Goal: Task Accomplishment & Management: Use online tool/utility

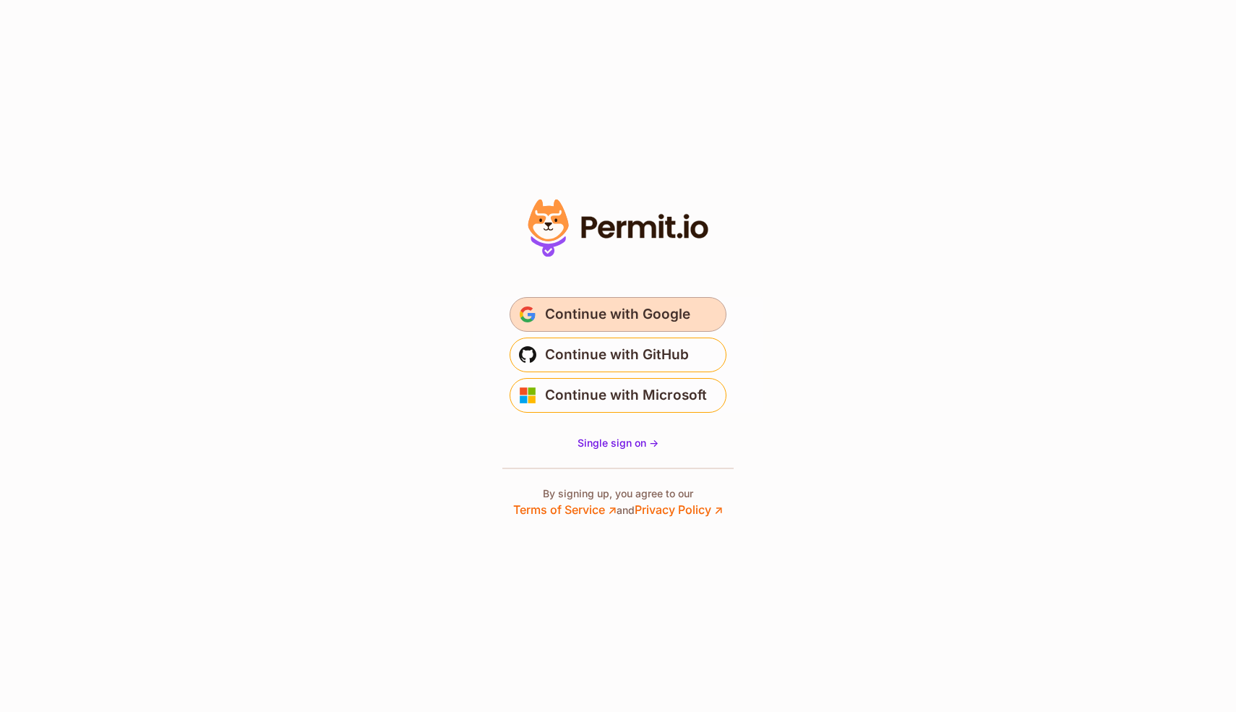
click at [657, 309] on span "Continue with Google" at bounding box center [617, 314] width 145 height 23
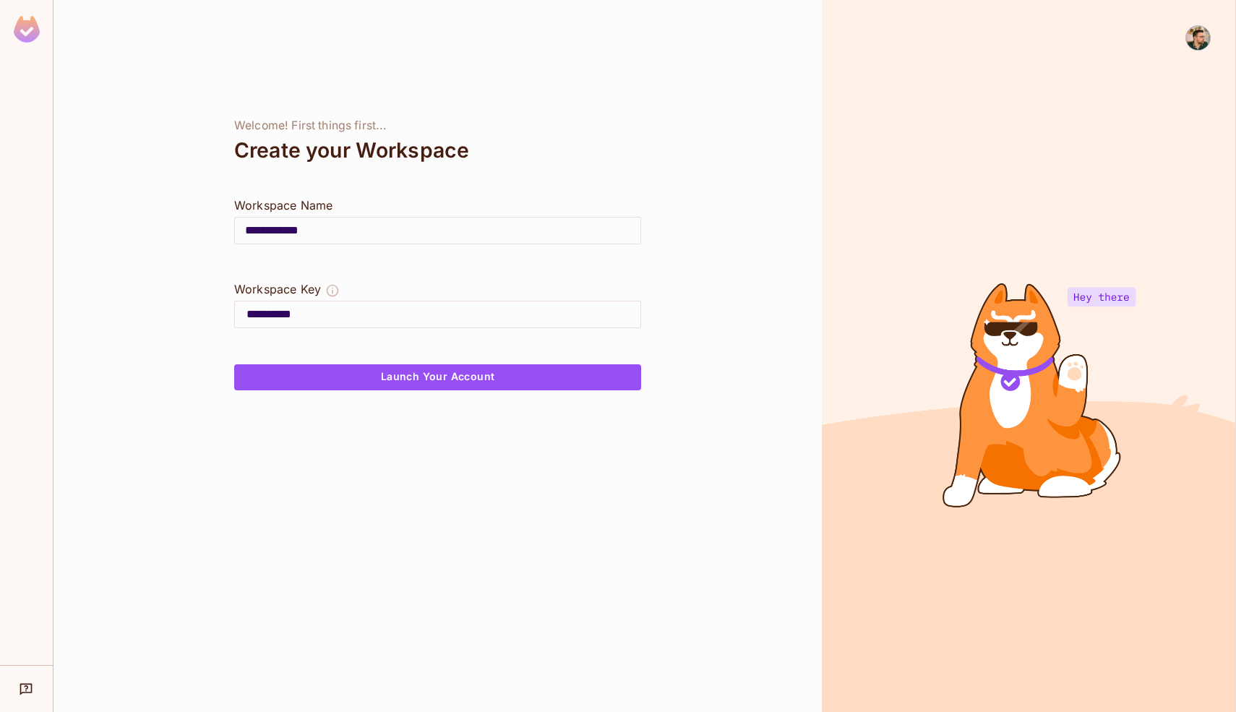
click at [1199, 43] on img at bounding box center [1198, 38] width 24 height 24
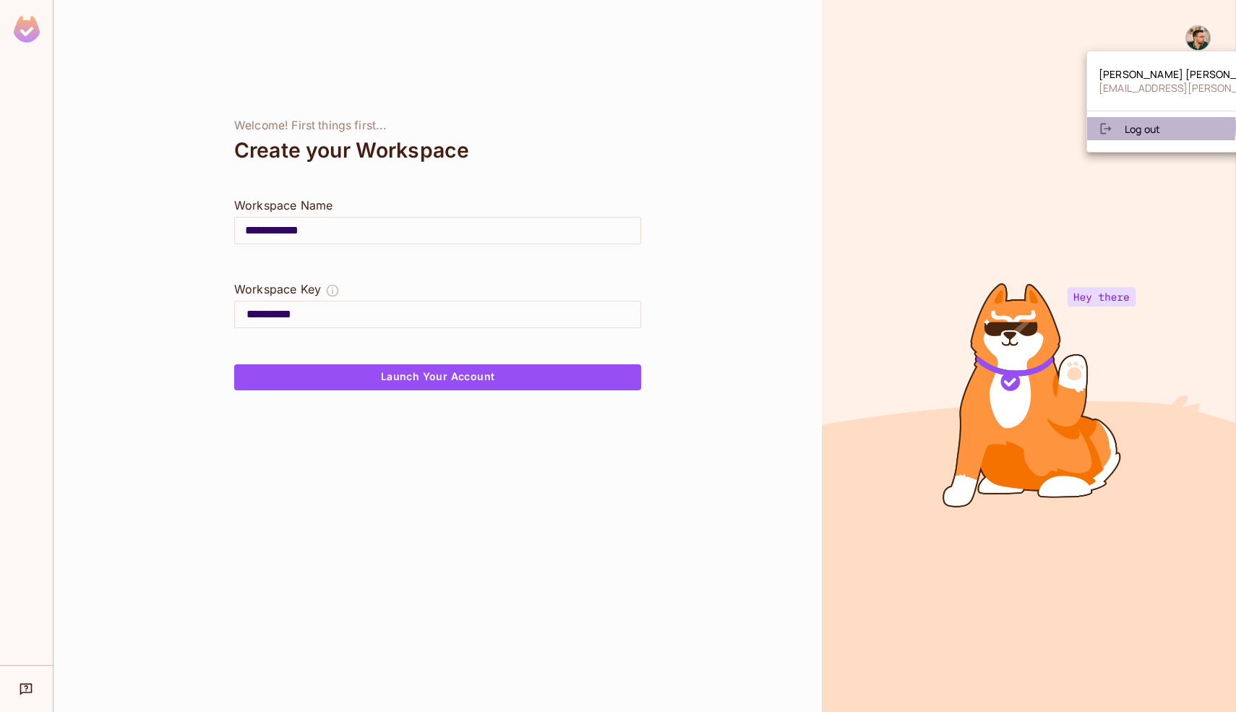
click at [1158, 127] on span "Log out" at bounding box center [1141, 129] width 35 height 14
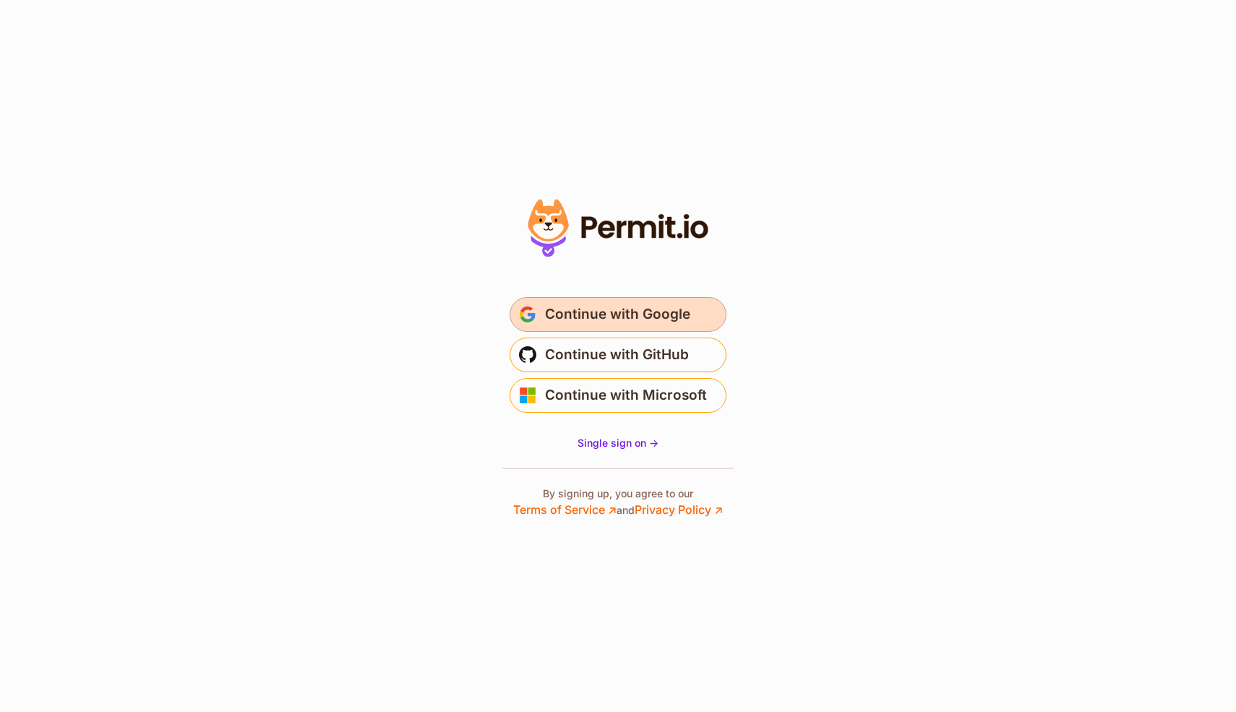
click at [660, 312] on span "Continue with Google" at bounding box center [617, 314] width 145 height 23
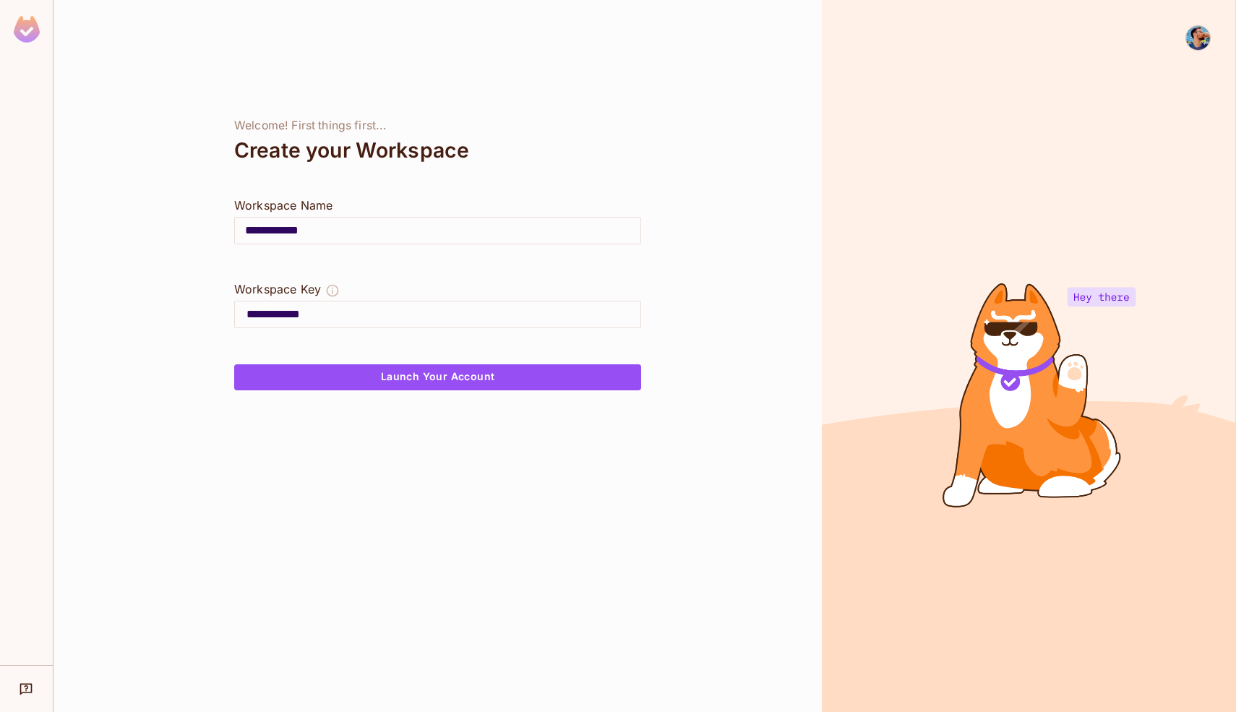
click at [1191, 42] on img at bounding box center [1198, 38] width 24 height 24
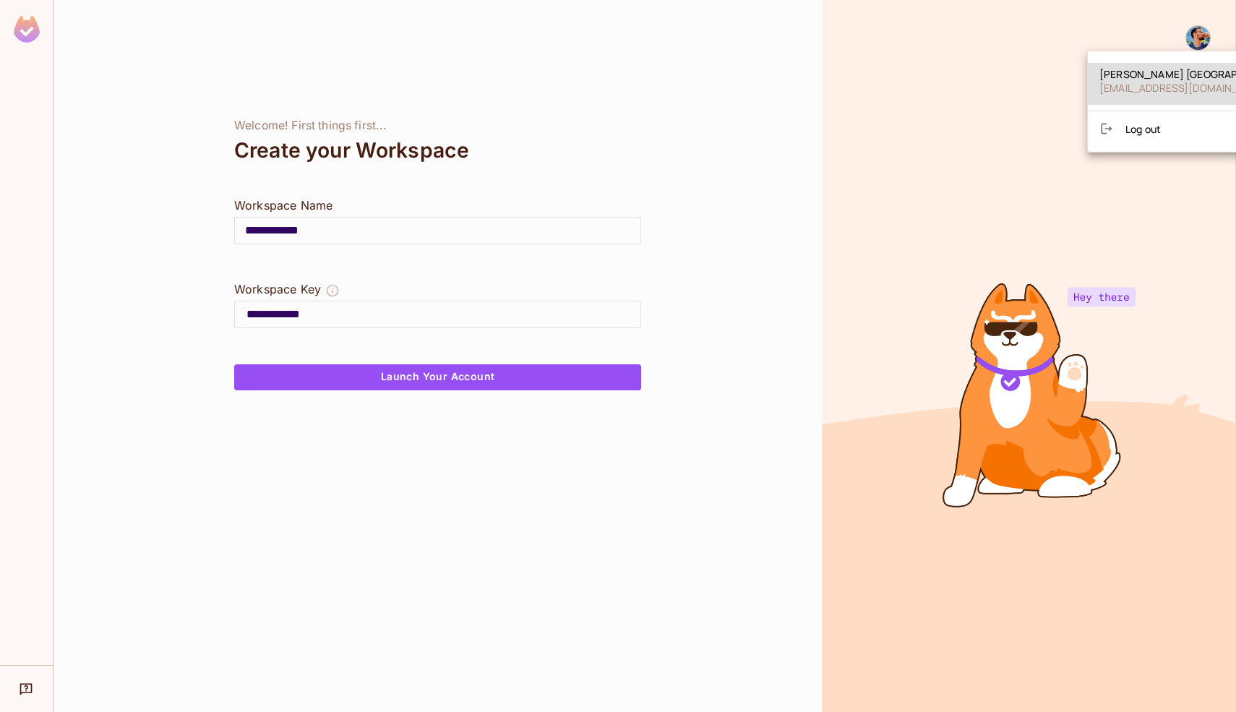
click at [1156, 132] on span "Log out" at bounding box center [1142, 129] width 35 height 14
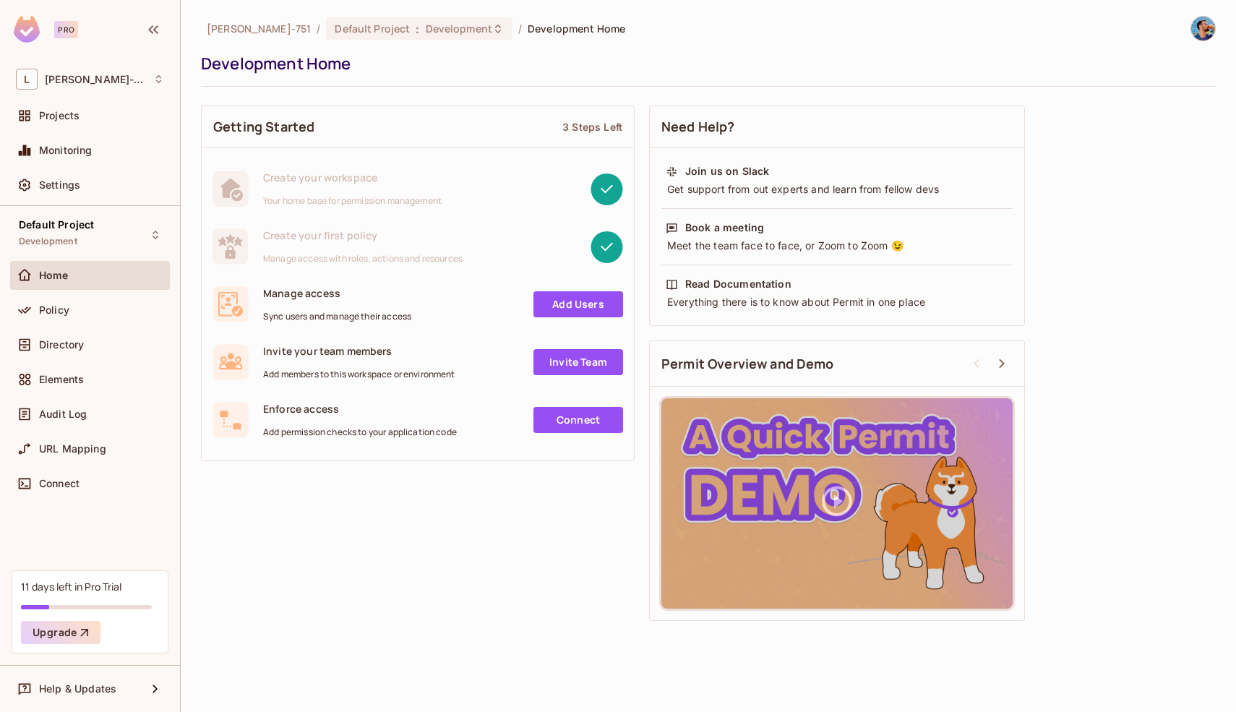
click at [369, 204] on span "Your home base for permission management" at bounding box center [352, 201] width 178 height 12
click at [64, 281] on div "Home" at bounding box center [90, 275] width 148 height 17
click at [66, 311] on span "Policy" at bounding box center [54, 310] width 30 height 12
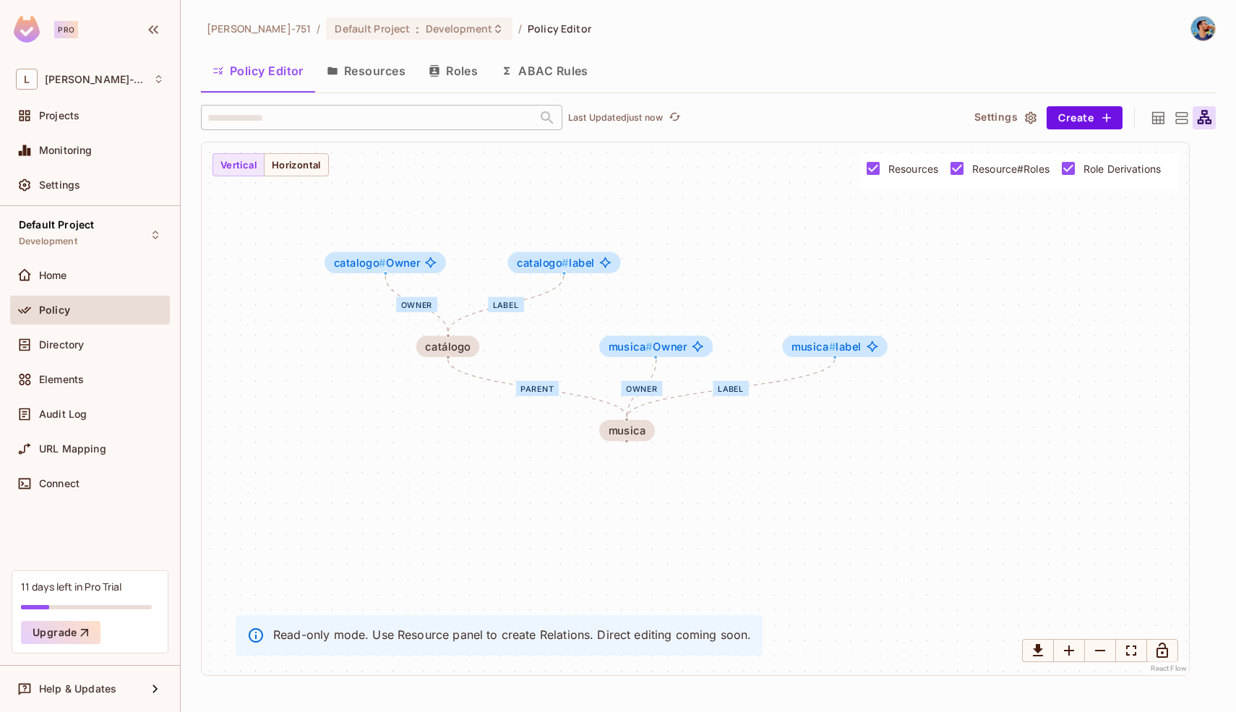
click at [1163, 117] on icon at bounding box center [1158, 117] width 12 height 12
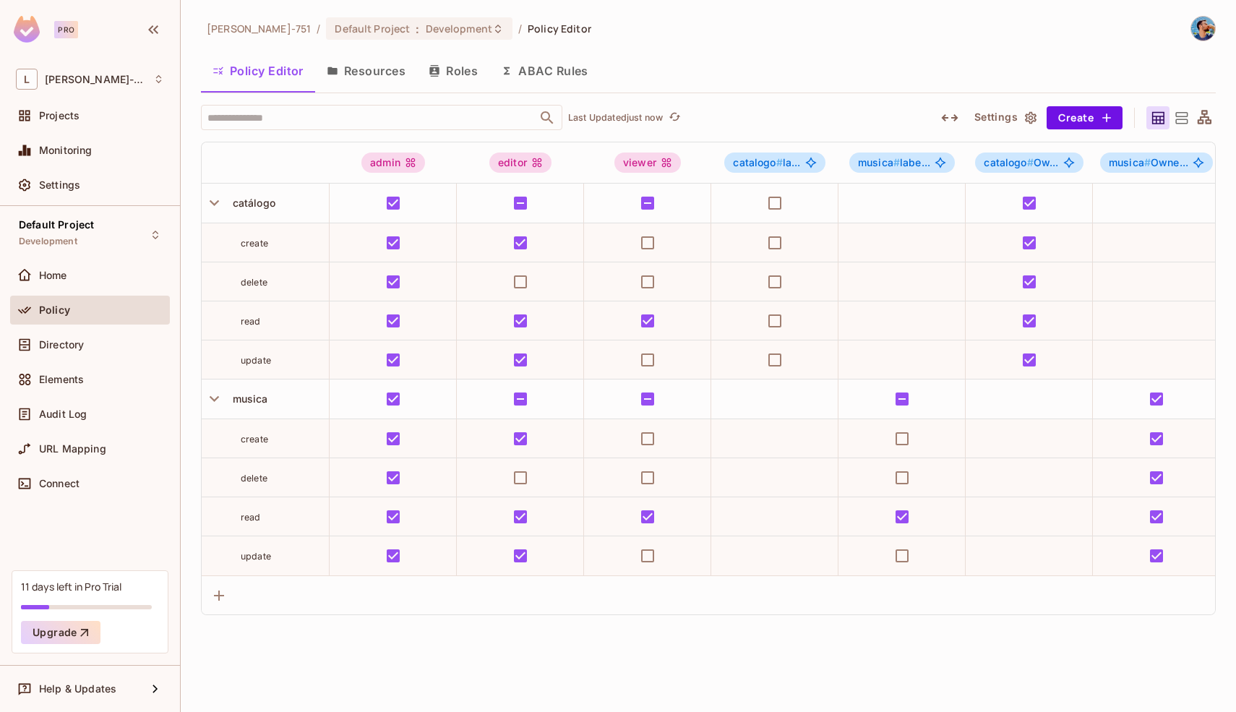
click at [1176, 119] on icon at bounding box center [1181, 118] width 12 height 12
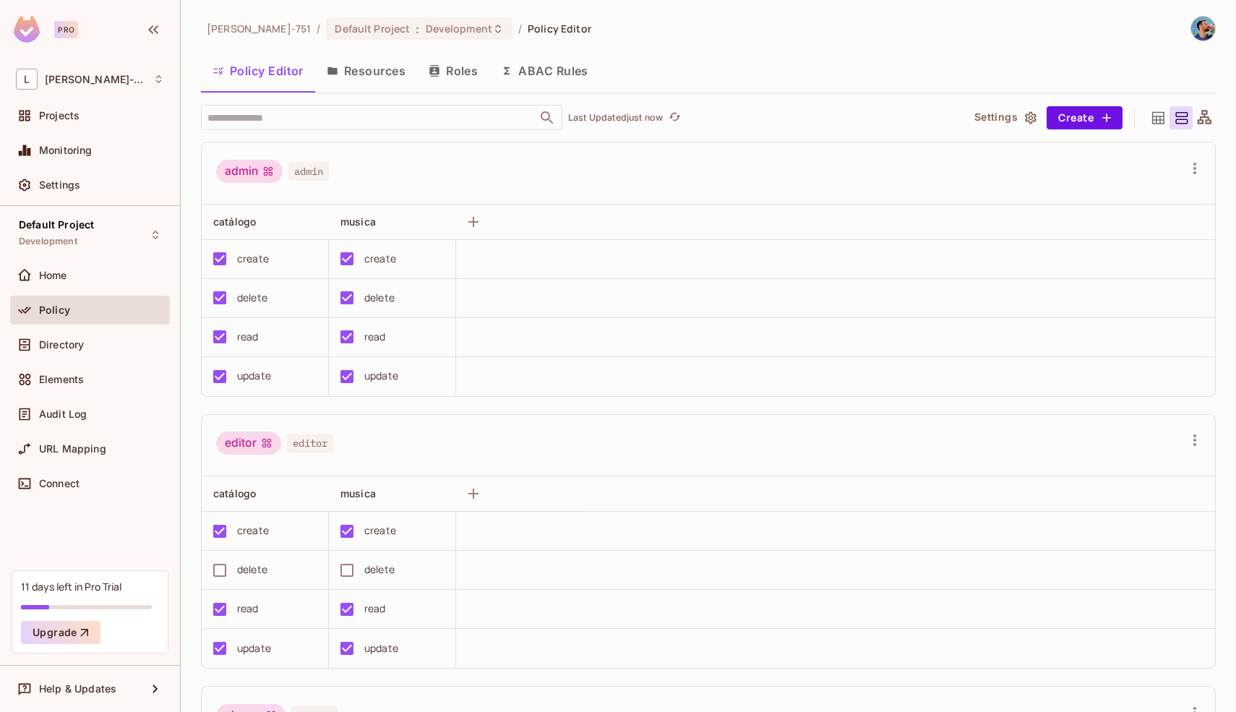
click at [1152, 119] on icon at bounding box center [1158, 117] width 12 height 12
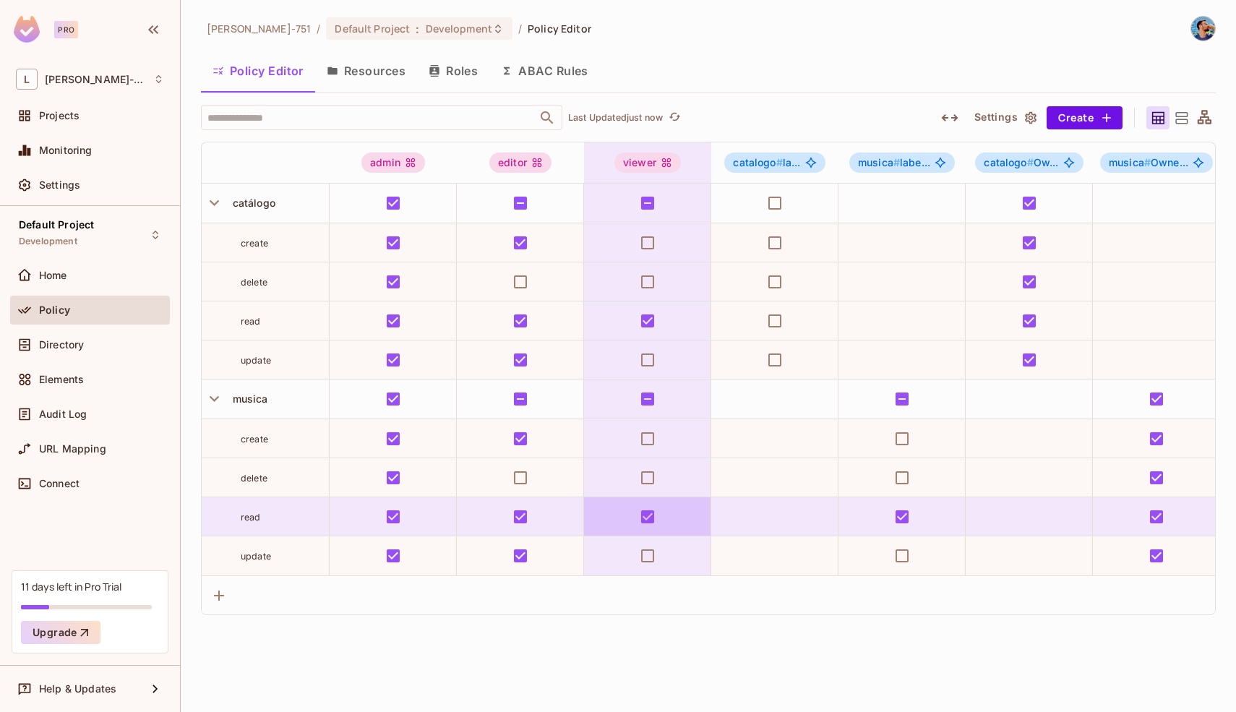
scroll to position [0, 167]
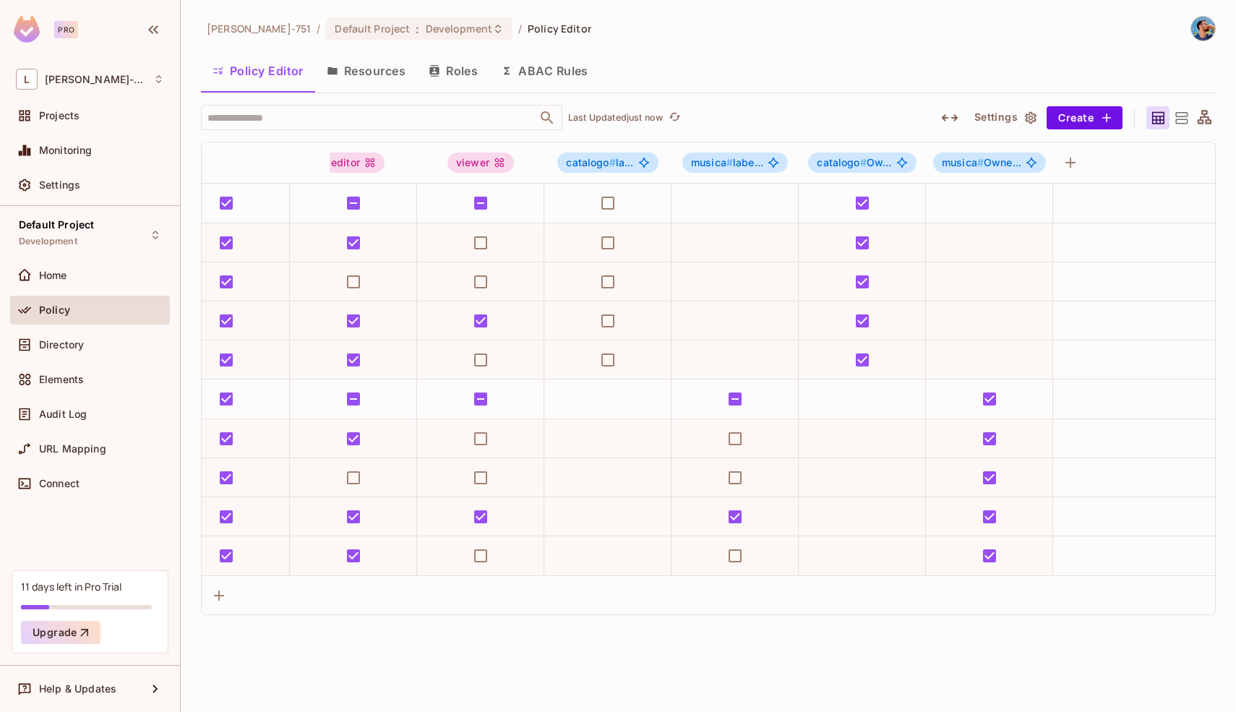
click at [1184, 126] on div at bounding box center [1180, 117] width 23 height 23
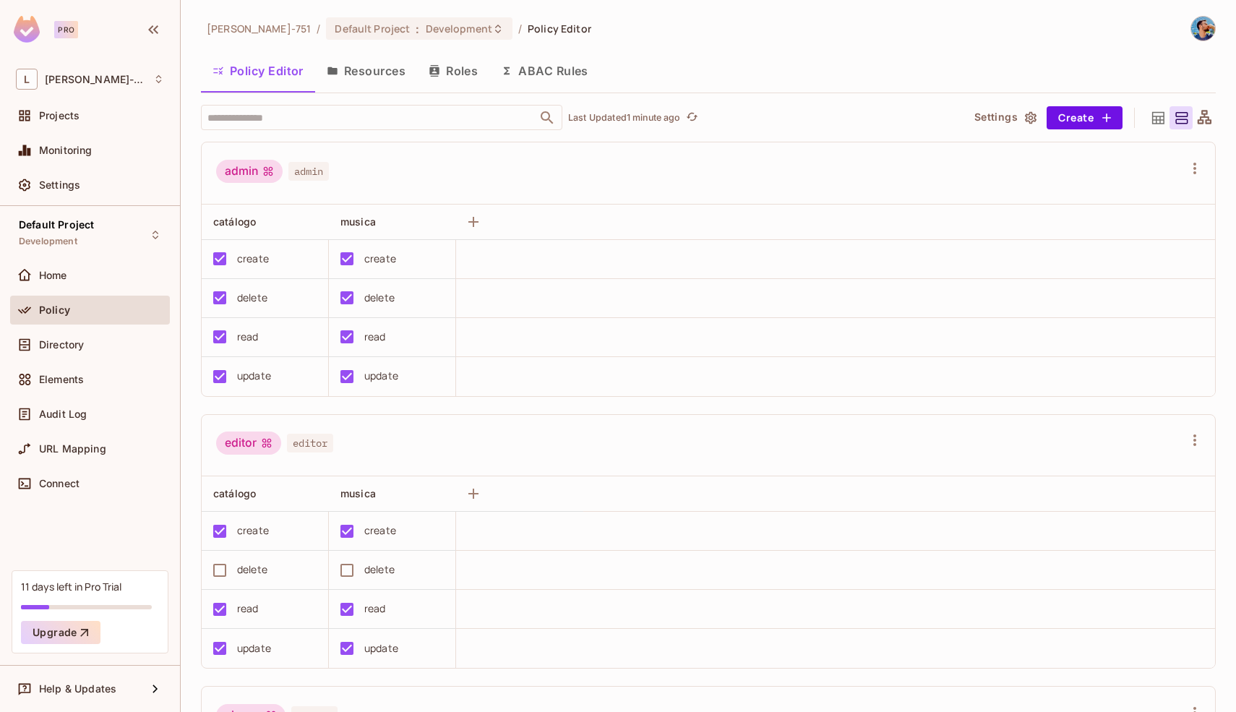
click at [1152, 120] on icon at bounding box center [1158, 117] width 12 height 12
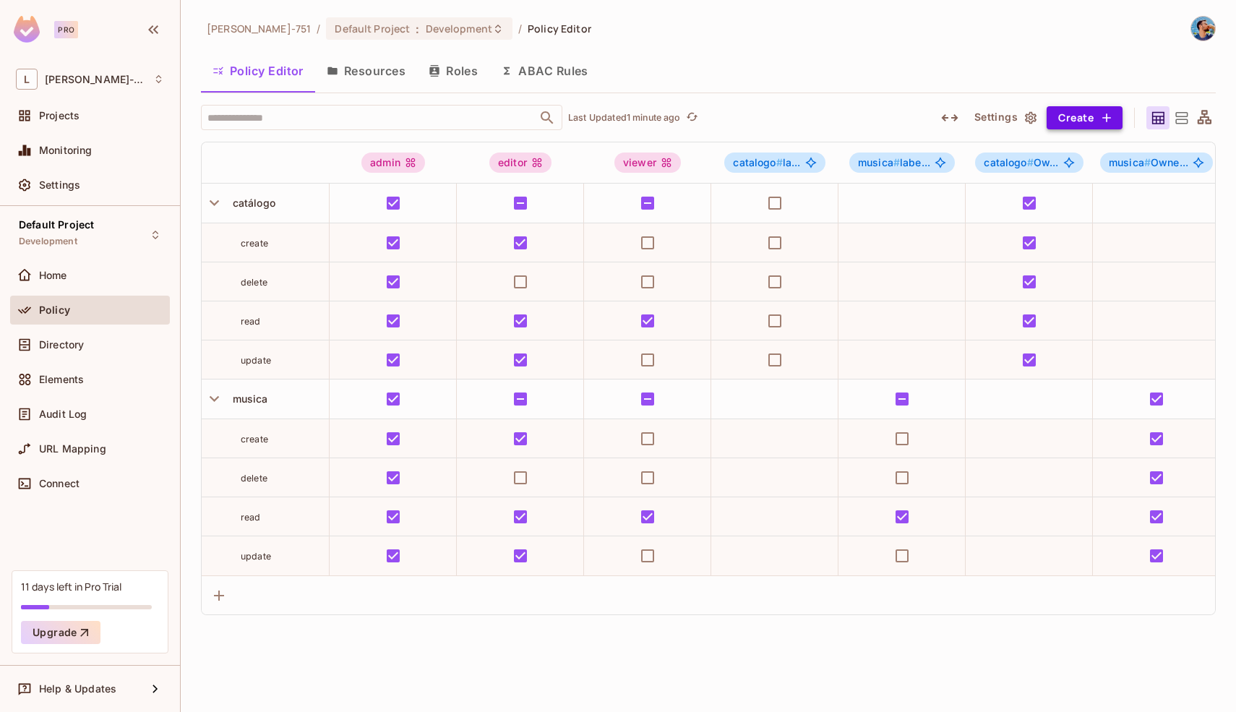
click at [1110, 116] on icon "button" at bounding box center [1106, 118] width 14 height 14
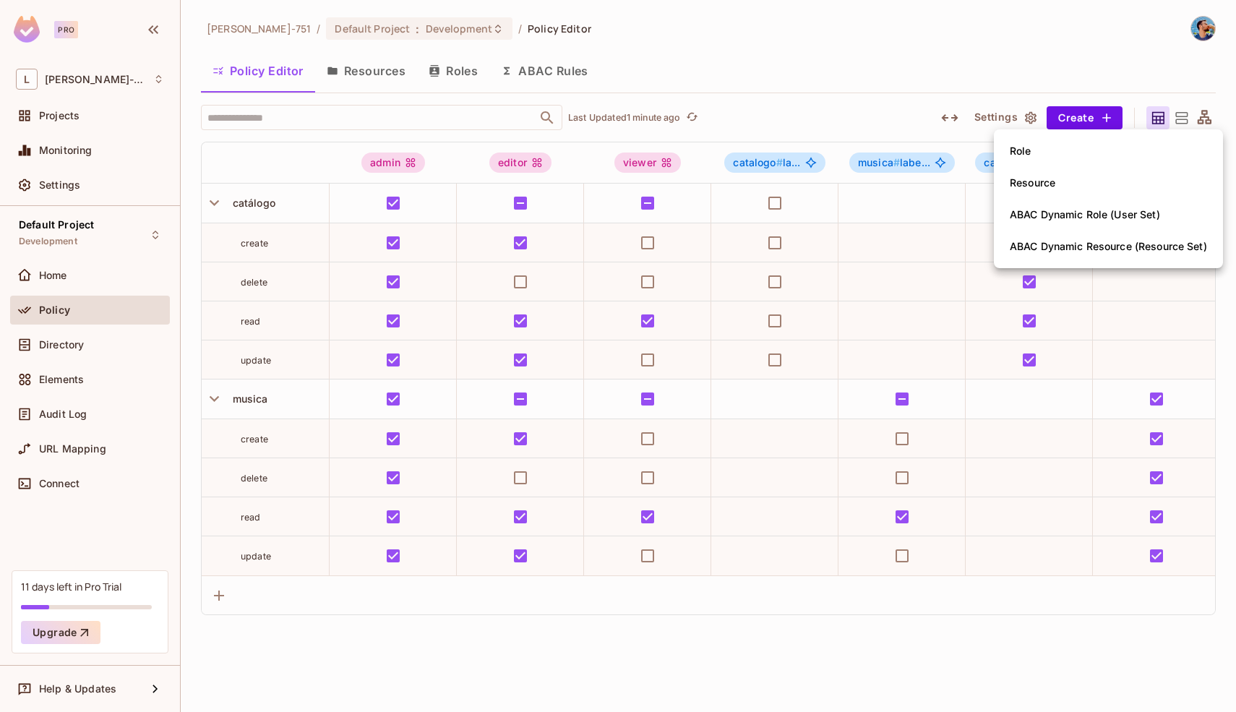
click at [985, 79] on div at bounding box center [618, 356] width 1236 height 712
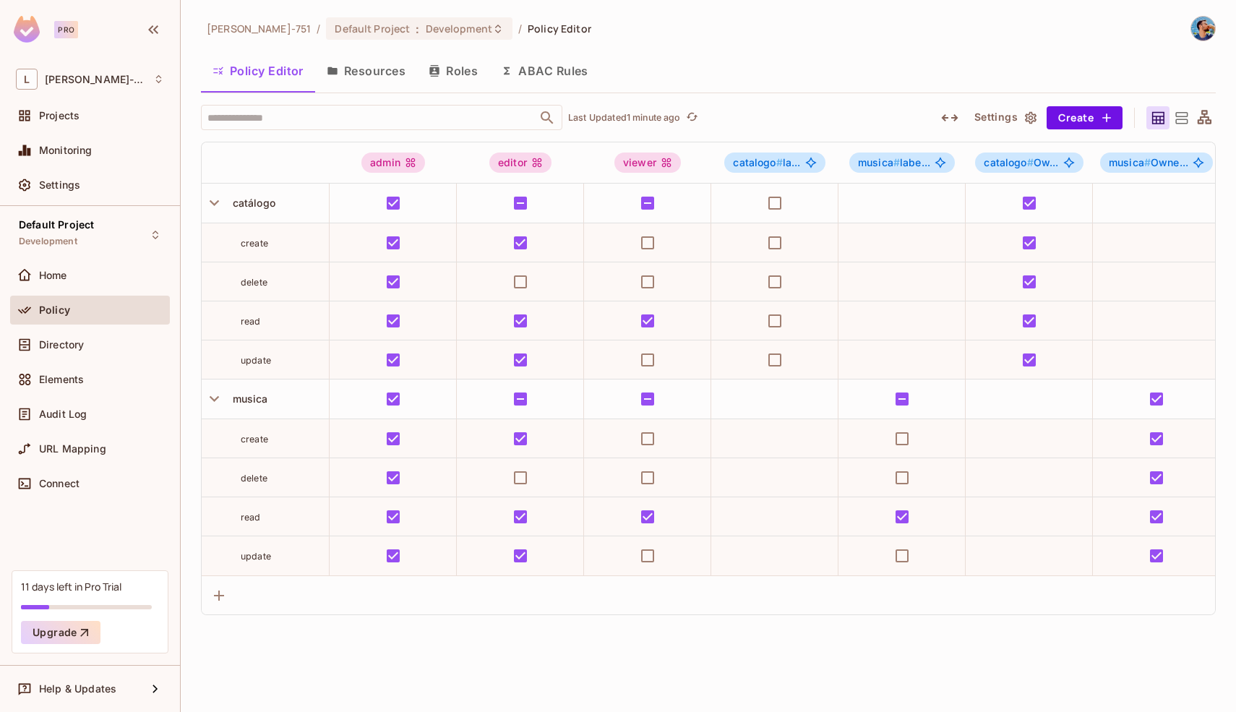
click at [366, 75] on button "Resources" at bounding box center [366, 71] width 102 height 36
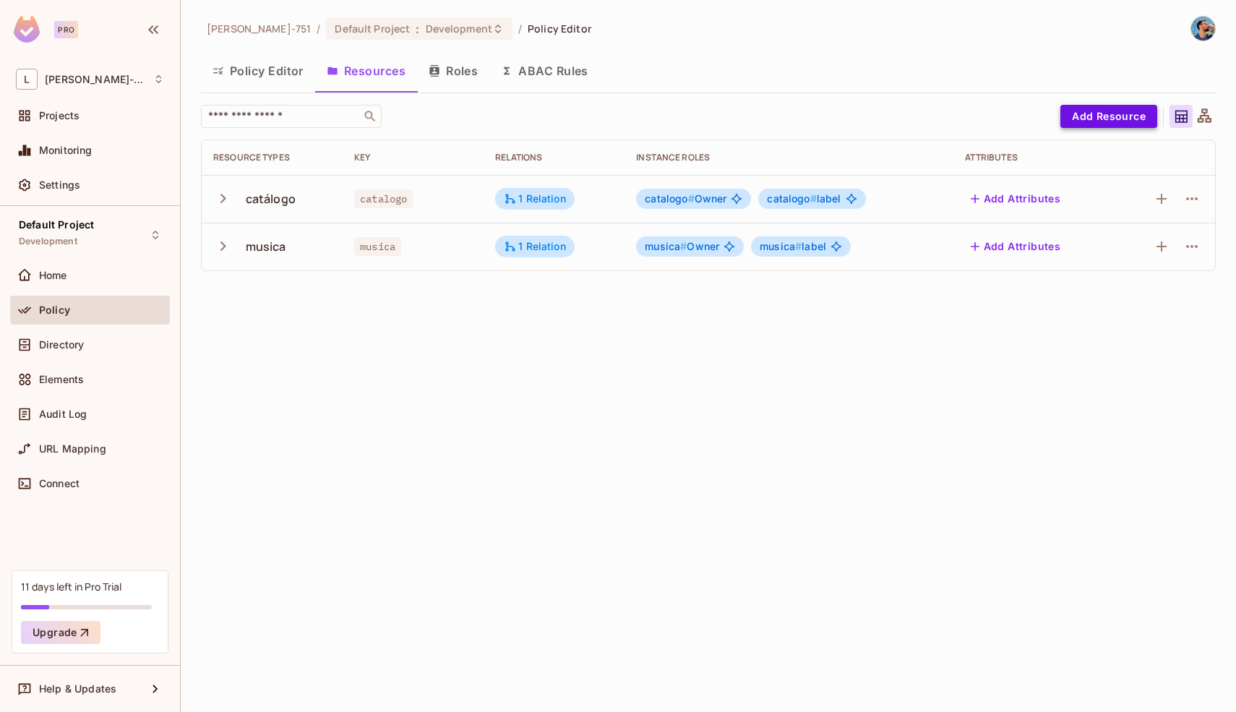
click at [1072, 123] on button "Add Resource" at bounding box center [1108, 116] width 97 height 23
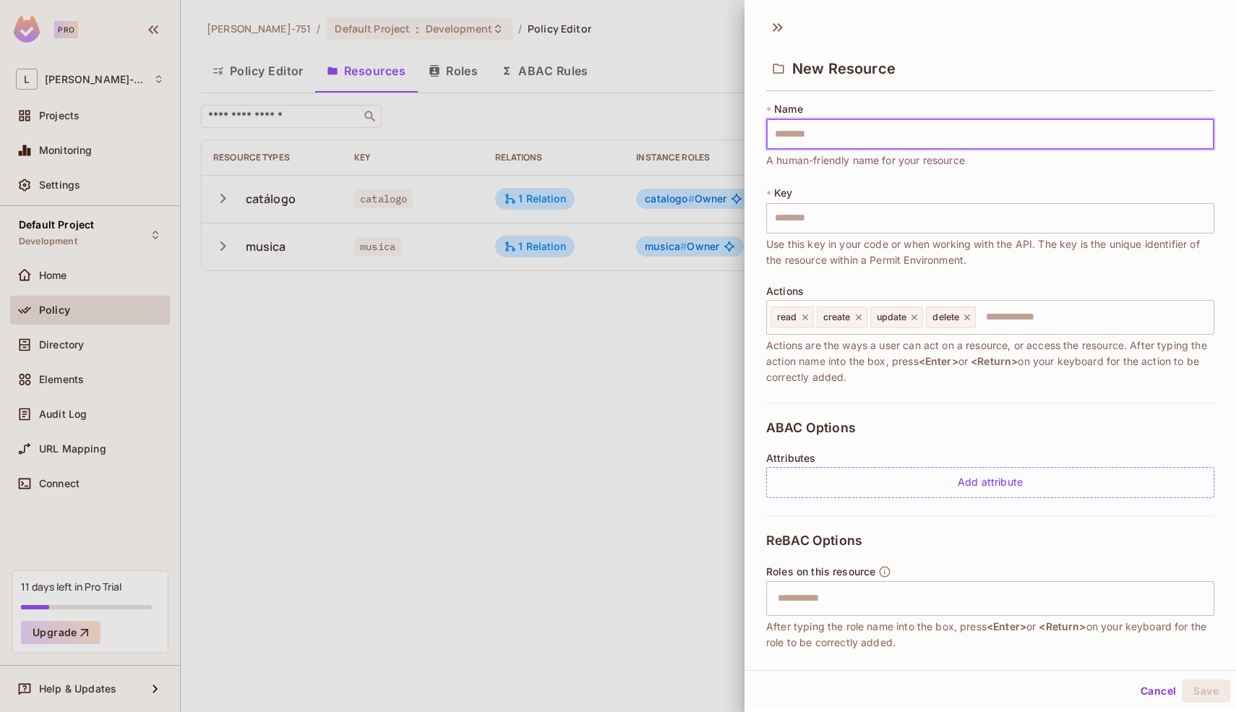
click at [882, 131] on input "text" at bounding box center [990, 134] width 448 height 30
type input "*"
type input "**"
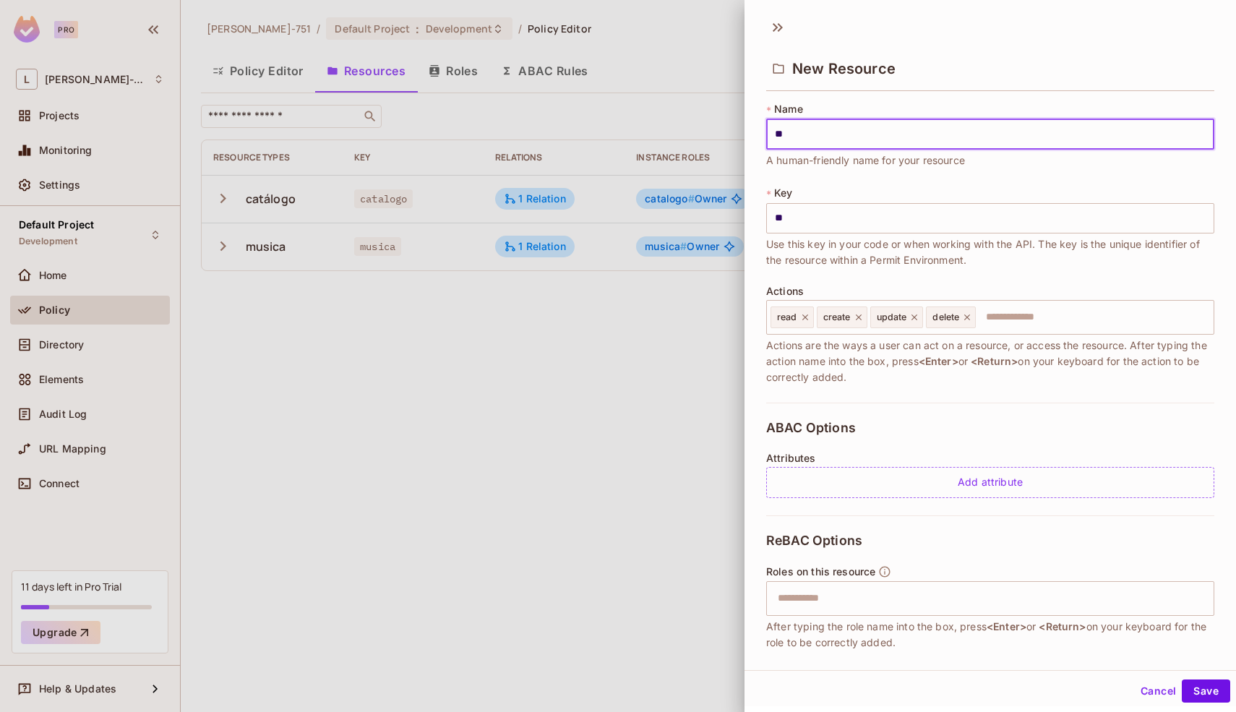
type input "***"
type input "****"
type input "*****"
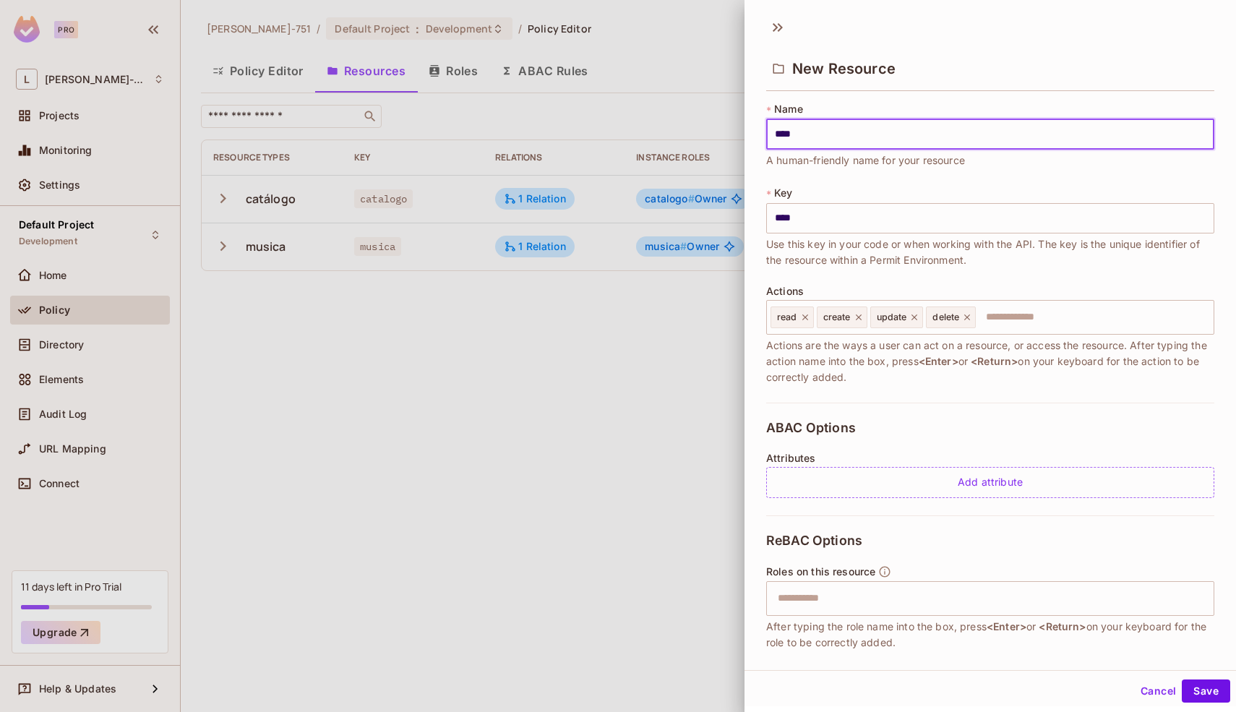
type input "*****"
type input "******"
type input "*******"
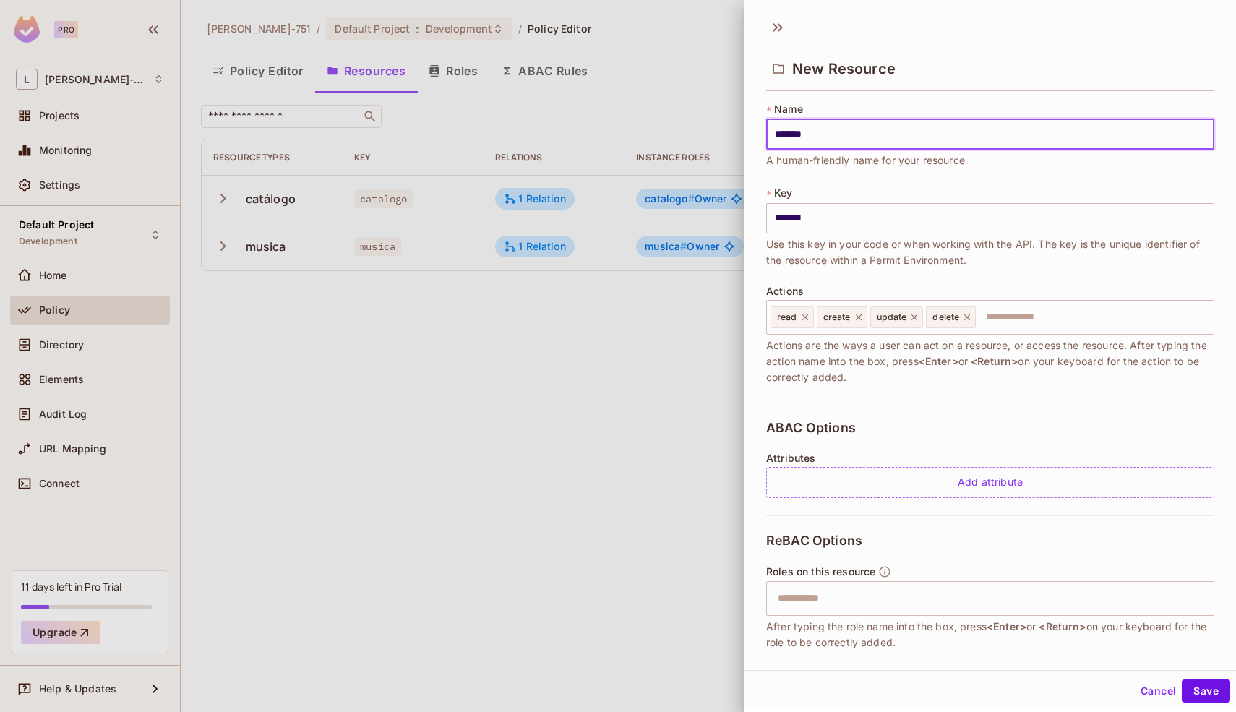
type input "********"
type input "*********"
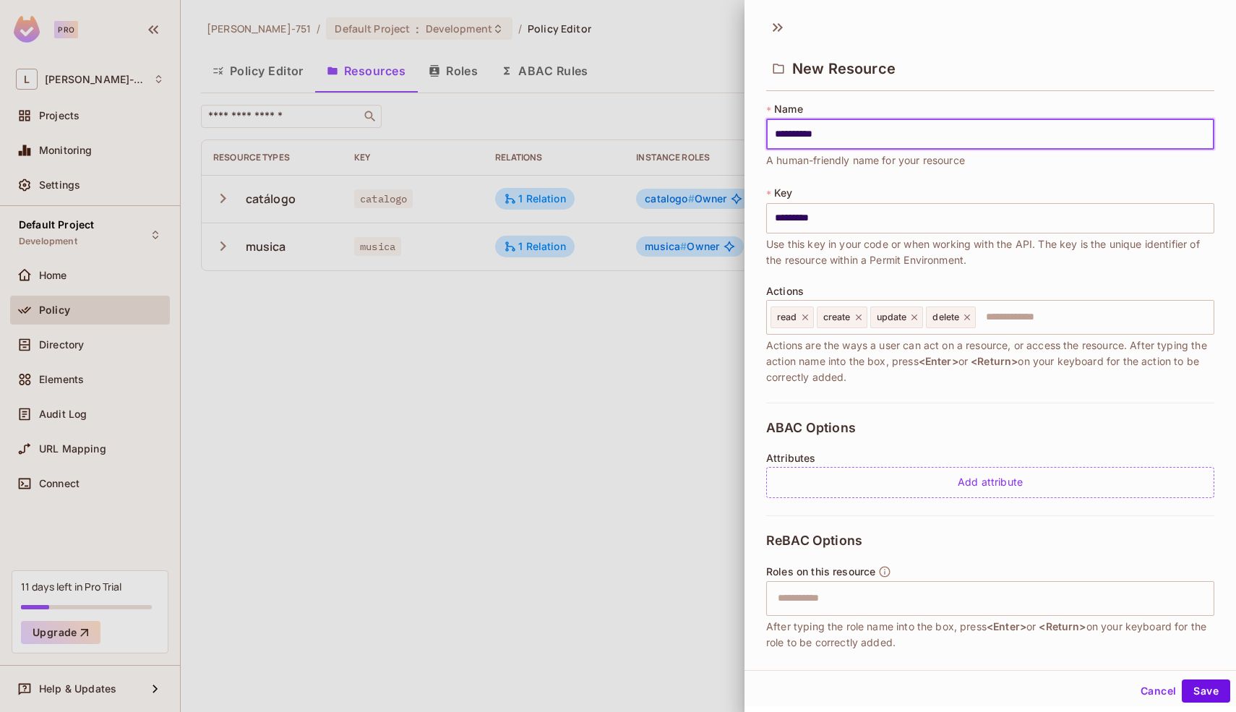
click at [875, 275] on div "* Name ********* ​ A human-friendly name for your resource * Key ********* ​ Us…" at bounding box center [990, 252] width 448 height 301
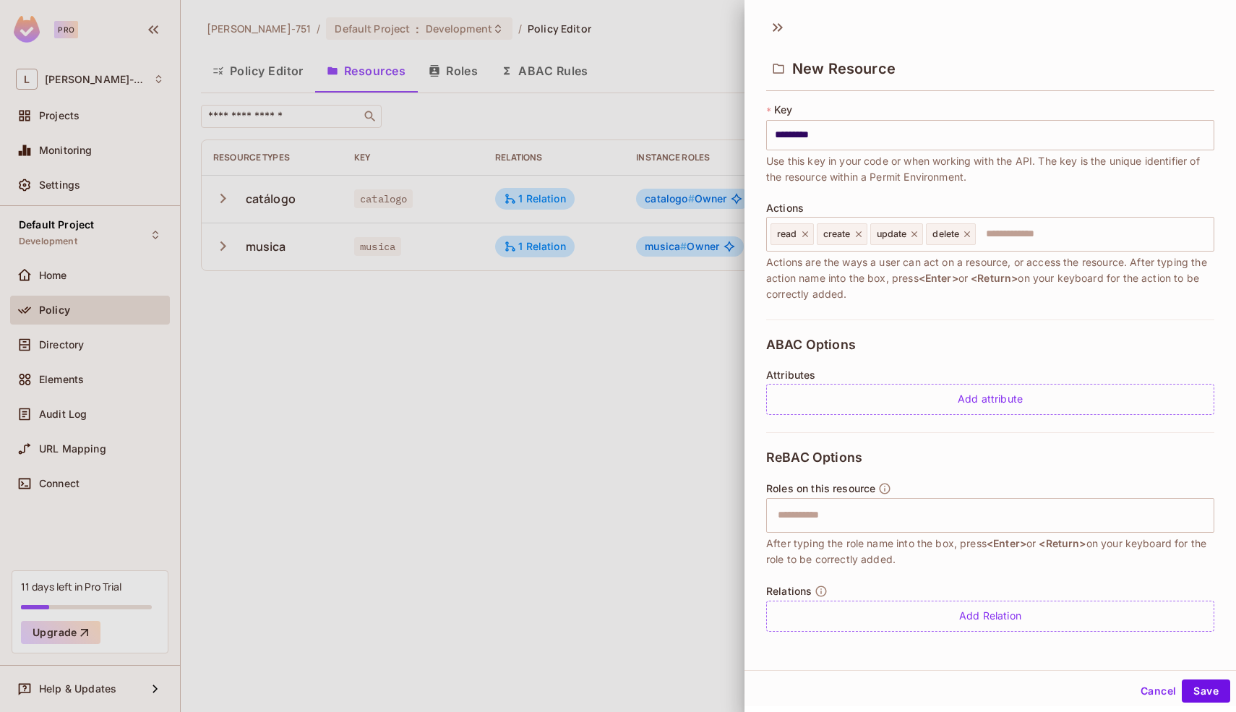
scroll to position [2, 0]
click at [1207, 691] on button "Save" at bounding box center [1205, 688] width 48 height 23
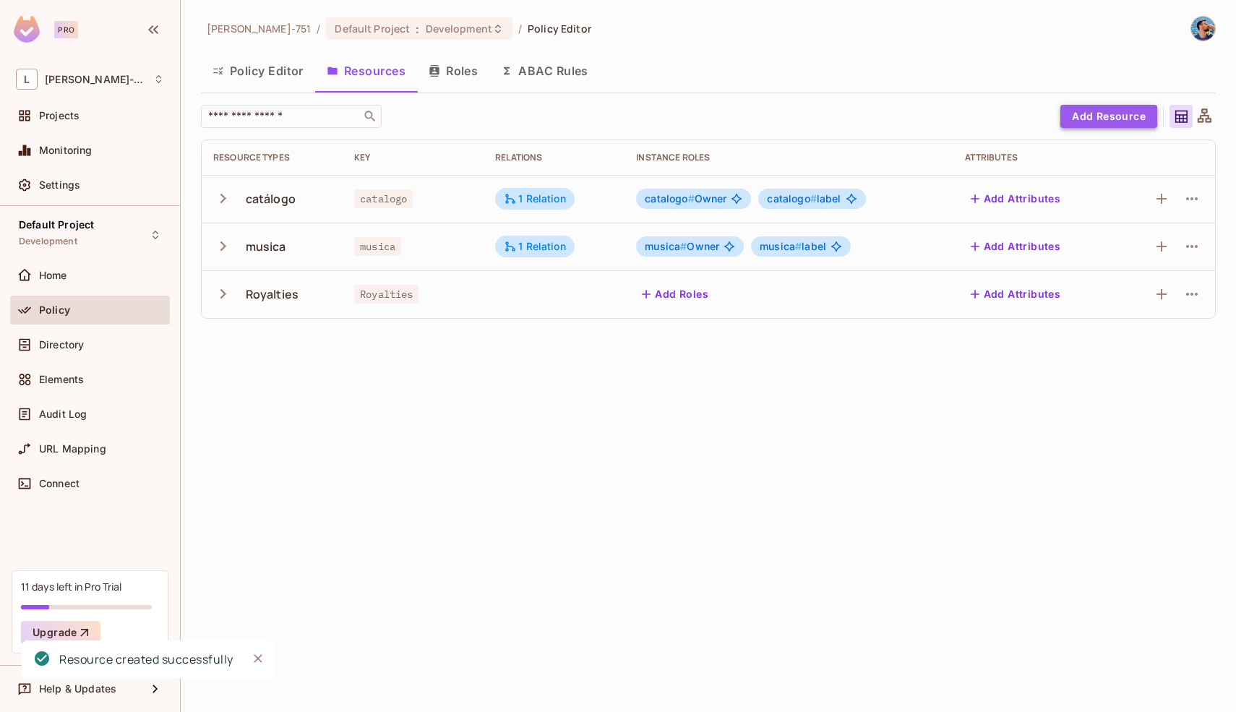
click at [1074, 127] on button "Add Resource" at bounding box center [1108, 116] width 97 height 23
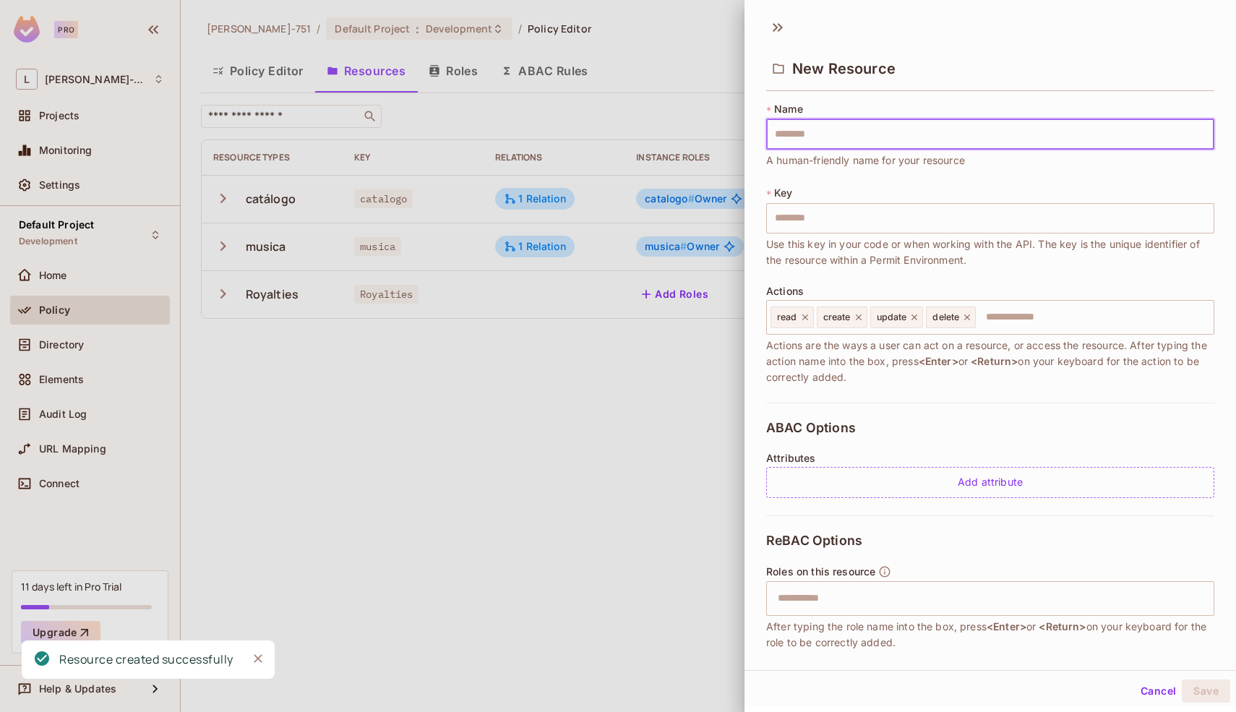
click at [1043, 143] on input "text" at bounding box center [990, 134] width 448 height 30
type input "*"
type input "**"
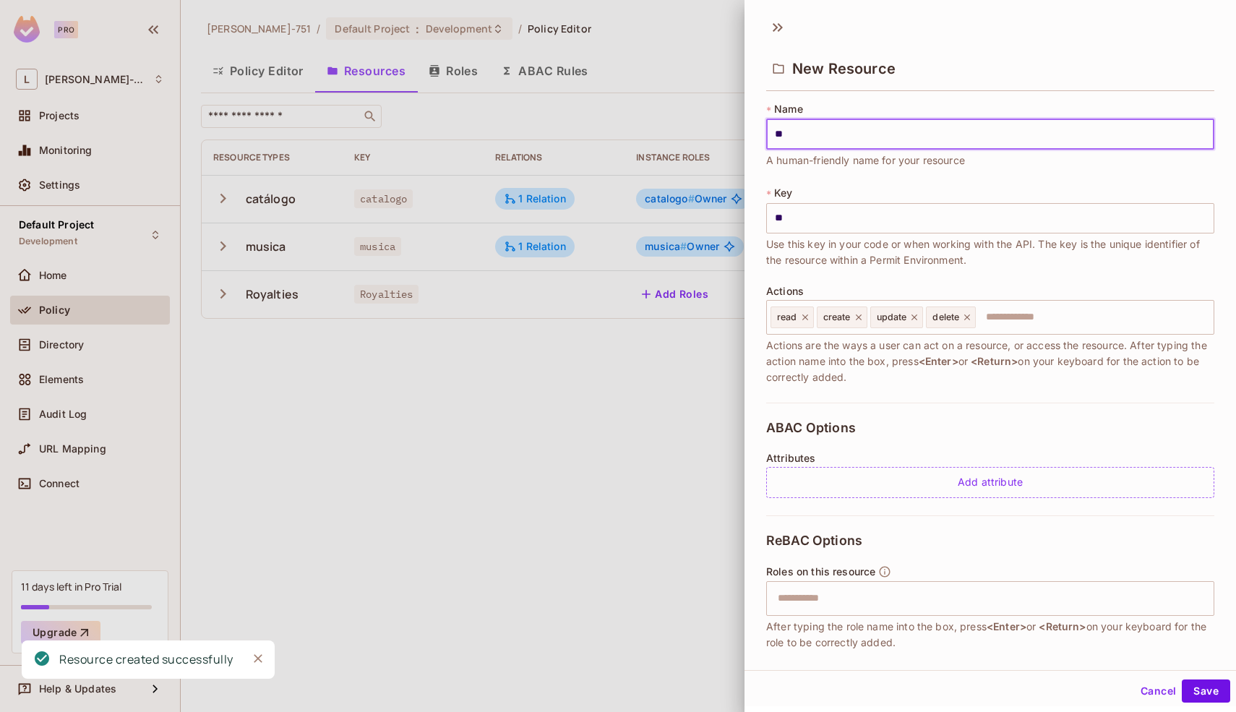
type input "***"
type input "****"
type input "*****"
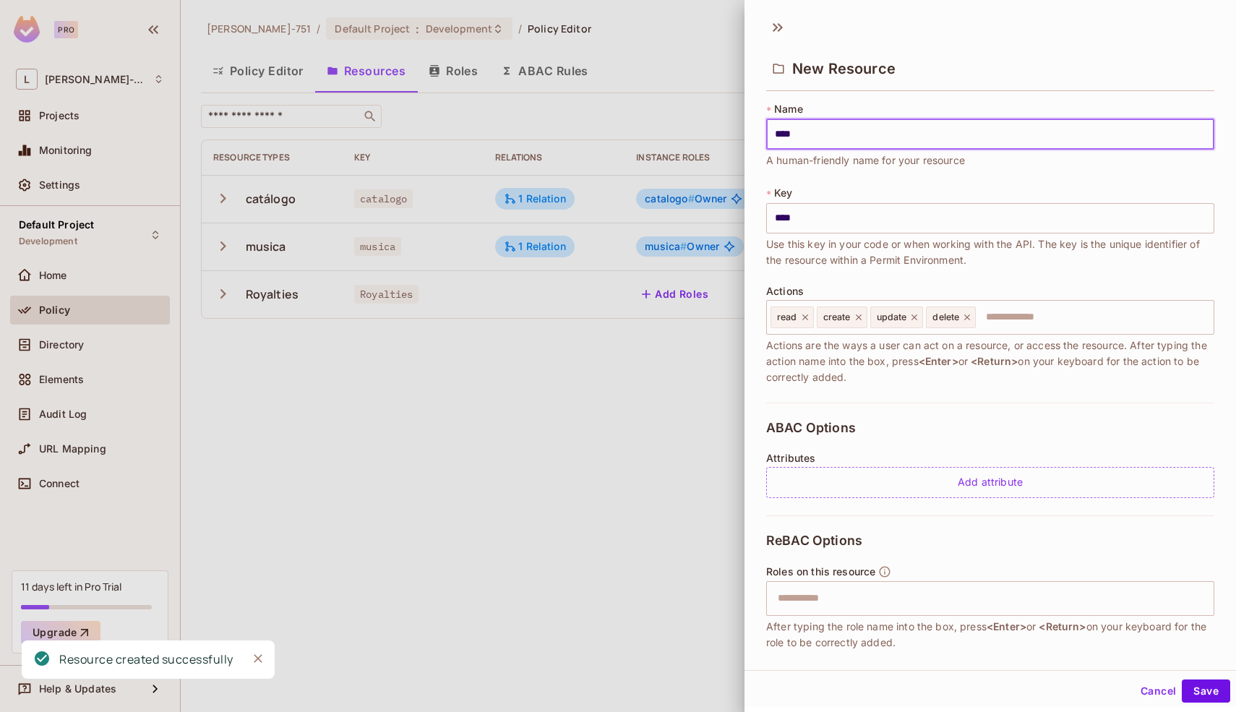
type input "*****"
type input "******"
type input "*******"
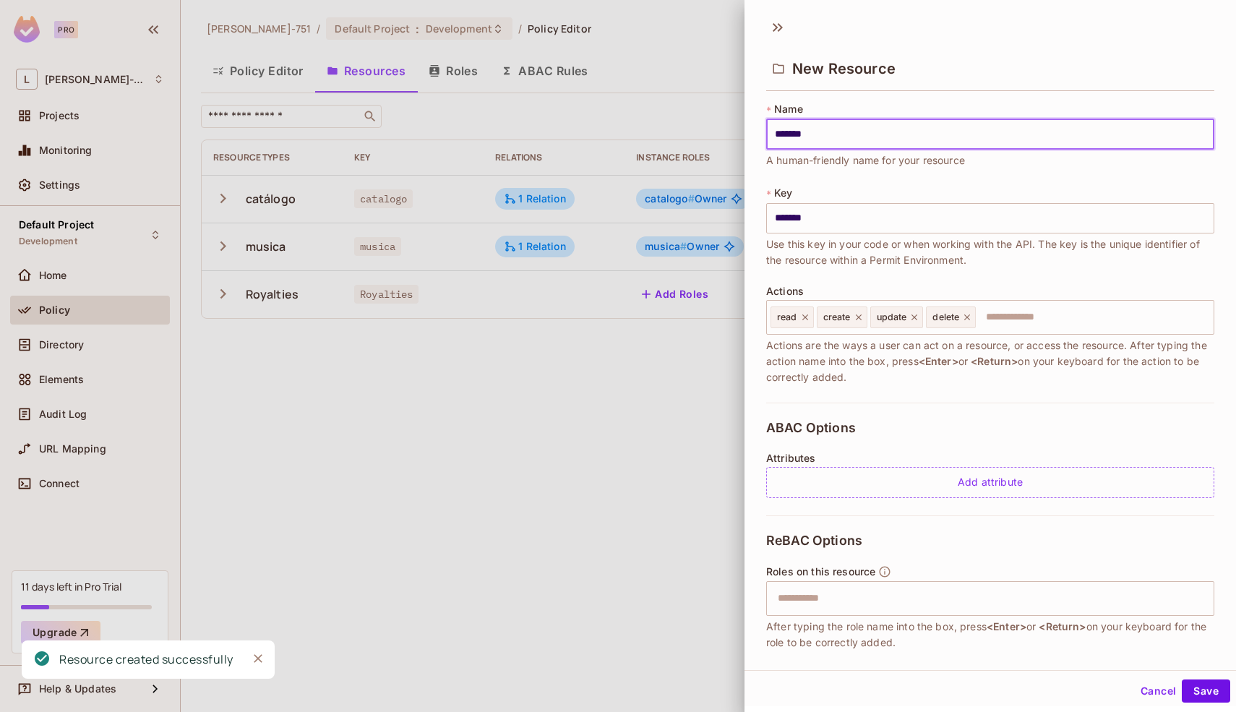
type input "********"
type input "*********"
type input "**********"
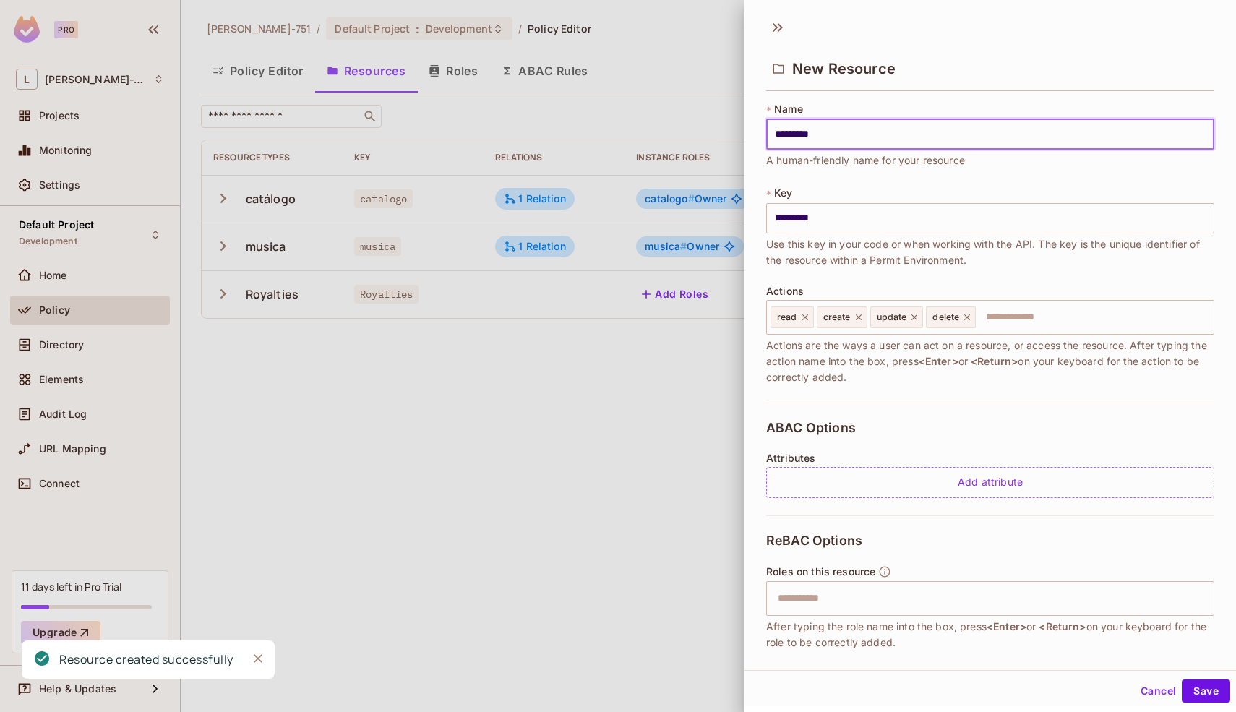
type input "**********"
click at [986, 239] on span "Use this key in your code or when working with the API. The key is the unique i…" at bounding box center [990, 252] width 448 height 32
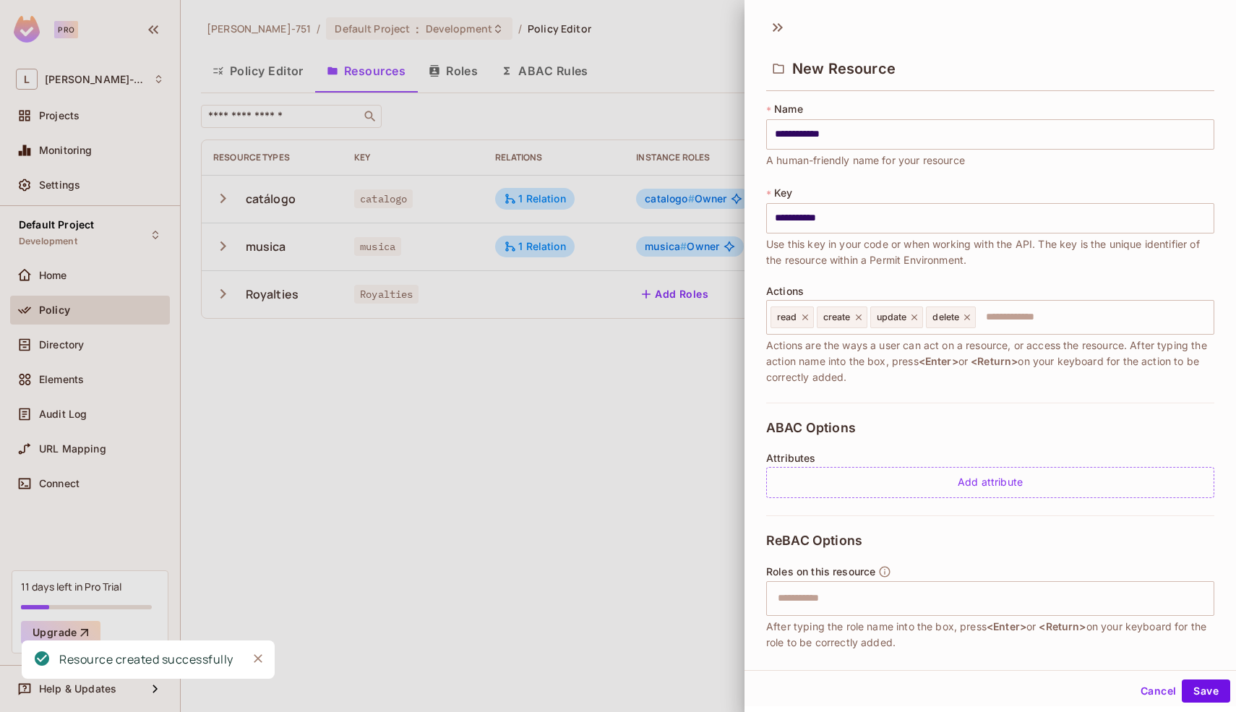
scroll to position [83, 0]
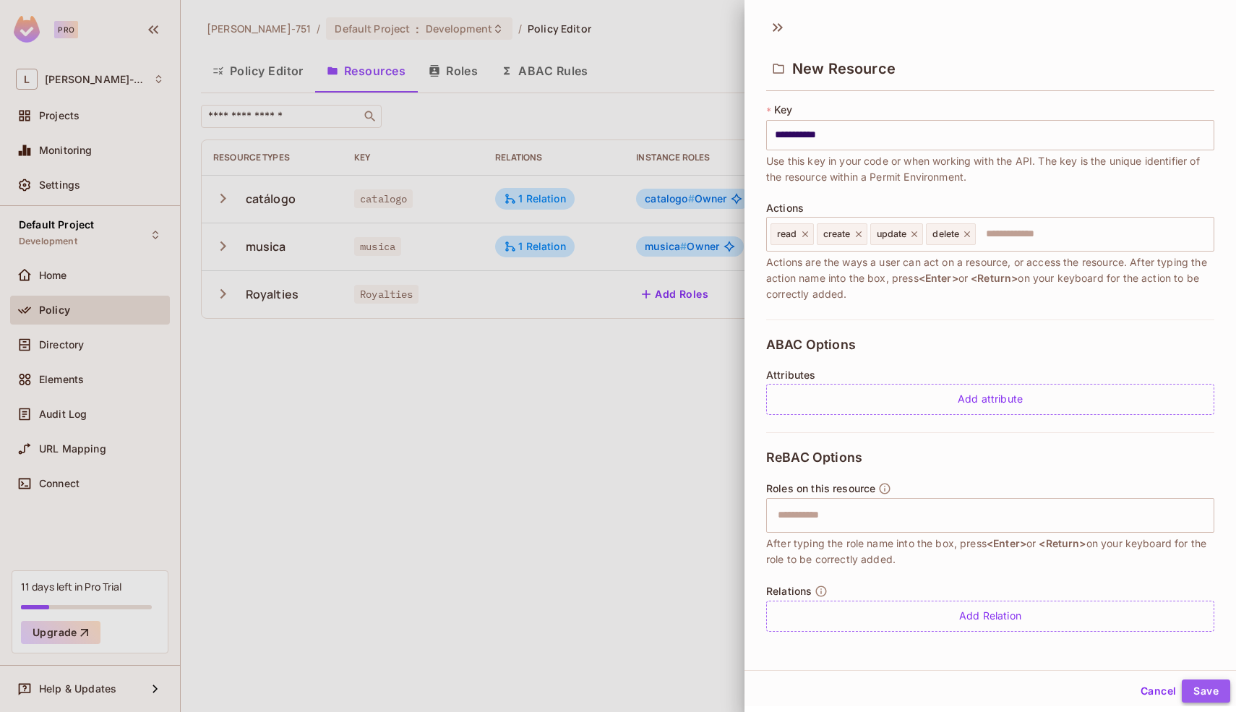
click at [1194, 694] on button "Save" at bounding box center [1205, 690] width 48 height 23
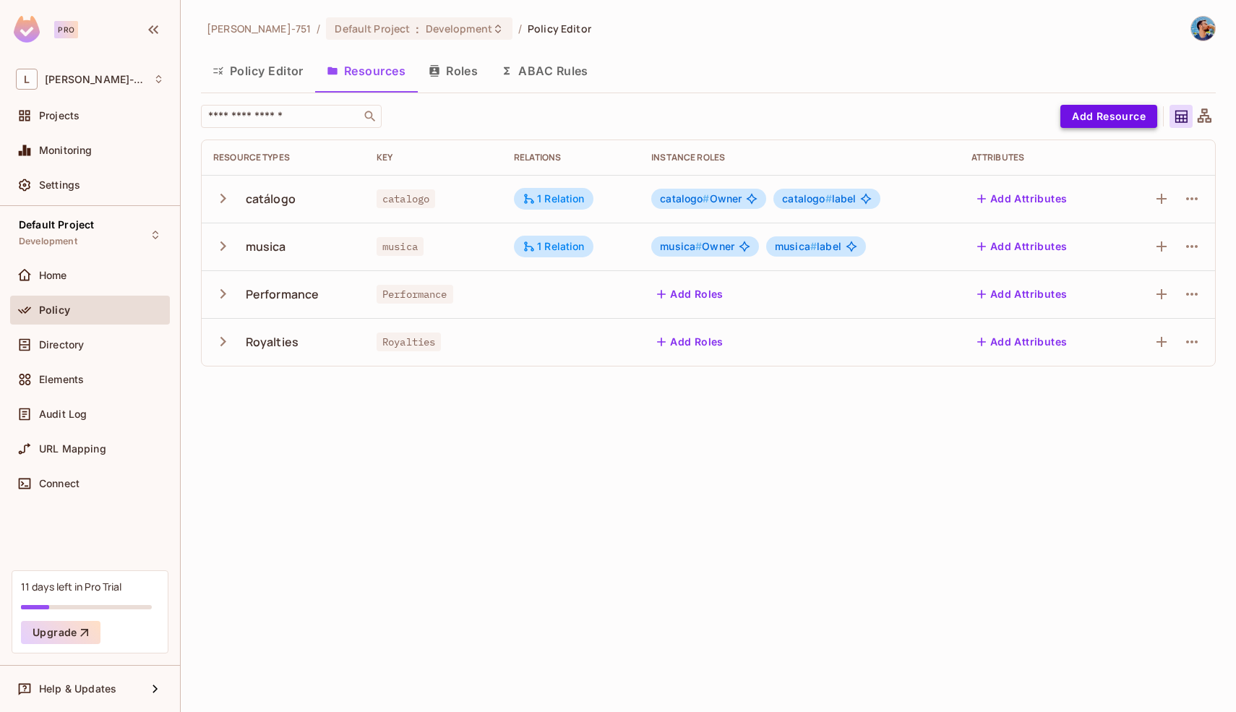
click at [1100, 120] on button "Add Resource" at bounding box center [1108, 116] width 97 height 23
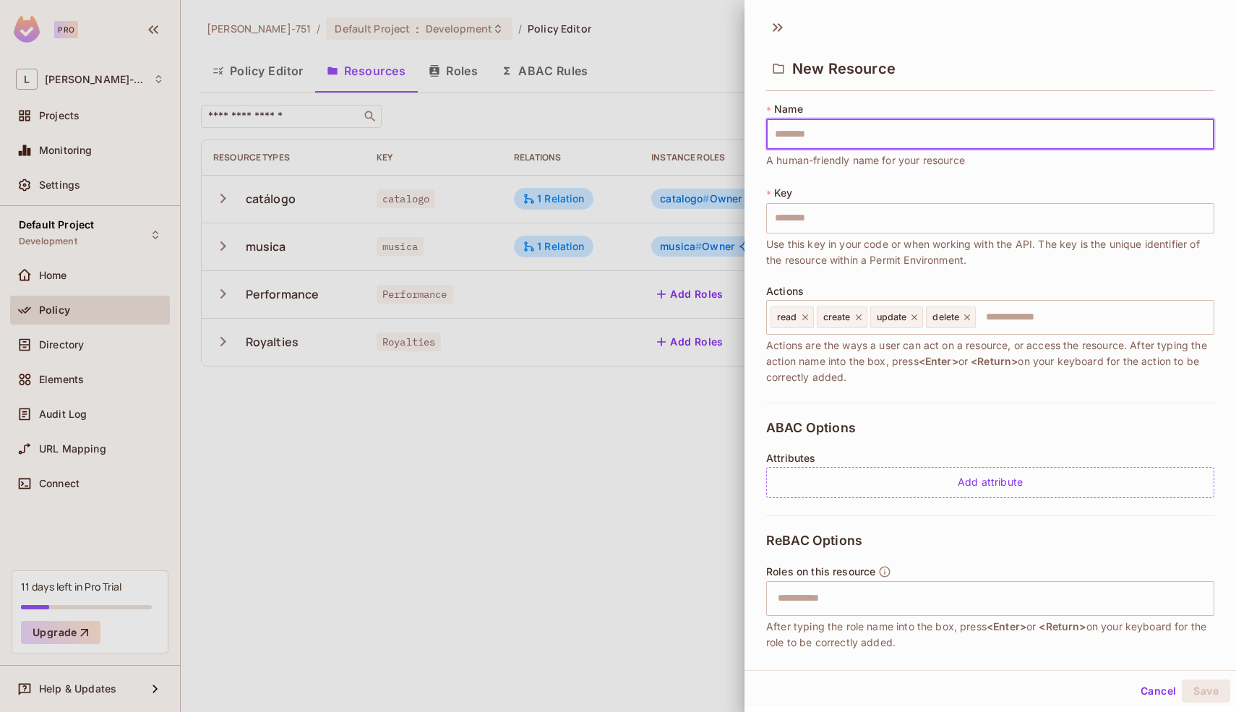
type input "*"
type input "**"
type input "***"
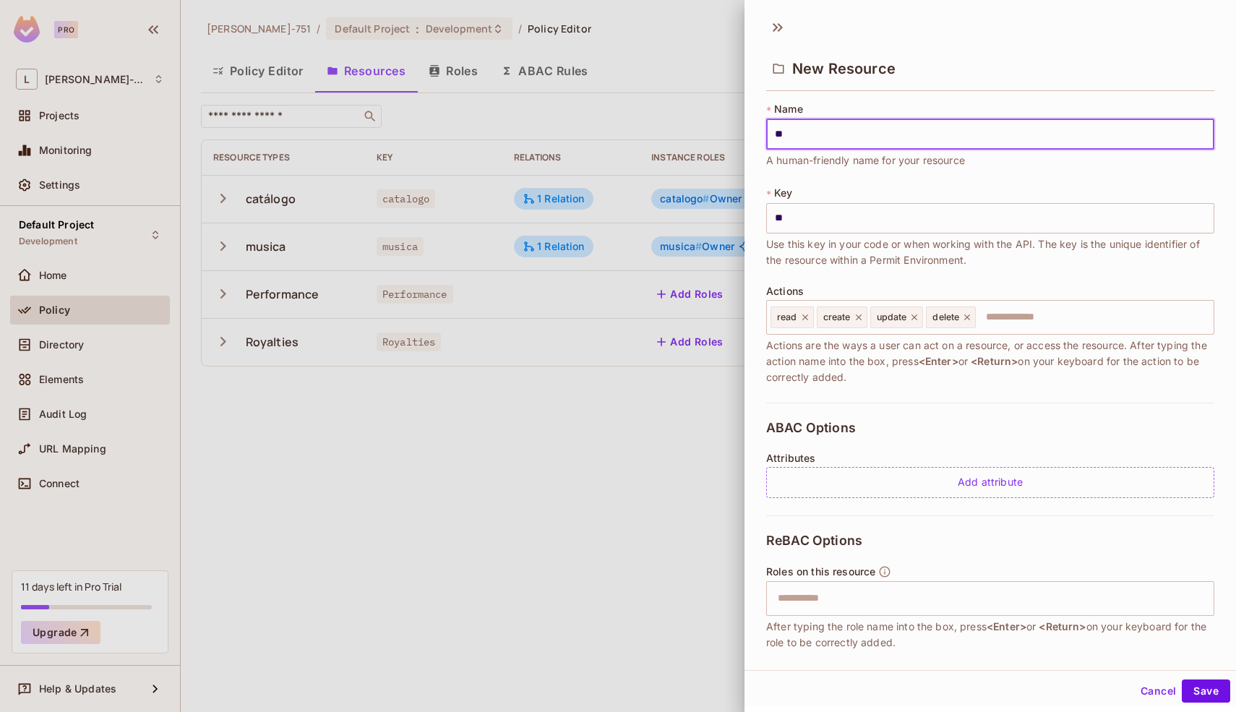
type input "***"
type input "****"
type input "*****"
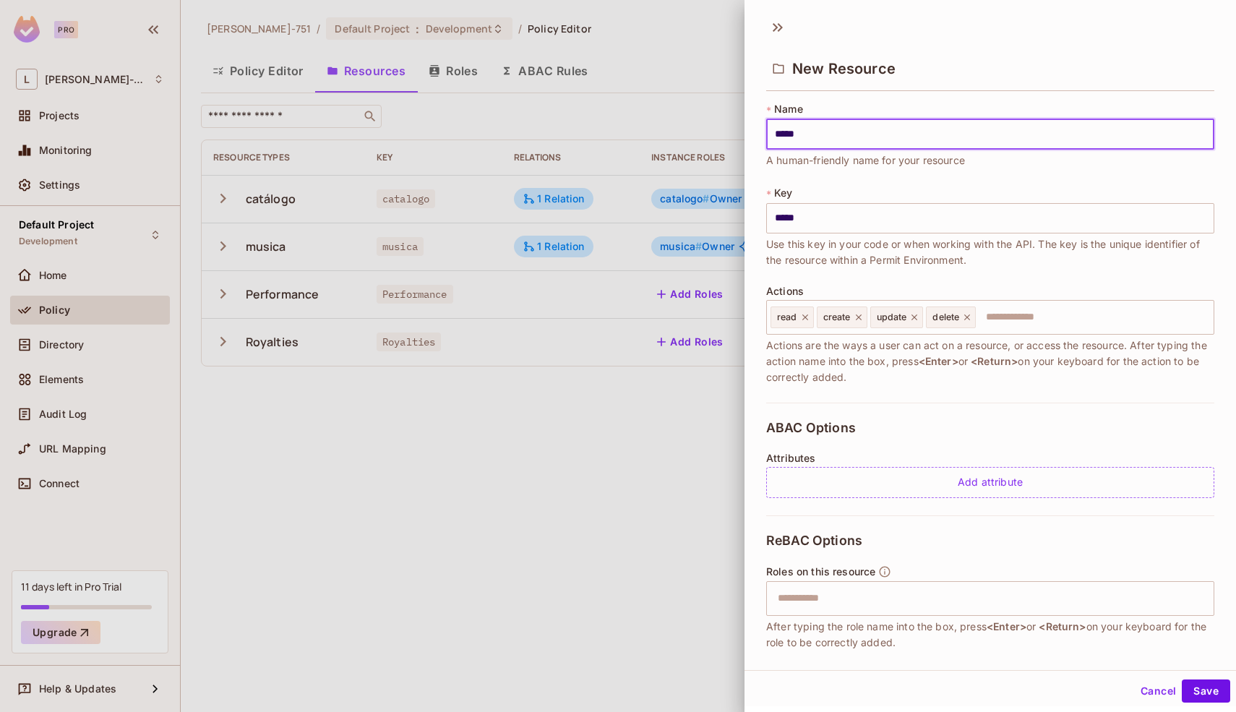
type input "****"
type input "***"
type input "**"
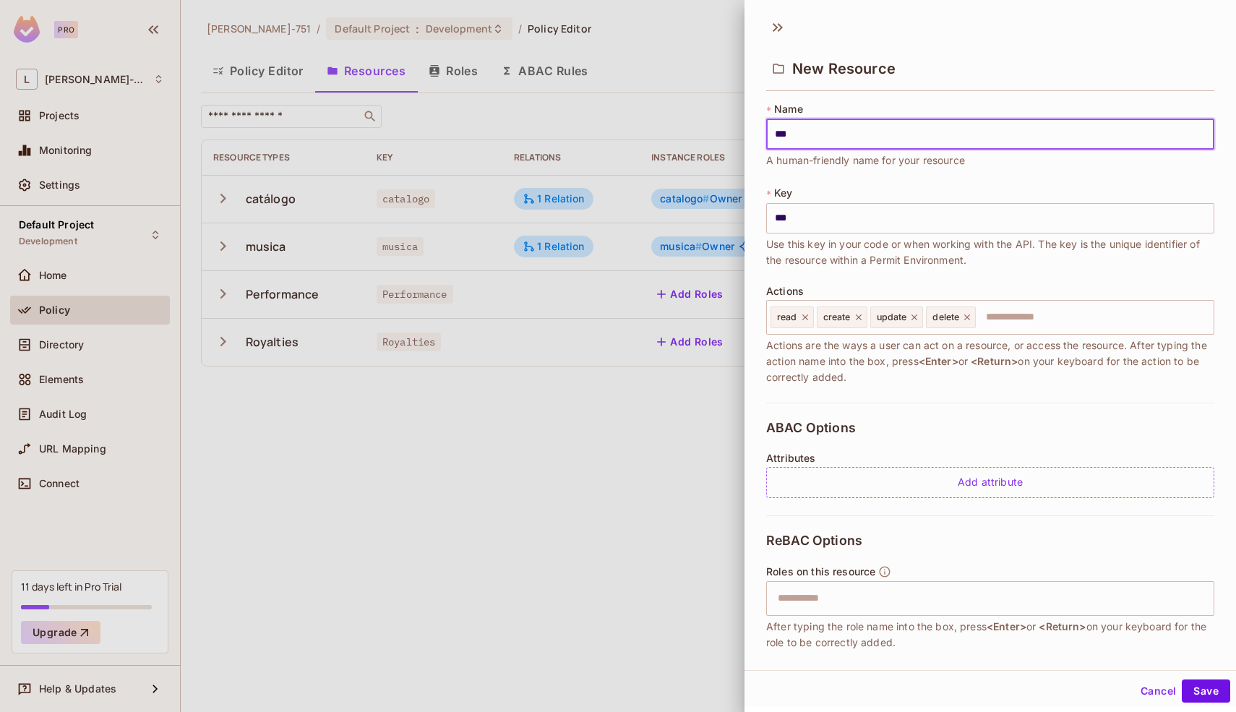
type input "**"
type input "*"
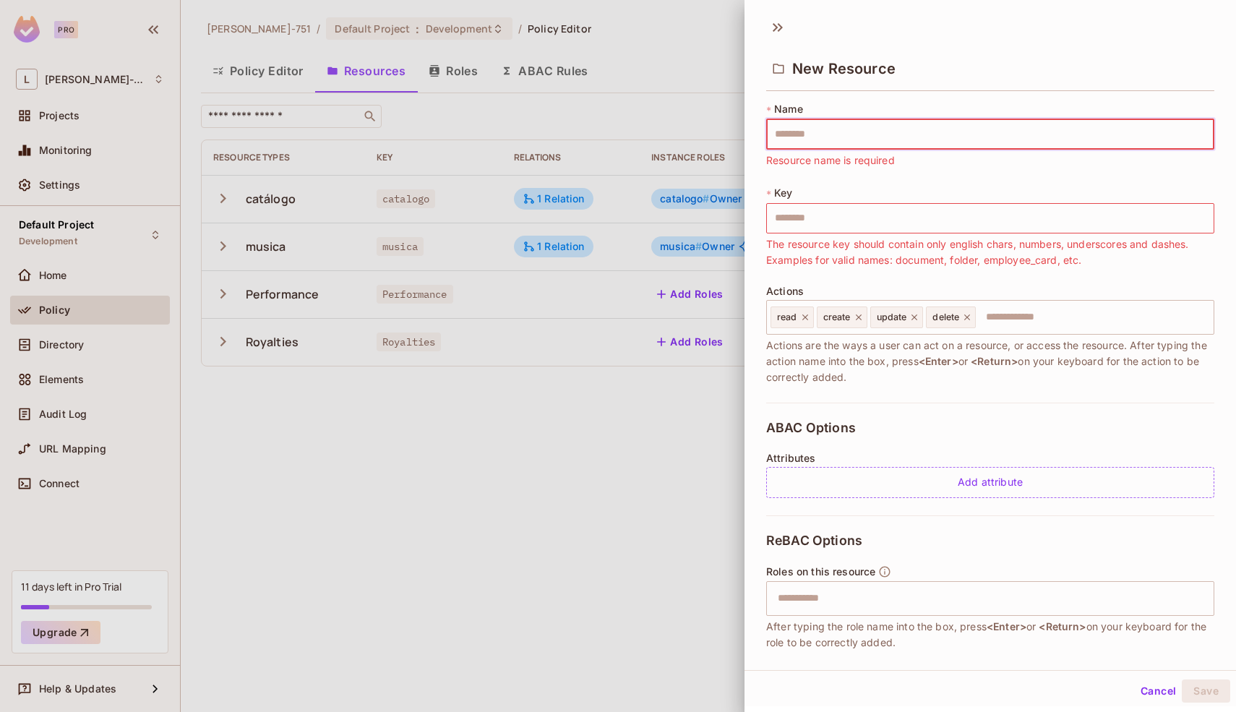
type input "*"
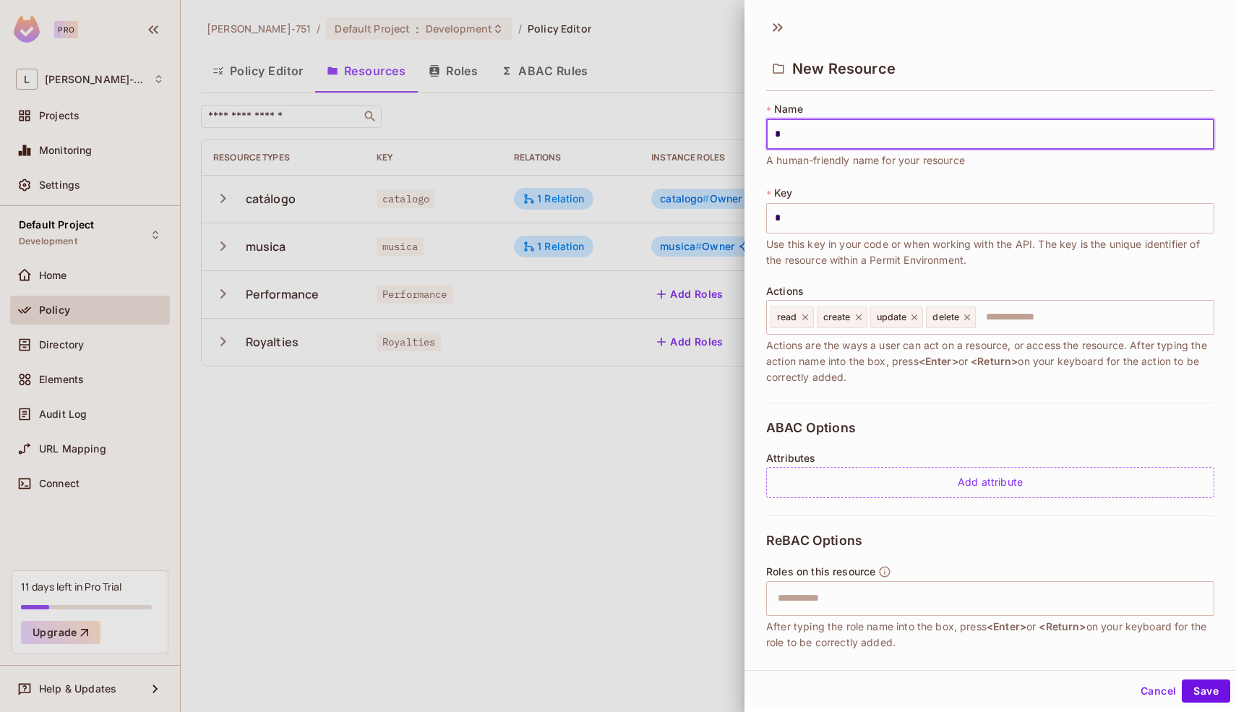
type input "**"
type input "***"
type input "****"
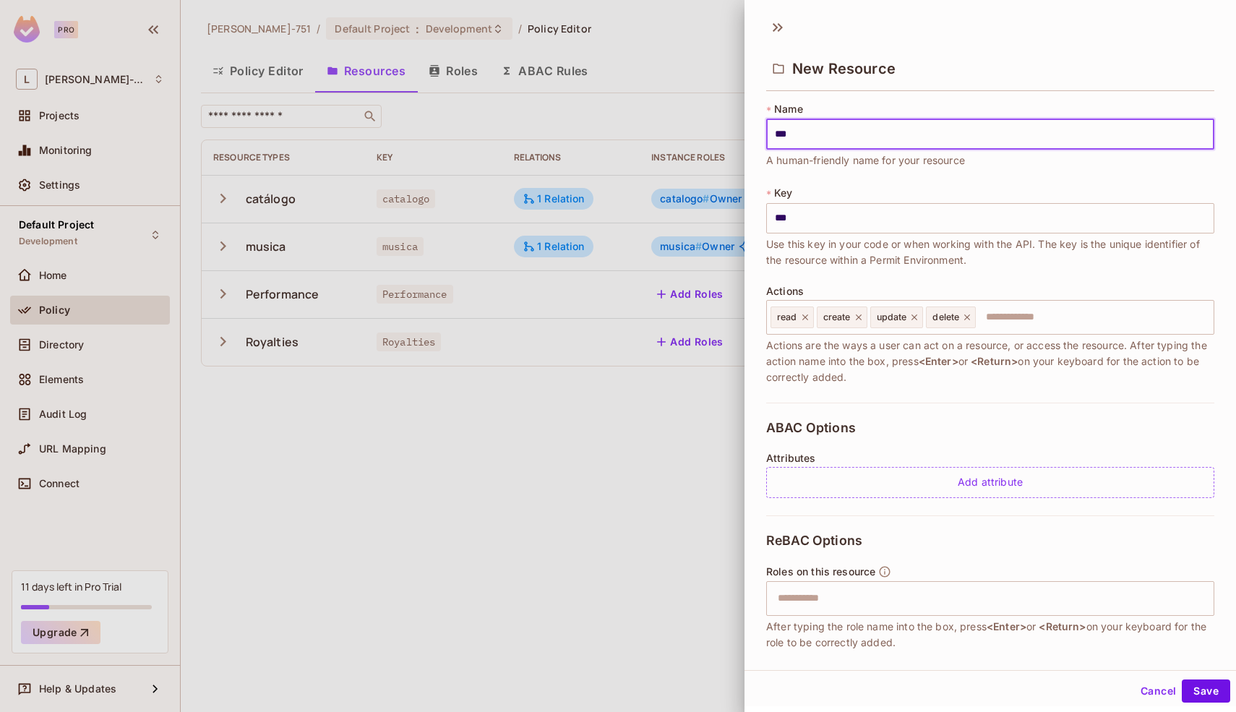
type input "****"
type input "*****"
click at [1049, 177] on div "* Name ***** ​ A human-friendly name for your resource * Key ***** ​ Use this k…" at bounding box center [990, 252] width 448 height 301
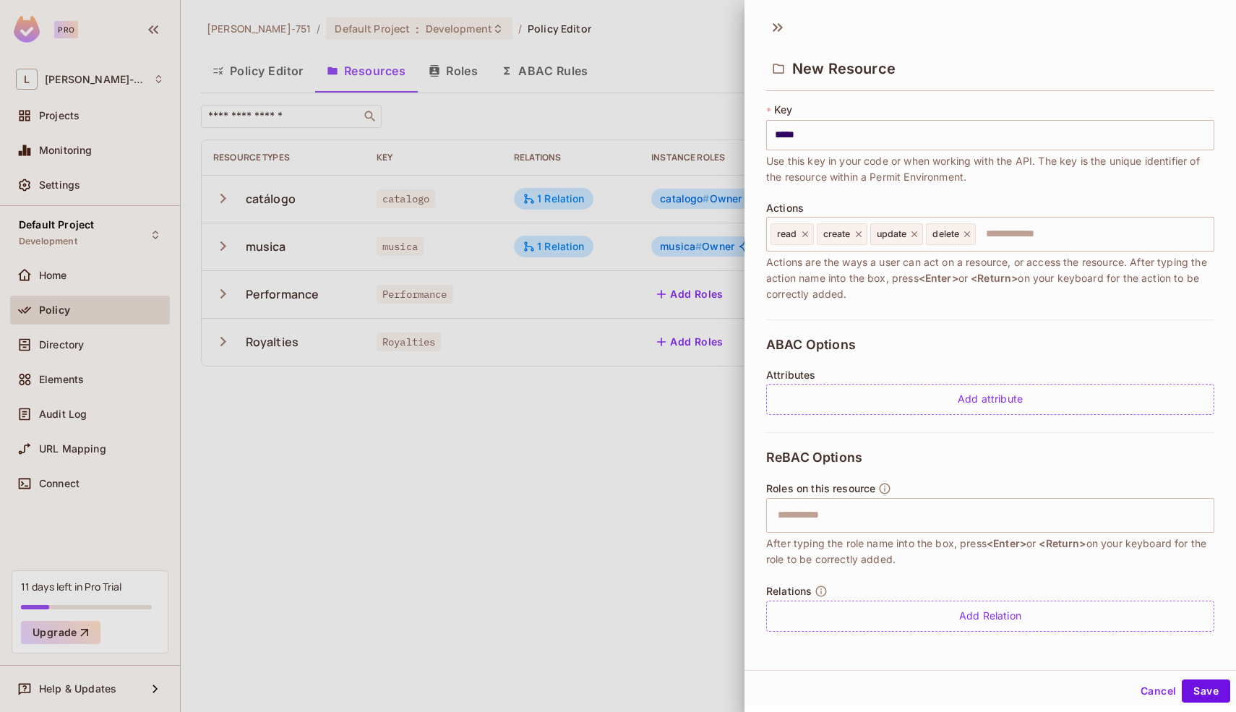
click at [1193, 677] on div "Cancel Save" at bounding box center [989, 690] width 491 height 35
click at [1193, 684] on button "Save" at bounding box center [1205, 690] width 48 height 23
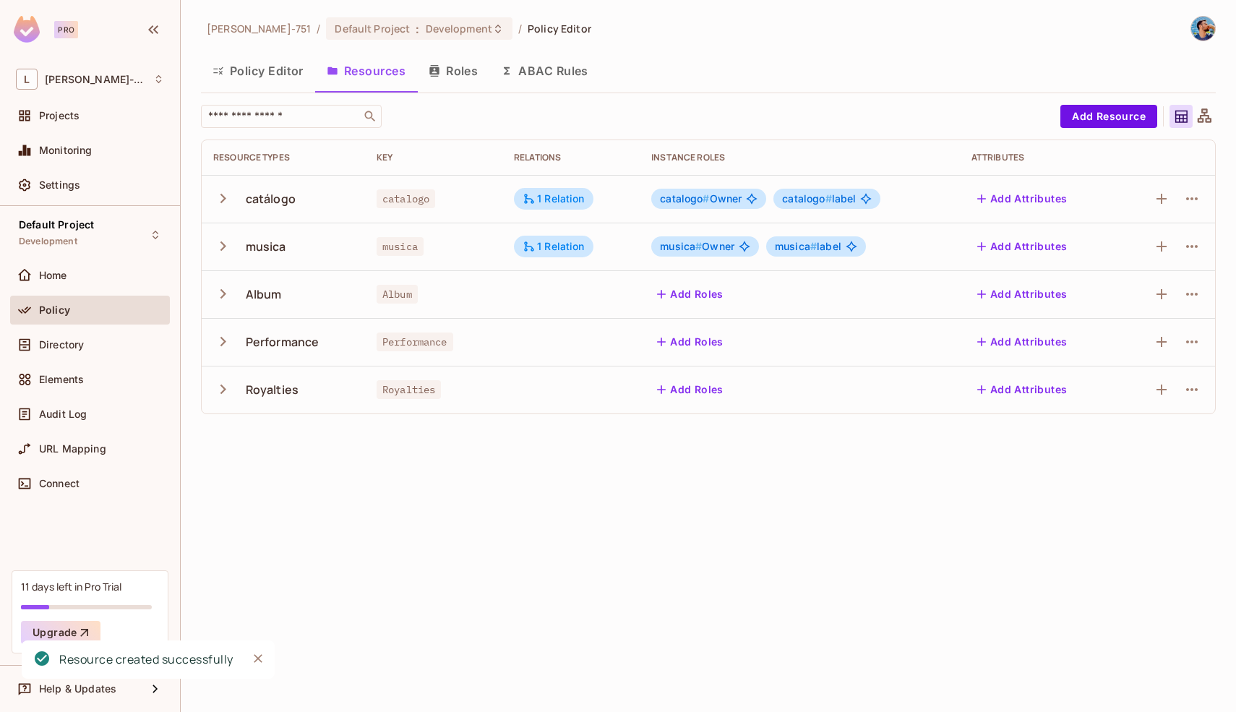
click at [531, 532] on div "Leonardo-751 / Default Project : Development / Policy Editor Policy Editor Reso…" at bounding box center [708, 356] width 1055 height 712
click at [307, 250] on div "musica" at bounding box center [283, 246] width 140 height 30
click at [502, 311] on td at bounding box center [570, 294] width 137 height 48
click at [1190, 288] on icon "button" at bounding box center [1191, 293] width 17 height 17
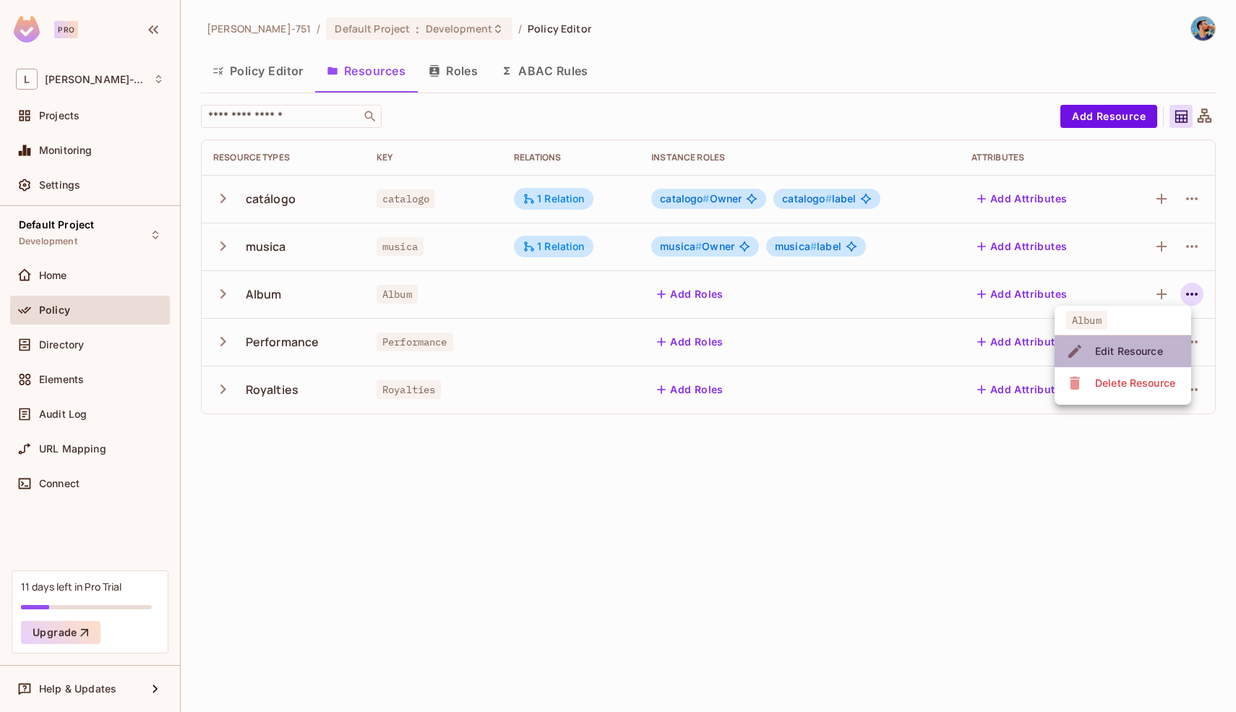
click at [1145, 342] on span "Edit Resource" at bounding box center [1128, 351] width 77 height 23
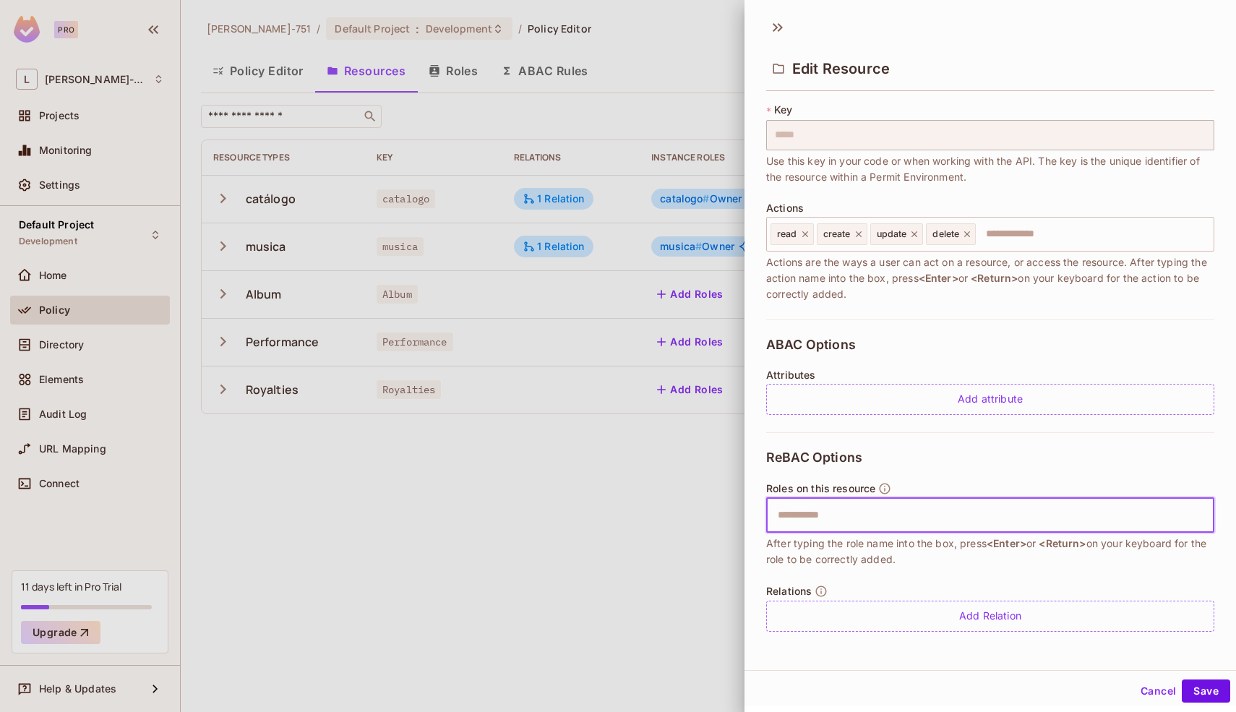
click at [960, 518] on input "text" at bounding box center [988, 515] width 439 height 29
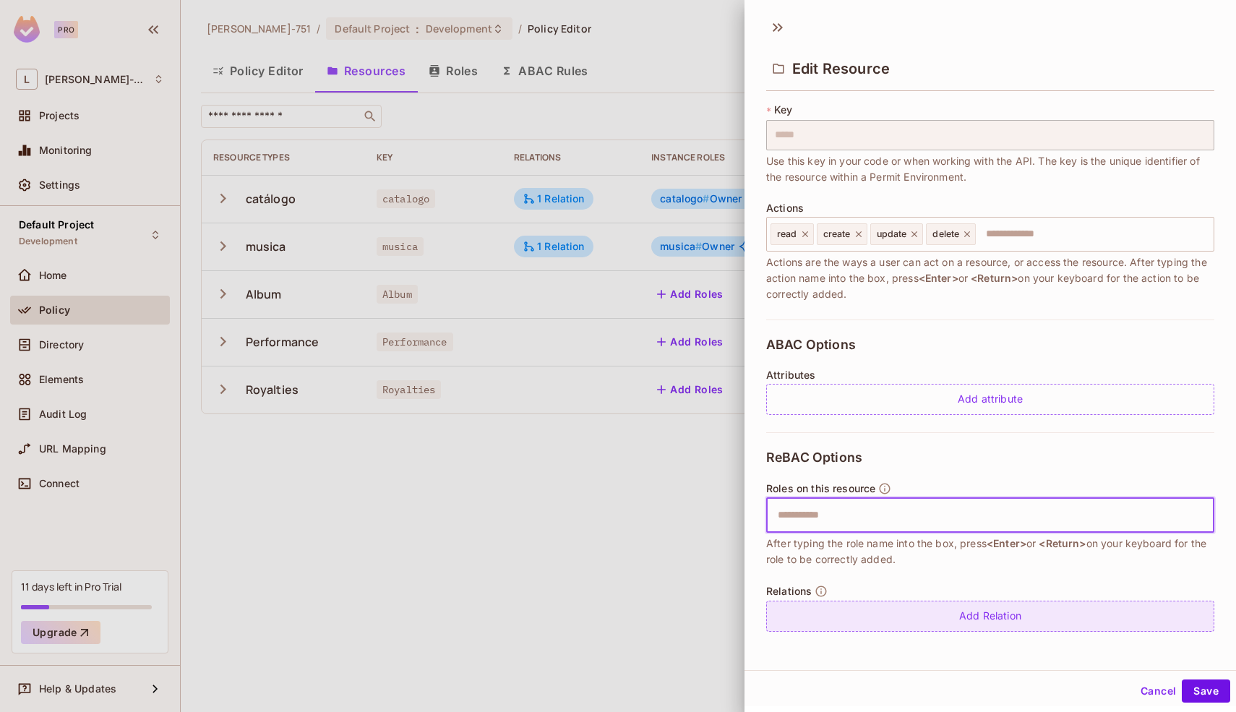
click at [973, 614] on div "Add Relation" at bounding box center [990, 615] width 448 height 31
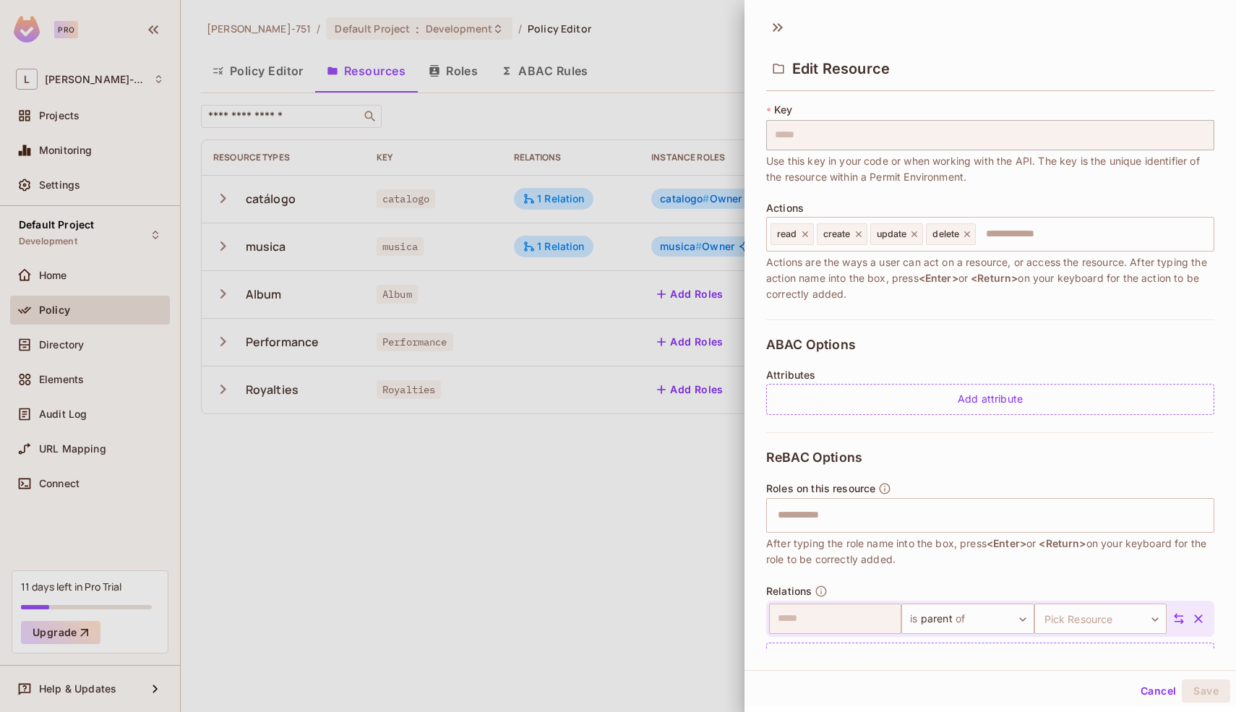
scroll to position [125, 0]
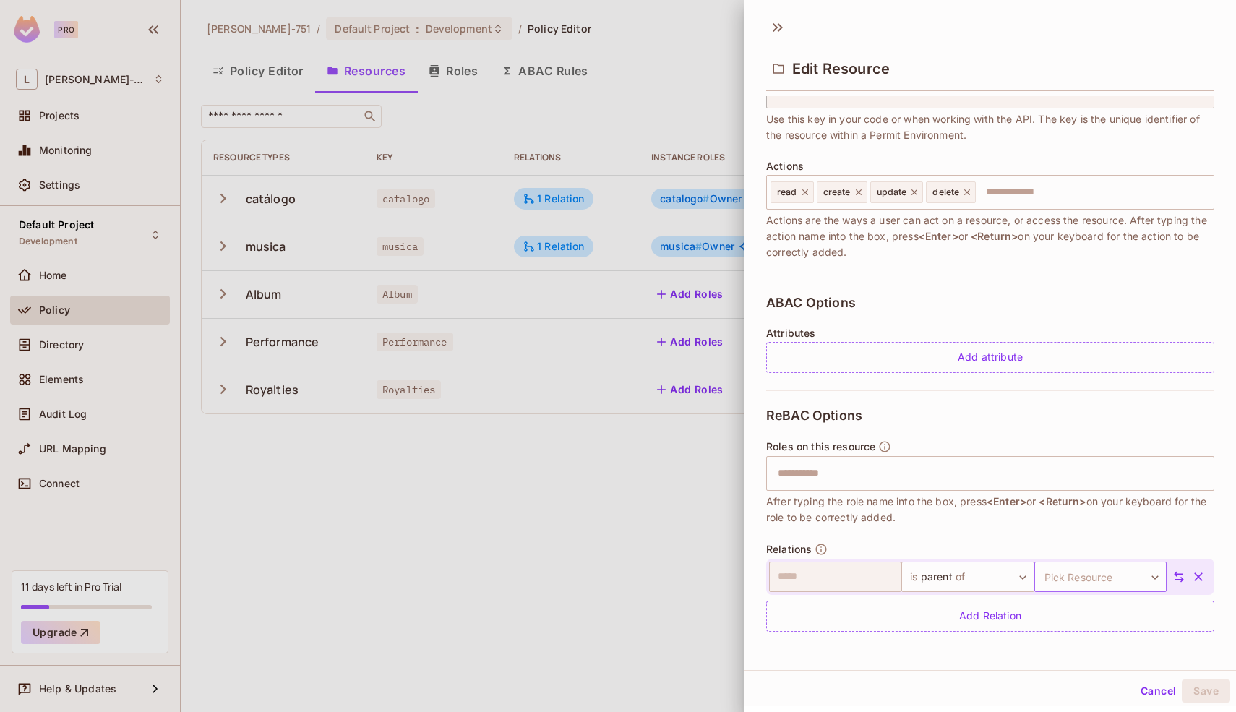
click at [1072, 566] on body "Pro L Leonardo-751 Projects Monitoring Settings Default Project Development Hom…" at bounding box center [618, 356] width 1236 height 712
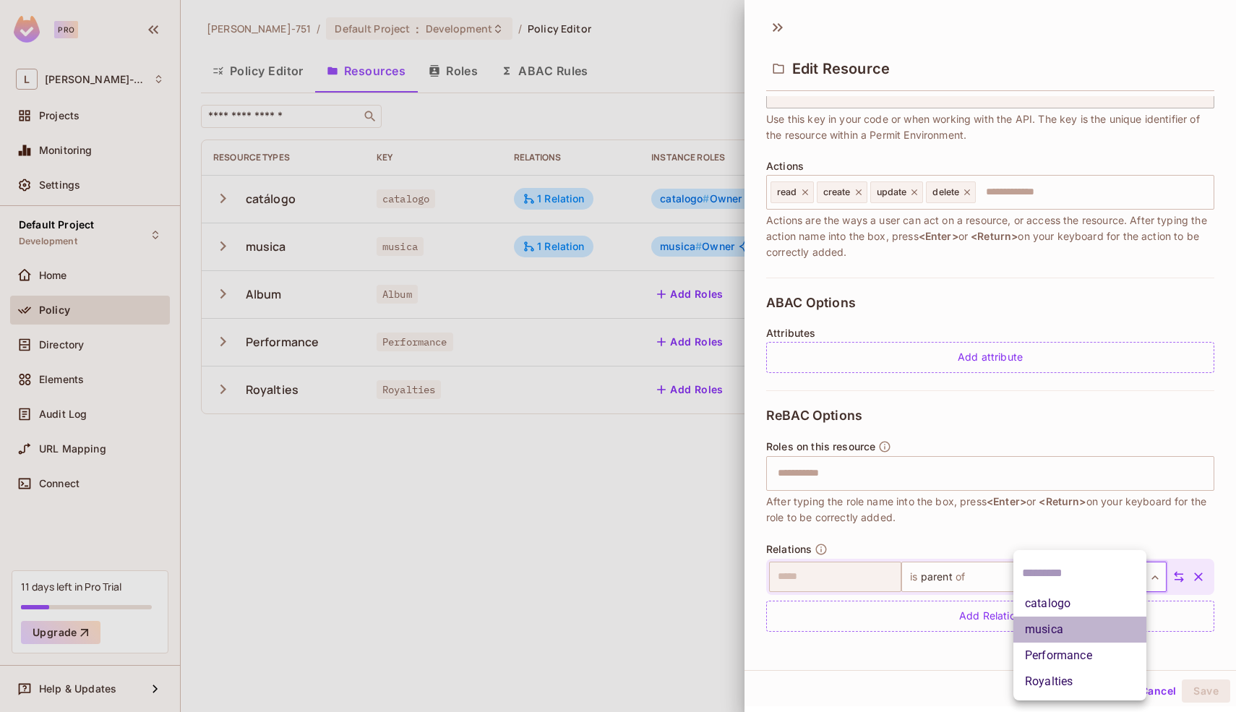
click at [1072, 634] on li "musica" at bounding box center [1079, 629] width 133 height 26
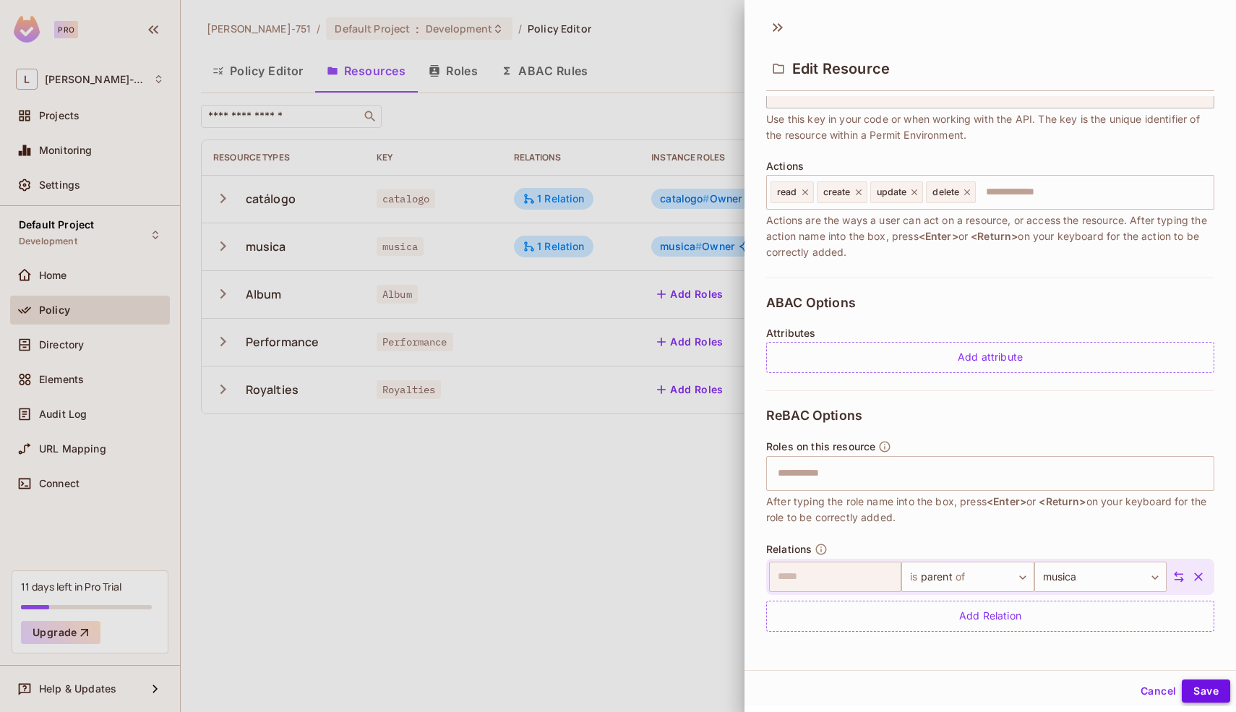
click at [1202, 694] on button "Save" at bounding box center [1205, 690] width 48 height 23
click at [579, 572] on div at bounding box center [618, 356] width 1236 height 712
click at [1137, 689] on button "Cancel" at bounding box center [1157, 690] width 47 height 23
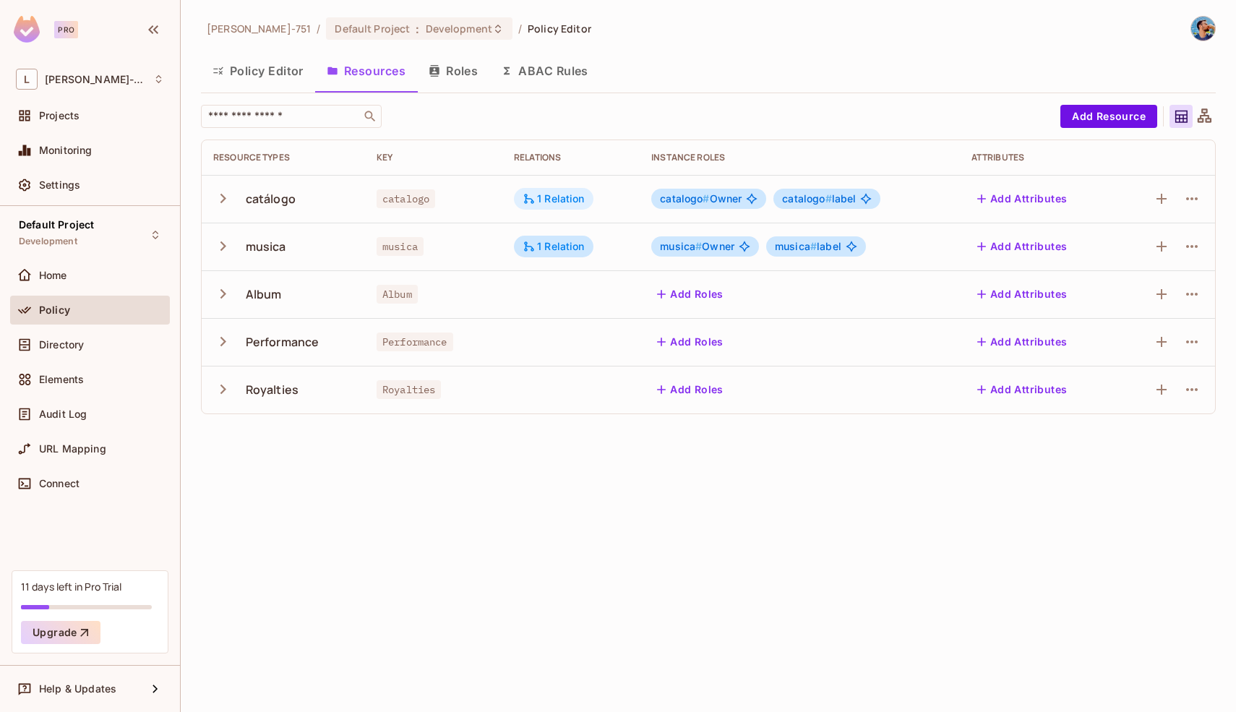
click at [545, 194] on div "1 Relation" at bounding box center [553, 198] width 62 height 13
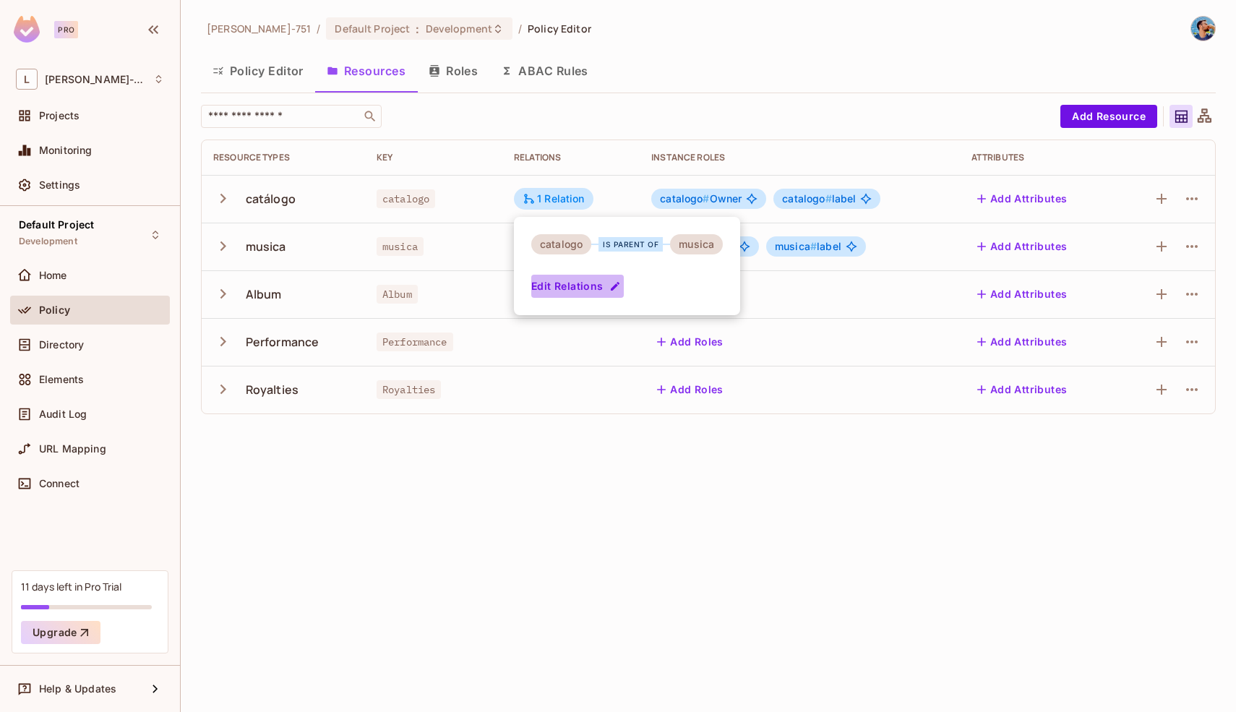
click at [600, 292] on button "Edit Relations" at bounding box center [577, 286] width 92 height 23
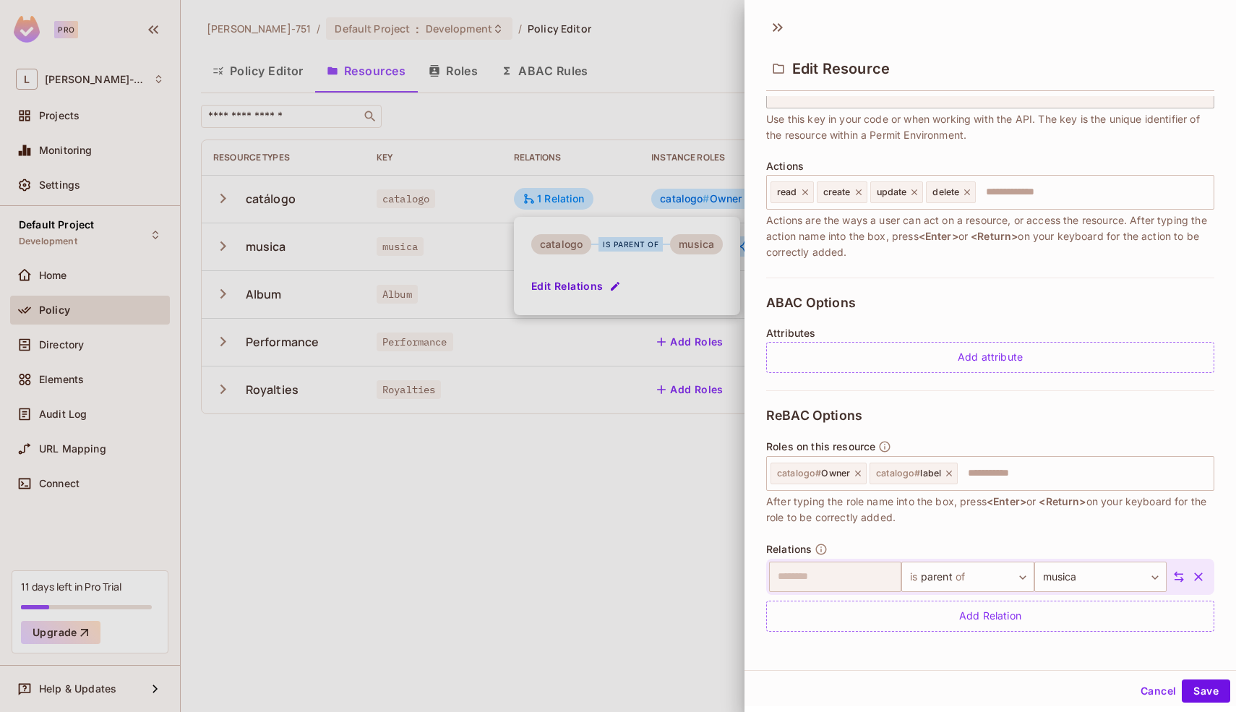
click at [1185, 579] on button "button" at bounding box center [1198, 577] width 26 height 26
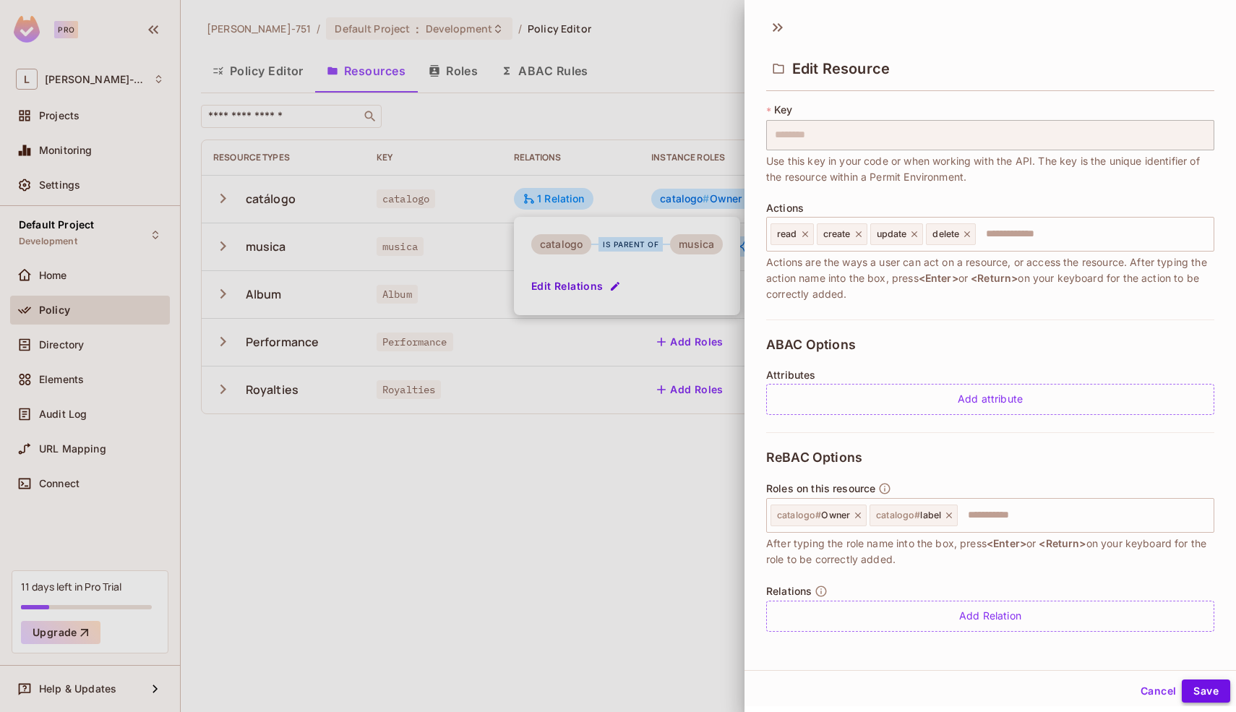
click at [1190, 683] on button "Save" at bounding box center [1205, 690] width 48 height 23
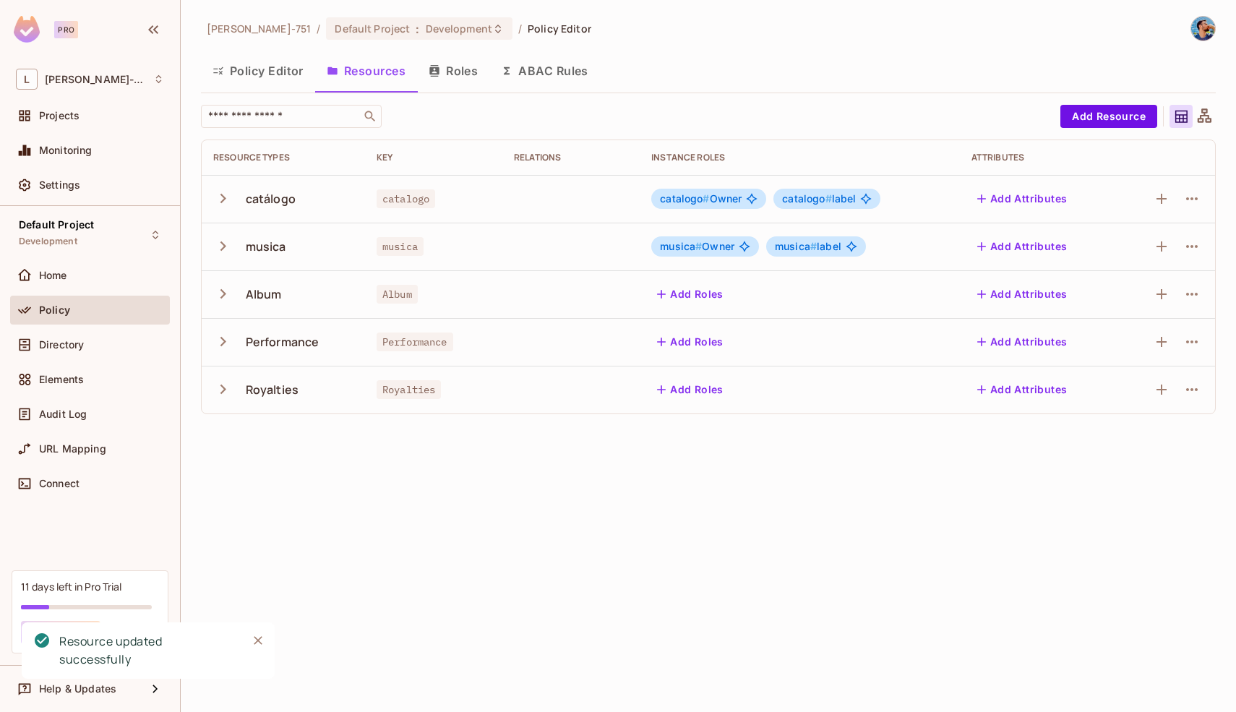
click at [461, 252] on div "musica" at bounding box center [433, 246] width 114 height 14
click at [957, 97] on div "Leonardo-751 / Default Project : Development / Policy Editor Policy Editor Reso…" at bounding box center [708, 221] width 1014 height 410
click at [1184, 293] on icon "button" at bounding box center [1191, 293] width 17 height 17
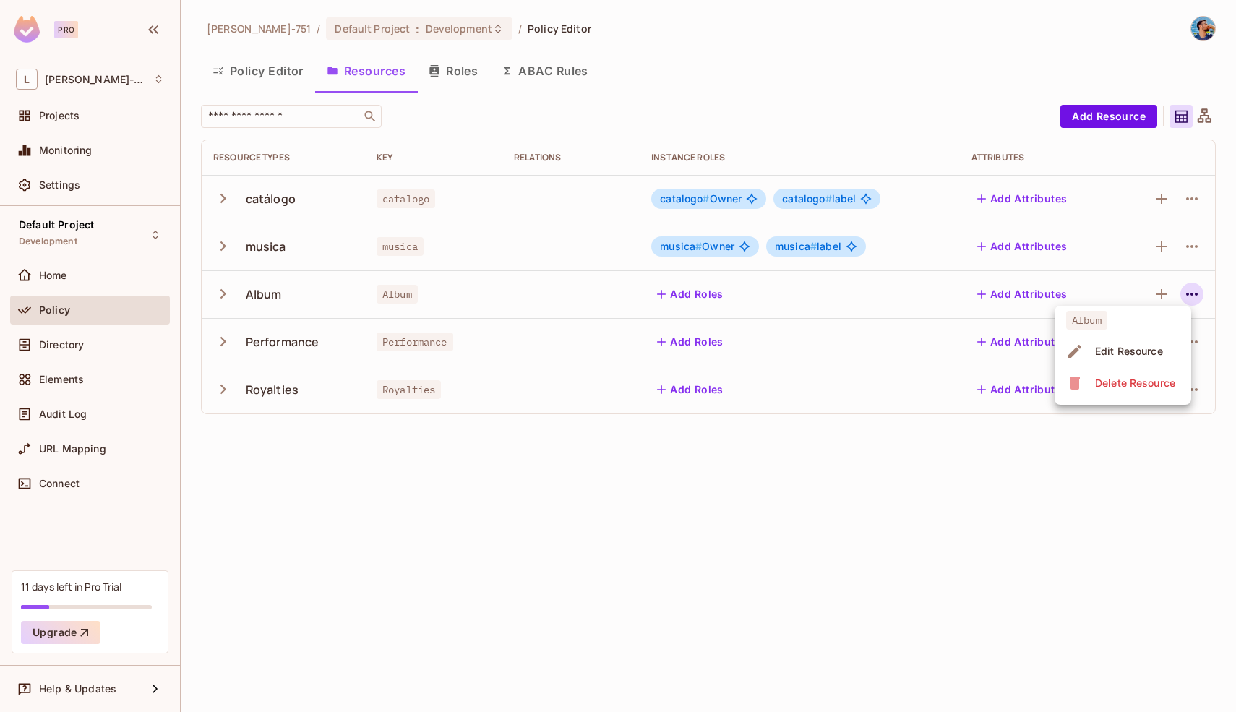
click at [1155, 345] on div "Edit Resource" at bounding box center [1129, 351] width 68 height 14
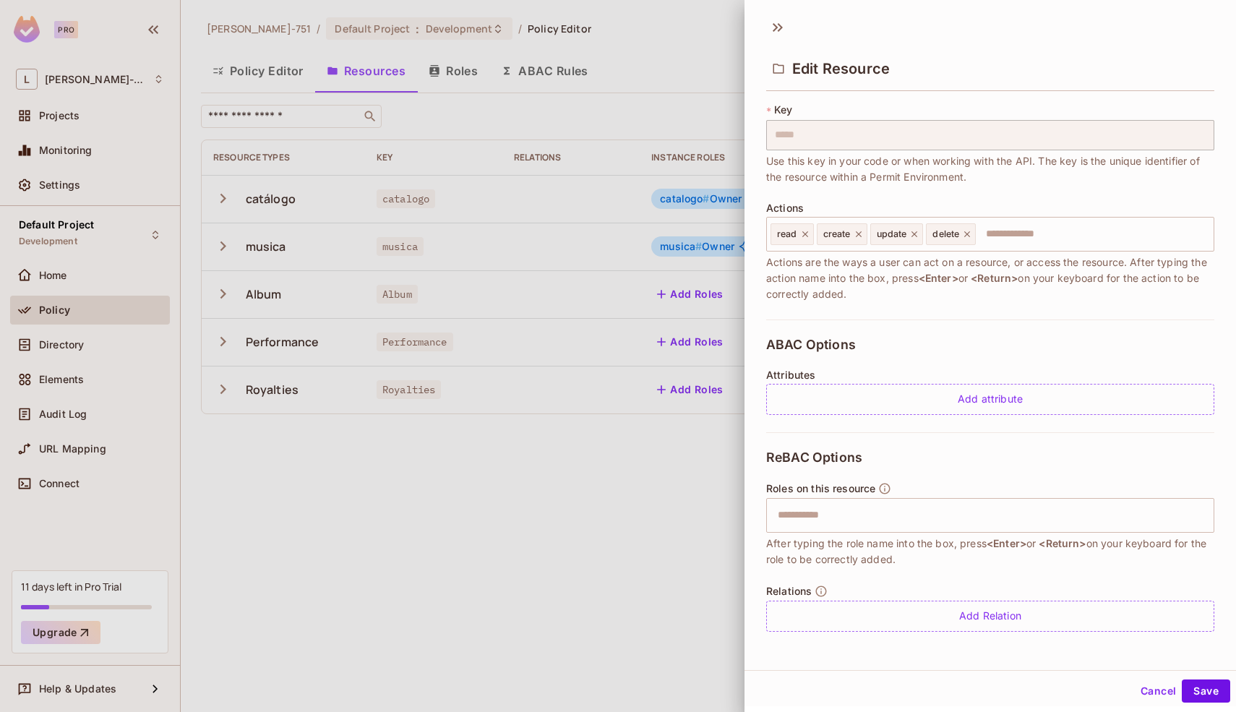
scroll to position [2, 0]
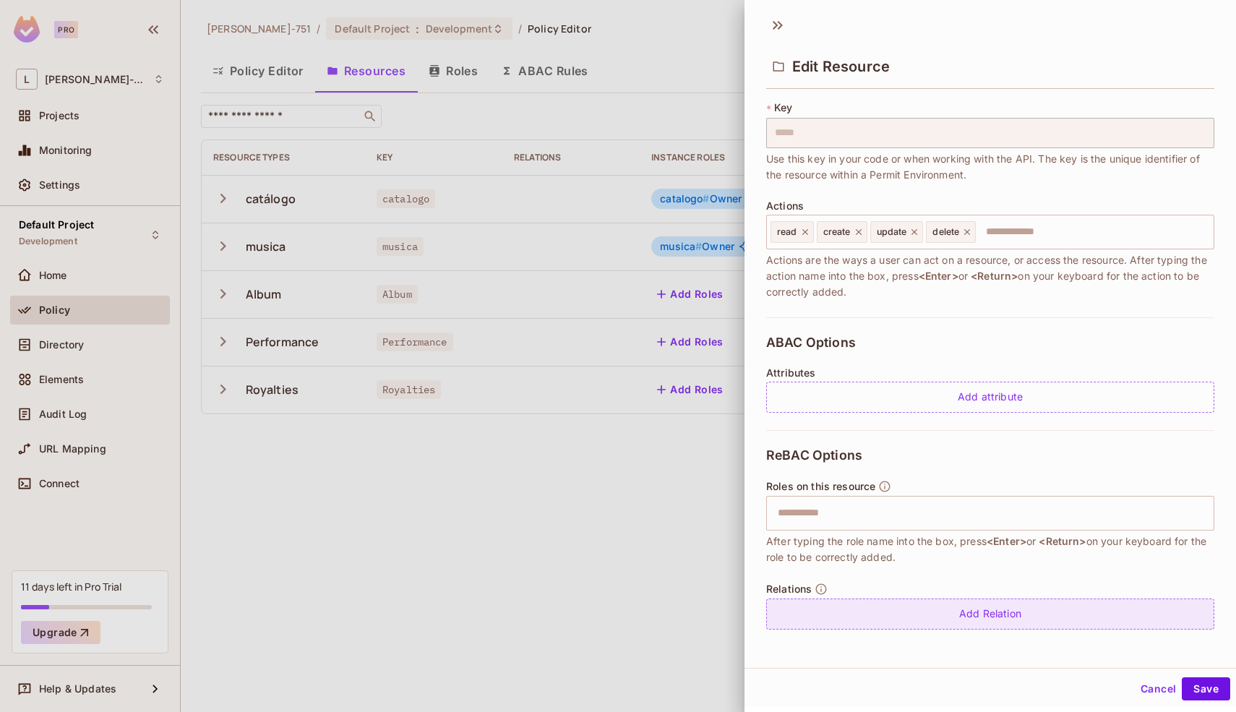
click at [947, 608] on div "Add Relation" at bounding box center [990, 613] width 448 height 31
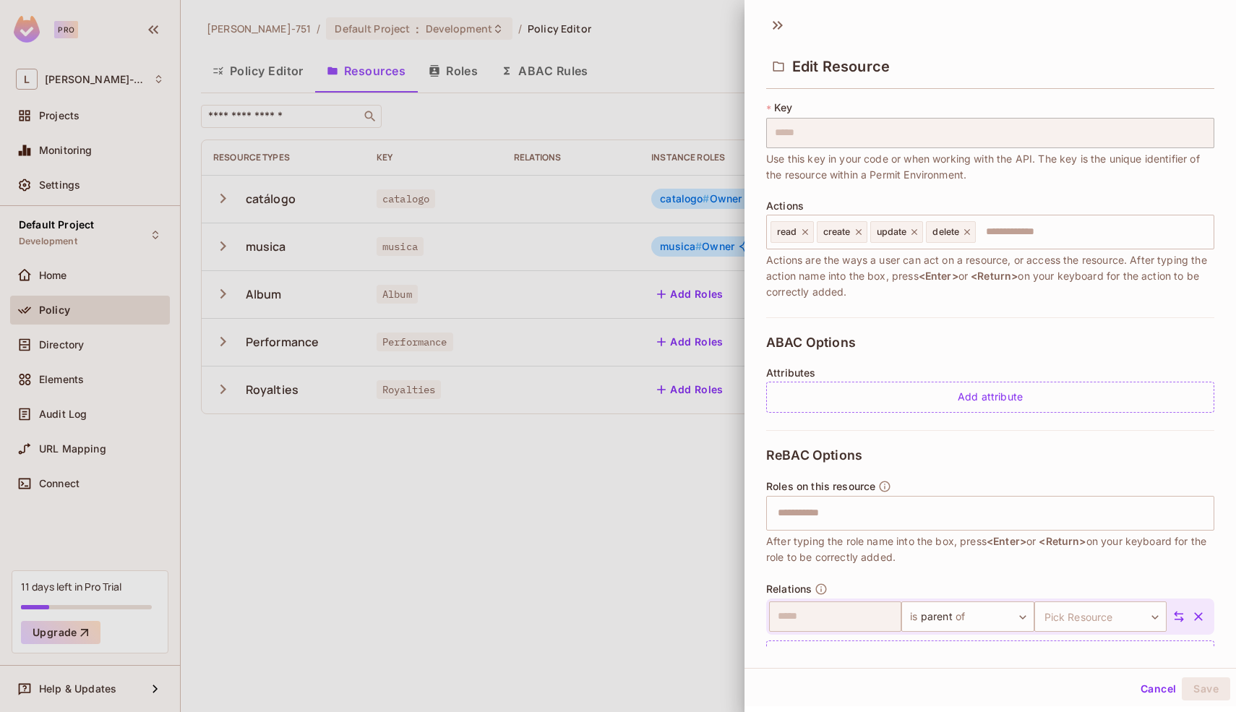
scroll to position [125, 0]
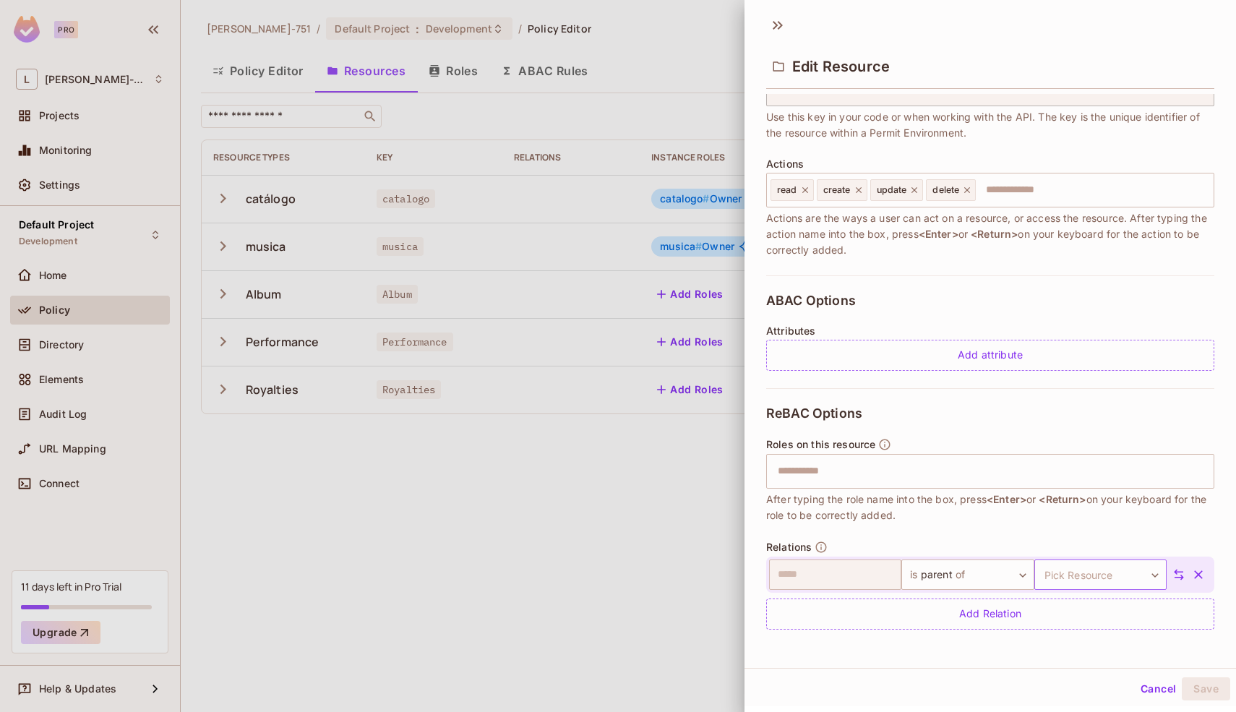
click at [1048, 564] on body "Pro L Leonardo-751 Projects Monitoring Settings Default Project Development Hom…" at bounding box center [618, 356] width 1236 height 712
click at [1040, 629] on li "musica" at bounding box center [1079, 629] width 133 height 26
click at [1195, 705] on div "Cancel Save" at bounding box center [989, 688] width 491 height 35
click at [1197, 688] on button "Save" at bounding box center [1205, 688] width 48 height 23
click at [1136, 677] on button "Cancel" at bounding box center [1157, 688] width 47 height 23
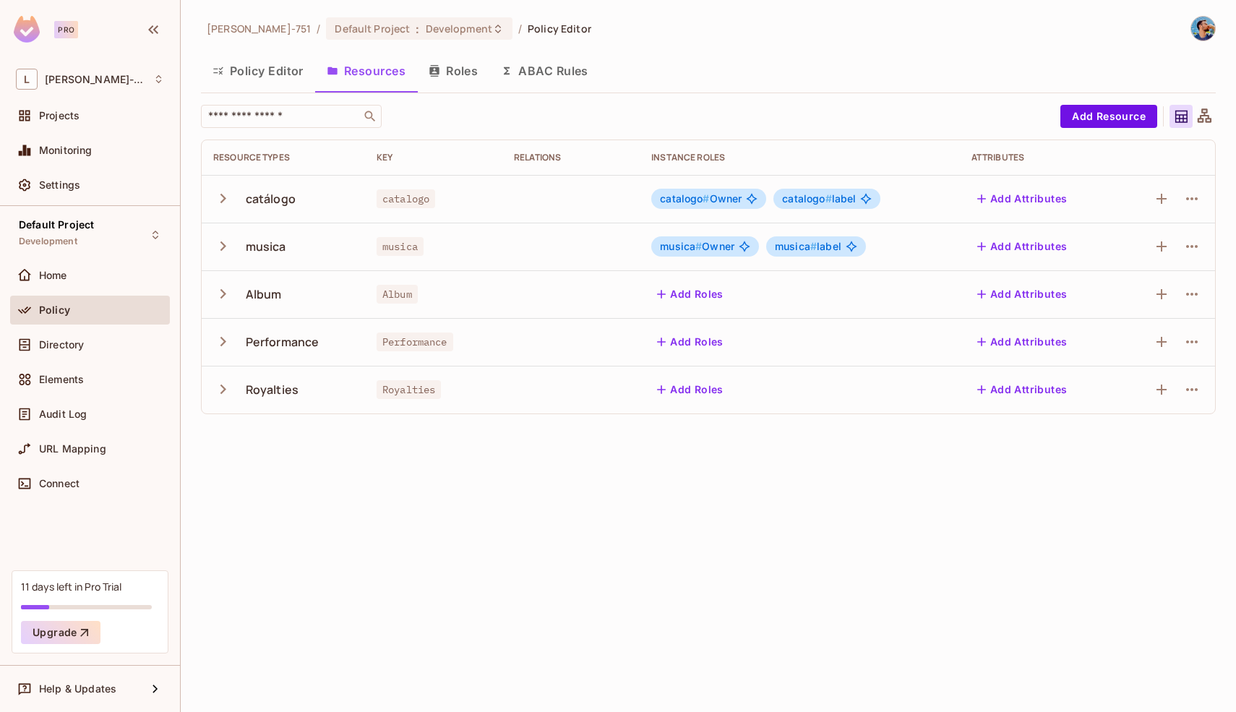
click at [951, 562] on div "Leonardo-751 / Default Project : Development / Policy Editor Policy Editor Reso…" at bounding box center [708, 356] width 1055 height 712
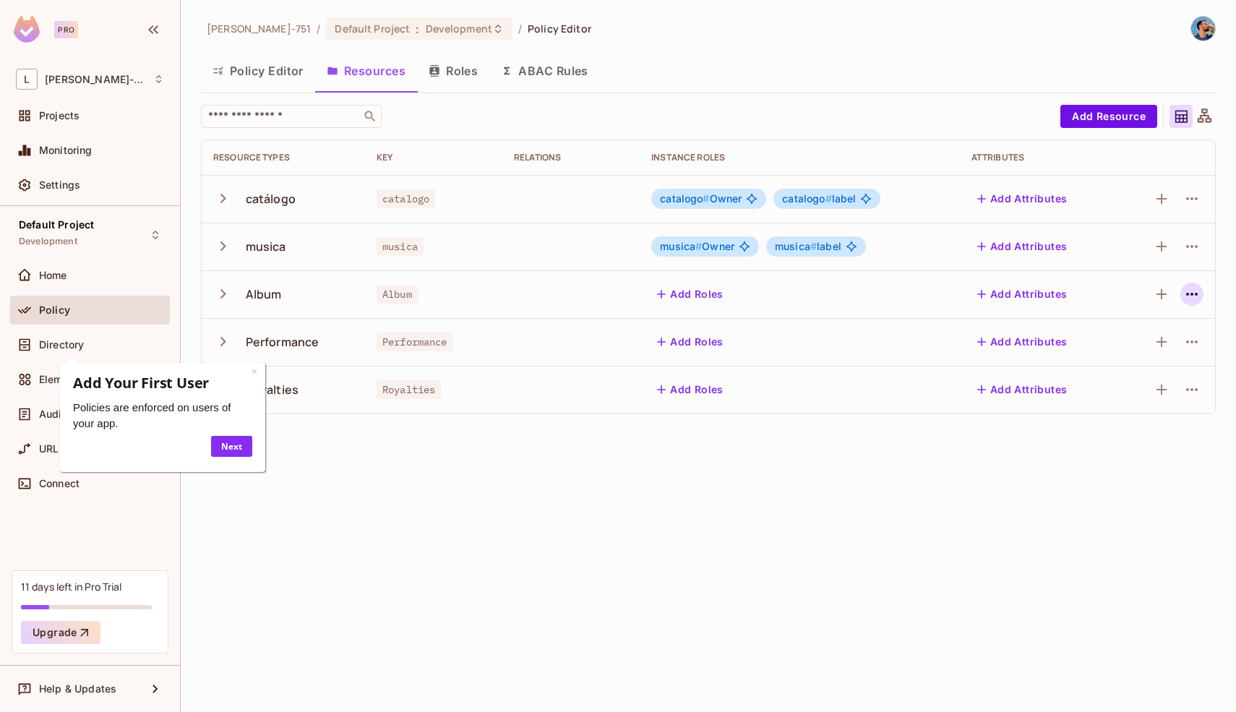
click at [1183, 291] on icon "button" at bounding box center [1191, 293] width 17 height 17
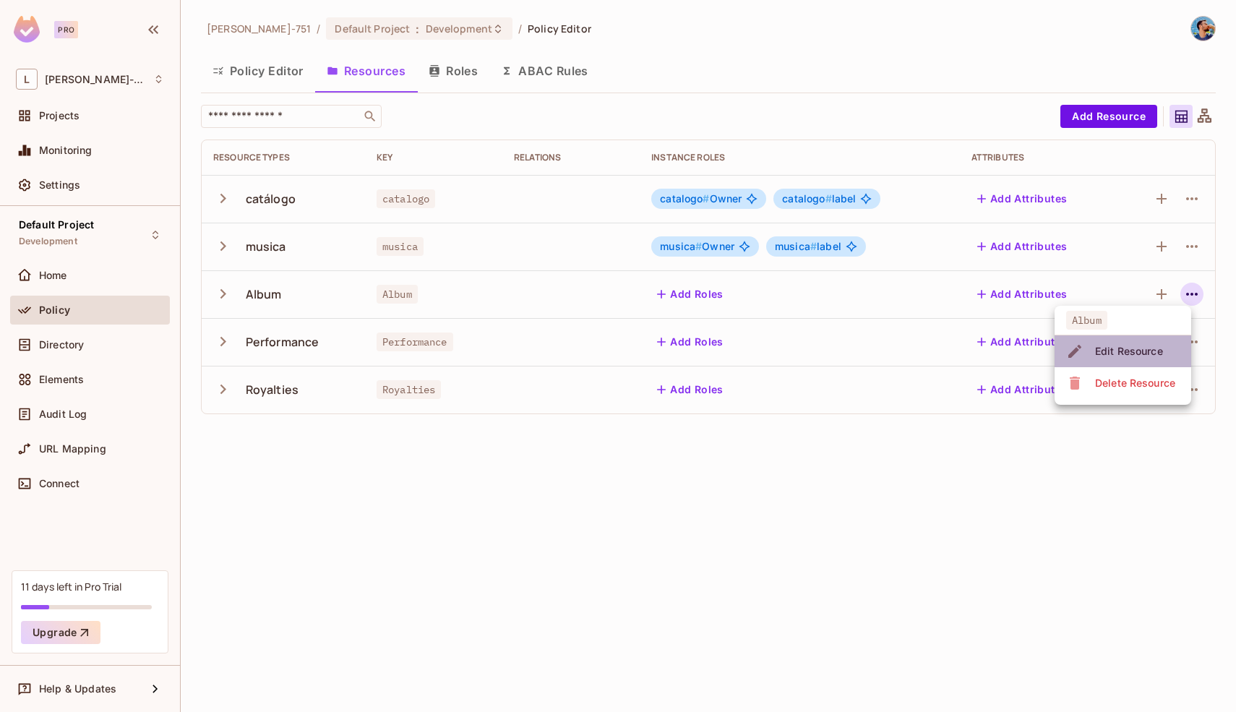
click at [1132, 358] on span "Edit Resource" at bounding box center [1128, 351] width 77 height 23
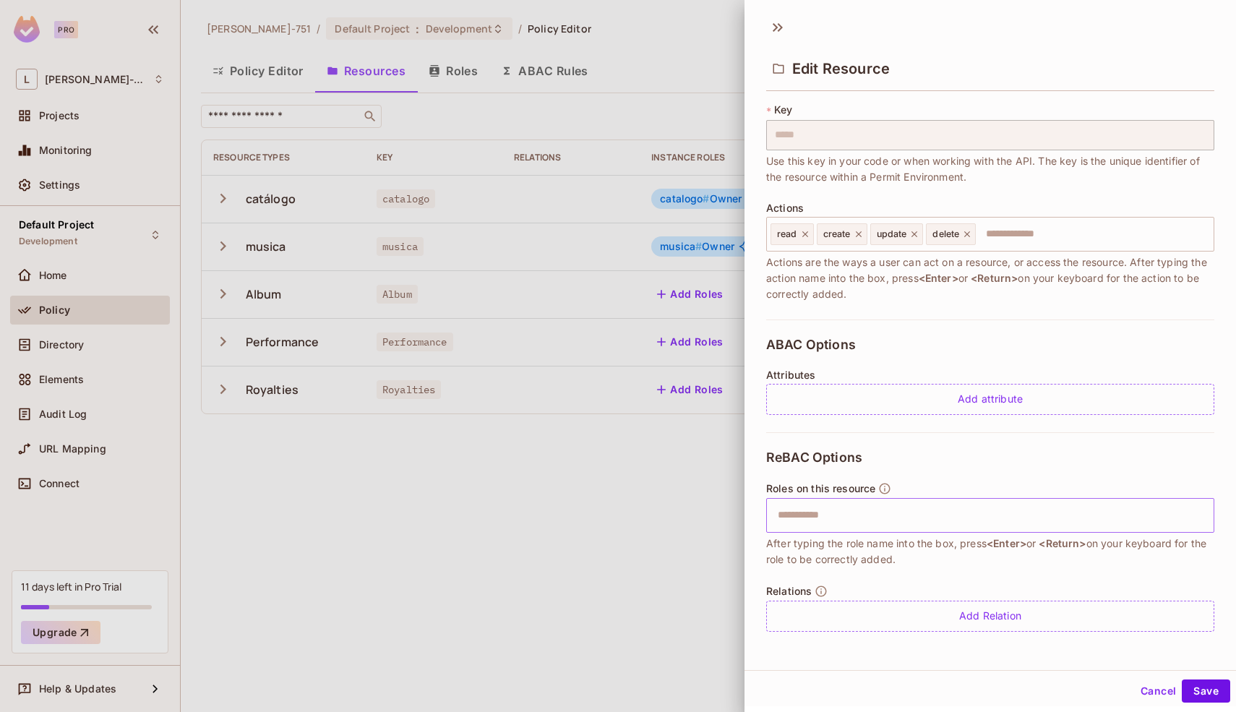
scroll to position [2, 0]
click at [1032, 596] on div "Relations Add Relation" at bounding box center [990, 605] width 448 height 47
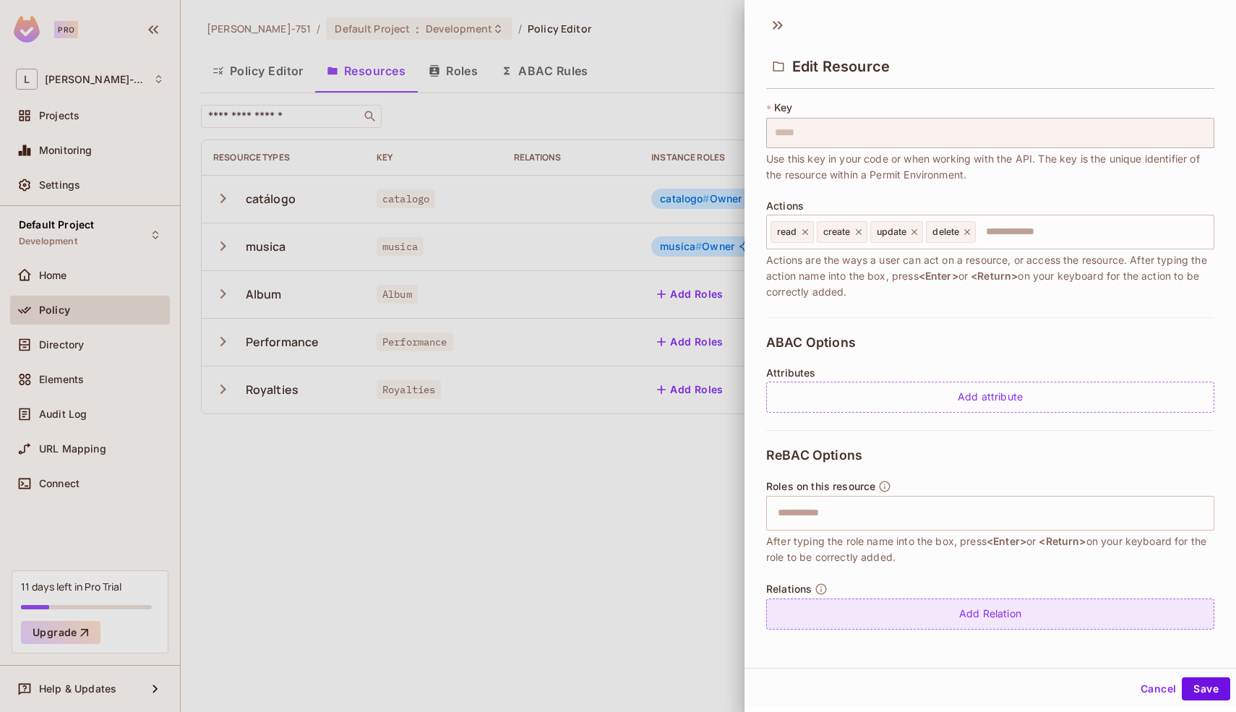
click at [1022, 626] on div "Add Relation" at bounding box center [990, 613] width 448 height 31
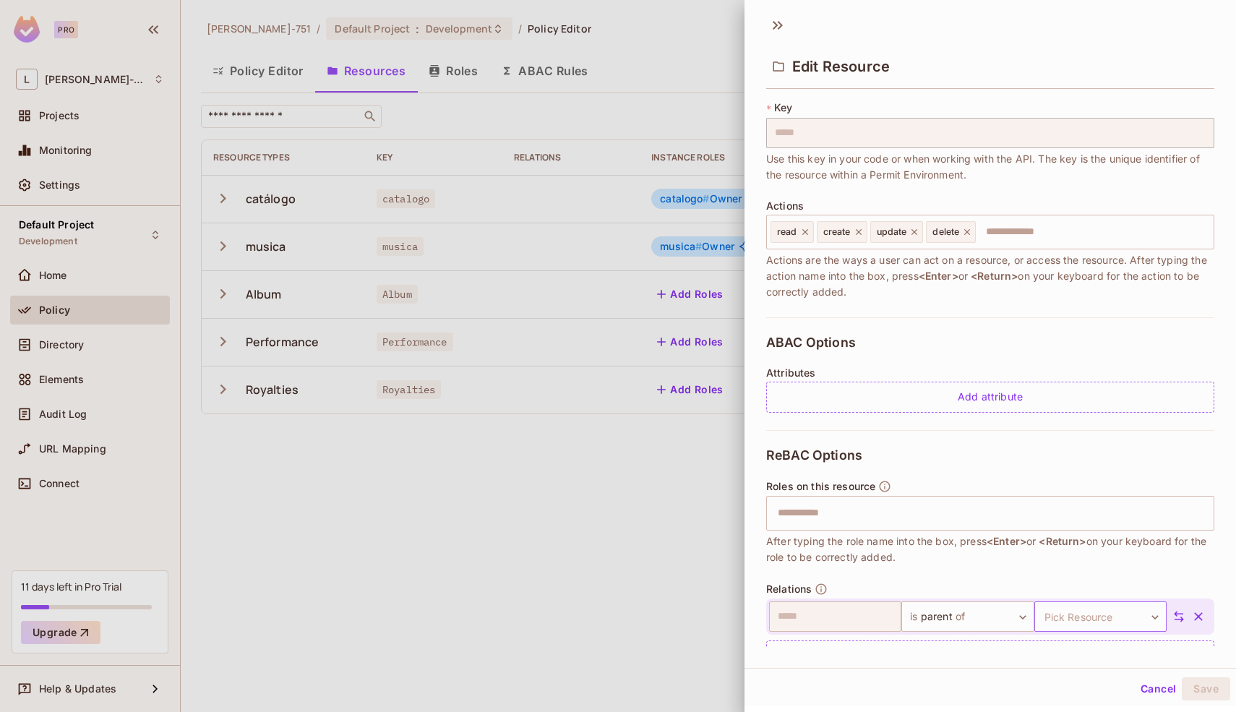
click at [1090, 611] on body "Pro L [PERSON_NAME]-751 Projects Monitoring Settings Default Project Developmen…" at bounding box center [618, 356] width 1236 height 712
click at [1090, 634] on li "musica" at bounding box center [1079, 629] width 133 height 26
click at [1188, 685] on button "Save" at bounding box center [1205, 688] width 48 height 23
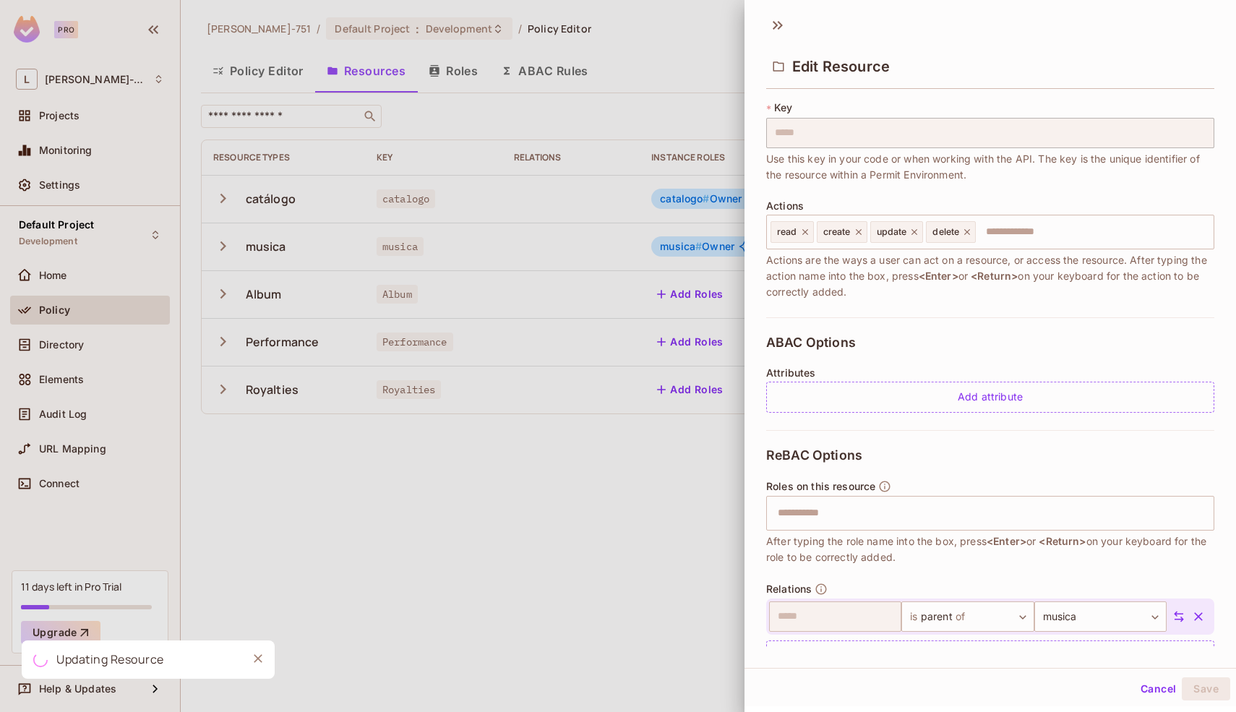
scroll to position [125, 0]
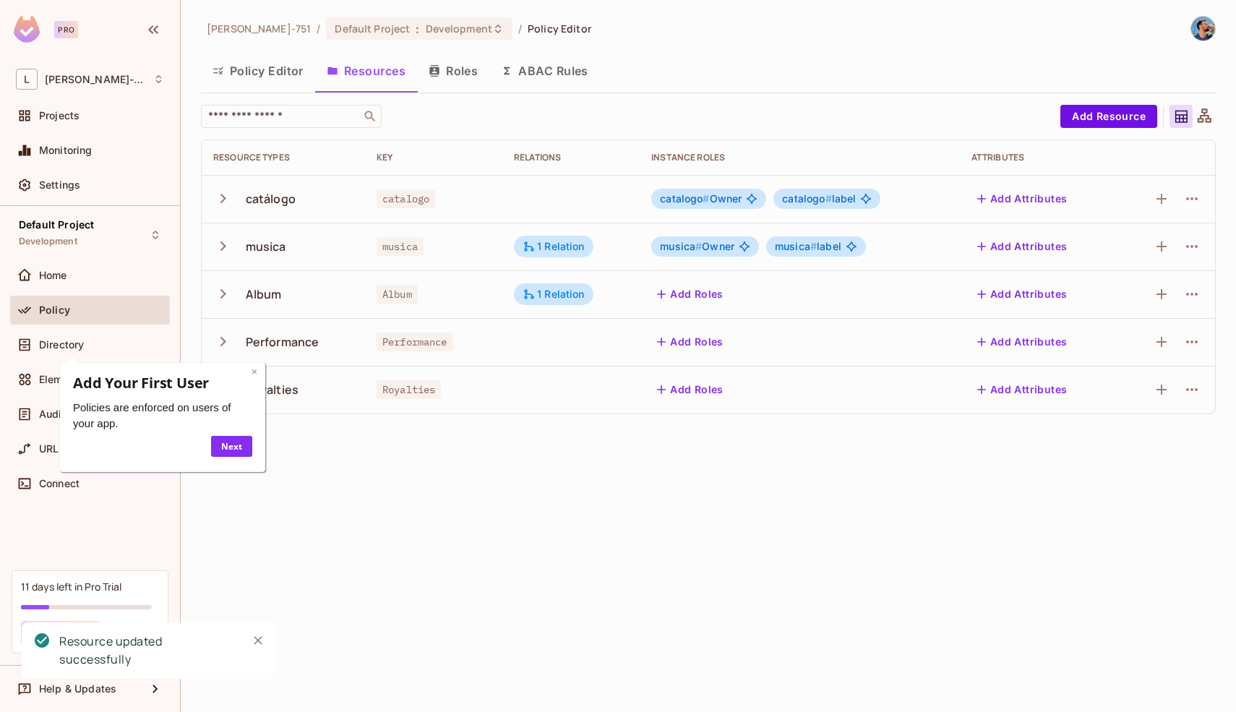
click at [253, 373] on link "×" at bounding box center [254, 371] width 6 height 14
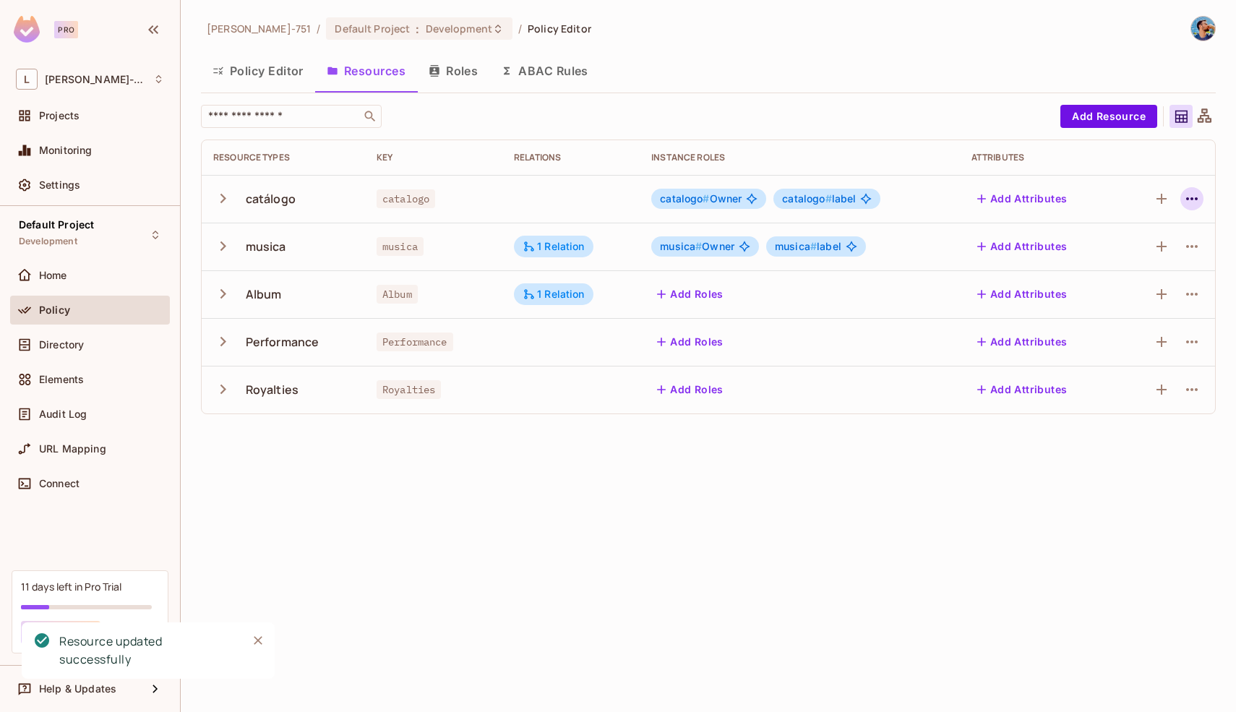
click at [1184, 198] on icon "button" at bounding box center [1191, 198] width 17 height 17
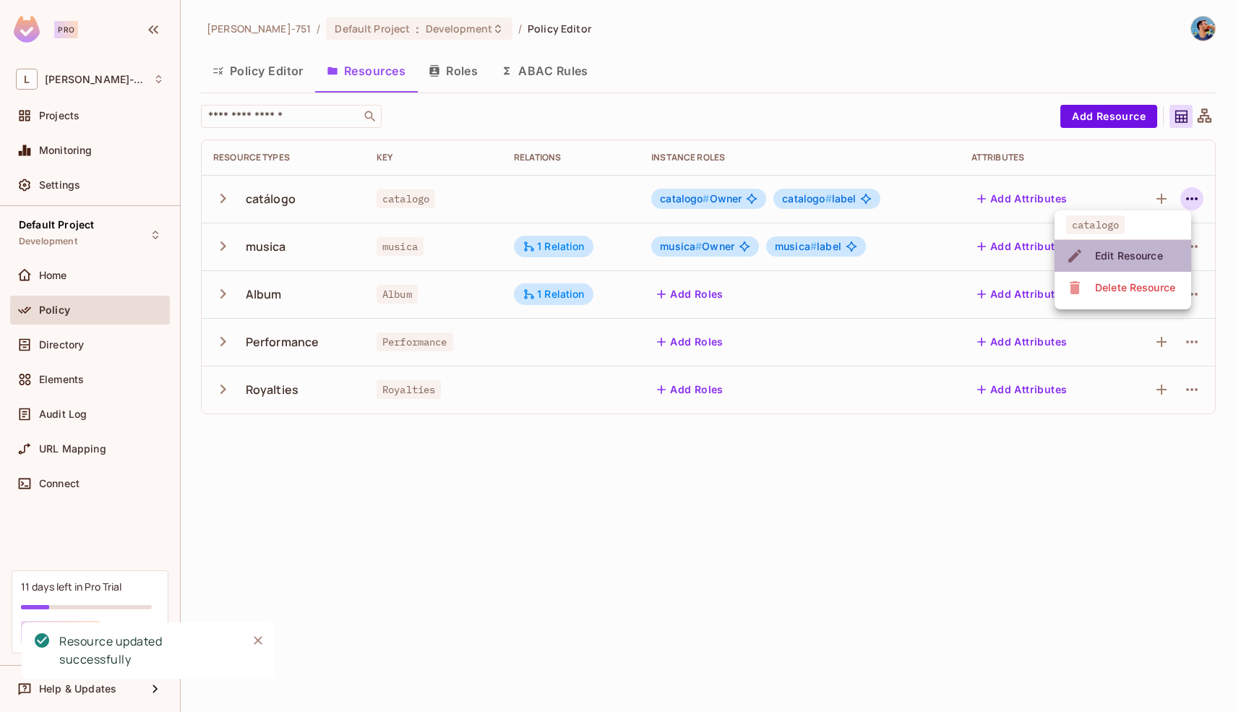
click at [1132, 246] on span "Edit Resource" at bounding box center [1128, 255] width 77 height 23
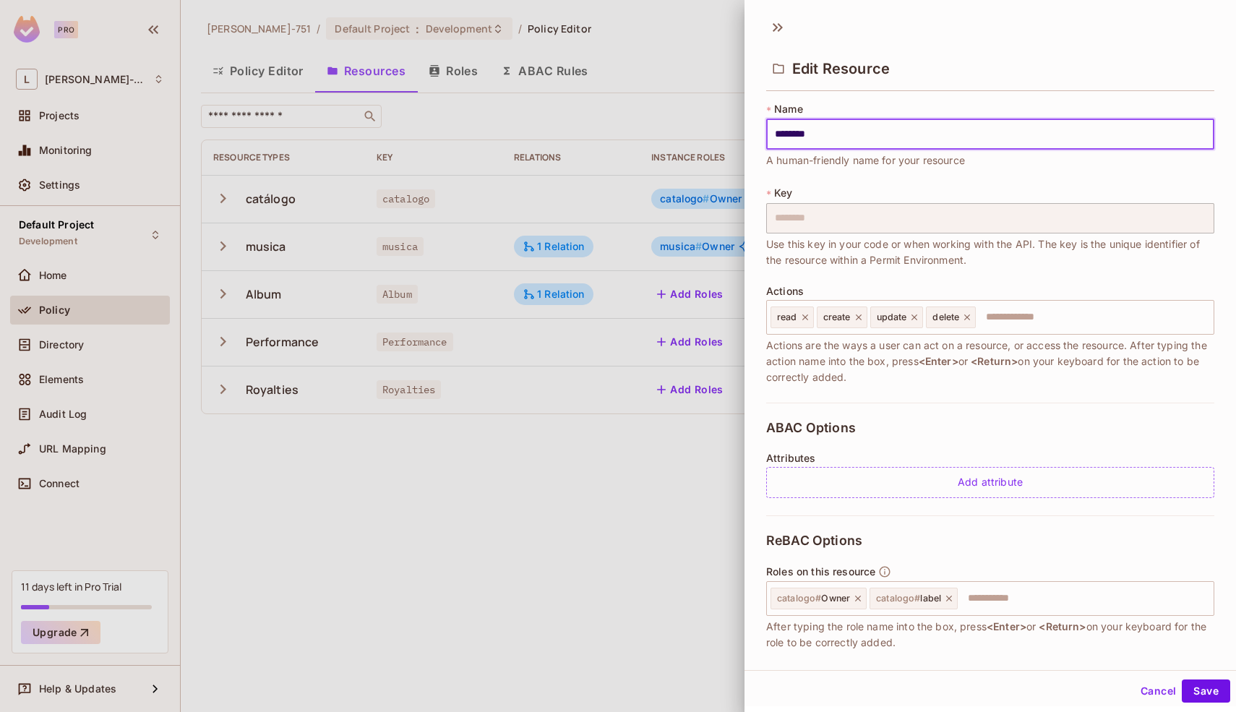
scroll to position [83, 0]
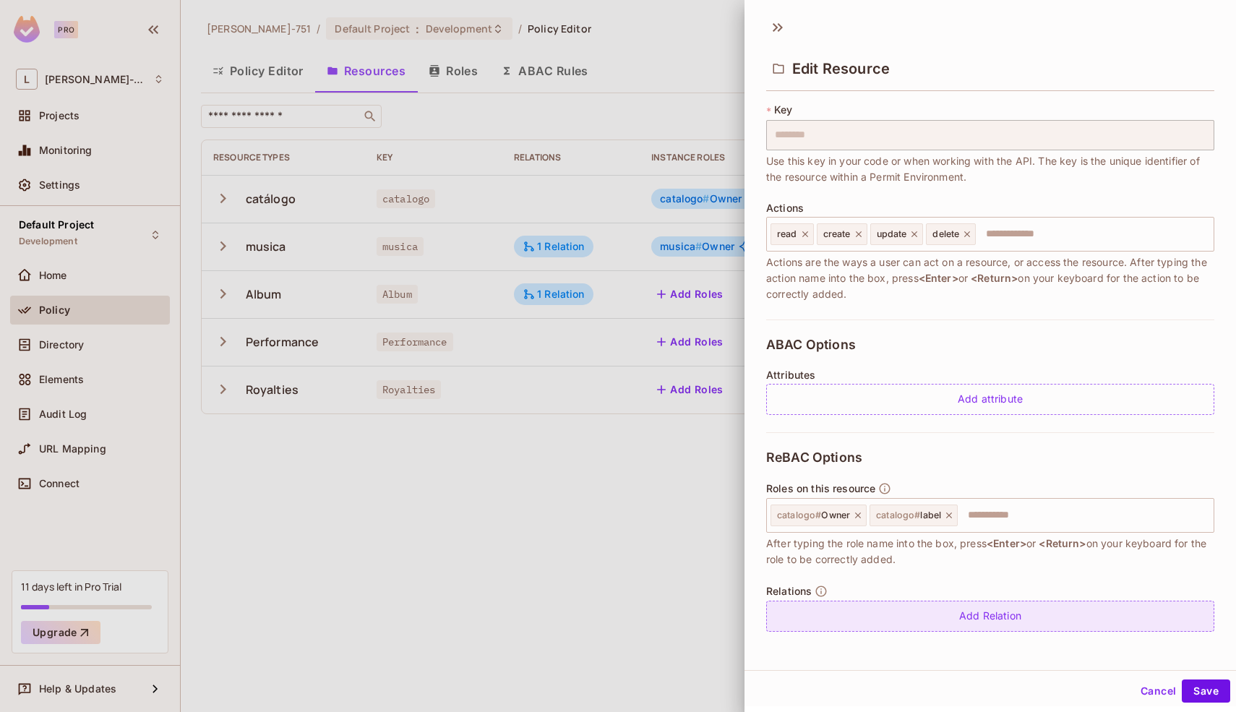
click at [1011, 627] on div "Add Relation" at bounding box center [990, 615] width 448 height 31
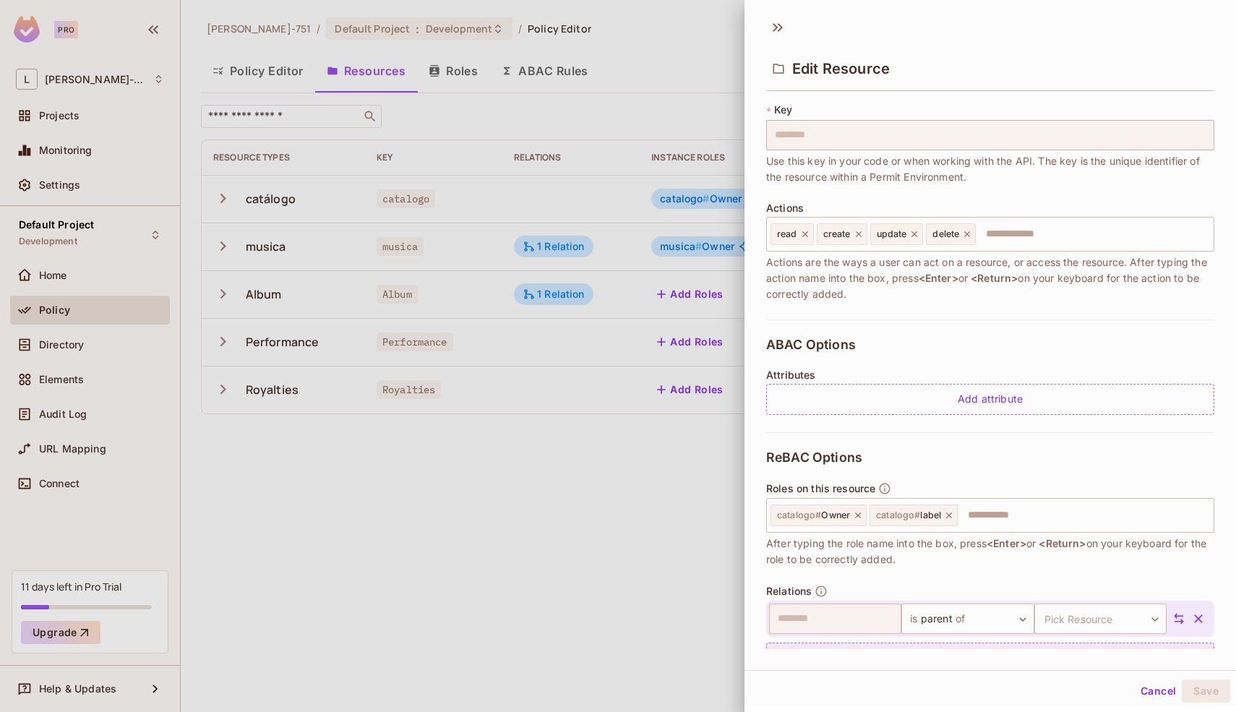
scroll to position [125, 0]
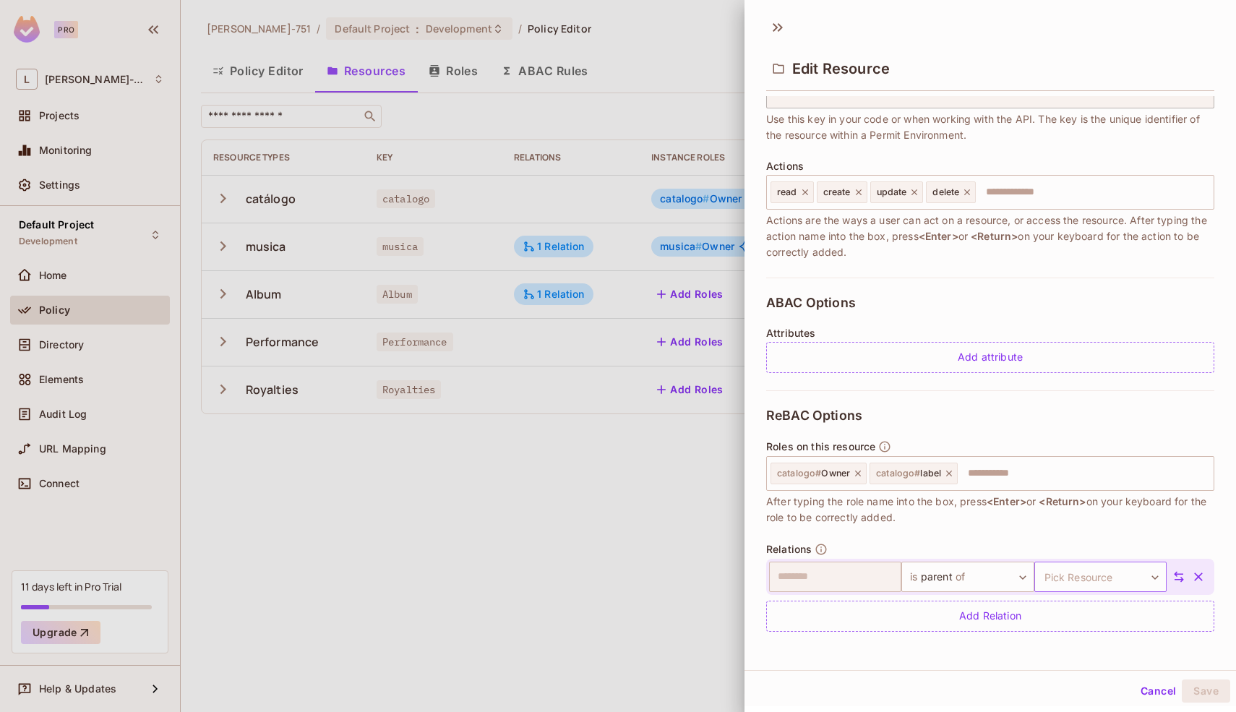
click at [1067, 571] on body "Pro L Leonardo-751 Projects Monitoring Settings Default Project Development Hom…" at bounding box center [618, 356] width 1236 height 712
click at [1054, 628] on li "Album" at bounding box center [1079, 629] width 133 height 26
click at [1207, 687] on button "Save" at bounding box center [1205, 690] width 48 height 23
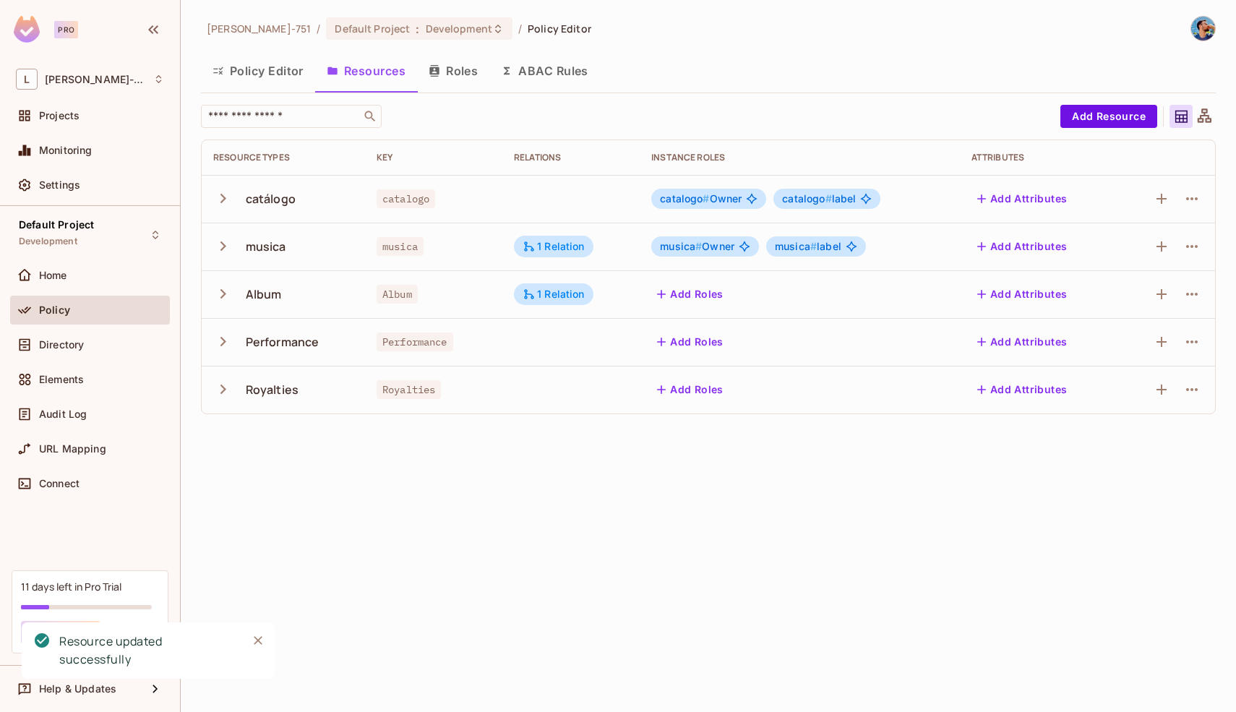
click at [1002, 551] on div "Leonardo-751 / Default Project : Development / Policy Editor Policy Editor Reso…" at bounding box center [708, 356] width 1055 height 712
click at [1102, 119] on button "Add Resource" at bounding box center [1108, 116] width 97 height 23
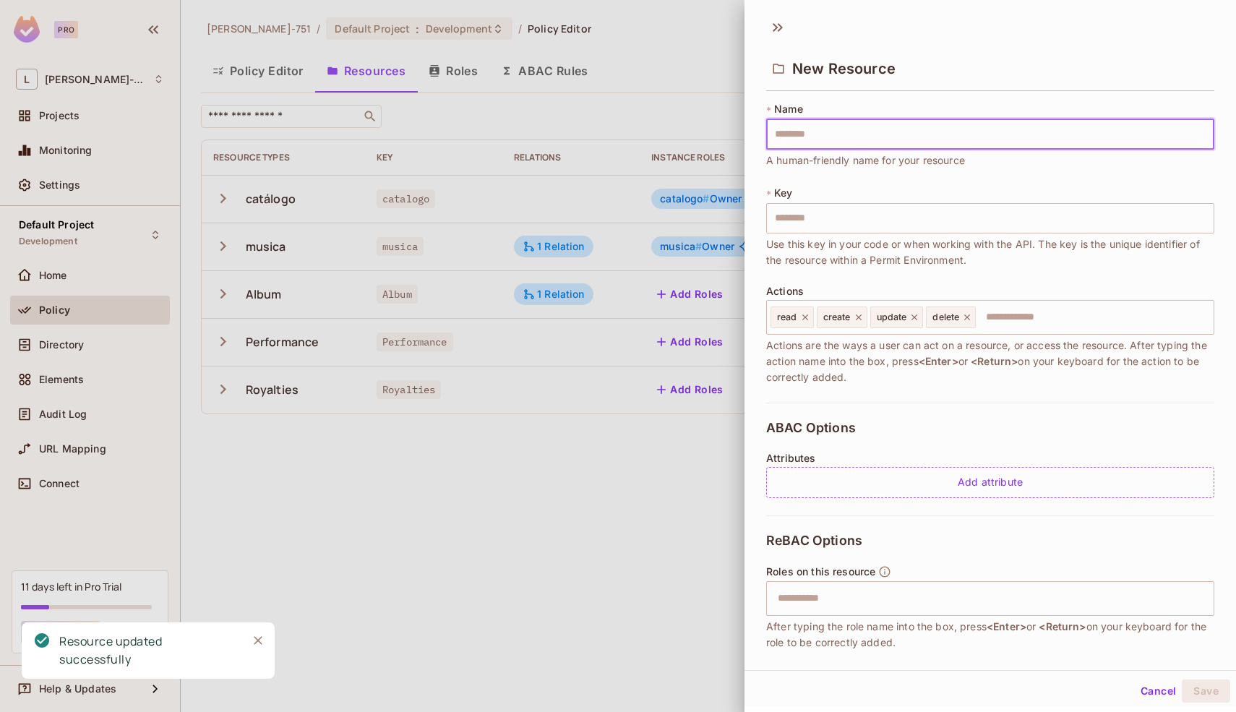
click at [1035, 134] on input "text" at bounding box center [990, 134] width 448 height 30
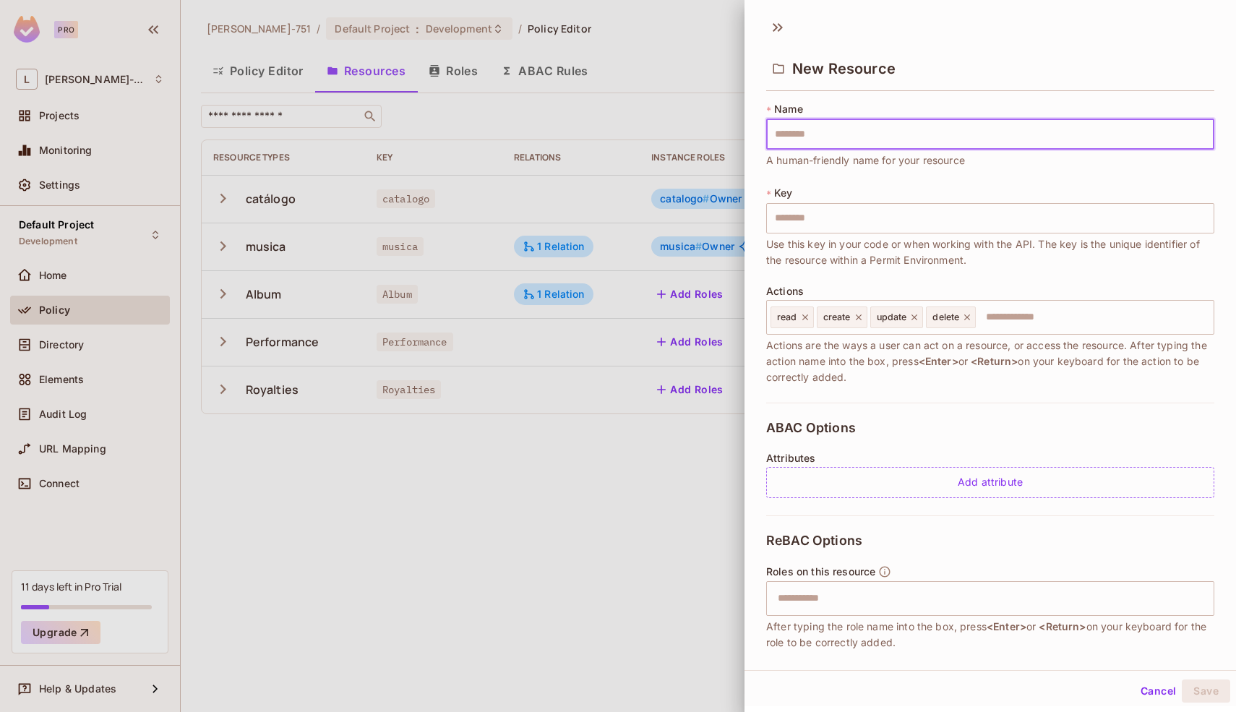
type input "*"
type input "**"
type input "***"
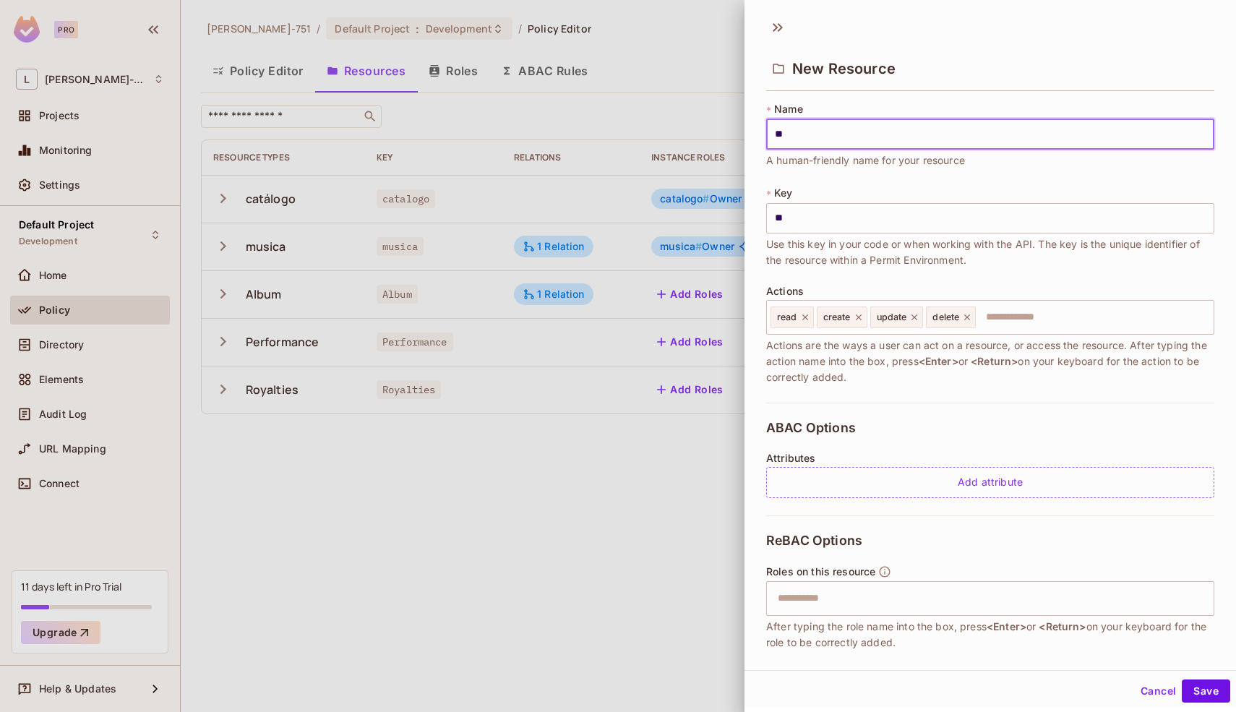
type input "***"
type input "****"
type input "*****"
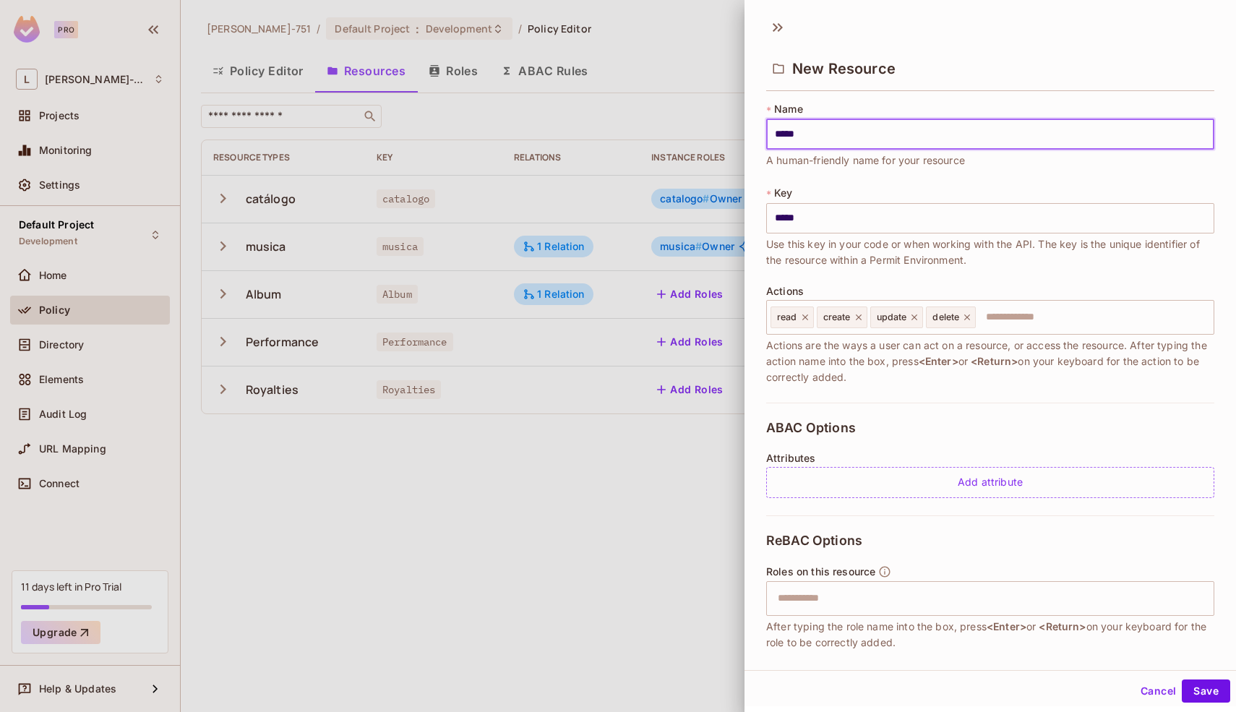
type input "******"
type input "*****"
type input "****"
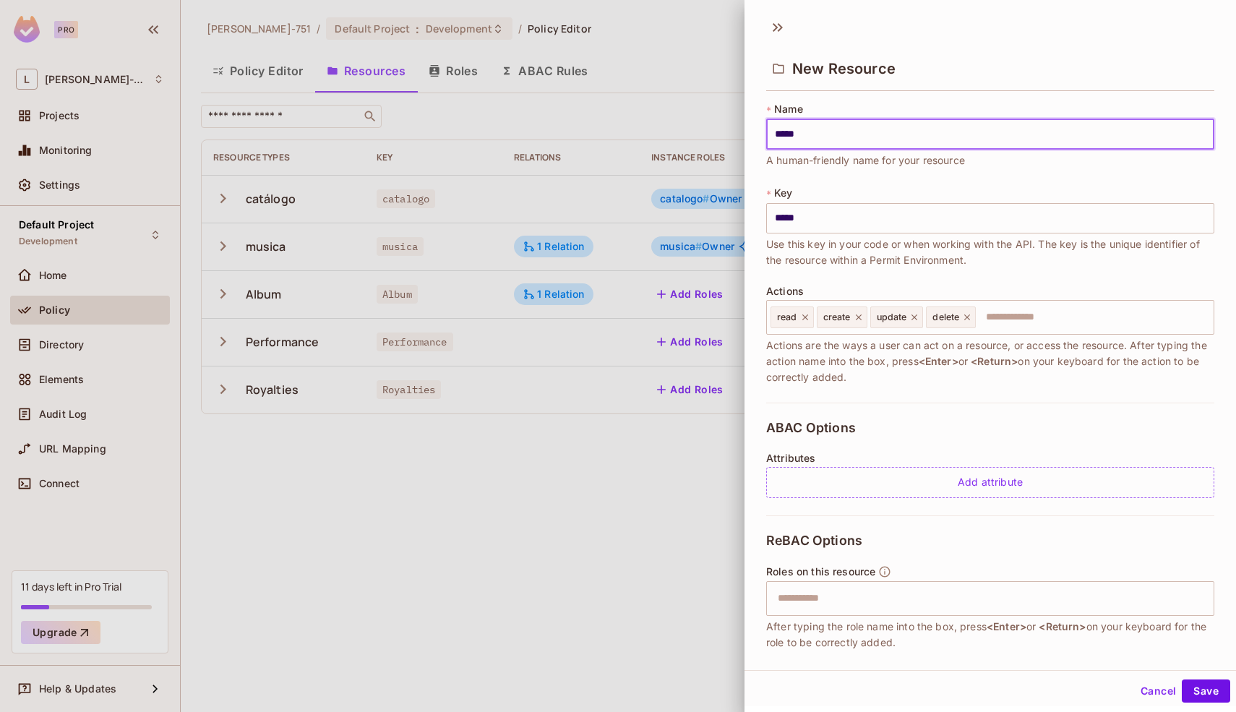
type input "****"
type input "***"
type input "**"
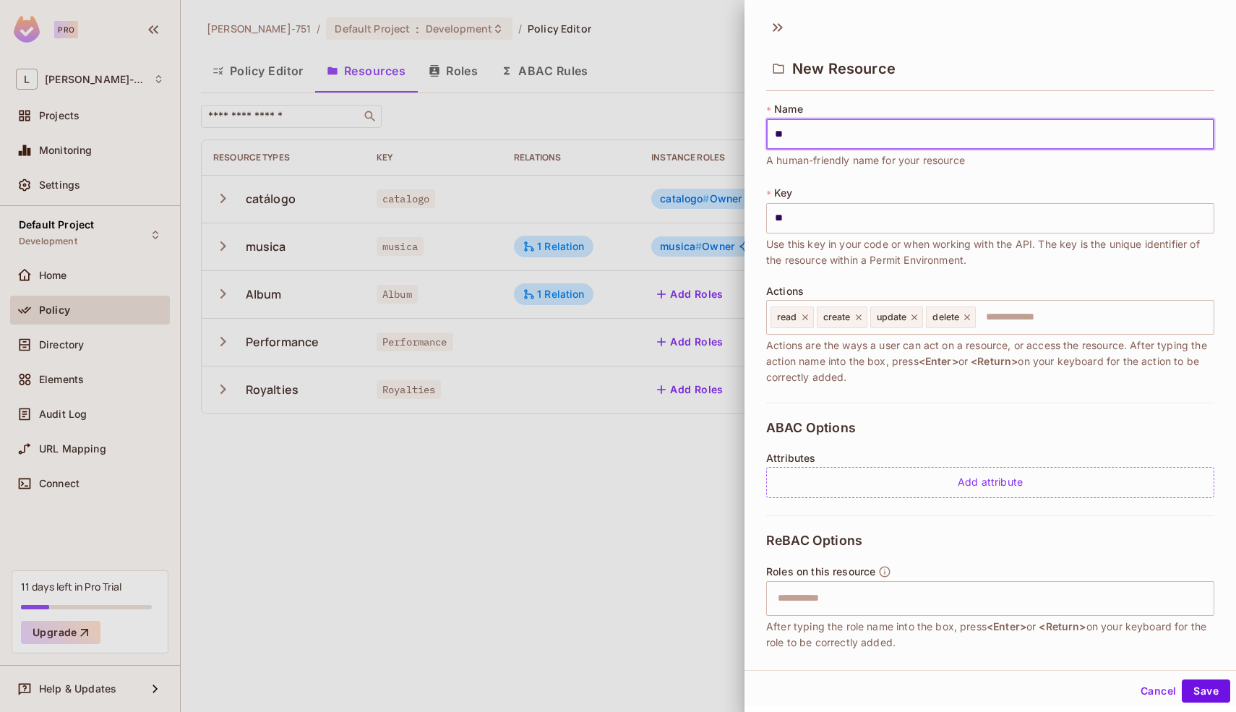
type input "*"
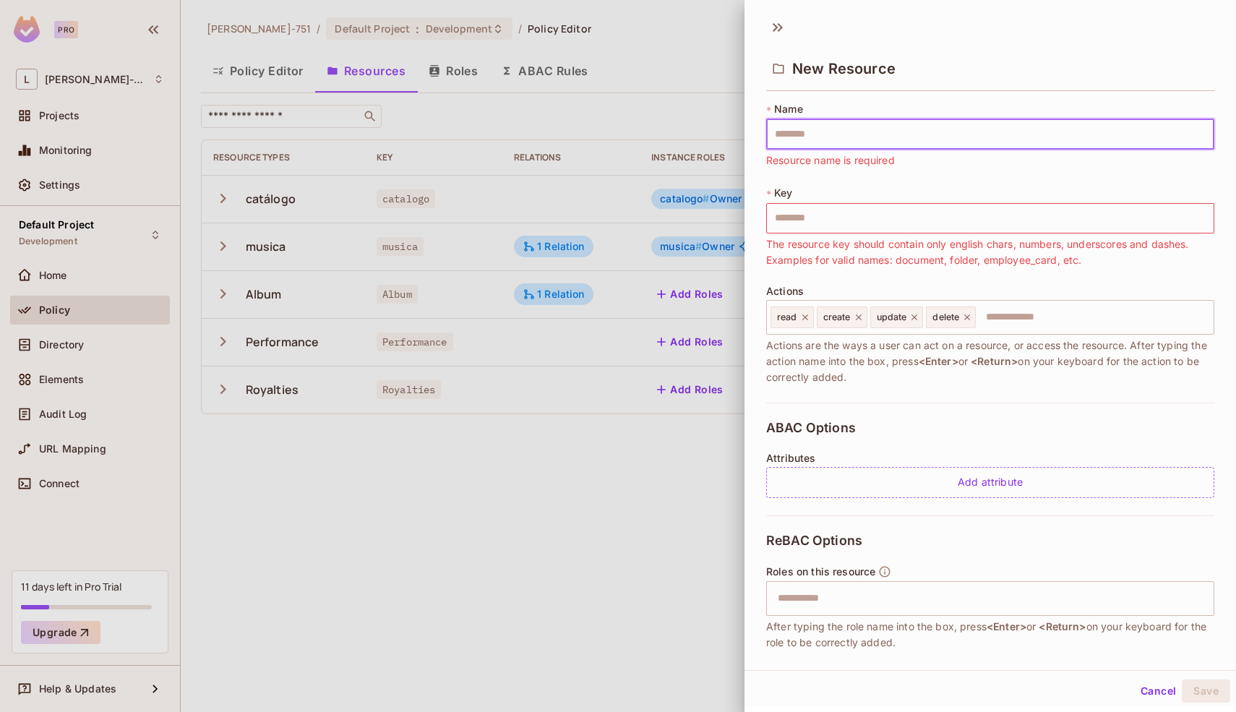
type input "*"
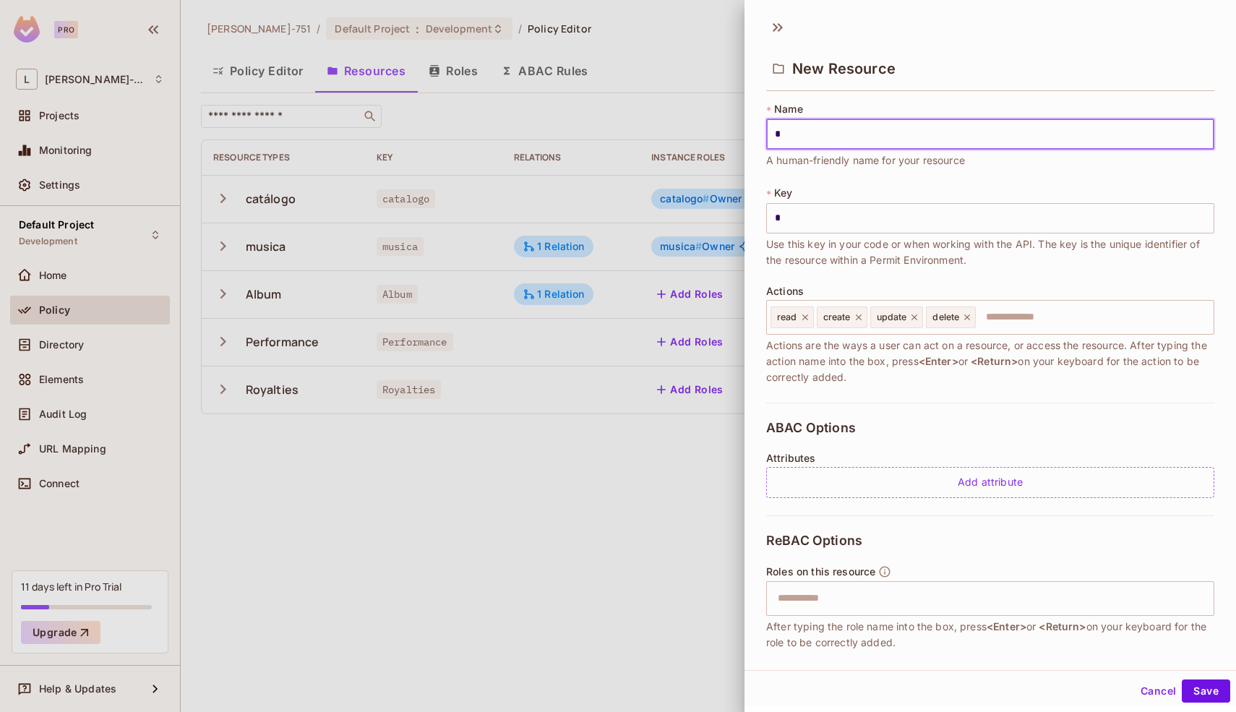
type input "**"
type input "***"
type input "****"
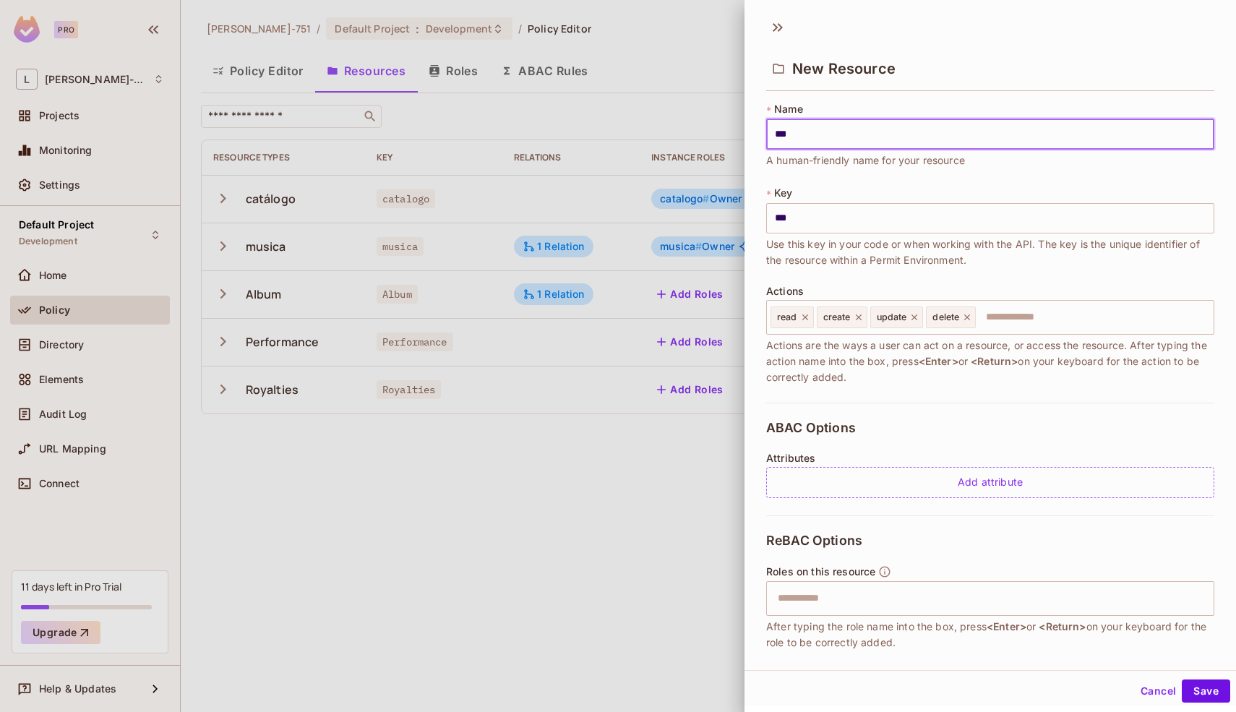
type input "****"
type input "*****"
type input "******"
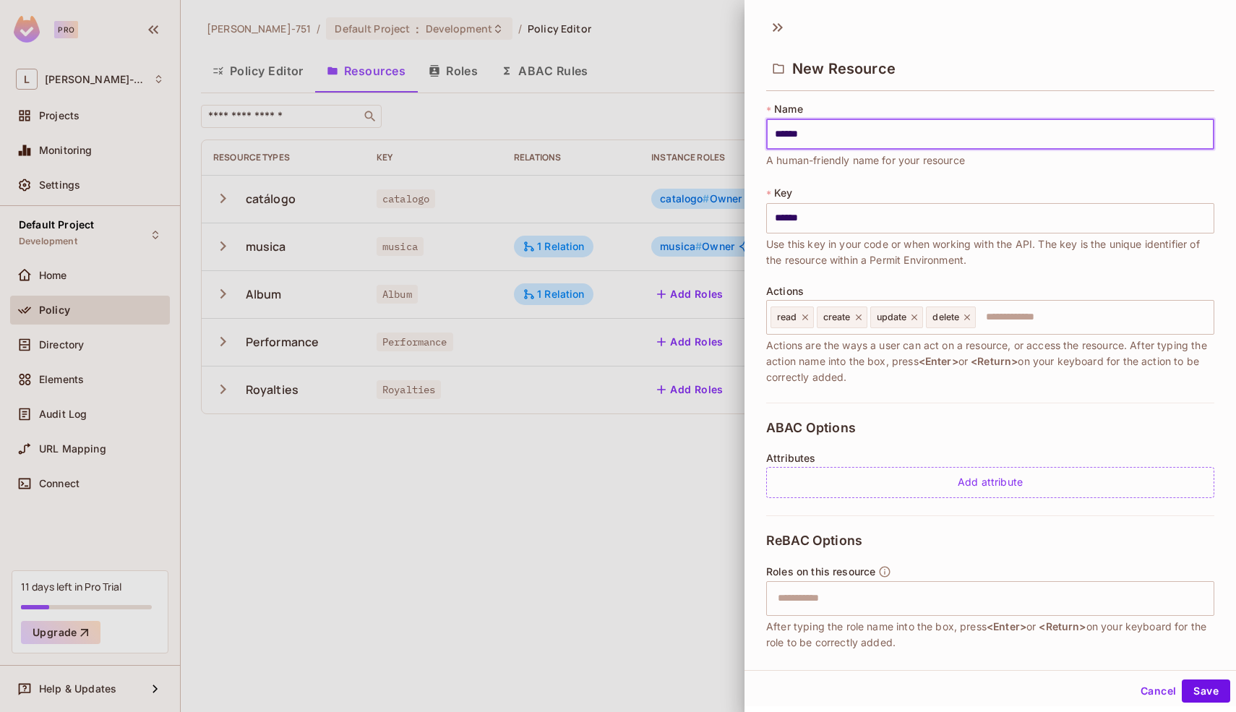
type input "*******"
type input "********"
type input "*********"
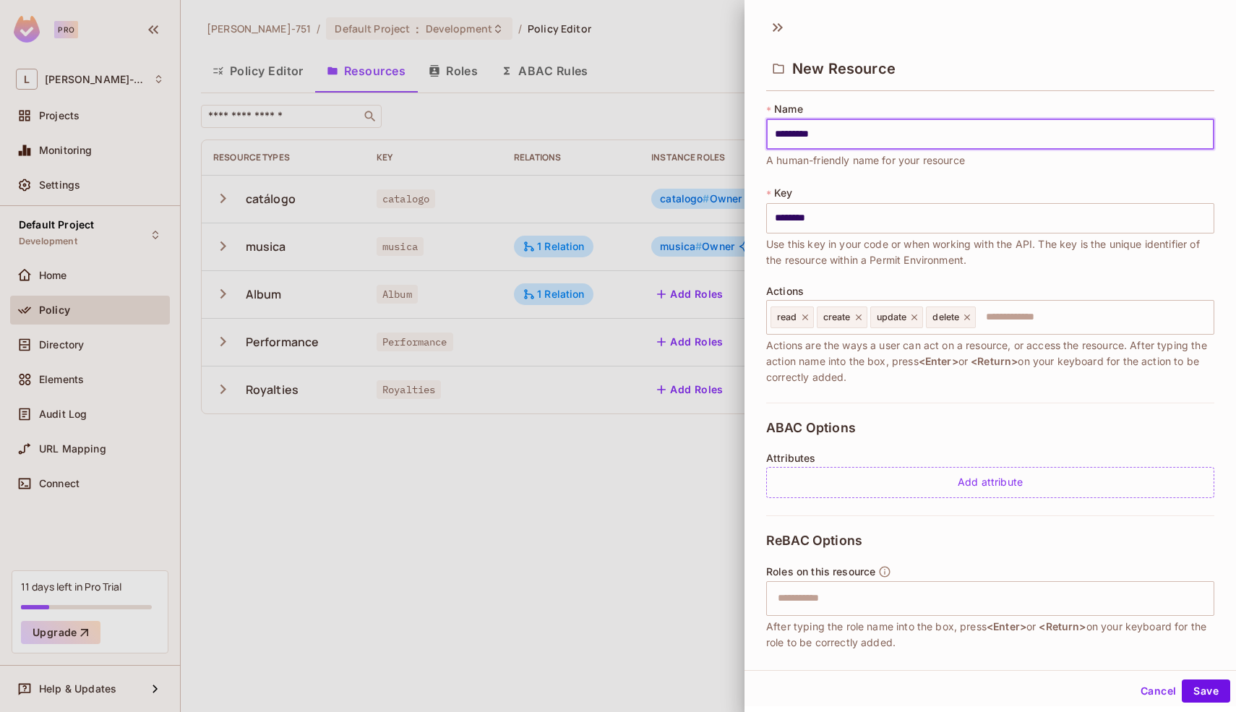
type input "*********"
type input "********"
type input "*********"
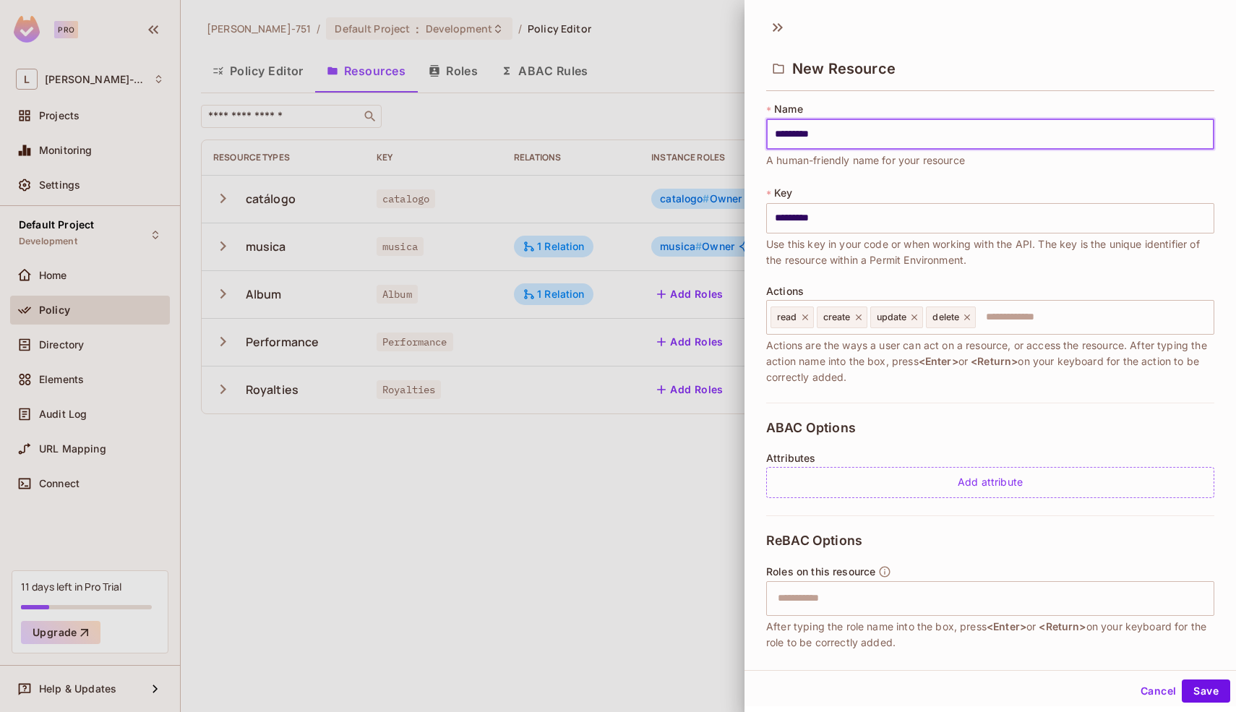
type input "********"
type input "*********"
type input "**********"
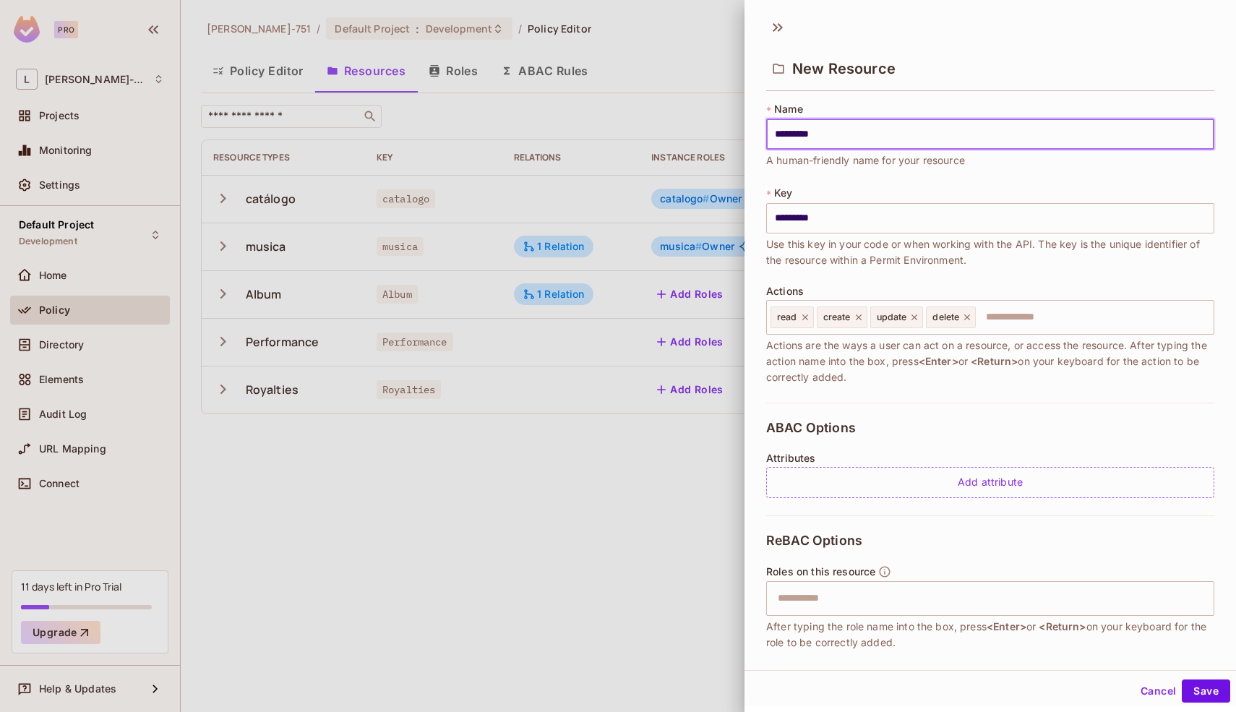
type input "**********"
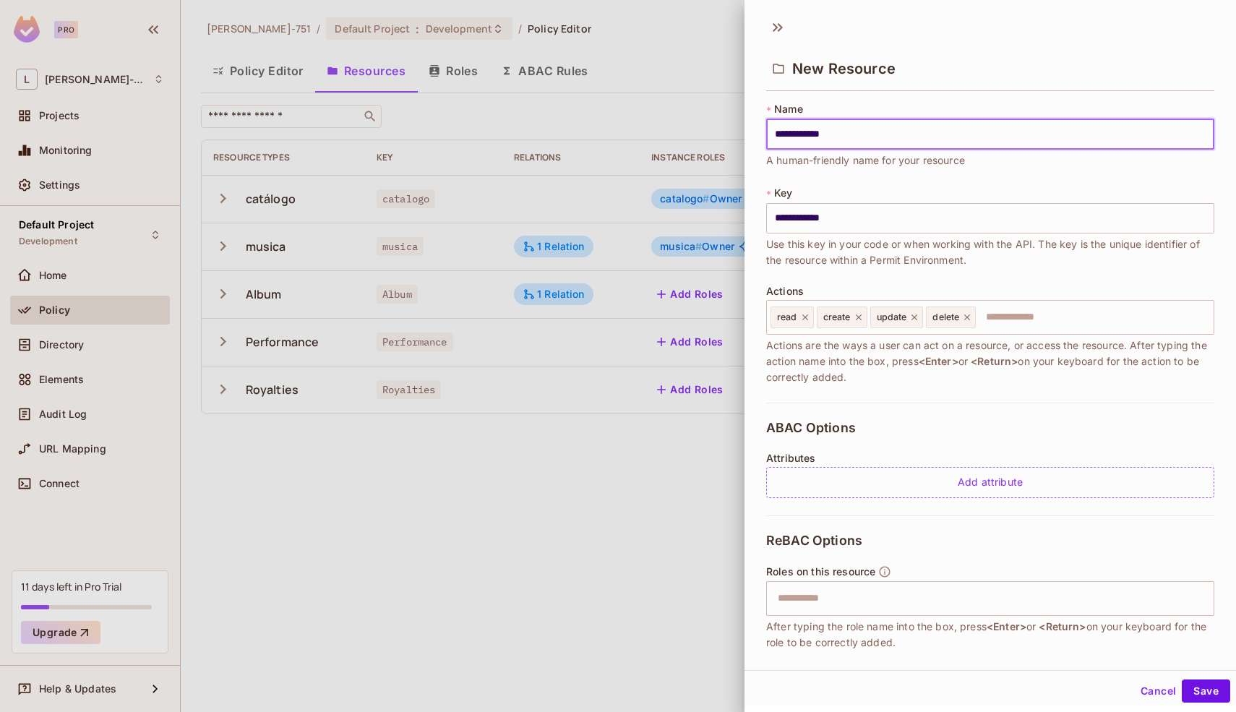
type input "**********"
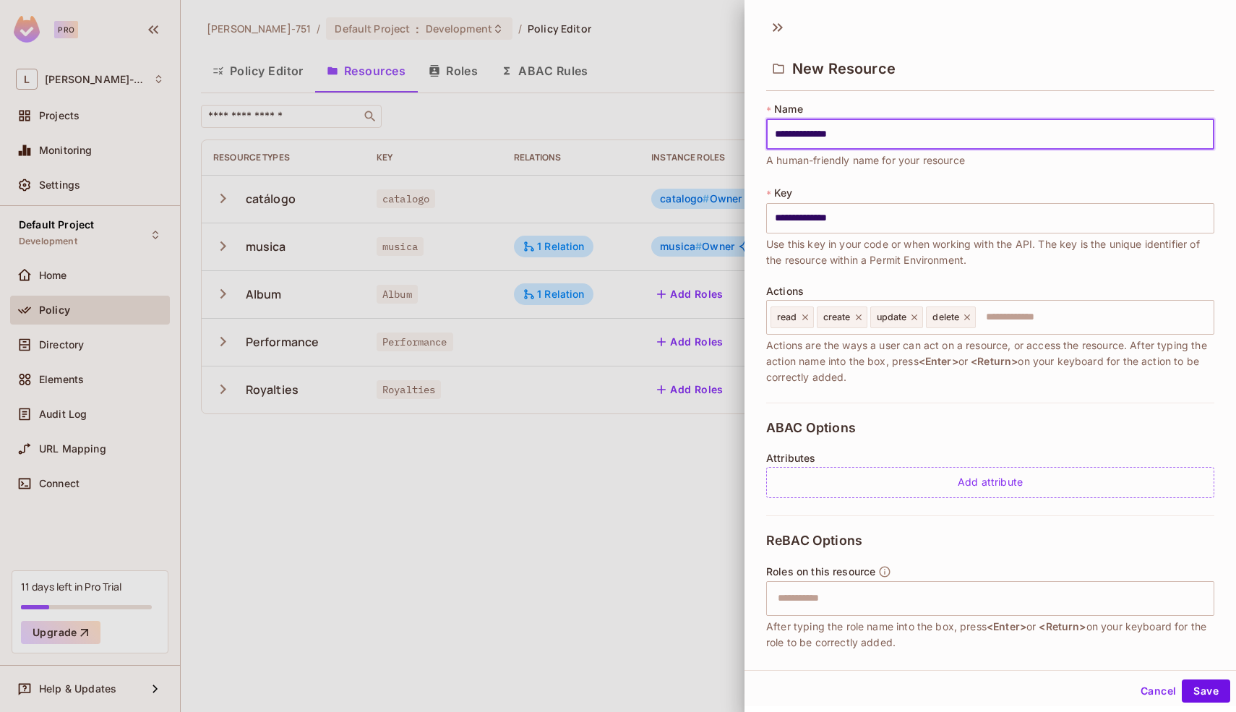
click at [1022, 167] on div "**********" at bounding box center [990, 135] width 448 height 66
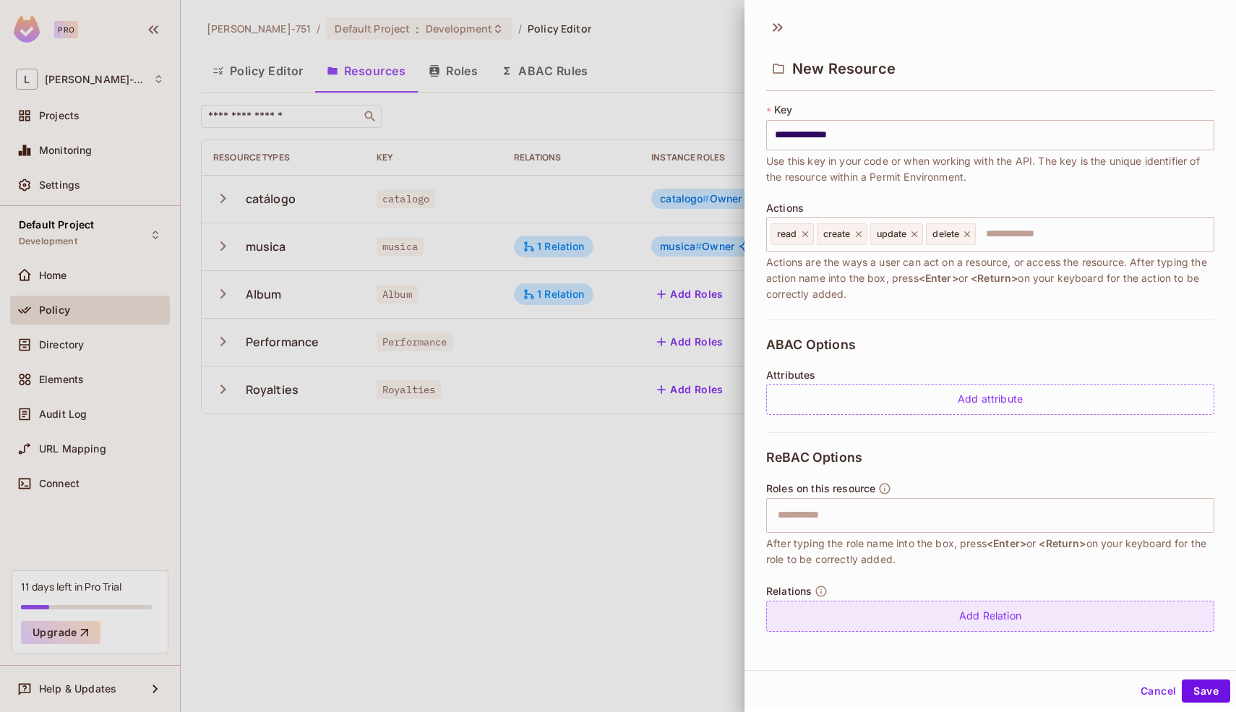
click at [975, 626] on div "Add Relation" at bounding box center [990, 615] width 448 height 31
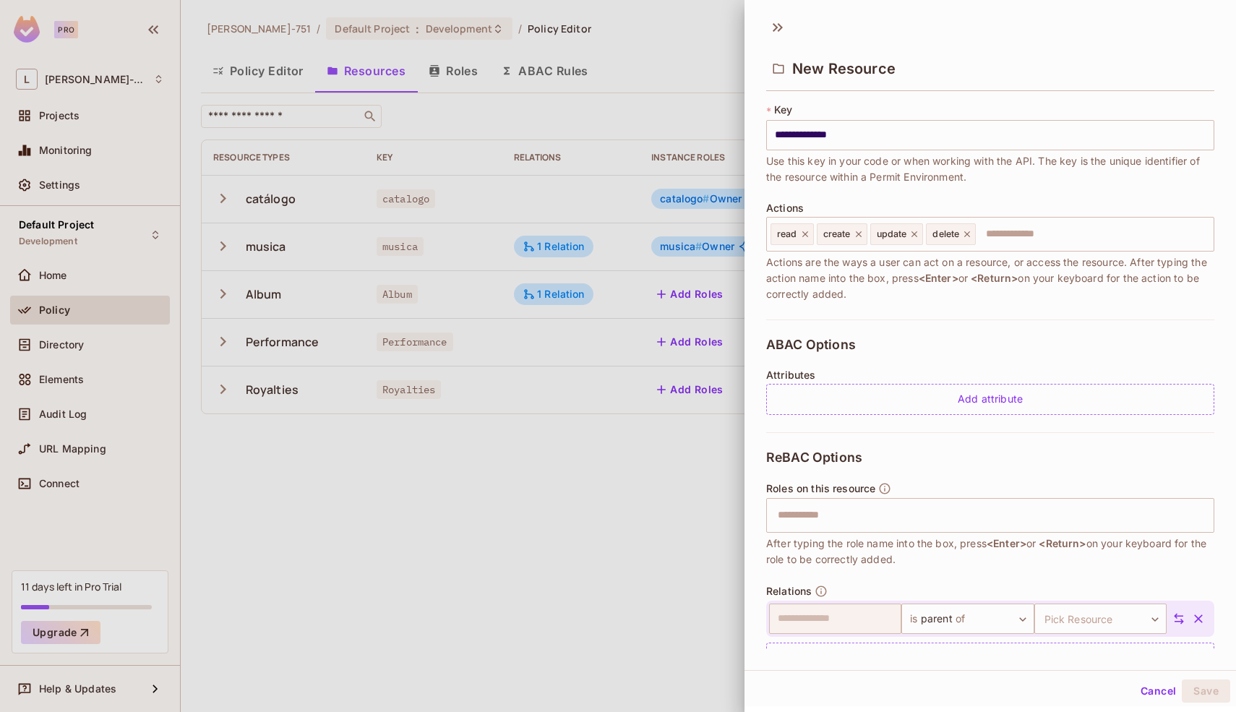
scroll to position [125, 0]
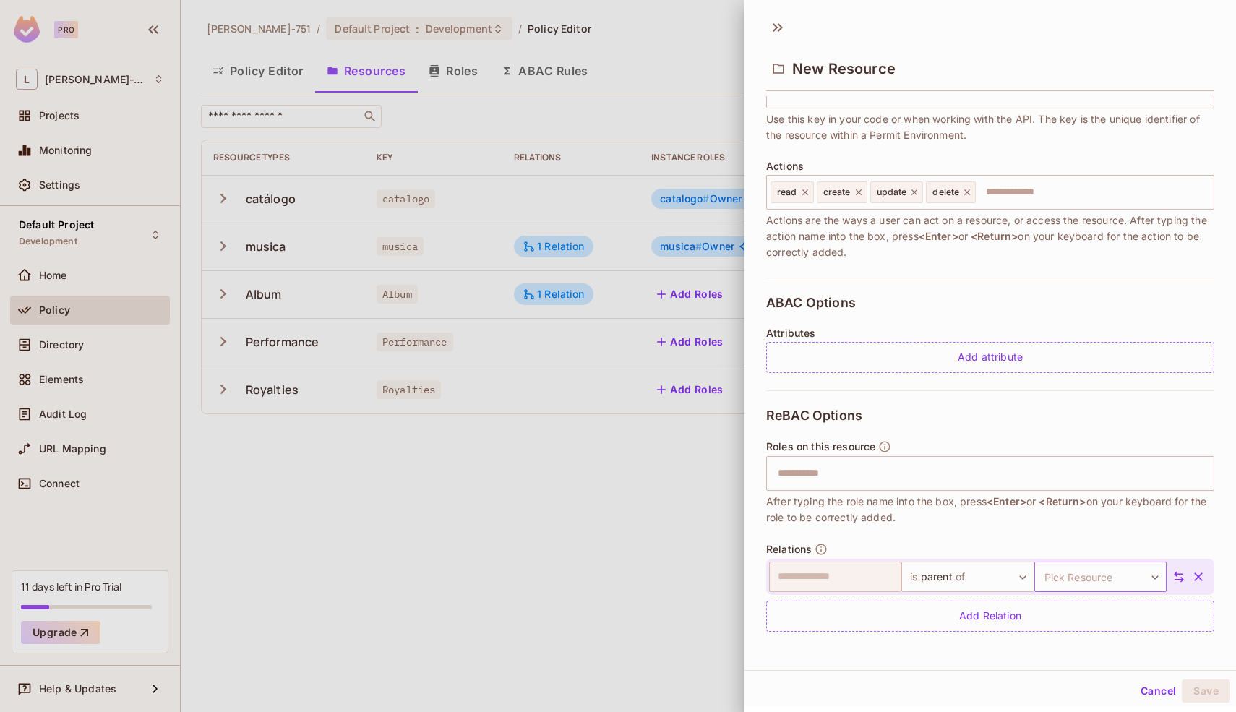
click at [1052, 566] on body "**********" at bounding box center [618, 356] width 1236 height 712
click at [1058, 678] on li "Royalties" at bounding box center [1079, 681] width 133 height 26
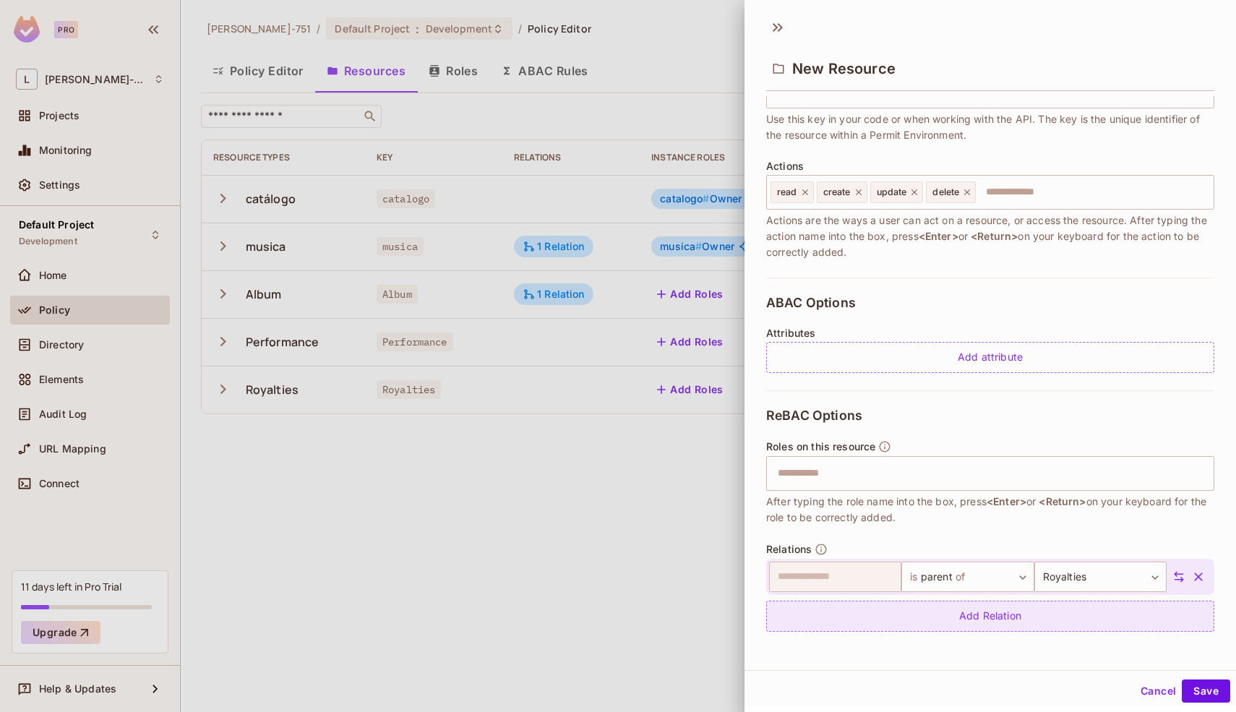
click at [1015, 620] on div "Add Relation" at bounding box center [990, 615] width 448 height 31
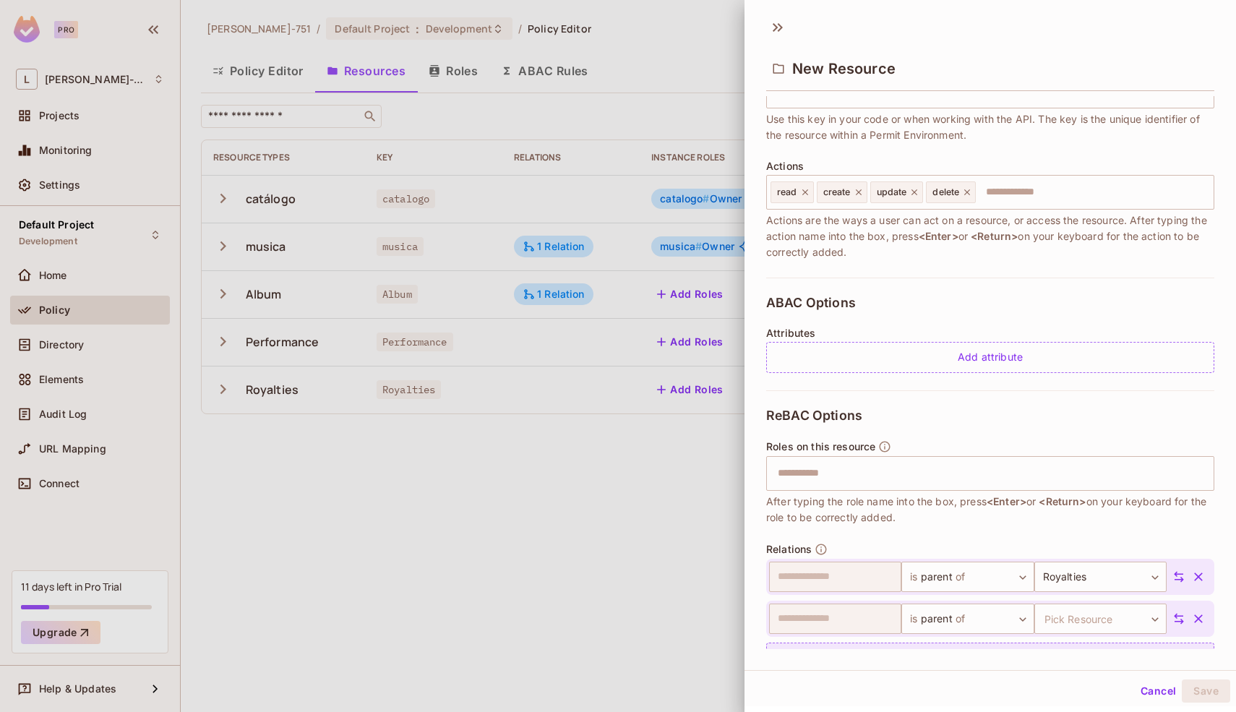
scroll to position [167, 0]
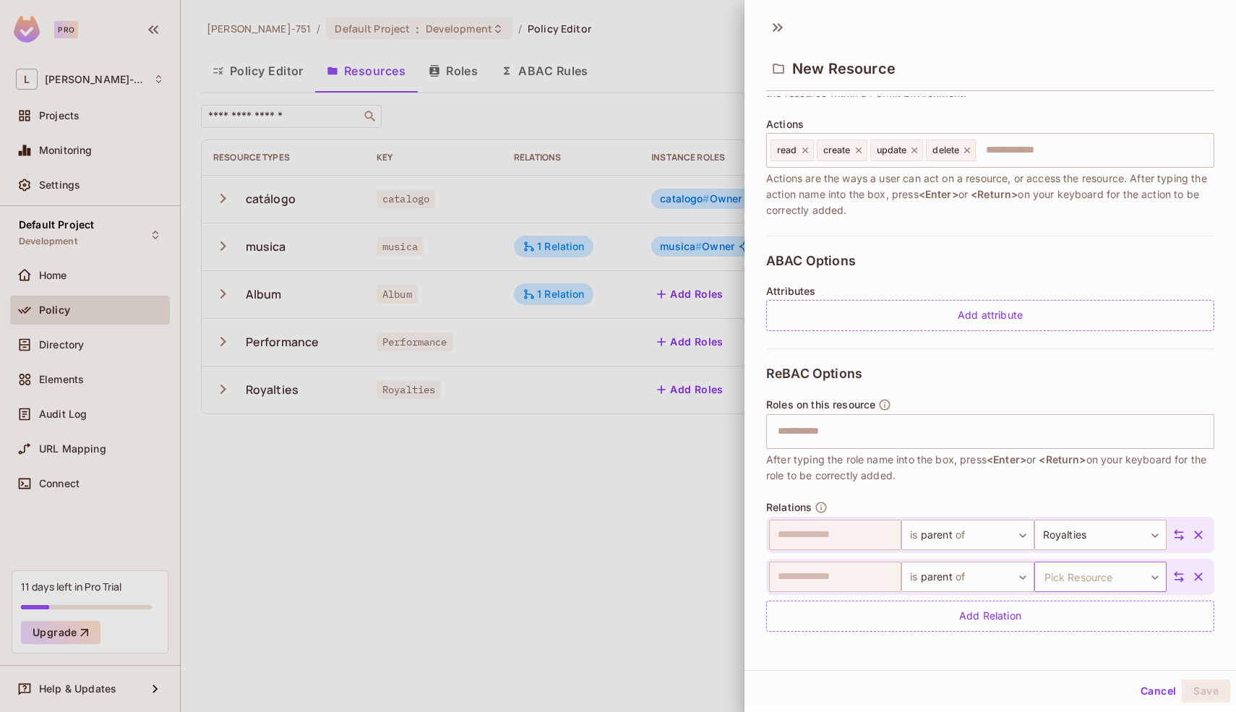
click at [1040, 585] on body "**********" at bounding box center [618, 356] width 1236 height 712
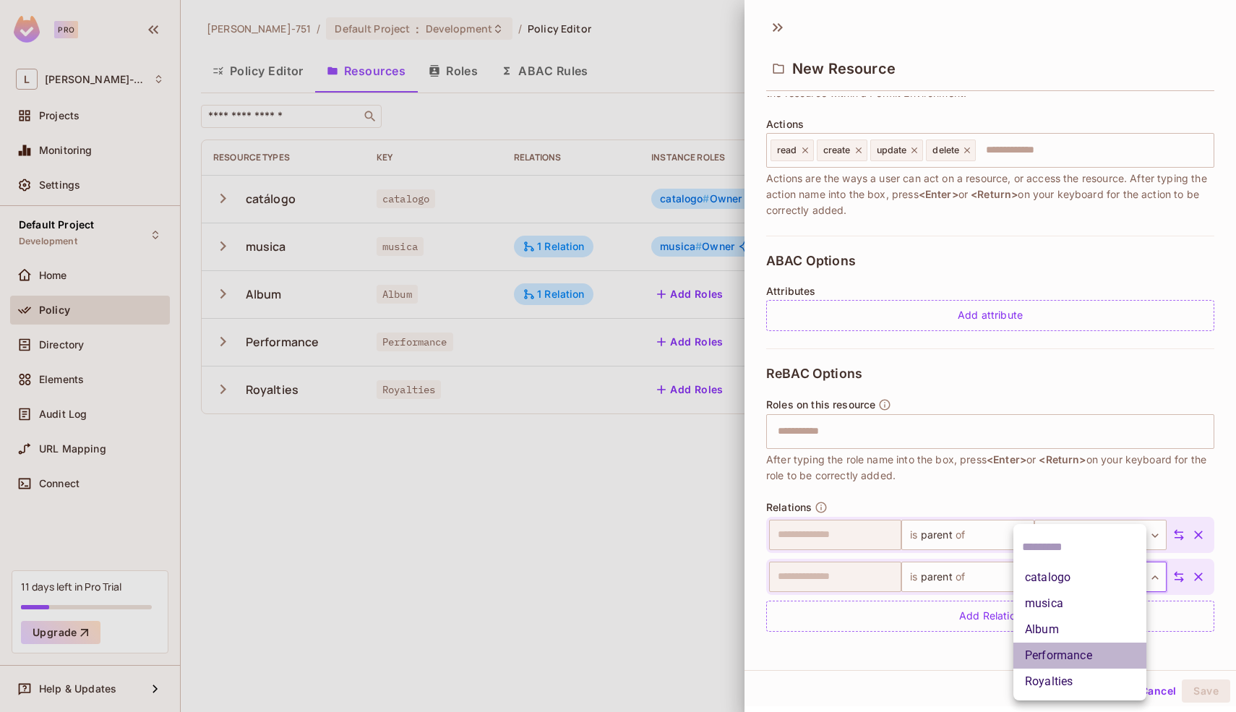
click at [1059, 651] on li "Performance" at bounding box center [1079, 655] width 133 height 26
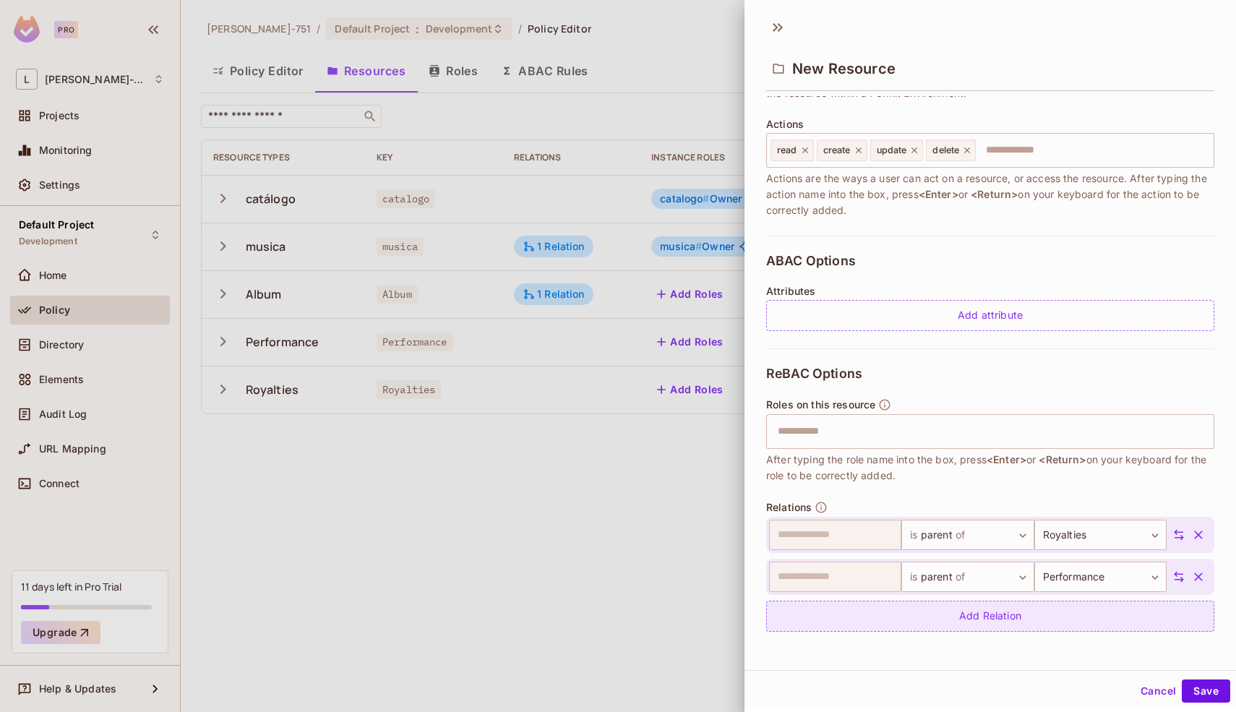
click at [1038, 619] on div "Add Relation" at bounding box center [990, 615] width 448 height 31
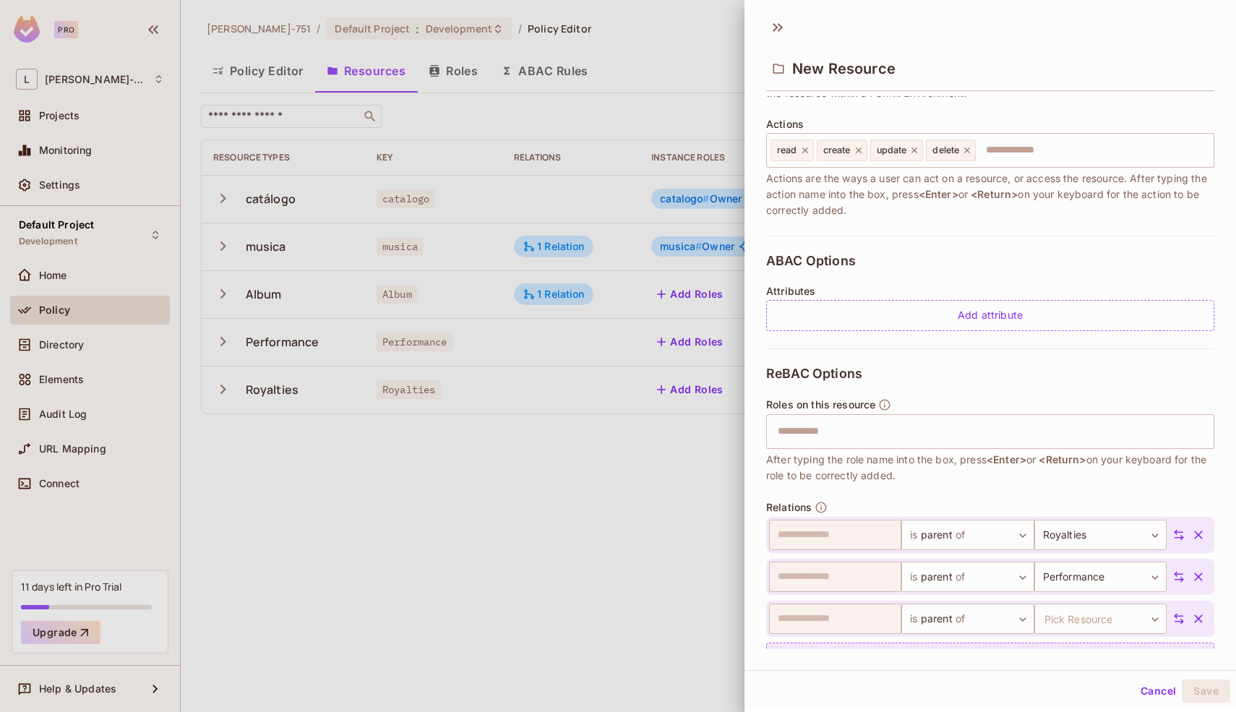
scroll to position [209, 0]
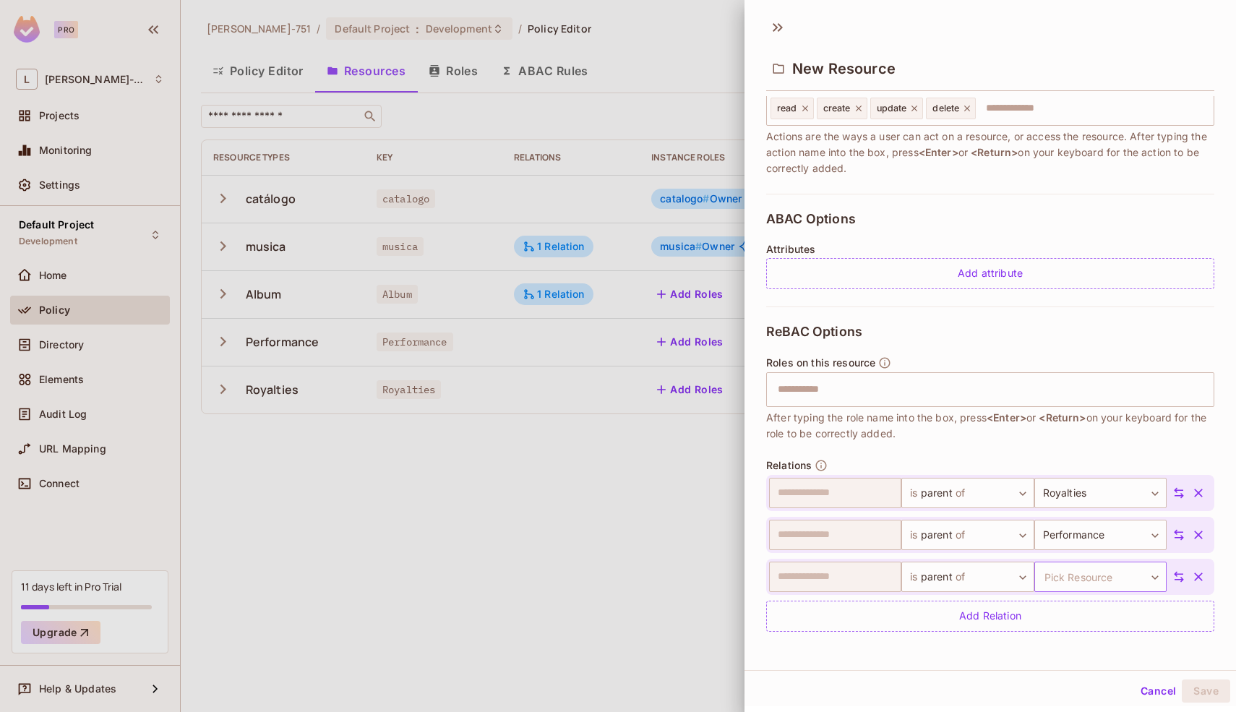
click at [1053, 577] on body "**********" at bounding box center [618, 356] width 1236 height 712
click at [1069, 574] on li "catalogo" at bounding box center [1079, 577] width 133 height 26
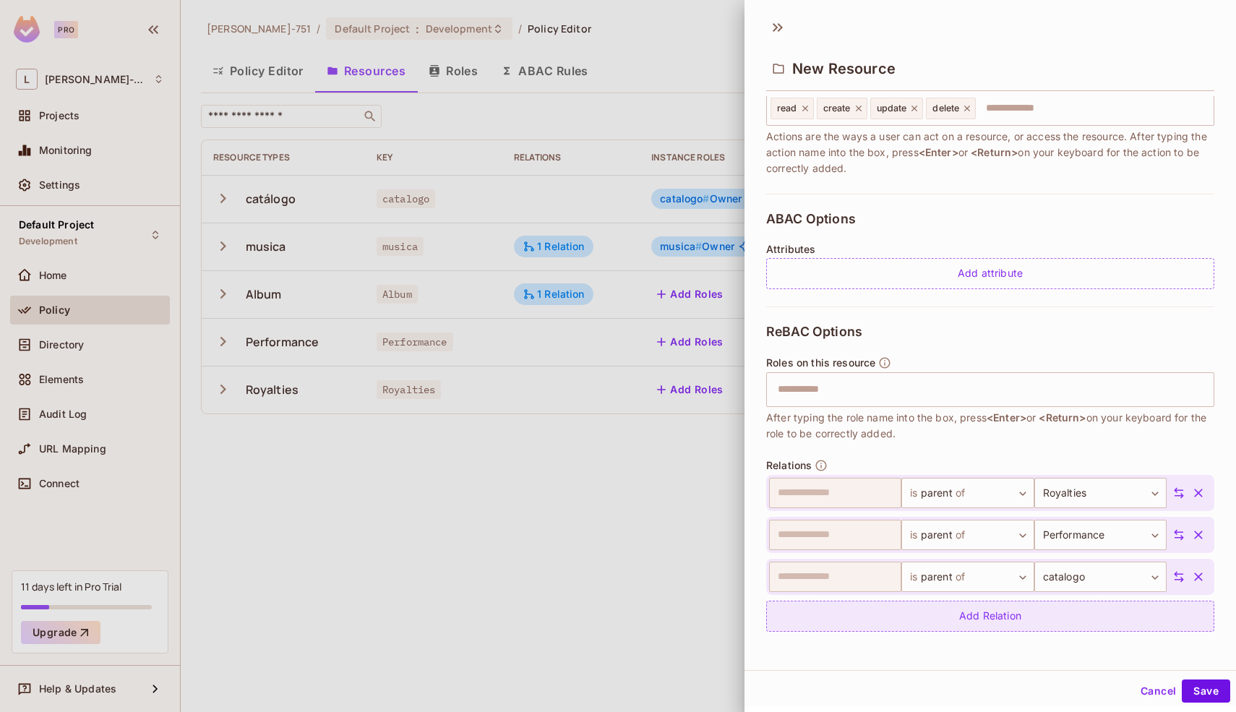
click at [1027, 612] on div "Add Relation" at bounding box center [990, 615] width 448 height 31
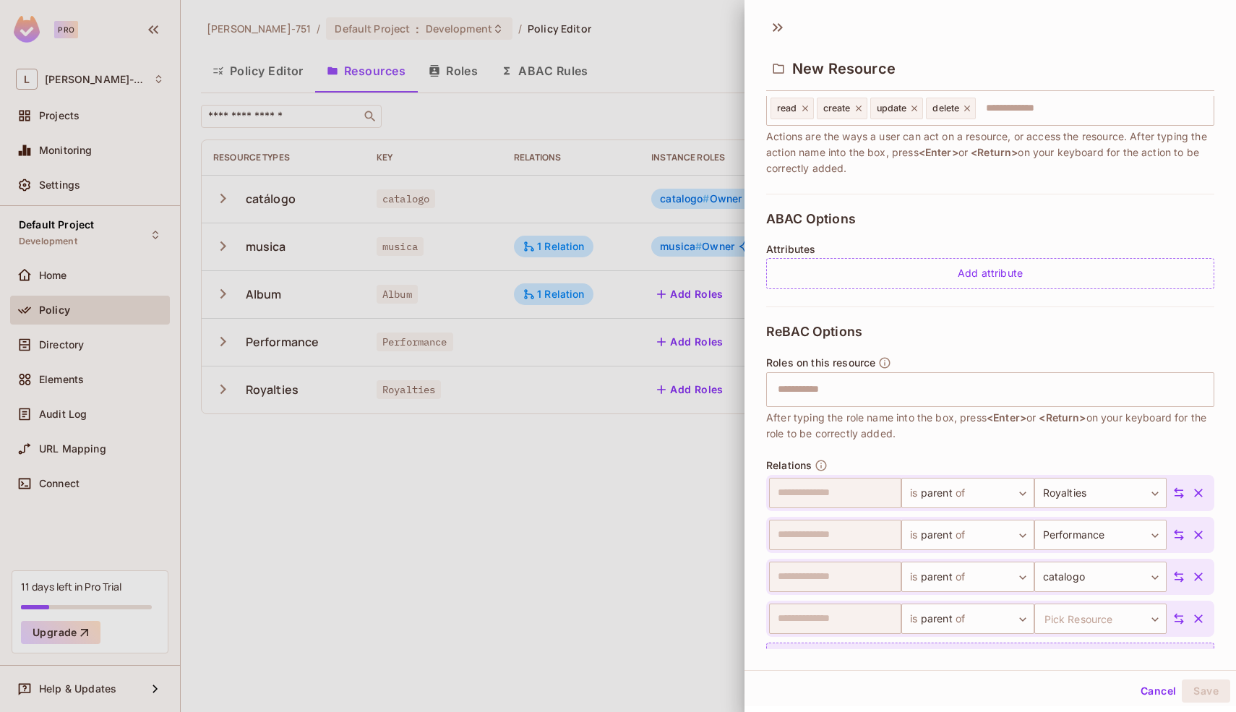
scroll to position [251, 0]
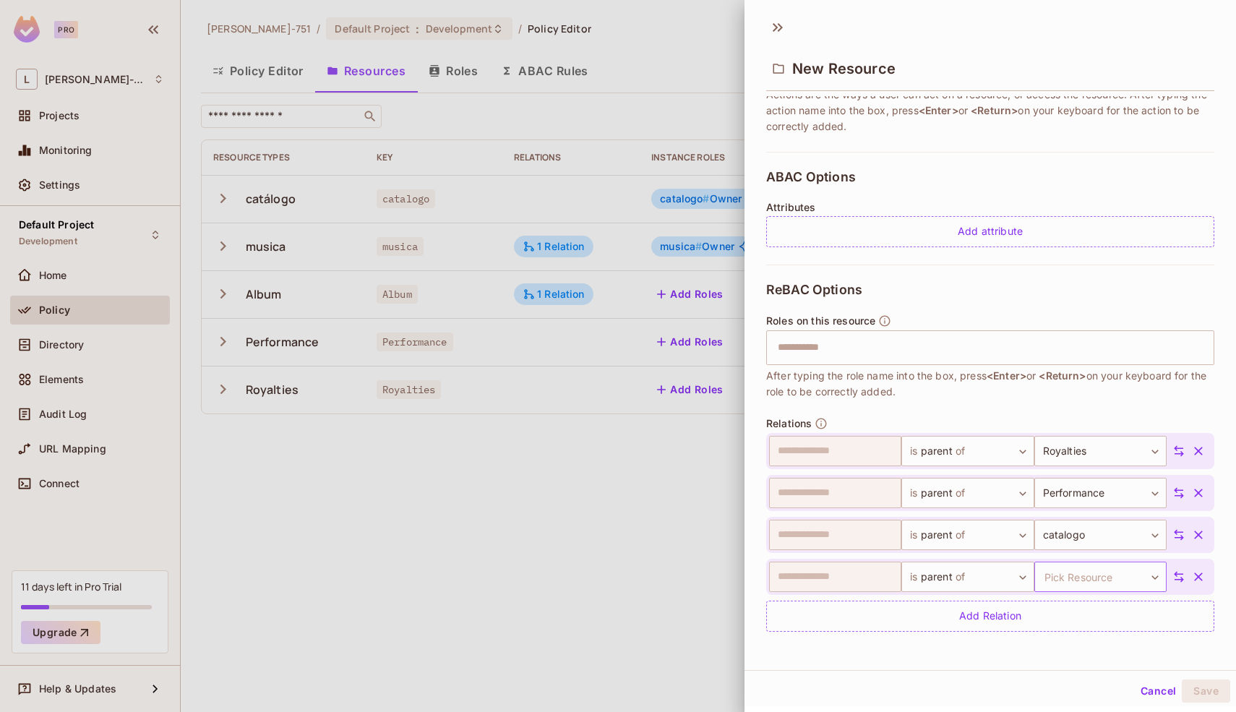
click at [1052, 579] on body "**********" at bounding box center [618, 356] width 1236 height 712
click at [1062, 623] on li "Album" at bounding box center [1079, 629] width 133 height 26
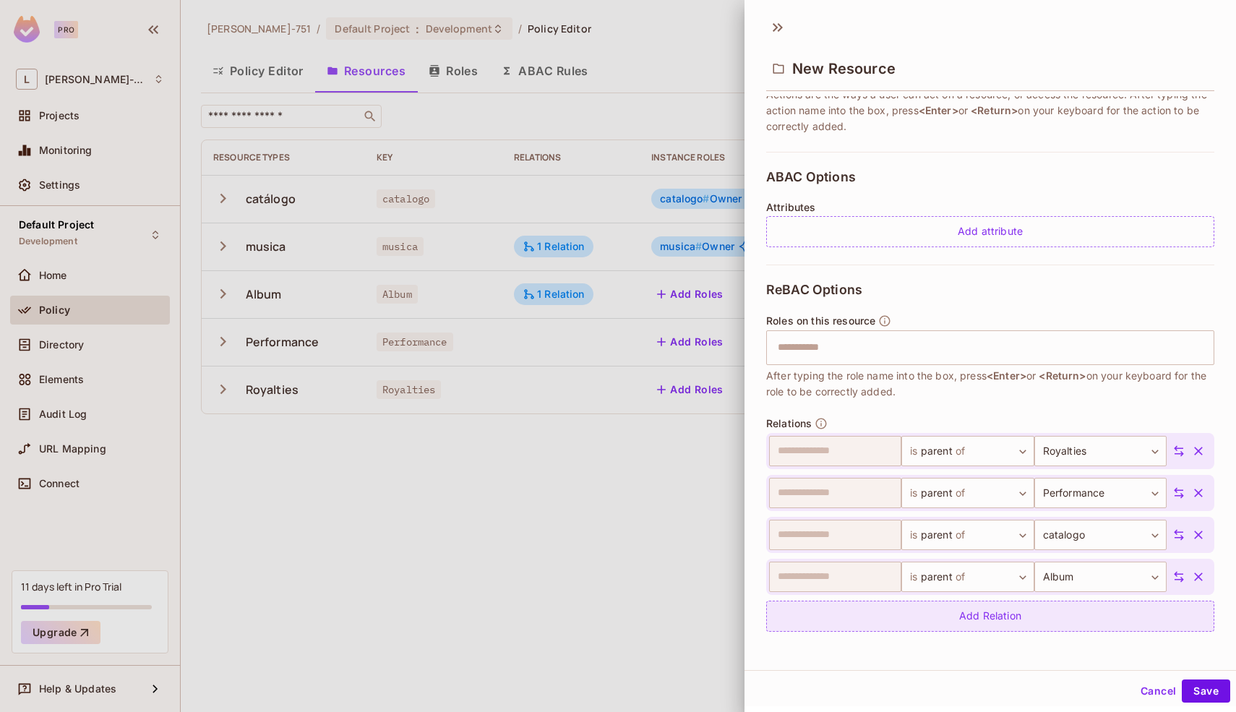
click at [1060, 607] on div "Add Relation" at bounding box center [990, 615] width 448 height 31
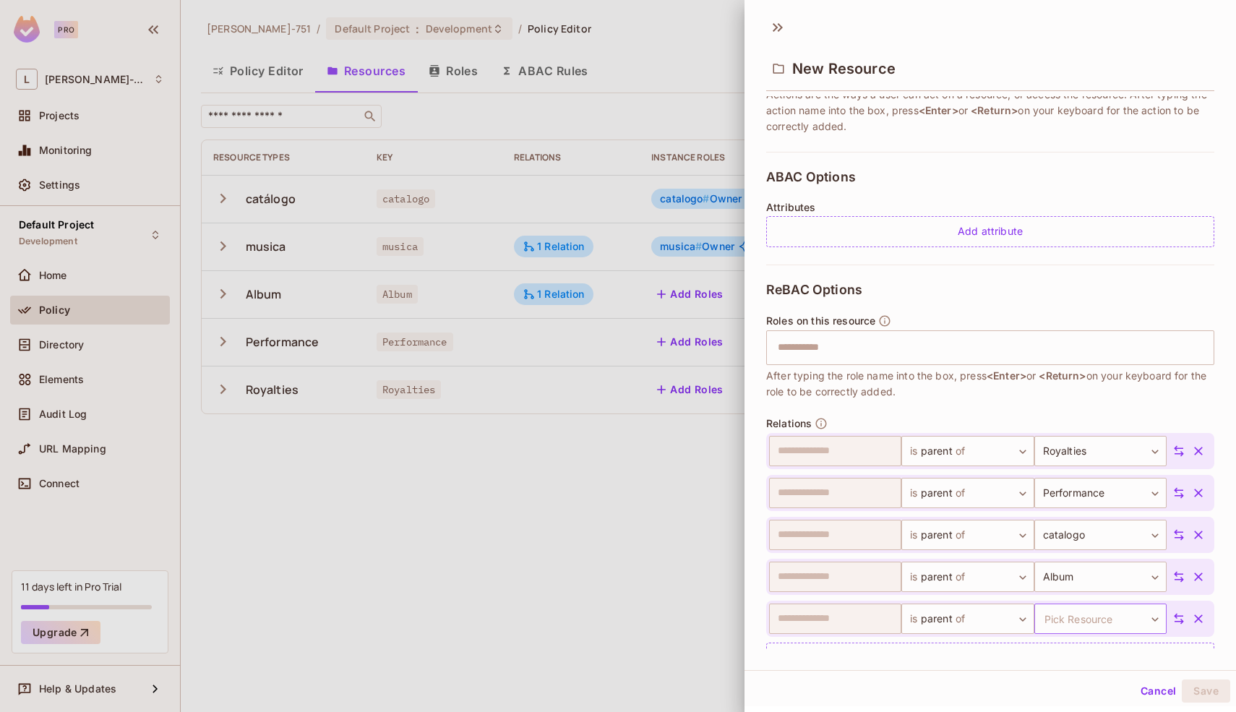
scroll to position [293, 0]
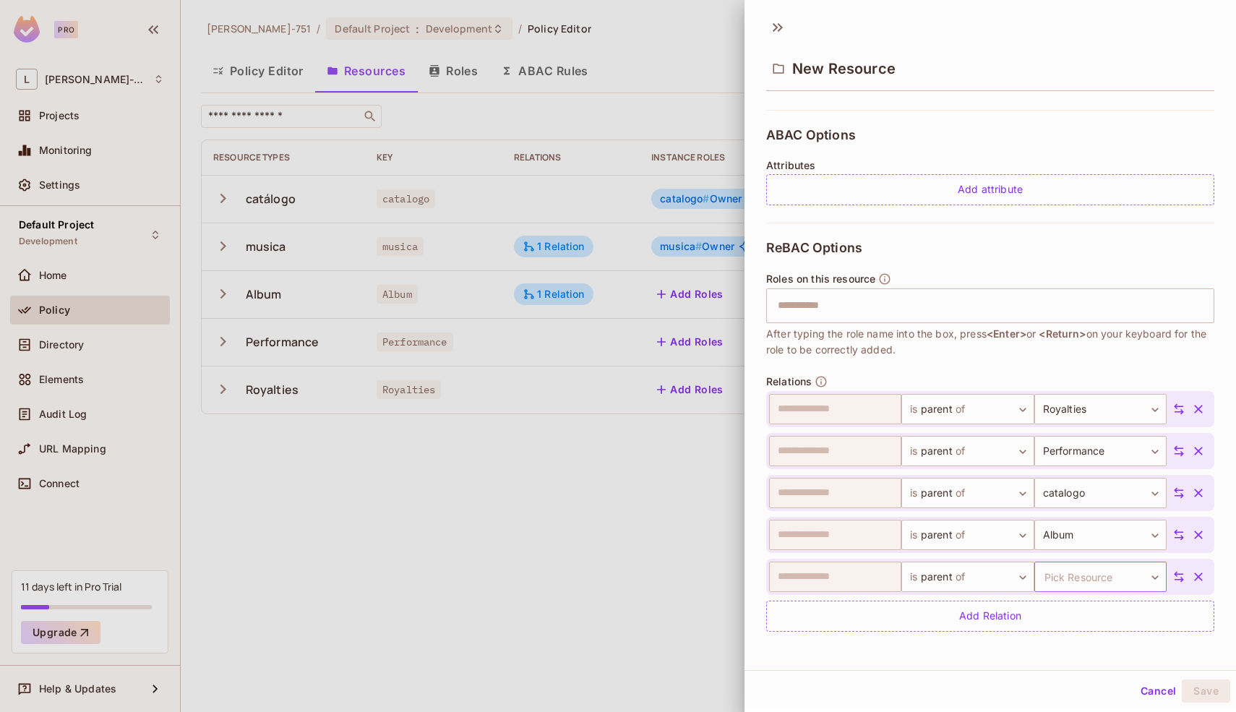
click at [1060, 577] on body "**********" at bounding box center [618, 356] width 1236 height 712
click at [1059, 579] on li "catalogo" at bounding box center [1079, 577] width 133 height 26
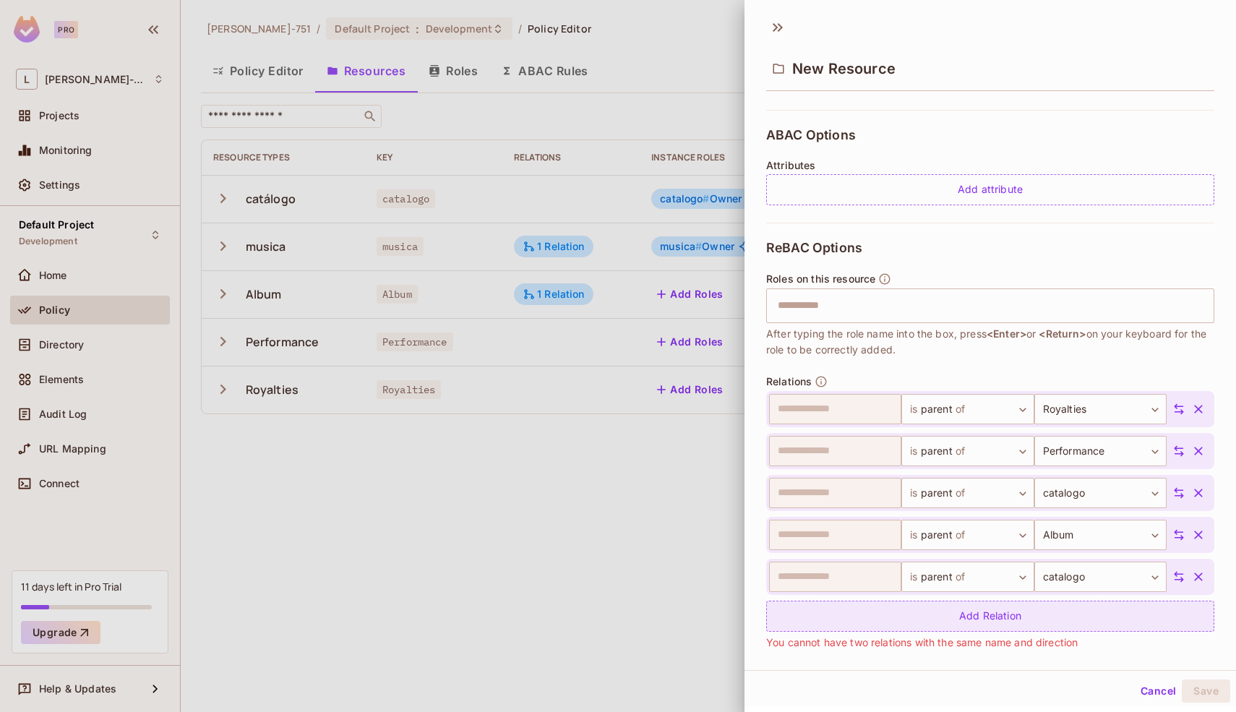
scroll to position [311, 0]
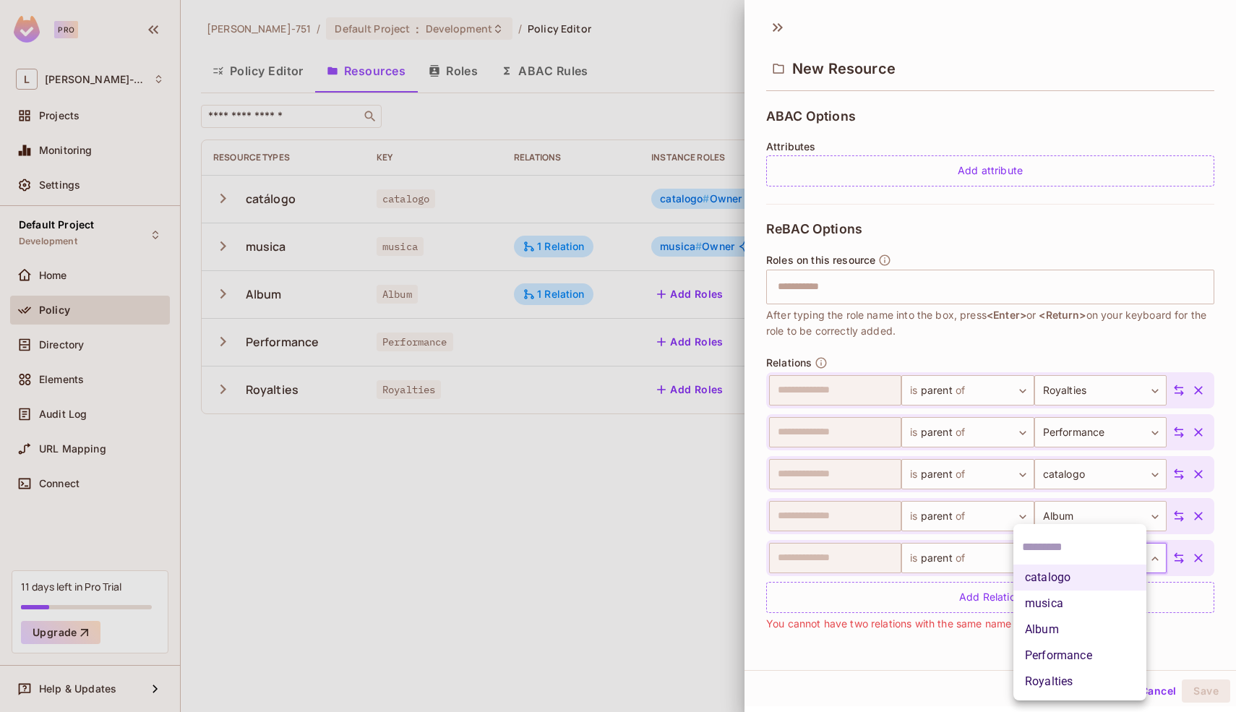
click at [1130, 554] on body "**********" at bounding box center [618, 356] width 1236 height 712
click at [1109, 600] on li "musica" at bounding box center [1079, 603] width 133 height 26
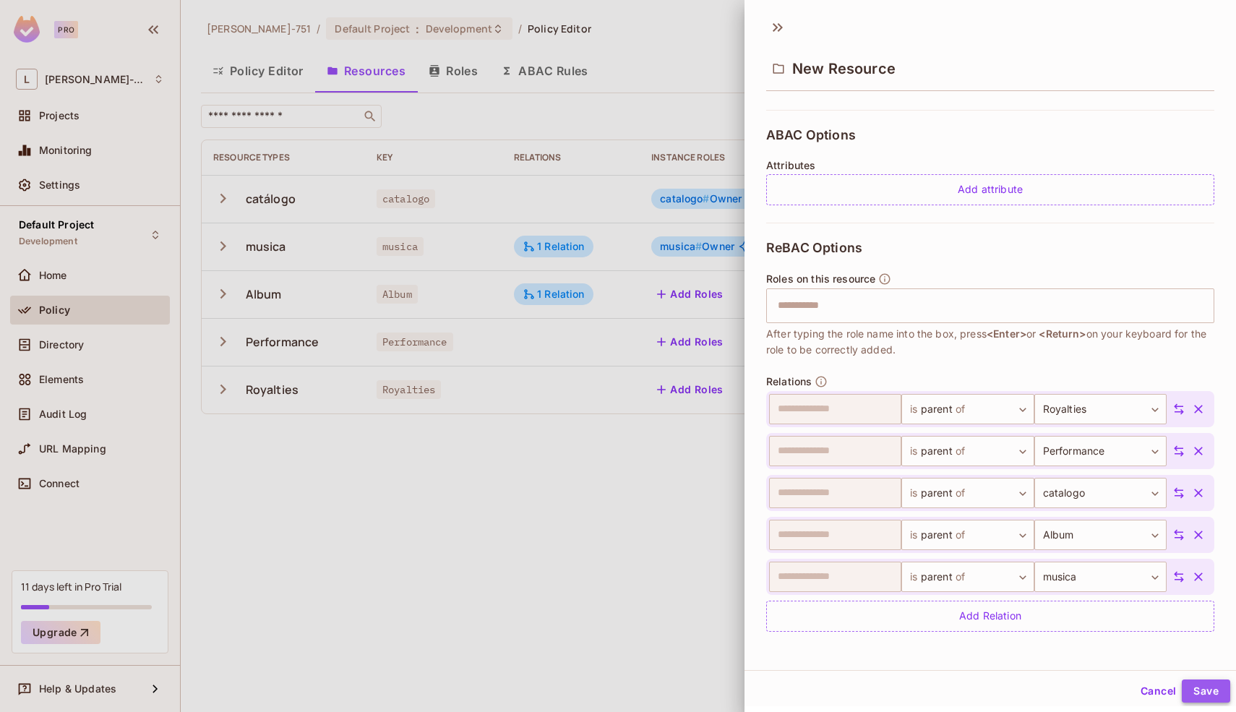
click at [1189, 690] on button "Save" at bounding box center [1205, 690] width 48 height 23
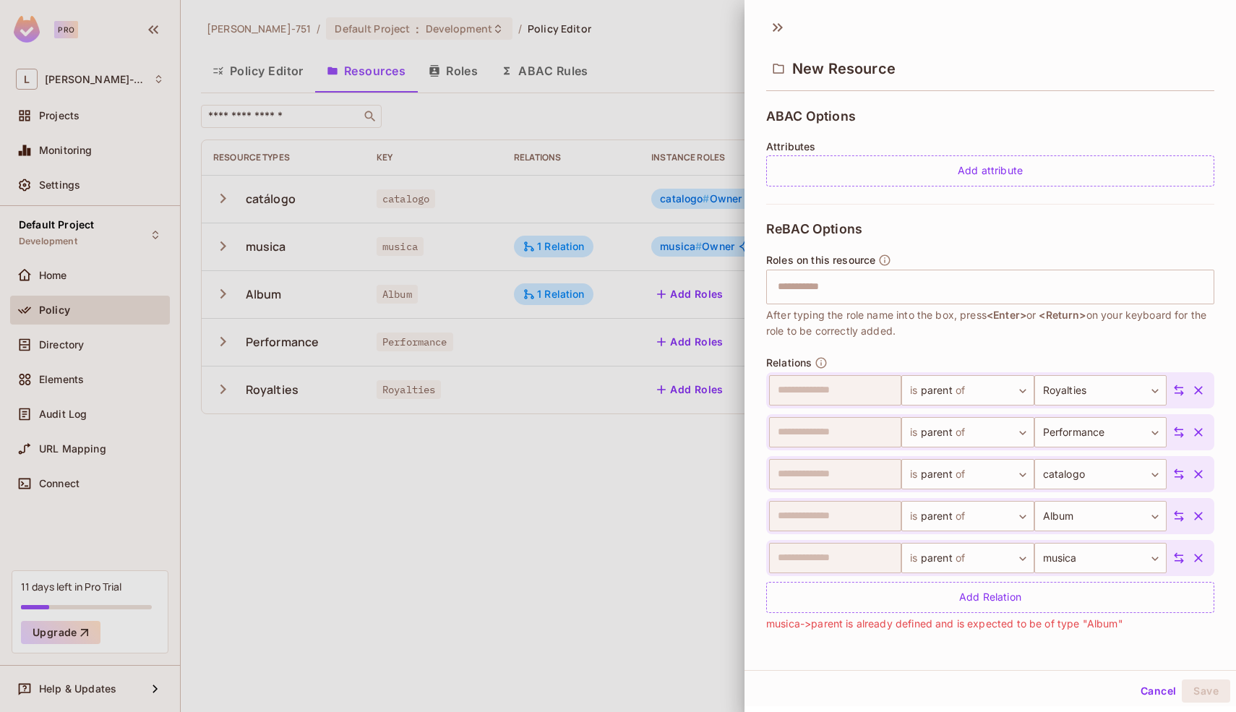
click at [1191, 559] on icon "button" at bounding box center [1198, 558] width 14 height 14
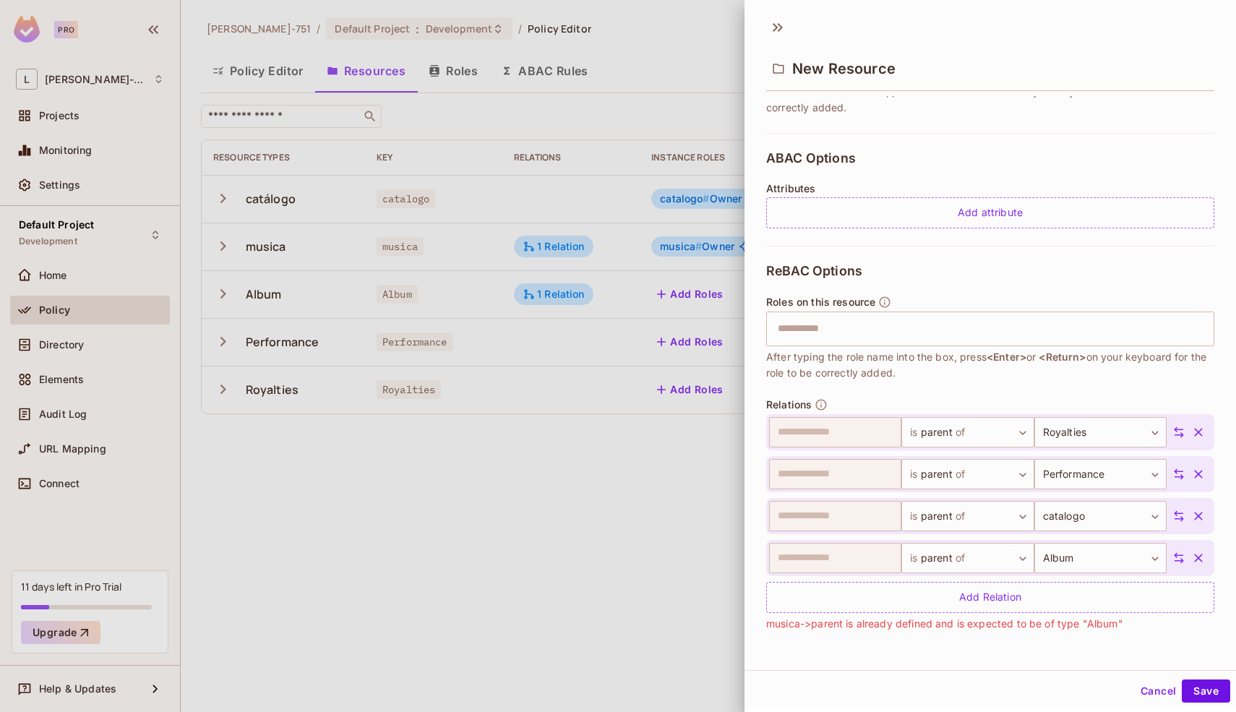
click at [1185, 548] on button "button" at bounding box center [1198, 558] width 26 height 26
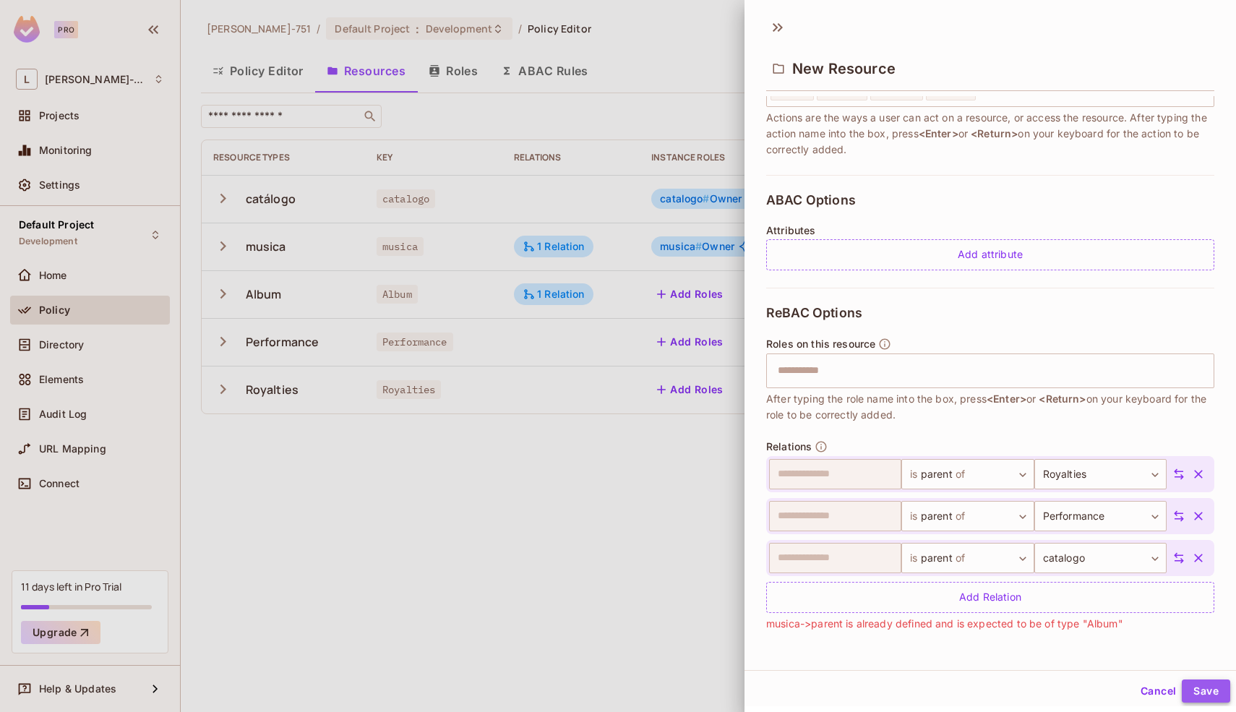
click at [1191, 686] on button "Save" at bounding box center [1205, 690] width 48 height 23
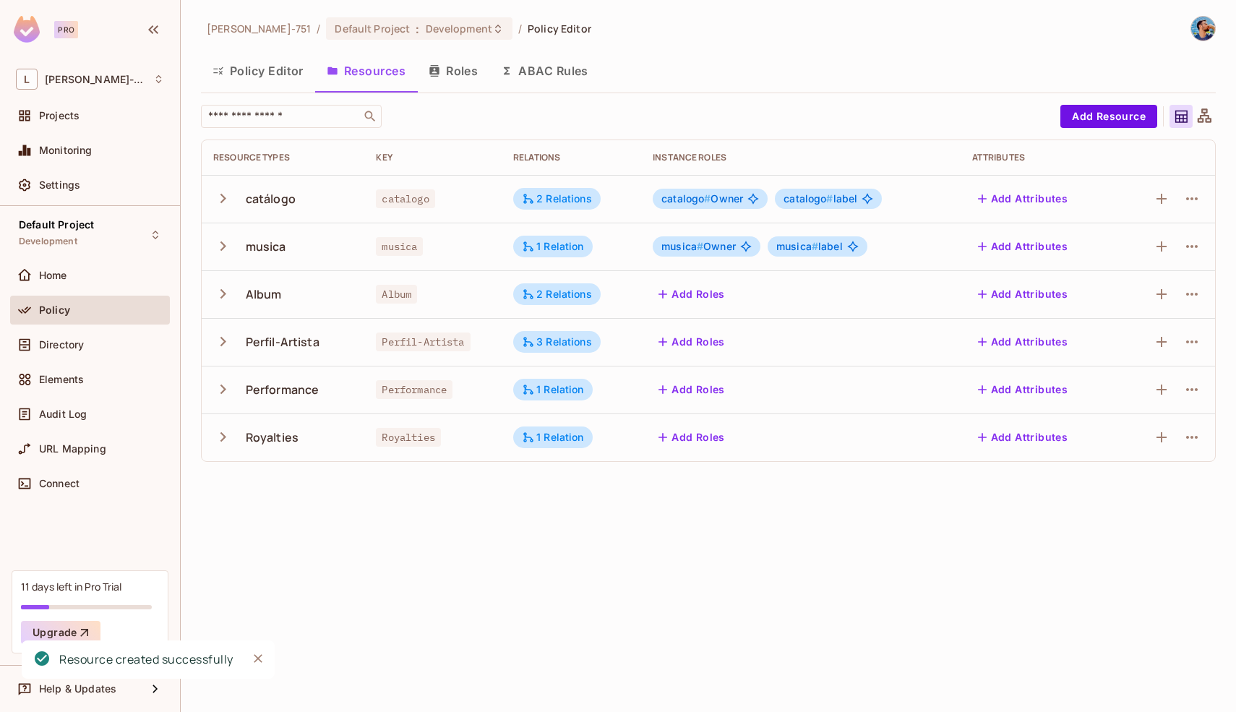
click at [610, 569] on div "Leonardo-751 / Default Project : Development / Policy Editor Policy Editor Reso…" at bounding box center [708, 356] width 1055 height 712
drag, startPoint x: 226, startPoint y: 349, endPoint x: 222, endPoint y: 533, distance: 184.3
click at [222, 533] on div "Leonardo-751 / Default Project : Development / Policy Editor Policy Editor Reso…" at bounding box center [708, 356] width 1055 height 712
click at [836, 203] on span "catalogo # label" at bounding box center [820, 199] width 74 height 12
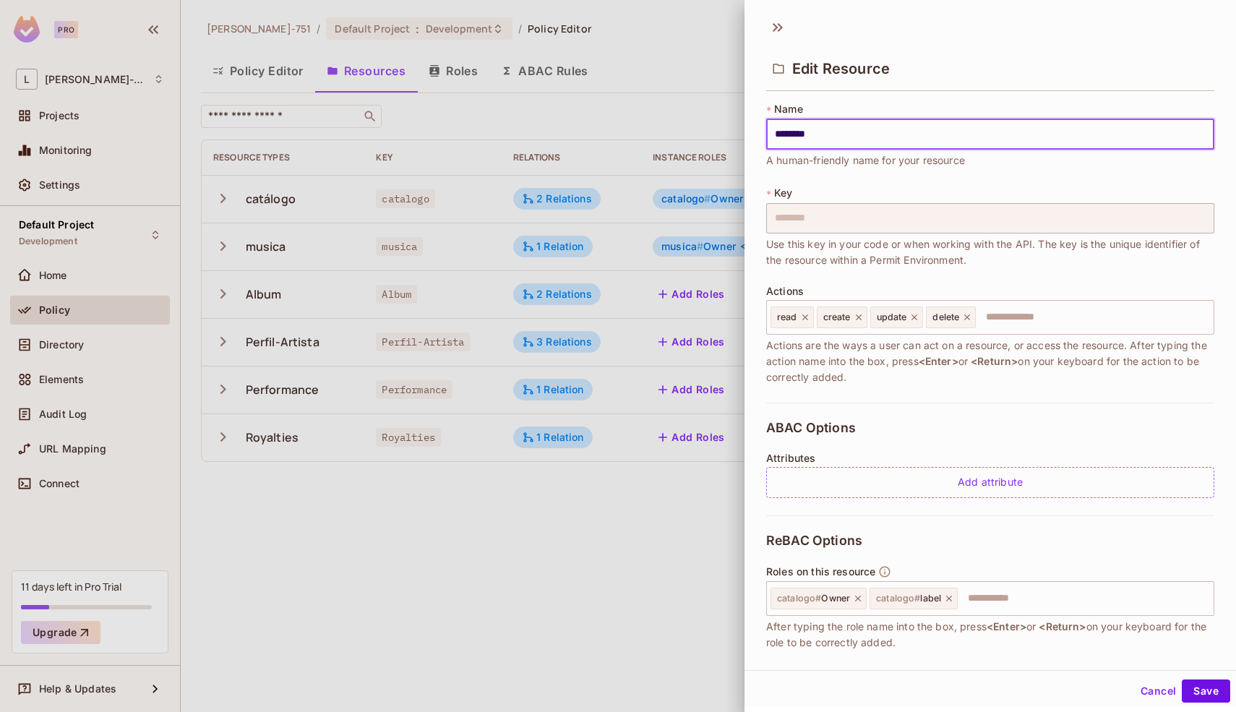
scroll to position [167, 0]
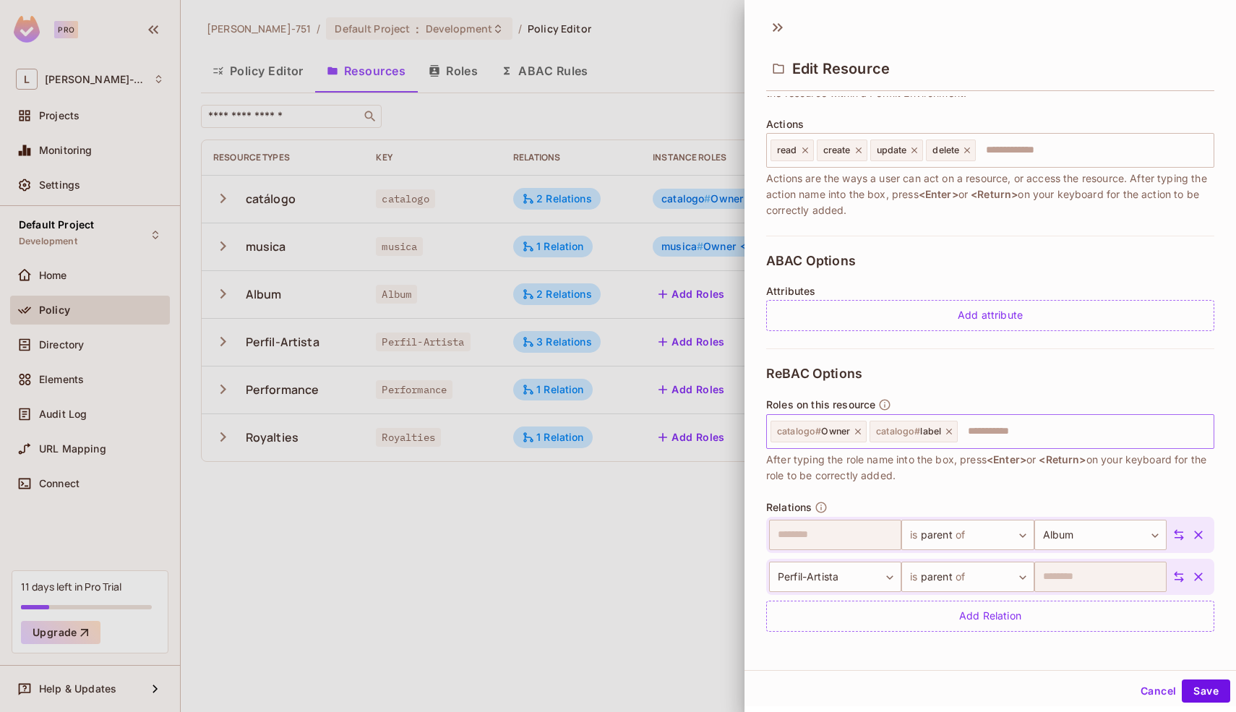
click at [950, 431] on icon at bounding box center [949, 431] width 10 height 10
click at [1186, 690] on button "Save" at bounding box center [1205, 690] width 48 height 23
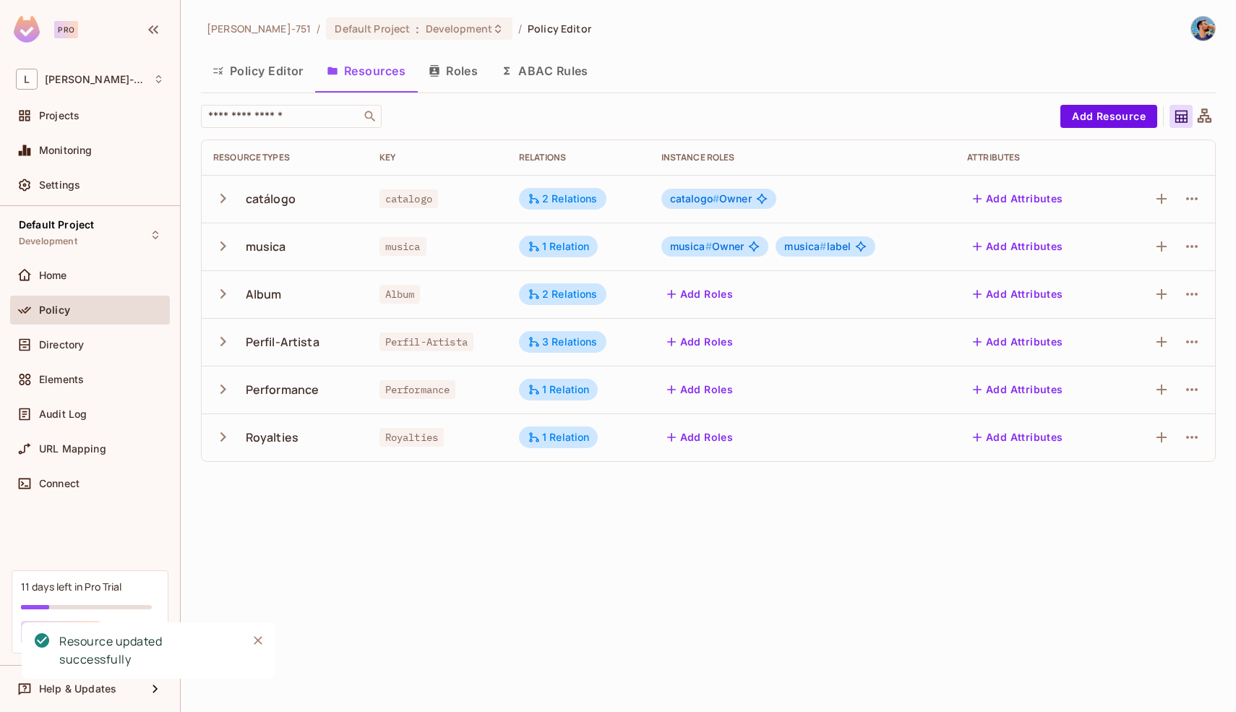
click at [845, 259] on td "musica # Owner musica # label" at bounding box center [803, 247] width 306 height 48
click at [844, 244] on span "musica # label" at bounding box center [817, 247] width 66 height 12
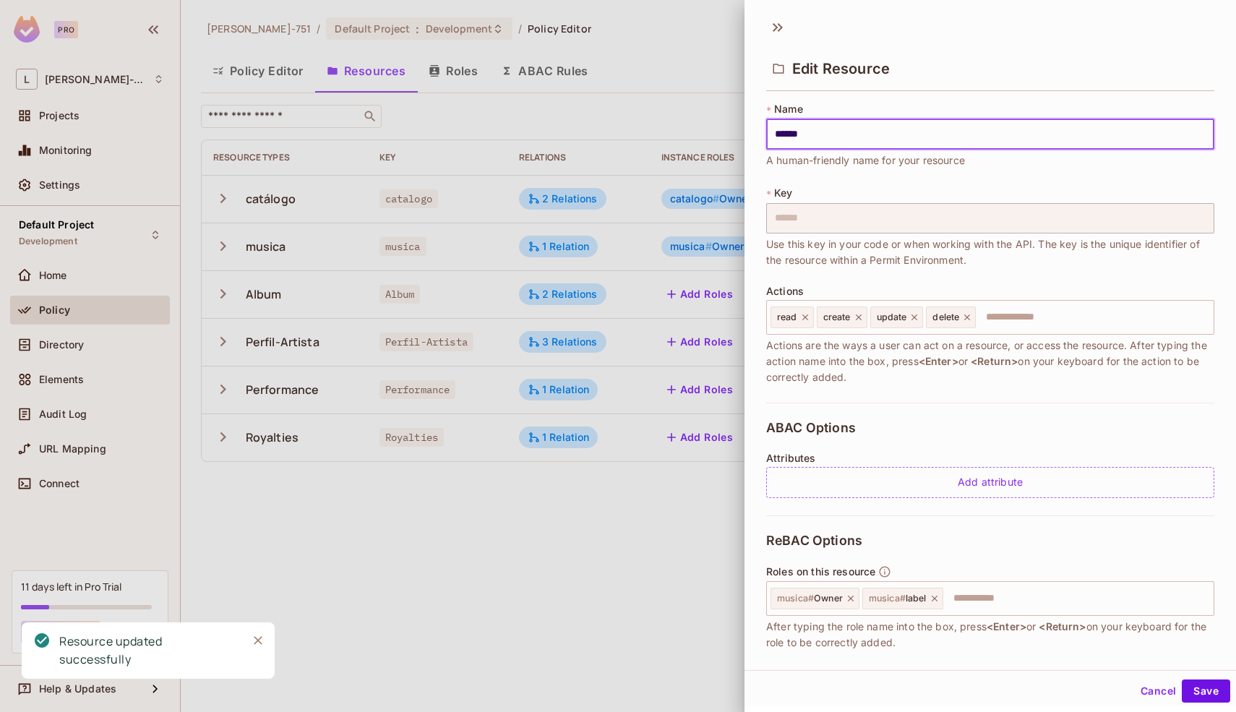
scroll to position [125, 0]
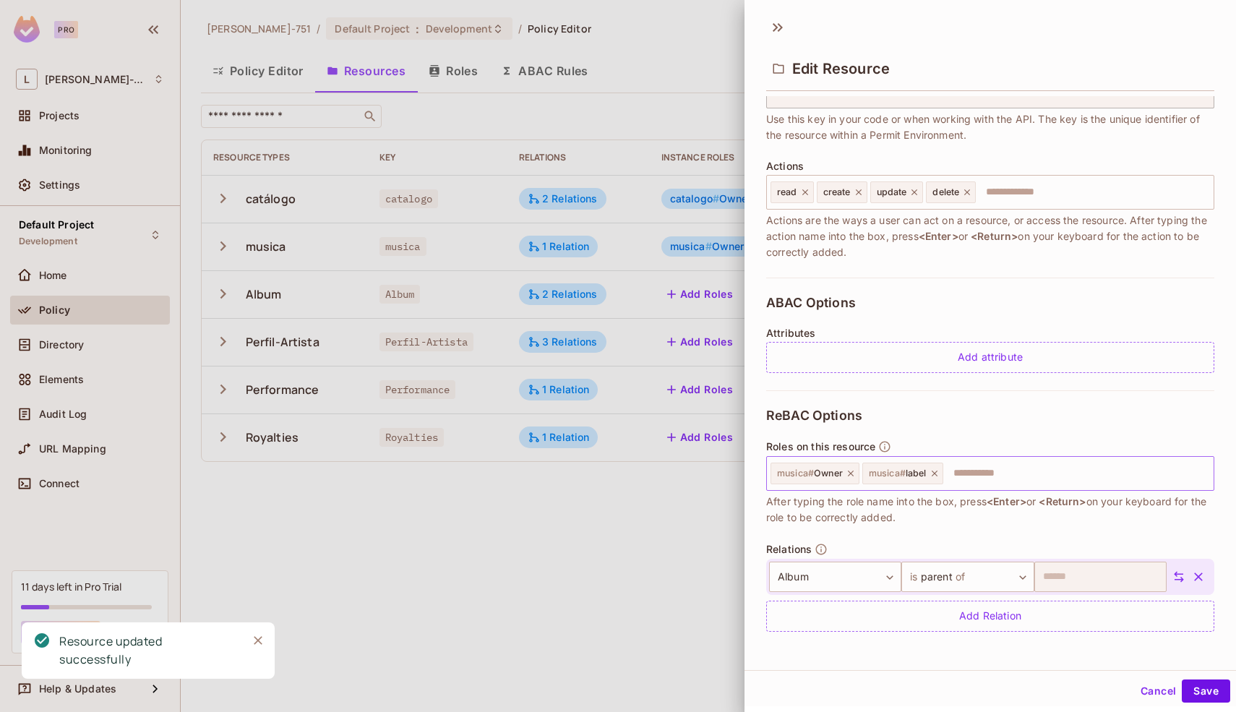
click at [938, 474] on icon at bounding box center [934, 473] width 10 height 10
click at [1199, 692] on button "Save" at bounding box center [1205, 690] width 48 height 23
click at [701, 583] on div "Leonardo-751 / Default Project : Development / Policy Editor Policy Editor Reso…" at bounding box center [708, 356] width 1055 height 712
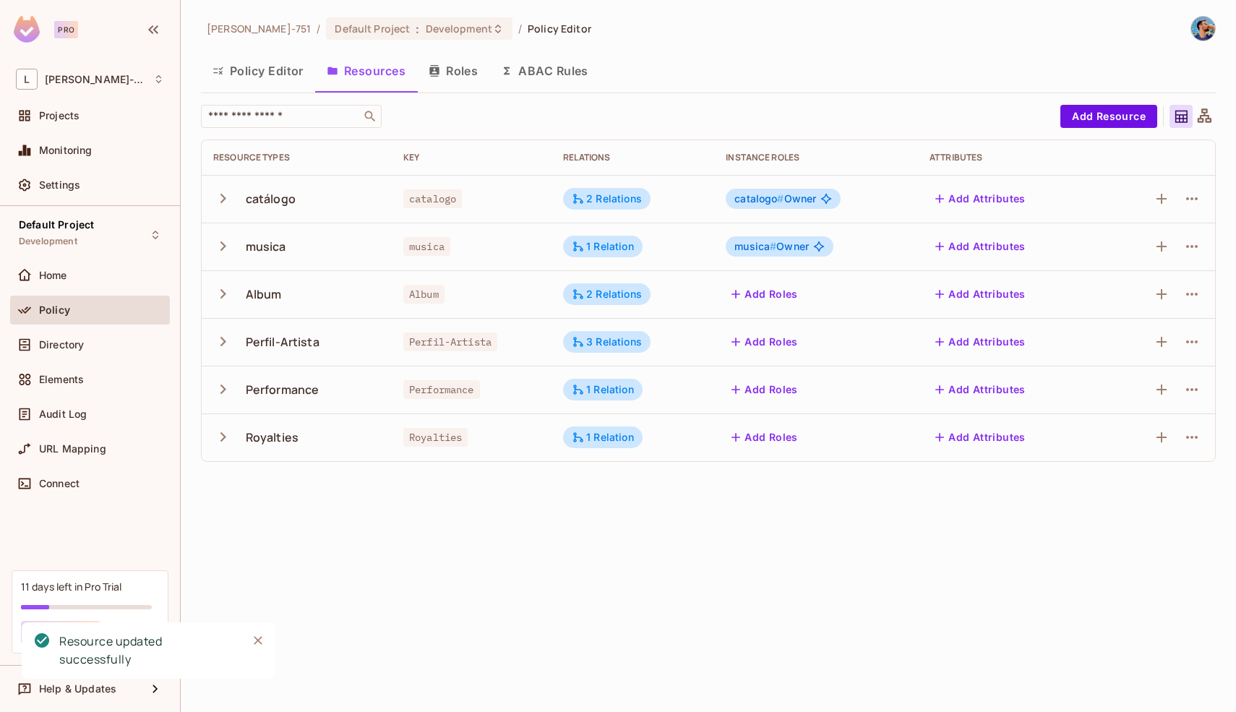
click at [701, 583] on div "Leonardo-751 / Default Project : Development / Policy Editor Policy Editor Reso…" at bounding box center [708, 356] width 1055 height 712
click at [1212, 117] on div at bounding box center [1203, 116] width 23 height 23
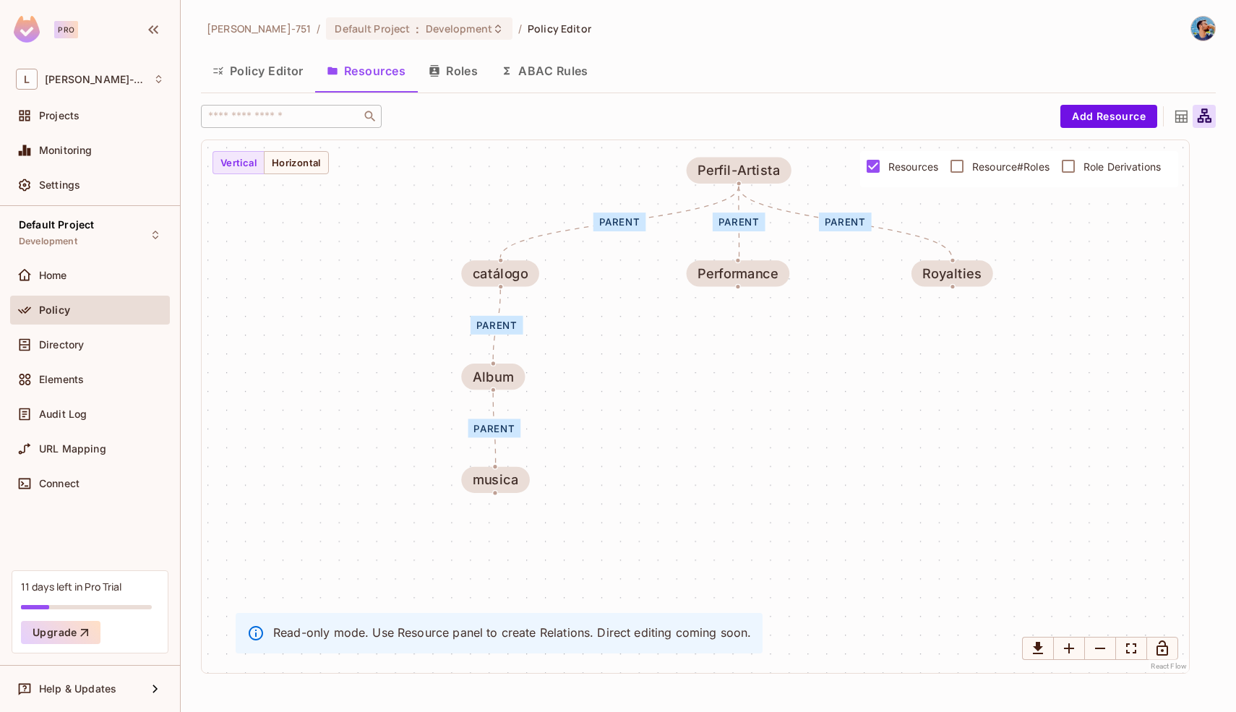
drag, startPoint x: 863, startPoint y: 374, endPoint x: 821, endPoint y: 324, distance: 65.7
click at [821, 323] on div "parent parent parent parent parent catálogo musica Album Perfil-Artista Perform…" at bounding box center [695, 406] width 987 height 533
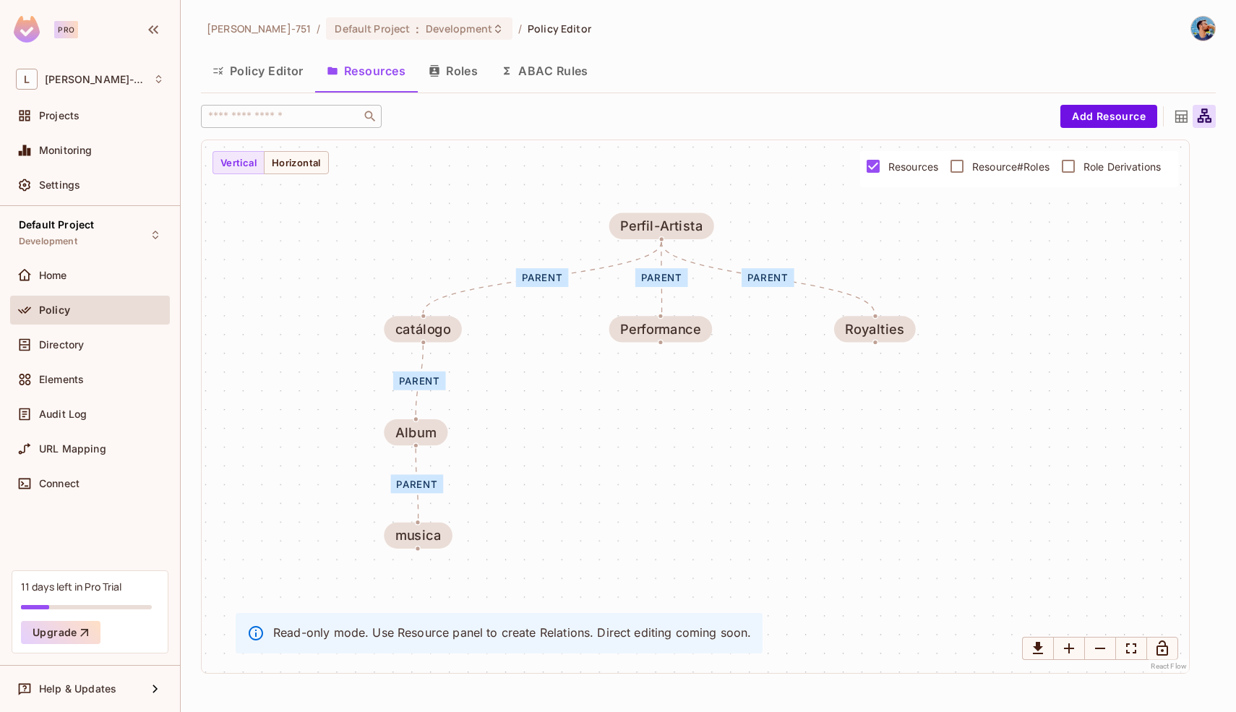
drag, startPoint x: 821, startPoint y: 324, endPoint x: 741, endPoint y: 378, distance: 96.8
click at [741, 378] on div "parent parent parent parent parent catálogo musica Album Perfil-Artista Perform…" at bounding box center [695, 406] width 987 height 533
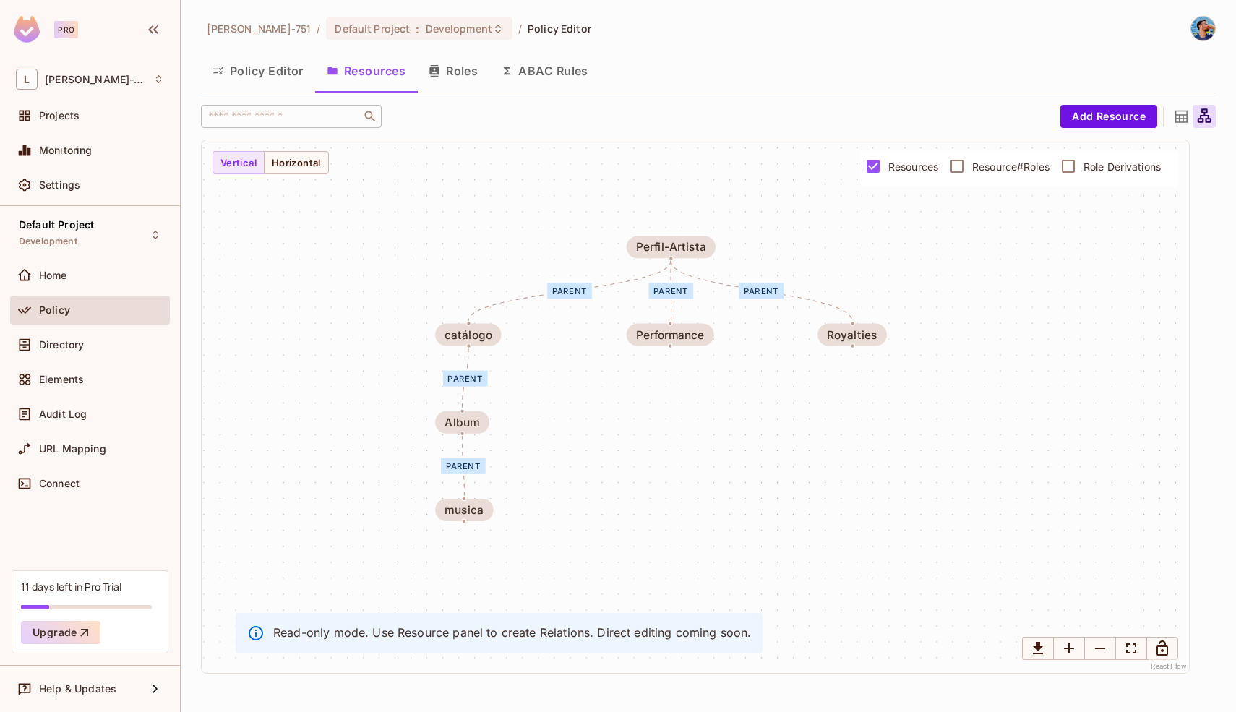
click at [434, 221] on div "parent parent parent parent parent catálogo musica Album Perfil-Artista Perform…" at bounding box center [695, 406] width 987 height 533
click at [470, 72] on button "Roles" at bounding box center [453, 71] width 72 height 36
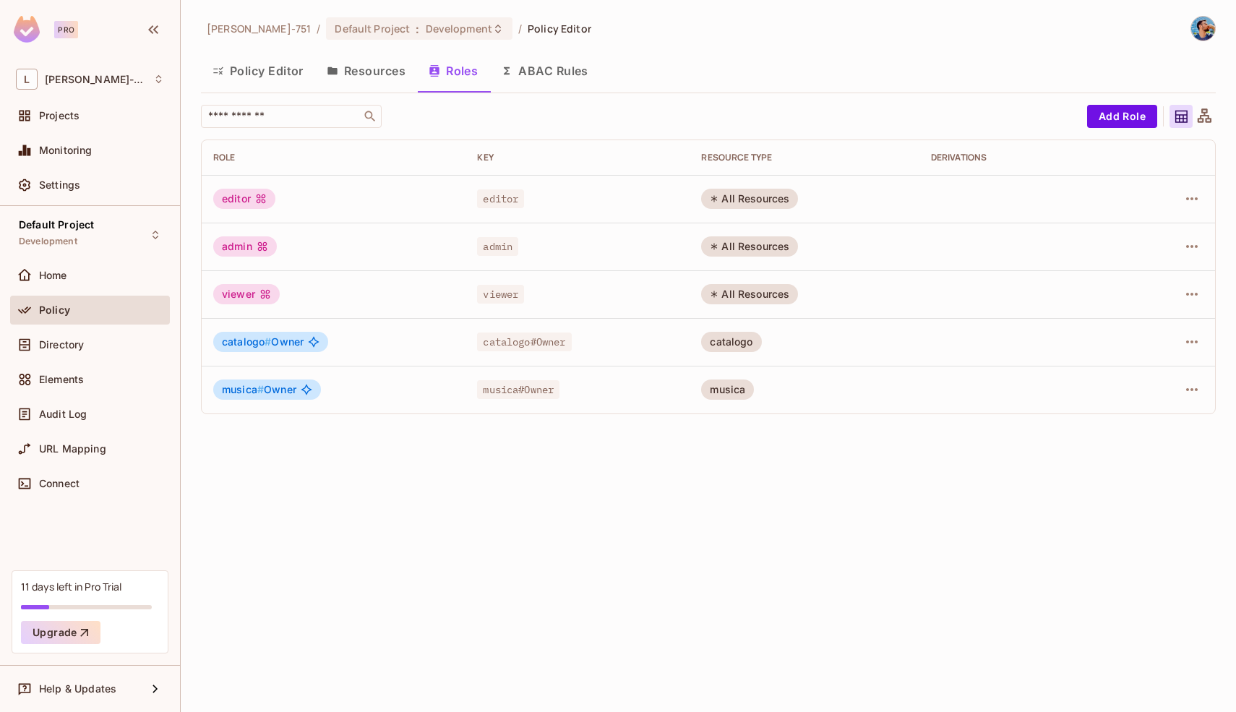
click at [280, 72] on button "Policy Editor" at bounding box center [258, 71] width 114 height 36
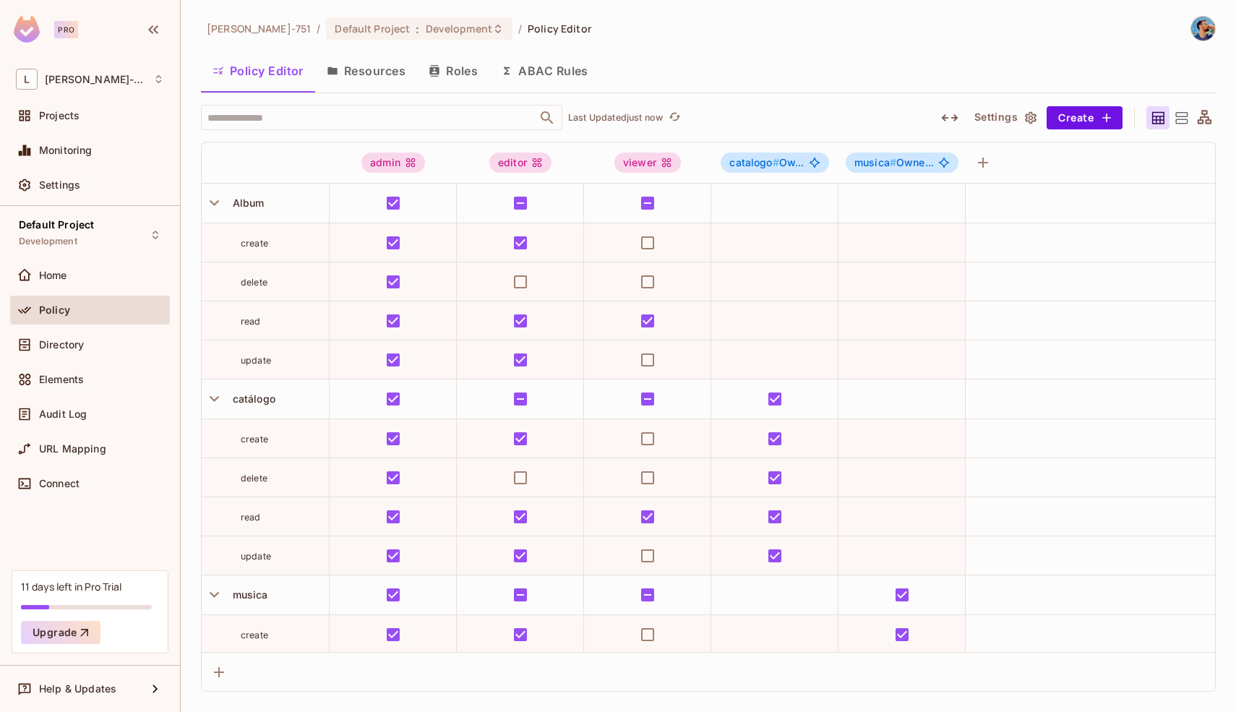
click at [1179, 116] on icon at bounding box center [1181, 118] width 12 height 12
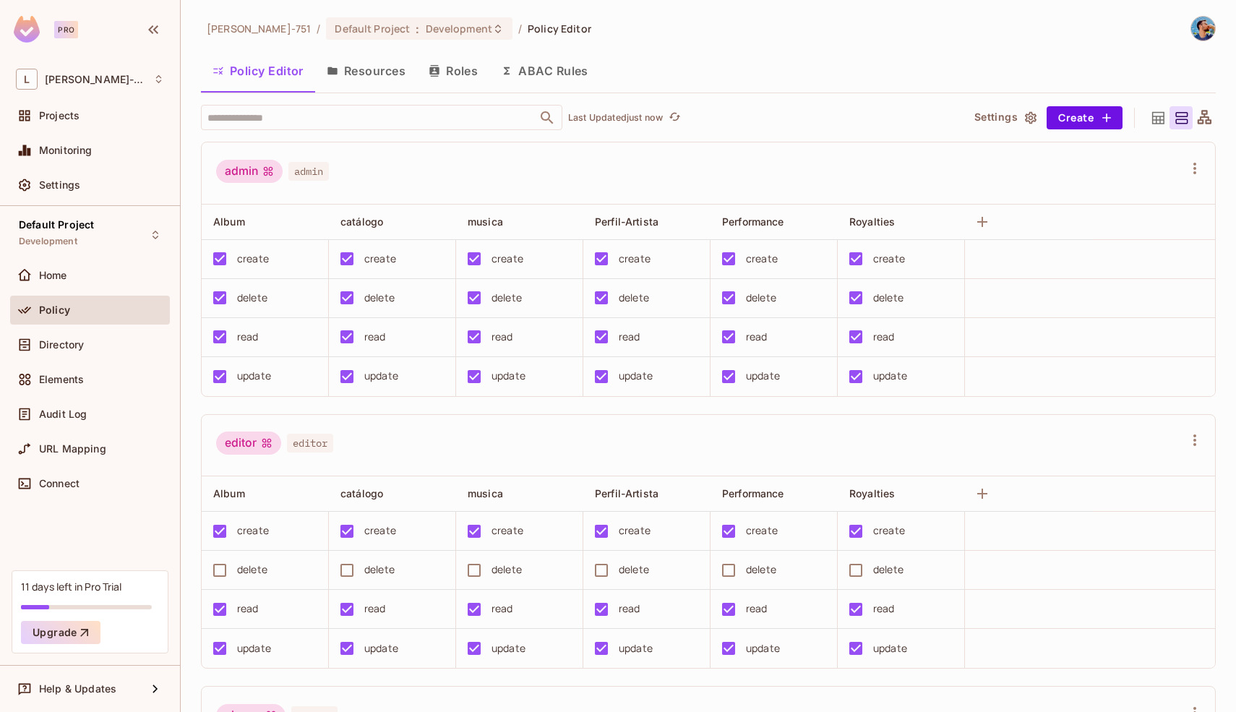
click at [390, 89] on div "Policy Editor Resources Roles ABAC Rules" at bounding box center [708, 73] width 1014 height 40
click at [390, 79] on button "Resources" at bounding box center [366, 71] width 102 height 36
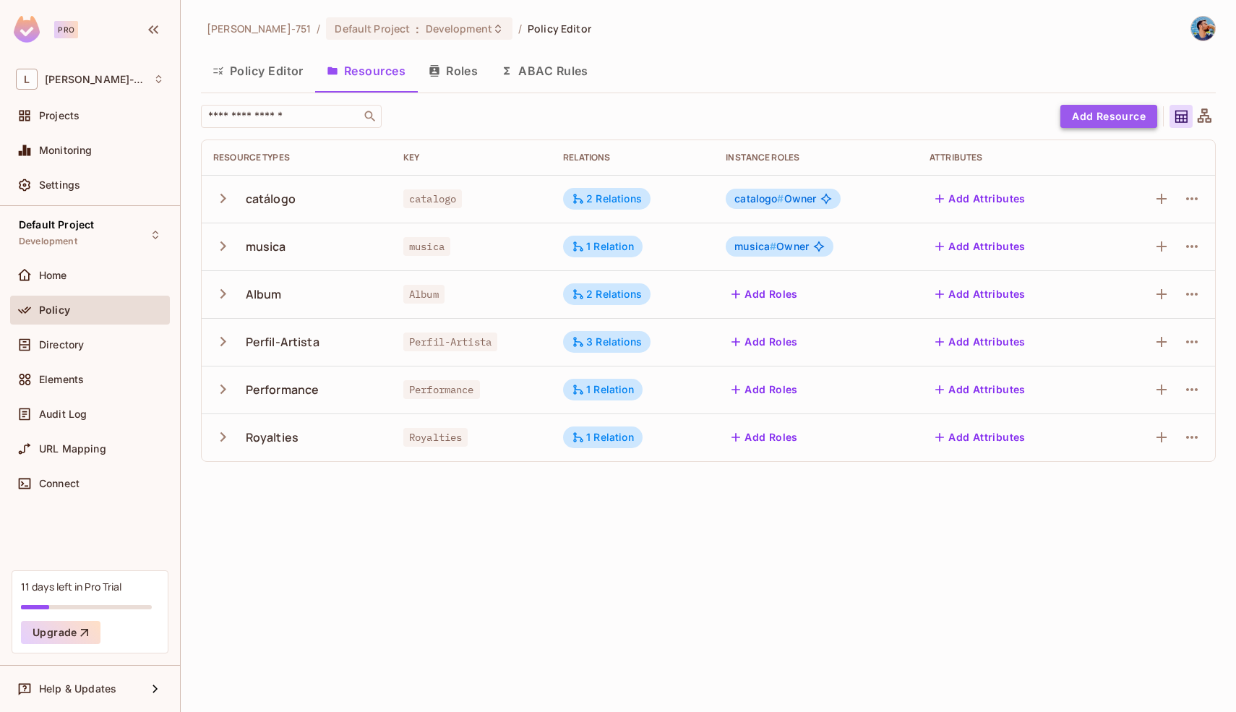
click at [1104, 123] on button "Add Resource" at bounding box center [1108, 116] width 97 height 23
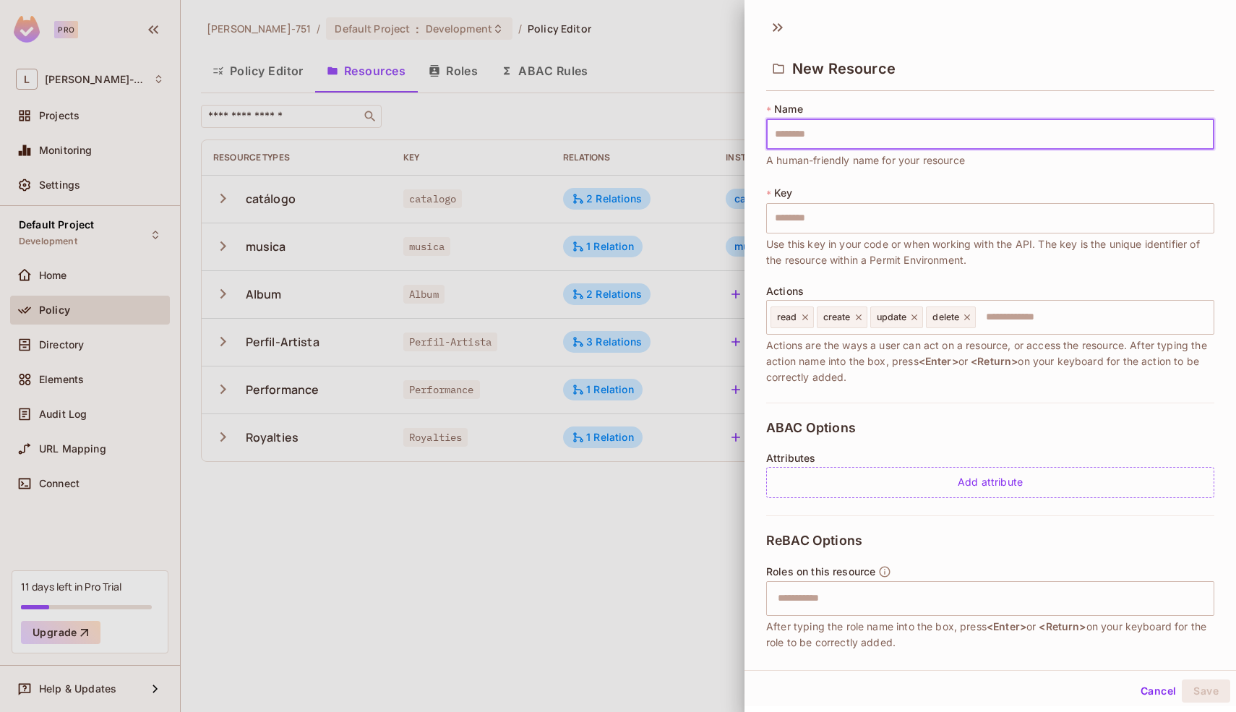
click at [902, 136] on input "text" at bounding box center [990, 134] width 448 height 30
type input "*"
type input "**"
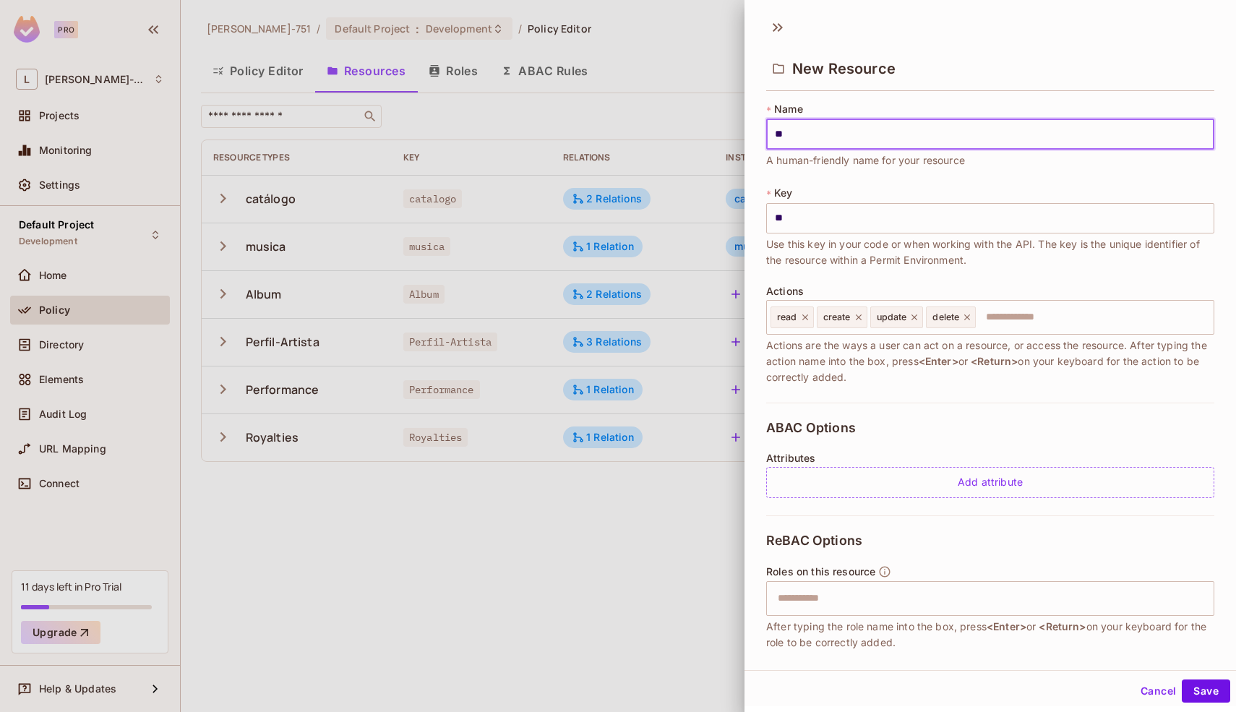
type input "***"
type input "**"
type input "*"
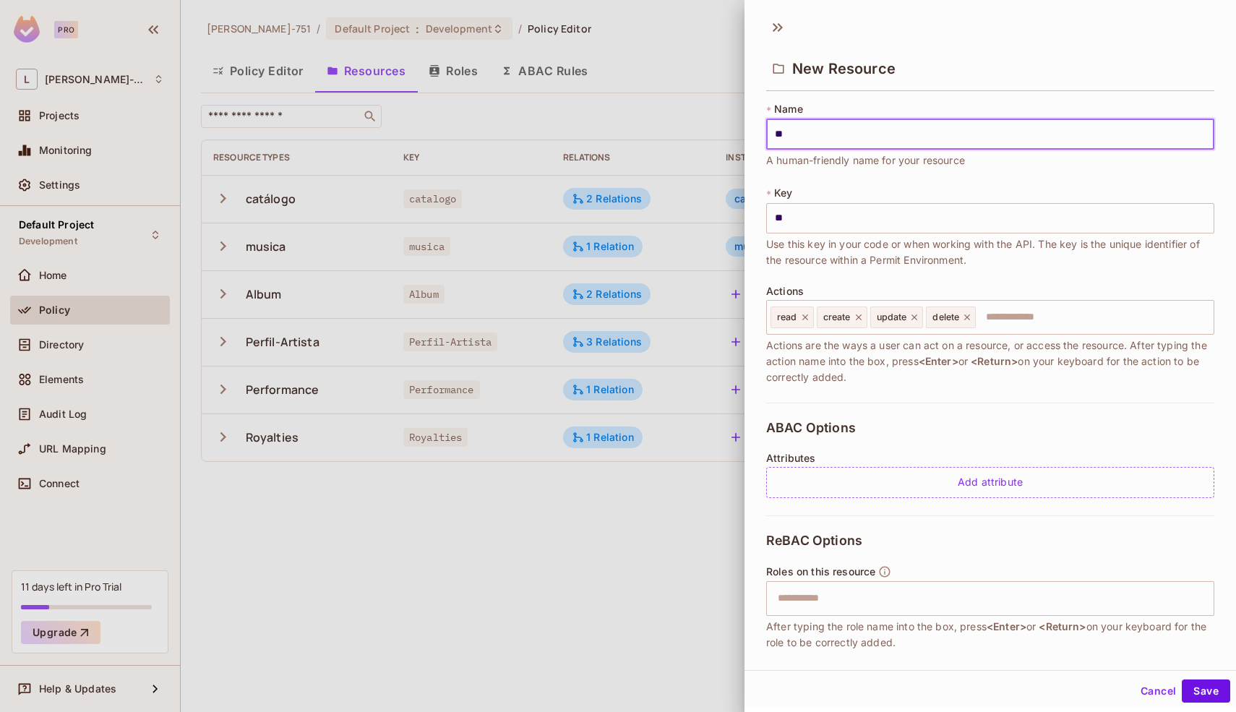
type input "*"
type input "**"
type input "***"
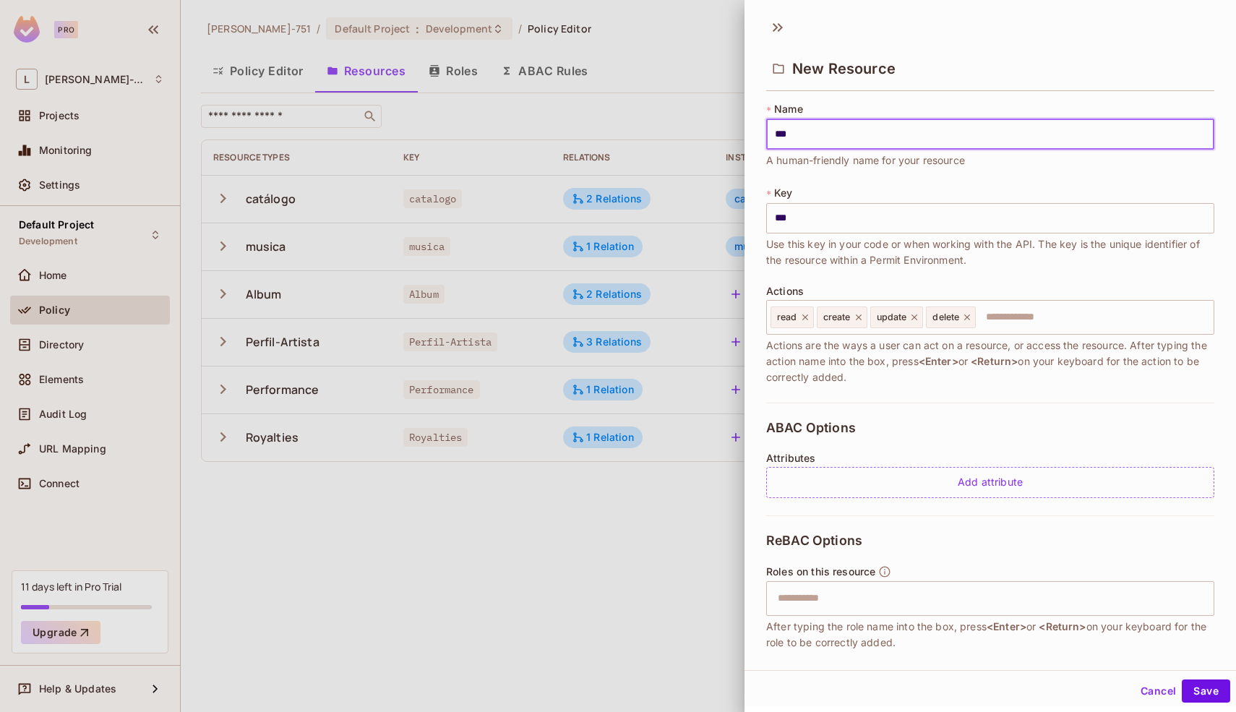
type input "****"
type input "*****"
type input "******"
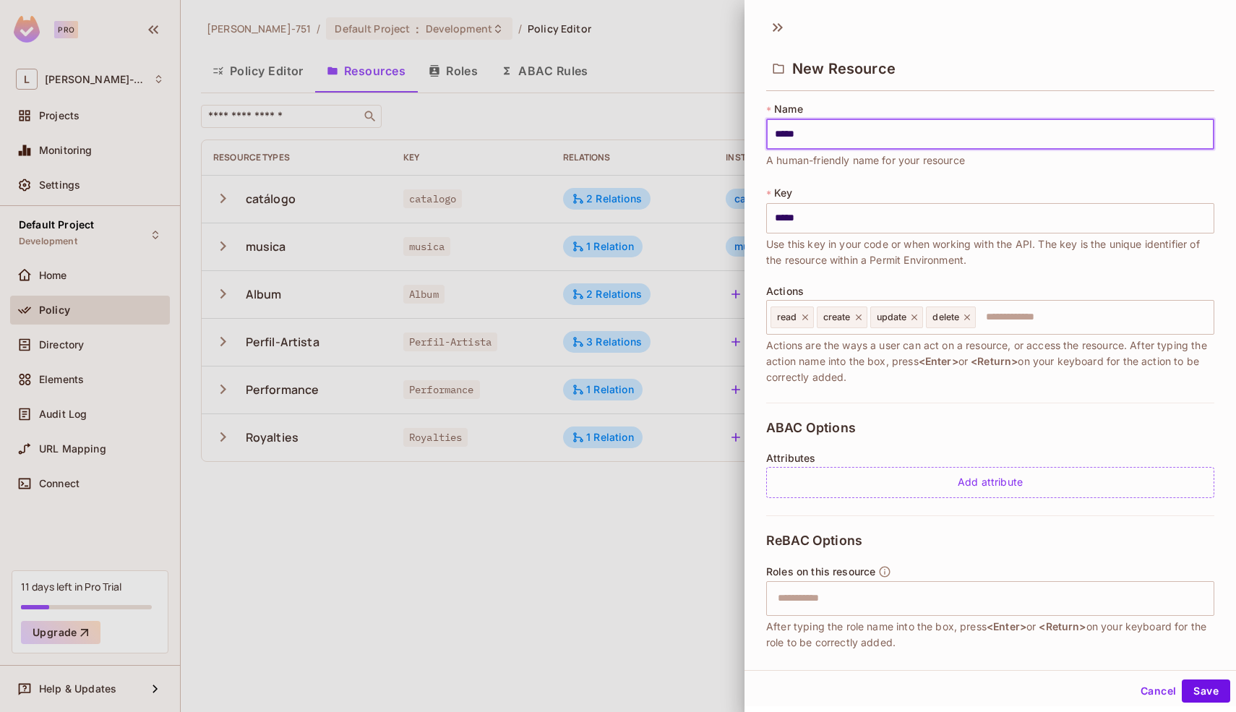
type input "******"
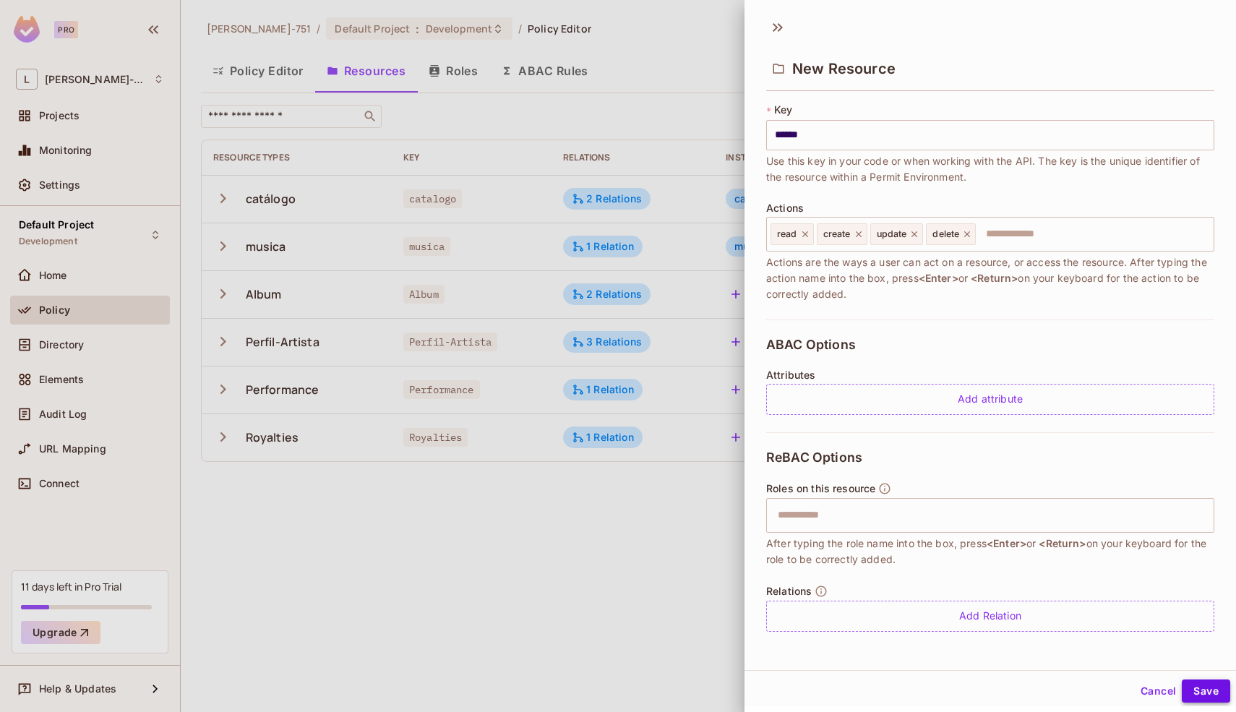
type input "******"
click at [1189, 691] on button "Save" at bounding box center [1205, 690] width 48 height 23
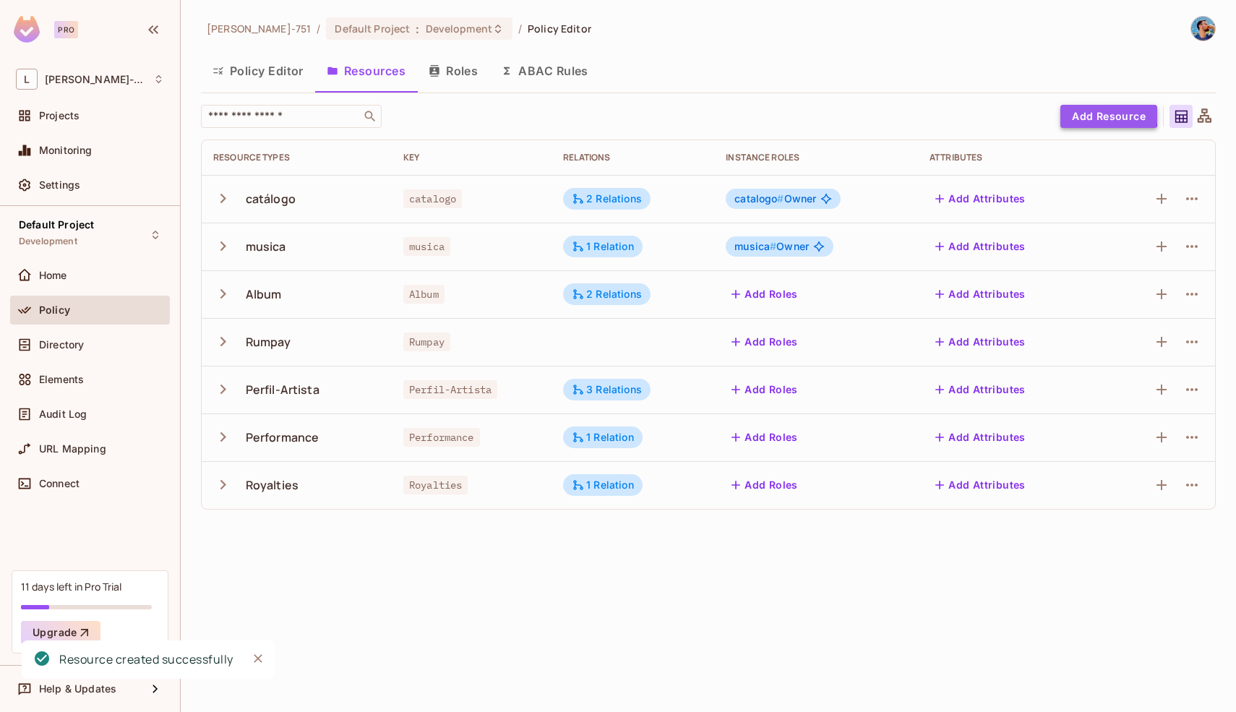
click at [1108, 114] on button "Add Resource" at bounding box center [1108, 116] width 97 height 23
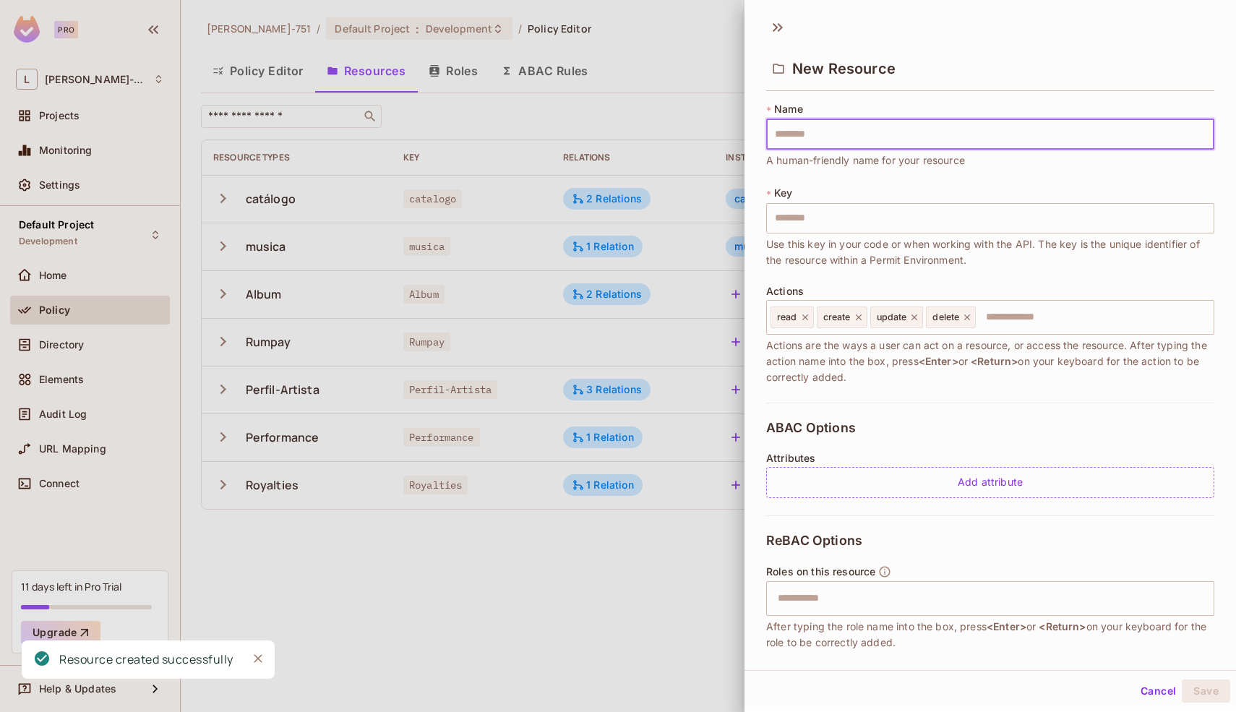
click at [1030, 136] on input "text" at bounding box center [990, 134] width 448 height 30
type input "*"
type input "**"
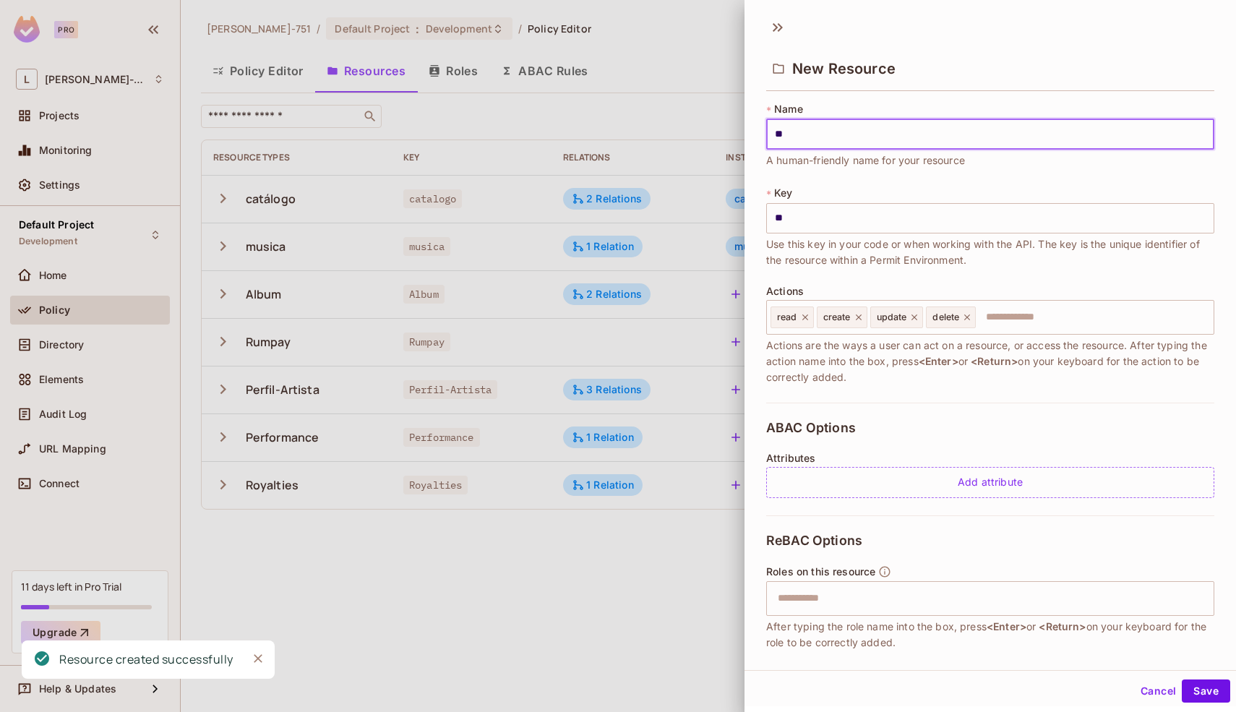
type input "***"
type input "****"
type input "*****"
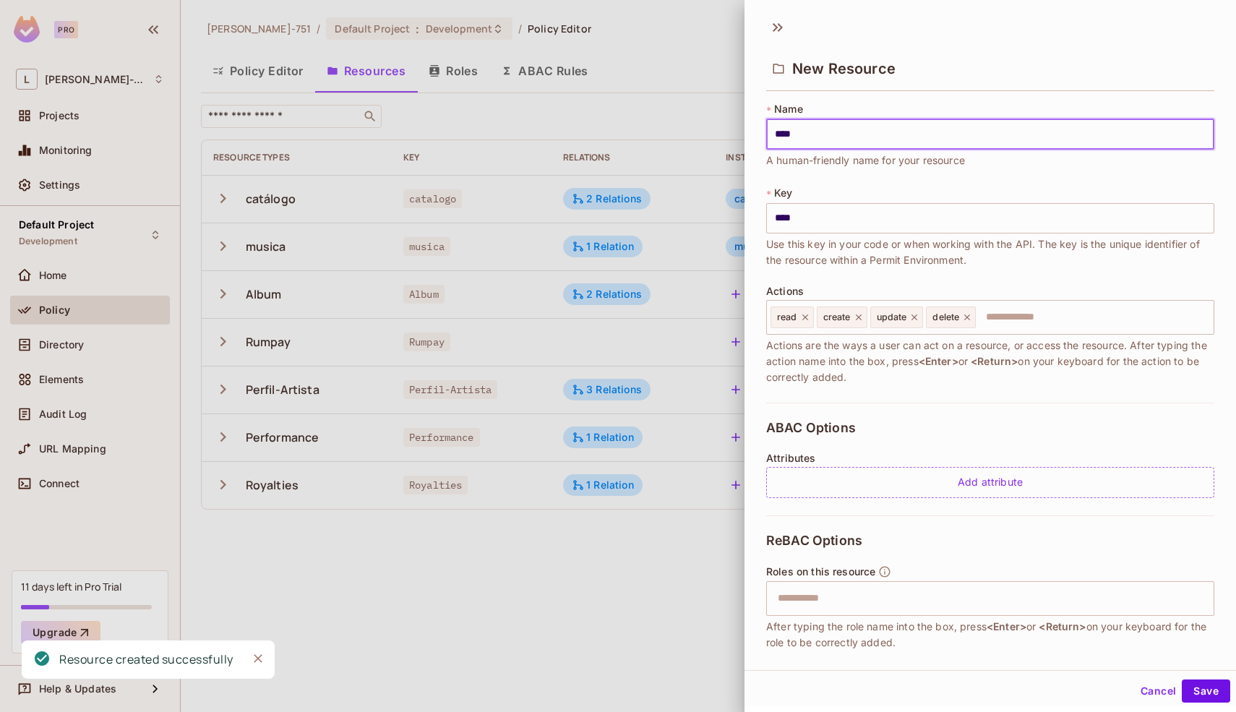
type input "*****"
type input "******"
type input "*******"
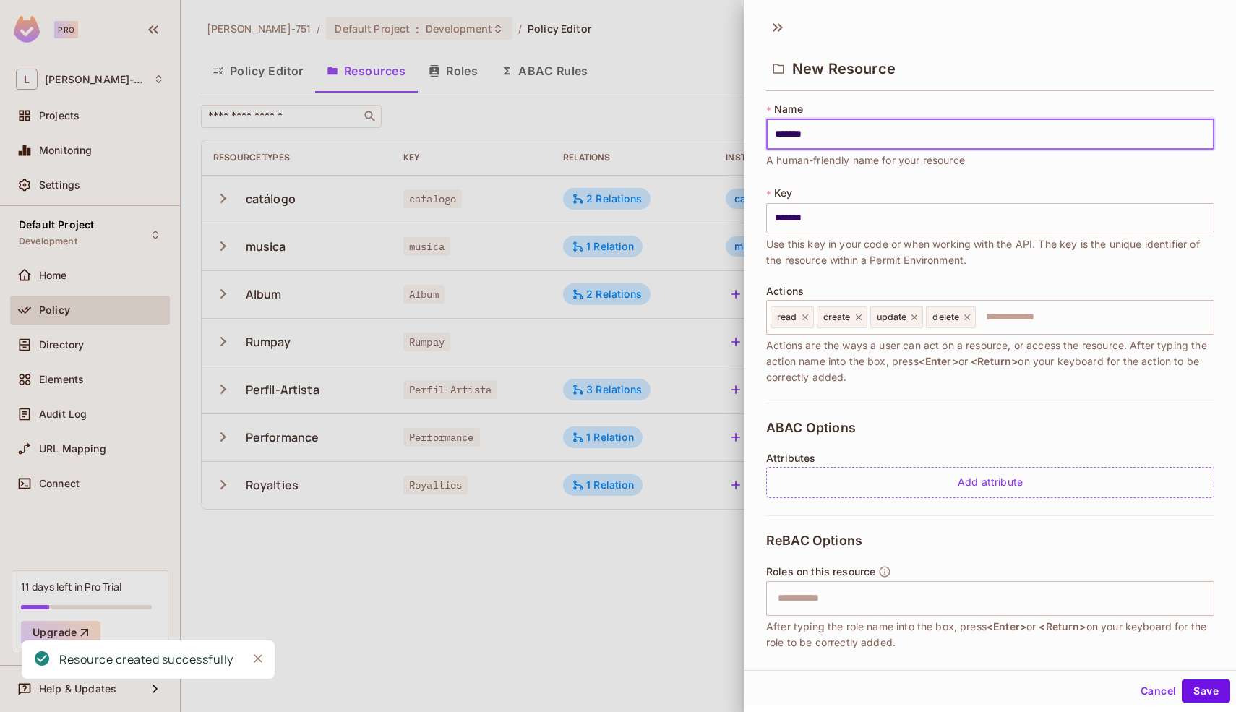
type input "********"
type input "*********"
type input "**********"
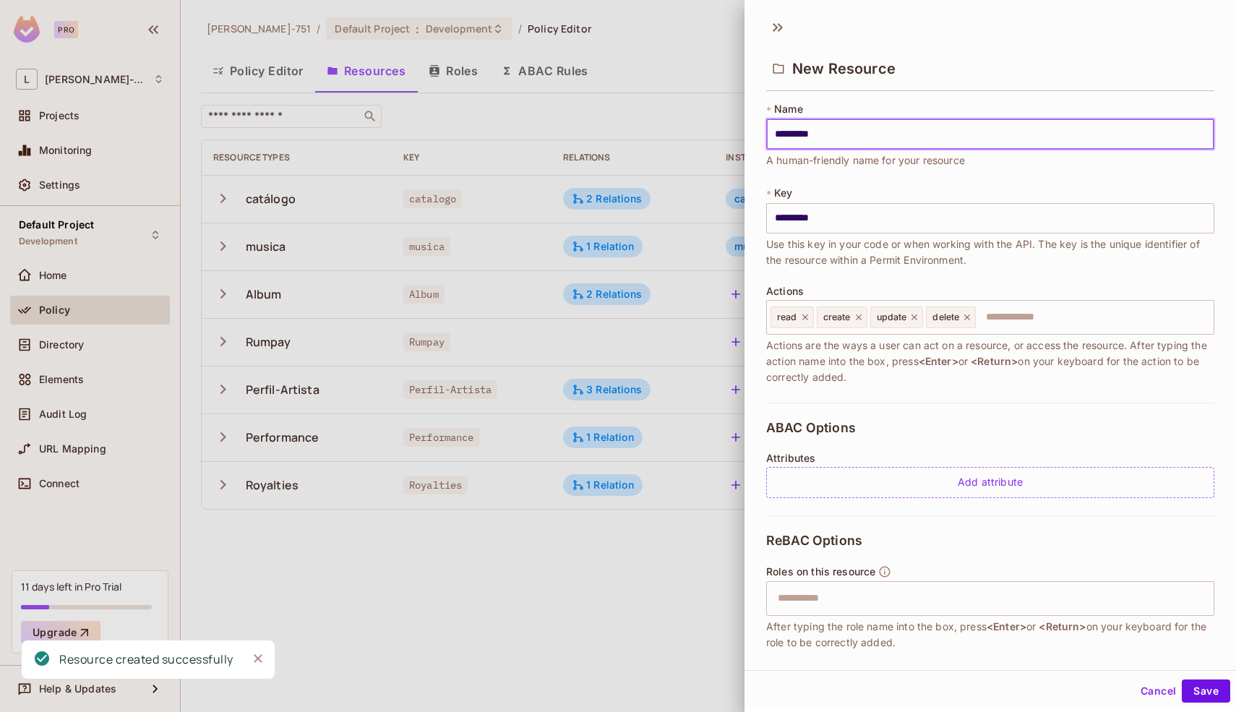
type input "**********"
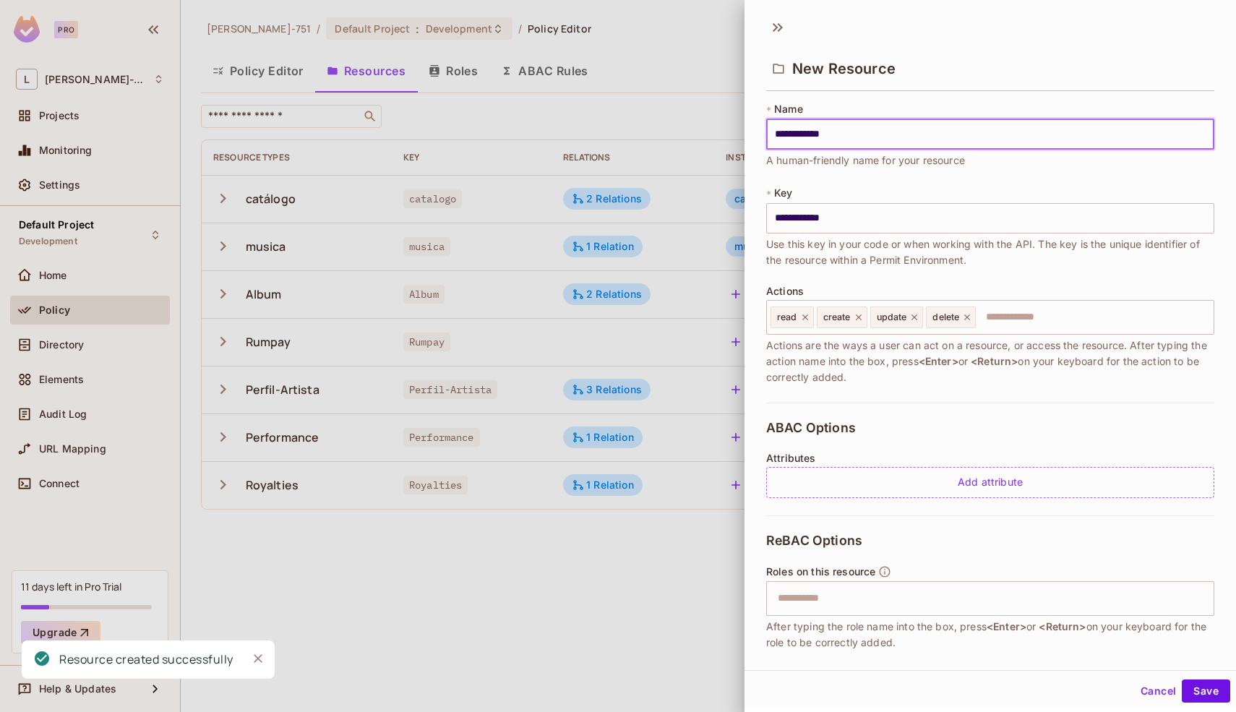
type input "**********"
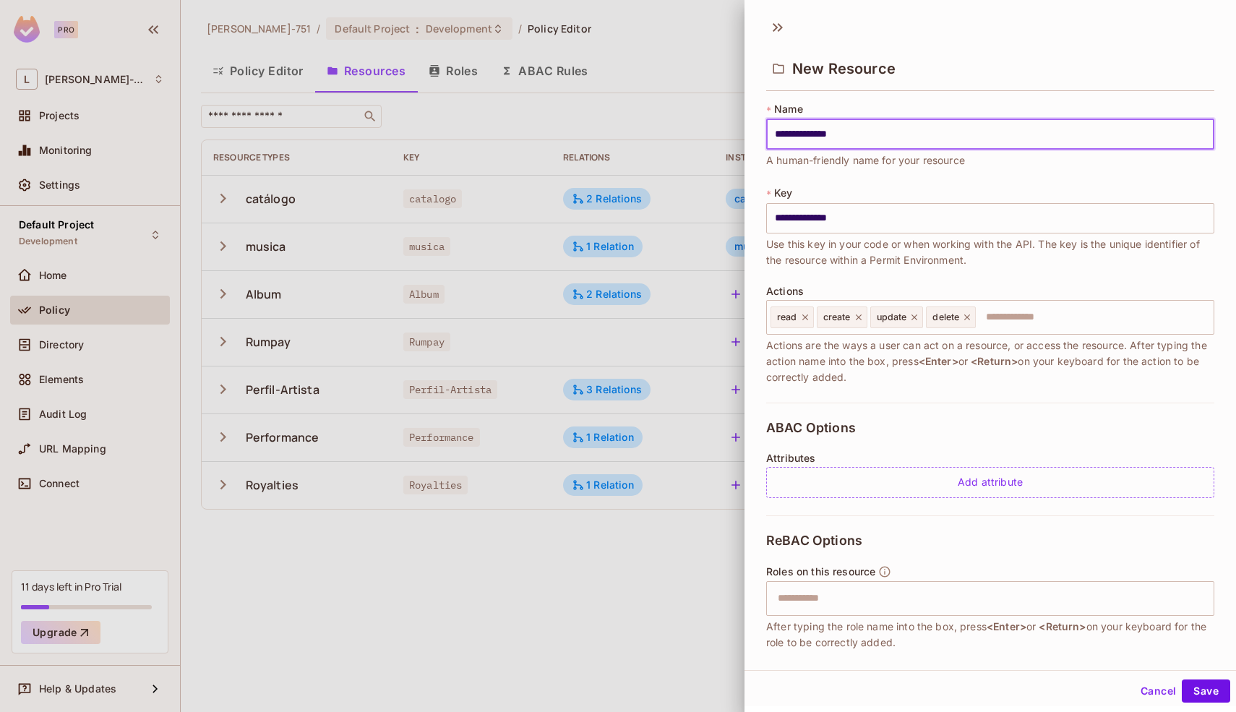
type input "**********"
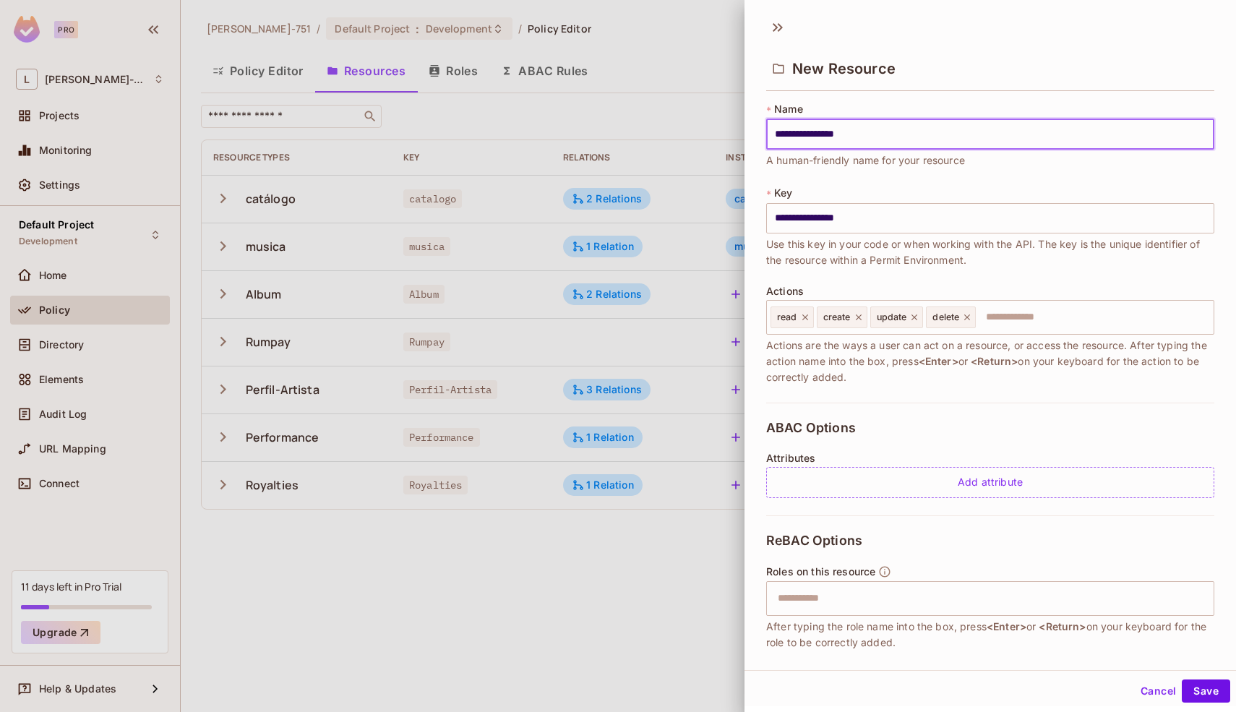
type input "**********"
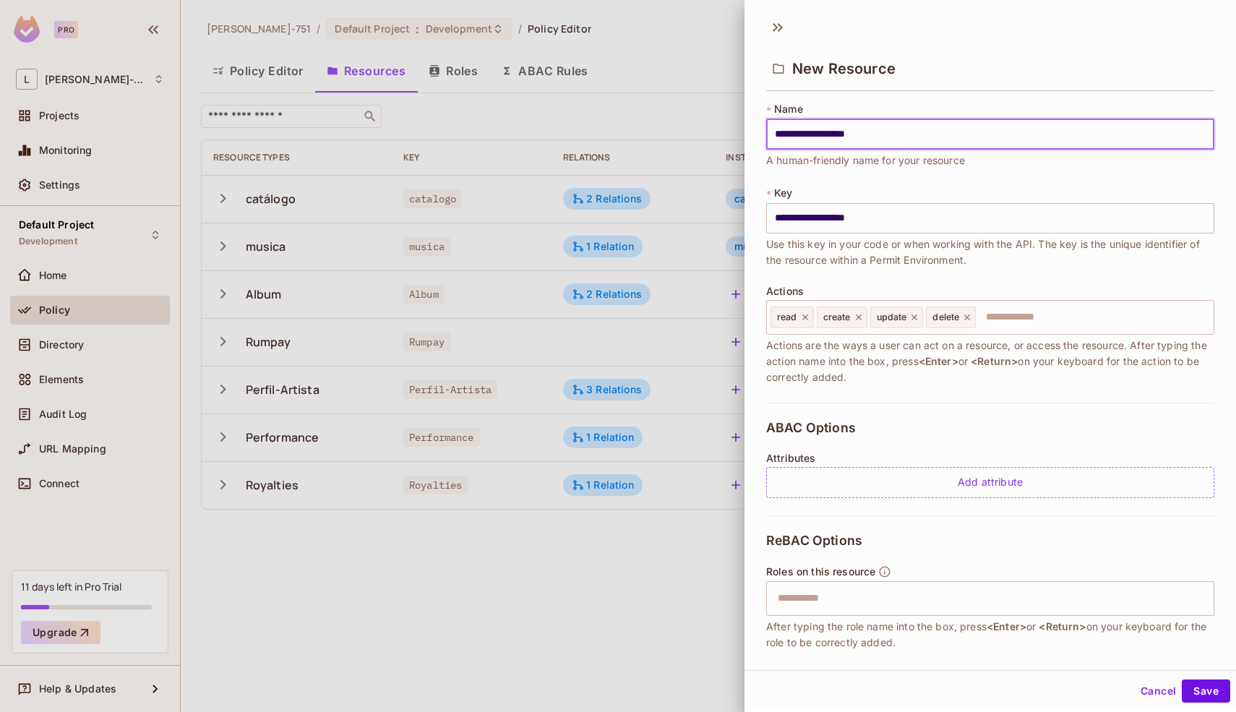
type input "**********"
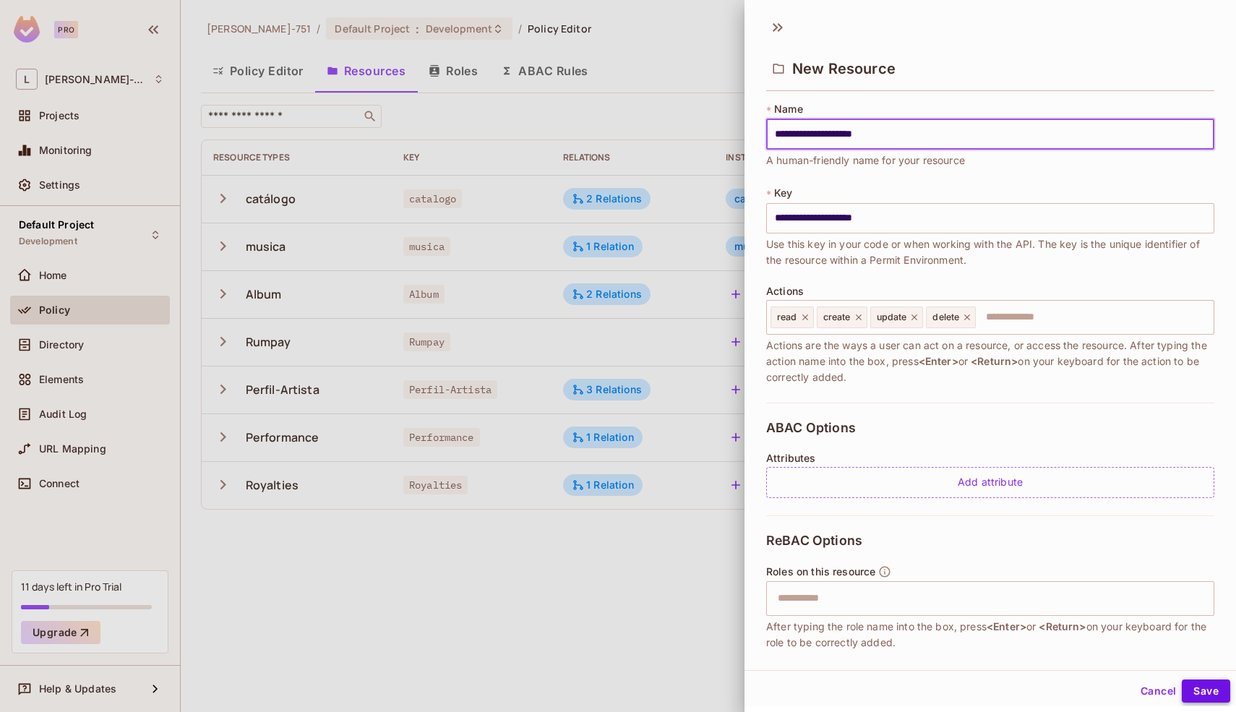
click at [1199, 684] on button "Save" at bounding box center [1205, 690] width 48 height 23
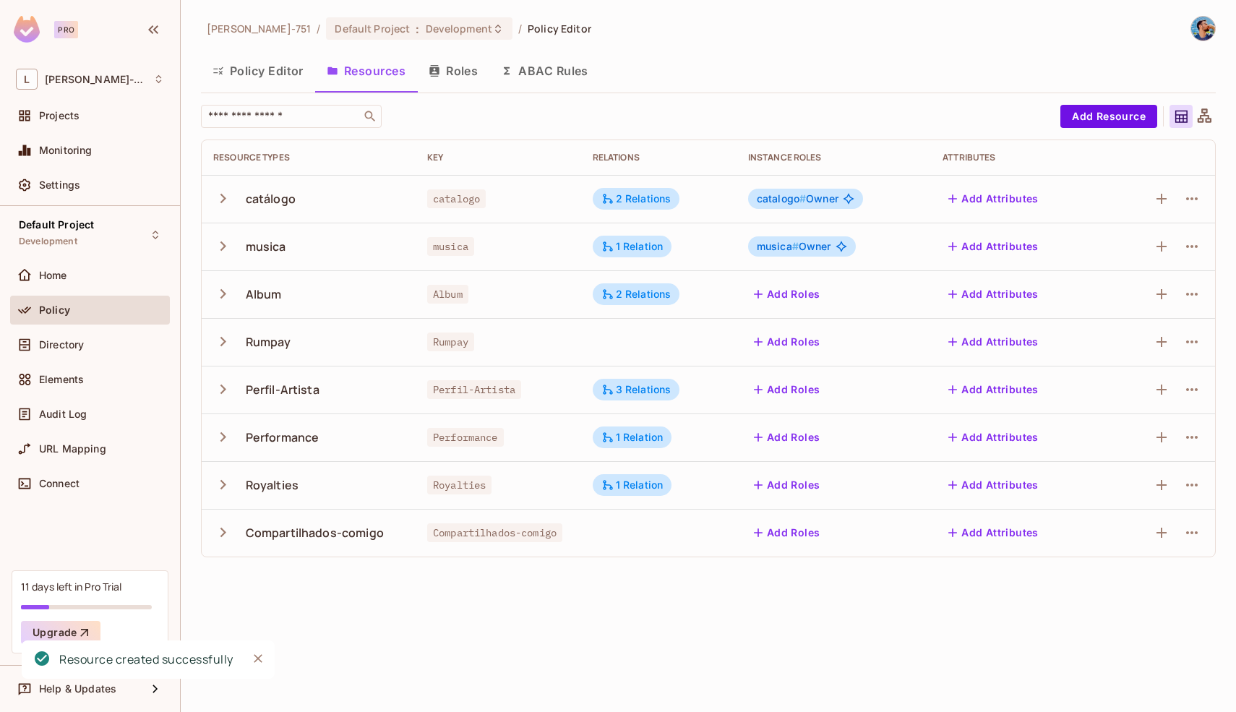
click at [1087, 643] on div "Leonardo-751 / Default Project : Development / Policy Editor Policy Editor Reso…" at bounding box center [708, 356] width 1055 height 712
click at [1095, 106] on button "Add Resource" at bounding box center [1108, 116] width 97 height 23
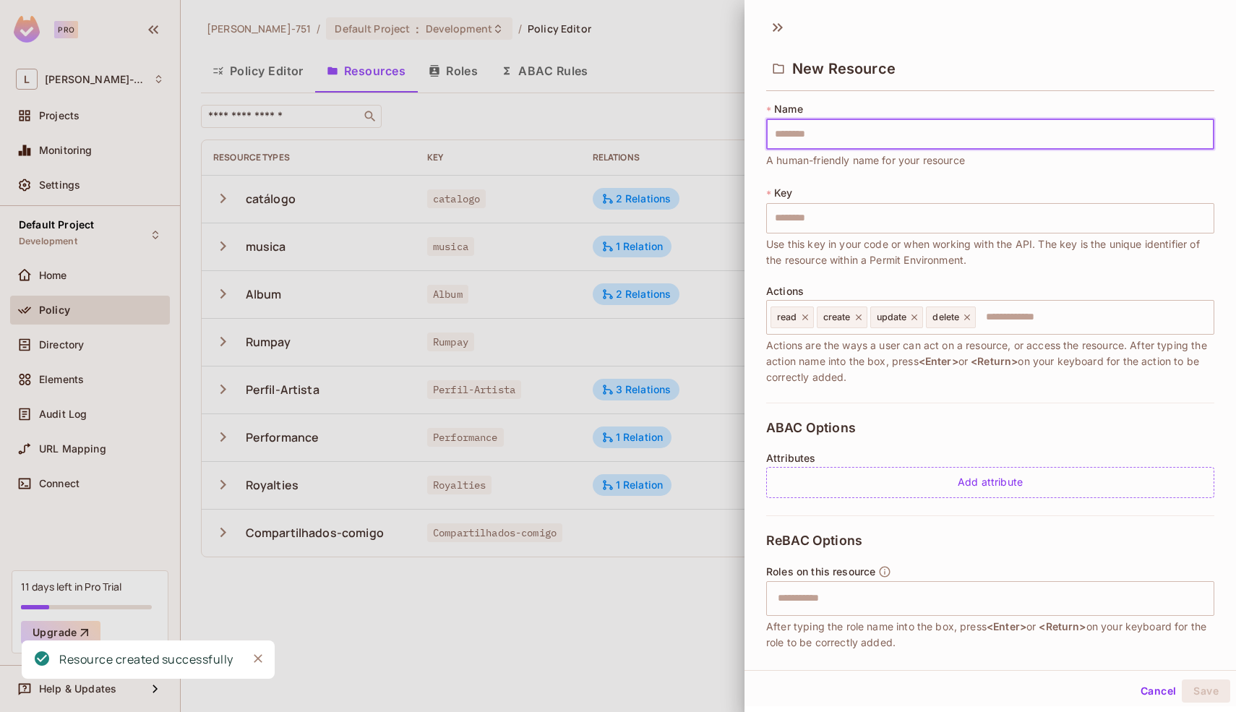
click at [1031, 134] on input "text" at bounding box center [990, 134] width 448 height 30
type input "*"
type input "**"
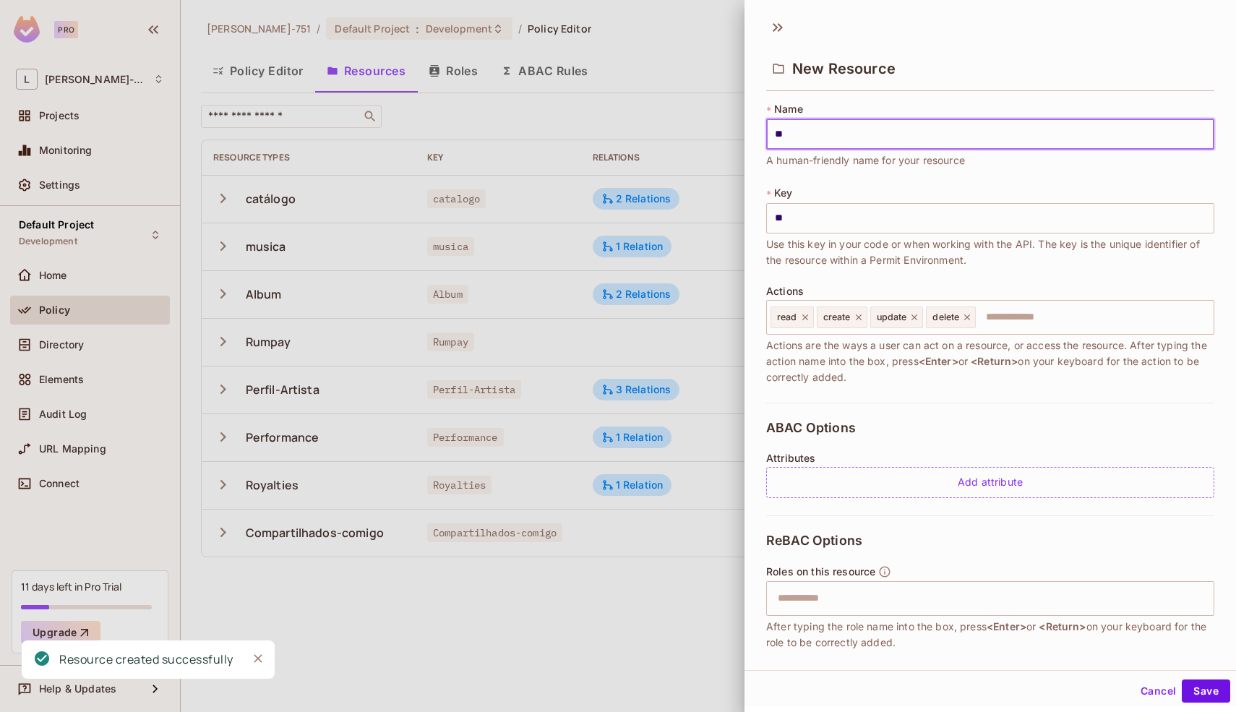
type input "***"
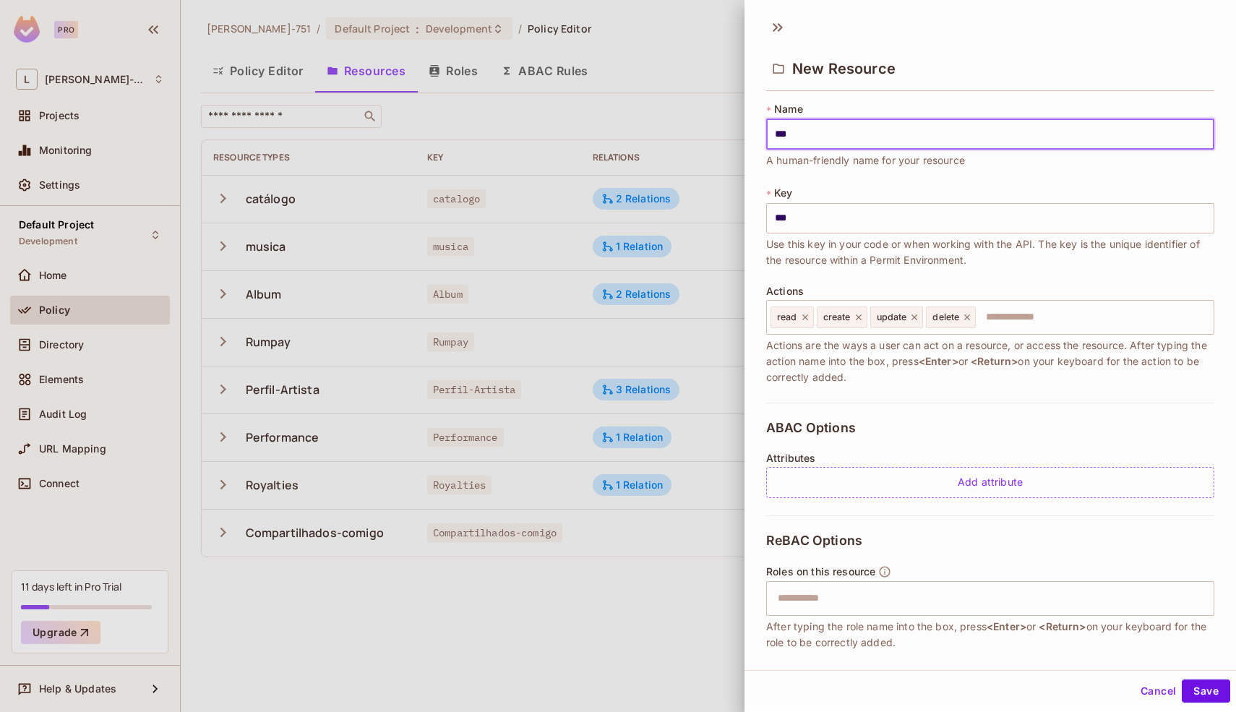
type input "**"
type input "*"
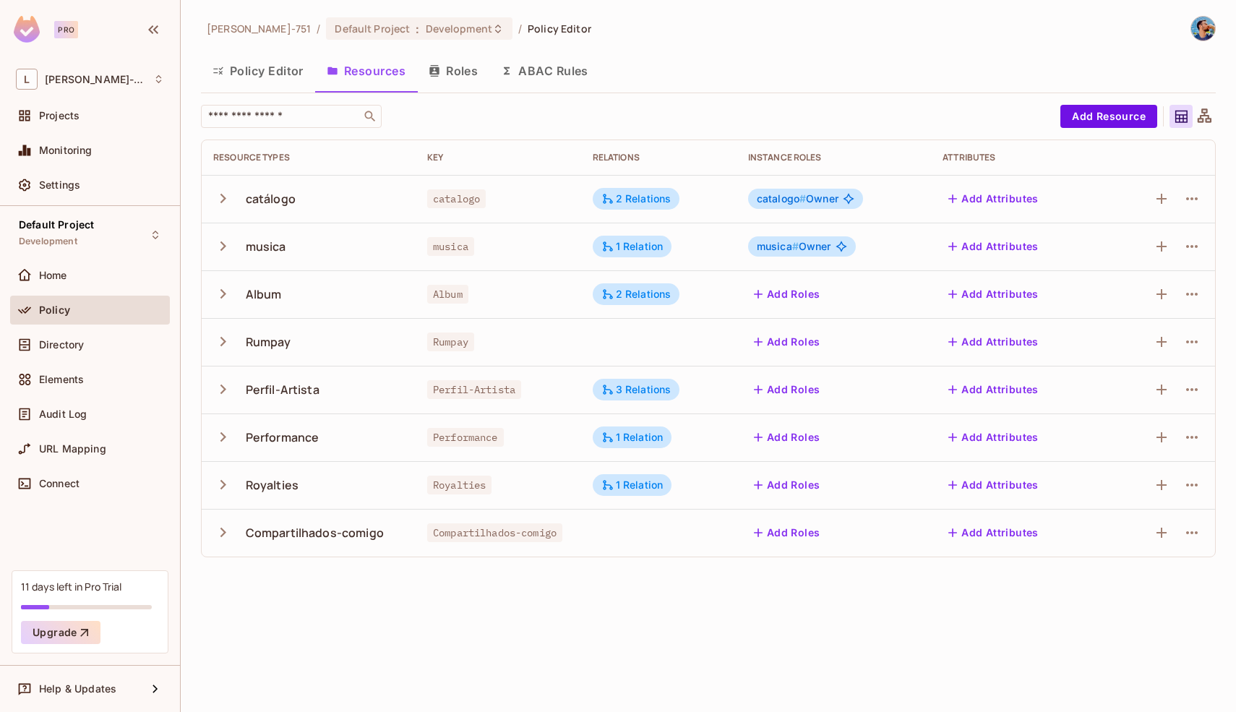
click at [803, 545] on td "Add Roles" at bounding box center [833, 533] width 194 height 48
click at [753, 593] on div "Leonardo-751 / Default Project : Development / Policy Editor Policy Editor Reso…" at bounding box center [708, 356] width 1055 height 712
click at [634, 350] on td at bounding box center [658, 342] width 155 height 48
click at [637, 338] on td at bounding box center [658, 342] width 155 height 48
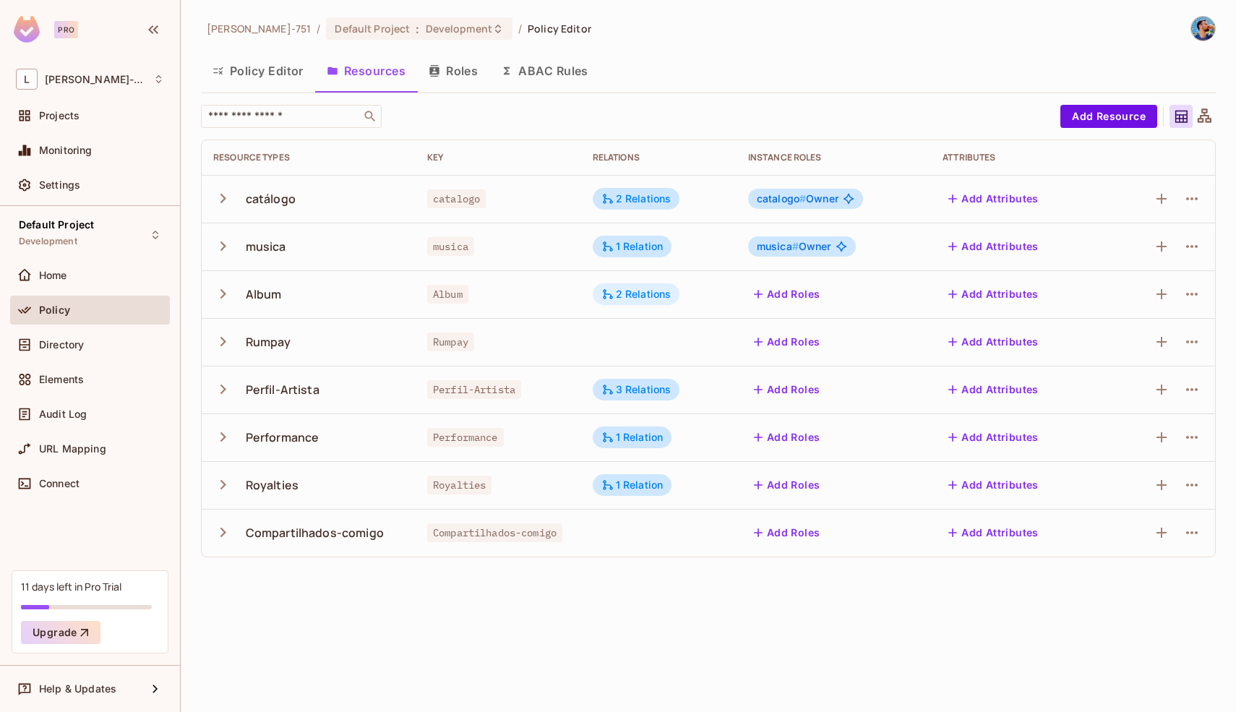
click at [645, 292] on div "2 Relations" at bounding box center [636, 294] width 70 height 13
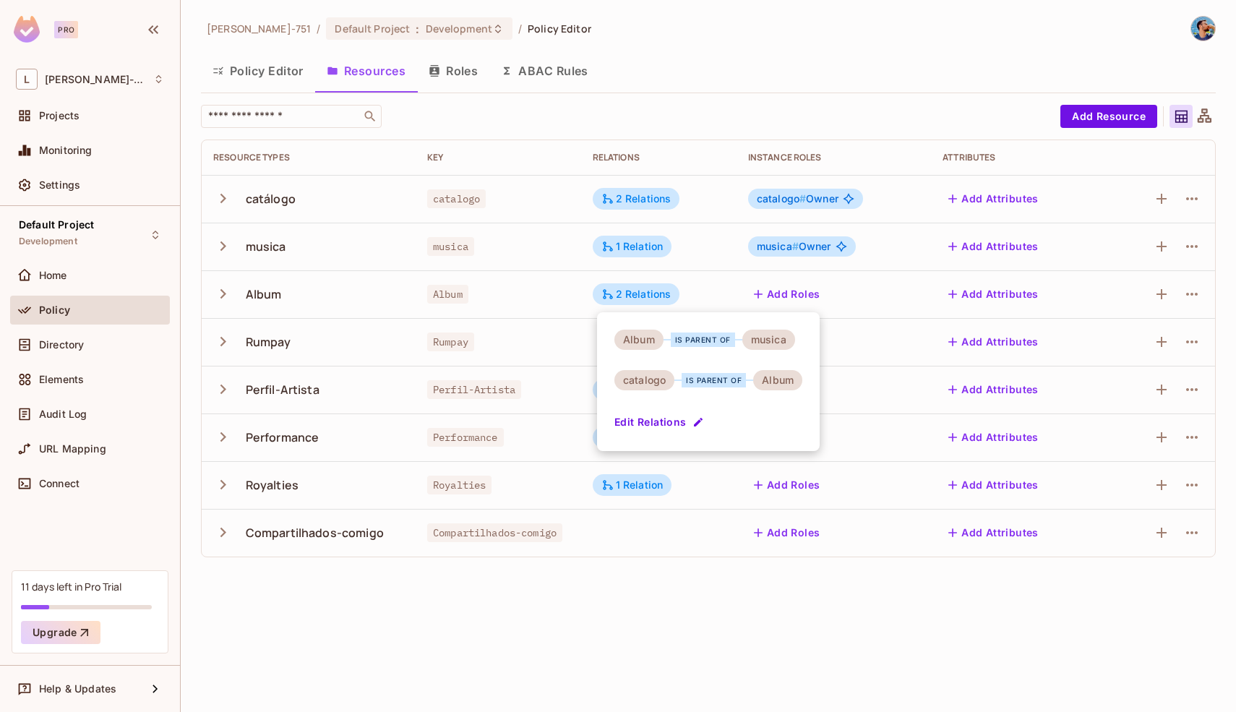
click at [561, 339] on div at bounding box center [618, 356] width 1236 height 712
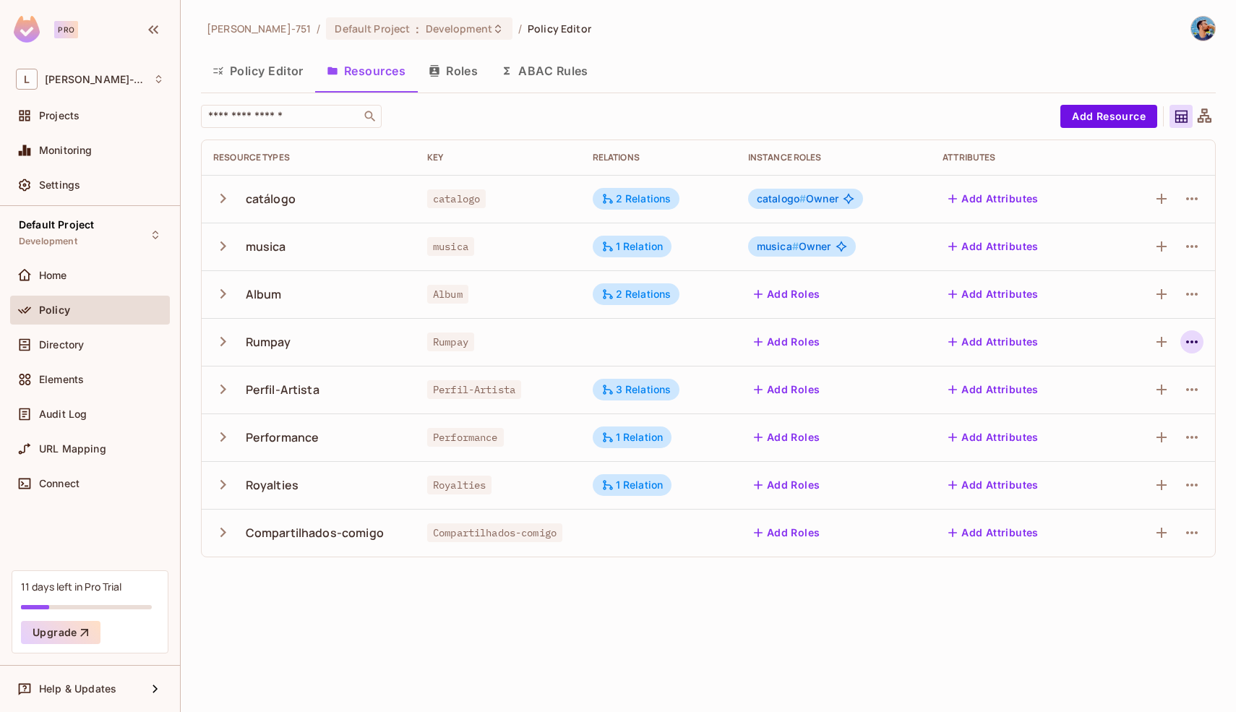
click at [1195, 343] on icon "button" at bounding box center [1191, 341] width 17 height 17
click at [1164, 392] on span "Edit Resource" at bounding box center [1128, 398] width 77 height 23
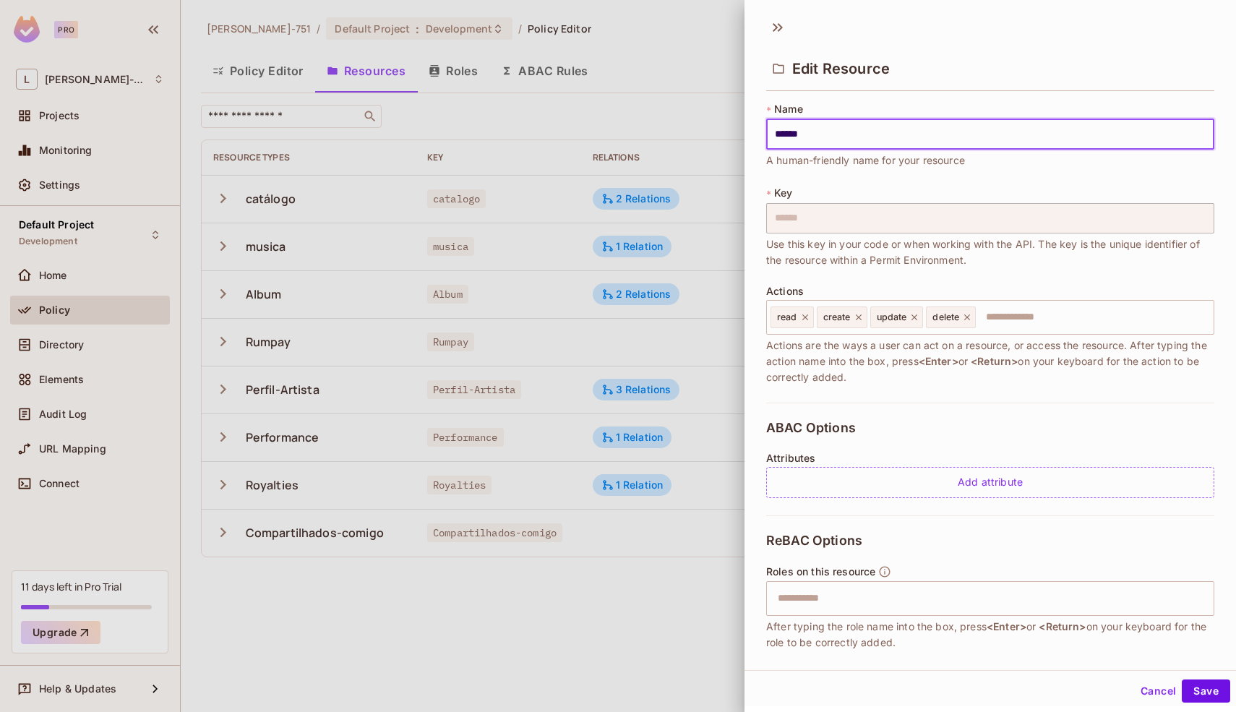
click at [551, 579] on div at bounding box center [618, 356] width 1236 height 712
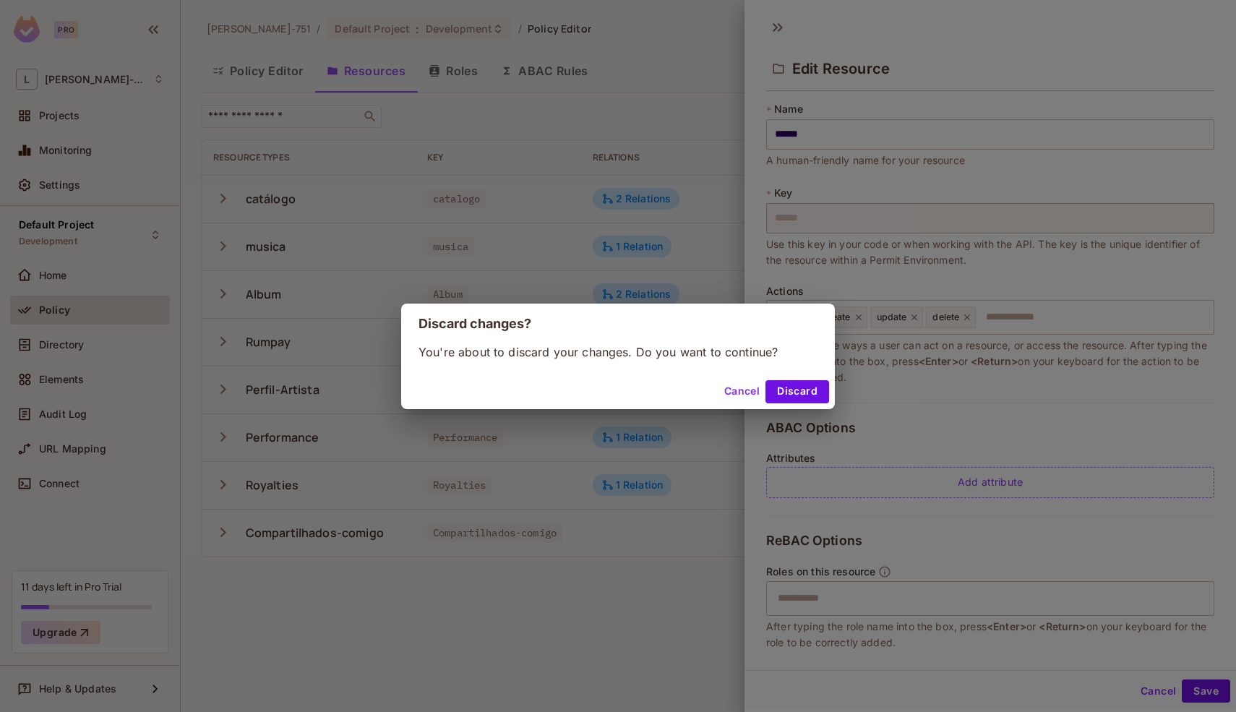
click at [755, 393] on button "Cancel" at bounding box center [741, 391] width 47 height 23
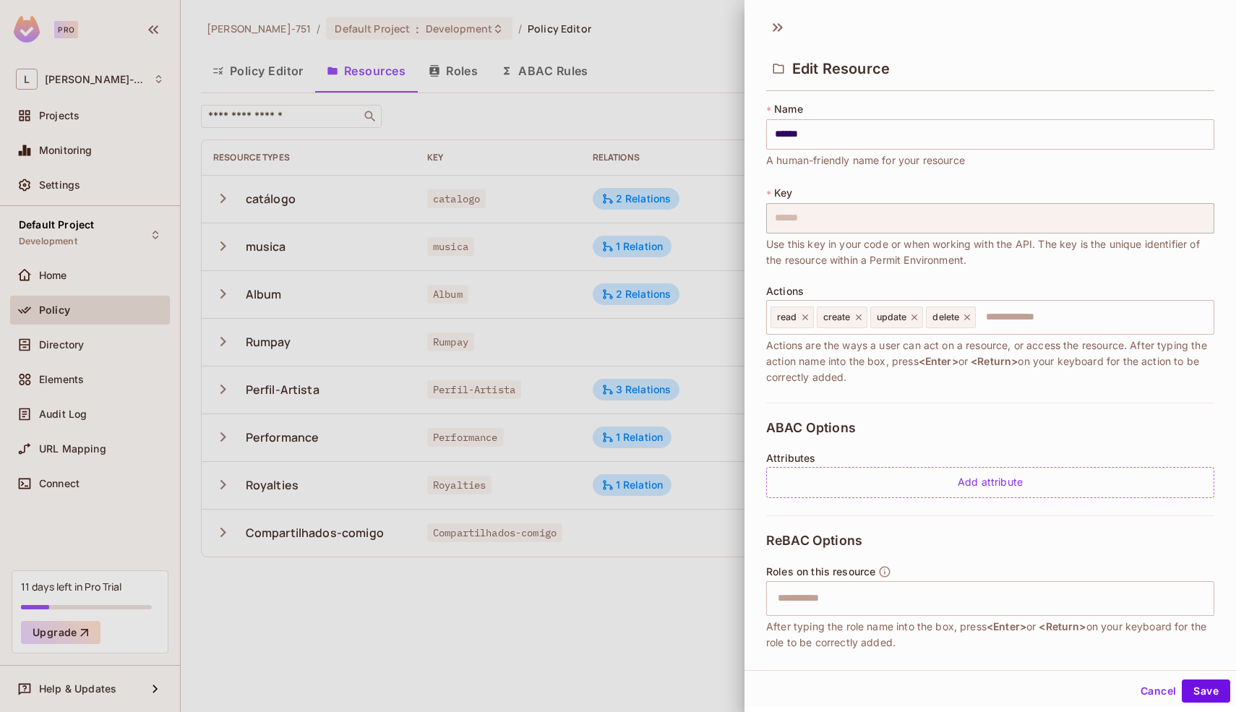
click at [597, 606] on div at bounding box center [618, 356] width 1236 height 712
click at [1135, 686] on button "Cancel" at bounding box center [1157, 690] width 47 height 23
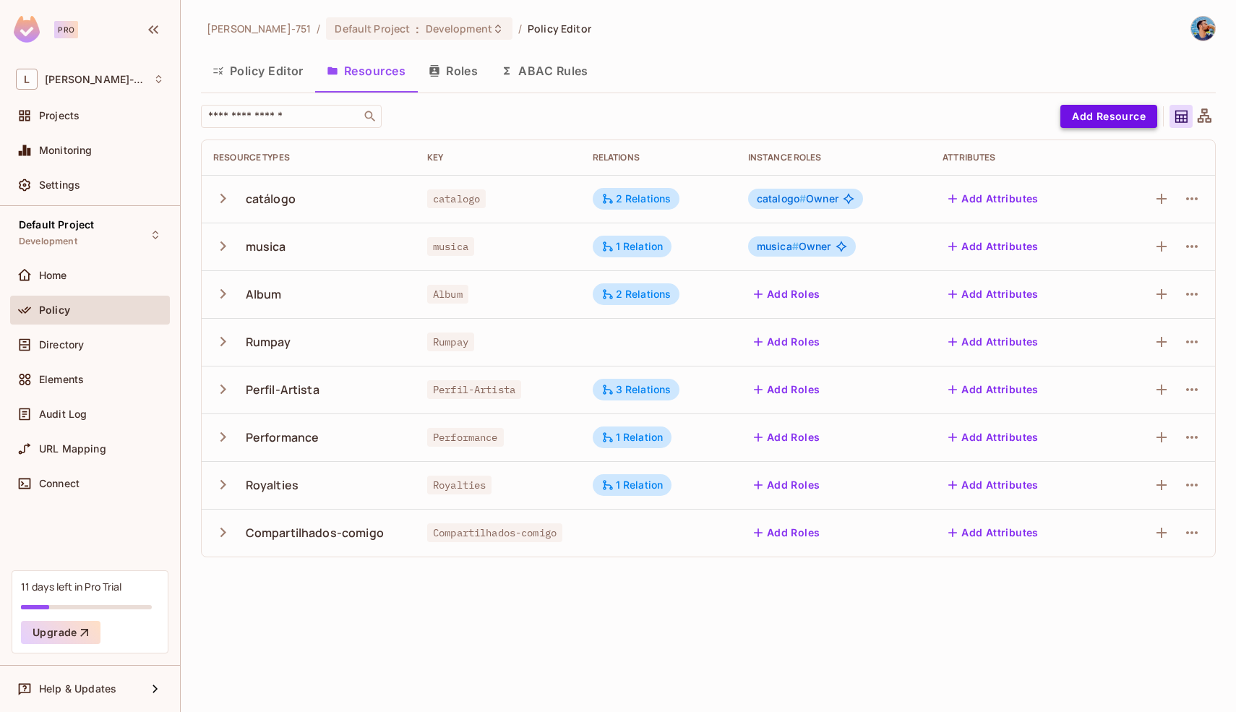
click at [1093, 111] on button "Add Resource" at bounding box center [1108, 116] width 97 height 23
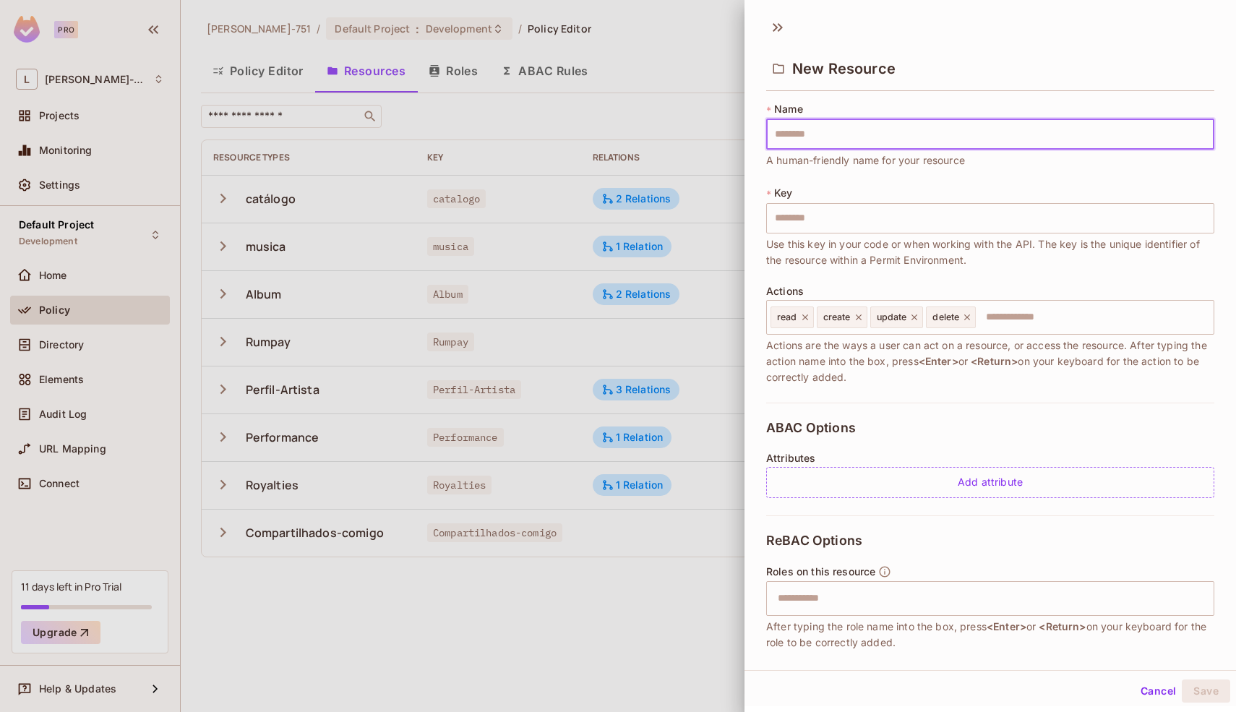
type input "*"
type input "**"
type input "***"
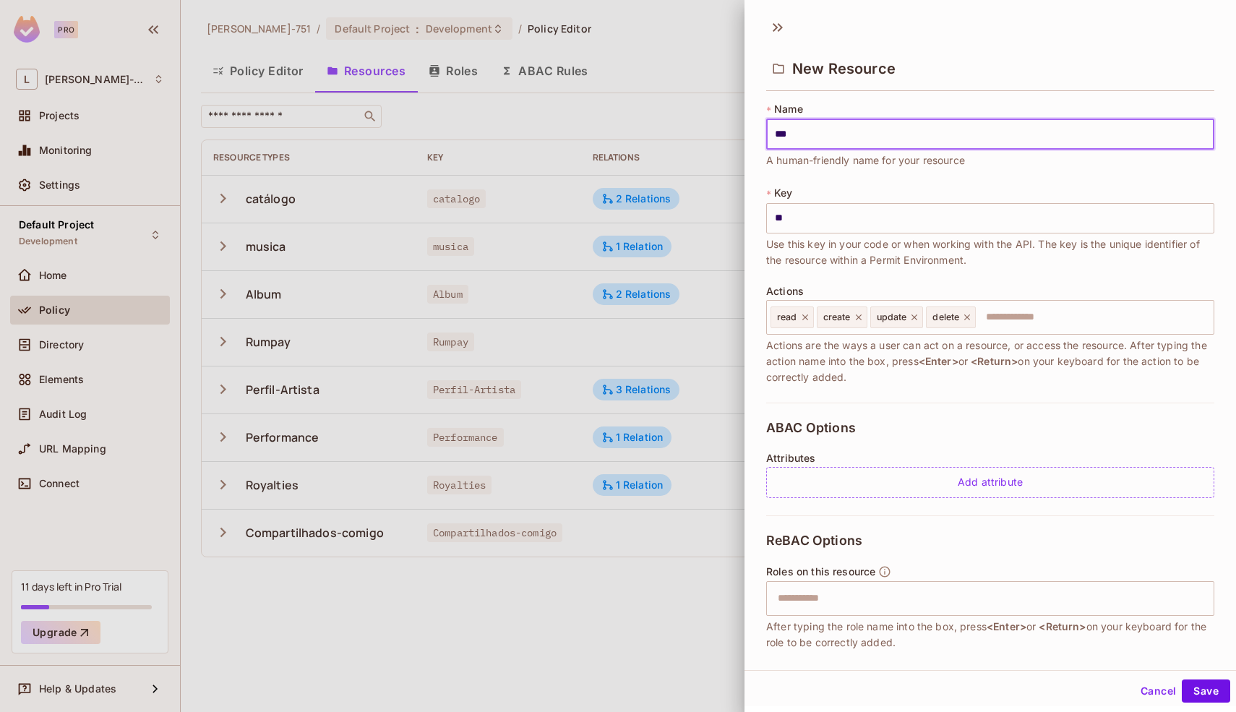
type input "***"
type input "****"
type input "***"
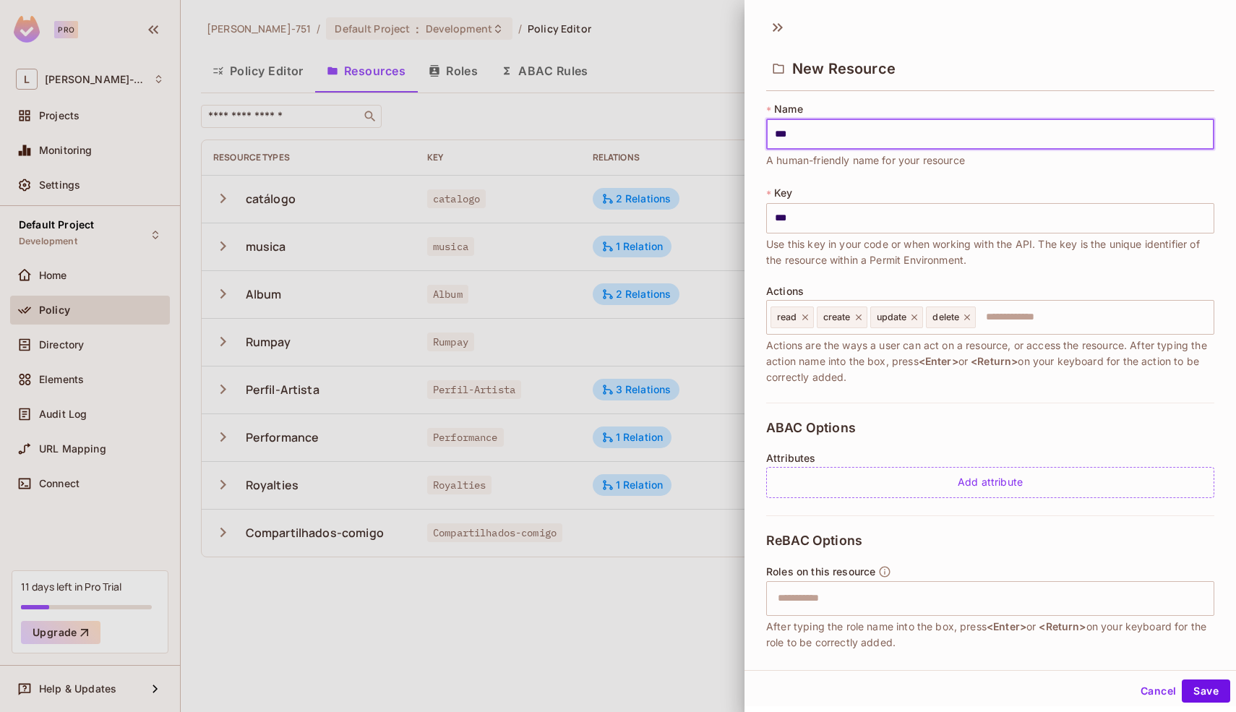
type input "****"
type input "*****"
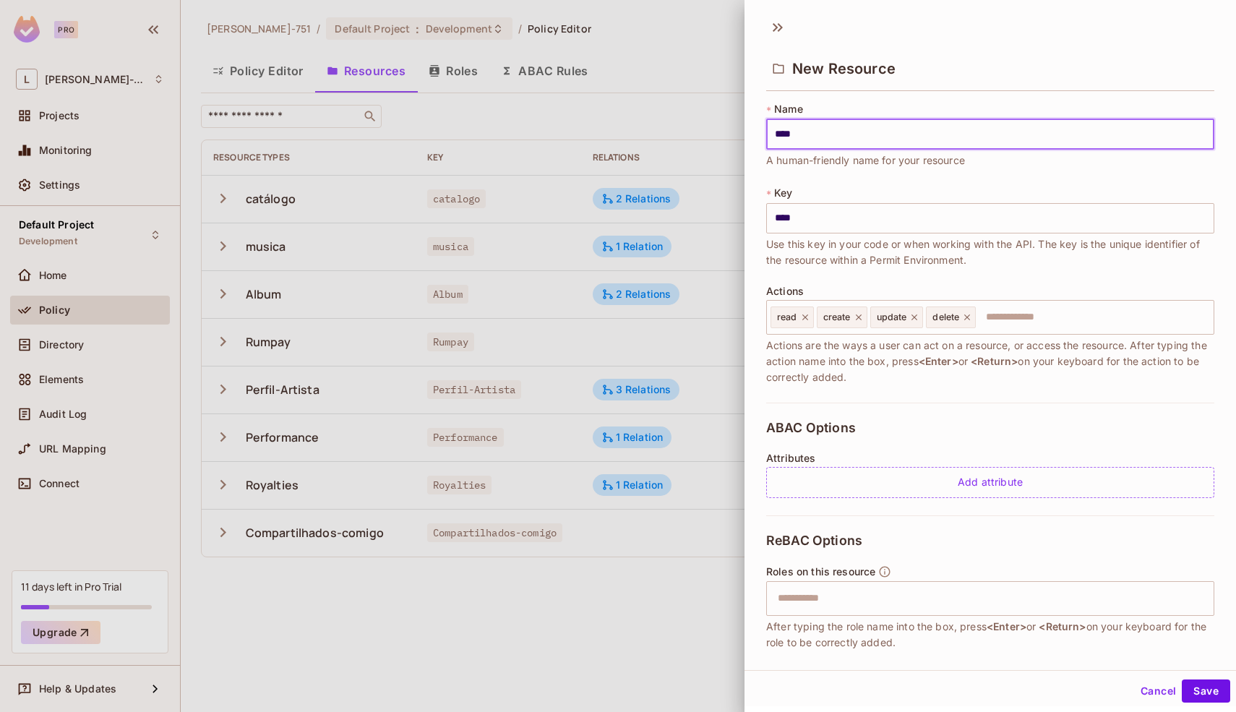
type input "*****"
type input "*******"
type input "******"
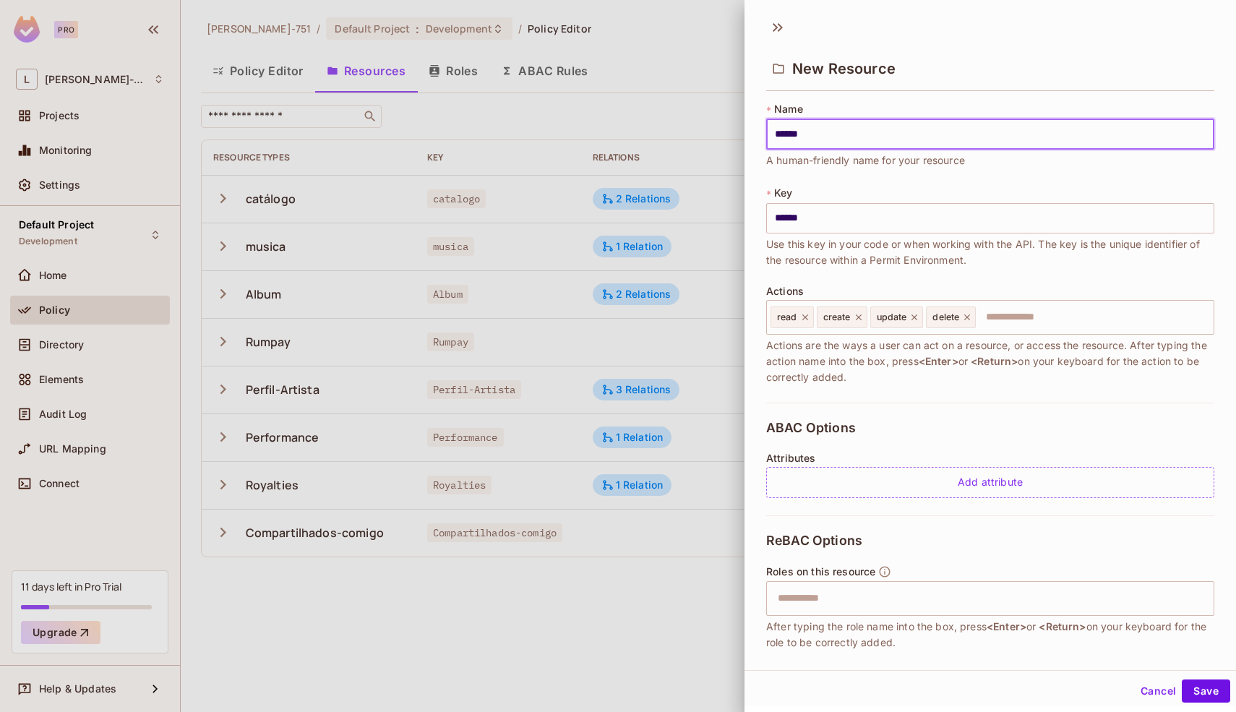
type input "*****"
type input "******"
type input "*******"
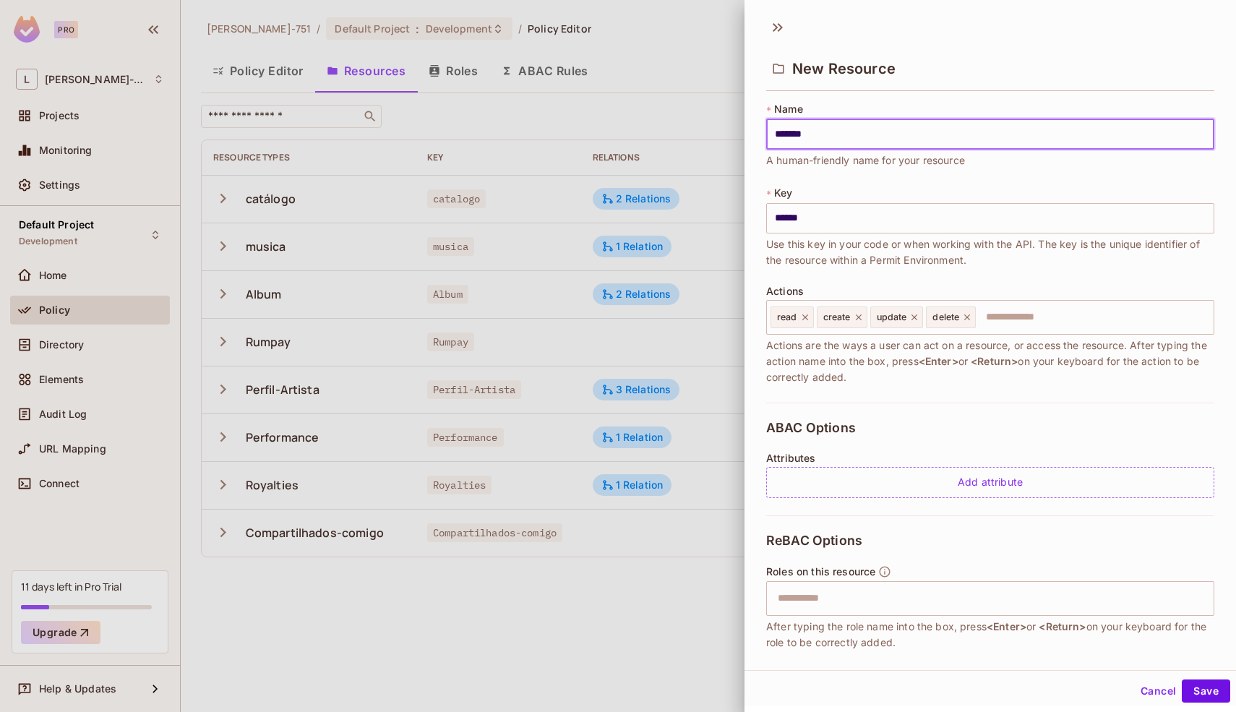
type input "*******"
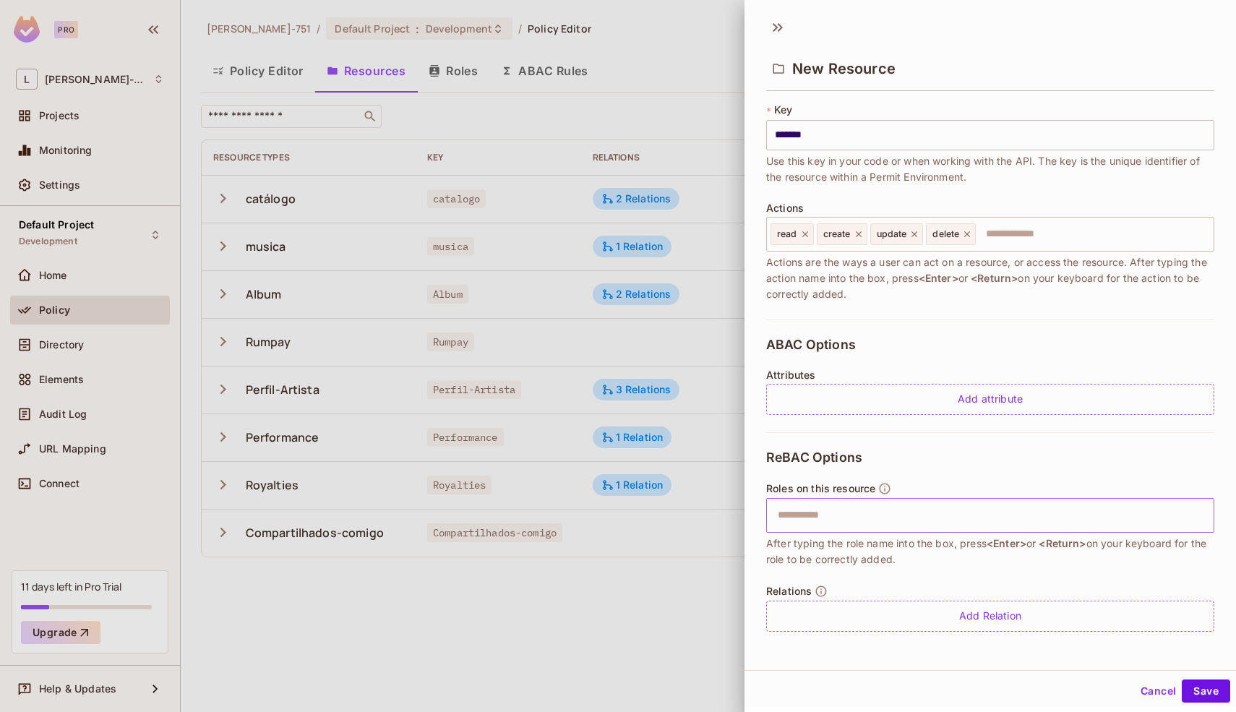
type input "*******"
click at [887, 520] on input "text" at bounding box center [988, 515] width 439 height 29
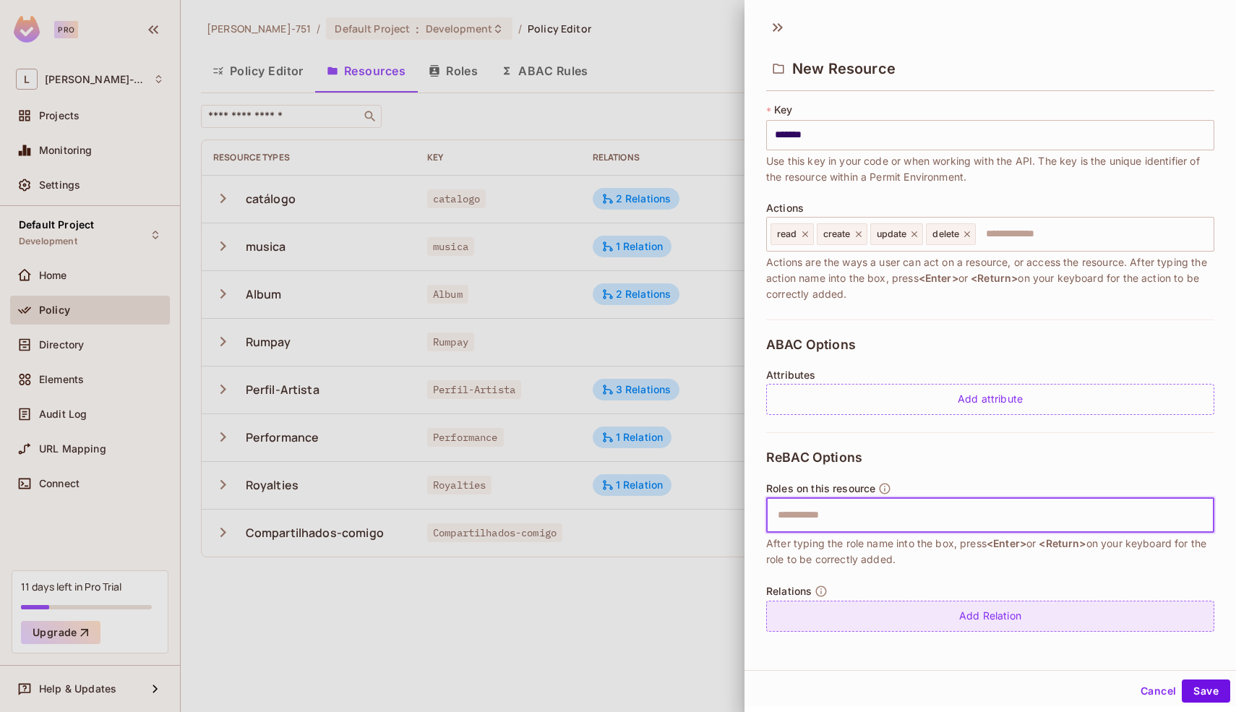
click at [923, 624] on div "Add Relation" at bounding box center [990, 615] width 448 height 31
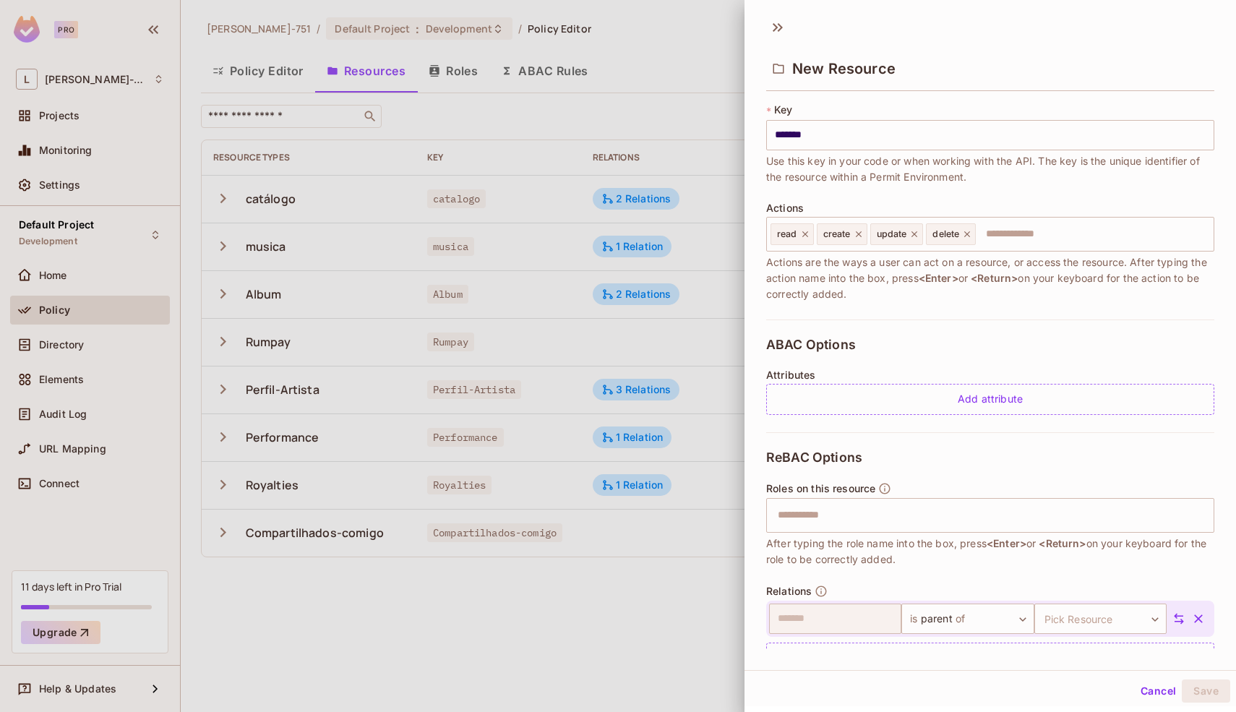
scroll to position [125, 0]
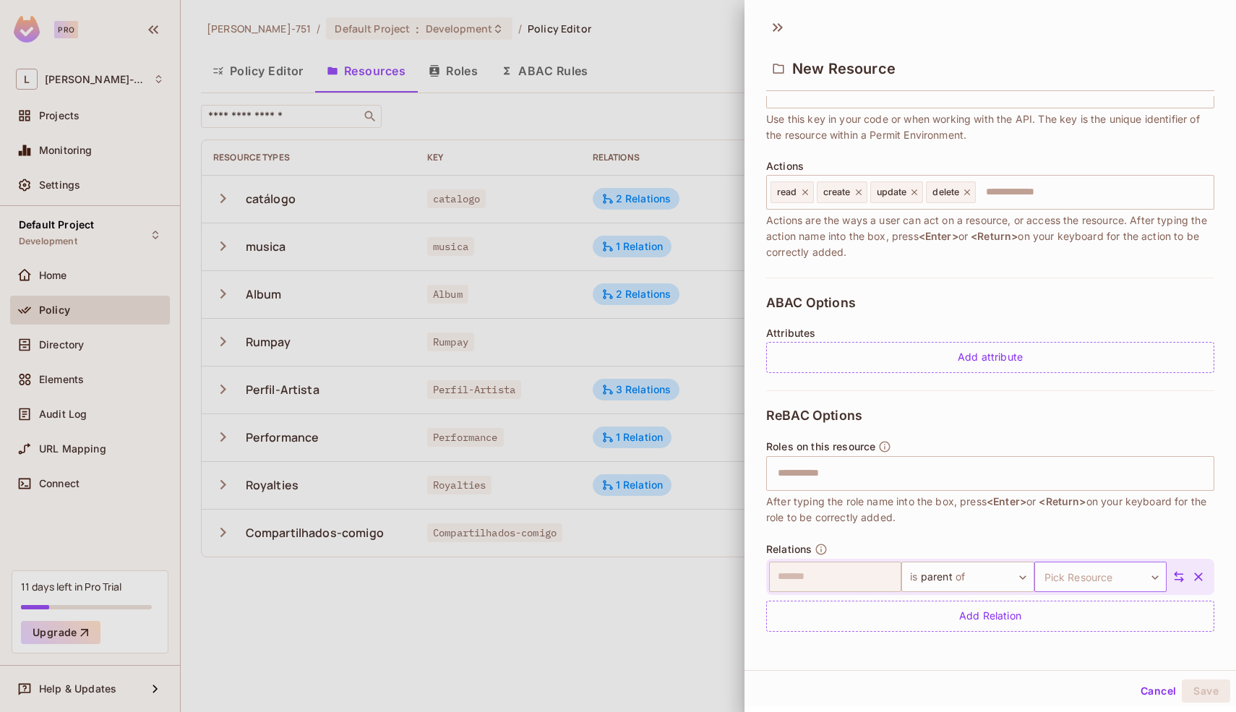
click at [1107, 576] on body "Pro L Leonardo-751 Projects Monitoring Settings Default Project Development Hom…" at bounding box center [618, 356] width 1236 height 712
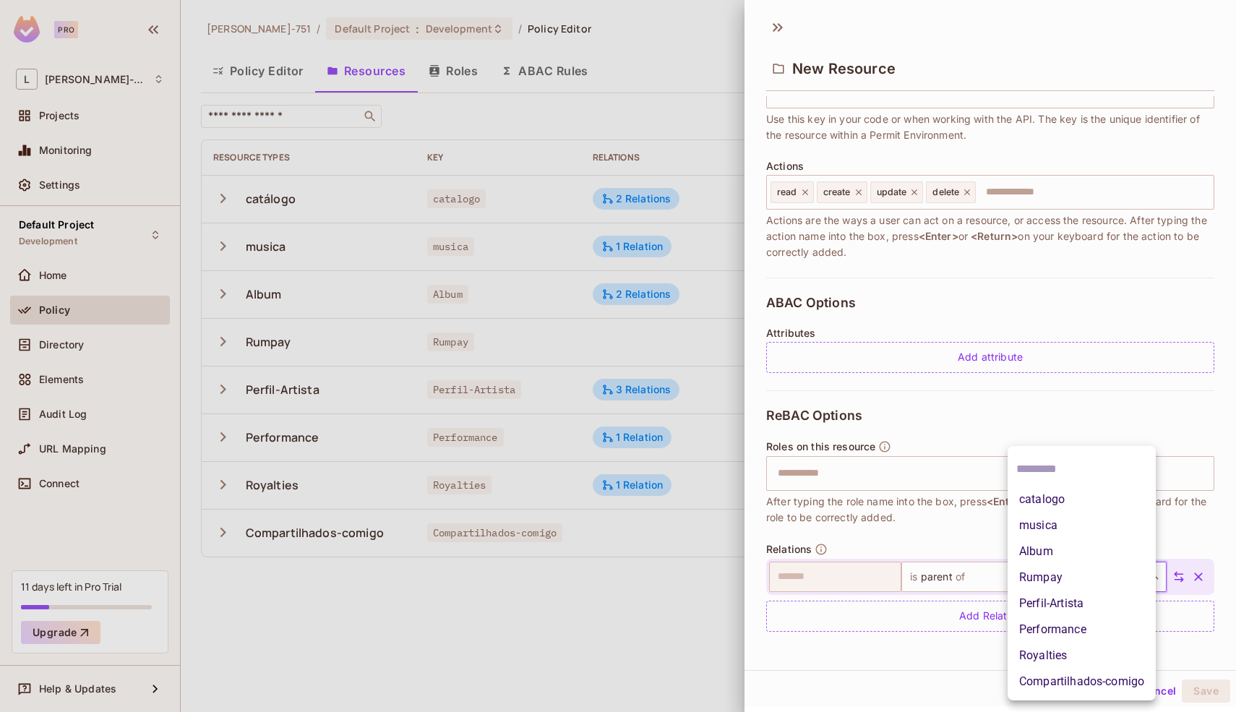
click at [1091, 573] on li "Rumpay" at bounding box center [1081, 577] width 148 height 26
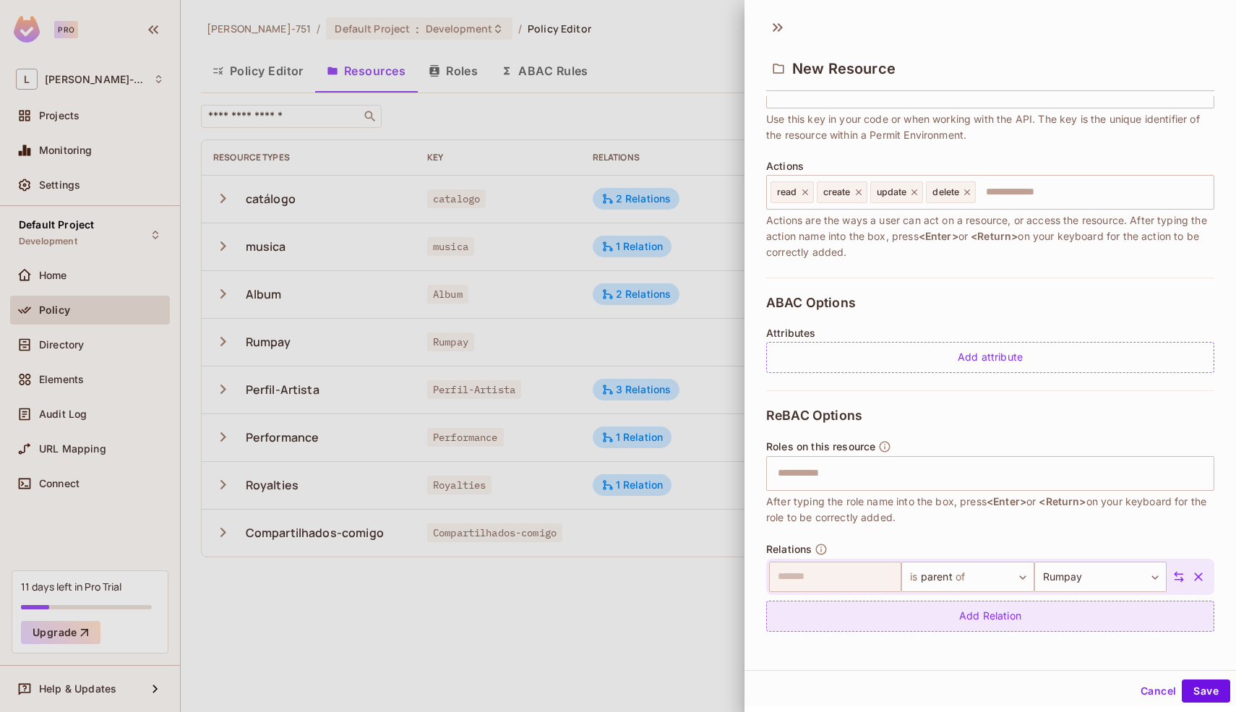
click at [1083, 615] on div "Add Relation" at bounding box center [990, 615] width 448 height 31
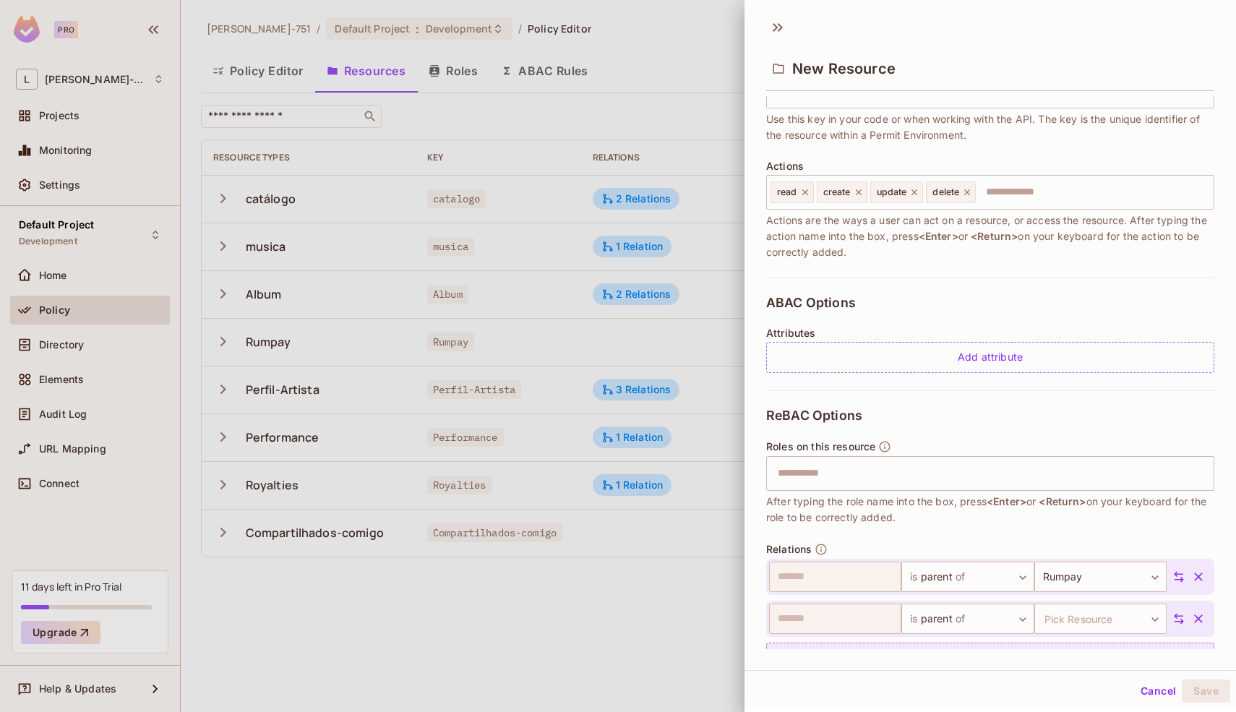
scroll to position [167, 0]
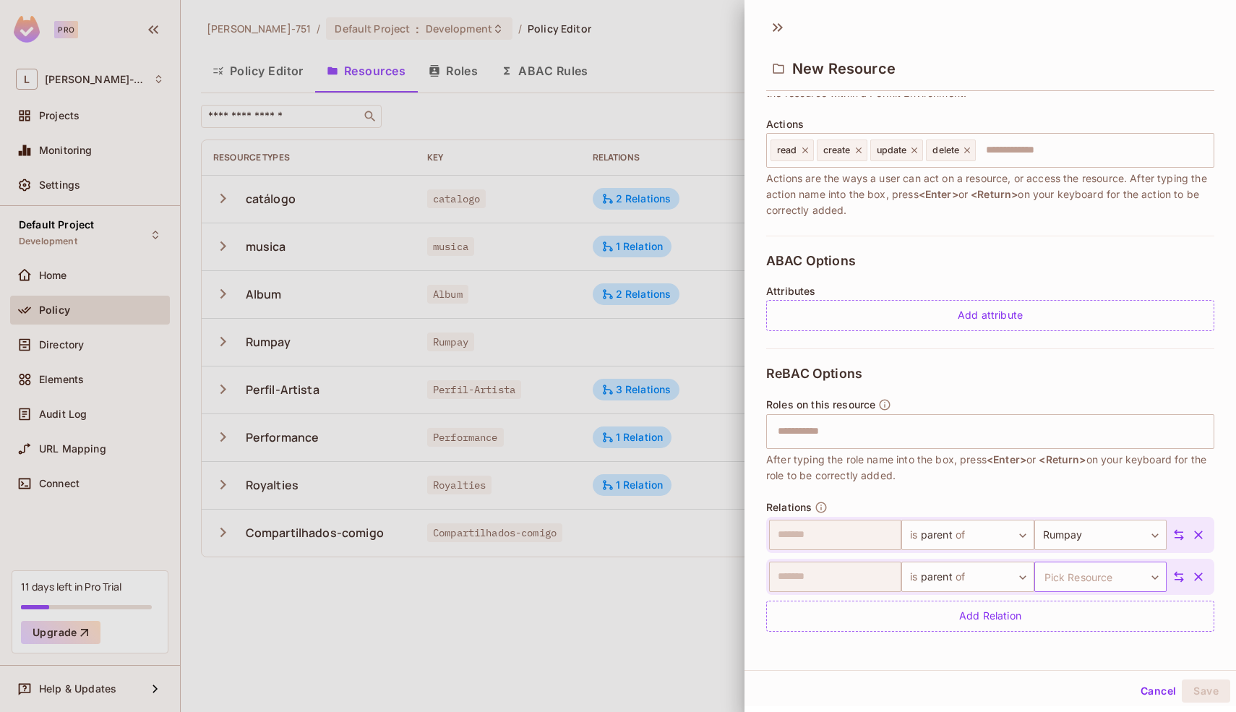
click at [1088, 568] on body "Pro L Leonardo-751 Projects Monitoring Settings Default Project Development Hom…" at bounding box center [618, 356] width 1236 height 712
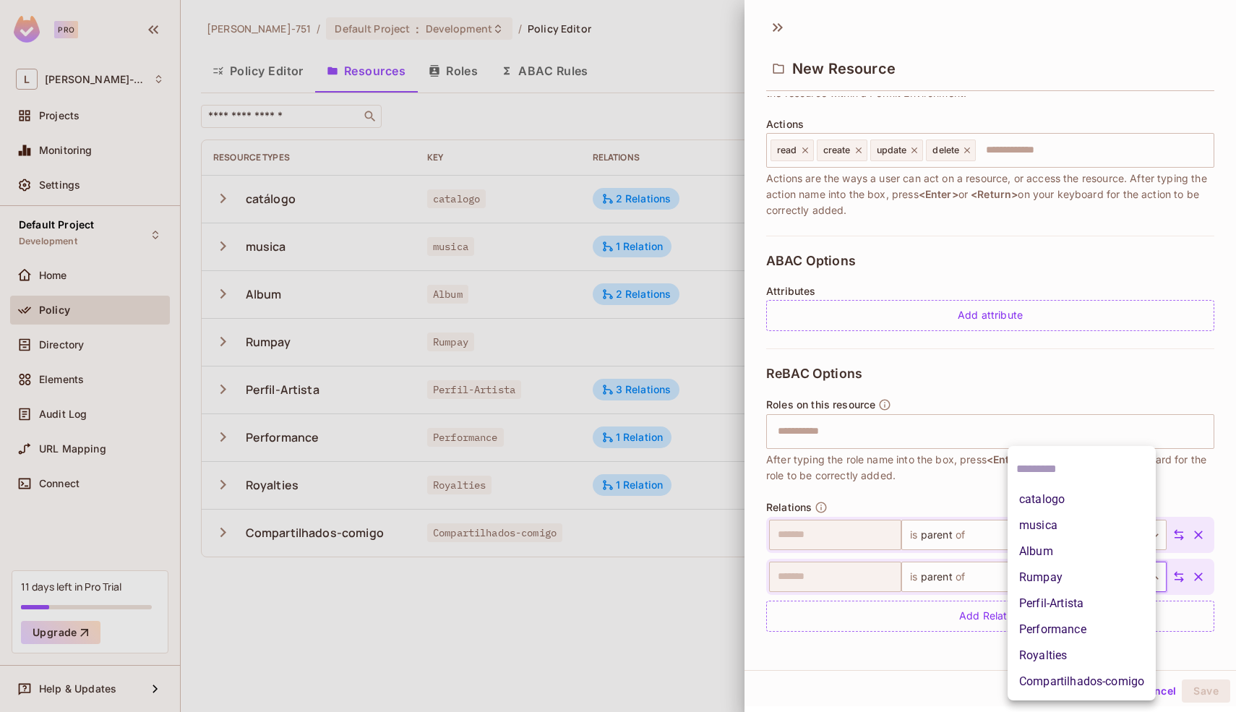
click at [1066, 671] on li "Compartilhados-comigo" at bounding box center [1081, 681] width 148 height 26
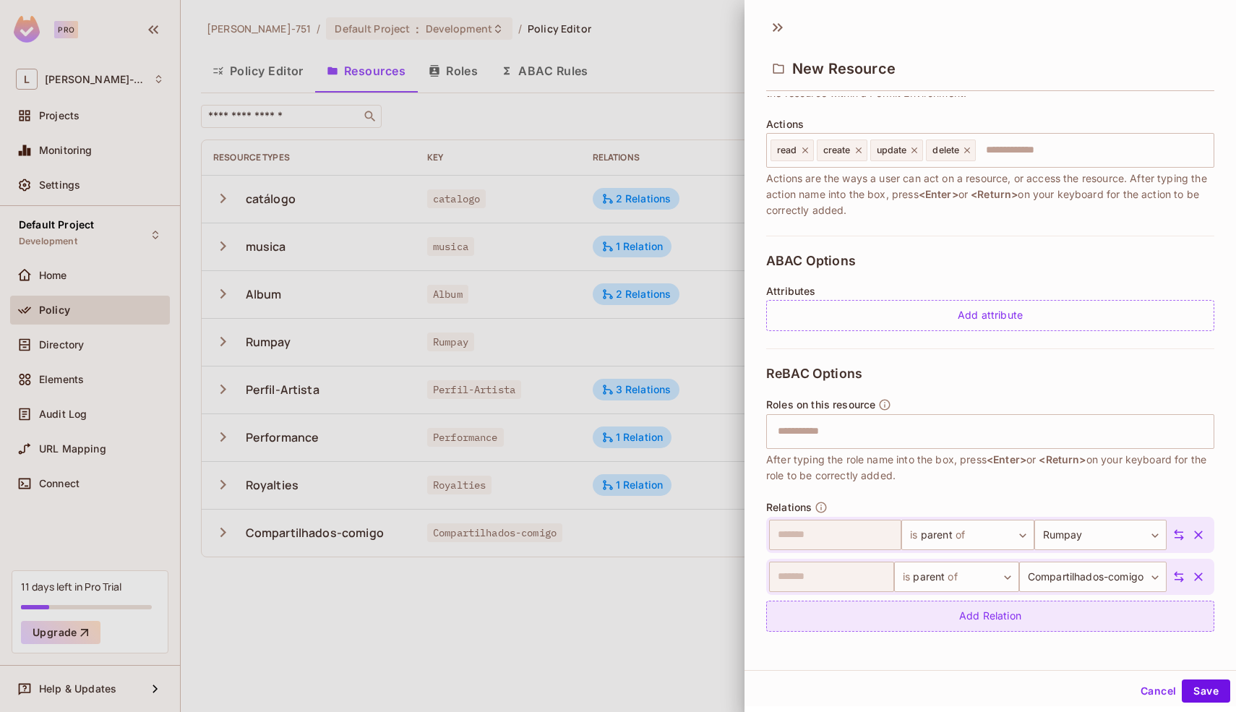
click at [1040, 613] on div "Add Relation" at bounding box center [990, 615] width 448 height 31
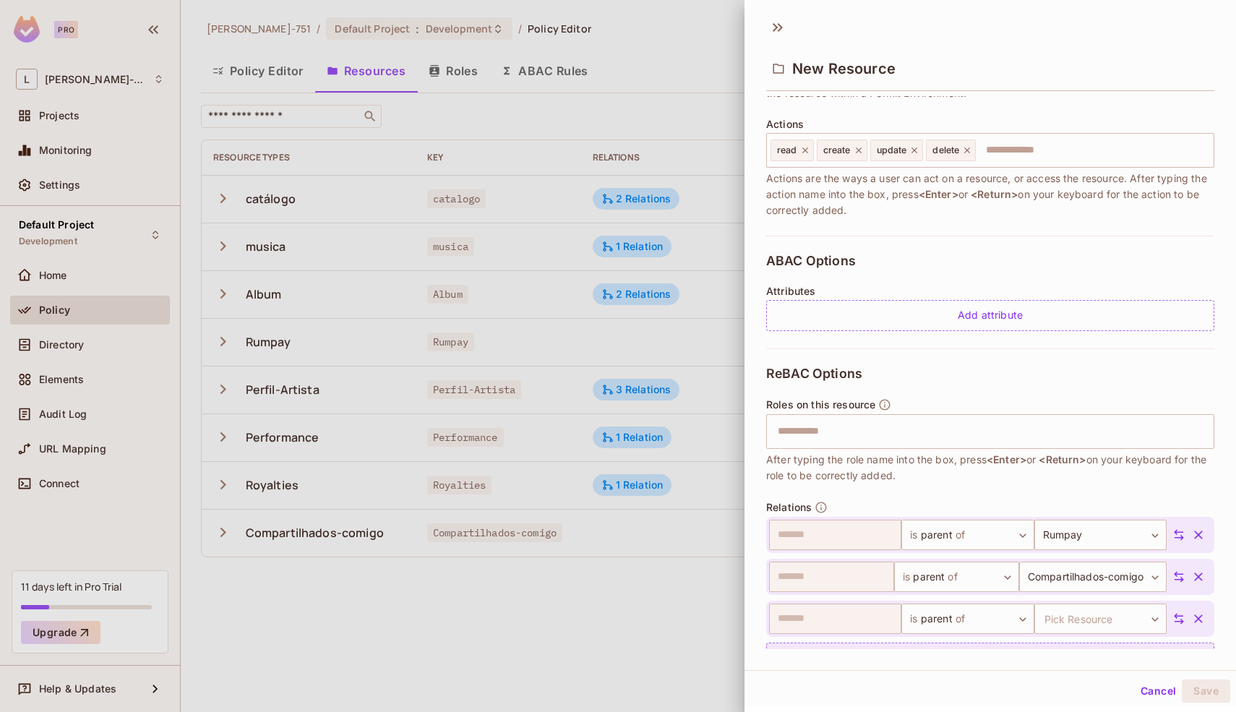
scroll to position [209, 0]
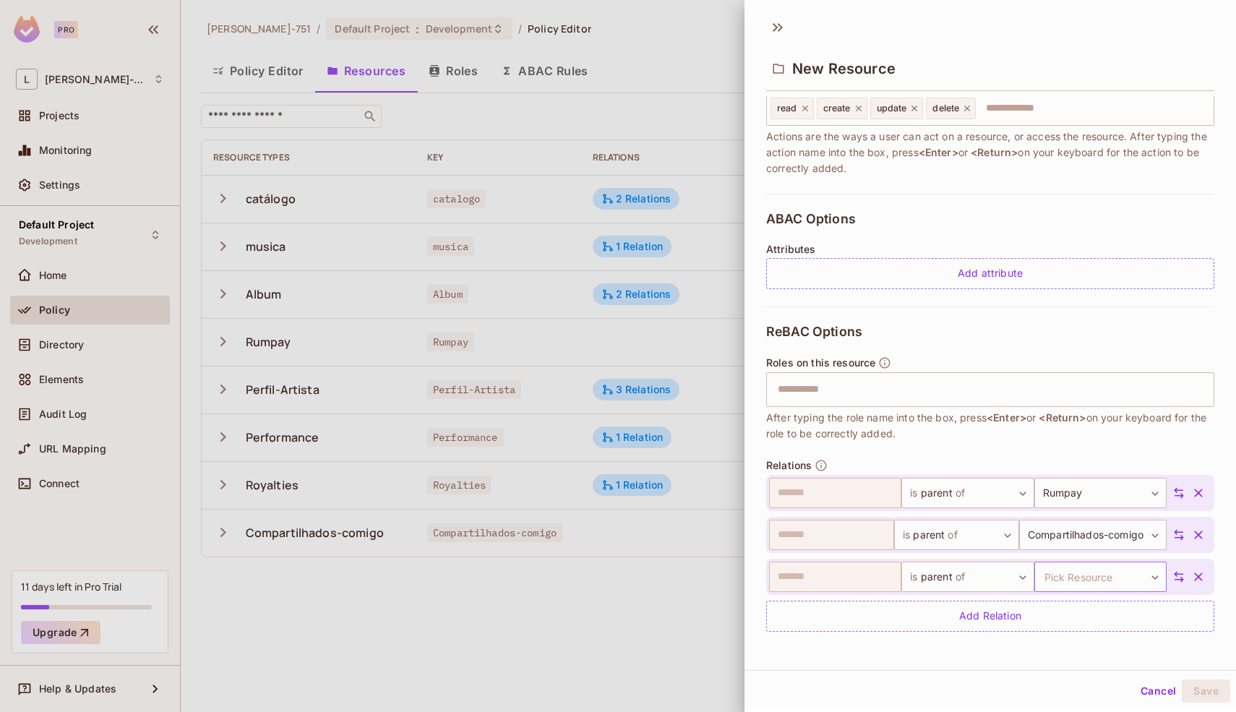
click at [1056, 575] on body "Pro L Leonardo-751 Projects Monitoring Settings Default Project Development Hom…" at bounding box center [618, 356] width 1236 height 712
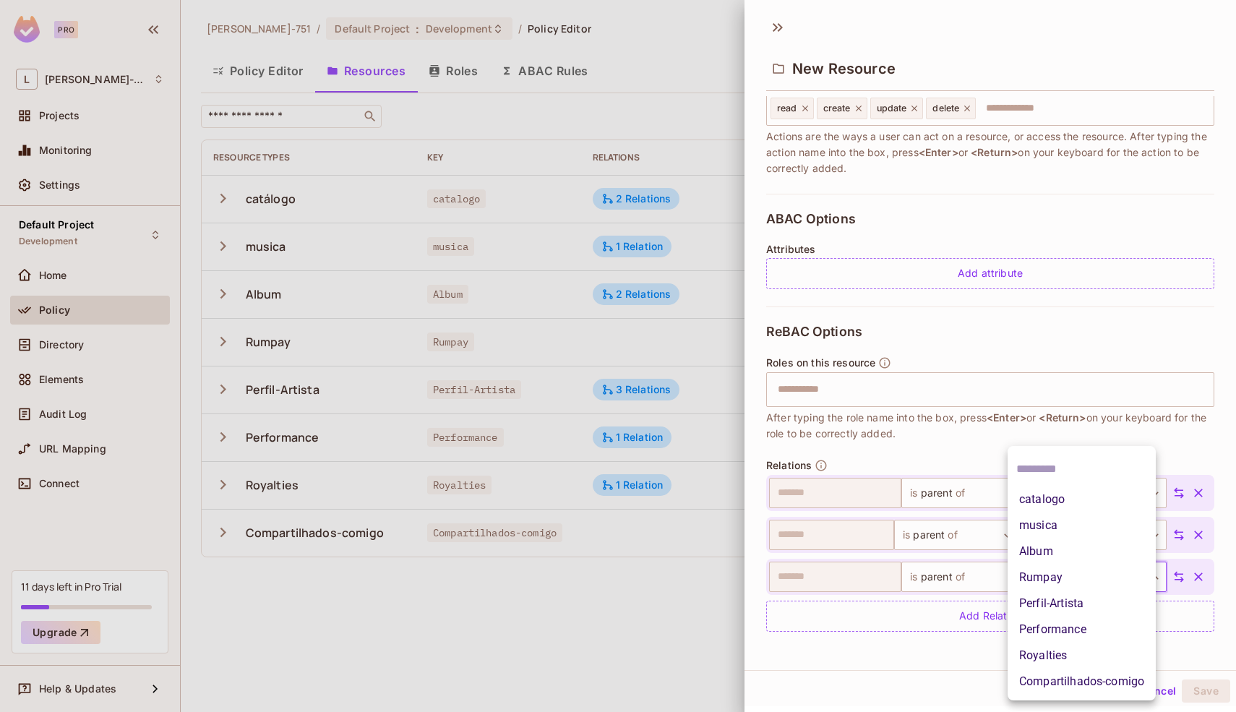
click at [1077, 608] on li "Perfil-Artista" at bounding box center [1081, 603] width 148 height 26
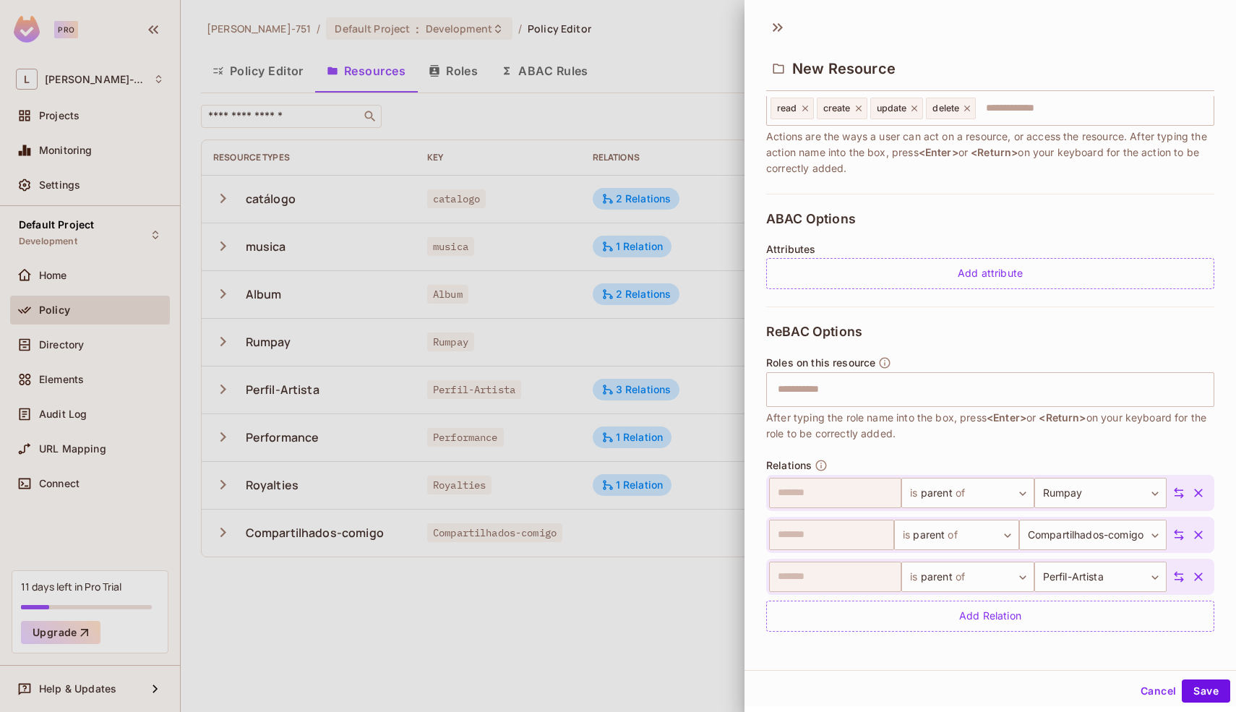
scroll to position [2, 0]
click at [1206, 697] on button "Save" at bounding box center [1205, 688] width 48 height 23
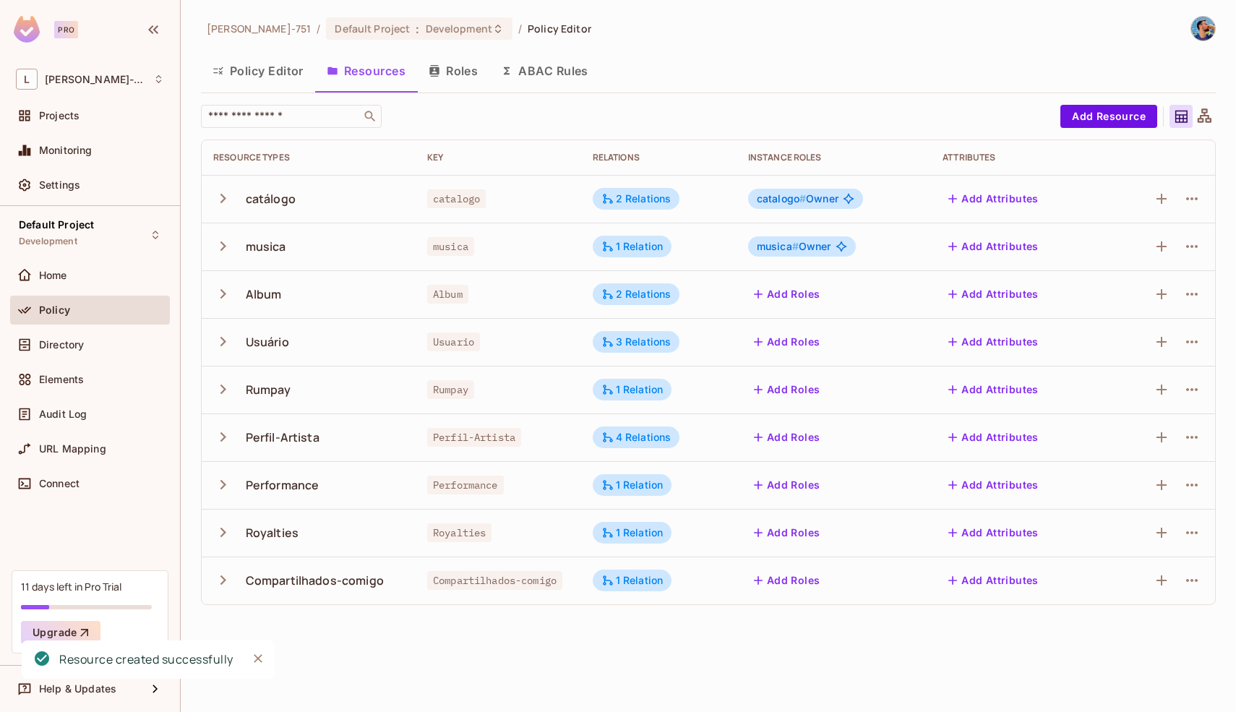
click at [622, 632] on div "Leonardo-751 / Default Project : Development / Policy Editor Policy Editor Reso…" at bounding box center [708, 356] width 1055 height 712
click at [270, 74] on button "Policy Editor" at bounding box center [258, 71] width 114 height 36
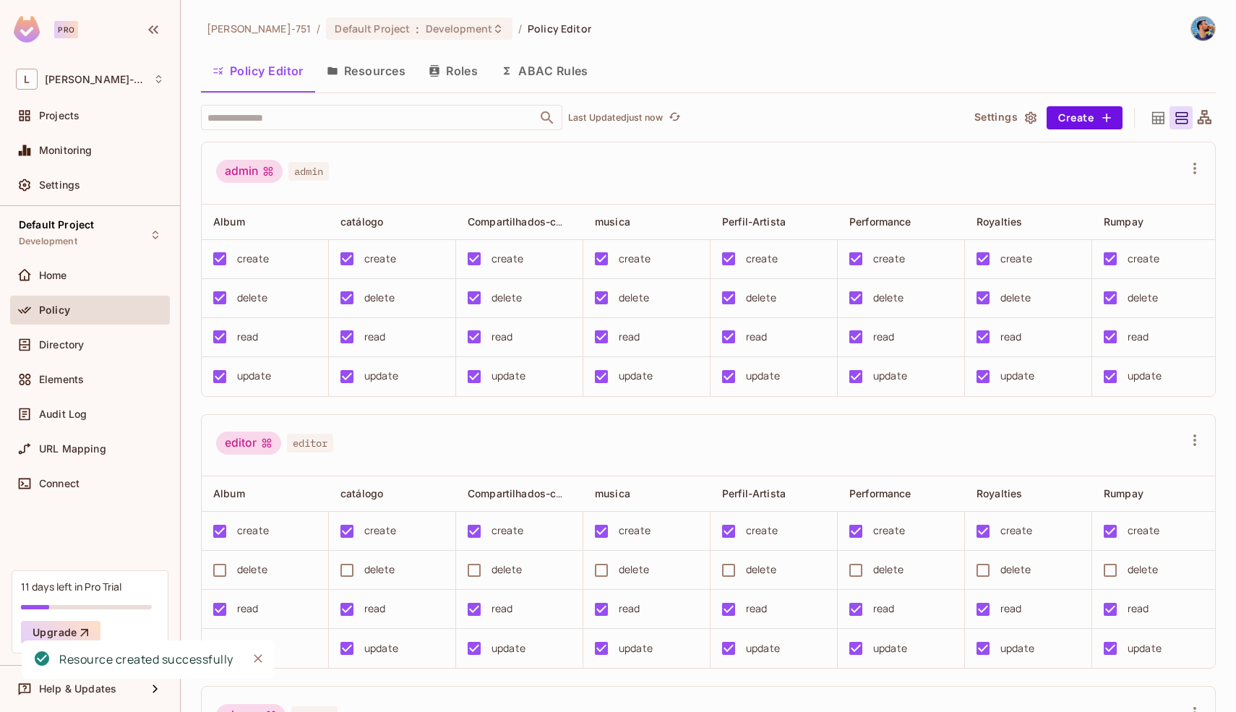
click at [462, 74] on button "Roles" at bounding box center [453, 71] width 72 height 36
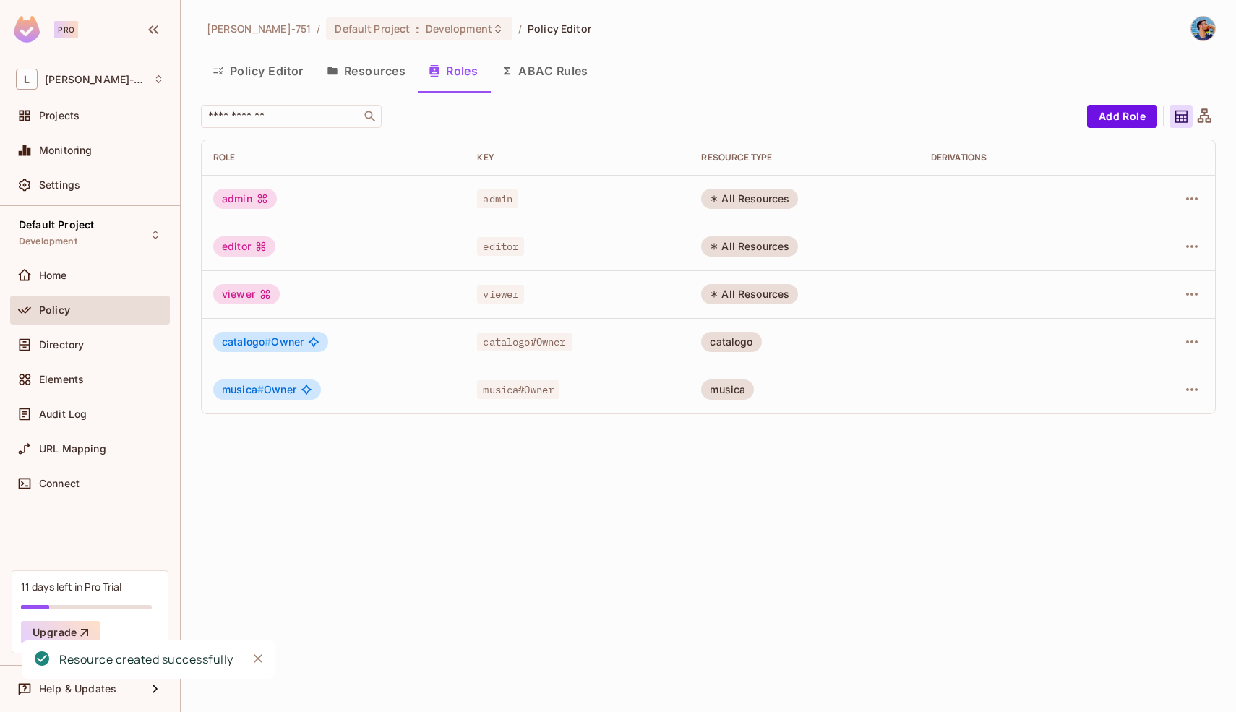
click at [365, 69] on button "Resources" at bounding box center [366, 71] width 102 height 36
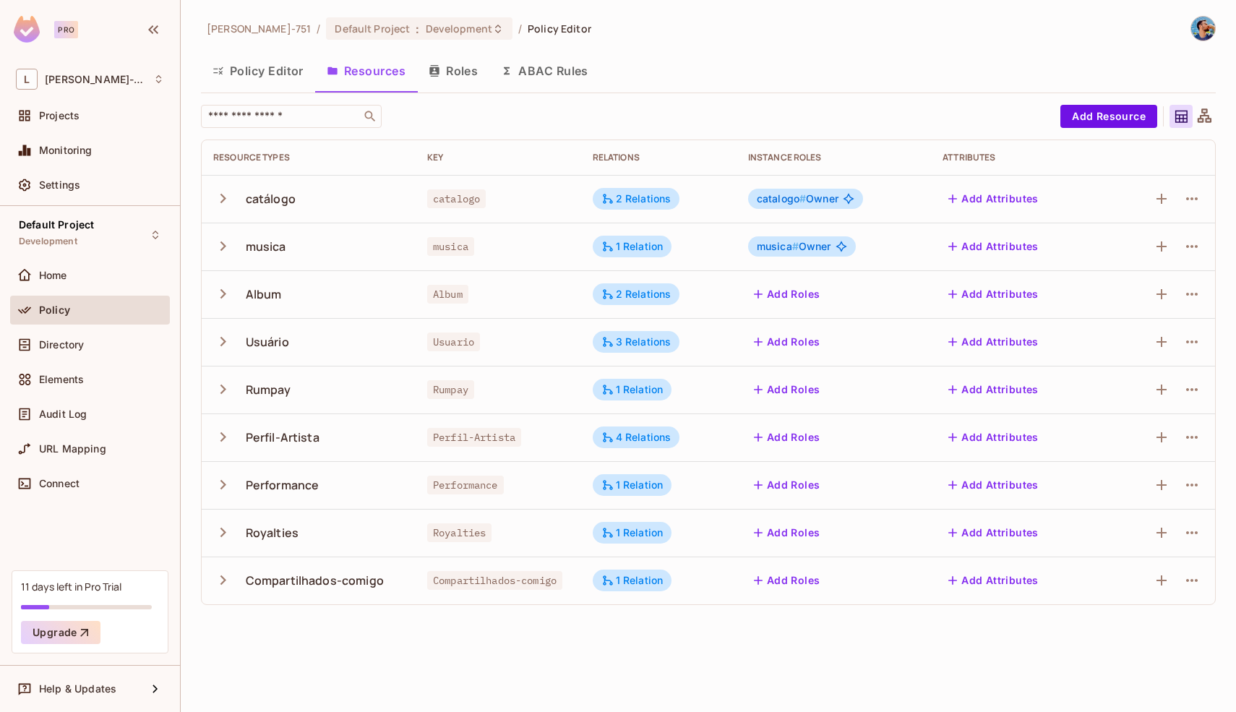
click at [1207, 123] on icon at bounding box center [1204, 117] width 18 height 18
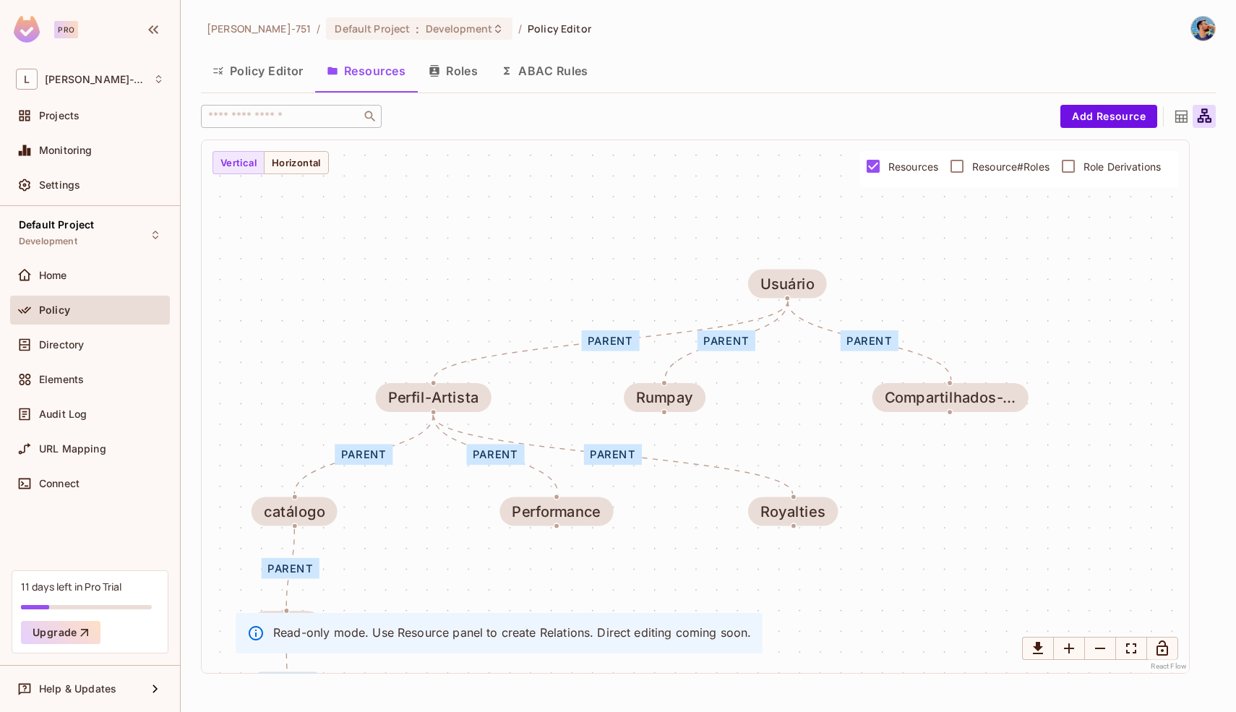
drag, startPoint x: 1009, startPoint y: 236, endPoint x: 942, endPoint y: 344, distance: 127.1
click at [942, 344] on div "parent parent parent parent parent parent parent parent catálogo musica Album U…" at bounding box center [695, 406] width 987 height 533
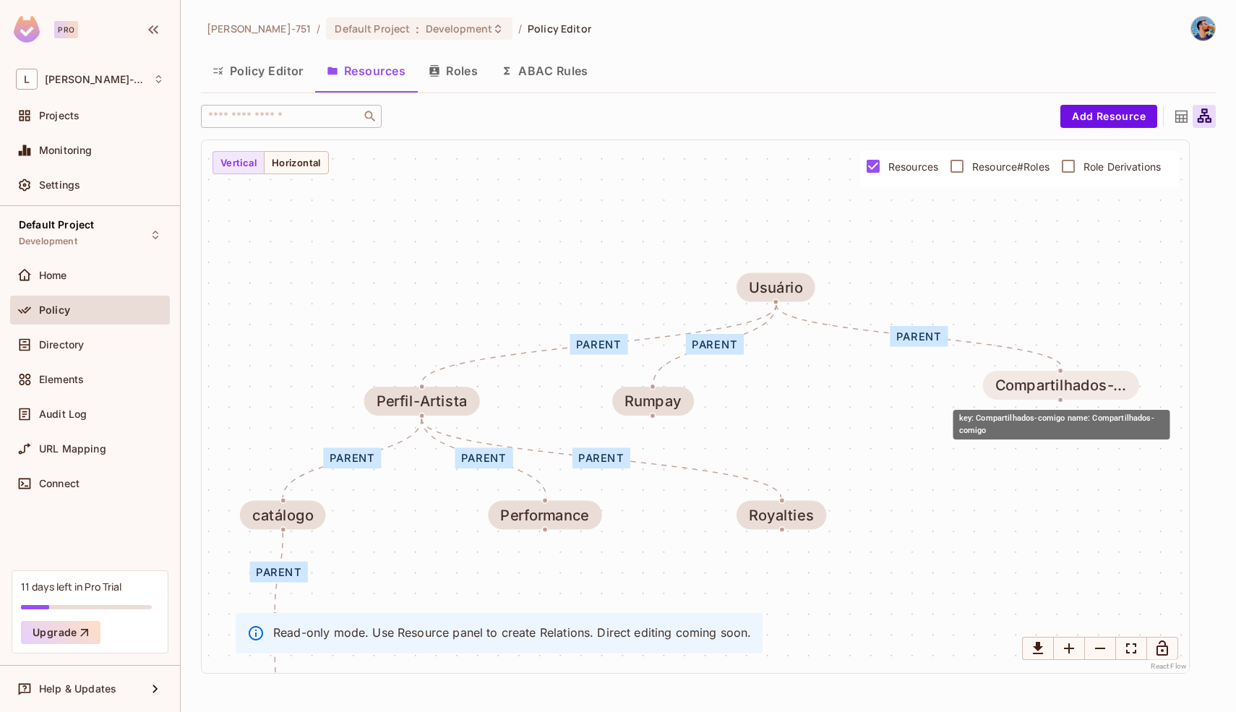
drag, startPoint x: 923, startPoint y: 400, endPoint x: 1086, endPoint y: 381, distance: 164.5
click at [1086, 381] on div "Compartilhados-..." at bounding box center [1060, 385] width 131 height 17
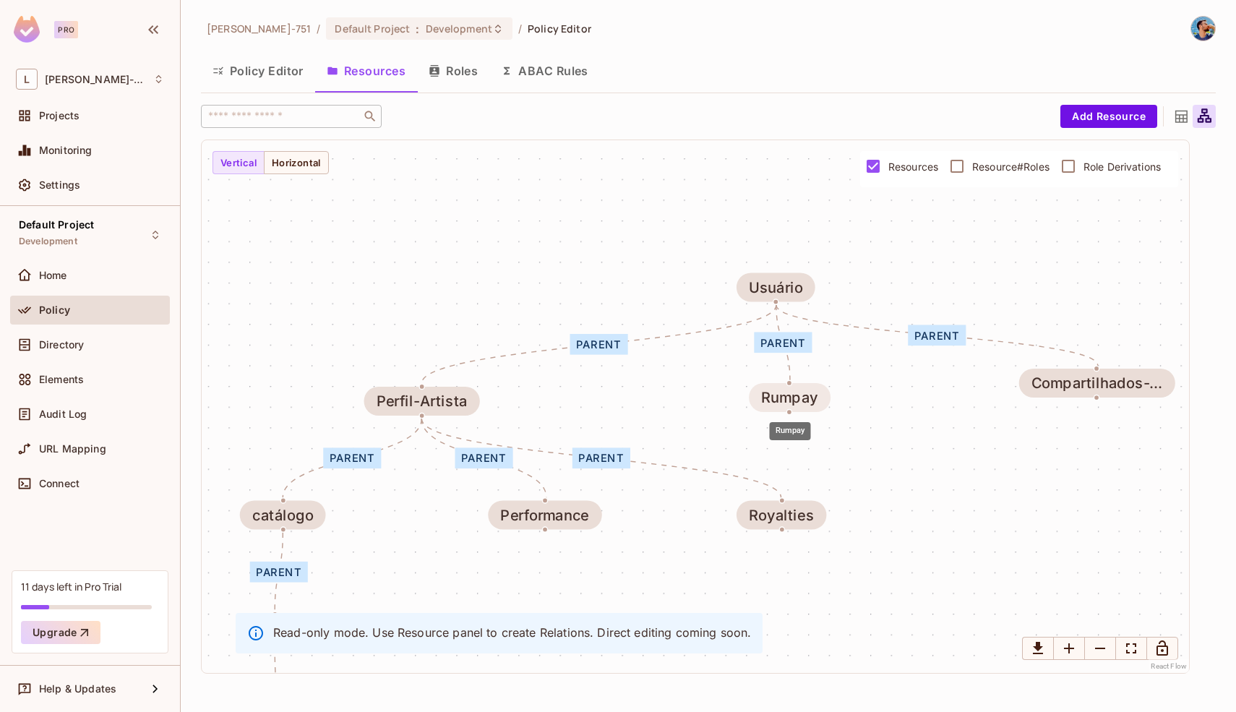
drag, startPoint x: 675, startPoint y: 398, endPoint x: 812, endPoint y: 394, distance: 137.4
click at [813, 394] on div "Rumpay" at bounding box center [789, 397] width 57 height 17
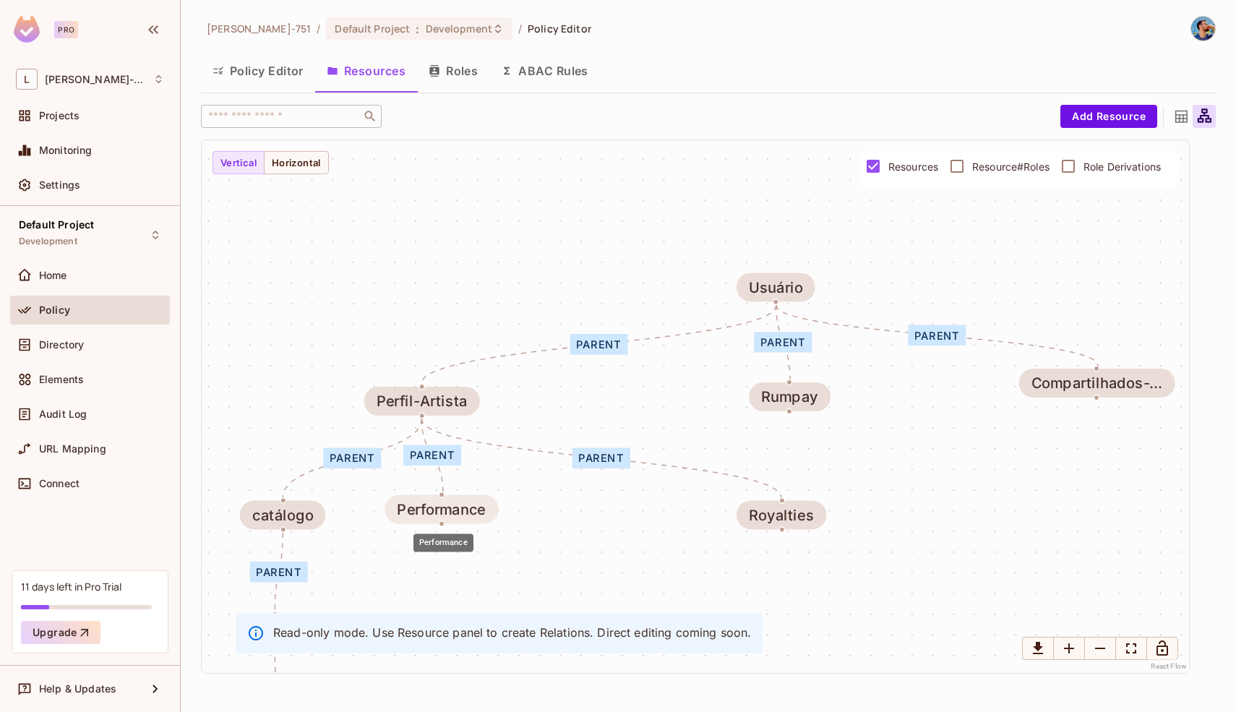
drag, startPoint x: 512, startPoint y: 517, endPoint x: 406, endPoint y: 511, distance: 105.7
click at [405, 511] on div "Performance" at bounding box center [441, 509] width 89 height 17
click at [406, 515] on div "Performance" at bounding box center [441, 508] width 89 height 17
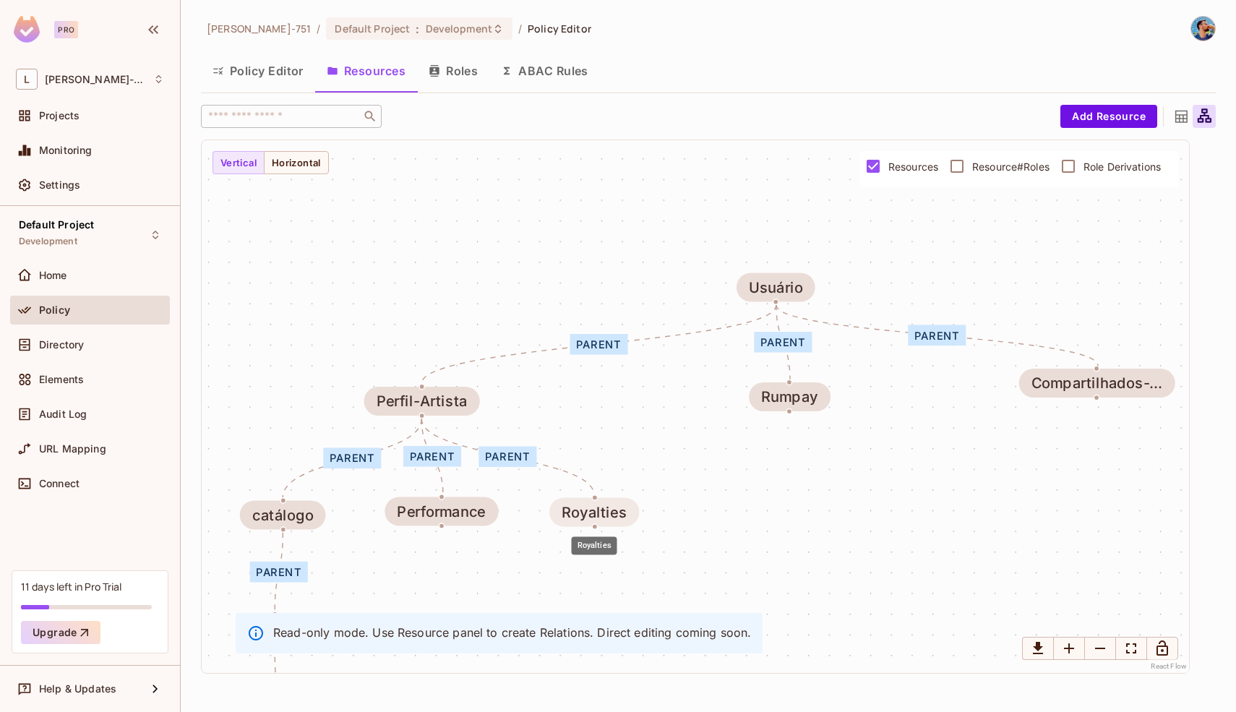
drag, startPoint x: 798, startPoint y: 524, endPoint x: 612, endPoint y: 520, distance: 185.7
click at [612, 520] on div "Royalties" at bounding box center [594, 511] width 90 height 29
click at [691, 508] on div "parent parent parent parent parent parent parent parent catálogo musica Album U…" at bounding box center [695, 406] width 987 height 533
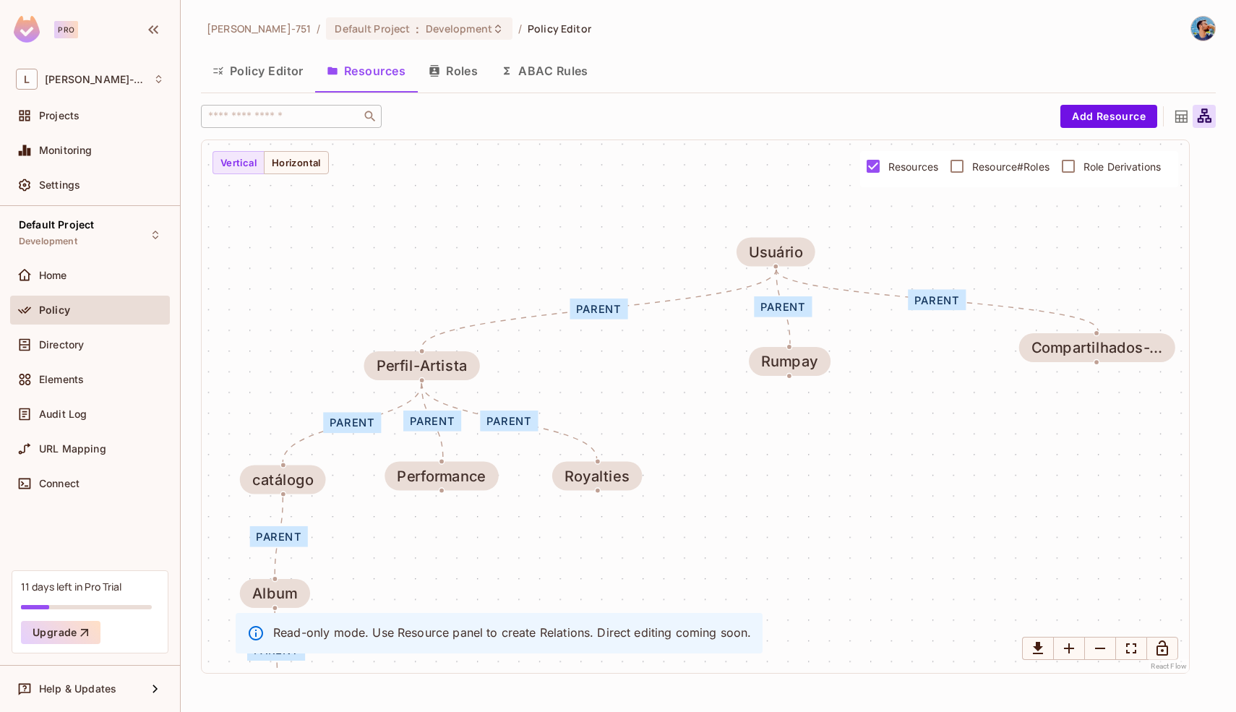
drag, startPoint x: 691, startPoint y: 508, endPoint x: 691, endPoint y: 470, distance: 37.6
click at [691, 470] on div "parent parent parent parent parent parent parent parent catálogo musica Album U…" at bounding box center [695, 406] width 987 height 533
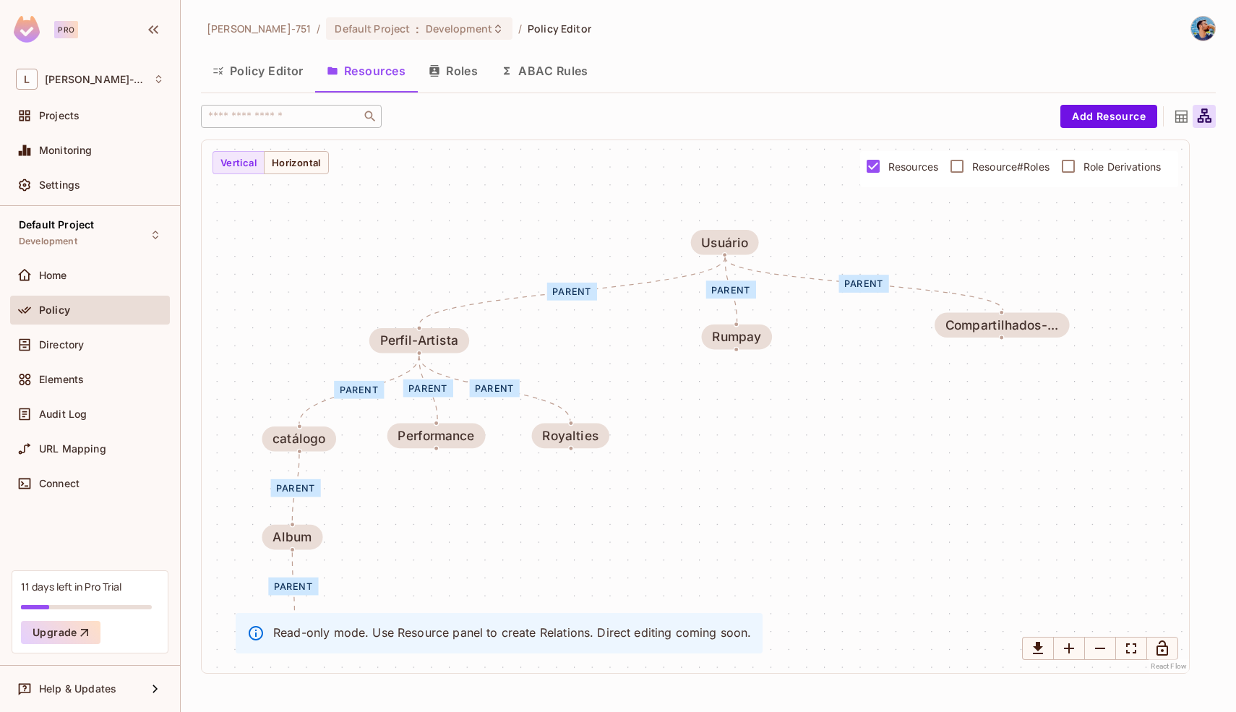
drag, startPoint x: 691, startPoint y: 470, endPoint x: 651, endPoint y: 431, distance: 56.7
click at [651, 431] on div "parent parent parent parent parent parent parent parent catálogo musica Album U…" at bounding box center [695, 406] width 987 height 533
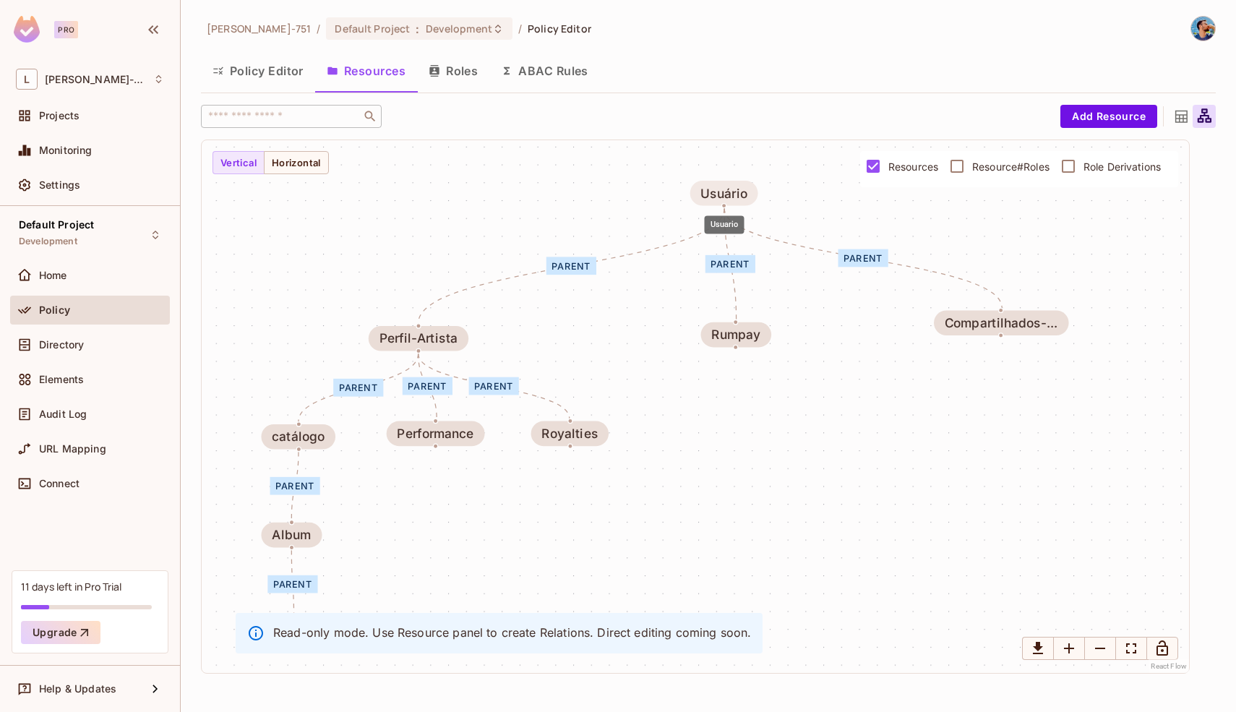
drag, startPoint x: 712, startPoint y: 245, endPoint x: 712, endPoint y: 193, distance: 52.0
click at [712, 193] on div "Usuário" at bounding box center [723, 193] width 46 height 14
click at [601, 338] on div "parent parent parent parent parent parent parent parent catálogo musica Album U…" at bounding box center [695, 406] width 987 height 533
click at [499, 280] on icon "Edge from Usuario to Perfil-Artista" at bounding box center [571, 265] width 306 height 115
click at [468, 250] on div "parent parent parent parent parent parent parent parent catálogo musica Album U…" at bounding box center [695, 406] width 987 height 533
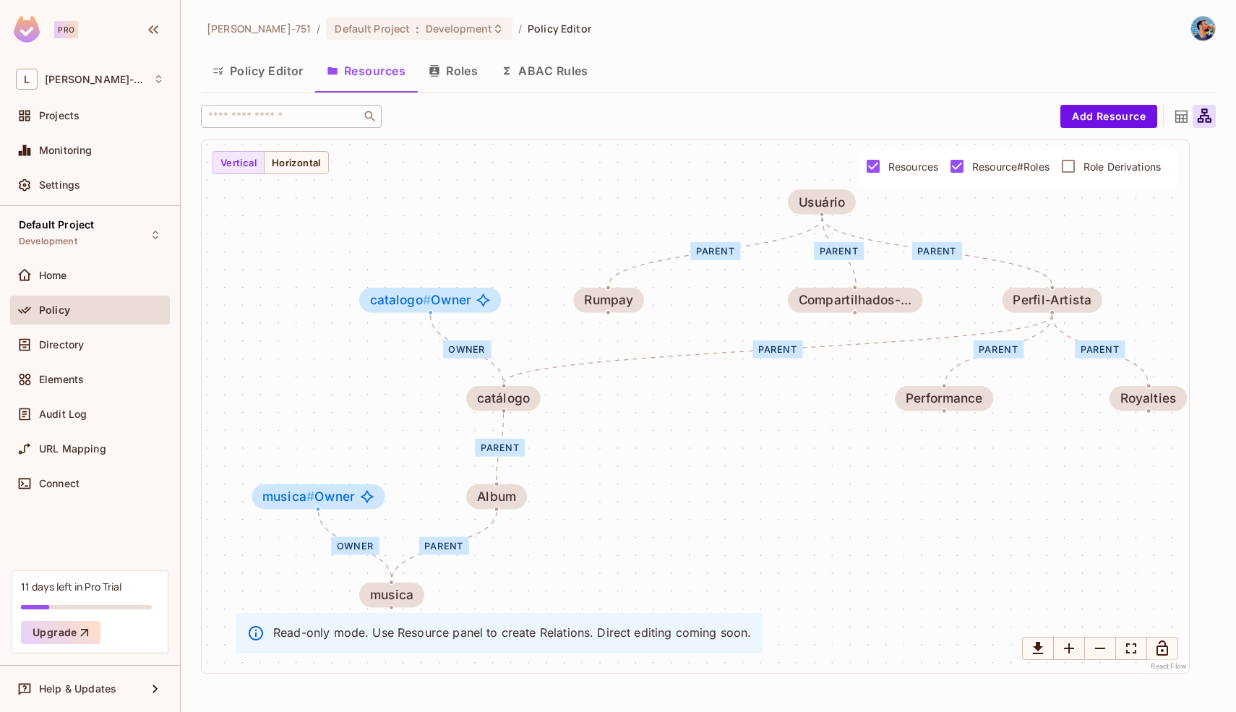
drag, startPoint x: 592, startPoint y: 264, endPoint x: 582, endPoint y: 226, distance: 39.4
click at [582, 226] on div "Owner parent parent Owner parent parent parent parent parent parent catálogo ca…" at bounding box center [695, 406] width 987 height 533
drag, startPoint x: 452, startPoint y: 306, endPoint x: 481, endPoint y: 271, distance: 45.1
click at [481, 271] on span "catalogo # Owner" at bounding box center [448, 266] width 101 height 14
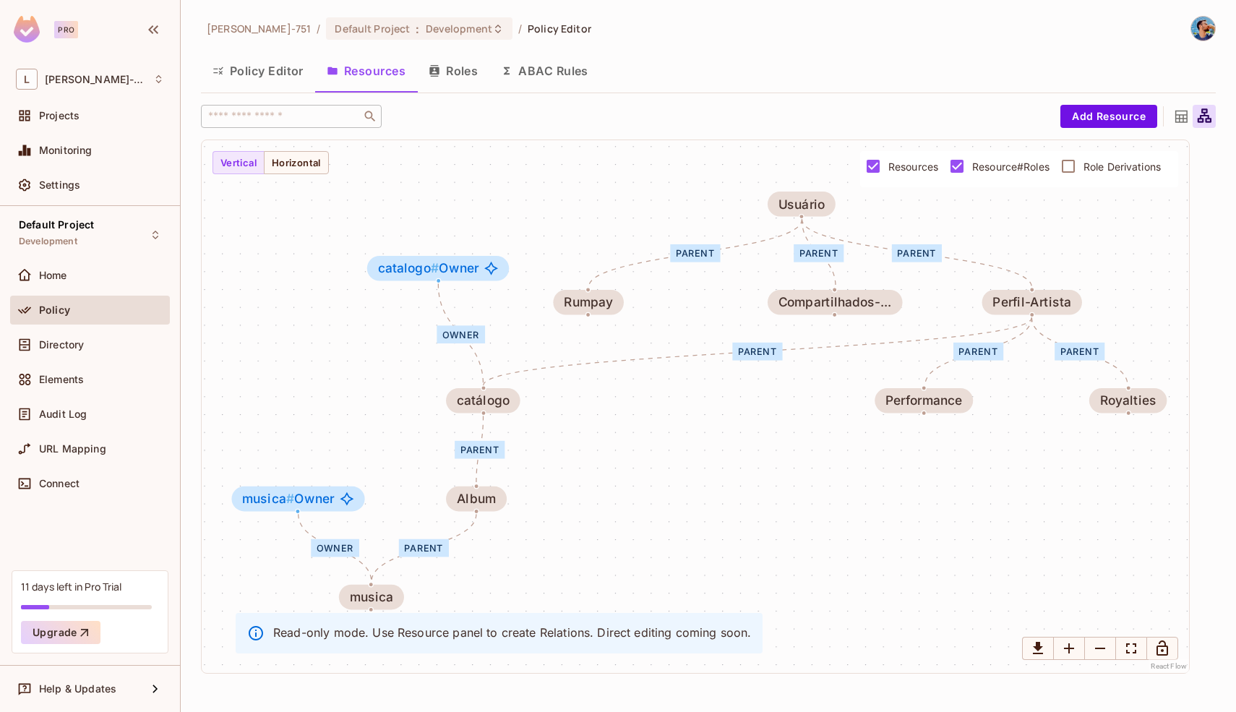
drag, startPoint x: 478, startPoint y: 335, endPoint x: 457, endPoint y: 337, distance: 21.2
click at [457, 337] on div "Owner" at bounding box center [460, 334] width 48 height 18
click at [275, 68] on button "Policy Editor" at bounding box center [258, 71] width 114 height 36
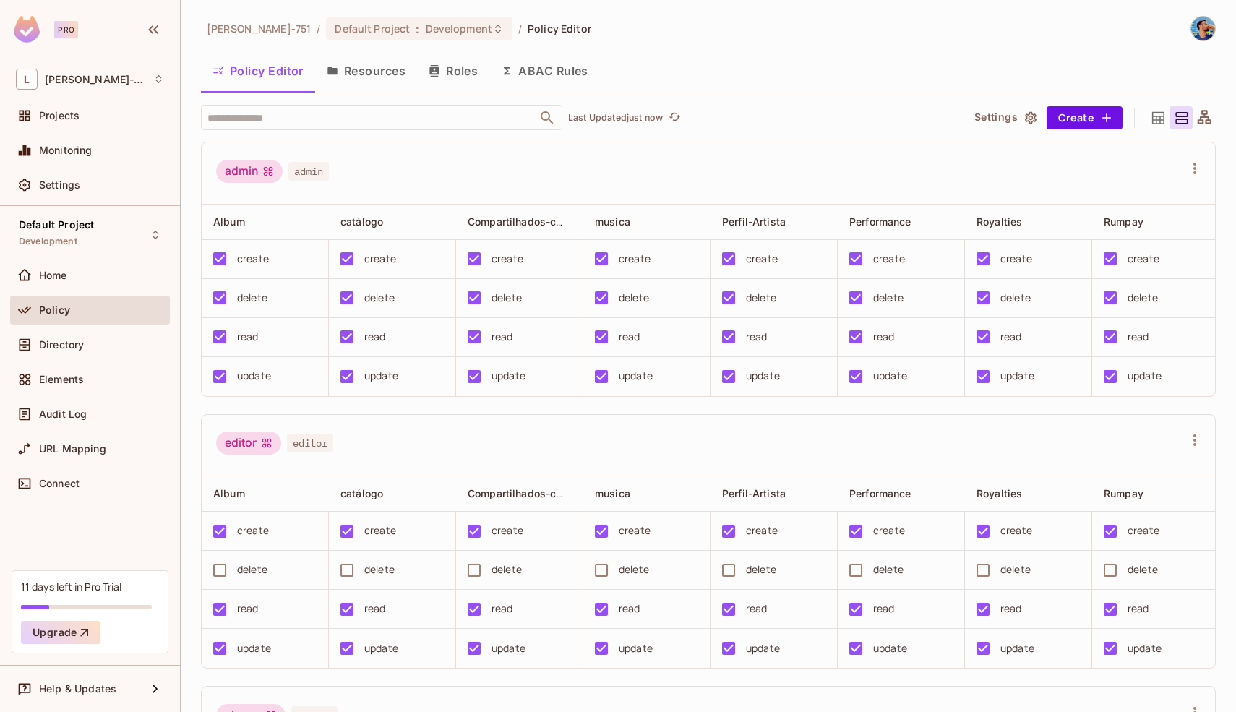
click at [352, 73] on button "Resources" at bounding box center [366, 71] width 102 height 36
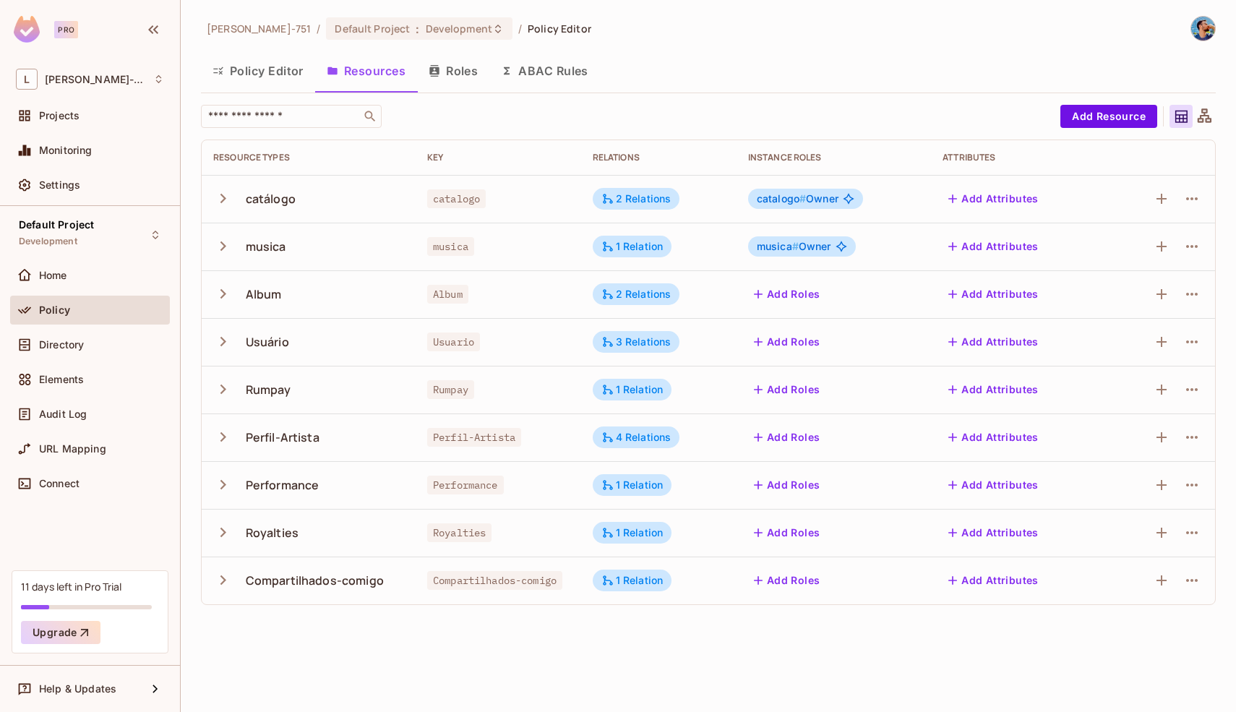
click at [899, 245] on div "musica # Owner" at bounding box center [833, 246] width 171 height 20
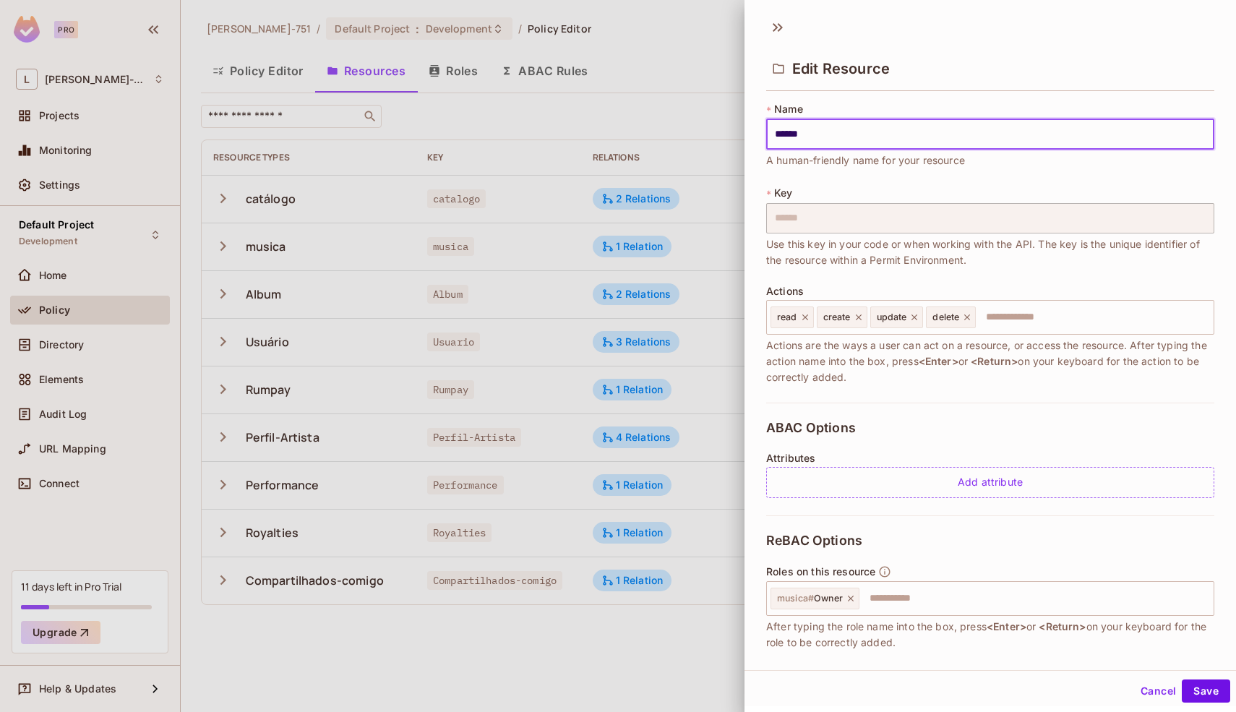
scroll to position [125, 0]
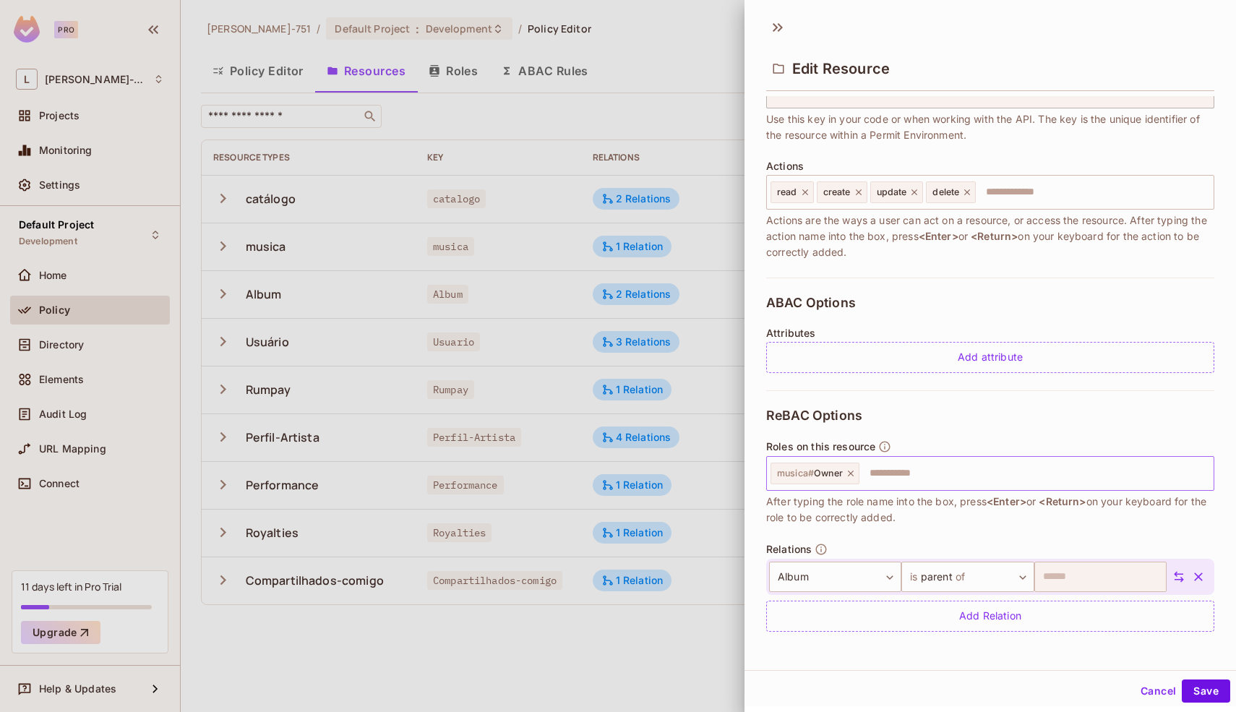
click at [856, 474] on icon at bounding box center [850, 473] width 10 height 10
click at [1207, 698] on button "Save" at bounding box center [1205, 690] width 48 height 23
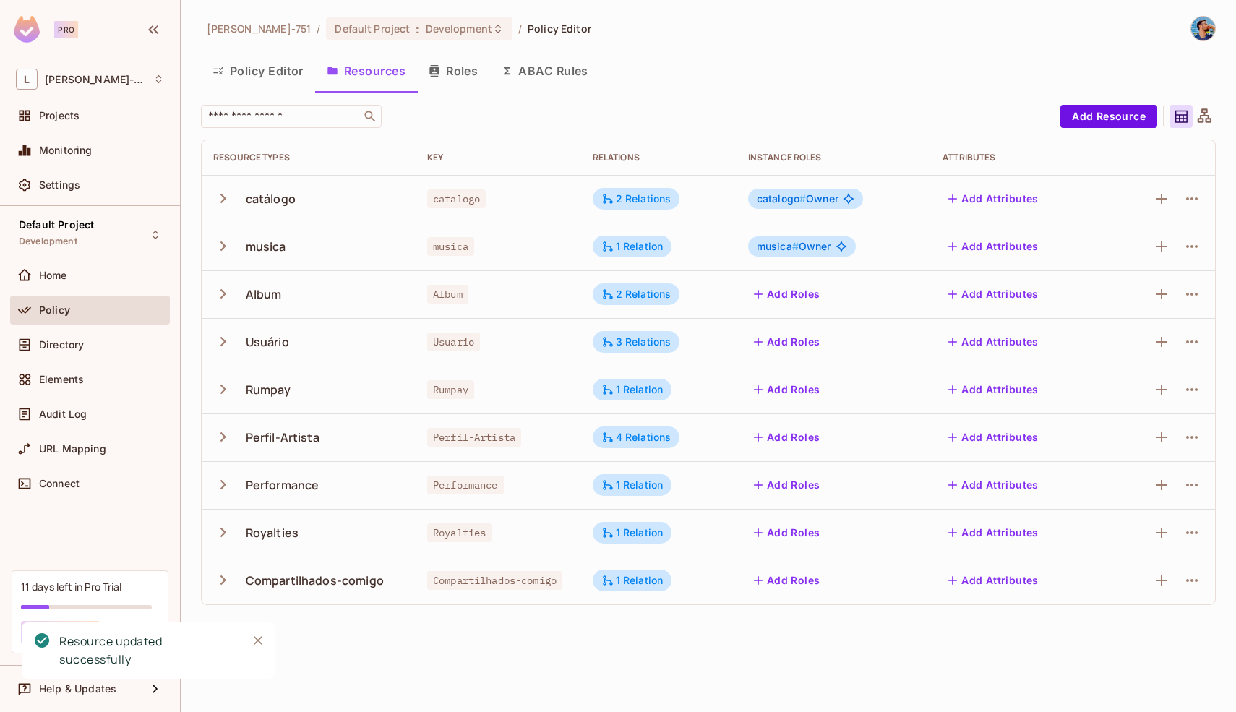
click at [726, 283] on td "2 Relations" at bounding box center [658, 294] width 155 height 48
click at [859, 199] on div "catalogo # Owner" at bounding box center [805, 199] width 115 height 20
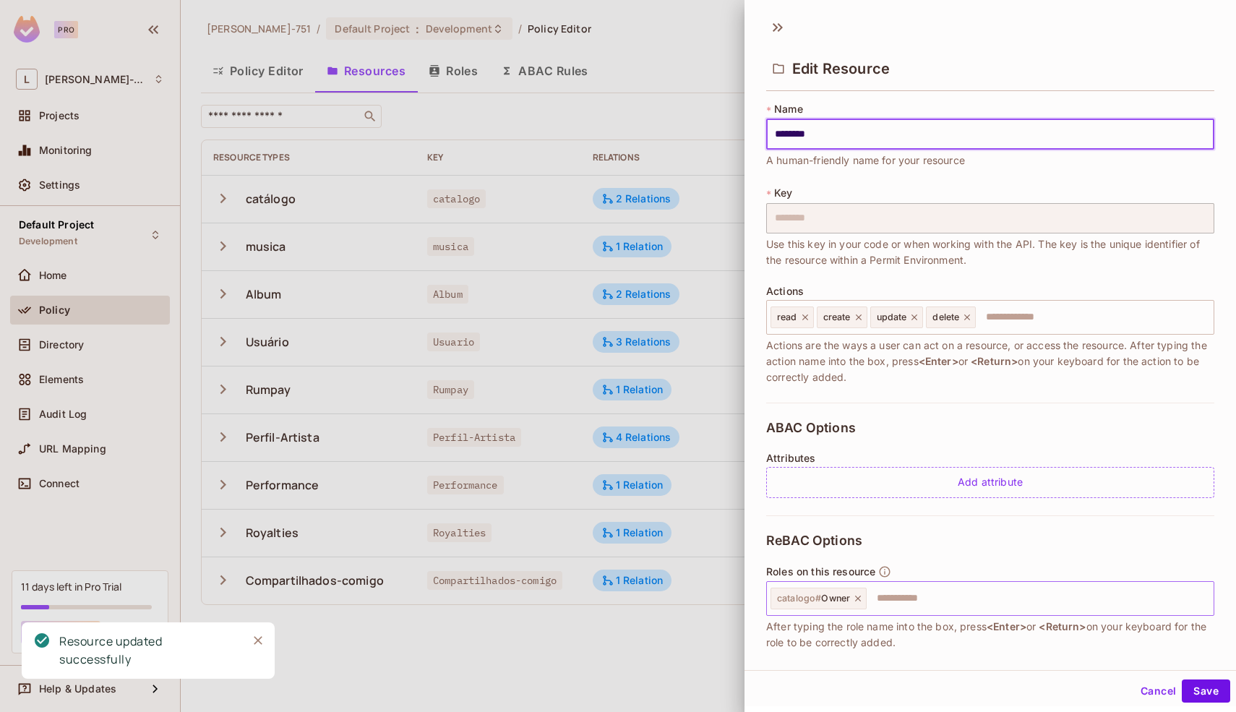
click at [858, 590] on div "catalogo # Owner" at bounding box center [818, 598] width 96 height 22
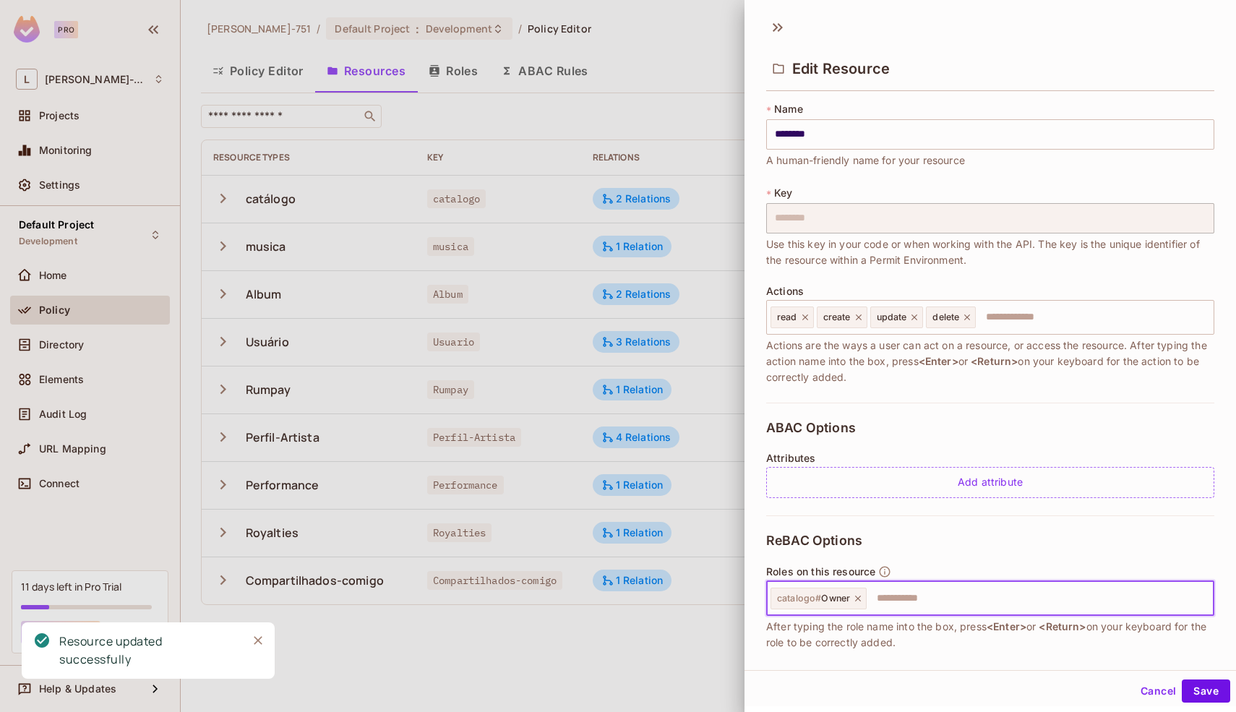
click at [858, 594] on icon at bounding box center [858, 598] width 10 height 10
click at [1205, 688] on button "Save" at bounding box center [1205, 690] width 48 height 23
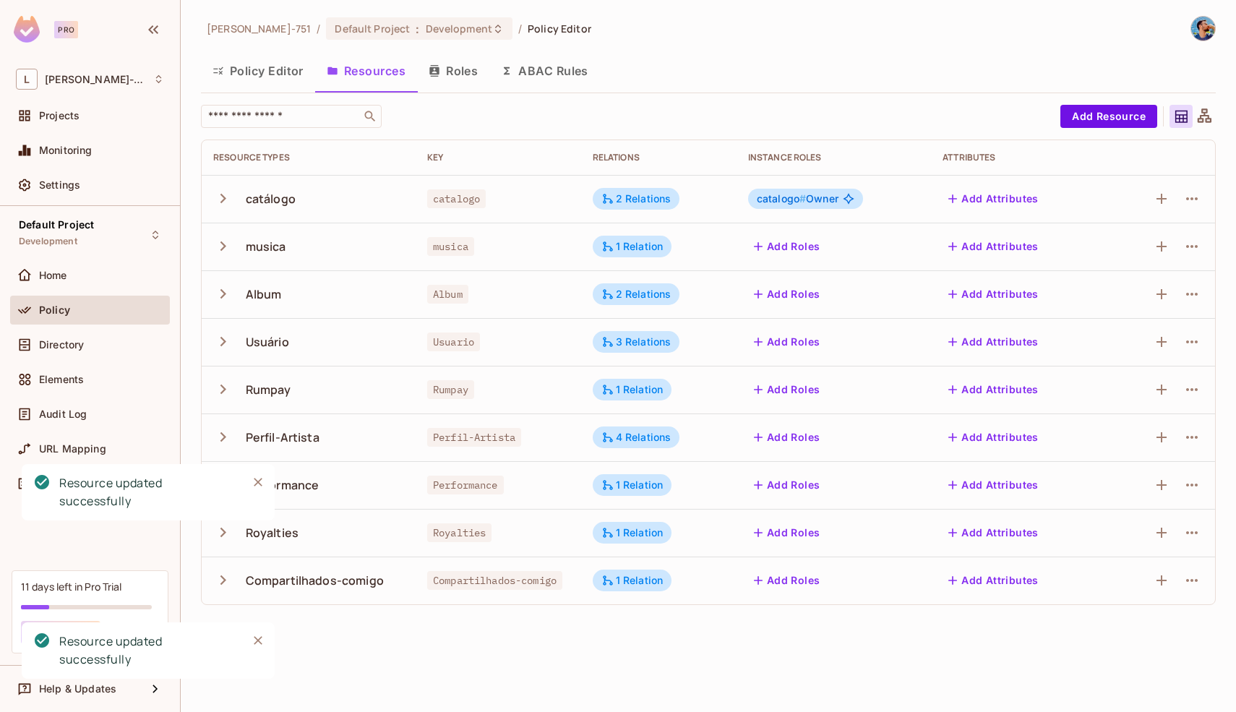
click at [667, 684] on div "Leonardo-751 / Default Project : Development / Policy Editor Policy Editor Reso…" at bounding box center [708, 356] width 1055 height 712
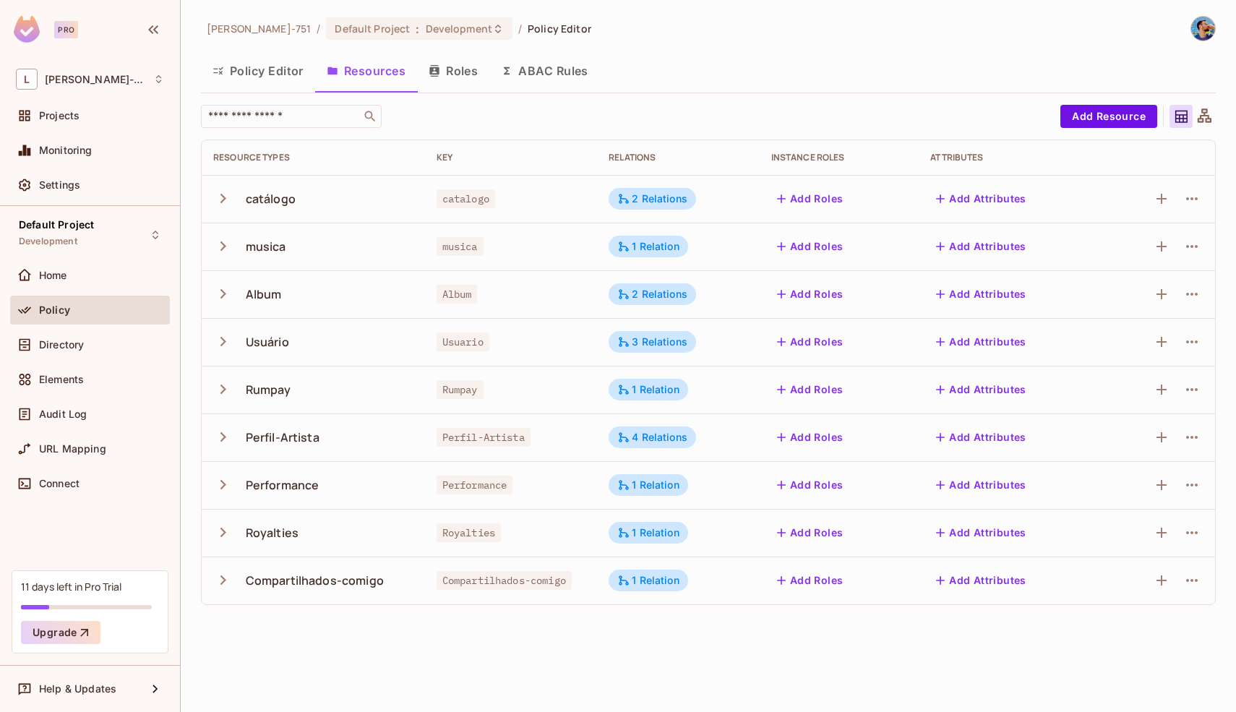
click at [802, 440] on button "Add Roles" at bounding box center [810, 437] width 78 height 23
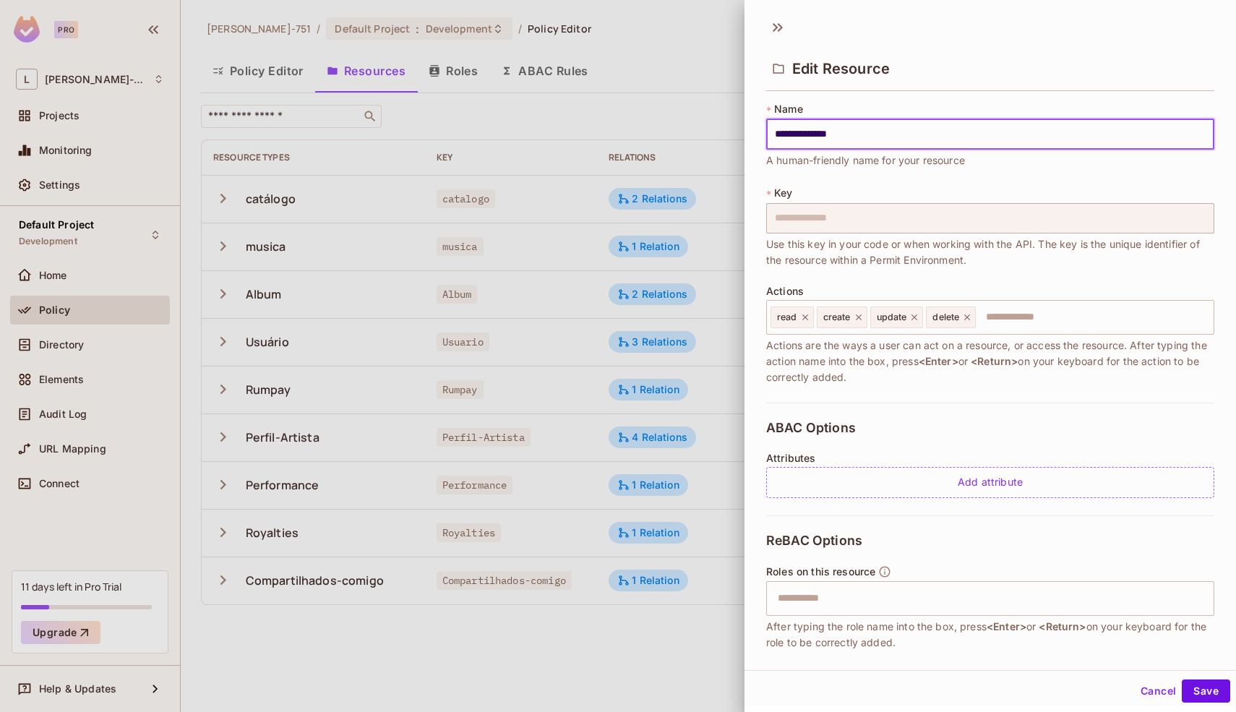
scroll to position [251, 0]
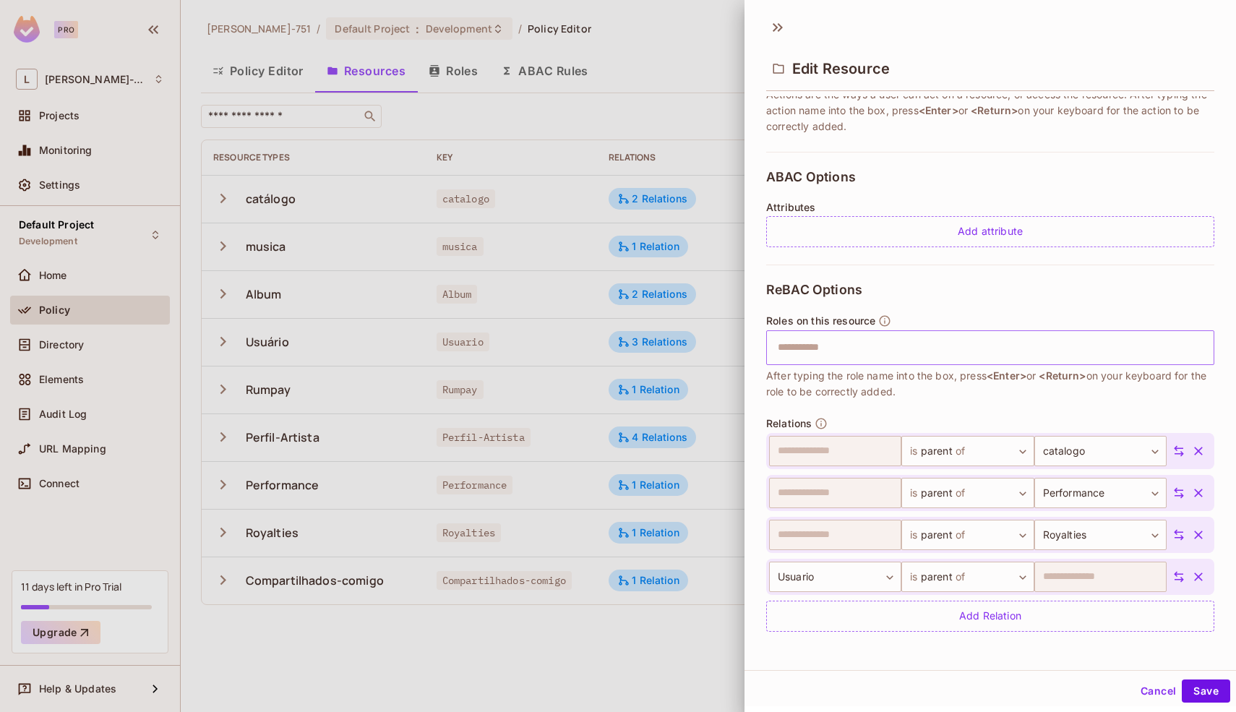
click at [836, 346] on input "text" at bounding box center [988, 347] width 439 height 29
type input "*****"
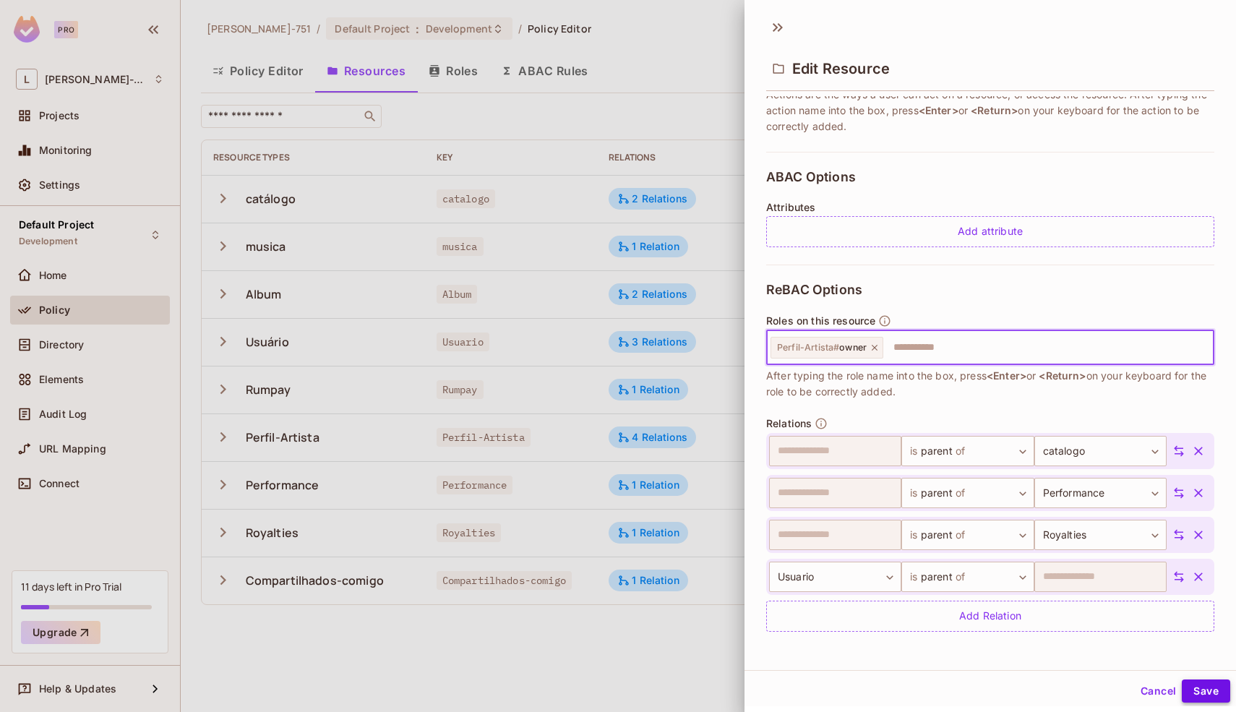
click at [1183, 680] on button "Save" at bounding box center [1205, 690] width 48 height 23
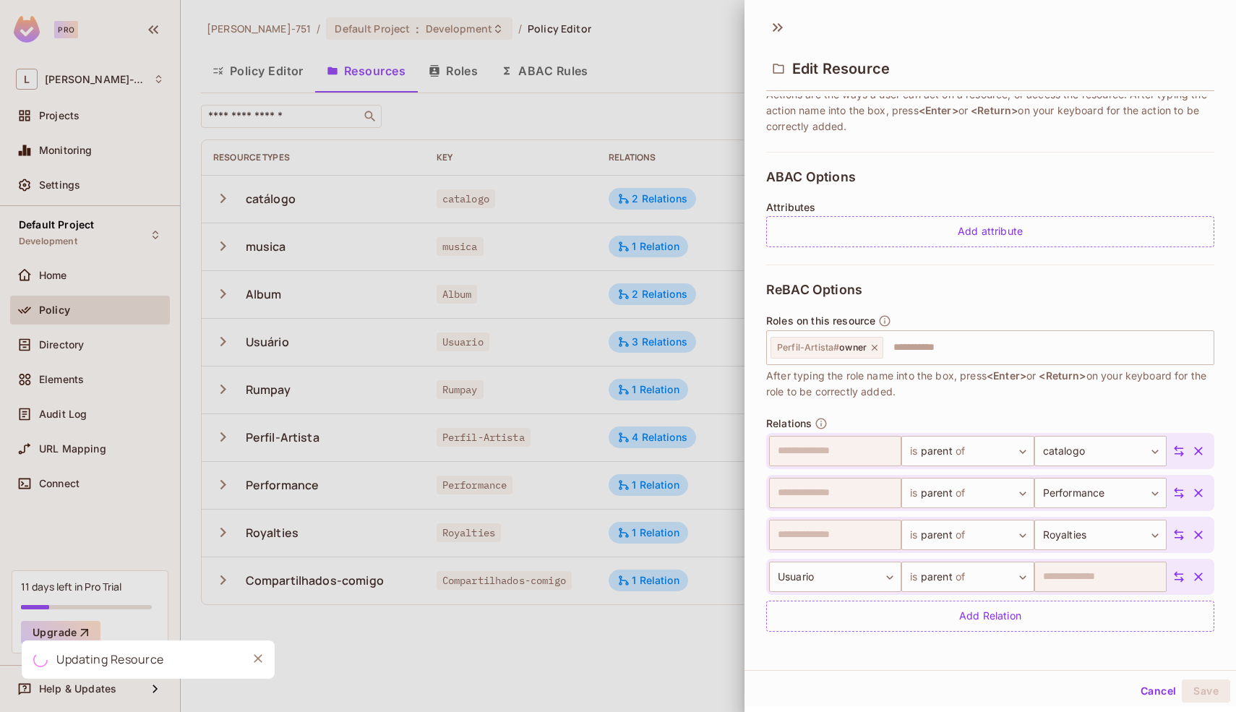
click at [660, 656] on div at bounding box center [618, 356] width 1236 height 712
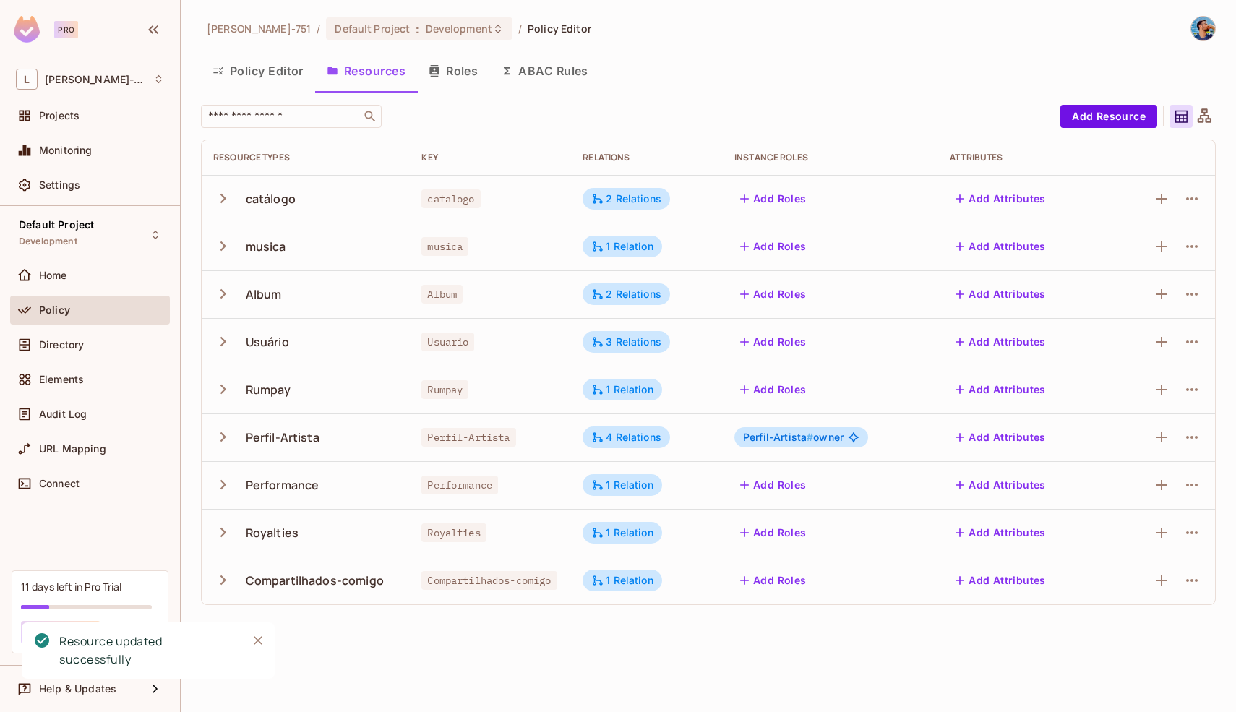
click at [1210, 111] on icon at bounding box center [1204, 117] width 18 height 18
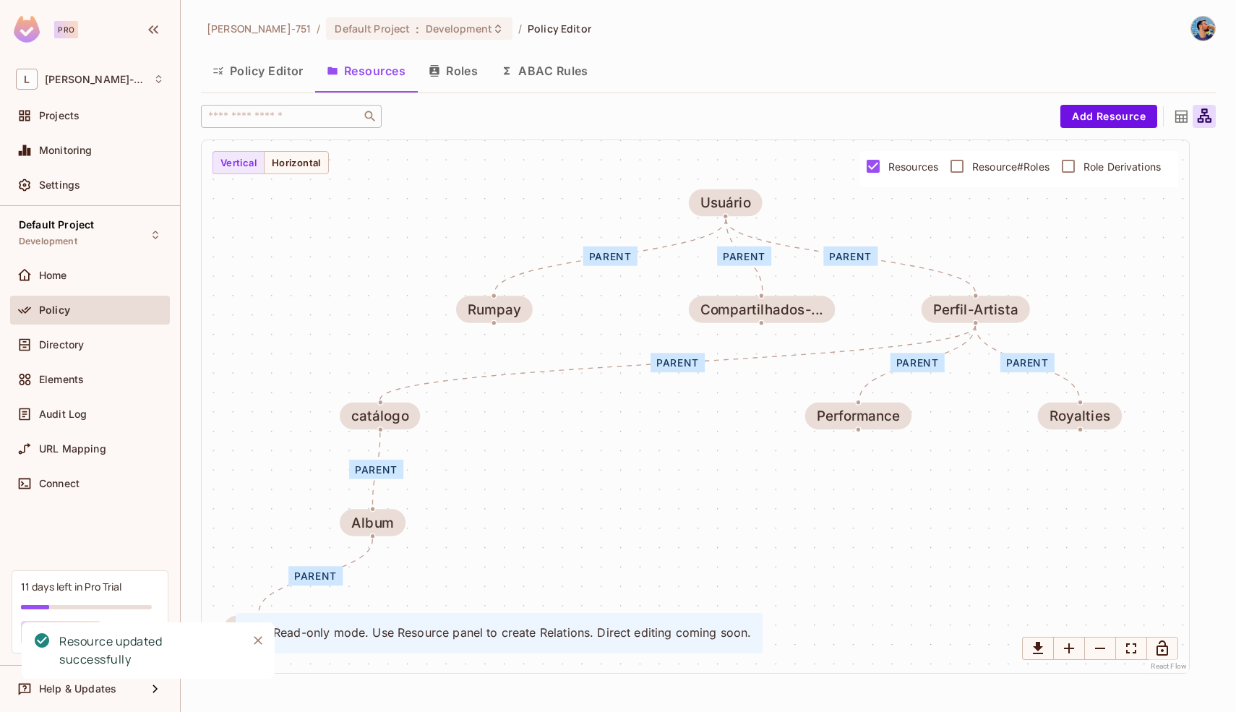
drag, startPoint x: 725, startPoint y: 399, endPoint x: 702, endPoint y: 408, distance: 25.0
click at [702, 408] on div "parent parent parent parent parent parent parent parent catálogo musica Album U…" at bounding box center [695, 406] width 987 height 533
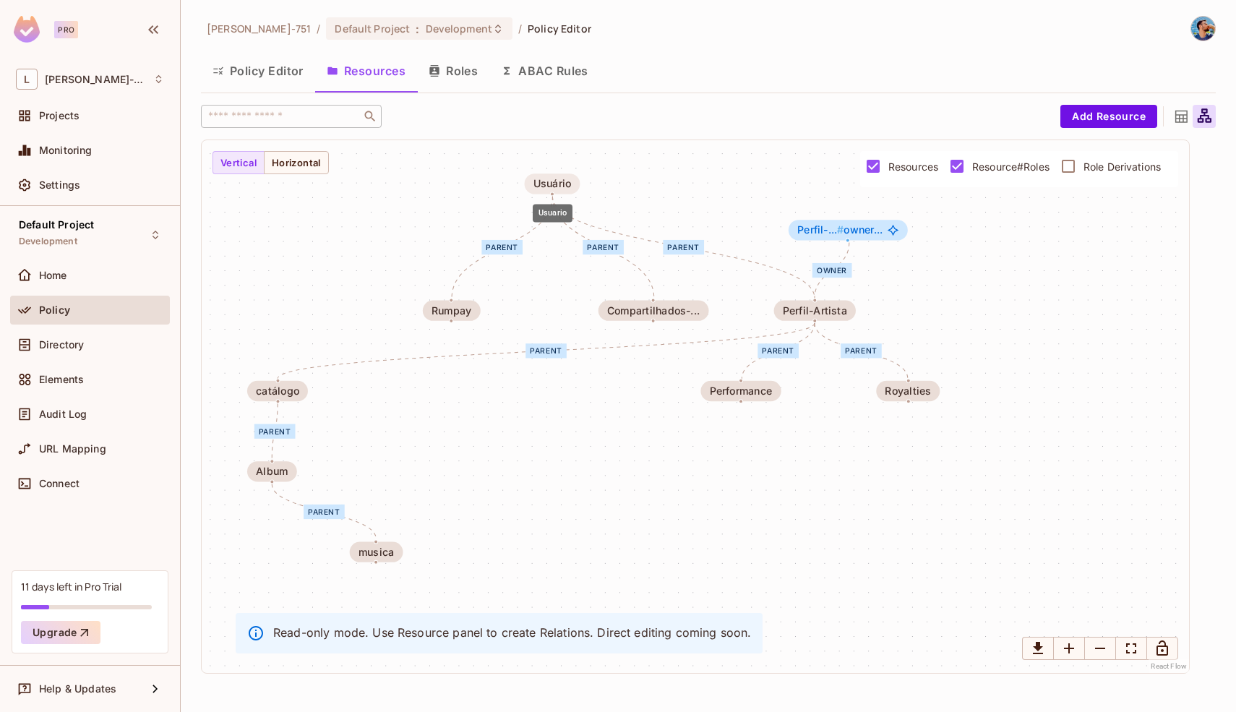
drag, startPoint x: 560, startPoint y: 233, endPoint x: 560, endPoint y: 185, distance: 48.4
click at [560, 185] on div "Usuário" at bounding box center [552, 184] width 38 height 12
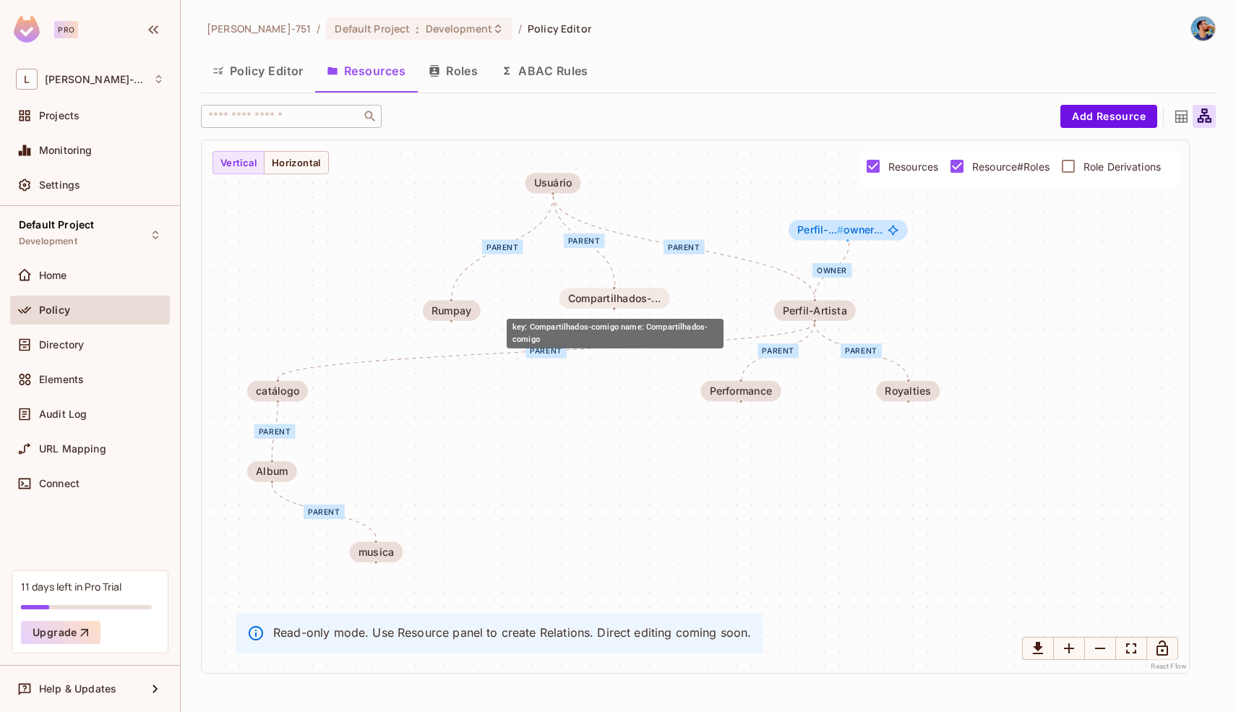
drag, startPoint x: 620, startPoint y: 311, endPoint x: 577, endPoint y: 298, distance: 44.6
click at [577, 298] on div "Compartilhados-..." at bounding box center [614, 299] width 92 height 12
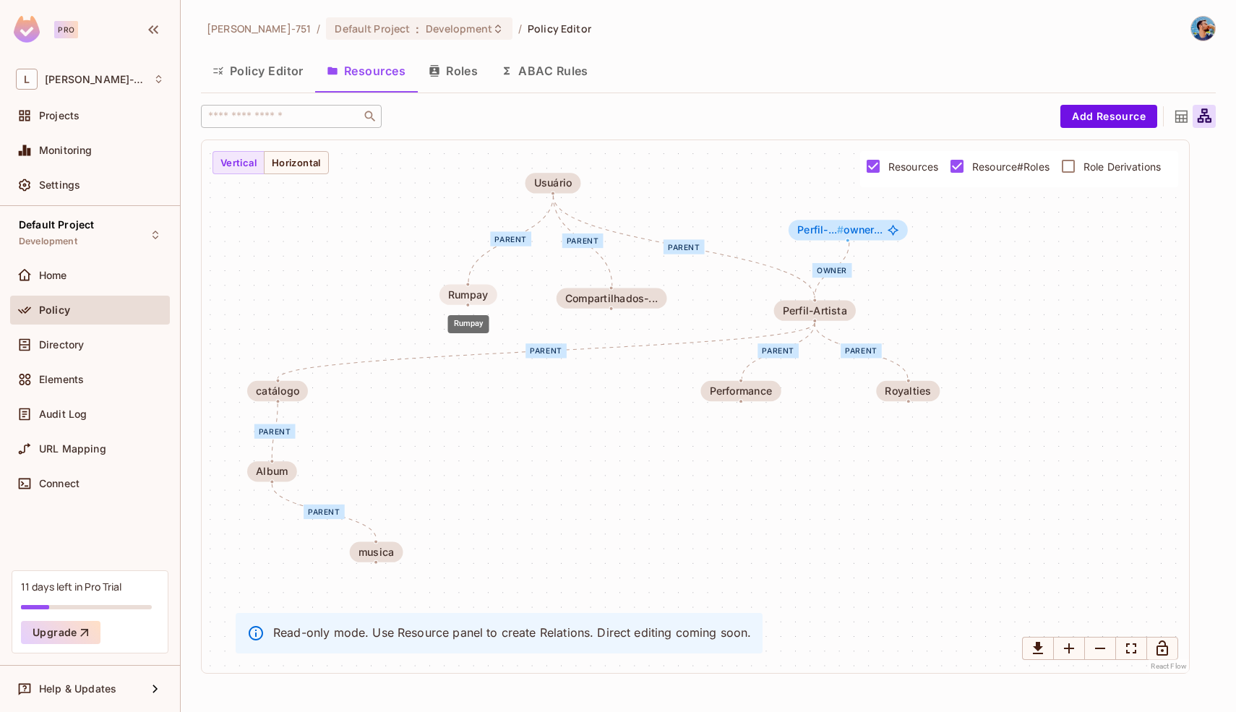
drag, startPoint x: 462, startPoint y: 309, endPoint x: 479, endPoint y: 292, distance: 24.0
click at [479, 292] on div "Rumpay" at bounding box center [468, 295] width 40 height 12
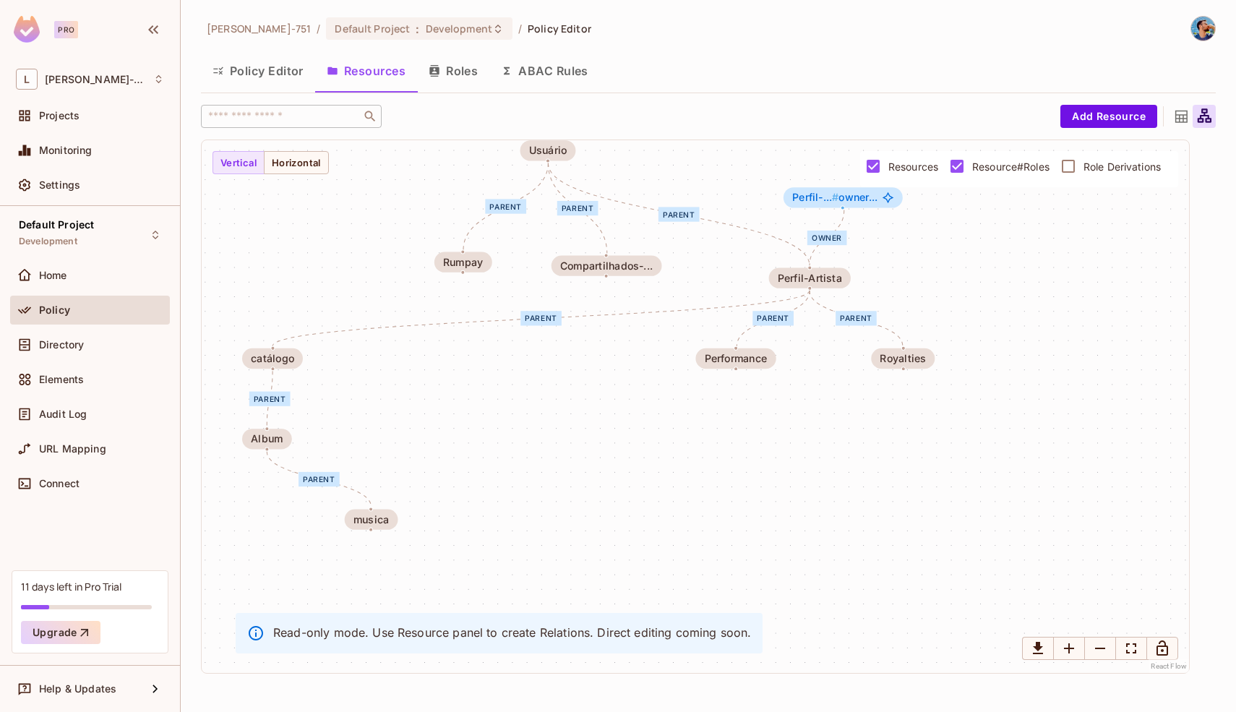
drag, startPoint x: 227, startPoint y: 370, endPoint x: 242, endPoint y: 324, distance: 48.0
click at [243, 324] on div "parent parent parent parent parent parent owner parent parent catálogo musica A…" at bounding box center [695, 406] width 987 height 533
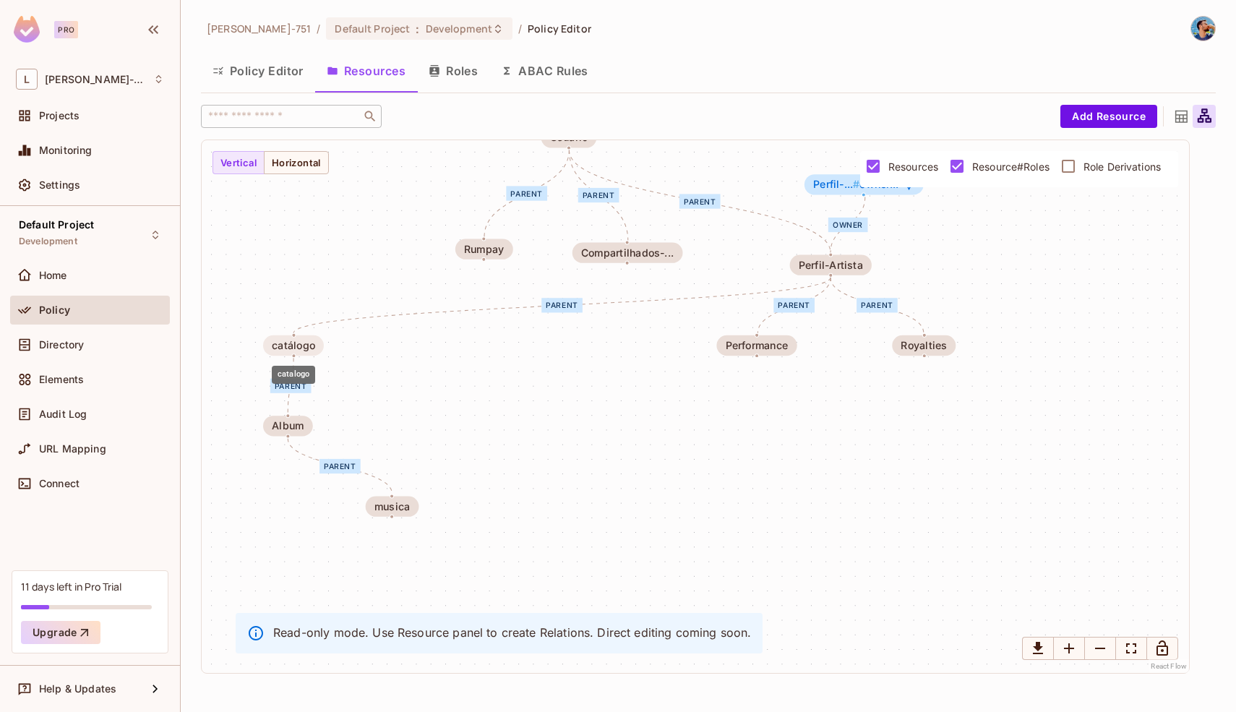
click at [277, 340] on div "catálogo" at bounding box center [293, 346] width 43 height 12
drag, startPoint x: 282, startPoint y: 427, endPoint x: 558, endPoint y: 424, distance: 276.0
click at [558, 424] on div "Album" at bounding box center [562, 426] width 32 height 12
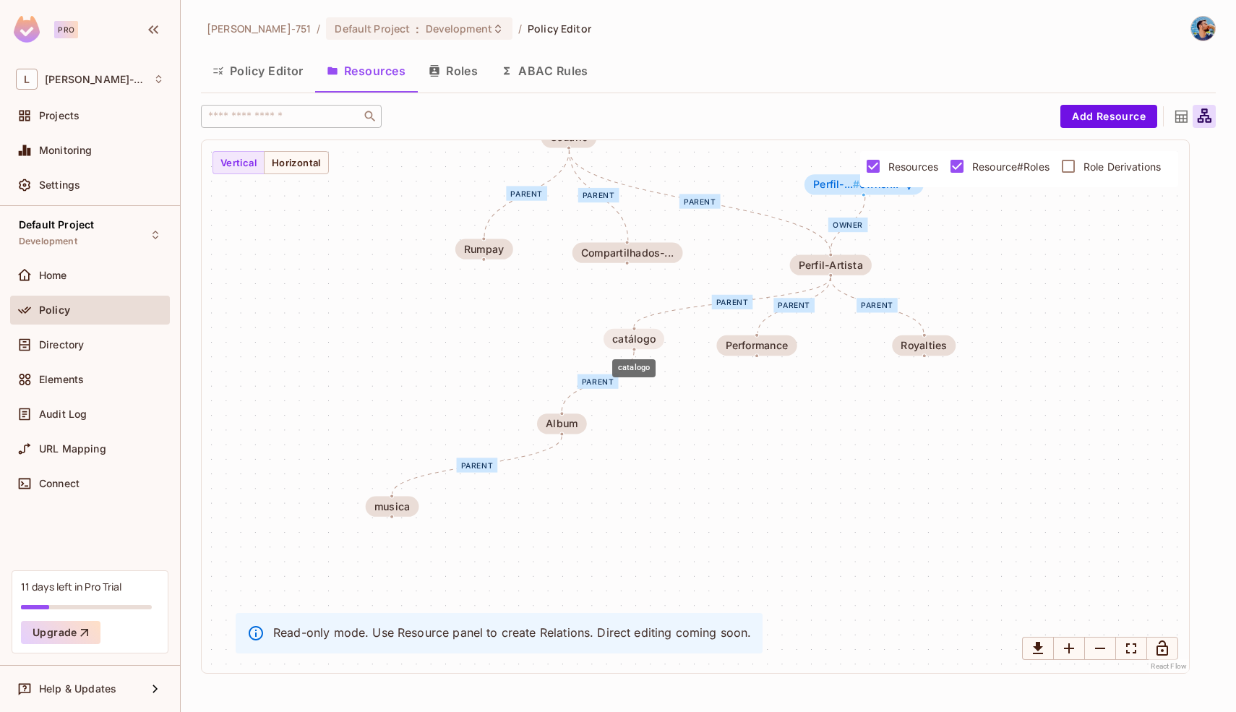
drag, startPoint x: 296, startPoint y: 339, endPoint x: 637, endPoint y: 330, distance: 340.4
click at [637, 333] on div "catálogo" at bounding box center [633, 339] width 43 height 12
drag, startPoint x: 559, startPoint y: 424, endPoint x: 626, endPoint y: 418, distance: 67.5
click at [626, 418] on div "Album" at bounding box center [627, 417] width 32 height 12
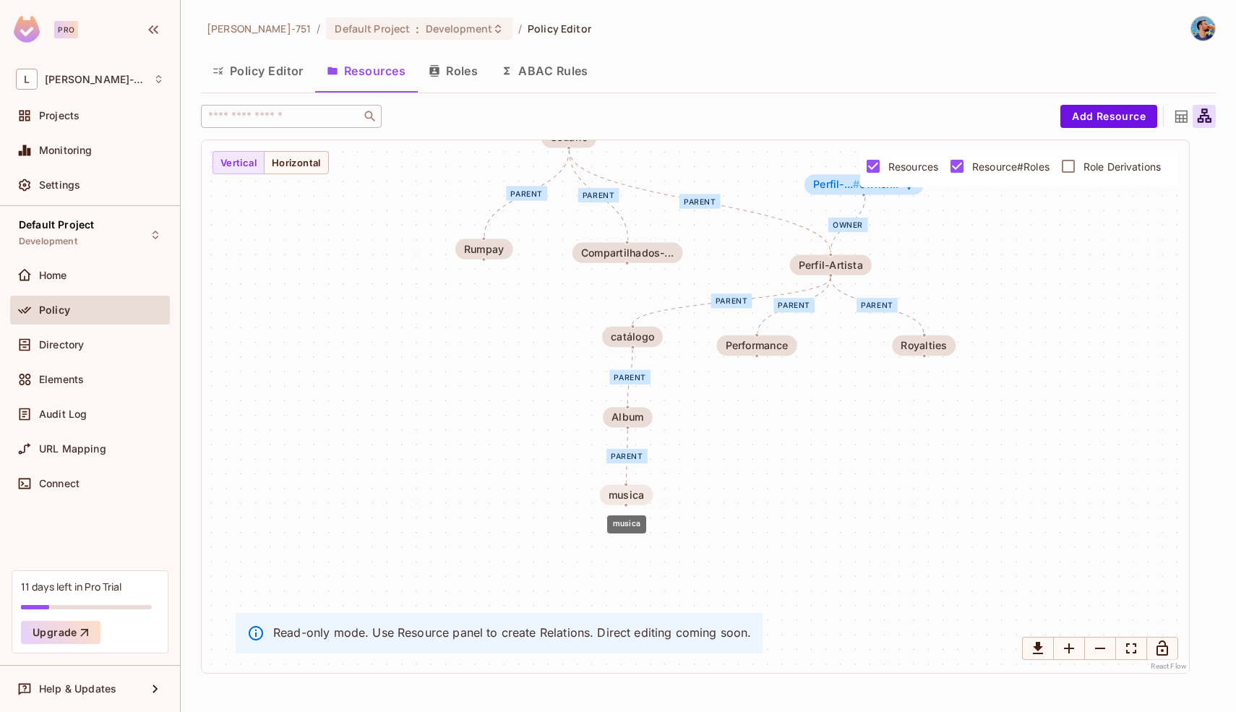
drag, startPoint x: 403, startPoint y: 499, endPoint x: 638, endPoint y: 486, distance: 235.2
click at [638, 486] on div "musica" at bounding box center [626, 495] width 53 height 20
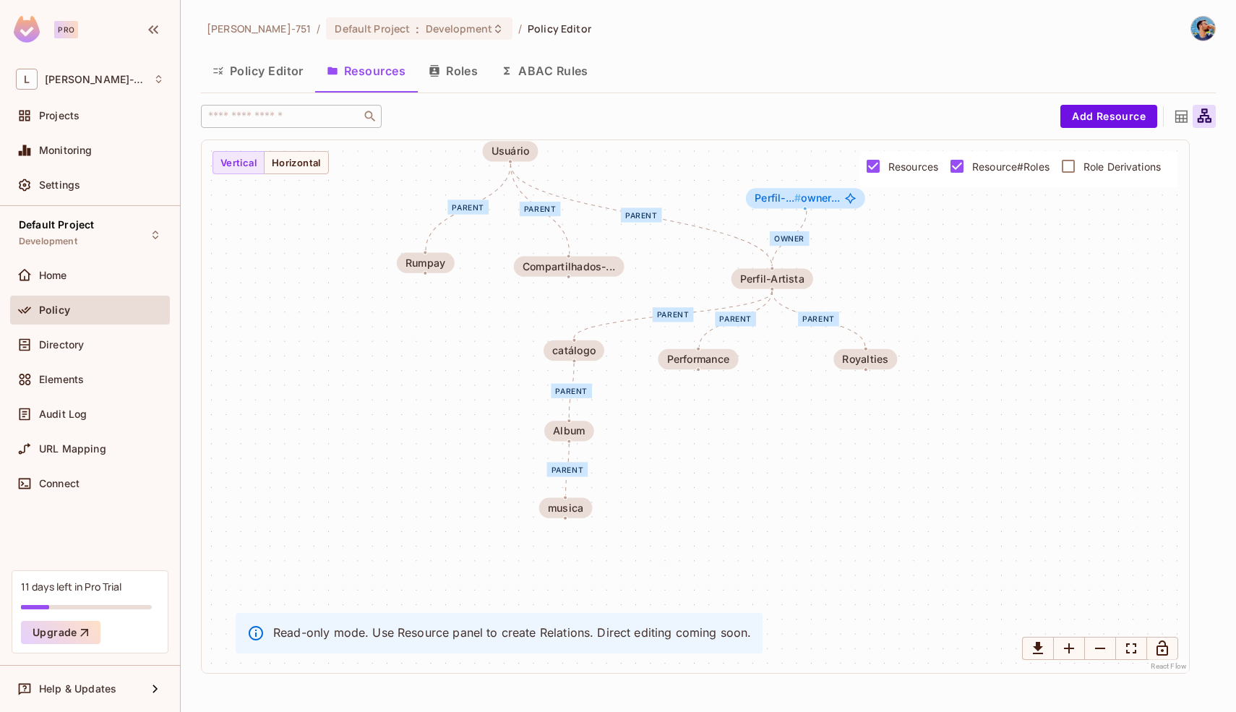
drag, startPoint x: 773, startPoint y: 426, endPoint x: 712, endPoint y: 439, distance: 62.2
click at [713, 439] on div "parent parent parent parent parent parent owner parent parent catálogo musica A…" at bounding box center [695, 406] width 987 height 533
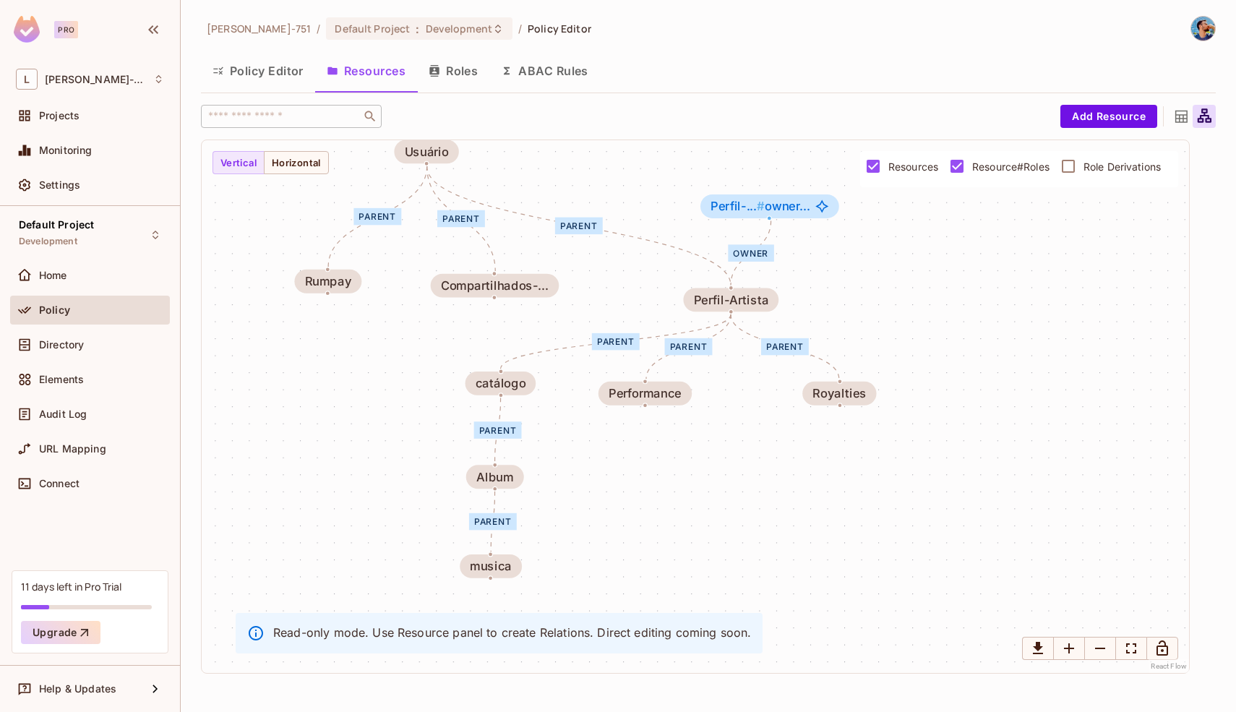
drag, startPoint x: 712, startPoint y: 438, endPoint x: 659, endPoint y: 490, distance: 74.6
click at [659, 490] on div "parent parent parent parent parent parent owner parent parent catálogo musica A…" at bounding box center [695, 406] width 987 height 533
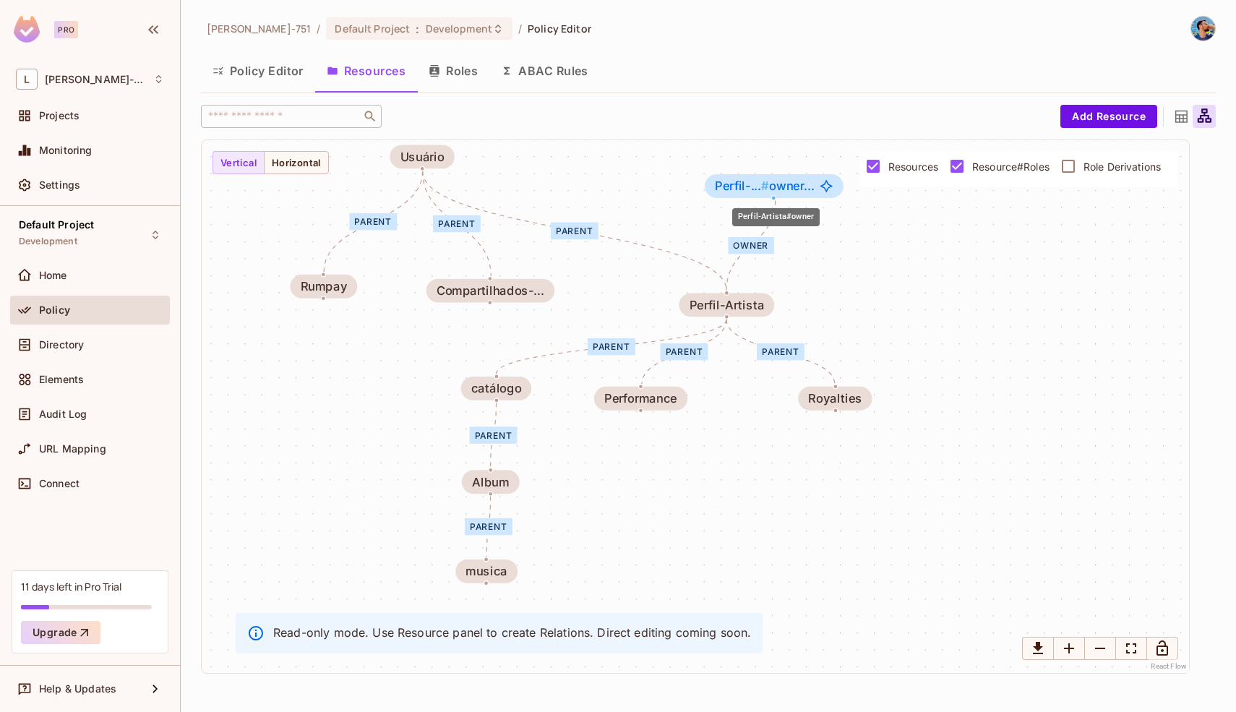
drag, startPoint x: 764, startPoint y: 215, endPoint x: 774, endPoint y: 185, distance: 31.1
click at [774, 185] on span "Perfil-... # owner..." at bounding box center [765, 186] width 100 height 14
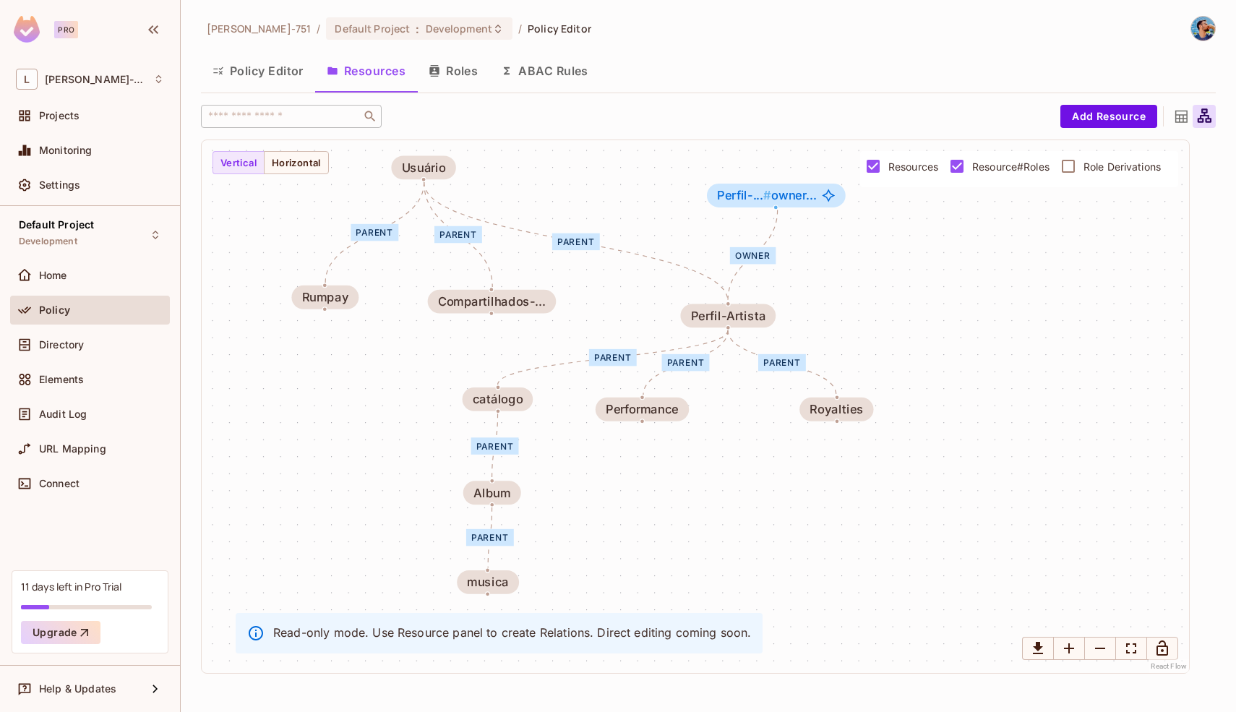
drag, startPoint x: 886, startPoint y: 242, endPoint x: 887, endPoint y: 254, distance: 12.3
click at [887, 255] on div "parent parent parent parent parent parent owner parent parent catálogo musica A…" at bounding box center [695, 406] width 987 height 533
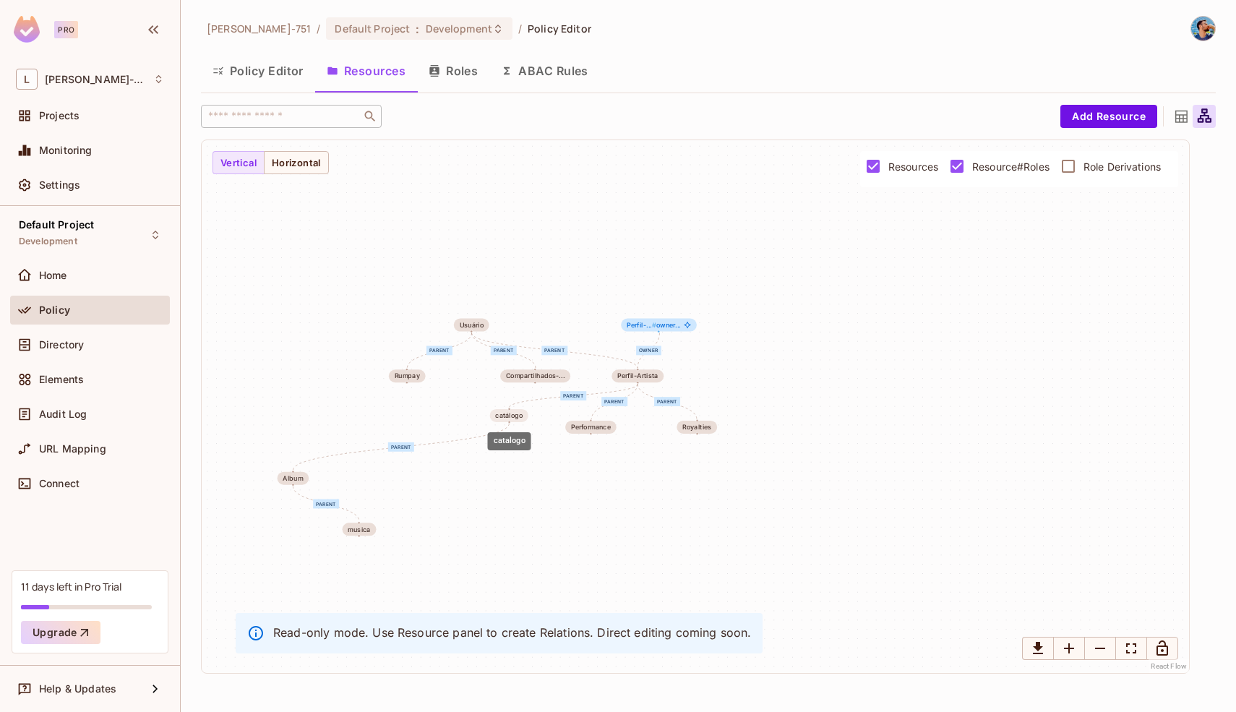
drag, startPoint x: 298, startPoint y: 428, endPoint x: 512, endPoint y: 416, distance: 213.5
click at [512, 416] on div "catálogo" at bounding box center [508, 415] width 27 height 7
drag, startPoint x: 304, startPoint y: 476, endPoint x: 522, endPoint y: 459, distance: 218.2
click at [522, 459] on div "Album" at bounding box center [507, 460] width 32 height 13
drag, startPoint x: 369, startPoint y: 530, endPoint x: 519, endPoint y: 503, distance: 152.7
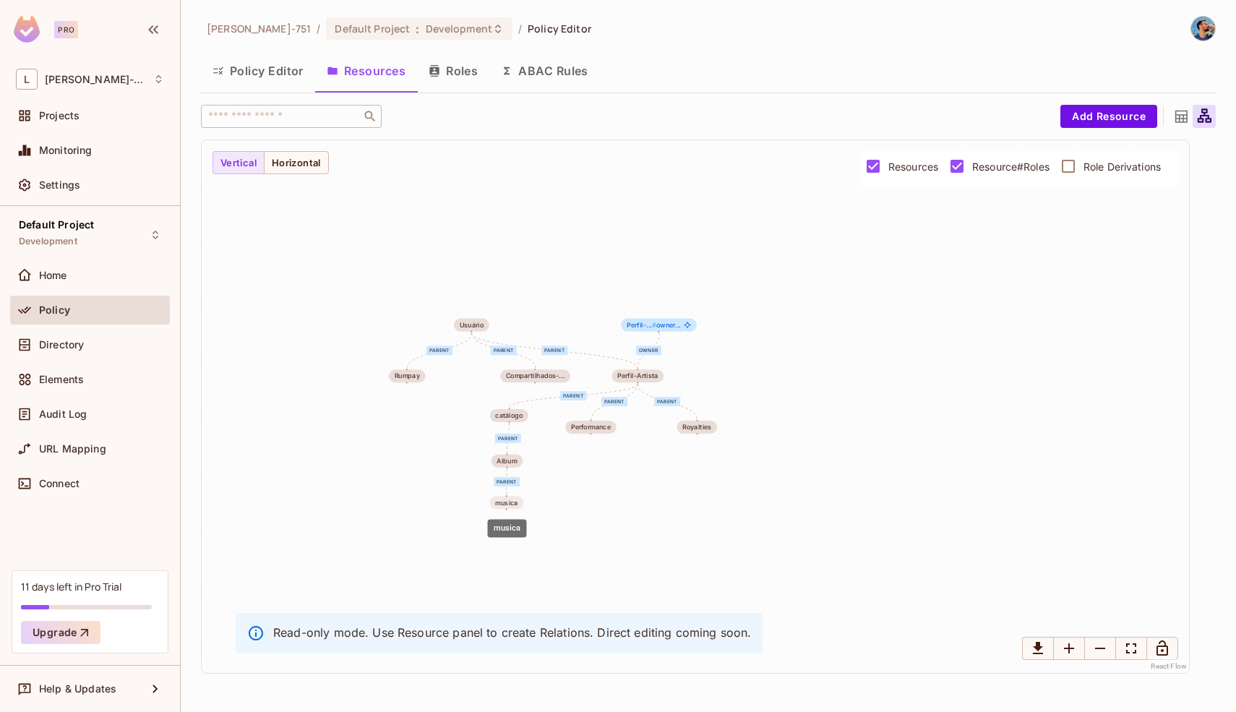
click at [519, 503] on div "musica" at bounding box center [507, 502] width 34 height 13
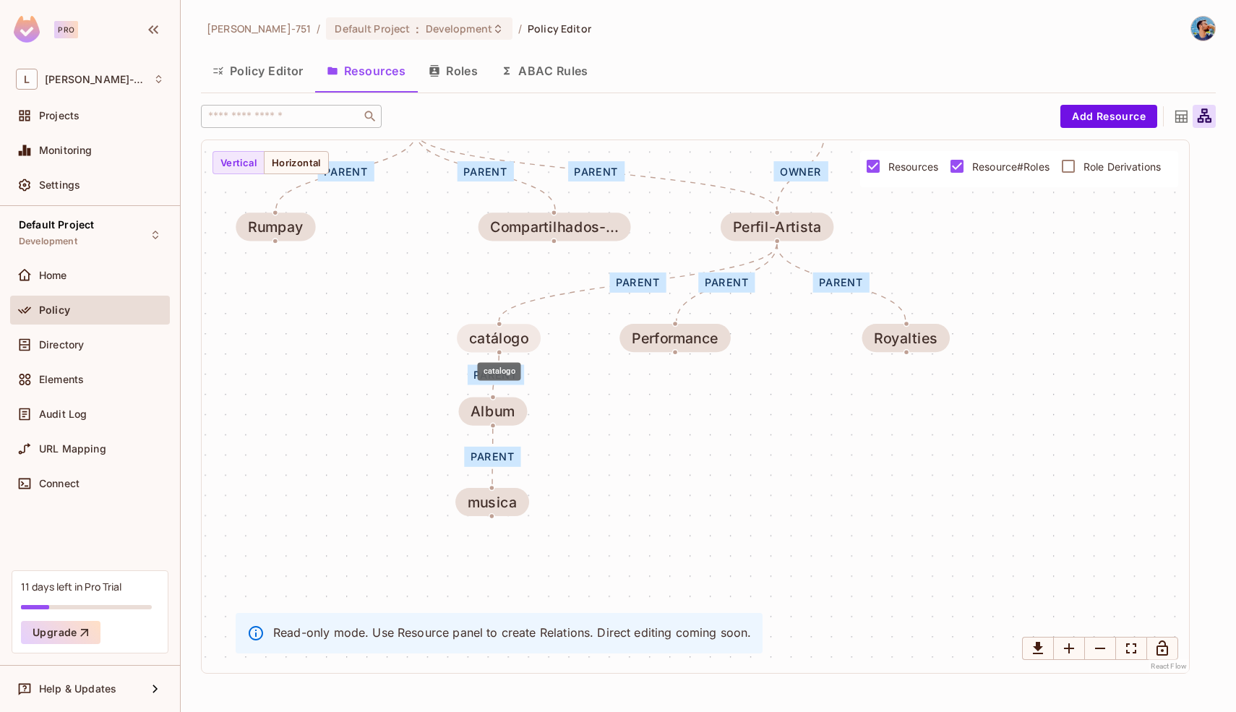
drag, startPoint x: 478, startPoint y: 303, endPoint x: 480, endPoint y: 329, distance: 26.1
click at [480, 329] on div "catálogo" at bounding box center [499, 338] width 84 height 28
drag, startPoint x: 475, startPoint y: 409, endPoint x: 474, endPoint y: 421, distance: 11.6
click at [475, 421] on div "Album" at bounding box center [492, 413] width 44 height 16
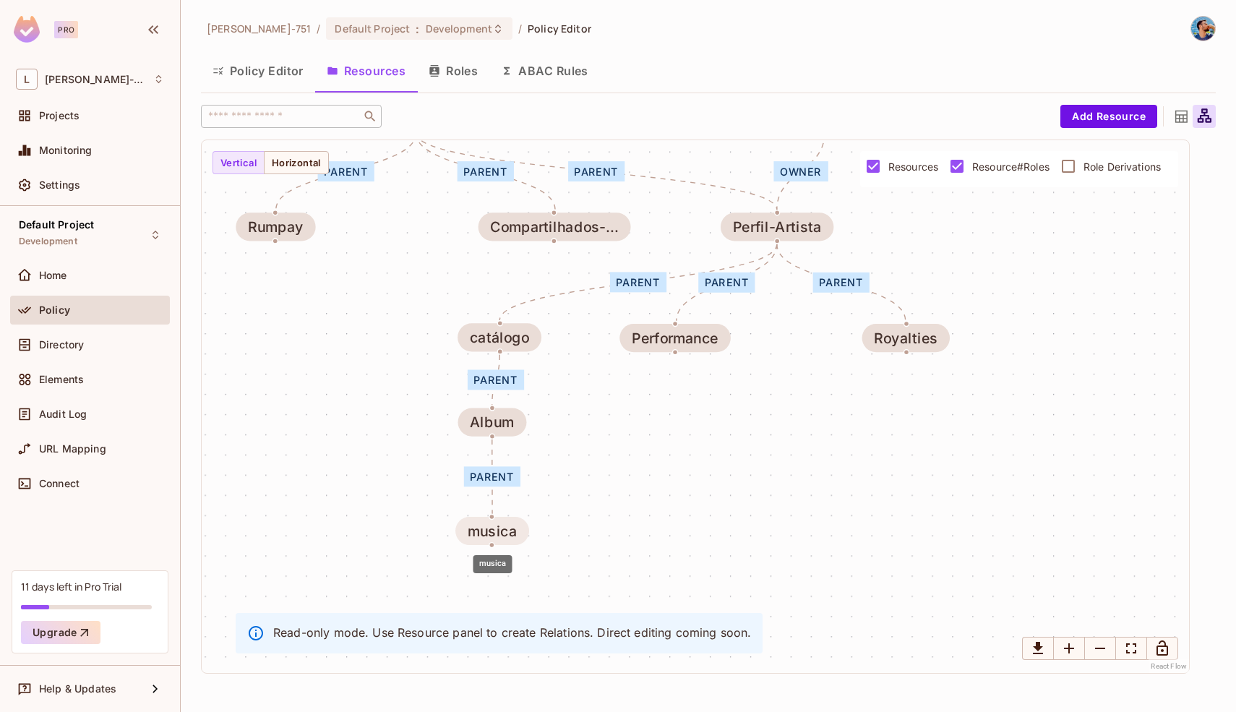
drag, startPoint x: 475, startPoint y: 501, endPoint x: 476, endPoint y: 533, distance: 31.1
click at [476, 533] on div "musica" at bounding box center [492, 530] width 49 height 16
drag, startPoint x: 498, startPoint y: 426, endPoint x: 506, endPoint y: 436, distance: 13.4
click at [506, 436] on div "Album" at bounding box center [500, 431] width 44 height 16
drag, startPoint x: 507, startPoint y: 526, endPoint x: 517, endPoint y: 519, distance: 12.4
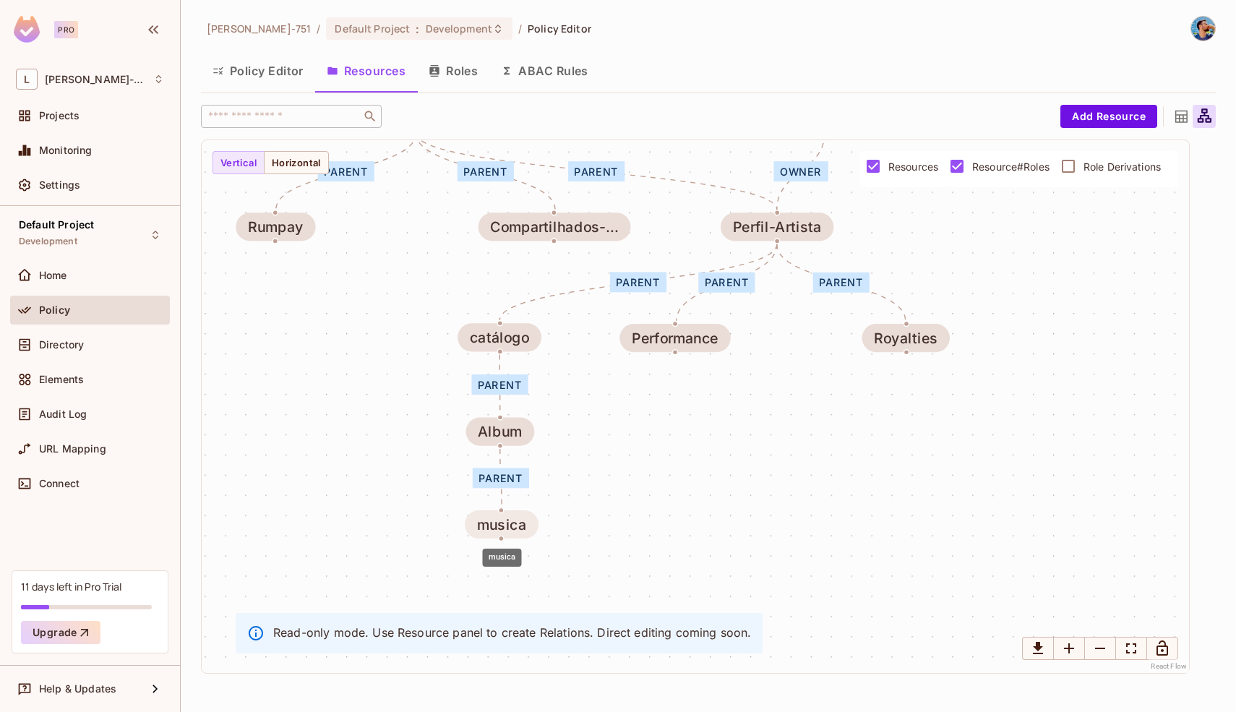
click at [517, 519] on div "musica" at bounding box center [501, 524] width 49 height 16
click at [650, 512] on div "parent parent parent parent parent parent owner parent parent catálogo musica A…" at bounding box center [695, 406] width 987 height 533
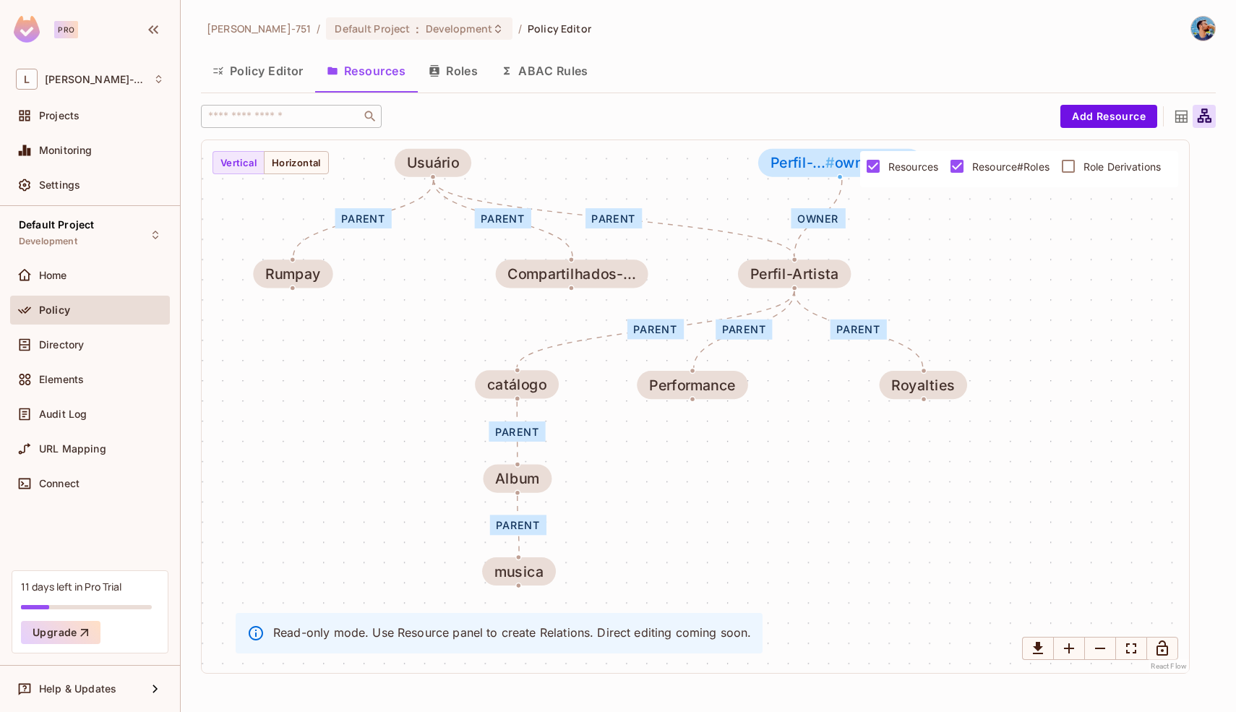
drag, startPoint x: 372, startPoint y: 270, endPoint x: 394, endPoint y: 325, distance: 59.0
click at [394, 325] on div "parent parent parent parent parent parent owner parent parent catálogo musica A…" at bounding box center [695, 406] width 987 height 533
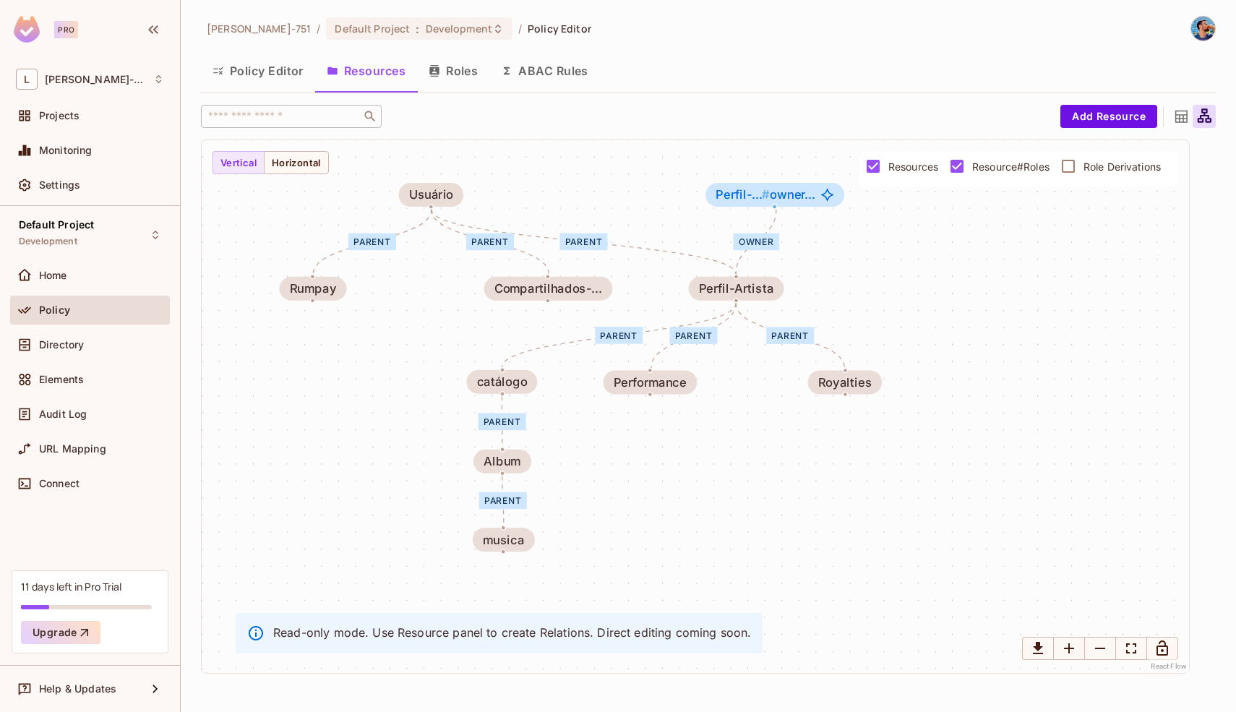
click at [393, 325] on div "parent parent parent parent parent parent owner parent parent catálogo musica A…" at bounding box center [695, 406] width 987 height 533
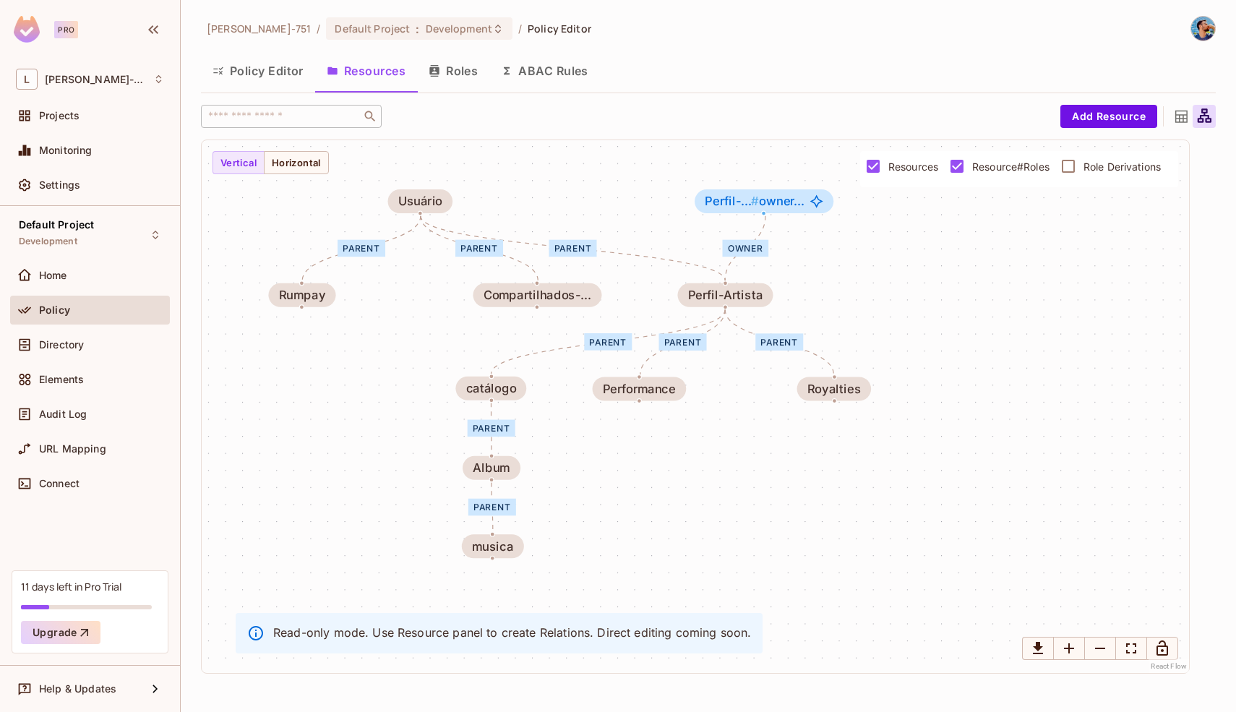
drag, startPoint x: 393, startPoint y: 325, endPoint x: 382, endPoint y: 332, distance: 12.6
click at [382, 332] on div "parent parent parent parent parent parent owner parent parent catálogo musica A…" at bounding box center [695, 406] width 987 height 533
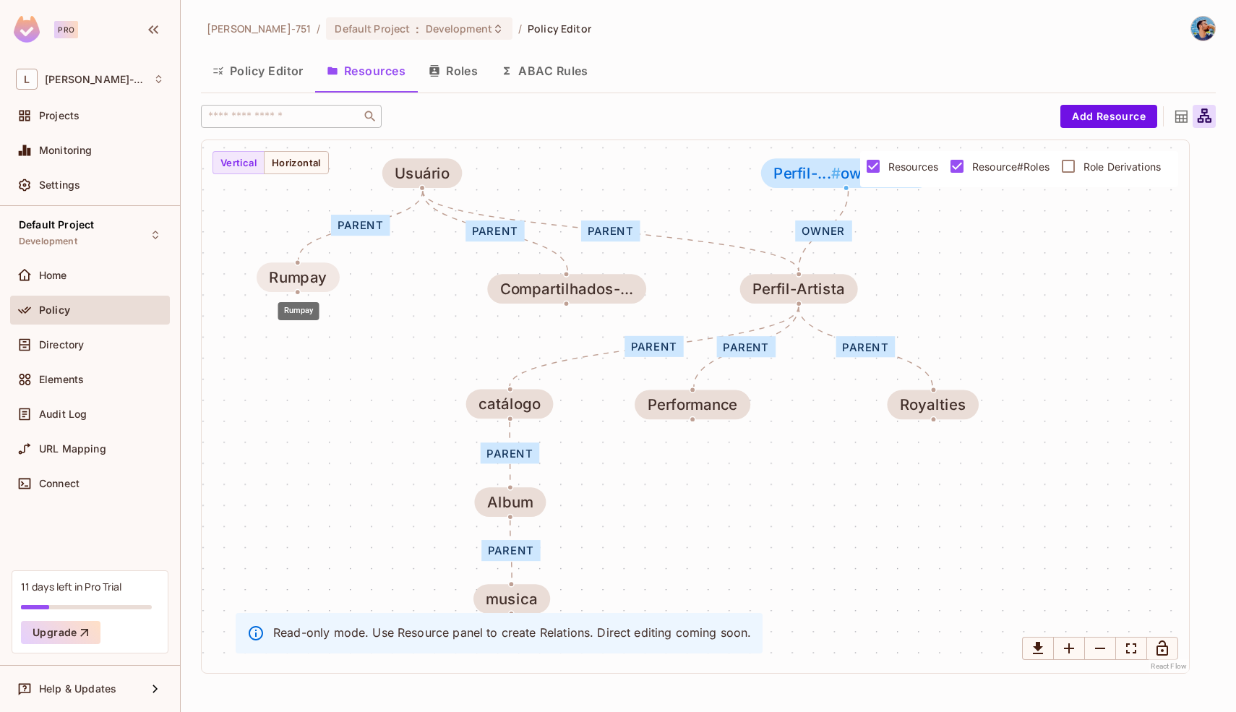
drag, startPoint x: 299, startPoint y: 293, endPoint x: 321, endPoint y: 282, distance: 24.6
click at [322, 282] on div "Rumpay" at bounding box center [298, 277] width 58 height 17
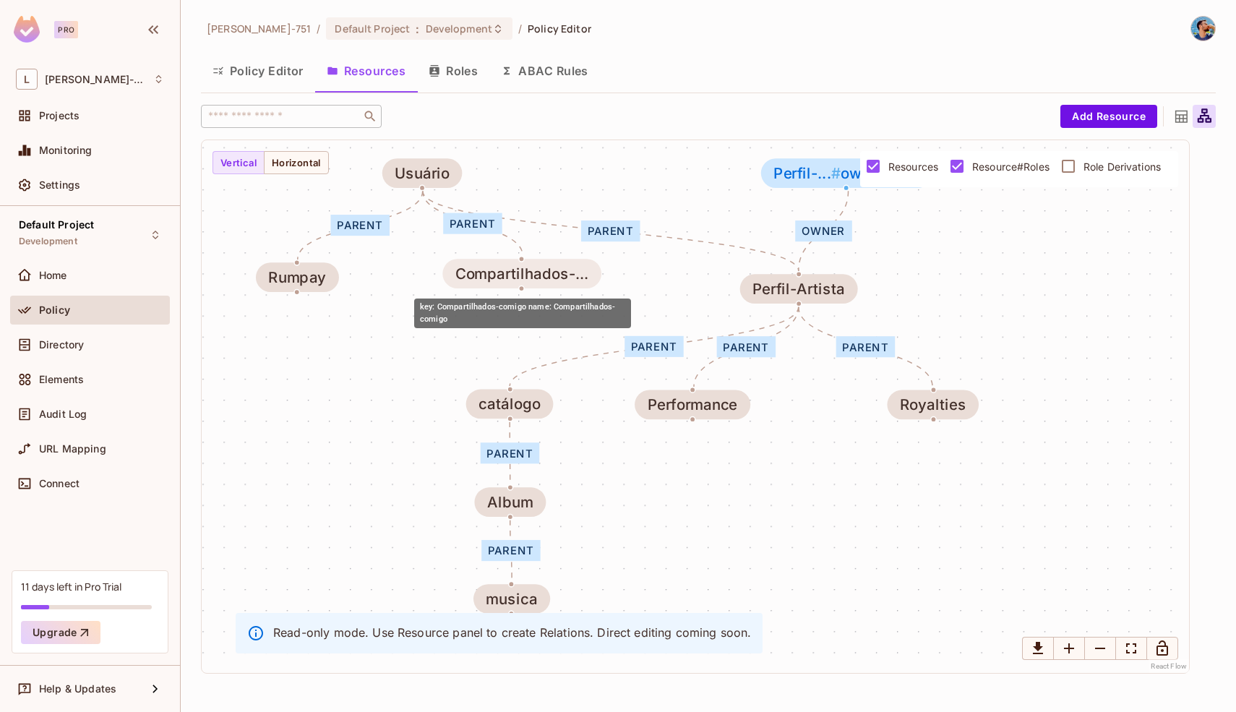
drag, startPoint x: 509, startPoint y: 291, endPoint x: 462, endPoint y: 276, distance: 49.4
click at [462, 276] on div "Compartilhados-..." at bounding box center [521, 273] width 133 height 17
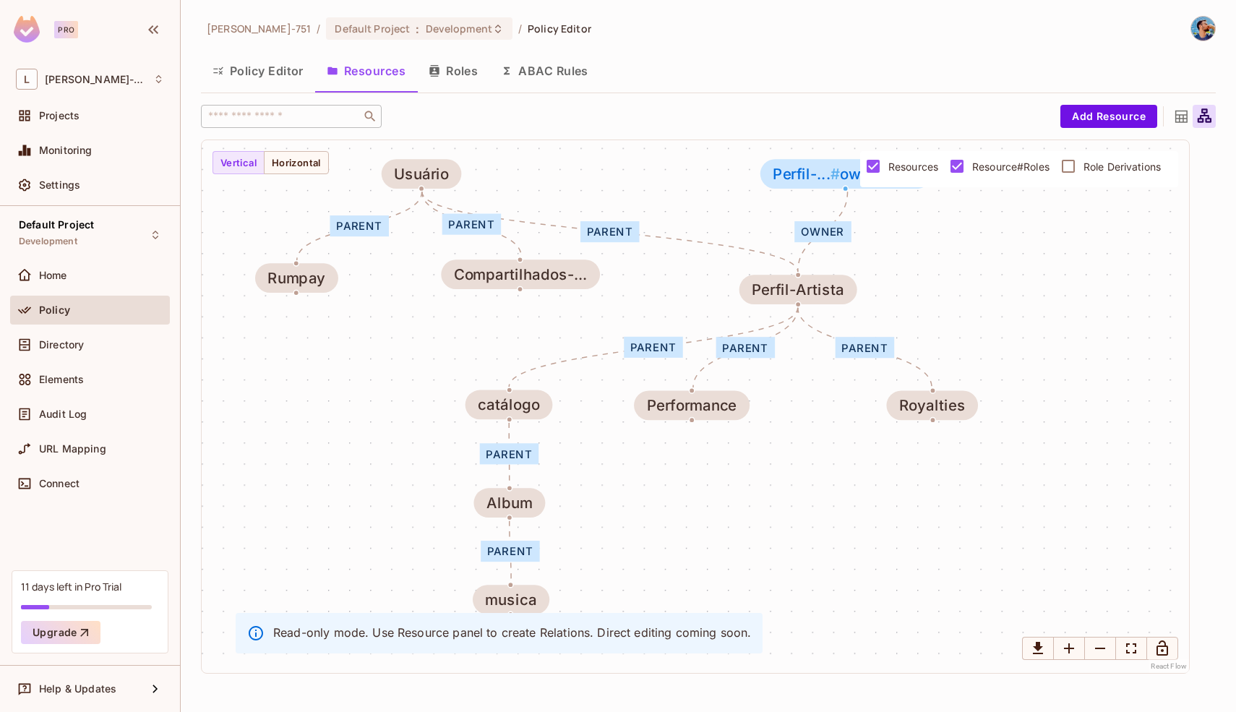
click at [361, 332] on div "parent parent parent parent parent parent owner parent parent catálogo musica A…" at bounding box center [695, 406] width 987 height 533
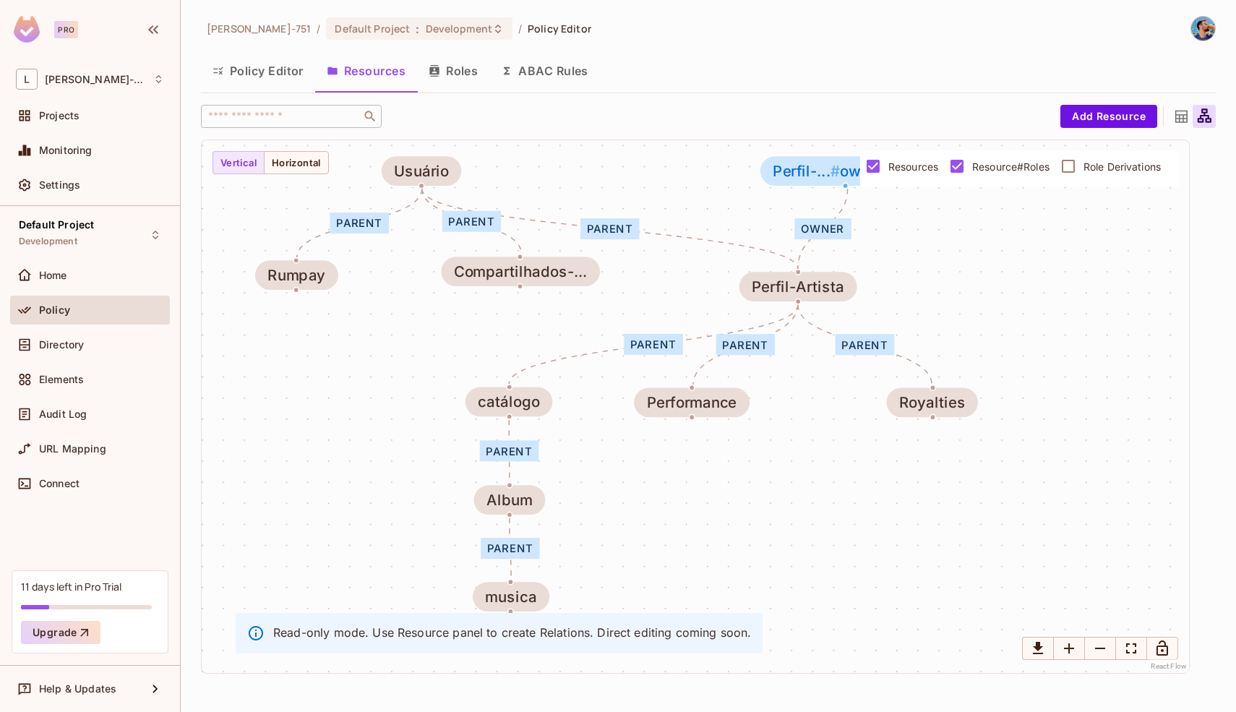
drag, startPoint x: 361, startPoint y: 332, endPoint x: 361, endPoint y: 314, distance: 18.1
click at [361, 314] on div "parent parent parent parent parent parent owner parent parent catálogo musica A…" at bounding box center [695, 406] width 987 height 533
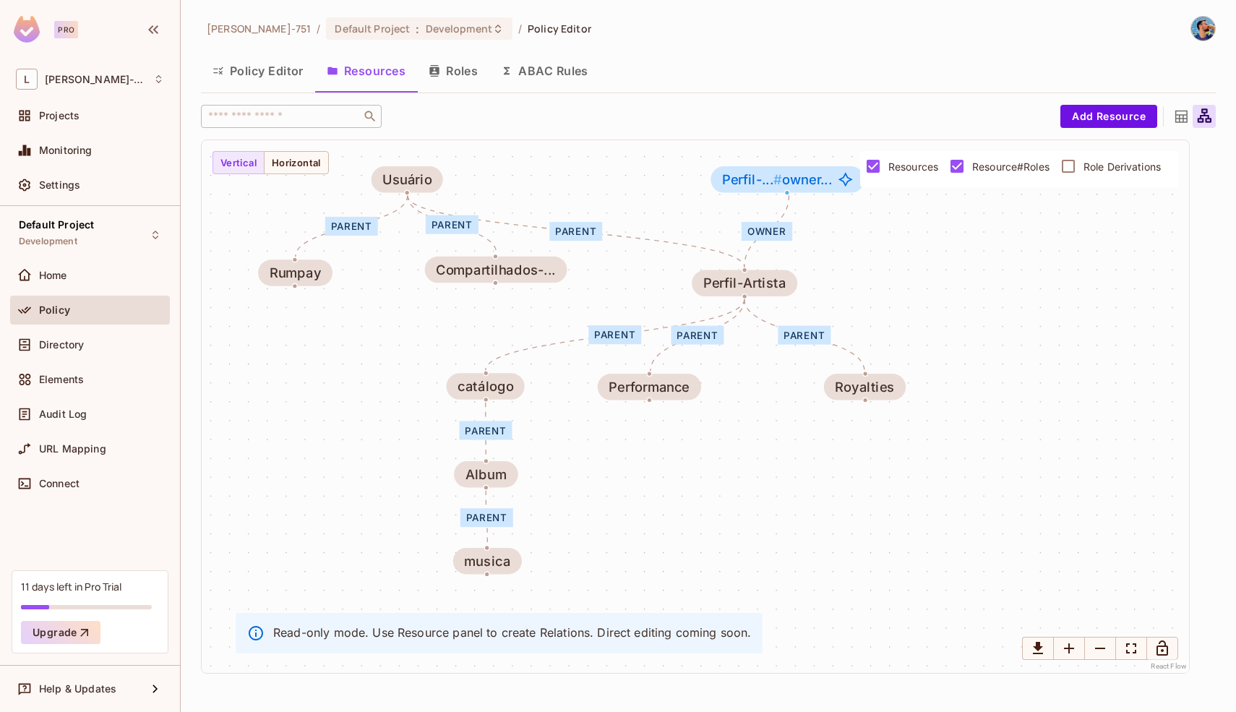
drag, startPoint x: 352, startPoint y: 360, endPoint x: 345, endPoint y: 363, distance: 7.8
click at [345, 363] on div "parent parent parent parent parent parent owner parent parent catálogo musica A…" at bounding box center [695, 406] width 987 height 533
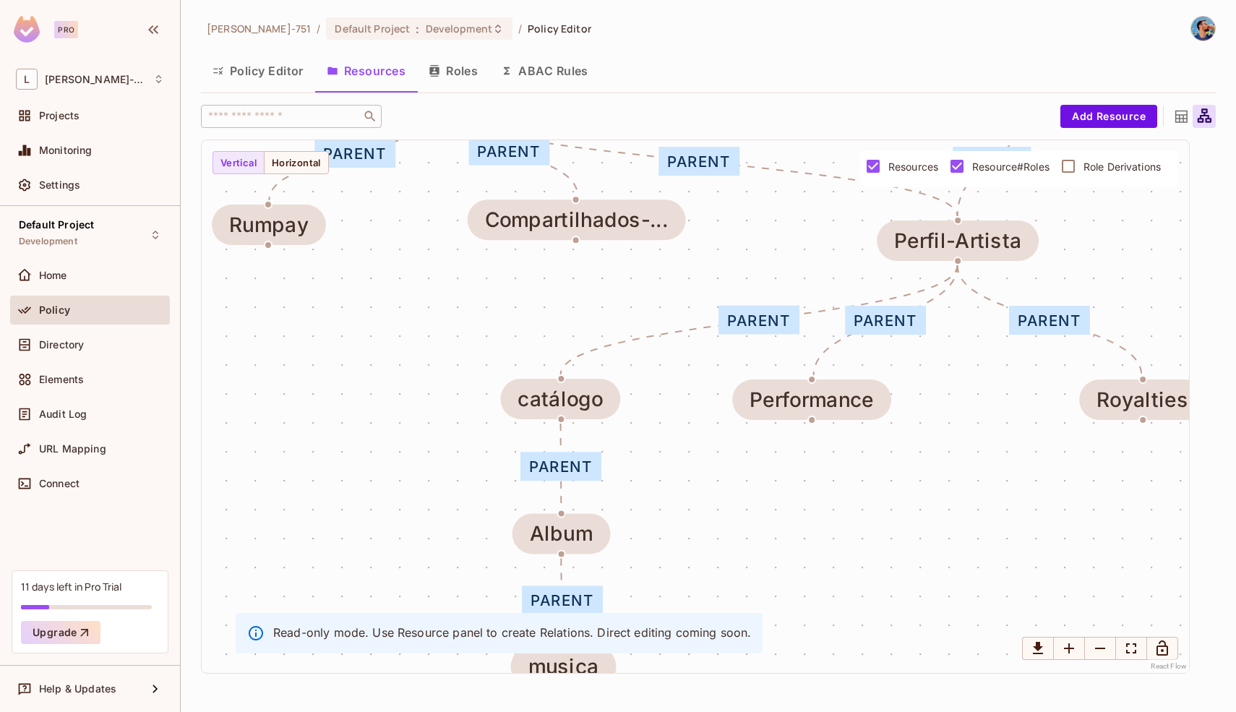
drag, startPoint x: 345, startPoint y: 363, endPoint x: 345, endPoint y: 379, distance: 16.6
click at [345, 379] on div "parent parent parent parent parent parent owner parent parent catálogo musica A…" at bounding box center [695, 406] width 987 height 533
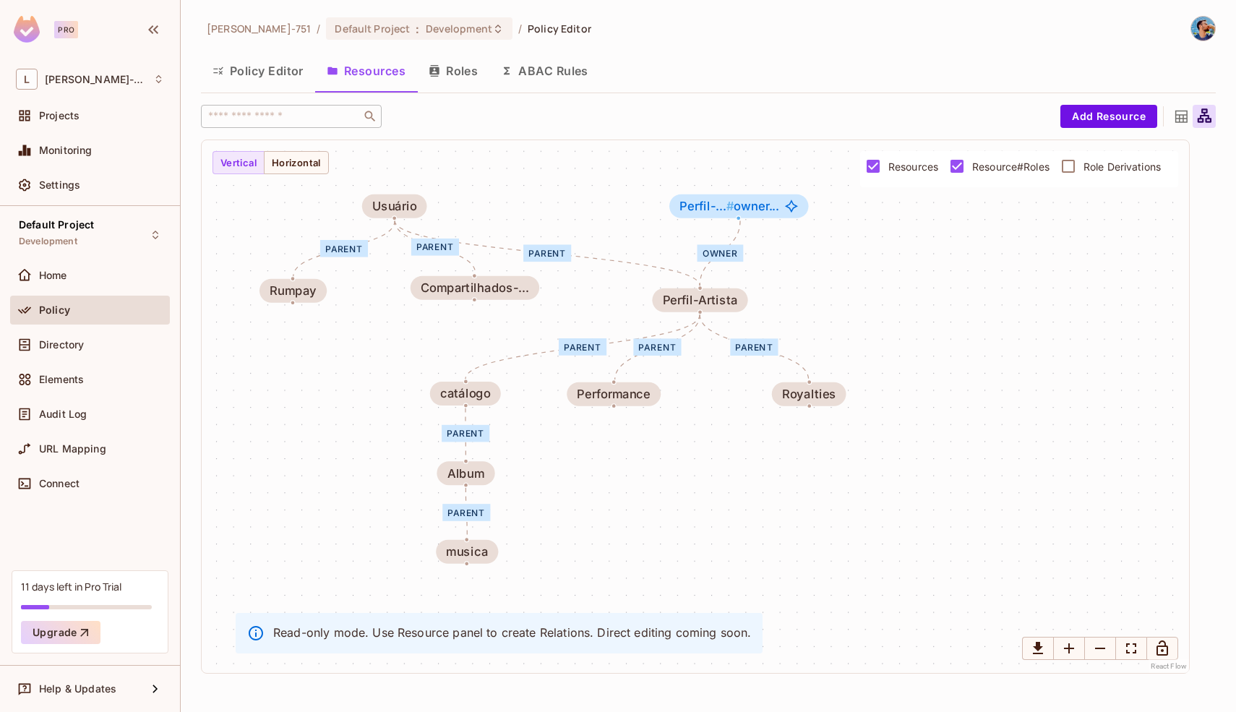
drag, startPoint x: 344, startPoint y: 379, endPoint x: 337, endPoint y: 372, distance: 9.7
click at [337, 372] on div "parent parent parent parent parent parent owner parent parent catálogo musica A…" at bounding box center [695, 406] width 987 height 533
click at [300, 288] on div "Rumpay" at bounding box center [298, 287] width 47 height 14
click at [362, 398] on div "parent parent parent parent parent parent owner parent parent catálogo musica A…" at bounding box center [695, 406] width 987 height 533
click at [1184, 117] on icon at bounding box center [1181, 117] width 18 height 18
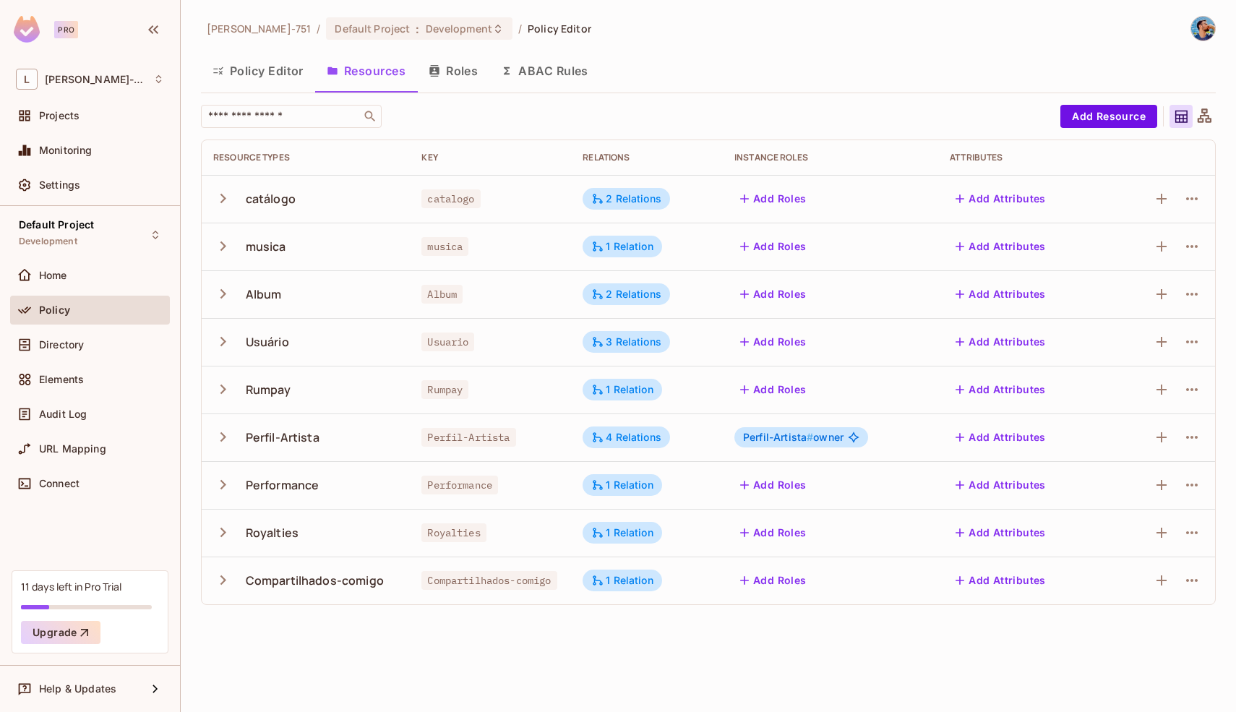
click at [884, 64] on div "Policy Editor Resources Roles ABAC Rules" at bounding box center [708, 71] width 1014 height 36
click at [444, 64] on button "Roles" at bounding box center [453, 71] width 72 height 36
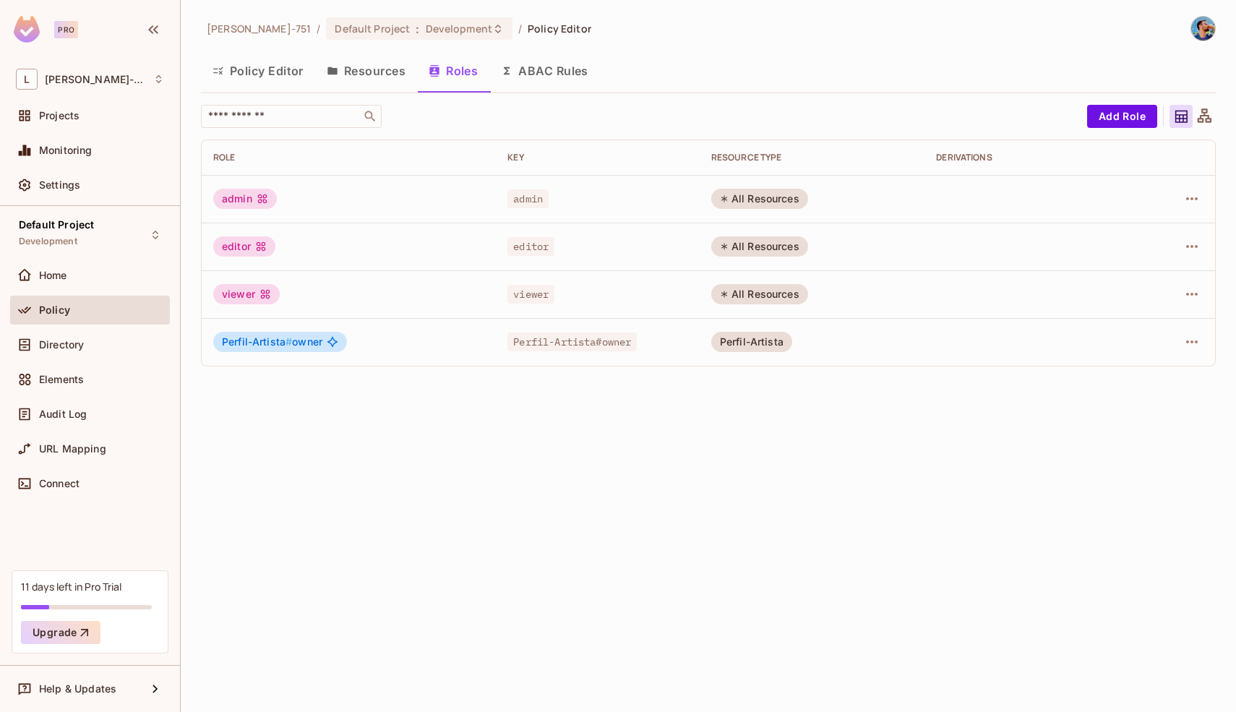
click at [386, 429] on div "Leonardo-751 / Default Project : Development / Policy Editor Policy Editor Reso…" at bounding box center [708, 356] width 1055 height 712
click at [421, 392] on div "Leonardo-751 / Default Project : Development / Policy Editor Policy Editor Reso…" at bounding box center [708, 356] width 1055 height 712
click at [1115, 121] on button "Add Role" at bounding box center [1122, 116] width 70 height 23
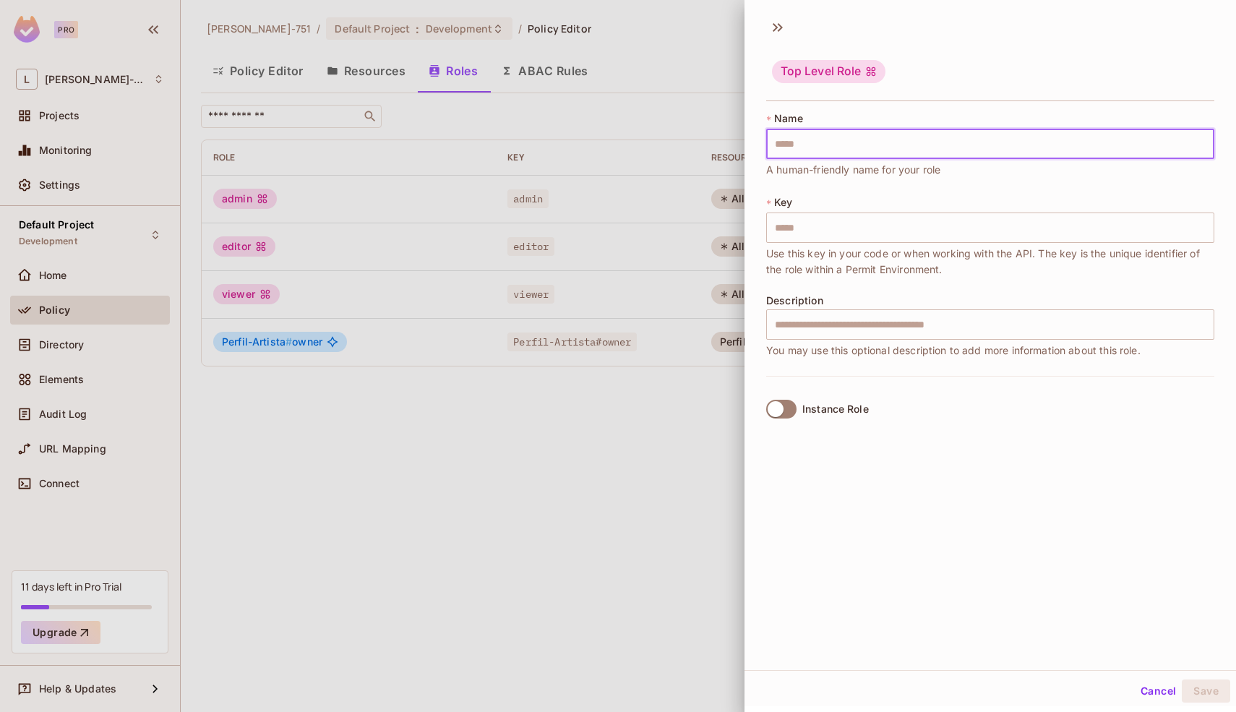
click at [1052, 149] on input "text" at bounding box center [990, 144] width 448 height 30
type input "*"
type input "**"
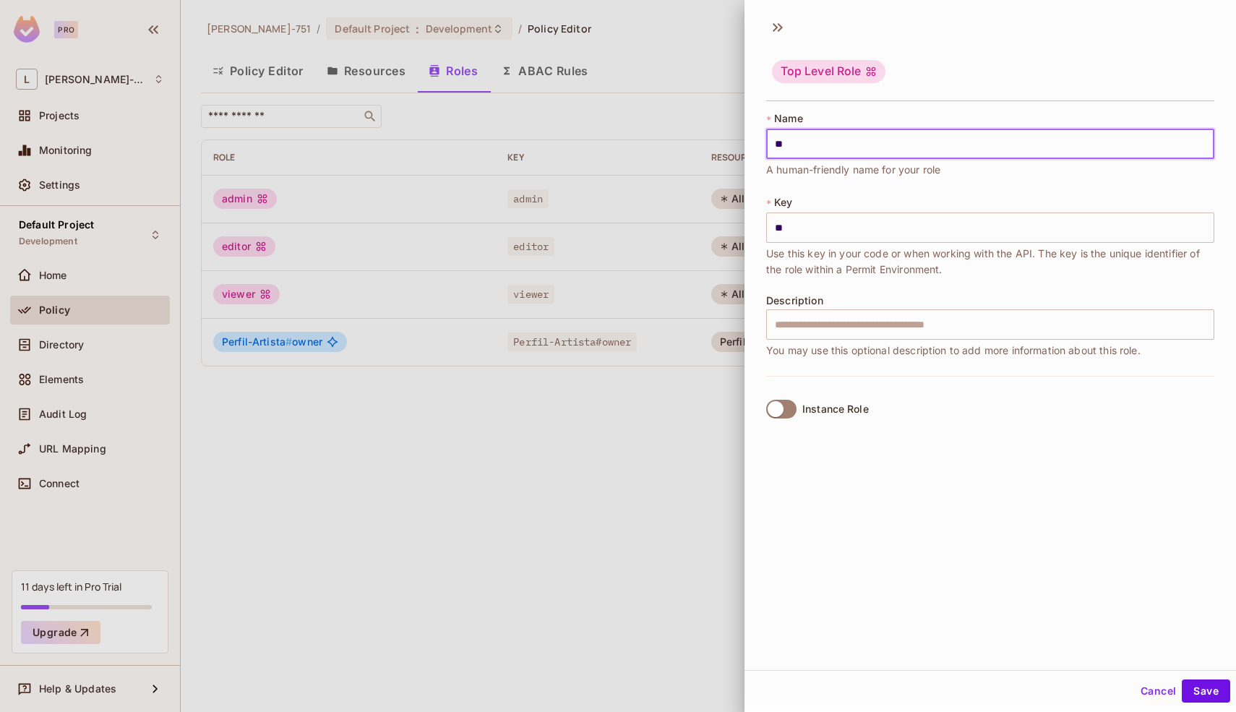
type input "***"
type input "****"
type input "*****"
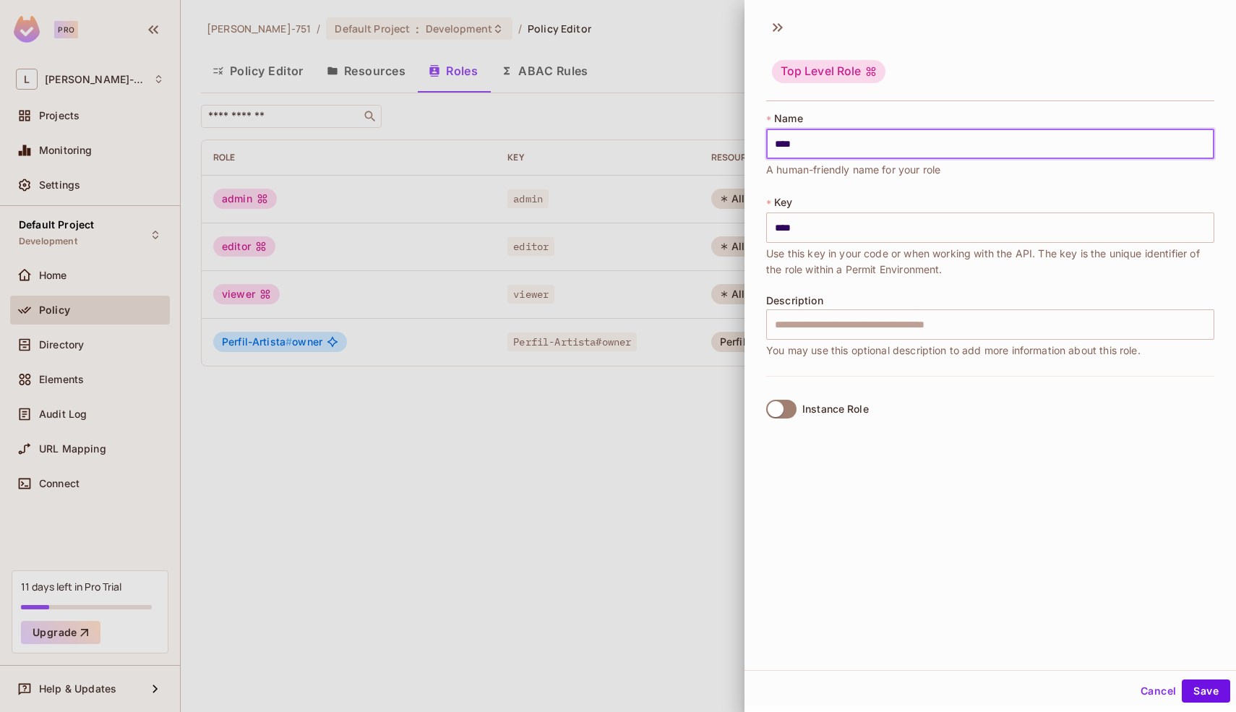
type input "*****"
type input "******"
type input "*******"
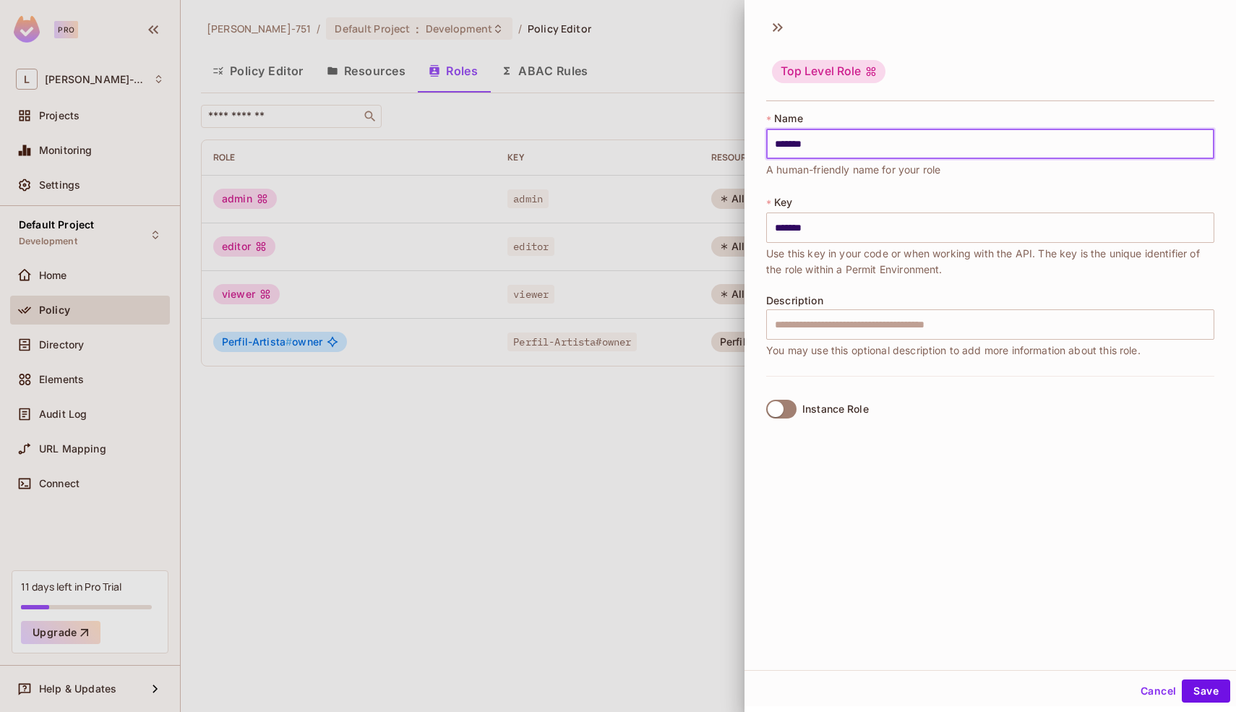
type input "*******"
click at [939, 474] on div "Top Level Role * Name ******* ​ A human-friendly name for your role * Key *****…" at bounding box center [989, 340] width 491 height 660
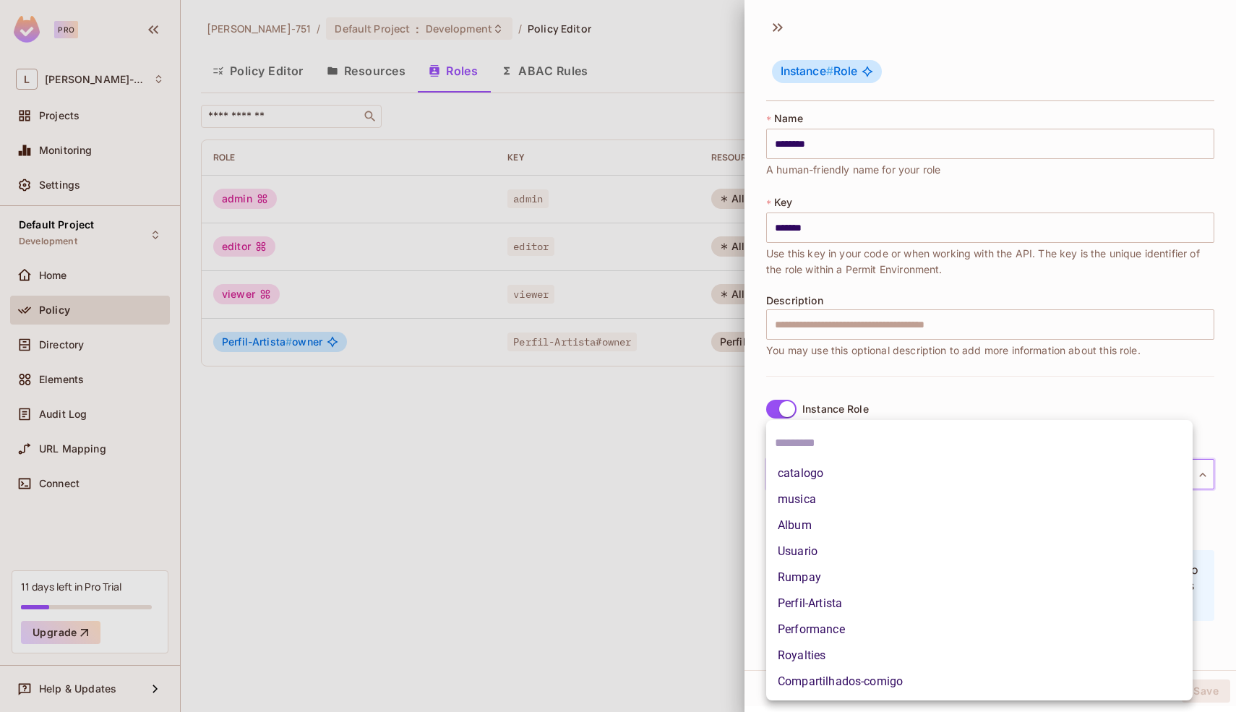
click at [802, 467] on body "Pro L Leonardo-751 Projects Monitoring Settings Default Project Development Hom…" at bounding box center [618, 356] width 1236 height 712
click at [833, 402] on div at bounding box center [618, 356] width 1236 height 712
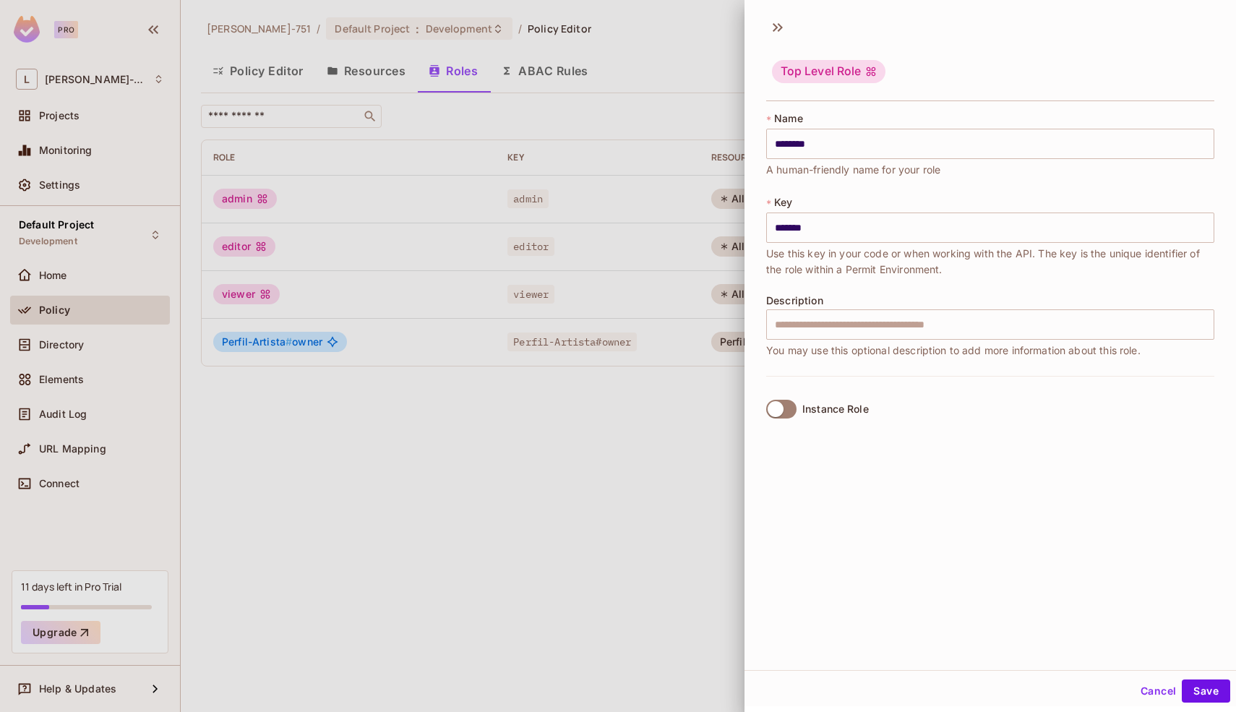
click at [669, 441] on div at bounding box center [618, 356] width 1236 height 712
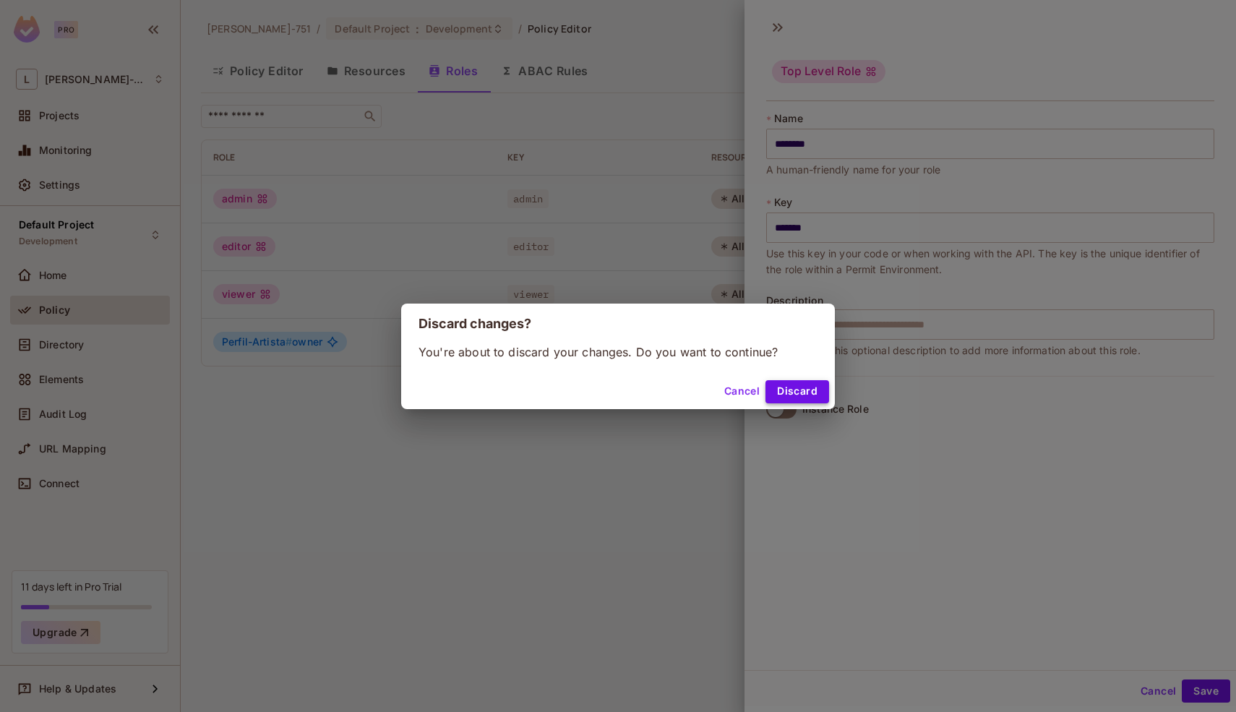
click at [796, 395] on button "Discard" at bounding box center [797, 391] width 64 height 23
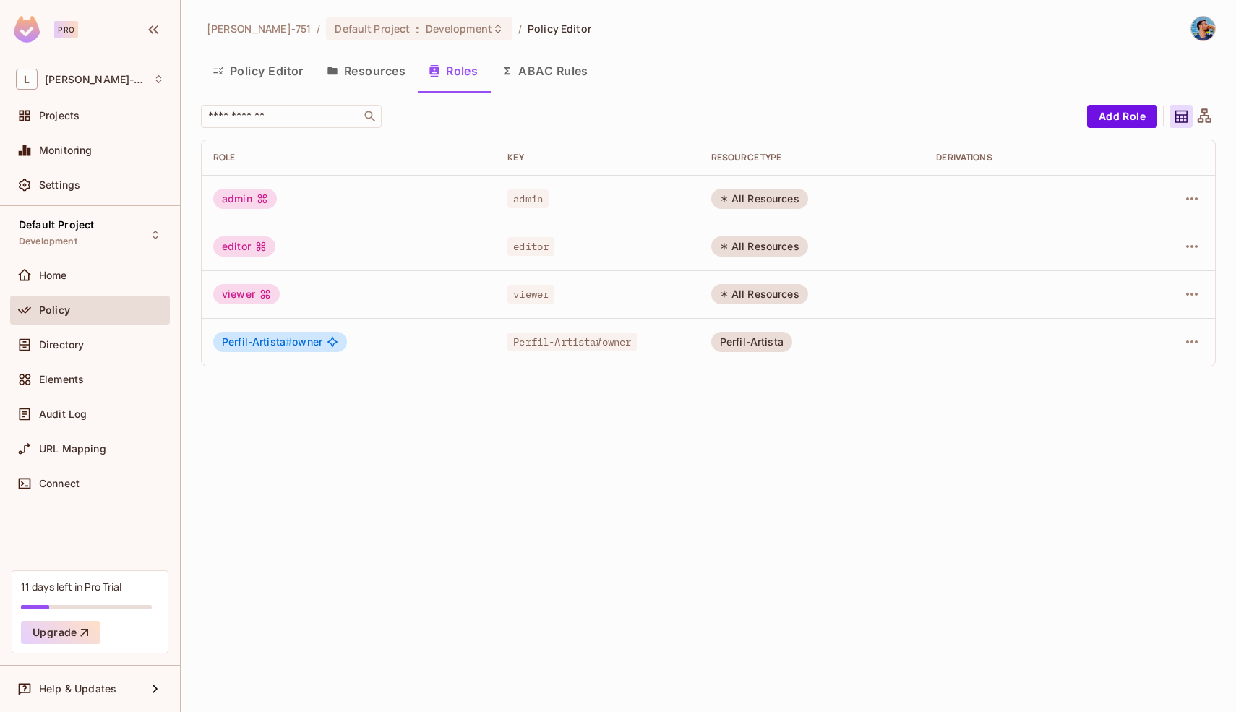
click at [696, 337] on td "Perfil-Artista#owner" at bounding box center [598, 342] width 204 height 48
click at [282, 348] on span "Perfil-Artista #" at bounding box center [257, 341] width 70 height 12
click at [1198, 342] on icon "button" at bounding box center [1191, 341] width 17 height 17
click at [1163, 370] on li "Edit Role" at bounding box center [1129, 375] width 128 height 32
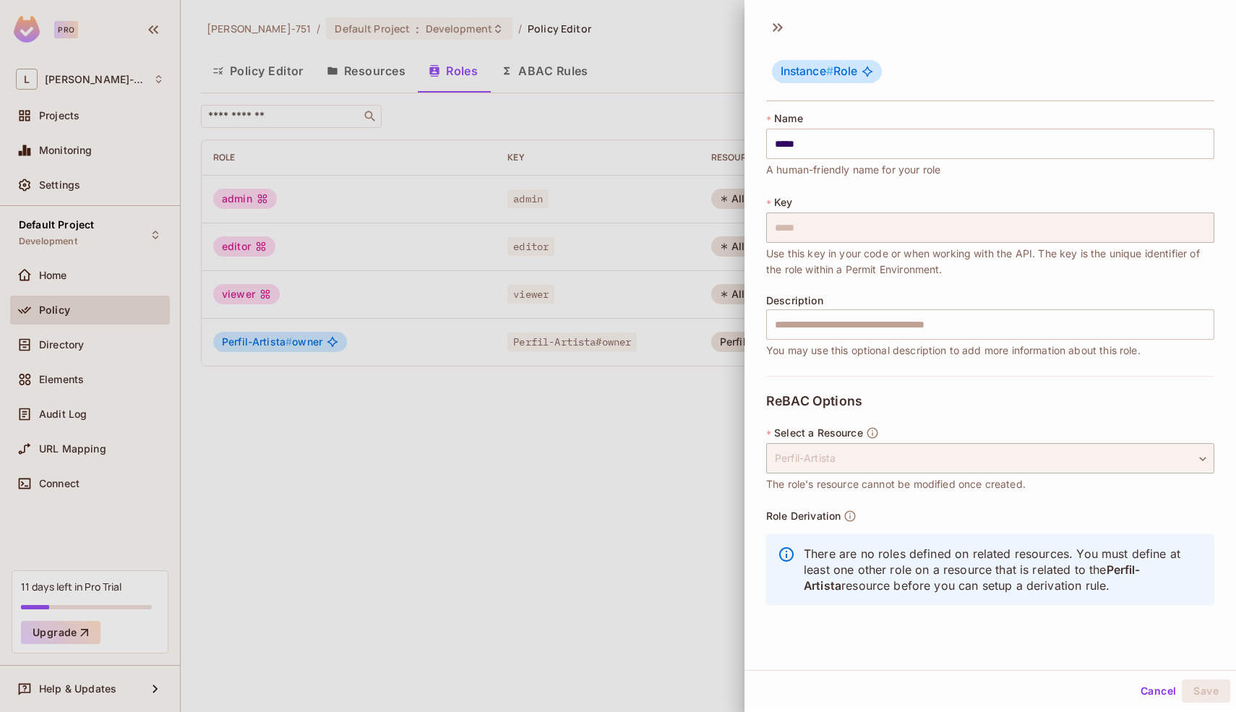
scroll to position [2, 0]
click at [949, 458] on div "Perfil-Artista" at bounding box center [990, 456] width 448 height 30
click at [1144, 687] on button "Cancel" at bounding box center [1157, 688] width 47 height 23
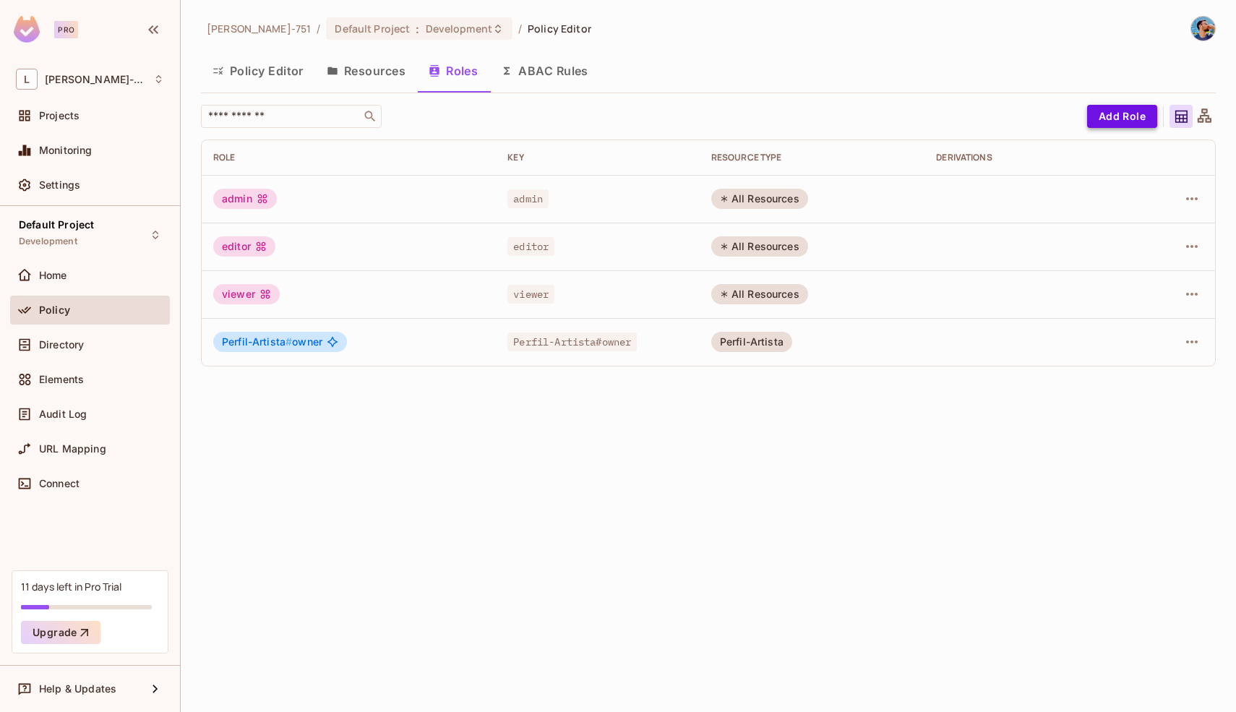
click at [1135, 124] on button "Add Role" at bounding box center [1122, 116] width 70 height 23
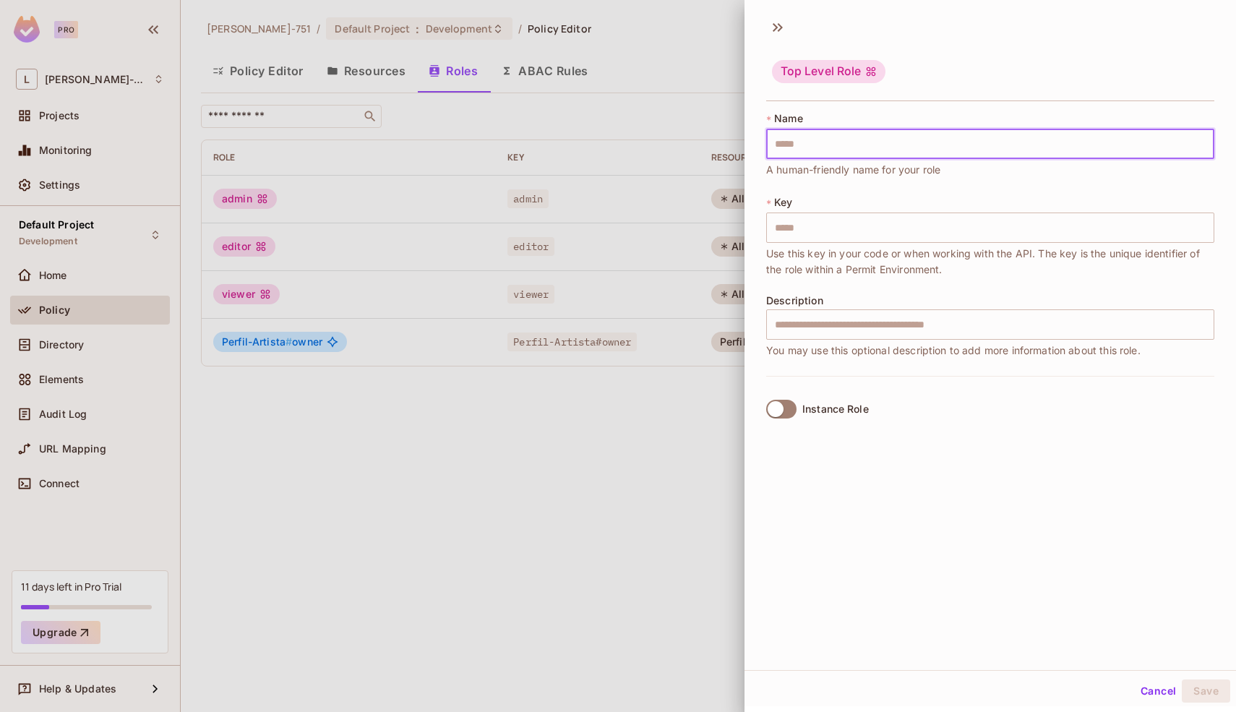
click at [897, 145] on input "text" at bounding box center [990, 144] width 448 height 30
type input "*"
type input "**"
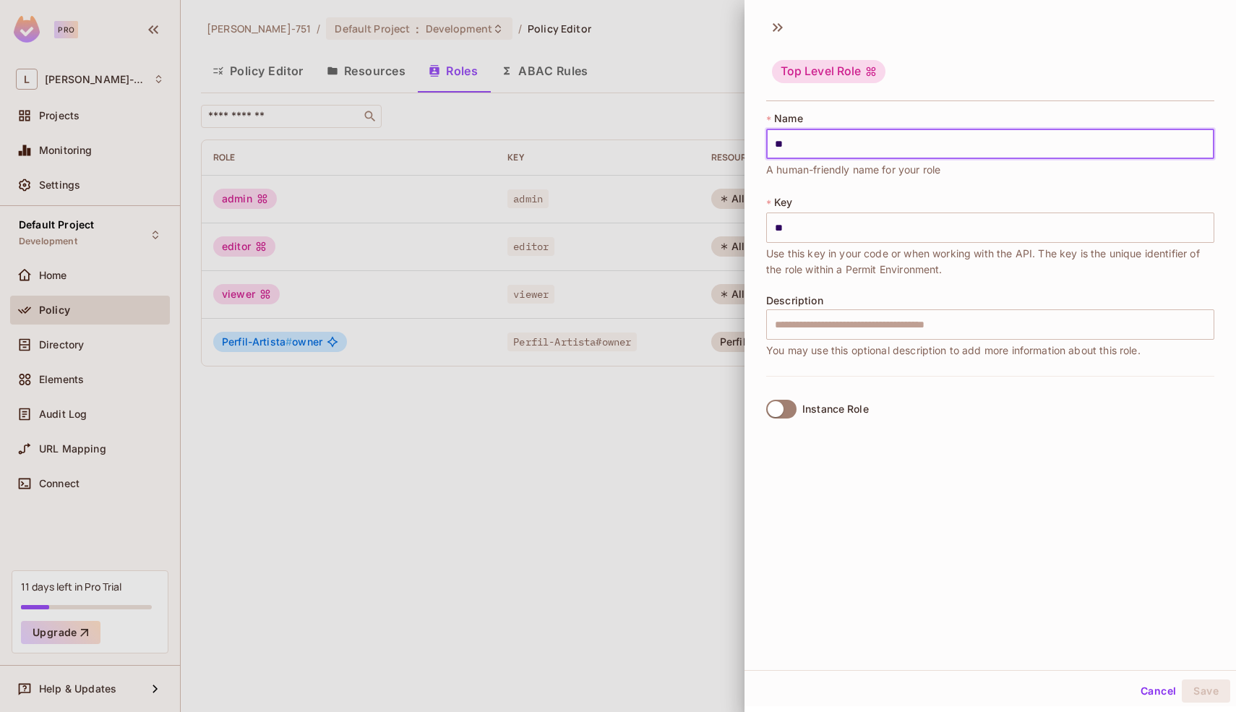
type input "***"
type input "****"
type input "*****"
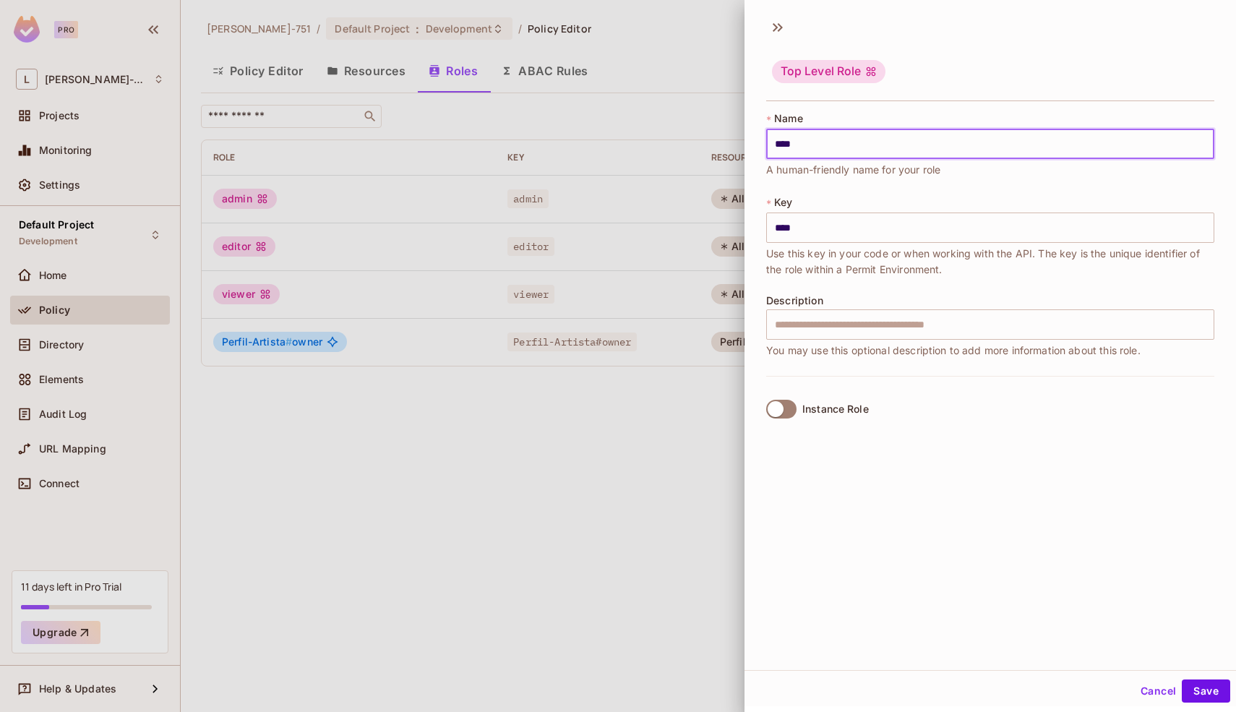
type input "*****"
type input "******"
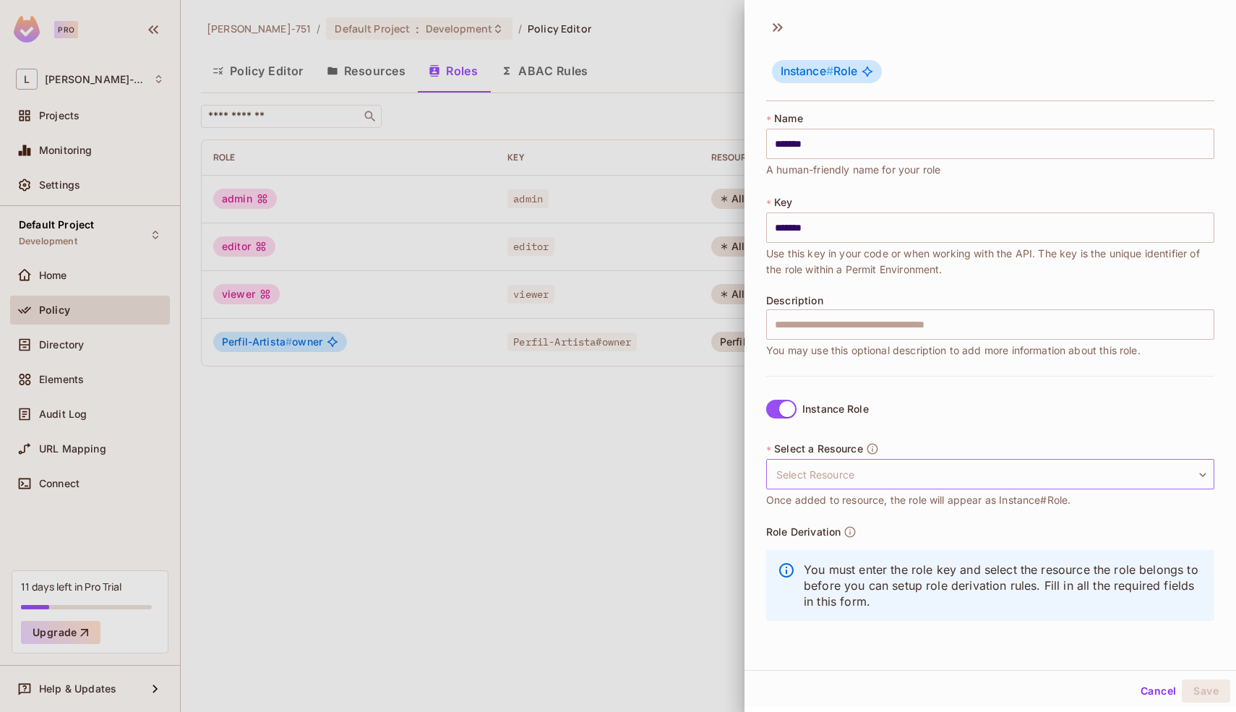
click at [804, 471] on body "Pro L Leonardo-751 Projects Monitoring Settings Default Project Development Hom…" at bounding box center [618, 356] width 1236 height 712
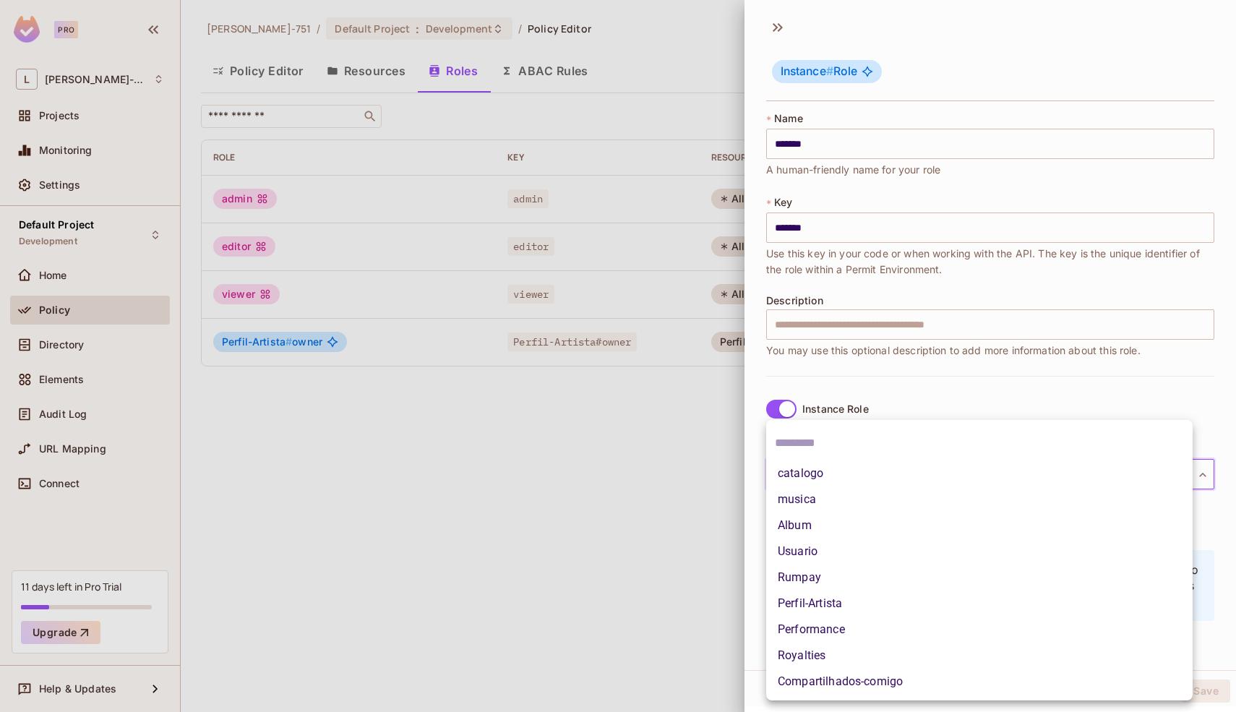
click at [816, 611] on li "Perfil-Artista" at bounding box center [979, 603] width 426 height 26
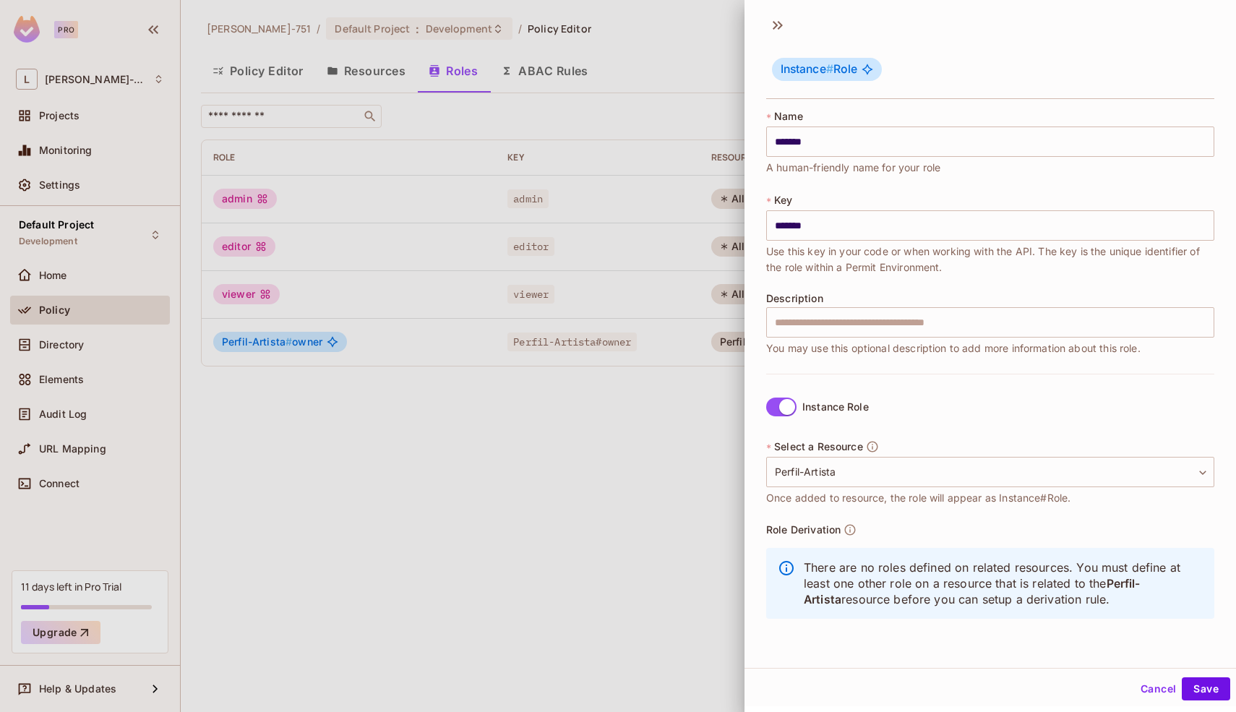
click at [1035, 597] on p "There are no roles defined on related resources. You must define at least one o…" at bounding box center [1002, 583] width 399 height 48
click at [1185, 686] on button "Save" at bounding box center [1205, 688] width 48 height 23
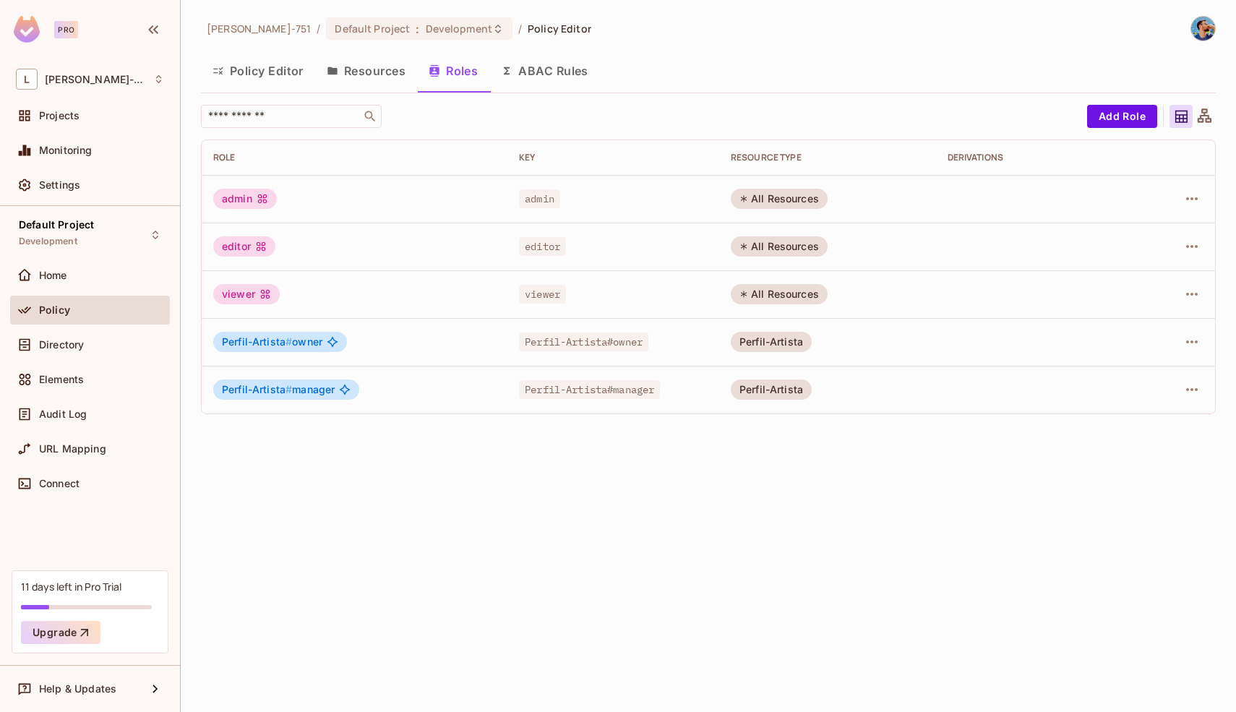
click at [783, 340] on div "Perfil-Artista" at bounding box center [771, 342] width 81 height 20
click at [1195, 395] on icon "button" at bounding box center [1191, 389] width 17 height 17
click at [1134, 415] on span "Edit Role" at bounding box center [1127, 422] width 52 height 23
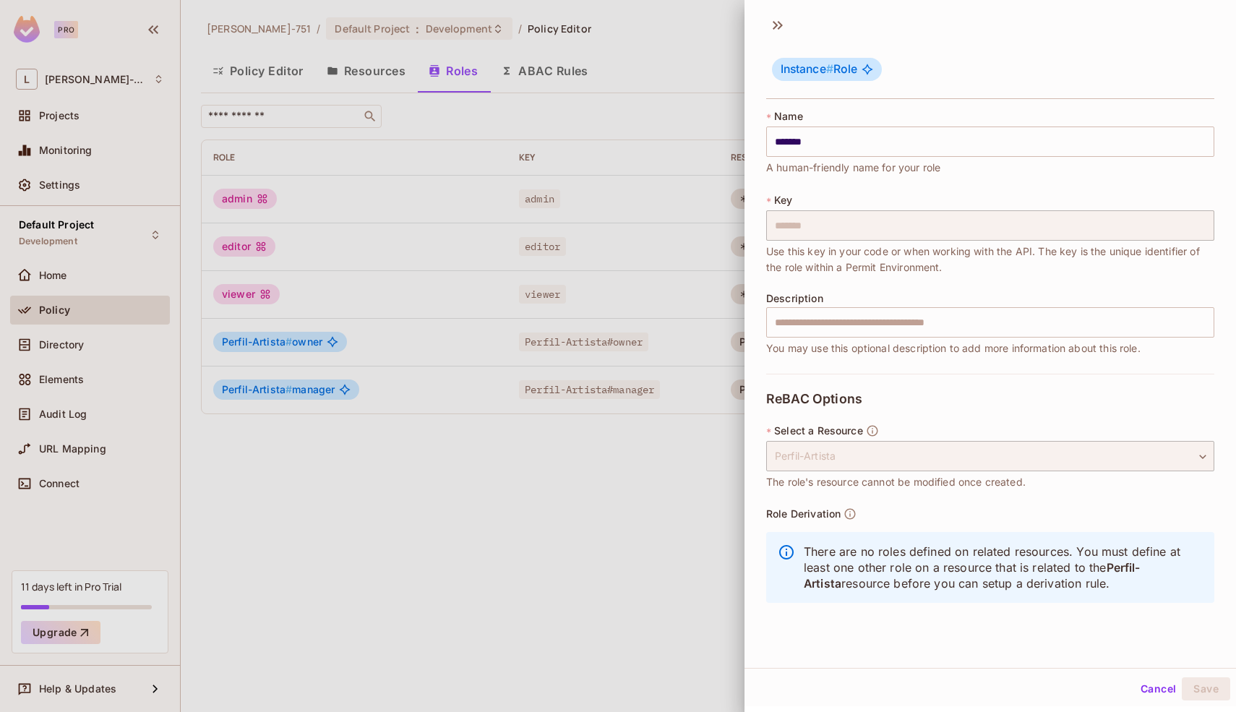
click at [634, 522] on div at bounding box center [618, 356] width 1236 height 712
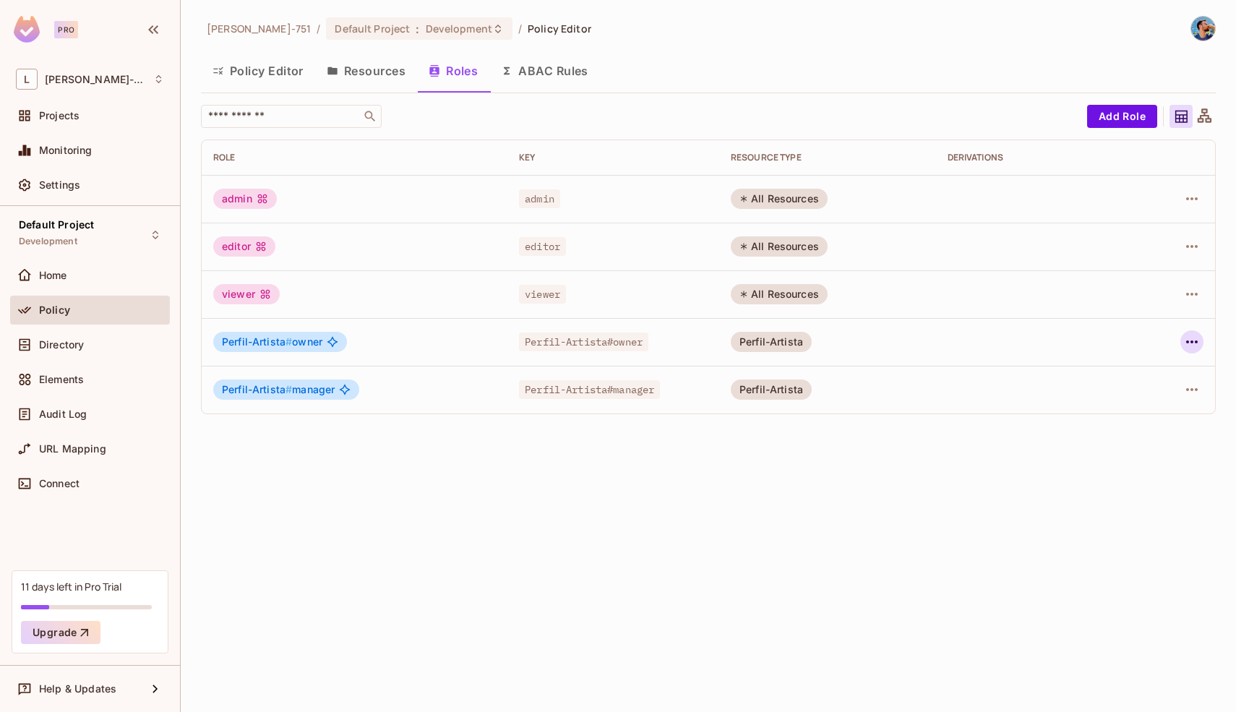
click at [1189, 335] on icon "button" at bounding box center [1191, 341] width 17 height 17
click at [1136, 405] on div "Edit Attributes" at bounding box center [1142, 407] width 72 height 14
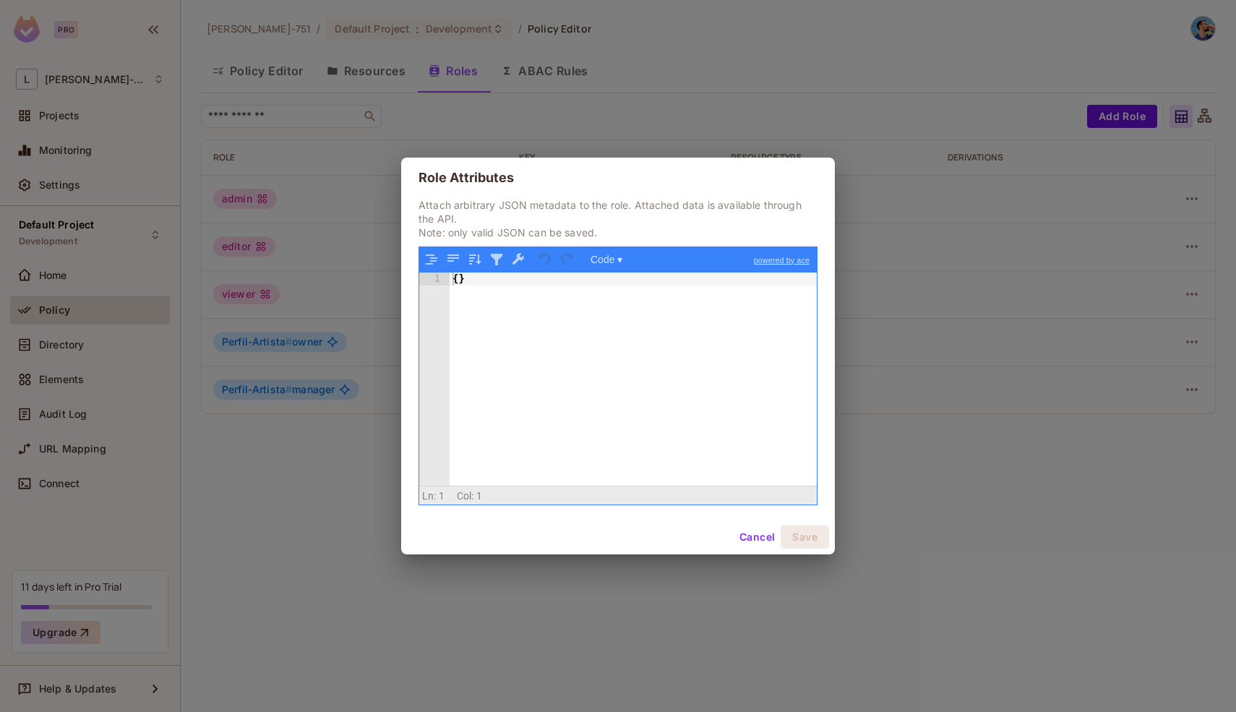
click at [748, 531] on button "Cancel" at bounding box center [756, 536] width 47 height 23
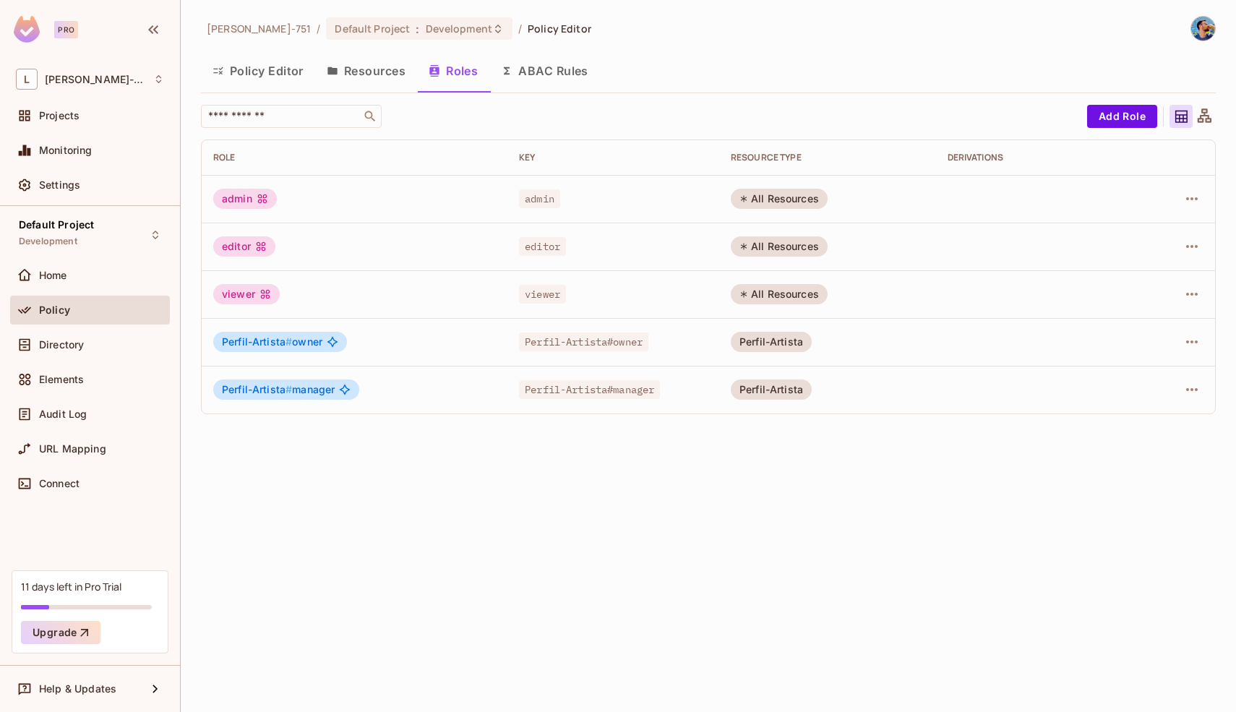
click at [738, 535] on div "Leonardo-751 / Default Project : Development / Policy Editor Policy Editor Reso…" at bounding box center [708, 356] width 1055 height 712
click at [1191, 392] on icon "button" at bounding box center [1191, 389] width 17 height 17
click at [1106, 427] on div "Edit Role" at bounding box center [1127, 422] width 43 height 14
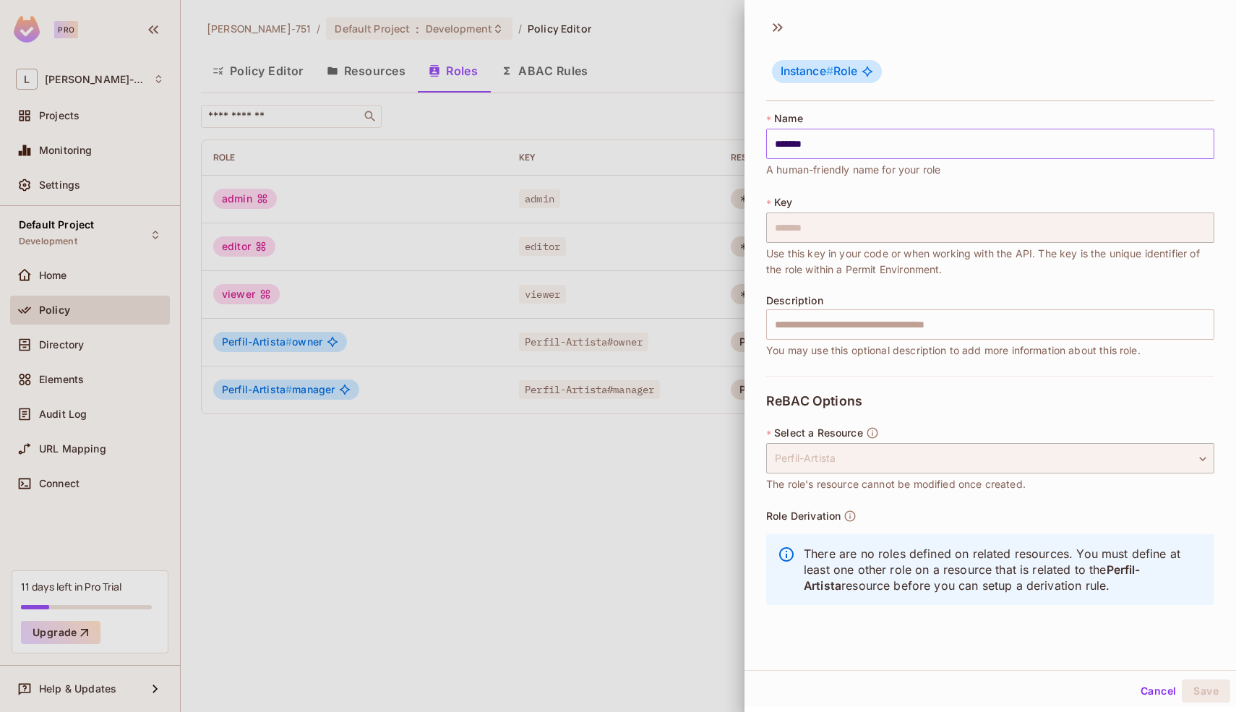
click at [848, 152] on input "*******" at bounding box center [990, 144] width 448 height 30
click at [707, 287] on div at bounding box center [618, 356] width 1236 height 712
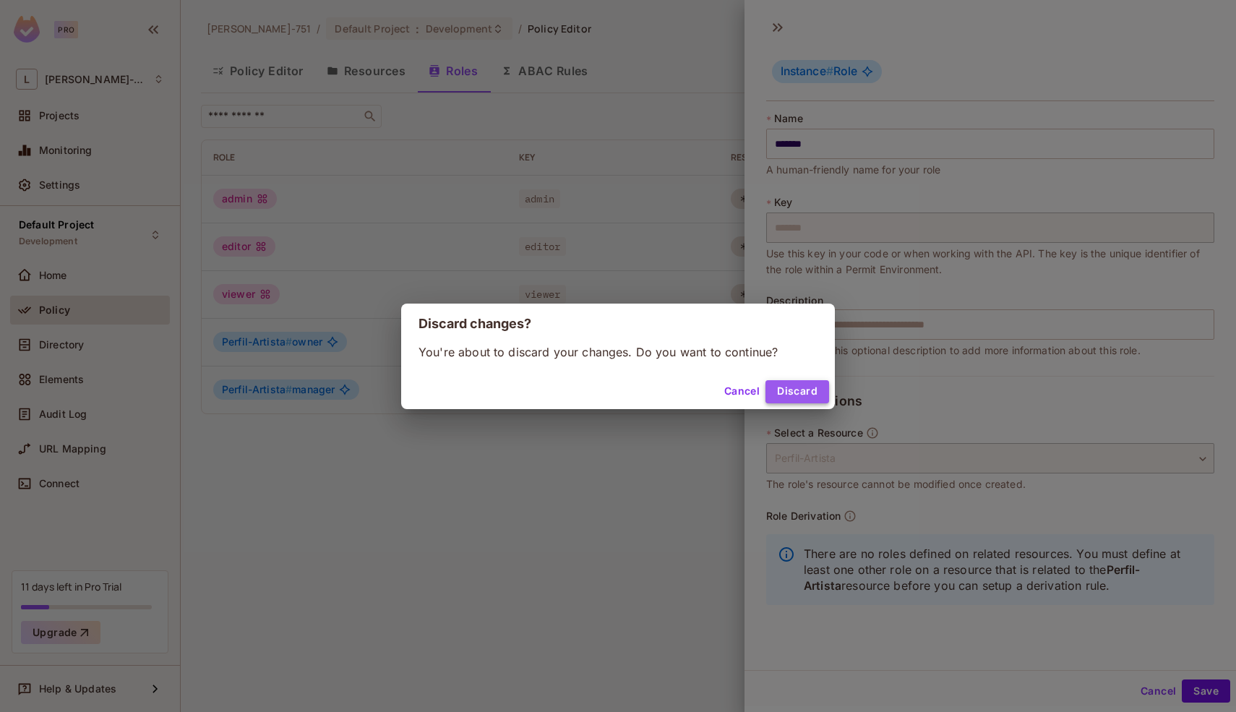
click at [803, 397] on button "Discard" at bounding box center [797, 391] width 64 height 23
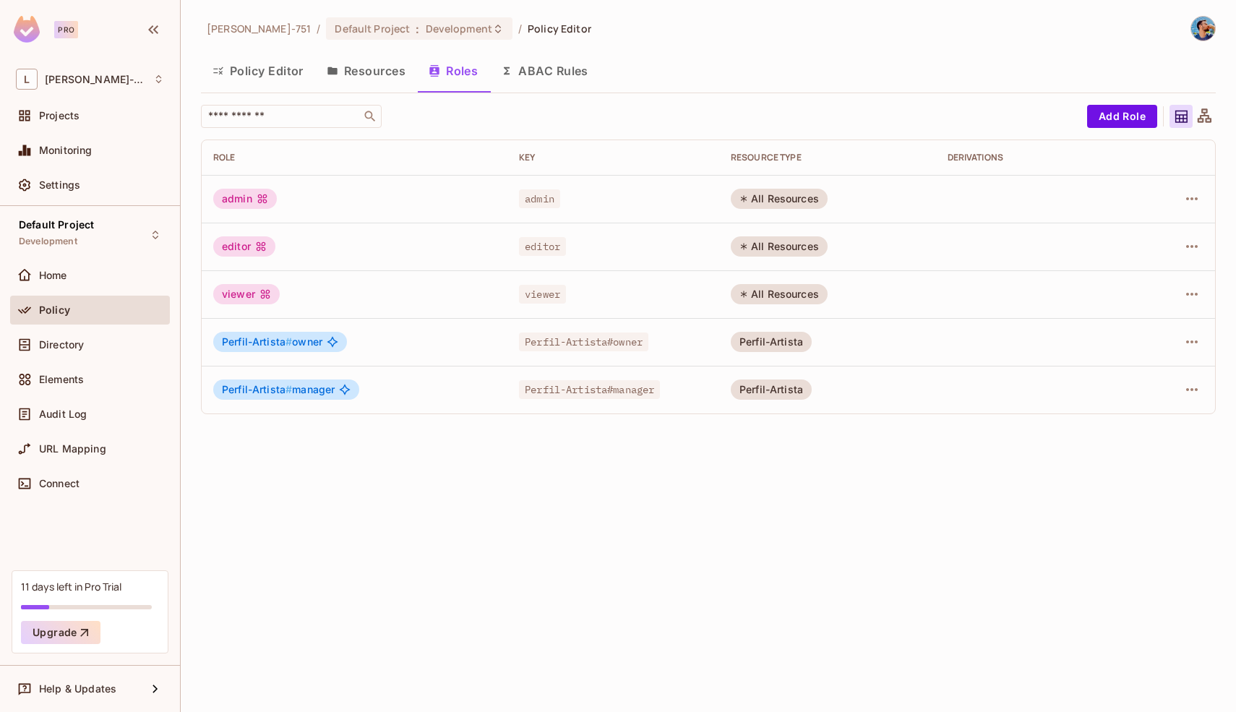
click at [1000, 510] on div "Leonardo-751 / Default Project : Development / Policy Editor Policy Editor Reso…" at bounding box center [708, 356] width 1055 height 712
click at [1124, 105] on button "Add Role" at bounding box center [1122, 116] width 70 height 23
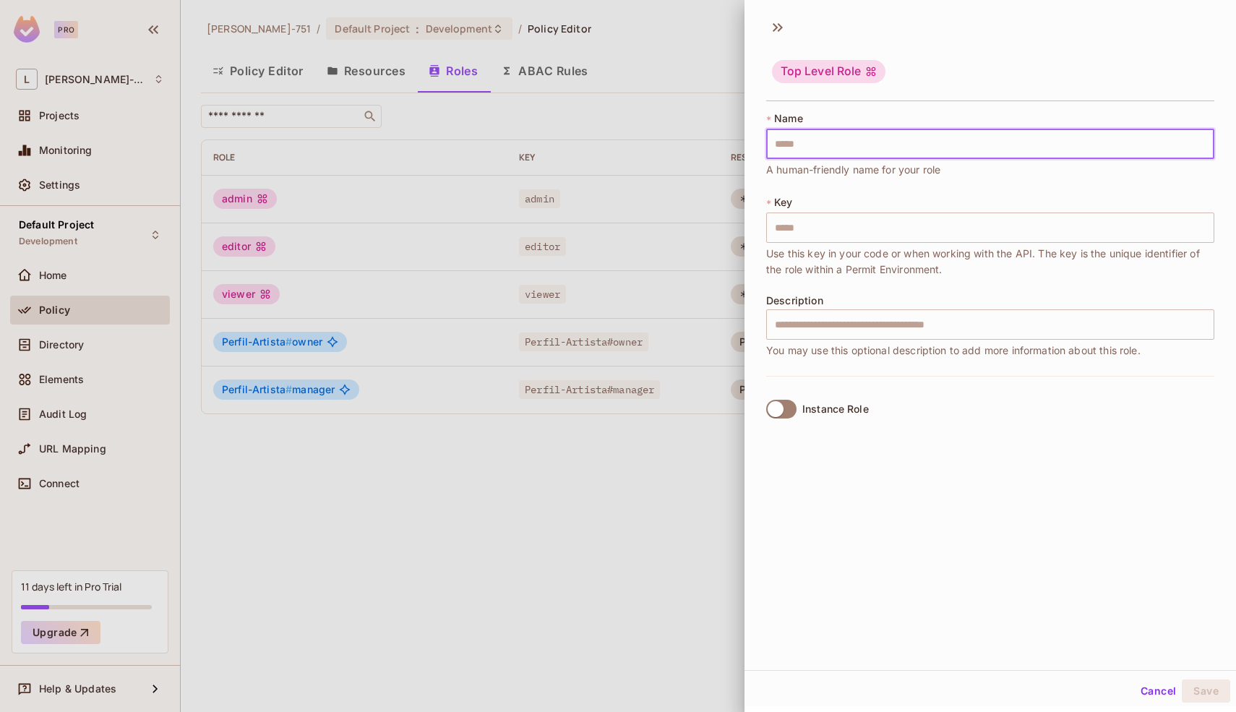
click at [1009, 146] on input "text" at bounding box center [990, 144] width 448 height 30
click at [1022, 410] on div "Instance Role" at bounding box center [990, 409] width 448 height 66
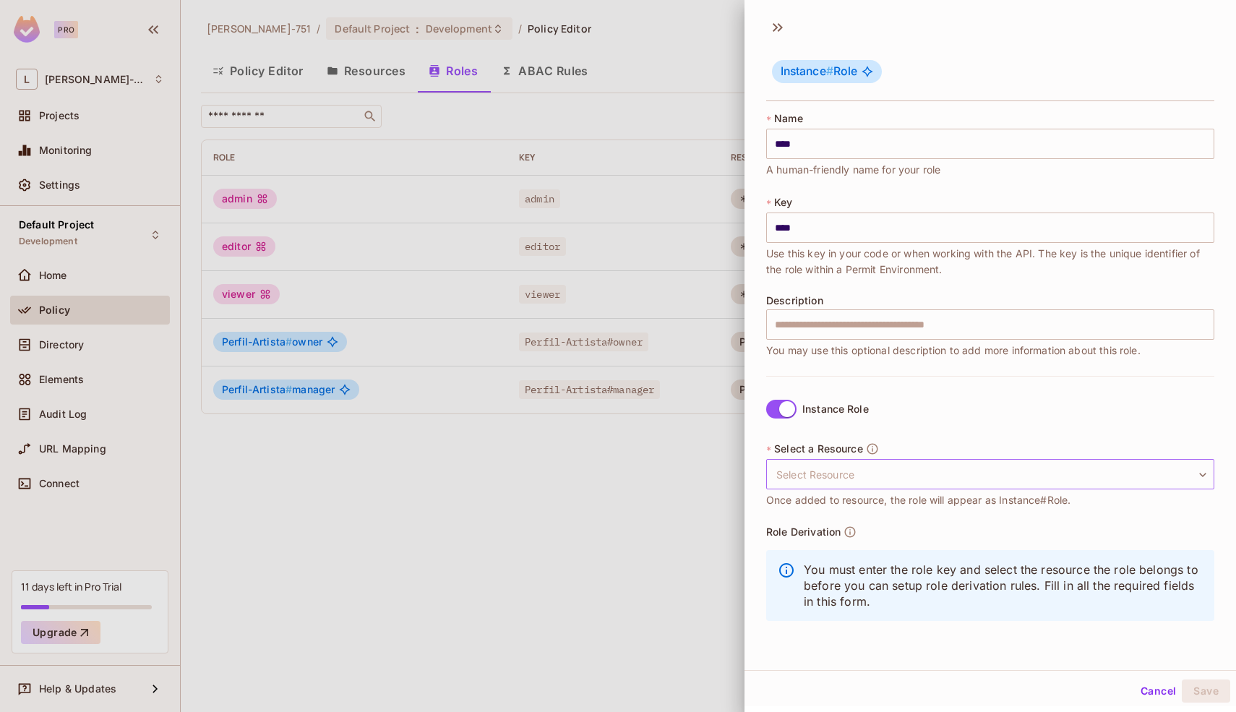
click at [858, 476] on body "Pro L Leonardo-751 Projects Monitoring Settings Default Project Development Hom…" at bounding box center [618, 356] width 1236 height 712
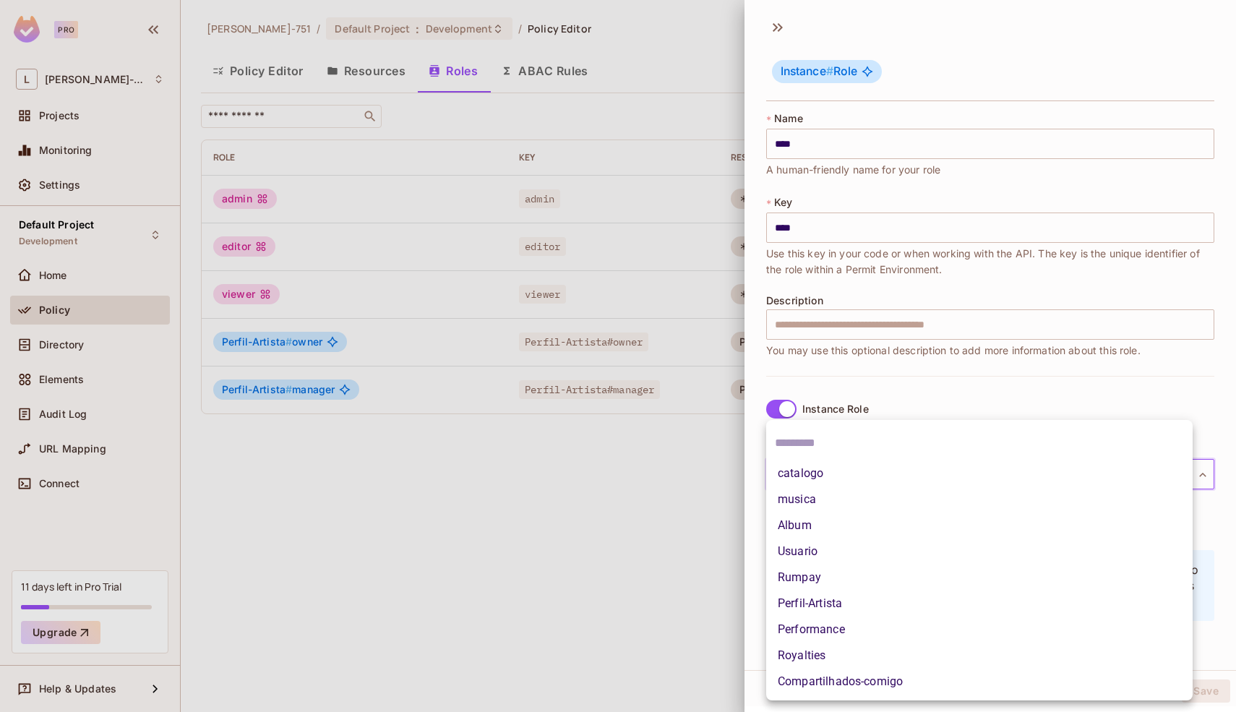
click at [839, 598] on li "Perfil-Artista" at bounding box center [979, 603] width 426 height 26
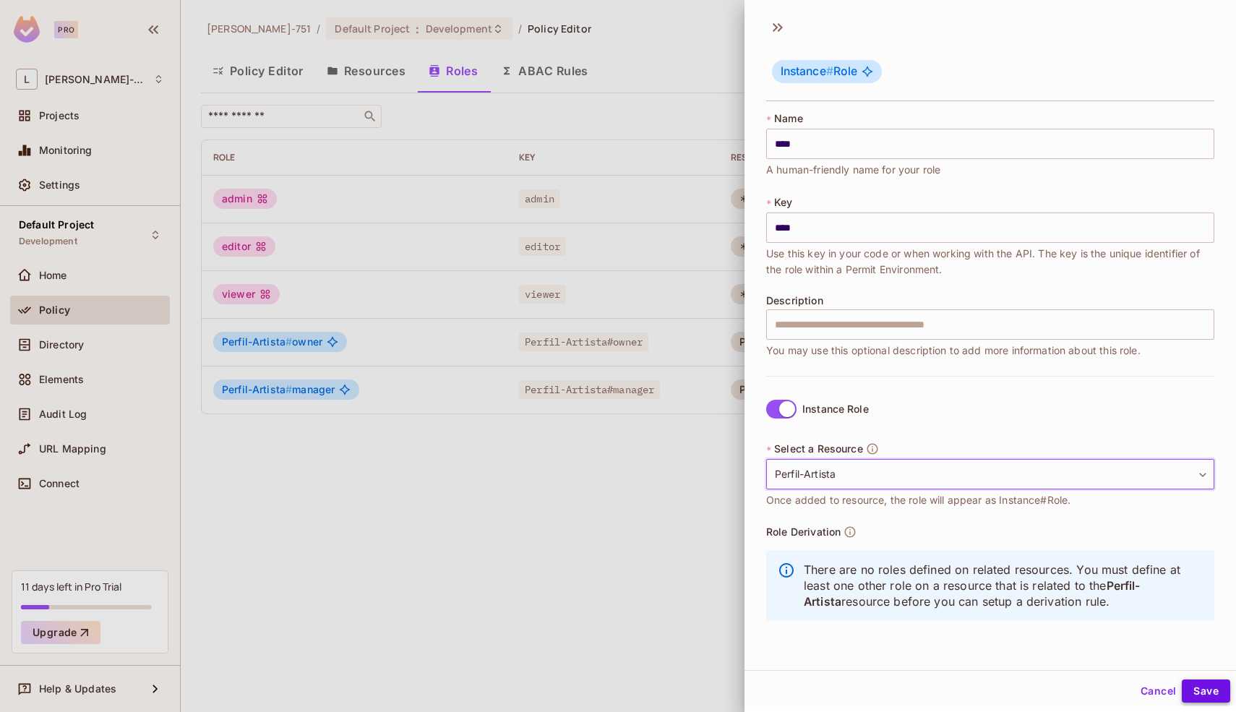
click at [1181, 689] on button "Save" at bounding box center [1205, 690] width 48 height 23
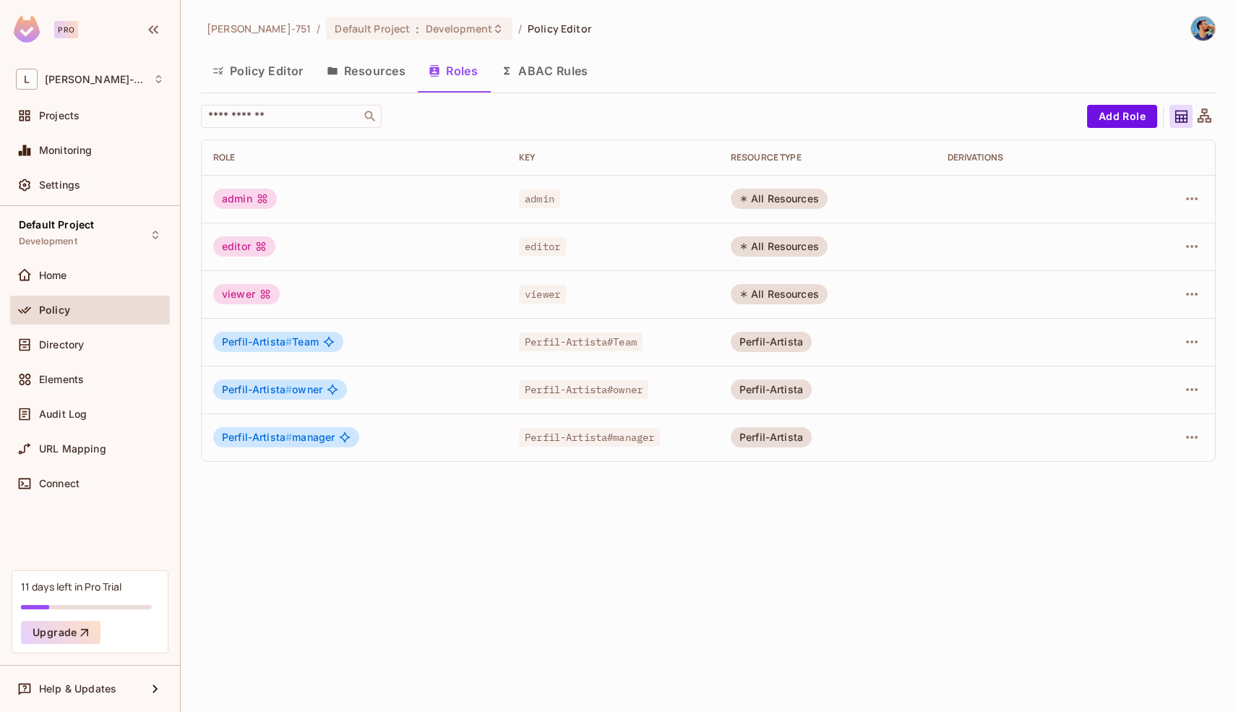
click at [900, 537] on div "Leonardo-751 / Default Project : Development / Policy Editor Policy Editor Reso…" at bounding box center [708, 356] width 1055 height 712
click at [1196, 437] on icon "button" at bounding box center [1192, 437] width 12 height 3
click at [1111, 469] on div "Edit Role" at bounding box center [1127, 470] width 43 height 14
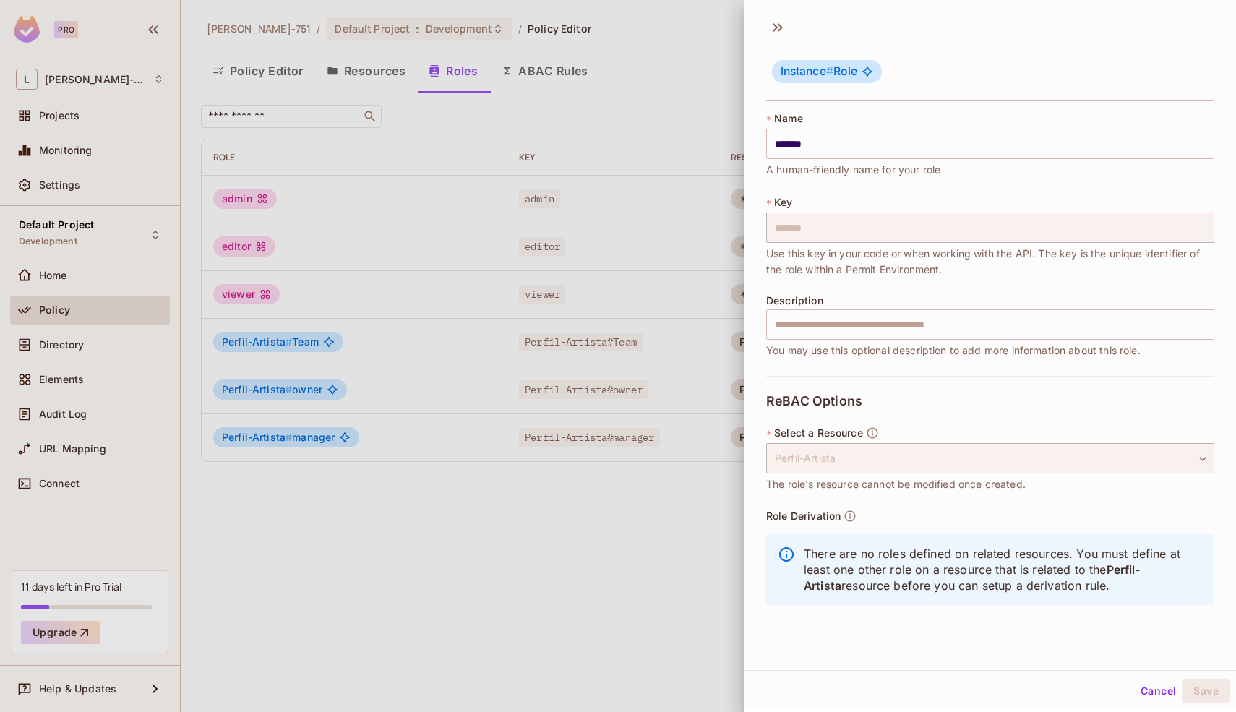
click at [707, 554] on div at bounding box center [618, 356] width 1236 height 712
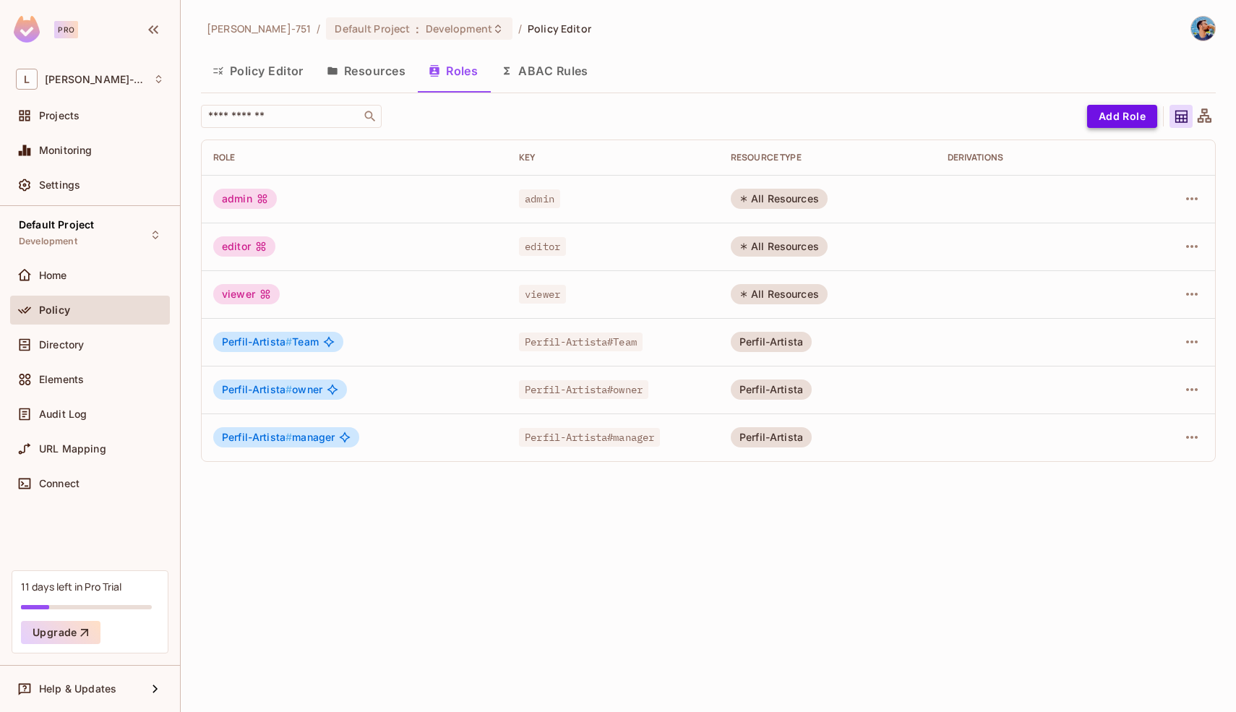
click at [1106, 108] on button "Add Role" at bounding box center [1122, 116] width 70 height 23
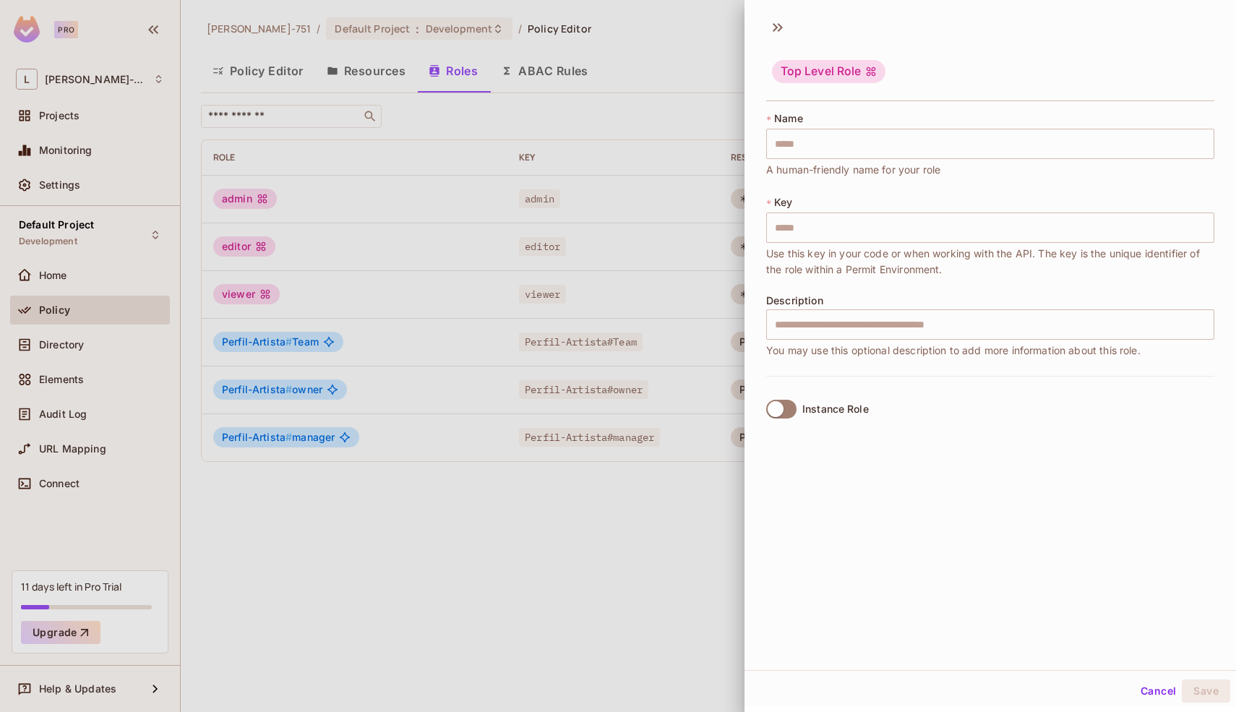
click at [965, 125] on div "* Name ​ A human-friendly name for your role" at bounding box center [990, 144] width 448 height 66
click at [962, 134] on input "text" at bounding box center [990, 144] width 448 height 30
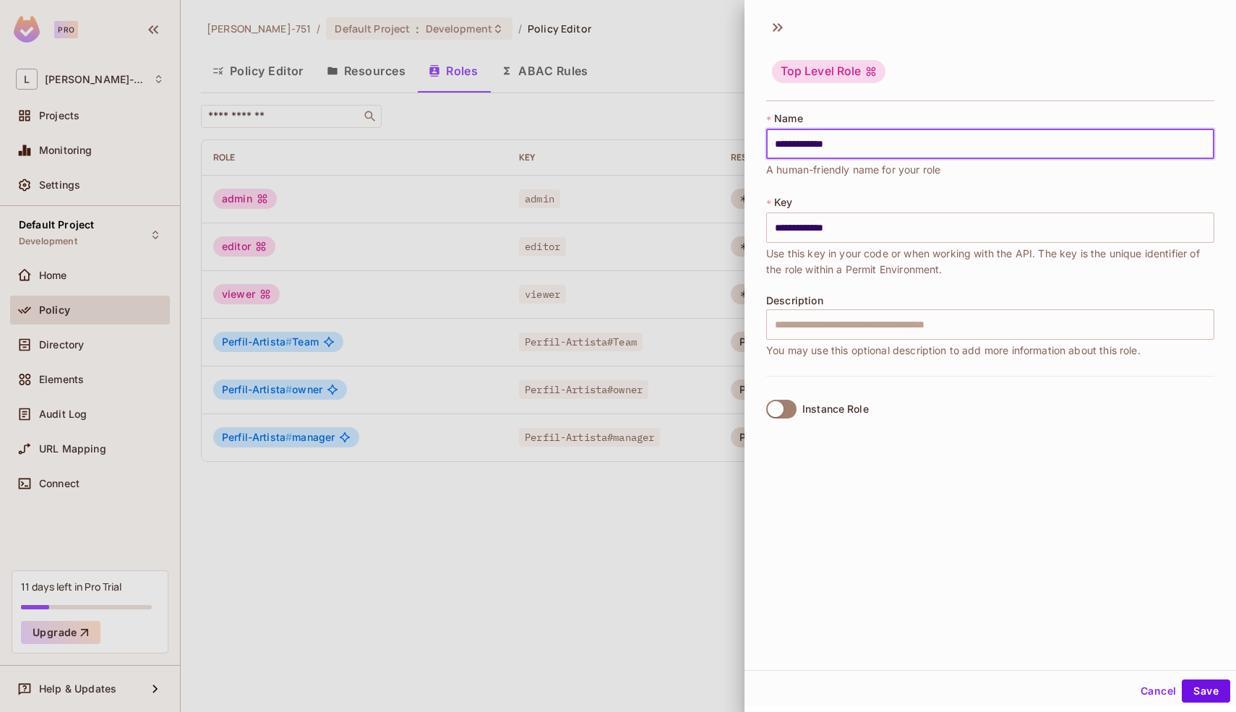
click at [779, 400] on span at bounding box center [781, 409] width 30 height 19
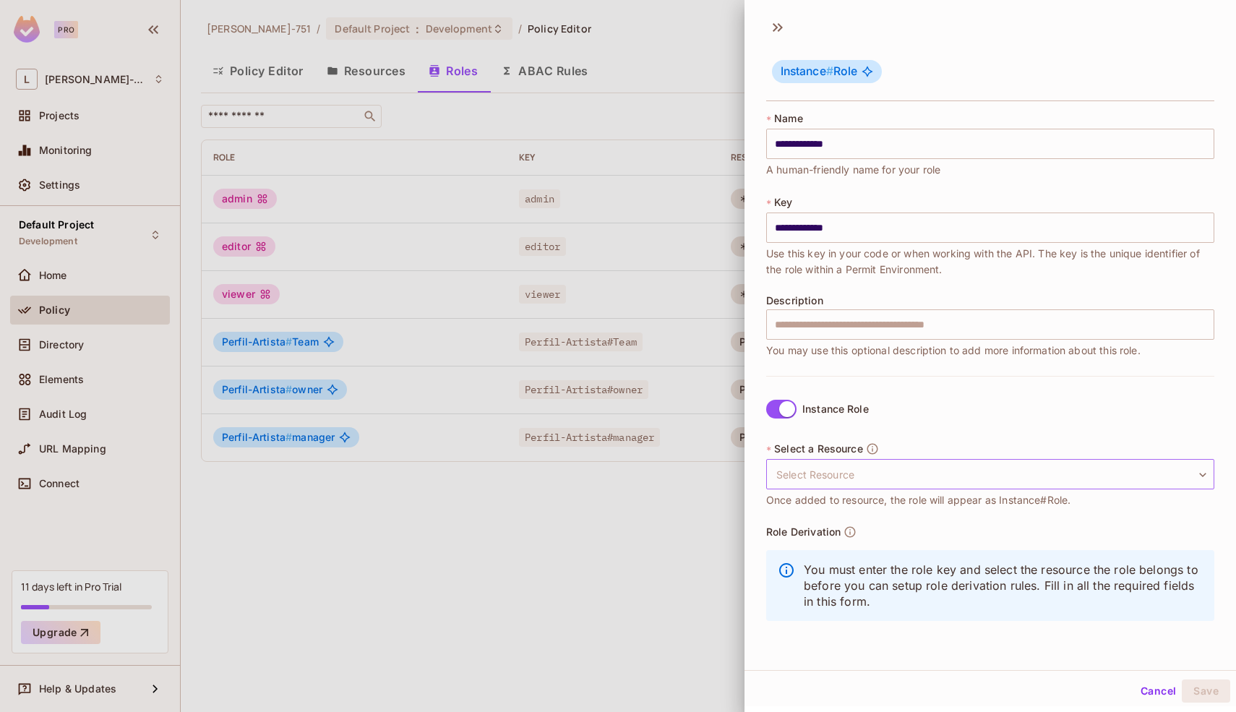
click at [827, 465] on body "**********" at bounding box center [618, 356] width 1236 height 712
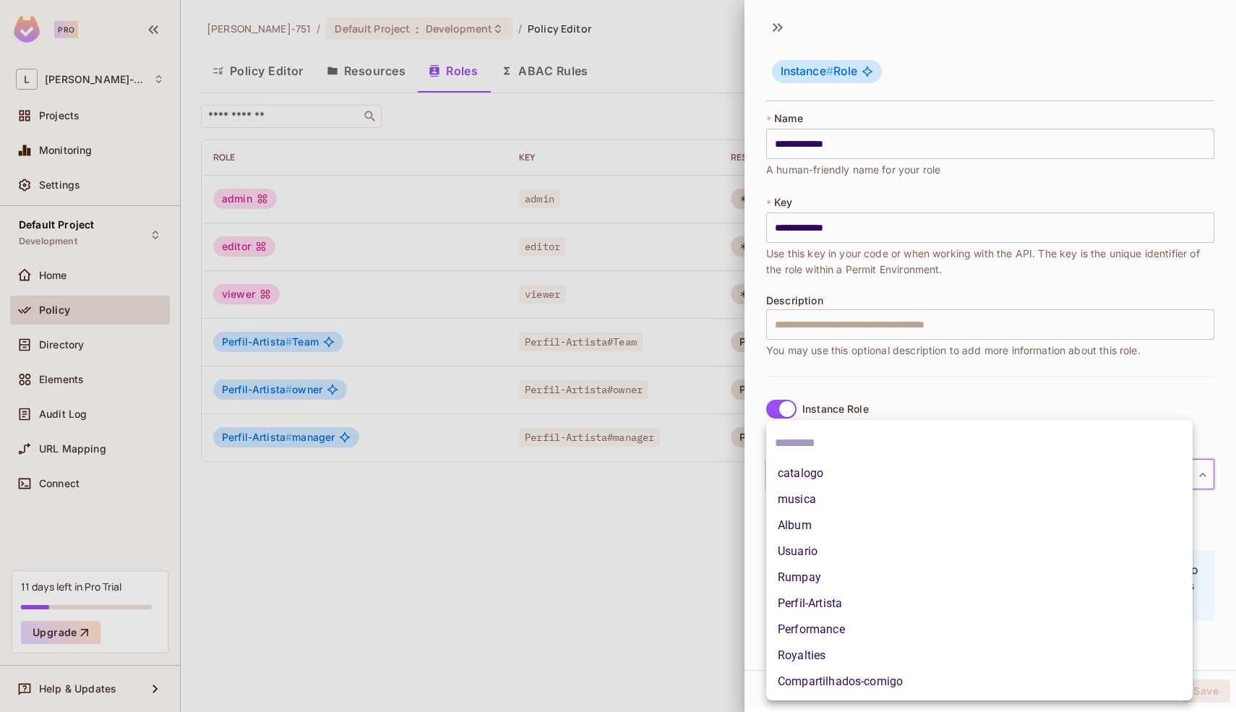
click at [926, 145] on div at bounding box center [618, 356] width 1236 height 712
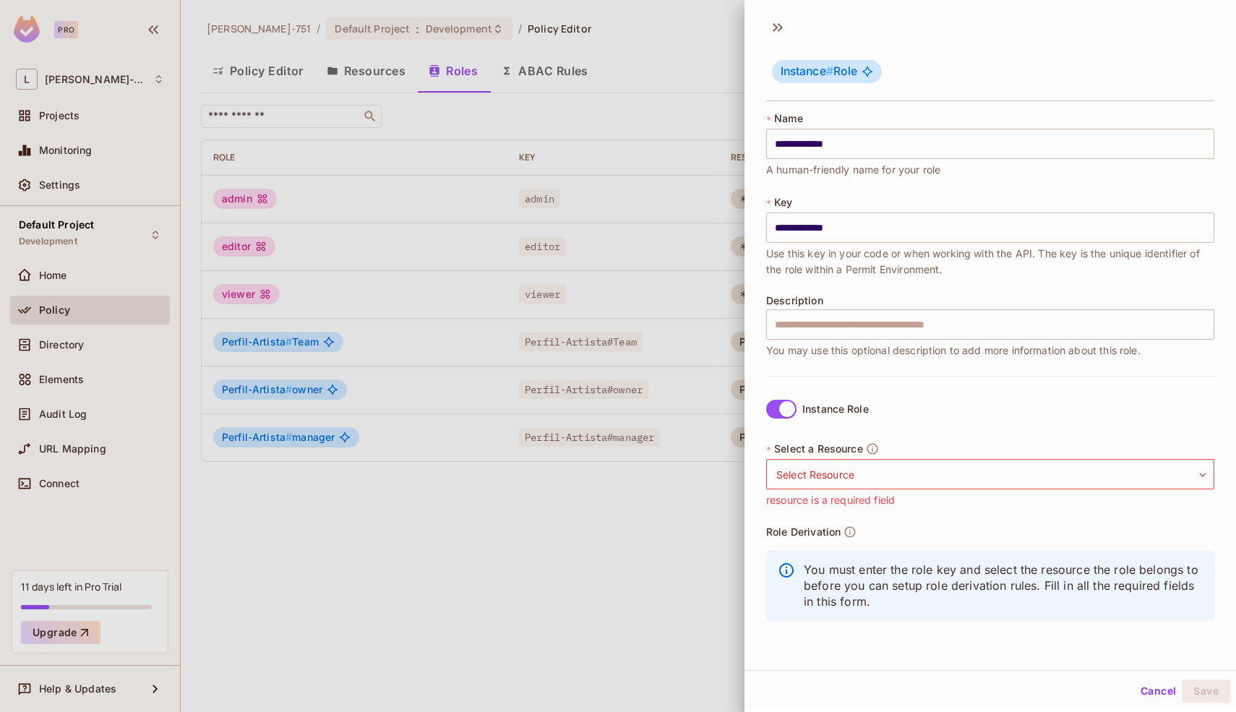
click at [890, 145] on input "**********" at bounding box center [990, 144] width 448 height 30
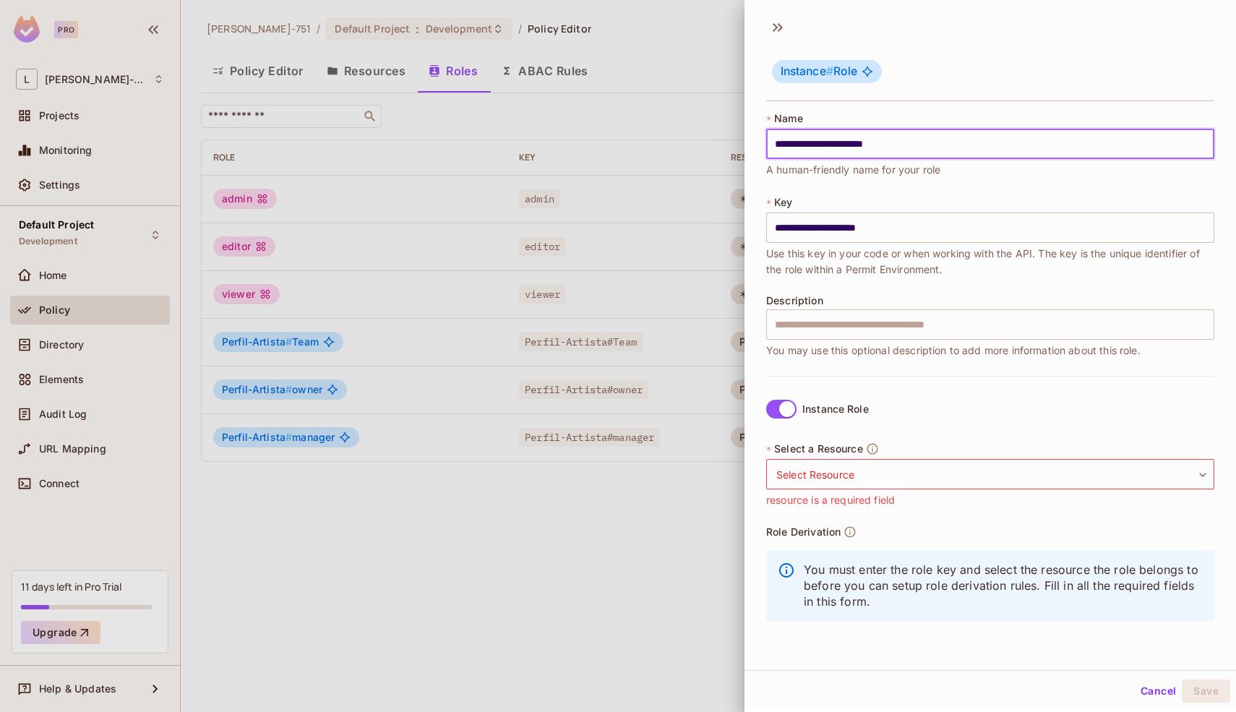
click at [897, 145] on input "**********" at bounding box center [990, 144] width 448 height 30
click at [923, 409] on div "Instance Role * Select a Resource Select Resource ​ Select Resource resource is…" at bounding box center [990, 511] width 448 height 271
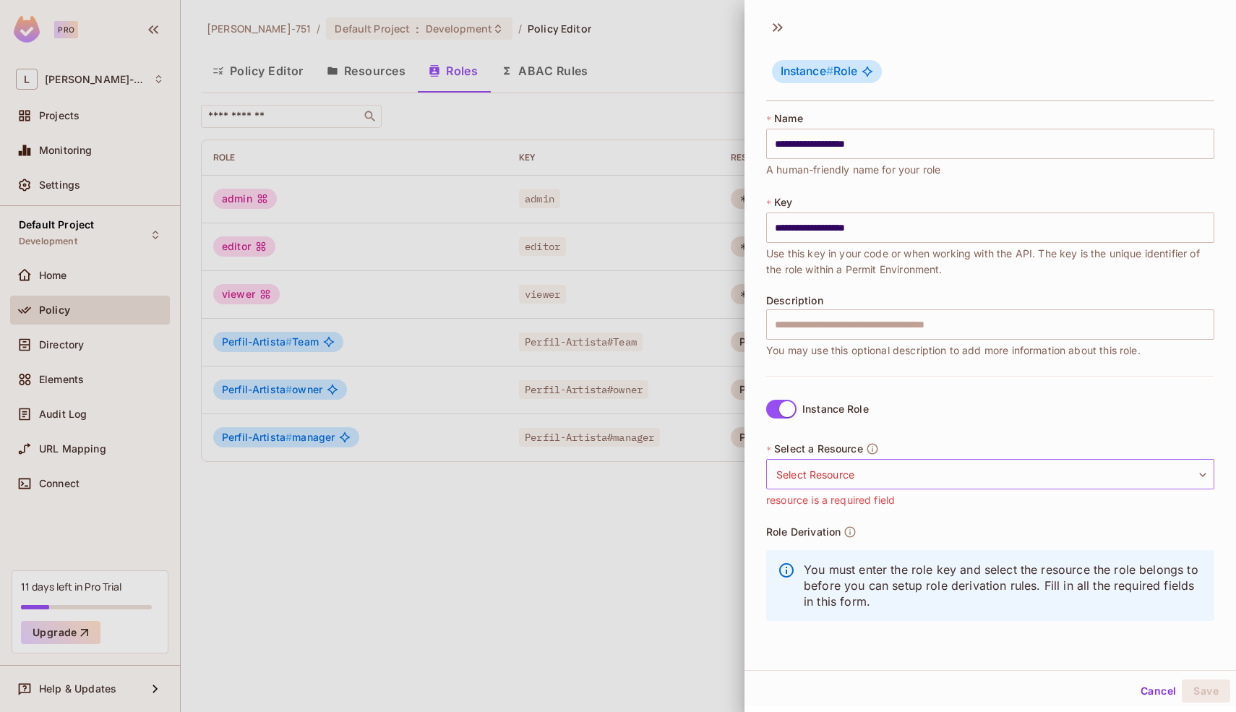
click at [914, 474] on body "**********" at bounding box center [618, 356] width 1236 height 712
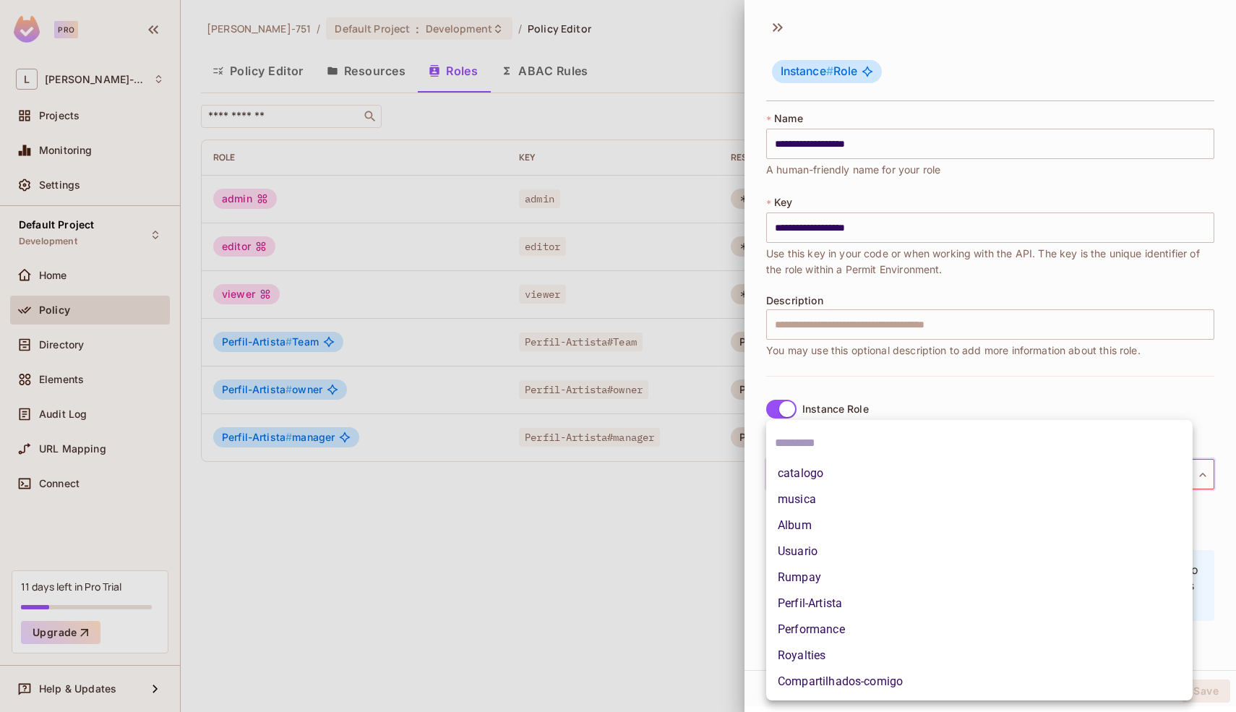
click at [844, 652] on li "Royalties" at bounding box center [979, 655] width 426 height 26
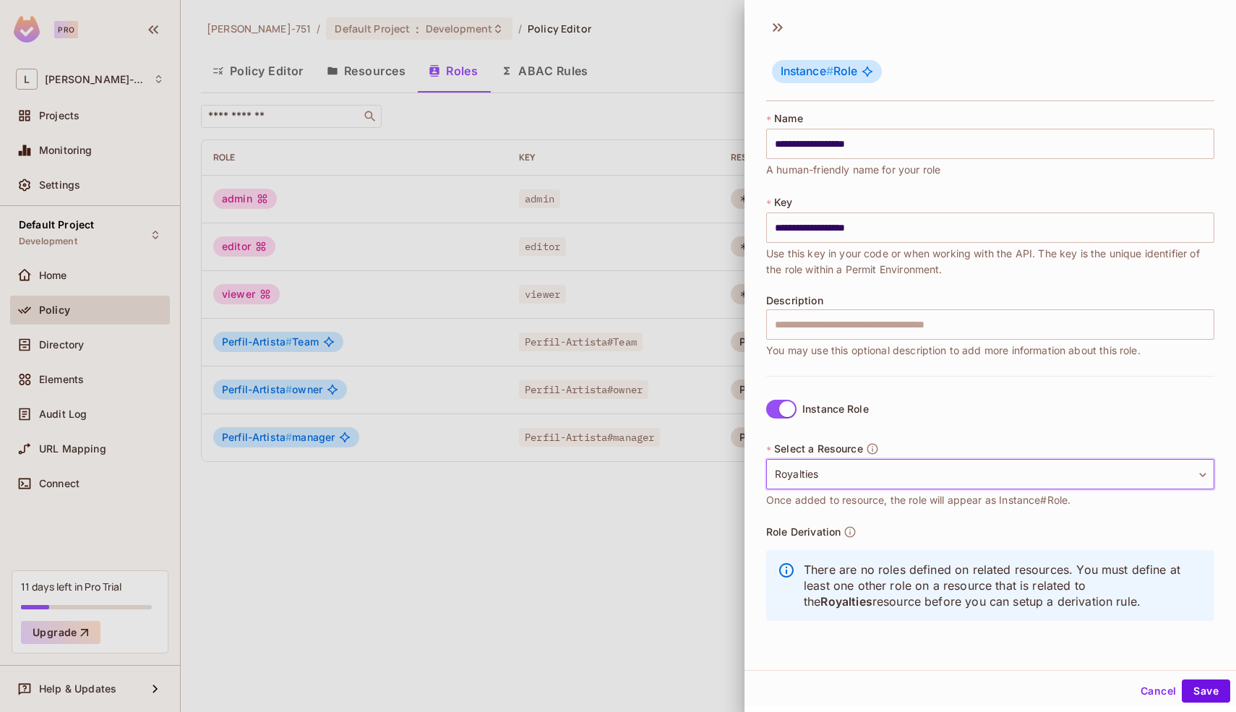
click at [1191, 703] on div "Cancel Save" at bounding box center [989, 690] width 491 height 35
click at [1199, 694] on button "Save" at bounding box center [1205, 690] width 48 height 23
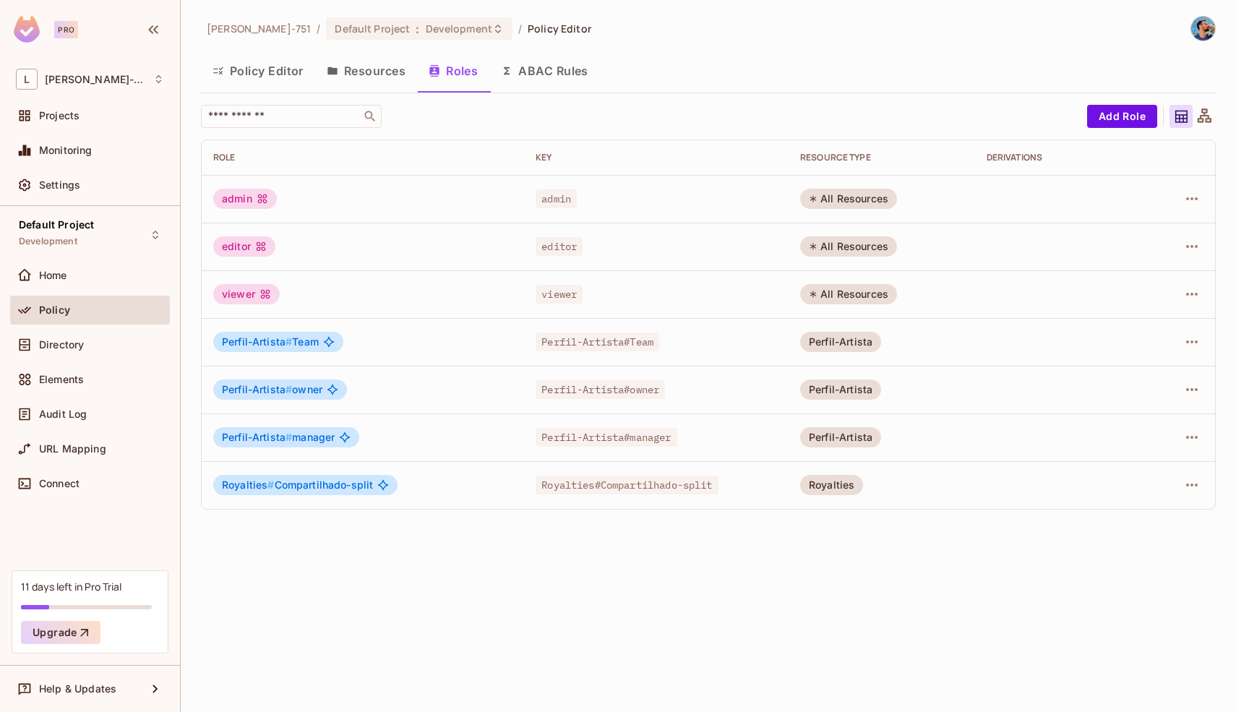
click at [752, 531] on div "Leonardo-751 / Default Project : Development / Policy Editor Policy Editor Reso…" at bounding box center [708, 356] width 1055 height 712
click at [369, 83] on button "Resources" at bounding box center [366, 71] width 102 height 36
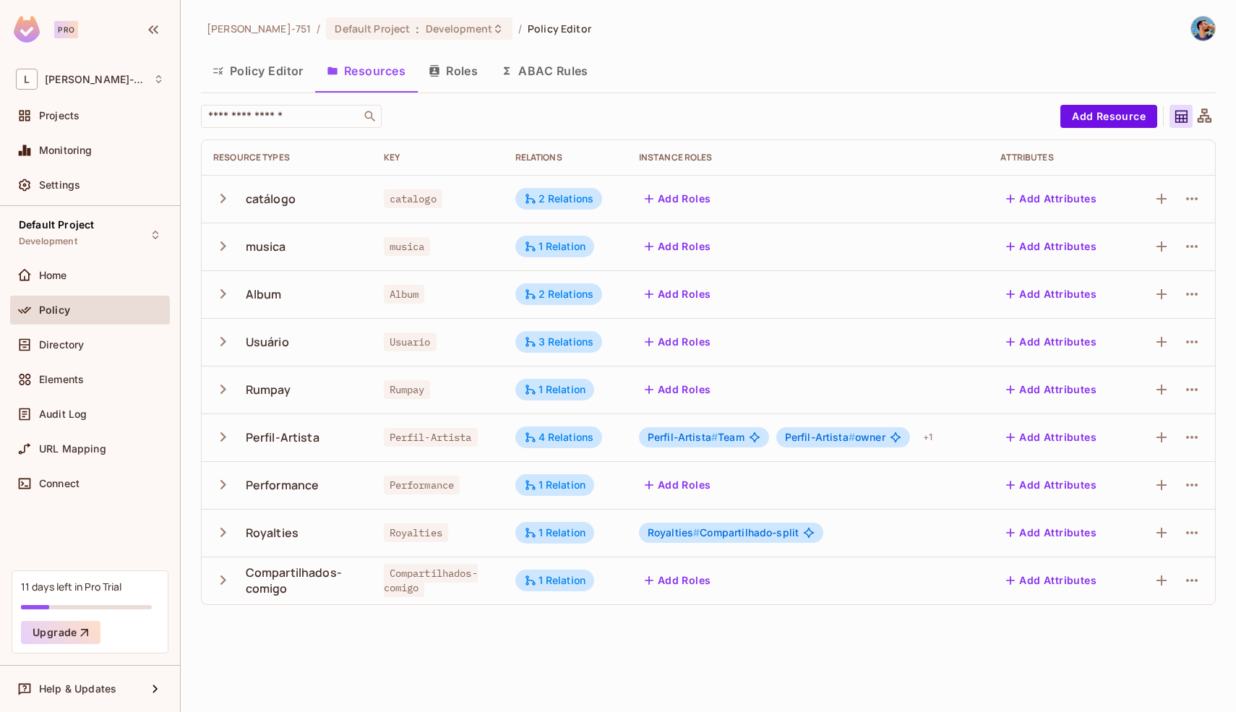
click at [520, 108] on div "​" at bounding box center [627, 116] width 852 height 23
click at [1072, 115] on button "Add Resource" at bounding box center [1108, 116] width 97 height 23
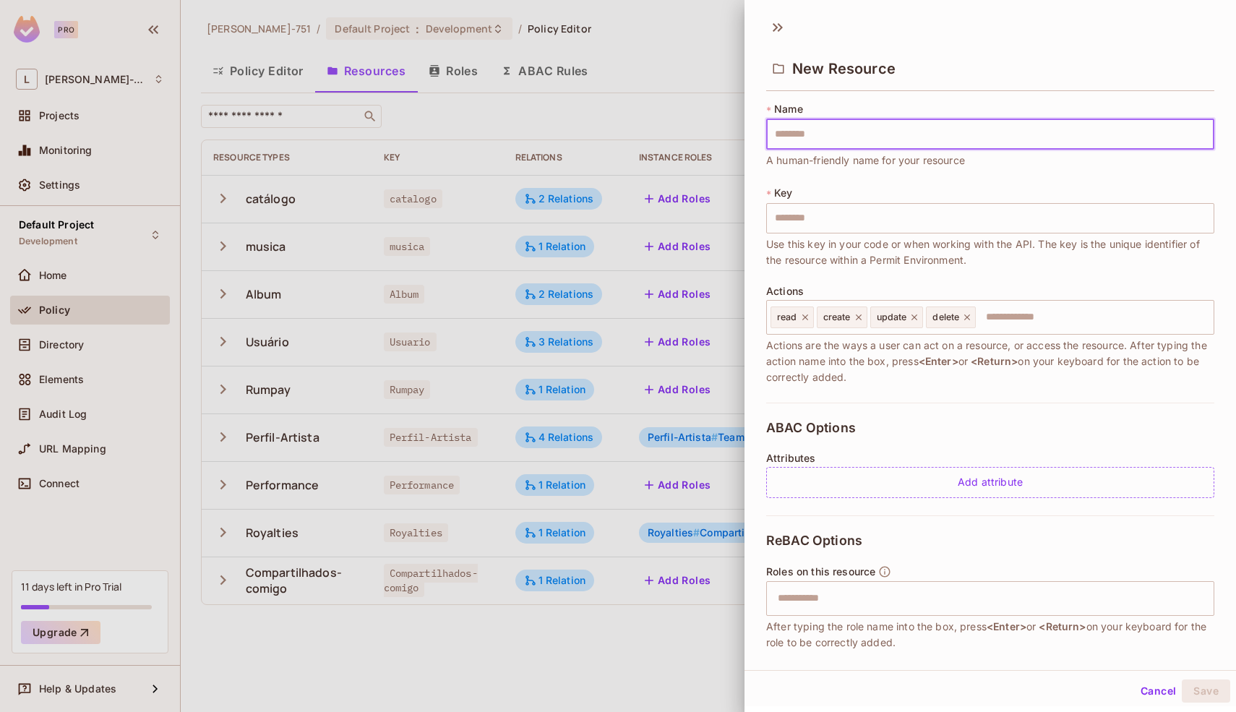
click at [1007, 130] on input "text" at bounding box center [990, 134] width 448 height 30
click at [1020, 177] on div "**********" at bounding box center [990, 252] width 448 height 301
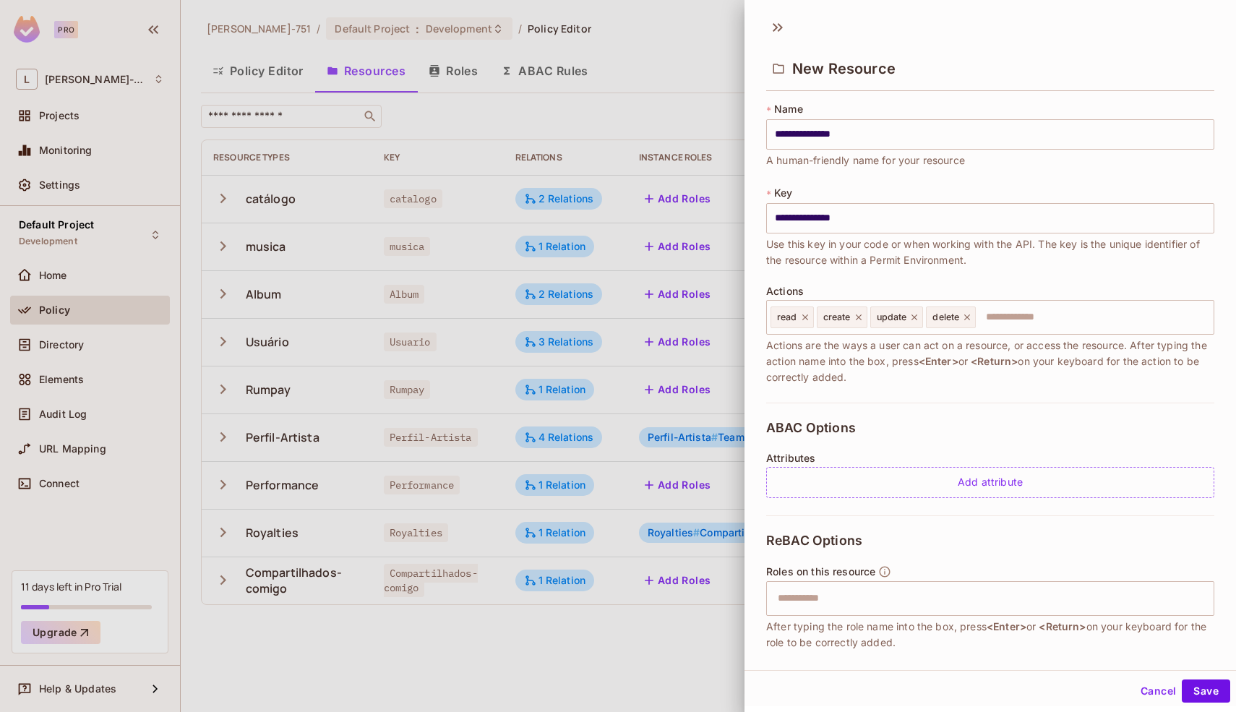
scroll to position [83, 0]
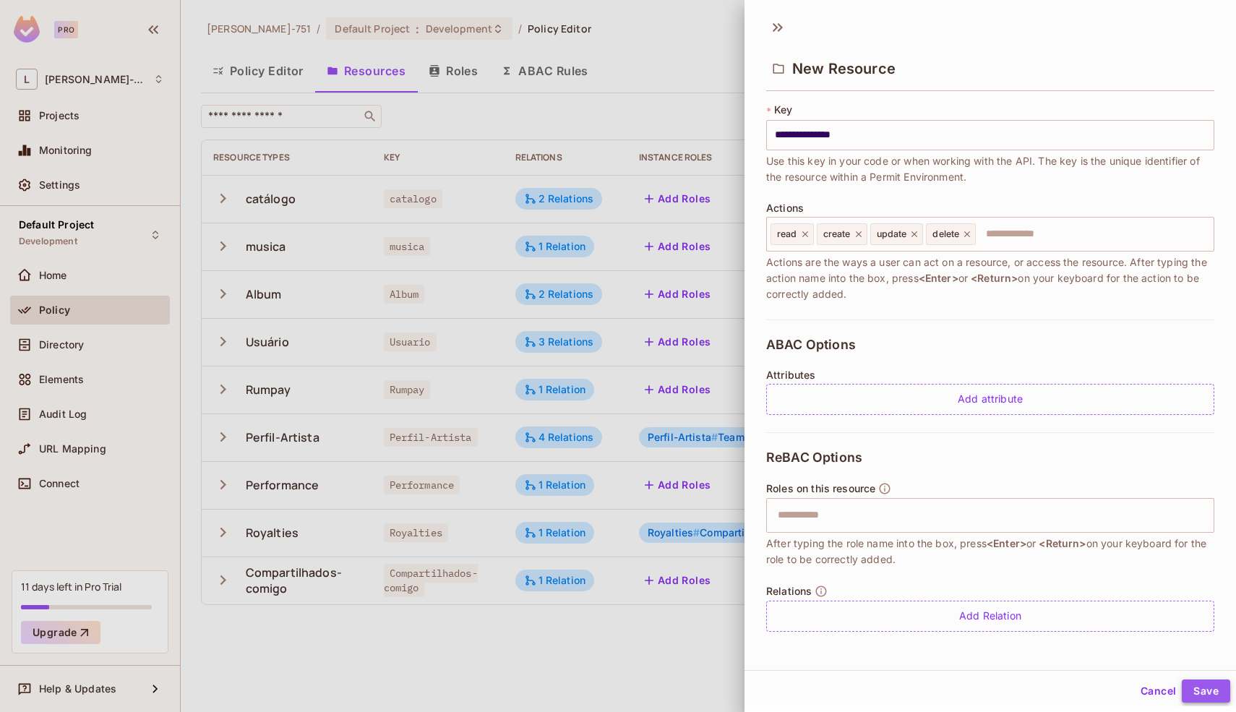
click at [1189, 690] on button "Save" at bounding box center [1205, 690] width 48 height 23
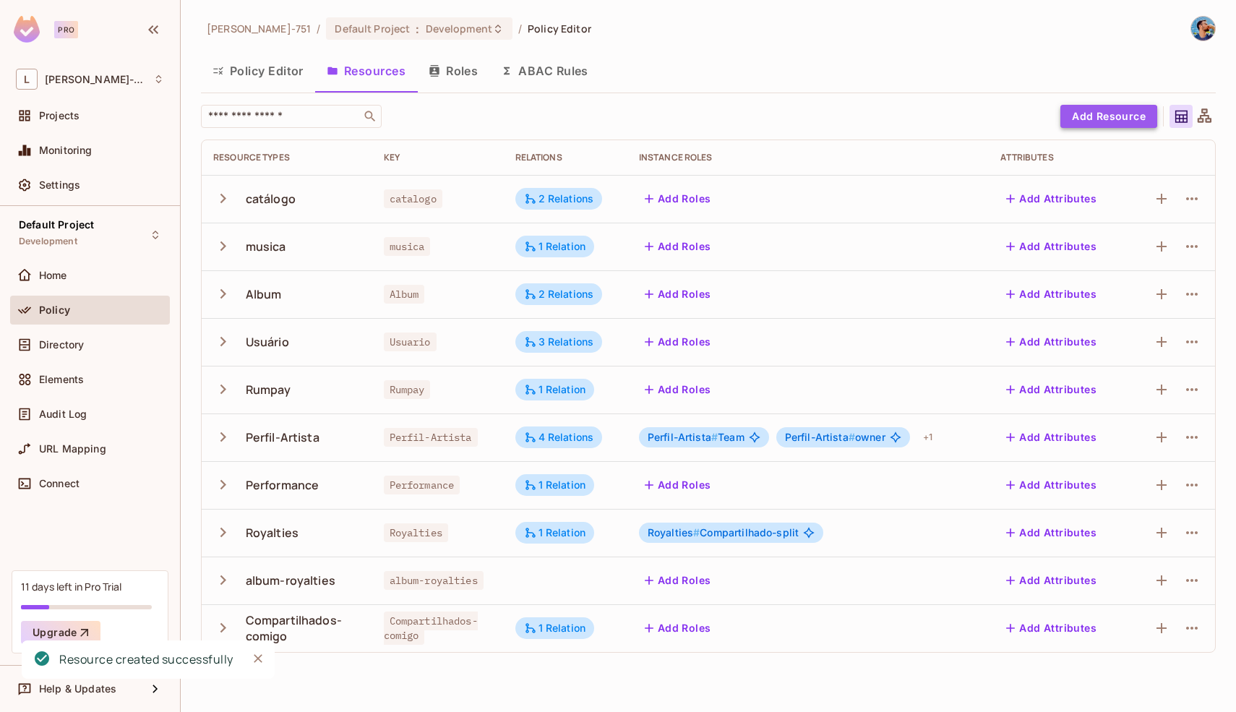
click at [1104, 125] on button "Add Resource" at bounding box center [1108, 116] width 97 height 23
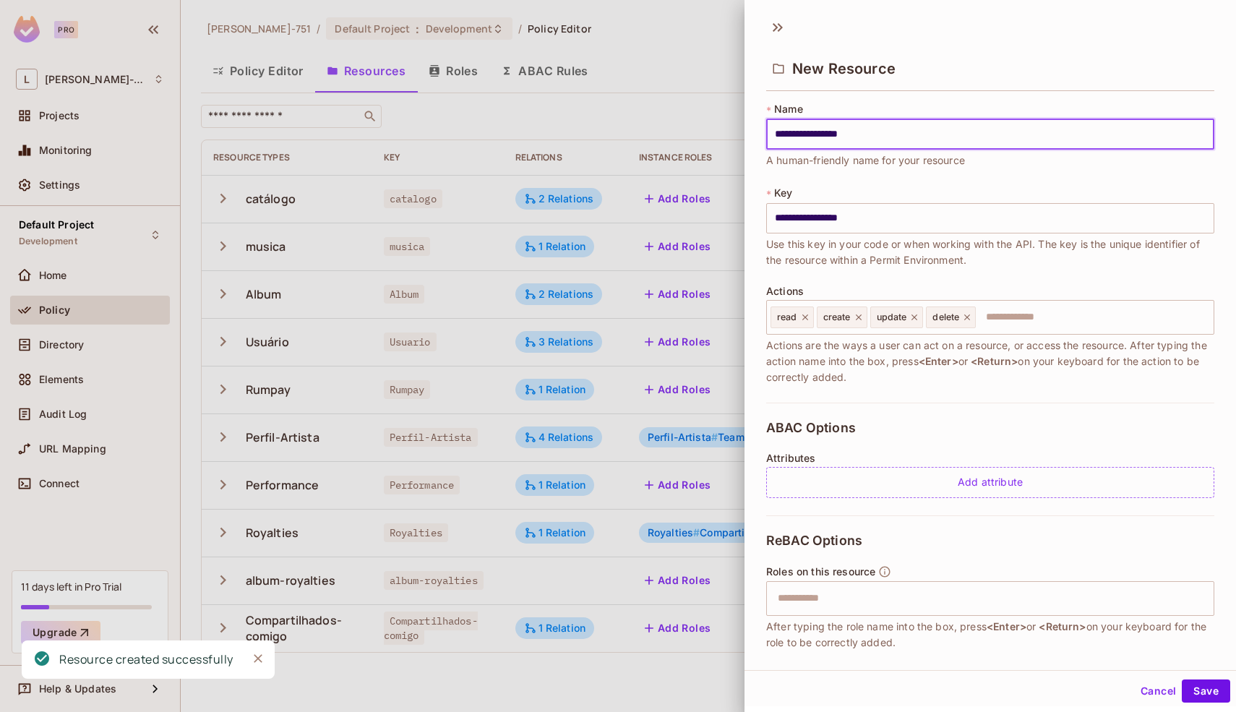
click at [1076, 177] on div "**********" at bounding box center [990, 252] width 448 height 301
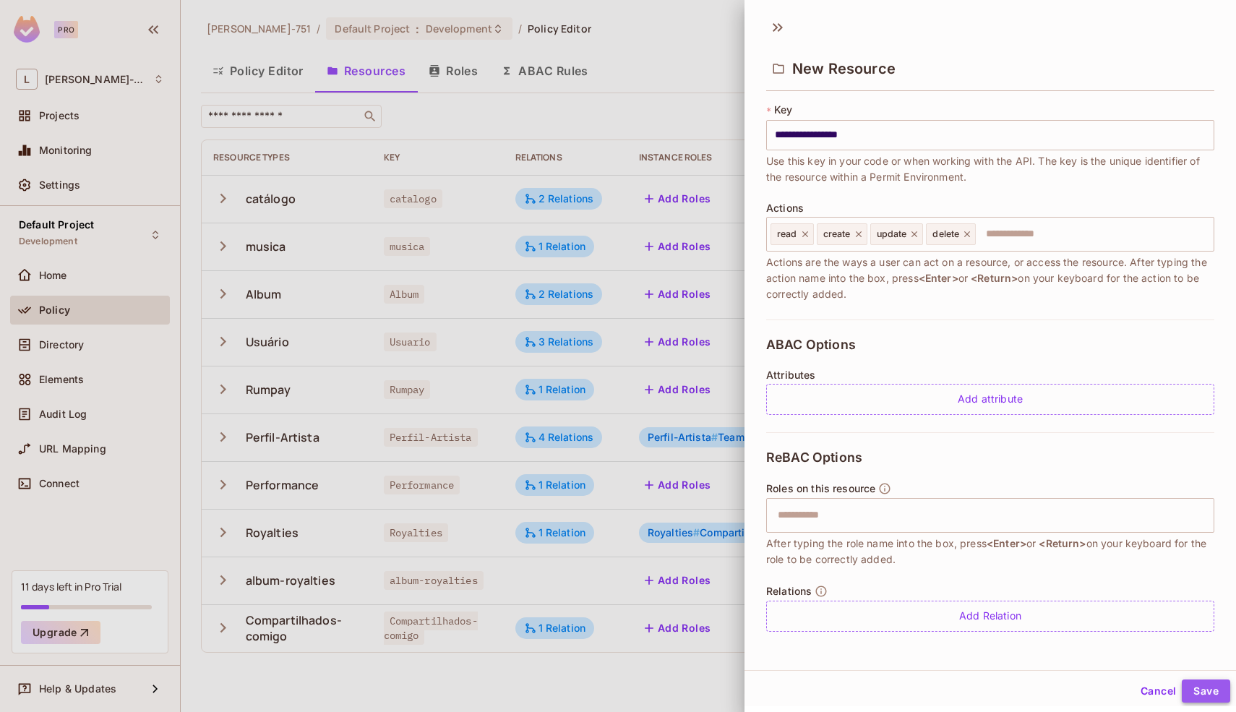
click at [1192, 684] on button "Save" at bounding box center [1205, 690] width 48 height 23
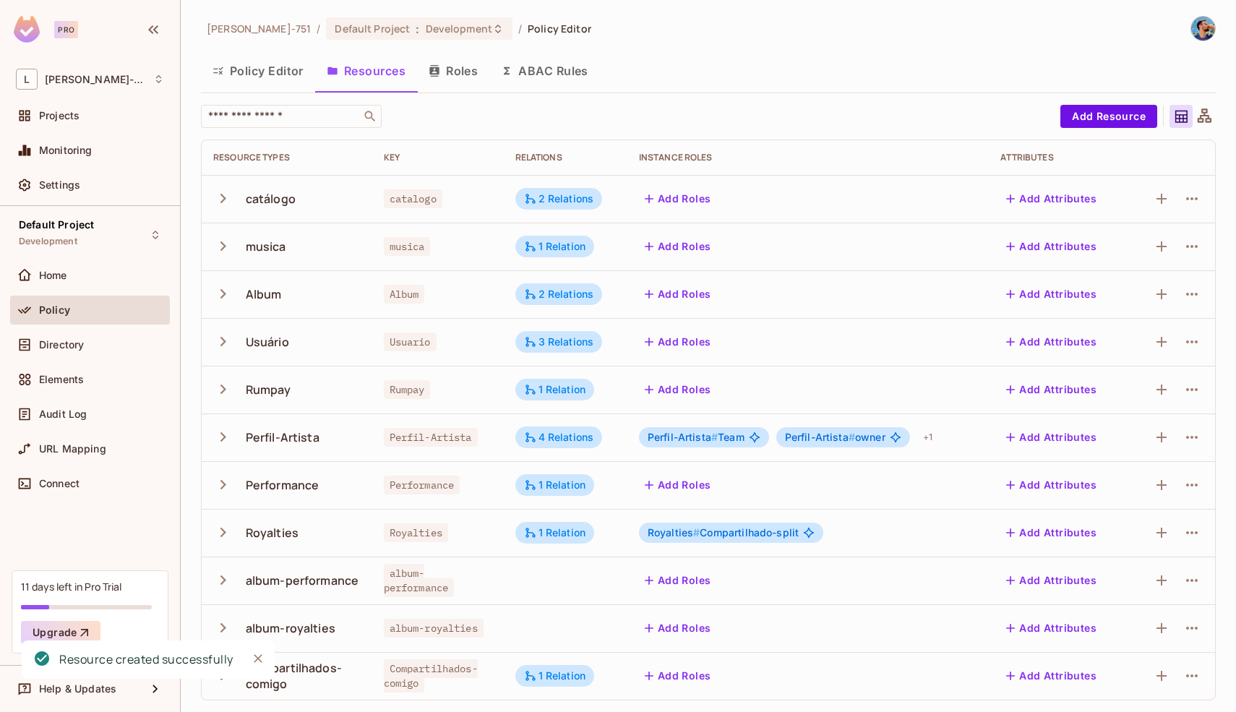
click at [208, 288] on td "Album" at bounding box center [287, 294] width 171 height 48
click at [577, 298] on div "2 Relations" at bounding box center [559, 294] width 70 height 13
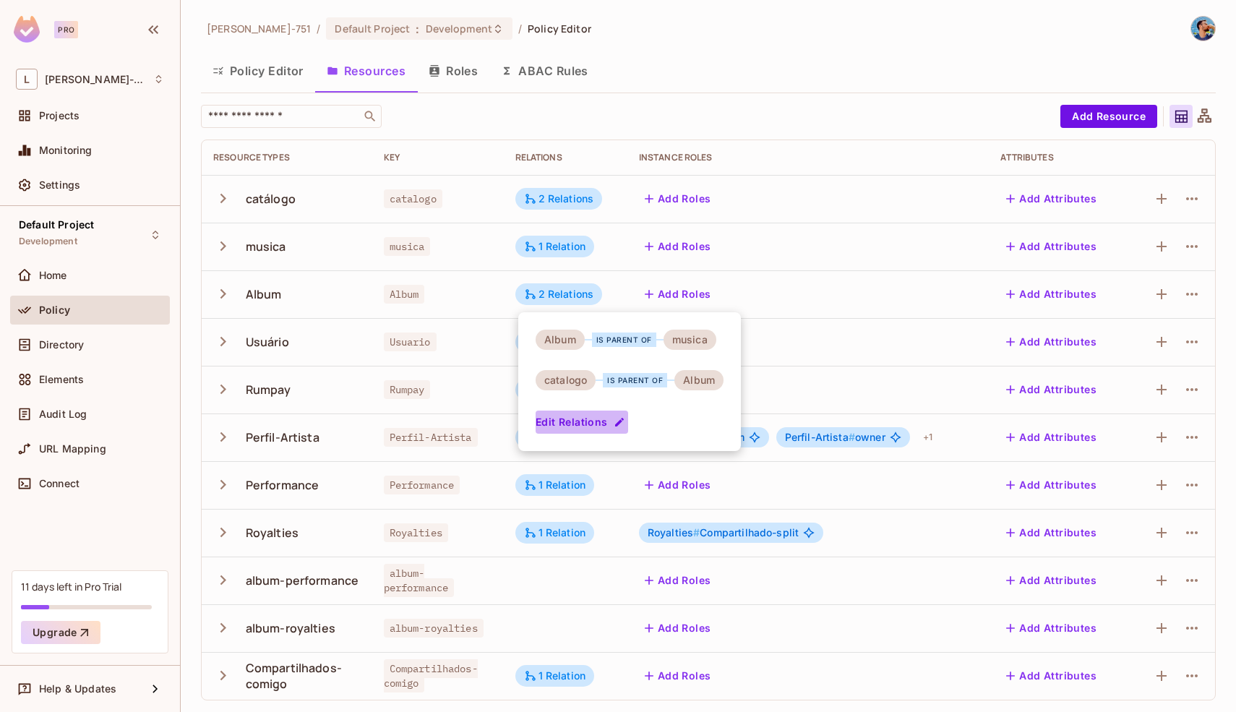
click at [616, 421] on icon "button" at bounding box center [619, 422] width 9 height 9
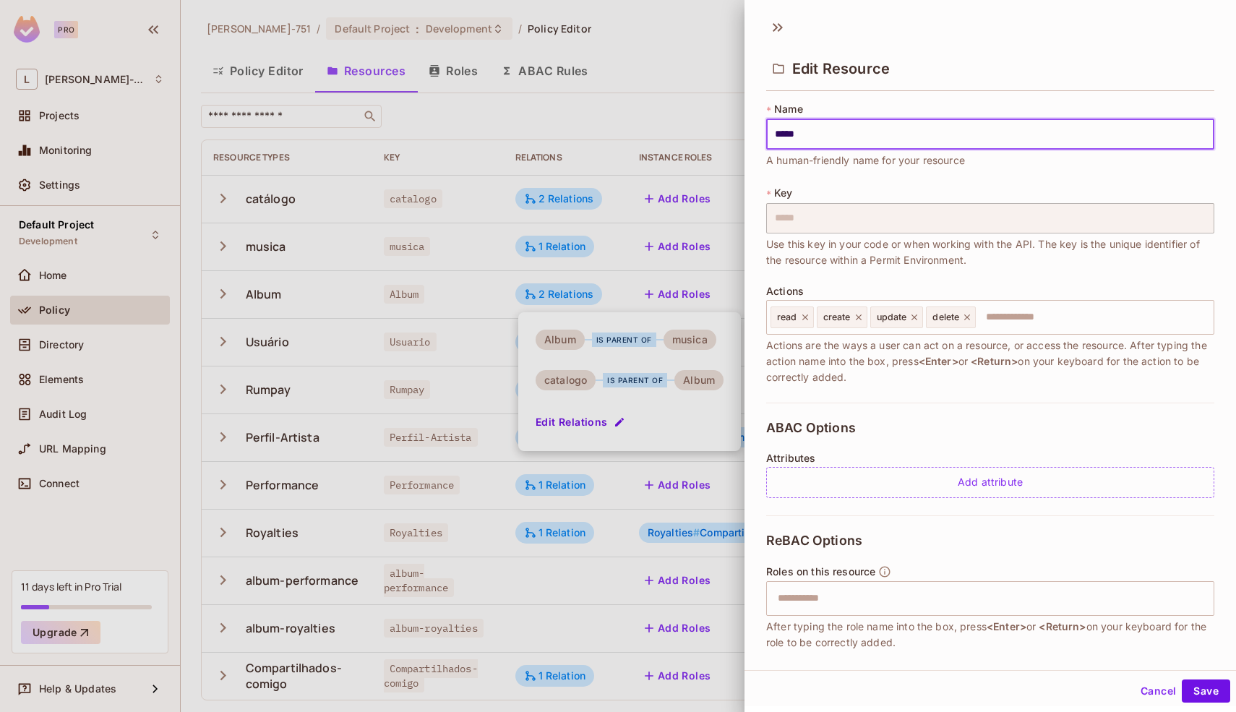
scroll to position [167, 0]
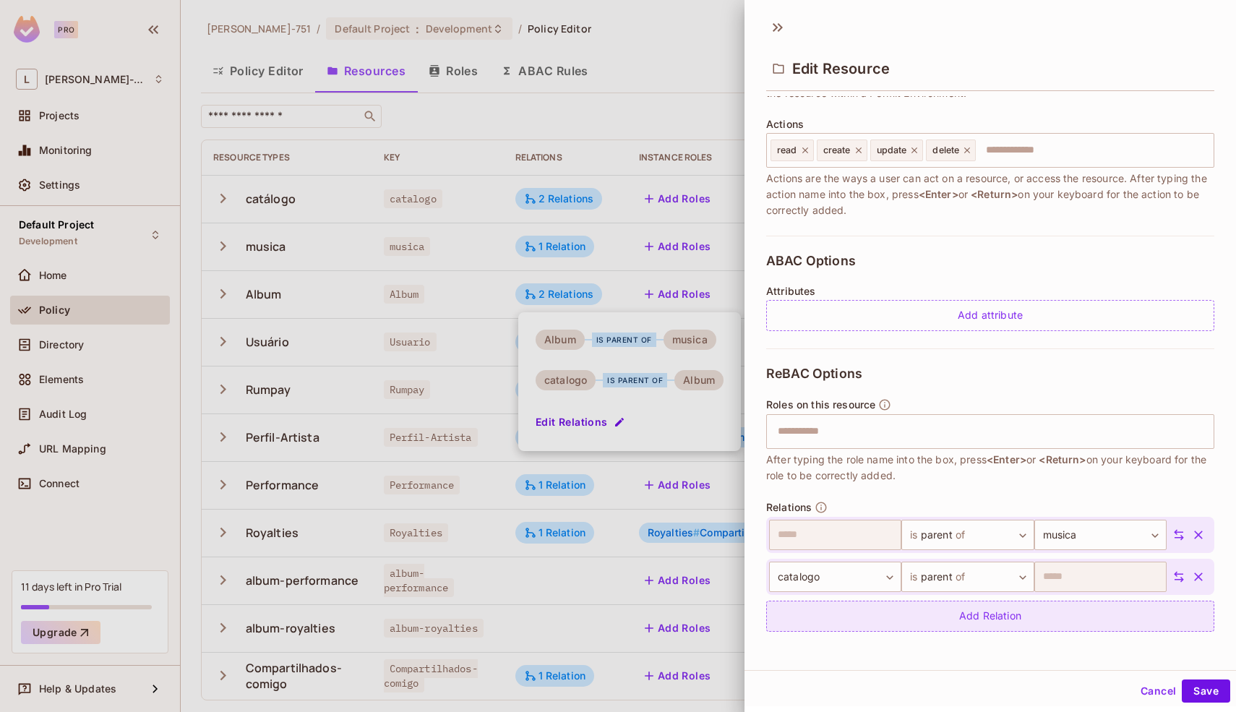
click at [964, 616] on div "Add Relation" at bounding box center [990, 615] width 448 height 31
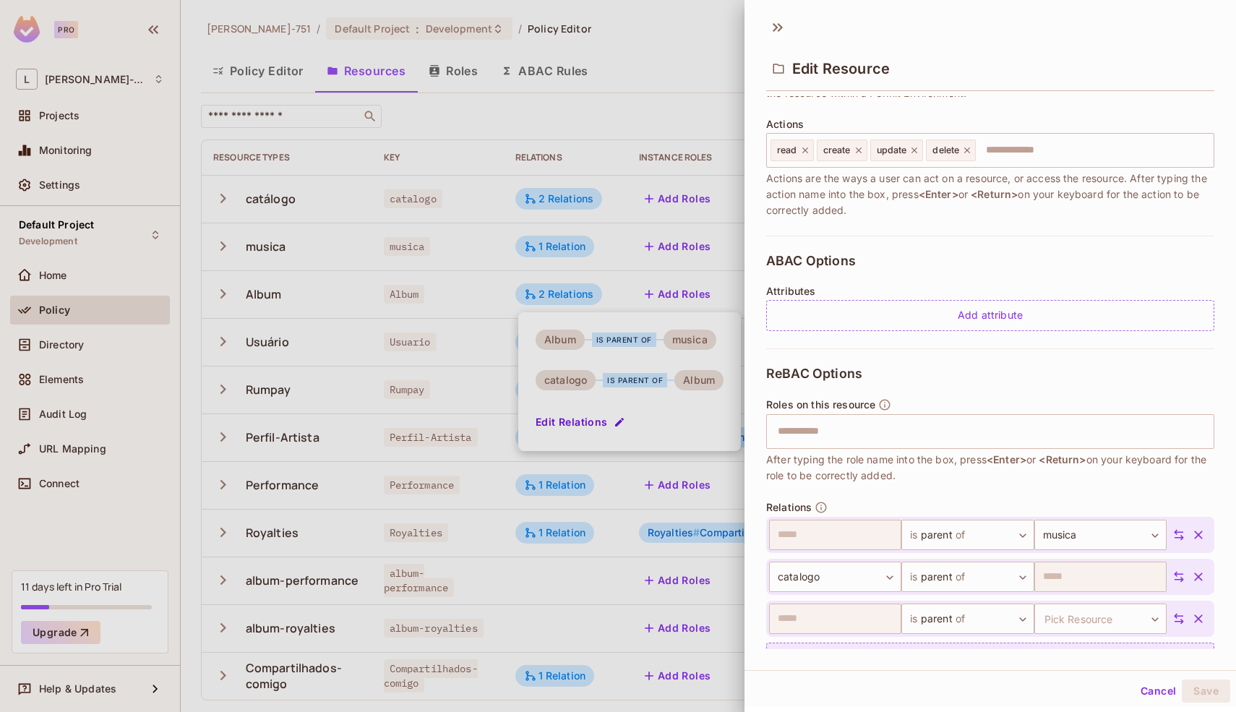
scroll to position [209, 0]
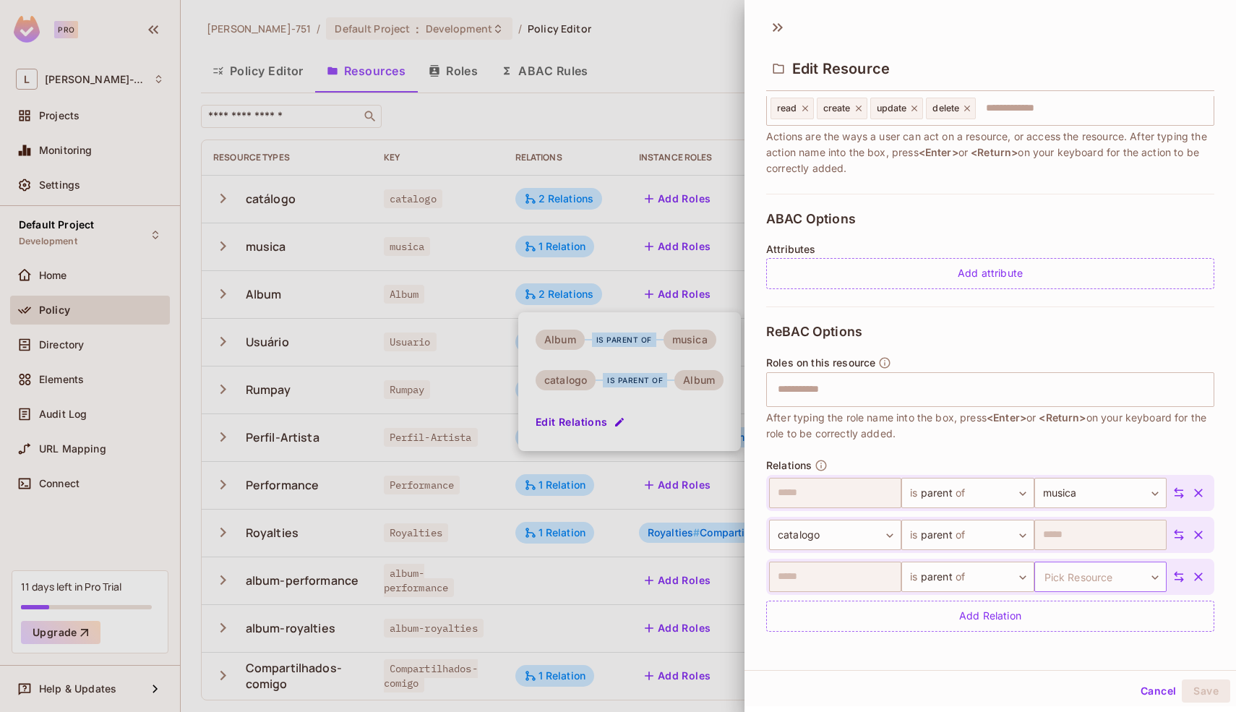
click at [1098, 571] on body "Pro L Leonardo-751 Projects Monitoring Settings Default Project Development Hom…" at bounding box center [618, 356] width 1236 height 712
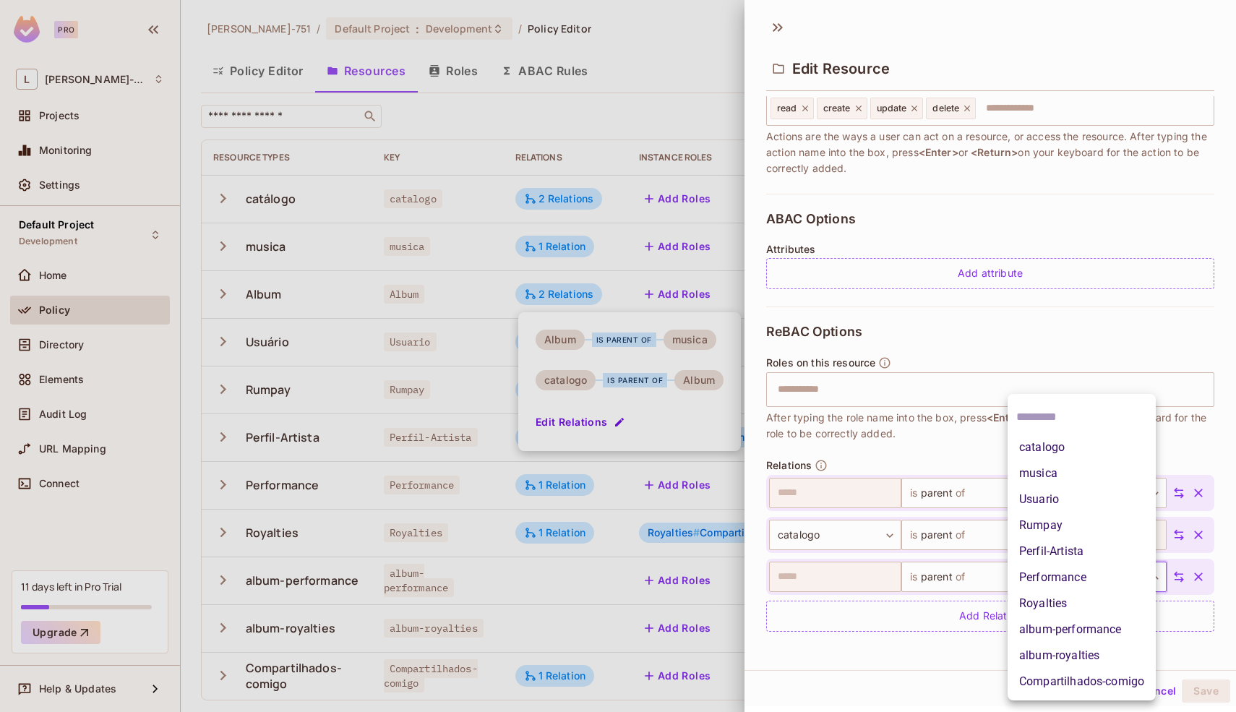
click at [1067, 633] on li "album-performance" at bounding box center [1081, 629] width 148 height 26
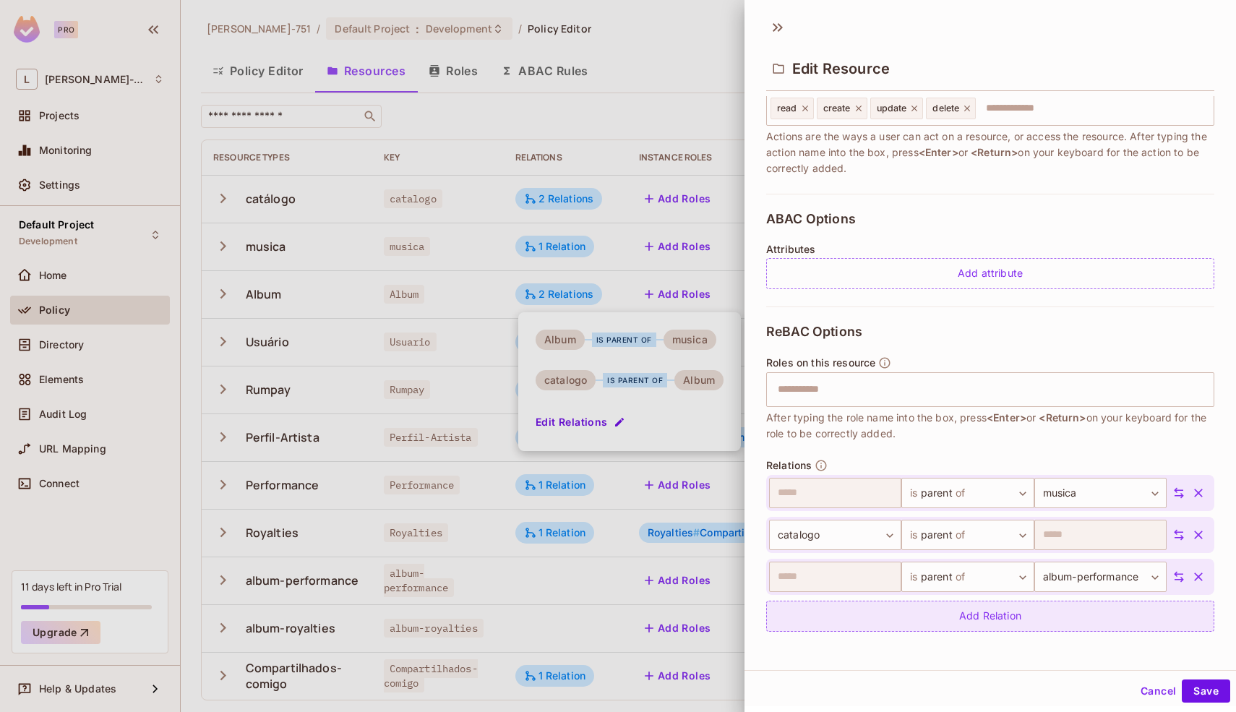
click at [1038, 617] on div "Add Relation" at bounding box center [990, 615] width 448 height 31
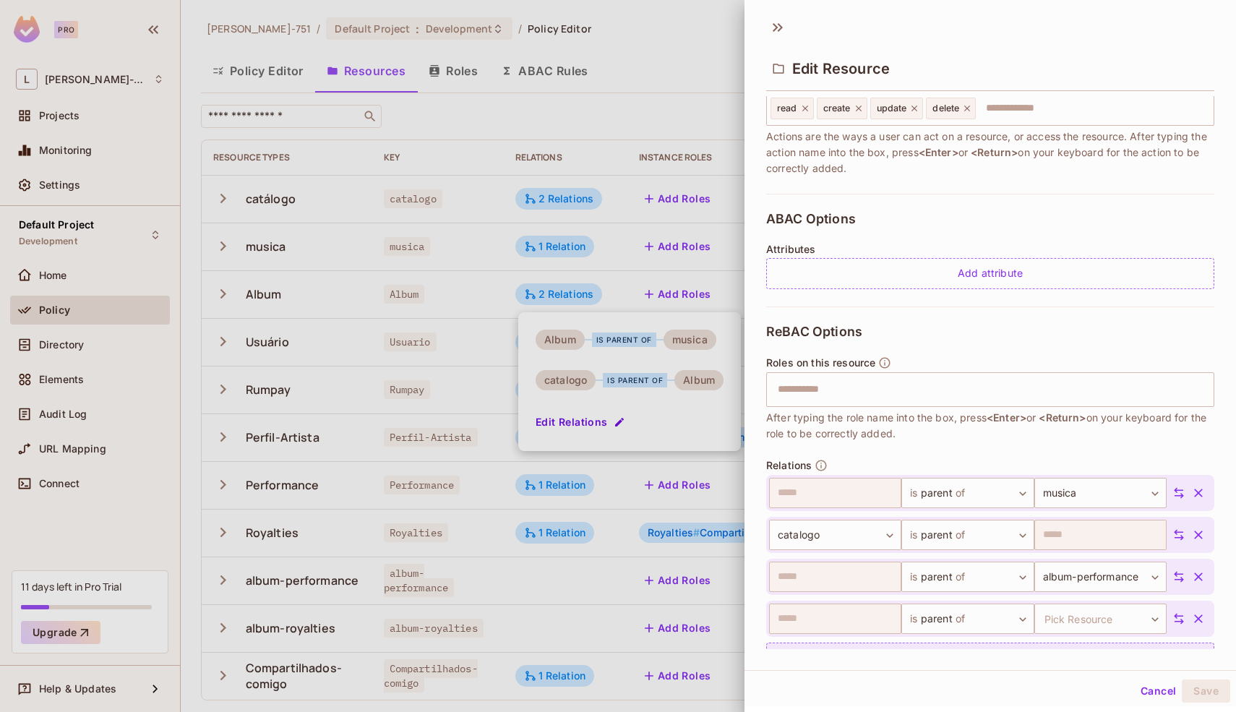
scroll to position [251, 0]
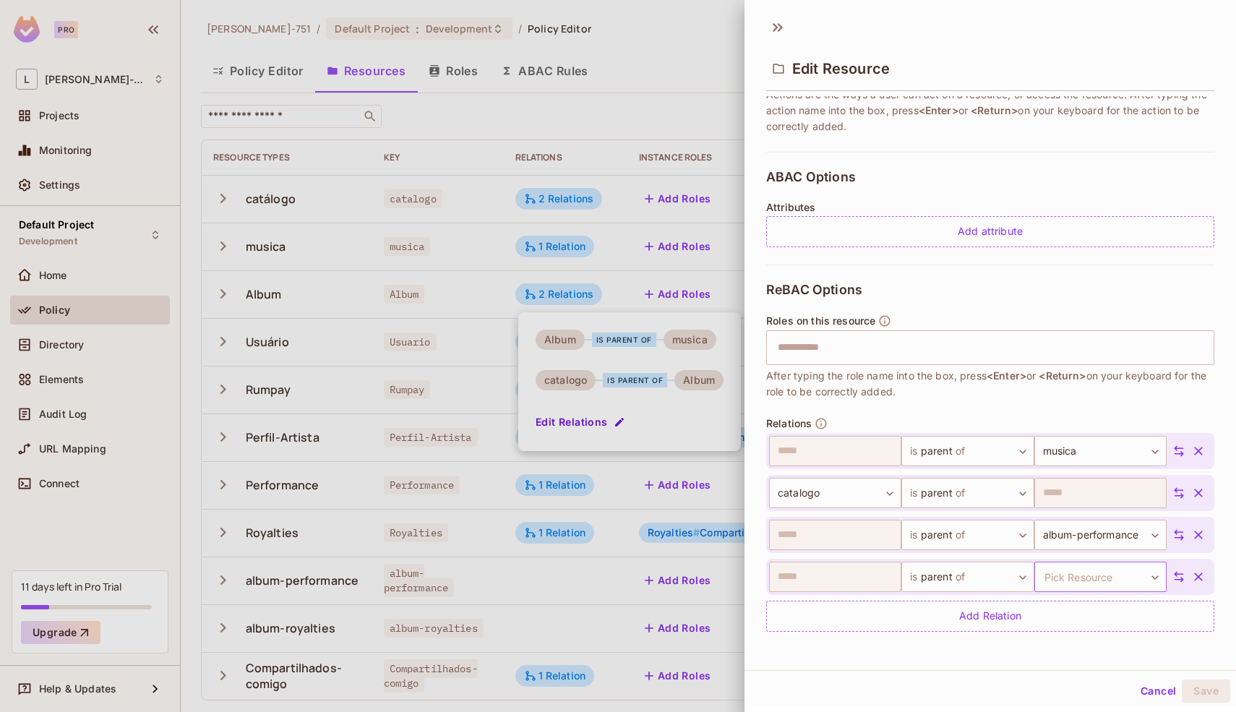
click at [1061, 576] on body "Pro L Leonardo-751 Projects Monitoring Settings Default Project Development Hom…" at bounding box center [618, 356] width 1236 height 712
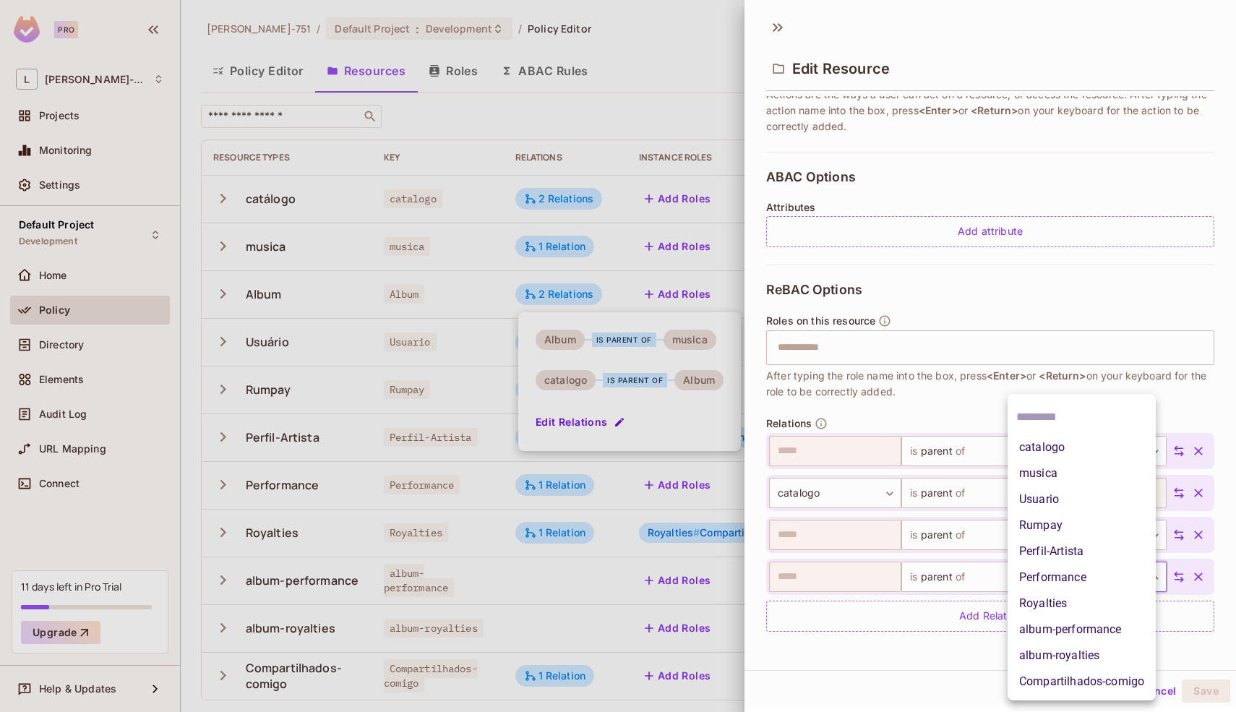
click at [1047, 647] on li "album-royalties" at bounding box center [1081, 655] width 148 height 26
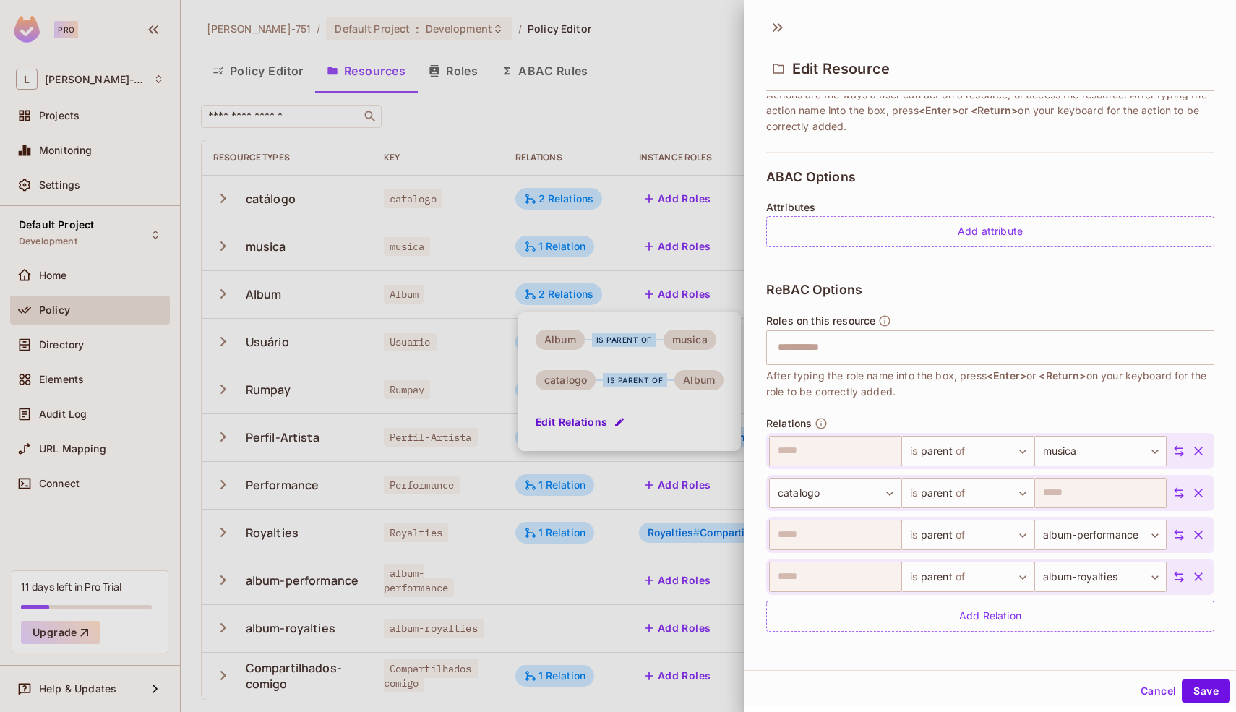
scroll to position [2, 0]
click at [1204, 692] on button "Save" at bounding box center [1205, 688] width 48 height 23
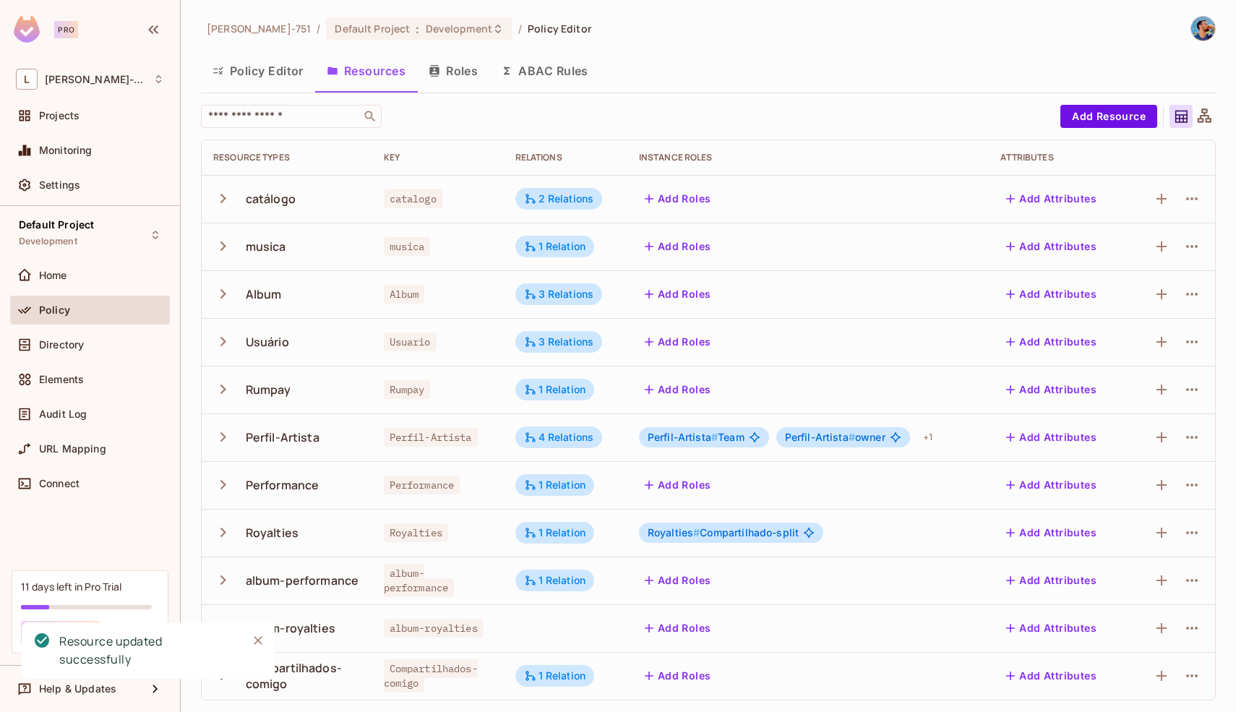
click at [259, 641] on icon "Close" at bounding box center [258, 640] width 9 height 9
click at [538, 630] on td at bounding box center [566, 628] width 124 height 48
click at [560, 295] on div "3 Relations" at bounding box center [559, 294] width 70 height 13
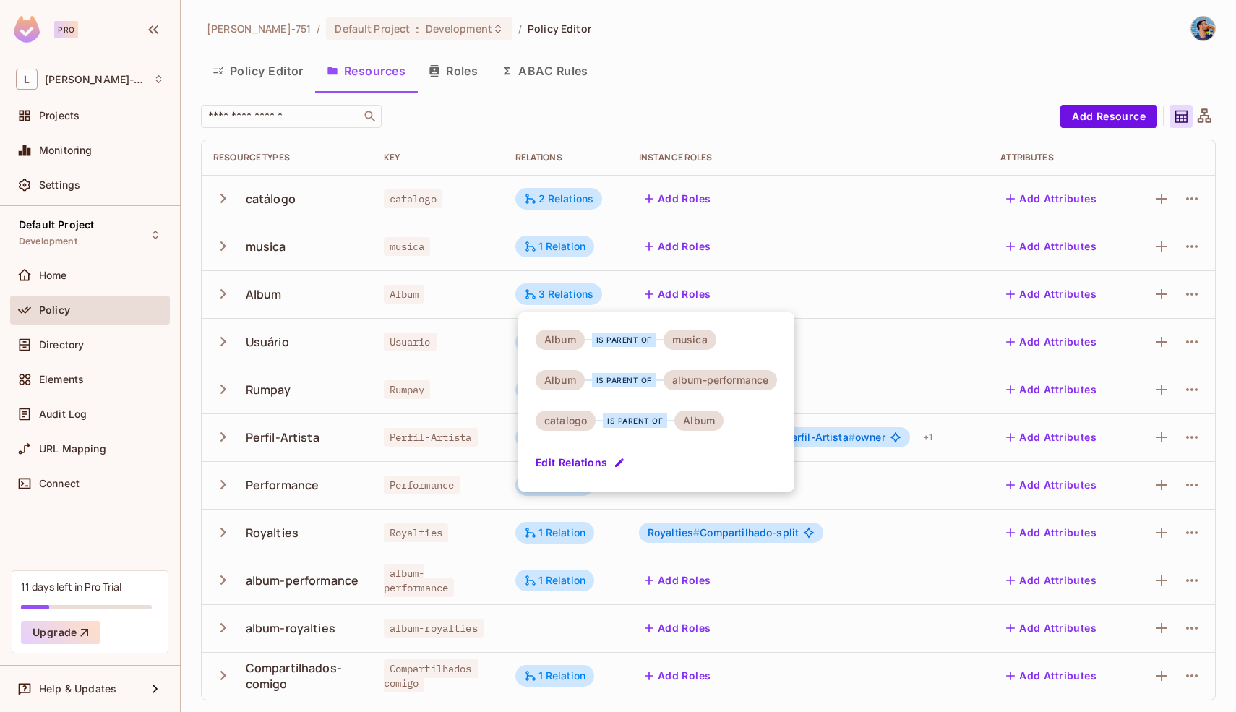
click at [606, 460] on button "Edit Relations" at bounding box center [581, 462] width 92 height 23
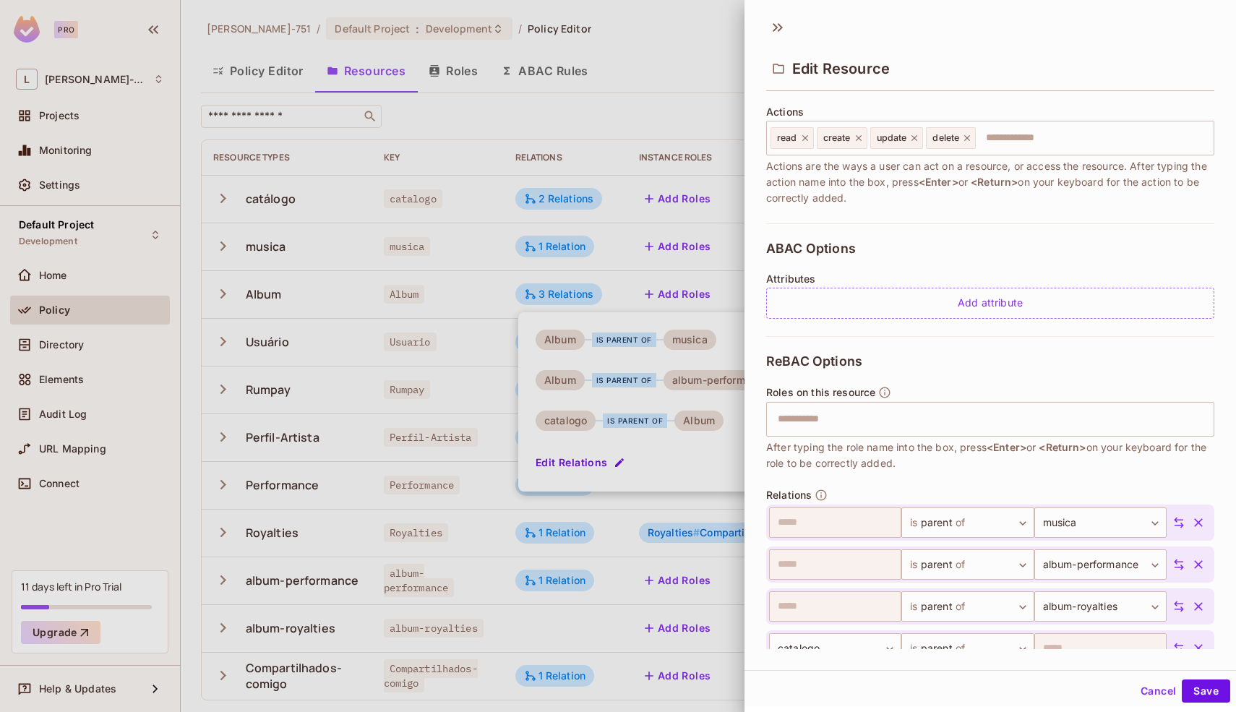
scroll to position [251, 0]
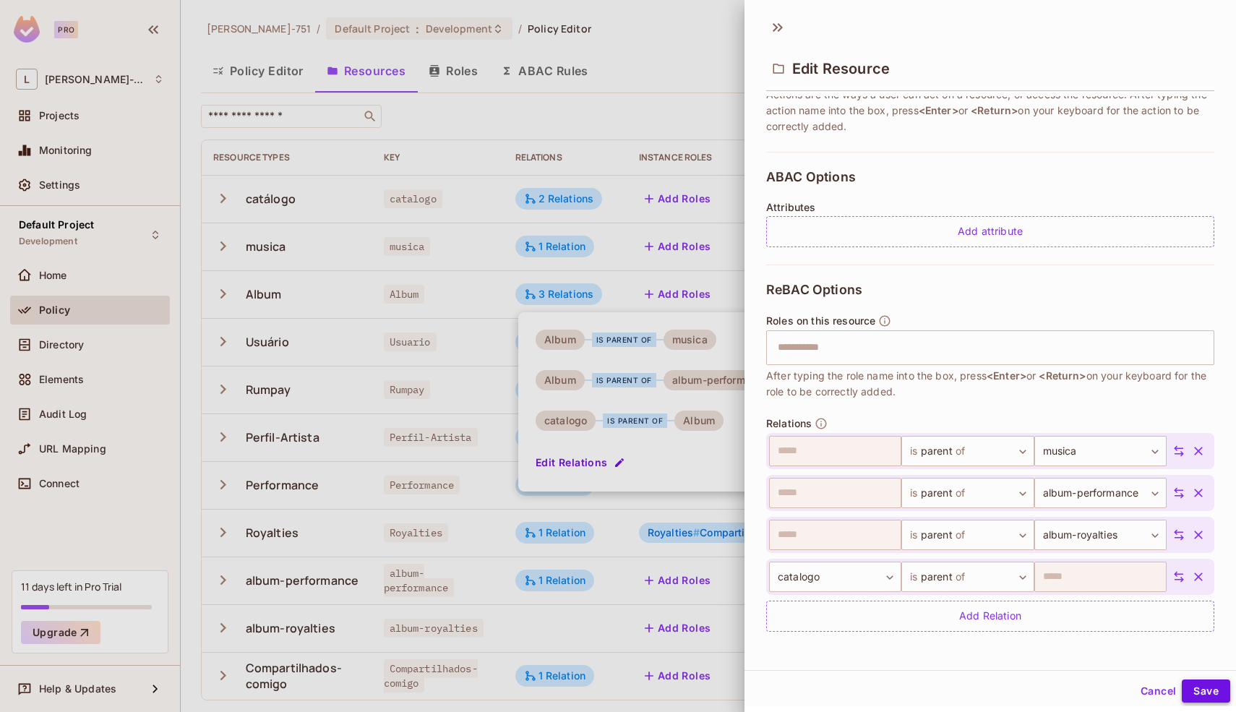
click at [1199, 686] on button "Save" at bounding box center [1205, 690] width 48 height 23
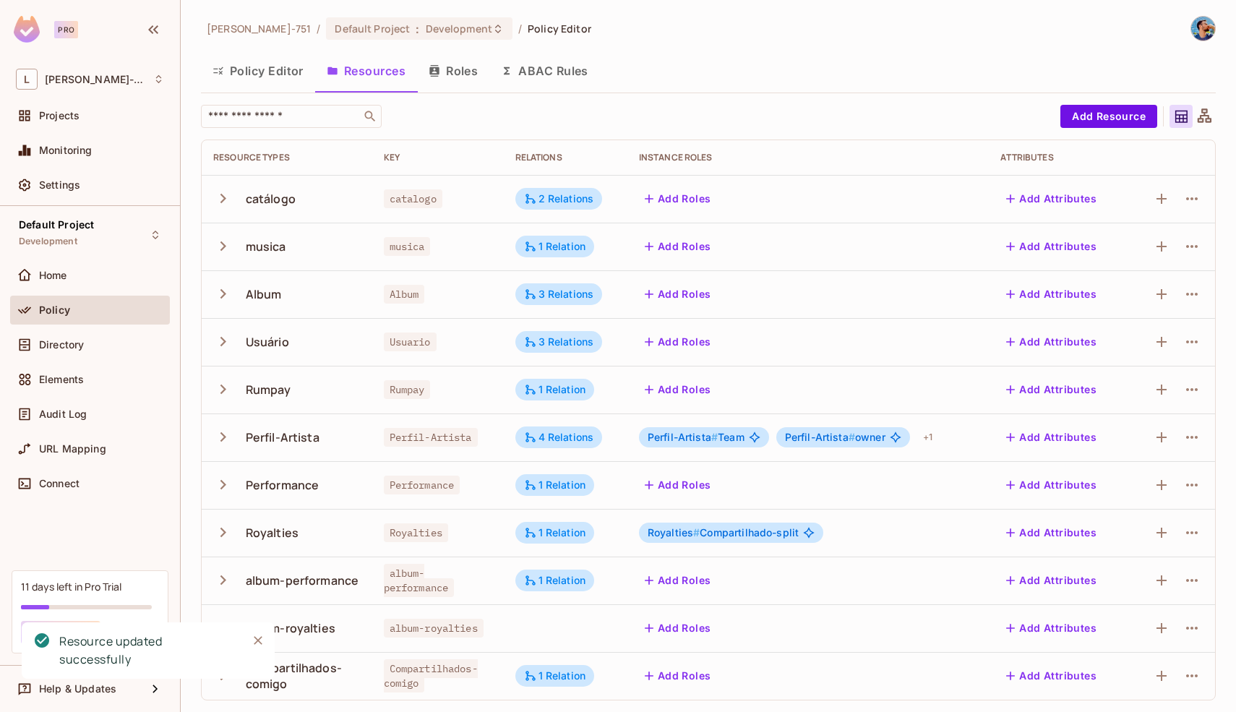
click at [644, 597] on td "Add Roles" at bounding box center [808, 580] width 362 height 48
click at [257, 634] on icon "Close" at bounding box center [258, 640] width 14 height 14
click at [1102, 119] on button "Add Resource" at bounding box center [1108, 116] width 97 height 23
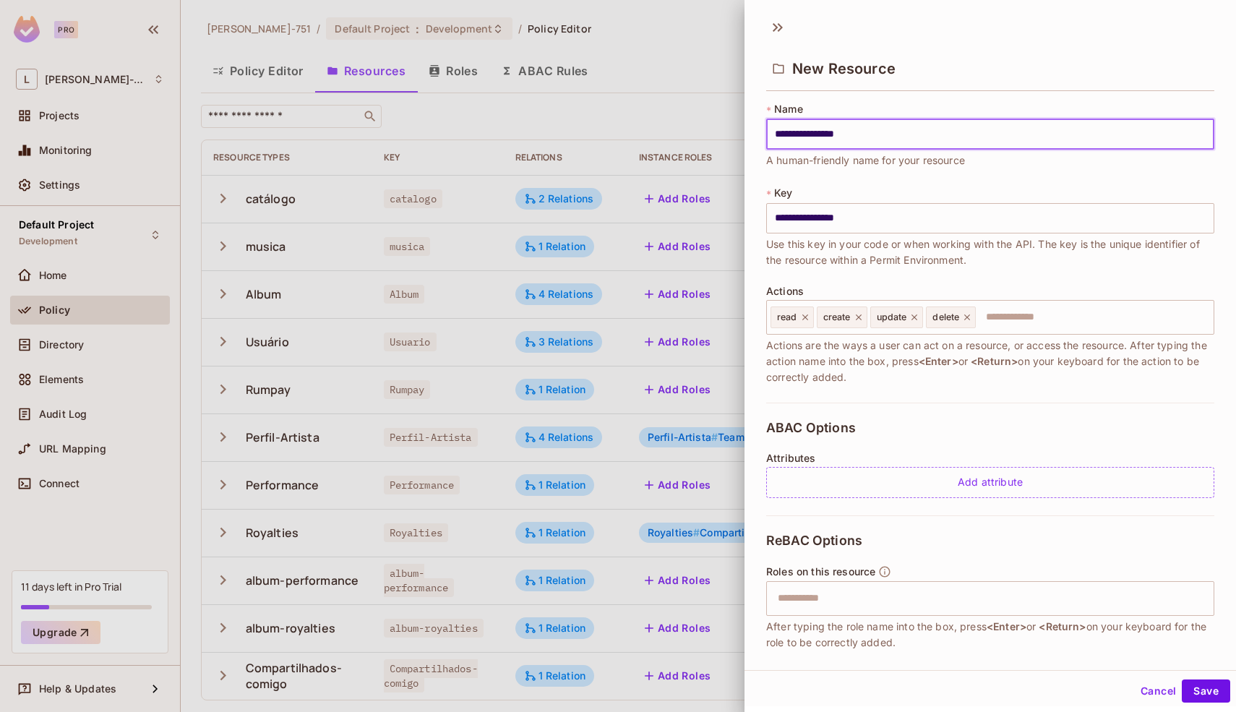
click at [1129, 148] on input "**********" at bounding box center [990, 134] width 448 height 30
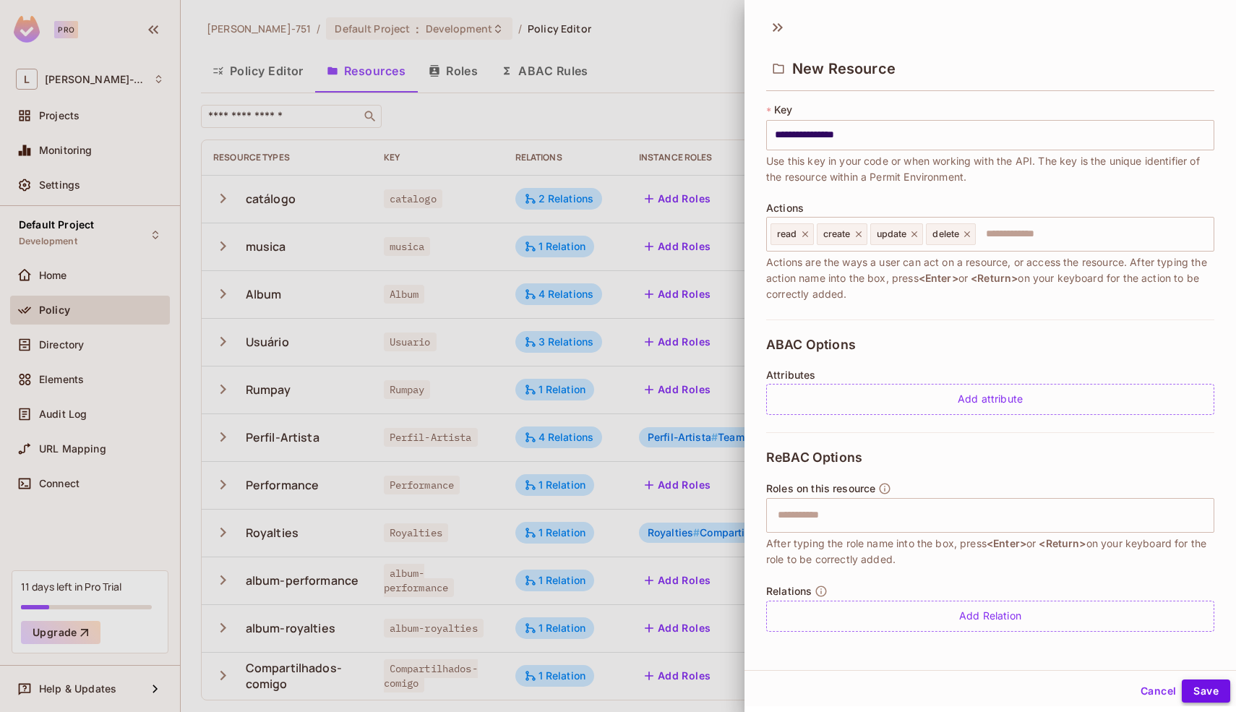
click at [1190, 682] on button "Save" at bounding box center [1205, 690] width 48 height 23
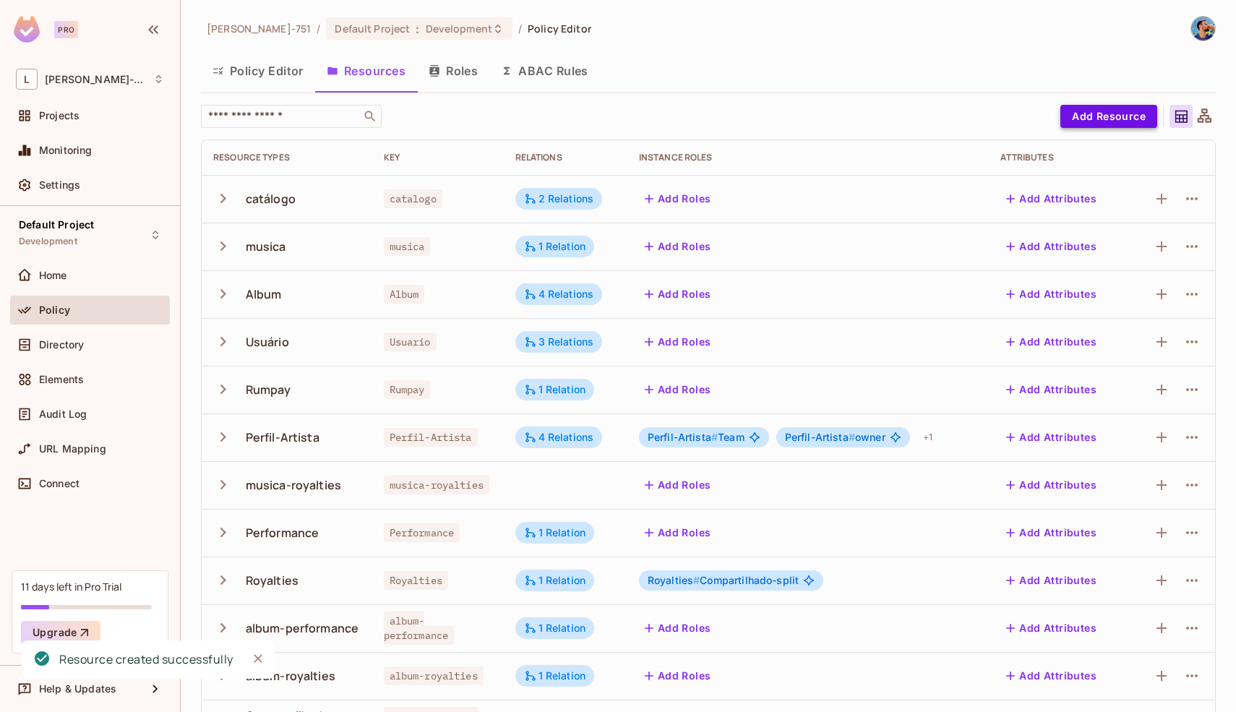
click at [1095, 115] on button "Add Resource" at bounding box center [1108, 116] width 97 height 23
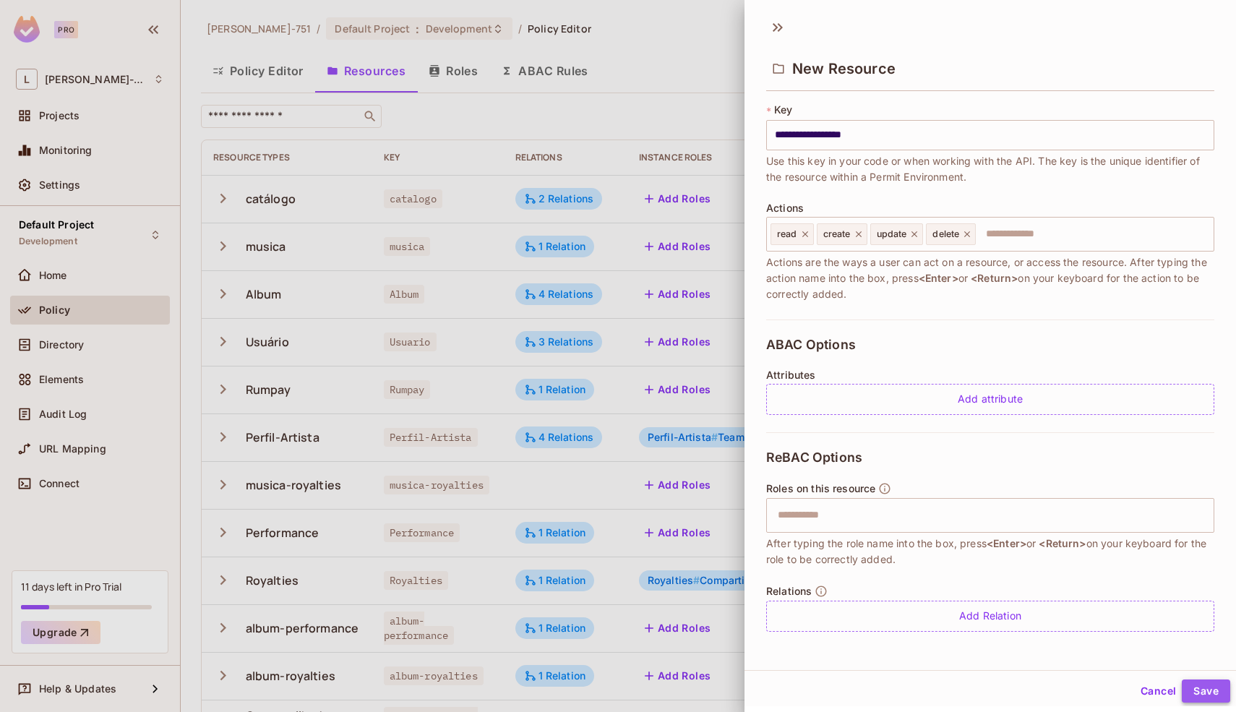
click at [1193, 684] on button "Save" at bounding box center [1205, 690] width 48 height 23
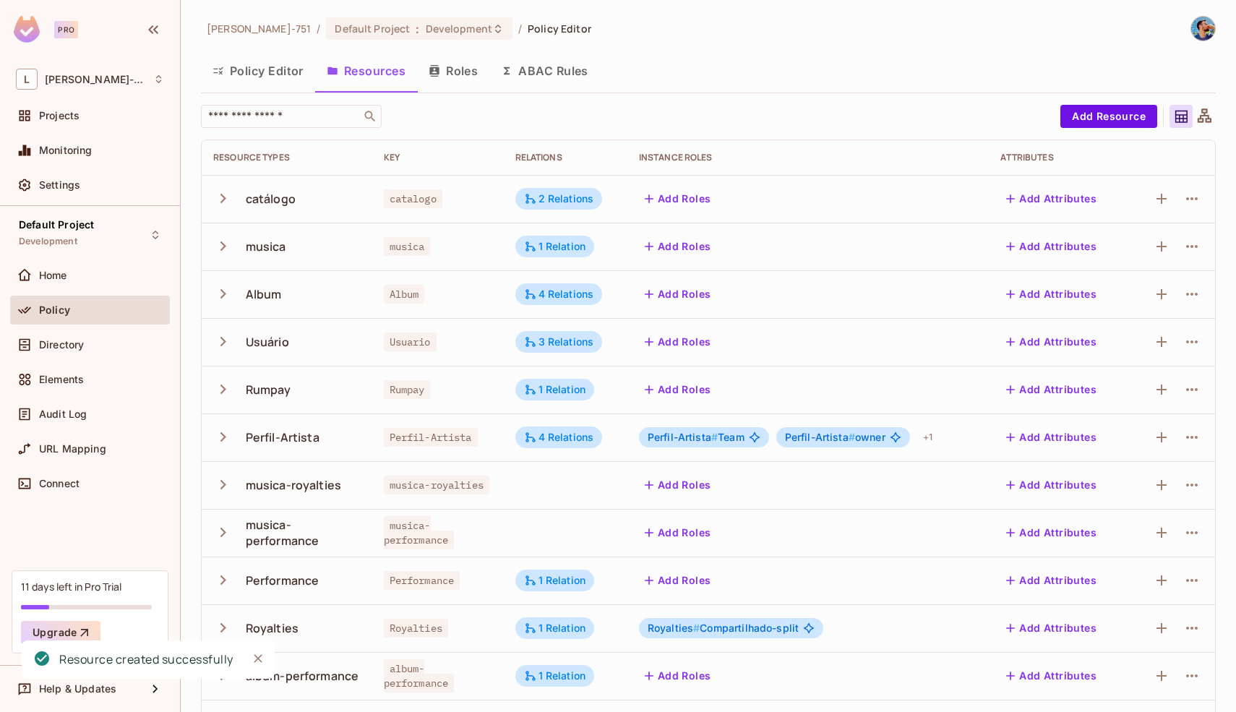
scroll to position [95, 0]
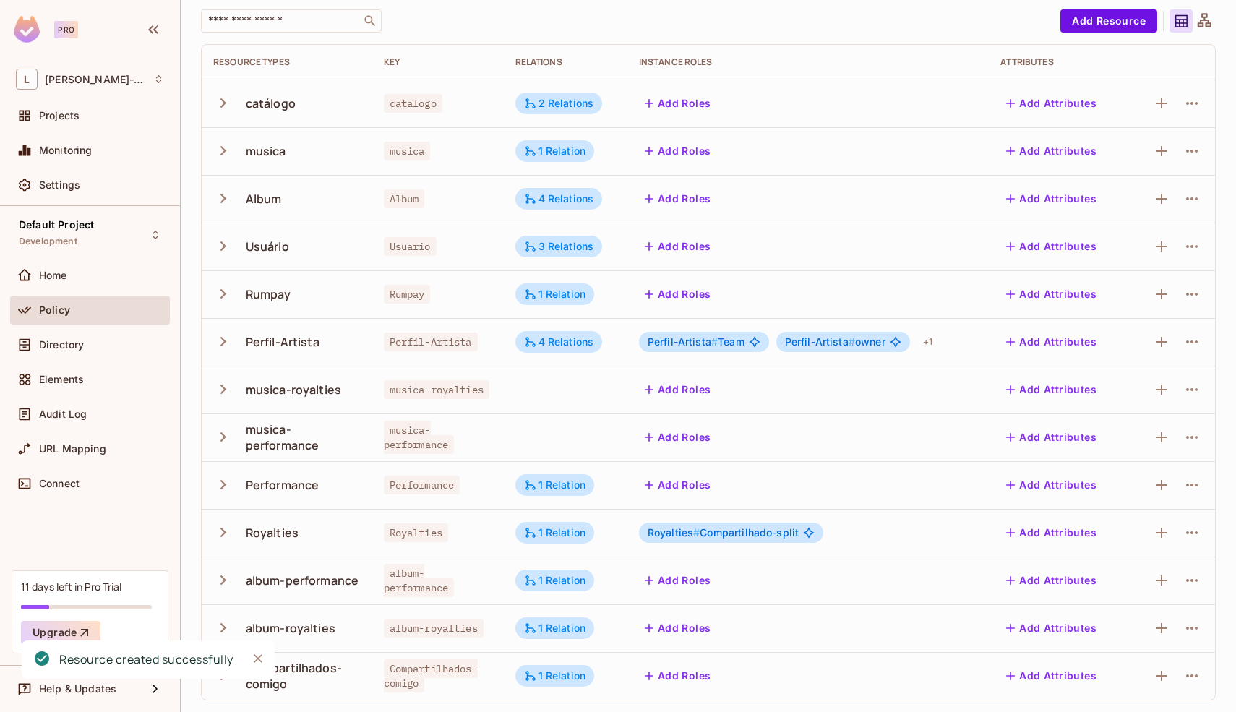
click at [482, 144] on div "musica" at bounding box center [438, 151] width 108 height 14
click at [579, 152] on div "1 Relation" at bounding box center [555, 151] width 62 height 13
click at [582, 233] on button "Edit Relations" at bounding box center [579, 238] width 92 height 23
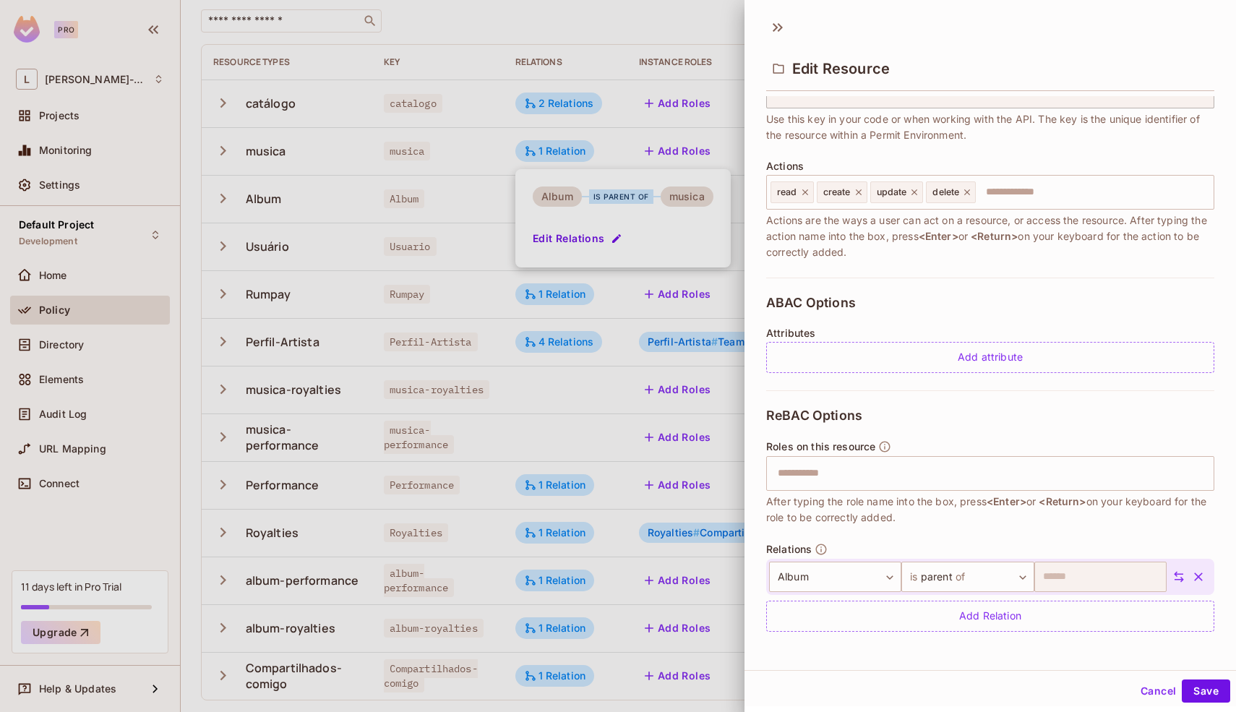
scroll to position [2, 0]
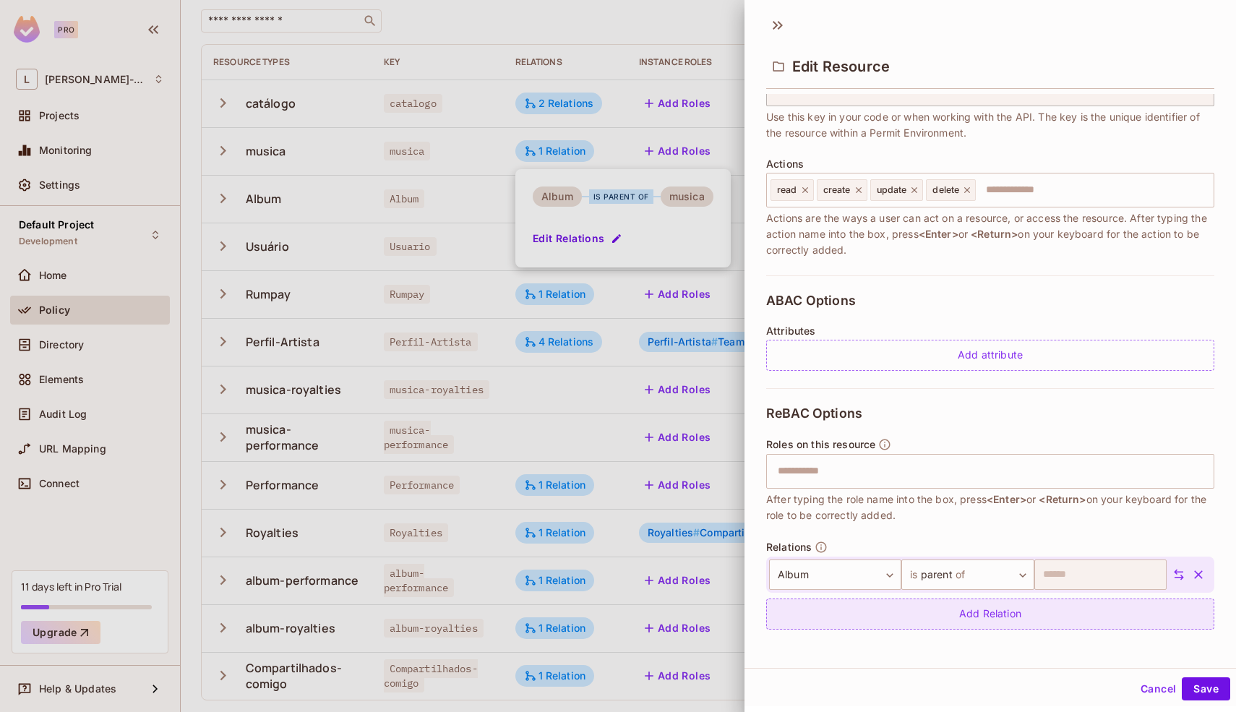
click at [915, 607] on div "Add Relation" at bounding box center [990, 613] width 448 height 31
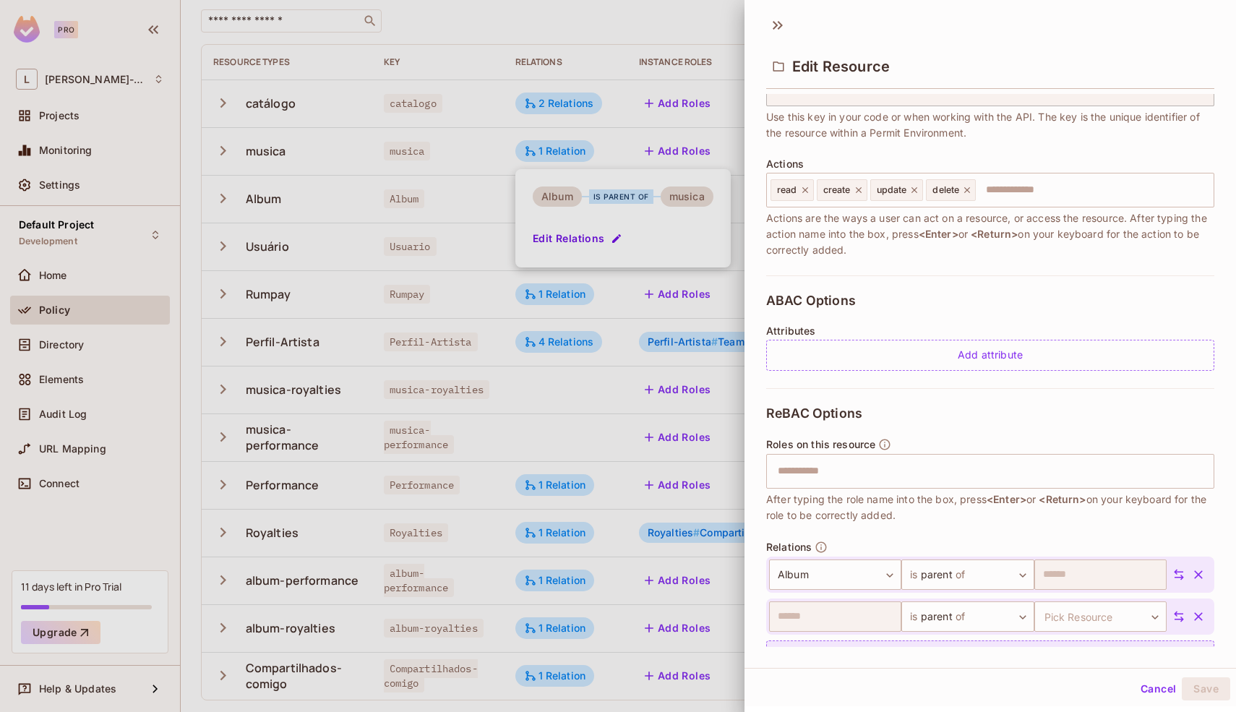
scroll to position [167, 0]
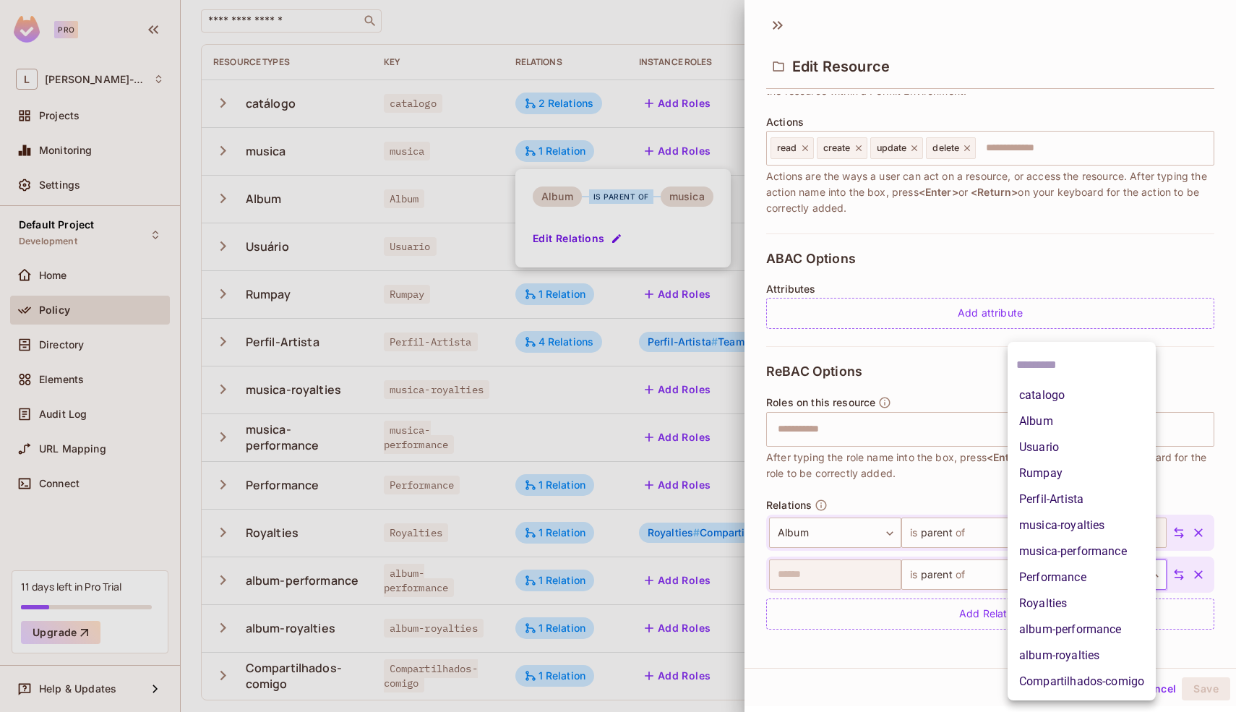
click at [1072, 576] on body "Pro L Leonardo-751 Projects Monitoring Settings Default Project Development Hom…" at bounding box center [618, 356] width 1236 height 712
click at [1078, 523] on li "musica-royalties" at bounding box center [1081, 525] width 148 height 26
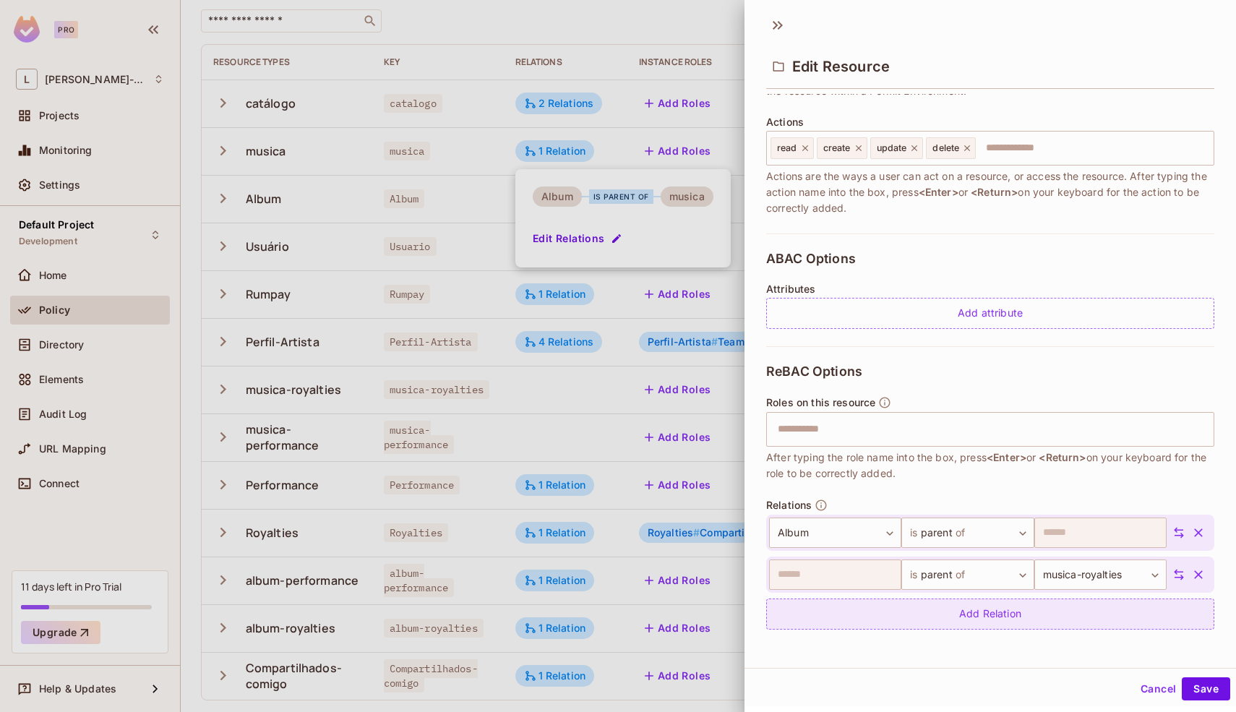
click at [1039, 613] on div "Add Relation" at bounding box center [990, 613] width 448 height 31
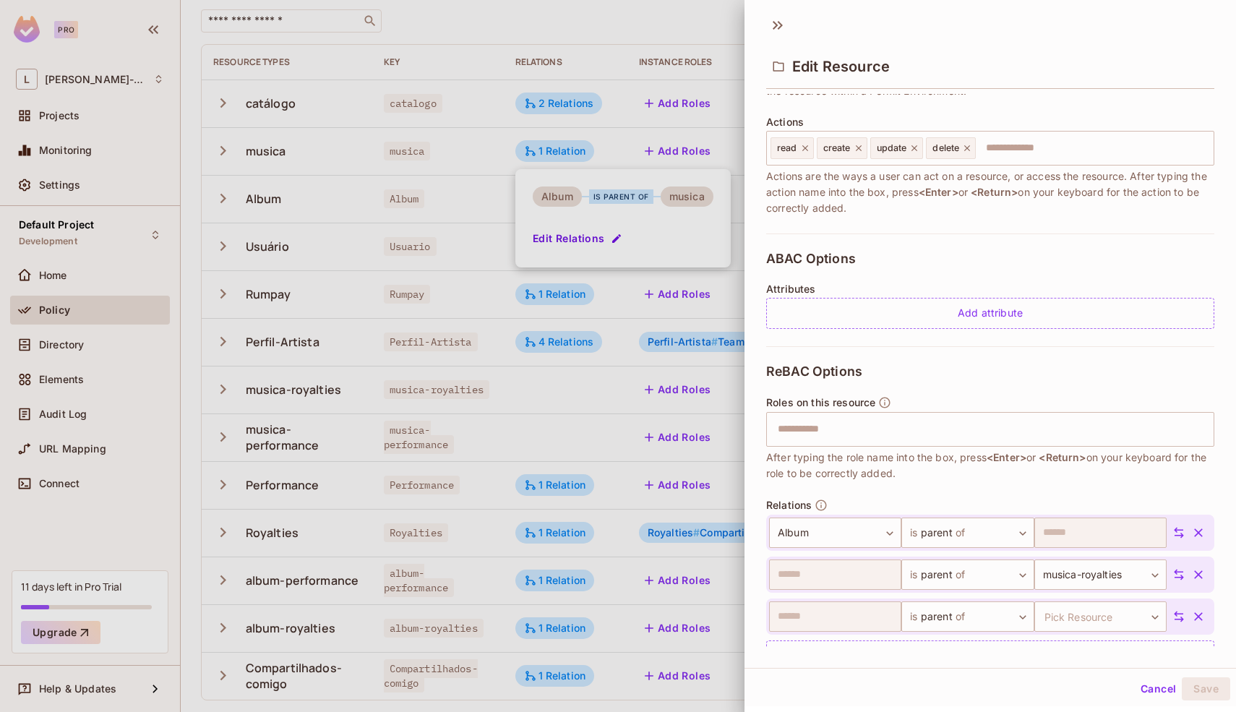
click at [1051, 594] on div "**********" at bounding box center [990, 592] width 448 height 157
click at [1051, 613] on body "Pro L Leonardo-751 Projects Monitoring Settings Default Project Development Hom…" at bounding box center [618, 356] width 1236 height 712
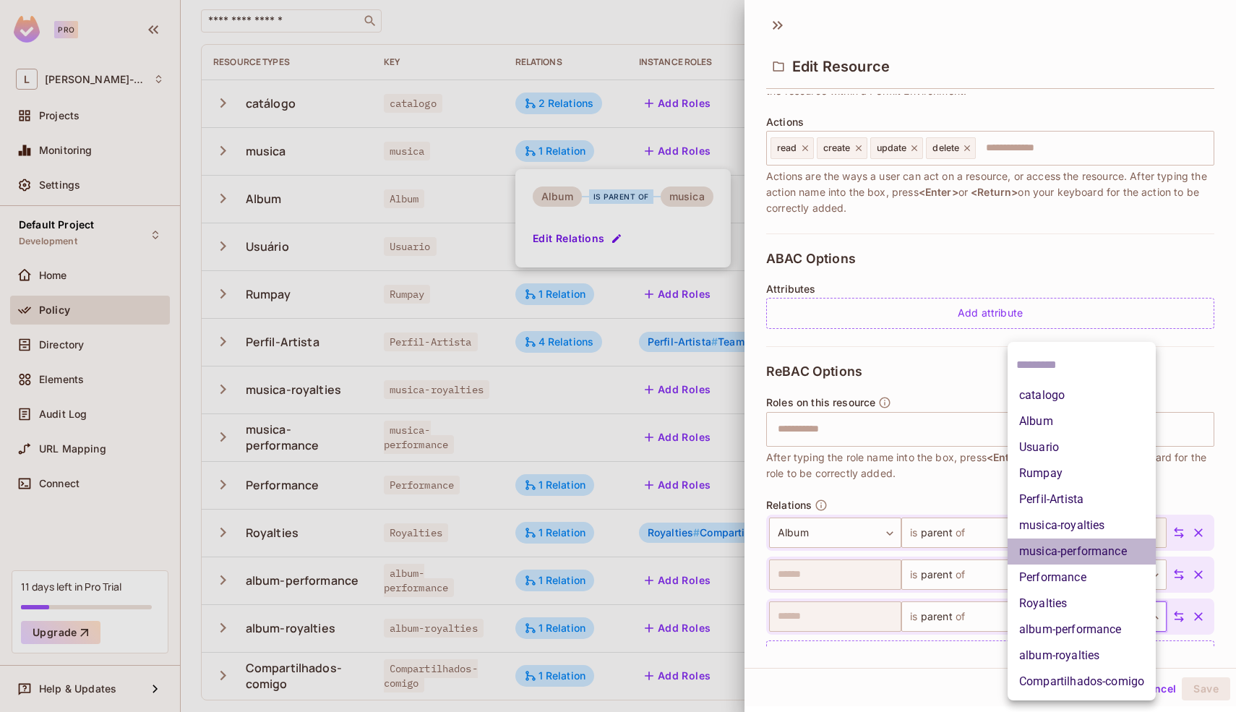
click at [1064, 550] on li "musica-performance" at bounding box center [1081, 551] width 148 height 26
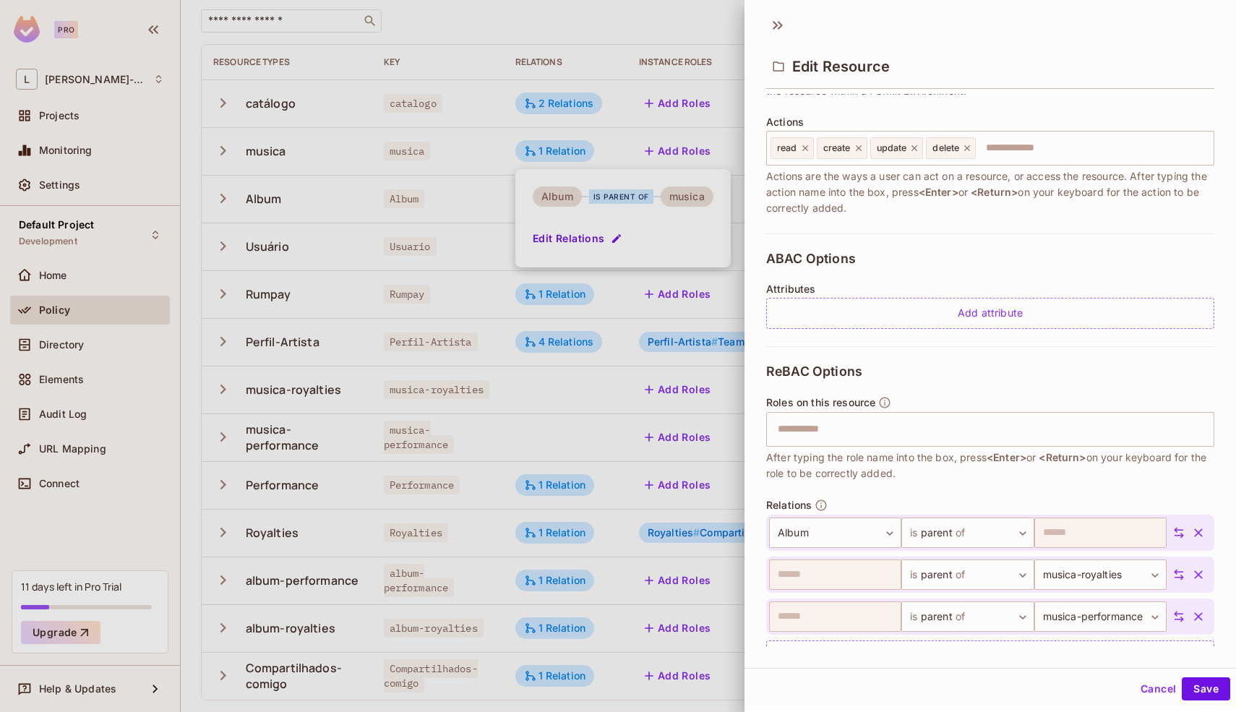
scroll to position [209, 0]
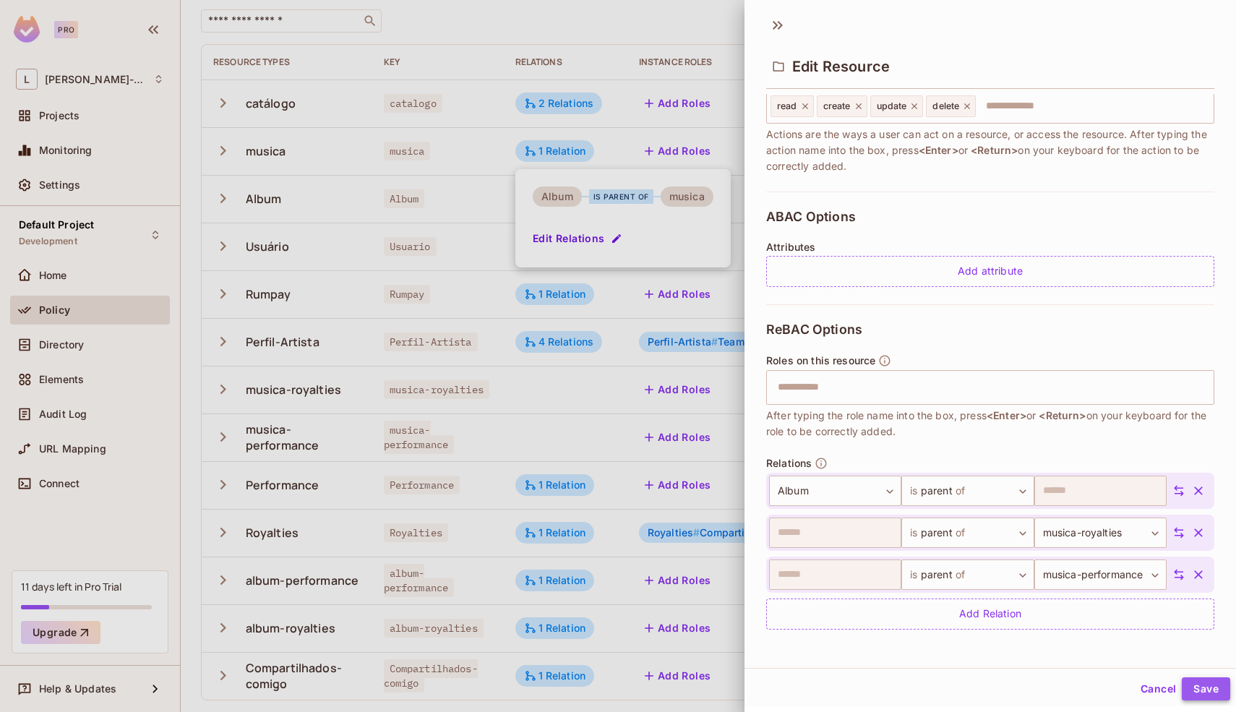
click at [1192, 681] on button "Save" at bounding box center [1205, 688] width 48 height 23
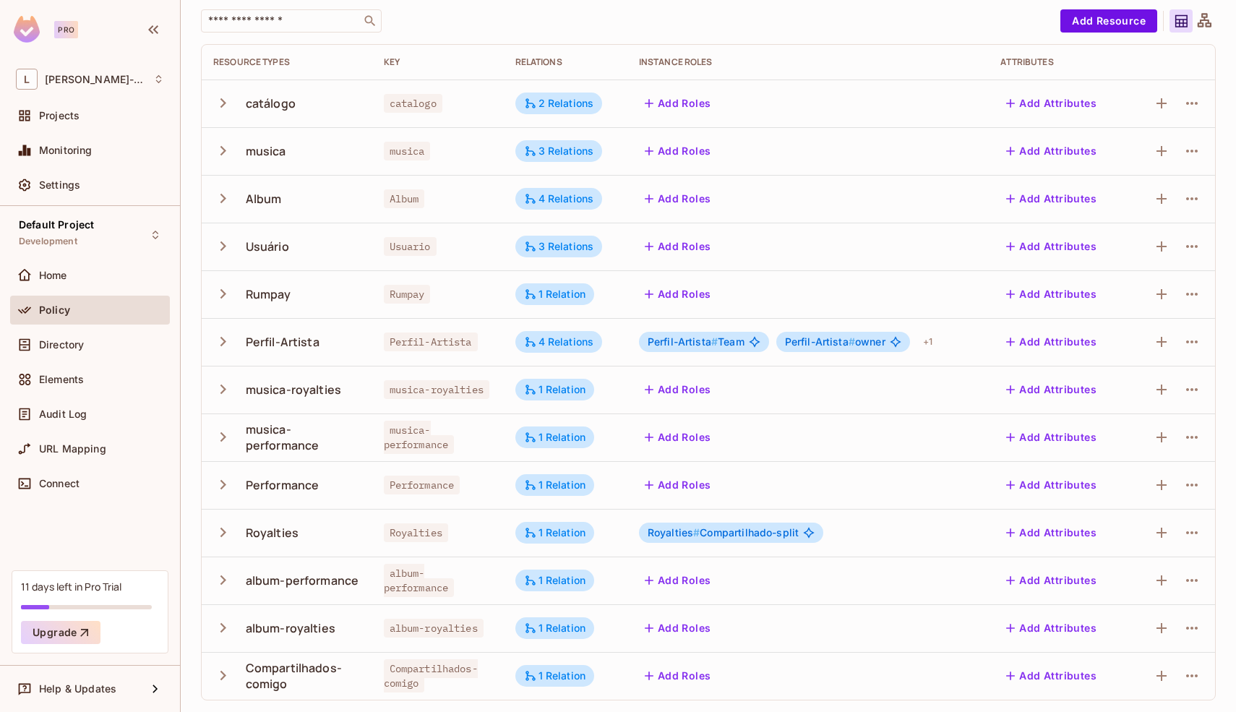
click at [1195, 20] on icon at bounding box center [1204, 21] width 18 height 18
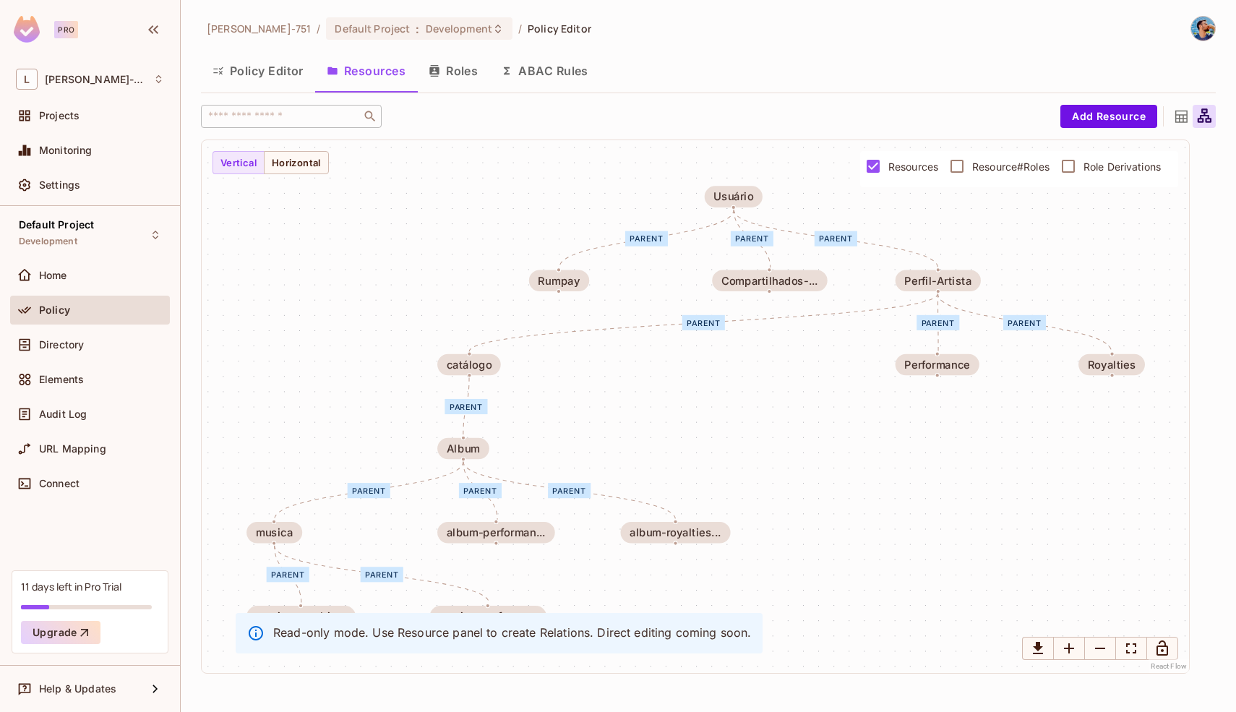
scroll to position [0, 0]
click at [972, 165] on span "Resource#Roles" at bounding box center [1010, 167] width 77 height 14
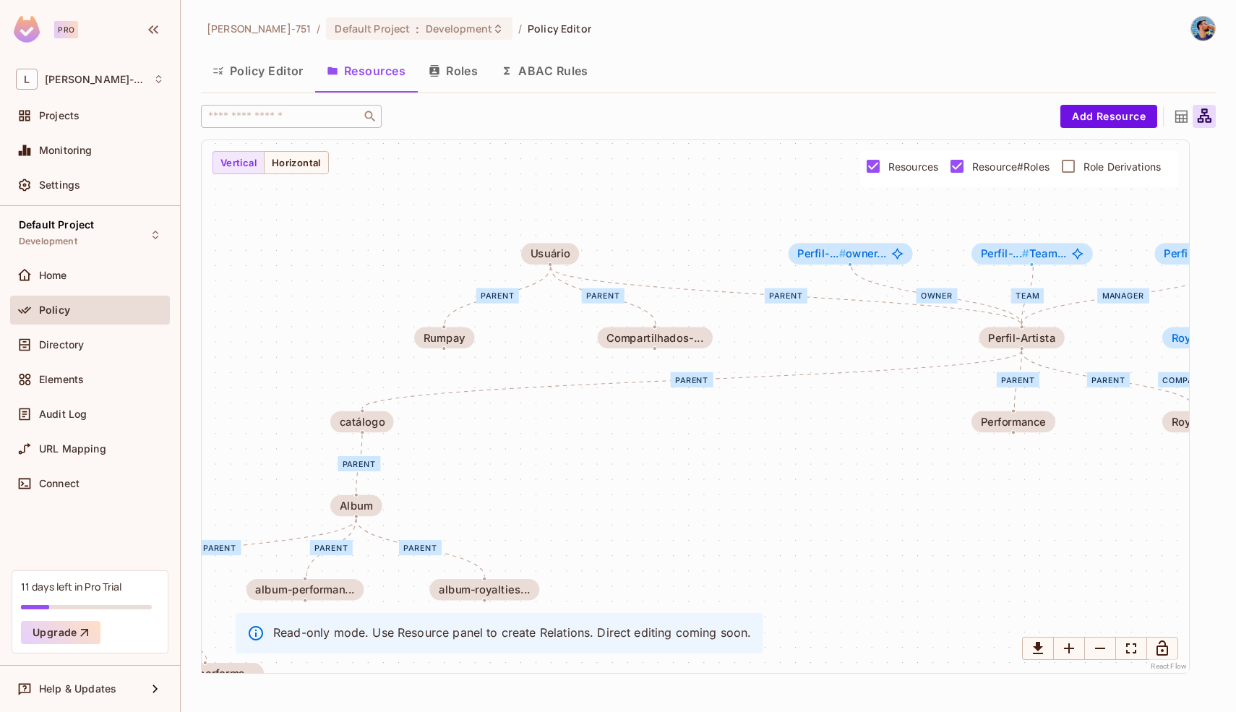
drag, startPoint x: 913, startPoint y: 337, endPoint x: 629, endPoint y: 395, distance: 288.9
click at [629, 395] on div "parent parent parent parent parent parent parent parent parent parent Team owne…" at bounding box center [695, 406] width 987 height 533
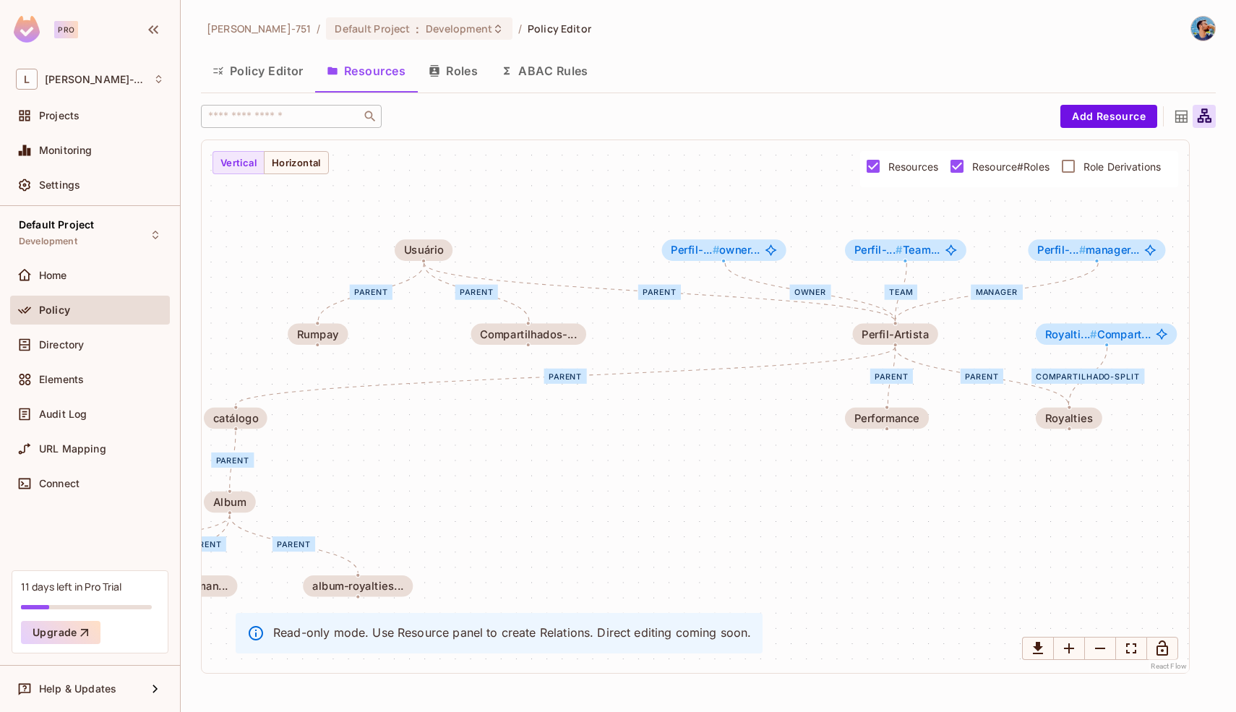
drag, startPoint x: 767, startPoint y: 465, endPoint x: 626, endPoint y: 459, distance: 141.1
click at [626, 459] on div "parent parent parent parent parent parent parent parent parent parent Team owne…" at bounding box center [695, 406] width 987 height 533
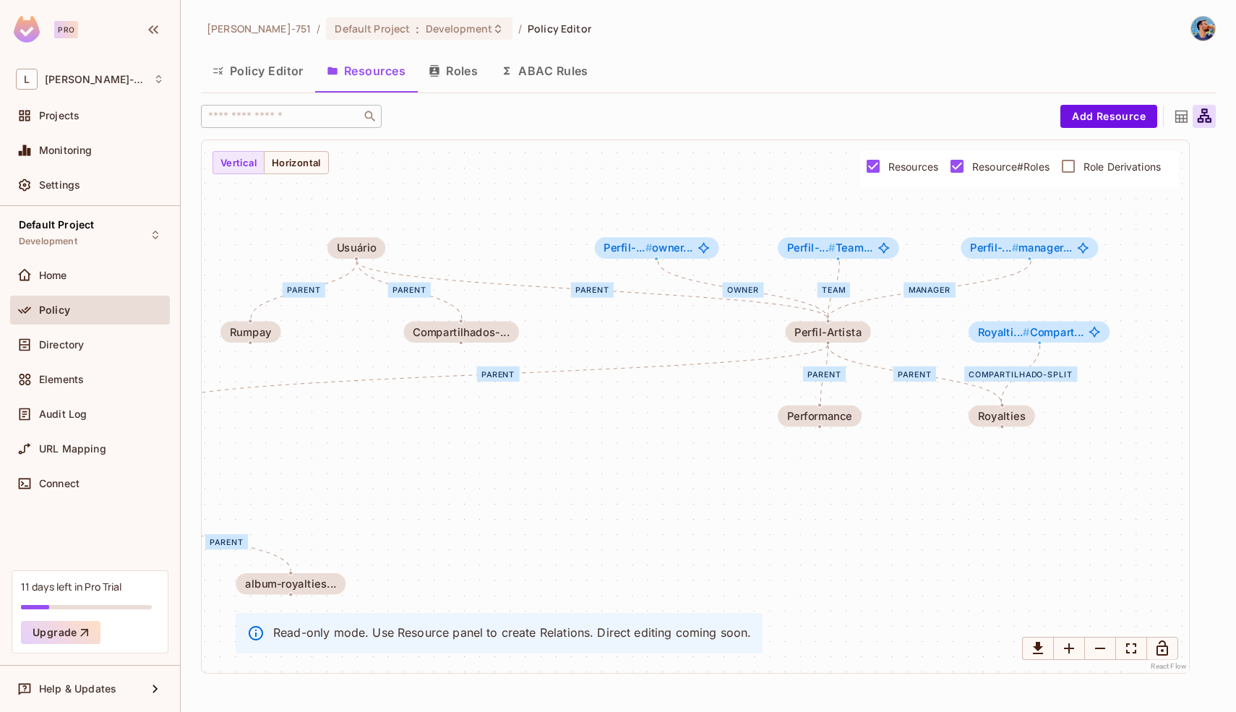
drag, startPoint x: 694, startPoint y: 447, endPoint x: 615, endPoint y: 450, distance: 78.8
click at [615, 449] on div "parent parent parent parent parent parent parent parent parent parent Team owne…" at bounding box center [695, 406] width 987 height 533
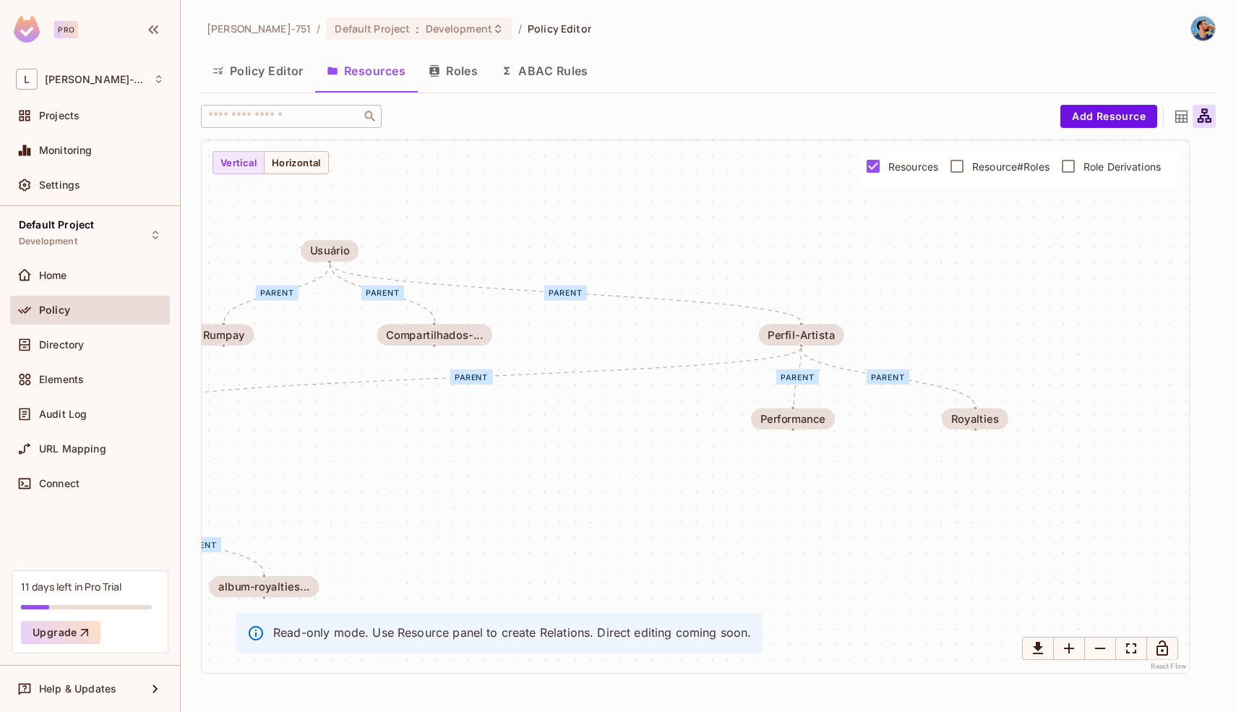
click at [423, 54] on button "Roles" at bounding box center [453, 71] width 72 height 36
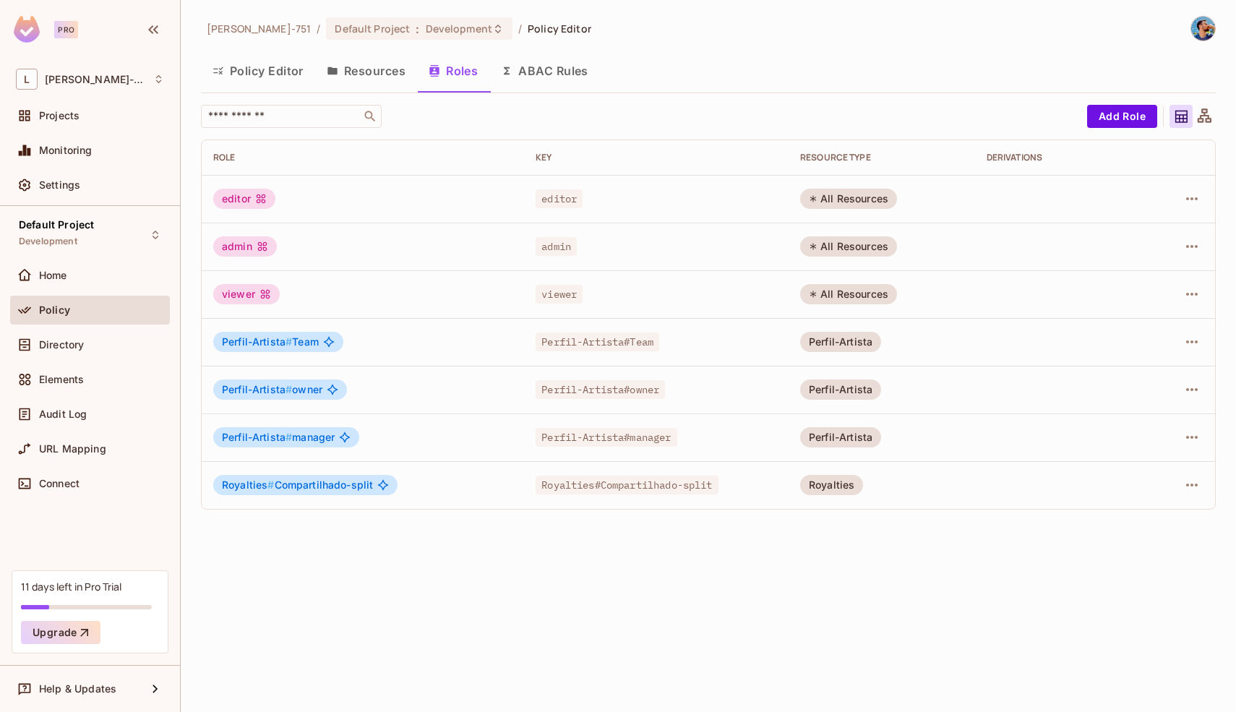
click at [401, 556] on div "Leonardo-751 / Default Project : Development / Policy Editor Policy Editor Reso…" at bounding box center [708, 356] width 1055 height 712
click at [354, 440] on div "Perfil-Artista # manager" at bounding box center [286, 437] width 146 height 20
click at [344, 434] on icon at bounding box center [345, 436] width 11 height 11
click at [1193, 346] on icon "button" at bounding box center [1191, 341] width 17 height 17
click at [1139, 381] on div "Edit Role" at bounding box center [1127, 375] width 43 height 14
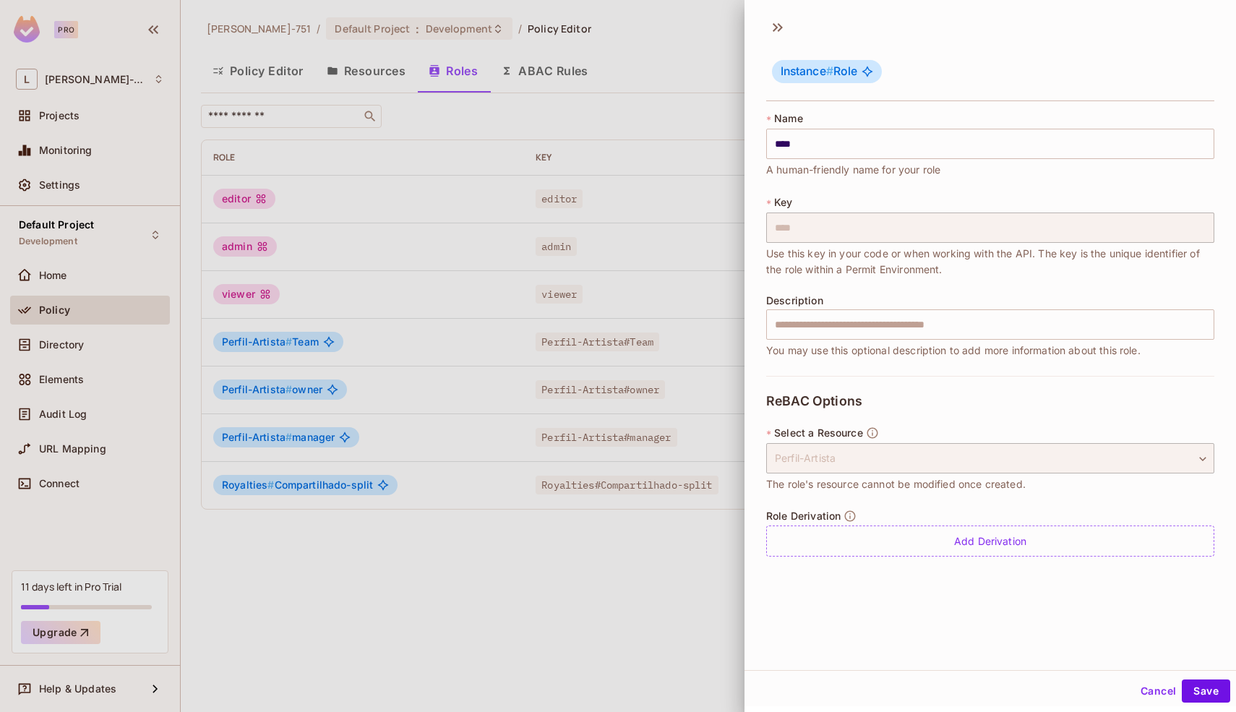
scroll to position [2, 0]
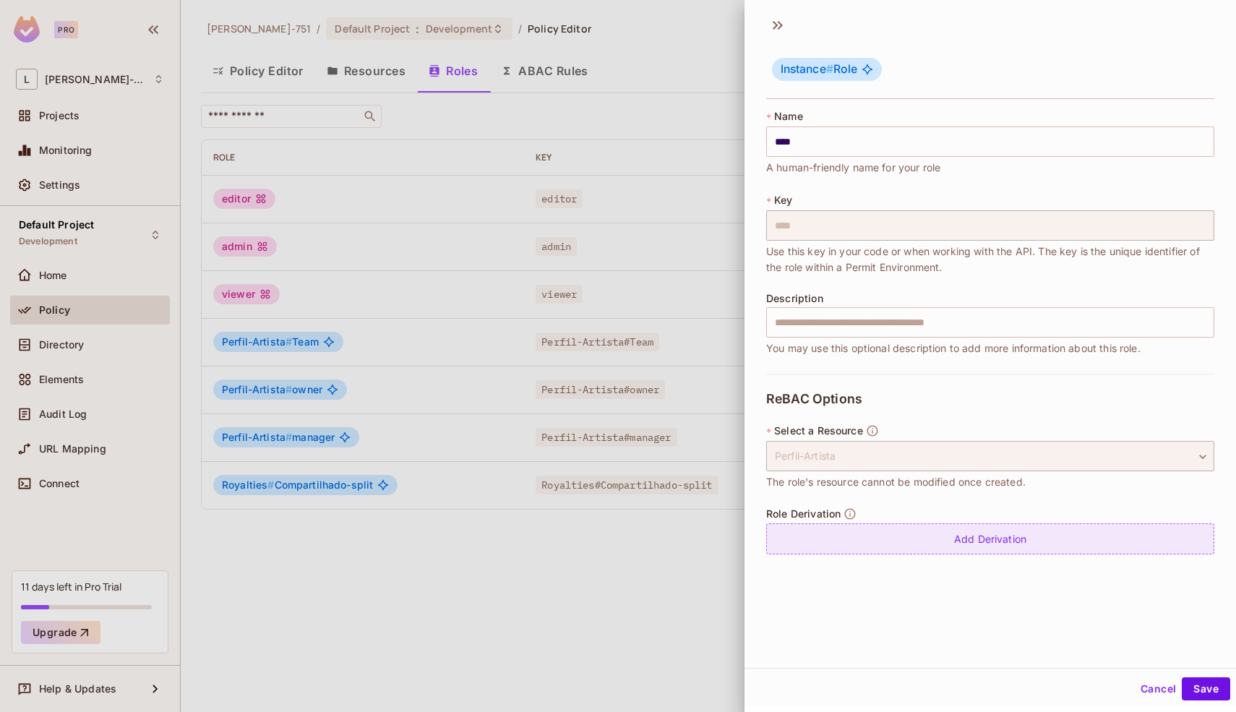
click at [965, 530] on div "Add Derivation" at bounding box center [990, 538] width 448 height 31
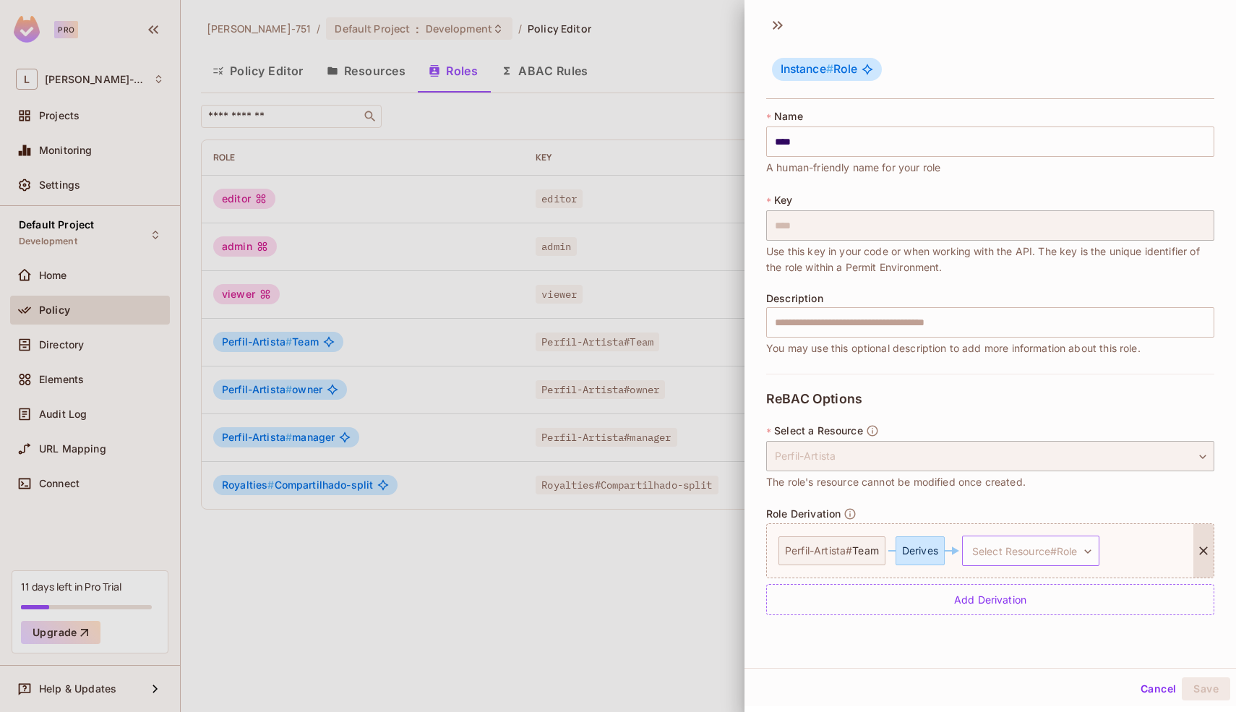
click at [1065, 556] on body "Pro L Leonardo-751 Projects Monitoring Settings Default Project Development Hom…" at bounding box center [618, 356] width 1236 height 712
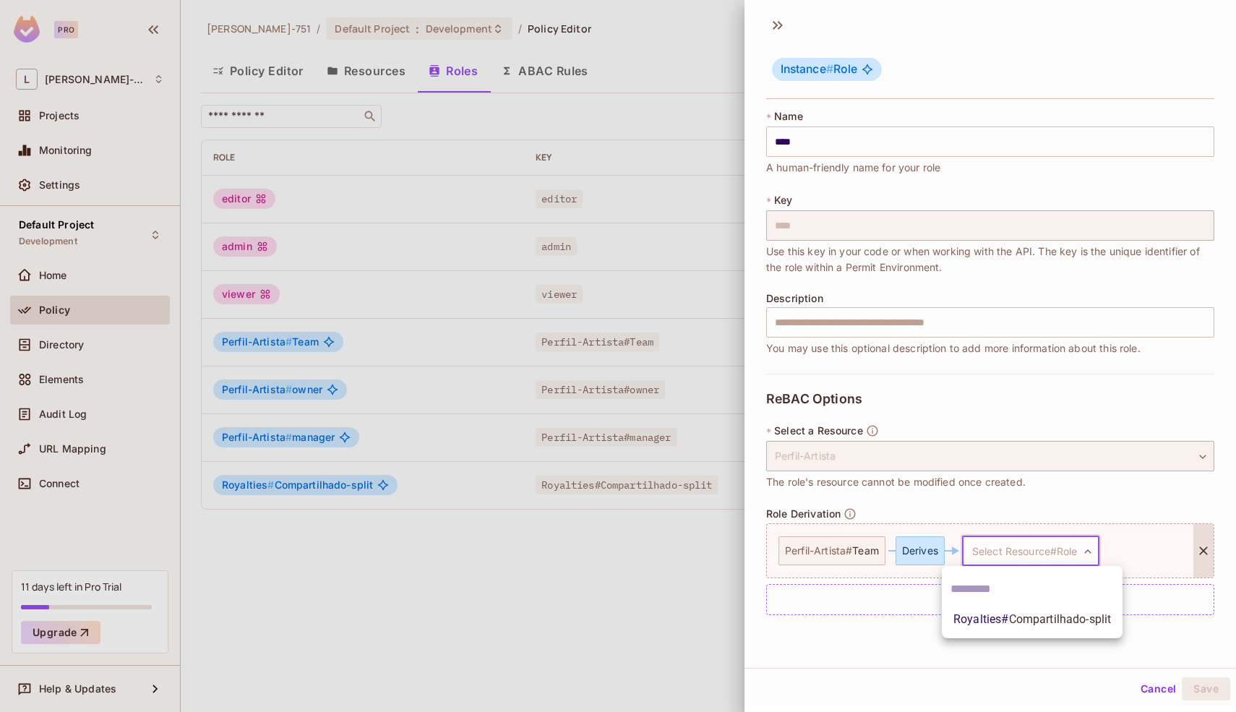
click at [1066, 515] on div at bounding box center [618, 356] width 1236 height 712
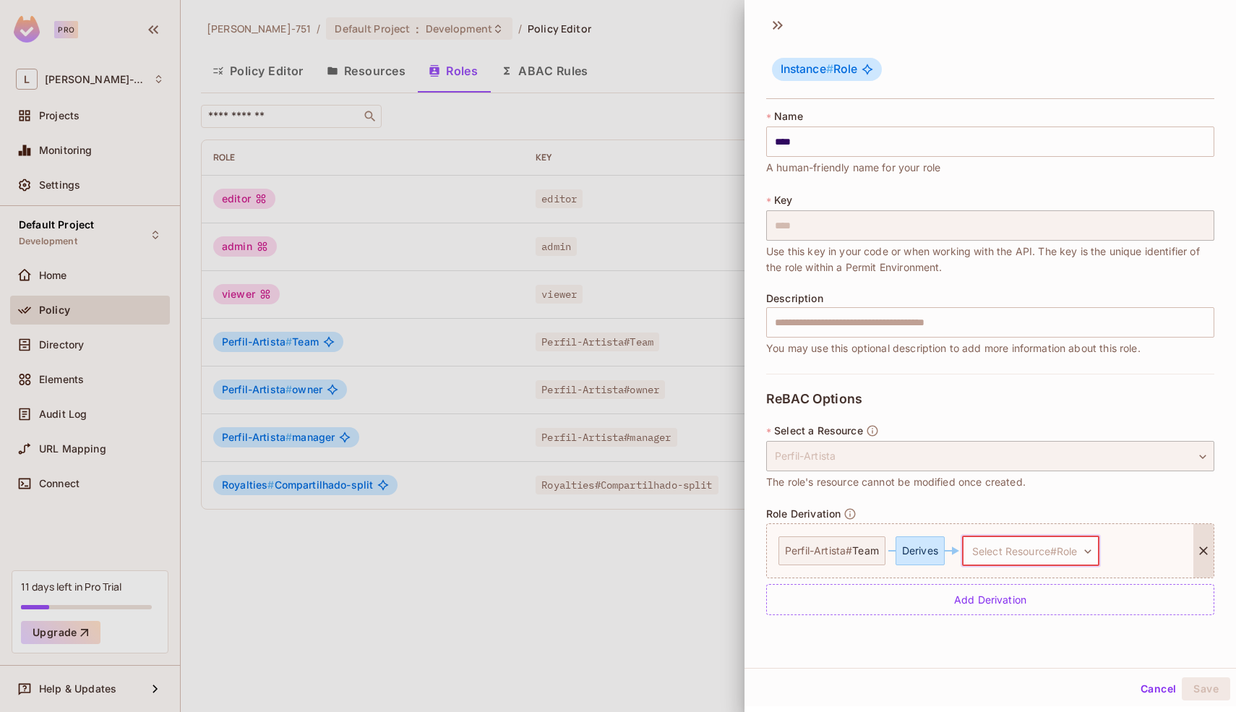
click at [884, 505] on div "**********" at bounding box center [990, 503] width 448 height 259
drag, startPoint x: 781, startPoint y: 494, endPoint x: 746, endPoint y: 459, distance: 49.6
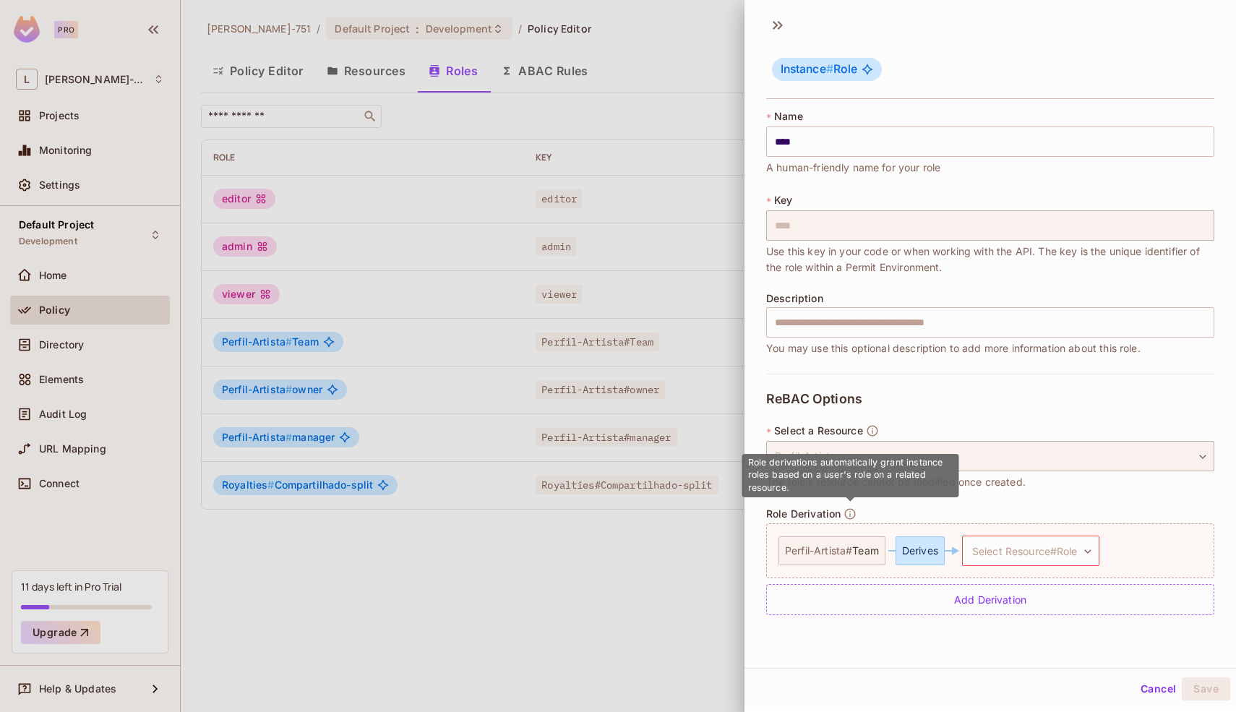
drag, startPoint x: 788, startPoint y: 488, endPoint x: 747, endPoint y: 463, distance: 47.7
click at [748, 463] on span "Role derivations automatically grant instance roles based on a user's role on a…" at bounding box center [845, 475] width 195 height 36
drag, startPoint x: 747, startPoint y: 463, endPoint x: 787, endPoint y: 491, distance: 48.7
click at [788, 492] on span "Role derivations automatically grant instance roles based on a user's role on a…" at bounding box center [845, 475] width 195 height 36
click at [786, 491] on span "Role derivations automatically grant instance roles based on a user's role on a…" at bounding box center [845, 475] width 195 height 36
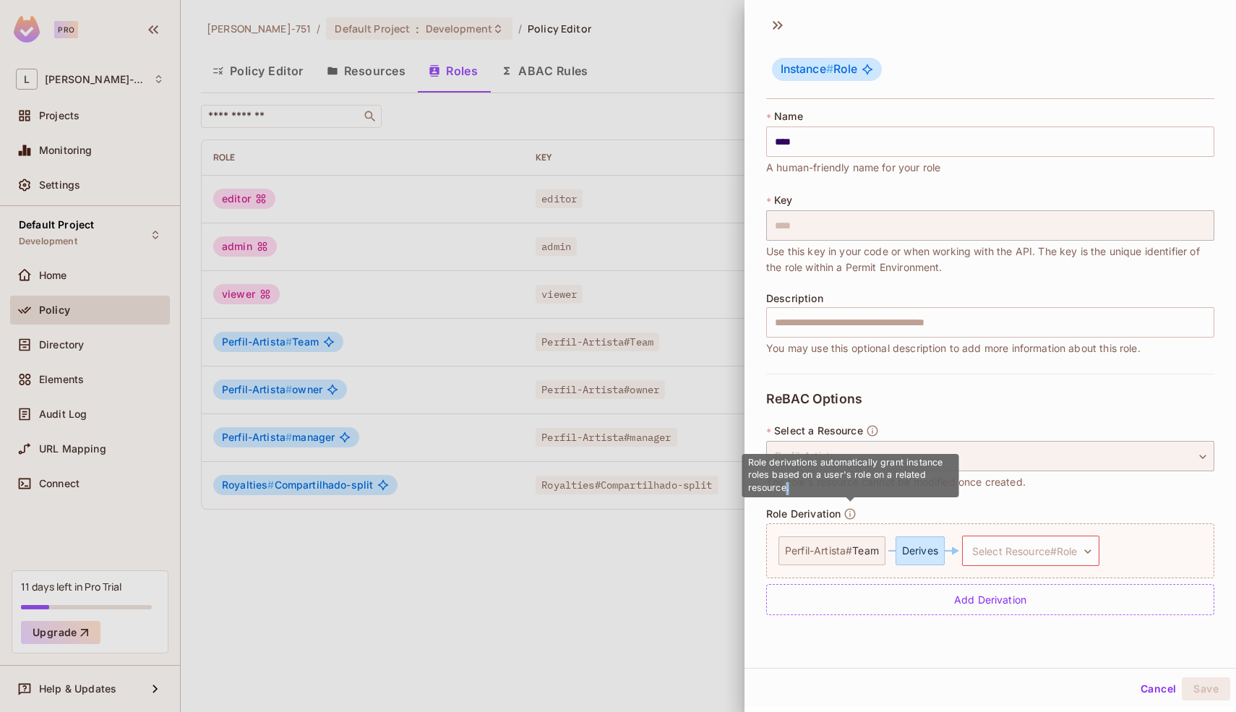
click at [786, 491] on span "Role derivations automatically grant instance roles based on a user's role on a…" at bounding box center [845, 475] width 195 height 36
copy span "Role derivations automatically grant instance roles based on a user's role on a…"
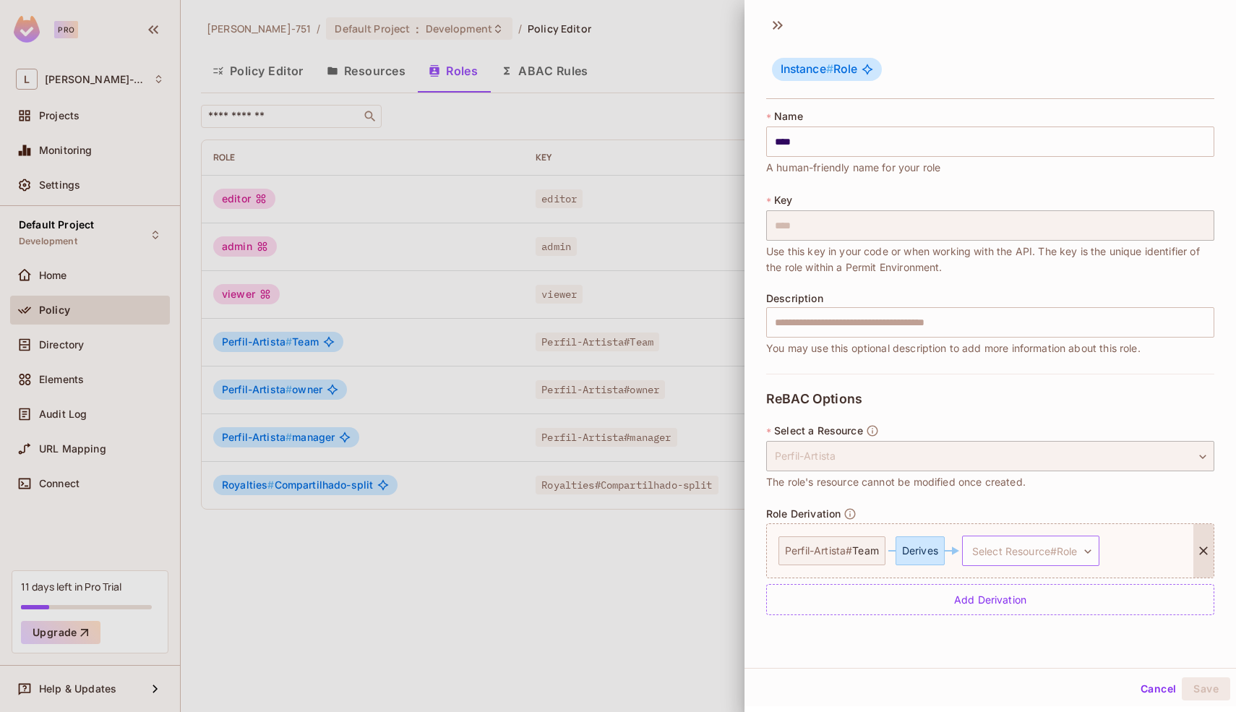
click at [1012, 556] on body "Pro L Leonardo-751 Projects Monitoring Settings Default Project Development Hom…" at bounding box center [618, 356] width 1236 height 712
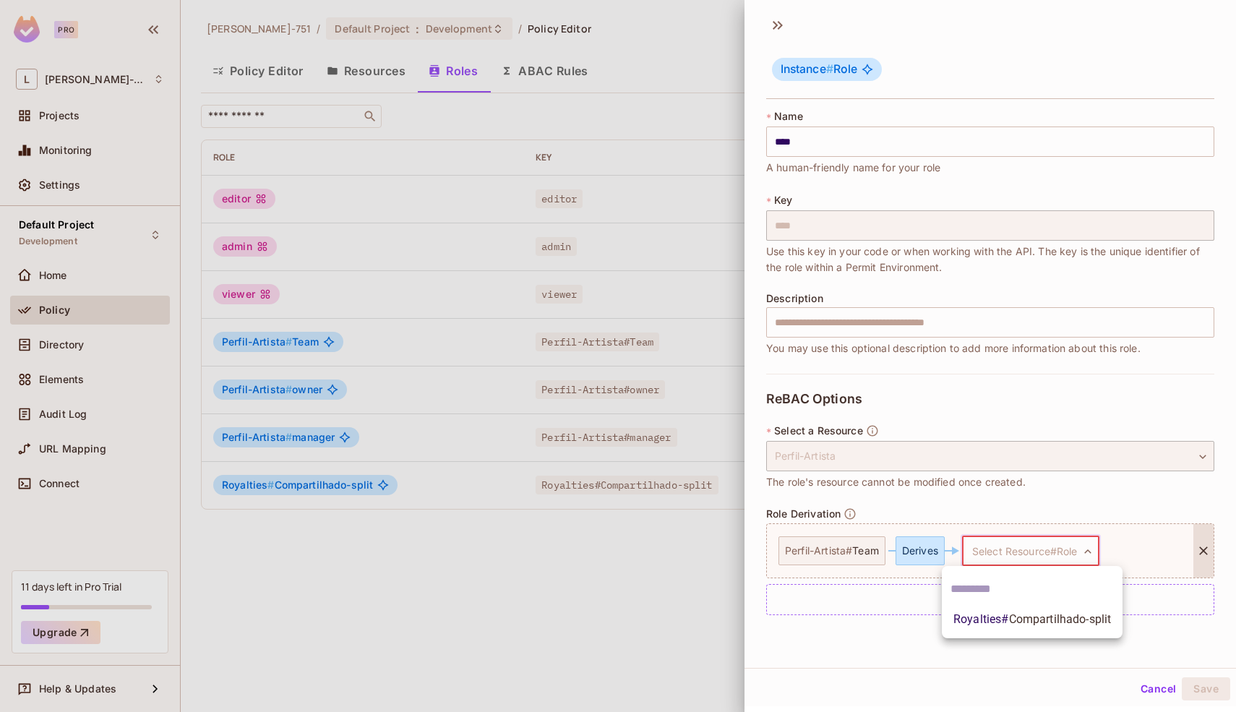
click at [955, 667] on div at bounding box center [618, 356] width 1236 height 712
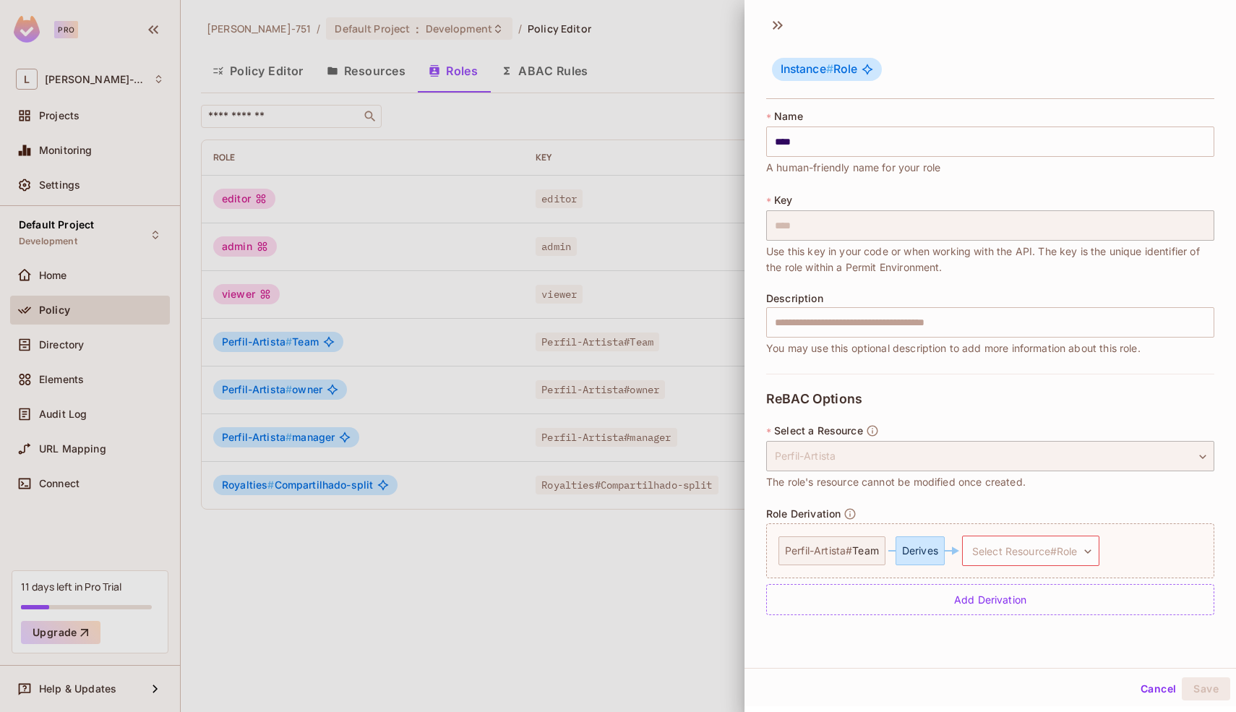
click at [606, 574] on div at bounding box center [618, 356] width 1236 height 712
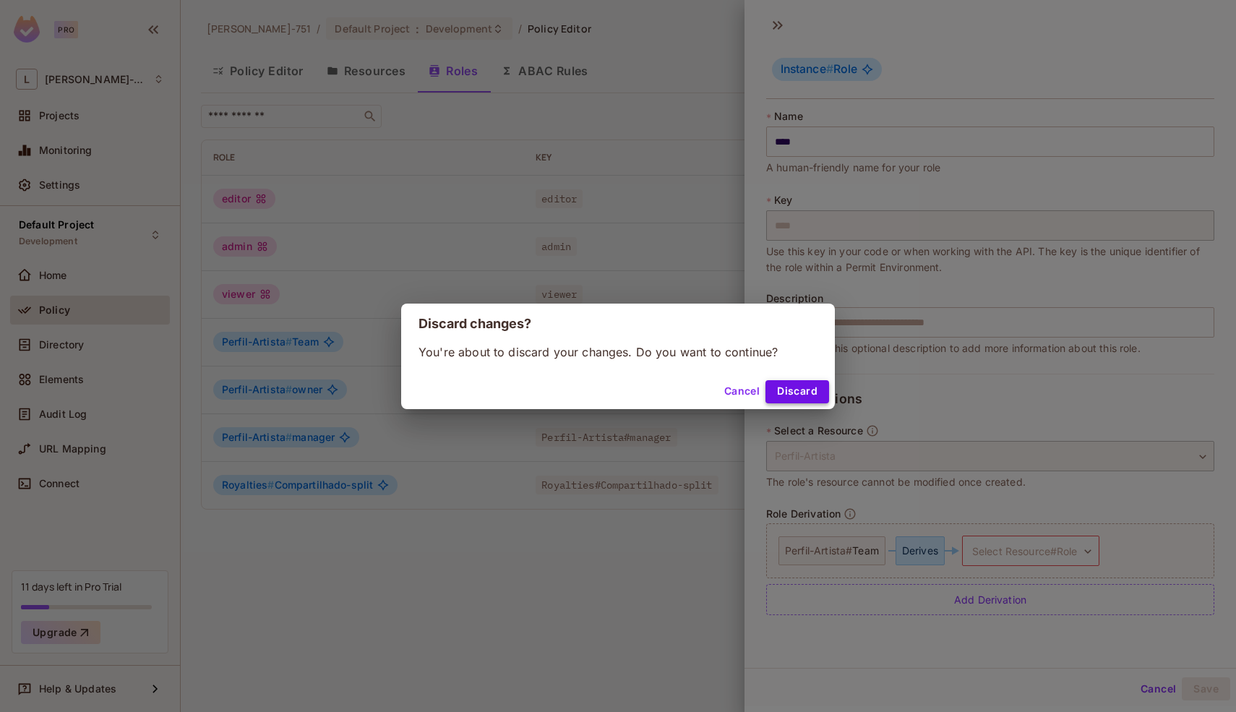
click at [792, 395] on button "Discard" at bounding box center [797, 391] width 64 height 23
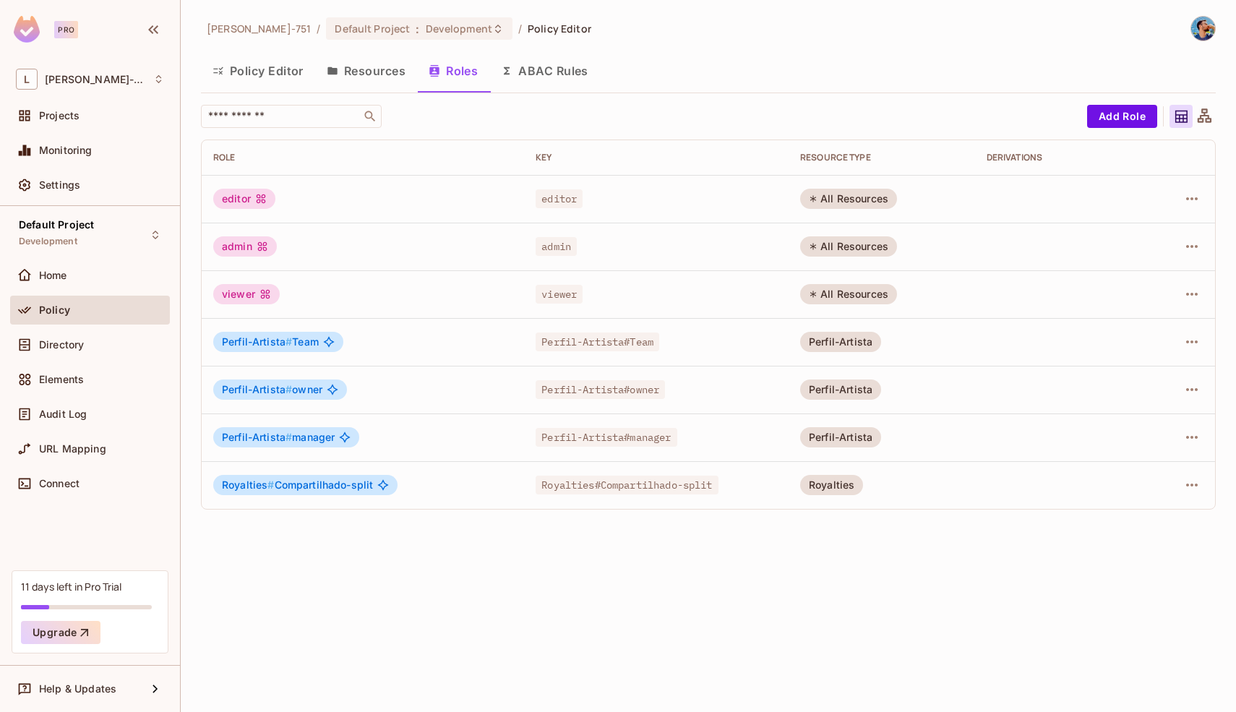
click at [379, 82] on button "Resources" at bounding box center [366, 71] width 102 height 36
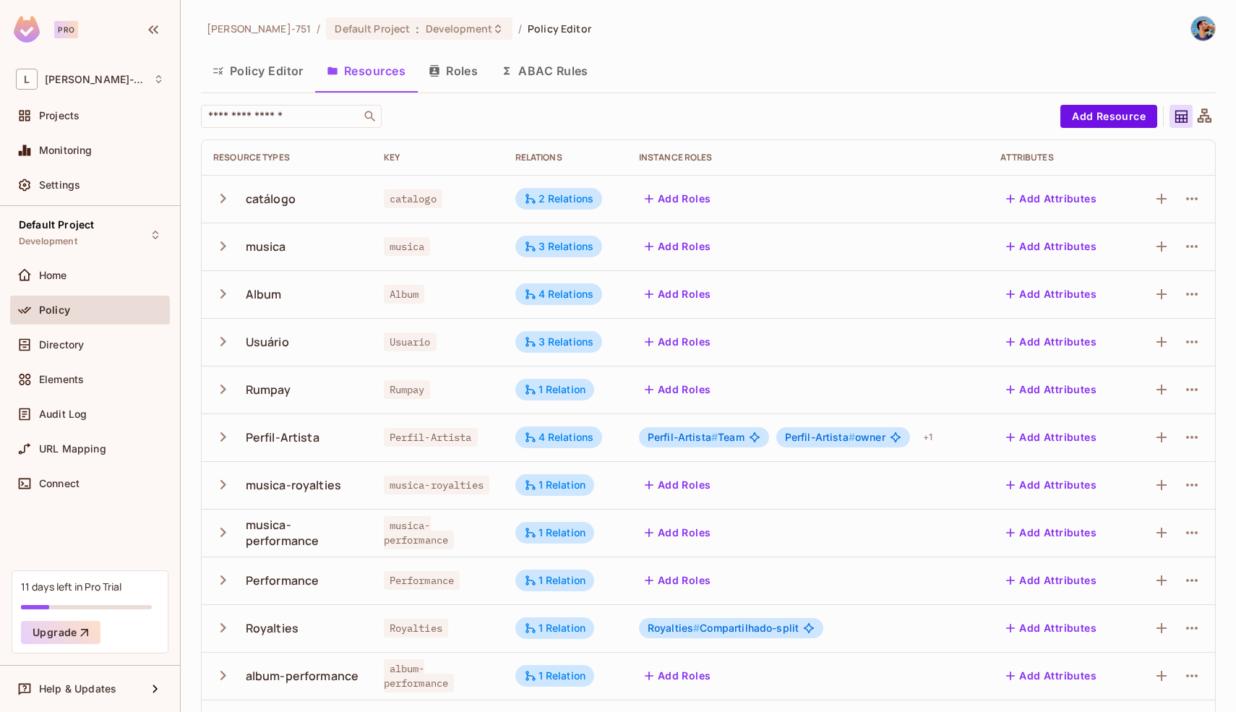
click at [1200, 112] on icon at bounding box center [1204, 117] width 18 height 18
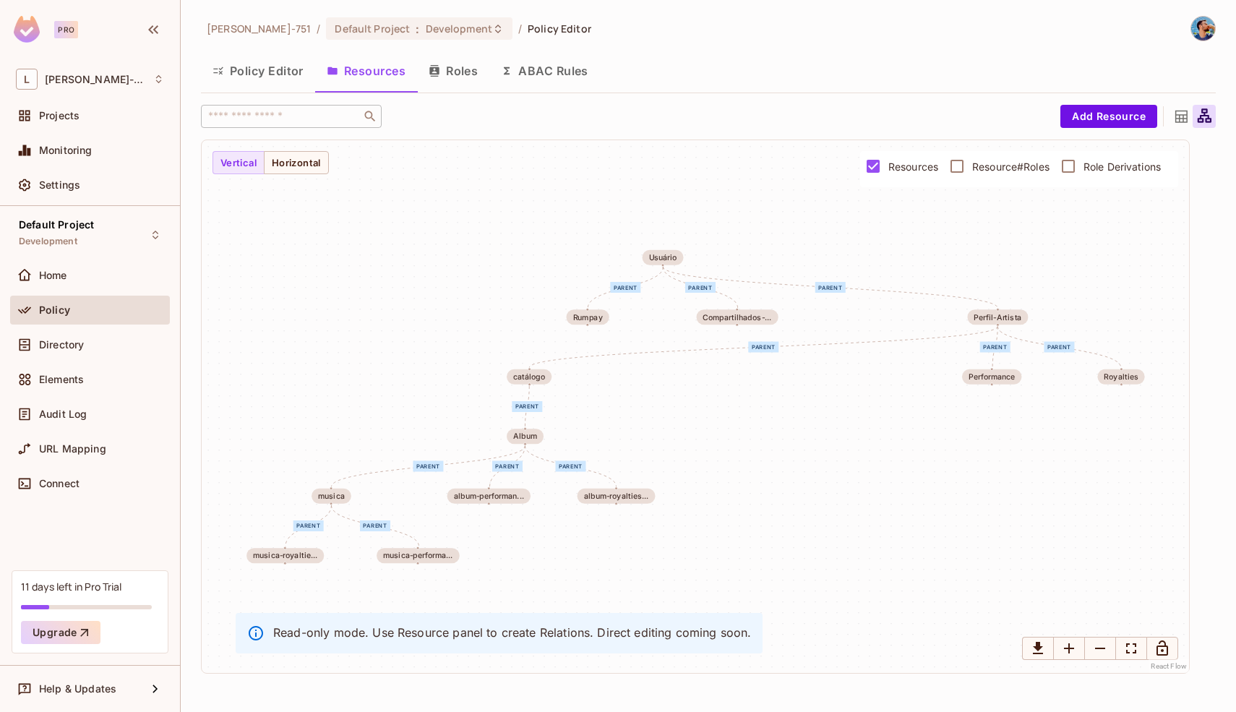
click at [293, 75] on button "Policy Editor" at bounding box center [258, 71] width 114 height 36
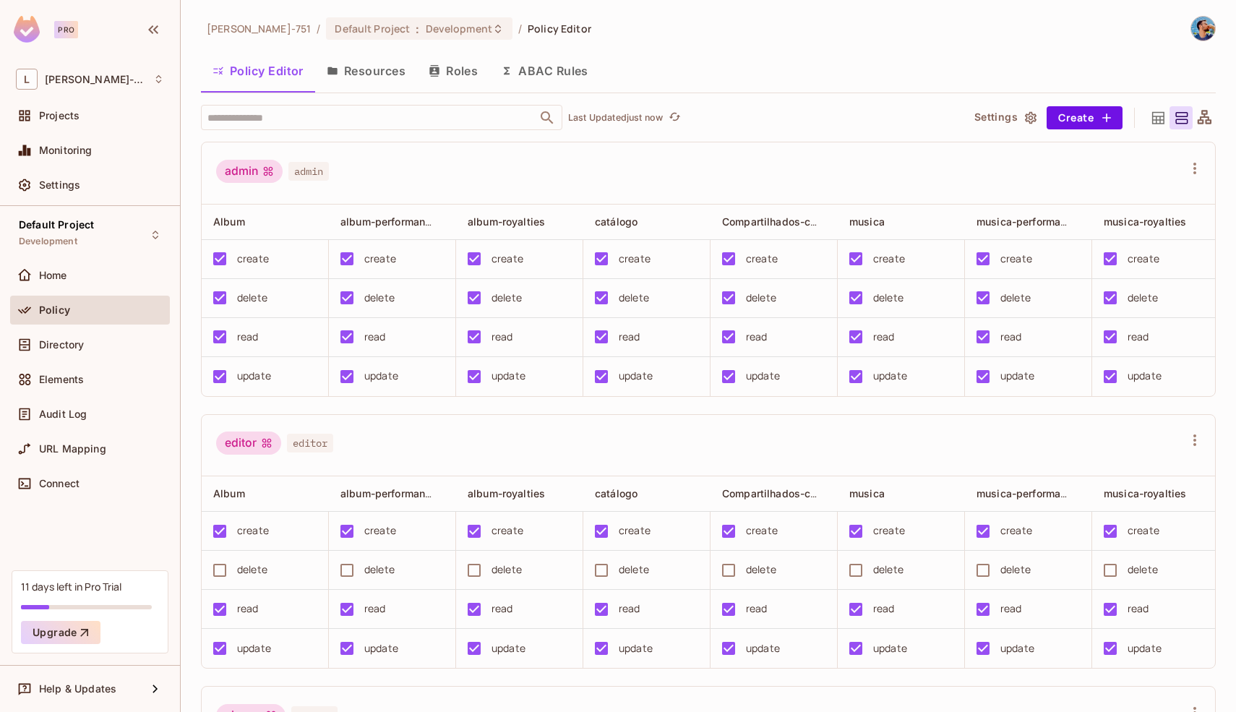
click at [1202, 117] on div at bounding box center [1203, 117] width 23 height 23
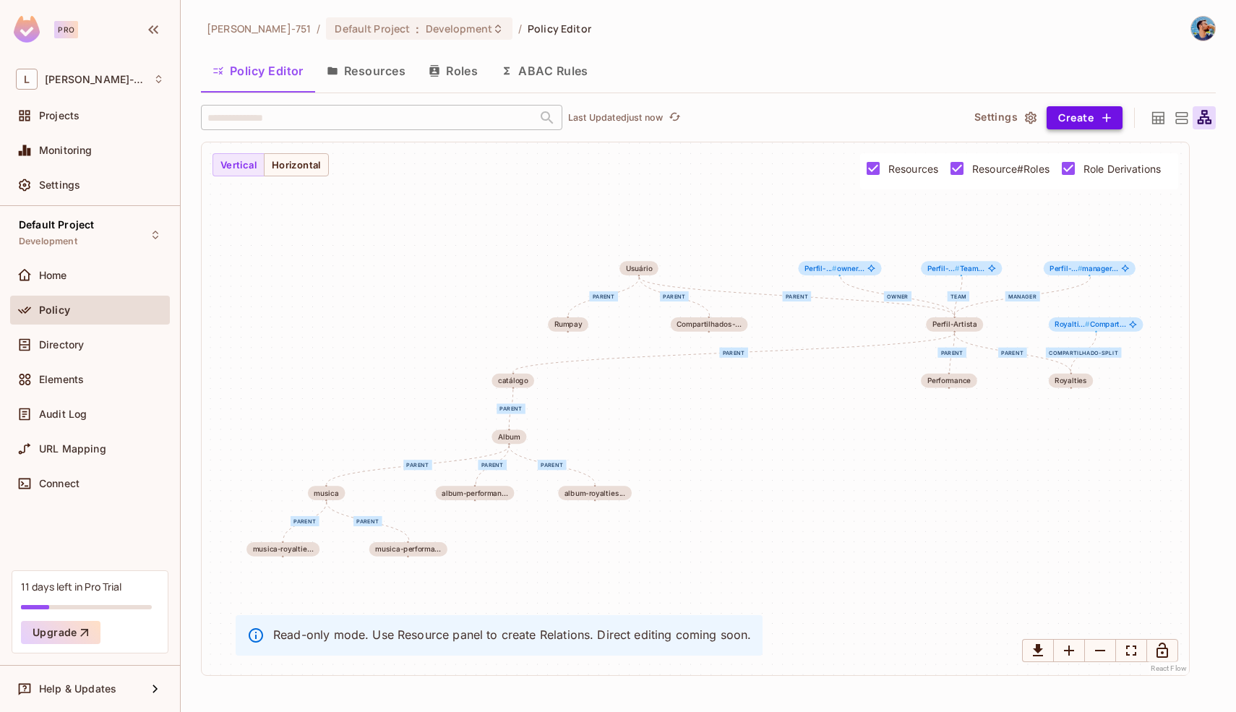
click at [1111, 109] on button "Create" at bounding box center [1084, 117] width 76 height 23
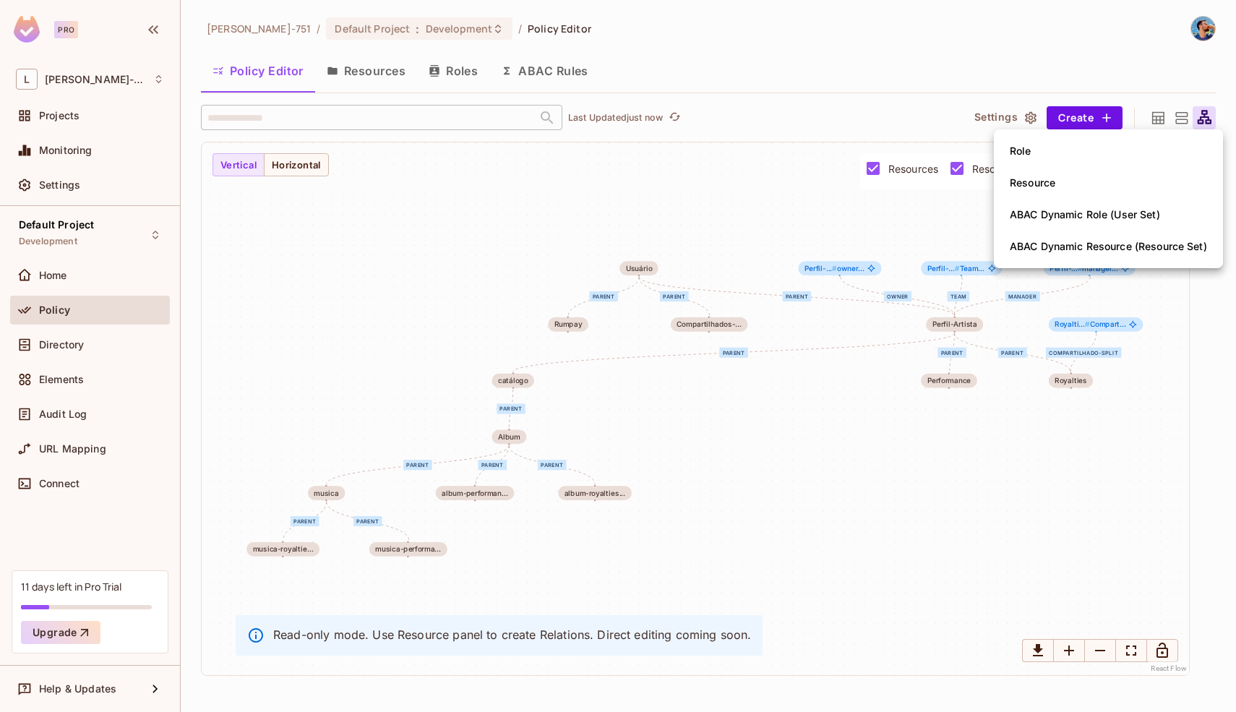
click at [909, 428] on div at bounding box center [618, 356] width 1236 height 712
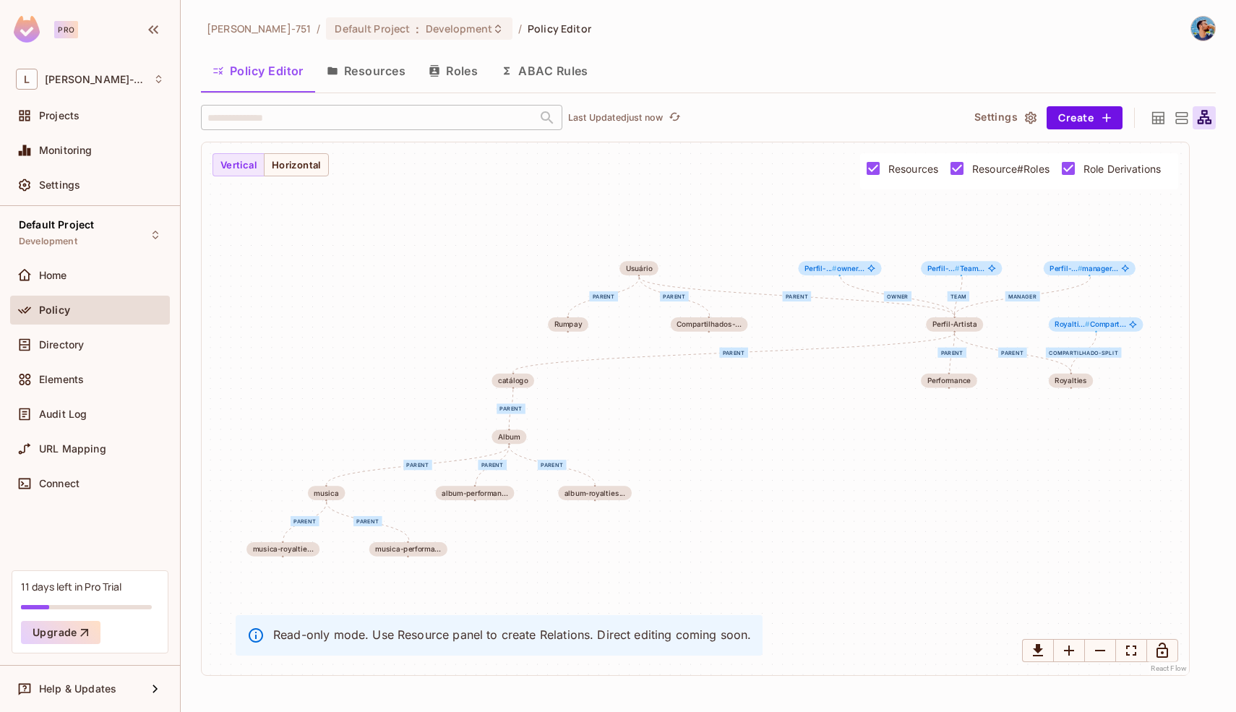
click at [376, 76] on button "Resources" at bounding box center [366, 71] width 102 height 36
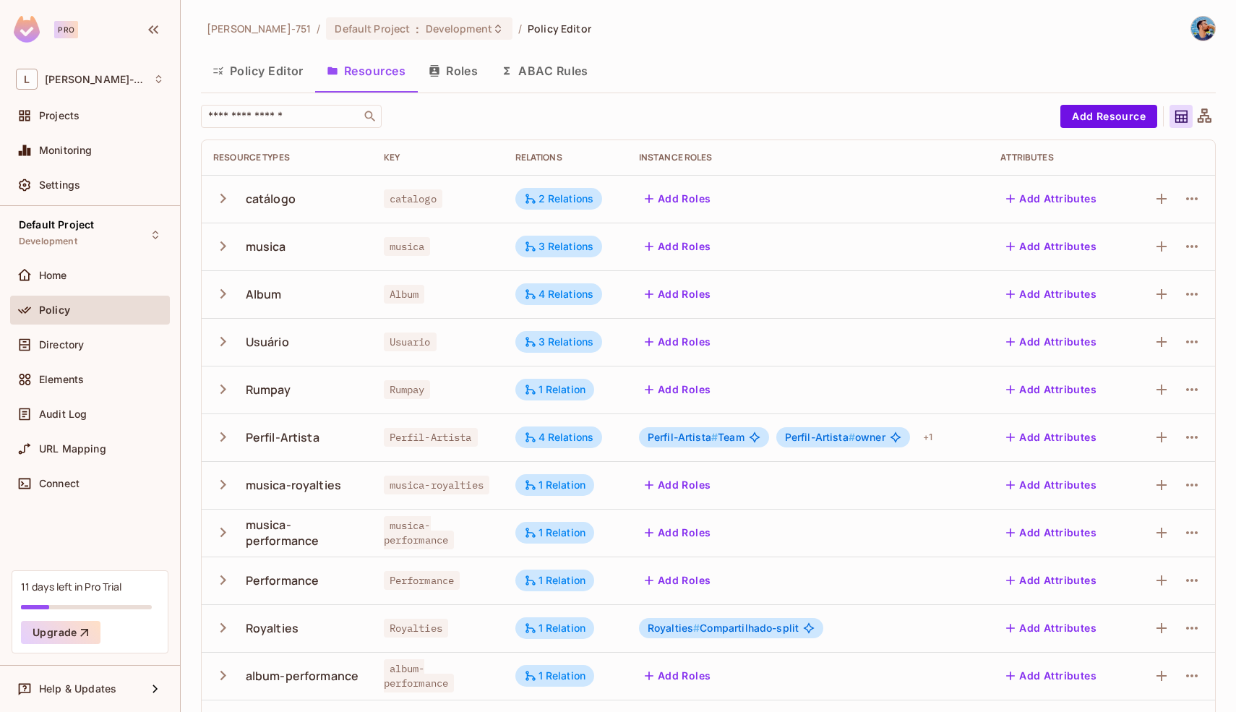
click at [264, 72] on button "Policy Editor" at bounding box center [258, 71] width 114 height 36
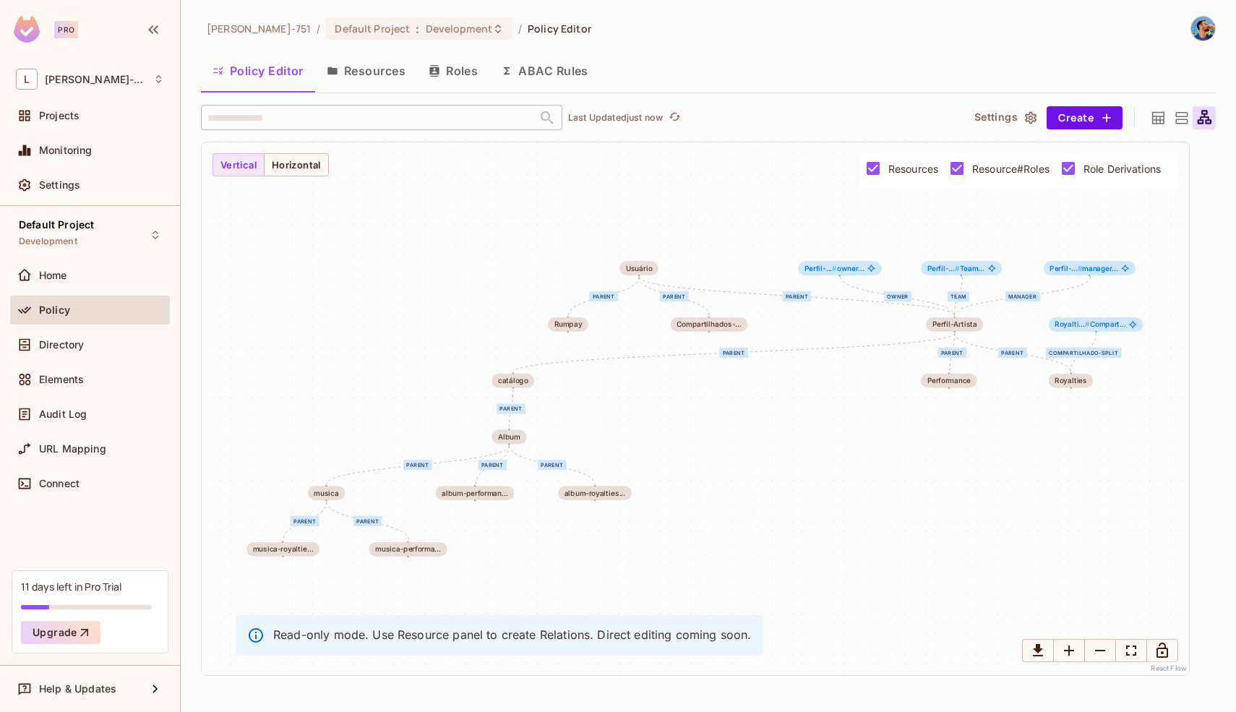
click at [1163, 121] on icon at bounding box center [1158, 117] width 12 height 12
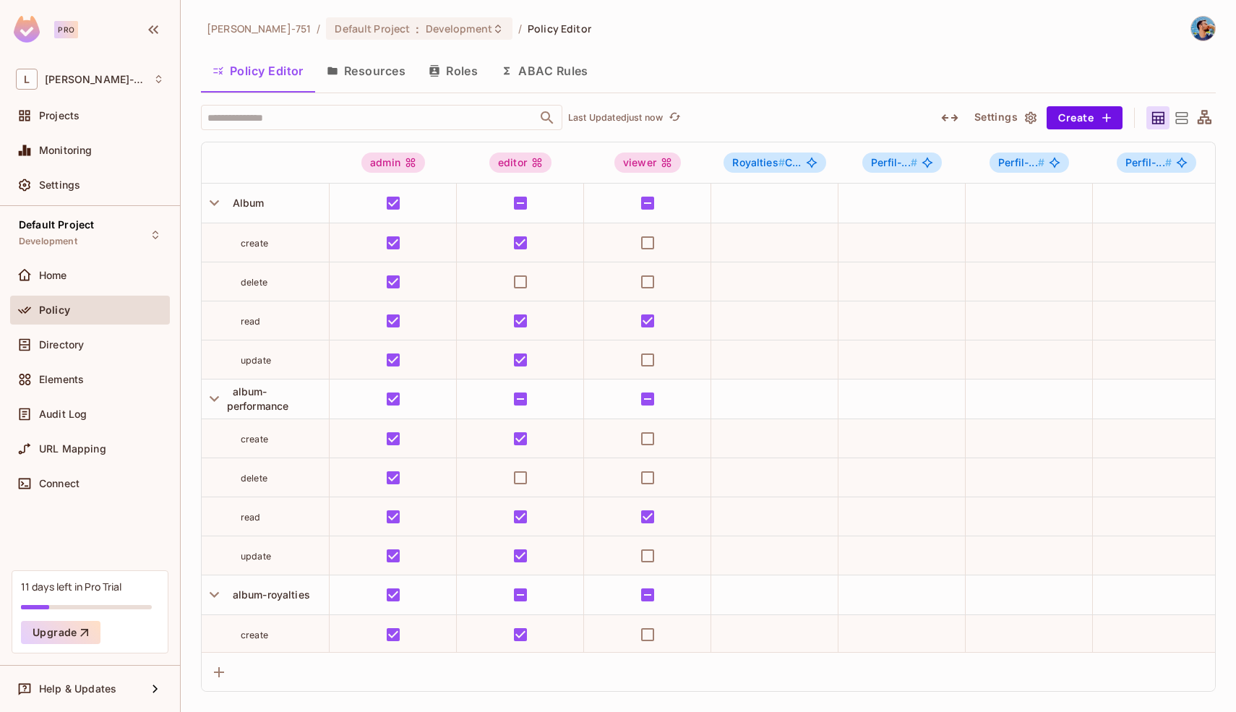
click at [1183, 121] on icon at bounding box center [1181, 118] width 18 height 18
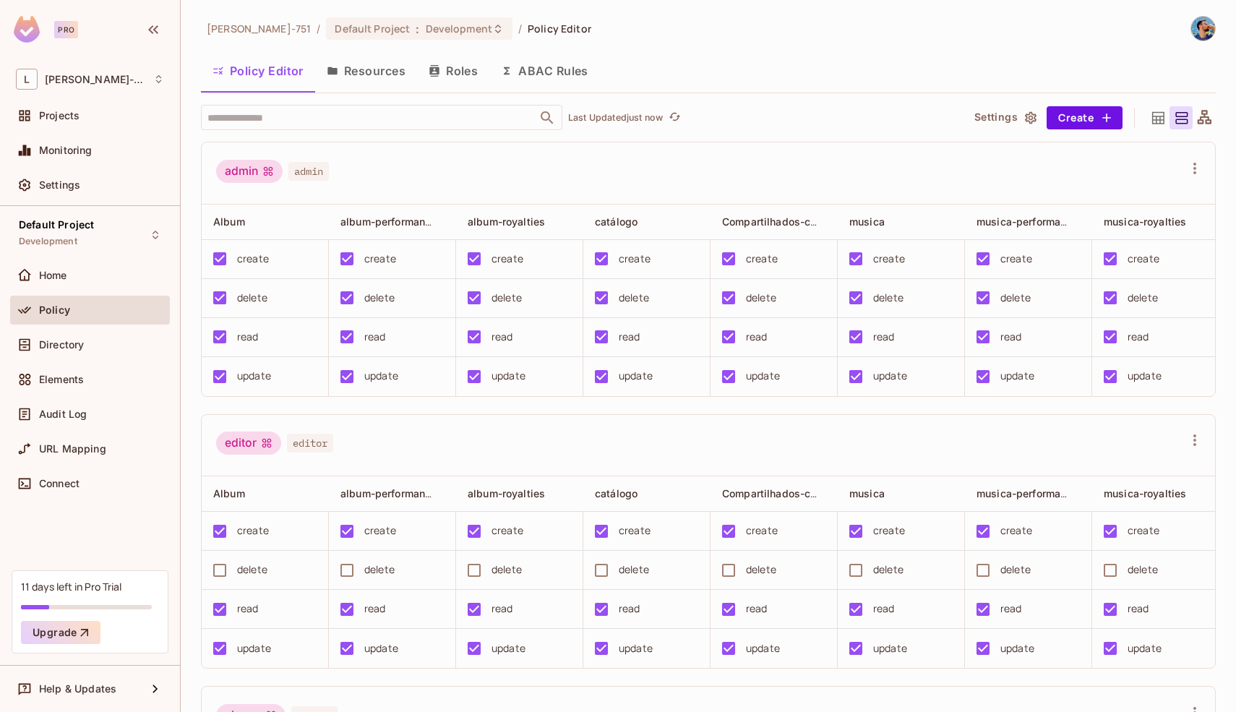
click at [1159, 170] on div "admin admin" at bounding box center [699, 173] width 967 height 27
click at [1186, 170] on icon "button" at bounding box center [1194, 168] width 17 height 17
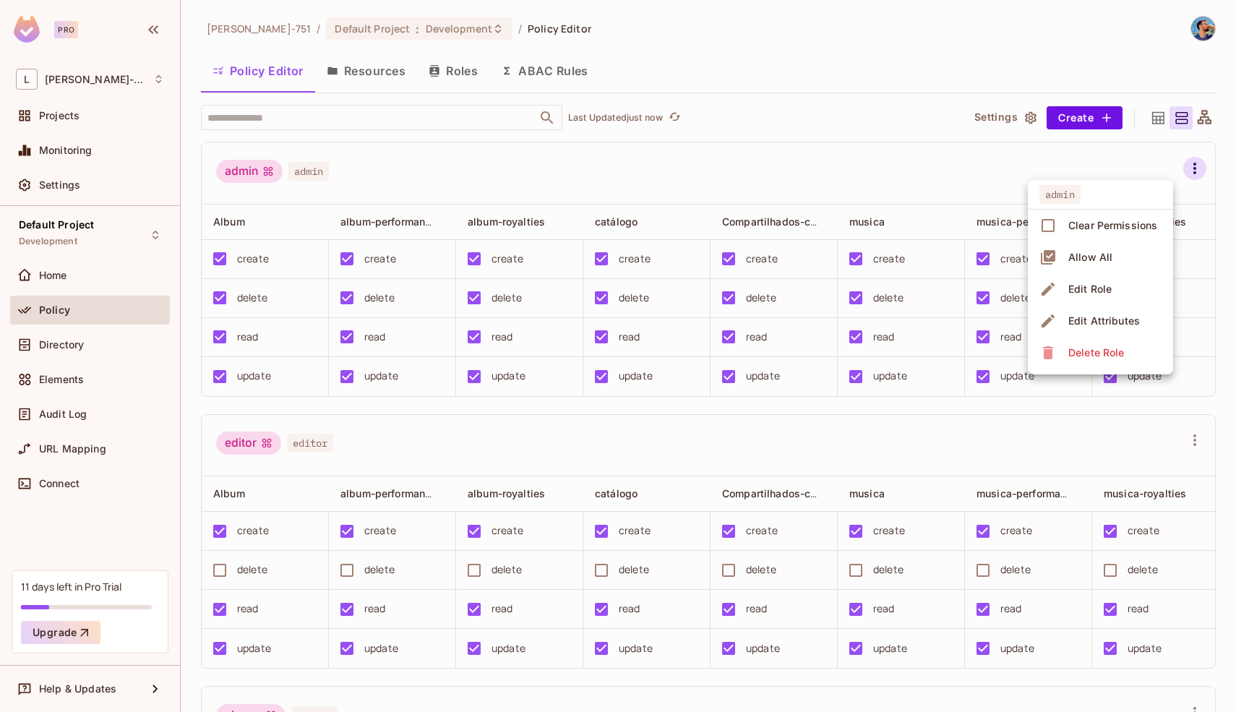
click at [926, 175] on div at bounding box center [618, 356] width 1236 height 712
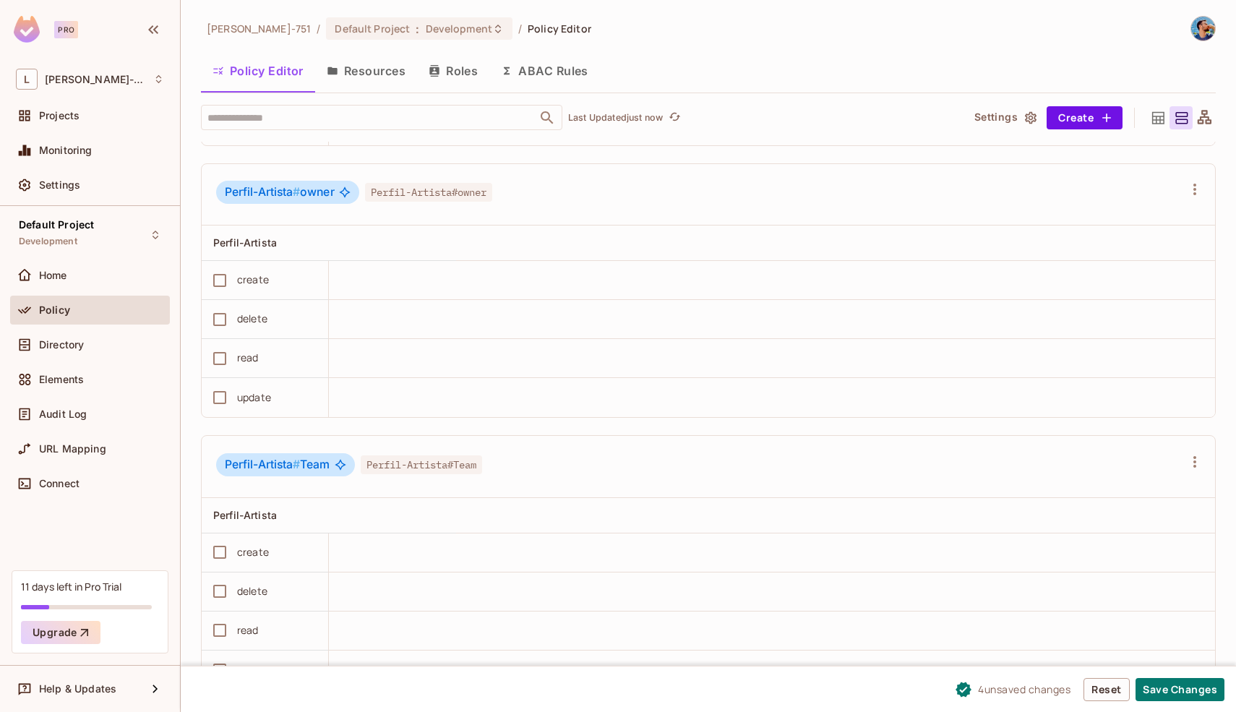
scroll to position [1352, 0]
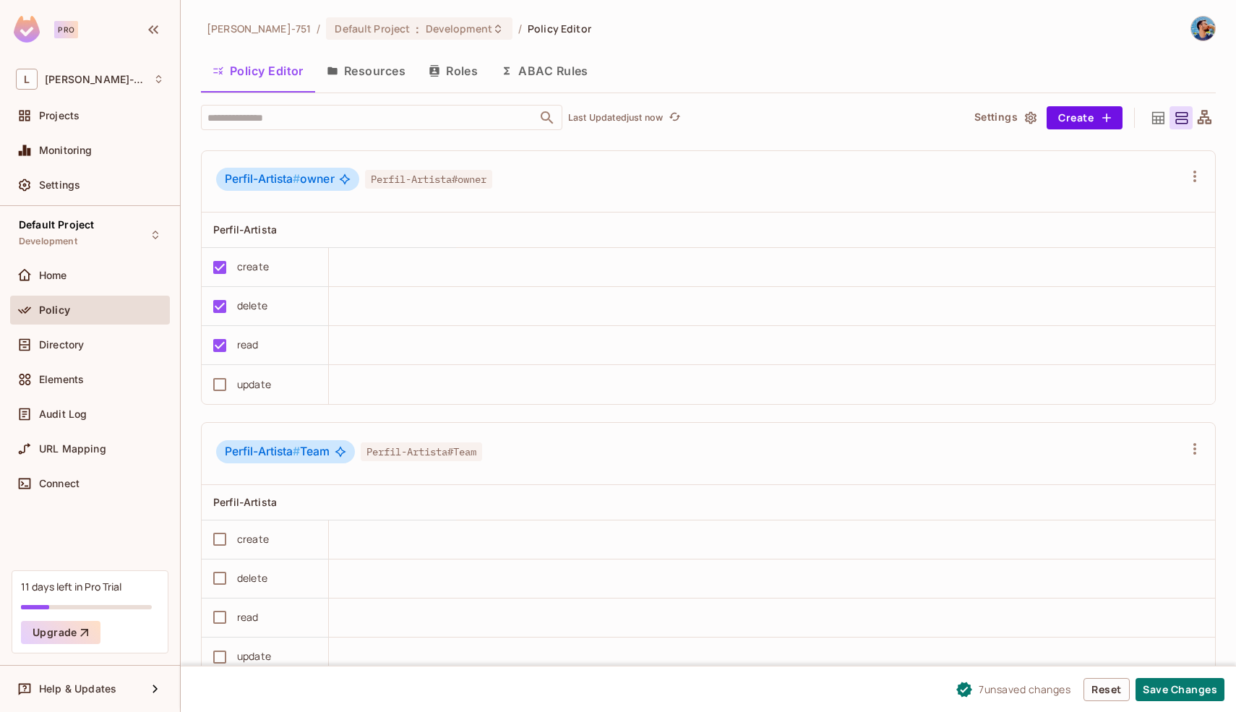
click at [223, 400] on td "update" at bounding box center [265, 384] width 127 height 39
click at [1176, 689] on button "Save Changes" at bounding box center [1179, 689] width 89 height 23
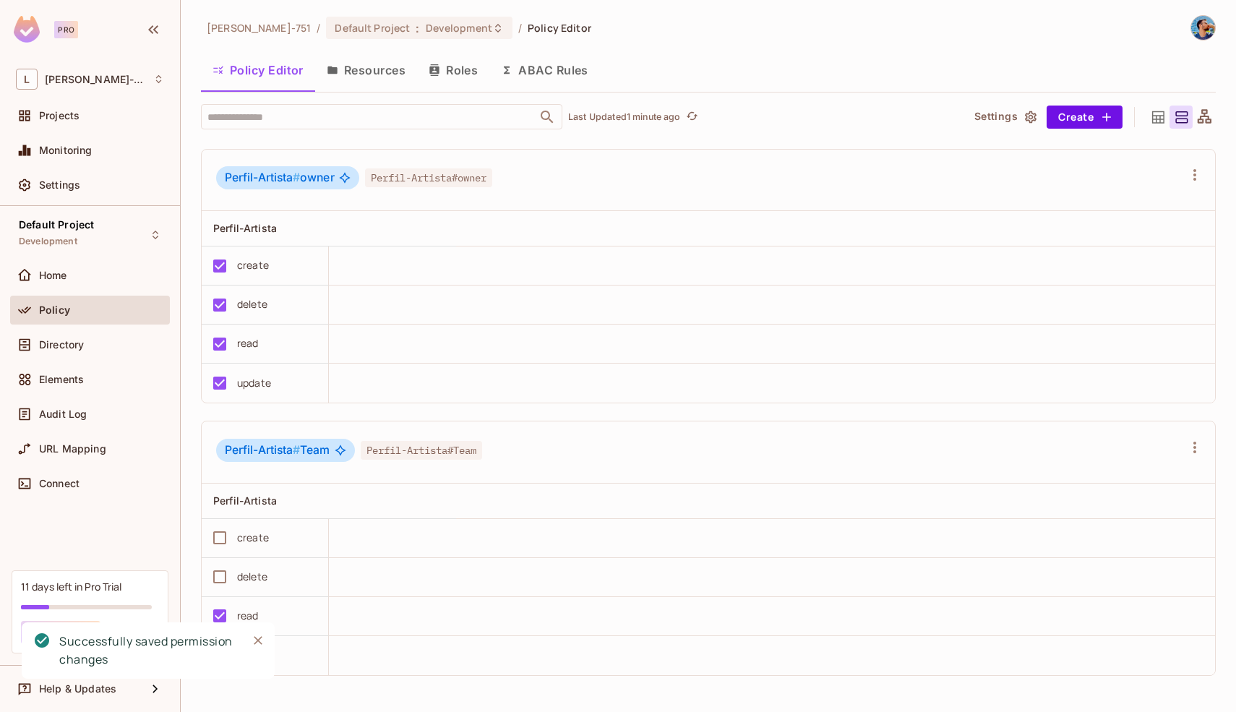
click at [449, 72] on button "Roles" at bounding box center [453, 70] width 72 height 36
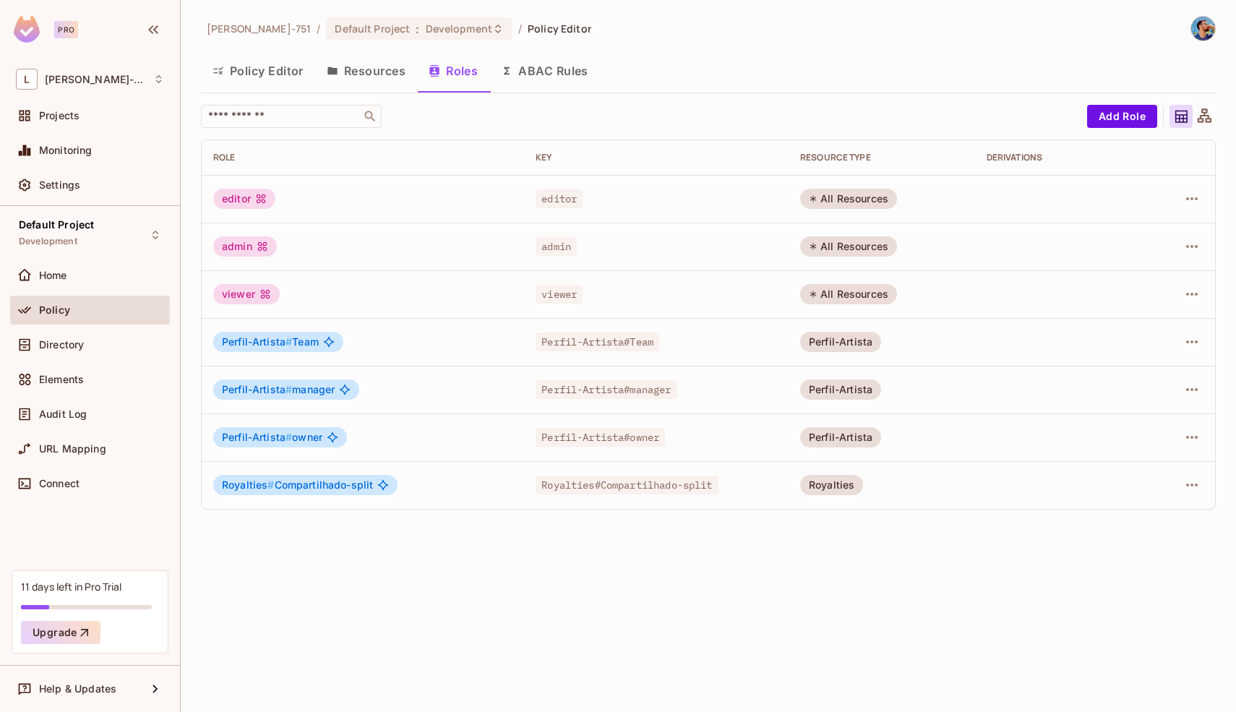
click at [276, 341] on span "Perfil-Artista #" at bounding box center [257, 341] width 70 height 12
click at [305, 342] on span "Perfil-Artista # Team" at bounding box center [270, 342] width 97 height 12
click at [581, 343] on span "Perfil-Artista#Team" at bounding box center [597, 341] width 124 height 19
click at [1190, 344] on icon "button" at bounding box center [1191, 341] width 17 height 17
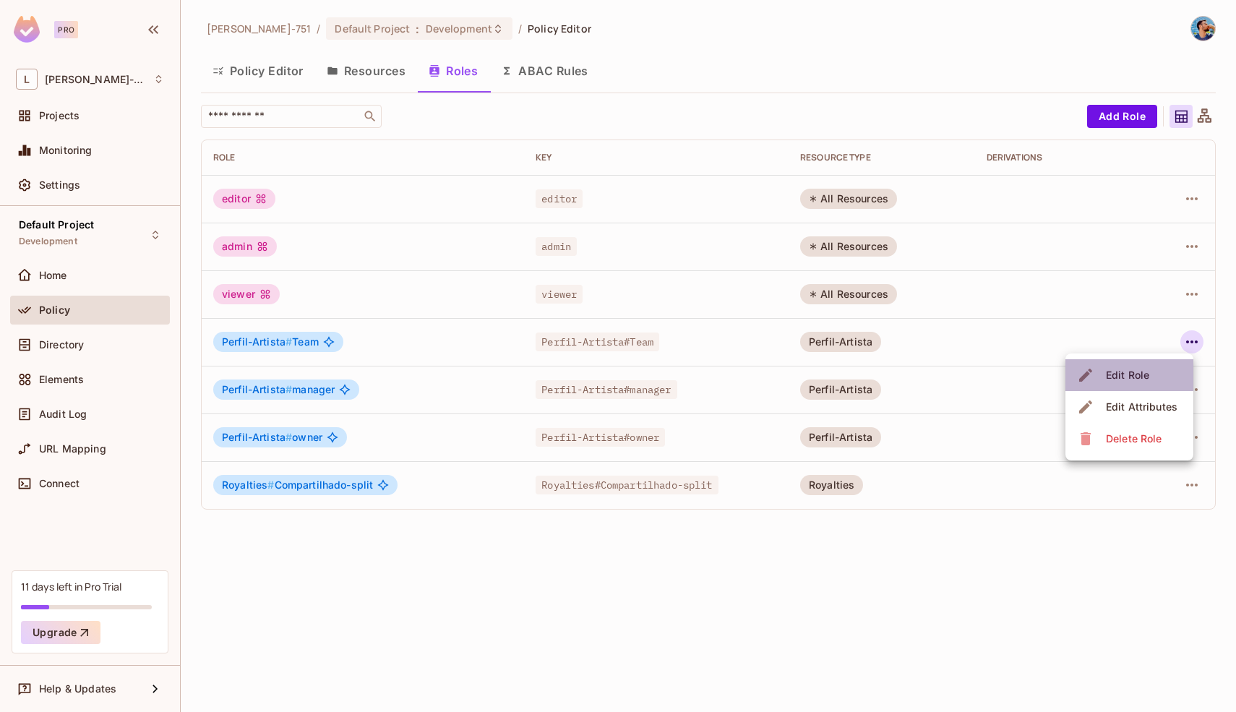
click at [1154, 366] on li "Edit Role" at bounding box center [1129, 375] width 128 height 32
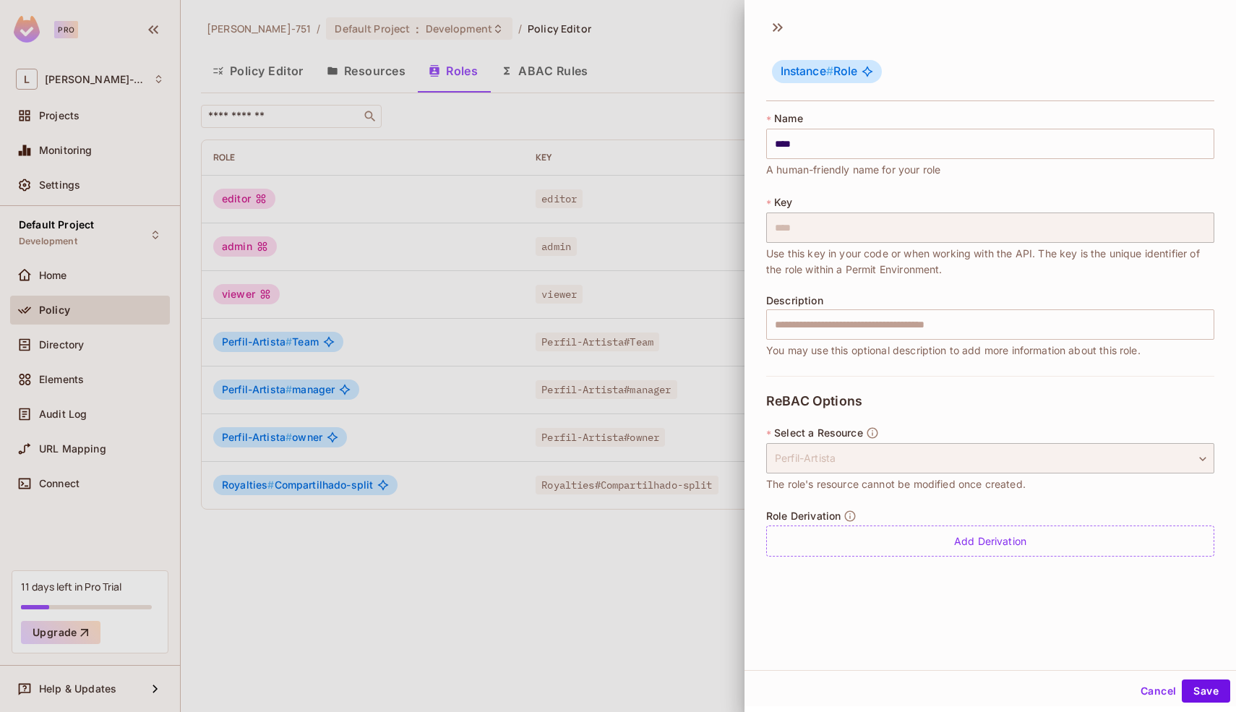
click at [363, 184] on div at bounding box center [618, 356] width 1236 height 712
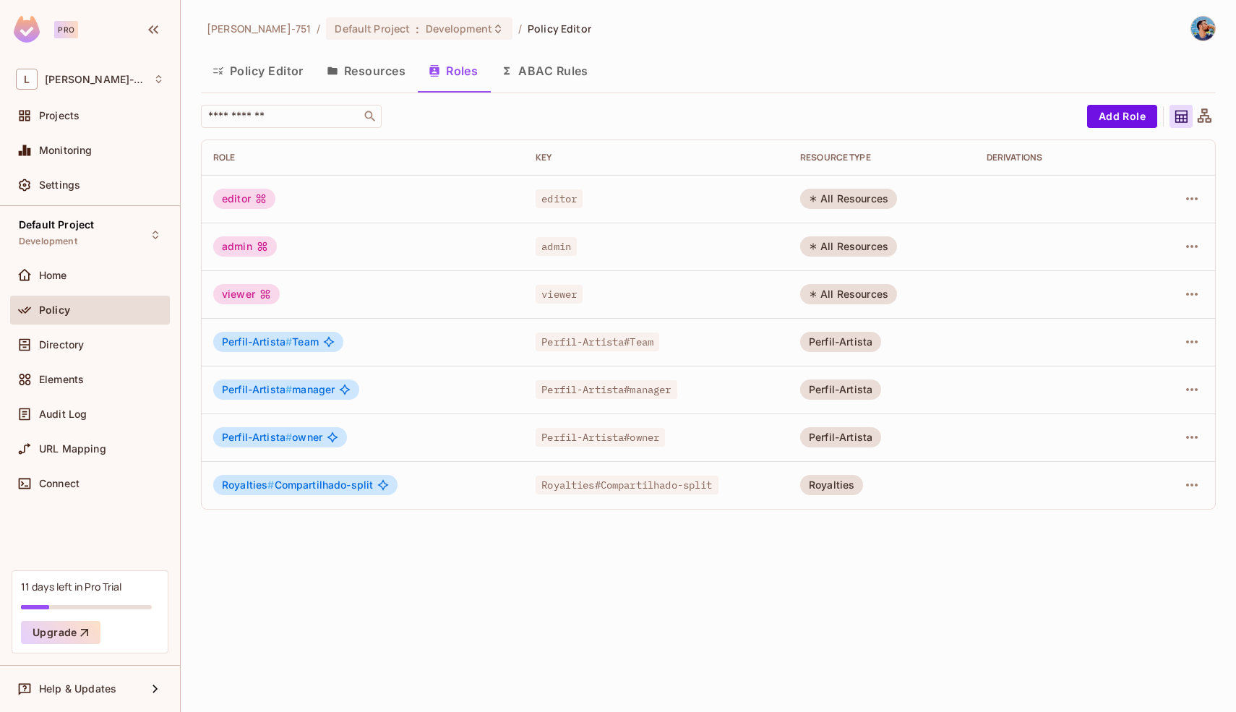
click at [584, 543] on div "Leonardo-751 / Default Project : Development / Policy Editor Policy Editor Reso…" at bounding box center [708, 356] width 1055 height 712
click at [1134, 113] on button "Add Role" at bounding box center [1122, 116] width 70 height 23
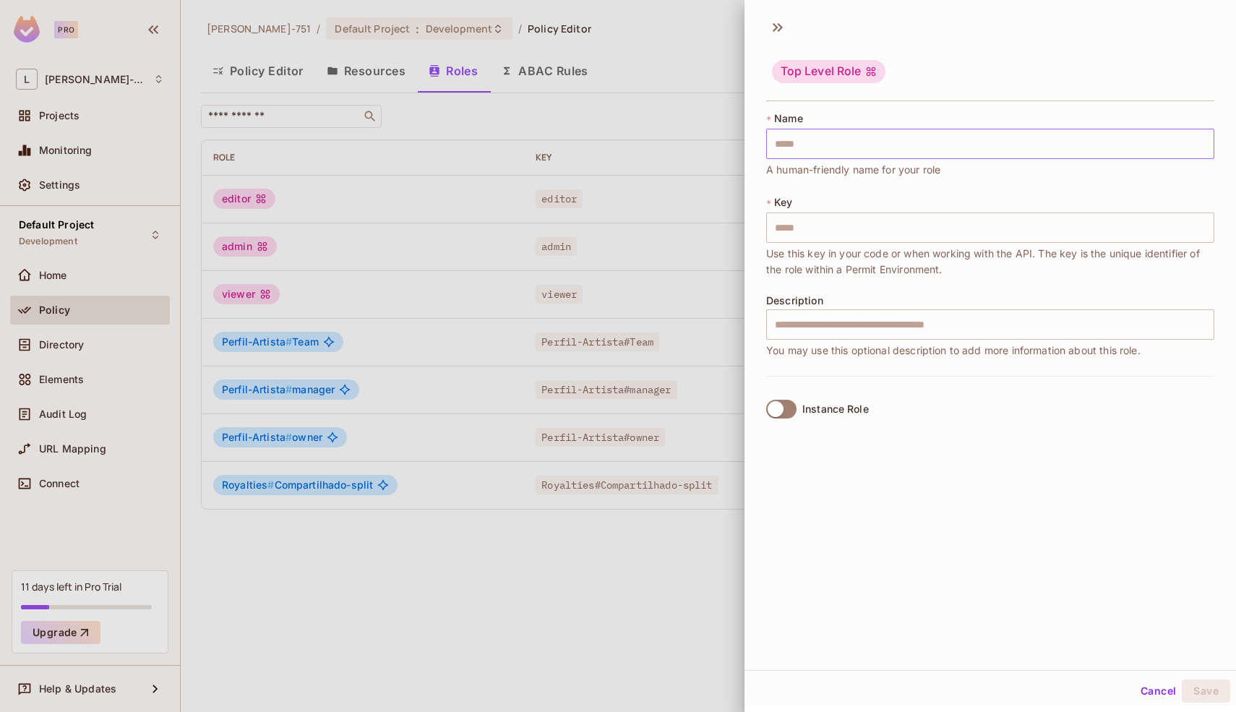
click at [922, 142] on input "text" at bounding box center [990, 144] width 448 height 30
click at [822, 52] on div "Top Level Role" at bounding box center [990, 72] width 448 height 57
click at [824, 67] on div "Top Level Role" at bounding box center [828, 71] width 113 height 23
click at [766, 26] on icon at bounding box center [777, 27] width 23 height 23
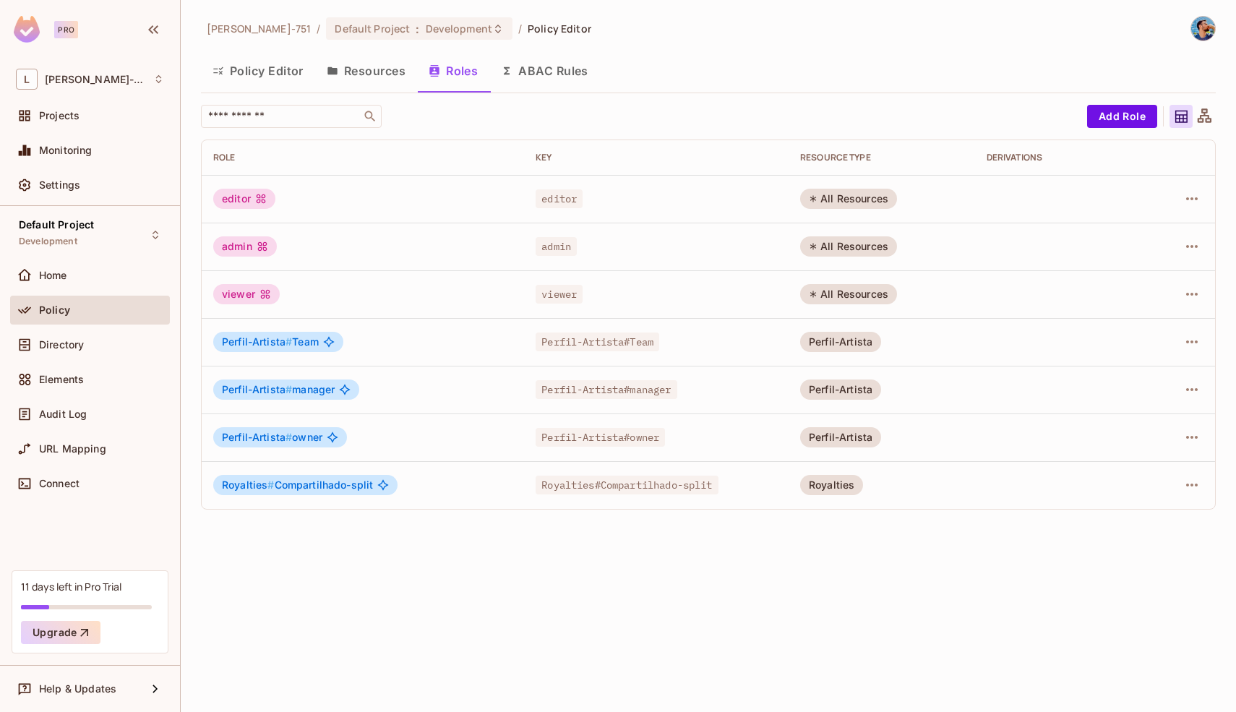
click at [1045, 110] on div "​" at bounding box center [640, 116] width 879 height 23
click at [1109, 112] on button "Add Role" at bounding box center [1122, 116] width 70 height 23
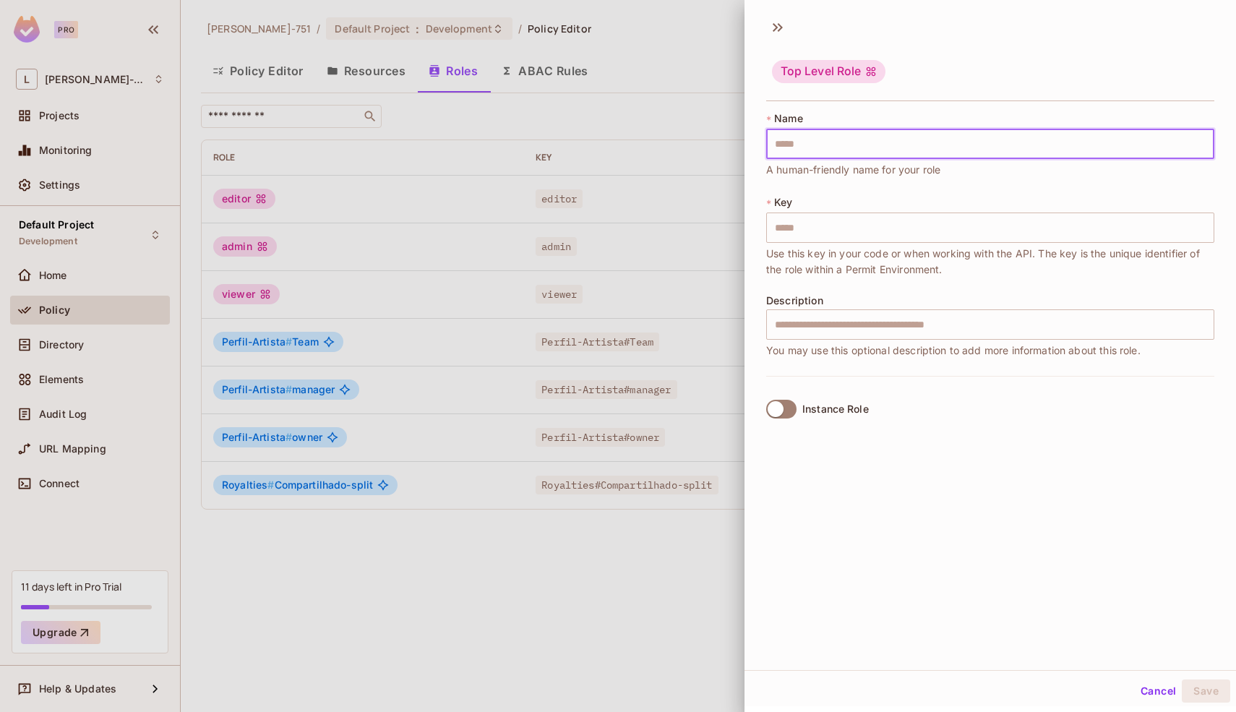
click at [894, 135] on input "text" at bounding box center [990, 144] width 448 height 30
click at [612, 79] on div at bounding box center [618, 356] width 1236 height 712
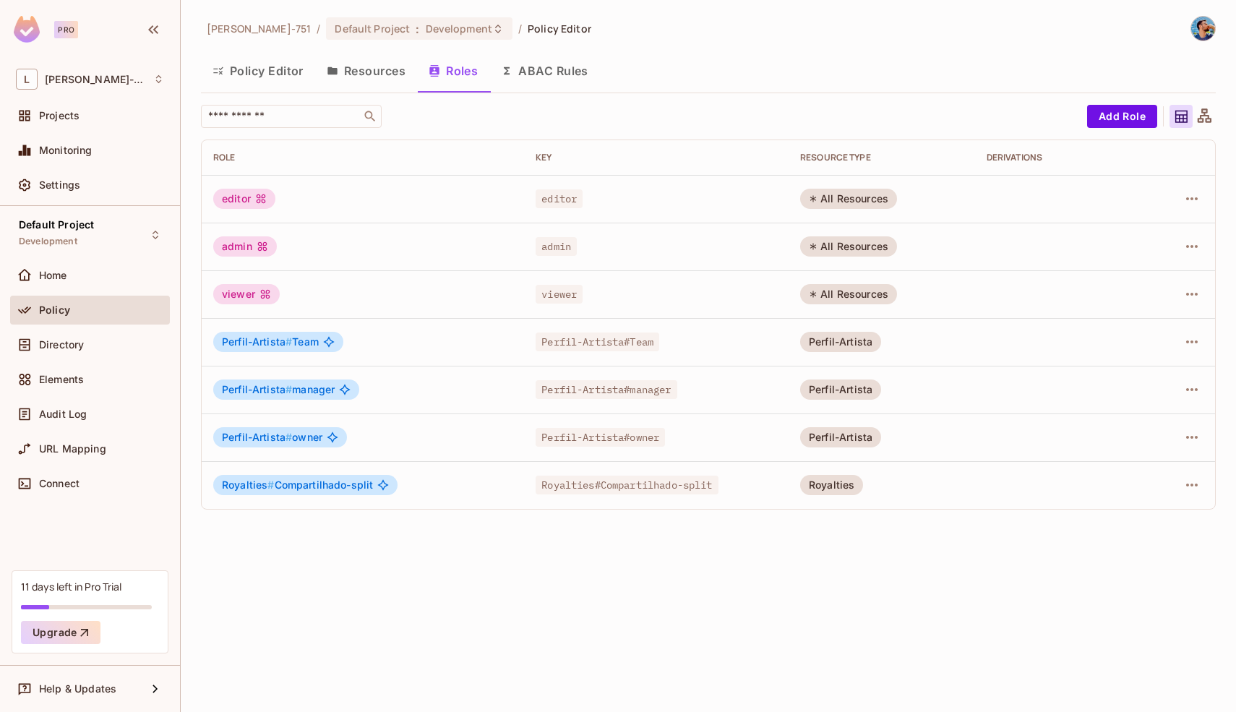
click at [399, 72] on button "Resources" at bounding box center [366, 71] width 102 height 36
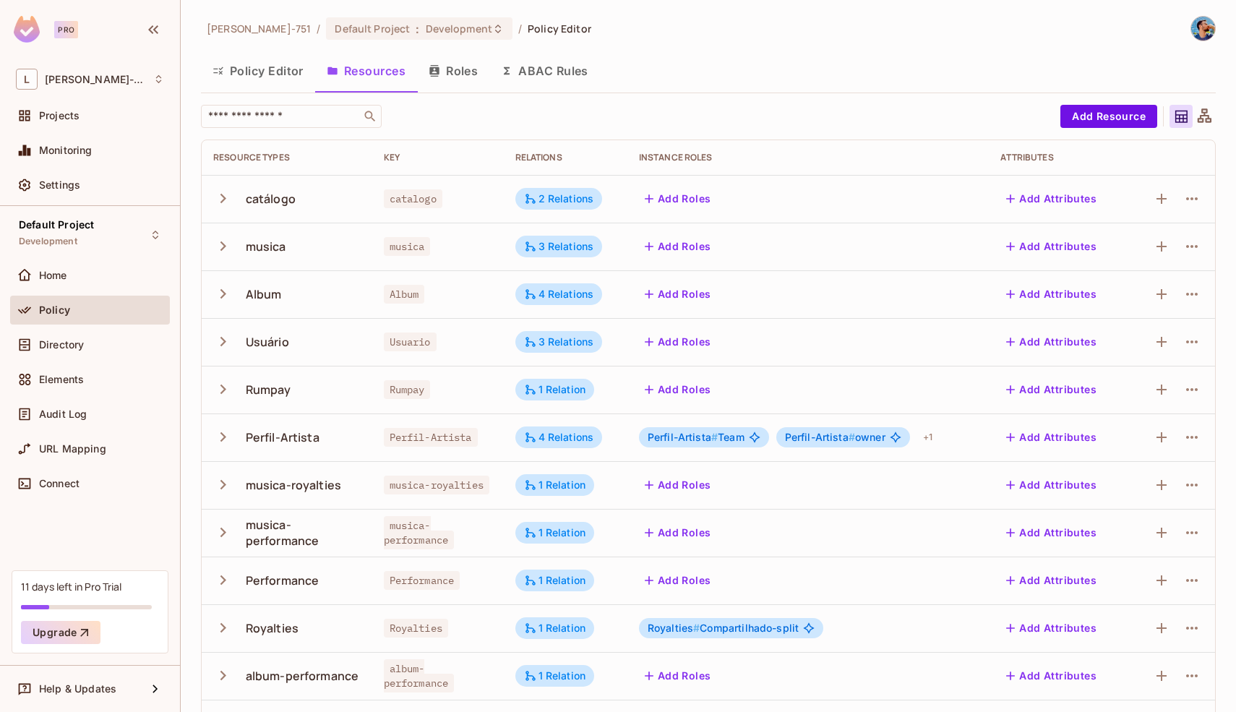
click at [455, 74] on button "Roles" at bounding box center [453, 71] width 72 height 36
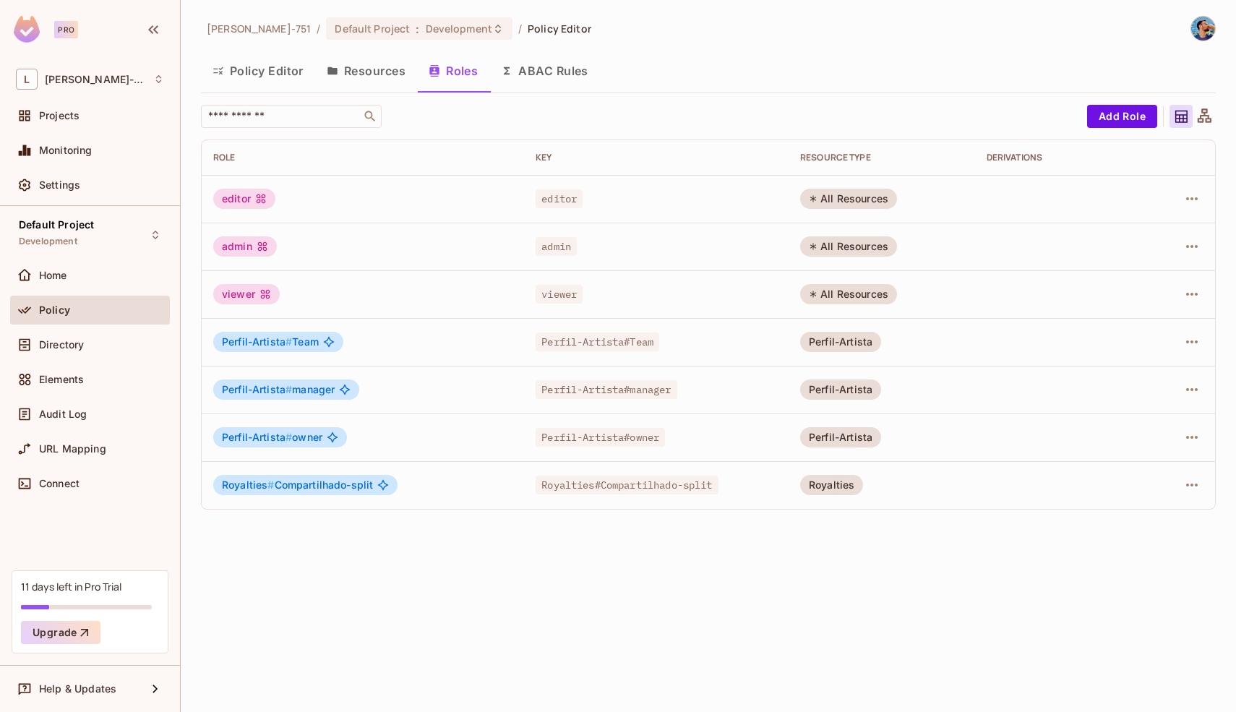
click at [764, 110] on div "​" at bounding box center [640, 116] width 879 height 23
click at [385, 392] on div "Perfil-Artista # manager" at bounding box center [362, 389] width 299 height 20
click at [411, 597] on div "Leonardo-751 / Default Project : Development / Policy Editor Policy Editor Reso…" at bounding box center [708, 356] width 1055 height 712
click at [1127, 120] on button "Add Role" at bounding box center [1122, 116] width 70 height 23
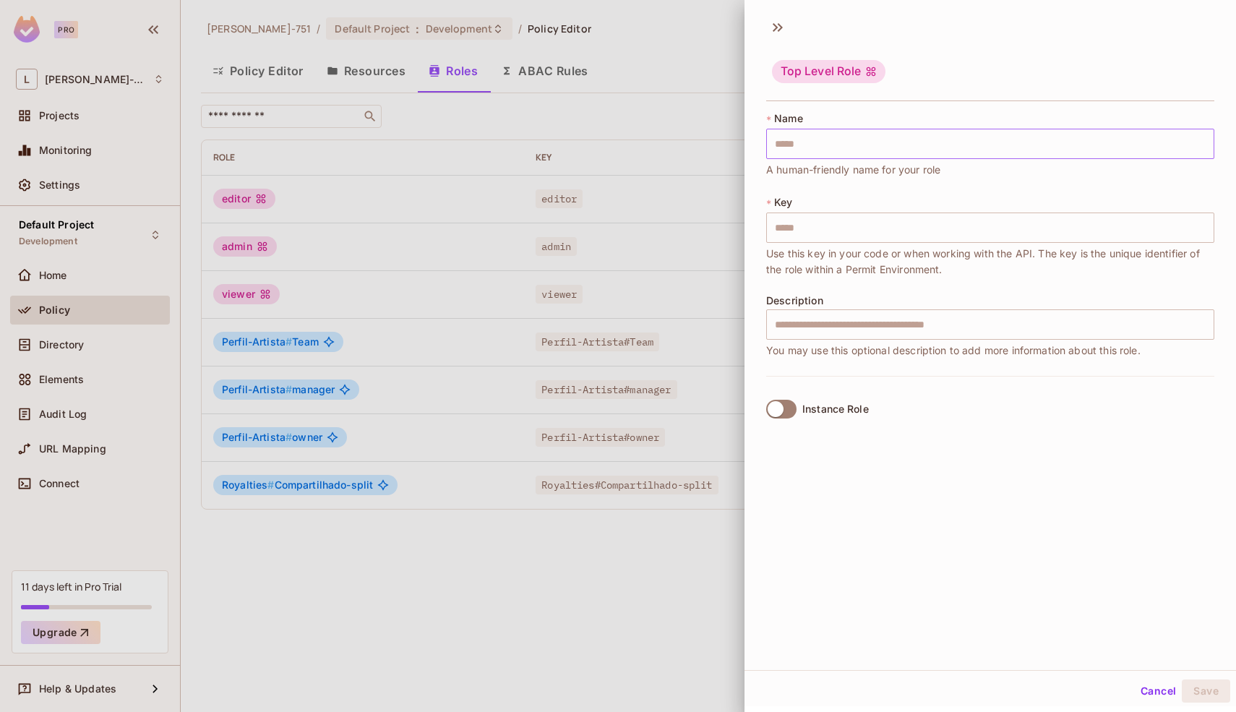
click at [846, 148] on input "text" at bounding box center [990, 144] width 448 height 30
click at [1181, 679] on button "Save" at bounding box center [1205, 690] width 48 height 23
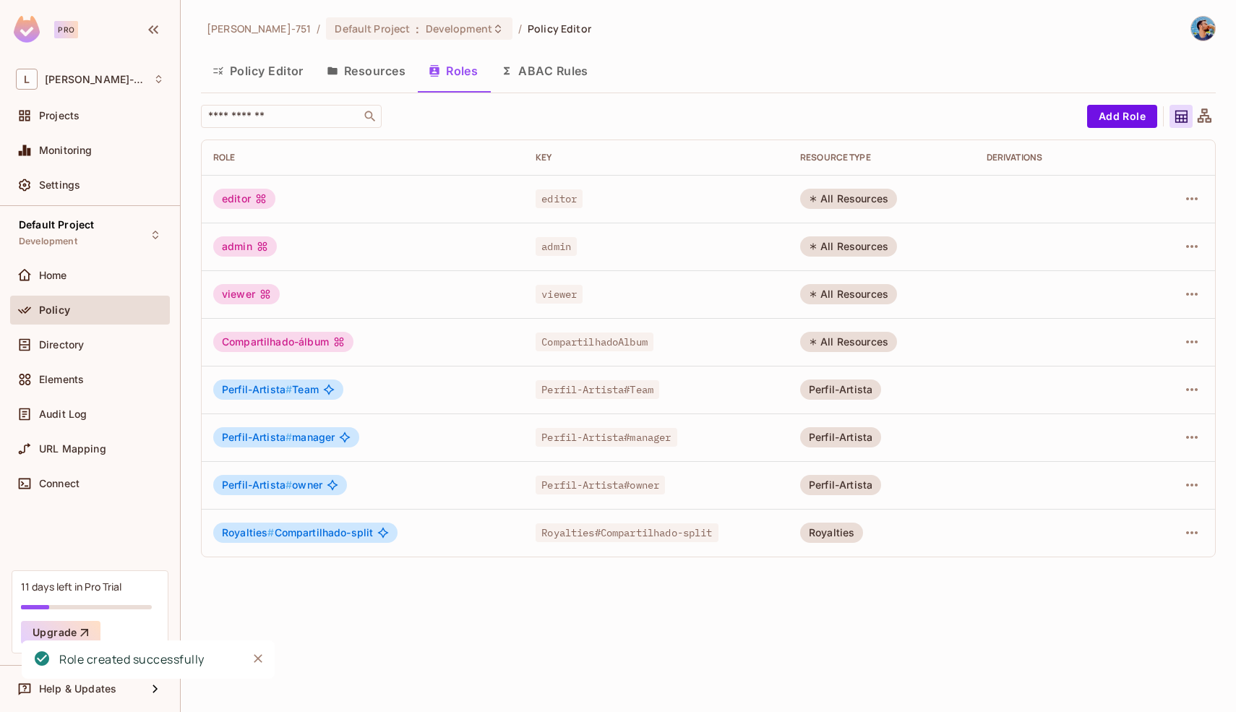
click at [319, 348] on div "Compartilhado-álbum" at bounding box center [283, 342] width 140 height 20
click at [1189, 344] on icon "button" at bounding box center [1191, 341] width 17 height 17
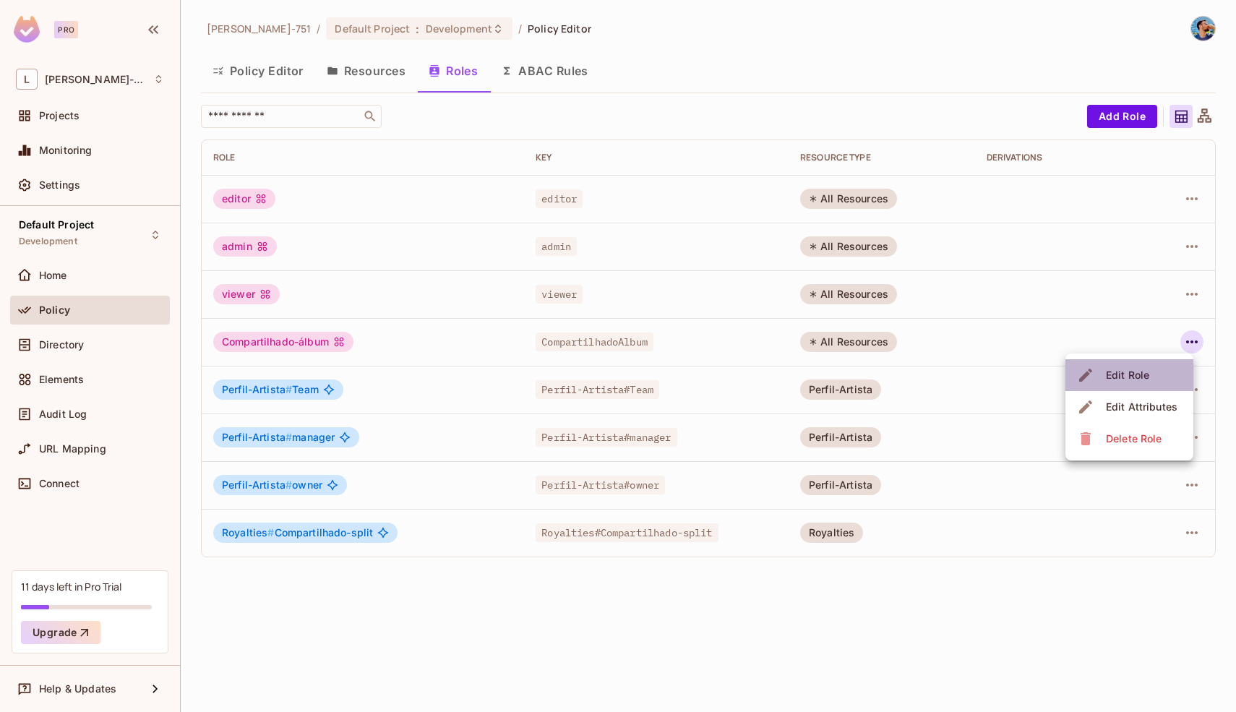
click at [1162, 369] on li "Edit Role" at bounding box center [1129, 375] width 128 height 32
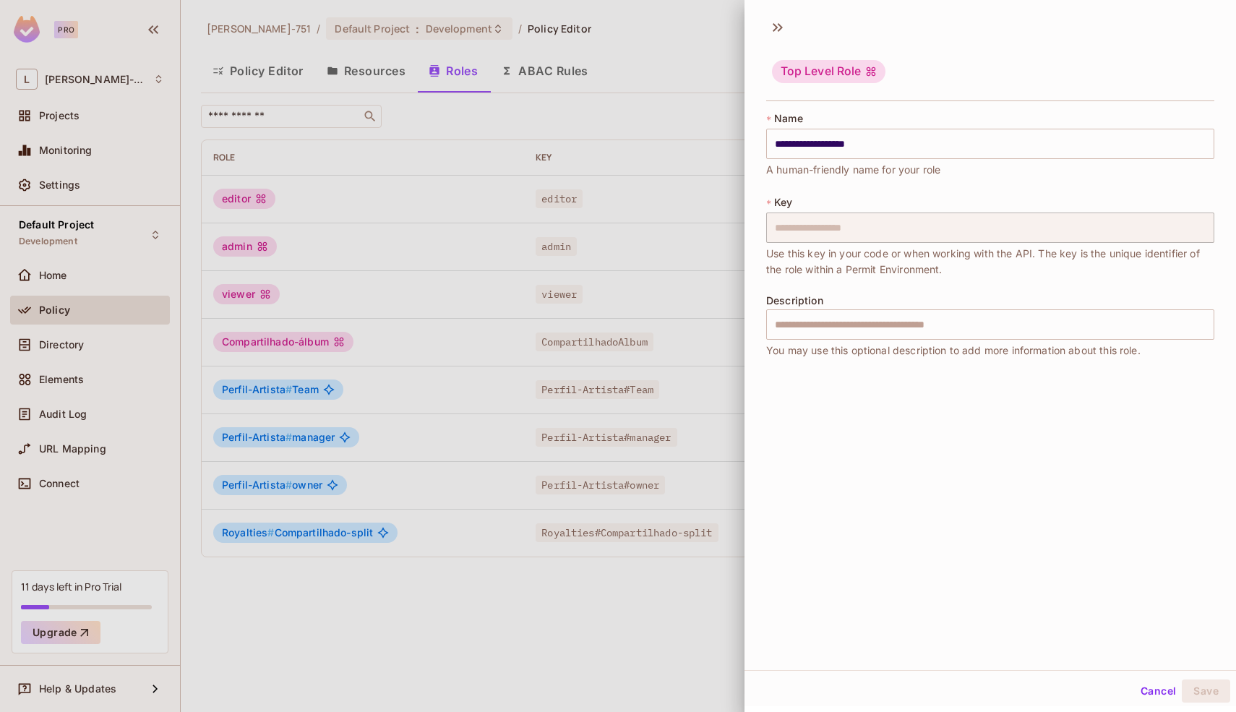
click at [865, 69] on icon at bounding box center [871, 72] width 12 height 12
click at [772, 30] on icon at bounding box center [777, 27] width 23 height 23
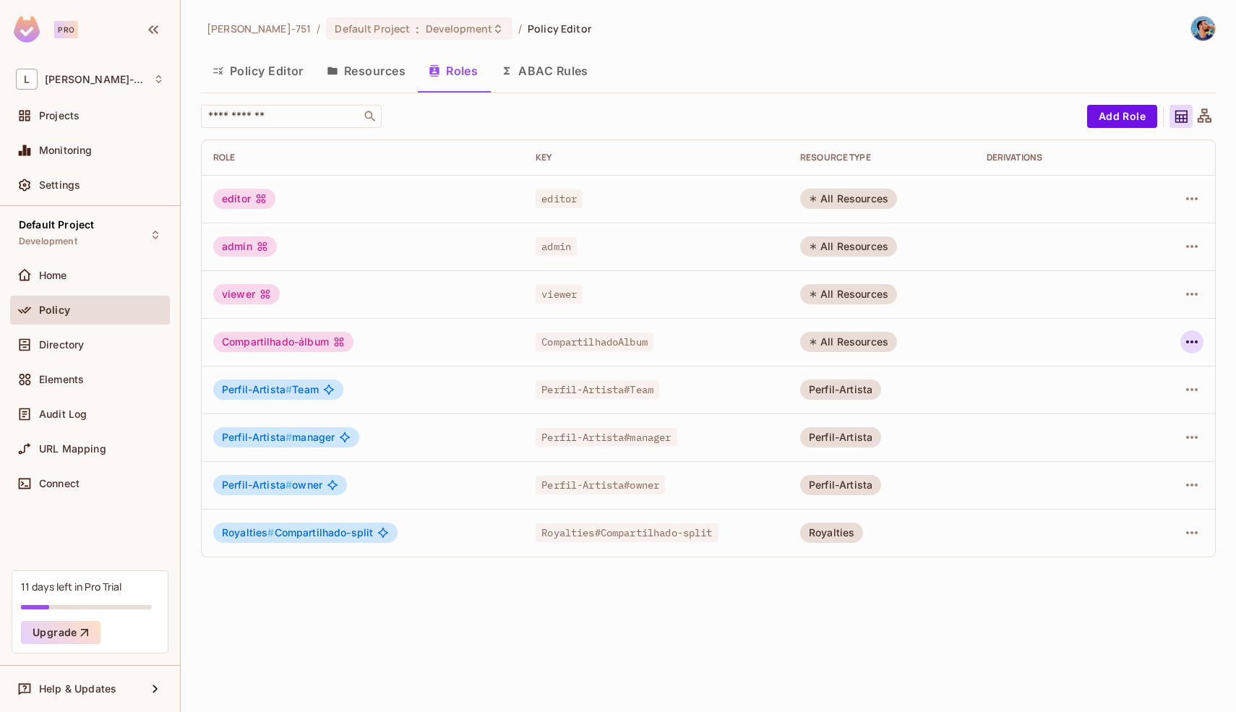
click at [1200, 345] on button "button" at bounding box center [1191, 341] width 23 height 23
click at [1128, 424] on li "Delete Role" at bounding box center [1129, 439] width 128 height 32
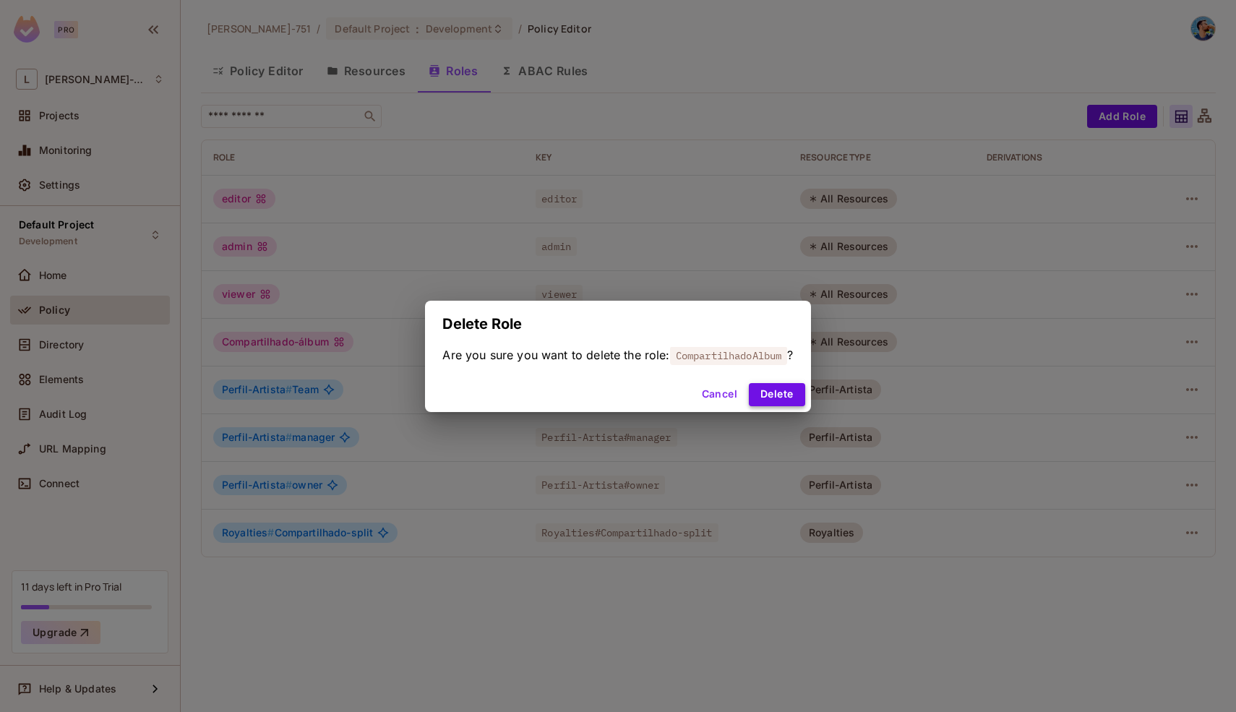
click at [779, 384] on button "Delete" at bounding box center [777, 394] width 56 height 23
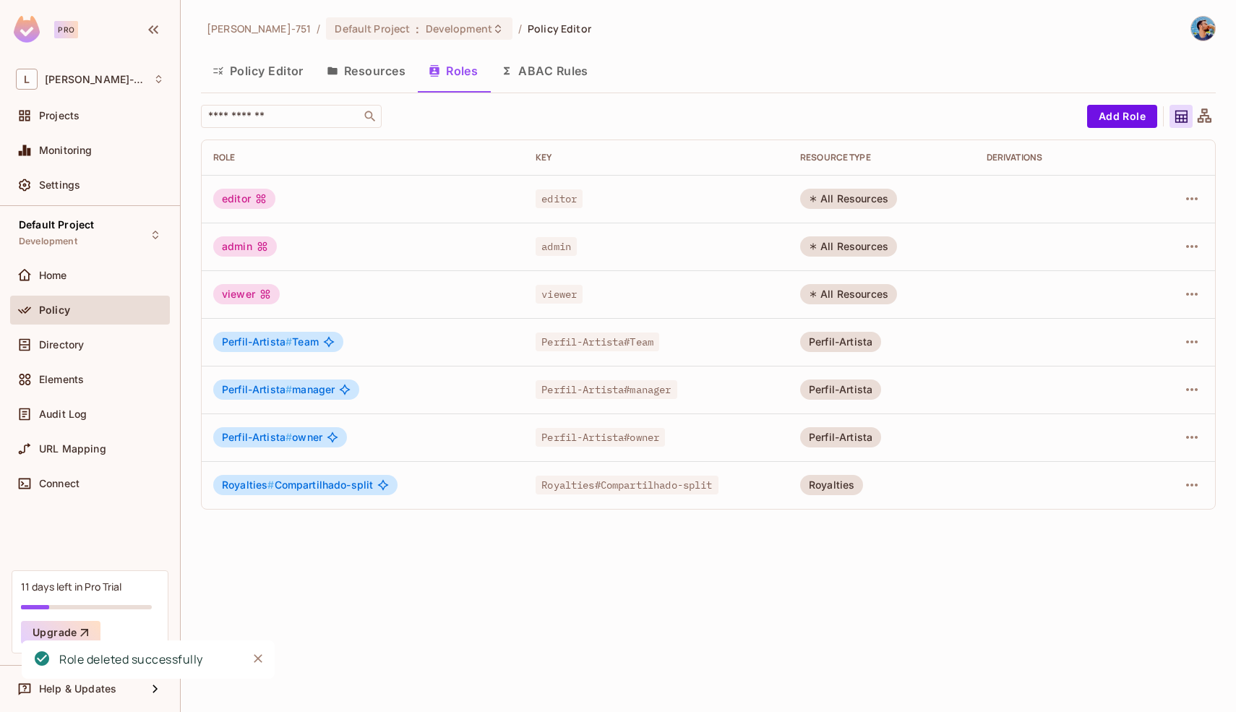
click at [562, 618] on div "Leonardo-751 / Default Project : Development / Policy Editor Policy Editor Reso…" at bounding box center [708, 356] width 1055 height 712
click at [453, 546] on div "Leonardo-751 / Default Project : Development / Policy Editor Policy Editor Reso…" at bounding box center [708, 356] width 1055 height 712
click at [447, 501] on td "Royalties # Compartilhado-split" at bounding box center [363, 485] width 322 height 48
click at [447, 491] on div "Royalties # Compartilhado-split" at bounding box center [362, 485] width 299 height 20
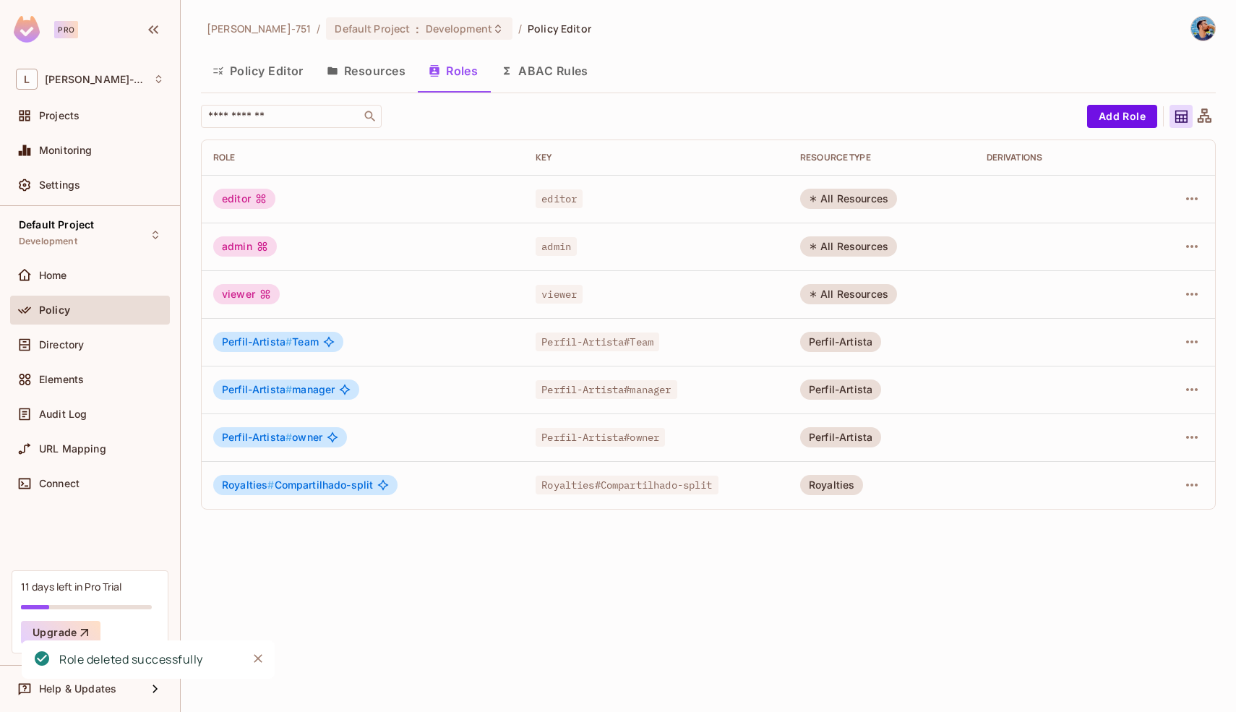
click at [372, 78] on button "Resources" at bounding box center [366, 71] width 102 height 36
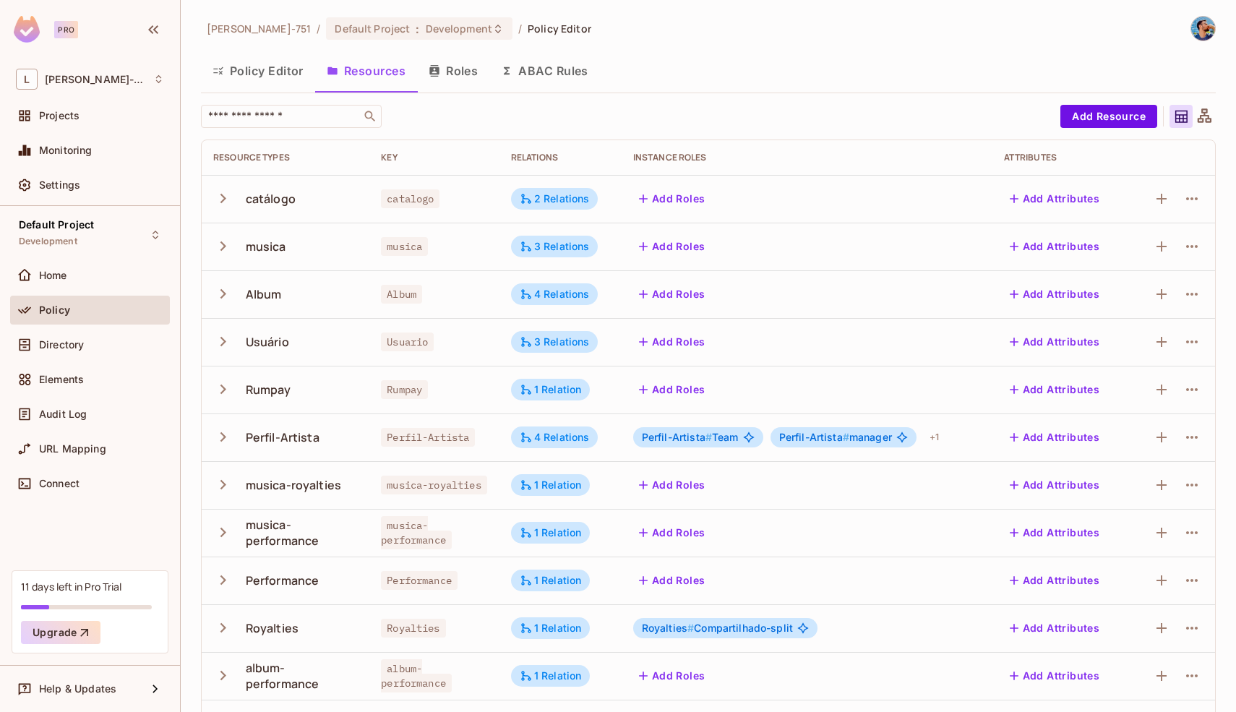
click at [478, 64] on button "Roles" at bounding box center [453, 71] width 72 height 36
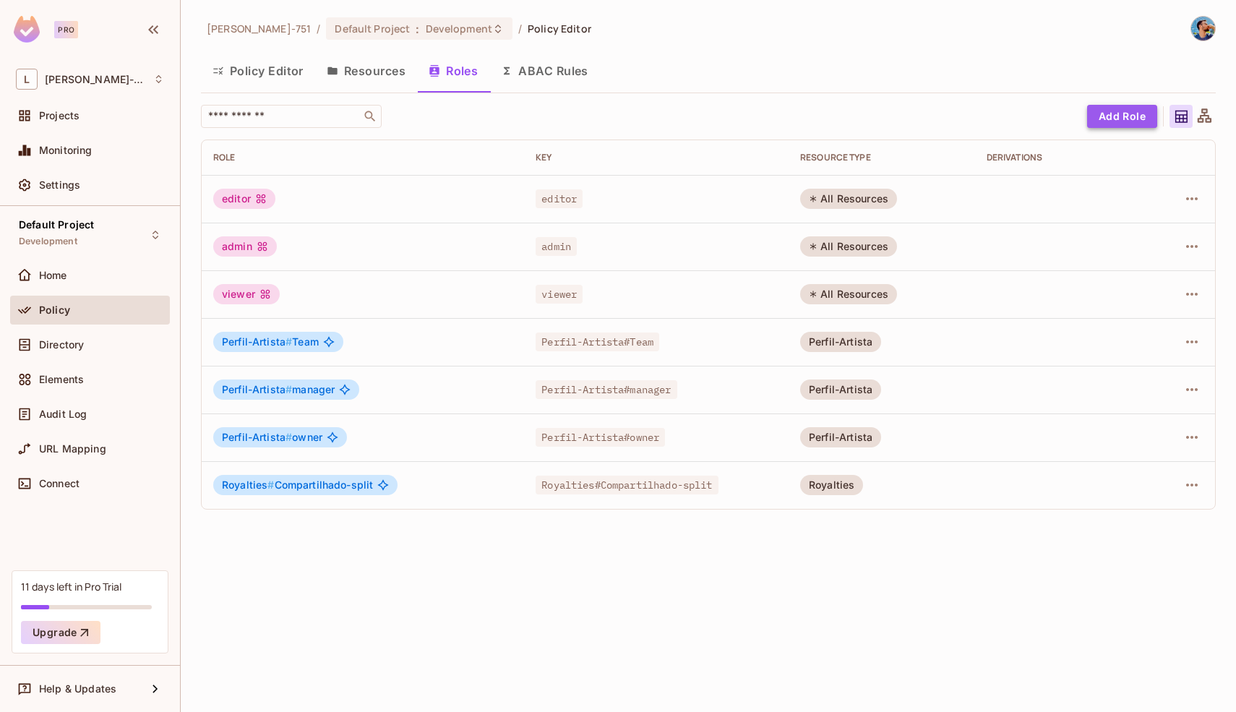
click at [1136, 113] on button "Add Role" at bounding box center [1122, 116] width 70 height 23
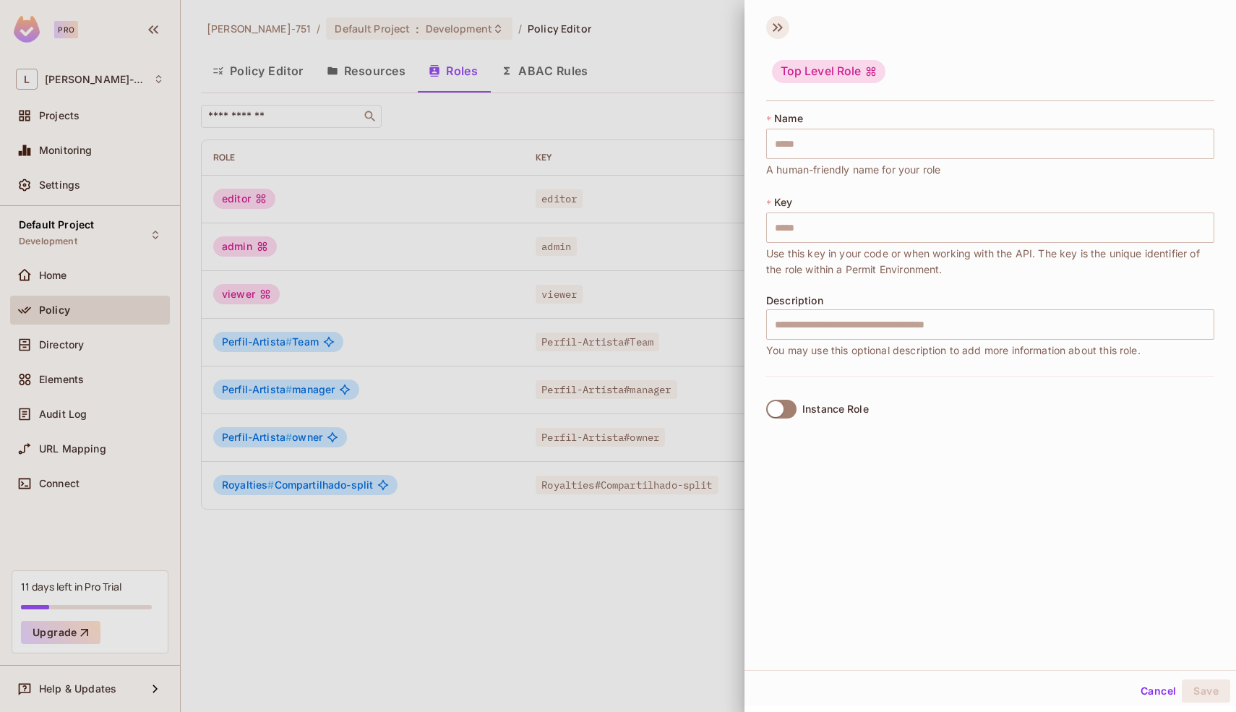
click at [777, 23] on icon at bounding box center [777, 27] width 23 height 23
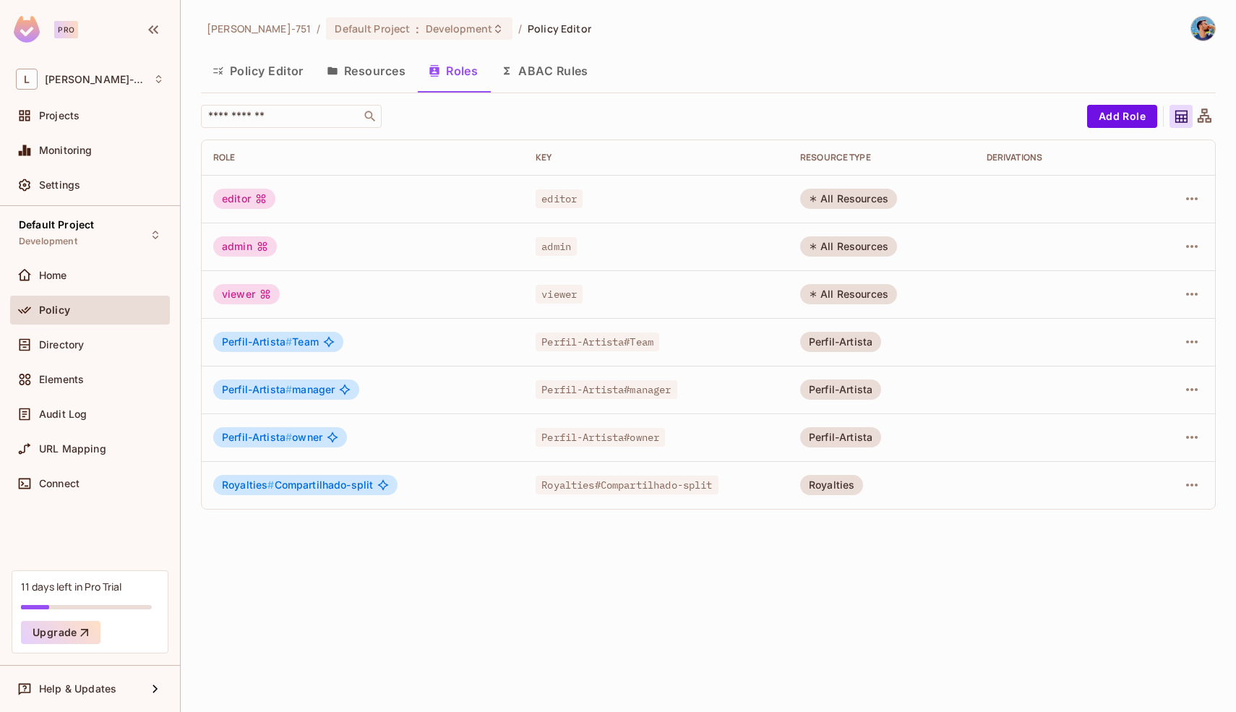
click at [382, 74] on button "Resources" at bounding box center [366, 71] width 102 height 36
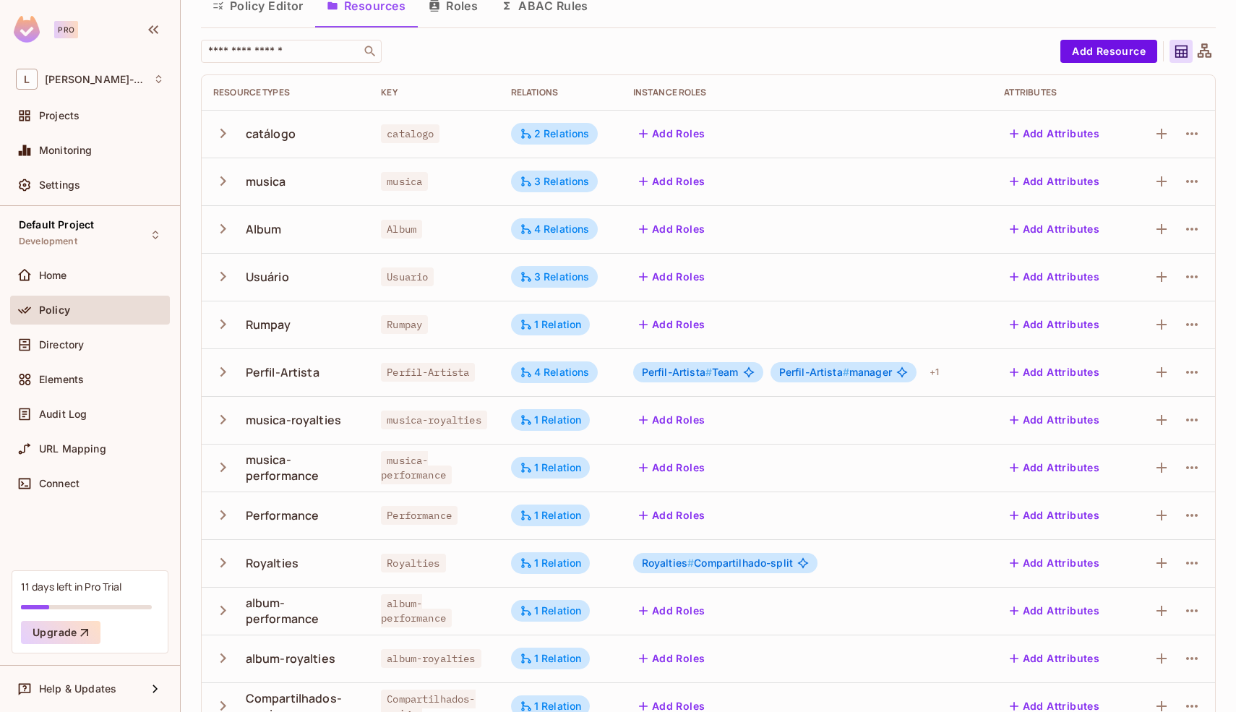
scroll to position [59, 0]
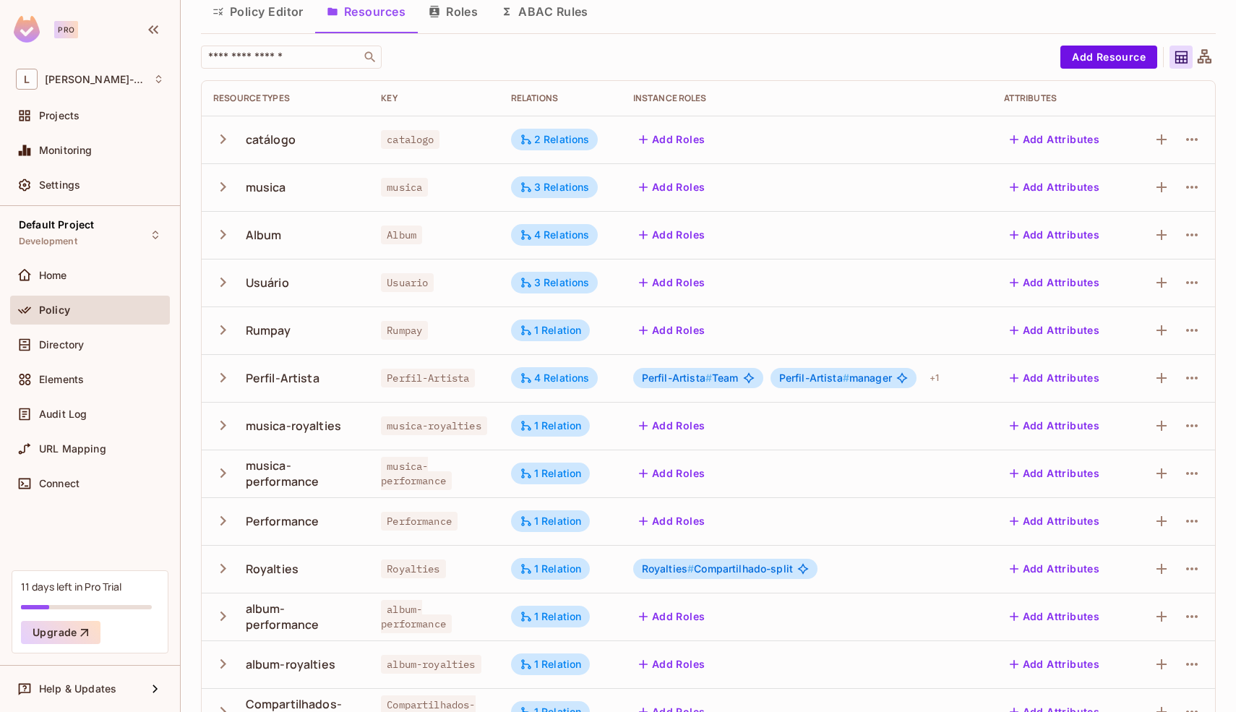
click at [673, 142] on button "Add Roles" at bounding box center [672, 139] width 78 height 23
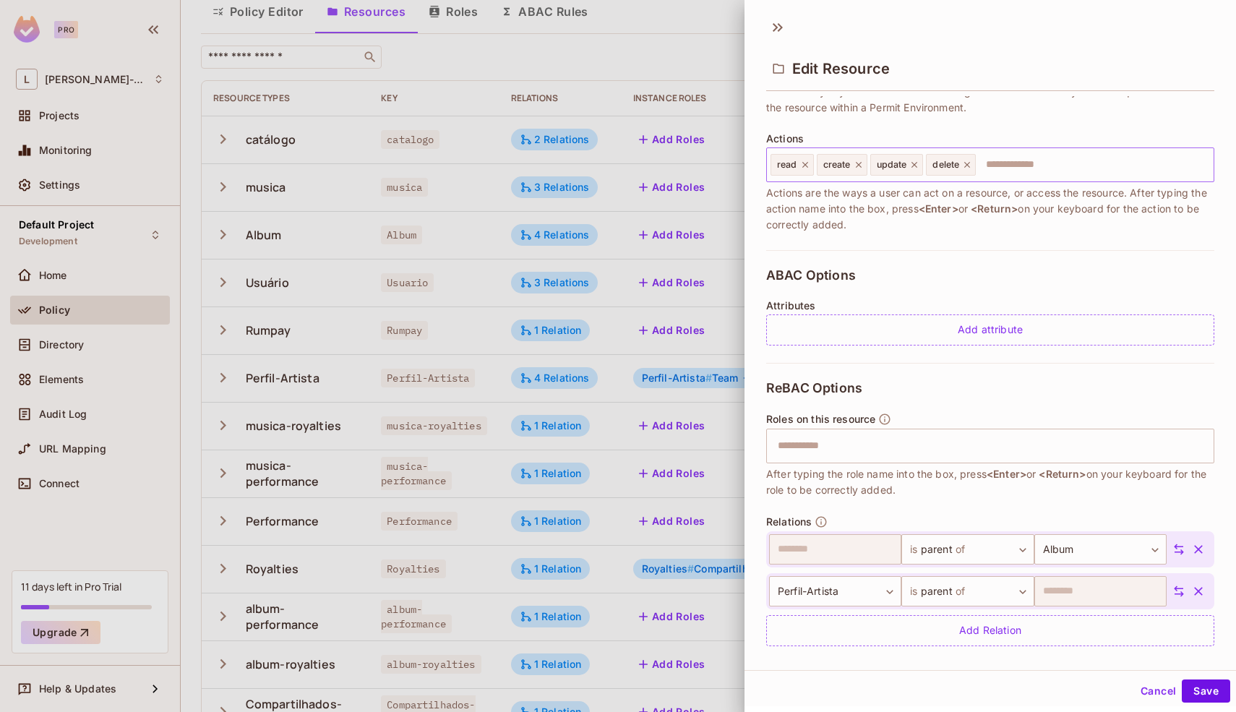
scroll to position [160, 0]
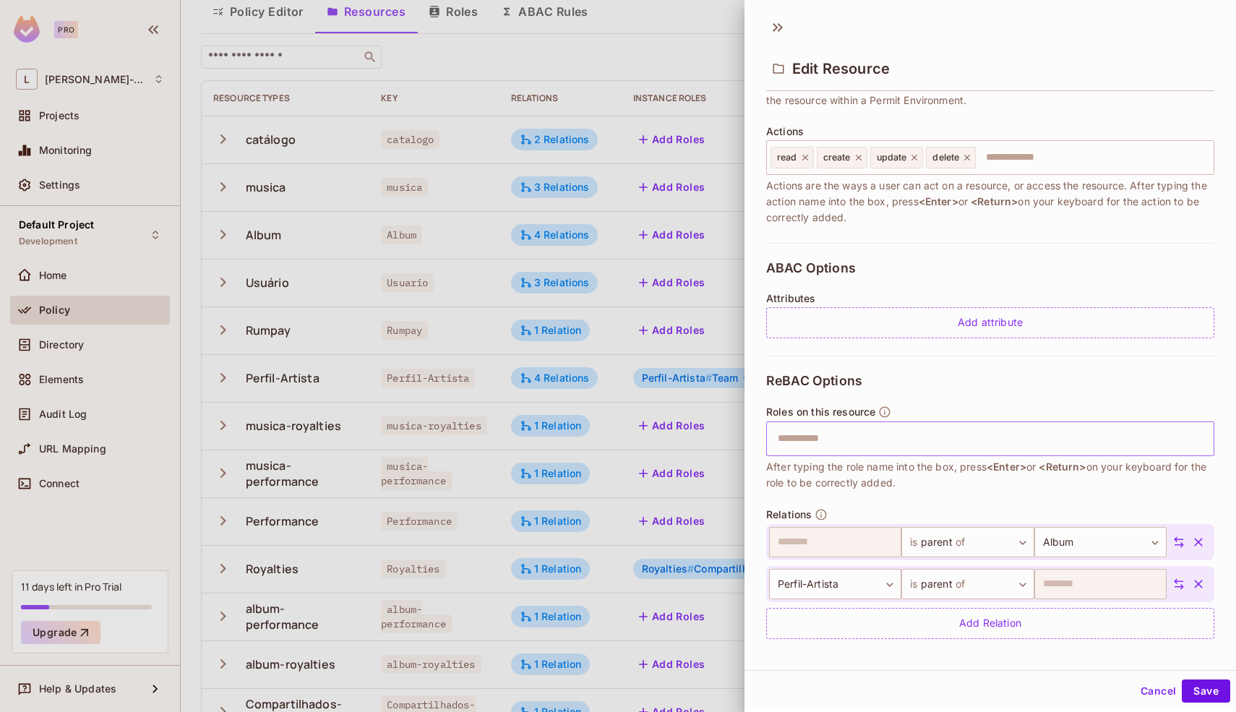
click at [828, 439] on input "text" at bounding box center [988, 438] width 439 height 29
click at [1186, 682] on button "Save" at bounding box center [1205, 690] width 48 height 23
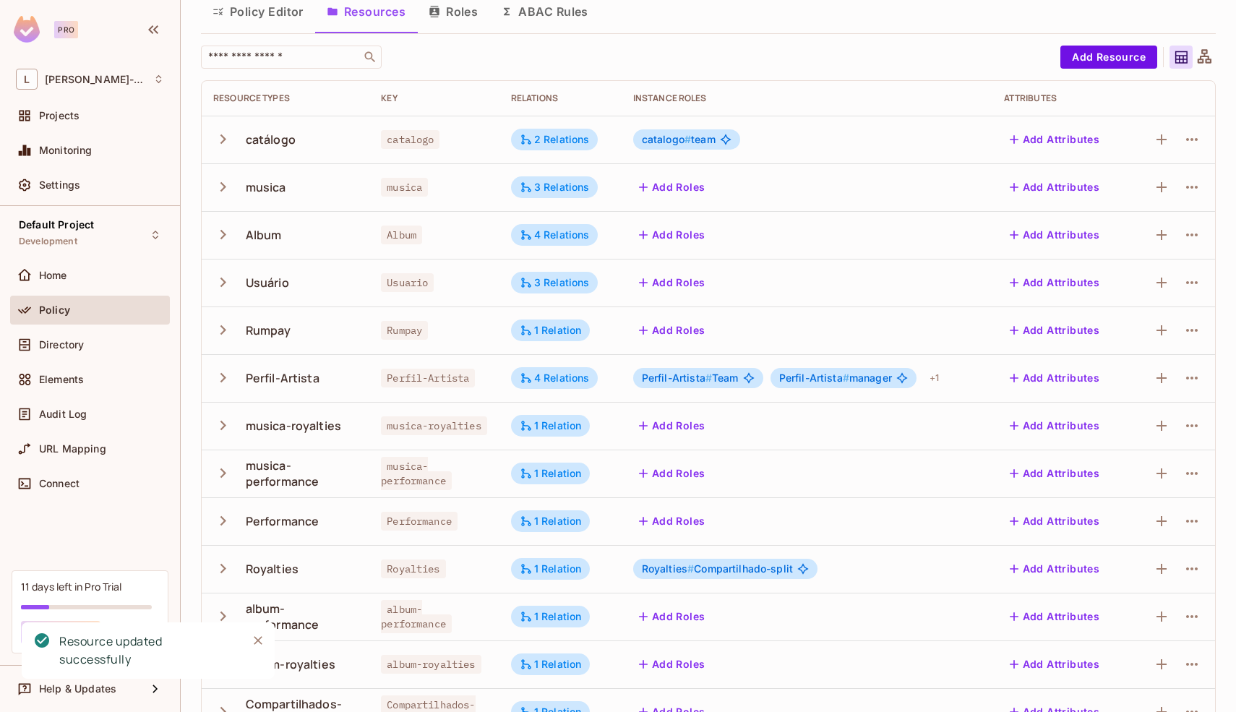
click at [455, 22] on button "Roles" at bounding box center [453, 11] width 72 height 36
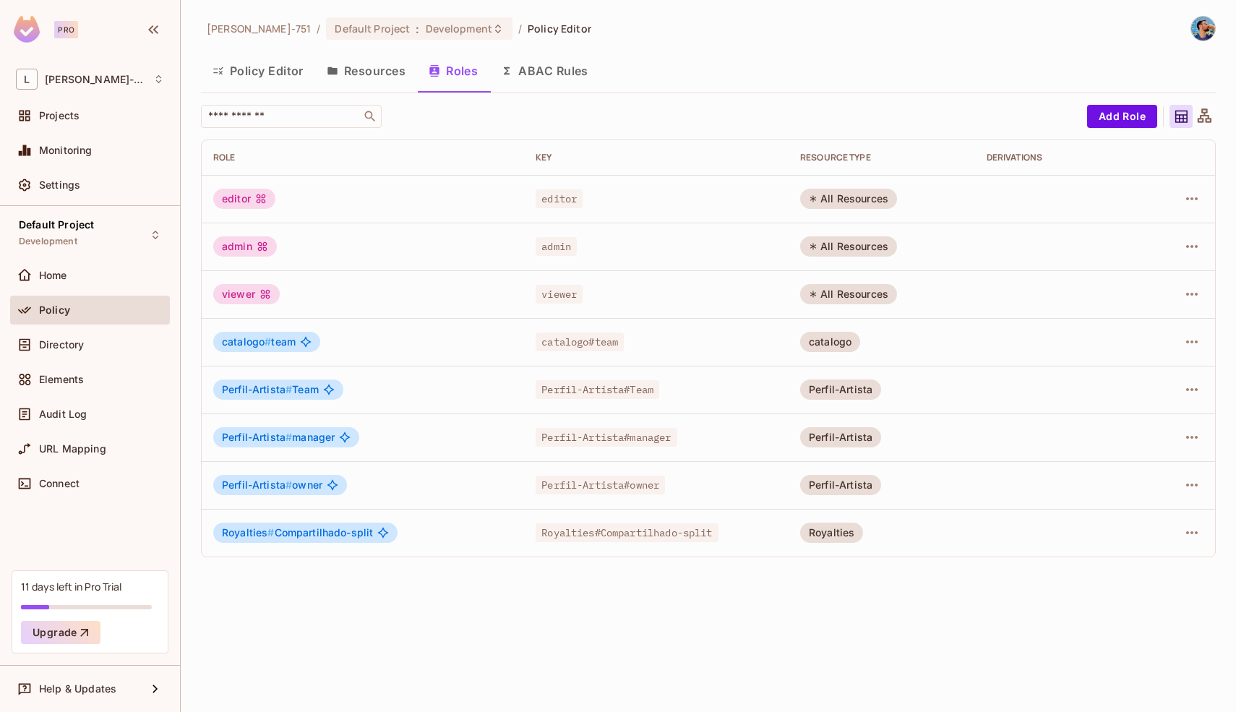
click at [321, 392] on div "Perfil-Artista # Team" at bounding box center [278, 389] width 130 height 20
click at [1197, 390] on icon "button" at bounding box center [1191, 389] width 17 height 17
click at [1120, 410] on li "Edit Role" at bounding box center [1129, 423] width 128 height 32
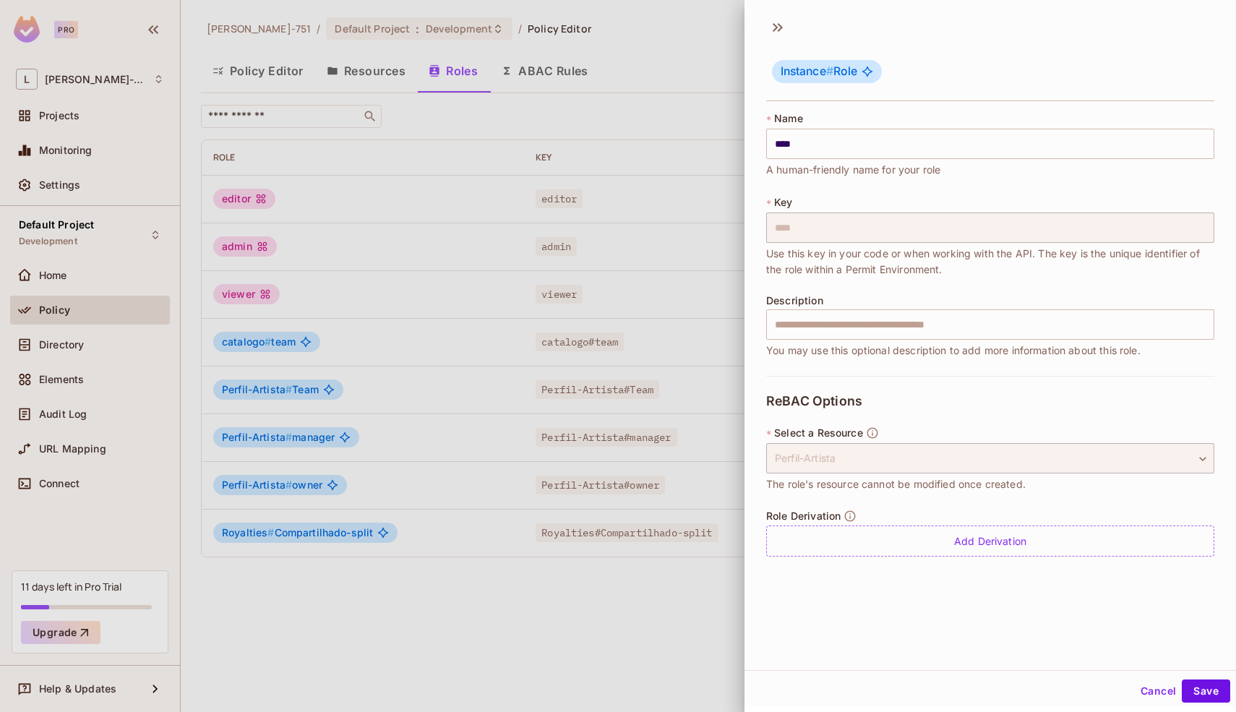
scroll to position [2, 0]
click at [947, 468] on div "Perfil-Artista" at bounding box center [990, 456] width 448 height 30
click at [948, 459] on div "Perfil-Artista" at bounding box center [990, 456] width 448 height 30
click at [1158, 694] on button "Cancel" at bounding box center [1157, 688] width 47 height 23
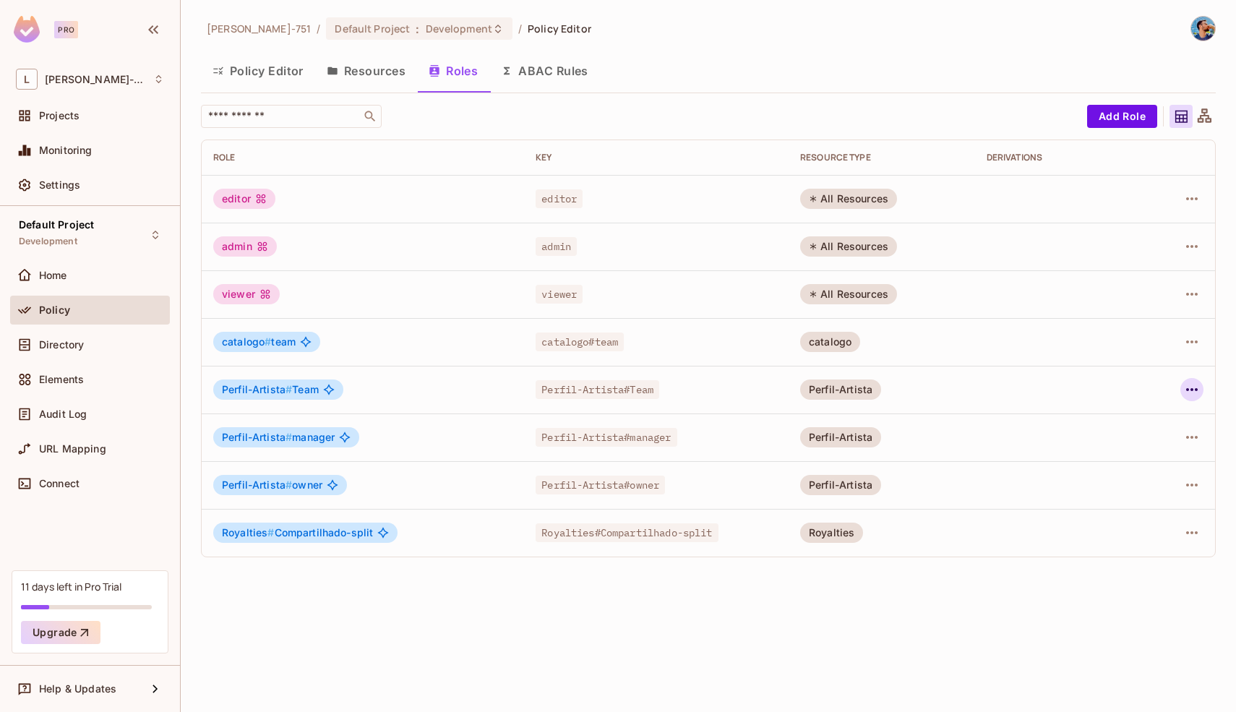
click at [1196, 391] on icon "button" at bounding box center [1191, 389] width 17 height 17
click at [1124, 488] on div "Delete Role" at bounding box center [1134, 486] width 56 height 14
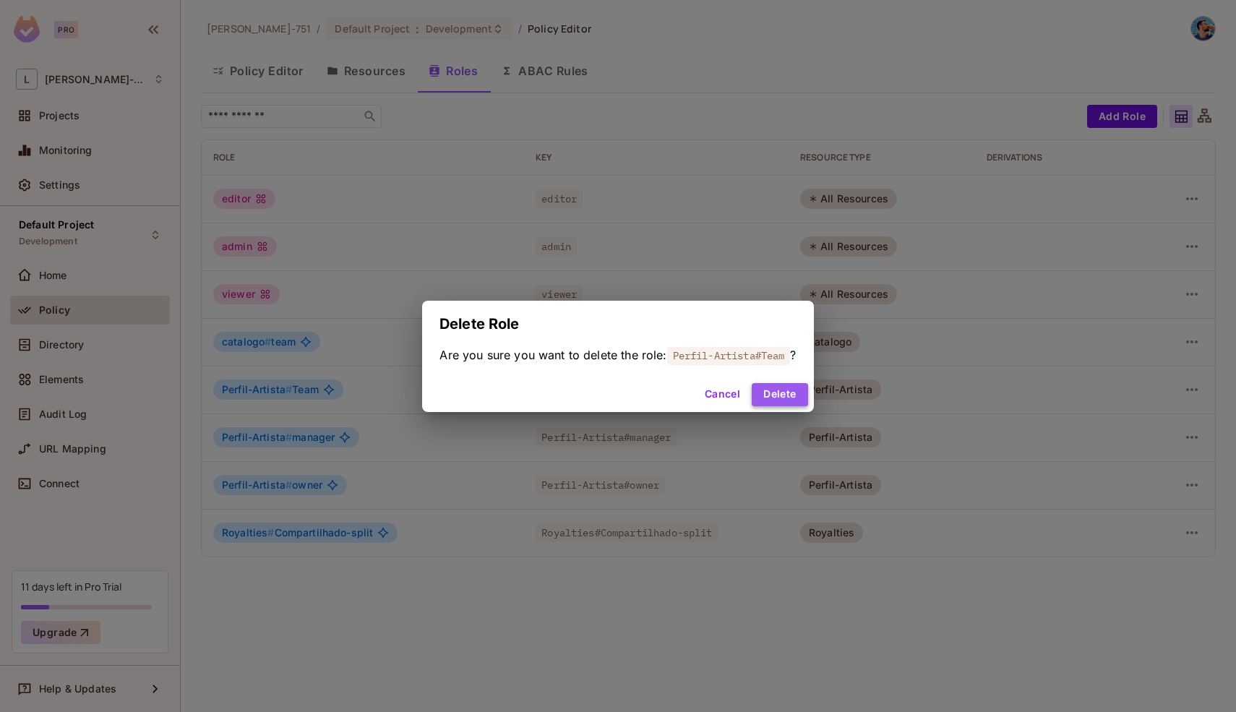
click at [793, 392] on button "Delete" at bounding box center [779, 394] width 56 height 23
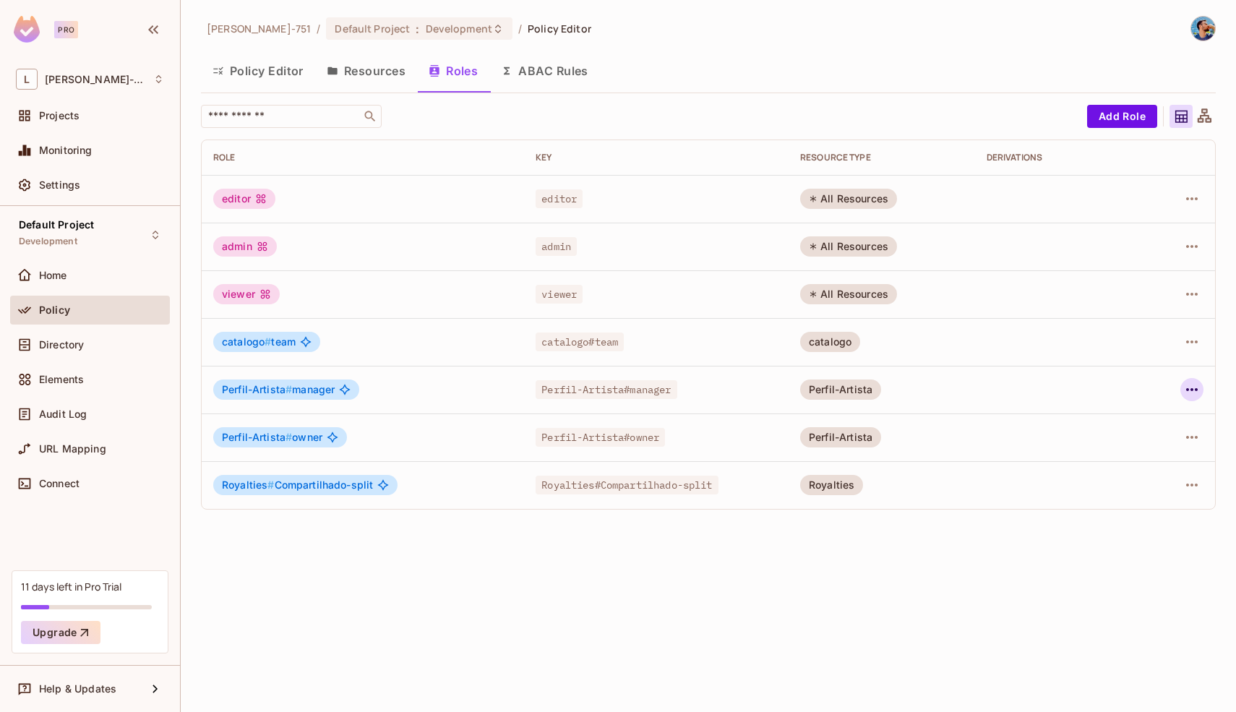
click at [1194, 392] on icon "button" at bounding box center [1191, 389] width 17 height 17
click at [1120, 489] on div "Delete Role" at bounding box center [1134, 486] width 56 height 14
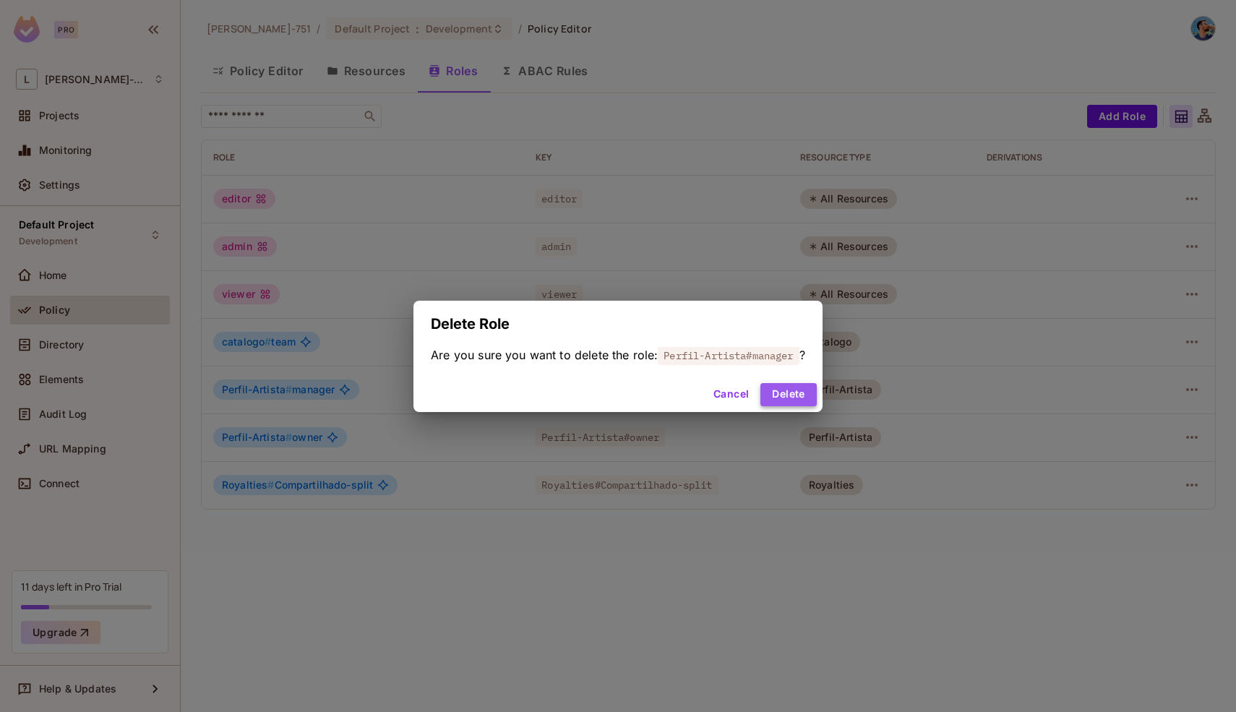
click at [804, 398] on button "Delete" at bounding box center [788, 394] width 56 height 23
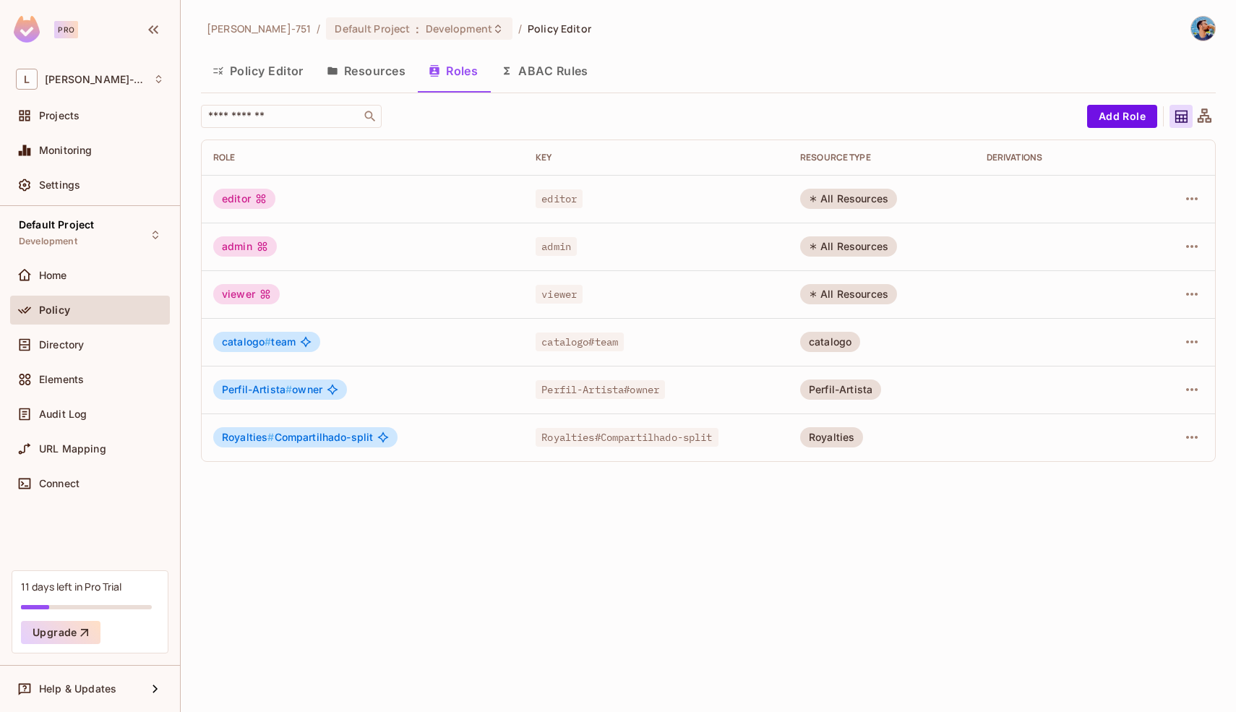
click at [387, 73] on button "Resources" at bounding box center [366, 71] width 102 height 36
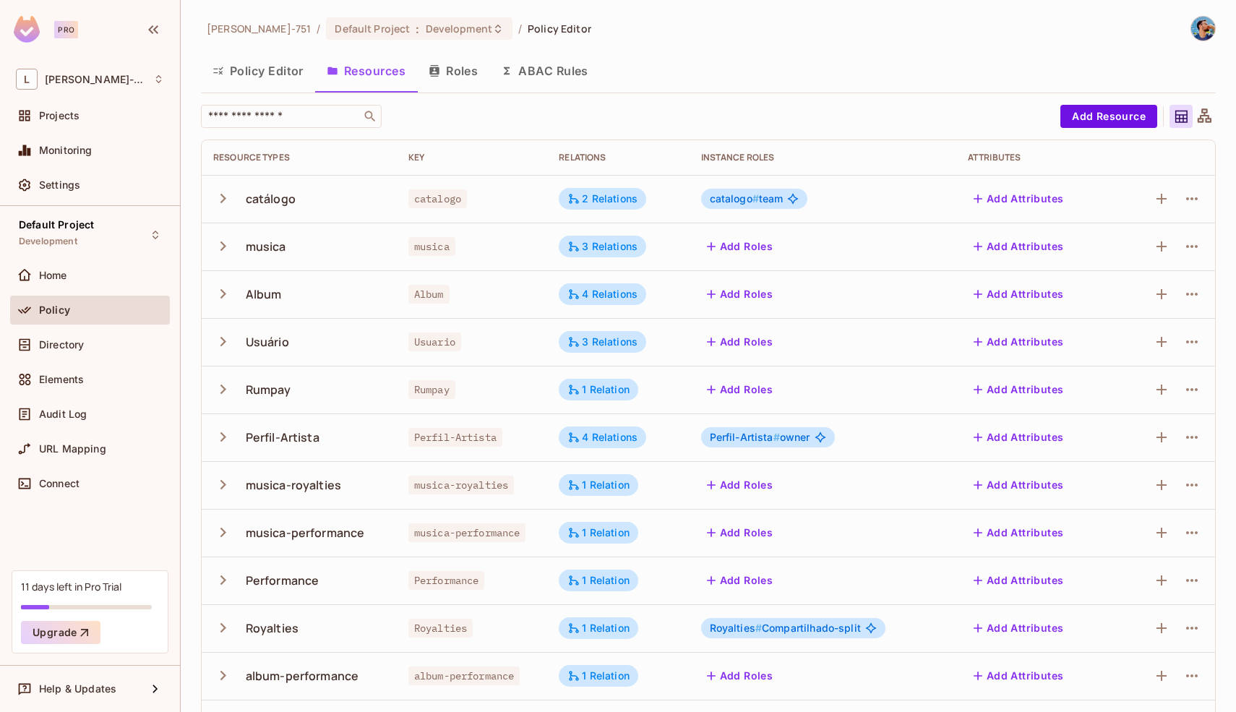
click at [726, 249] on button "Add Roles" at bounding box center [740, 246] width 78 height 23
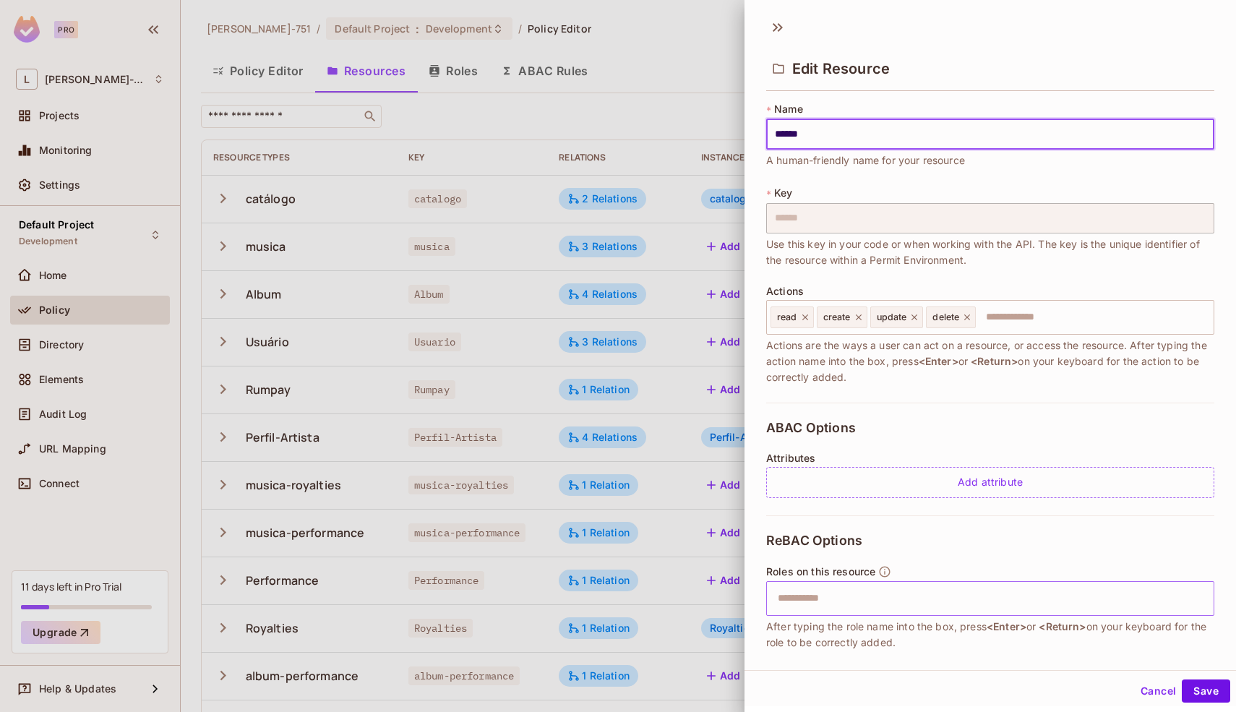
click at [822, 595] on input "text" at bounding box center [988, 598] width 439 height 29
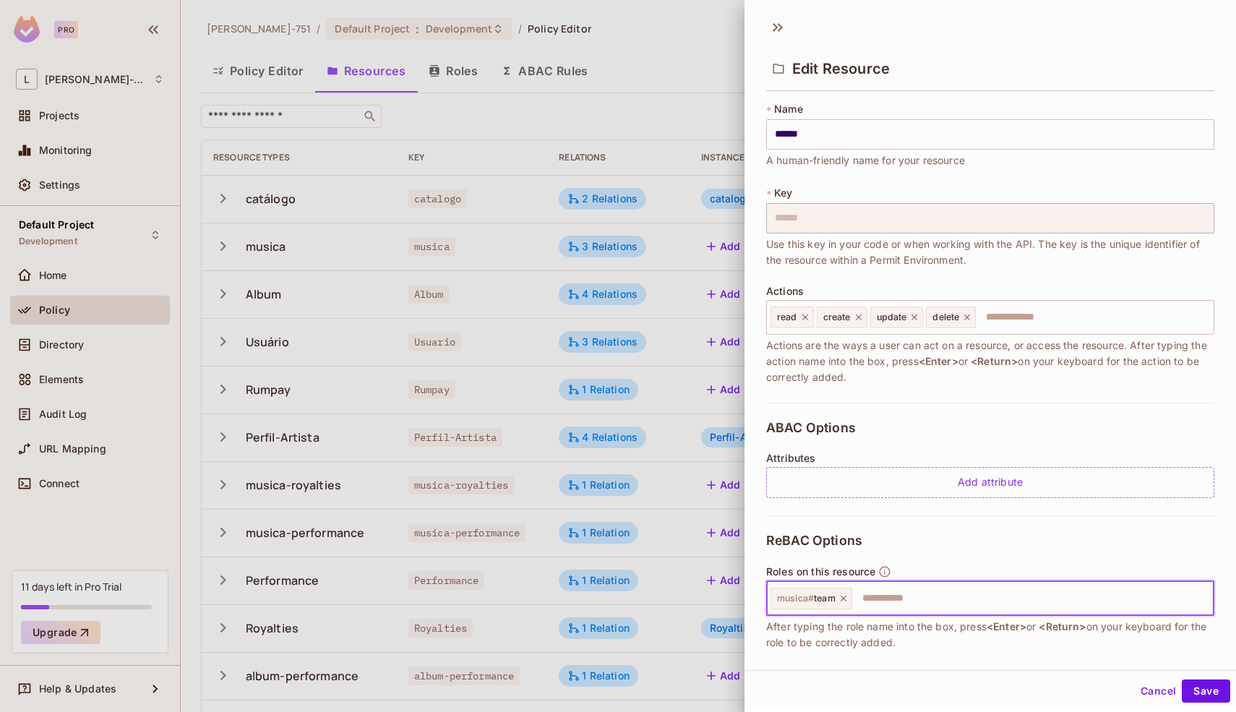
scroll to position [209, 0]
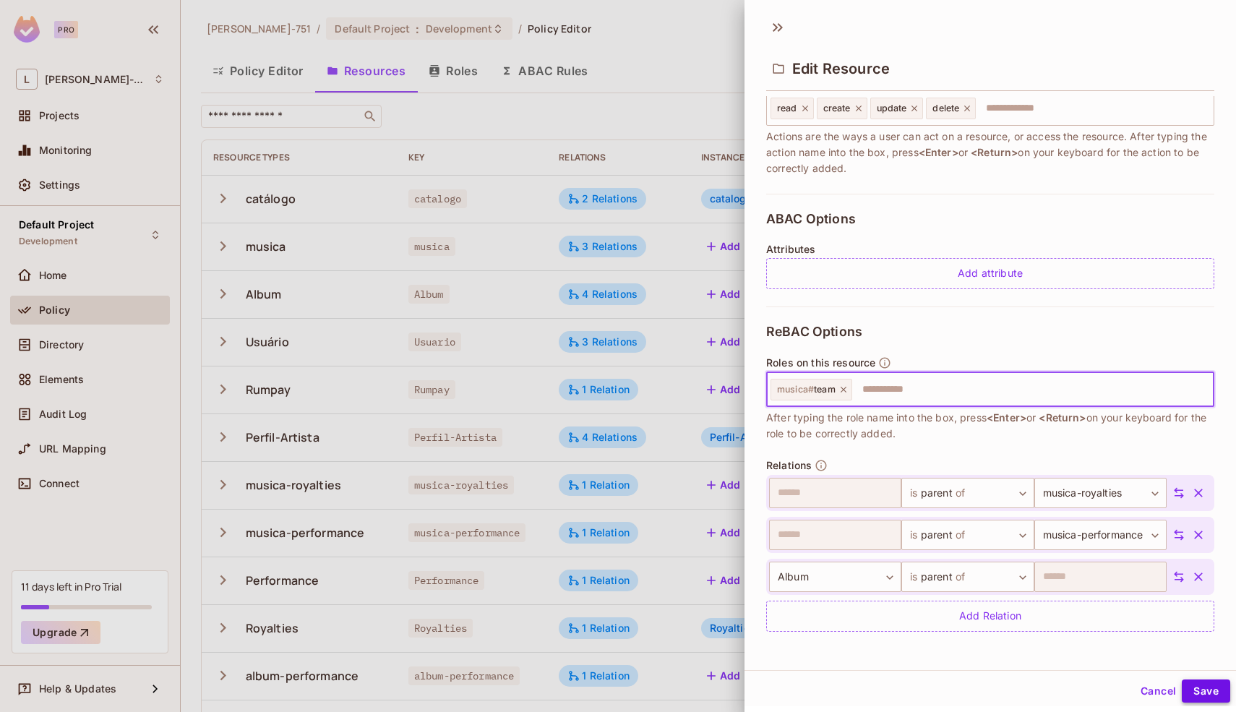
click at [1187, 685] on button "Save" at bounding box center [1205, 690] width 48 height 23
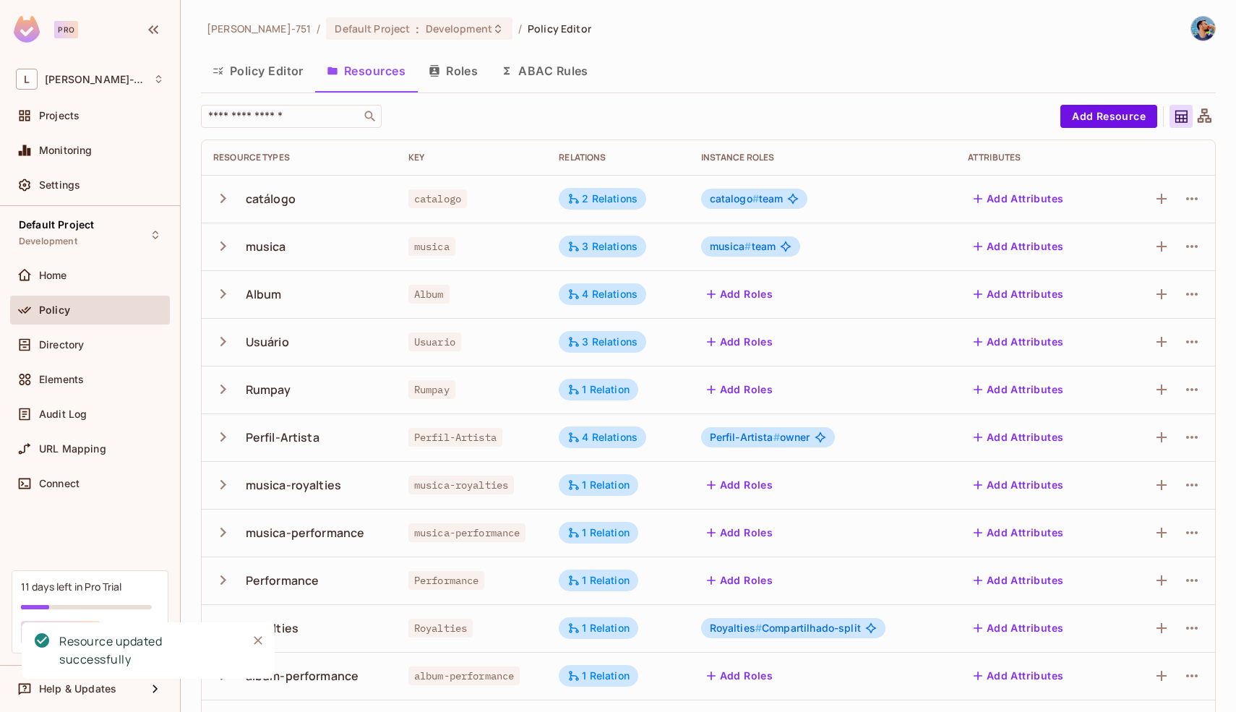
click at [426, 59] on button "Roles" at bounding box center [453, 71] width 72 height 36
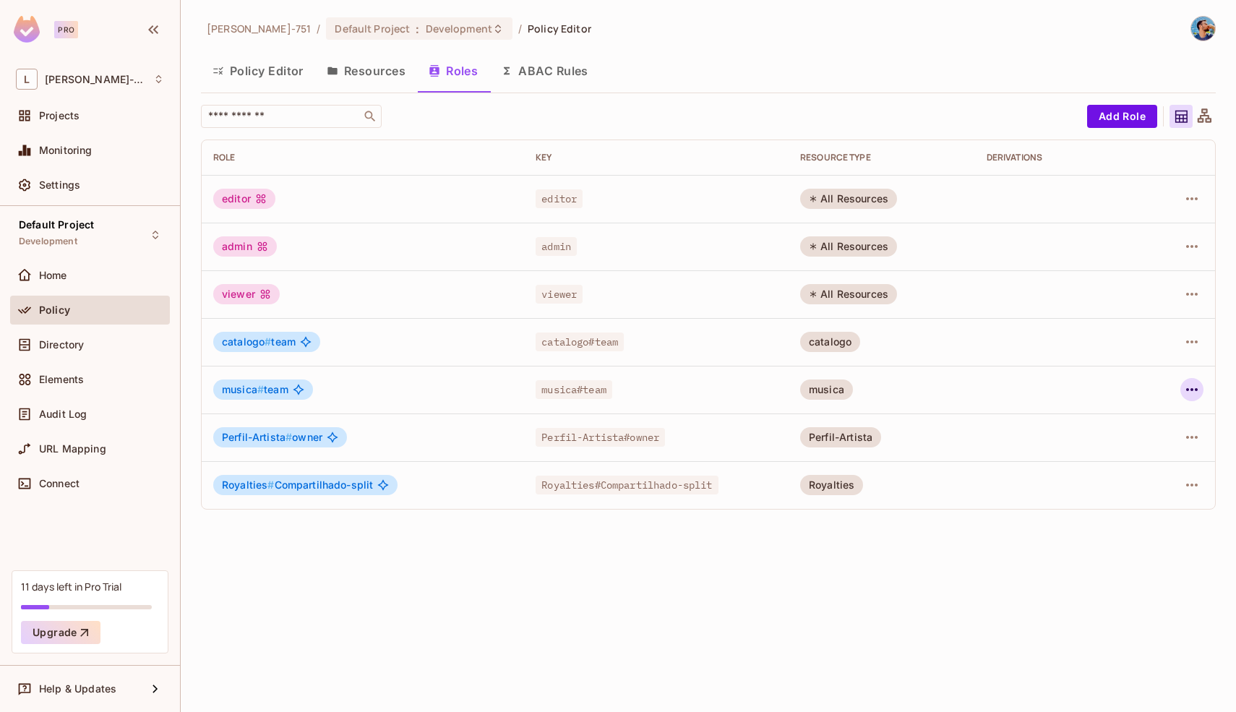
click at [1189, 391] on icon "button" at bounding box center [1191, 389] width 17 height 17
click at [1120, 481] on div "Delete Role" at bounding box center [1134, 486] width 56 height 14
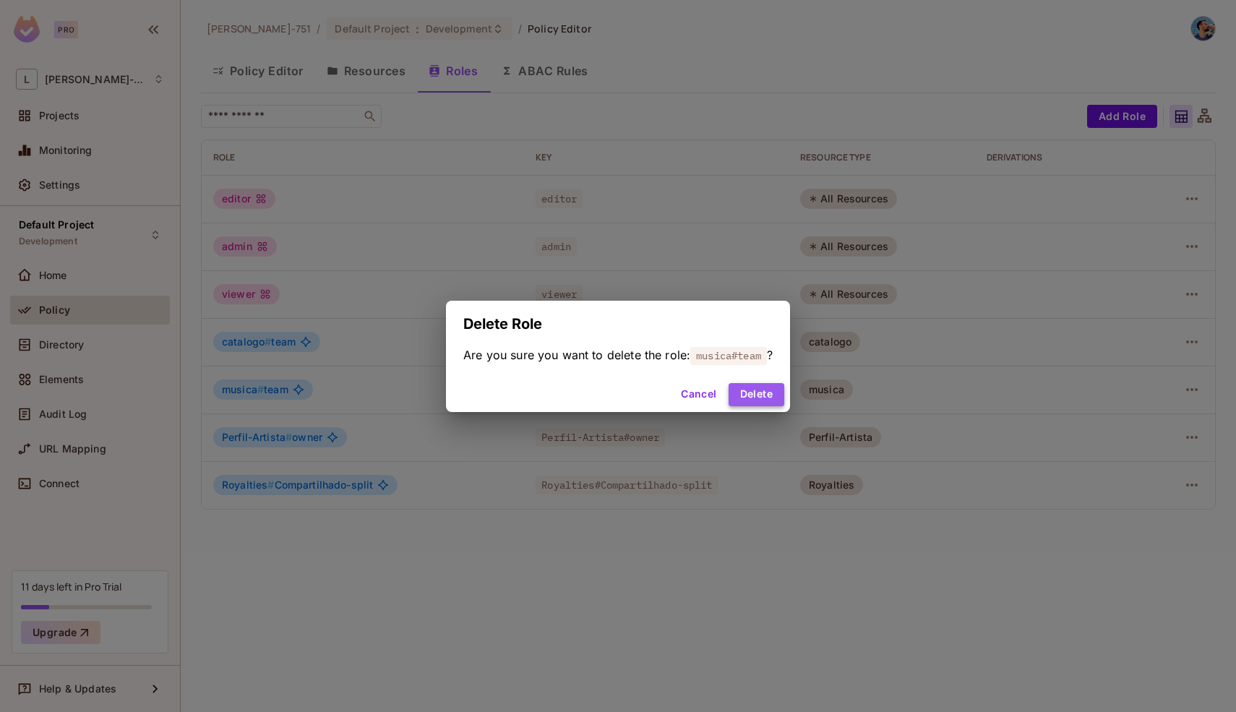
click at [772, 384] on button "Delete" at bounding box center [756, 394] width 56 height 23
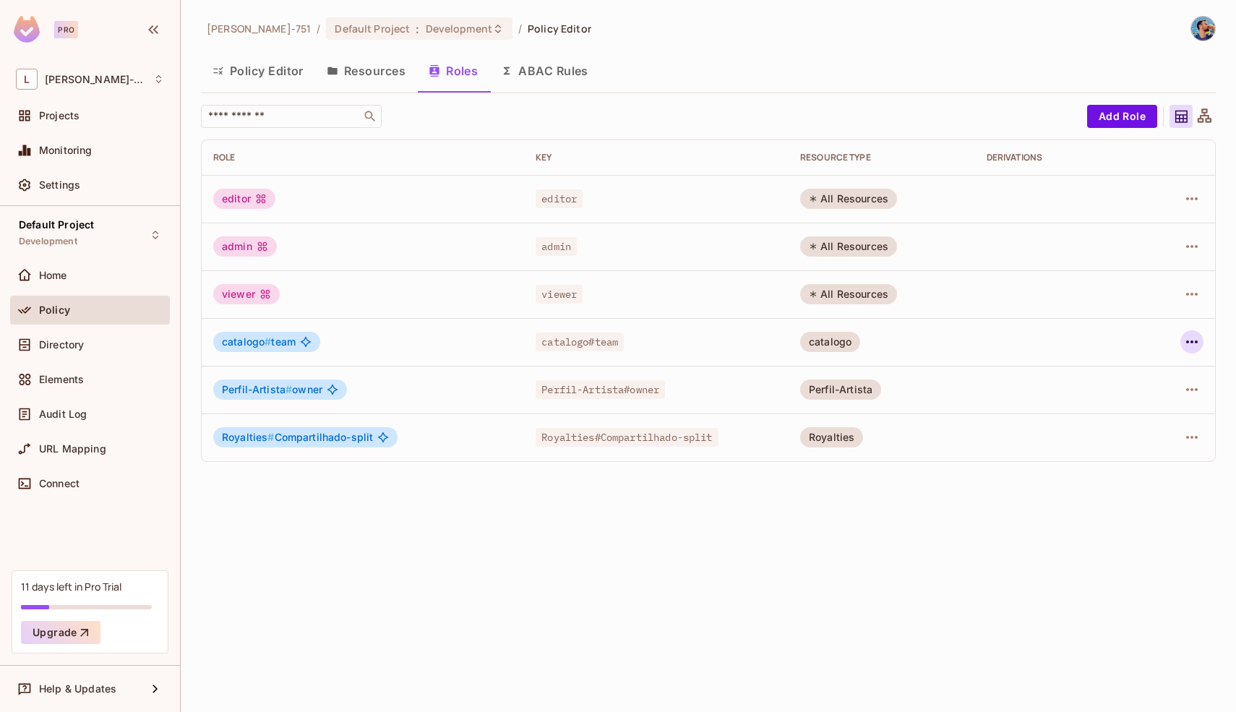
click at [1190, 338] on icon "button" at bounding box center [1191, 341] width 17 height 17
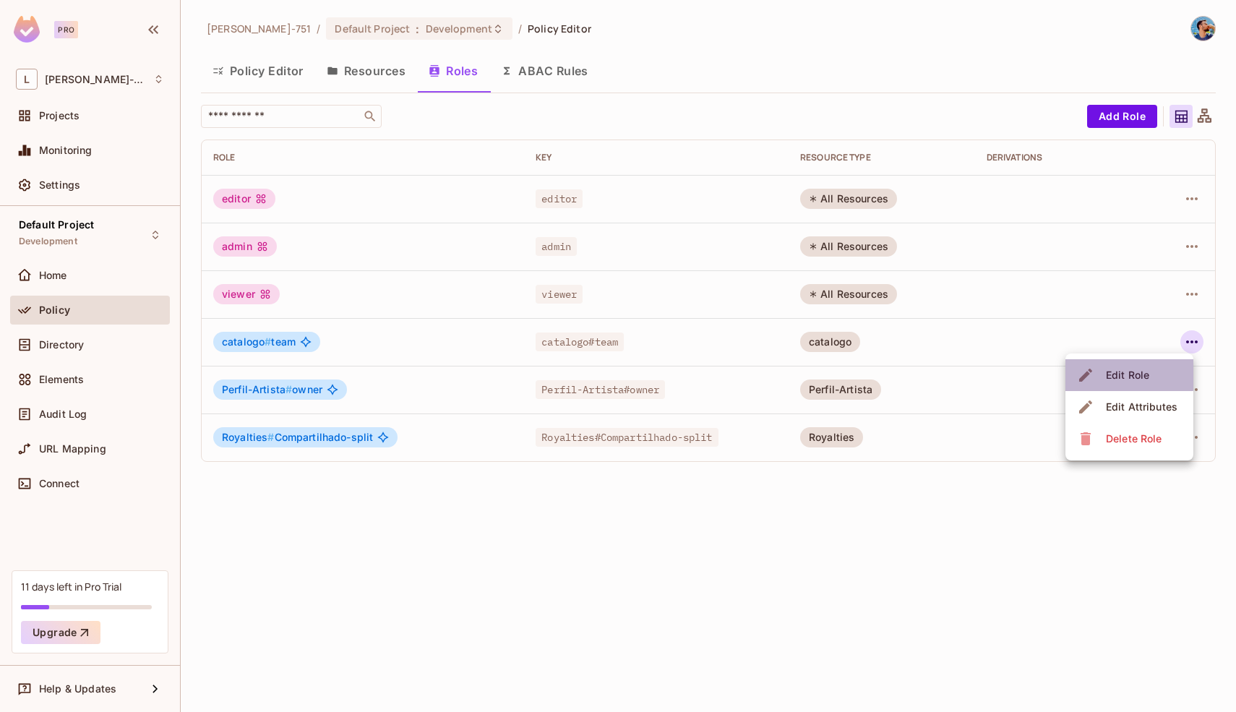
click at [1103, 370] on span "Edit Role" at bounding box center [1127, 374] width 52 height 23
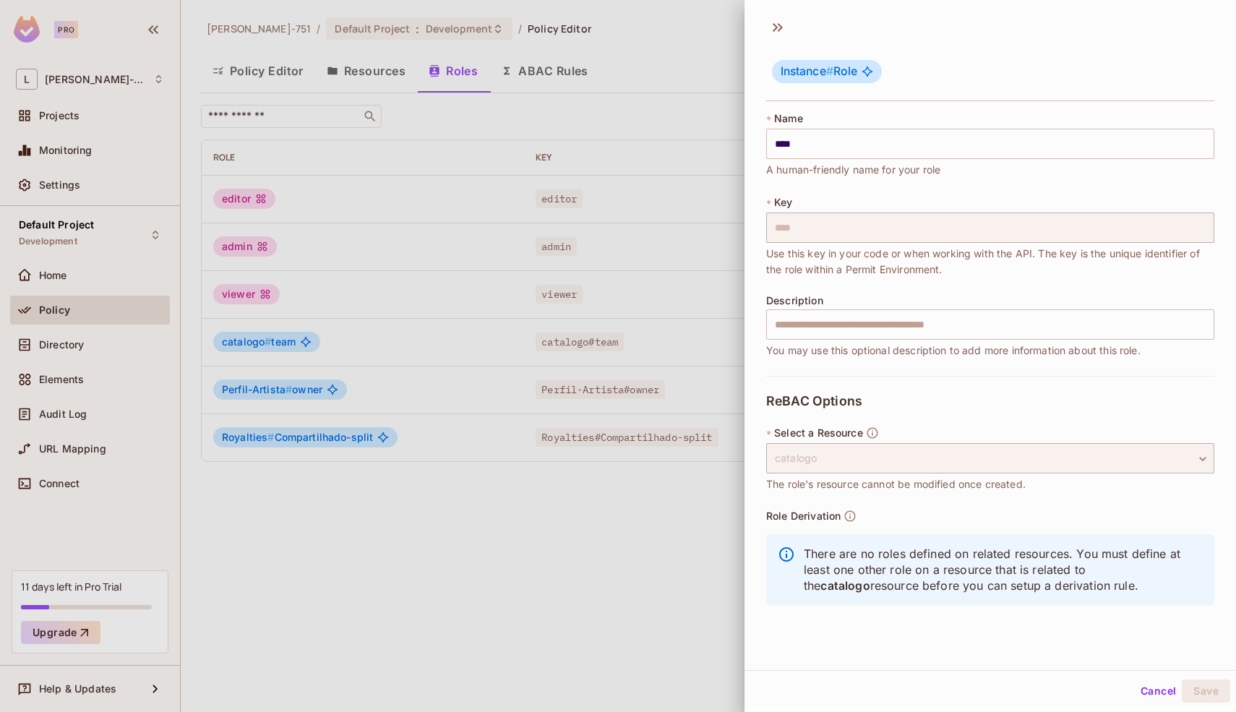
scroll to position [2, 0]
click at [857, 560] on p "There are no roles defined on related resources. You must define at least one o…" at bounding box center [1002, 567] width 399 height 48
click at [861, 449] on div "catalogo" at bounding box center [990, 456] width 448 height 30
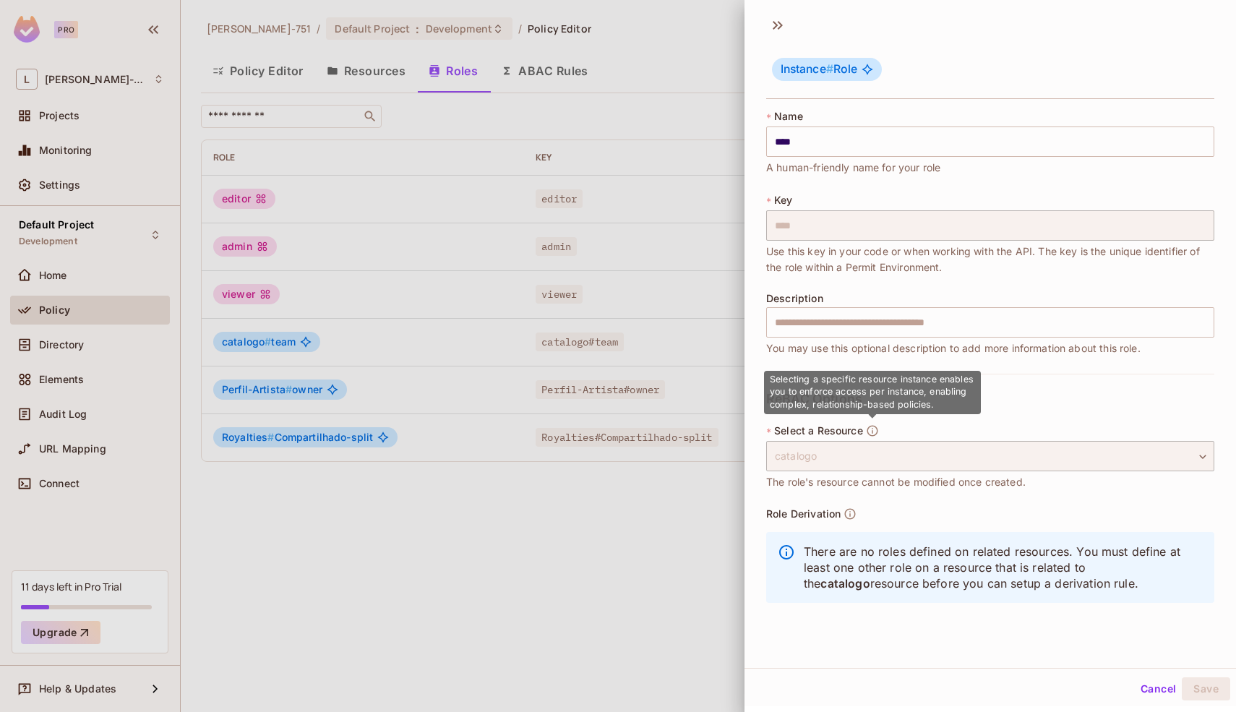
click at [874, 431] on icon "button" at bounding box center [872, 430] width 13 height 13
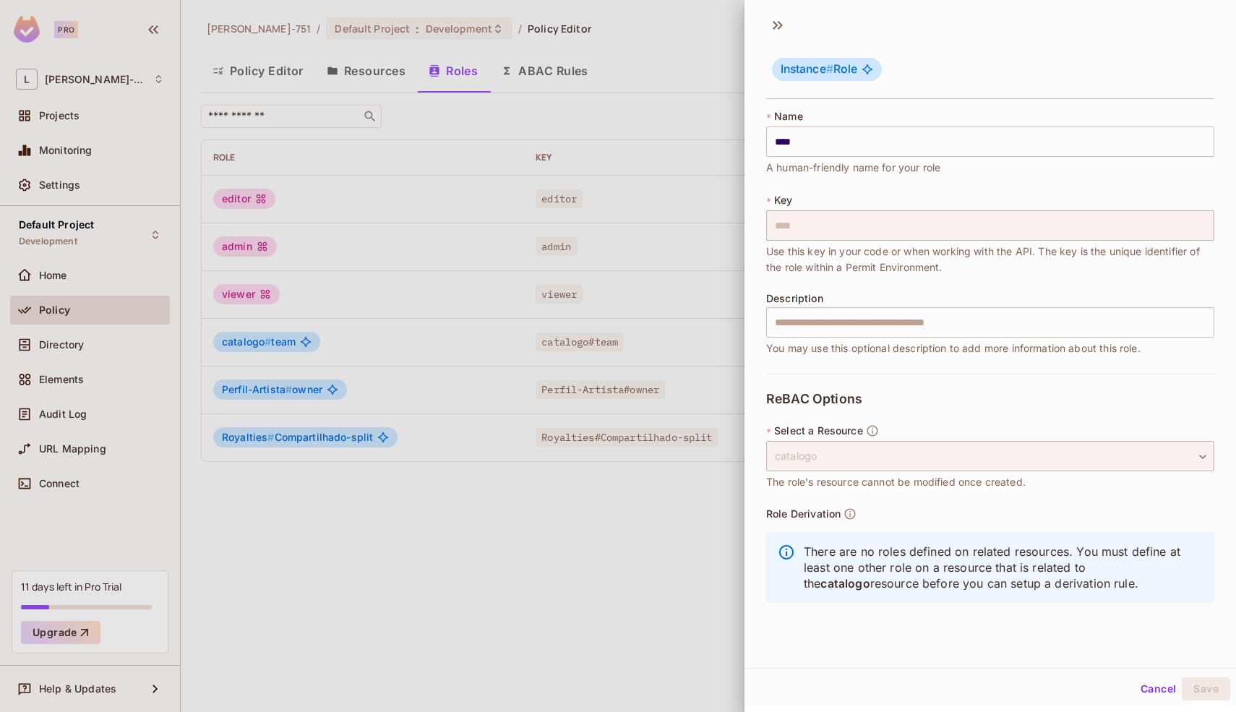
click at [649, 558] on div at bounding box center [618, 356] width 1236 height 712
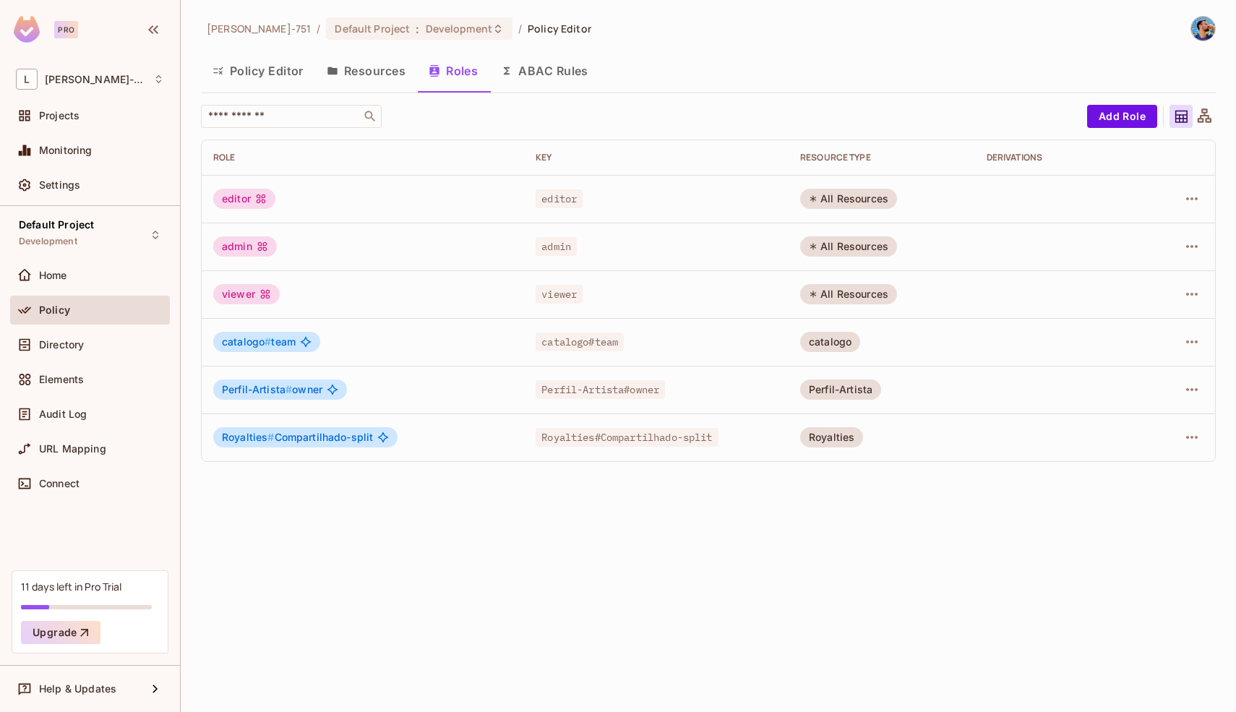
click at [369, 72] on button "Resources" at bounding box center [366, 71] width 102 height 36
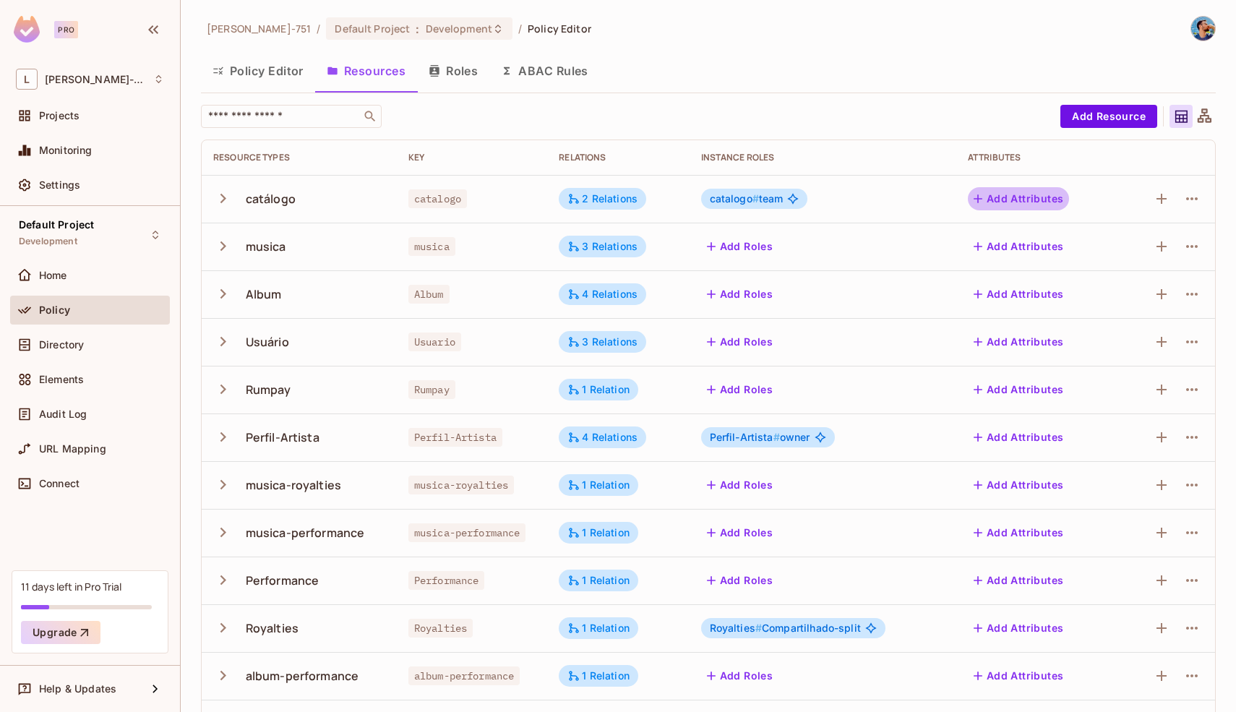
click at [1004, 196] on button "Add Attributes" at bounding box center [1019, 198] width 102 height 23
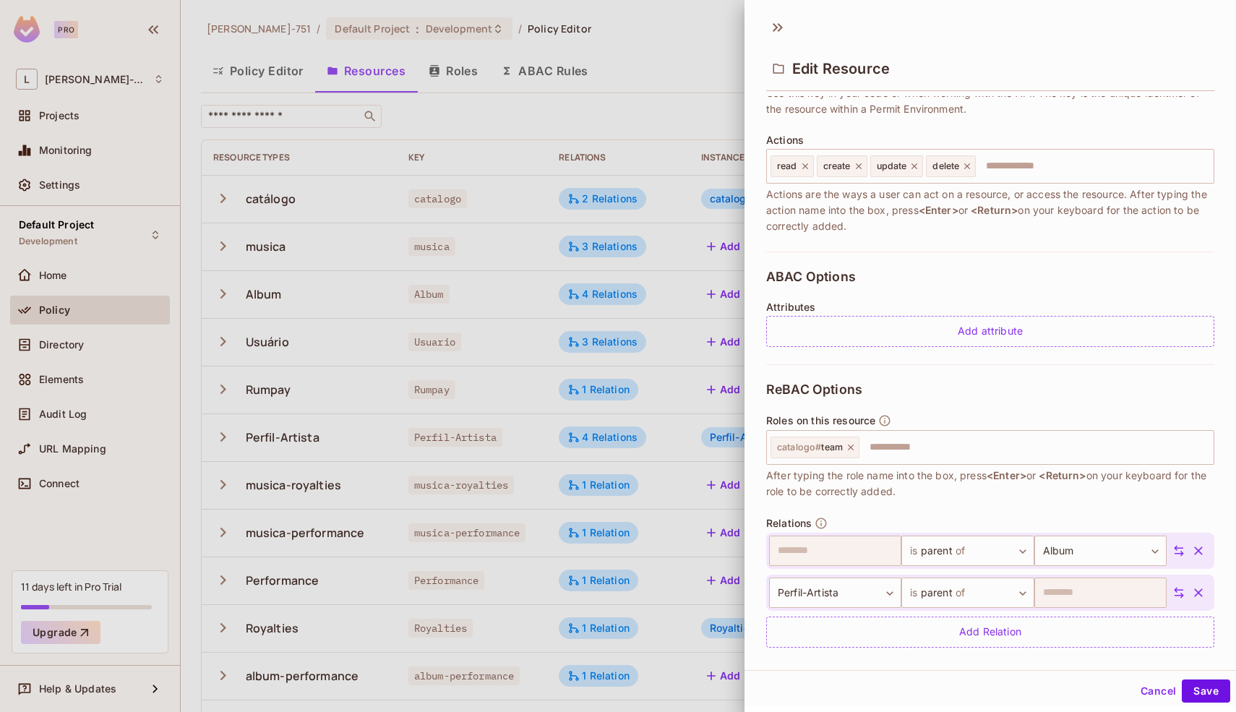
scroll to position [167, 0]
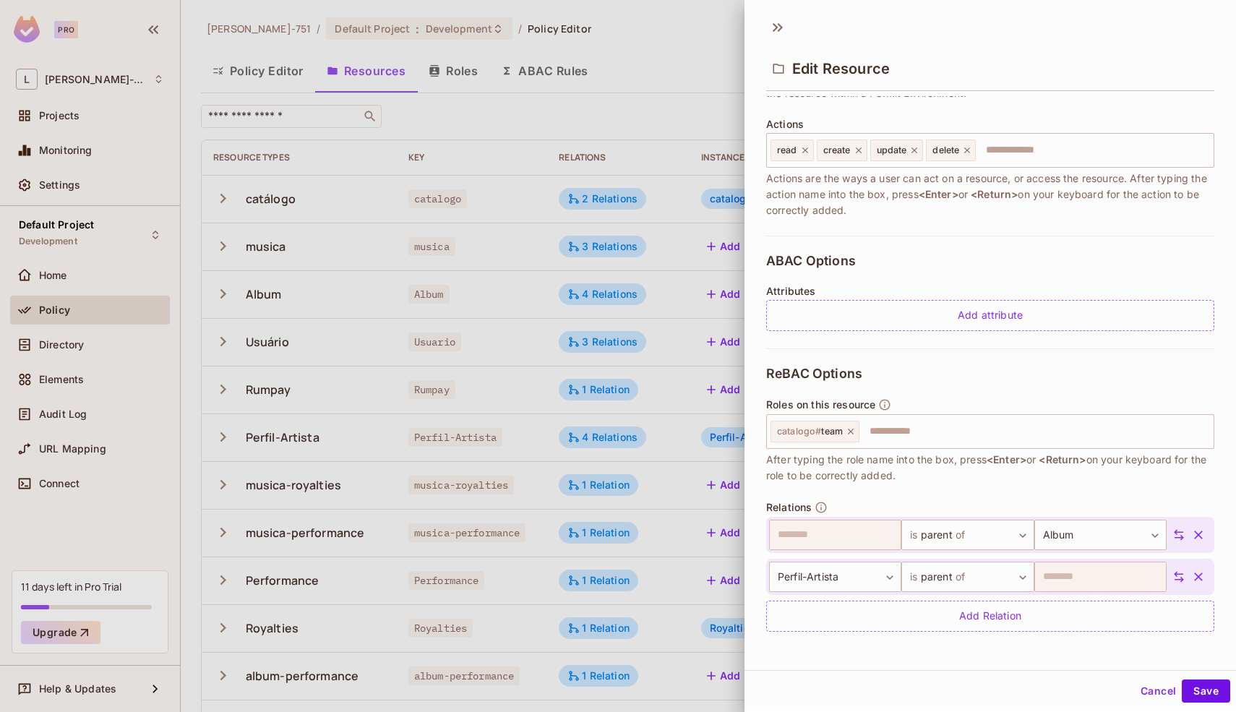
click at [644, 364] on div at bounding box center [618, 356] width 1236 height 712
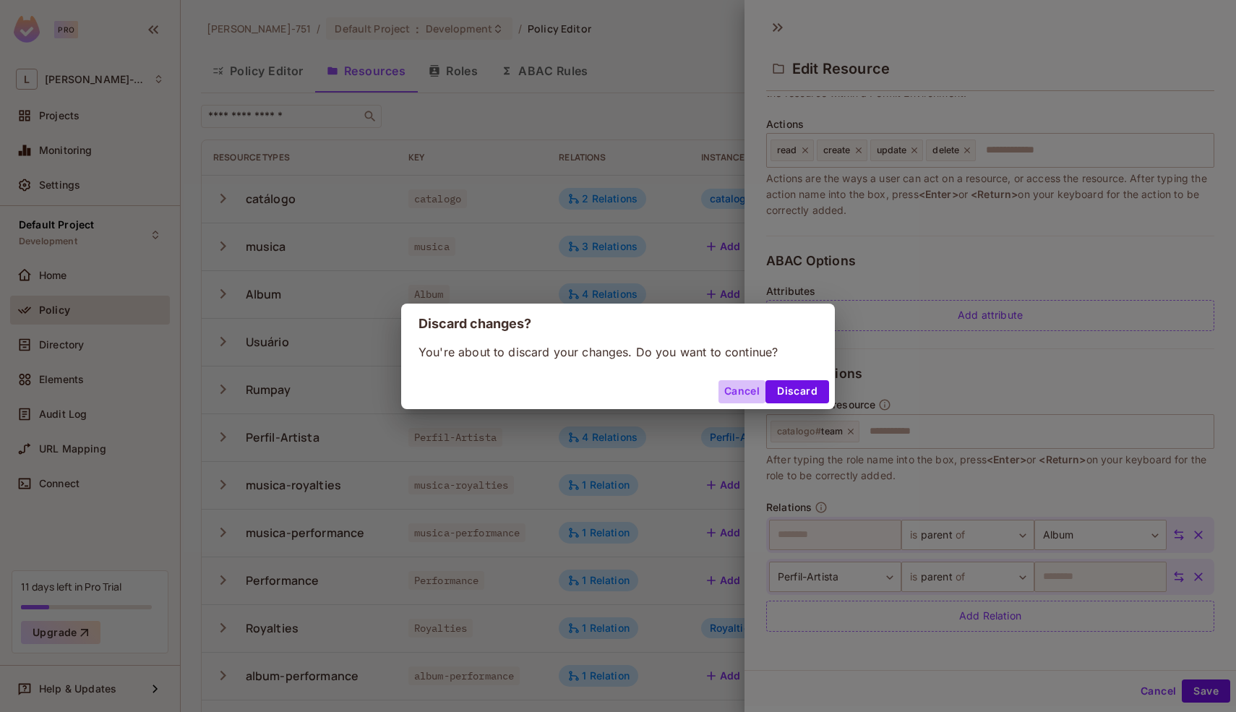
click at [741, 384] on button "Cancel" at bounding box center [741, 391] width 47 height 23
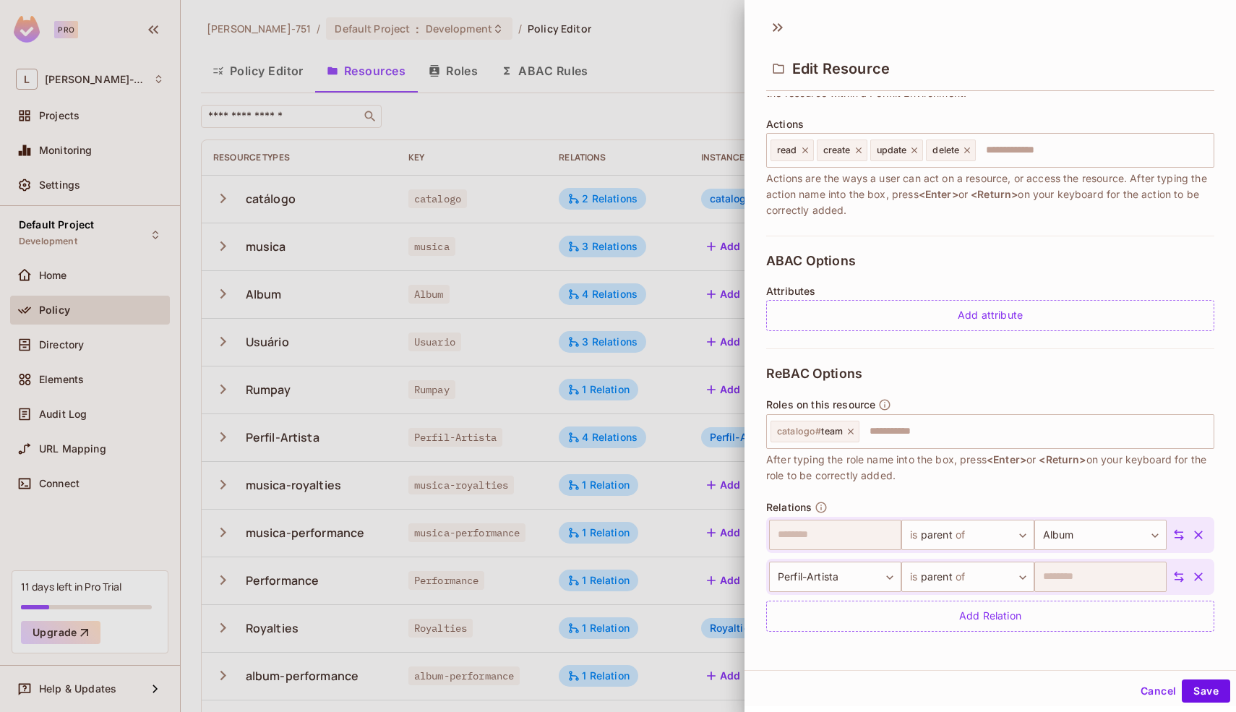
click at [864, 22] on div "Edit Resource" at bounding box center [989, 56] width 491 height 80
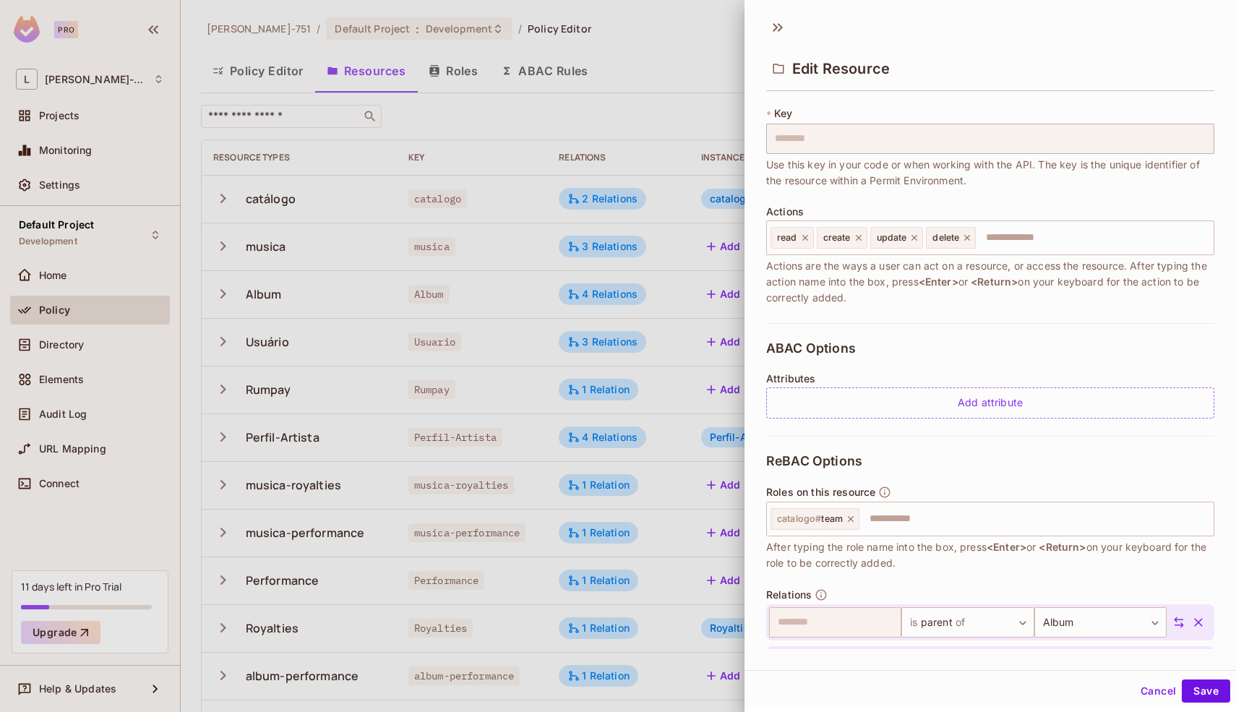
scroll to position [0, 0]
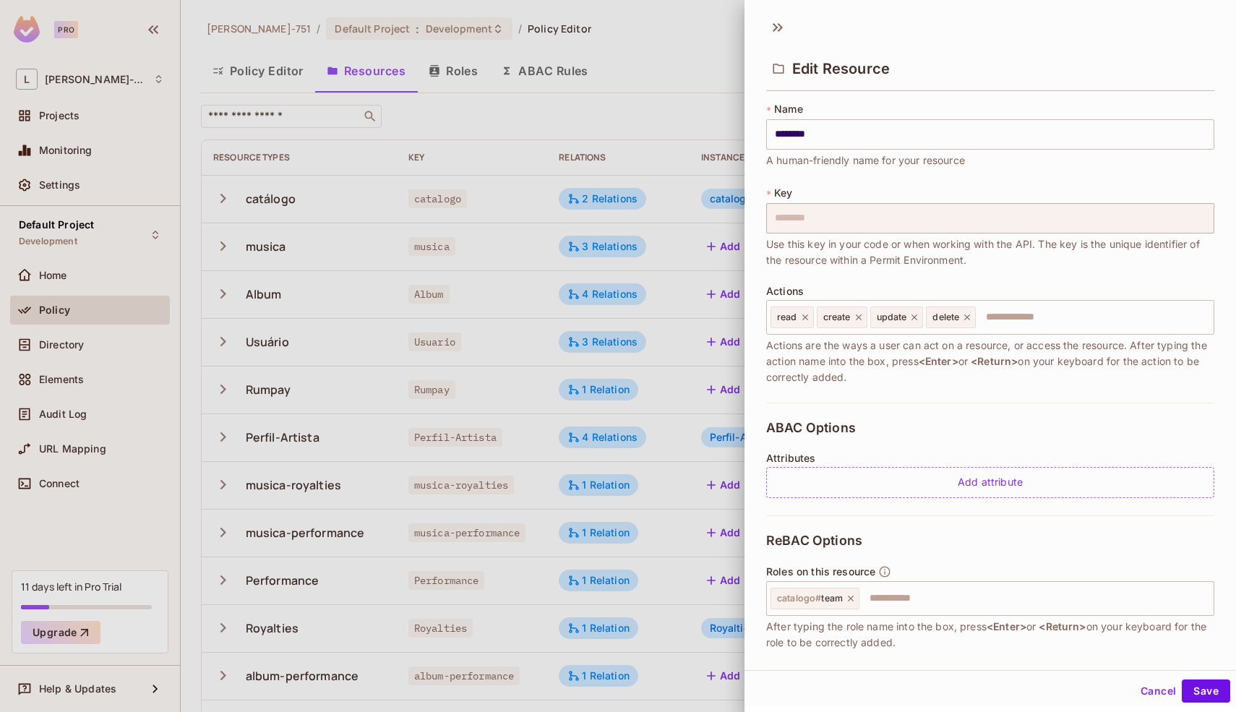
click at [875, 175] on div "* Name ******** ​ A human-friendly name for your resource * Key ******** ​ Use …" at bounding box center [990, 252] width 448 height 301
click at [548, 270] on div at bounding box center [618, 356] width 1236 height 712
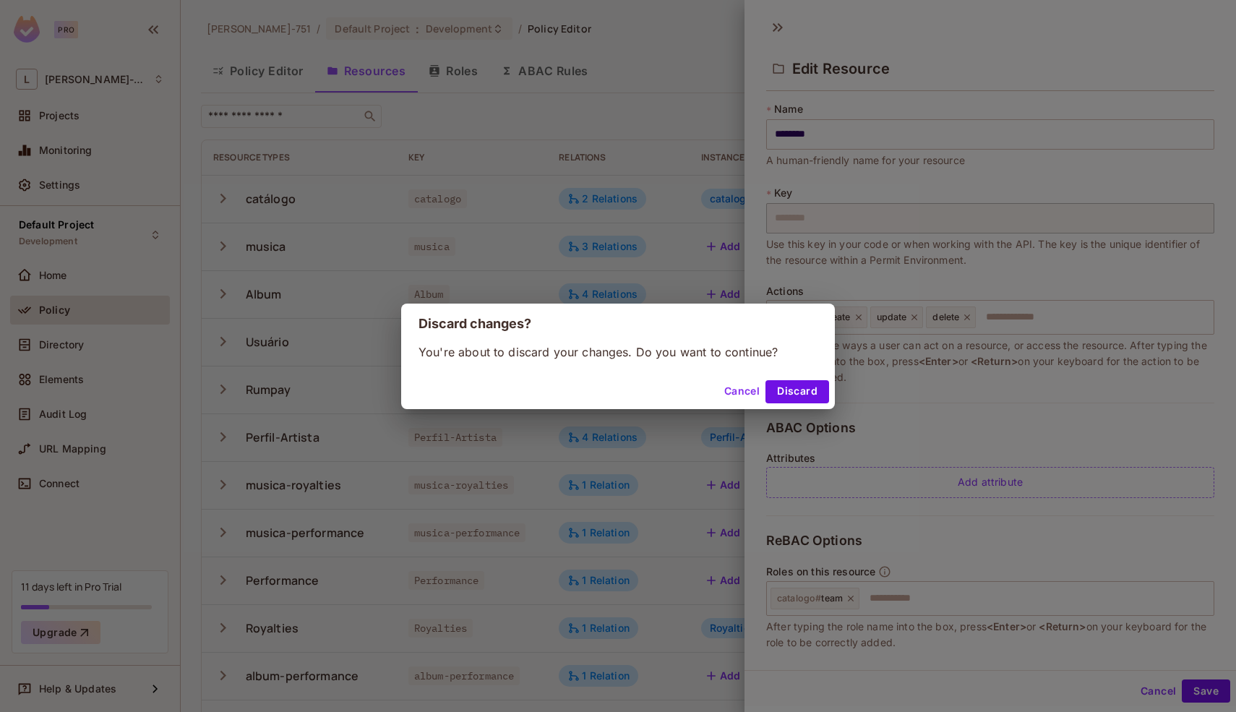
click at [786, 375] on div "Cancel Discard" at bounding box center [618, 391] width 434 height 35
click at [788, 385] on button "Discard" at bounding box center [797, 391] width 64 height 23
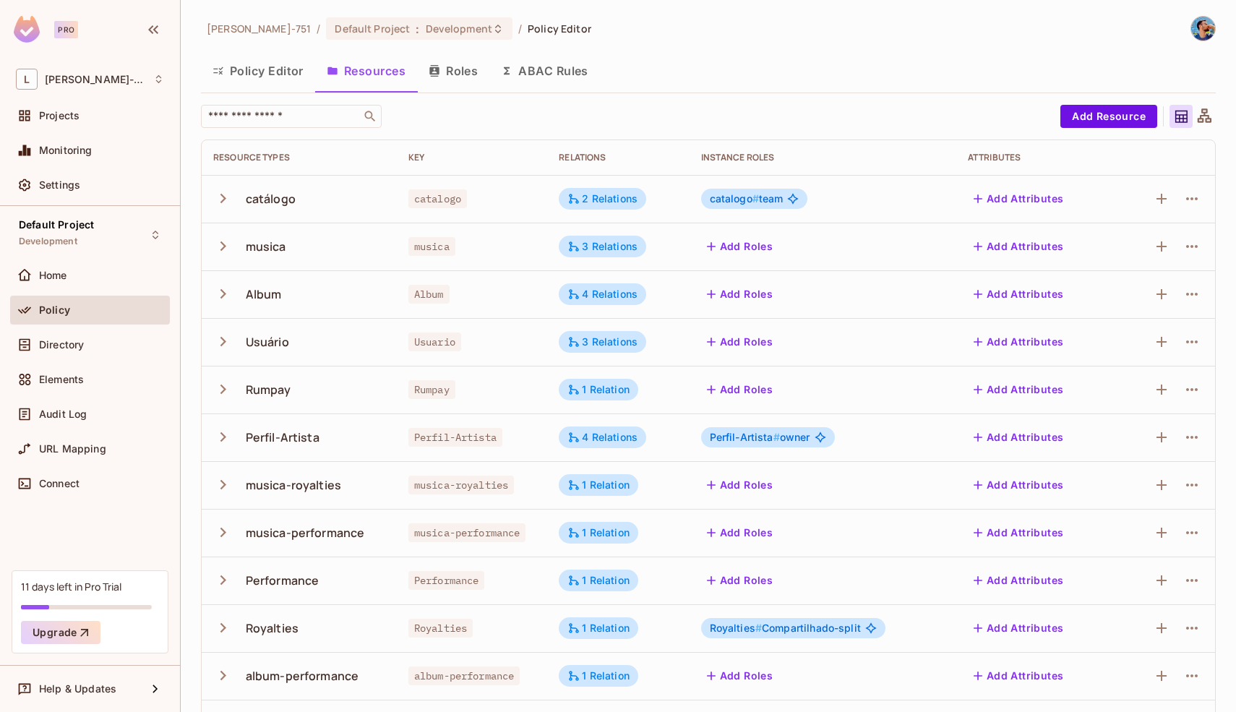
click at [1210, 120] on div "Leonardo-751 / Default Project : Development / Policy Editor Policy Editor Reso…" at bounding box center [708, 356] width 1055 height 712
click at [1200, 120] on icon at bounding box center [1204, 117] width 18 height 18
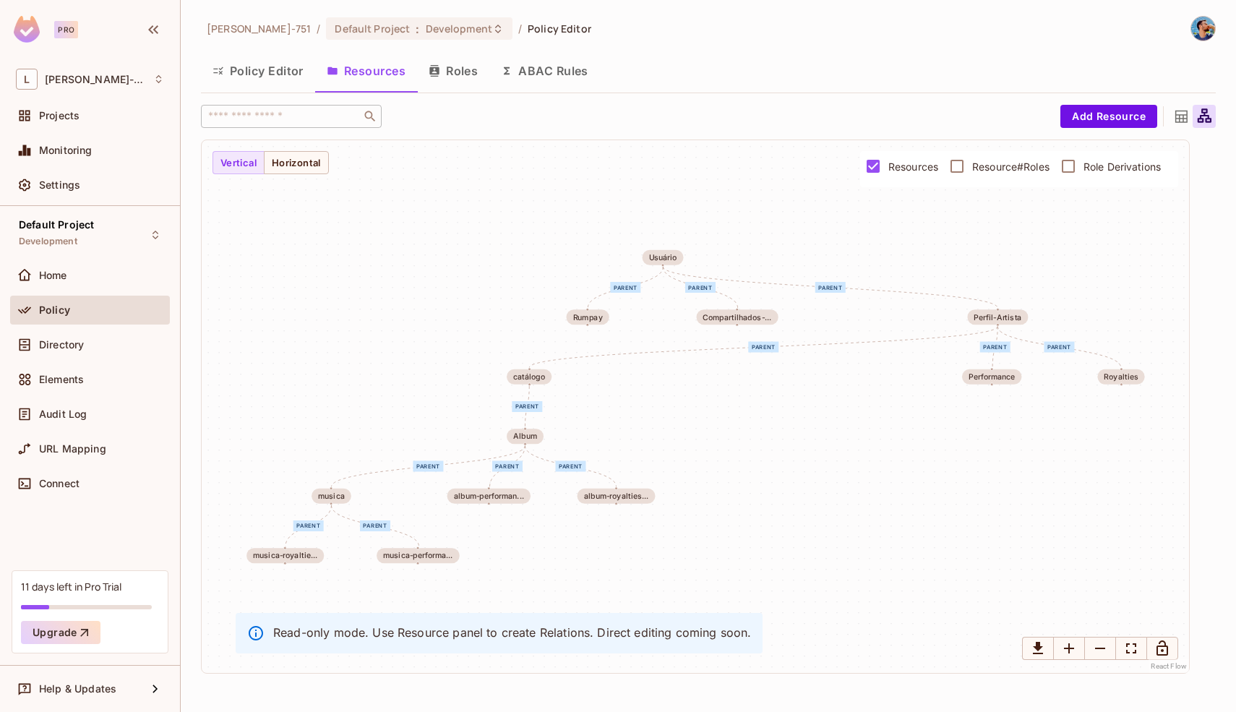
click at [1004, 171] on span "Resource#Roles" at bounding box center [1010, 167] width 77 height 14
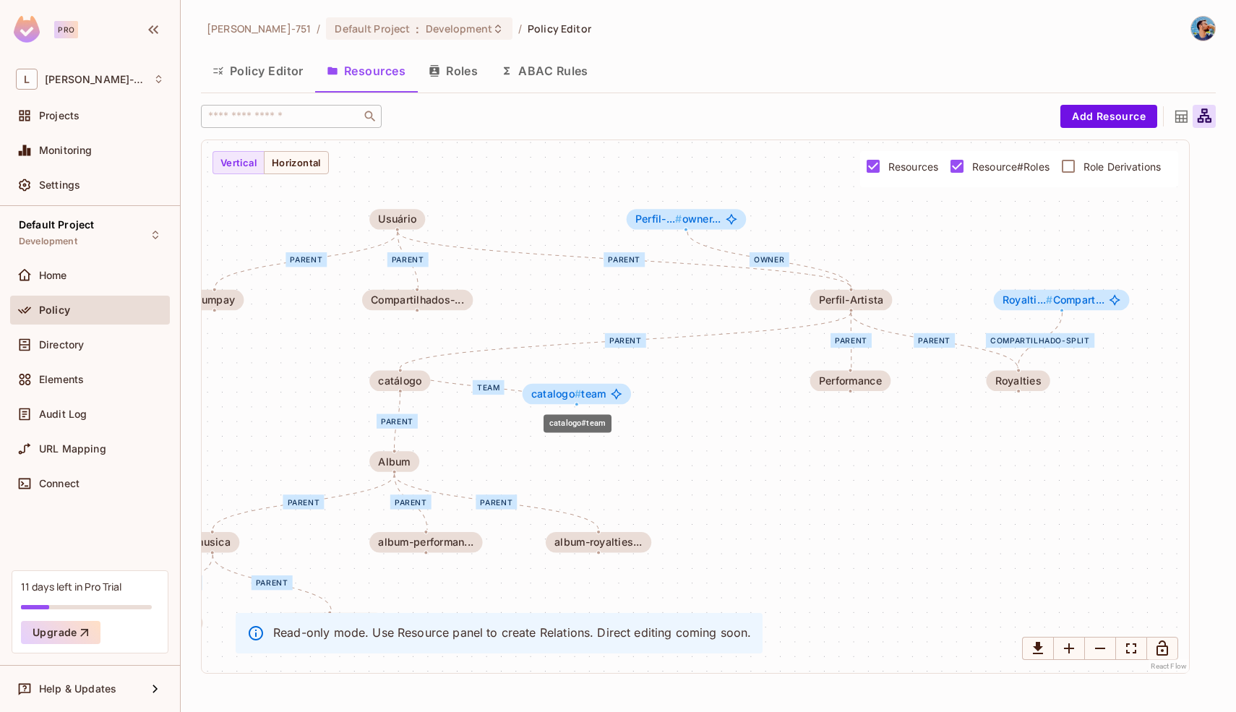
drag, startPoint x: 655, startPoint y: 299, endPoint x: 547, endPoint y: 391, distance: 141.5
click at [547, 391] on span "catalogo #" at bounding box center [556, 393] width 50 height 12
click at [410, 459] on div "Album" at bounding box center [394, 461] width 50 height 20
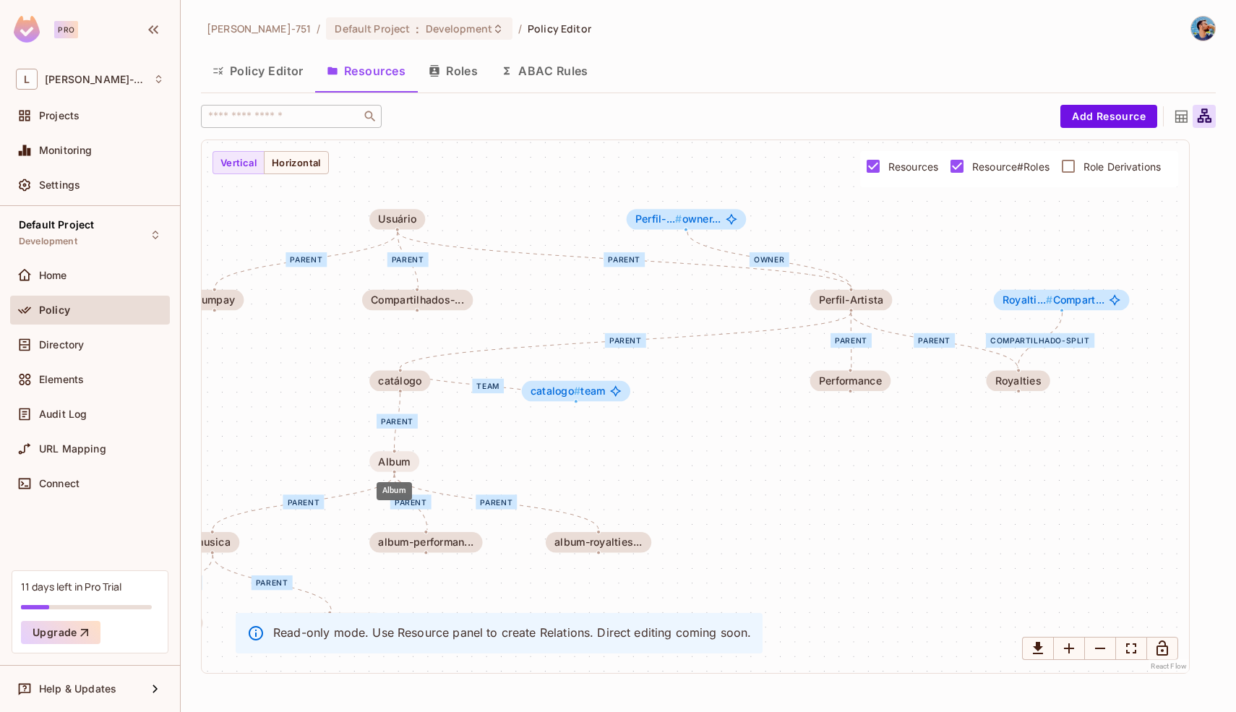
click at [404, 454] on div "Album" at bounding box center [394, 461] width 50 height 20
click at [272, 77] on button "Policy Editor" at bounding box center [258, 71] width 114 height 36
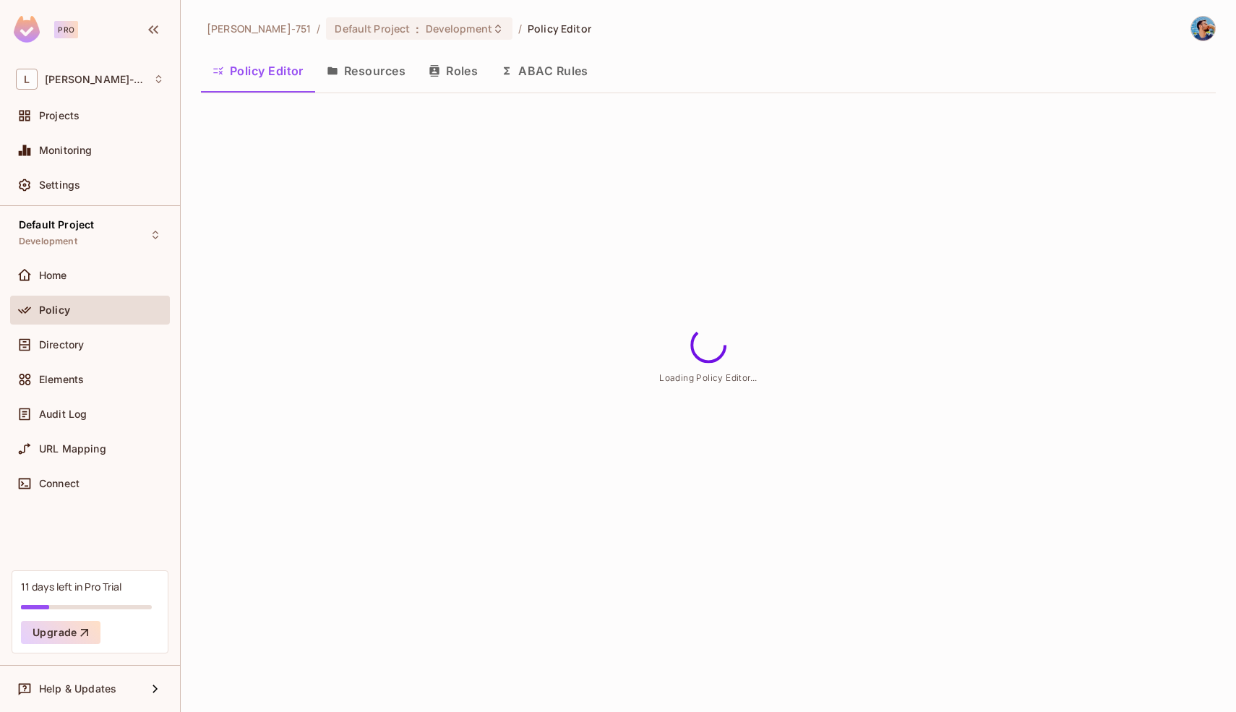
click at [375, 80] on button "Resources" at bounding box center [366, 71] width 102 height 36
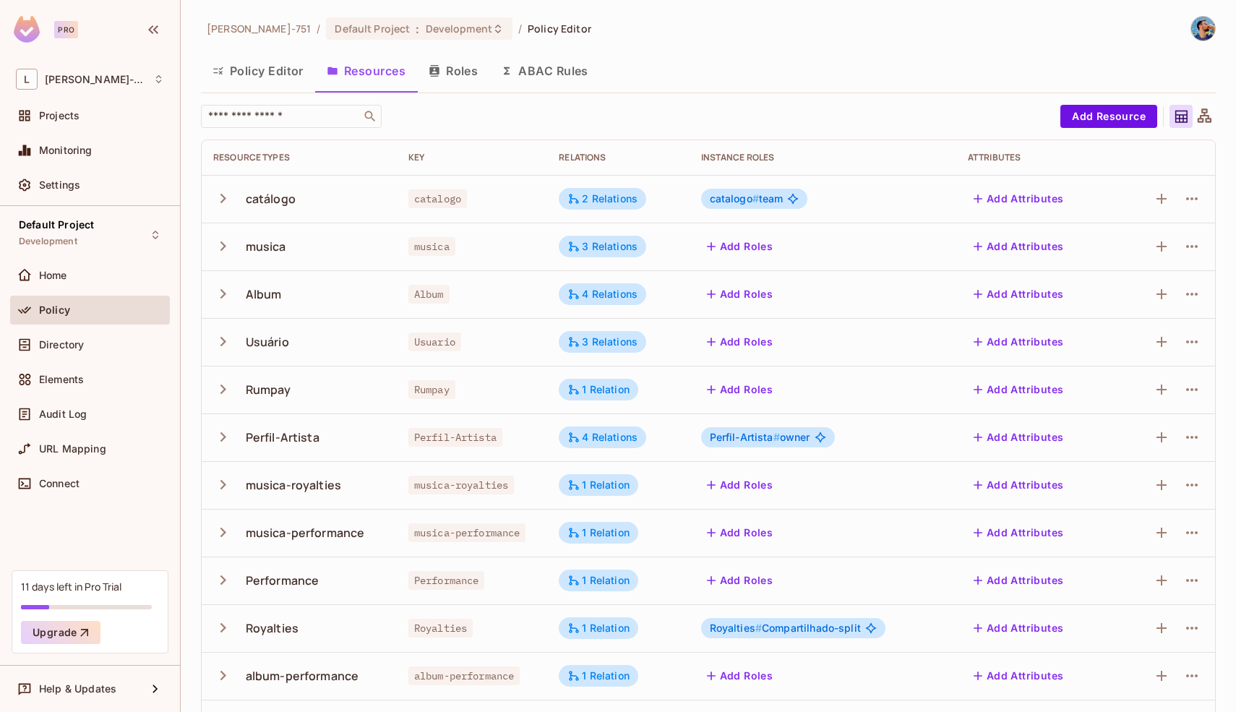
click at [470, 74] on button "Roles" at bounding box center [453, 71] width 72 height 36
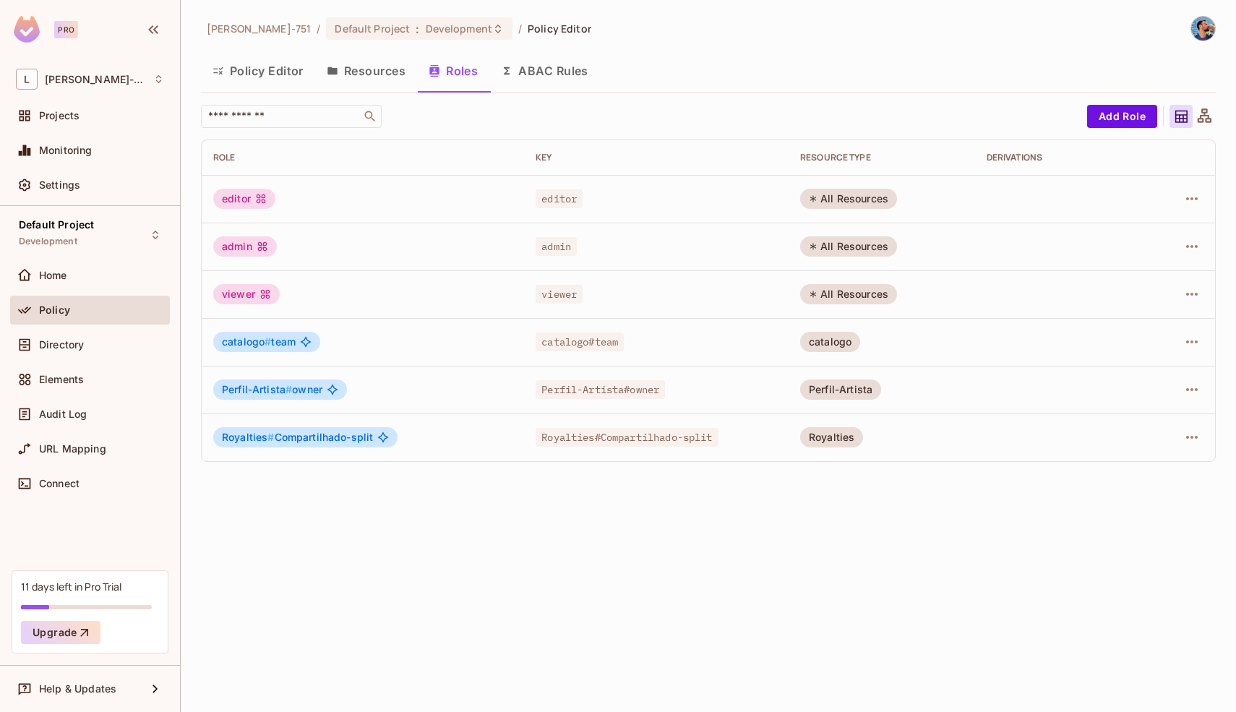
click at [374, 345] on div "catalogo # team" at bounding box center [362, 342] width 299 height 20
click at [1189, 345] on icon "button" at bounding box center [1191, 341] width 17 height 17
click at [1134, 372] on div "Edit Role" at bounding box center [1127, 375] width 43 height 14
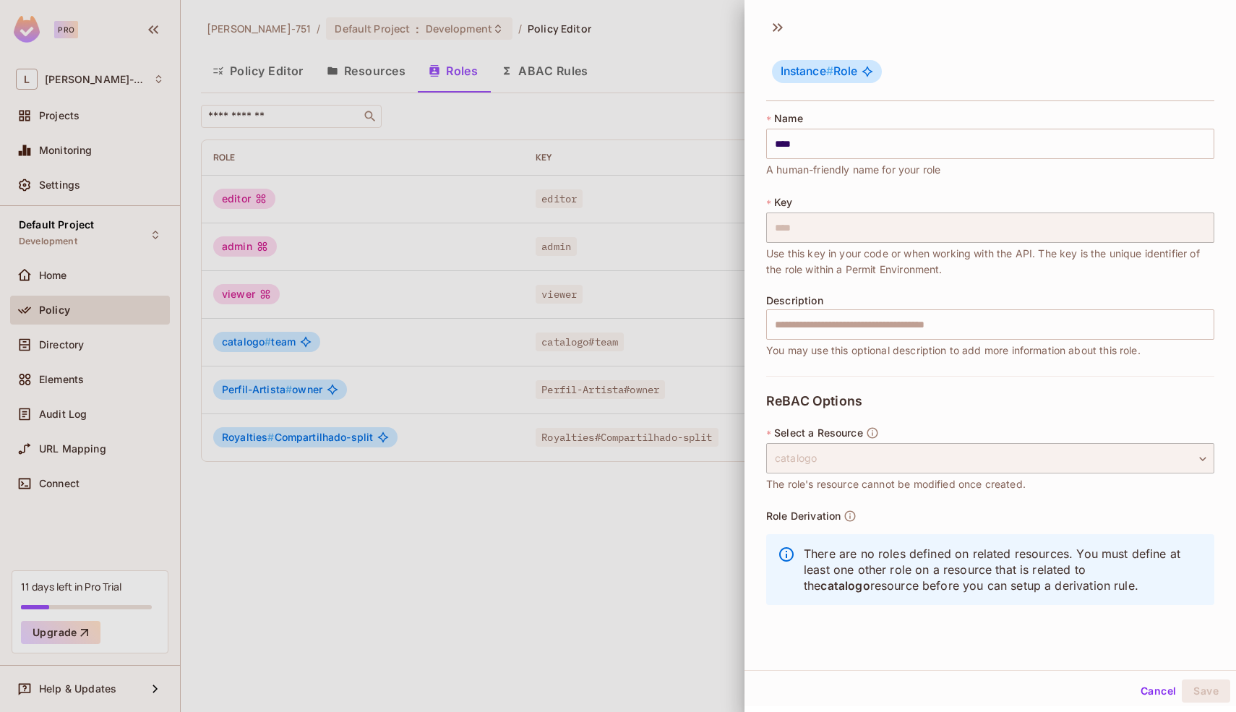
scroll to position [2, 0]
click at [782, 65] on span "Instance #" at bounding box center [806, 69] width 53 height 14
click at [778, 27] on icon at bounding box center [777, 25] width 23 height 23
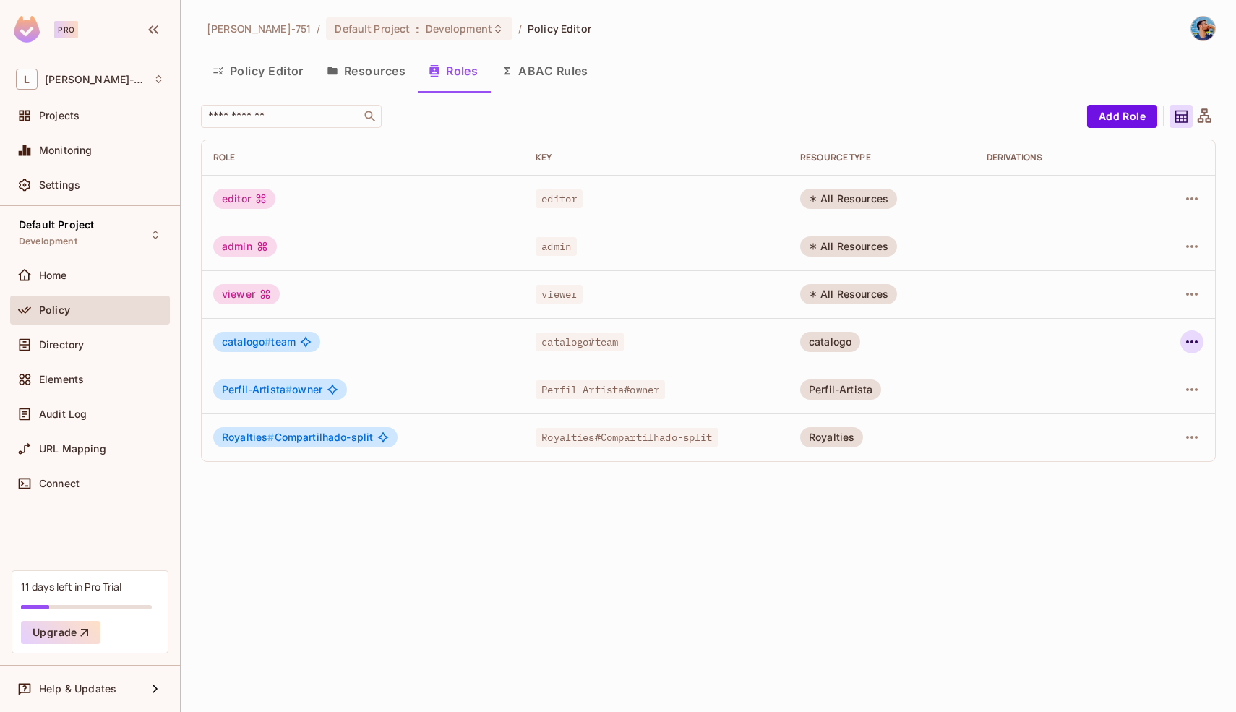
click at [1191, 345] on icon "button" at bounding box center [1191, 341] width 17 height 17
click at [1139, 442] on div "Delete Role" at bounding box center [1134, 438] width 56 height 14
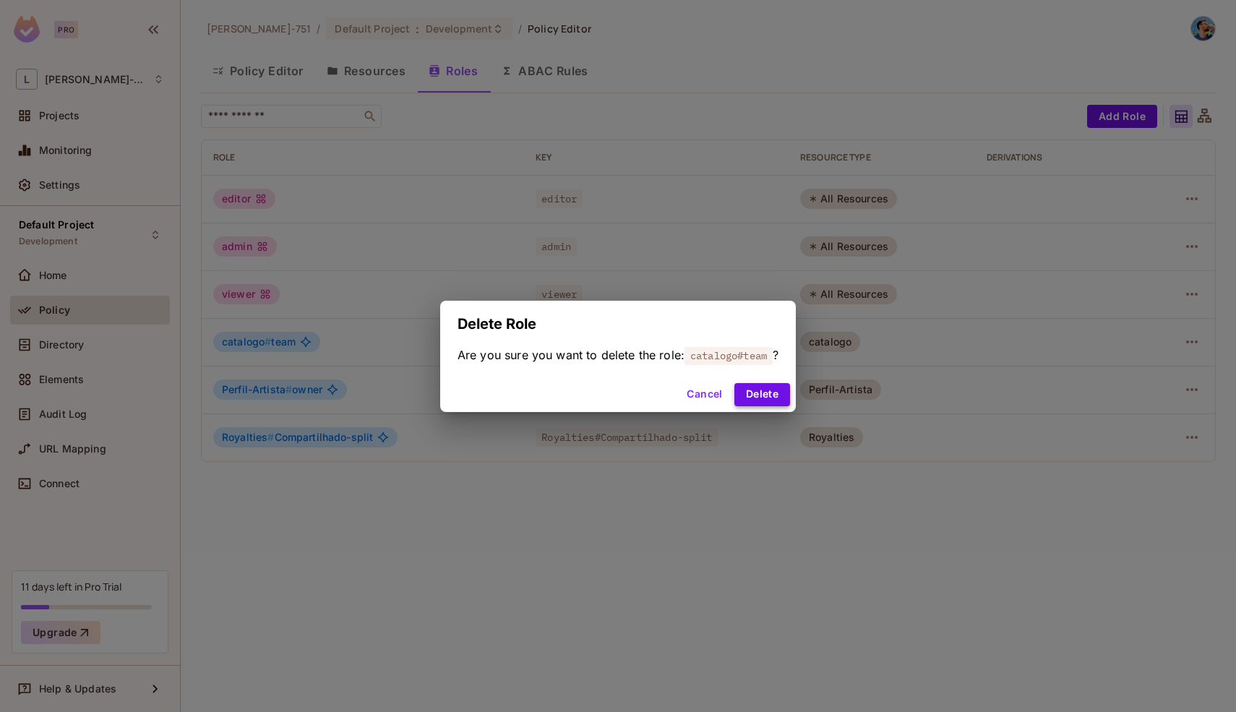
click at [767, 390] on button "Delete" at bounding box center [762, 394] width 56 height 23
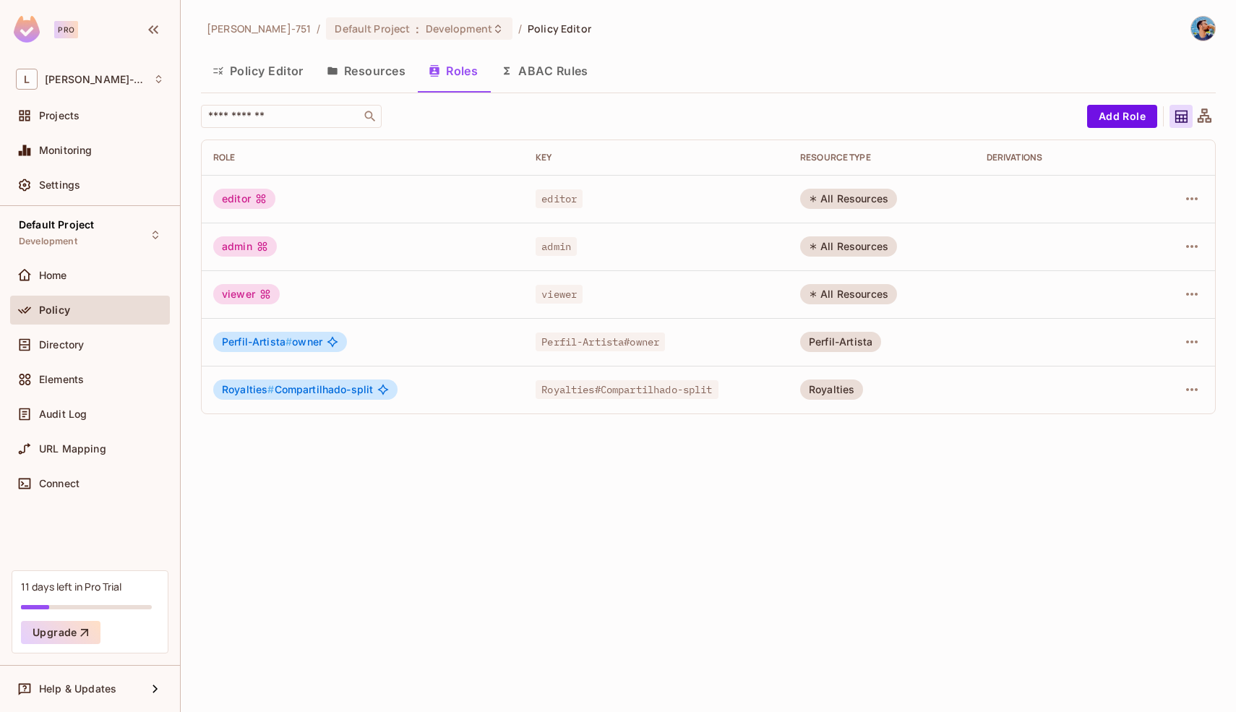
click at [361, 71] on button "Resources" at bounding box center [366, 71] width 102 height 36
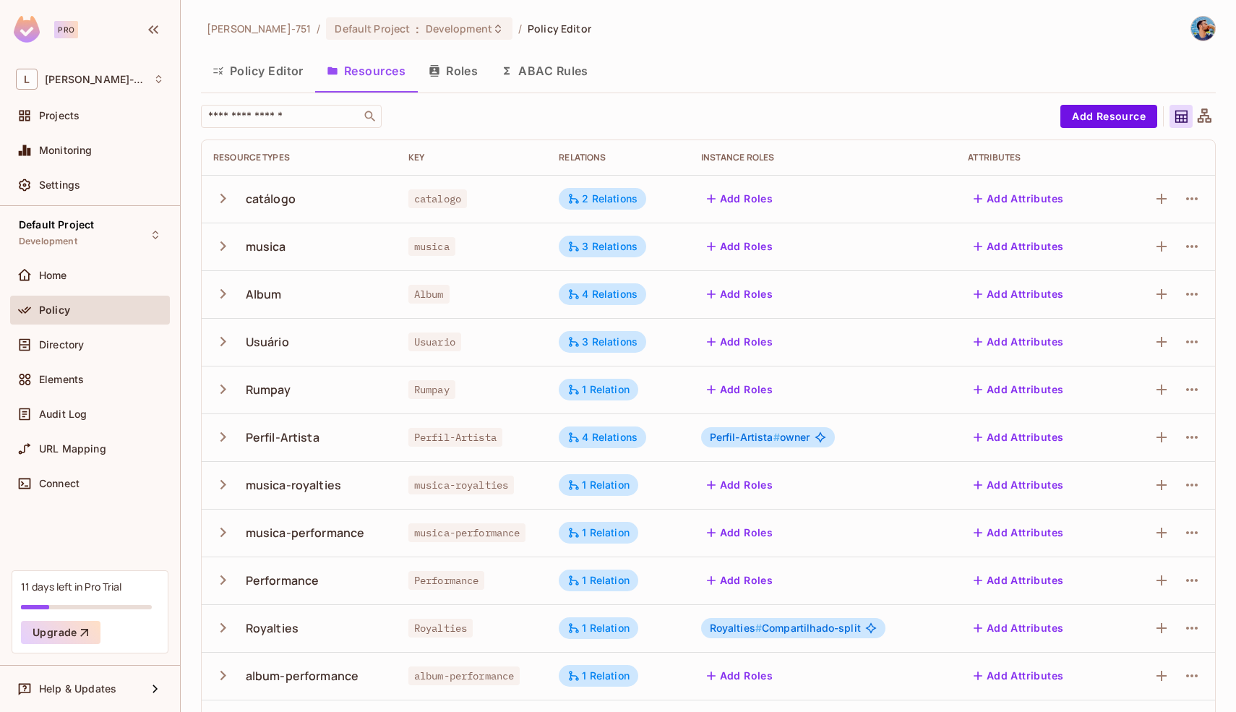
click at [465, 68] on button "Roles" at bounding box center [453, 71] width 72 height 36
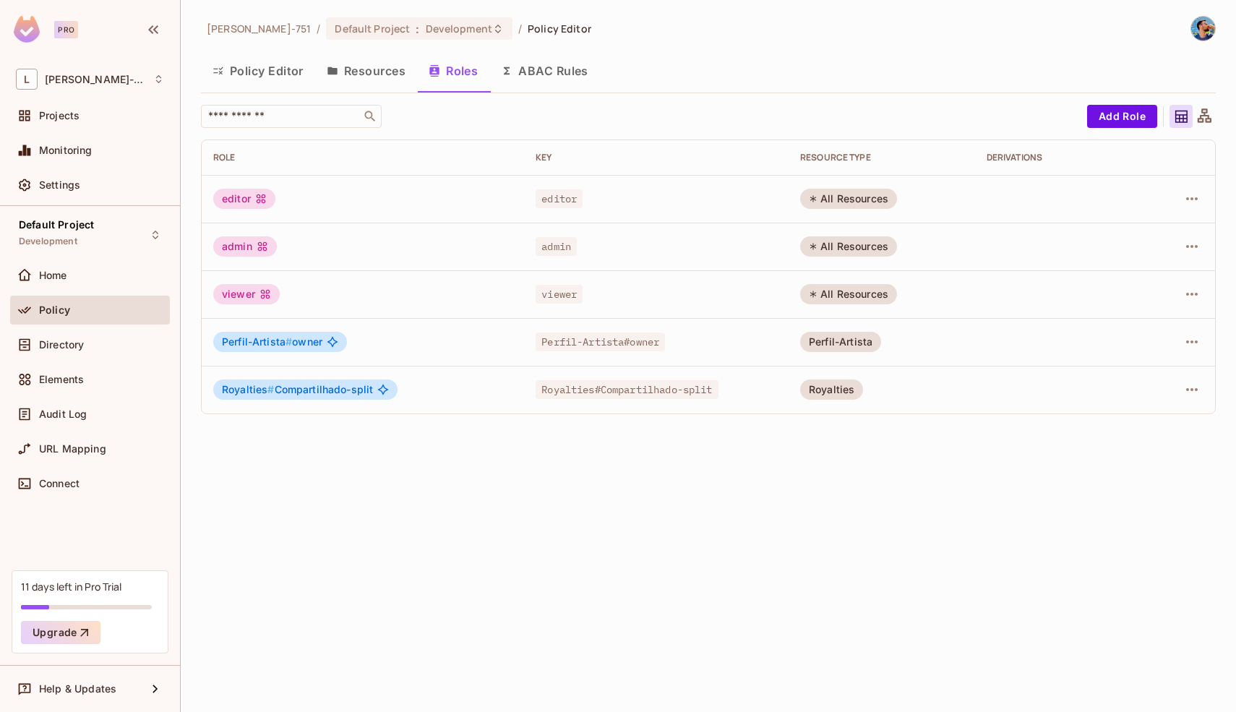
click at [373, 79] on button "Resources" at bounding box center [366, 71] width 102 height 36
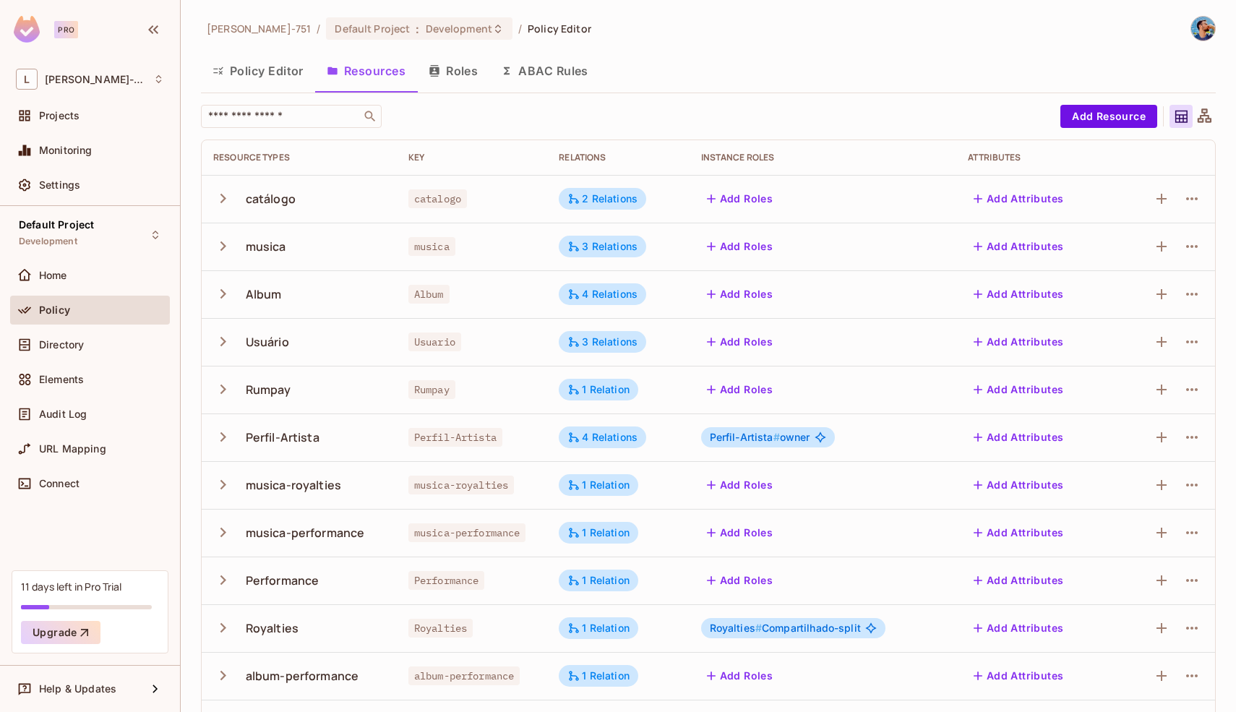
click at [465, 53] on button "Roles" at bounding box center [453, 71] width 72 height 36
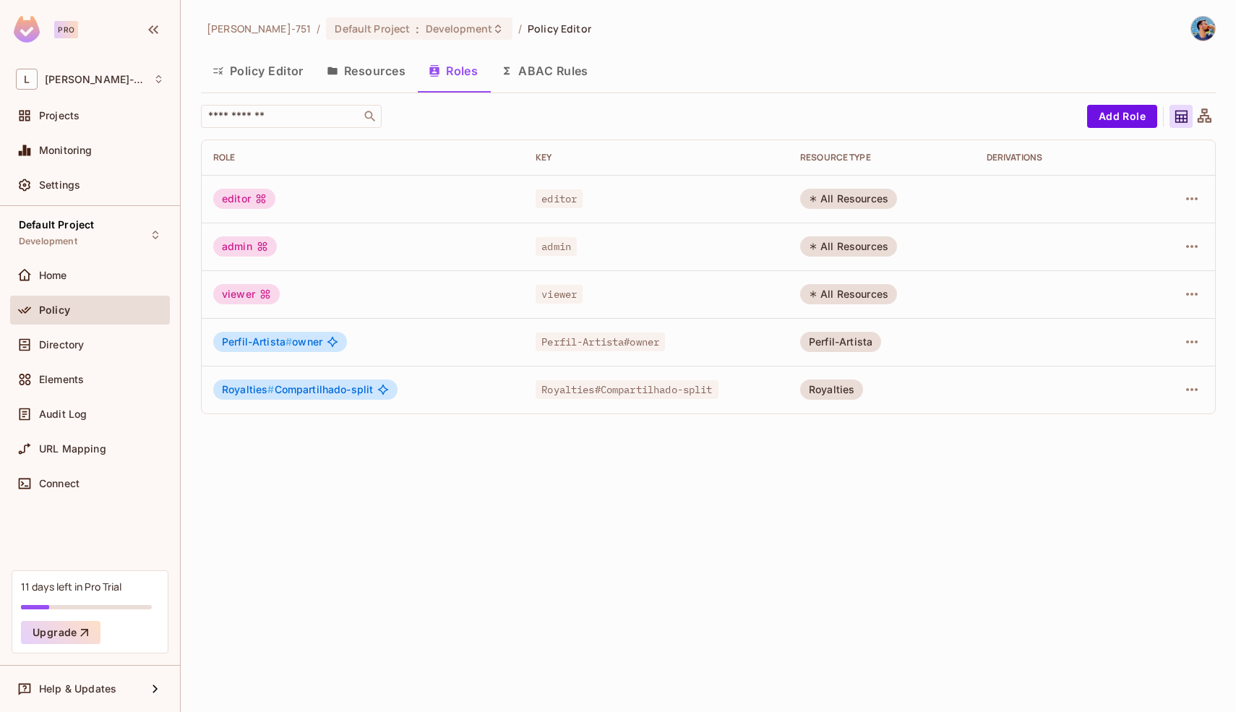
click at [356, 59] on button "Resources" at bounding box center [366, 71] width 102 height 36
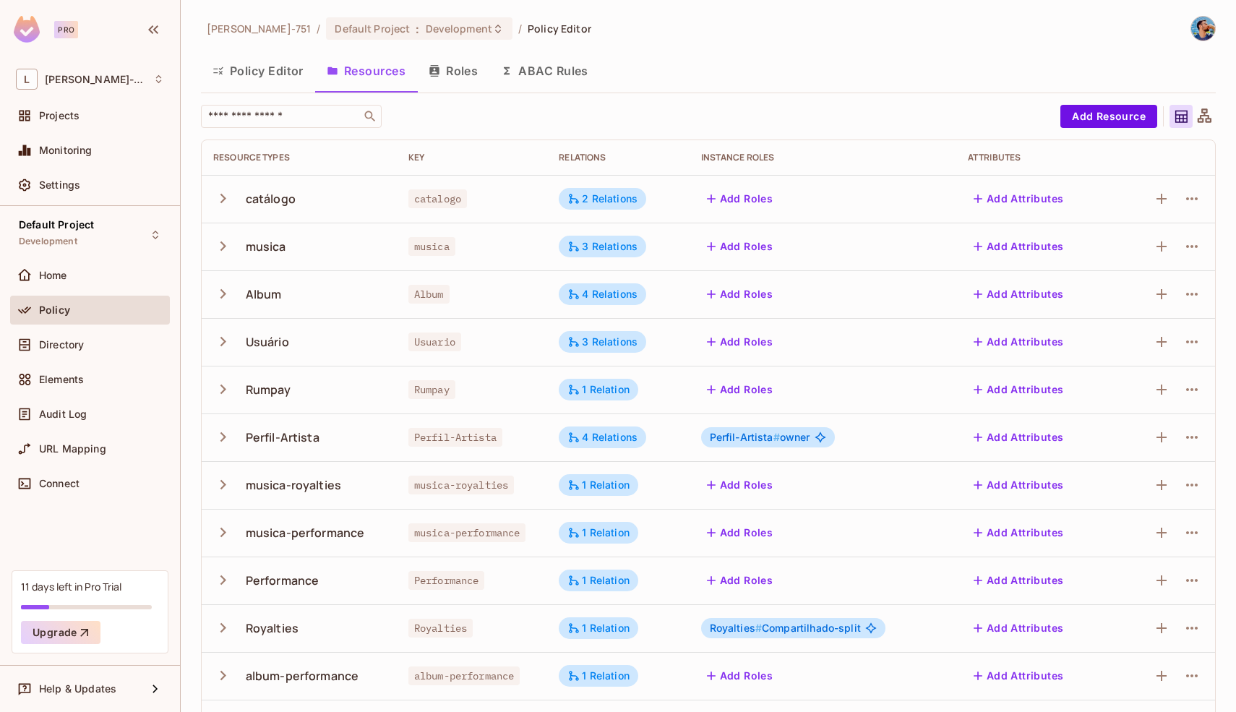
click at [455, 77] on button "Roles" at bounding box center [453, 71] width 72 height 36
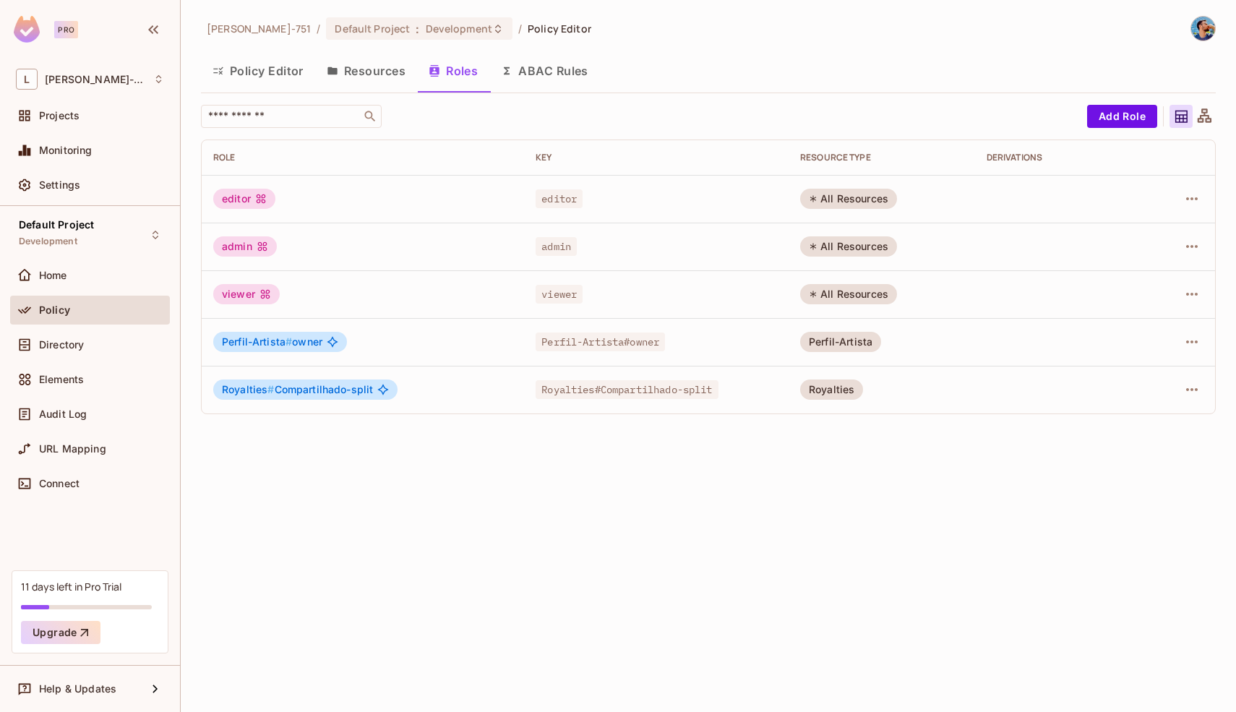
click at [341, 80] on button "Resources" at bounding box center [366, 71] width 102 height 36
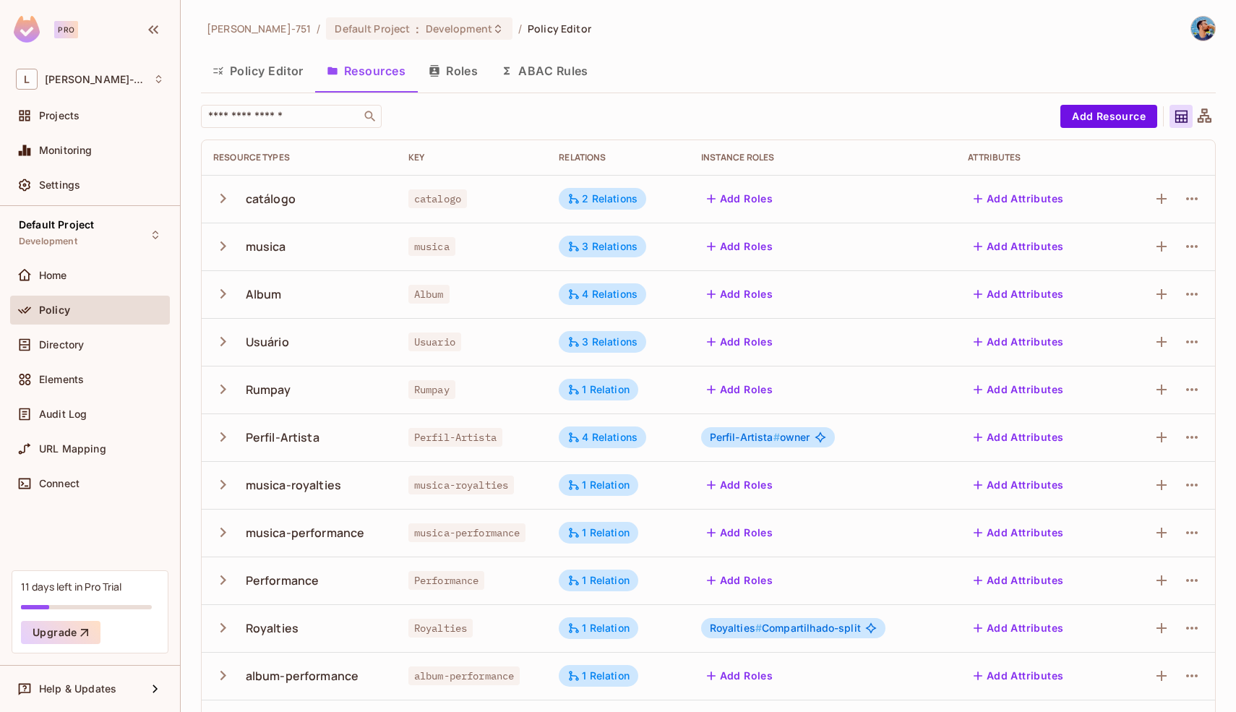
click at [1006, 205] on button "Add Attributes" at bounding box center [1019, 198] width 102 height 23
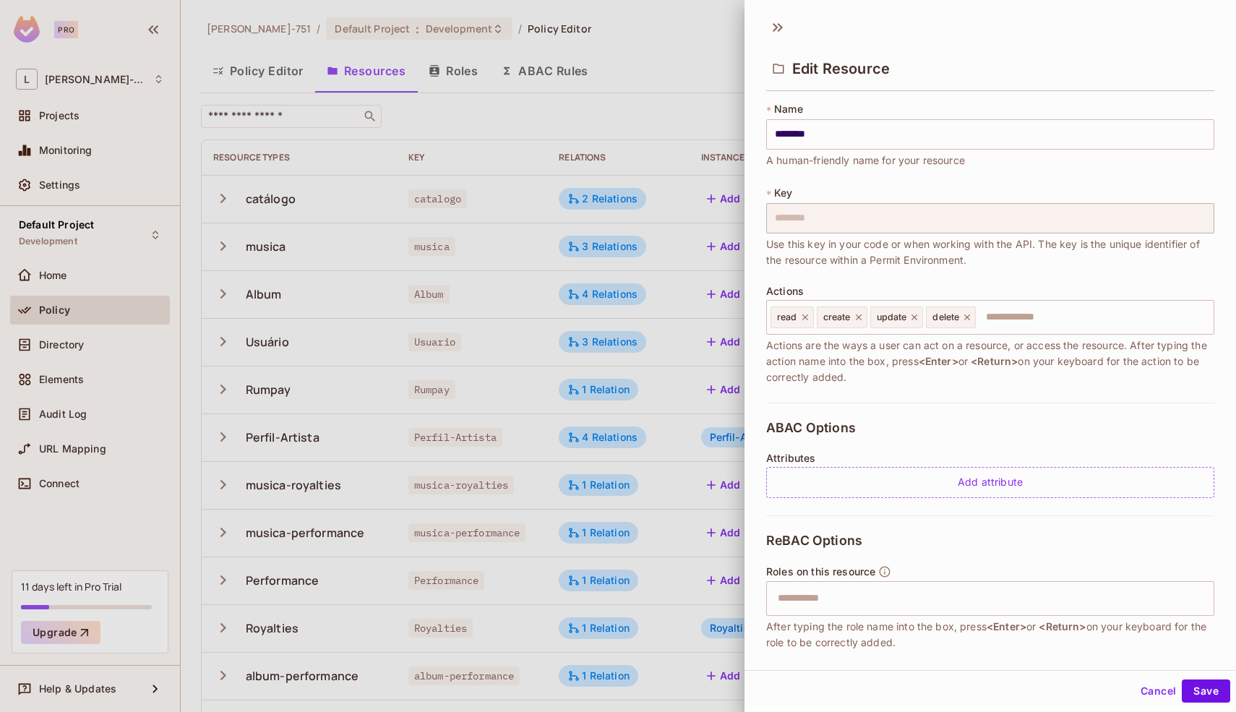
click at [957, 424] on div "ABAC Options Attributes Add attribute" at bounding box center [990, 458] width 448 height 113
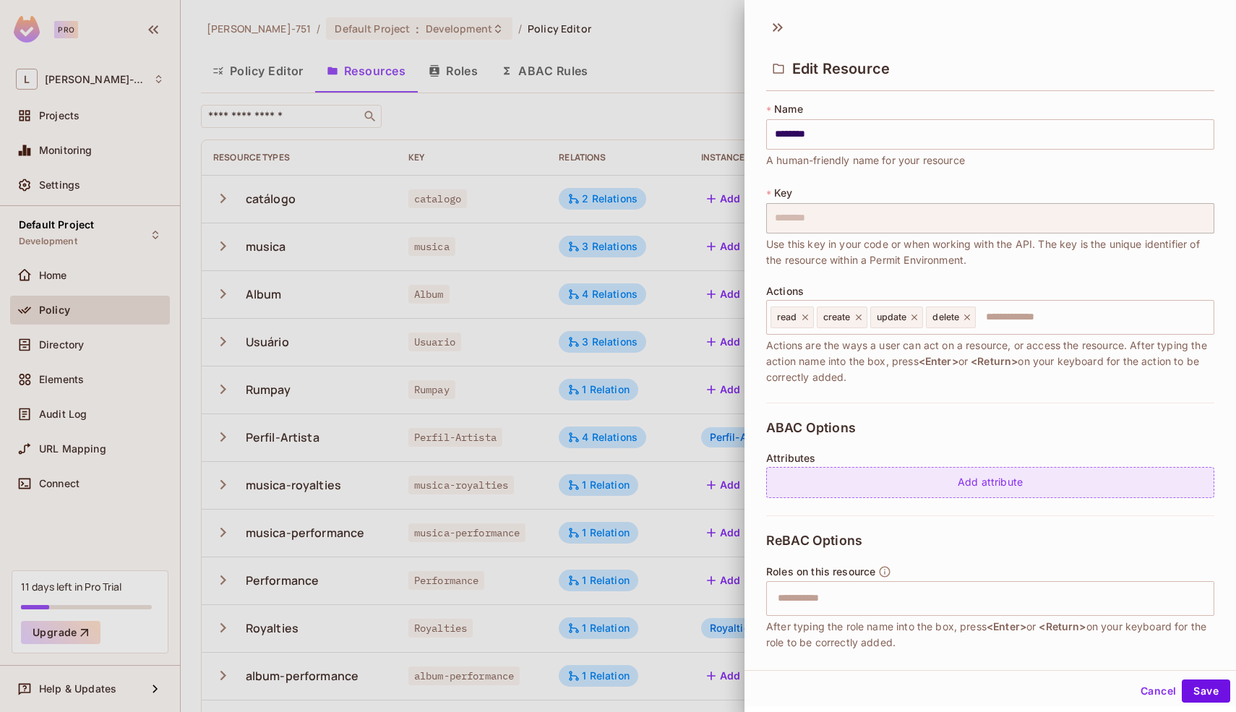
click at [923, 495] on div "Add attribute" at bounding box center [990, 482] width 448 height 31
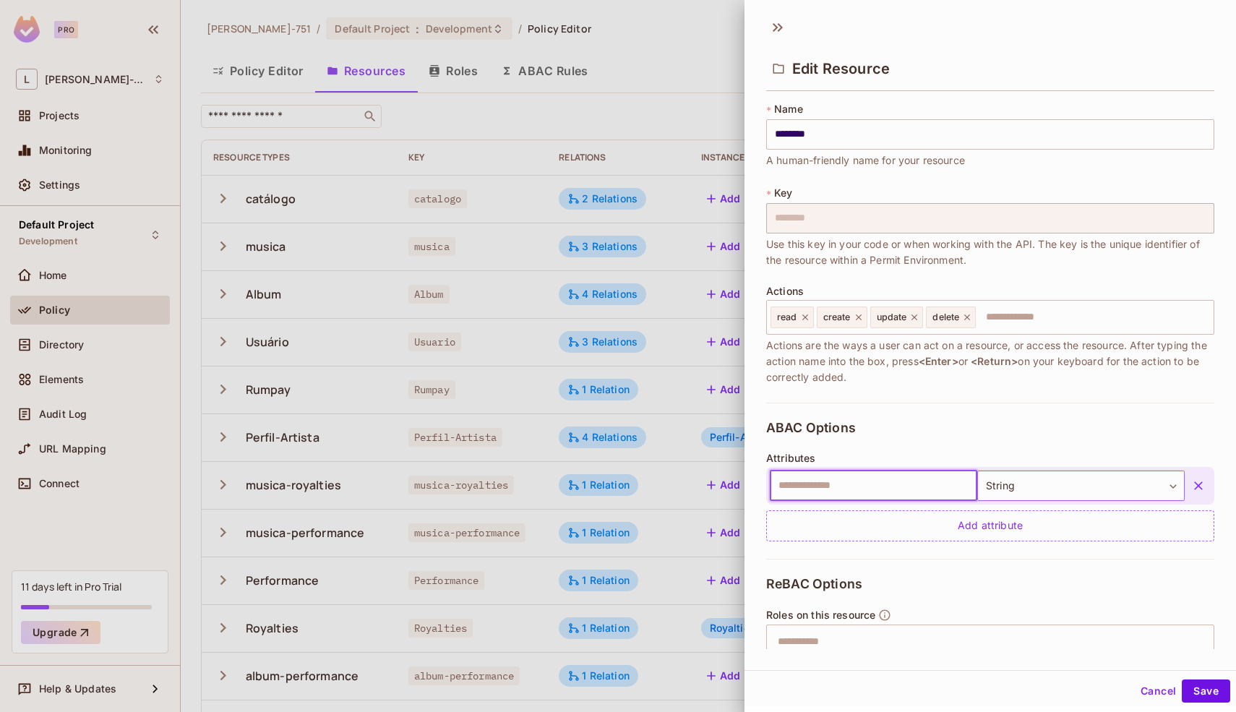
click at [1033, 478] on body "Pro L Leonardo-751 Projects Monitoring Settings Default Project Development Hom…" at bounding box center [618, 356] width 1236 height 712
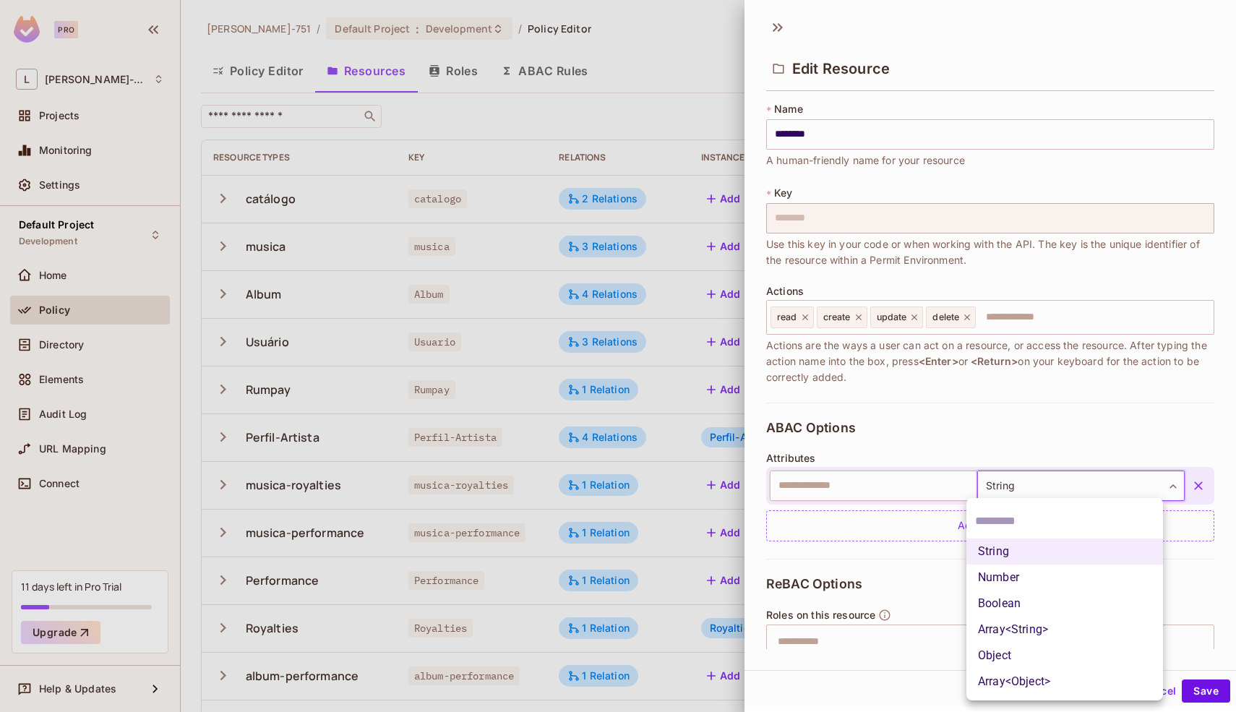
click at [1033, 439] on div at bounding box center [618, 356] width 1236 height 712
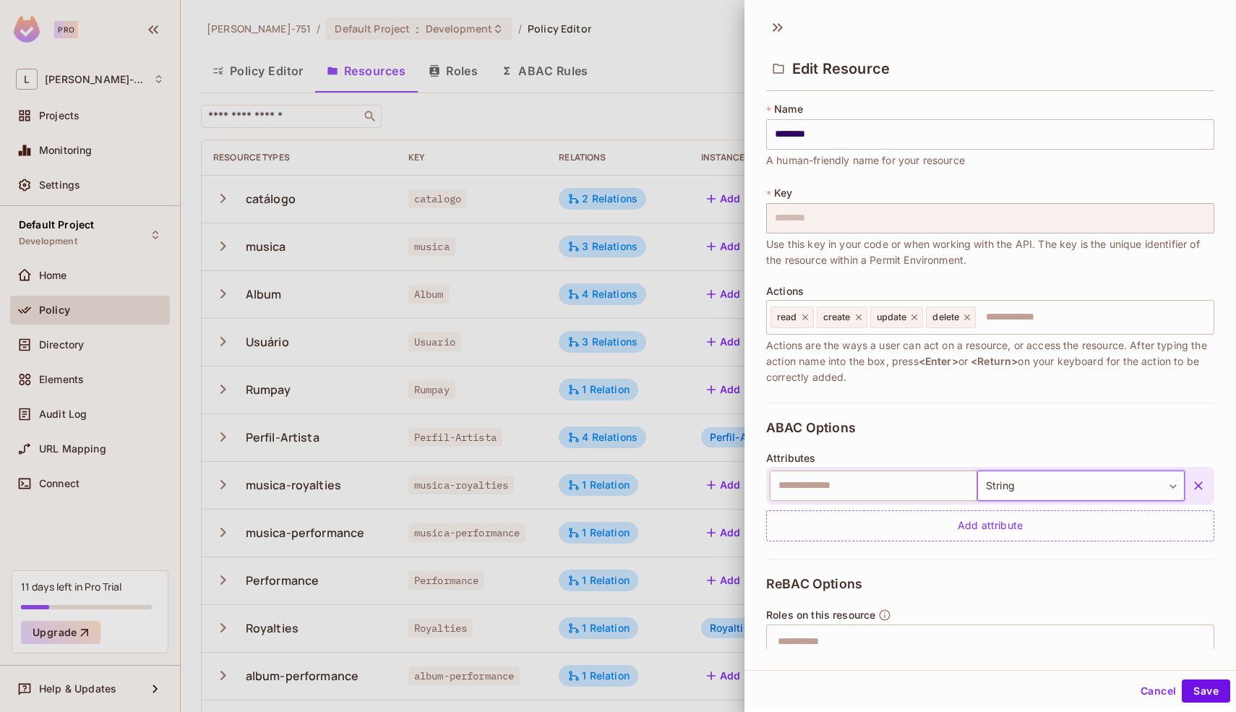
click at [1191, 491] on icon "button" at bounding box center [1198, 485] width 14 height 14
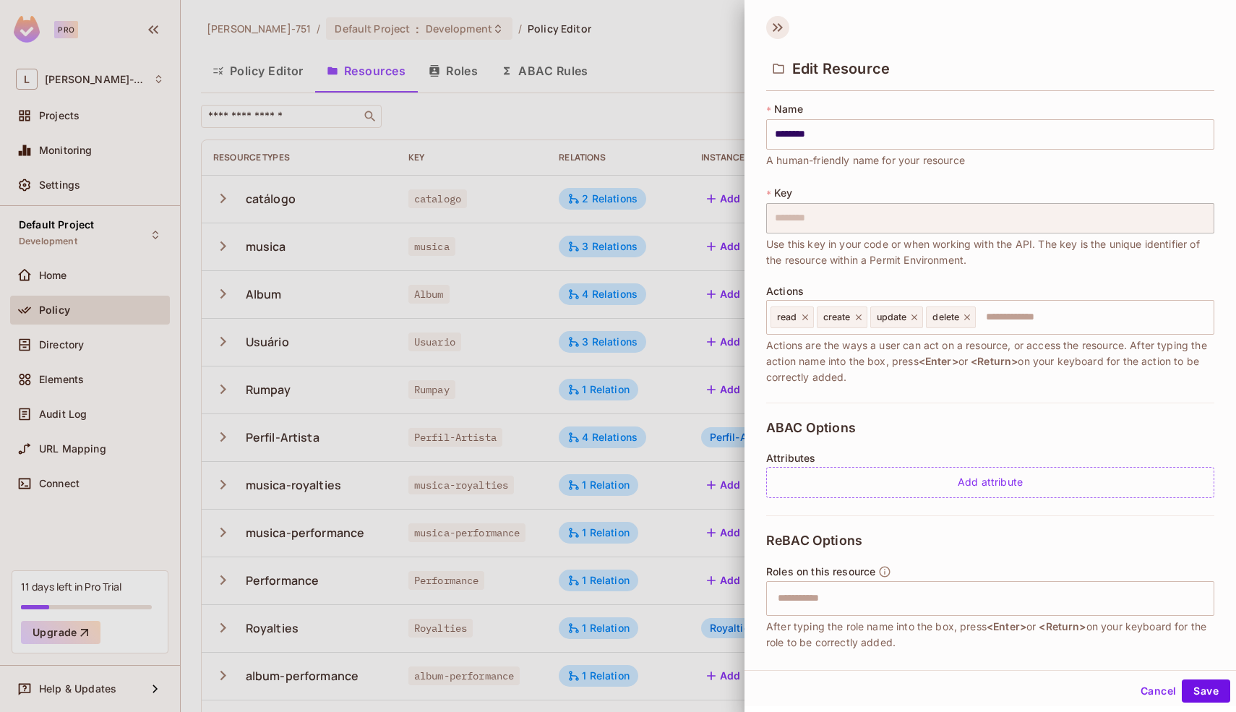
click at [779, 32] on icon at bounding box center [777, 27] width 23 height 23
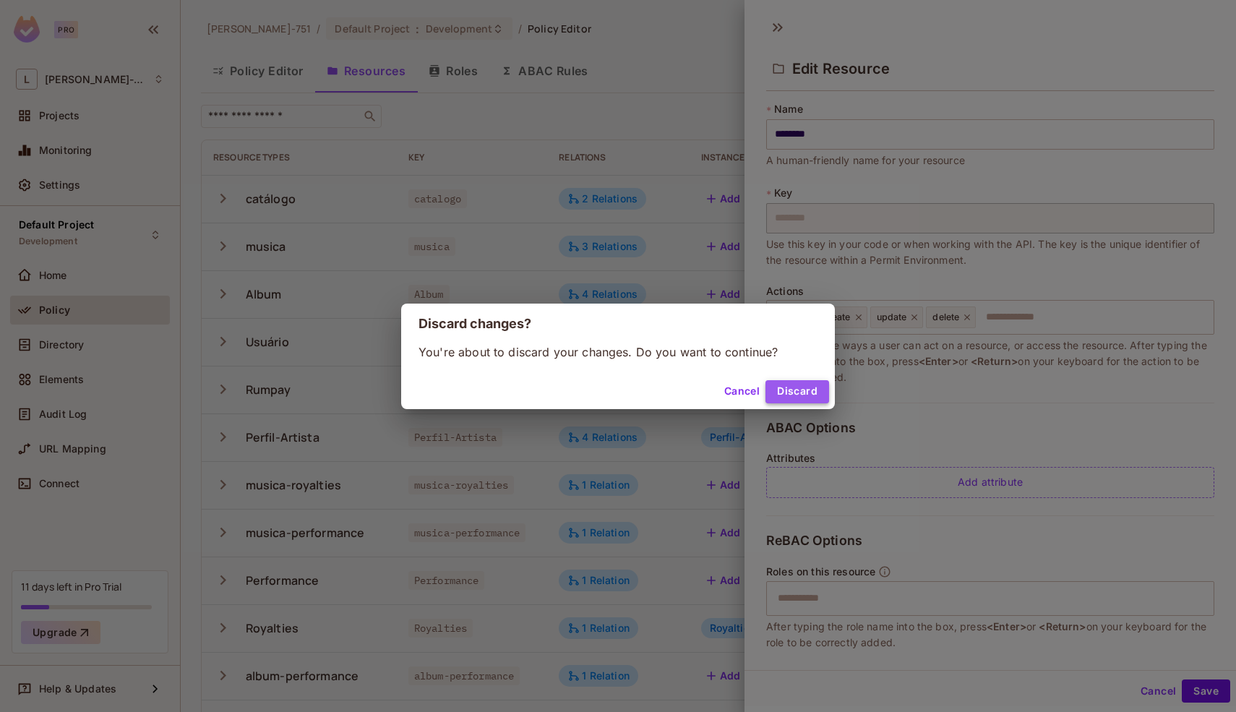
click at [810, 396] on button "Discard" at bounding box center [797, 391] width 64 height 23
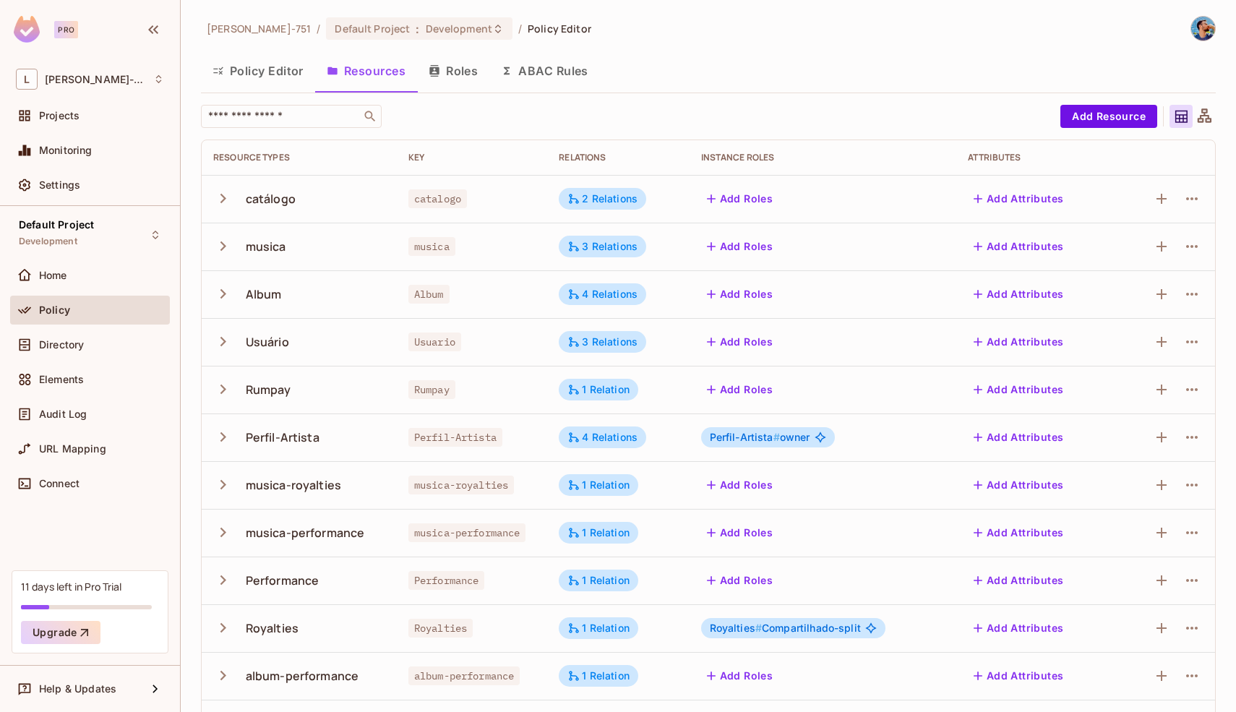
click at [976, 199] on icon "button" at bounding box center [977, 198] width 14 height 14
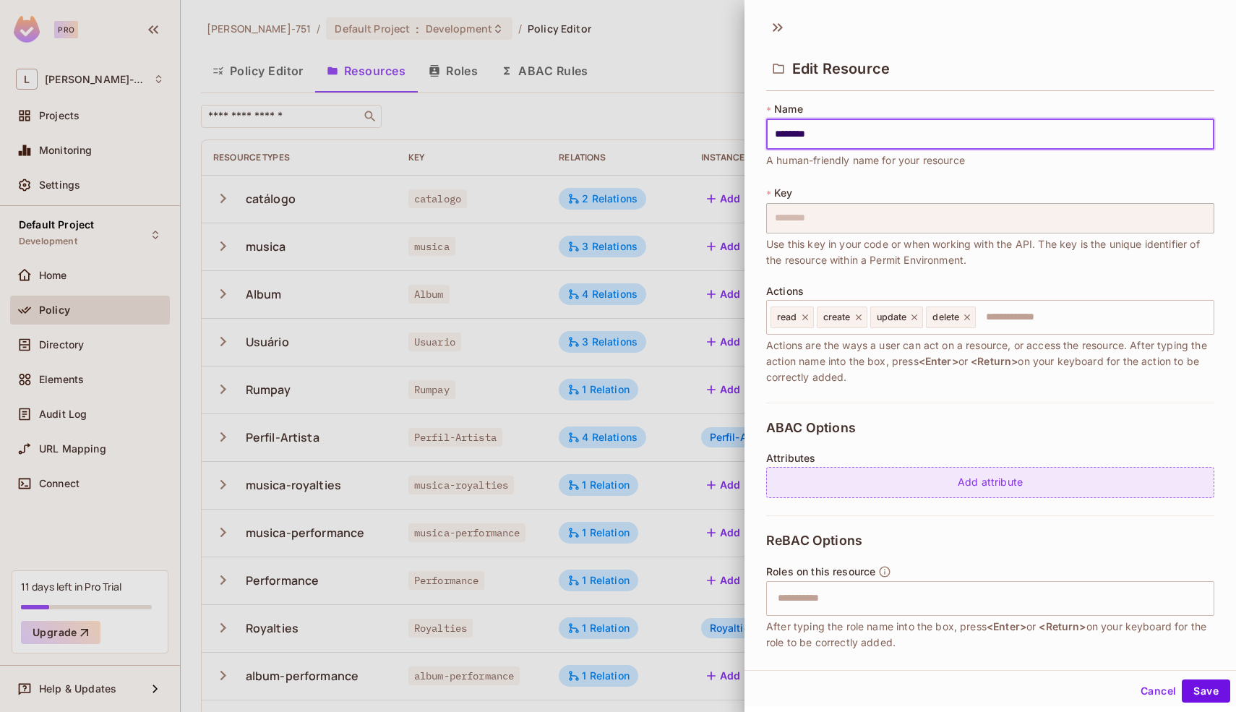
click at [947, 481] on div "Add attribute" at bounding box center [990, 482] width 448 height 31
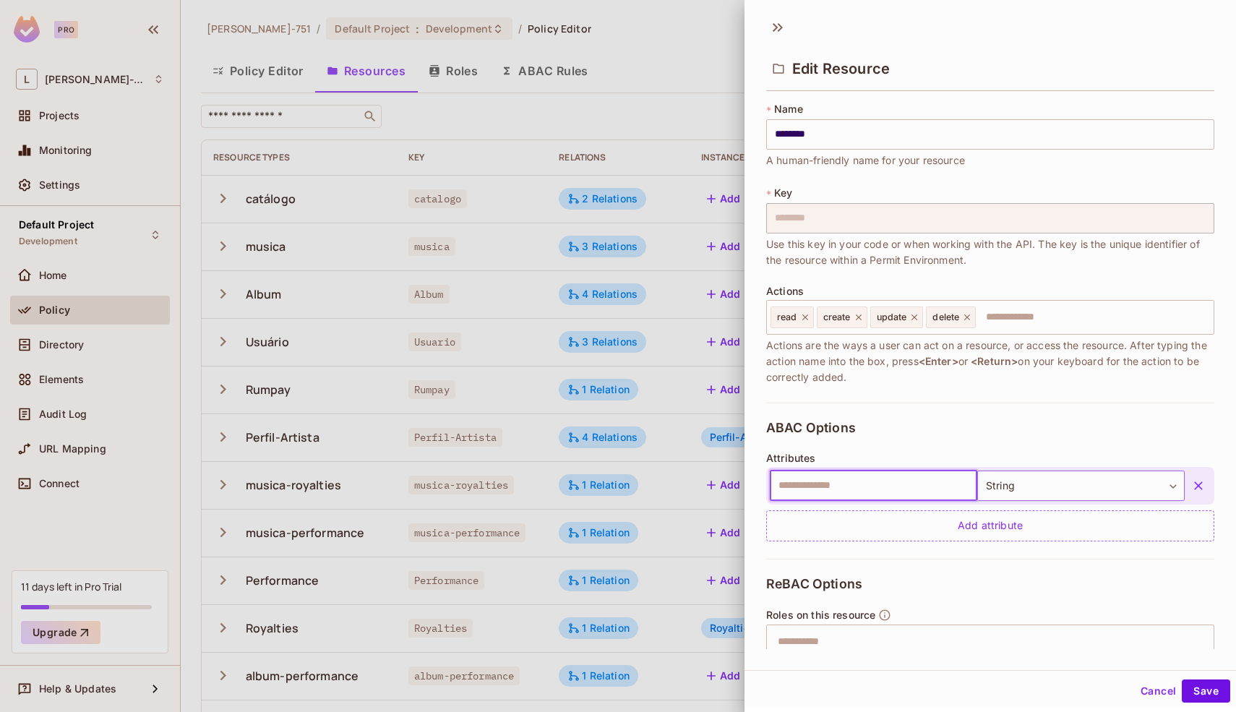
click at [1008, 480] on body "Pro L Leonardo-751 Projects Monitoring Settings Default Project Development Hom…" at bounding box center [618, 356] width 1236 height 712
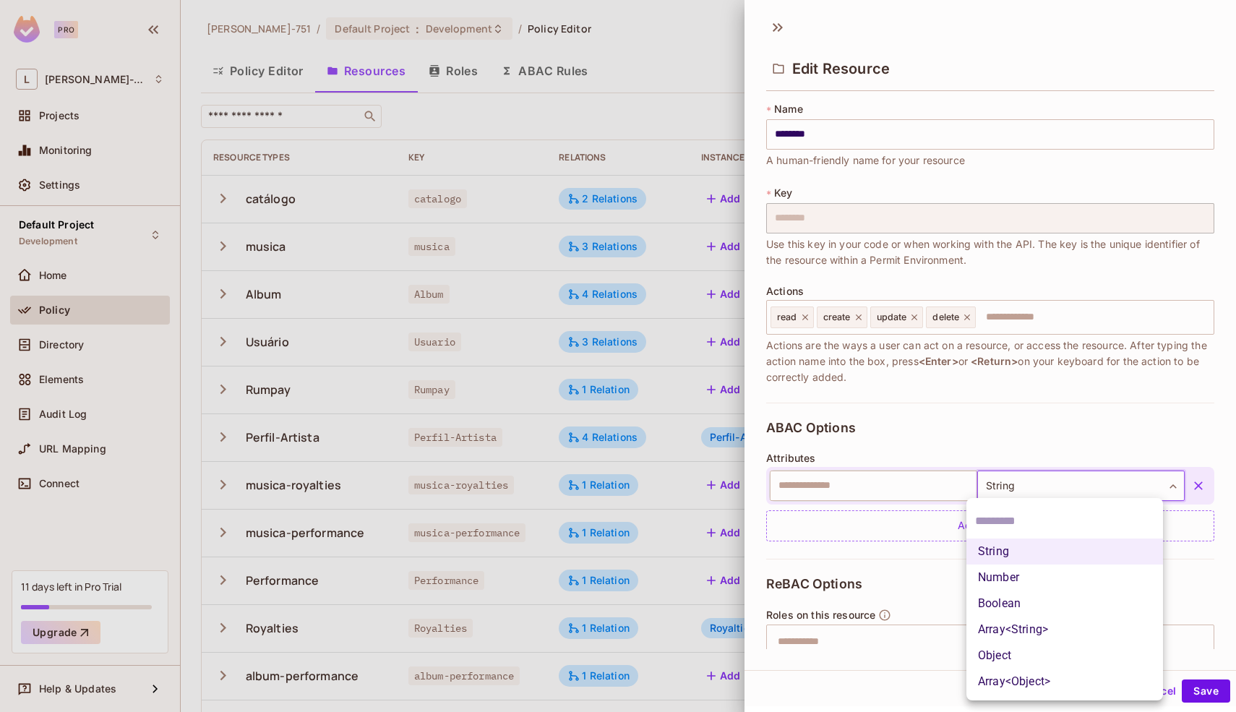
click at [1035, 650] on li "Object" at bounding box center [1064, 655] width 197 height 26
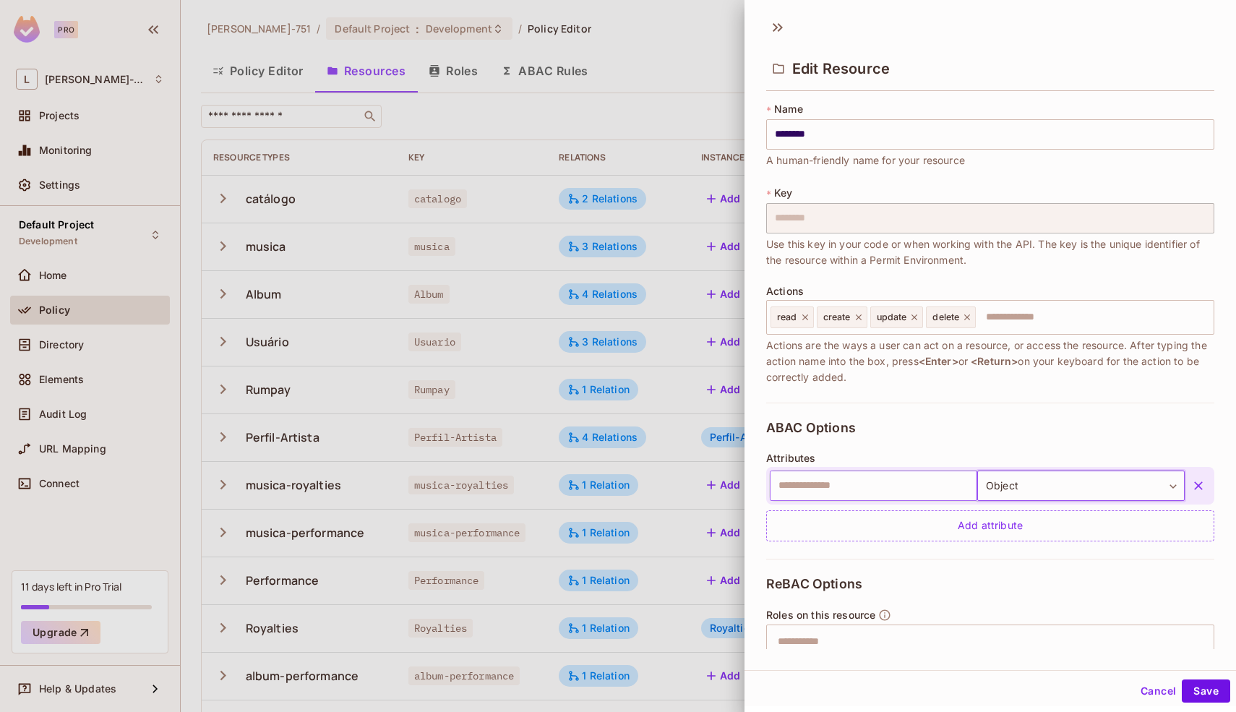
click at [883, 486] on input "text" at bounding box center [873, 485] width 207 height 30
click at [1181, 679] on button "Save" at bounding box center [1205, 690] width 48 height 23
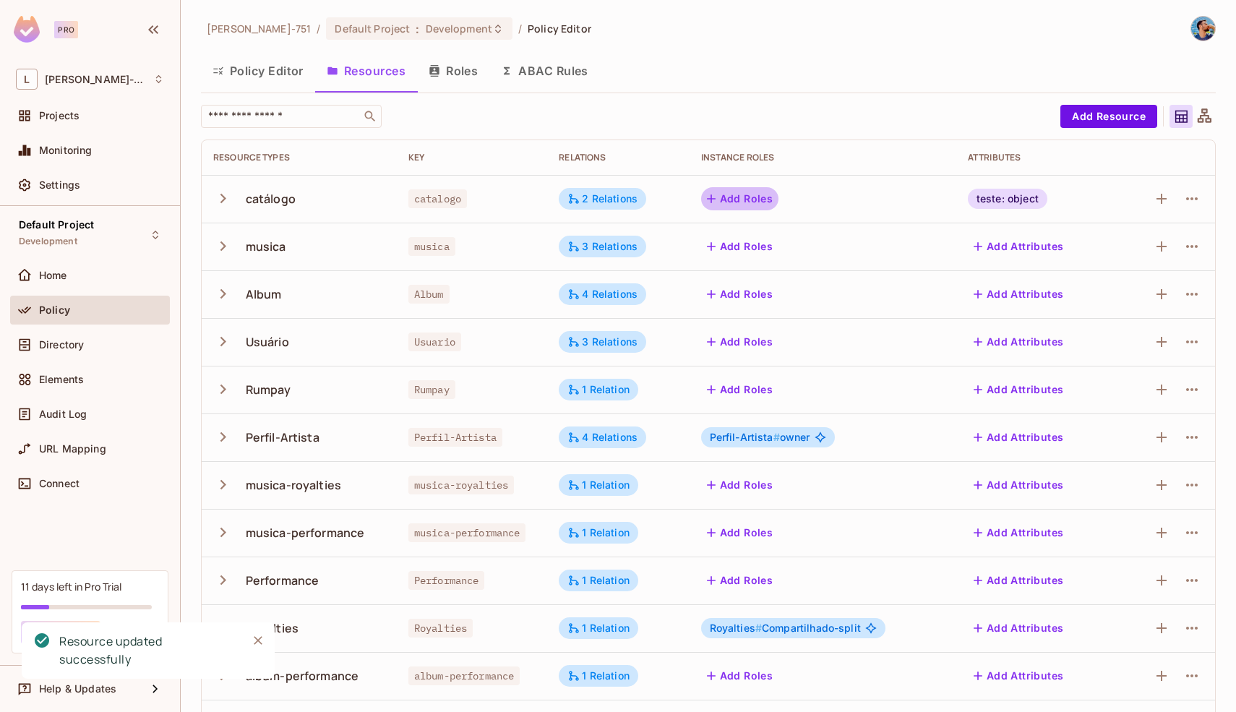
click at [737, 202] on button "Add Roles" at bounding box center [740, 198] width 78 height 23
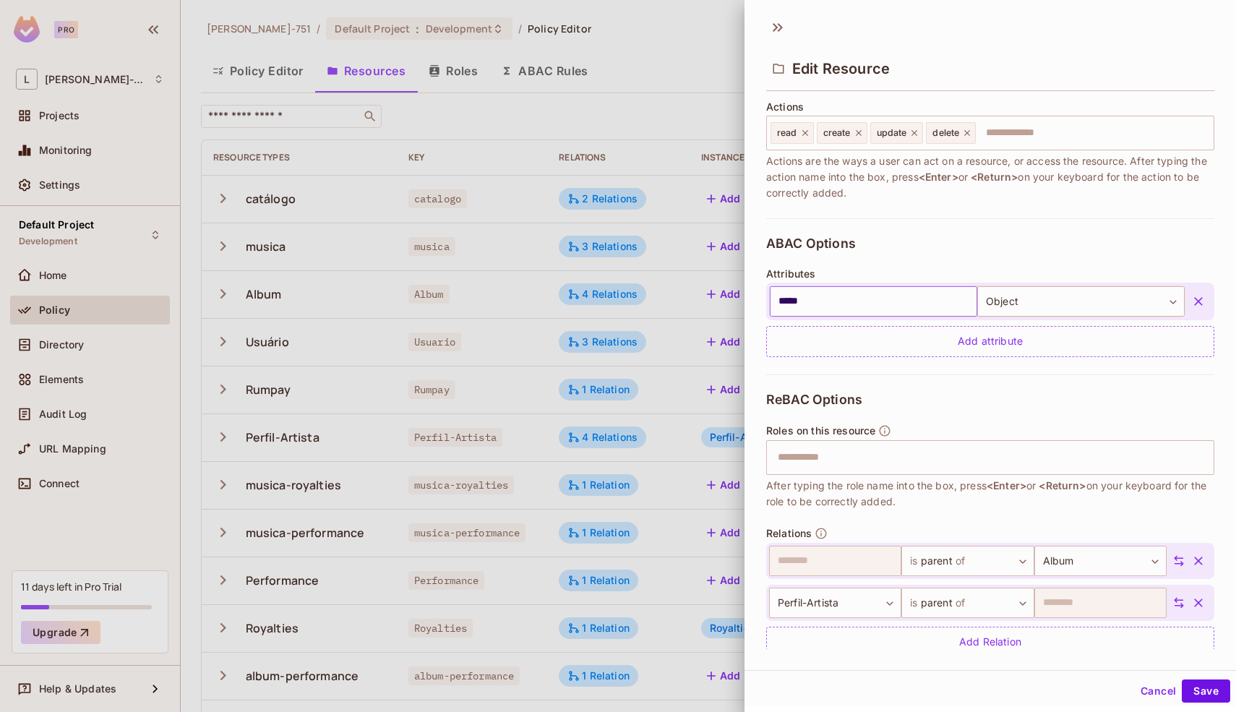
scroll to position [186, 0]
click at [845, 467] on input "text" at bounding box center [988, 455] width 439 height 29
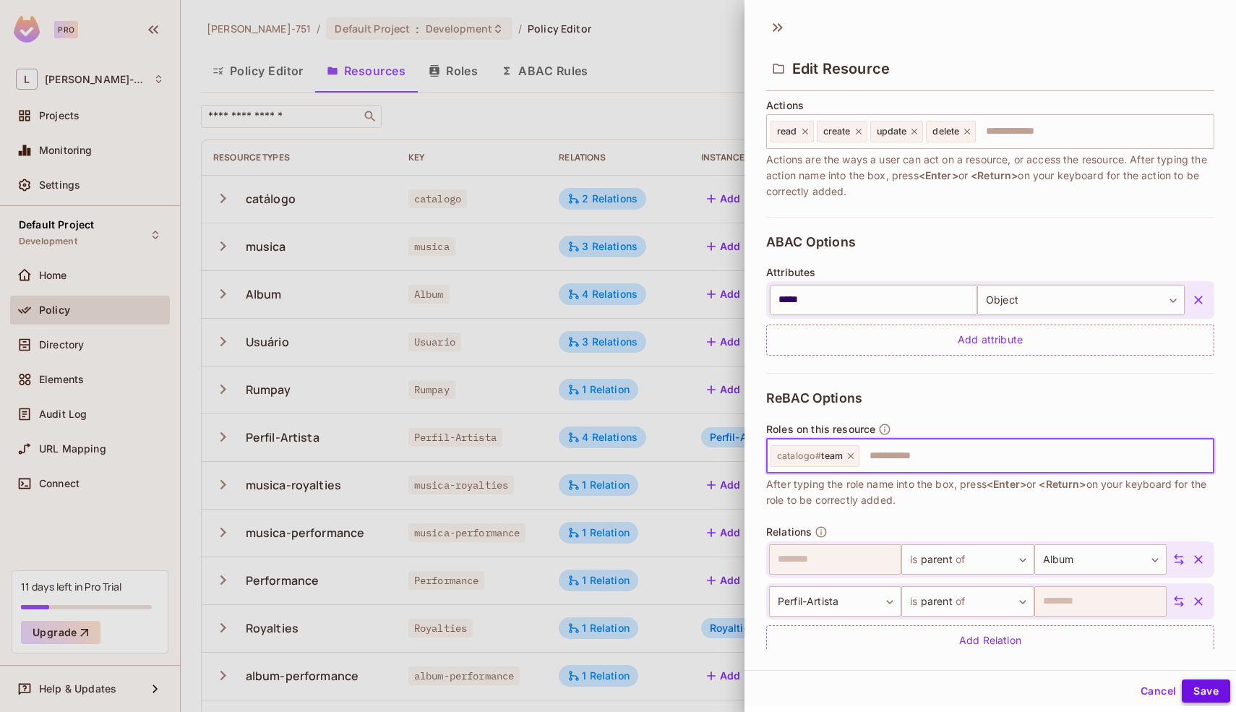
click at [1184, 686] on button "Save" at bounding box center [1205, 690] width 48 height 23
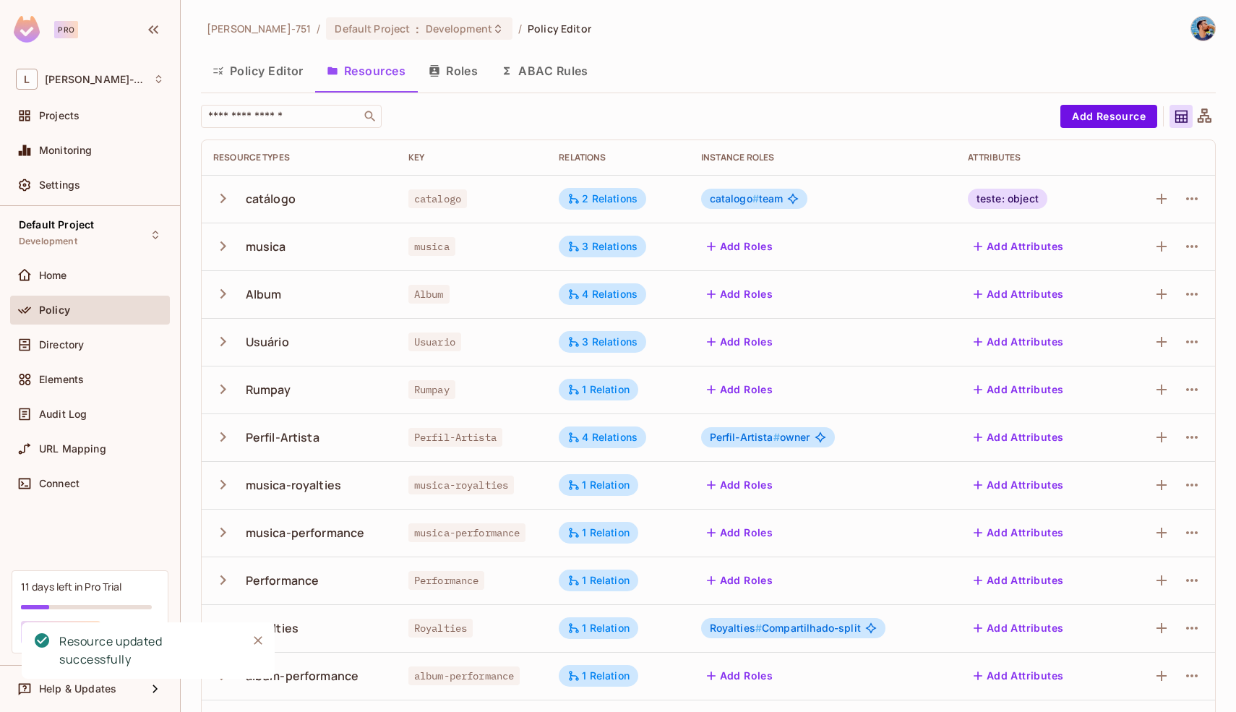
click at [466, 73] on button "Roles" at bounding box center [453, 71] width 72 height 36
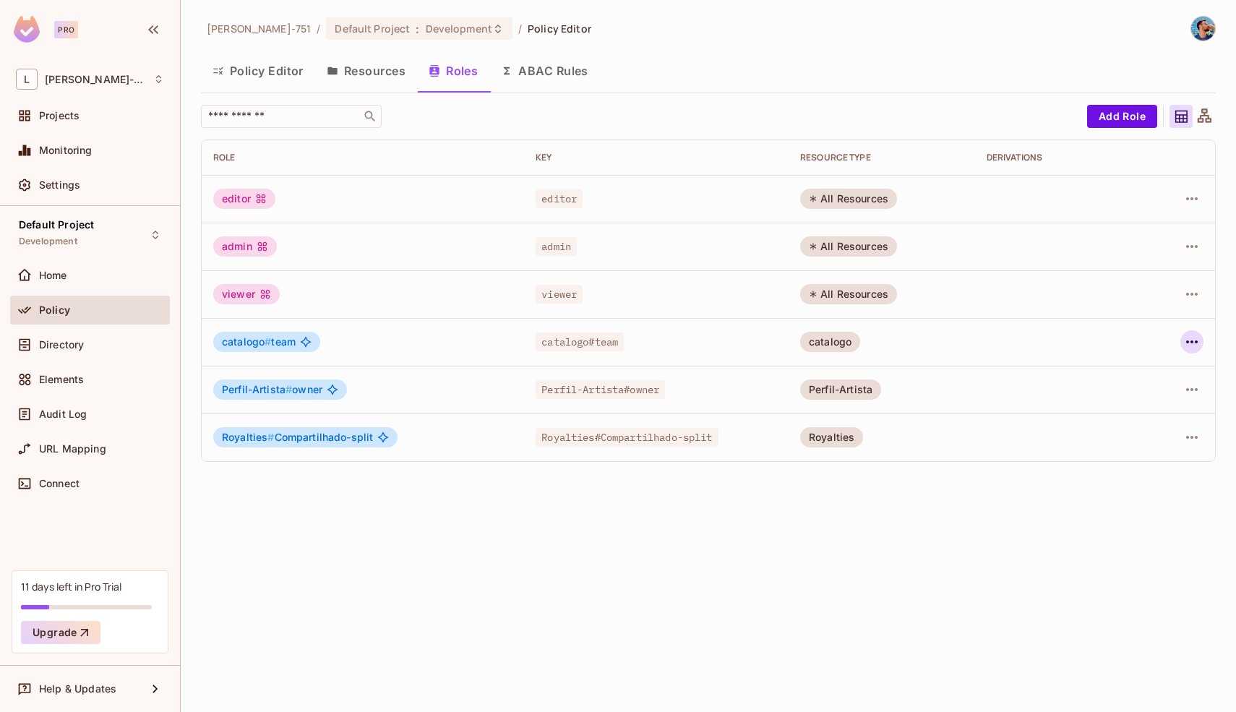
click at [1201, 337] on button "button" at bounding box center [1191, 341] width 23 height 23
click at [1127, 366] on span "Edit Role" at bounding box center [1127, 374] width 52 height 23
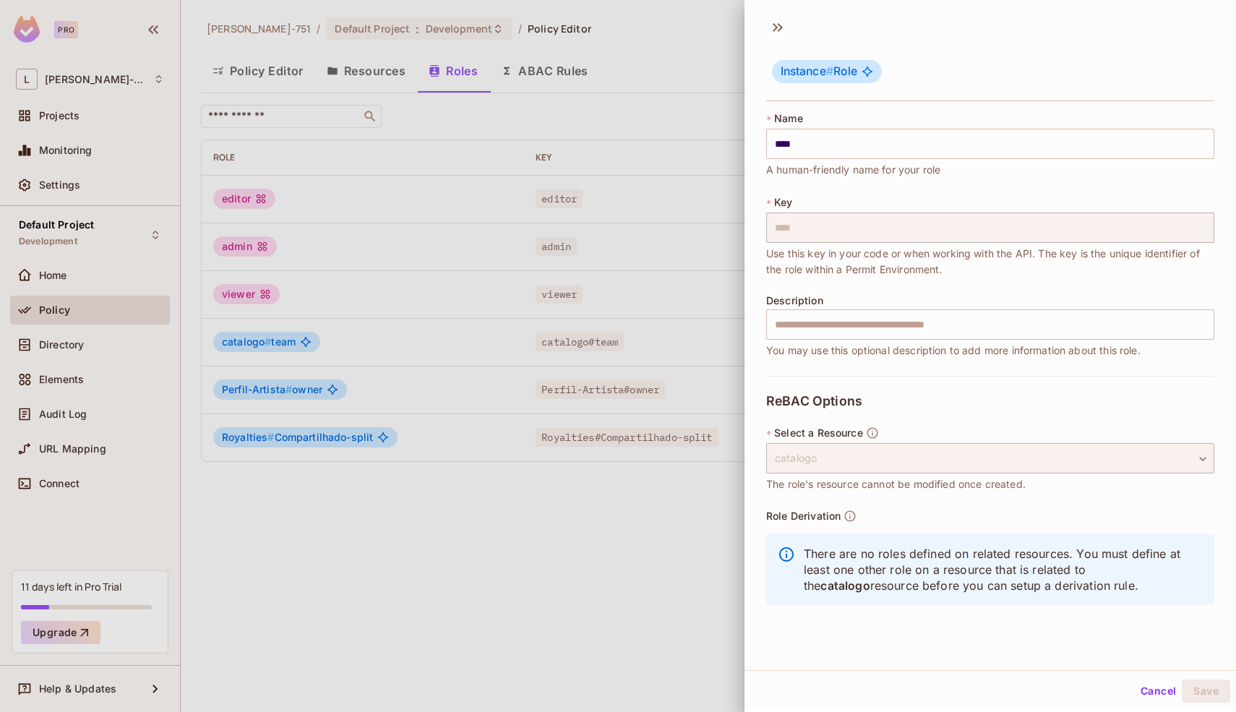
scroll to position [2, 0]
click at [876, 454] on div "catalogo" at bounding box center [990, 456] width 448 height 30
click at [1179, 457] on div "catalogo" at bounding box center [990, 456] width 448 height 30
click at [1184, 457] on div "catalogo" at bounding box center [990, 456] width 448 height 30
click at [1137, 692] on button "Cancel" at bounding box center [1157, 688] width 47 height 23
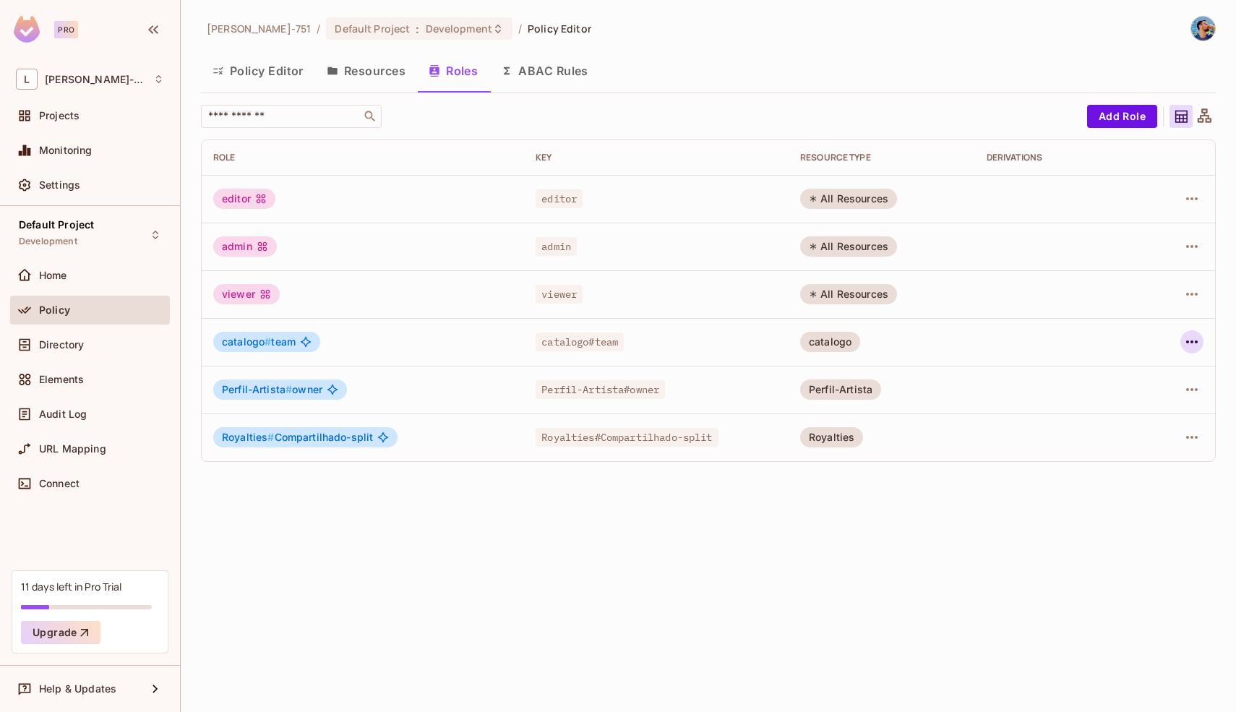
click at [1186, 339] on icon "button" at bounding box center [1191, 341] width 17 height 17
click at [1116, 447] on span "Delete Role" at bounding box center [1133, 438] width 64 height 23
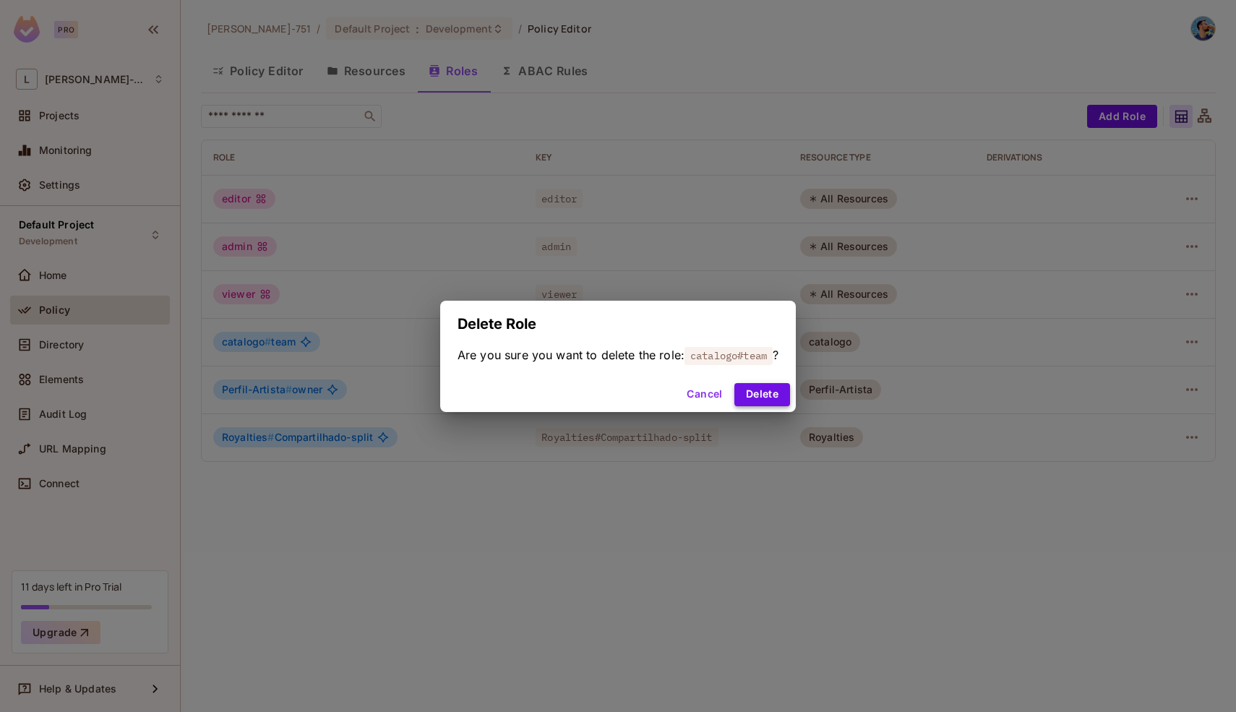
click at [775, 395] on button "Delete" at bounding box center [762, 394] width 56 height 23
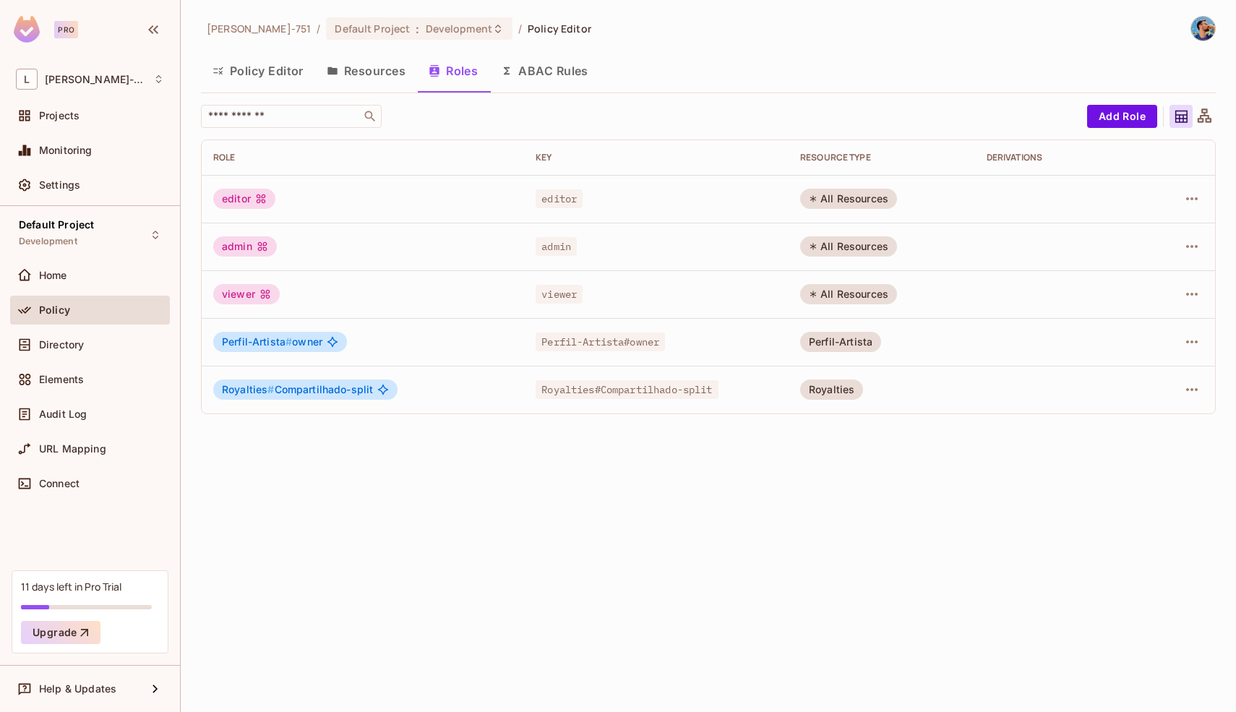
click at [387, 72] on button "Resources" at bounding box center [366, 71] width 102 height 36
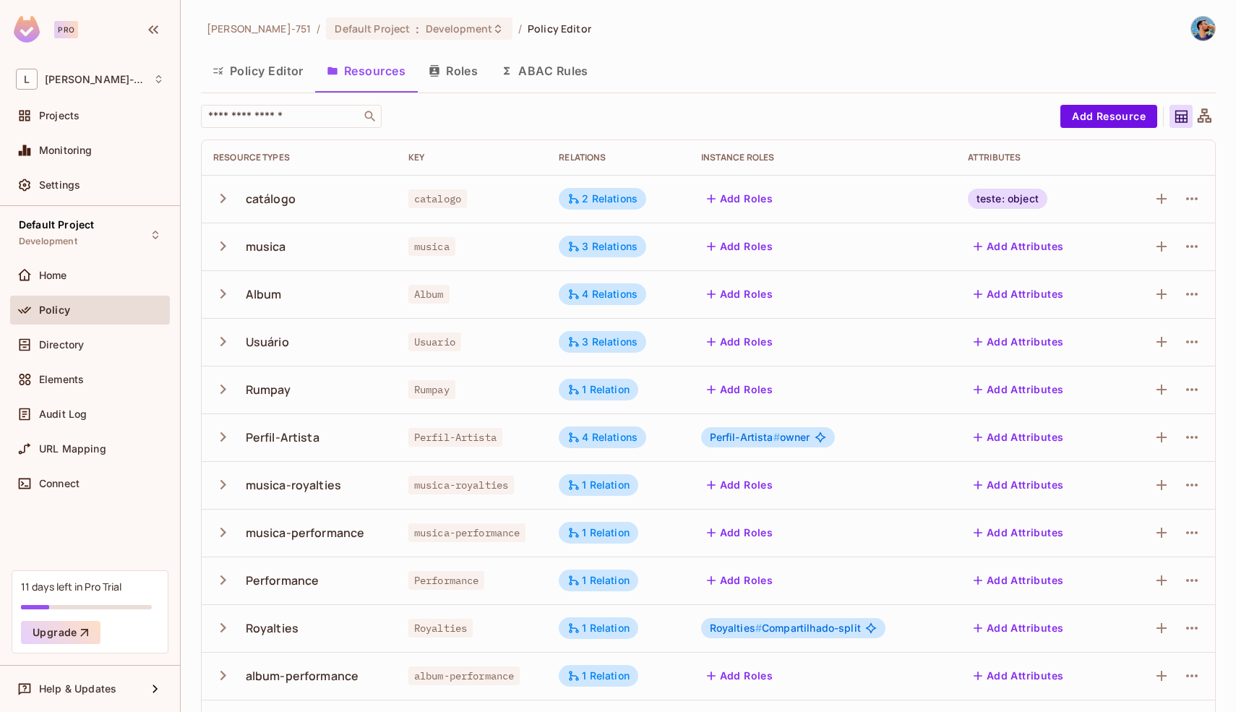
click at [1009, 197] on div "teste: object" at bounding box center [1007, 199] width 79 height 20
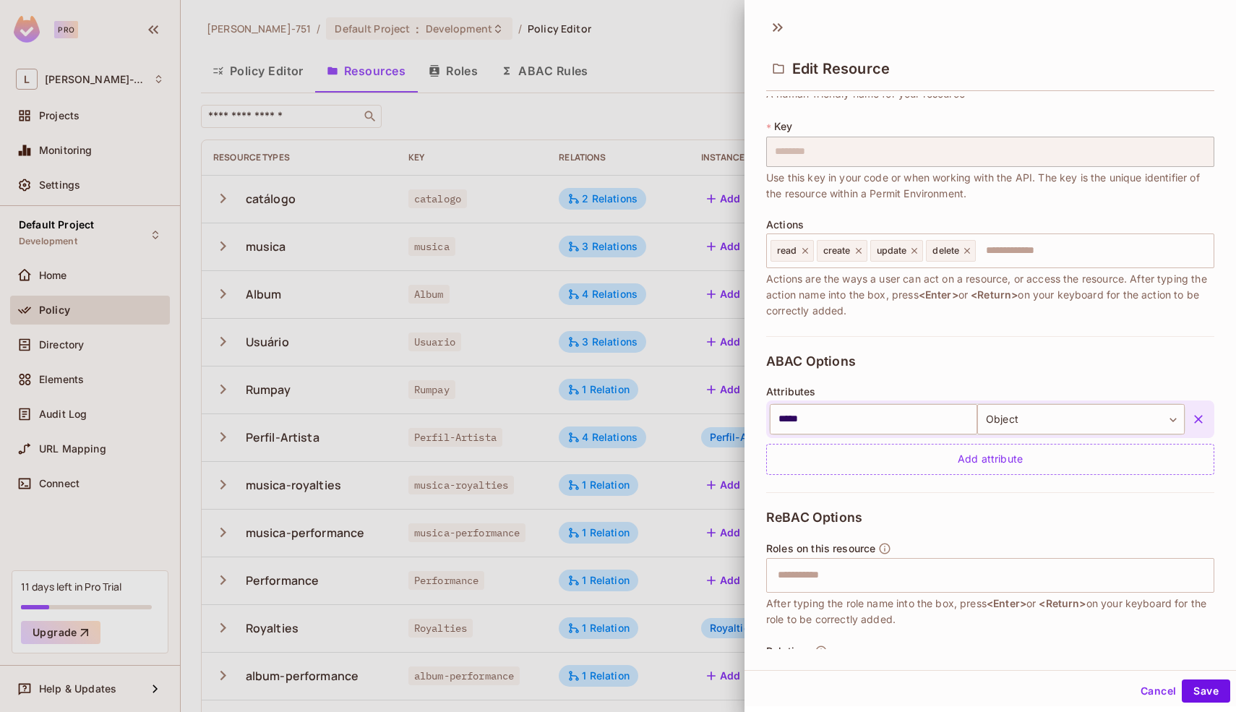
scroll to position [72, 0]
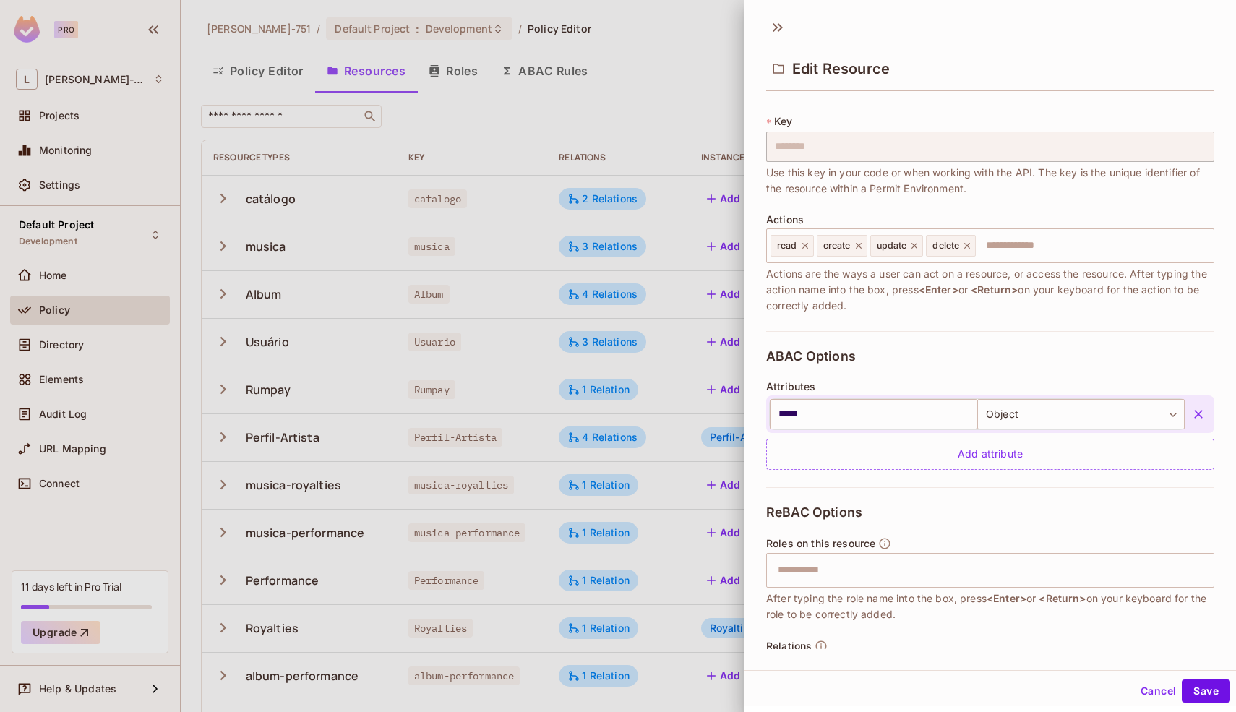
click at [1191, 410] on icon "button" at bounding box center [1198, 414] width 14 height 14
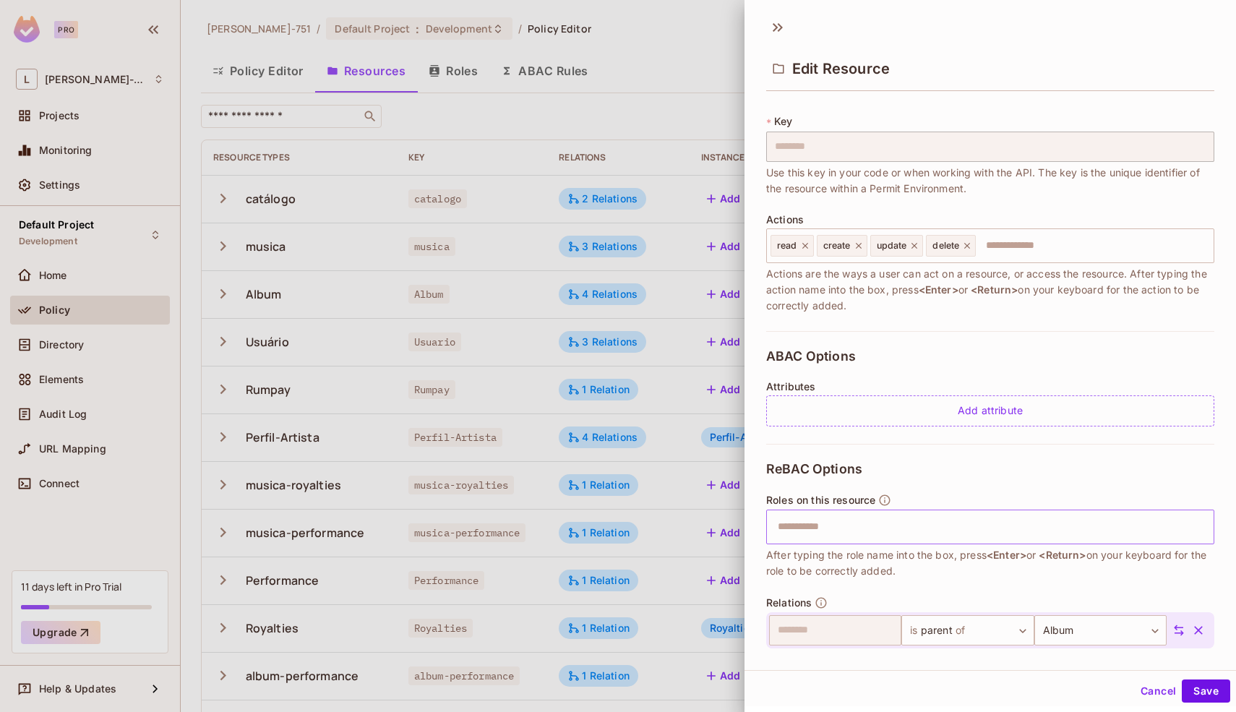
scroll to position [167, 0]
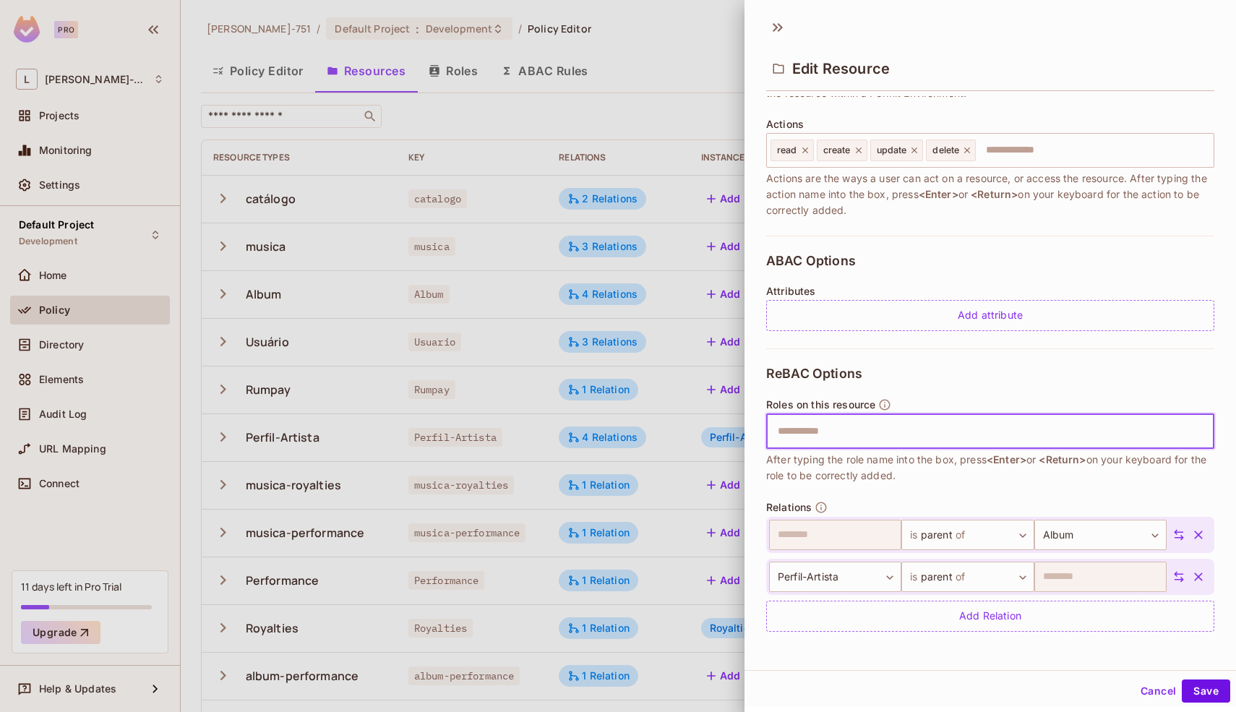
click at [1004, 439] on input "text" at bounding box center [988, 431] width 439 height 29
click at [998, 468] on span "After typing the role name into the box, press <Enter> or <Return> on your keyb…" at bounding box center [990, 468] width 448 height 32
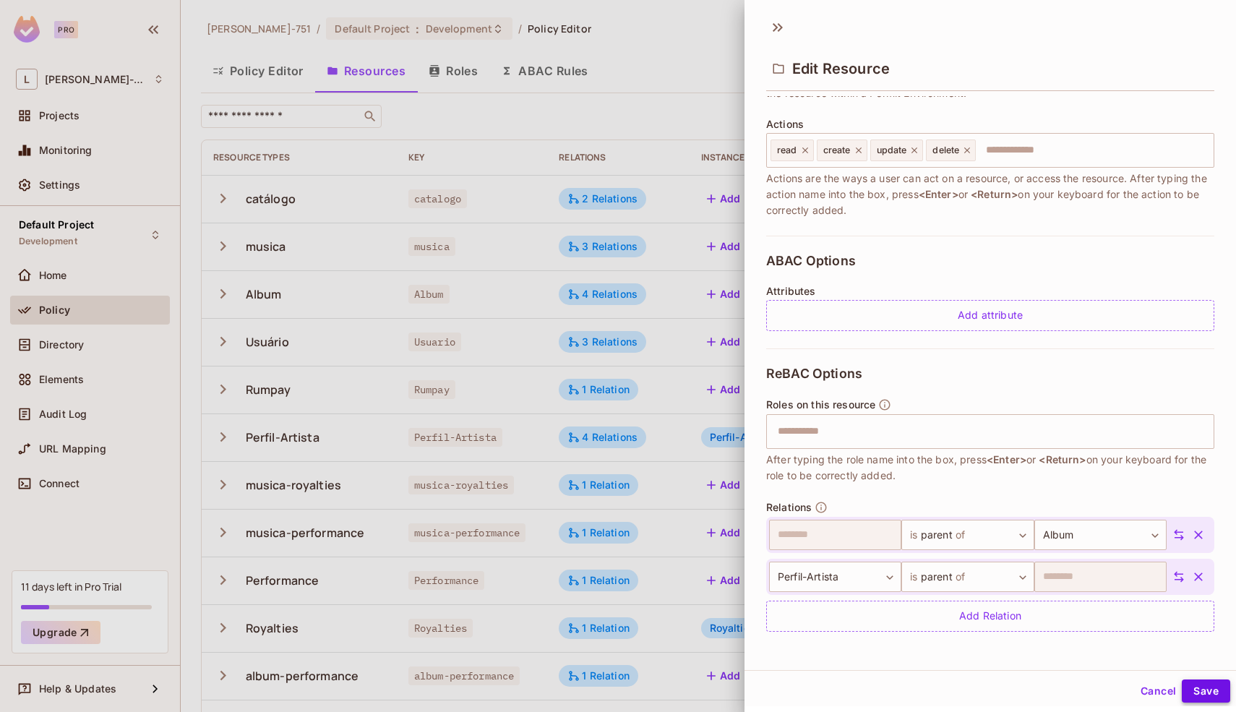
click at [1200, 686] on button "Save" at bounding box center [1205, 690] width 48 height 23
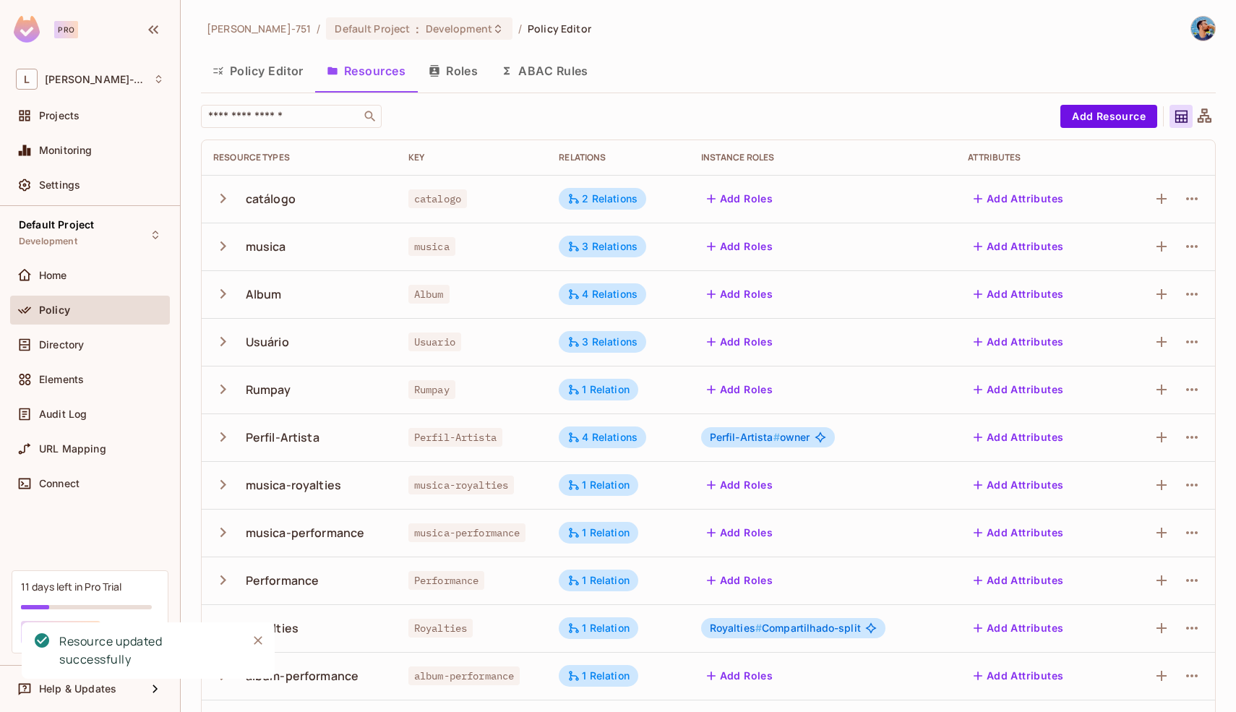
click at [1192, 126] on div at bounding box center [1203, 116] width 23 height 23
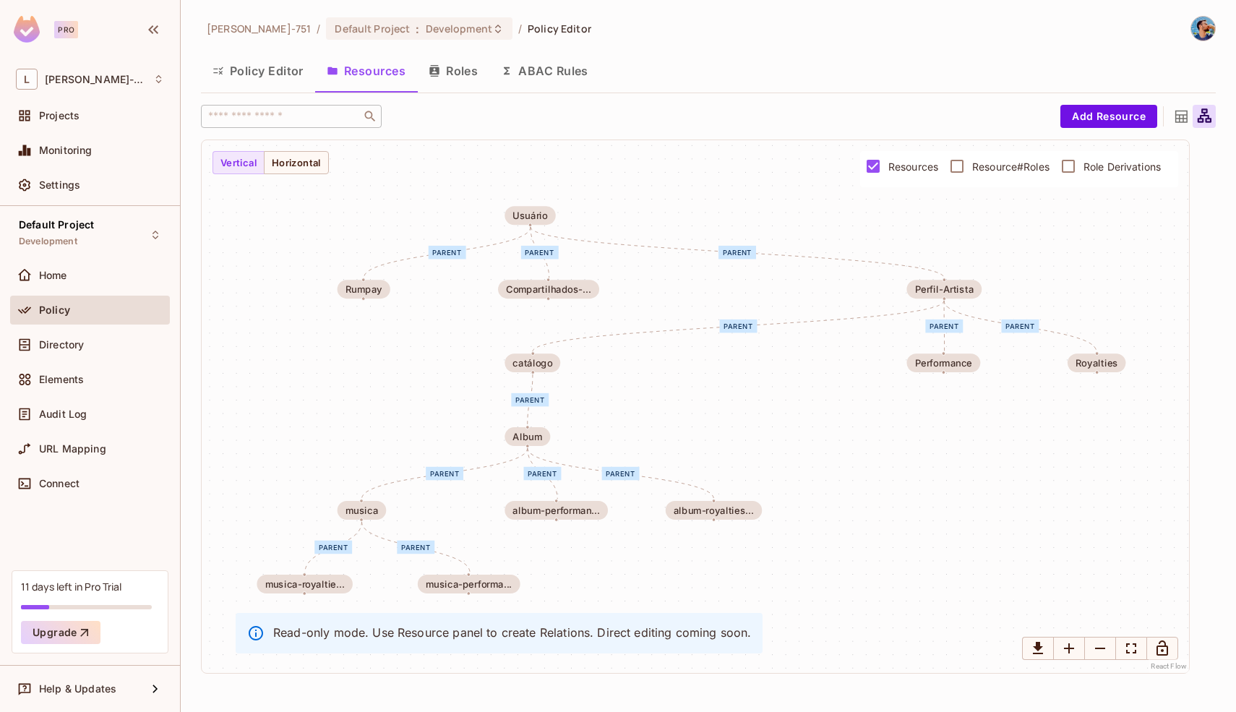
drag, startPoint x: 629, startPoint y: 397, endPoint x: 624, endPoint y: 387, distance: 11.0
click at [624, 387] on div "parent parent parent parent parent parent parent parent parent parent parent pa…" at bounding box center [695, 406] width 987 height 533
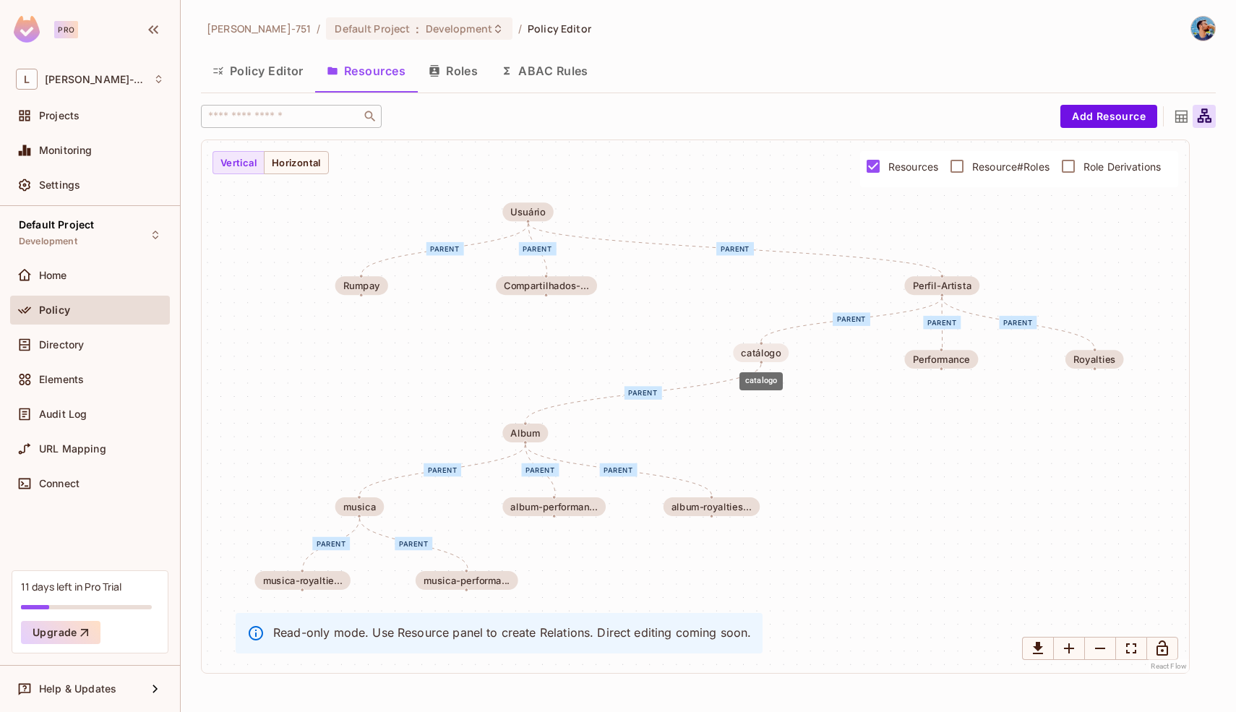
drag, startPoint x: 522, startPoint y: 364, endPoint x: 757, endPoint y: 357, distance: 234.9
click at [757, 357] on div "catálogo" at bounding box center [761, 353] width 40 height 11
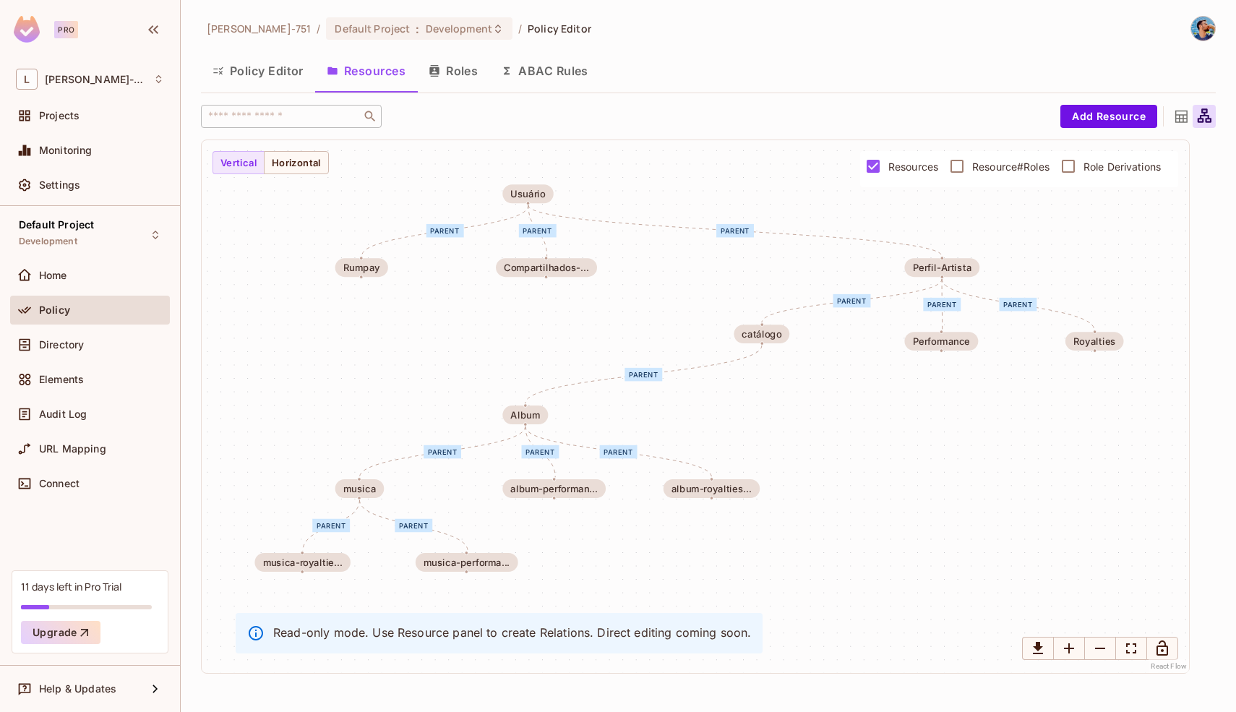
drag, startPoint x: 374, startPoint y: 423, endPoint x: 374, endPoint y: 405, distance: 18.8
click at [374, 405] on div "parent parent parent parent parent parent parent parent parent parent parent pa…" at bounding box center [695, 406] width 987 height 533
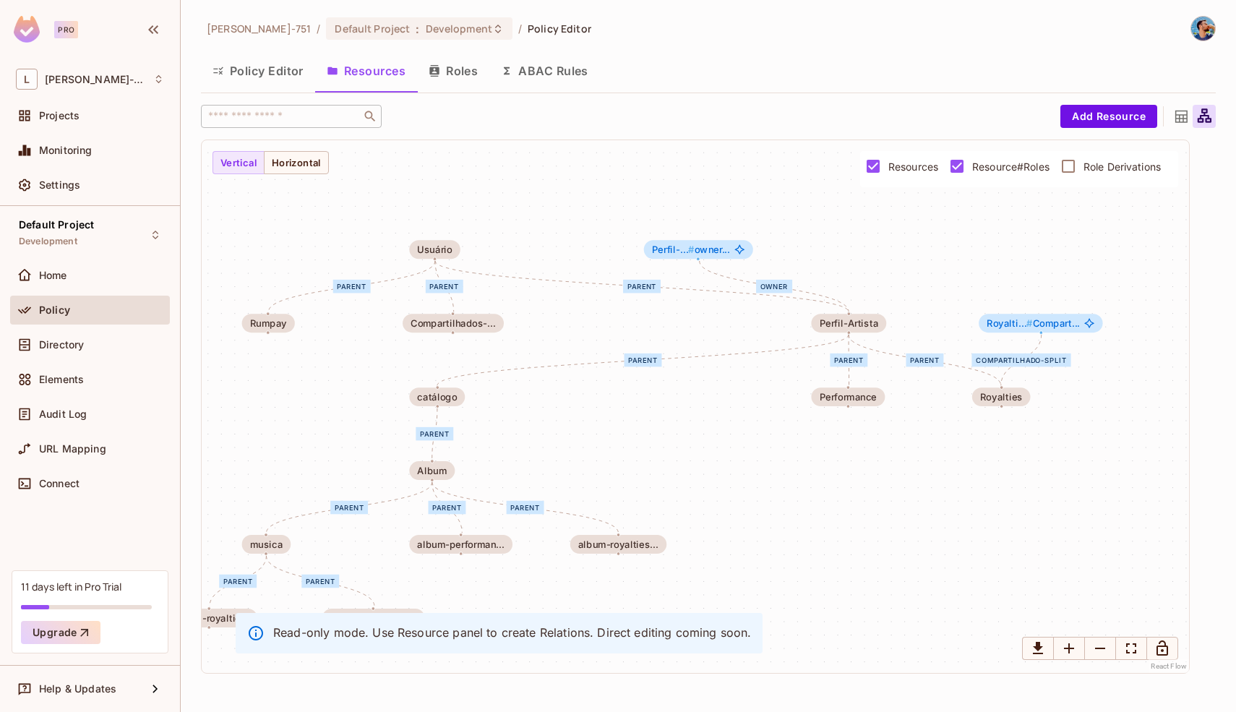
drag, startPoint x: 982, startPoint y: 197, endPoint x: 871, endPoint y: 259, distance: 127.5
click at [871, 259] on div "parent parent parent parent parent parent parent parent parent parent owner par…" at bounding box center [695, 406] width 987 height 533
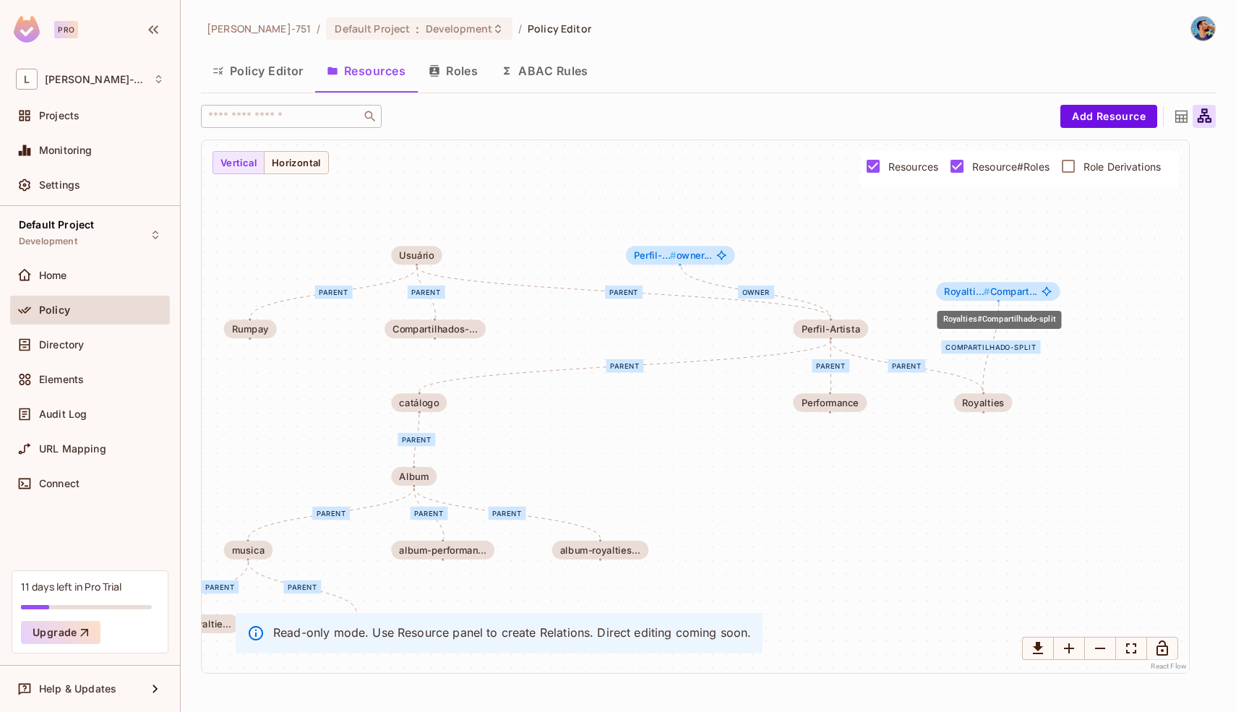
drag, startPoint x: 999, startPoint y: 332, endPoint x: 975, endPoint y: 281, distance: 55.9
click at [975, 285] on span "Royalti... #" at bounding box center [967, 291] width 46 height 12
click at [999, 341] on div "Compartilhado-split" at bounding box center [991, 342] width 99 height 14
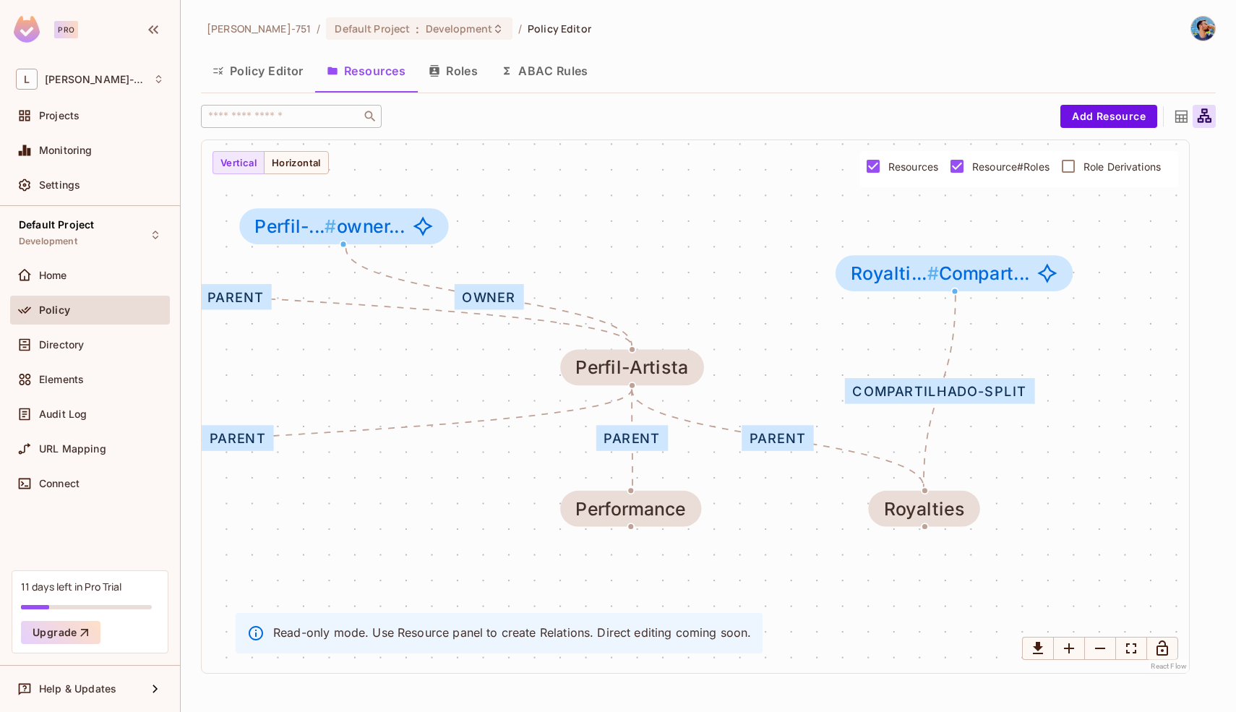
drag, startPoint x: 965, startPoint y: 395, endPoint x: 900, endPoint y: 389, distance: 66.1
click at [900, 389] on div "Compartilhado-split" at bounding box center [939, 391] width 189 height 26
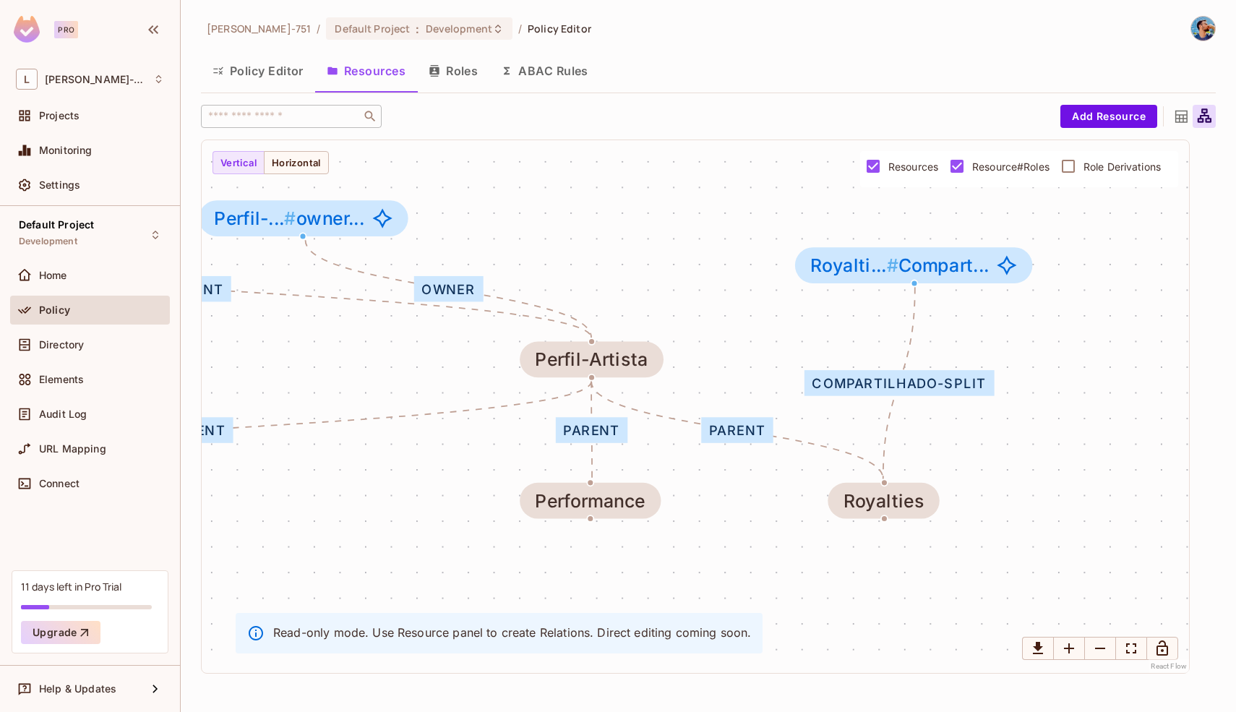
click at [855, 385] on div "Compartilhado-split" at bounding box center [898, 383] width 189 height 26
click at [752, 426] on div "parent" at bounding box center [735, 429] width 72 height 26
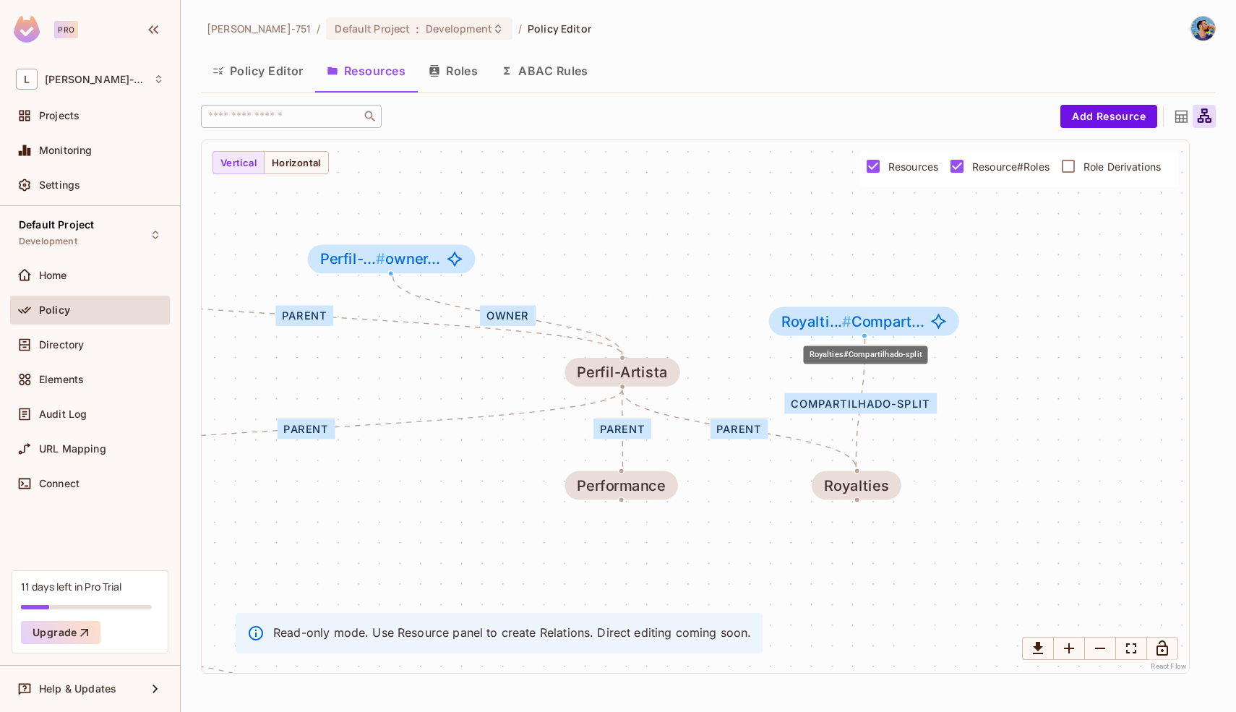
drag, startPoint x: 830, startPoint y: 303, endPoint x: 811, endPoint y: 328, distance: 30.9
click at [811, 328] on span "Royalti... #" at bounding box center [816, 320] width 71 height 17
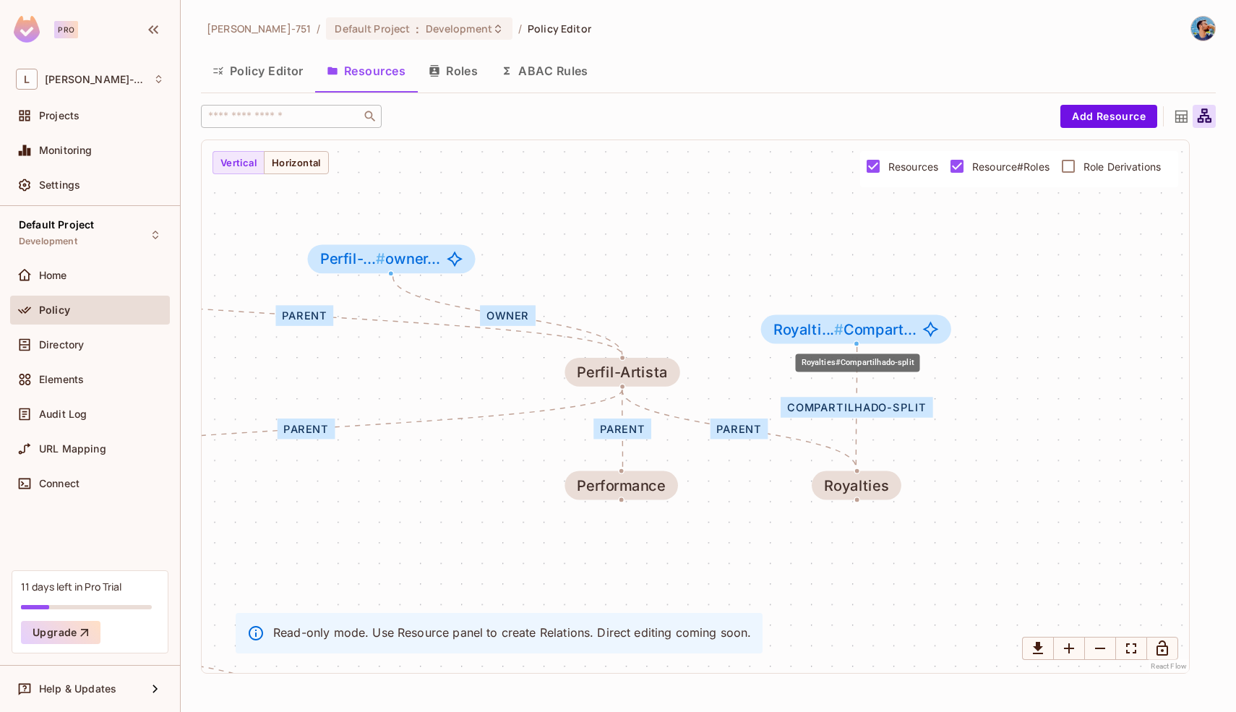
drag, startPoint x: 811, startPoint y: 327, endPoint x: 801, endPoint y: 335, distance: 12.3
click at [801, 335] on span "Royalti... #" at bounding box center [808, 328] width 71 height 17
click at [801, 335] on span "Royalti... #" at bounding box center [808, 327] width 71 height 17
click at [456, 71] on button "Roles" at bounding box center [453, 71] width 72 height 36
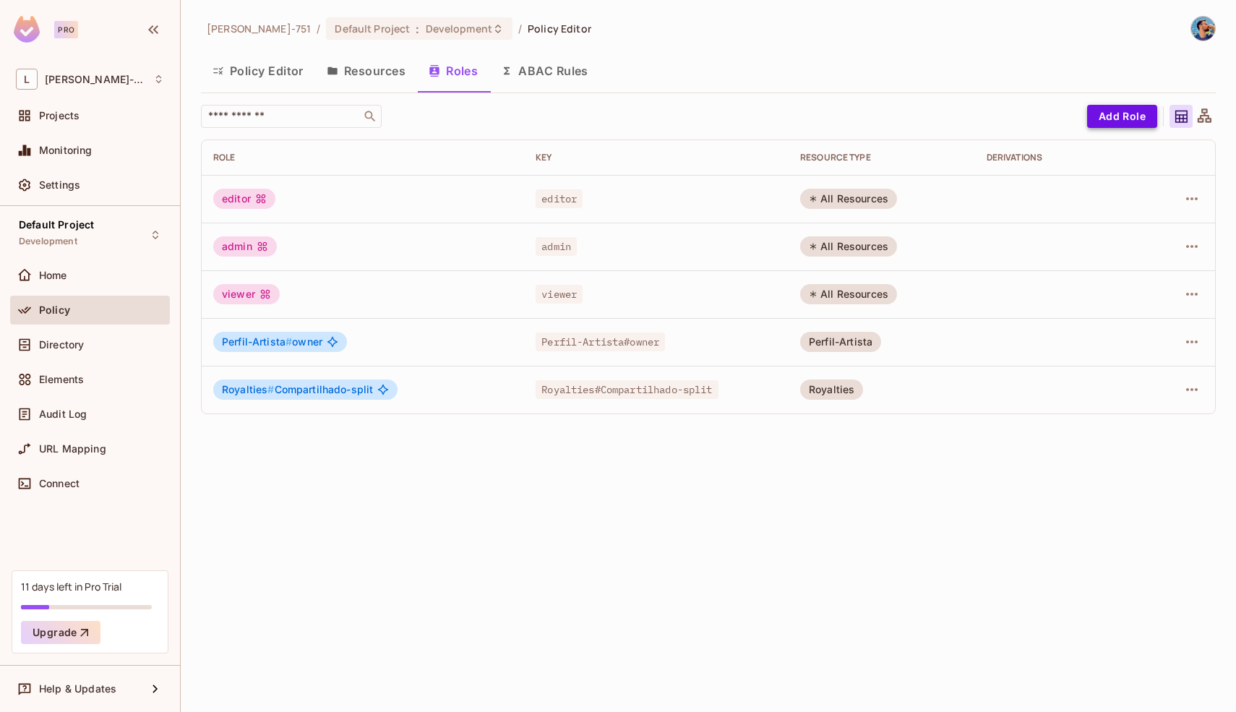
click at [1129, 118] on button "Add Role" at bounding box center [1122, 116] width 70 height 23
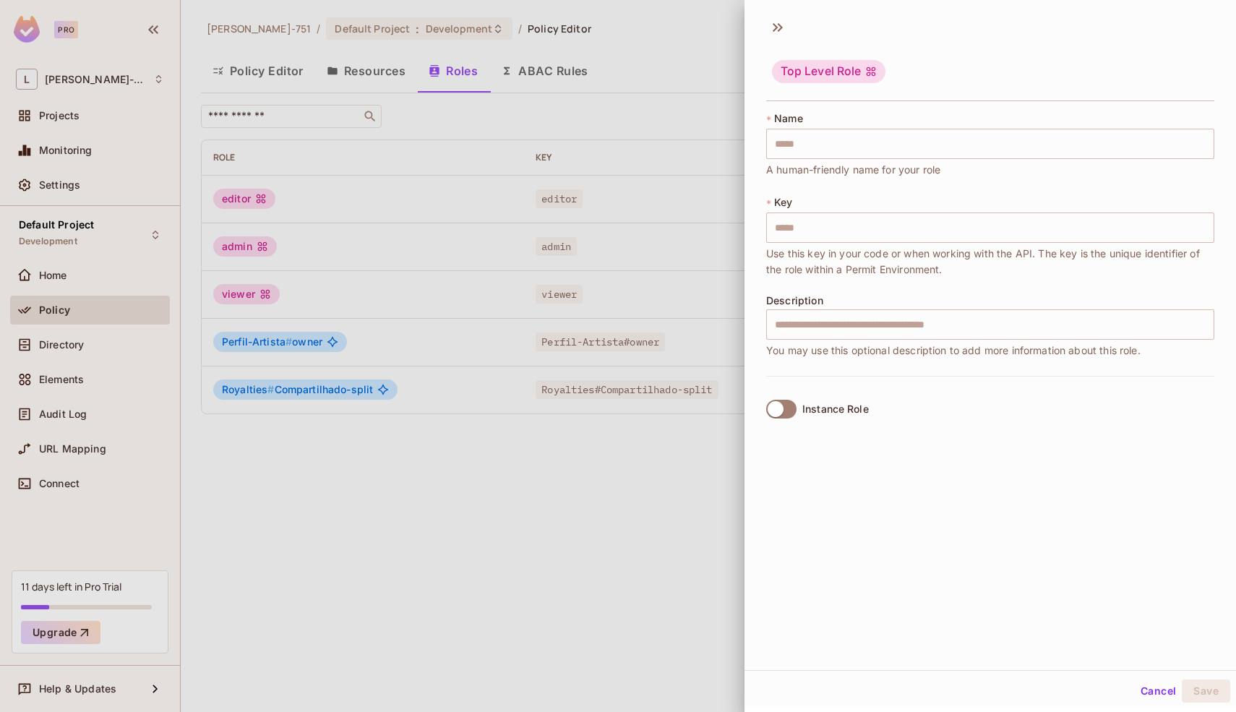
click at [788, 397] on label "Instance Role" at bounding box center [814, 409] width 108 height 30
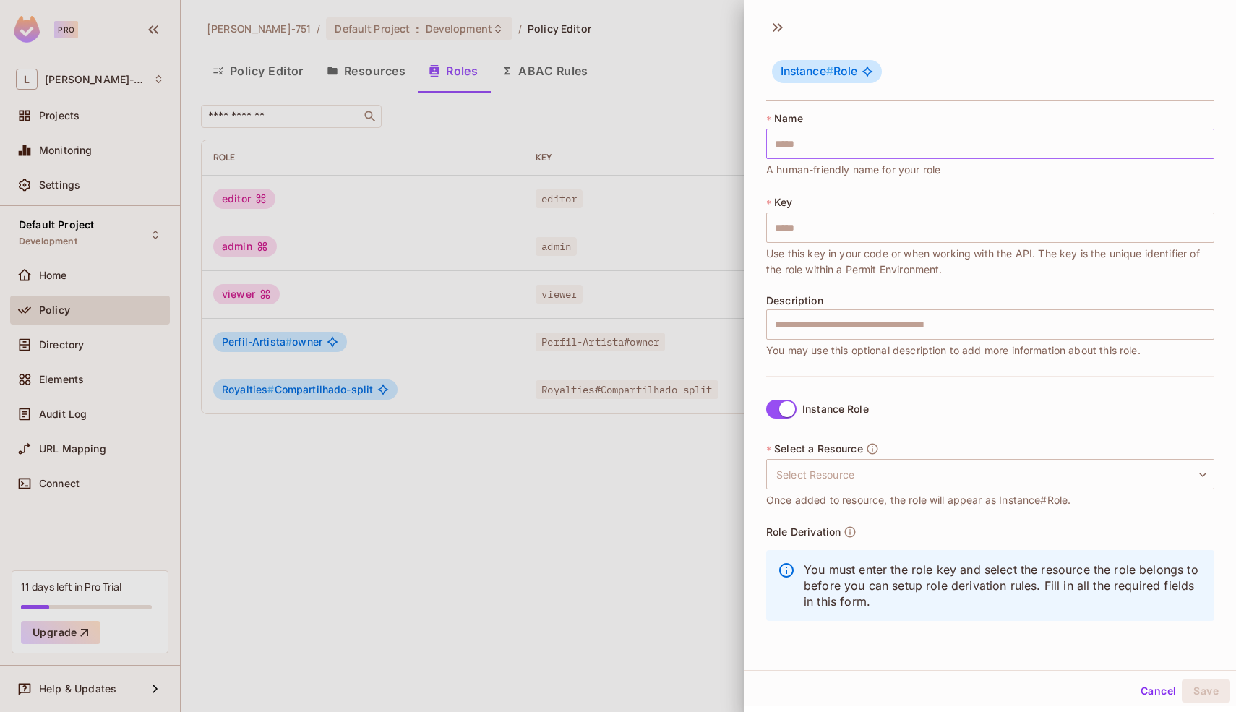
click at [818, 147] on input "text" at bounding box center [990, 144] width 448 height 30
click at [854, 475] on body "Pro L Leonardo-751 Projects Monitoring Settings Default Project Development Hom…" at bounding box center [618, 356] width 1236 height 712
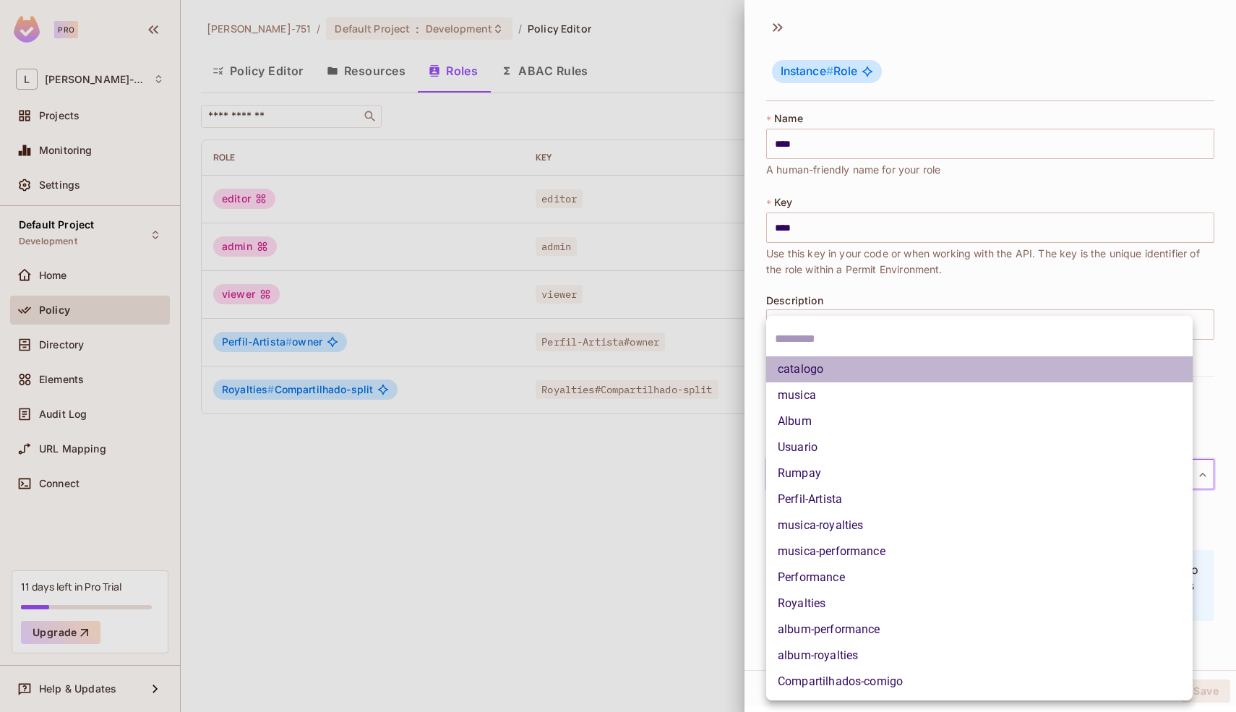
click at [856, 374] on li "catalogo" at bounding box center [979, 369] width 426 height 26
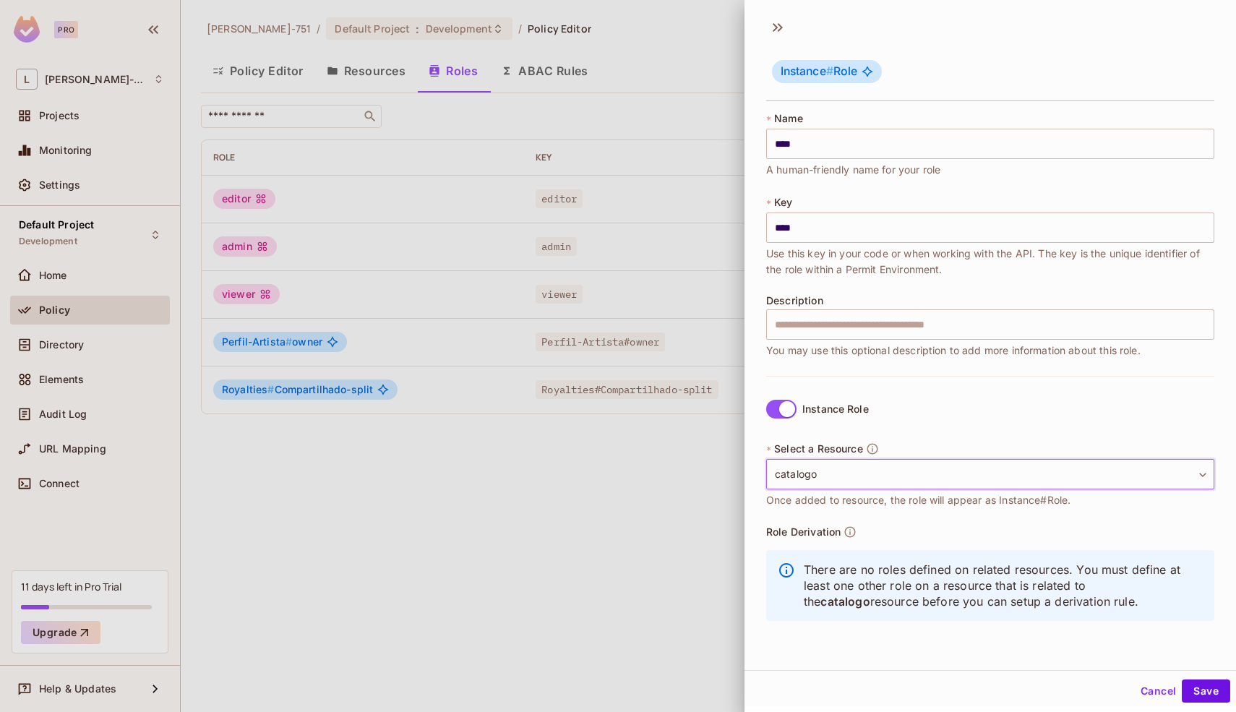
click at [882, 481] on body "Pro L Leonardo-751 Projects Monitoring Settings Default Project Development Hom…" at bounding box center [618, 356] width 1236 height 712
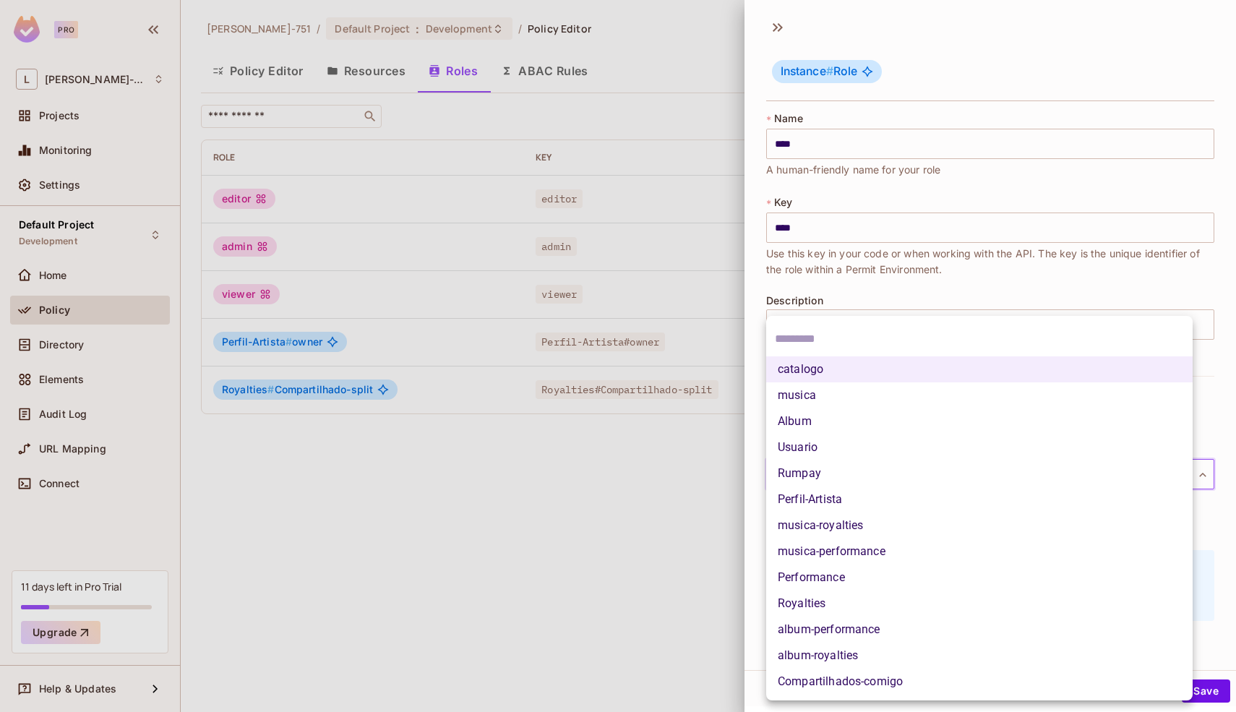
click at [824, 414] on li "Album" at bounding box center [979, 421] width 426 height 26
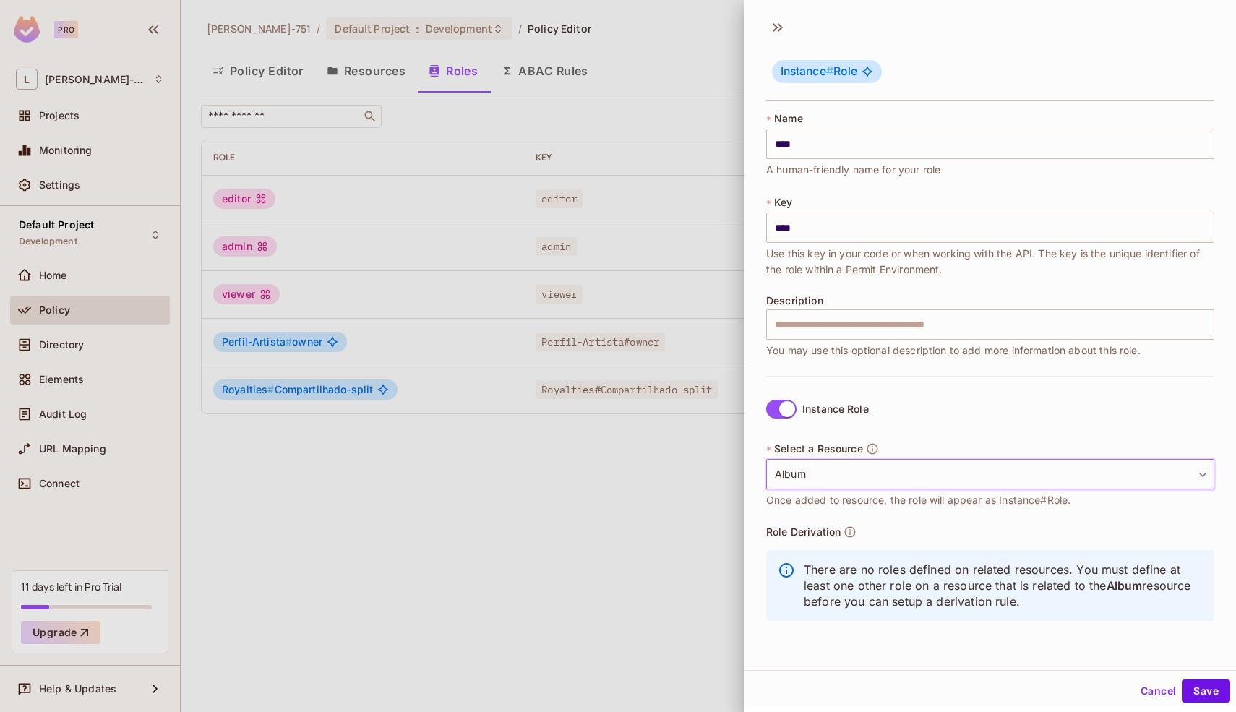
click at [867, 486] on body "Pro L Leonardo-751 Projects Monitoring Settings Default Project Development Hom…" at bounding box center [618, 356] width 1236 height 712
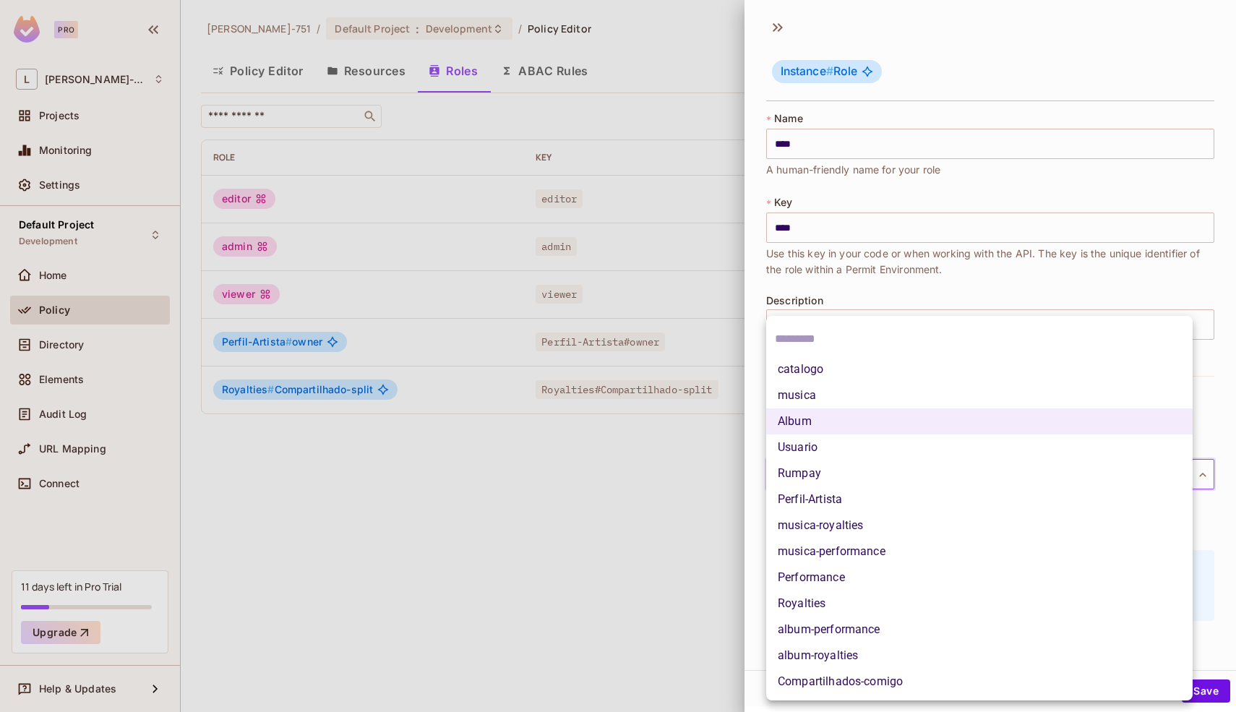
click at [832, 374] on li "catalogo" at bounding box center [979, 369] width 426 height 26
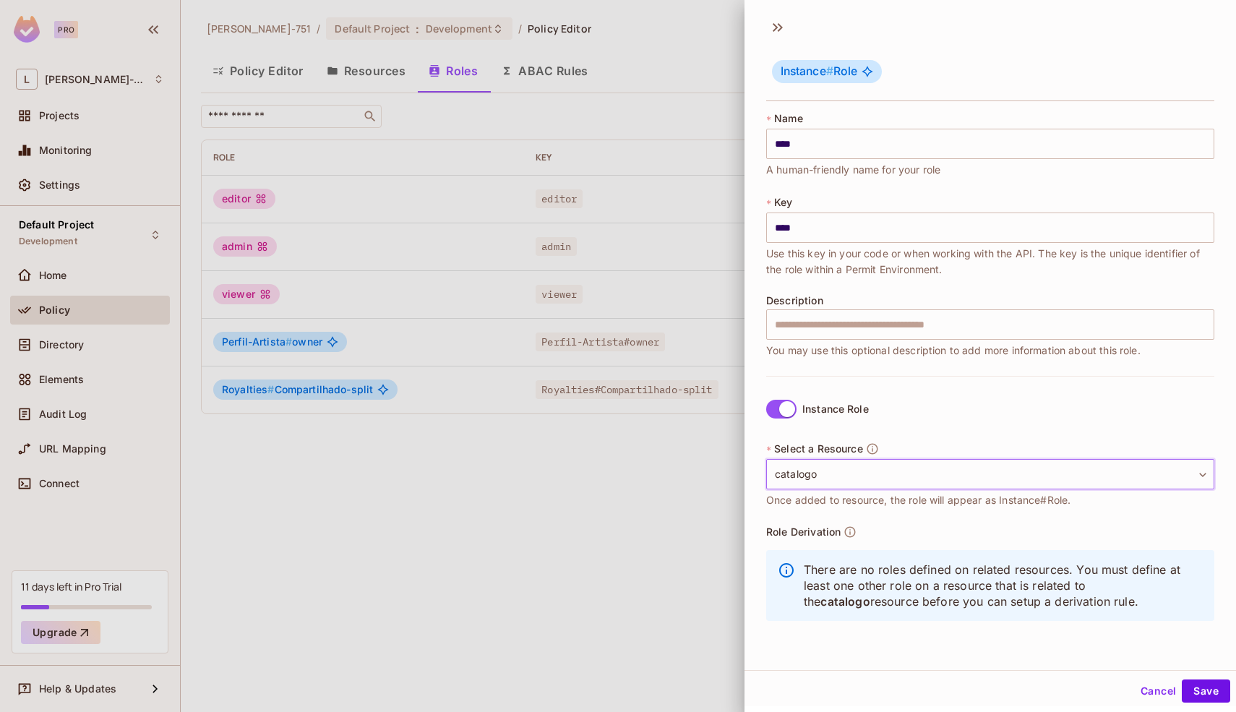
scroll to position [2, 0]
click at [1185, 689] on button "Save" at bounding box center [1205, 688] width 48 height 23
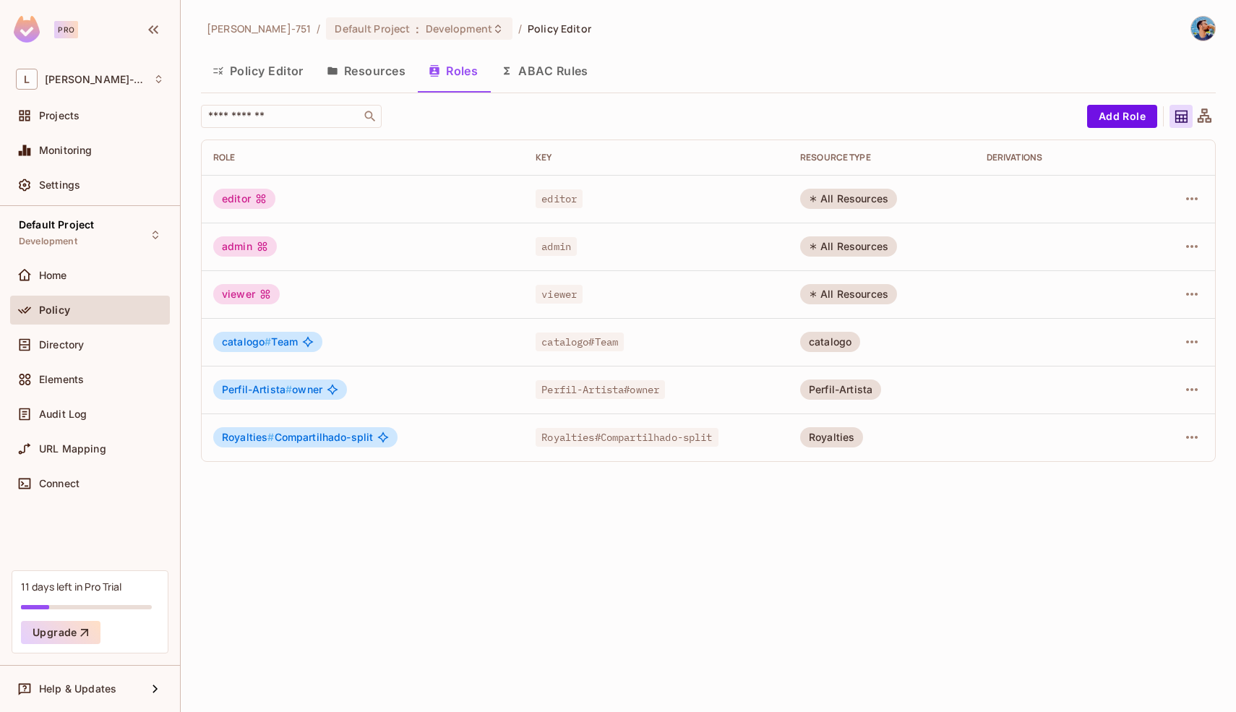
click at [908, 580] on div "Leonardo-751 / Default Project : Development / Policy Editor Policy Editor Reso…" at bounding box center [708, 356] width 1055 height 712
click at [388, 72] on button "Resources" at bounding box center [366, 71] width 102 height 36
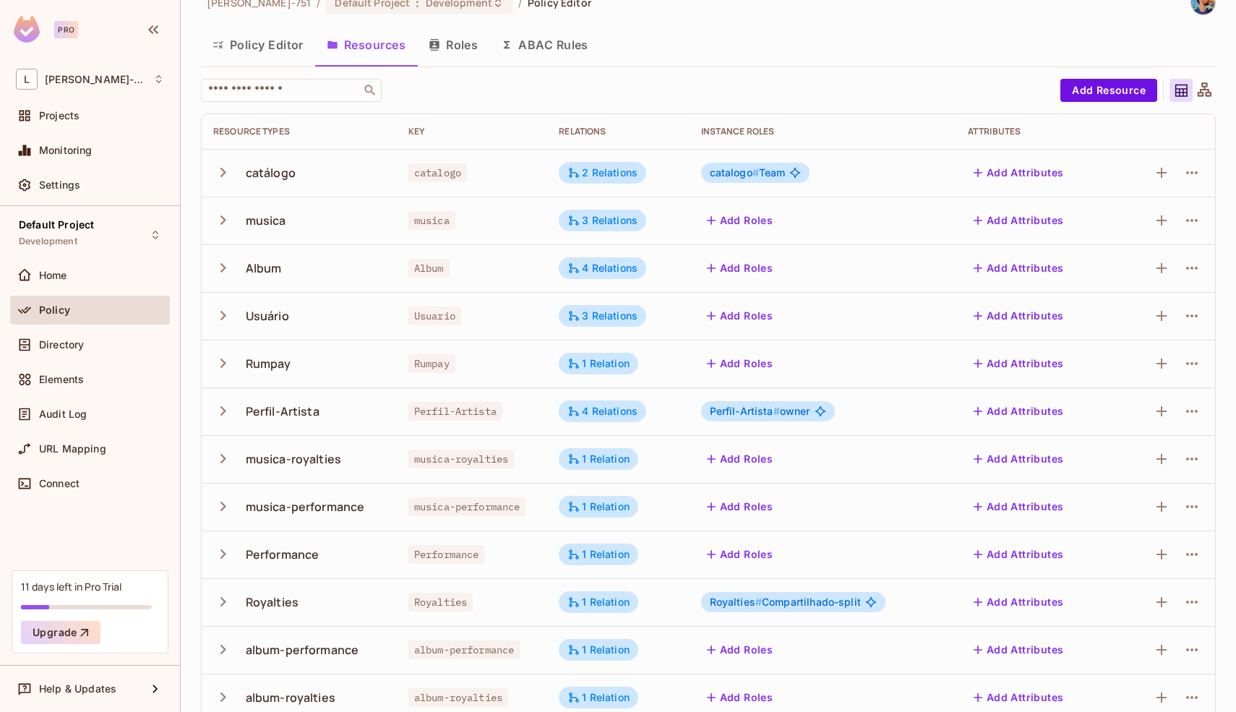
scroll to position [25, 0]
click at [215, 221] on icon "button" at bounding box center [223, 221] width 20 height 20
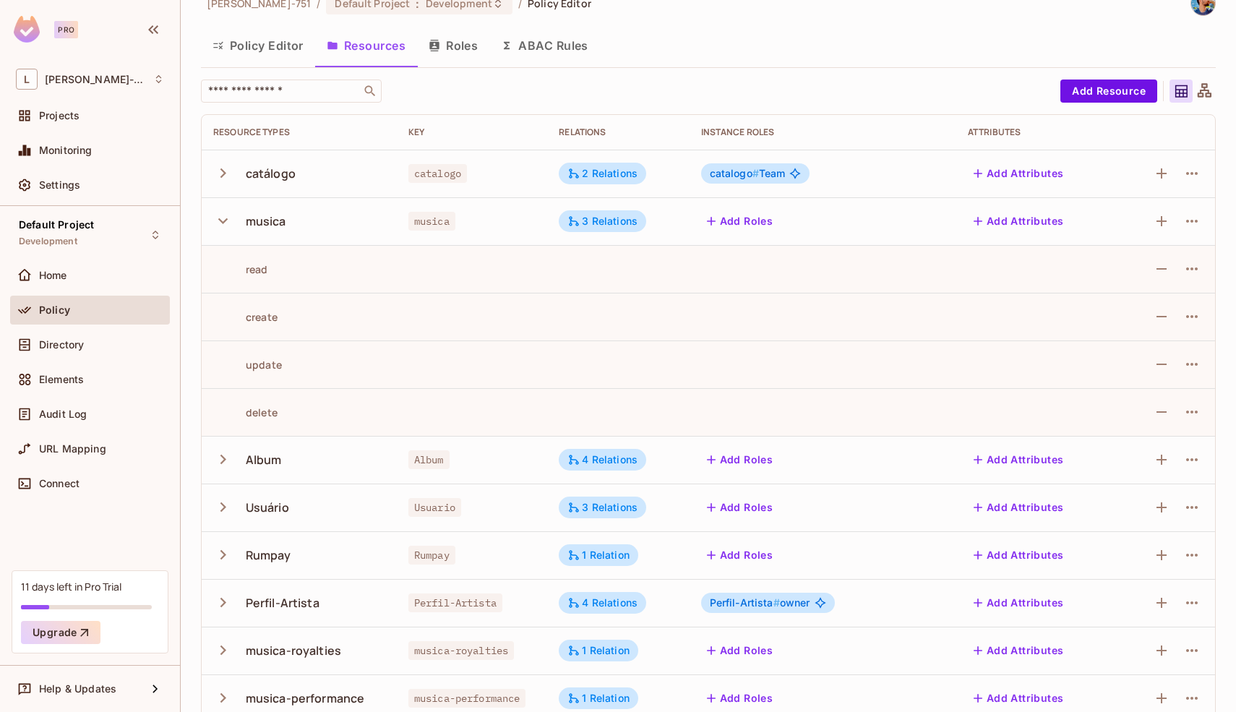
click at [215, 221] on icon "button" at bounding box center [223, 221] width 20 height 20
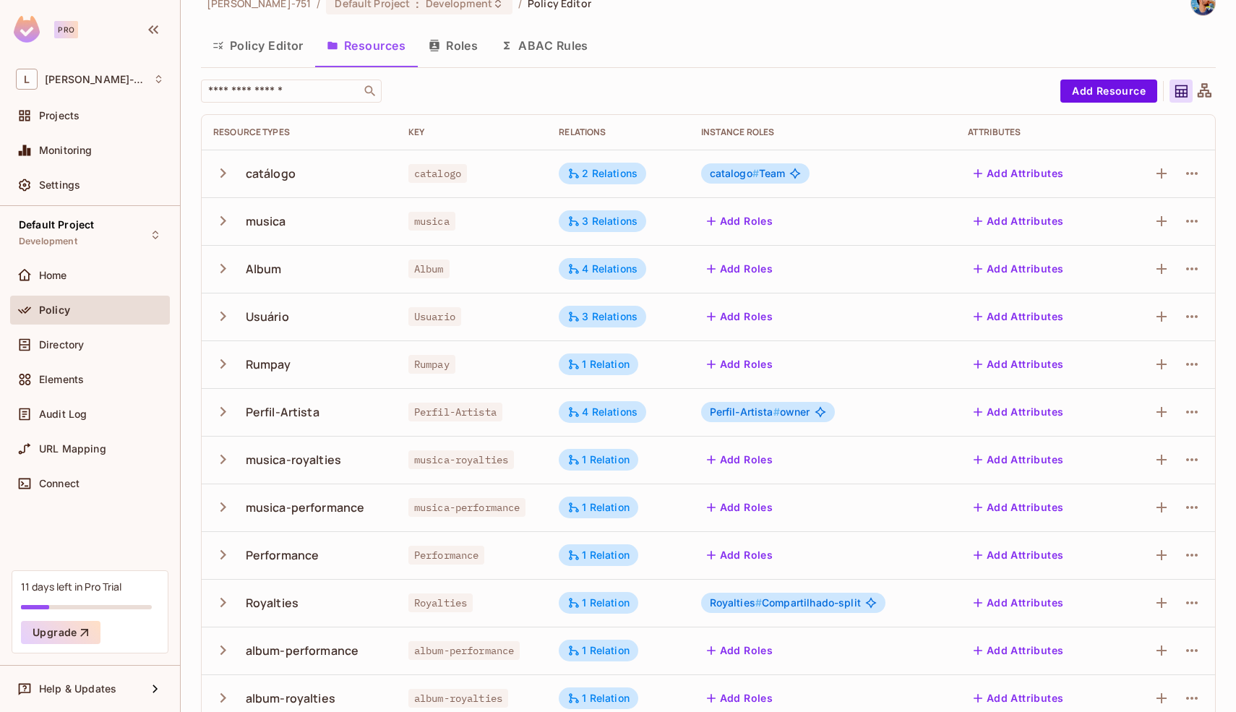
click at [1195, 87] on icon at bounding box center [1204, 91] width 18 height 18
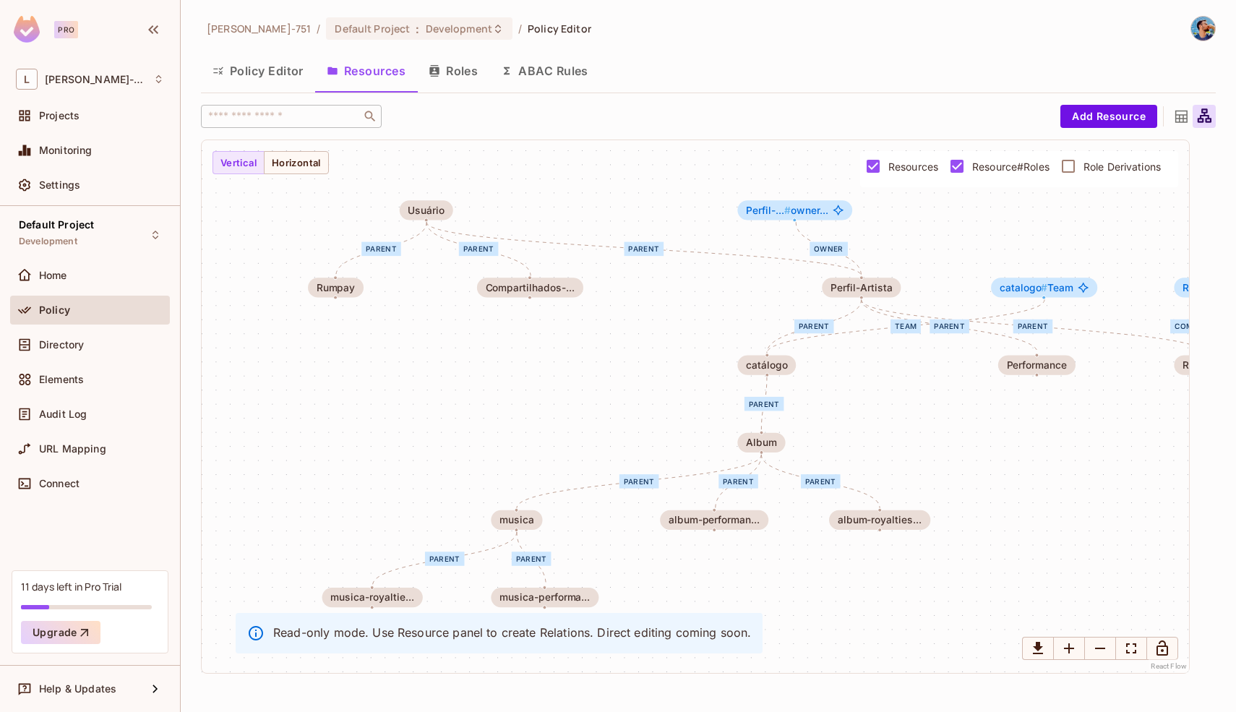
drag, startPoint x: 760, startPoint y: 356, endPoint x: 744, endPoint y: 352, distance: 16.3
click at [744, 352] on div "Team parent parent parent parent parent parent parent parent parent parent owne…" at bounding box center [695, 406] width 987 height 533
drag, startPoint x: 1040, startPoint y: 289, endPoint x: 657, endPoint y: 321, distance: 384.3
click at [657, 321] on span "catalogo #" at bounding box center [640, 319] width 48 height 12
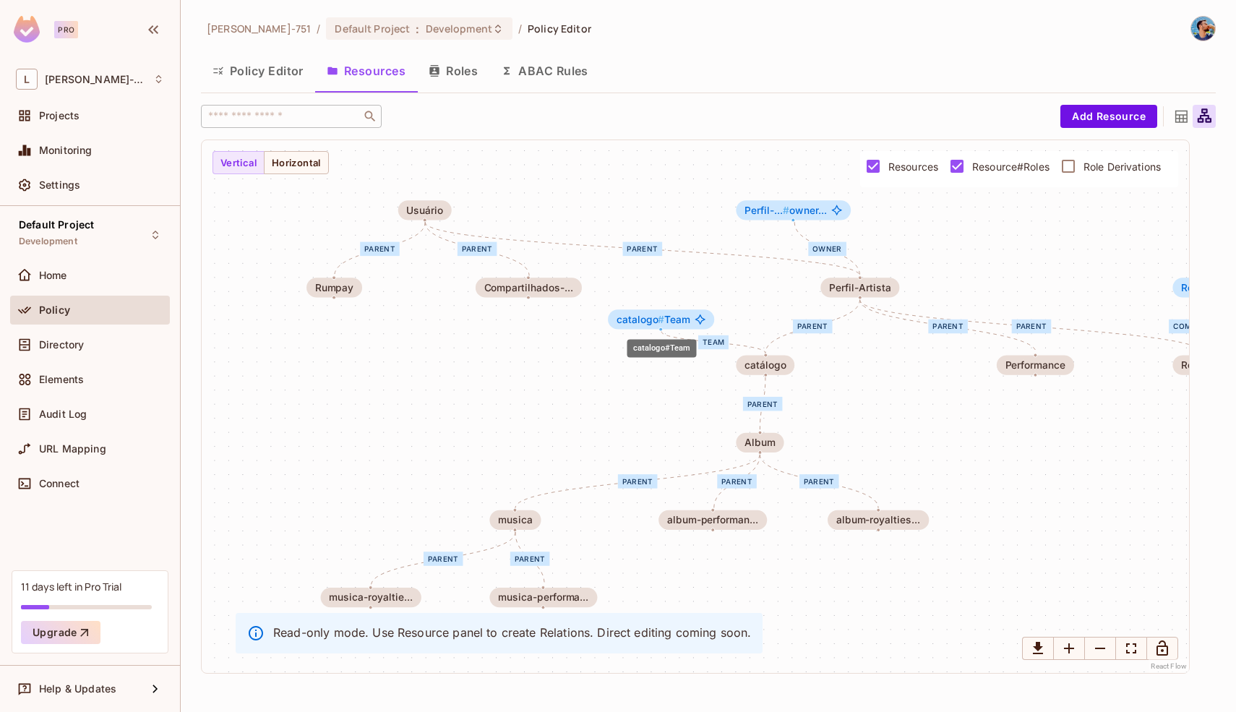
click at [657, 321] on span "catalogo #" at bounding box center [640, 319] width 48 height 12
drag, startPoint x: 1056, startPoint y: 288, endPoint x: 672, endPoint y: 313, distance: 385.2
click at [672, 313] on span "catalogo # Team" at bounding box center [651, 313] width 74 height 12
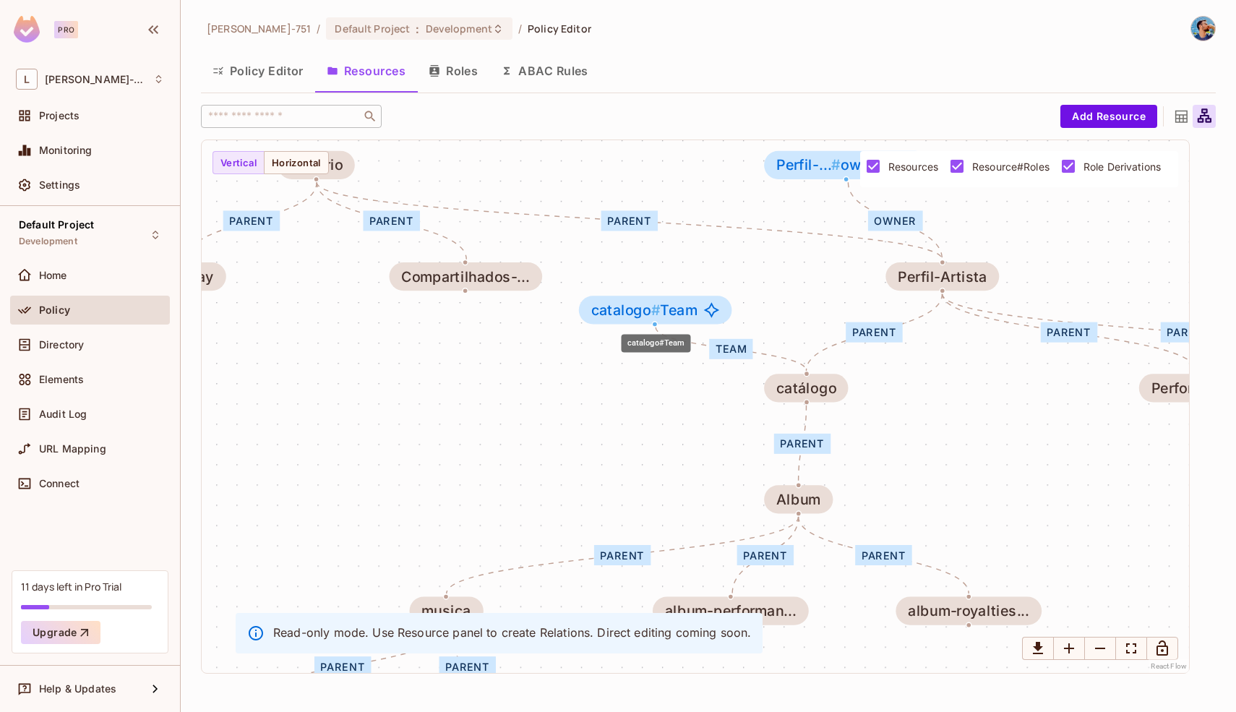
click at [676, 307] on span "catalogo # Team" at bounding box center [644, 310] width 106 height 16
click at [280, 65] on button "Policy Editor" at bounding box center [258, 71] width 114 height 36
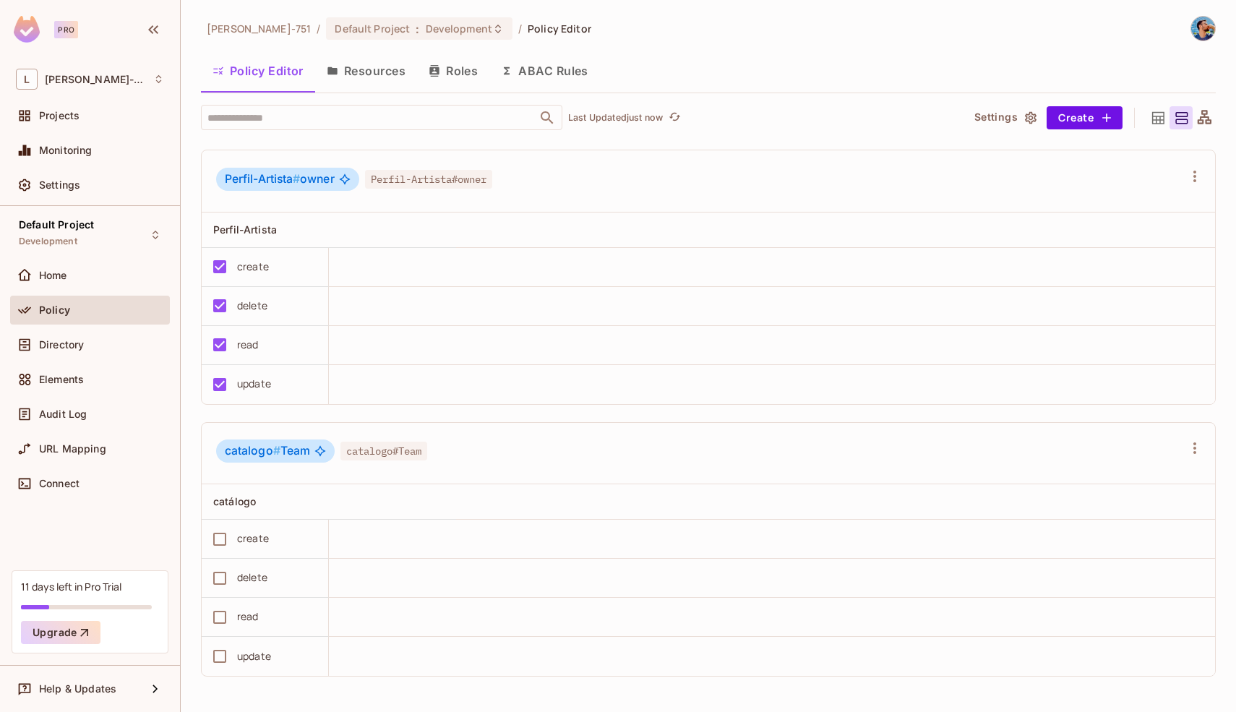
scroll to position [1073, 0]
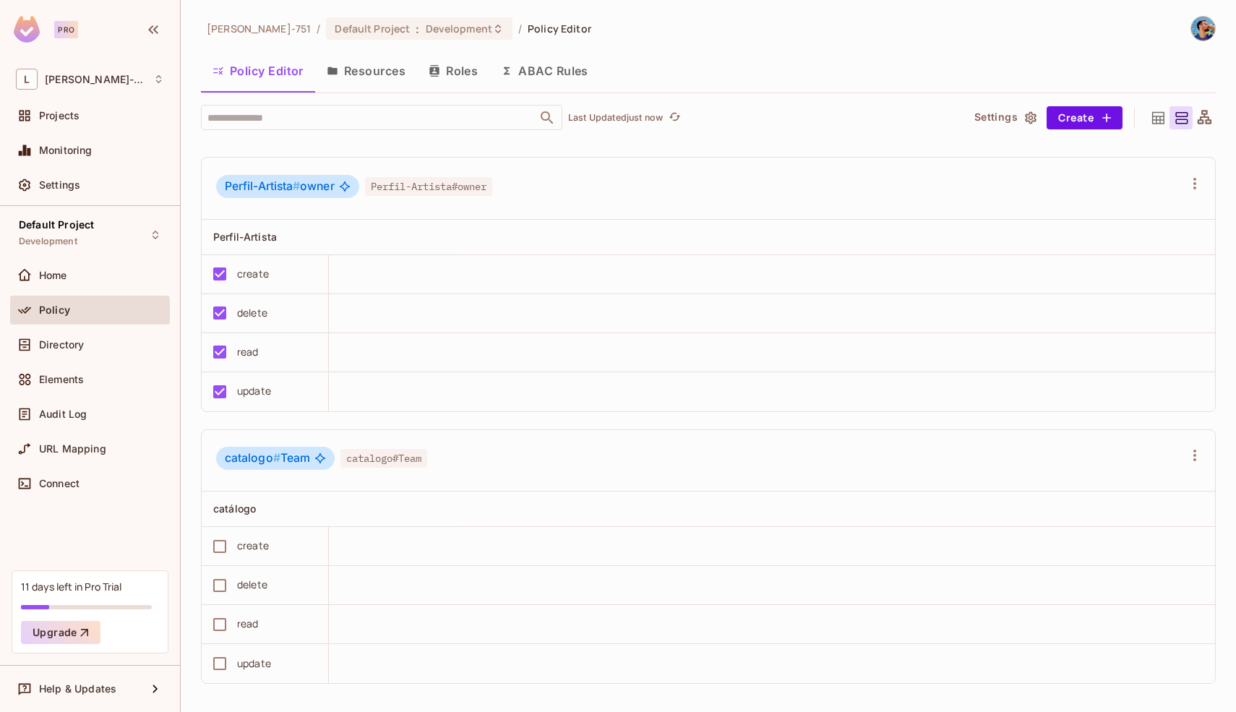
click at [356, 255] on th at bounding box center [392, 237] width 127 height 35
click at [460, 62] on button "Roles" at bounding box center [453, 71] width 72 height 36
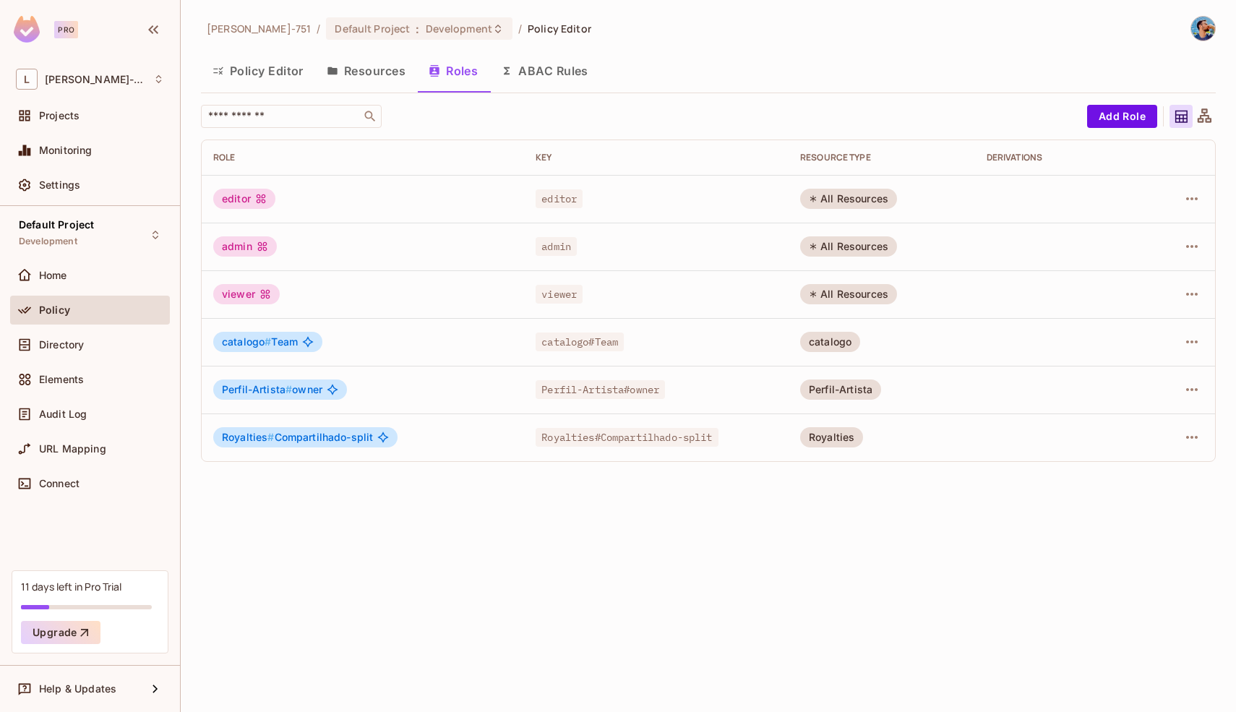
click at [441, 325] on td "catalogo # Team" at bounding box center [363, 342] width 322 height 48
click at [1192, 345] on icon "button" at bounding box center [1191, 341] width 17 height 17
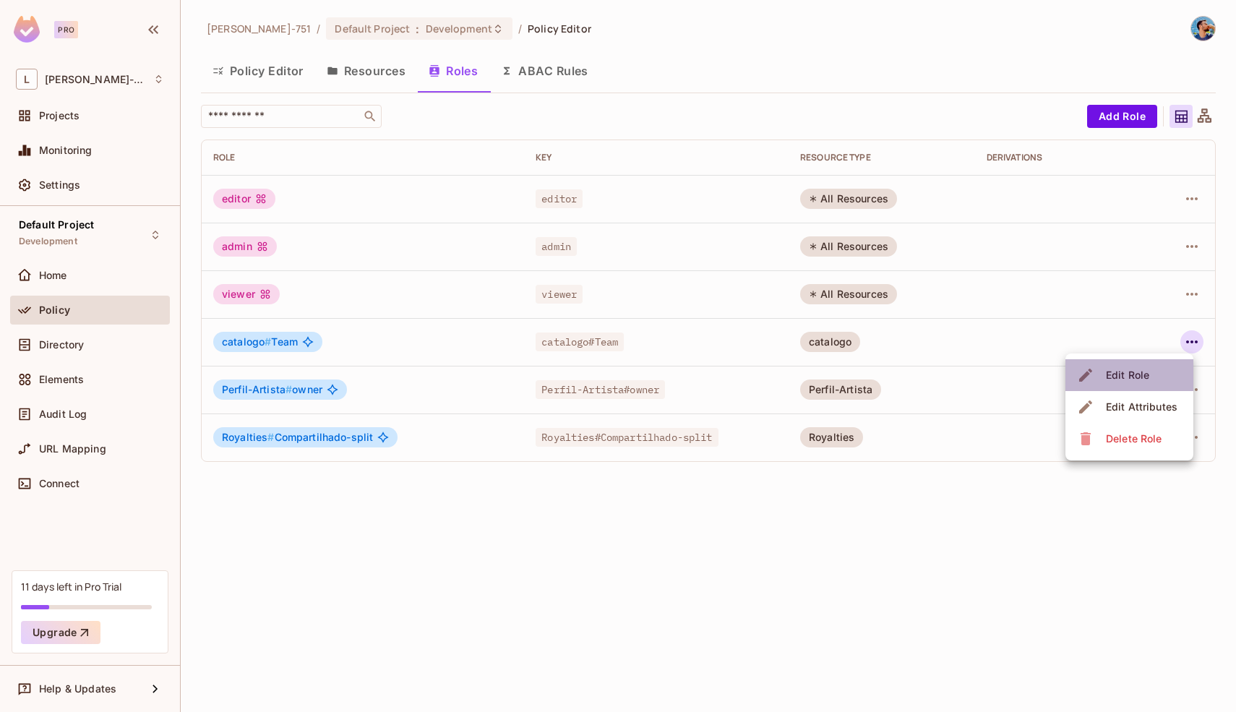
click at [1142, 374] on div "Edit Role" at bounding box center [1127, 375] width 43 height 14
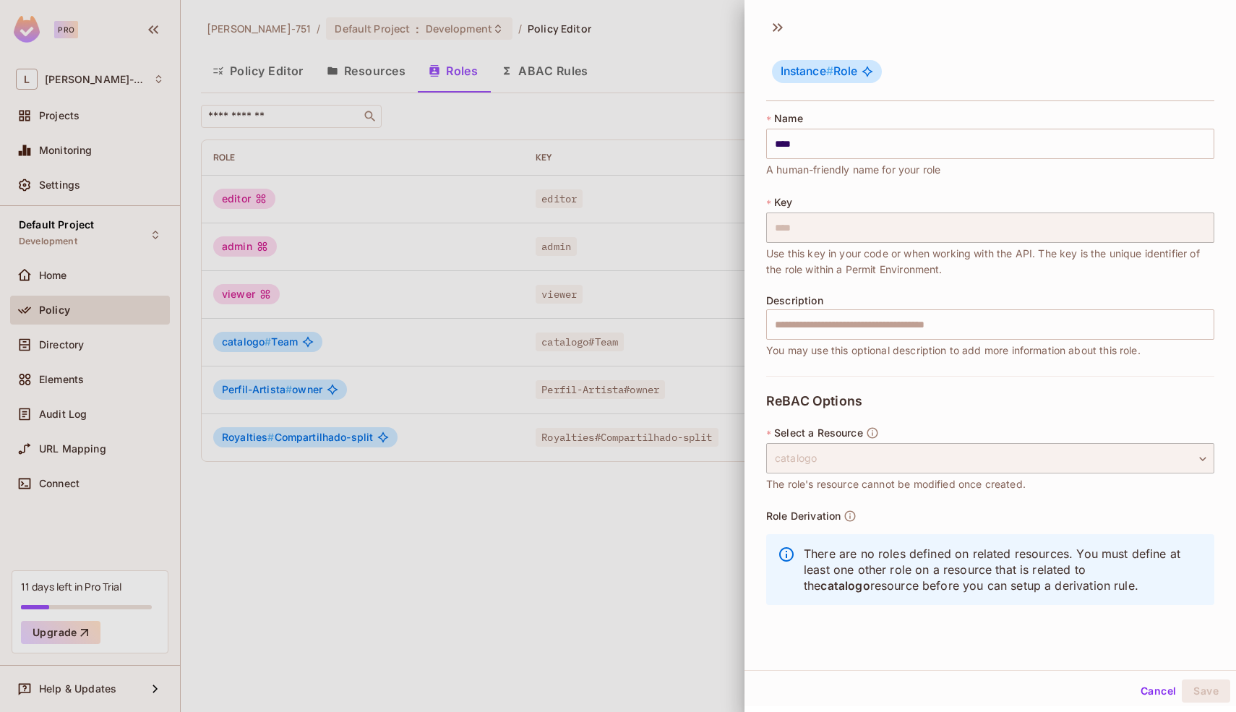
click at [705, 520] on div at bounding box center [618, 356] width 1236 height 712
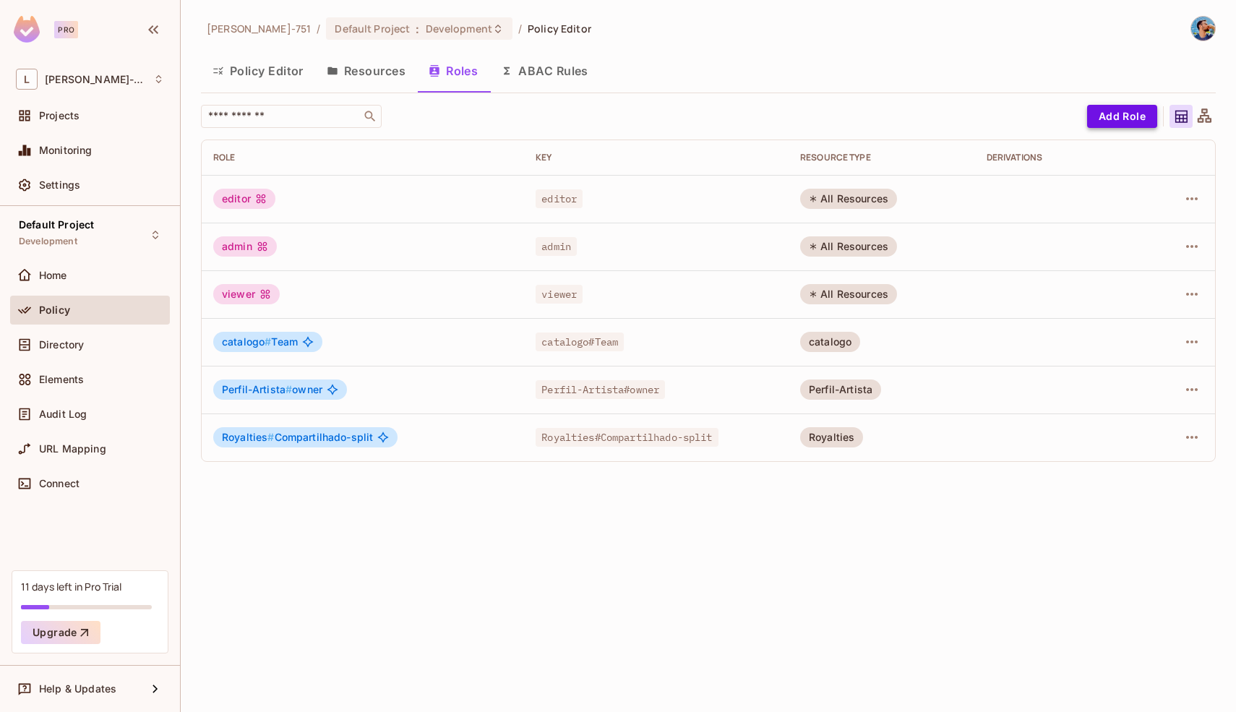
click at [1133, 114] on button "Add Role" at bounding box center [1122, 116] width 70 height 23
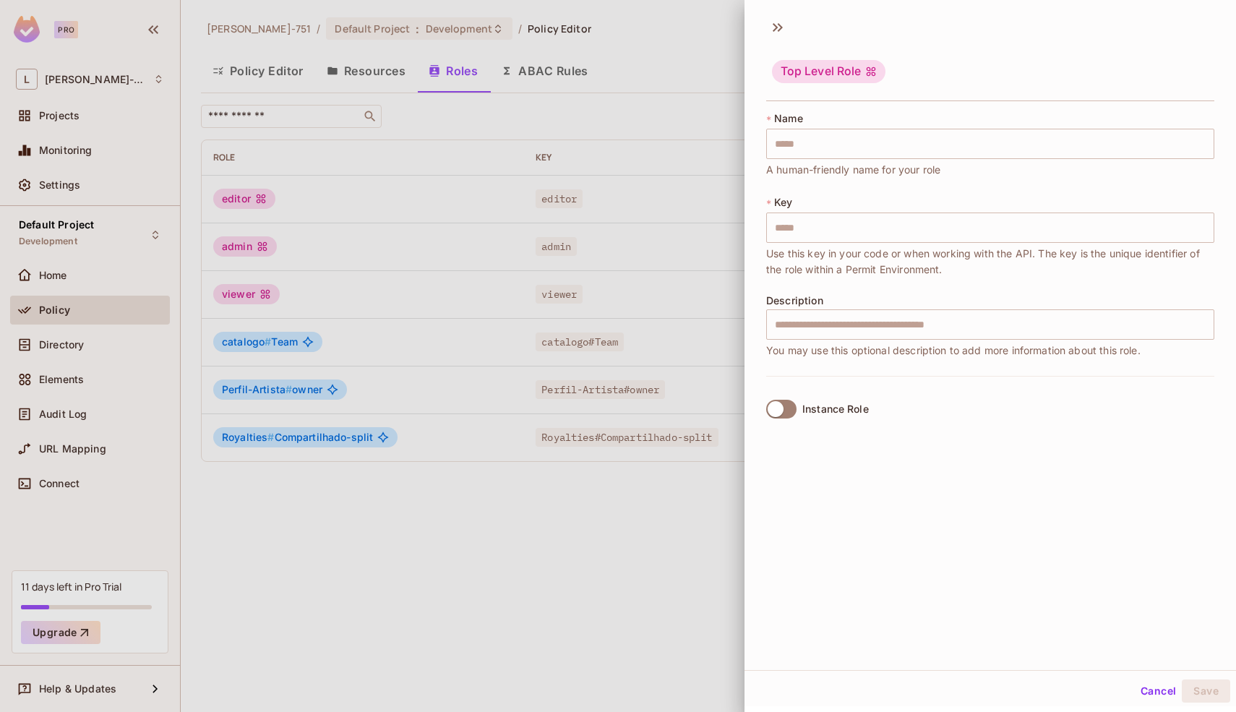
click at [776, 397] on label "Instance Role" at bounding box center [814, 409] width 108 height 30
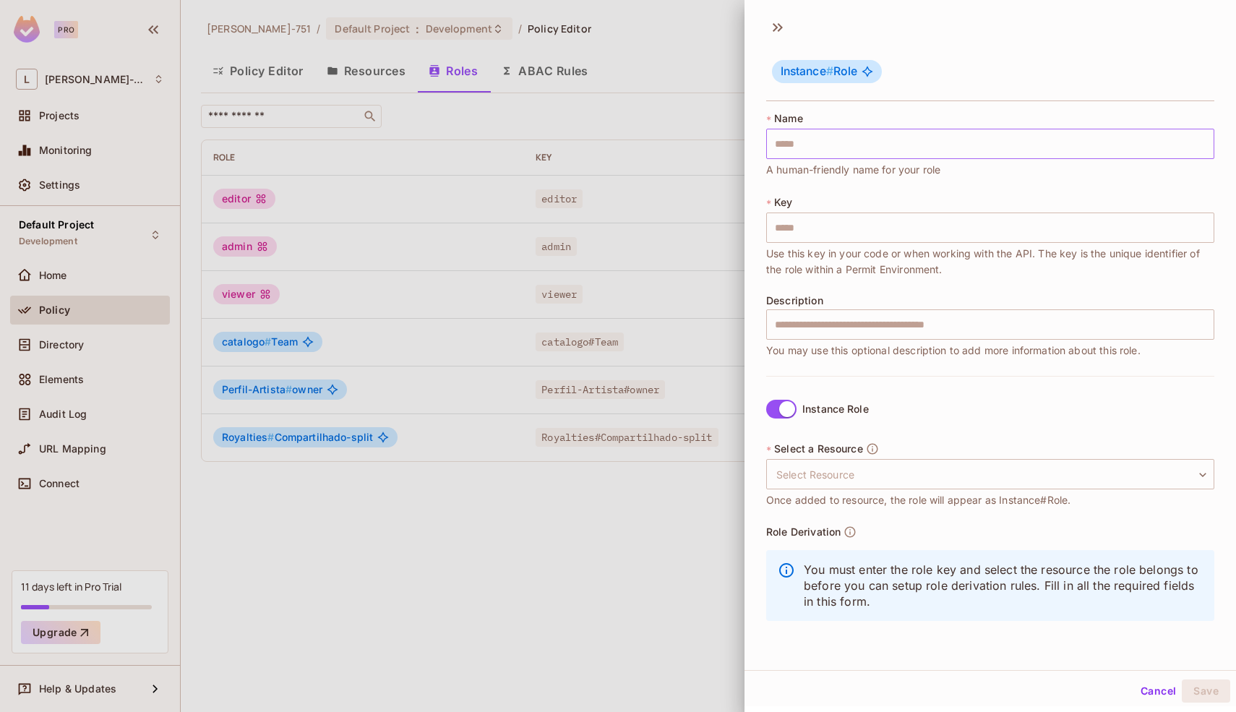
click at [851, 152] on input "text" at bounding box center [990, 144] width 448 height 30
click at [909, 381] on div "Instance Role * Select a Resource Select Resource ​ Select Resource Once added …" at bounding box center [990, 511] width 448 height 271
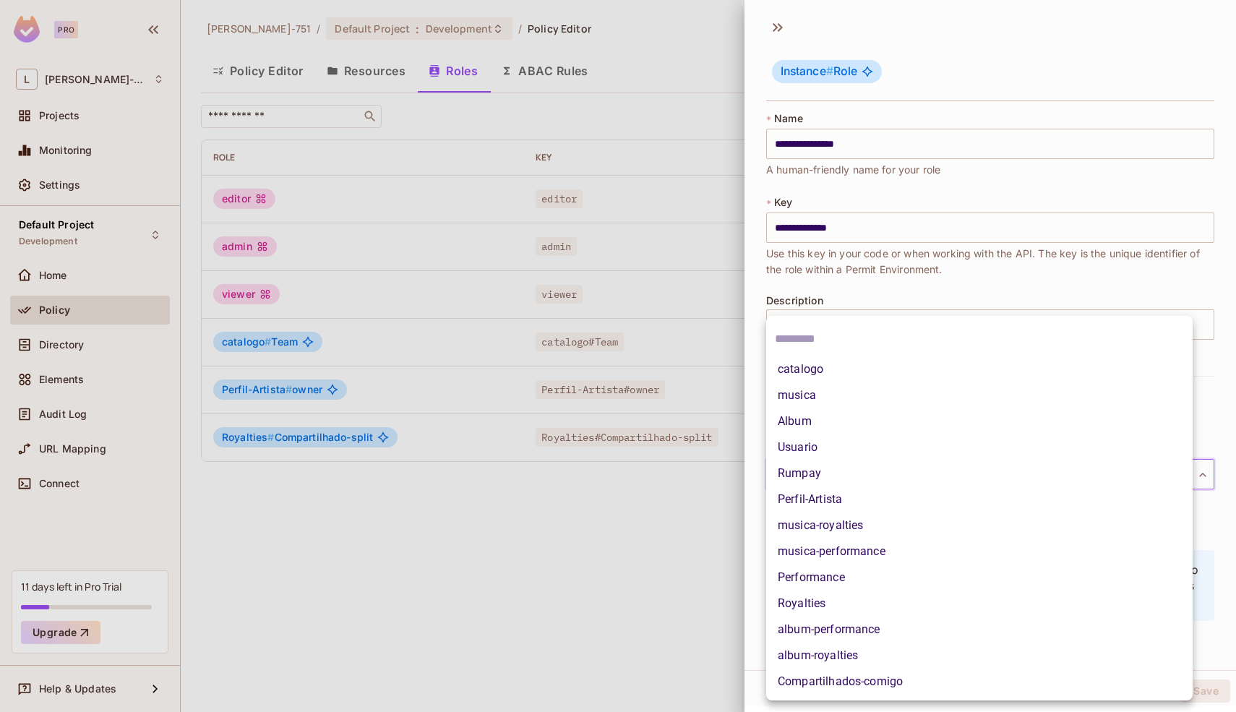
click at [894, 465] on body "**********" at bounding box center [618, 356] width 1236 height 712
click at [853, 596] on li "Royalties" at bounding box center [979, 603] width 426 height 26
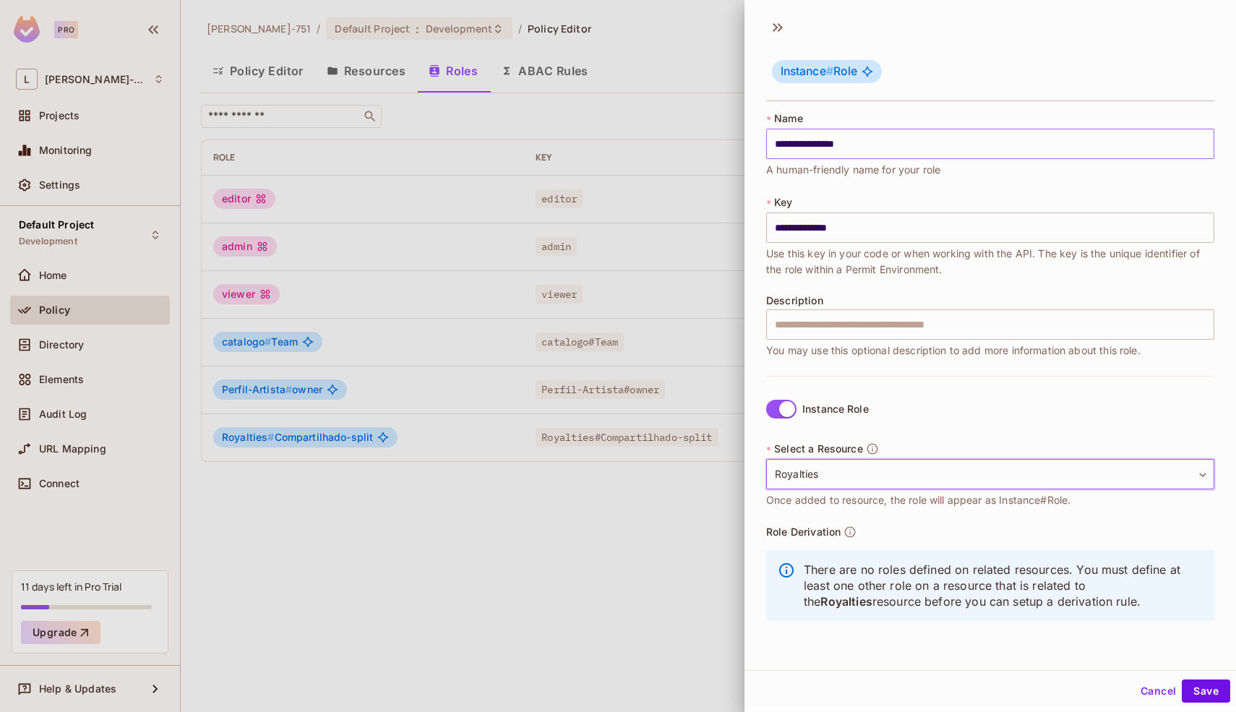
click at [837, 150] on input "**********" at bounding box center [990, 144] width 448 height 30
click at [833, 147] on input "**********" at bounding box center [990, 144] width 448 height 30
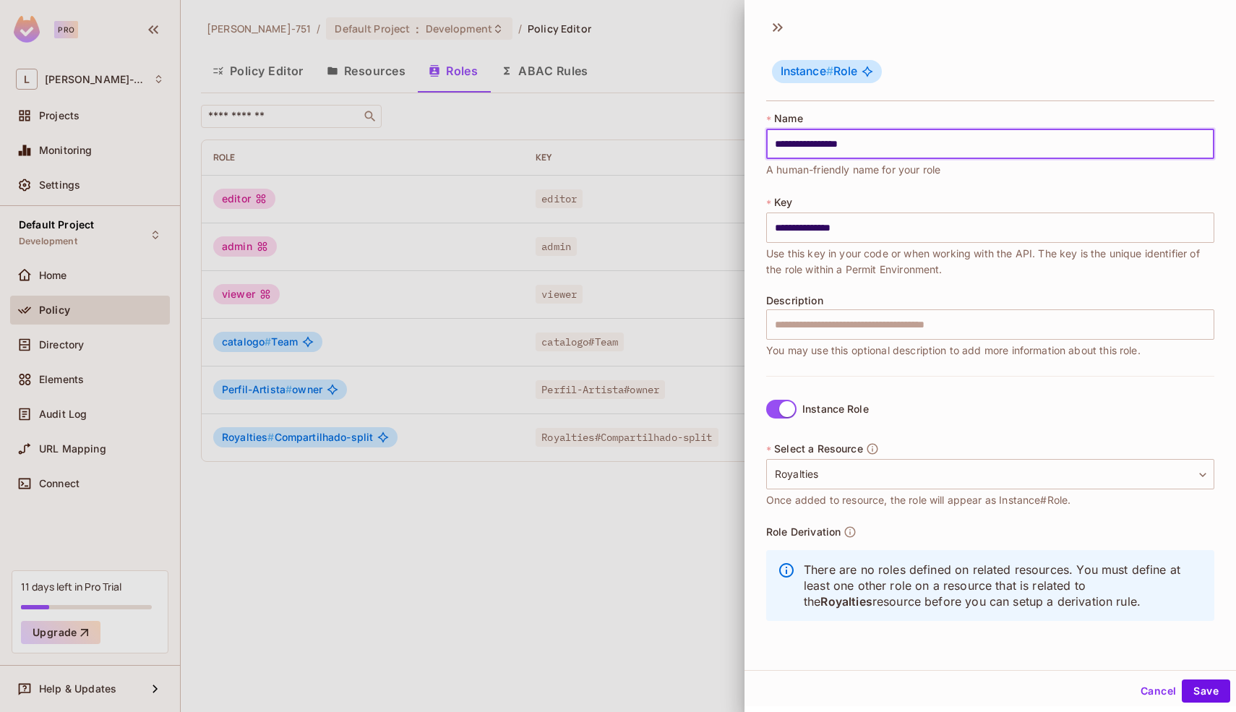
click at [860, 183] on div "**********" at bounding box center [990, 243] width 448 height 264
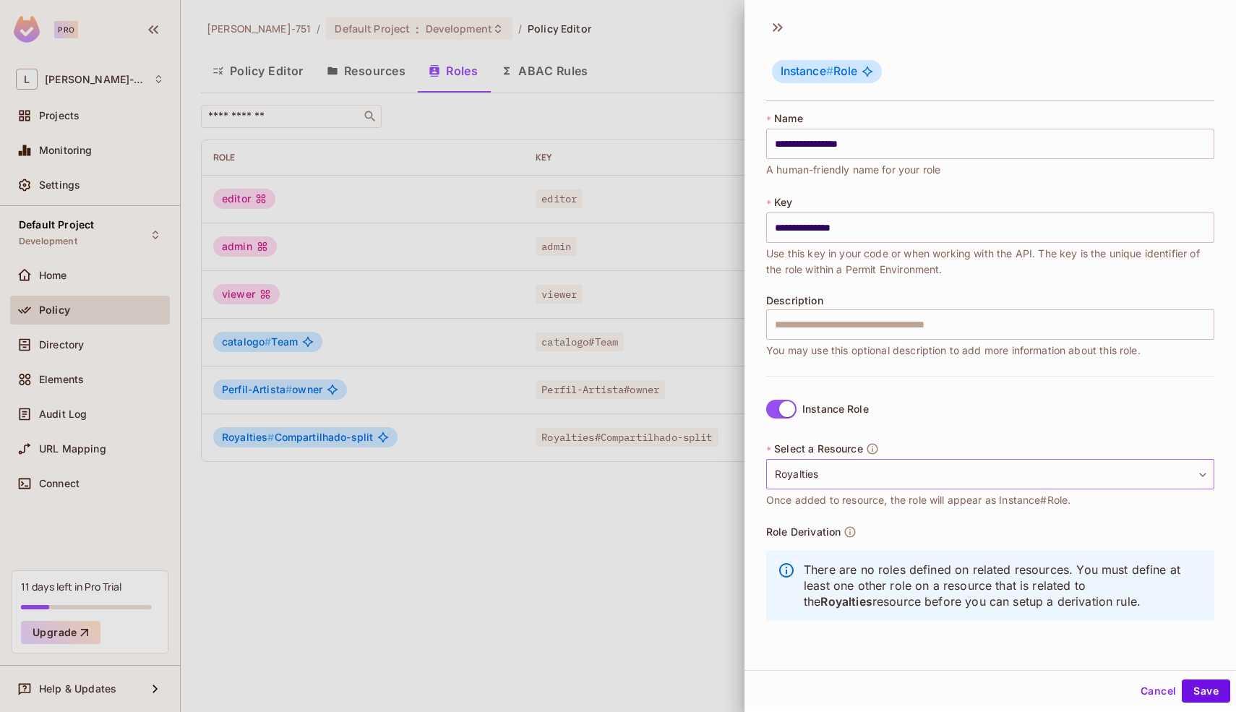
click at [809, 473] on body "**********" at bounding box center [618, 356] width 1236 height 712
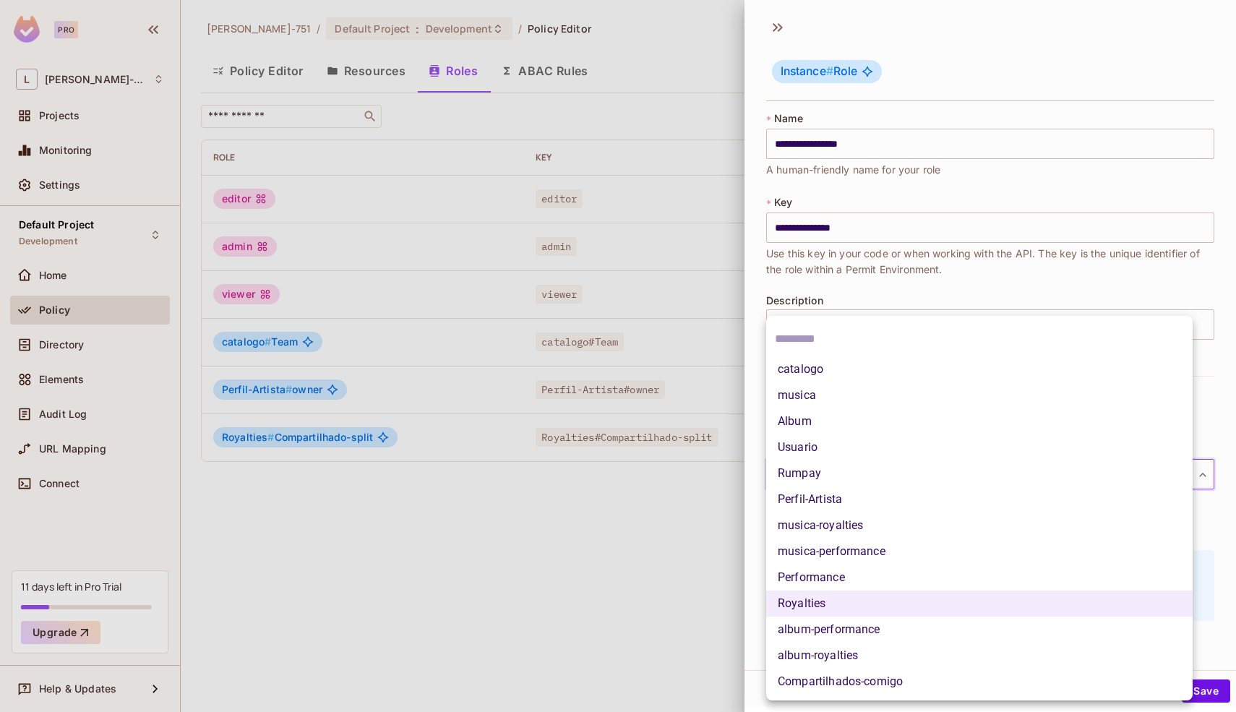
click at [686, 586] on div at bounding box center [618, 356] width 1236 height 712
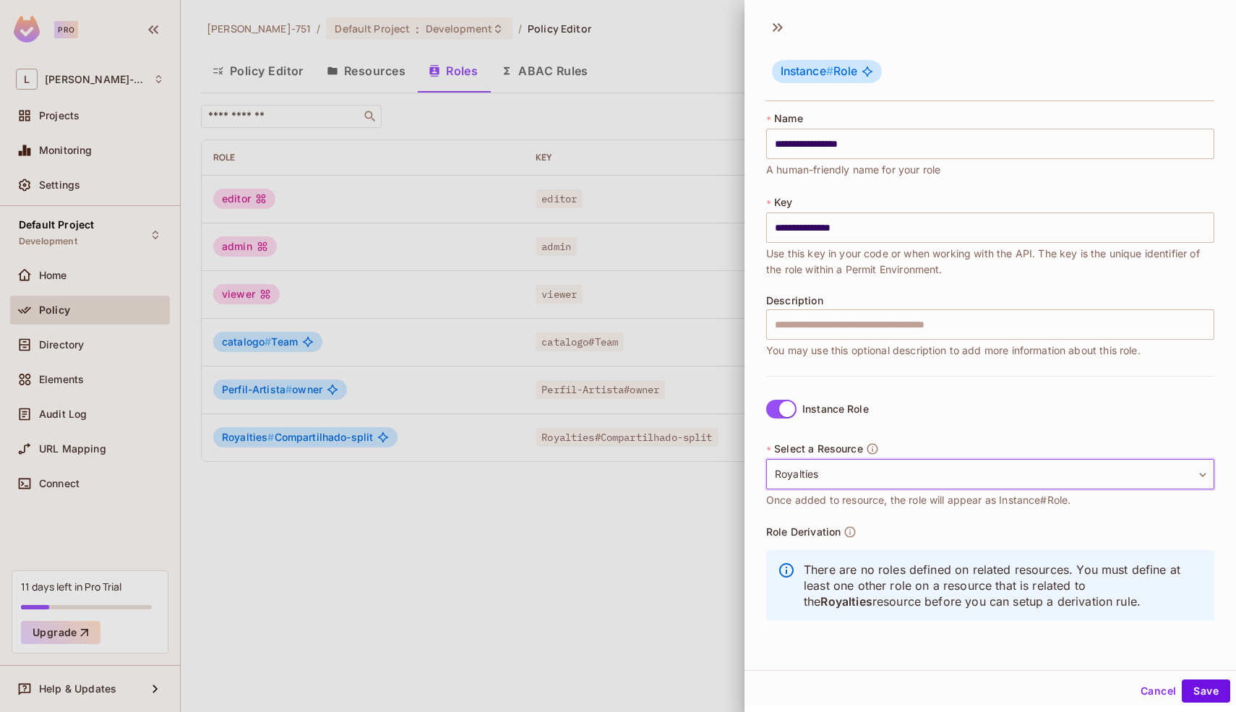
click at [1142, 693] on button "Cancel" at bounding box center [1157, 690] width 47 height 23
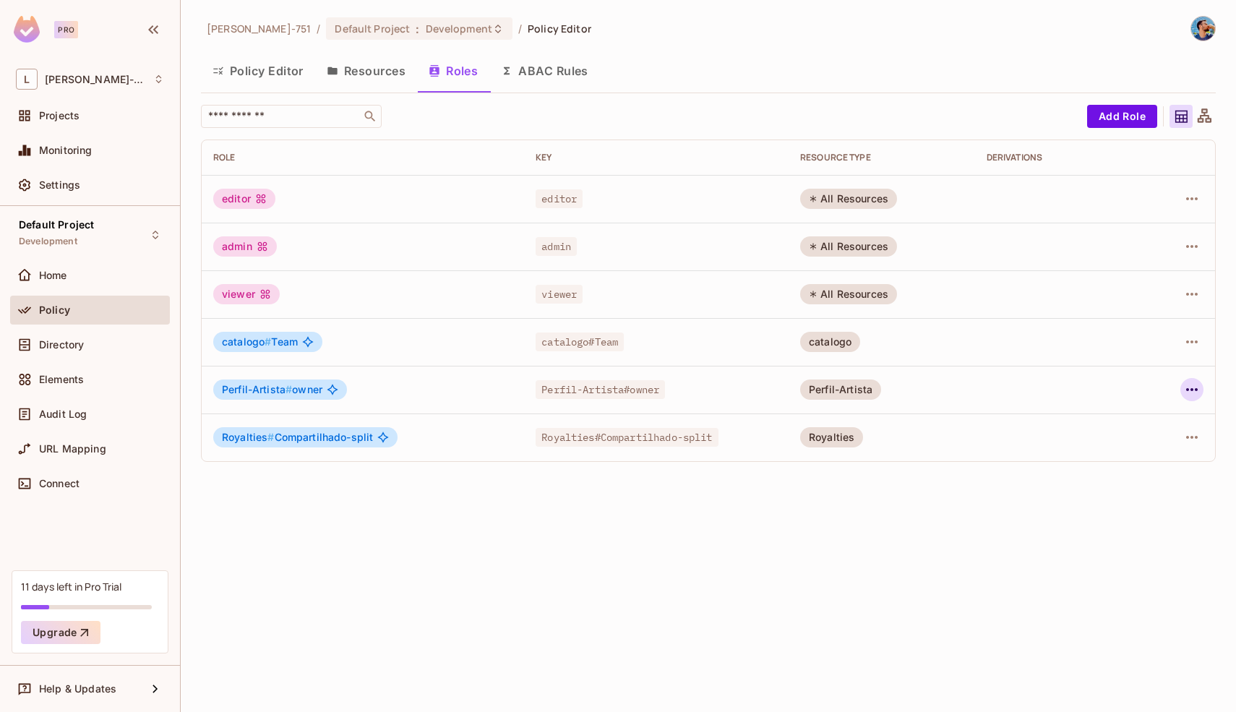
click at [1199, 391] on icon "button" at bounding box center [1191, 389] width 17 height 17
click at [1154, 423] on li "Edit Role" at bounding box center [1129, 423] width 128 height 32
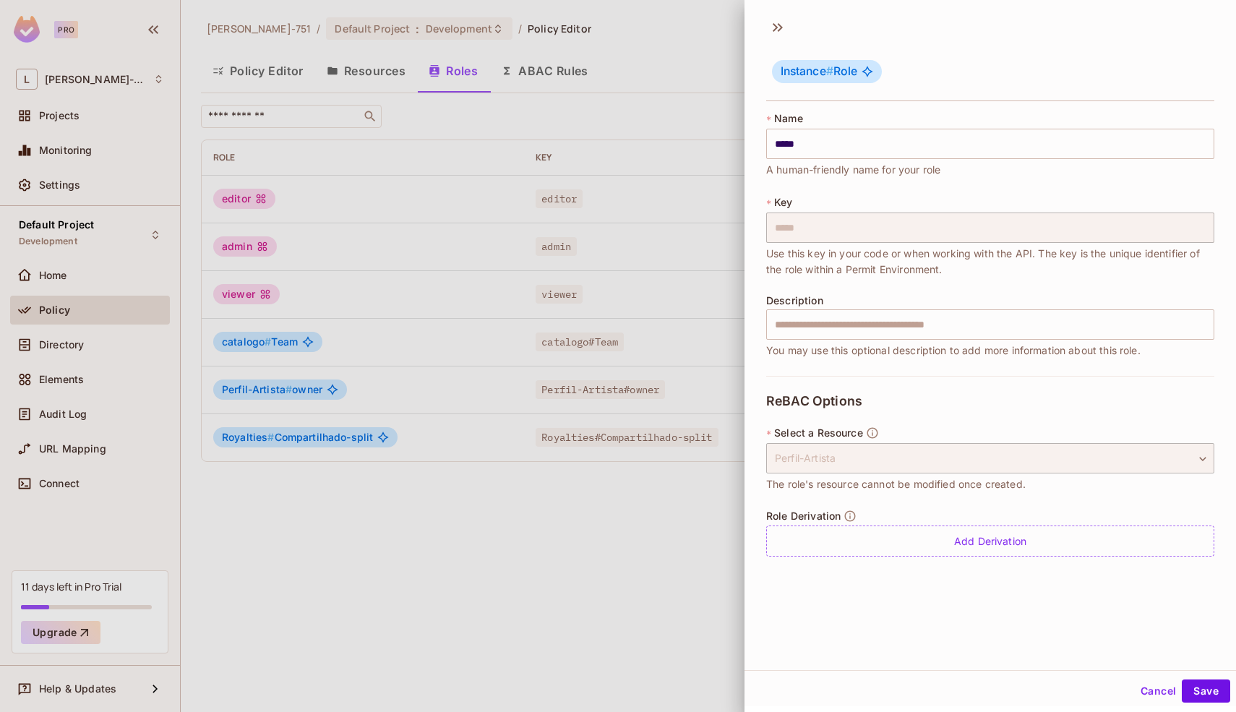
scroll to position [2, 0]
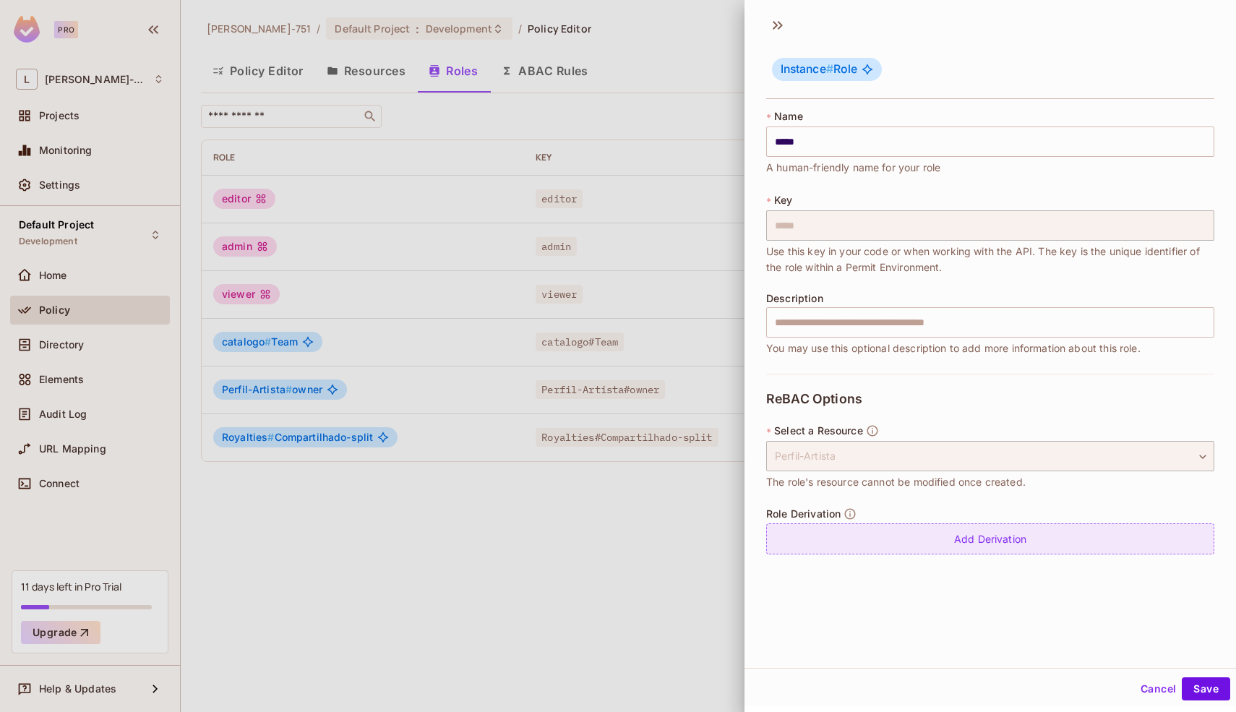
click at [932, 546] on div "Add Derivation" at bounding box center [990, 538] width 448 height 31
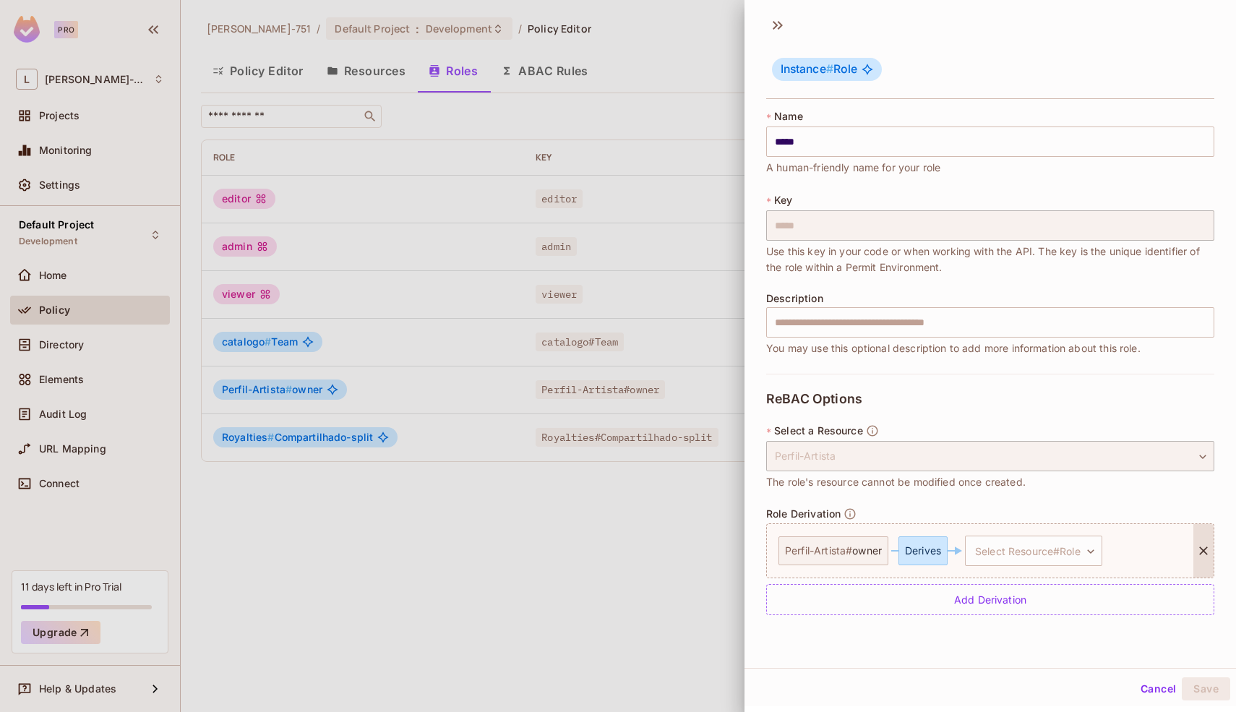
click at [1012, 566] on div "Perfil-Artista # owner Derives Select Resource#Role ​ Select Resource#Role" at bounding box center [980, 550] width 426 height 53
click at [1014, 553] on body "**********" at bounding box center [618, 356] width 1236 height 712
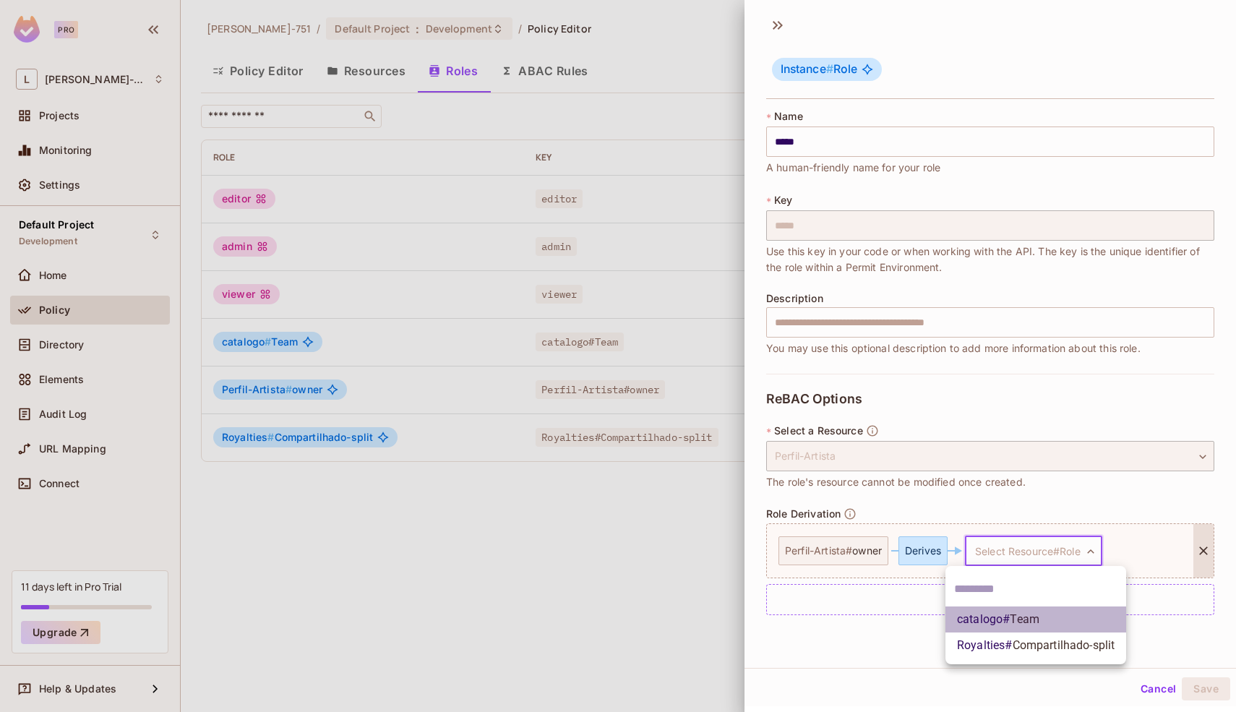
click at [1014, 616] on span "Team" at bounding box center [1024, 619] width 30 height 14
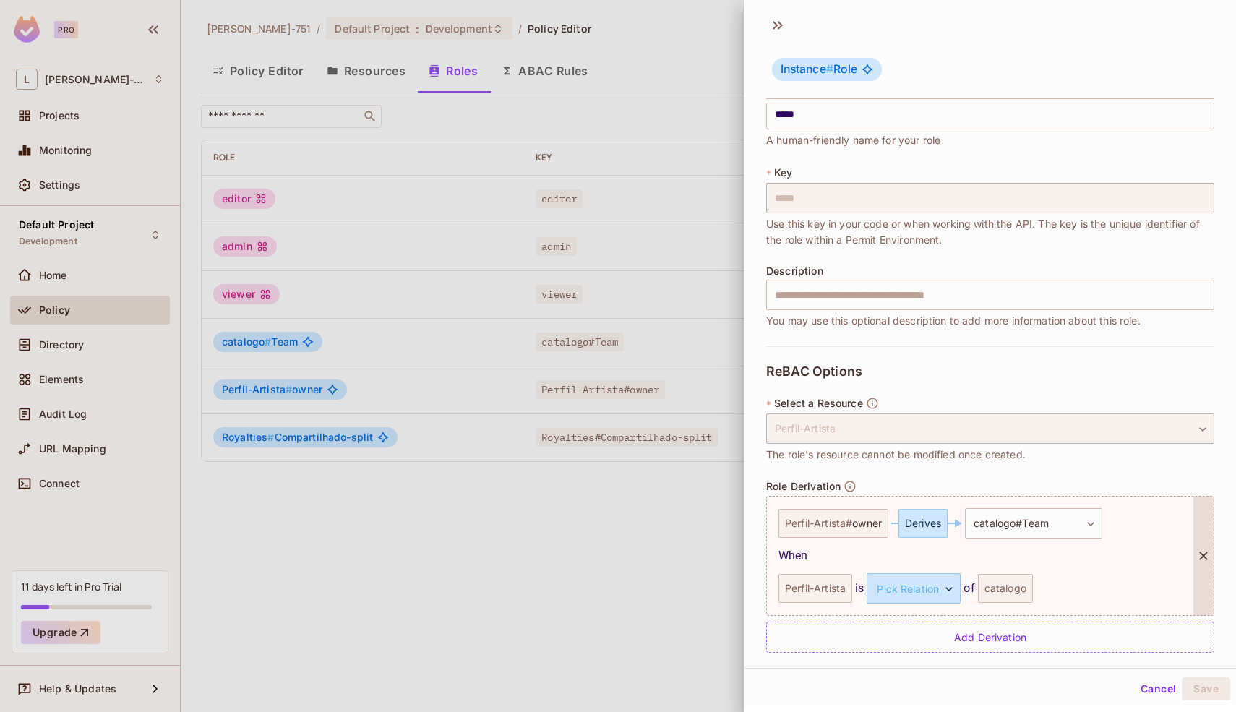
scroll to position [41, 0]
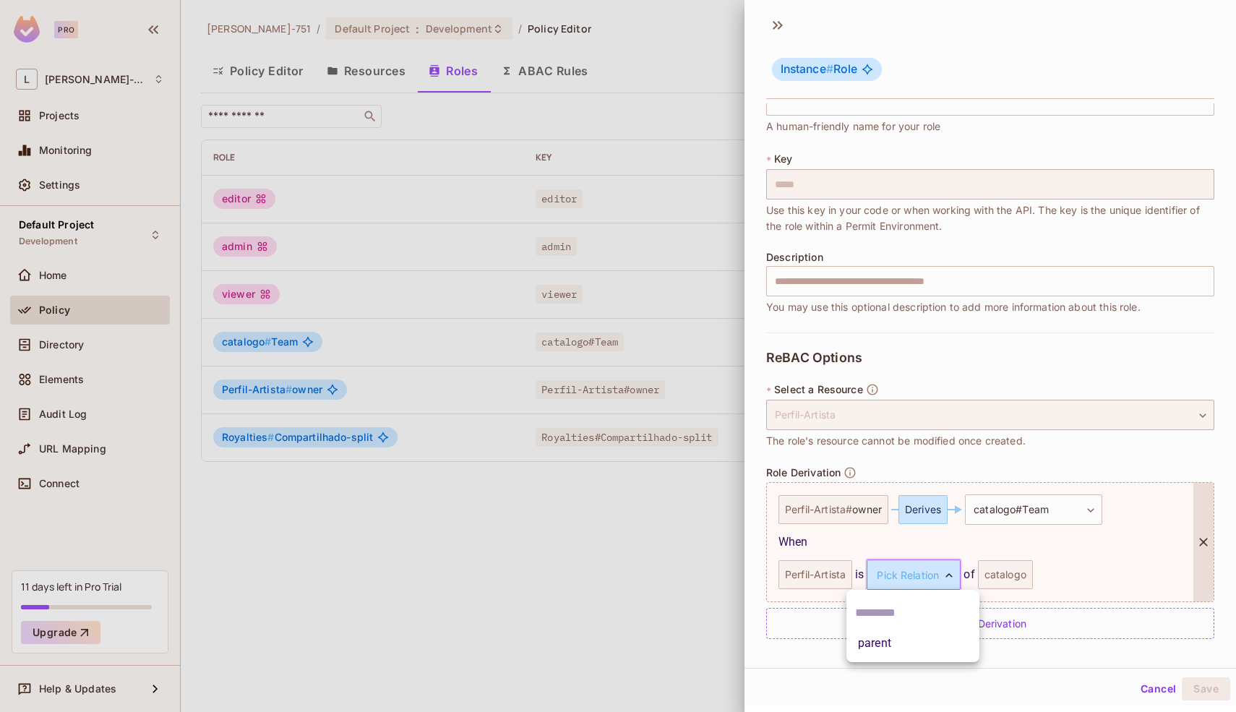
click at [936, 573] on body "**********" at bounding box center [618, 356] width 1236 height 712
click at [936, 573] on div at bounding box center [618, 356] width 1236 height 712
click at [936, 573] on body "**********" at bounding box center [618, 356] width 1236 height 712
click at [910, 641] on li "parent" at bounding box center [912, 643] width 133 height 26
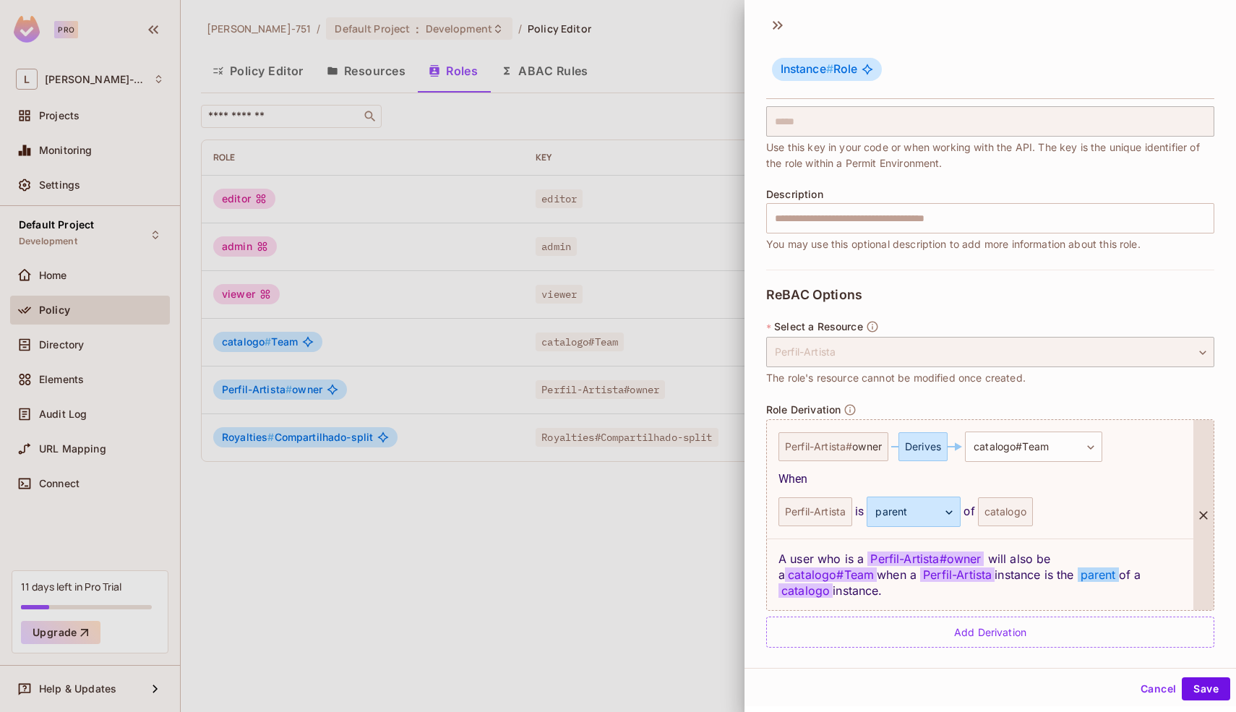
scroll to position [113, 0]
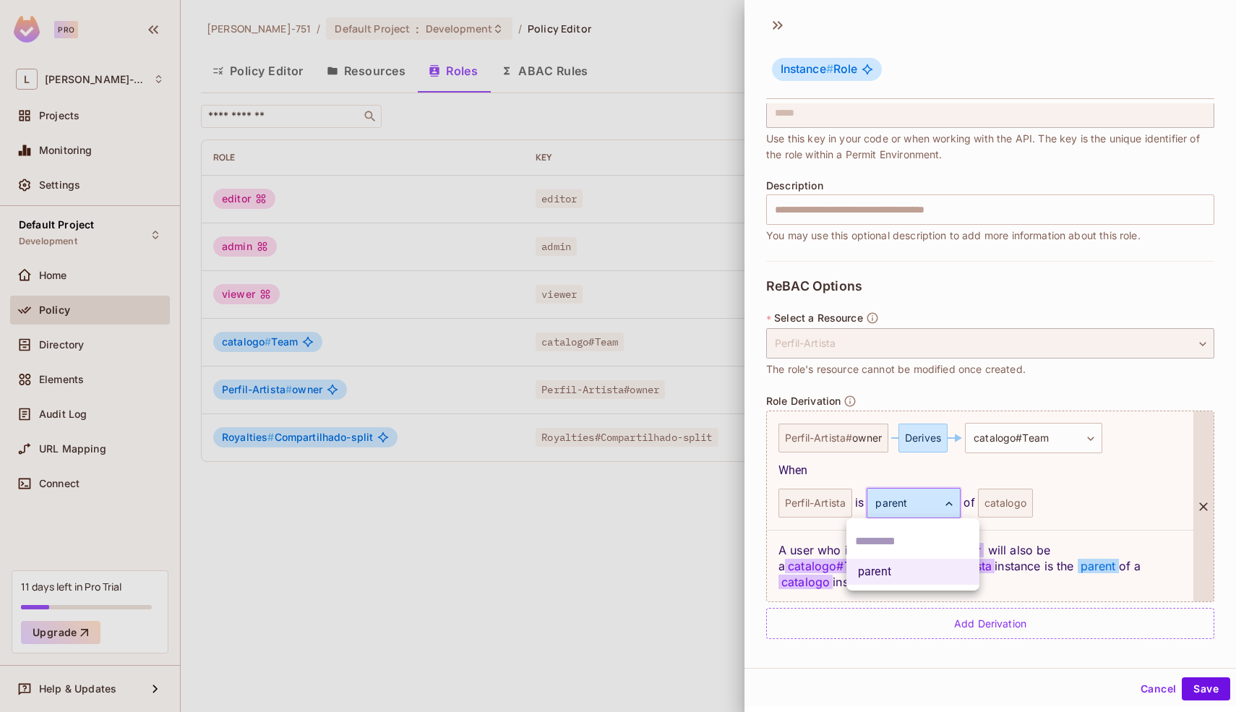
click at [957, 504] on body "**********" at bounding box center [618, 356] width 1236 height 712
click at [921, 535] on input "text" at bounding box center [913, 541] width 116 height 23
click at [1080, 483] on div at bounding box center [618, 356] width 1236 height 712
click at [1077, 452] on body "**********" at bounding box center [618, 356] width 1236 height 712
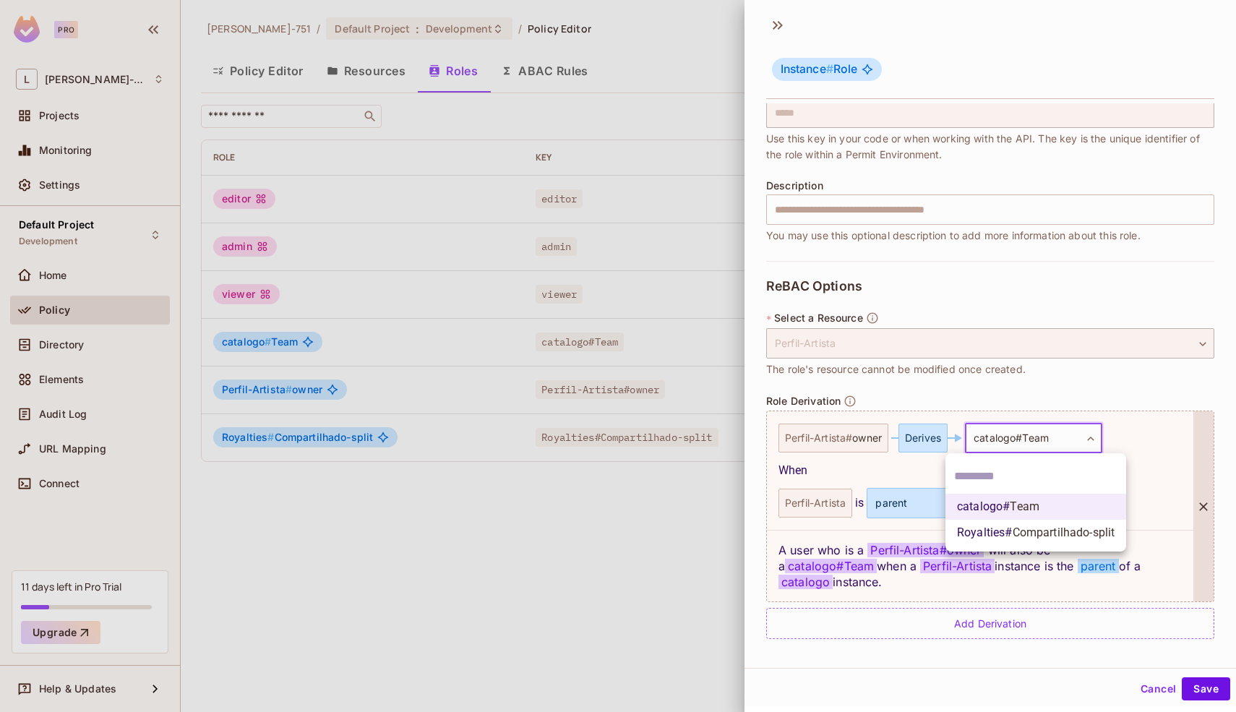
click at [1081, 441] on div at bounding box center [618, 356] width 1236 height 712
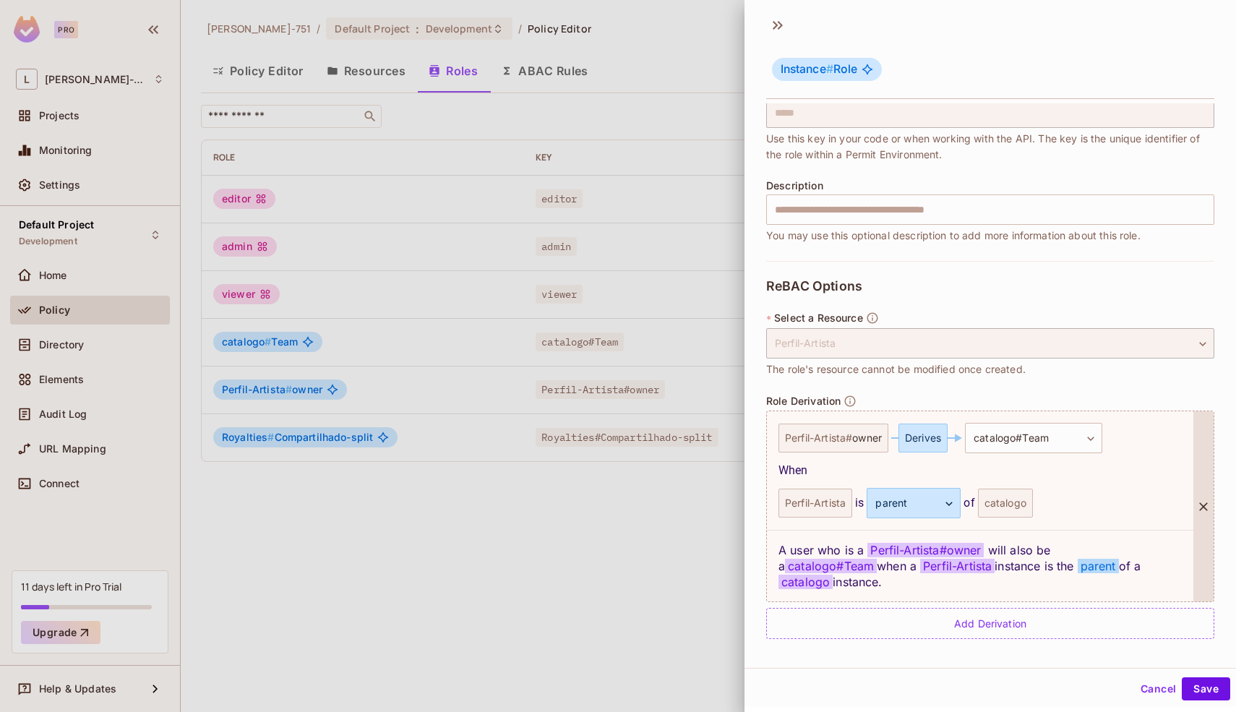
click at [1193, 481] on div at bounding box center [1203, 506] width 20 height 190
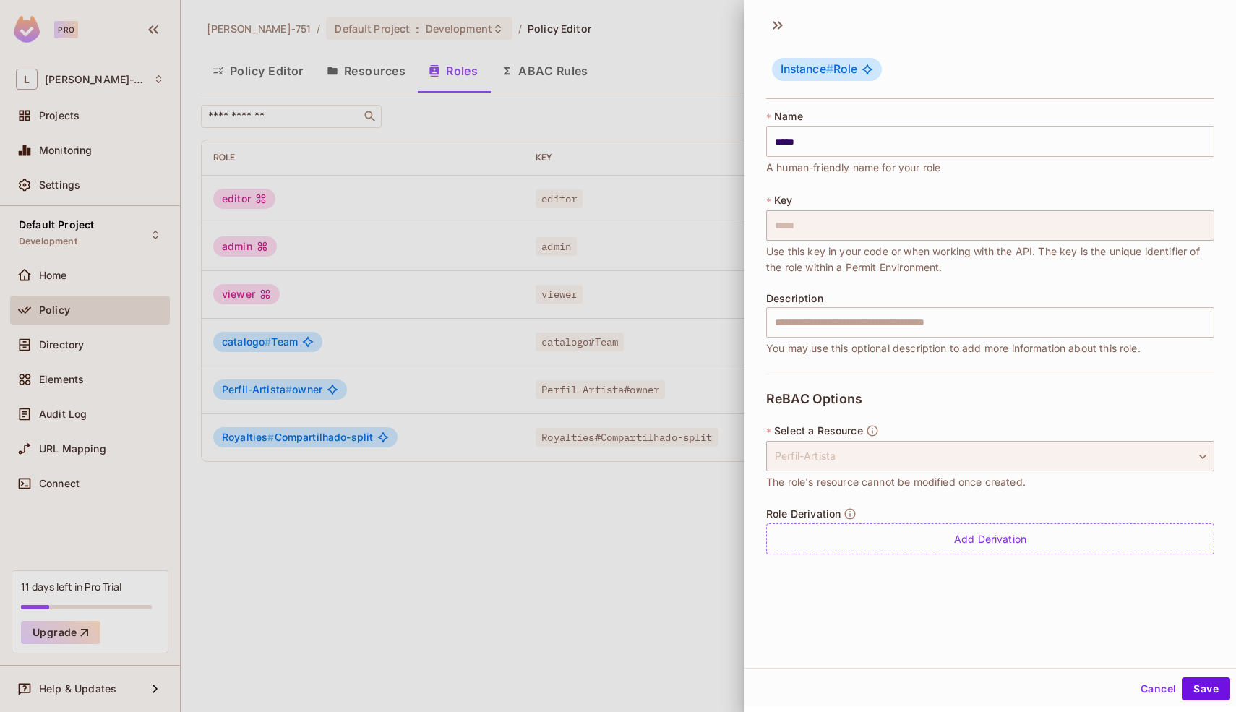
click at [572, 578] on div at bounding box center [618, 356] width 1236 height 712
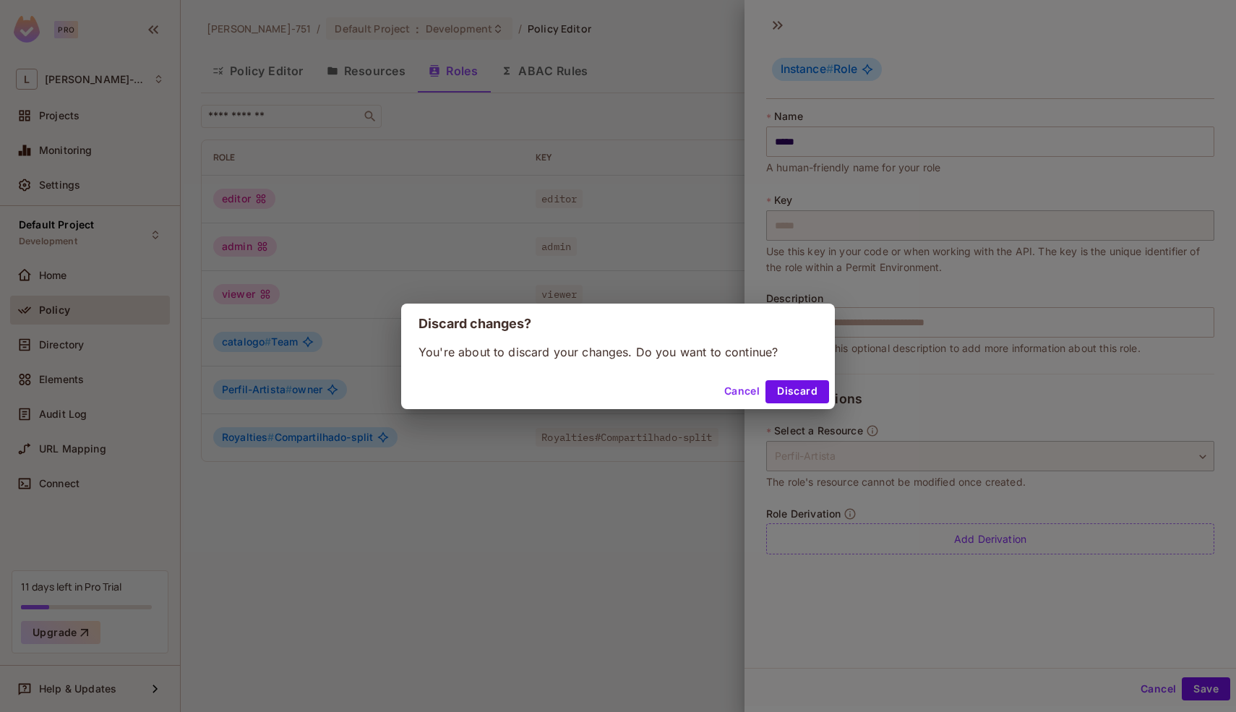
click at [790, 378] on div "Cancel Discard" at bounding box center [618, 391] width 434 height 35
click at [792, 384] on button "Discard" at bounding box center [797, 391] width 64 height 23
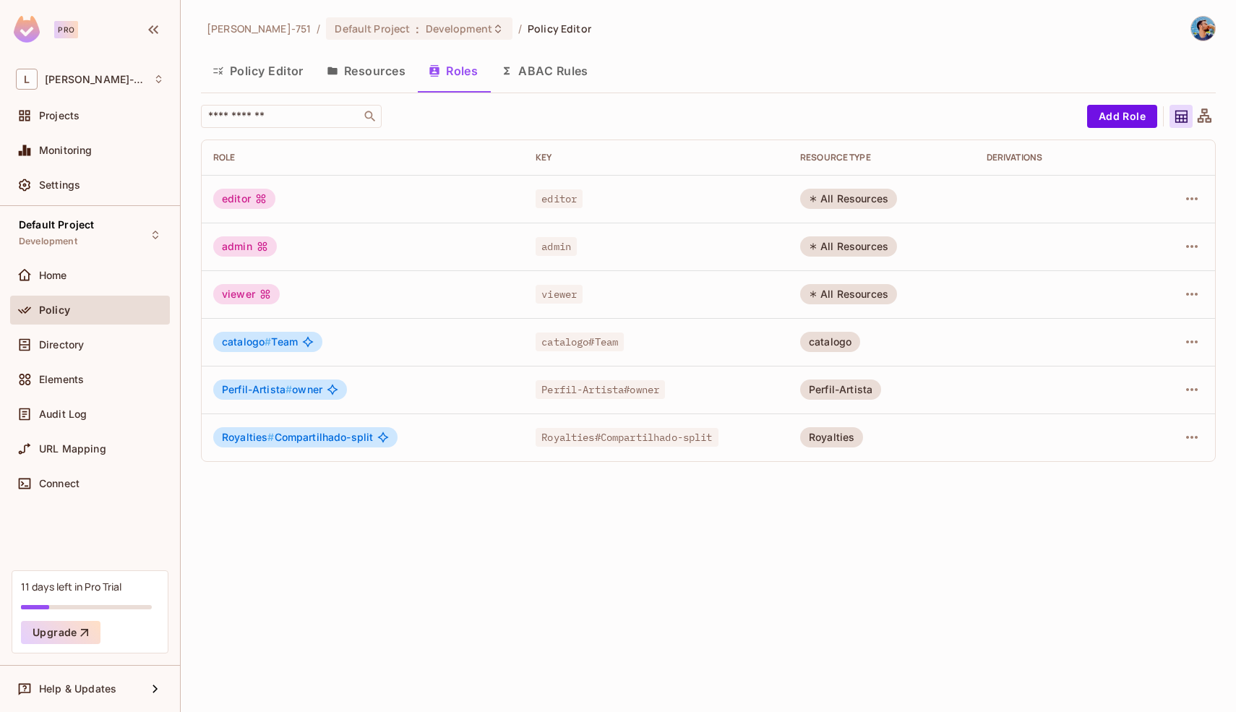
click at [361, 53] on button "Resources" at bounding box center [366, 71] width 102 height 36
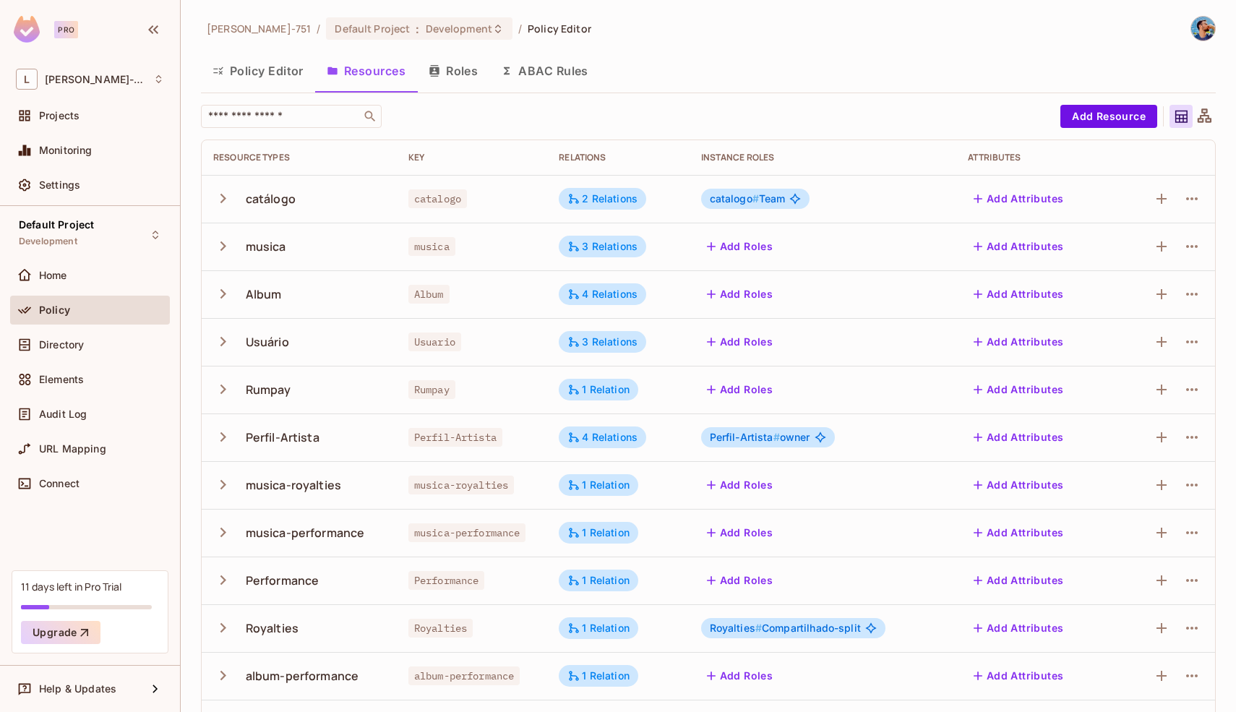
click at [707, 102] on div "Leonardo-751 / Default Project : Development / Policy Editor Policy Editor Reso…" at bounding box center [708, 411] width 1014 height 791
click at [1197, 112] on icon at bounding box center [1204, 115] width 14 height 14
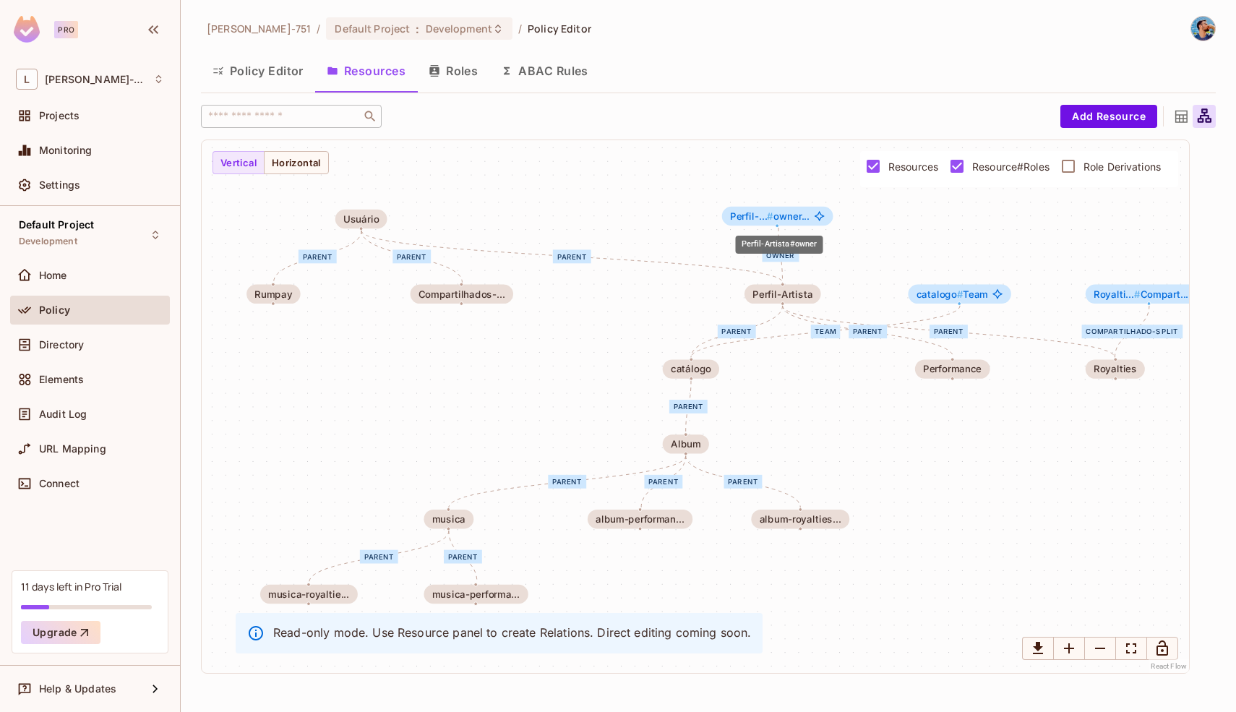
drag, startPoint x: 744, startPoint y: 221, endPoint x: 804, endPoint y: 215, distance: 60.3
click at [804, 216] on span "Perfil-... # owner..." at bounding box center [769, 215] width 79 height 11
click at [804, 215] on span "Perfil-... # owner..." at bounding box center [769, 213] width 79 height 11
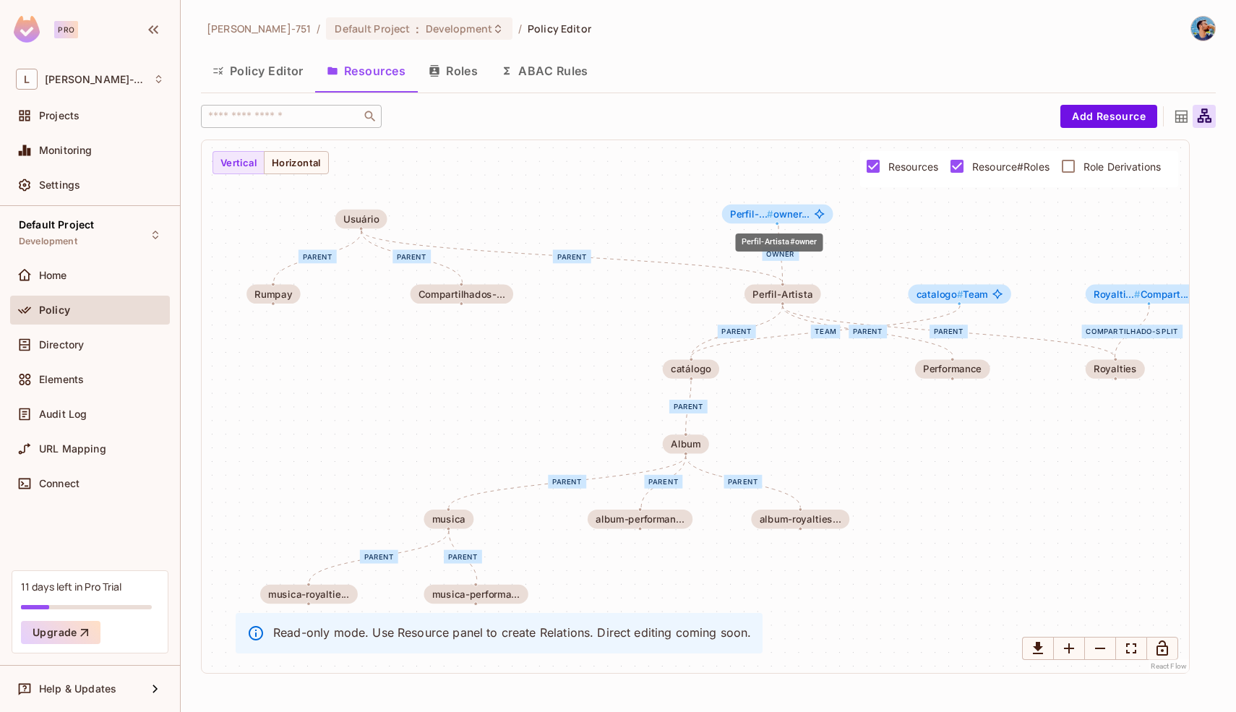
click at [804, 215] on span "Perfil-... # owner..." at bounding box center [769, 213] width 79 height 11
drag, startPoint x: 804, startPoint y: 215, endPoint x: 803, endPoint y: 207, distance: 8.8
click at [803, 207] on span "Perfil-... # owner..." at bounding box center [767, 204] width 79 height 11
drag, startPoint x: 786, startPoint y: 209, endPoint x: 795, endPoint y: 217, distance: 12.3
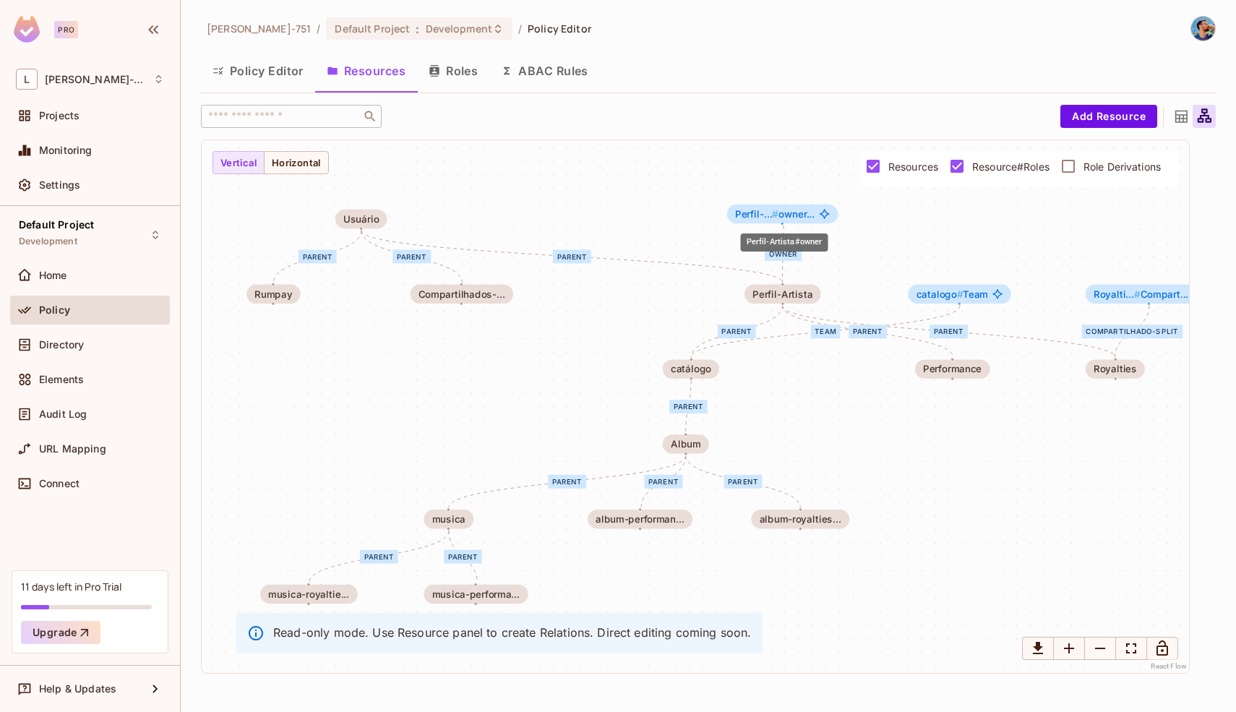
click at [795, 217] on span "Perfil-... # owner..." at bounding box center [774, 213] width 79 height 11
click at [796, 186] on div "Team parent parent parent parent parent parent parent parent parent parent owne…" at bounding box center [695, 406] width 987 height 533
click at [788, 206] on div "Perfil-... # owner..." at bounding box center [783, 213] width 111 height 19
drag, startPoint x: 787, startPoint y: 209, endPoint x: 786, endPoint y: 228, distance: 19.5
click at [786, 230] on span "Perfil-... # owner..." at bounding box center [774, 235] width 79 height 11
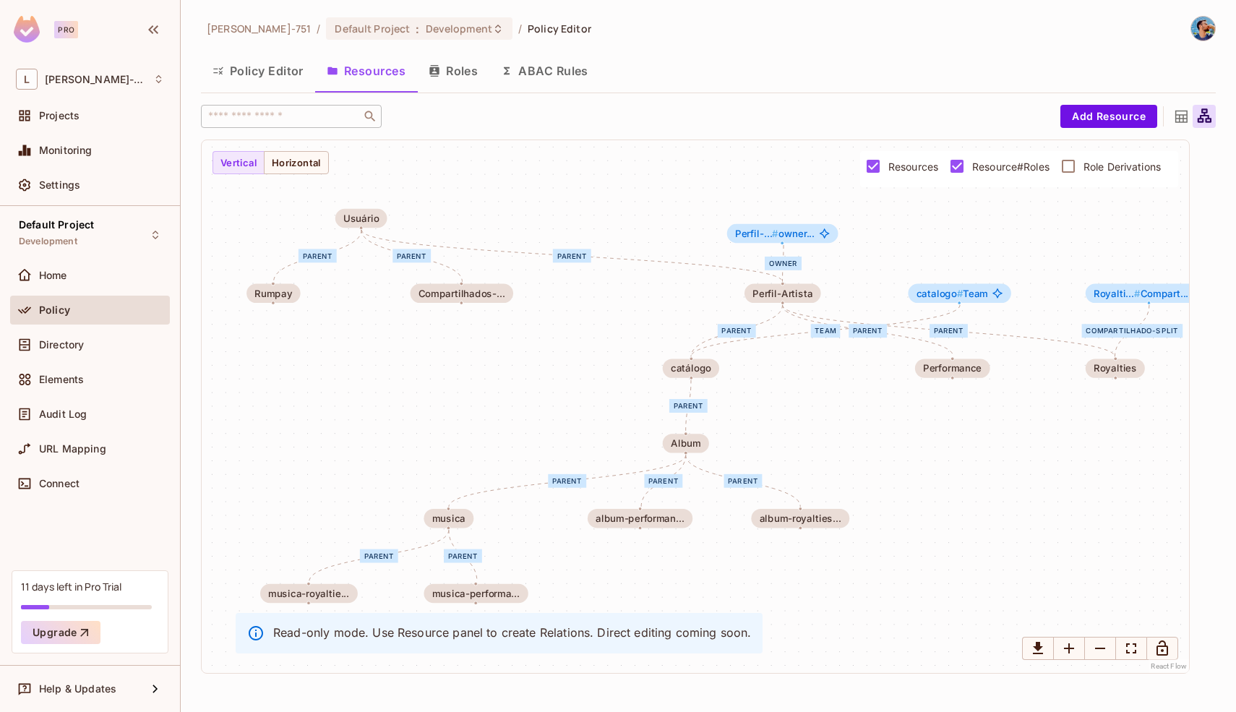
click at [785, 201] on div "Team parent parent parent parent parent parent parent parent parent parent owne…" at bounding box center [695, 406] width 987 height 533
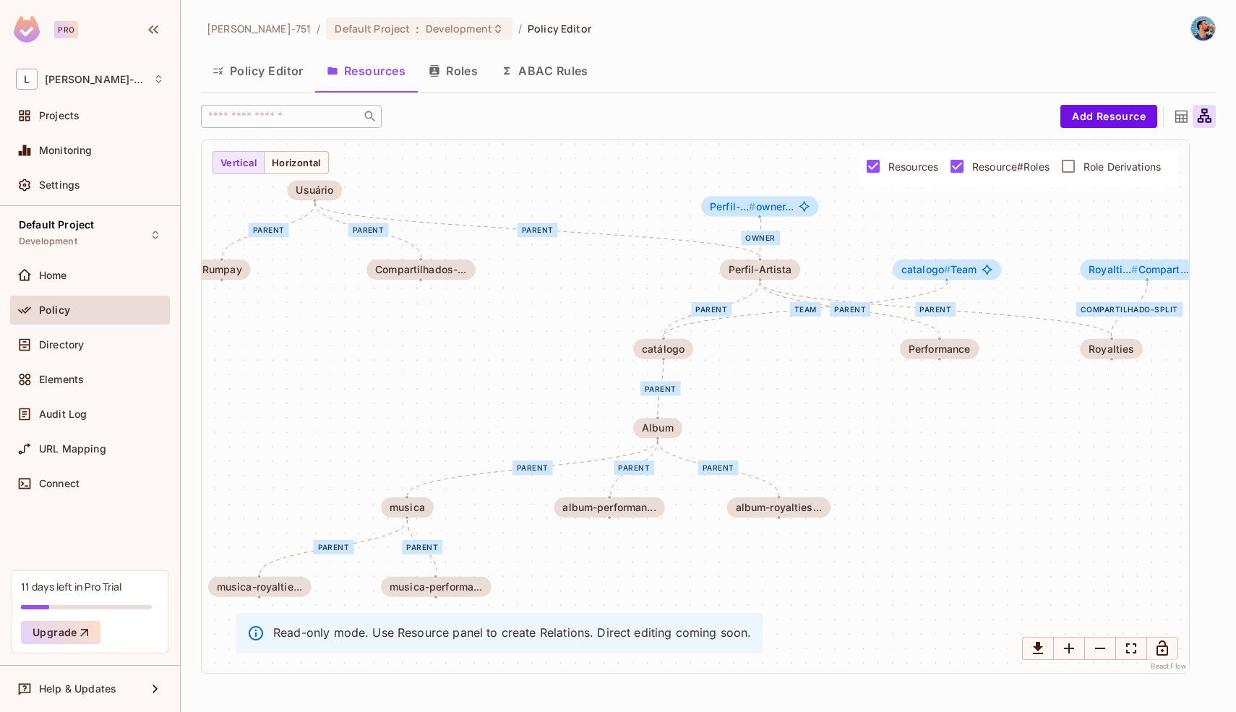
drag, startPoint x: 785, startPoint y: 201, endPoint x: 763, endPoint y: 172, distance: 36.6
click at [763, 172] on div "Team parent parent parent parent parent parent parent parent parent parent owne…" at bounding box center [695, 406] width 987 height 533
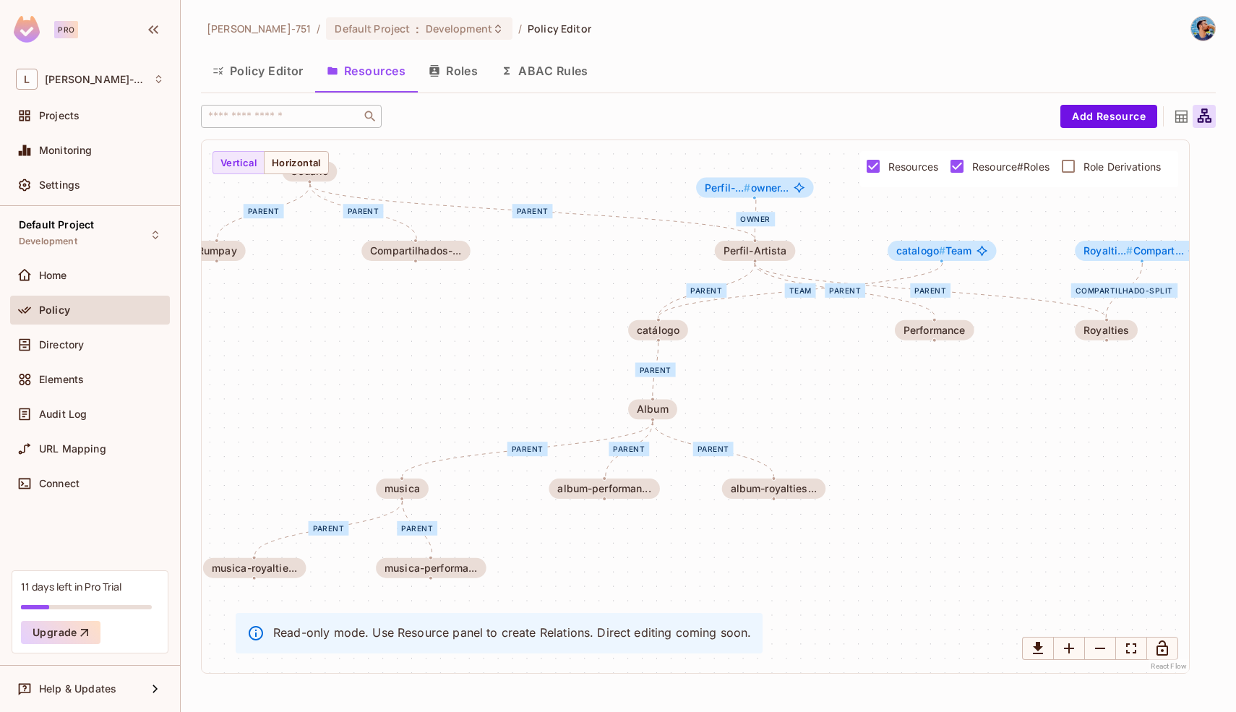
drag, startPoint x: 763, startPoint y: 172, endPoint x: 755, endPoint y: 147, distance: 26.5
click at [754, 146] on div "Team parent parent parent parent parent parent parent parent parent parent owne…" at bounding box center [695, 406] width 987 height 533
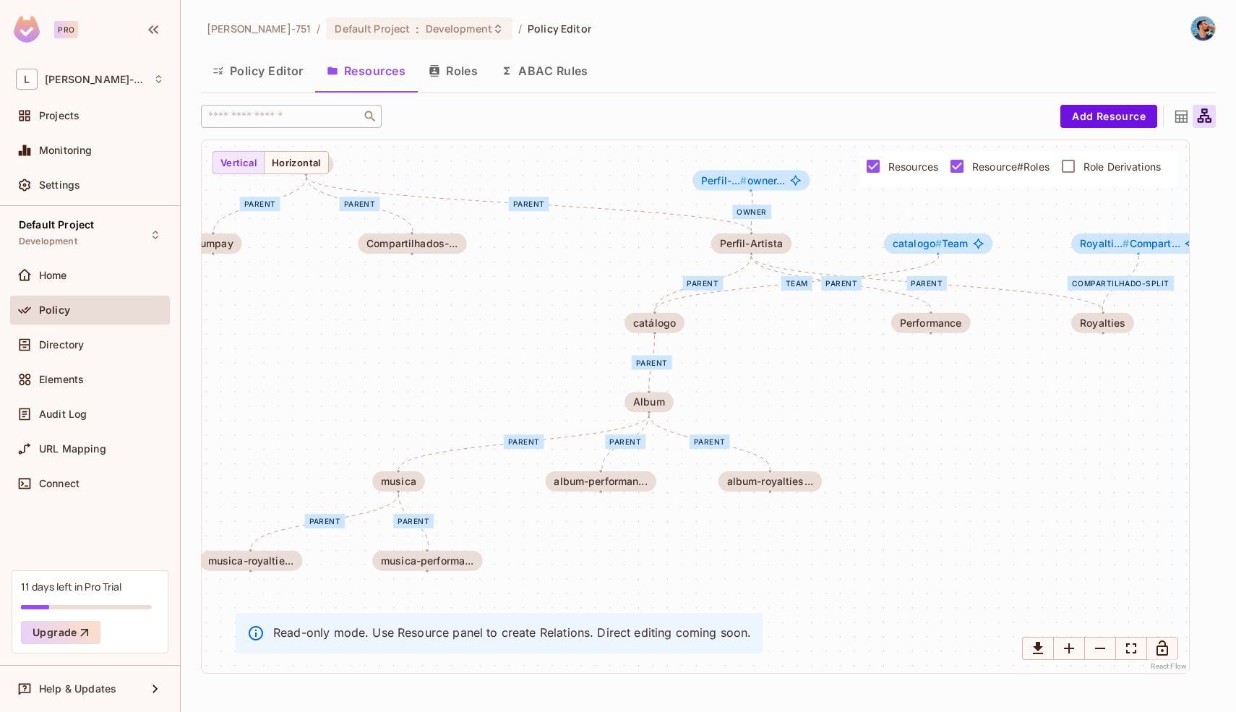
click at [755, 147] on div "Team parent parent parent parent parent parent parent parent parent parent owne…" at bounding box center [695, 406] width 987 height 533
drag, startPoint x: 908, startPoint y: 246, endPoint x: 529, endPoint y: 263, distance: 379.0
click at [529, 262] on span "catalogo #" at bounding box center [541, 260] width 49 height 12
click at [746, 345] on div "Team parent parent parent parent parent parent parent parent parent parent owne…" at bounding box center [695, 406] width 987 height 533
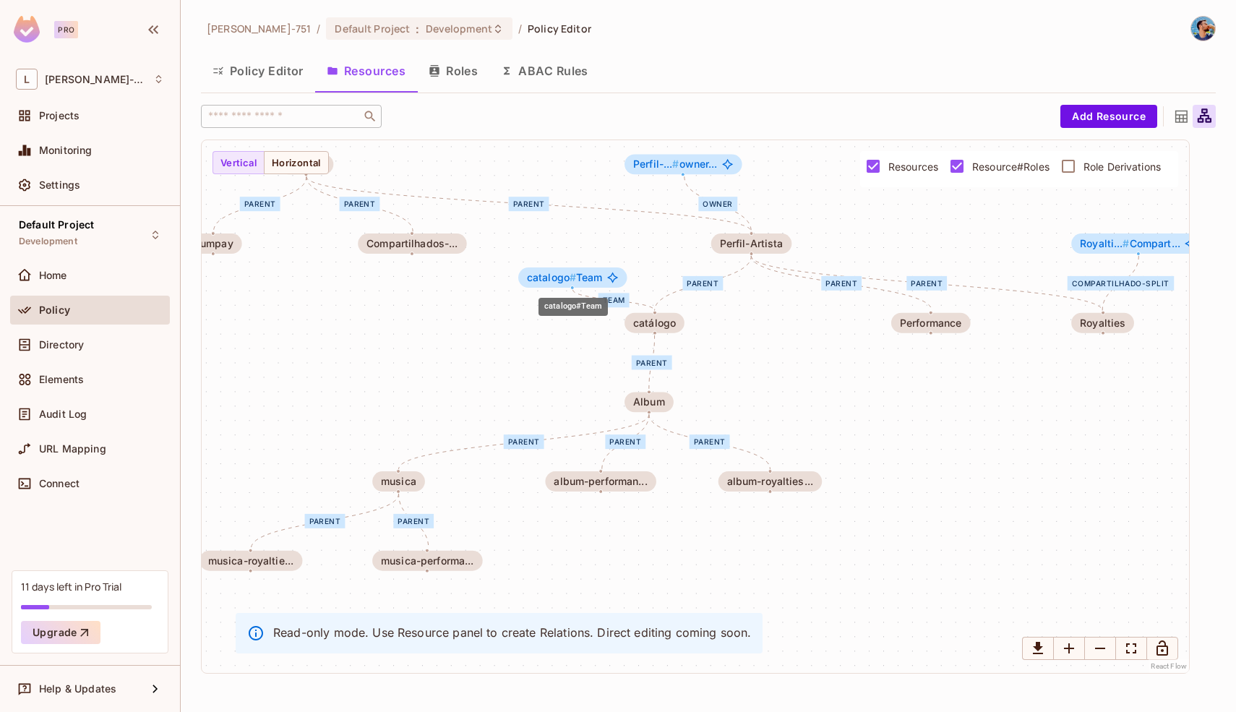
drag, startPoint x: 962, startPoint y: 241, endPoint x: 595, endPoint y: 273, distance: 369.2
click at [595, 273] on span "catalogo # Team" at bounding box center [565, 278] width 76 height 12
click at [775, 323] on div "Team parent parent parent parent parent parent parent parent parent parent owne…" at bounding box center [695, 406] width 987 height 533
click at [465, 71] on button "Roles" at bounding box center [453, 71] width 72 height 36
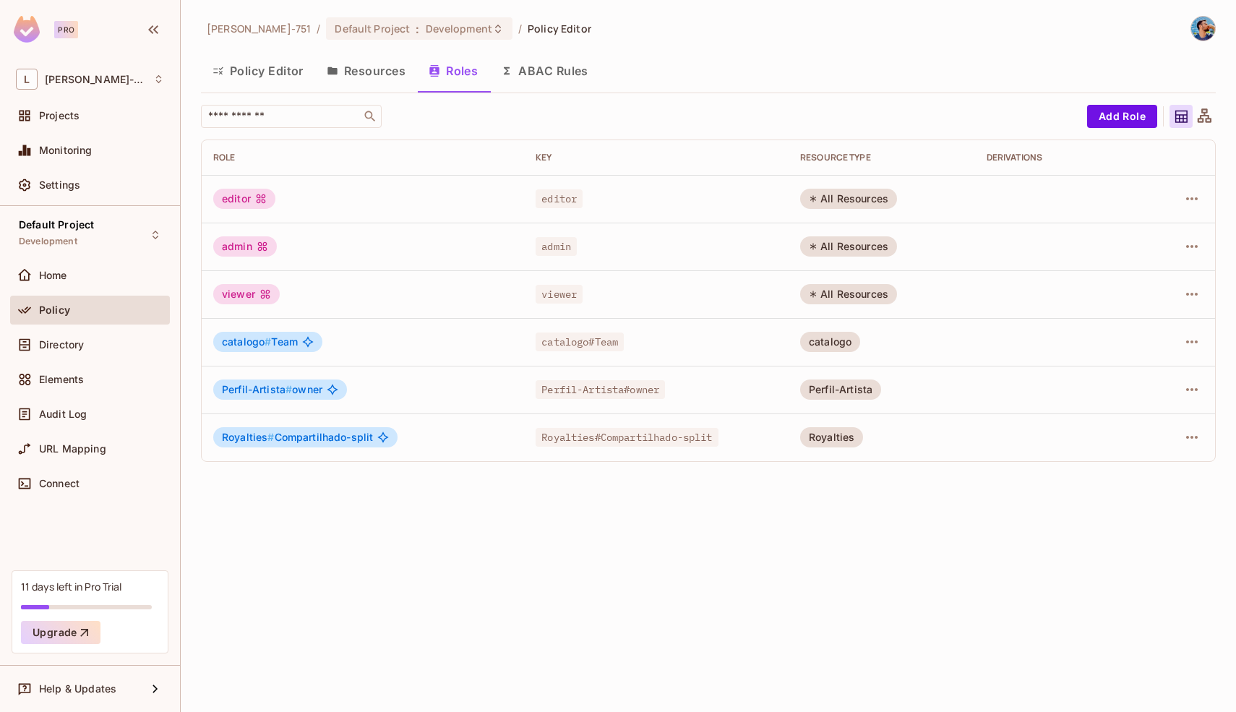
click at [386, 61] on button "Resources" at bounding box center [366, 71] width 102 height 36
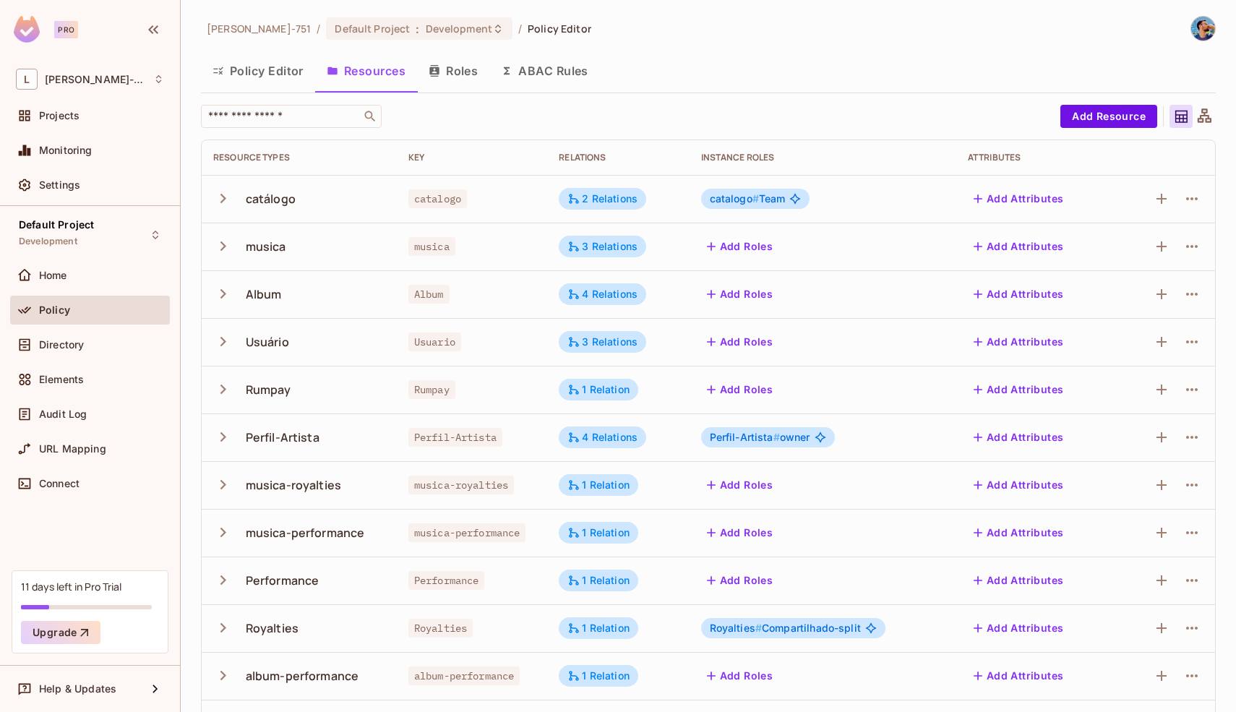
click at [1202, 116] on div at bounding box center [1203, 116] width 23 height 23
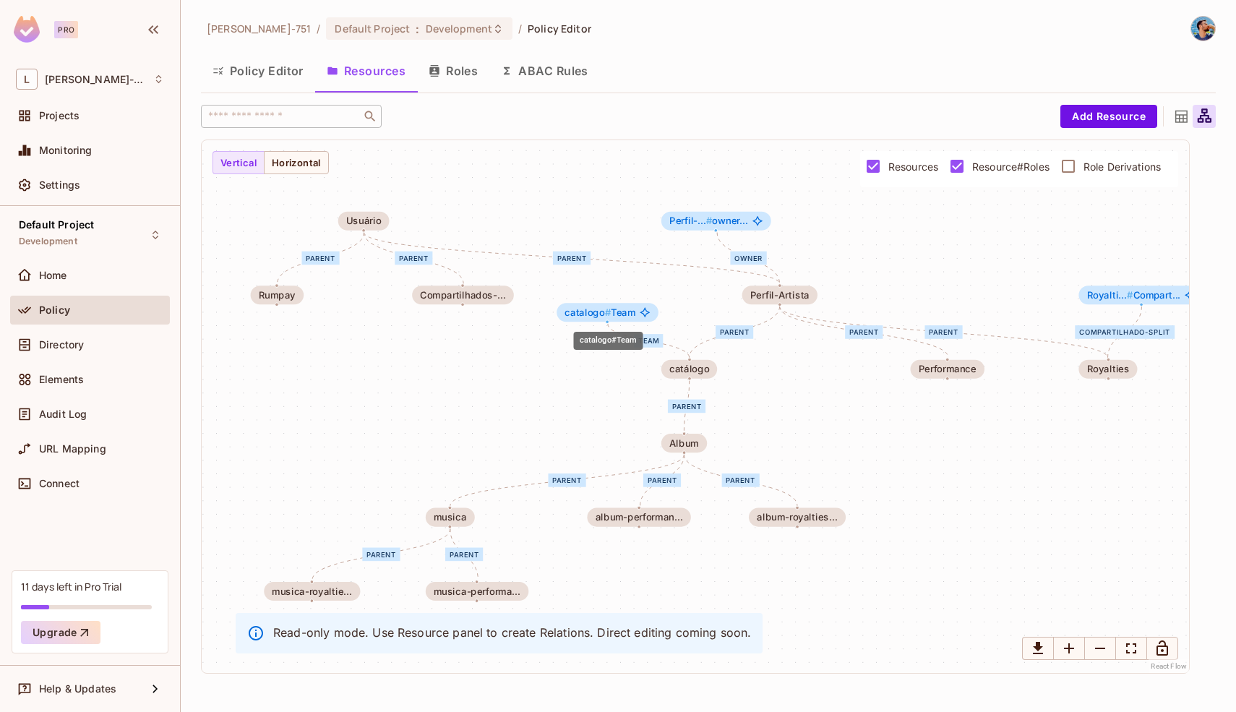
drag, startPoint x: 939, startPoint y: 296, endPoint x: 592, endPoint y: 314, distance: 347.3
click at [592, 314] on span "catalogo #" at bounding box center [587, 312] width 46 height 12
click at [579, 161] on div "Team parent parent parent parent parent parent parent parent parent parent owne…" at bounding box center [695, 406] width 987 height 533
drag, startPoint x: 687, startPoint y: 220, endPoint x: 751, endPoint y: 223, distance: 63.7
click at [751, 223] on span "Perfil-... #" at bounding box center [753, 223] width 43 height 12
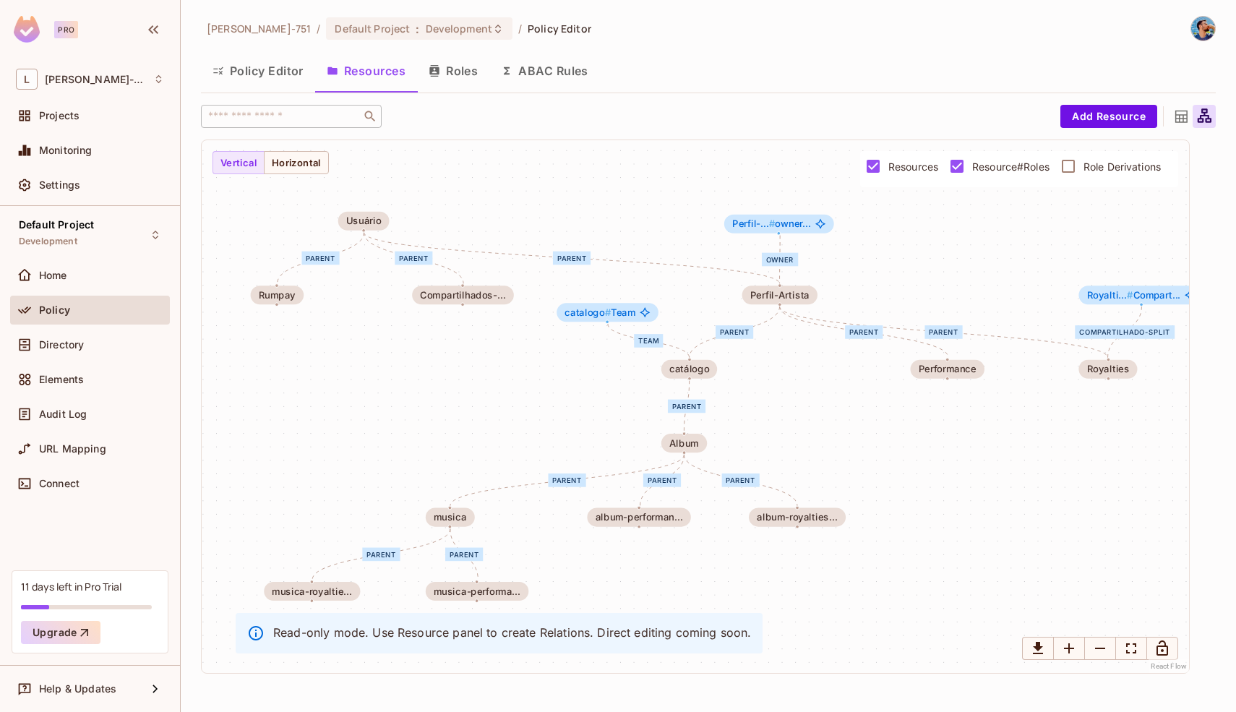
click at [683, 193] on div "Team parent parent parent parent parent parent parent parent parent parent owne…" at bounding box center [695, 406] width 987 height 533
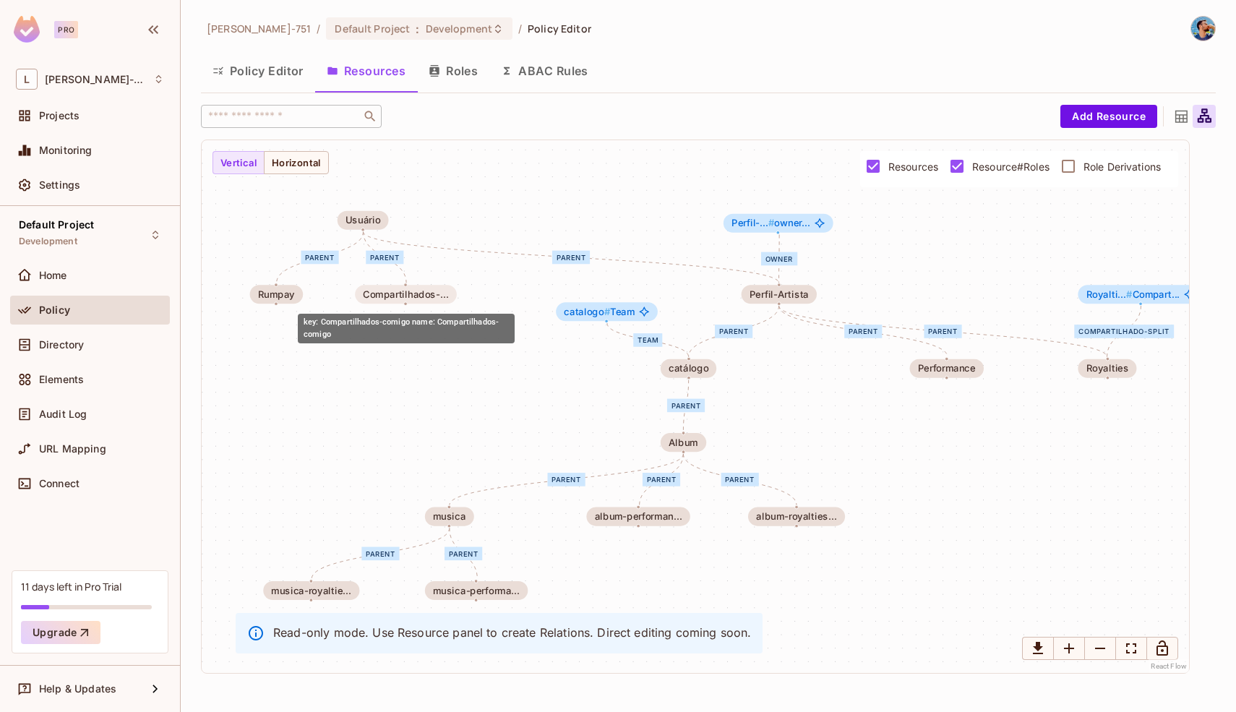
drag, startPoint x: 452, startPoint y: 300, endPoint x: 395, endPoint y: 299, distance: 56.4
click at [395, 299] on div "Compartilhados-..." at bounding box center [405, 294] width 101 height 19
click at [514, 414] on div "Team parent parent parent parent parent parent parent parent parent parent owne…" at bounding box center [695, 406] width 987 height 533
drag, startPoint x: 426, startPoint y: 296, endPoint x: 460, endPoint y: 298, distance: 34.8
click at [460, 298] on div "Compartilhados-..." at bounding box center [439, 296] width 85 height 11
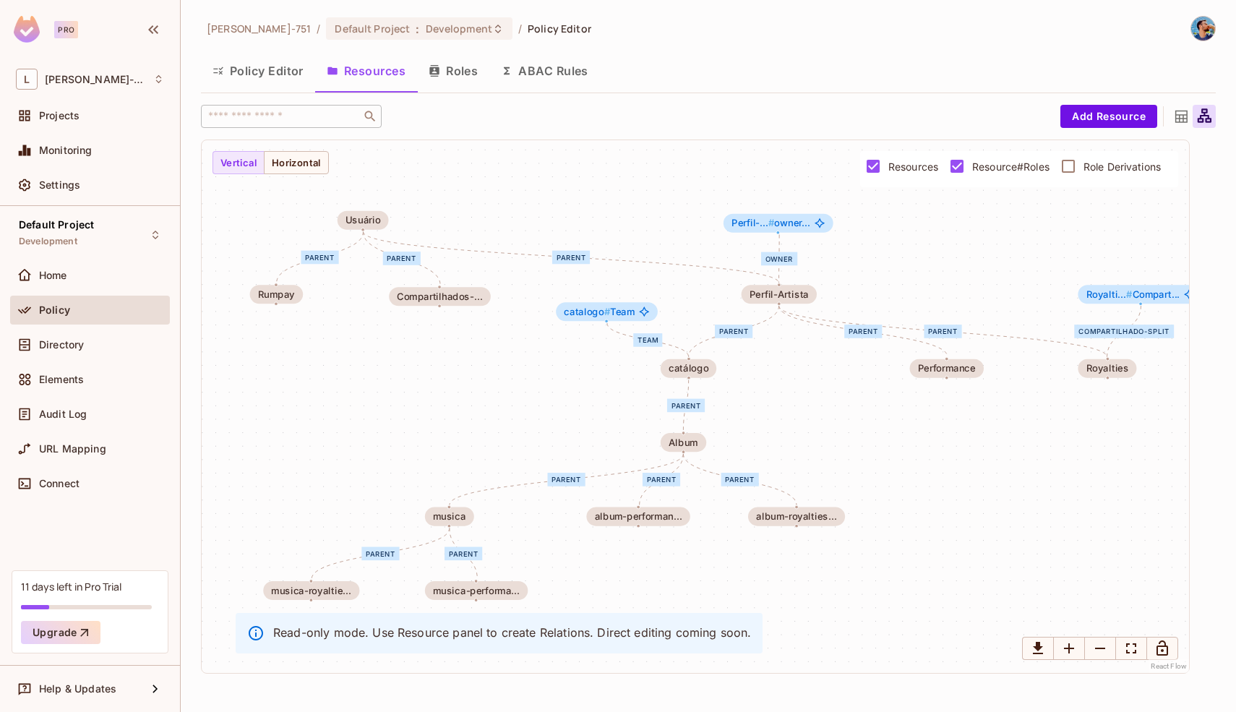
click at [426, 404] on div "Team parent parent parent parent parent parent parent parent parent parent owne…" at bounding box center [695, 406] width 987 height 533
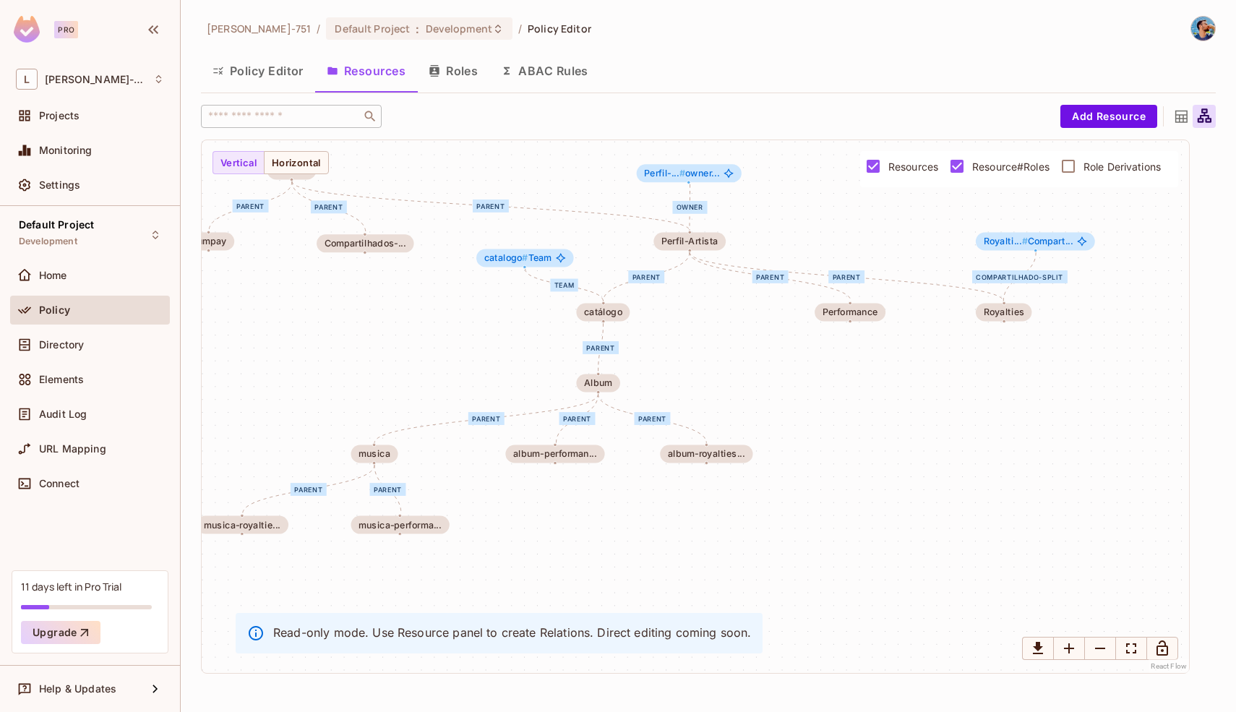
drag, startPoint x: 919, startPoint y: 423, endPoint x: 823, endPoint y: 365, distance: 112.5
click at [823, 365] on div "Team parent parent parent parent parent parent parent parent parent parent owne…" at bounding box center [695, 406] width 987 height 533
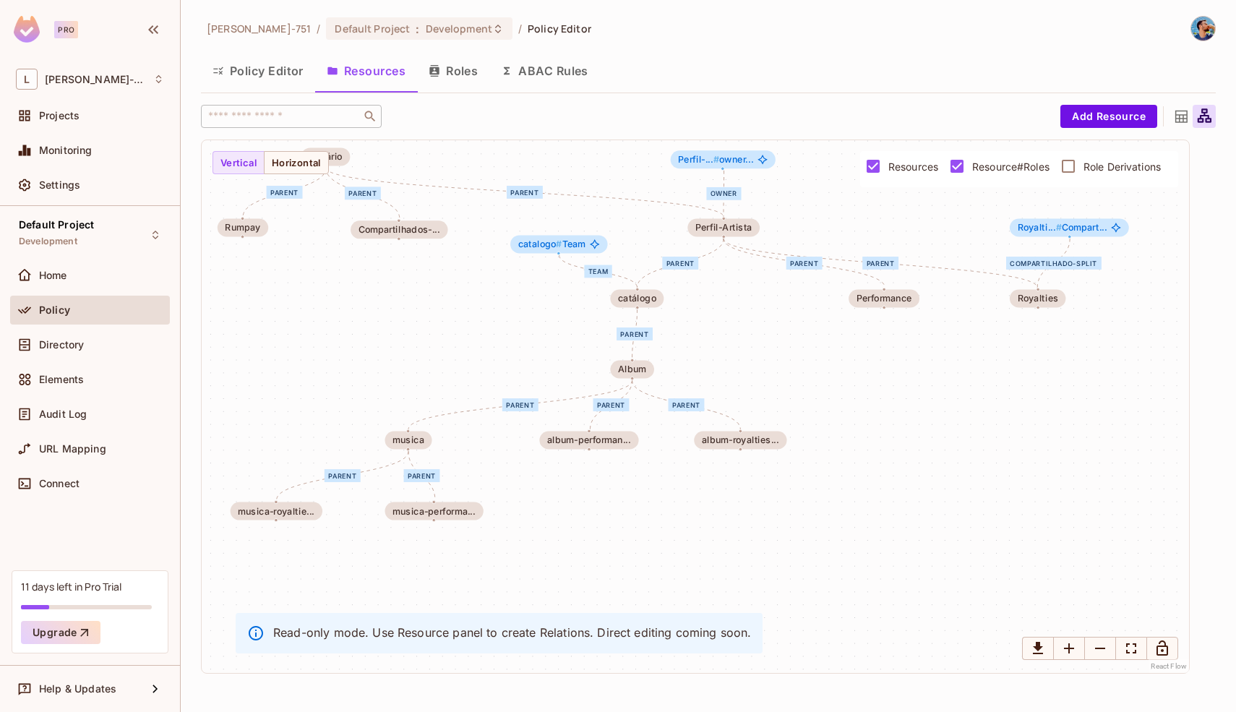
drag, startPoint x: 596, startPoint y: 540, endPoint x: 629, endPoint y: 525, distance: 35.9
click at [629, 525] on div "Team parent parent parent parent parent parent parent parent parent parent owne…" at bounding box center [695, 406] width 987 height 533
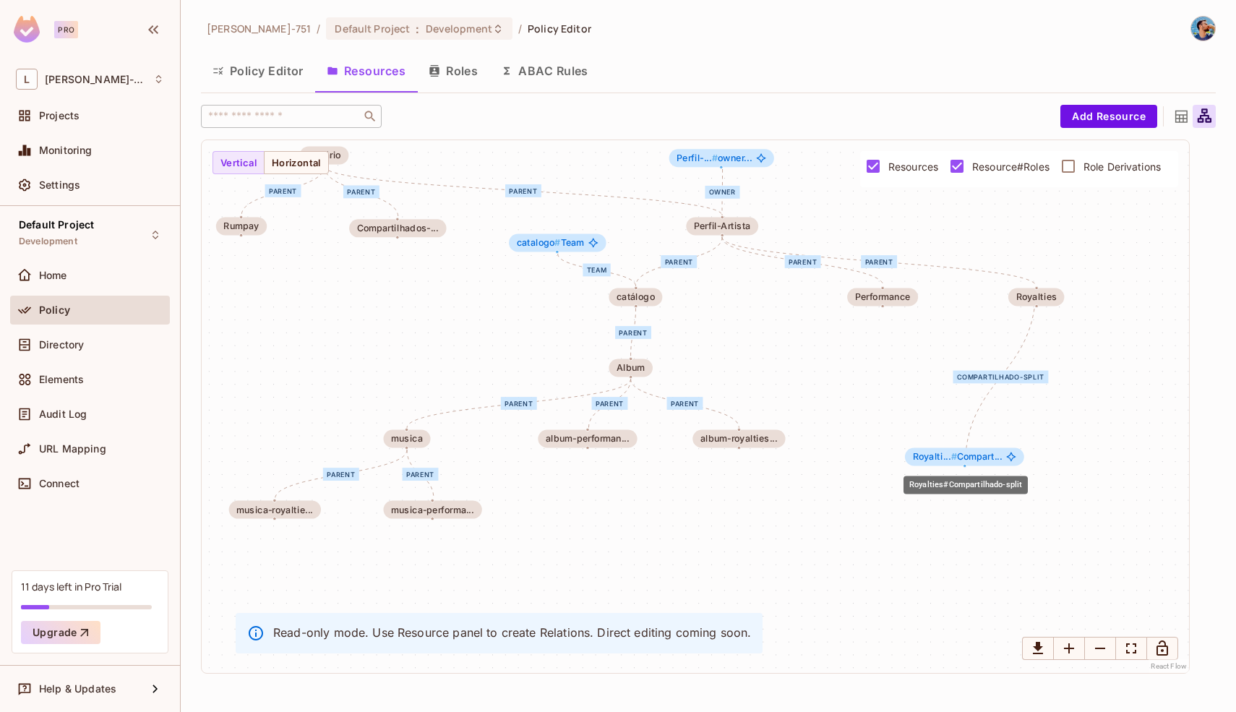
drag, startPoint x: 1054, startPoint y: 230, endPoint x: 930, endPoint y: 483, distance: 281.5
click at [931, 465] on div "Royalti... # Compart..." at bounding box center [964, 456] width 119 height 18
drag, startPoint x: 980, startPoint y: 387, endPoint x: 971, endPoint y: 388, distance: 8.7
click at [971, 388] on div "Compartilhado-split" at bounding box center [989, 386] width 95 height 13
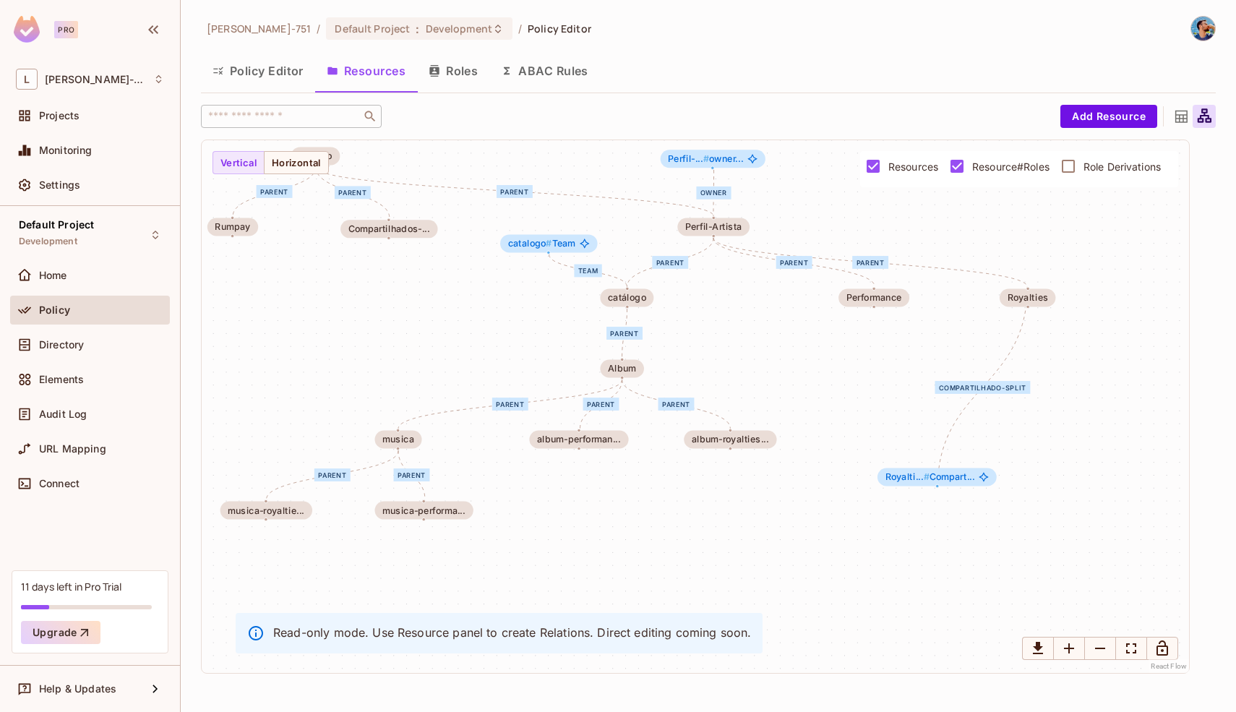
click at [971, 388] on div "Compartilhado-split" at bounding box center [981, 387] width 95 height 13
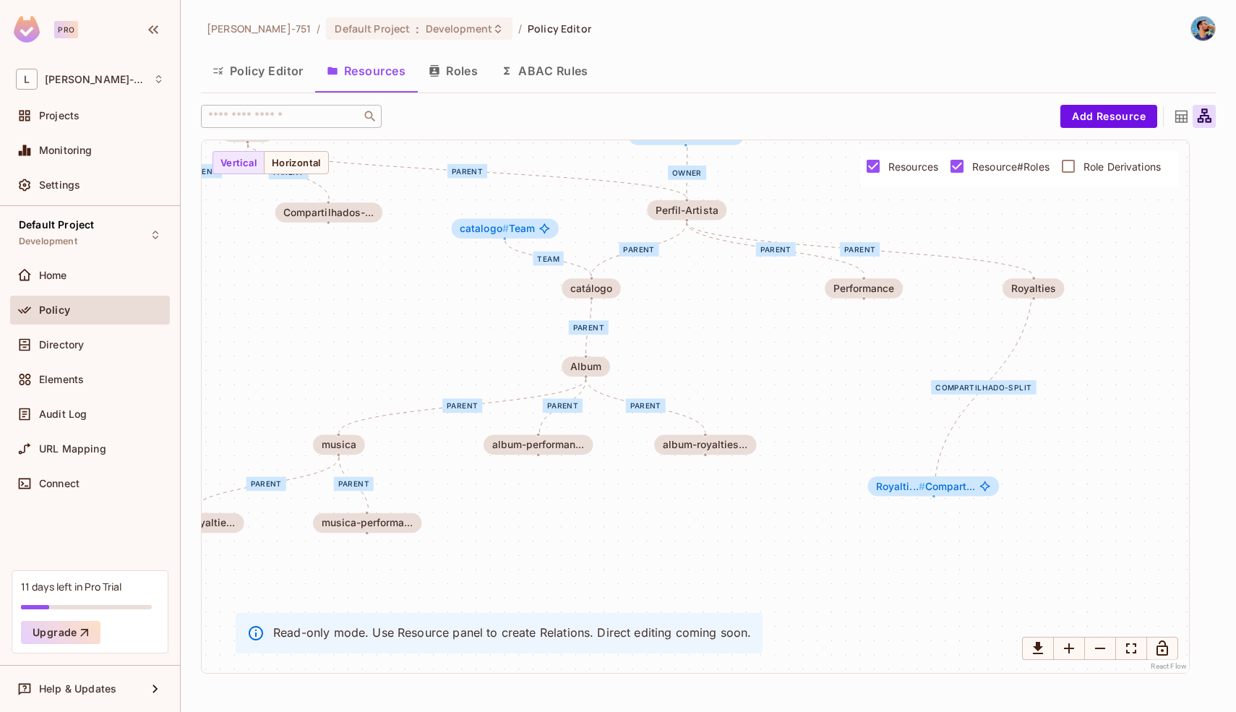
click at [971, 388] on div "Compartilhado-split" at bounding box center [983, 387] width 105 height 14
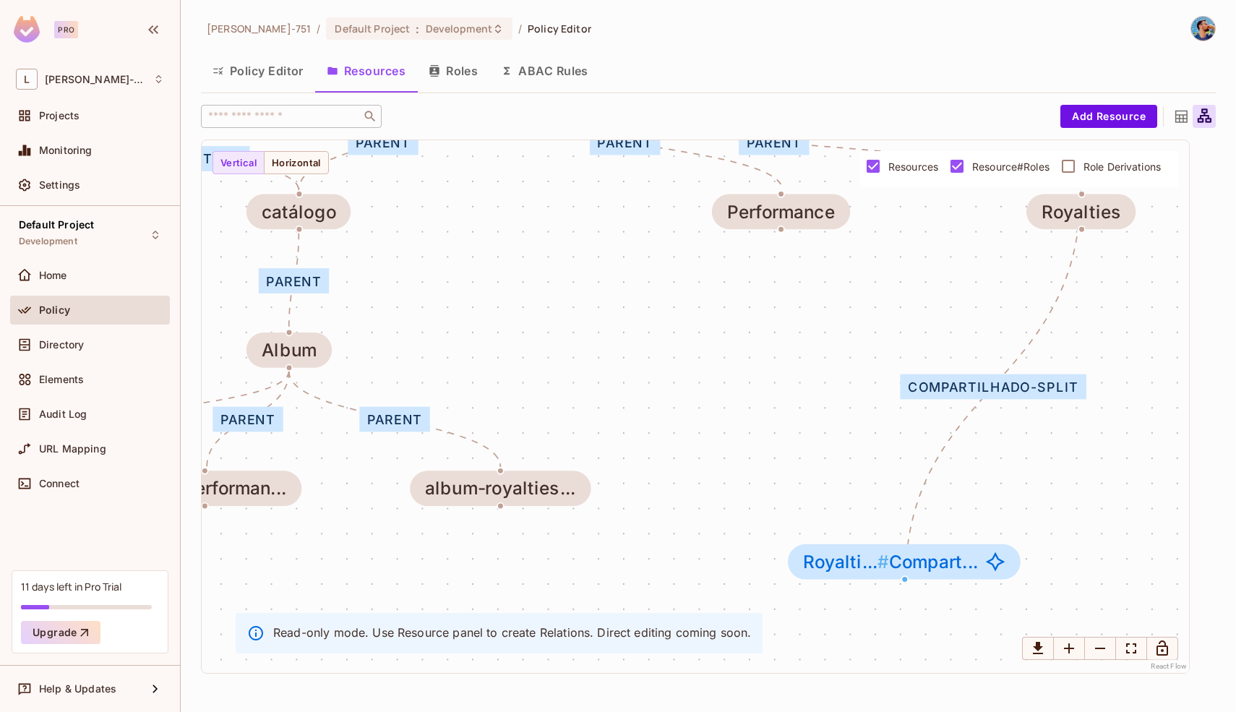
click at [971, 388] on div "Compartilhado-split" at bounding box center [993, 386] width 186 height 25
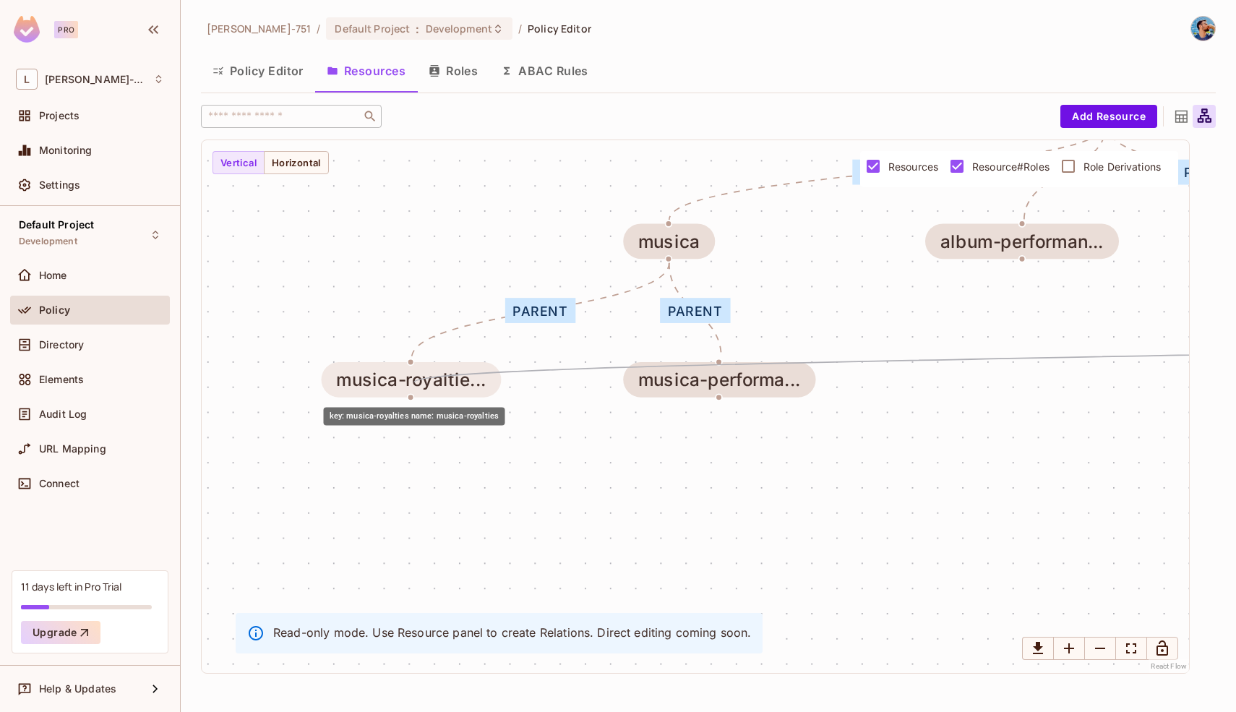
drag, startPoint x: 905, startPoint y: 579, endPoint x: 414, endPoint y: 382, distance: 528.8
click at [414, 382] on div "catálogo catalogo # Team musica Album Usuário Rumpay Perfil-Artista Perfil-... …" at bounding box center [853, 134] width 1718 height 926
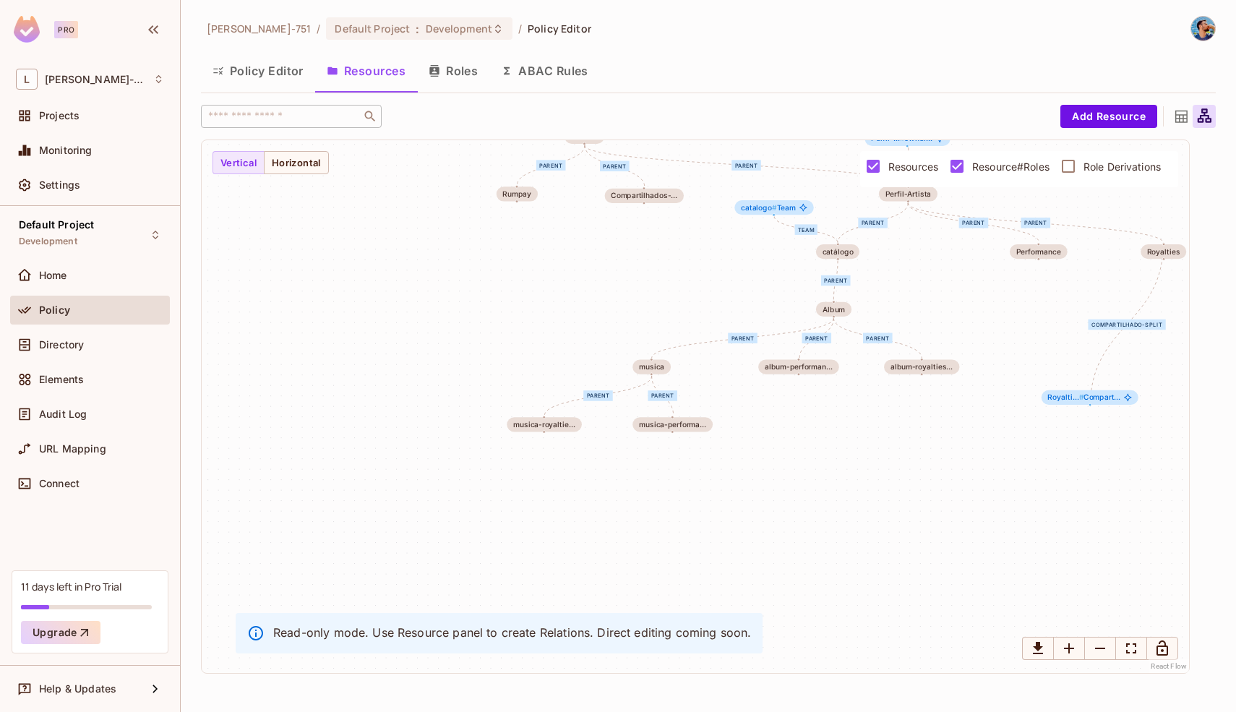
drag, startPoint x: 876, startPoint y: 404, endPoint x: 716, endPoint y: 469, distance: 173.1
click at [716, 469] on div "Team parent parent parent parent parent parent parent parent parent parent owne…" at bounding box center [695, 406] width 987 height 533
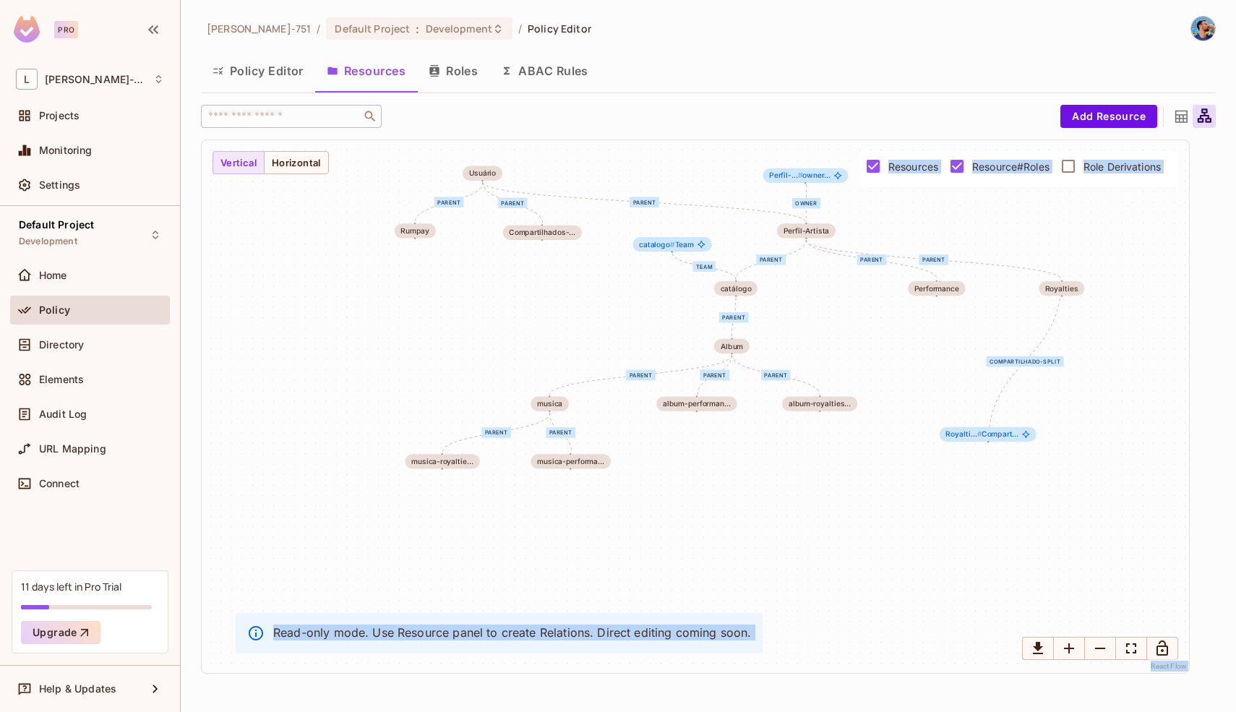
drag, startPoint x: 1061, startPoint y: 297, endPoint x: 1076, endPoint y: 328, distance: 34.3
click at [1076, 328] on div "Team parent parent parent parent parent parent parent parent parent parent owne…" at bounding box center [695, 406] width 987 height 533
click at [981, 328] on div "Team parent parent parent parent parent parent parent parent parent parent owne…" at bounding box center [695, 406] width 987 height 533
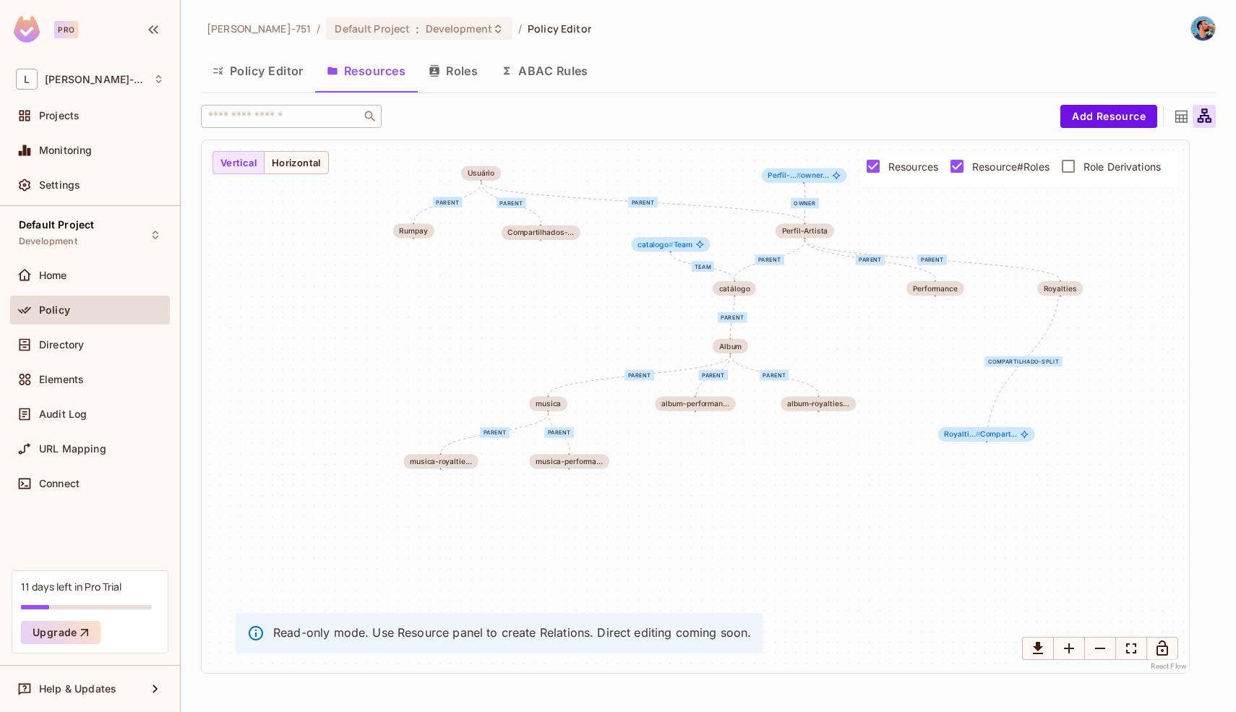
click at [860, 185] on div "Resources Resource#Roles Role Derivations" at bounding box center [1019, 169] width 318 height 36
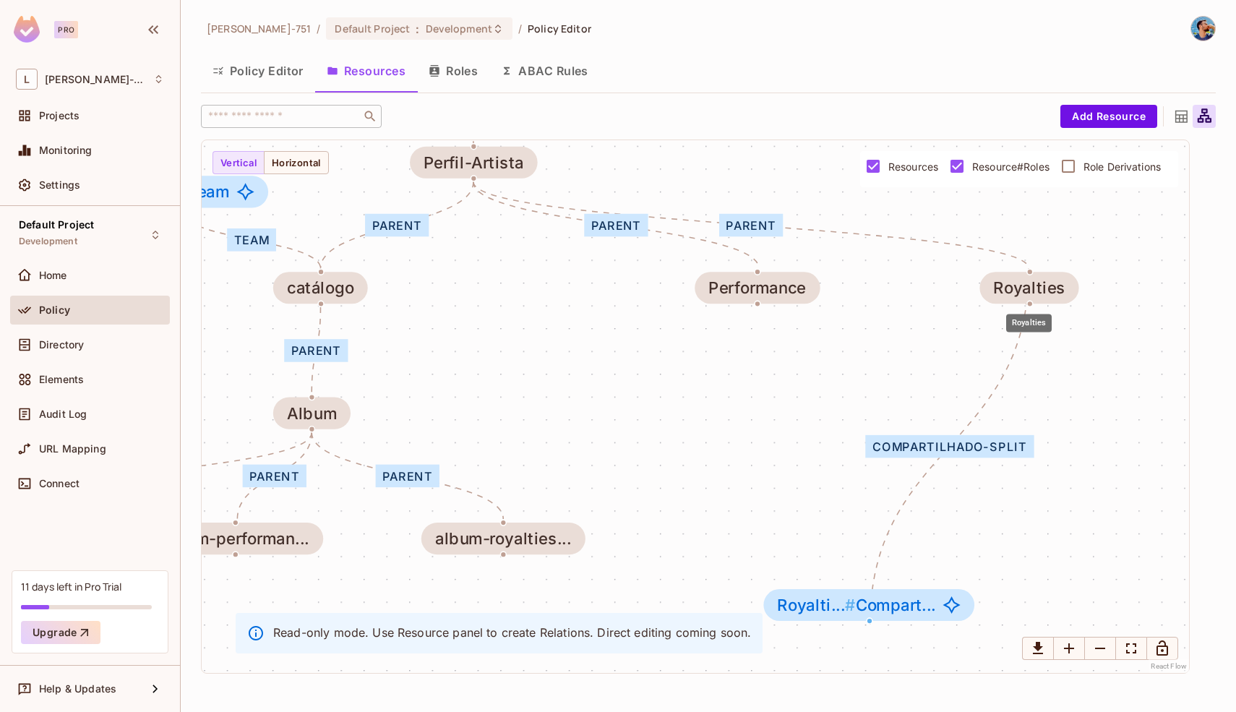
drag, startPoint x: 1029, startPoint y: 303, endPoint x: 1029, endPoint y: 314, distance: 10.8
click at [1029, 315] on div "Royalties" at bounding box center [1028, 319] width 48 height 30
click at [1025, 299] on div "Royalties" at bounding box center [1029, 288] width 100 height 32
click at [1001, 361] on icon "Edge from Royalties#Compartilhado-split to Royalties" at bounding box center [949, 446] width 159 height 356
drag, startPoint x: 1028, startPoint y: 304, endPoint x: 1027, endPoint y: 337, distance: 33.2
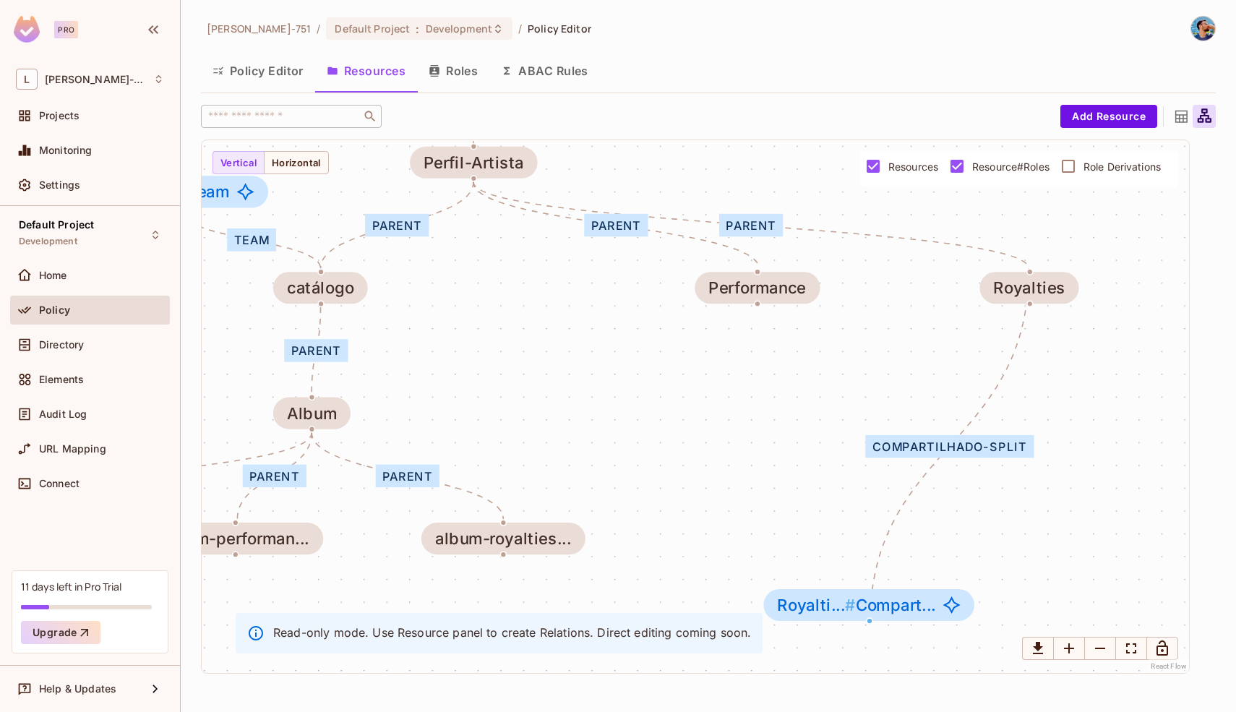
click at [1028, 337] on icon "Edge from Royalties#Compartilhado-split to Royalties" at bounding box center [949, 446] width 159 height 356
click at [885, 606] on span "Royalti... # Compart..." at bounding box center [856, 604] width 158 height 18
click at [387, 68] on button "Resources" at bounding box center [366, 71] width 102 height 36
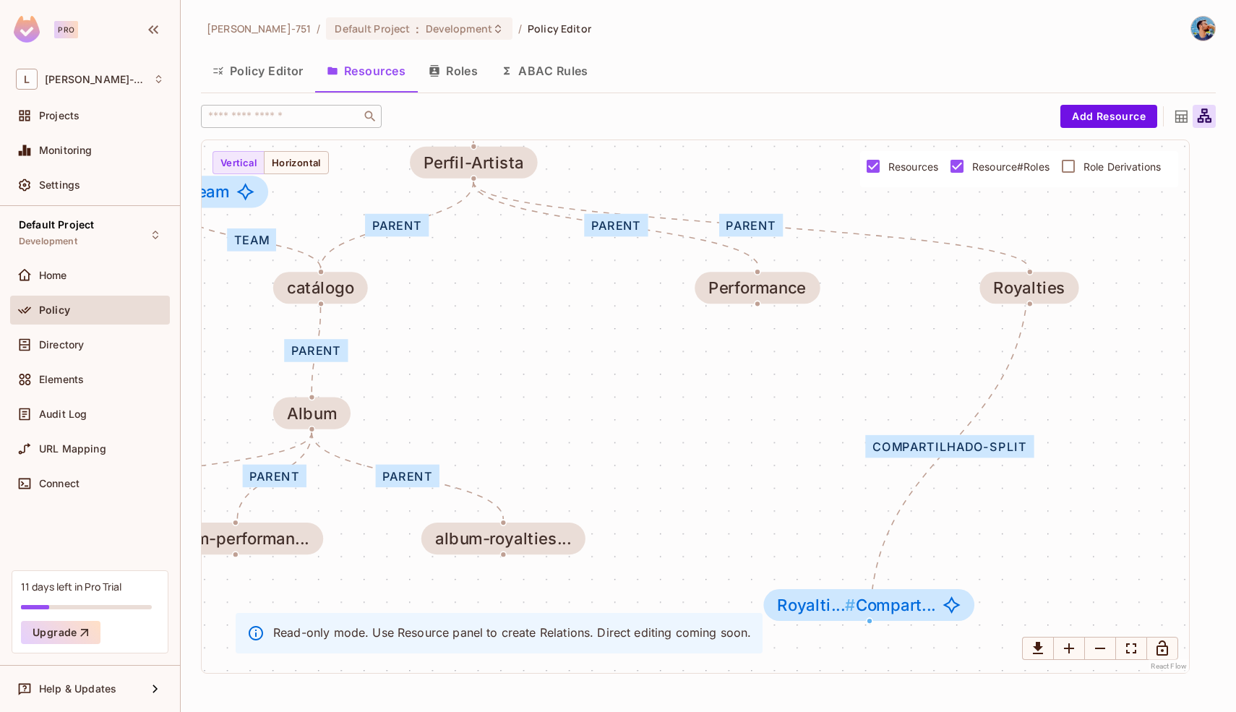
click at [1179, 124] on icon at bounding box center [1181, 117] width 18 height 18
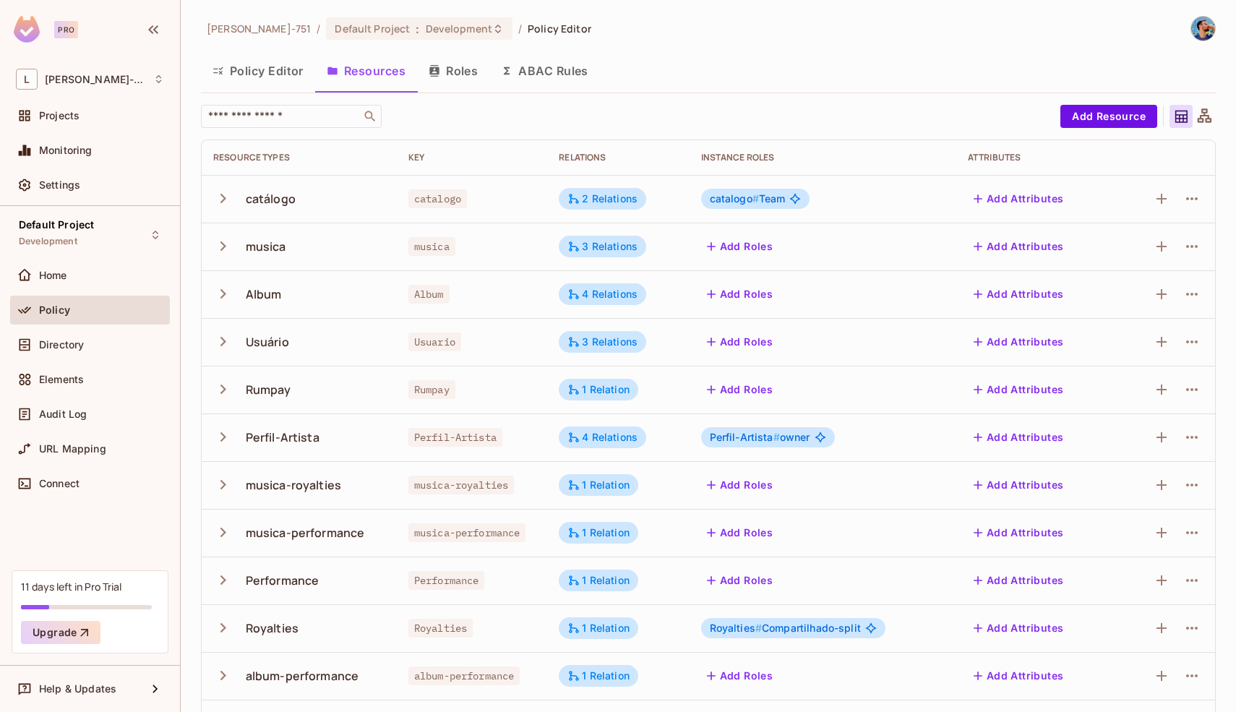
click at [441, 79] on button "Roles" at bounding box center [453, 71] width 72 height 36
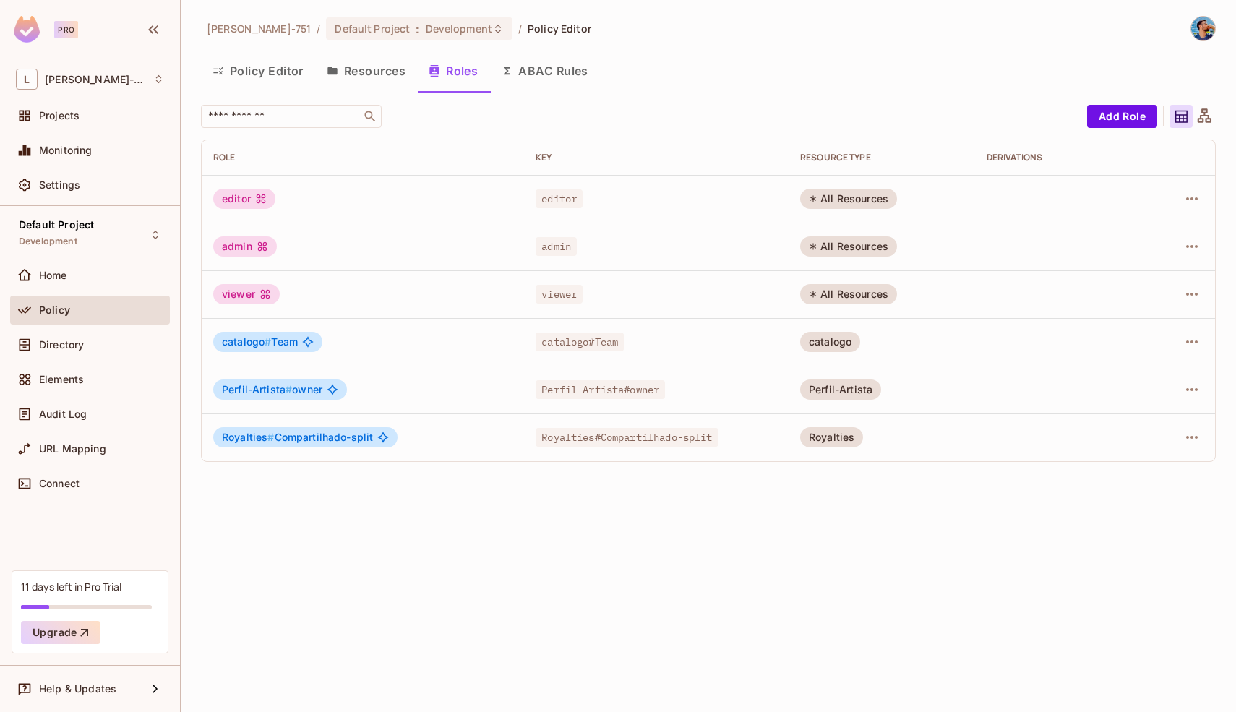
click at [842, 441] on div "Royalties" at bounding box center [831, 437] width 63 height 20
click at [661, 445] on span "Royalties#Compartilhado-split" at bounding box center [626, 437] width 182 height 19
click at [1192, 444] on icon "button" at bounding box center [1191, 436] width 17 height 17
click at [1118, 470] on div "Edit Role" at bounding box center [1127, 470] width 43 height 14
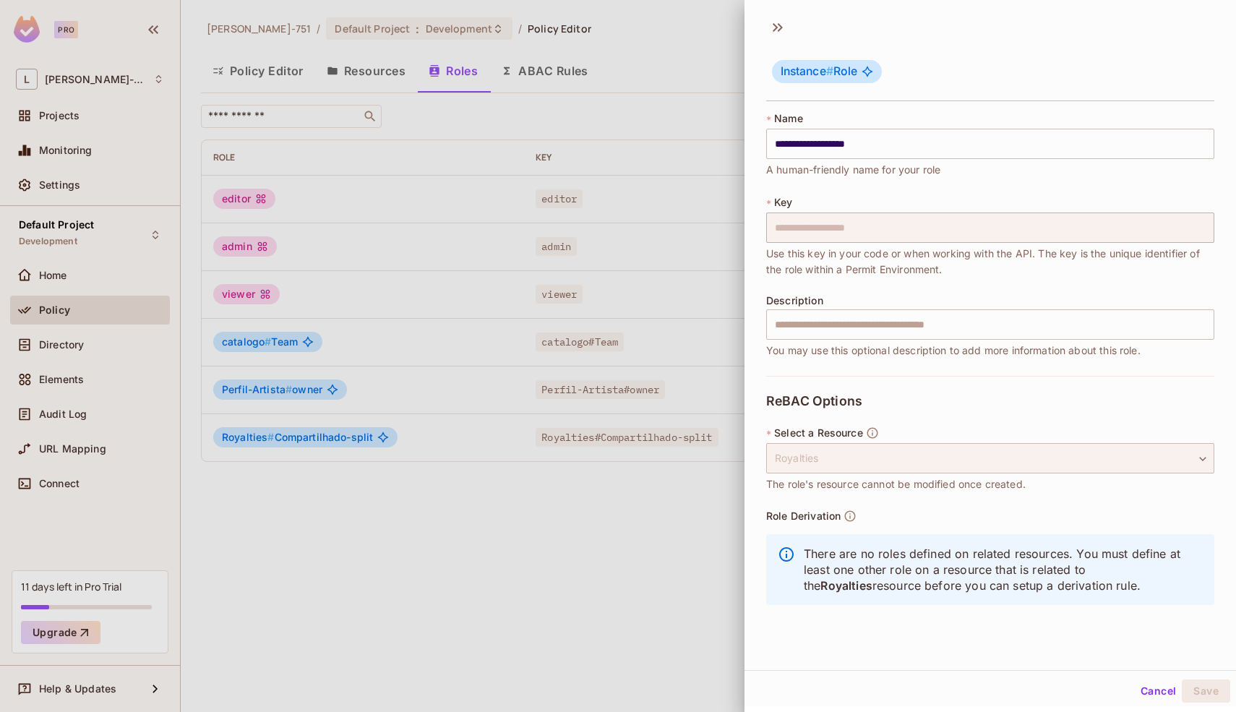
click at [1130, 468] on div "Royalties" at bounding box center [990, 458] width 448 height 30
click at [1160, 465] on div "Royalties" at bounding box center [990, 458] width 448 height 30
click at [1171, 465] on div "Royalties" at bounding box center [990, 458] width 448 height 30
click at [1141, 691] on button "Cancel" at bounding box center [1157, 690] width 47 height 23
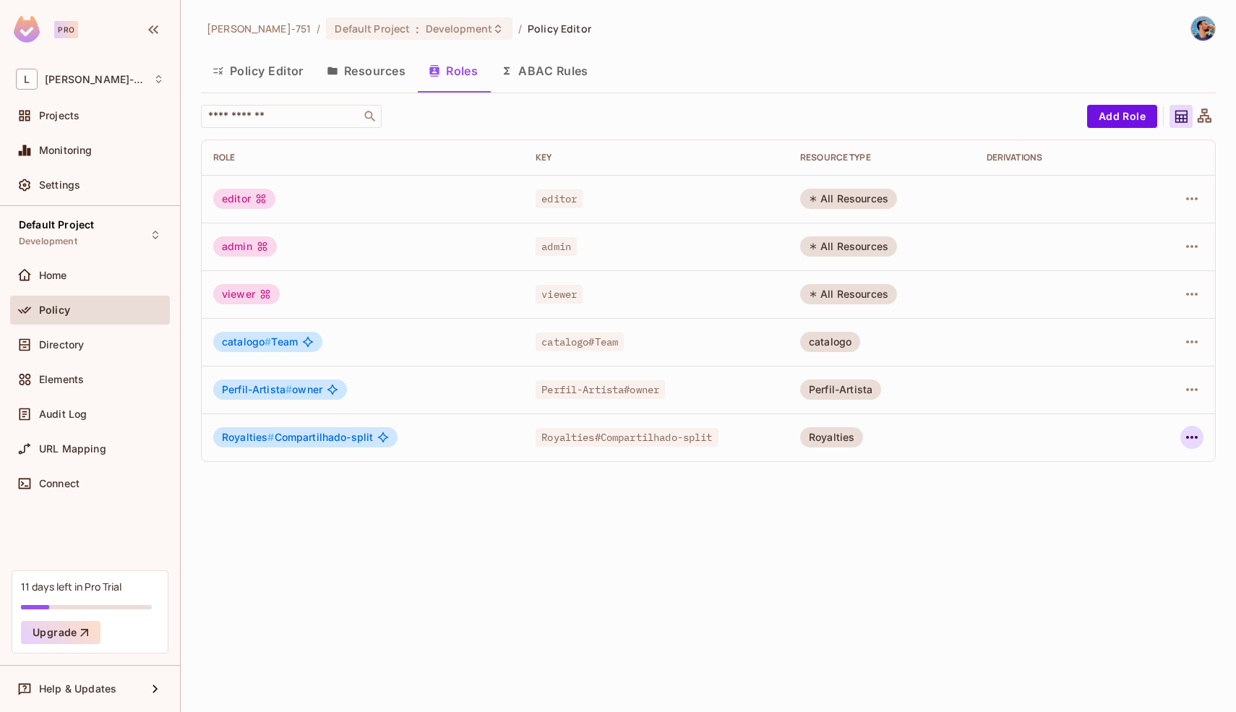
click at [1184, 434] on icon "button" at bounding box center [1191, 436] width 17 height 17
click at [1112, 532] on div "Delete Role" at bounding box center [1134, 534] width 56 height 14
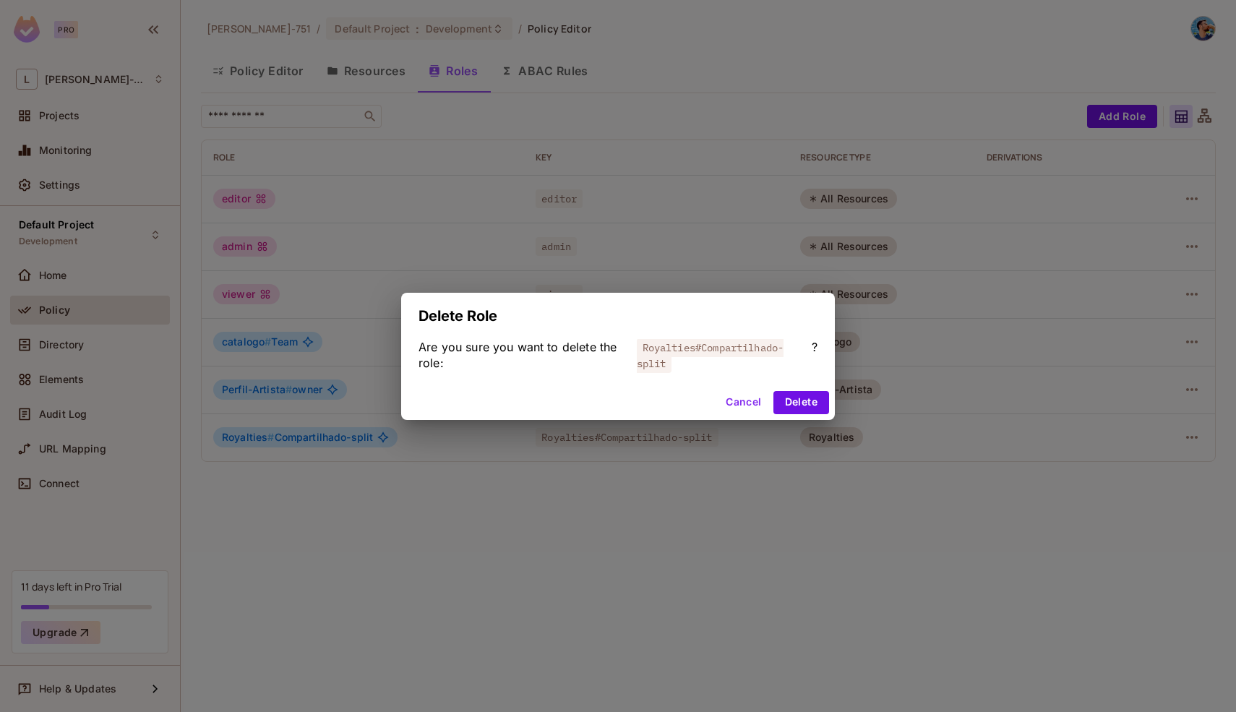
click at [808, 423] on div "Delete Role Are you sure you want to delete the role: Royalties#Compartilhado-s…" at bounding box center [618, 356] width 1236 height 712
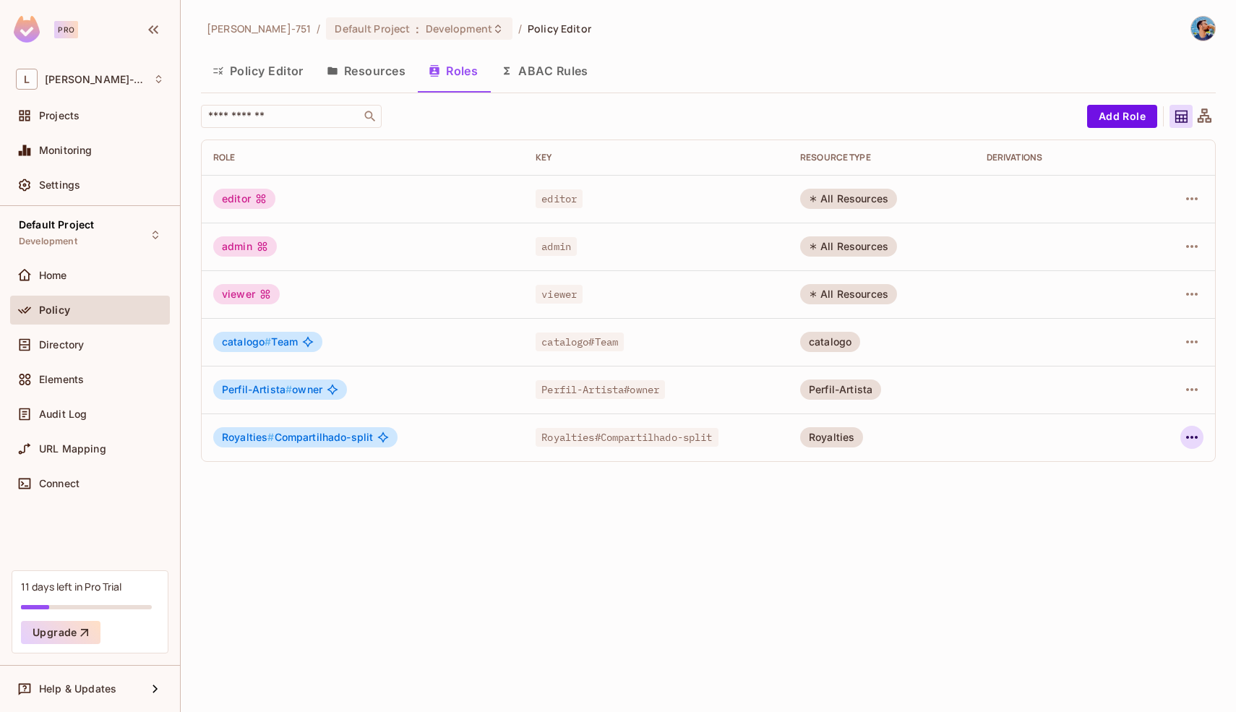
click at [1184, 440] on icon "button" at bounding box center [1191, 436] width 17 height 17
click at [1128, 538] on div "Delete Role" at bounding box center [1134, 534] width 56 height 14
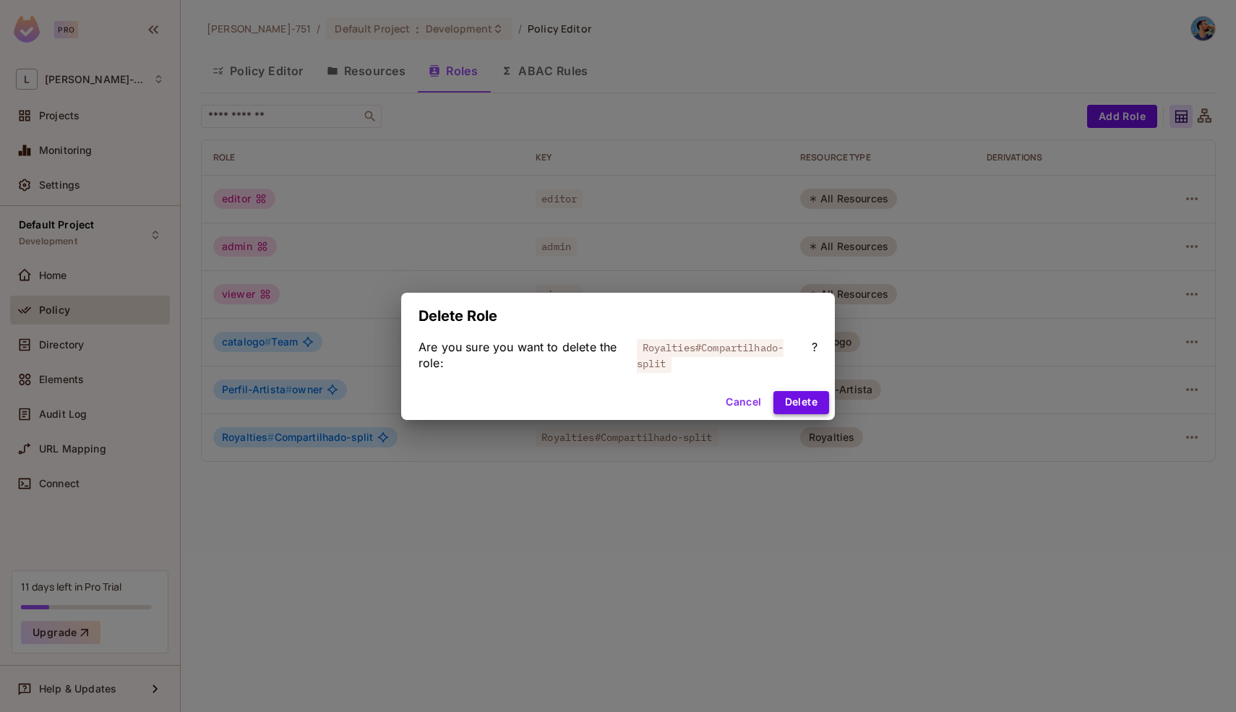
click at [814, 398] on button "Delete" at bounding box center [801, 402] width 56 height 23
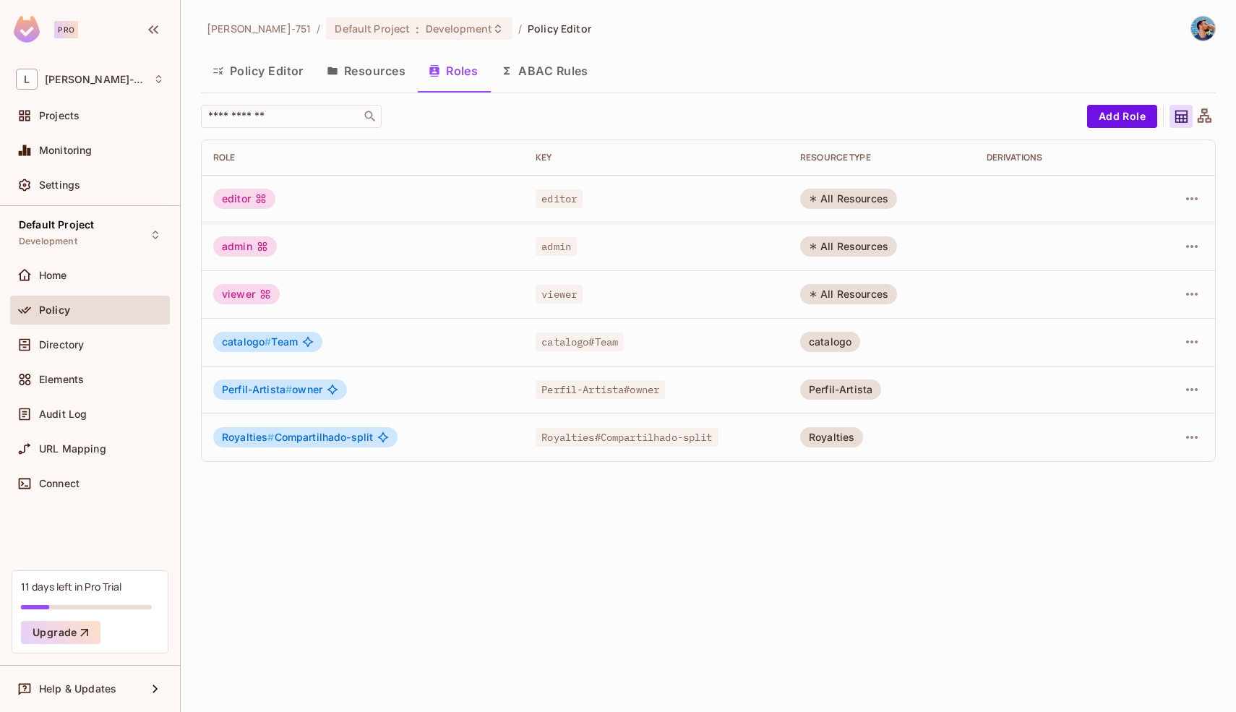
click at [379, 72] on button "Resources" at bounding box center [366, 71] width 102 height 36
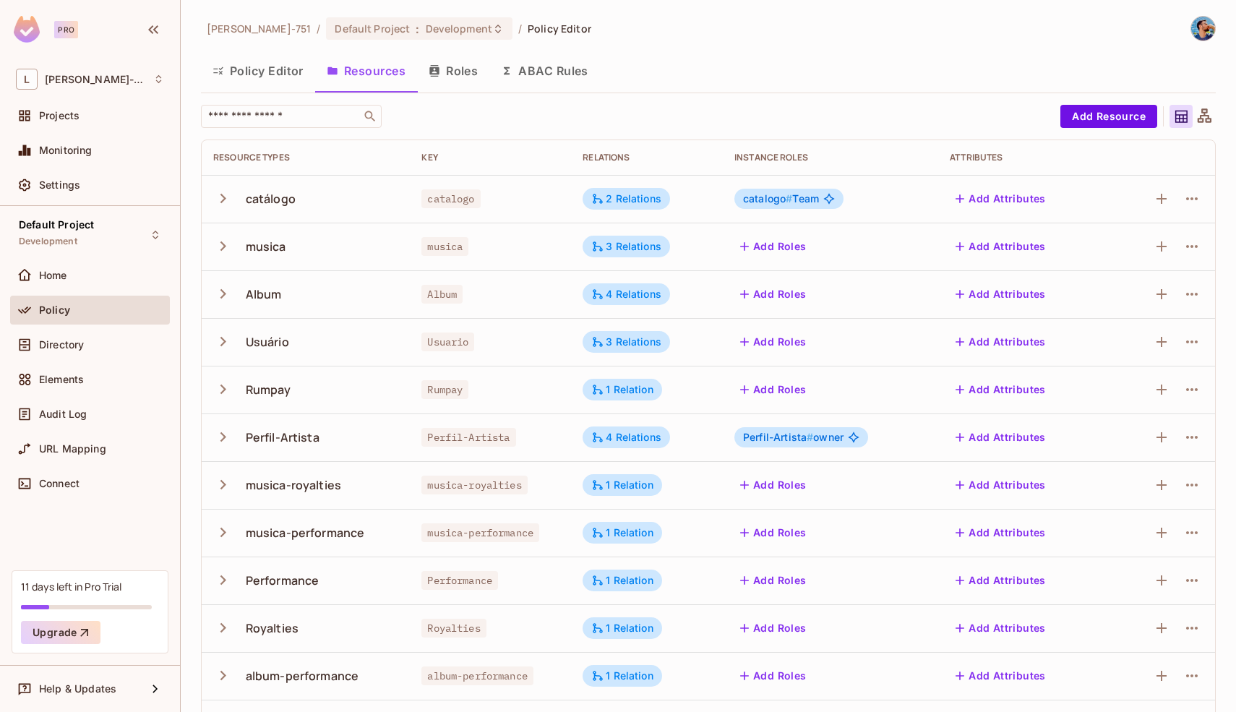
scroll to position [95, 0]
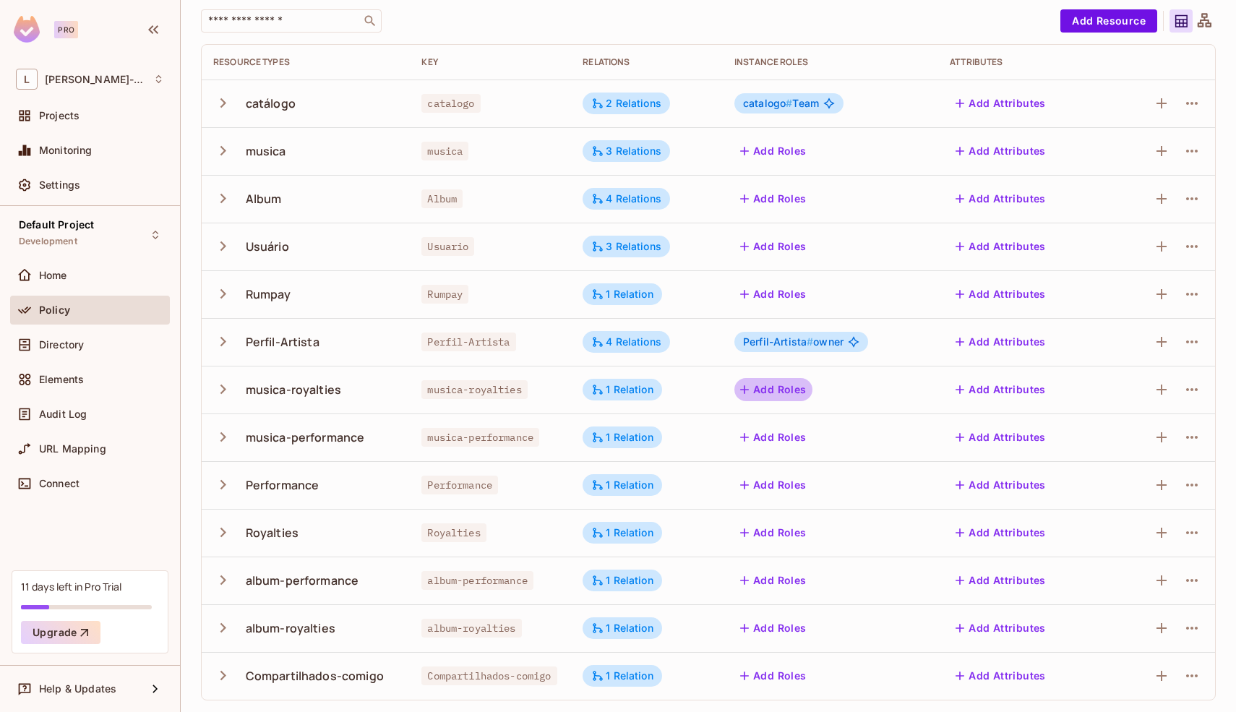
click at [776, 387] on button "Add Roles" at bounding box center [773, 389] width 78 height 23
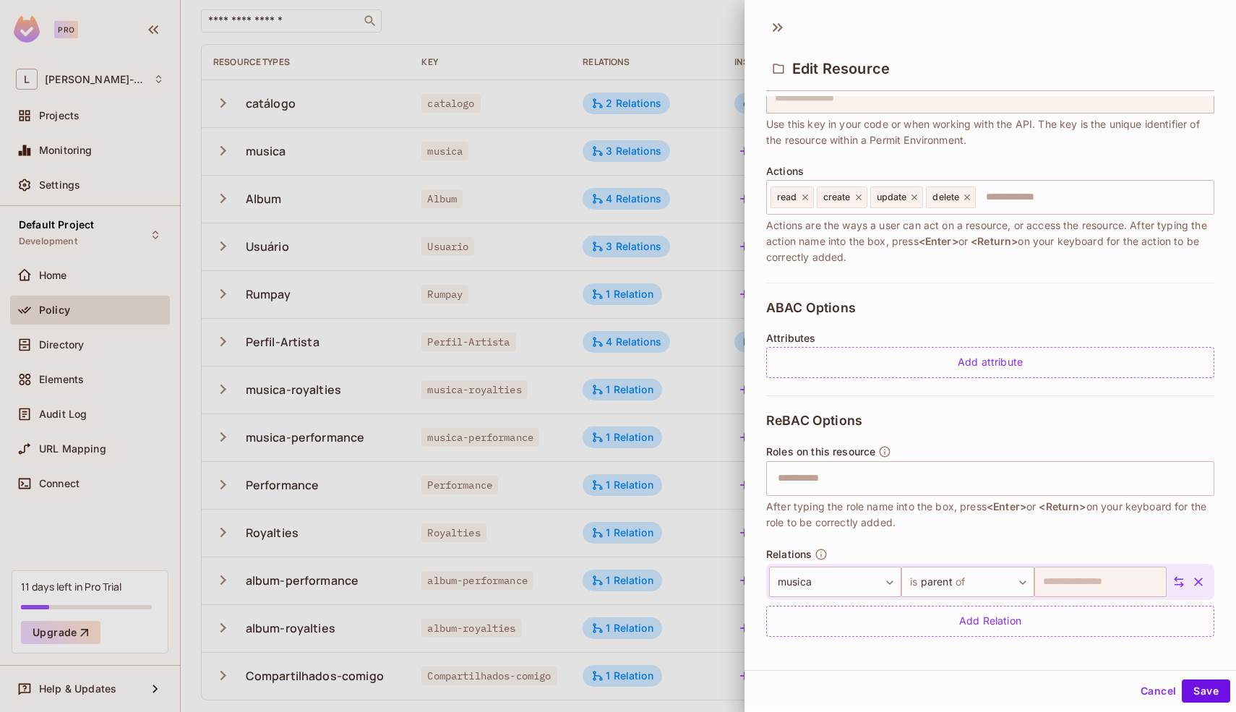
scroll to position [125, 0]
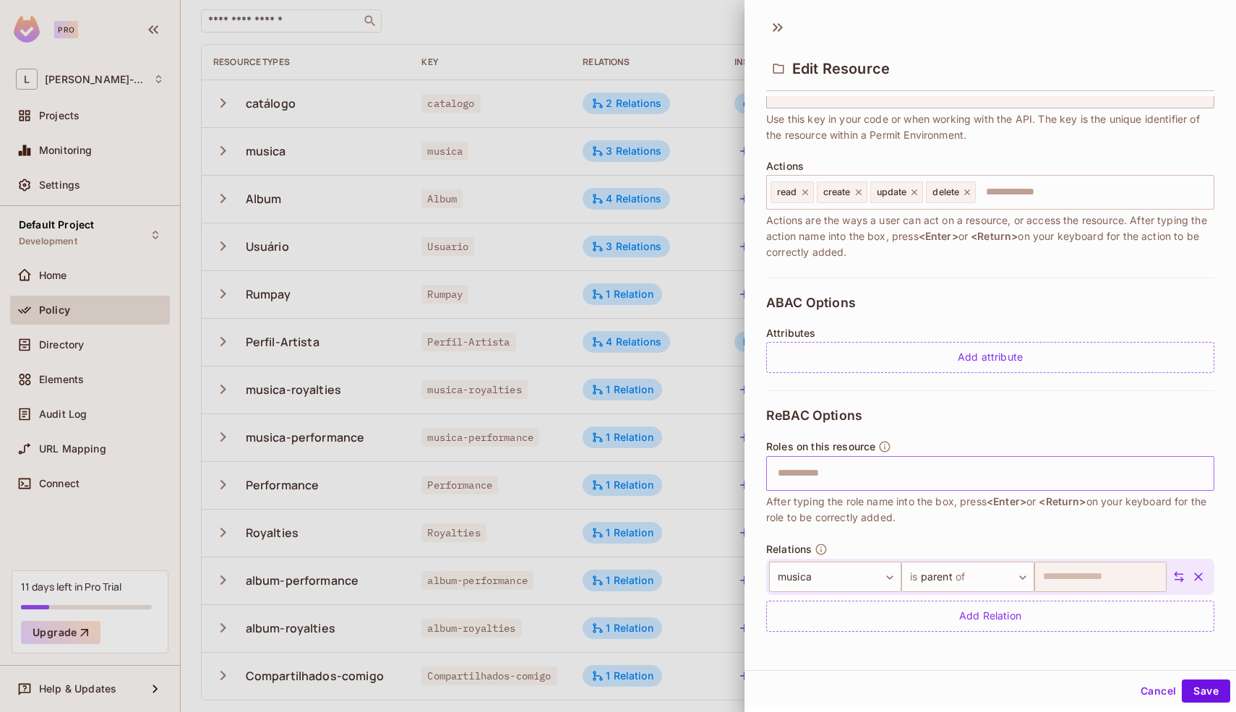
click at [830, 476] on input "text" at bounding box center [988, 473] width 439 height 29
click at [848, 521] on span "After typing the role name into the box, press <Enter> or <Return> on your keyb…" at bounding box center [990, 510] width 448 height 32
click at [973, 481] on input "text" at bounding box center [988, 473] width 439 height 29
click at [1185, 691] on button "Save" at bounding box center [1205, 690] width 48 height 23
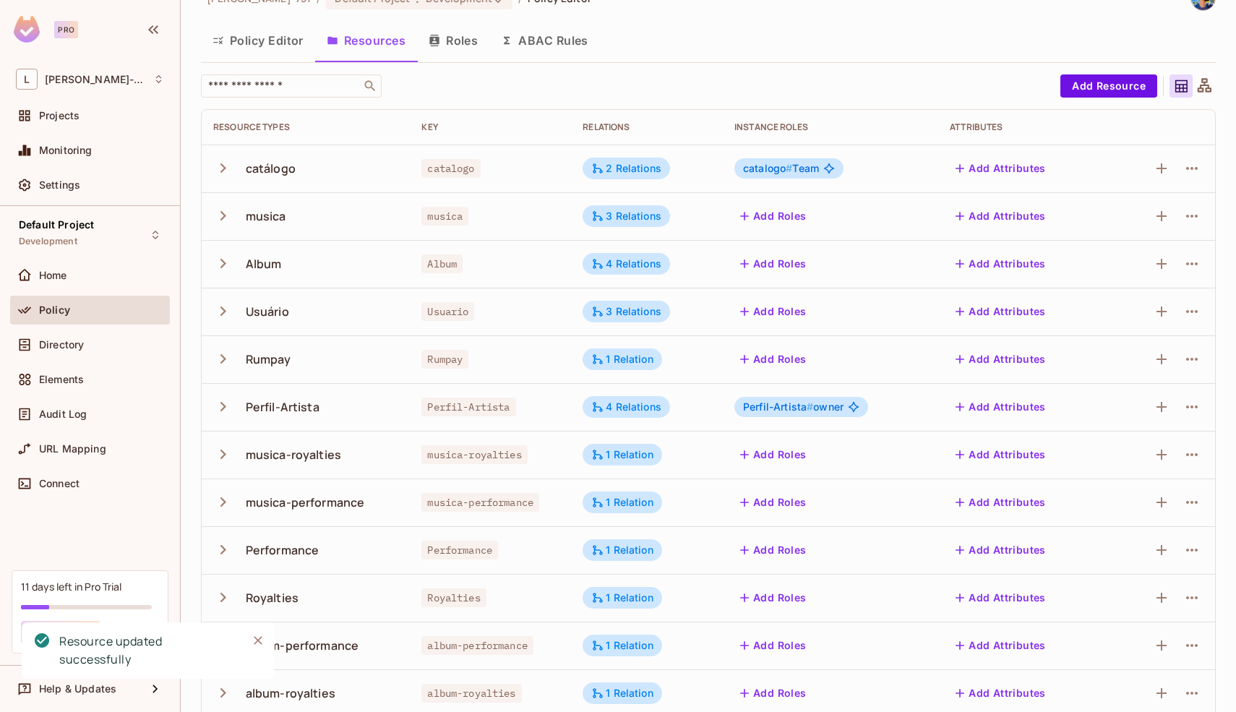
scroll to position [0, 0]
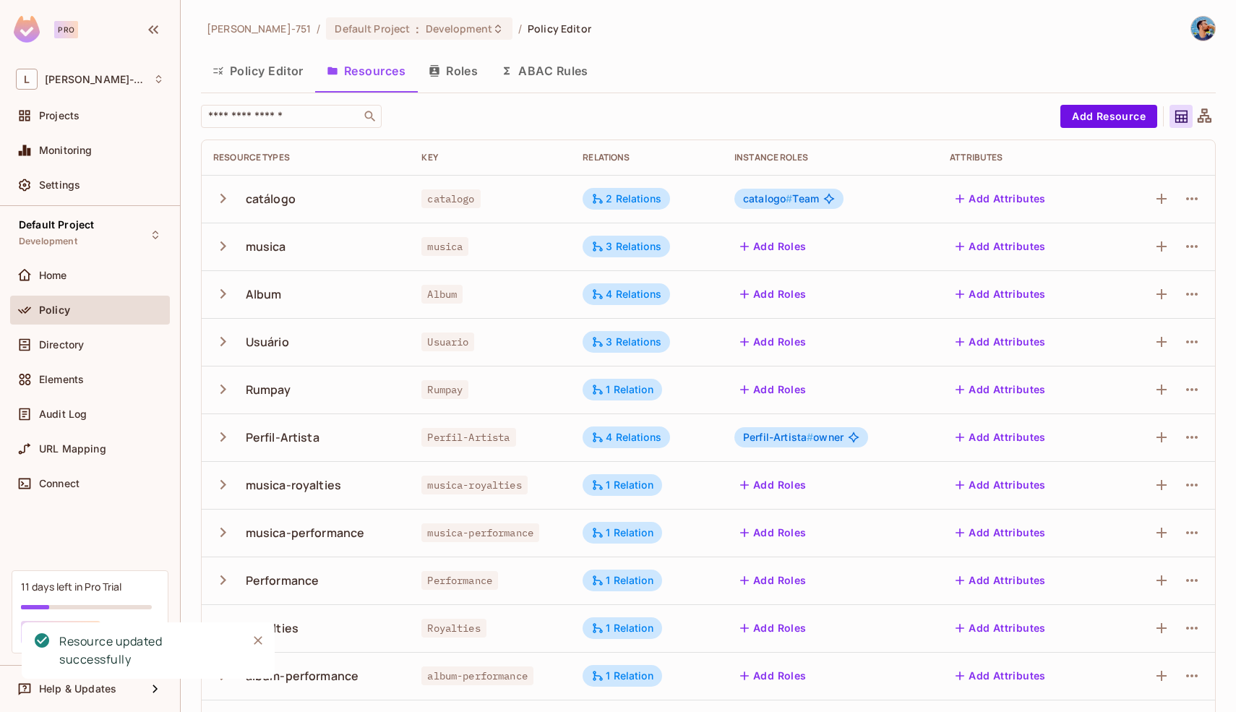
click at [464, 79] on button "Roles" at bounding box center [453, 71] width 72 height 36
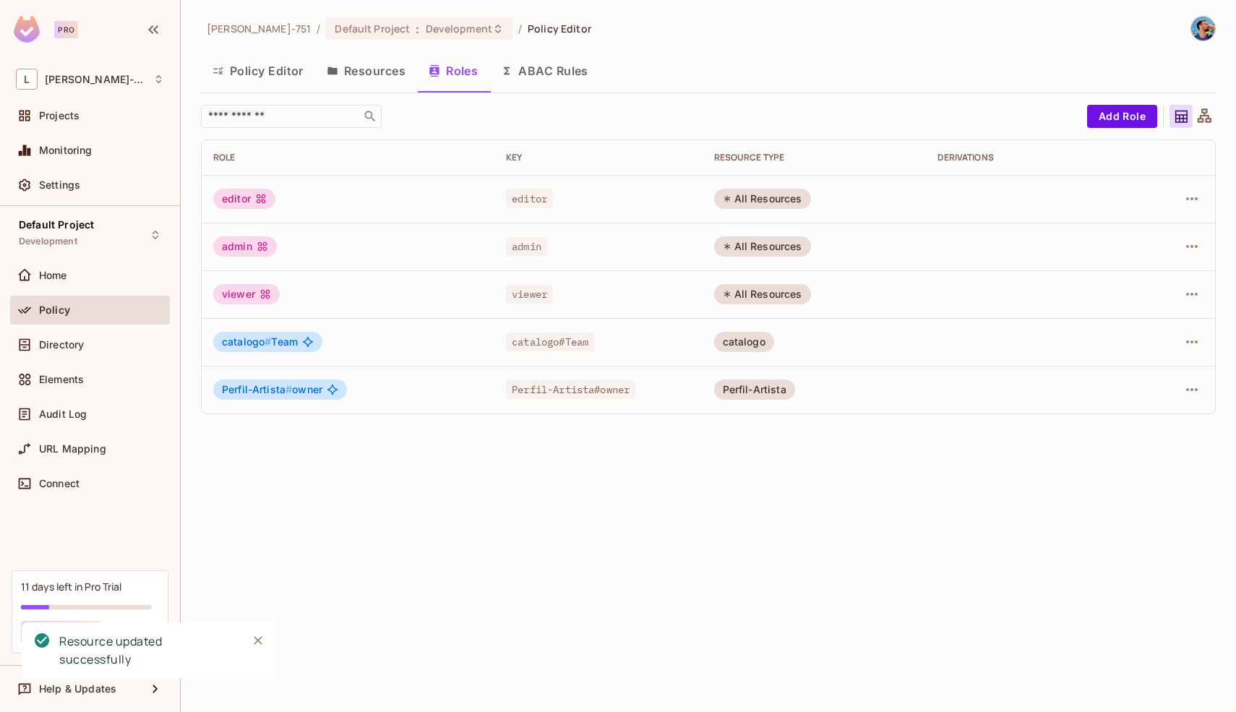
click at [1210, 132] on div "​ Add Role Role Key RESOURCE TYPE Derivations editor editor All Resources admin…" at bounding box center [708, 259] width 1014 height 309
click at [401, 71] on button "Resources" at bounding box center [366, 71] width 102 height 36
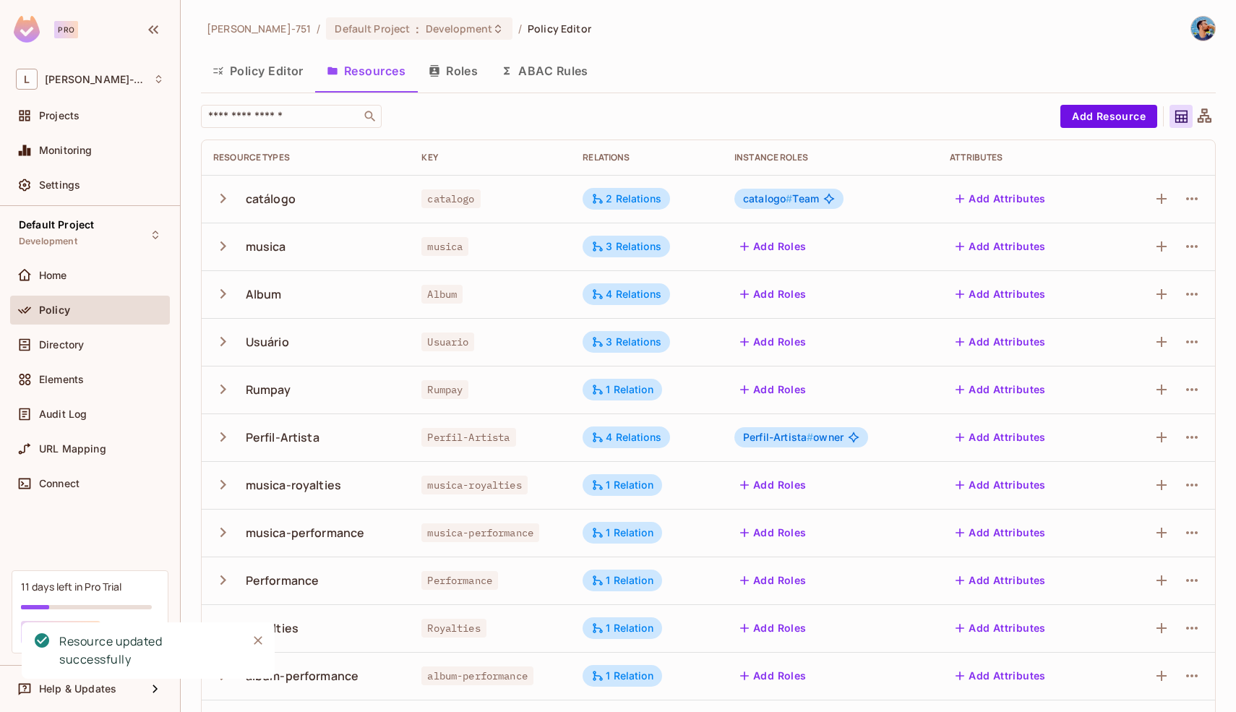
click at [1197, 116] on icon at bounding box center [1204, 115] width 14 height 14
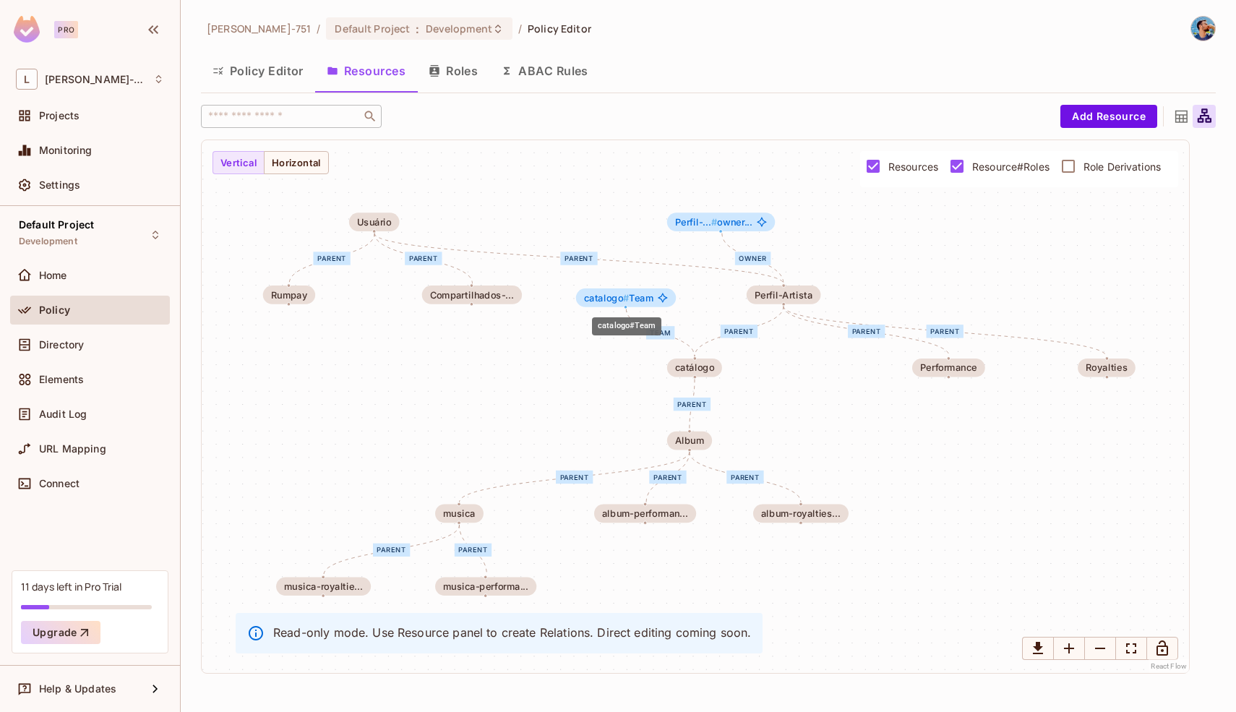
drag, startPoint x: 939, startPoint y: 297, endPoint x: 610, endPoint y: 306, distance: 329.6
click at [610, 303] on span "catalogo #" at bounding box center [607, 298] width 46 height 12
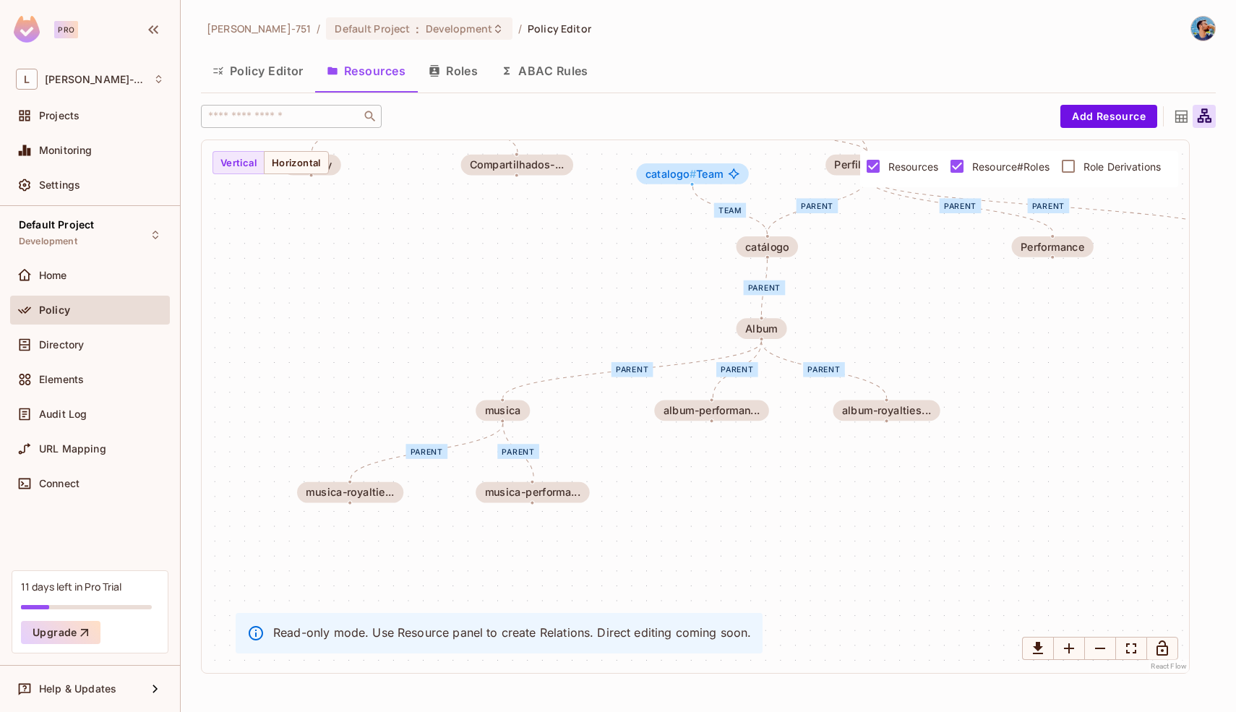
drag, startPoint x: 539, startPoint y: 415, endPoint x: 611, endPoint y: 280, distance: 152.9
click at [612, 279] on div "Team parent parent parent parent parent parent parent parent parent parent owne…" at bounding box center [695, 406] width 987 height 533
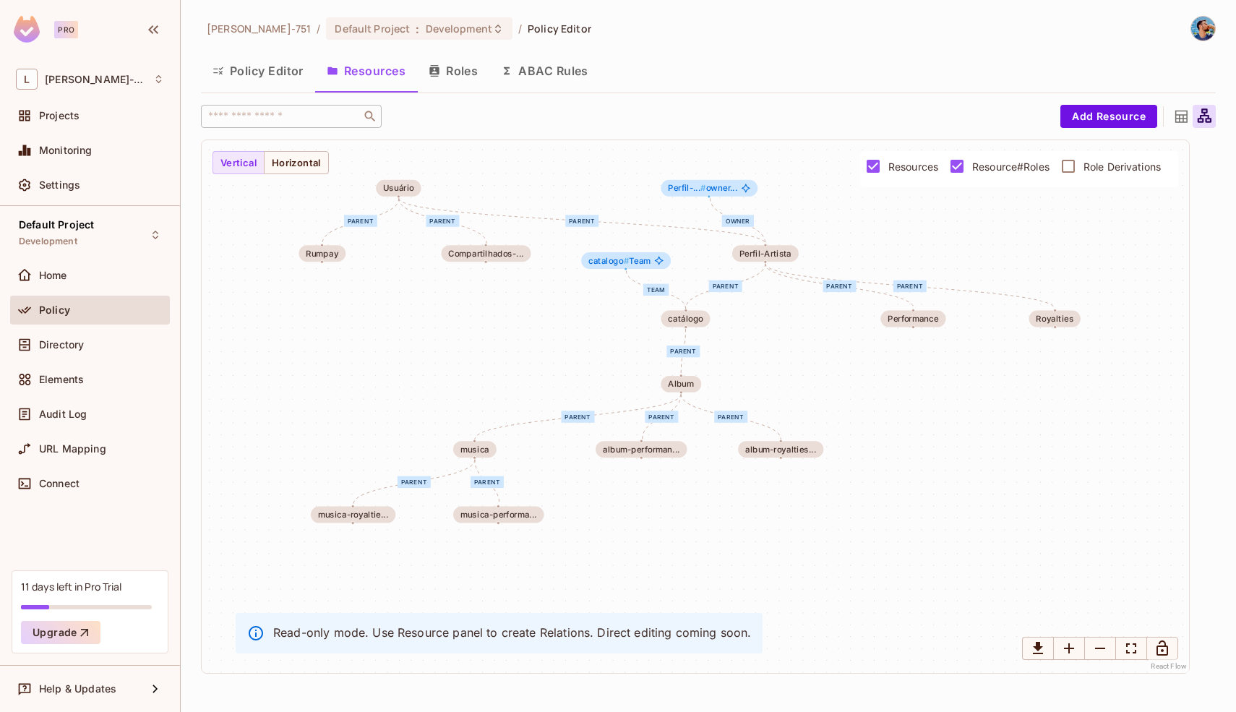
drag, startPoint x: 611, startPoint y: 280, endPoint x: 551, endPoint y: 355, distance: 95.1
click at [551, 355] on div "Team parent parent parent parent parent parent parent parent parent parent owne…" at bounding box center [695, 406] width 987 height 533
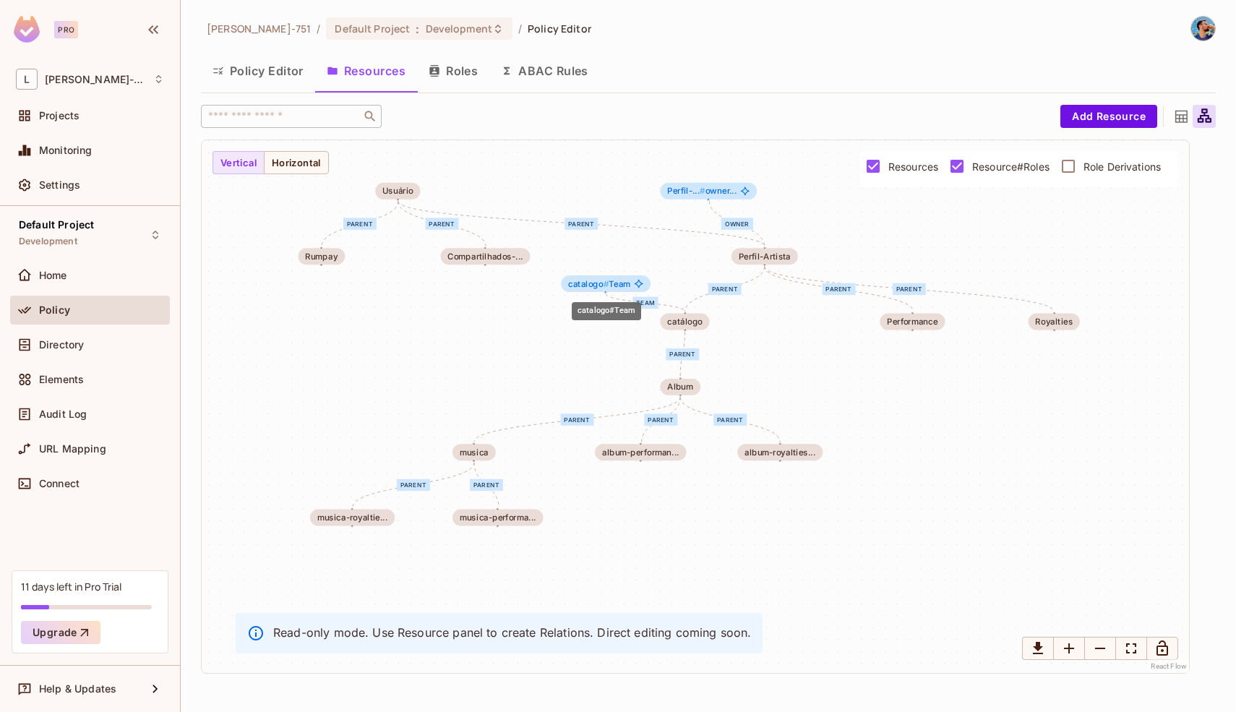
drag, startPoint x: 623, startPoint y: 269, endPoint x: 602, endPoint y: 289, distance: 29.1
click at [602, 289] on div "catalogo # Team" at bounding box center [606, 283] width 90 height 17
drag, startPoint x: 523, startPoint y: 517, endPoint x: 537, endPoint y: 522, distance: 14.4
click at [537, 522] on div "musica-performa..." at bounding box center [505, 521] width 77 height 9
click at [1184, 119] on icon at bounding box center [1181, 117] width 18 height 18
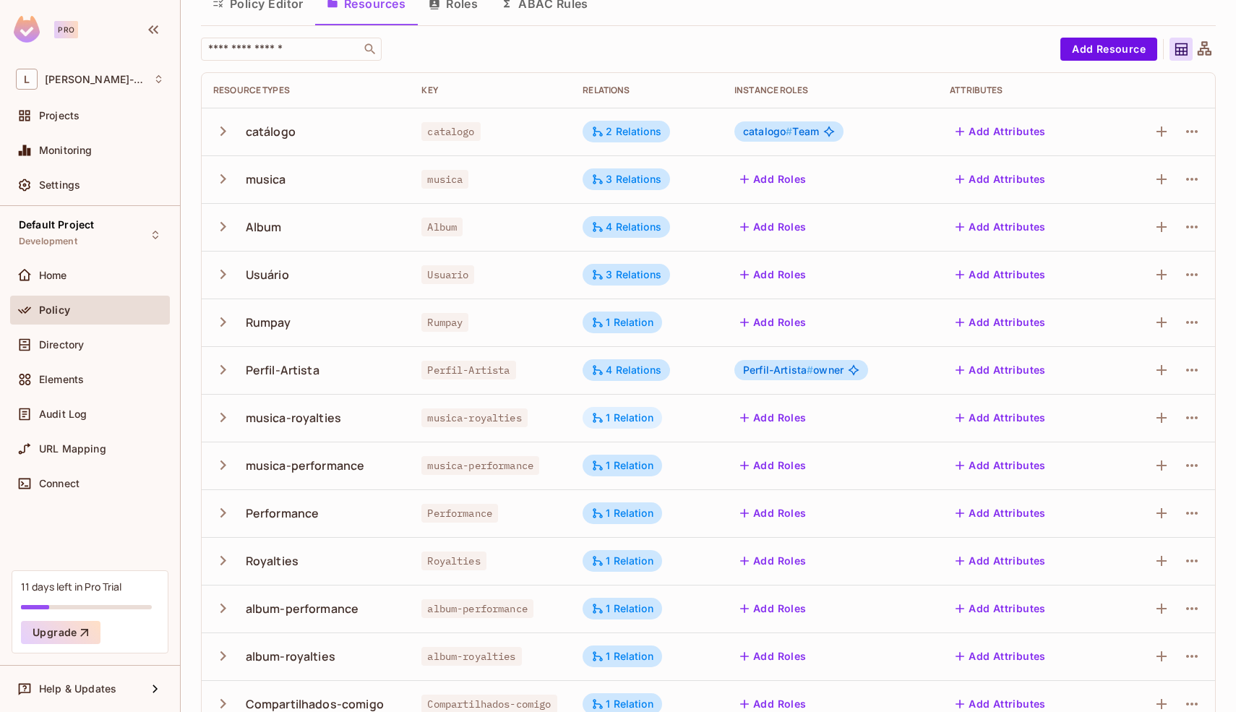
scroll to position [95, 0]
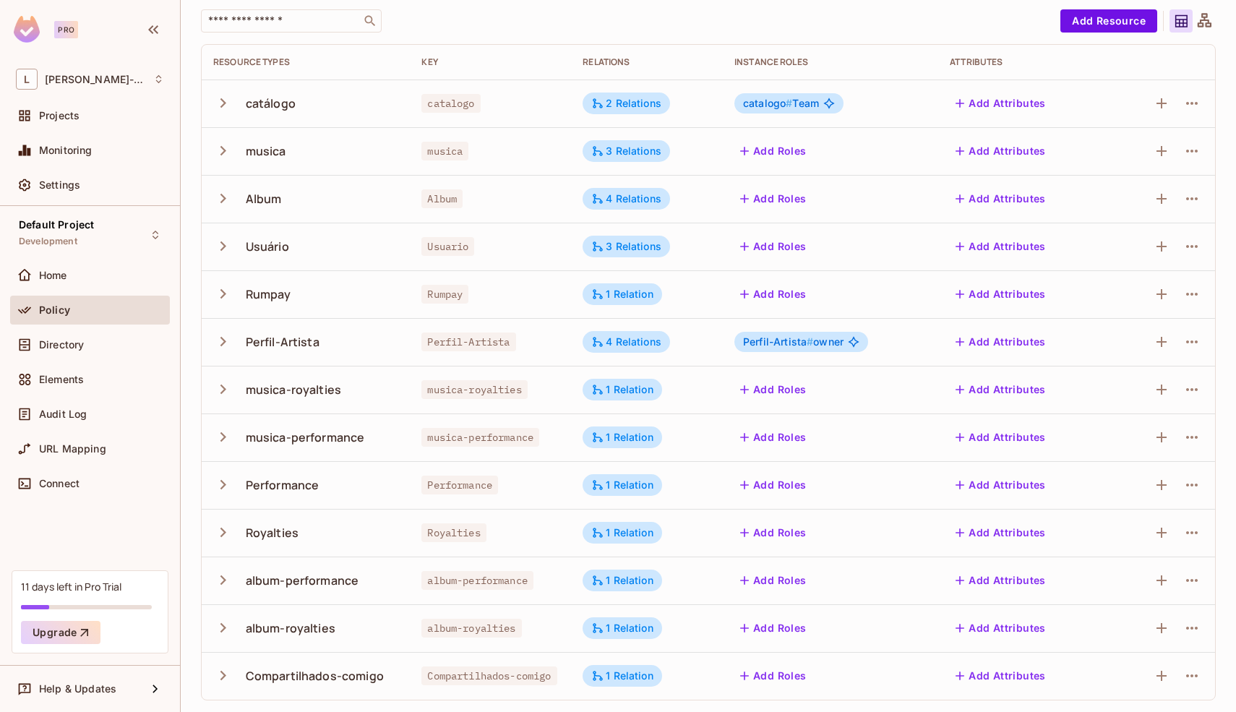
click at [308, 587] on div "album-performance" at bounding box center [302, 580] width 113 height 16
click at [775, 392] on button "Add Roles" at bounding box center [773, 389] width 78 height 23
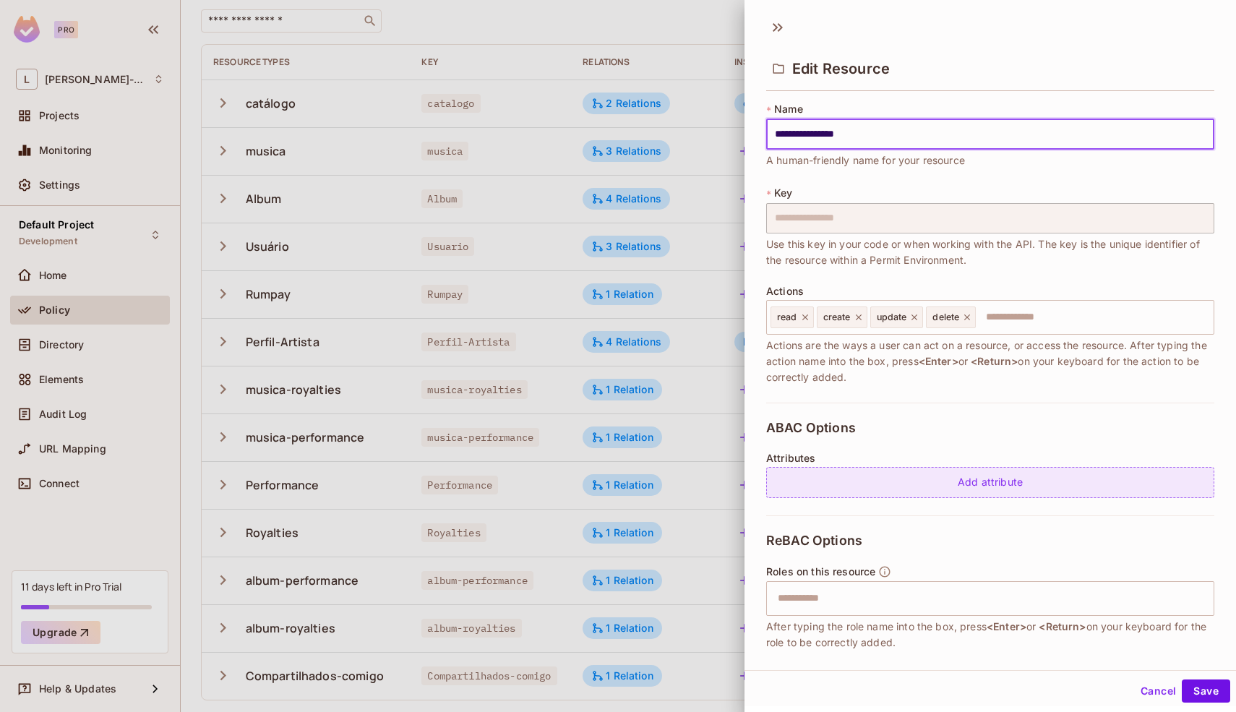
scroll to position [125, 0]
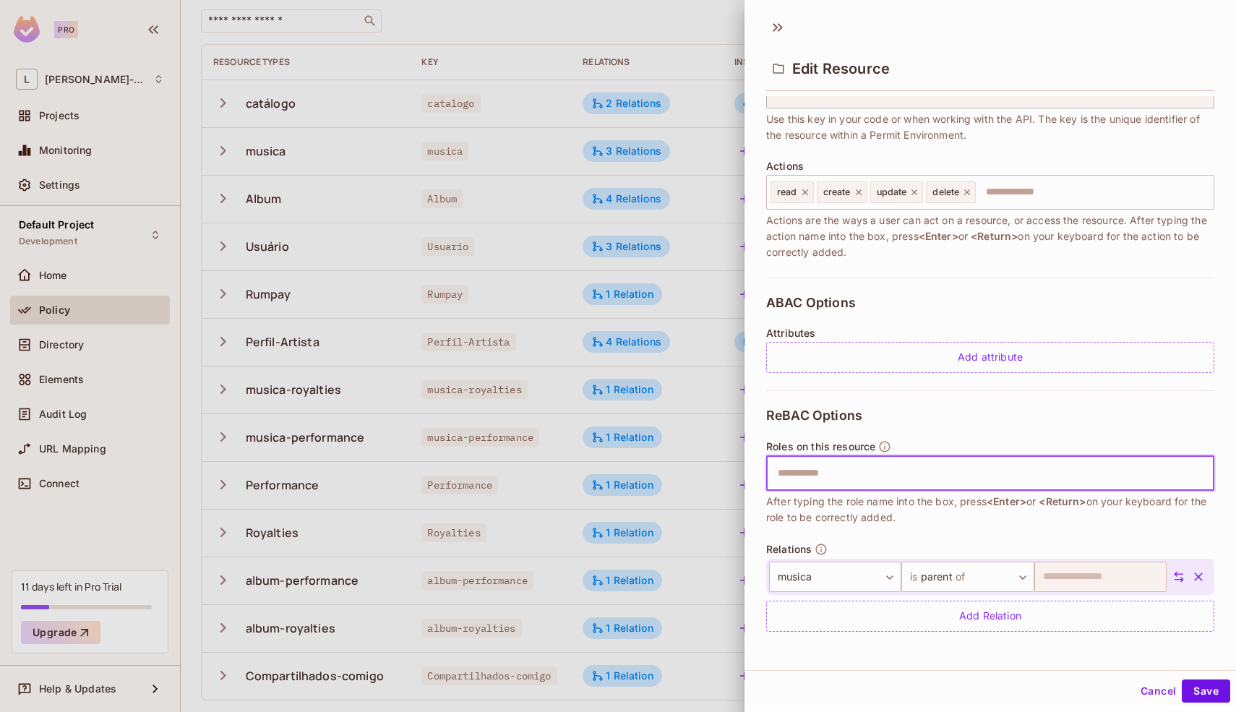
click at [833, 475] on input "text" at bounding box center [988, 473] width 439 height 29
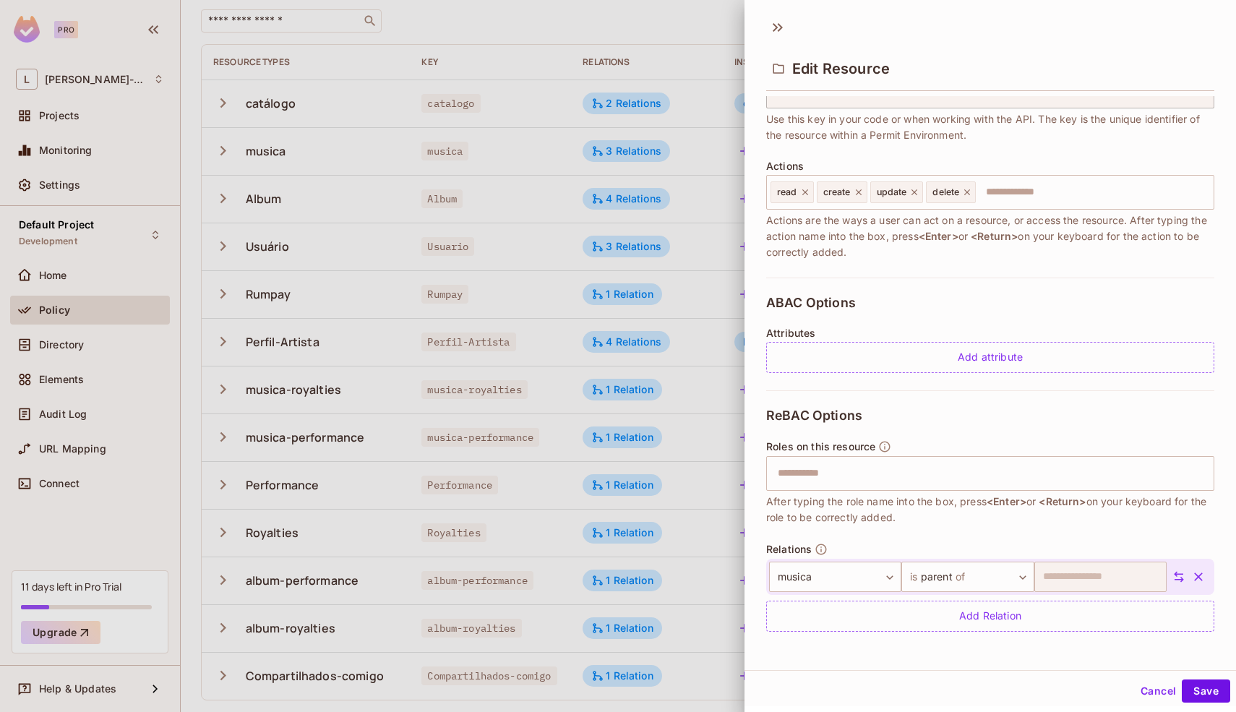
click at [889, 535] on div "ReBAC Options Roles on this resource ​ After typing the role name into the box,…" at bounding box center [990, 519] width 448 height 259
click at [896, 488] on div "​" at bounding box center [990, 473] width 448 height 35
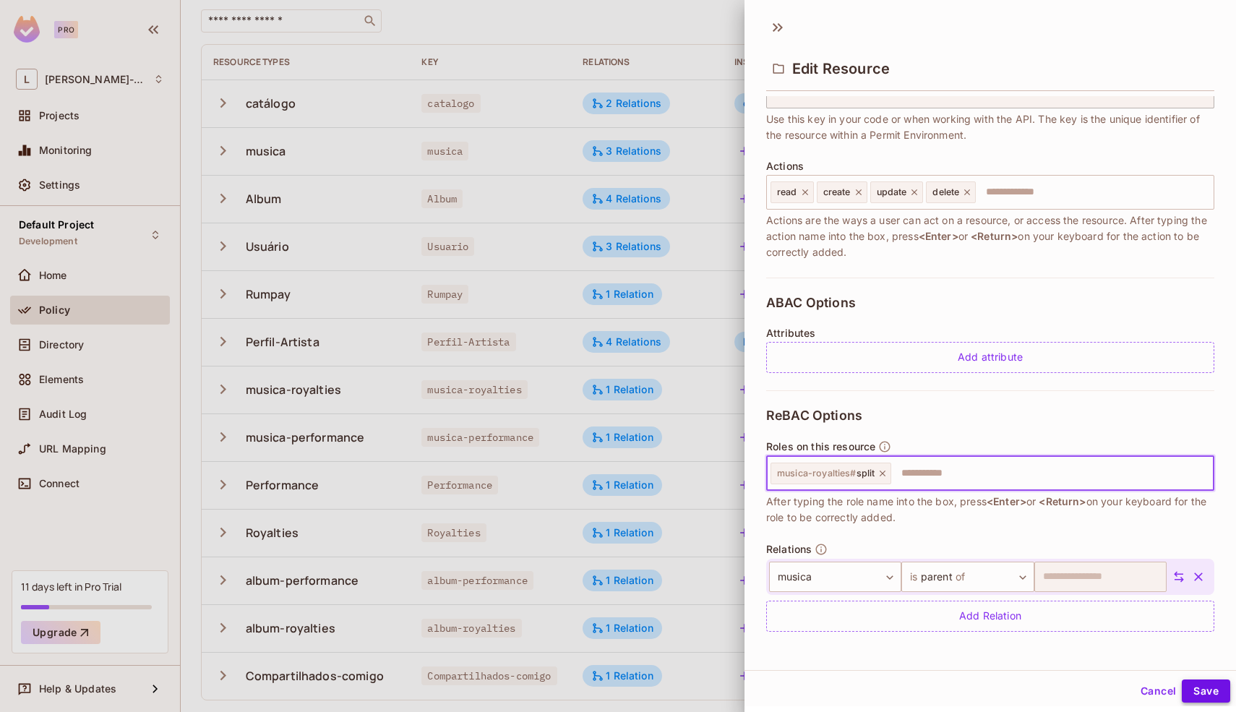
click at [1186, 688] on button "Save" at bounding box center [1205, 690] width 48 height 23
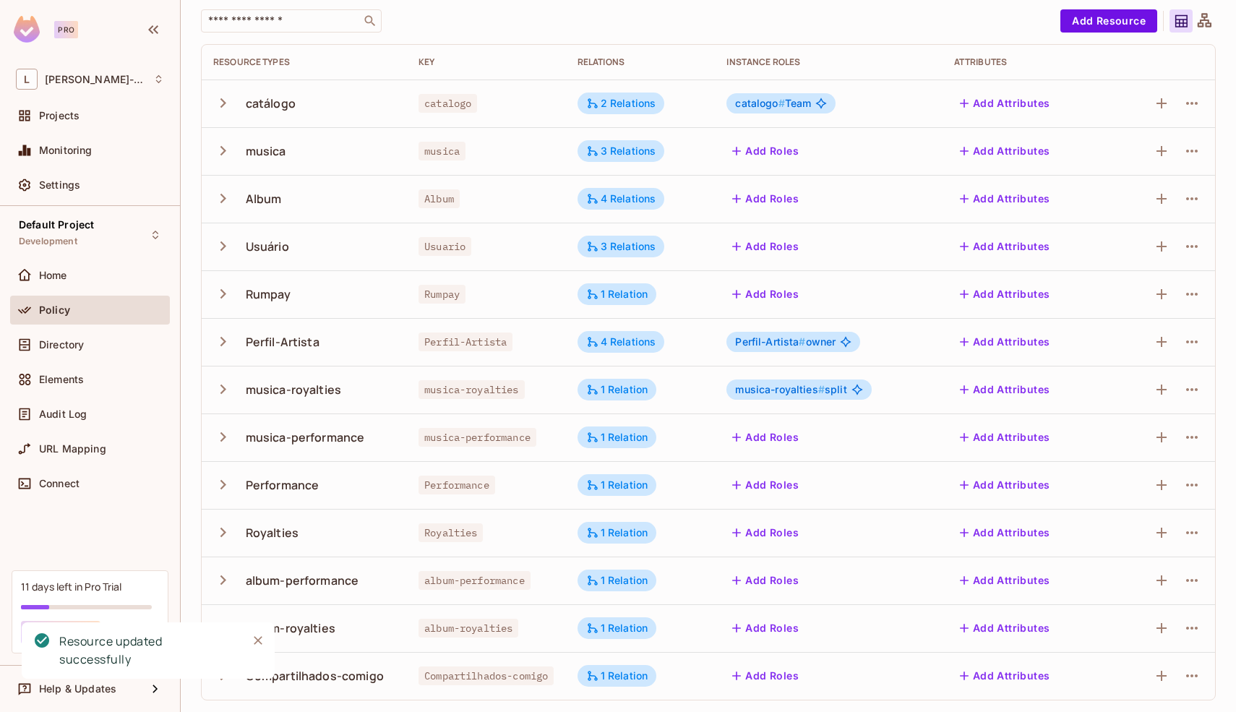
scroll to position [0, 0]
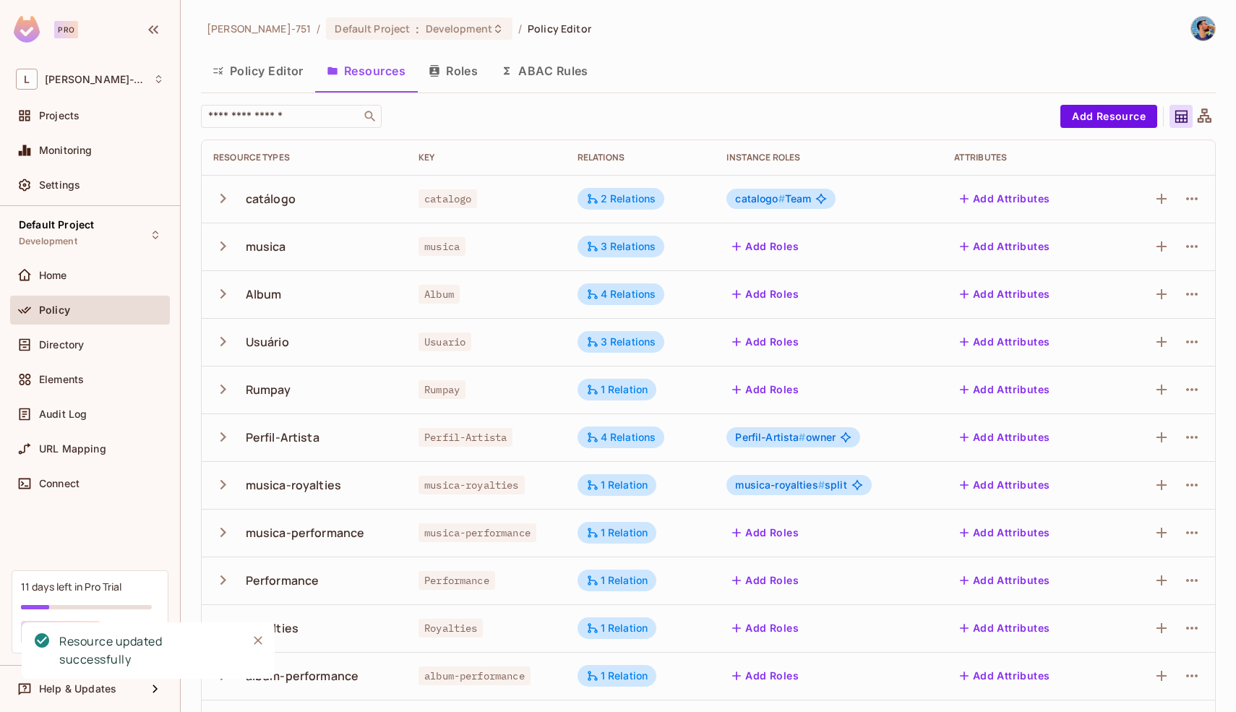
click at [1203, 113] on div at bounding box center [1203, 116] width 23 height 23
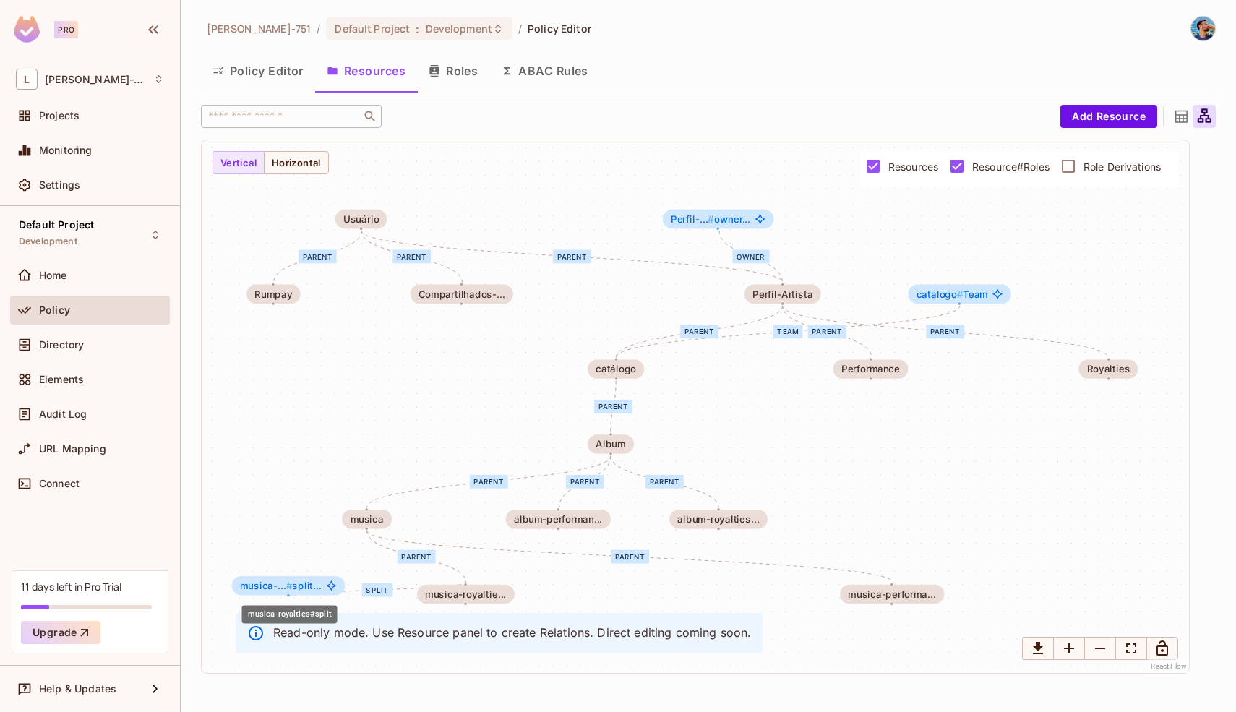
drag, startPoint x: 881, startPoint y: 527, endPoint x: 278, endPoint y: 593, distance: 606.3
click at [278, 593] on div "musica-... # split..." at bounding box center [288, 585] width 113 height 19
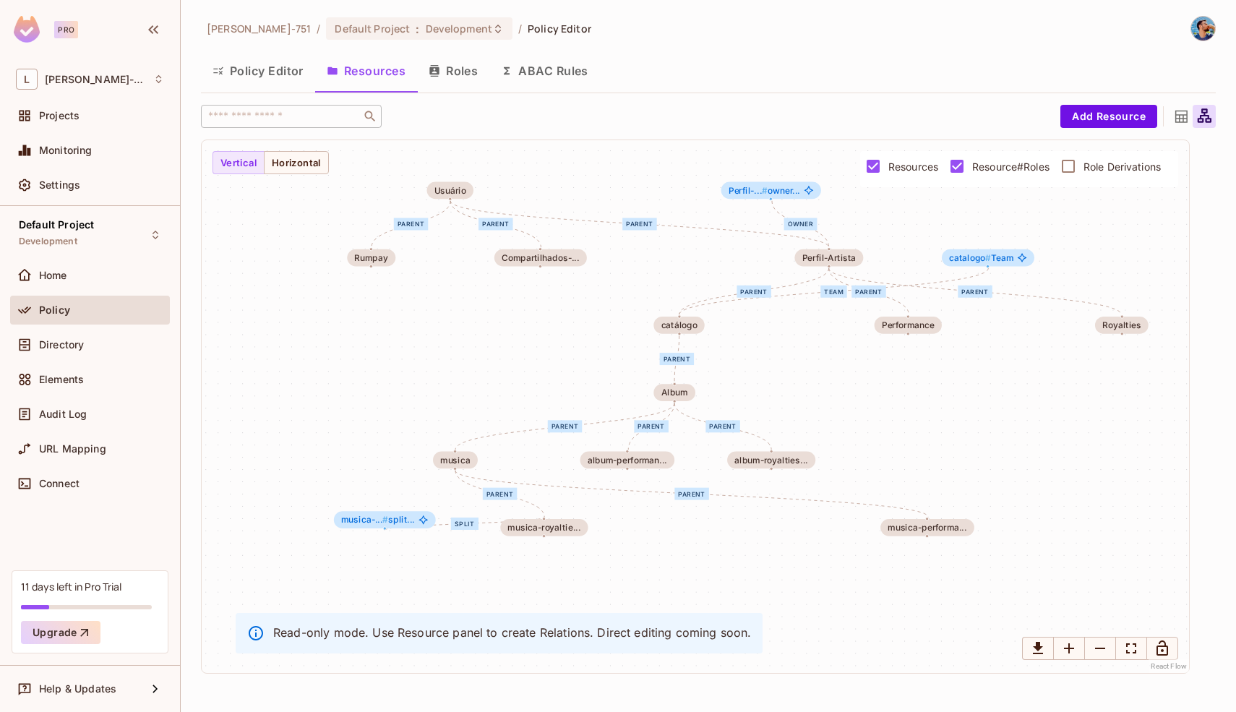
drag, startPoint x: 506, startPoint y: 569, endPoint x: 625, endPoint y: 468, distance: 156.4
click at [625, 468] on div "Team parent parent parent parent parent parent parent parent parent parent owne…" at bounding box center [695, 406] width 987 height 533
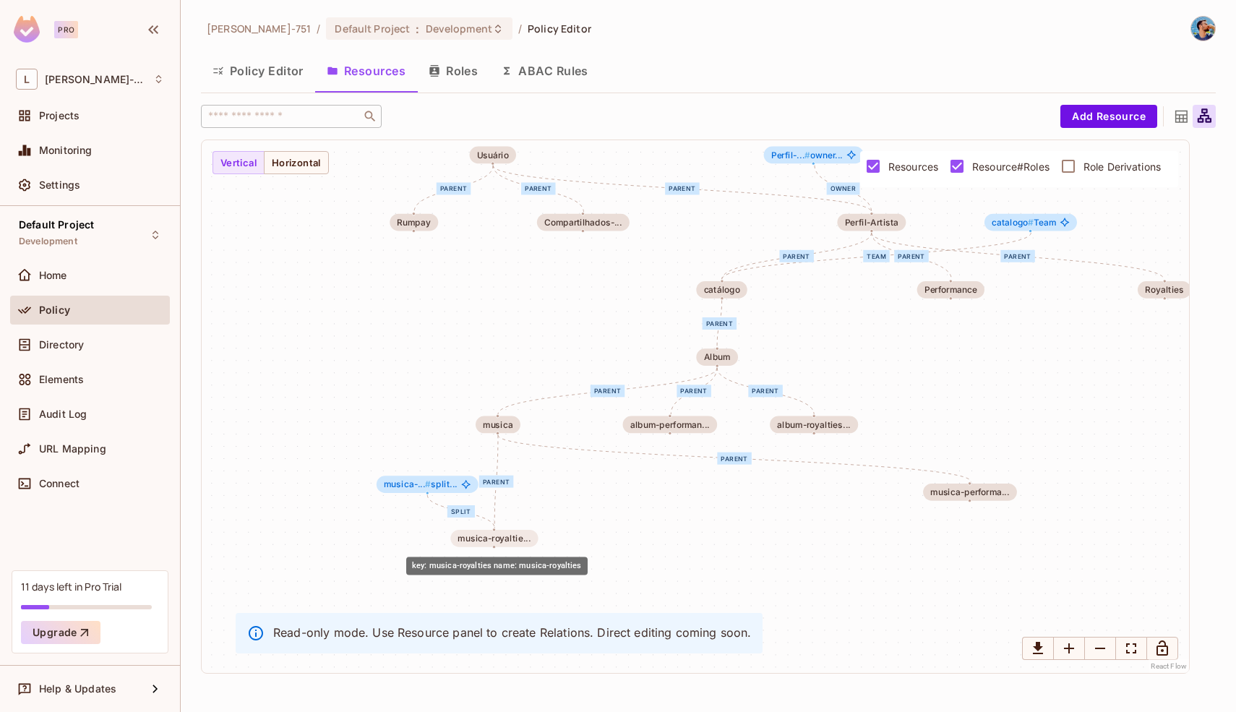
drag, startPoint x: 616, startPoint y: 491, endPoint x: 525, endPoint y: 538, distance: 102.8
click at [525, 538] on div "musica-royaltie..." at bounding box center [493, 538] width 73 height 10
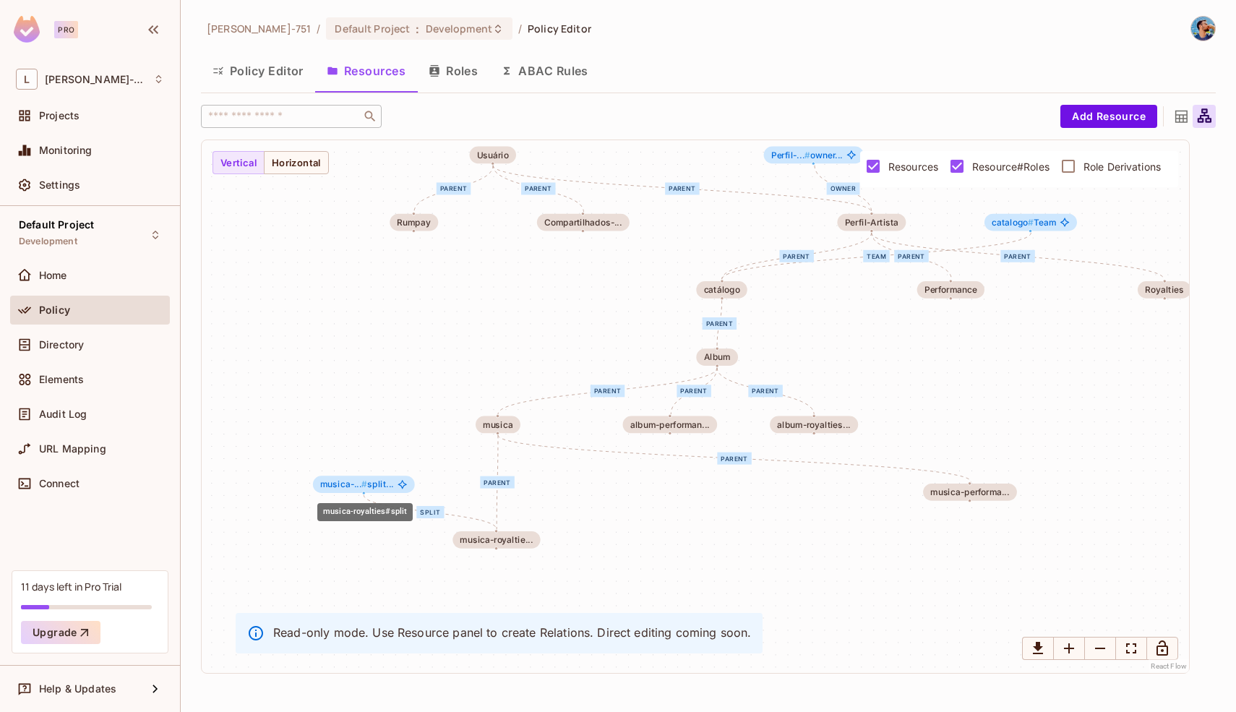
drag, startPoint x: 443, startPoint y: 487, endPoint x: 378, endPoint y: 489, distance: 65.1
click at [378, 488] on span "musica-... # split..." at bounding box center [357, 484] width 74 height 10
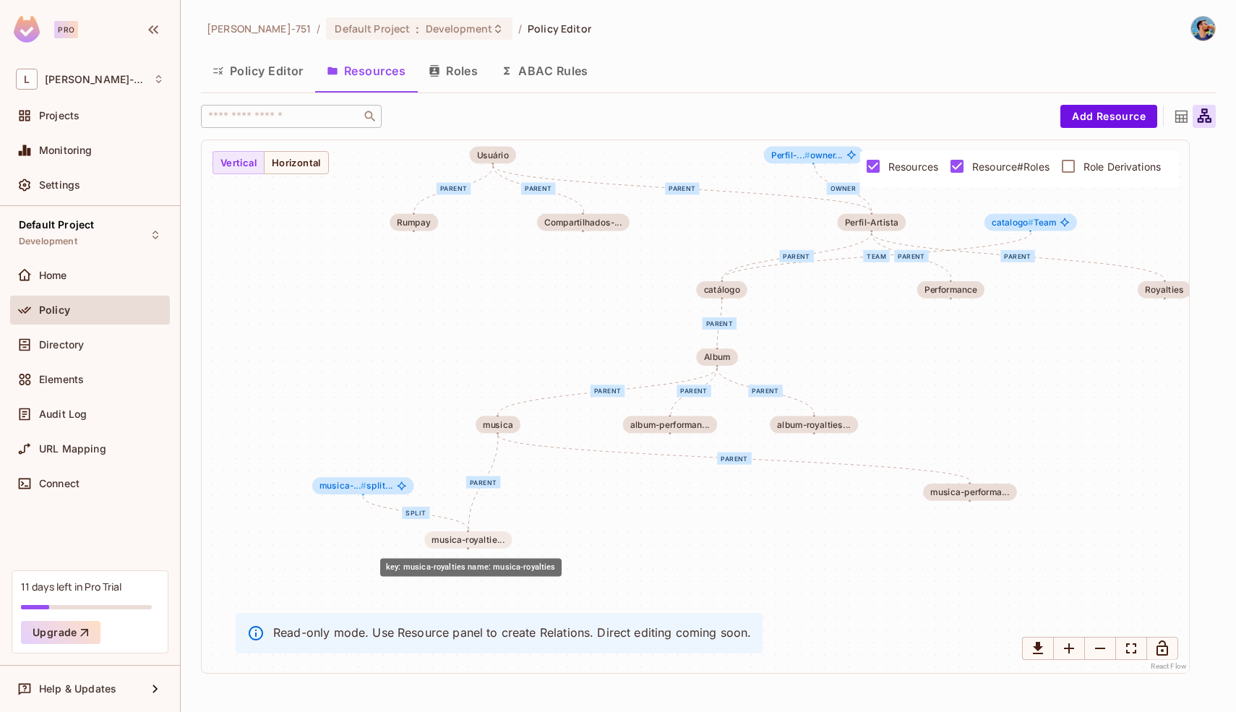
drag, startPoint x: 492, startPoint y: 541, endPoint x: 462, endPoint y: 541, distance: 30.3
click at [462, 541] on div "musica-royaltie..." at bounding box center [467, 540] width 73 height 10
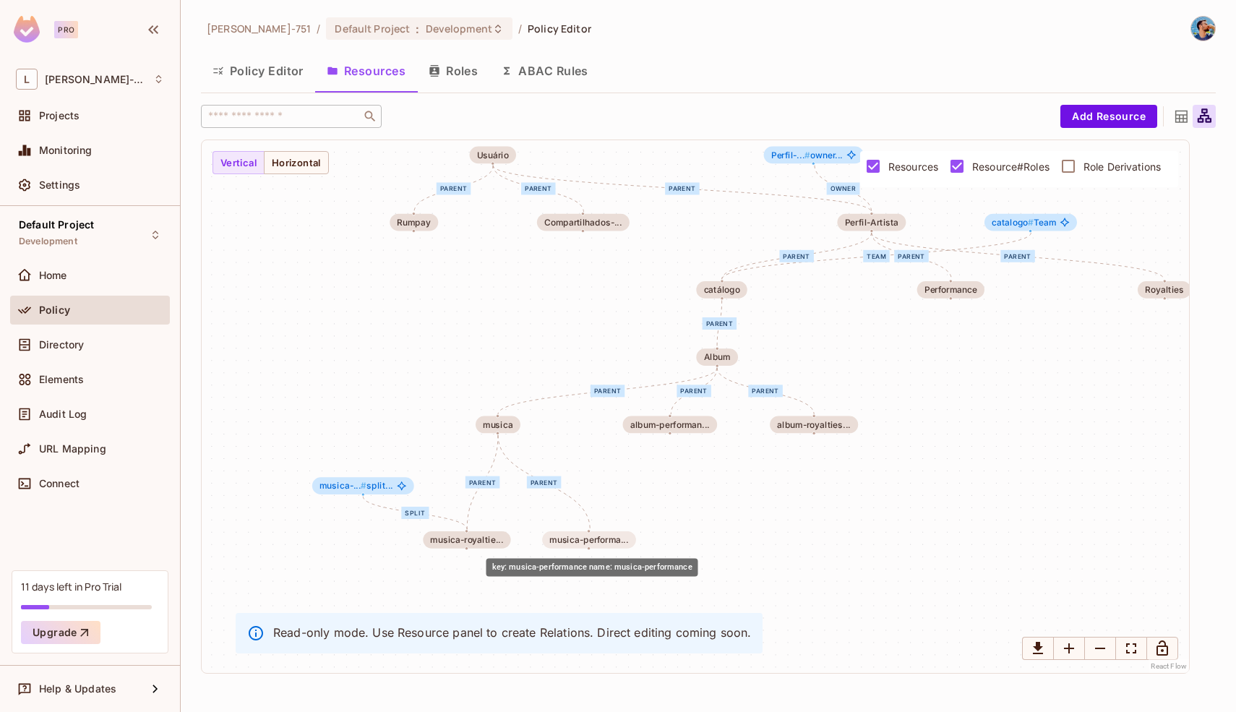
drag, startPoint x: 957, startPoint y: 488, endPoint x: 573, endPoint y: 535, distance: 386.5
click at [573, 535] on div "musica-performa..." at bounding box center [588, 540] width 79 height 10
click at [682, 464] on div "Team parent parent parent parent parent parent parent parent parent parent owne…" at bounding box center [695, 406] width 987 height 533
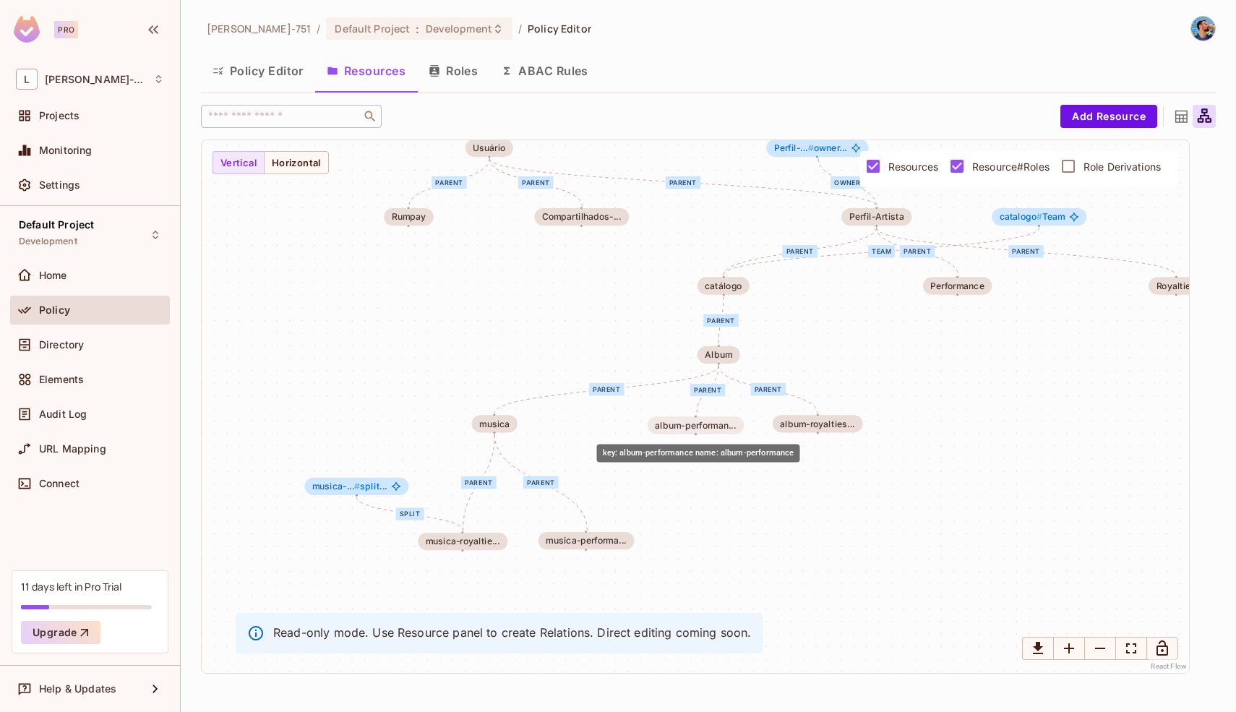
drag, startPoint x: 681, startPoint y: 429, endPoint x: 723, endPoint y: 432, distance: 42.0
click at [723, 432] on div "album-performan..." at bounding box center [695, 424] width 96 height 17
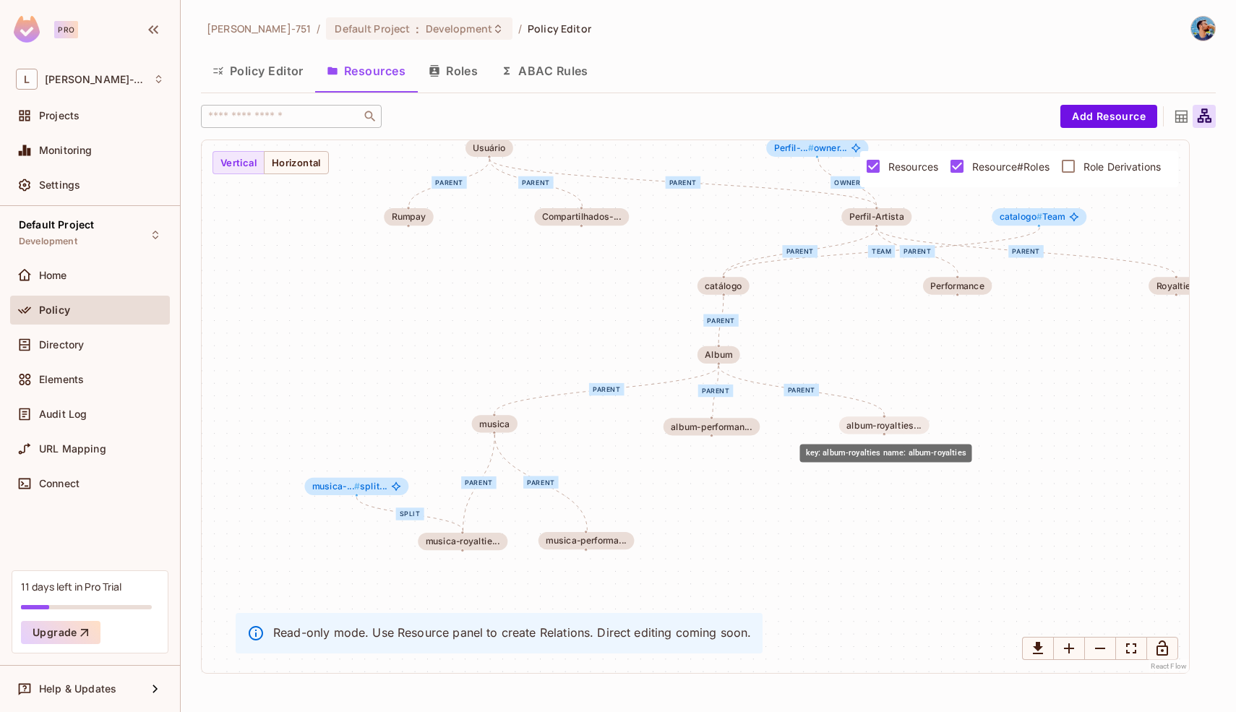
drag, startPoint x: 795, startPoint y: 428, endPoint x: 879, endPoint y: 435, distance: 84.8
click at [879, 430] on div "album-royalties..." at bounding box center [883, 425] width 75 height 10
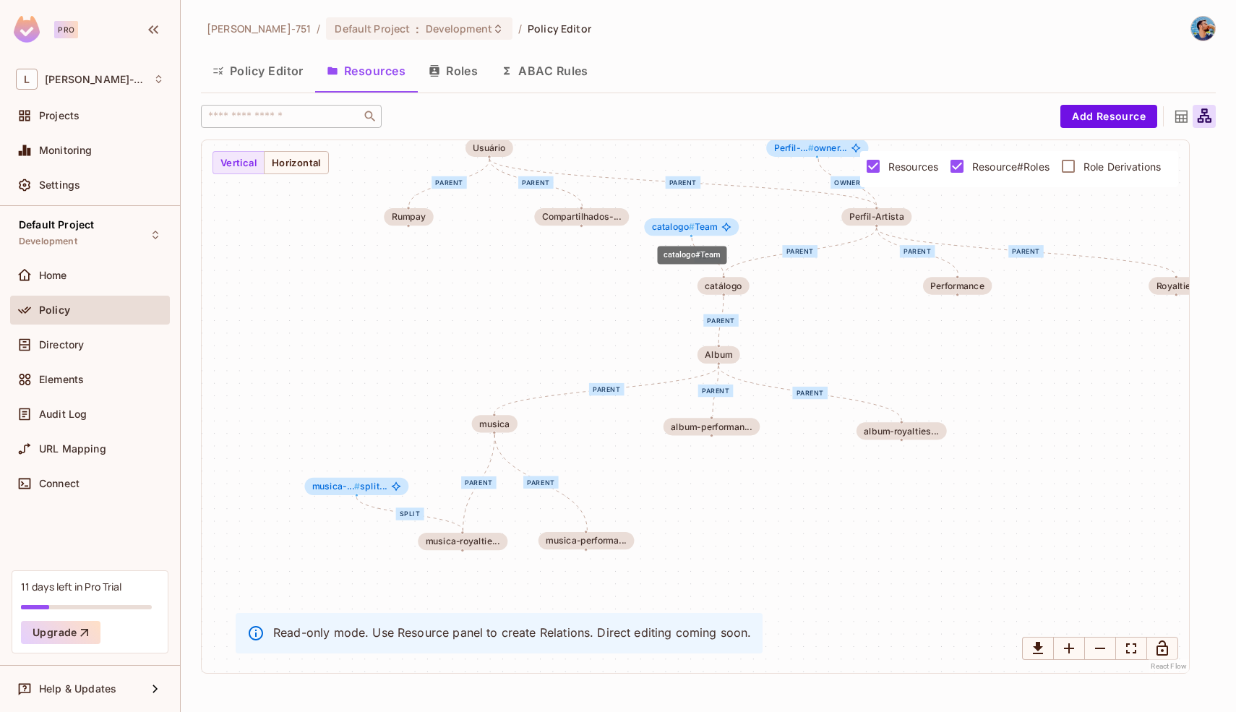
drag, startPoint x: 1019, startPoint y: 216, endPoint x: 668, endPoint y: 225, distance: 350.6
click at [668, 225] on span "catalogo #" at bounding box center [673, 226] width 43 height 11
click at [633, 270] on div "Team parent parent parent parent parent parent parent parent parent parent owne…" at bounding box center [695, 406] width 987 height 533
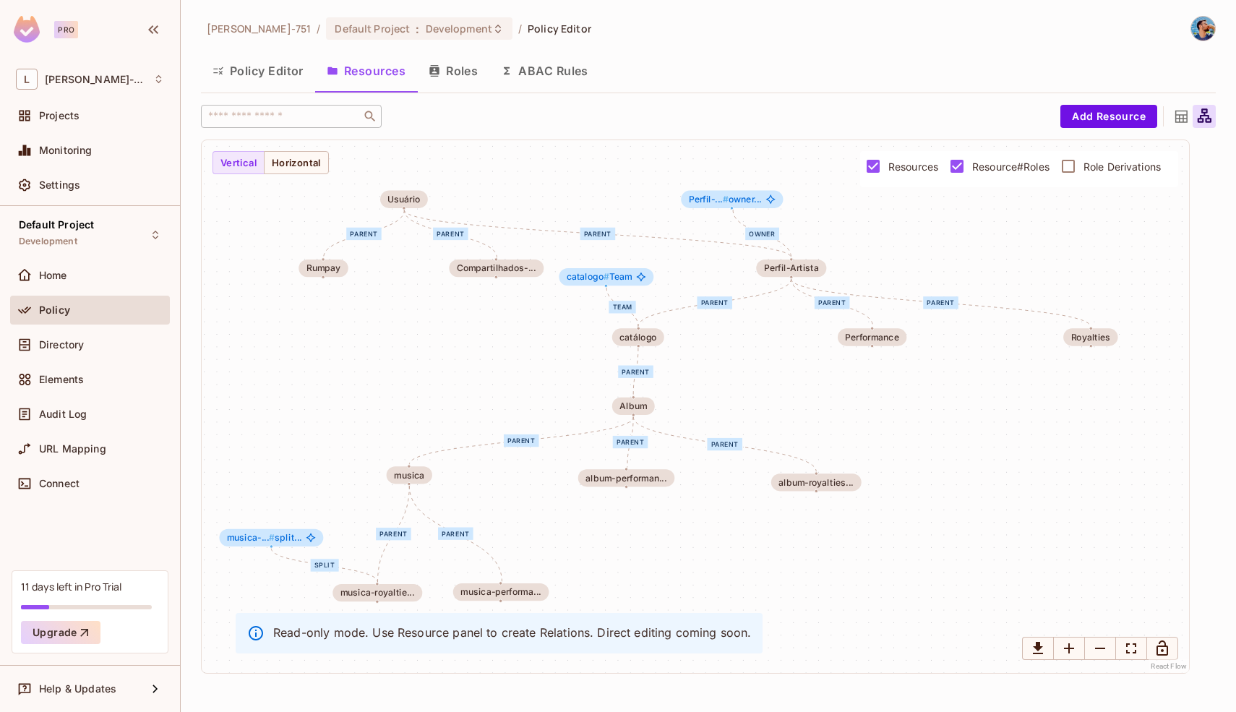
drag, startPoint x: 633, startPoint y: 270, endPoint x: 548, endPoint y: 320, distance: 99.1
click at [547, 320] on div "Team parent parent parent parent parent parent parent parent parent parent owne…" at bounding box center [695, 406] width 987 height 533
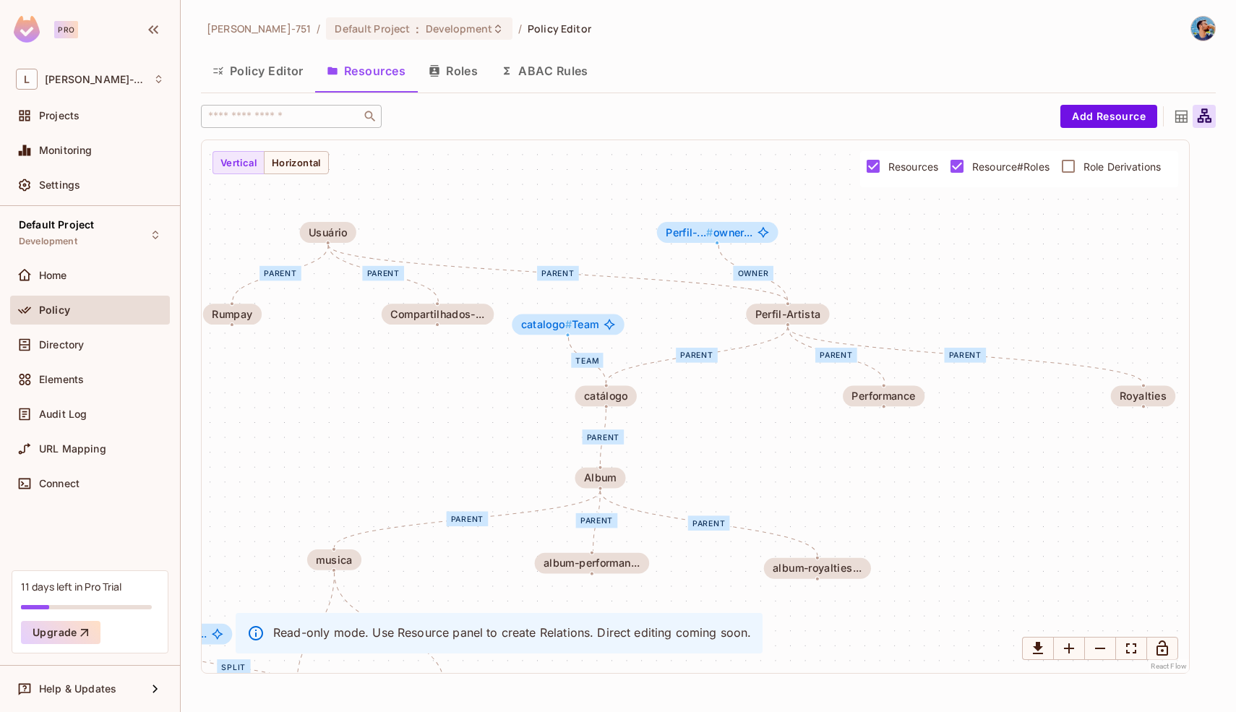
drag, startPoint x: 796, startPoint y: 199, endPoint x: 652, endPoint y: 309, distance: 181.4
click at [652, 309] on div "Team parent parent parent parent parent parent parent parent parent parent owne…" at bounding box center [695, 406] width 987 height 533
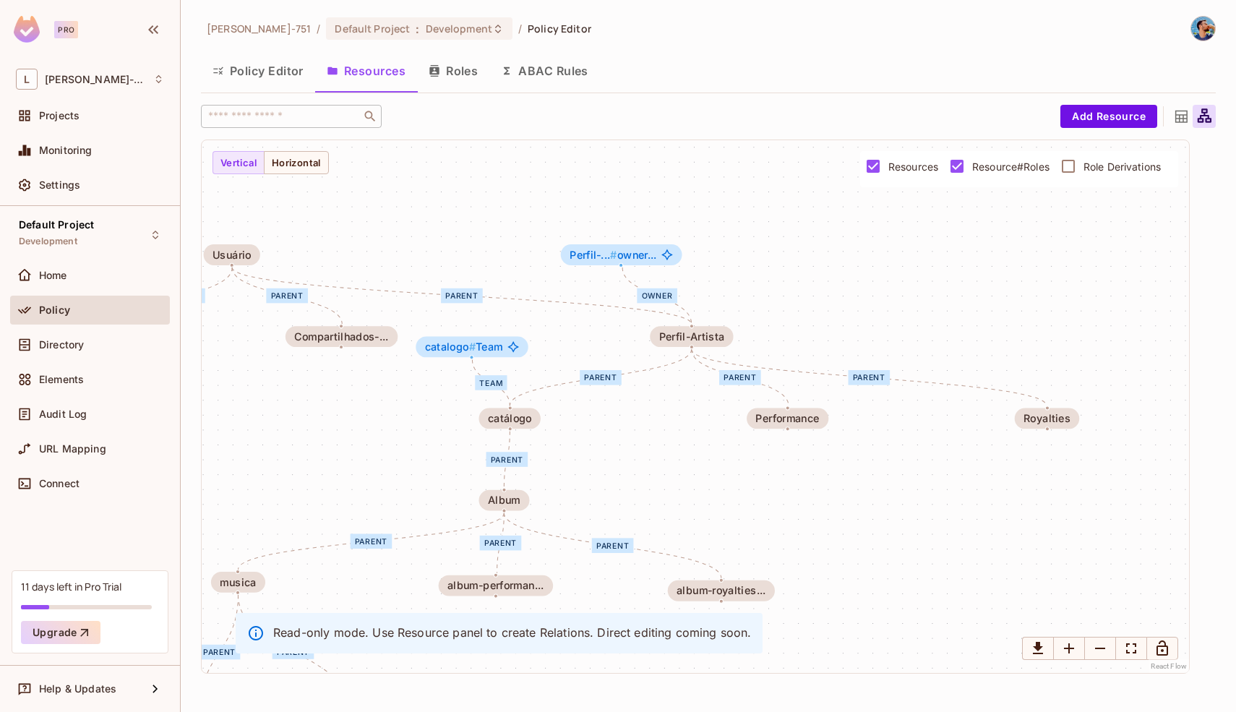
drag, startPoint x: 653, startPoint y: 309, endPoint x: 557, endPoint y: 333, distance: 99.0
click at [557, 332] on div "Team parent parent parent parent parent parent parent parent parent parent owne…" at bounding box center [695, 406] width 987 height 533
drag, startPoint x: 494, startPoint y: 356, endPoint x: 521, endPoint y: 357, distance: 27.5
click at [521, 357] on div "catalogo # Team" at bounding box center [497, 348] width 112 height 21
click at [411, 429] on div "Team parent parent parent parent parent parent parent parent parent parent owne…" at bounding box center [695, 406] width 987 height 533
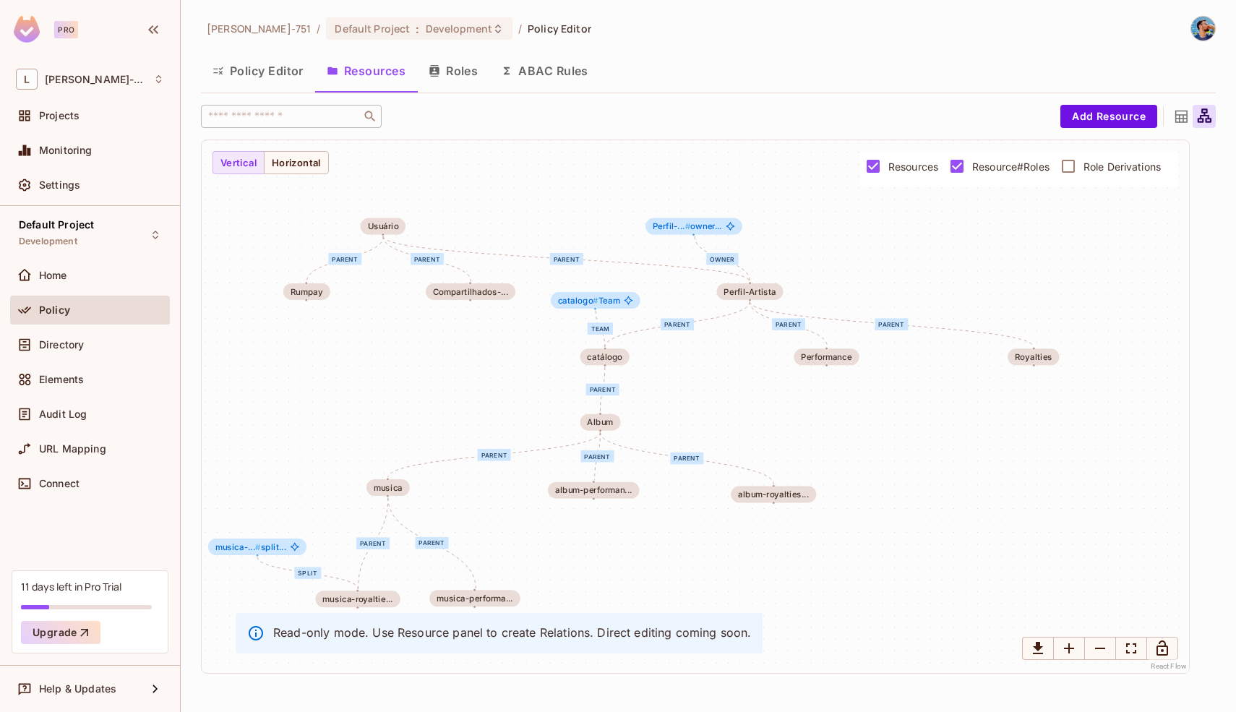
drag, startPoint x: 397, startPoint y: 436, endPoint x: 530, endPoint y: 361, distance: 152.7
click at [530, 361] on div "Team parent parent parent parent parent parent parent parent parent parent owne…" at bounding box center [695, 406] width 987 height 533
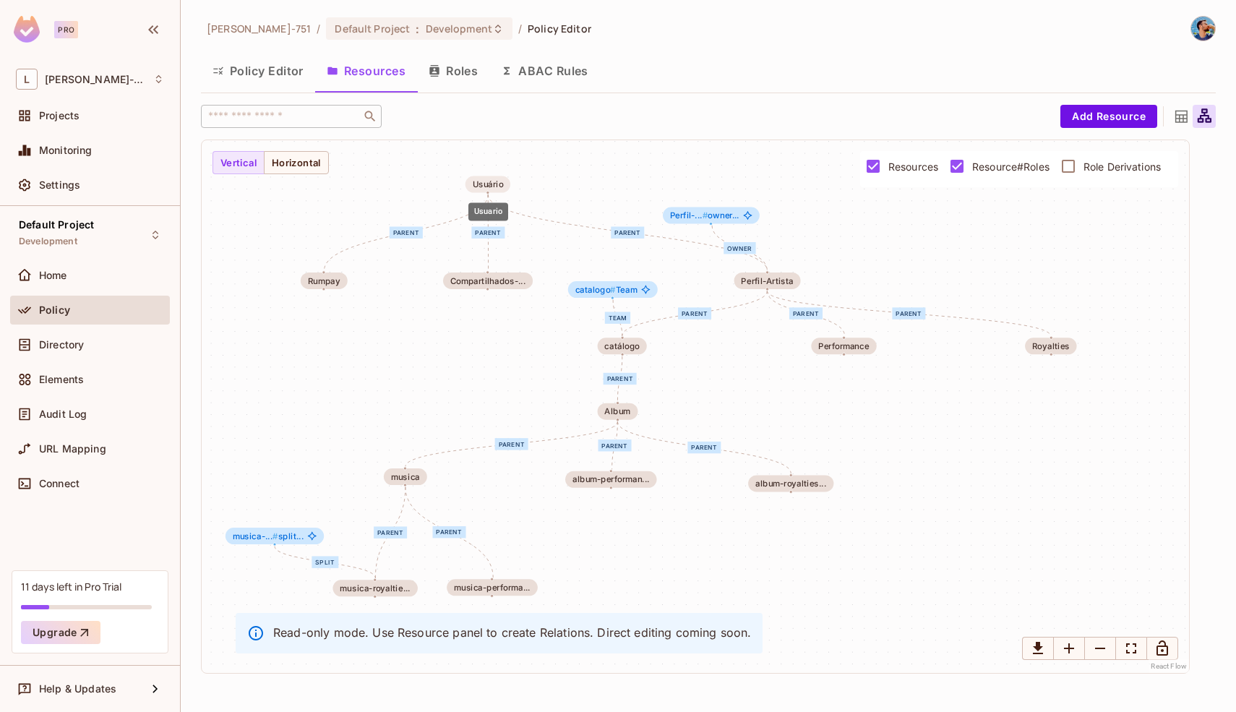
drag, startPoint x: 409, startPoint y: 217, endPoint x: 496, endPoint y: 186, distance: 92.8
click at [496, 186] on div "Usuário" at bounding box center [488, 183] width 31 height 9
click at [573, 171] on div "Team parent parent parent parent parent parent parent parent parent parent owne…" at bounding box center [695, 406] width 987 height 533
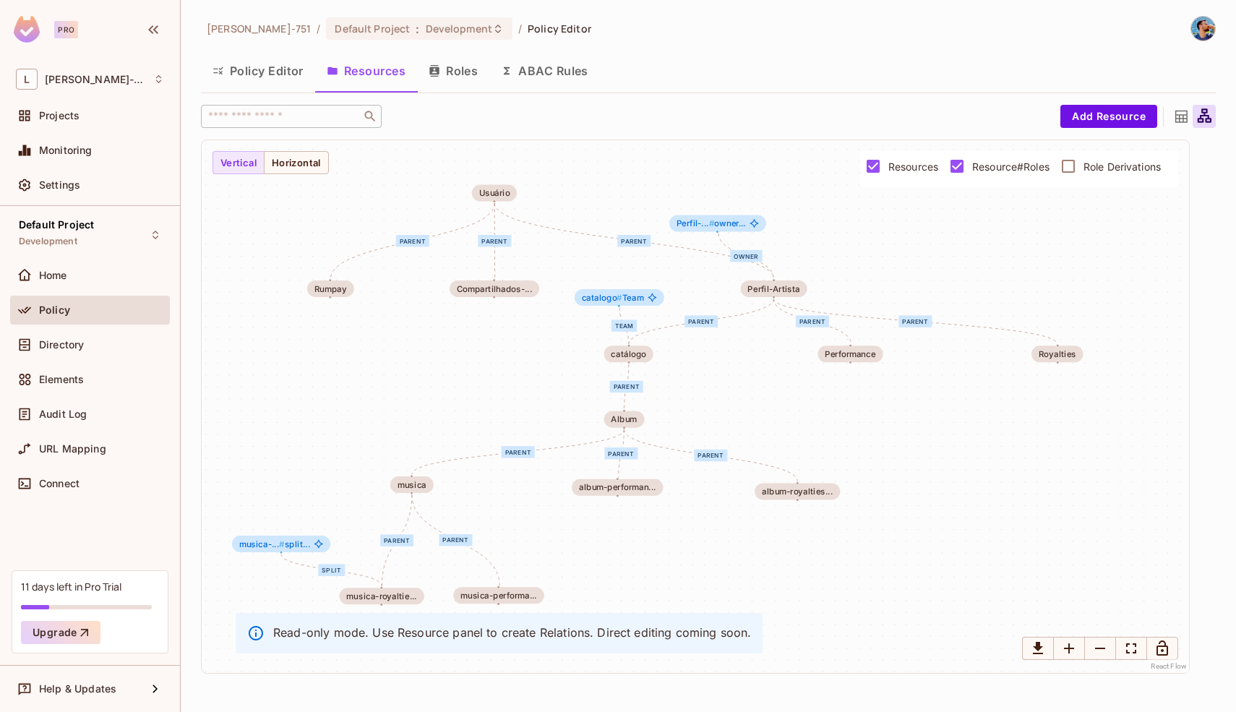
drag, startPoint x: 573, startPoint y: 171, endPoint x: 579, endPoint y: 181, distance: 12.0
click at [580, 181] on div "Team parent parent parent parent parent parent parent parent parent parent owne…" at bounding box center [695, 406] width 987 height 533
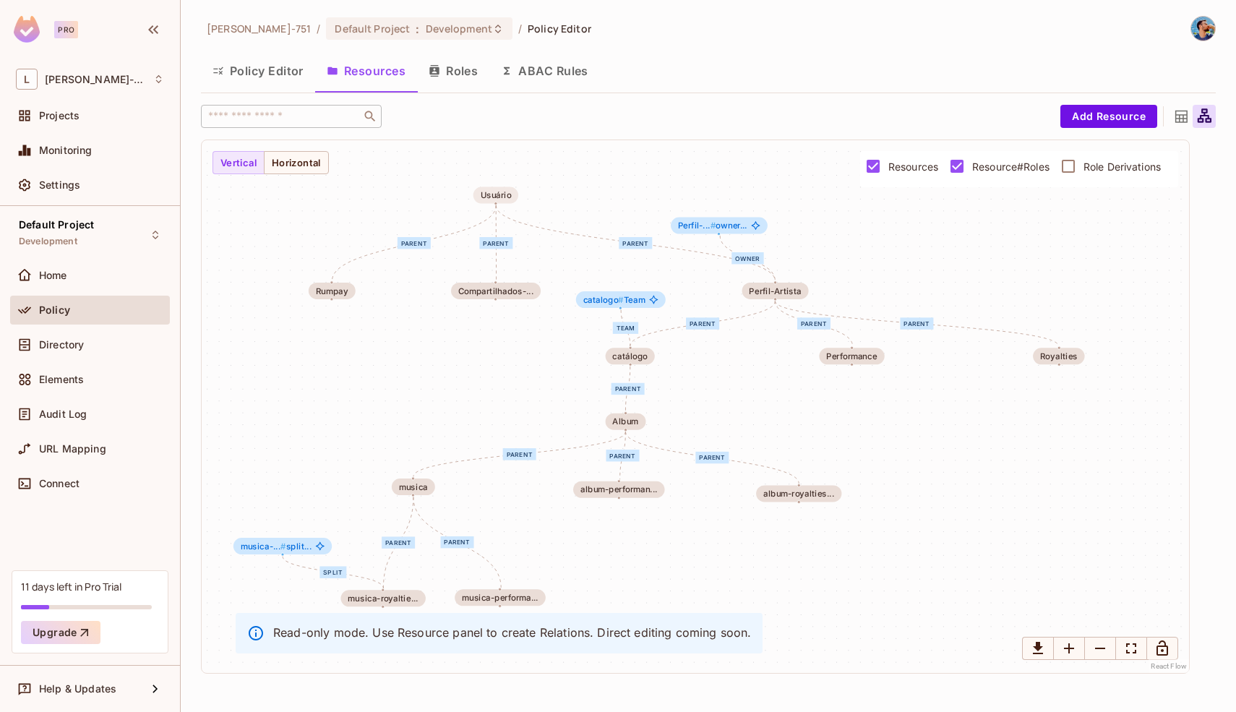
click at [508, 199] on div "Usuário" at bounding box center [496, 194] width 31 height 9
click at [267, 68] on button "Policy Editor" at bounding box center [258, 71] width 114 height 36
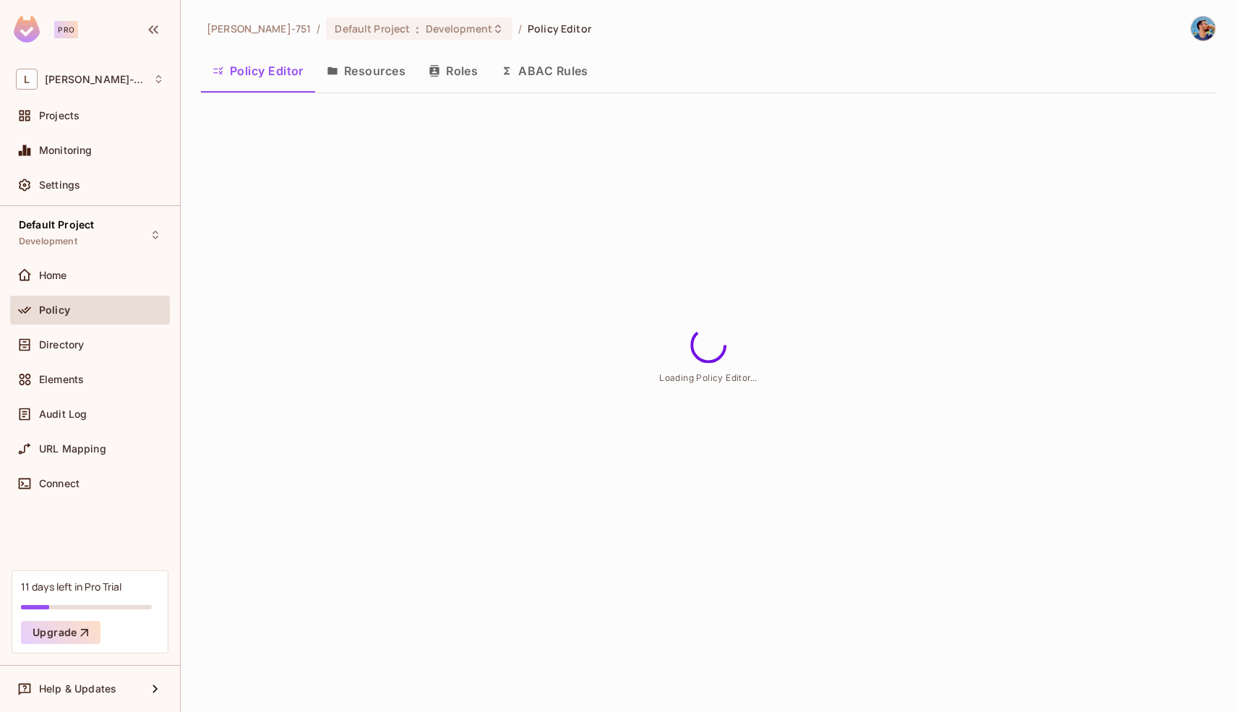
click at [361, 68] on button "Resources" at bounding box center [366, 71] width 102 height 36
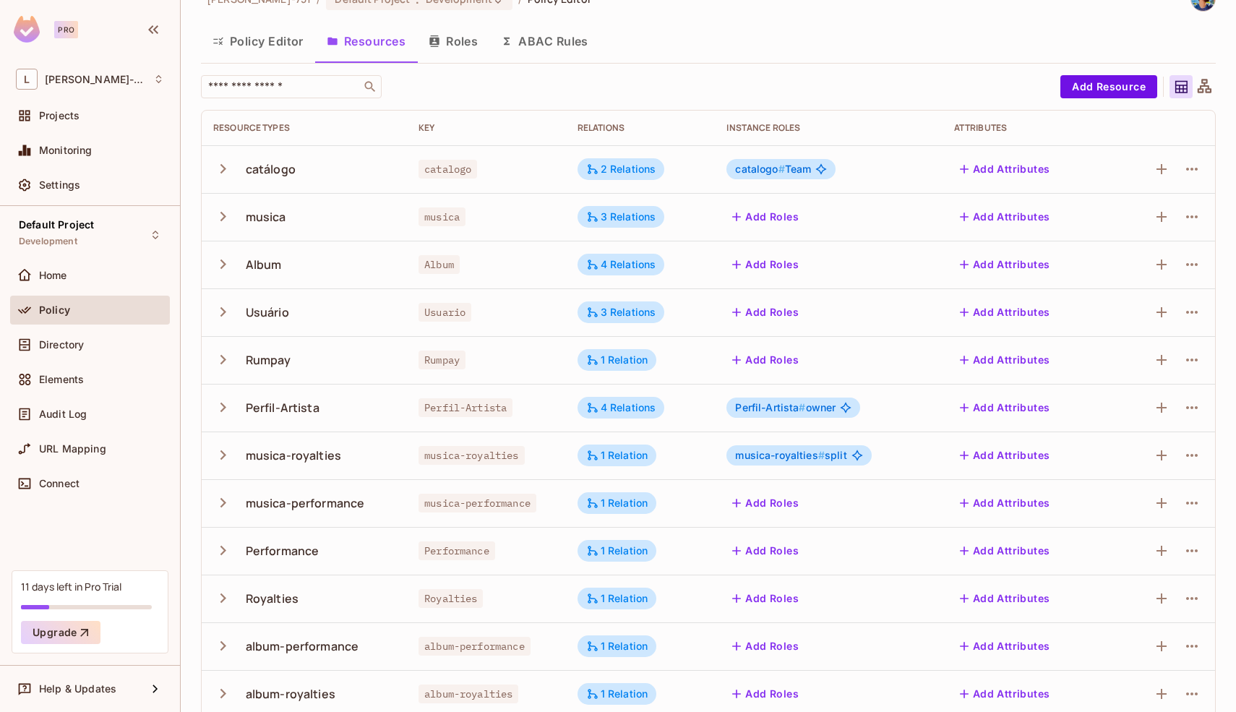
scroll to position [36, 0]
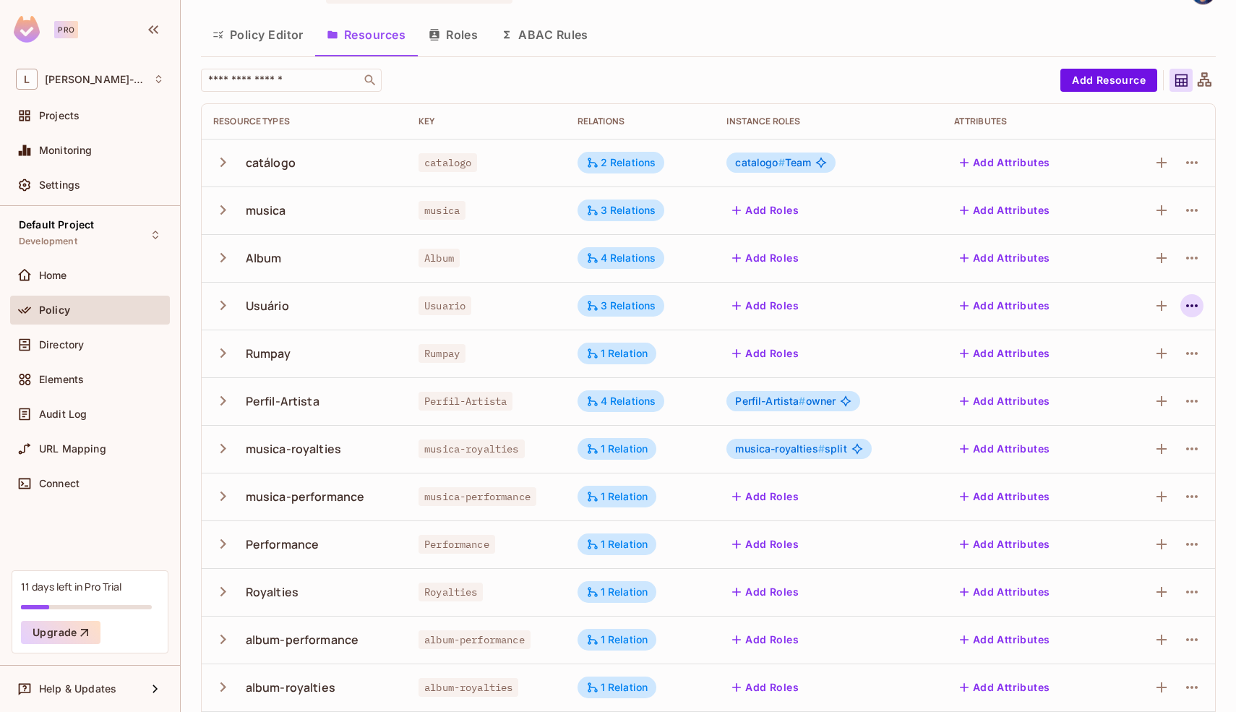
click at [1186, 307] on icon "button" at bounding box center [1191, 305] width 17 height 17
click at [1106, 350] on li "Edit Resource" at bounding box center [1111, 363] width 137 height 32
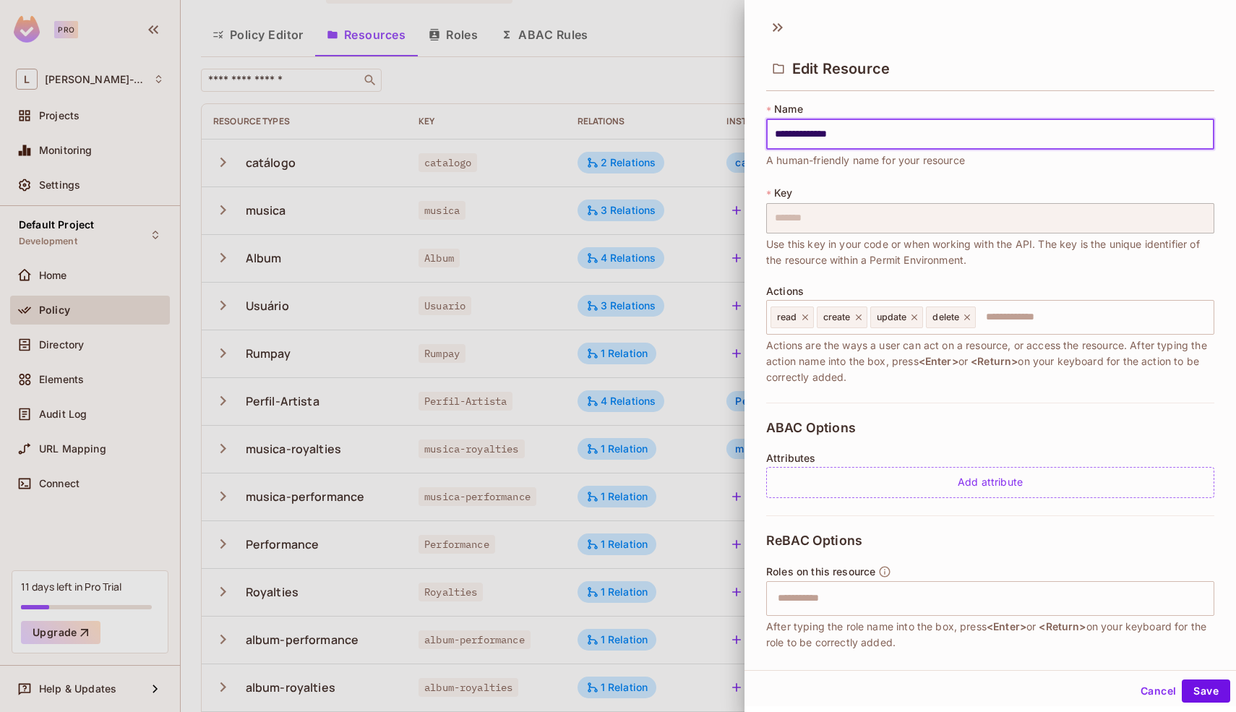
click at [971, 165] on div "**********" at bounding box center [990, 135] width 448 height 66
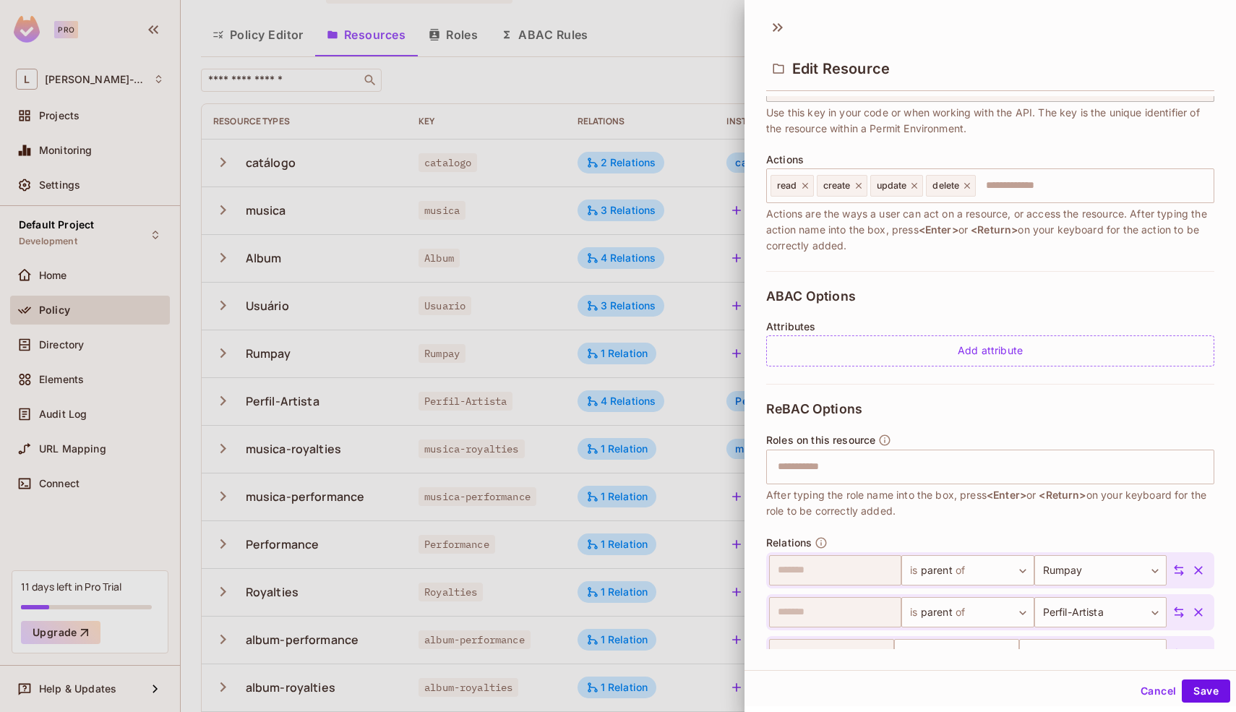
scroll to position [209, 0]
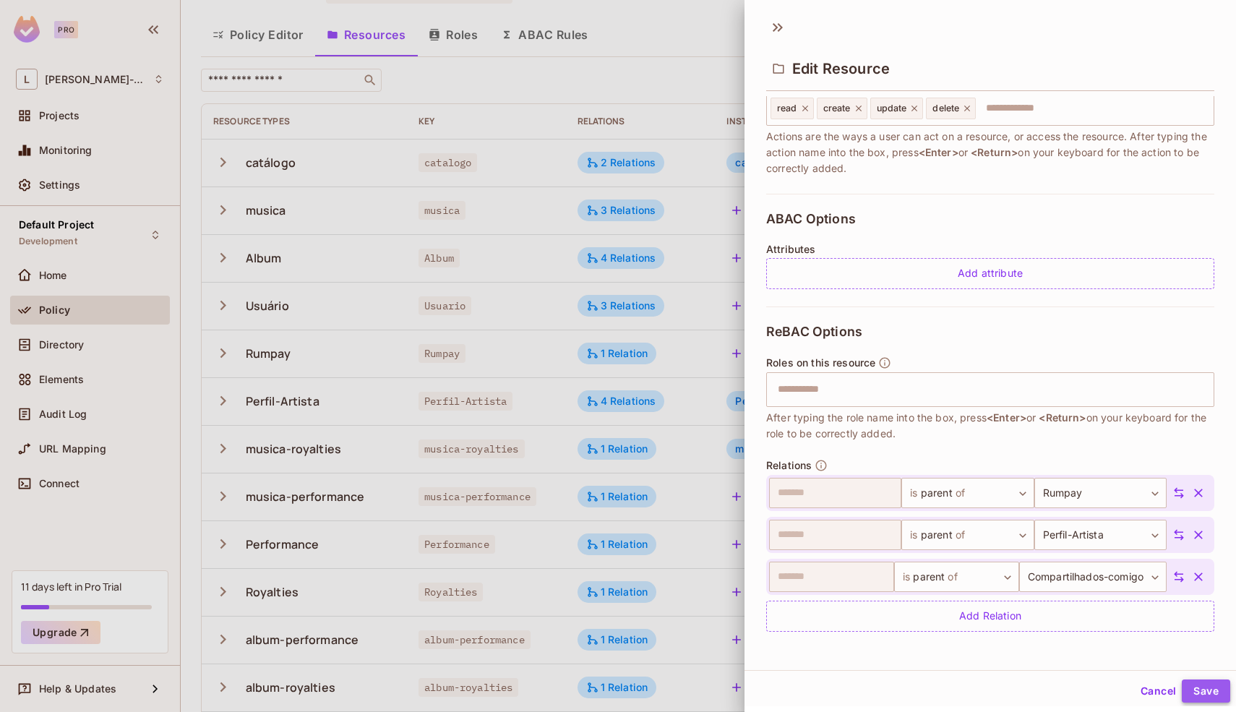
click at [1197, 682] on button "Save" at bounding box center [1205, 690] width 48 height 23
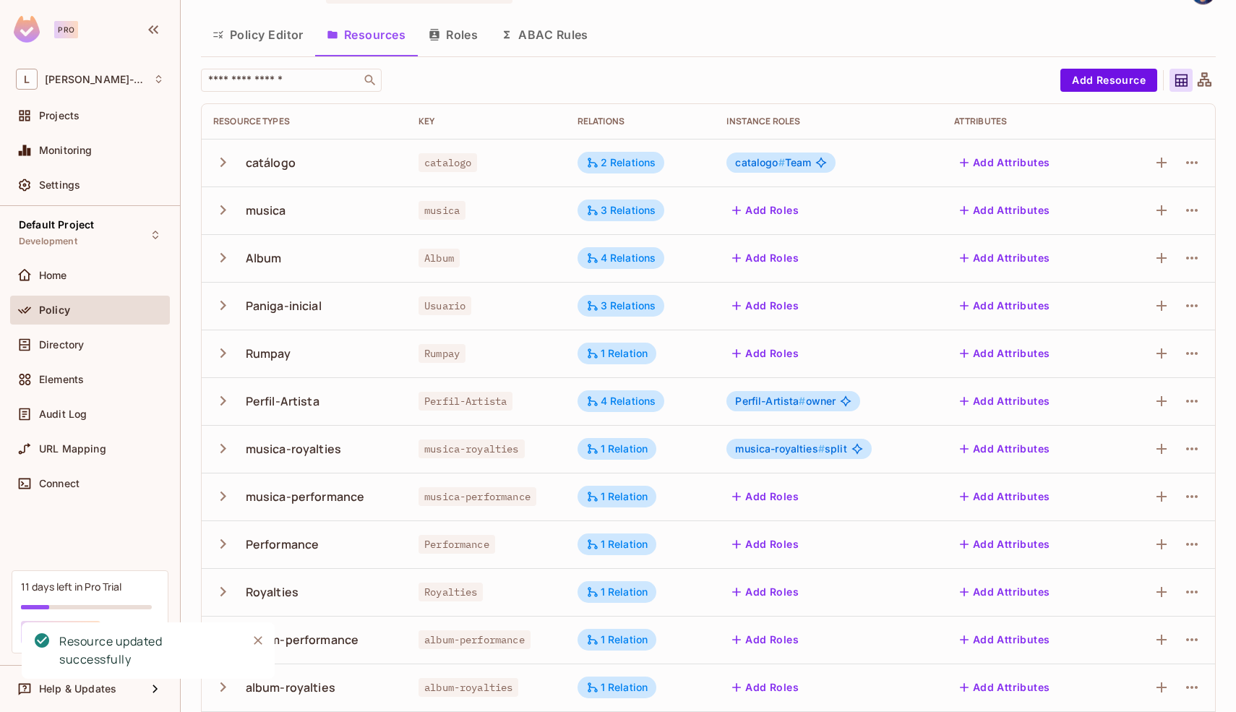
click at [1197, 83] on icon at bounding box center [1204, 79] width 14 height 14
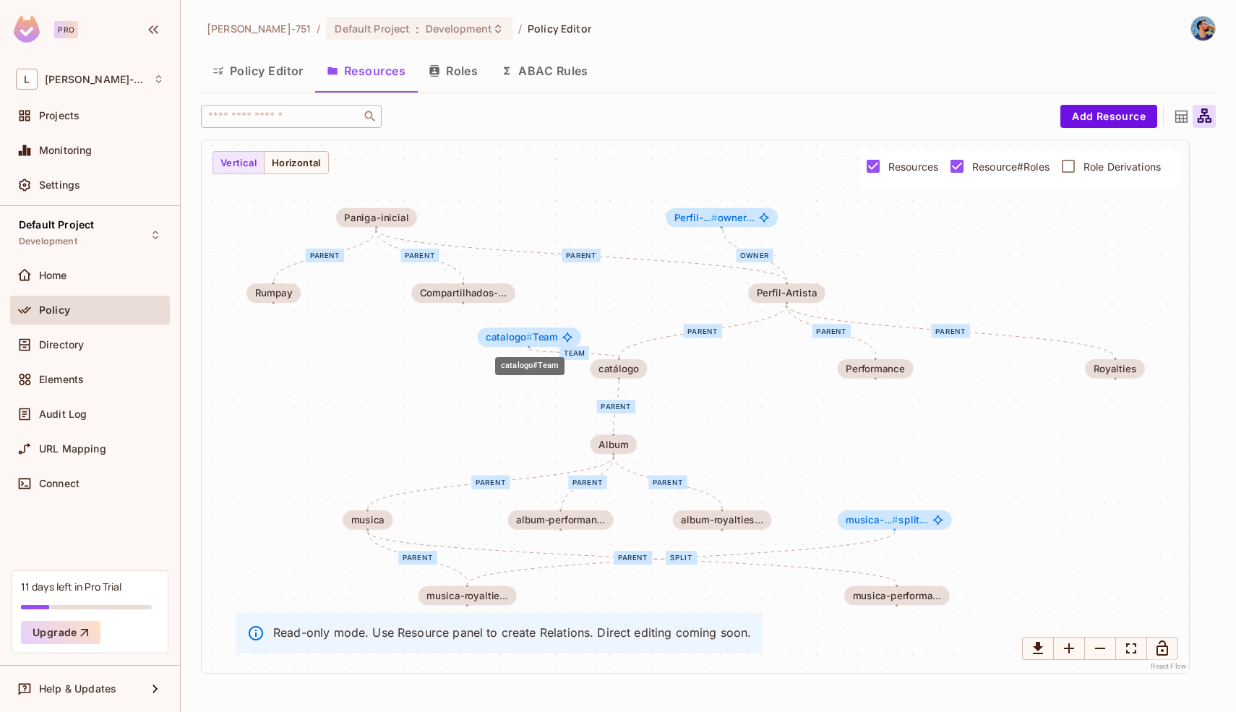
drag, startPoint x: 934, startPoint y: 295, endPoint x: 496, endPoint y: 340, distance: 441.0
click at [496, 340] on span "catalogo #" at bounding box center [509, 337] width 47 height 12
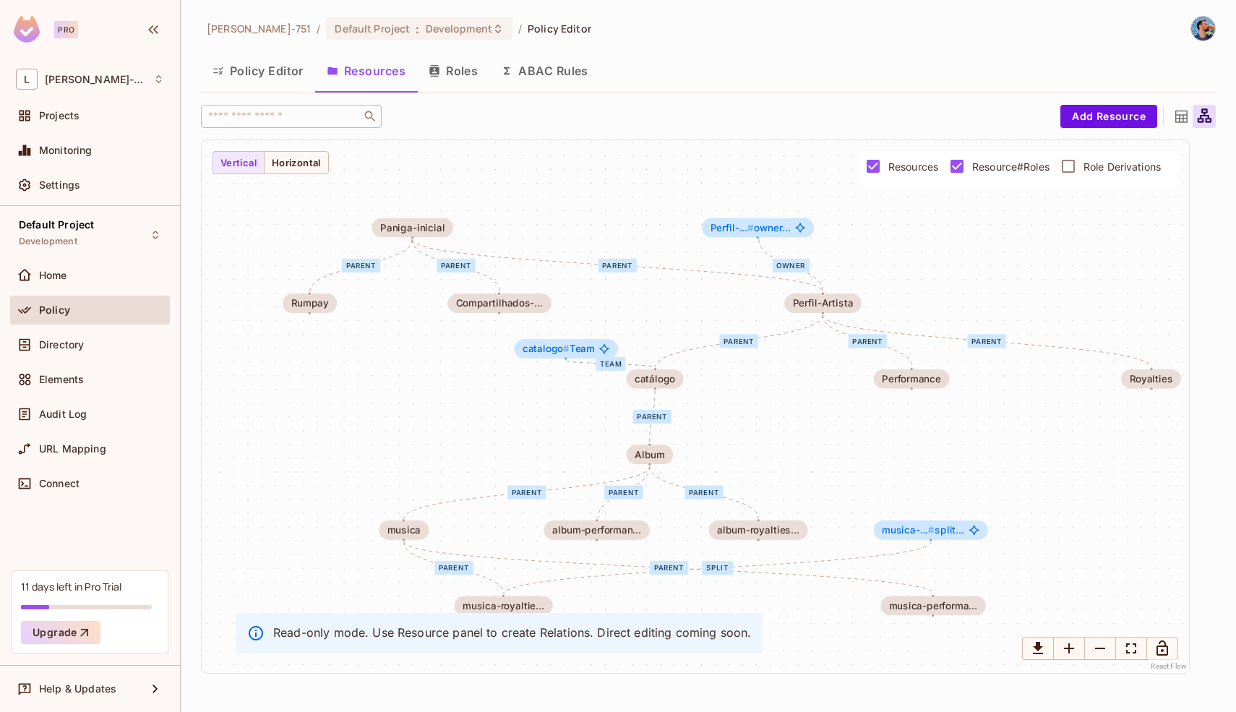
drag, startPoint x: 574, startPoint y: 218, endPoint x: 610, endPoint y: 229, distance: 37.7
click at [611, 229] on div "Team parent parent parent parent parent parent parent parent parent parent owne…" at bounding box center [695, 406] width 987 height 533
drag, startPoint x: 423, startPoint y: 230, endPoint x: 512, endPoint y: 207, distance: 91.8
click at [512, 207] on div "Paniga-inicial" at bounding box center [499, 205] width 64 height 11
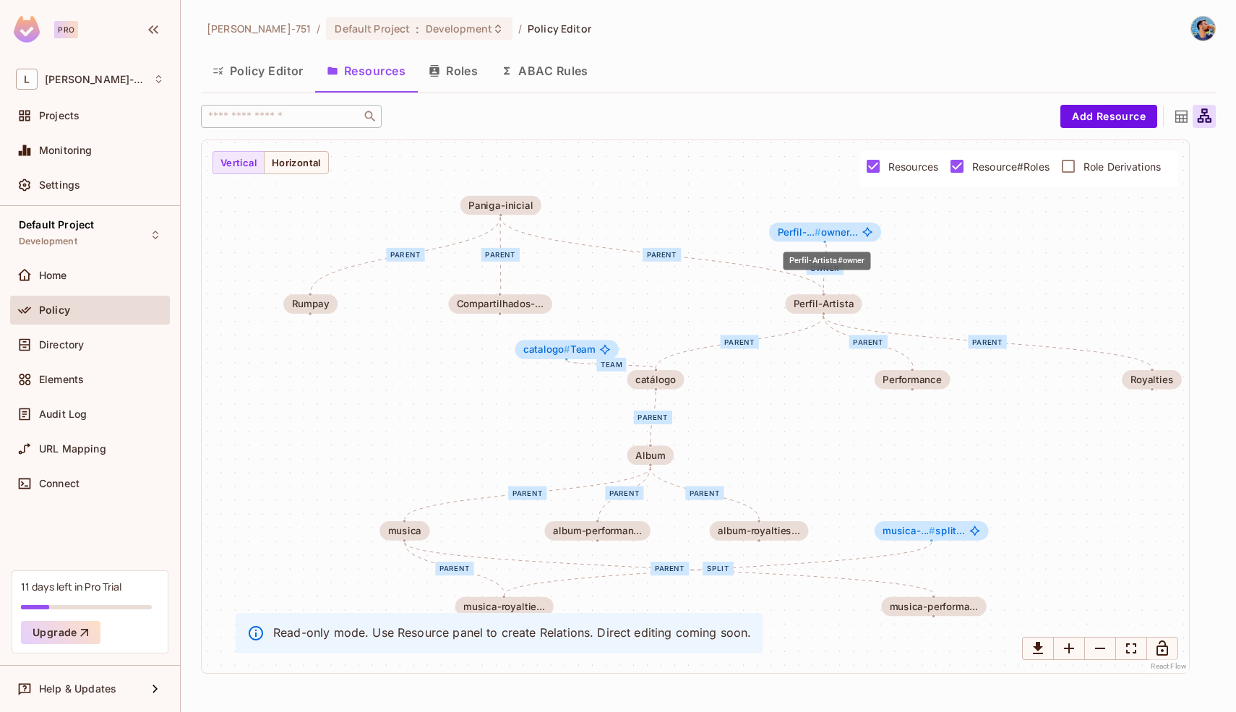
drag, startPoint x: 732, startPoint y: 226, endPoint x: 798, endPoint y: 230, distance: 66.6
click at [798, 230] on span "Perfil-... #" at bounding box center [799, 231] width 44 height 12
click at [736, 210] on div "Team parent parent parent parent parent parent parent parent parent parent owne…" at bounding box center [695, 406] width 987 height 533
drag, startPoint x: 583, startPoint y: 352, endPoint x: 633, endPoint y: 316, distance: 61.6
click at [633, 316] on span "catalogo # Team" at bounding box center [608, 313] width 72 height 11
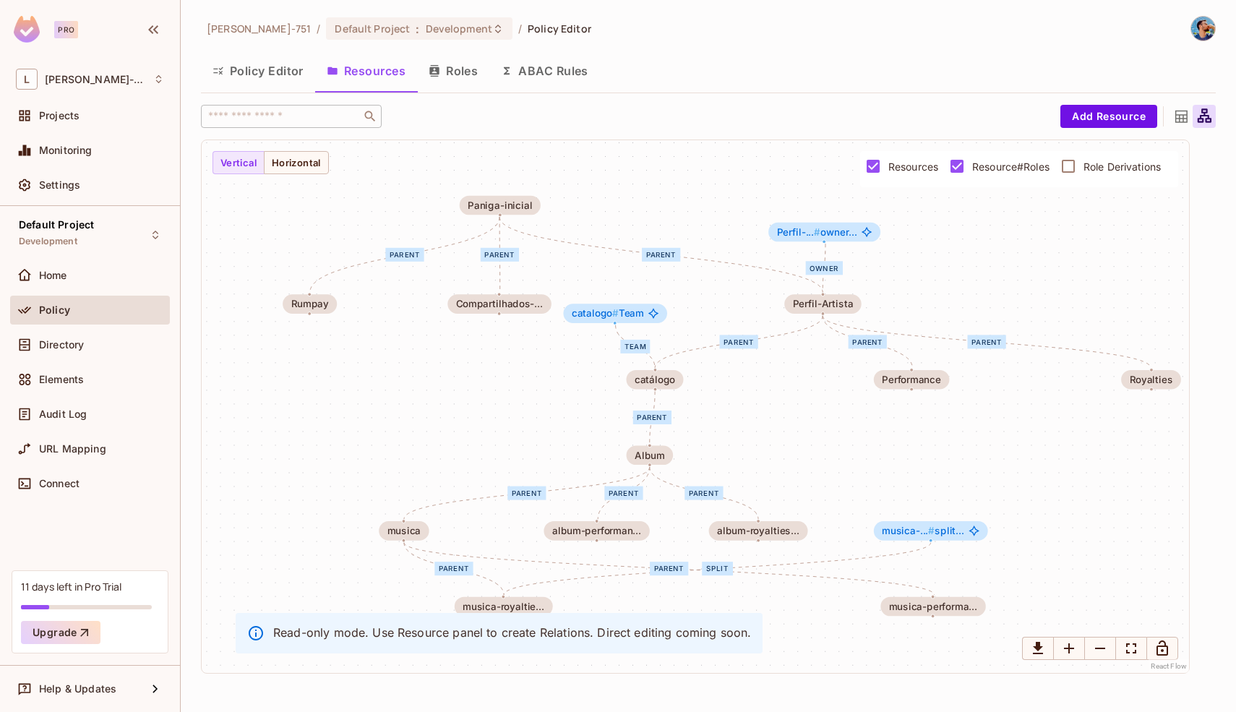
click at [771, 458] on div "Team parent parent parent parent parent parent parent parent parent parent owne…" at bounding box center [695, 406] width 987 height 533
drag, startPoint x: 635, startPoint y: 317, endPoint x: 665, endPoint y: 313, distance: 30.7
click at [665, 313] on span "catalogo # Team" at bounding box center [640, 312] width 72 height 11
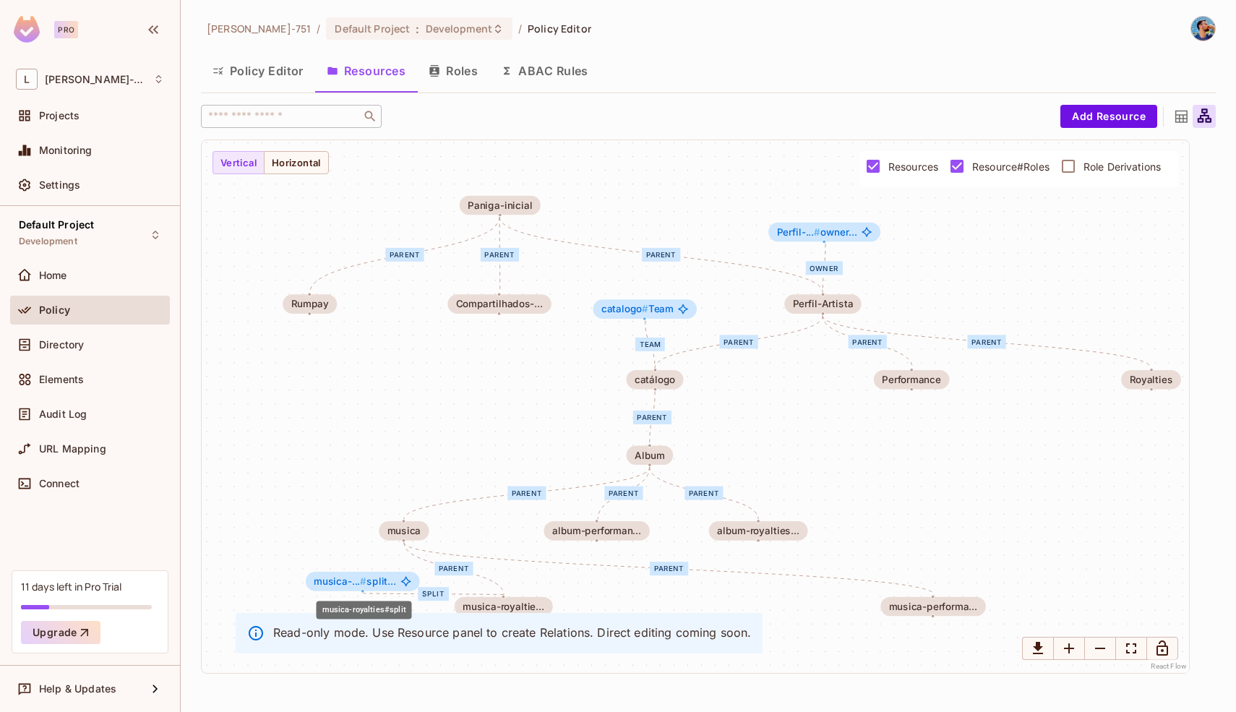
drag, startPoint x: 958, startPoint y: 524, endPoint x: 366, endPoint y: 588, distance: 595.3
click at [366, 589] on div "musica-... # split..." at bounding box center [363, 582] width 114 height 20
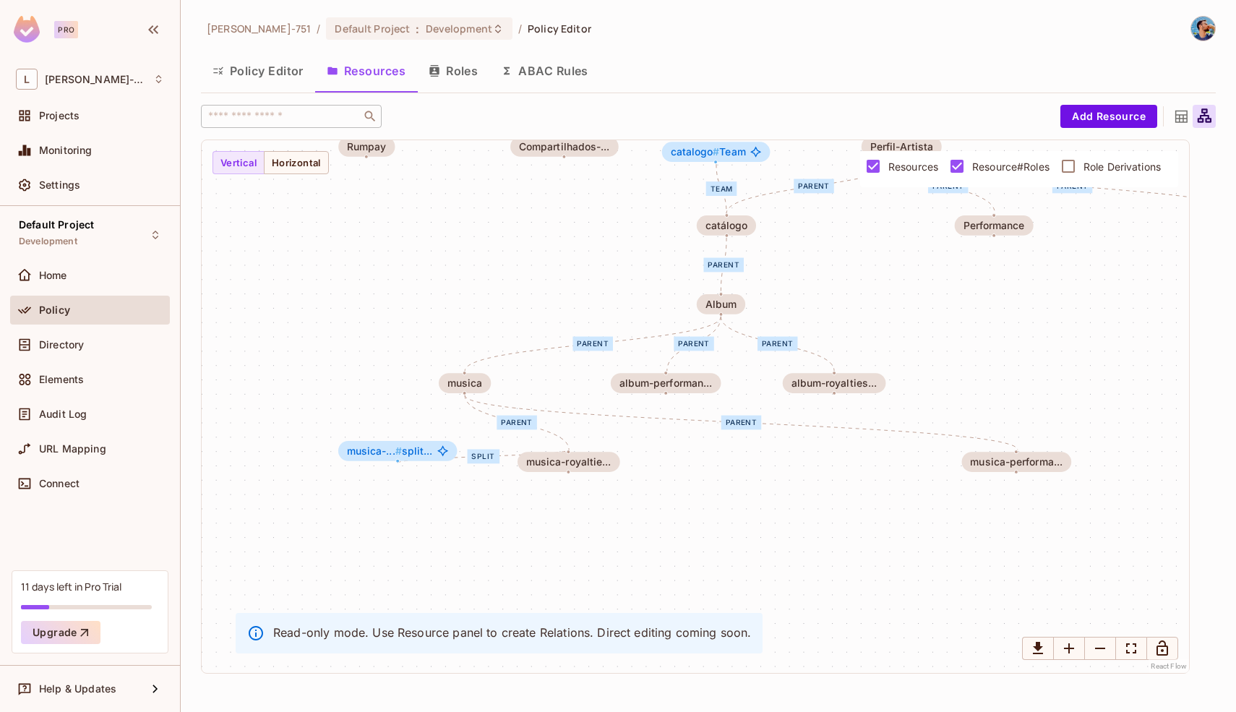
drag, startPoint x: 348, startPoint y: 535, endPoint x: 421, endPoint y: 379, distance: 172.3
click at [418, 381] on div "Team parent parent parent parent parent parent parent parent parent parent owne…" at bounding box center [695, 406] width 987 height 533
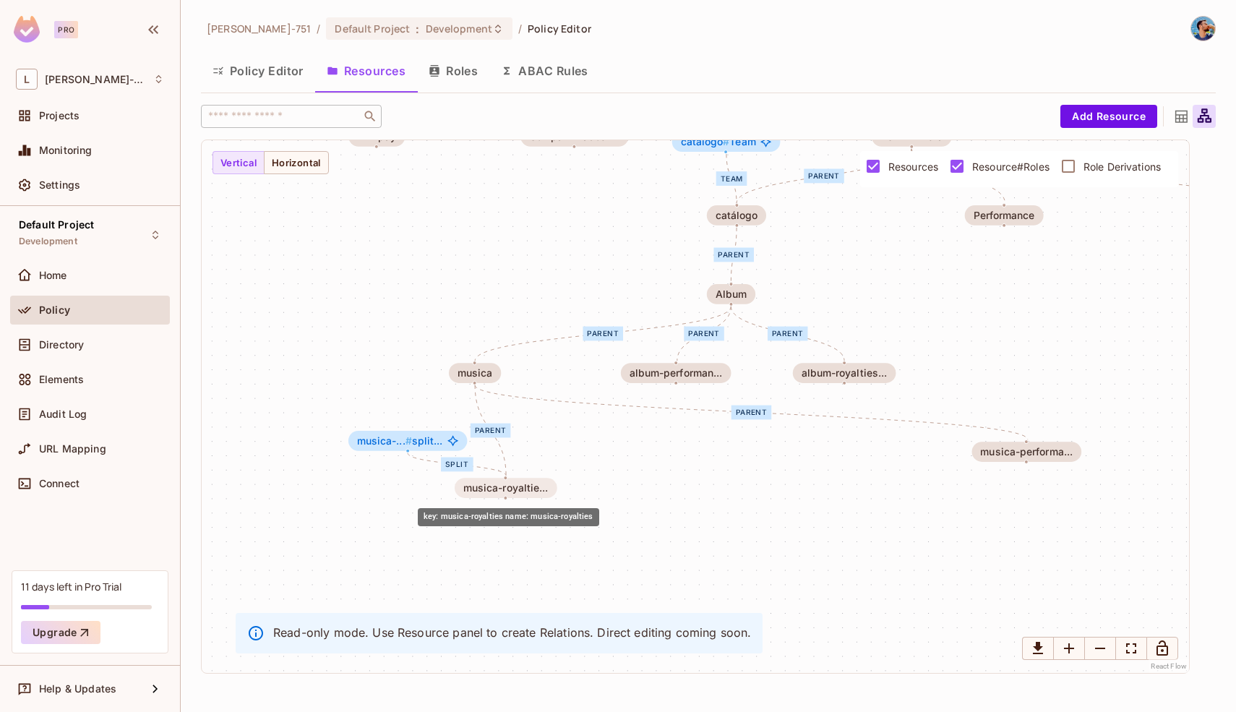
drag, startPoint x: 563, startPoint y: 457, endPoint x: 476, endPoint y: 512, distance: 102.6
click at [476, 498] on div "musica-royaltie..." at bounding box center [505, 488] width 102 height 20
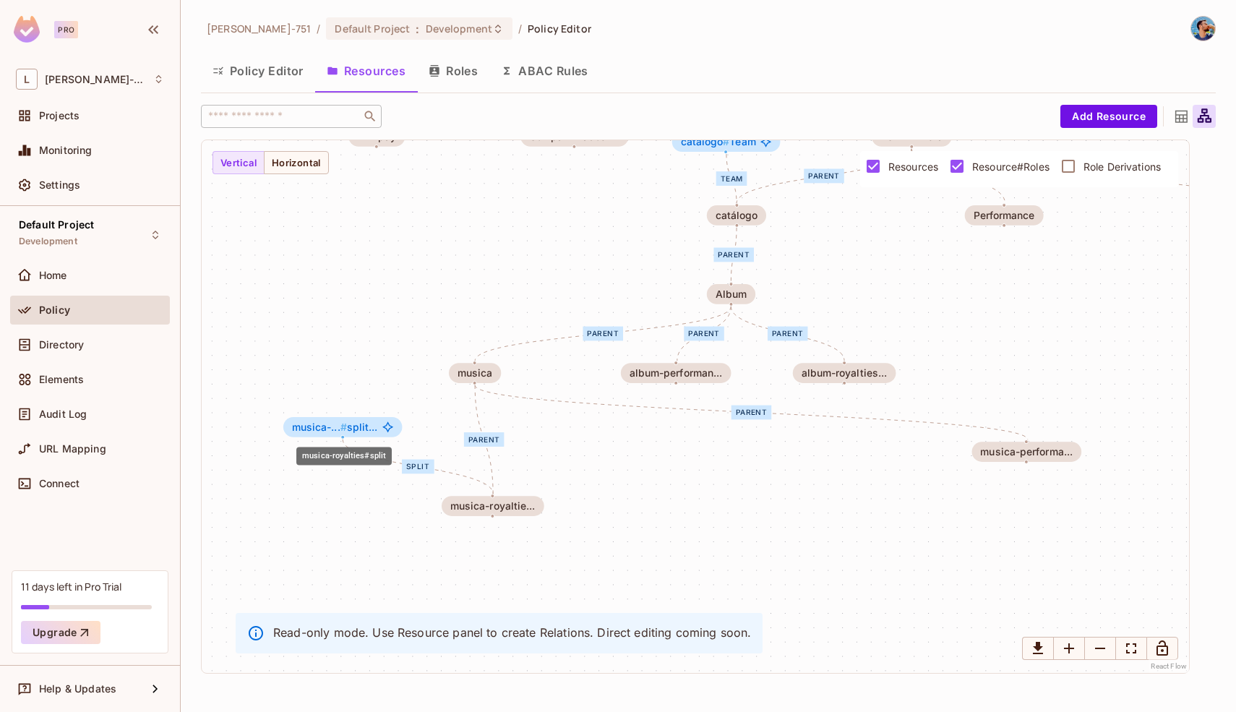
drag, startPoint x: 405, startPoint y: 446, endPoint x: 340, endPoint y: 432, distance: 67.2
click at [340, 432] on span "musica-... #" at bounding box center [319, 427] width 55 height 12
drag, startPoint x: 477, startPoint y: 507, endPoint x: 424, endPoint y: 507, distance: 52.7
click at [444, 507] on div "musica-royaltie..." at bounding box center [486, 506] width 85 height 12
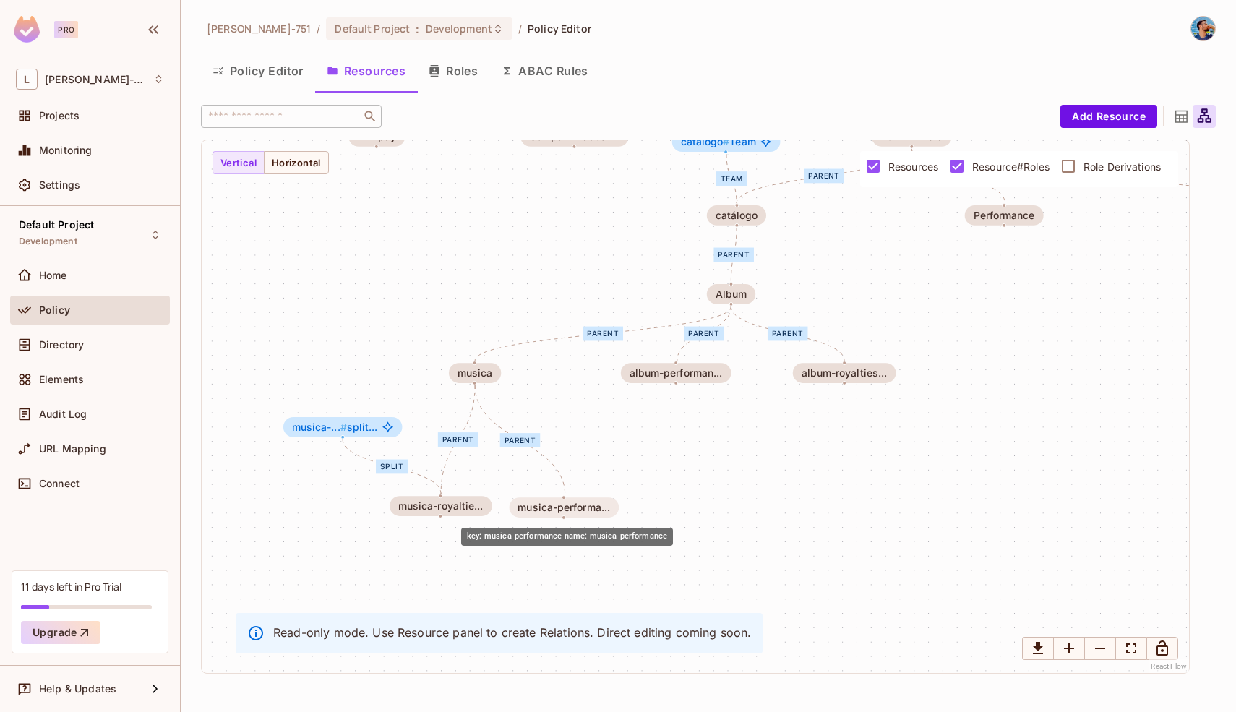
drag, startPoint x: 1057, startPoint y: 456, endPoint x: 593, endPoint y: 512, distance: 467.2
click at [593, 512] on div "musica-performa..." at bounding box center [563, 507] width 92 height 12
click at [699, 468] on div "Team parent parent parent parent parent parent parent parent parent parent owne…" at bounding box center [695, 406] width 987 height 533
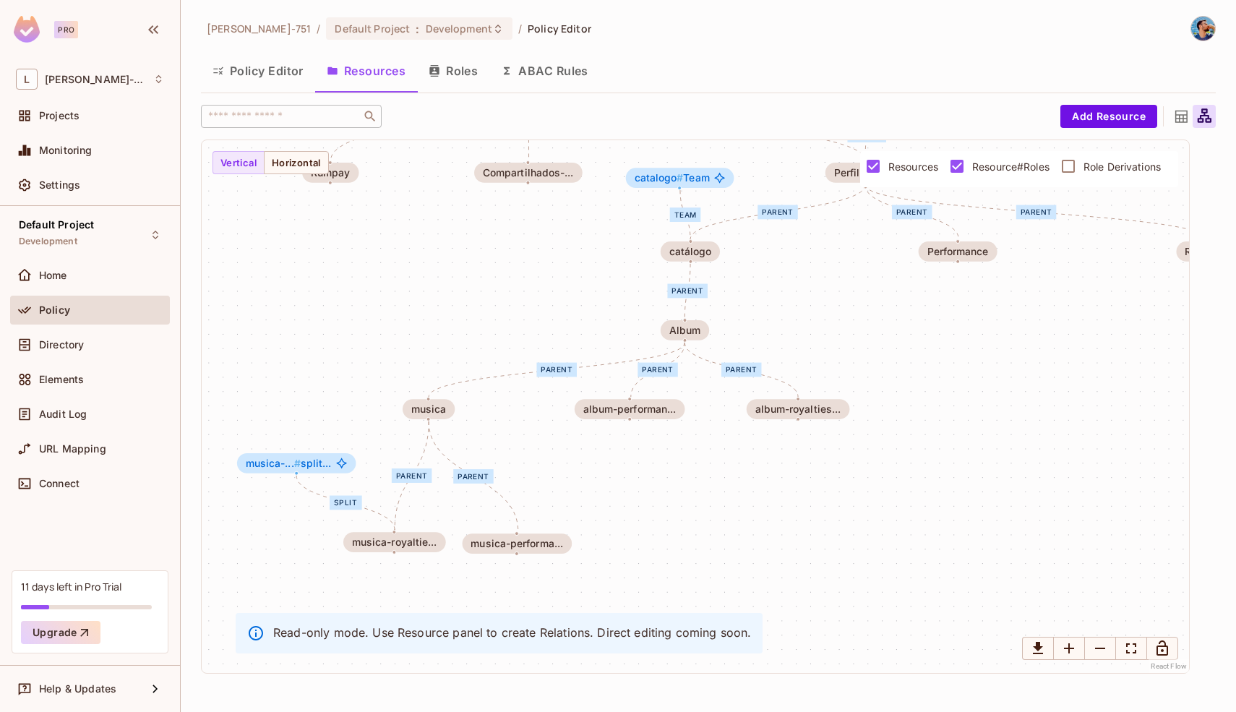
drag, startPoint x: 699, startPoint y: 468, endPoint x: 650, endPoint y: 504, distance: 61.4
click at [650, 504] on div "Team parent parent parent parent parent parent parent parent parent parent owne…" at bounding box center [695, 406] width 987 height 533
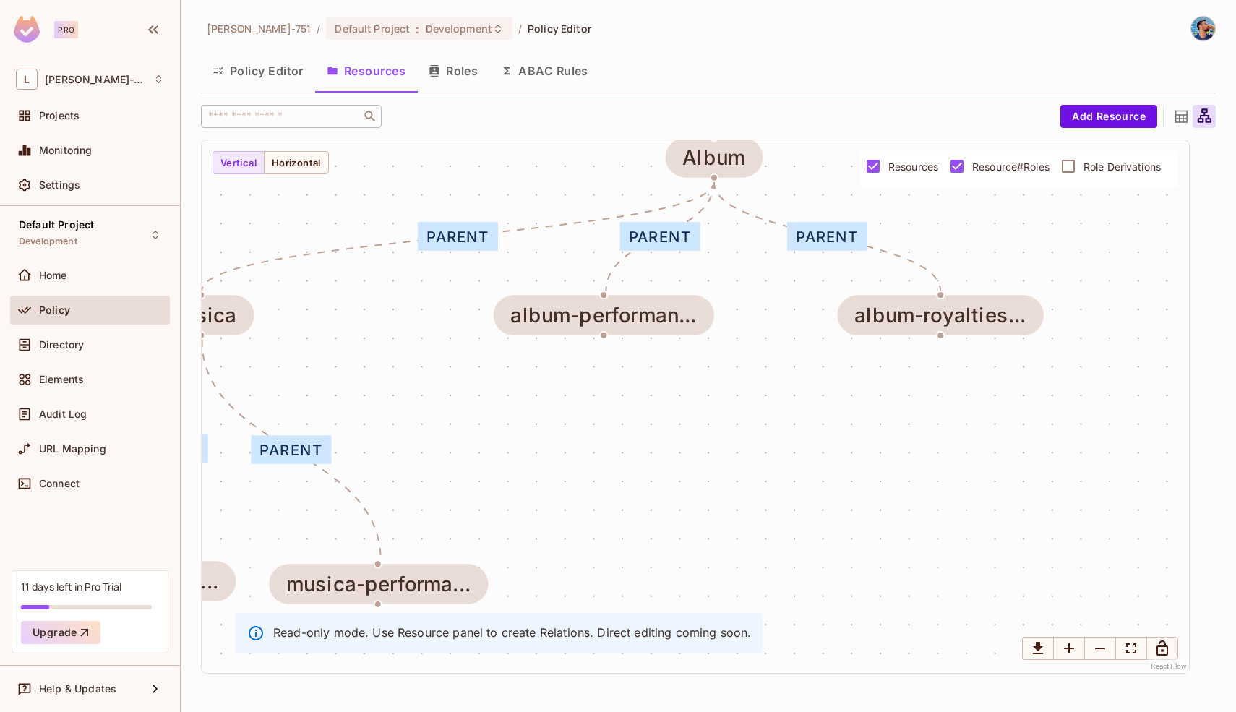
click at [650, 504] on div "Team parent parent parent parent parent parent parent parent parent parent owne…" at bounding box center [695, 406] width 987 height 533
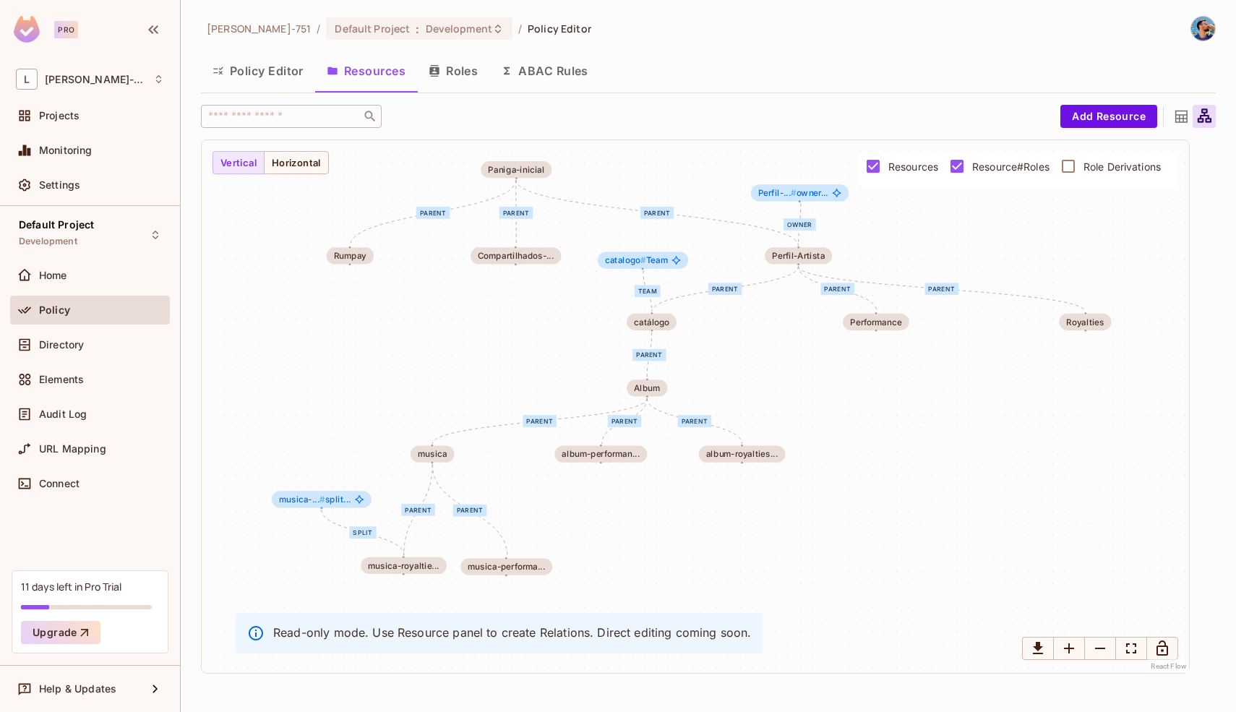
drag, startPoint x: 650, startPoint y: 504, endPoint x: 619, endPoint y: 534, distance: 42.4
click at [619, 534] on div "Team parent parent parent parent parent parent parent parent parent parent owne…" at bounding box center [695, 406] width 987 height 533
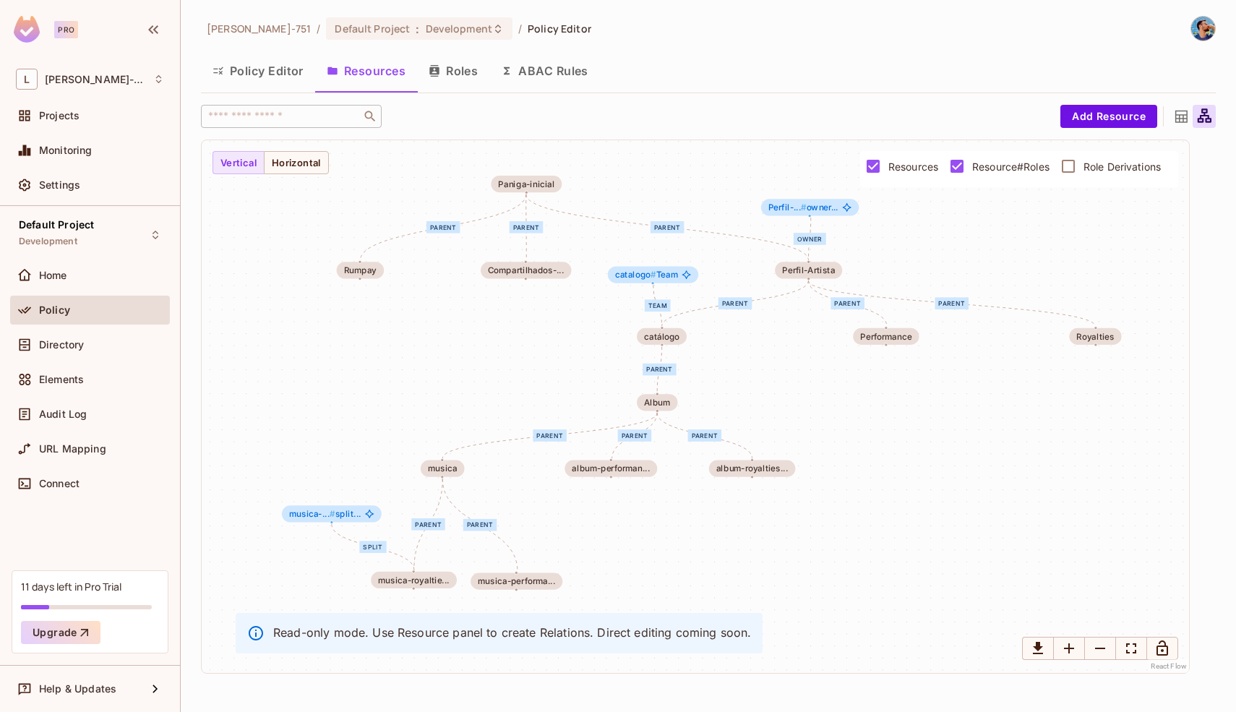
drag, startPoint x: 619, startPoint y: 534, endPoint x: 630, endPoint y: 548, distance: 17.5
click at [630, 548] on div "Team parent parent parent parent parent parent parent parent parent parent owne…" at bounding box center [695, 406] width 987 height 533
drag, startPoint x: 804, startPoint y: 210, endPoint x: 747, endPoint y: 189, distance: 61.1
click at [747, 189] on span "#" at bounding box center [747, 185] width 6 height 10
click at [900, 212] on div "Team parent parent parent parent parent parent parent parent parent parent owne…" at bounding box center [695, 406] width 987 height 533
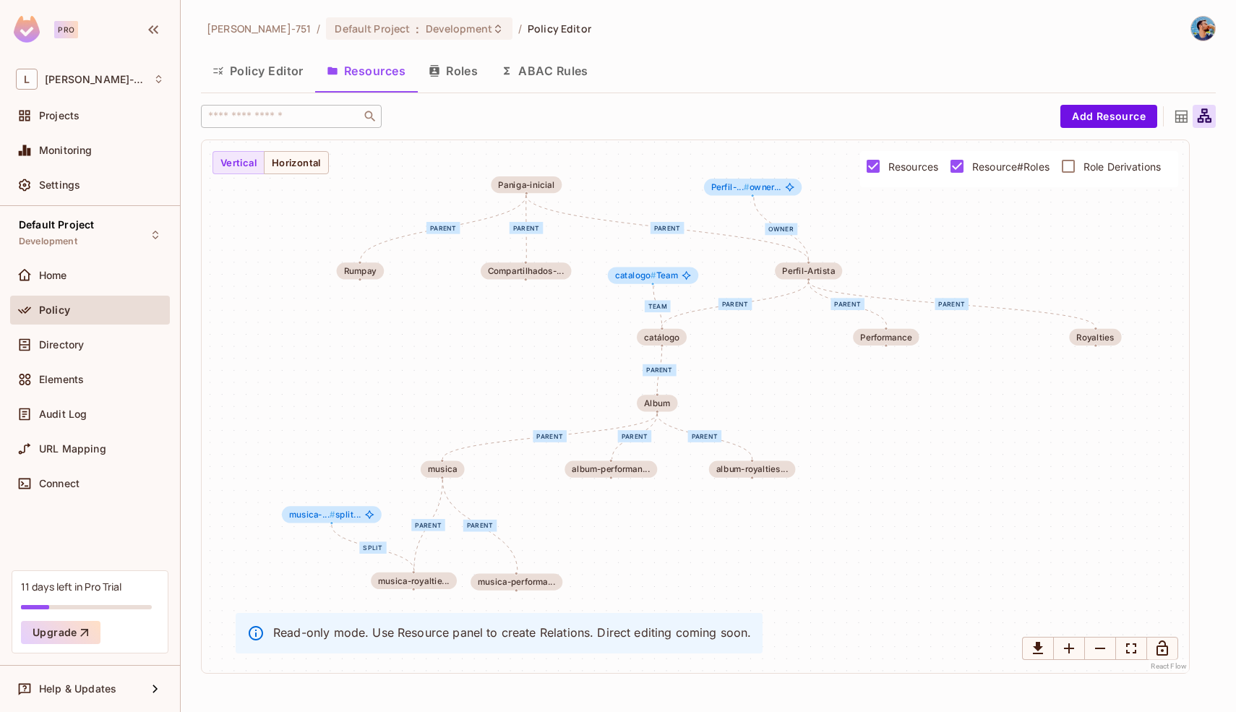
click at [1172, 112] on icon at bounding box center [1181, 117] width 18 height 18
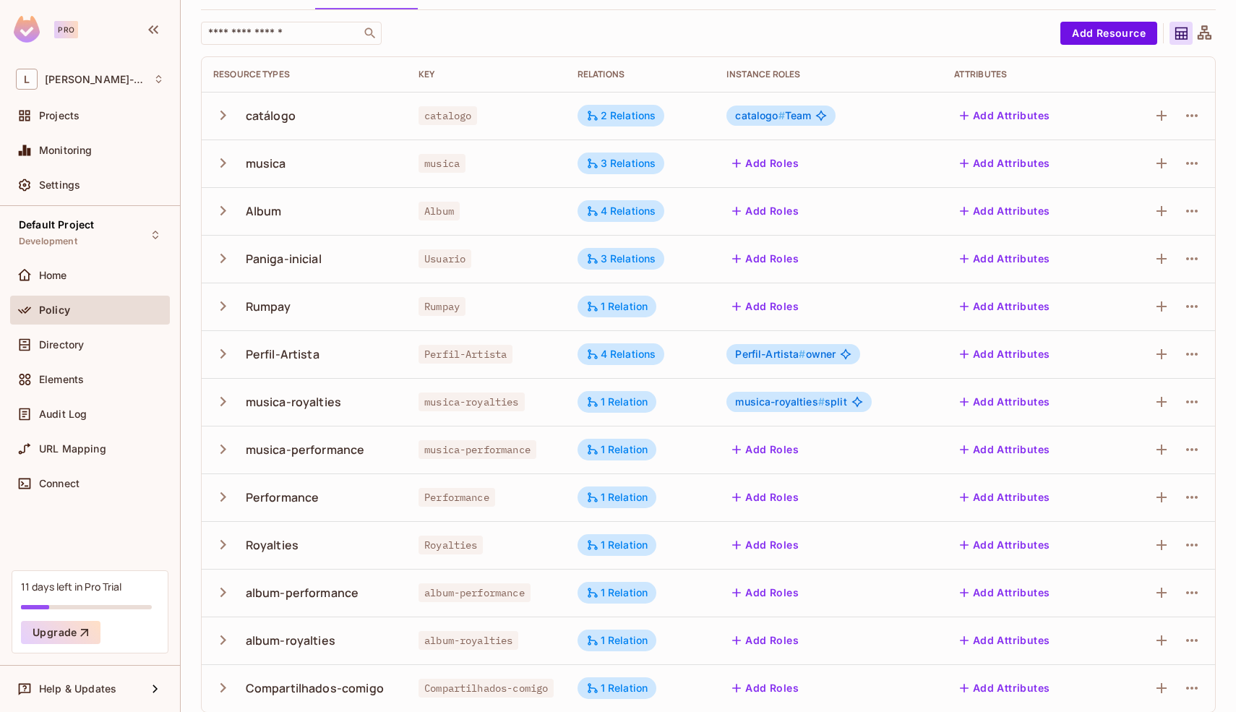
scroll to position [95, 0]
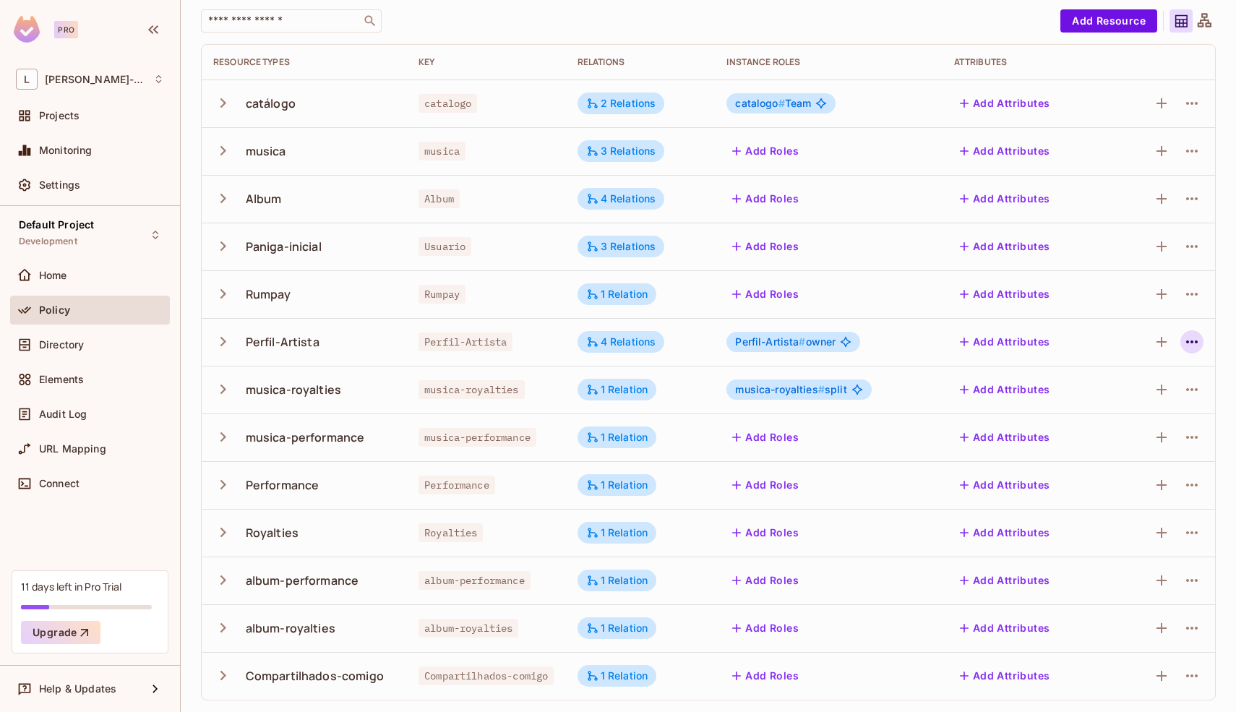
click at [1183, 344] on icon "button" at bounding box center [1191, 341] width 17 height 17
click at [1112, 395] on div "Edit Resource" at bounding box center [1118, 399] width 68 height 14
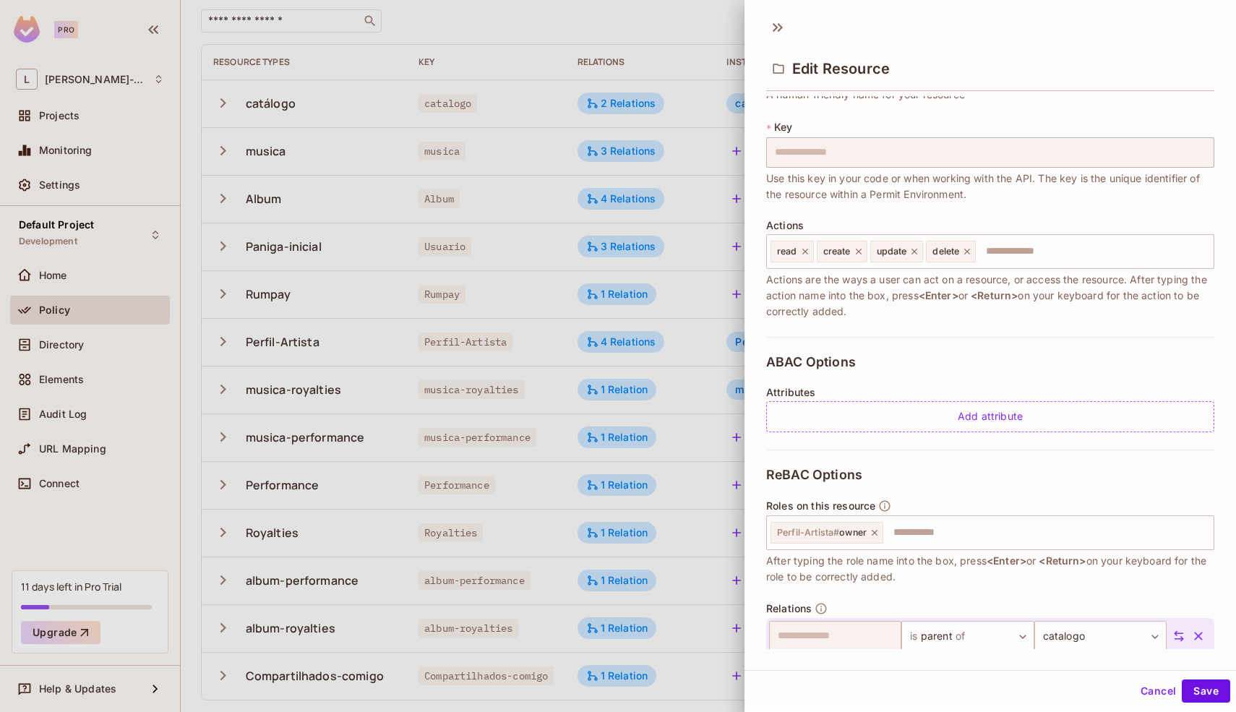
scroll to position [66, 0]
click at [915, 525] on input "text" at bounding box center [1045, 531] width 323 height 29
click at [970, 483] on div "**********" at bounding box center [990, 641] width 448 height 384
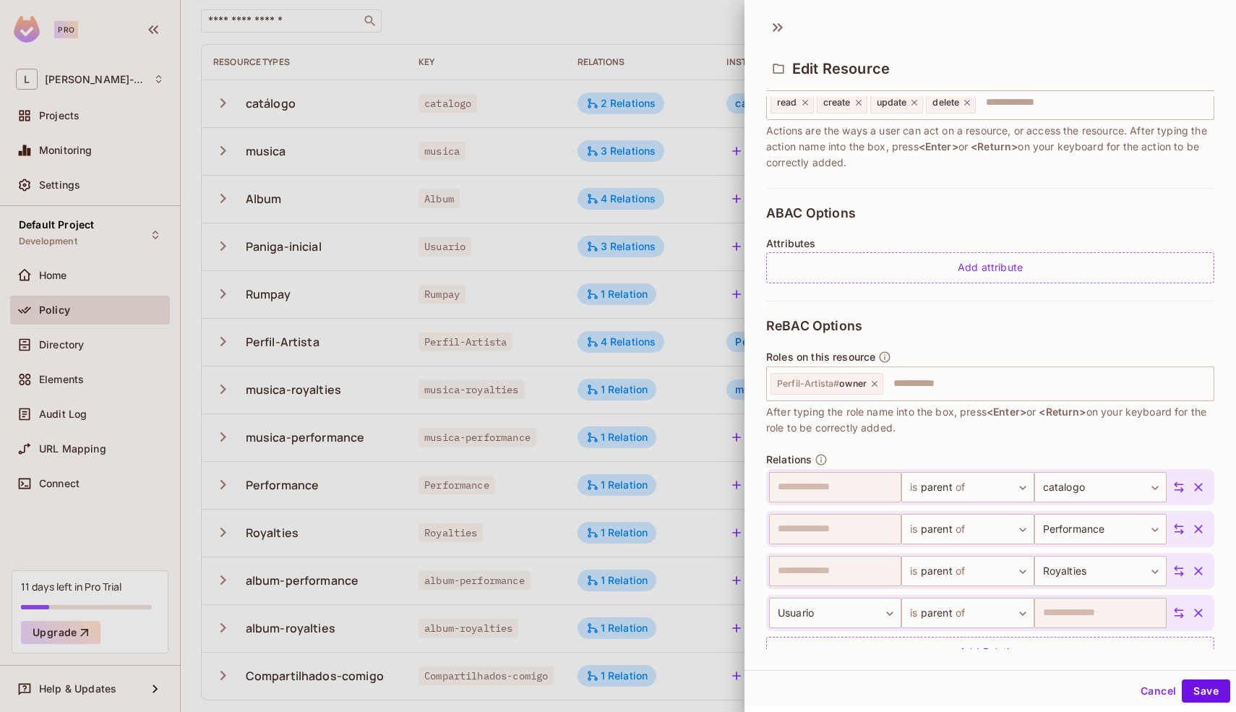
scroll to position [251, 0]
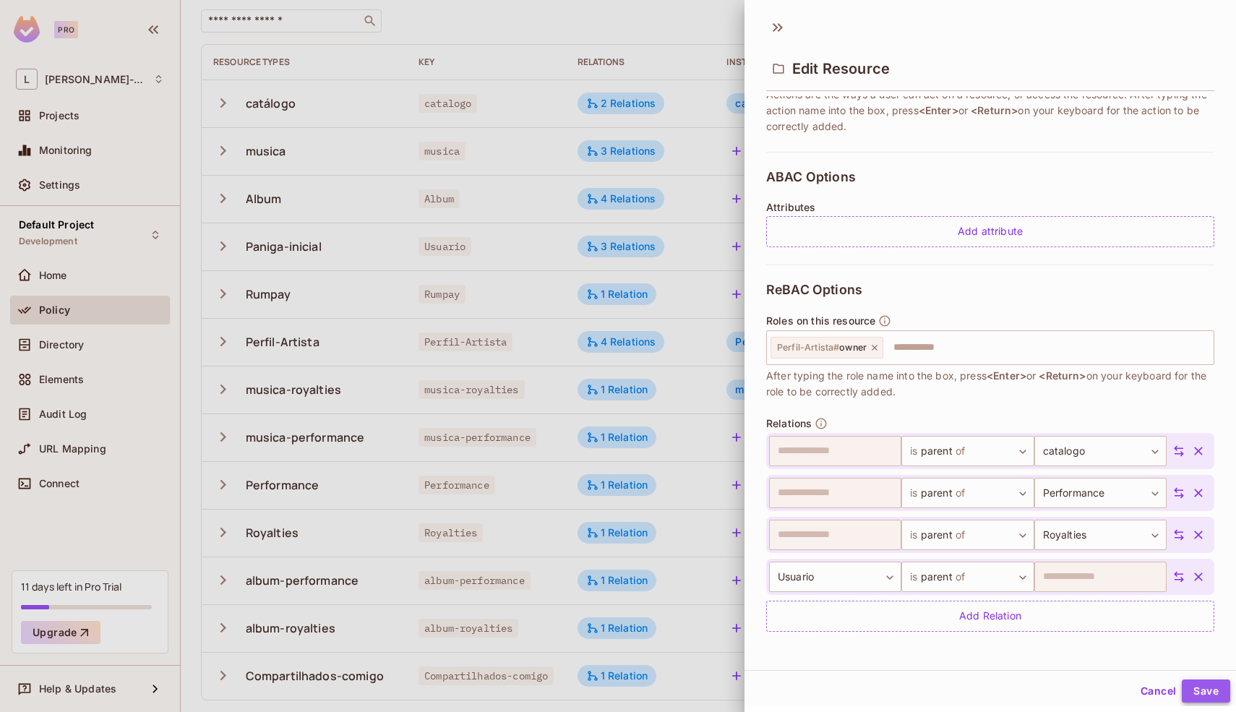
click at [1212, 684] on button "Save" at bounding box center [1205, 690] width 48 height 23
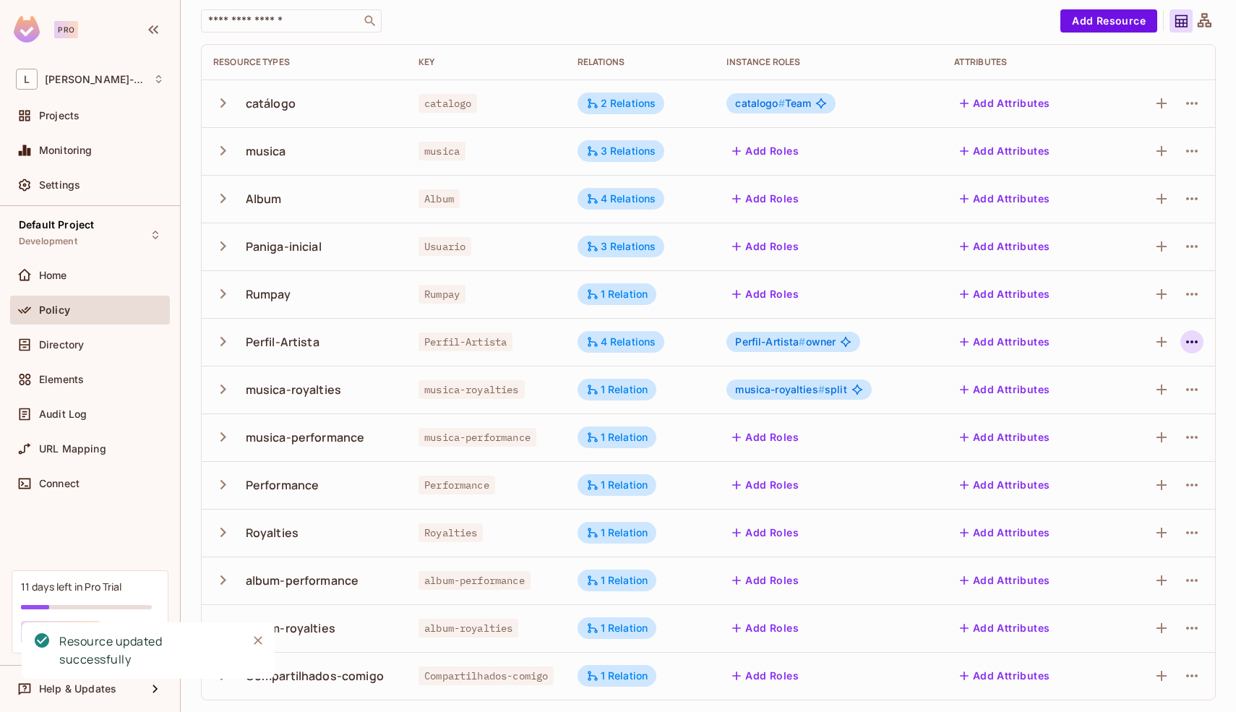
click at [1183, 348] on icon "button" at bounding box center [1191, 341] width 17 height 17
click at [1104, 387] on li "Edit Resource" at bounding box center [1111, 399] width 137 height 32
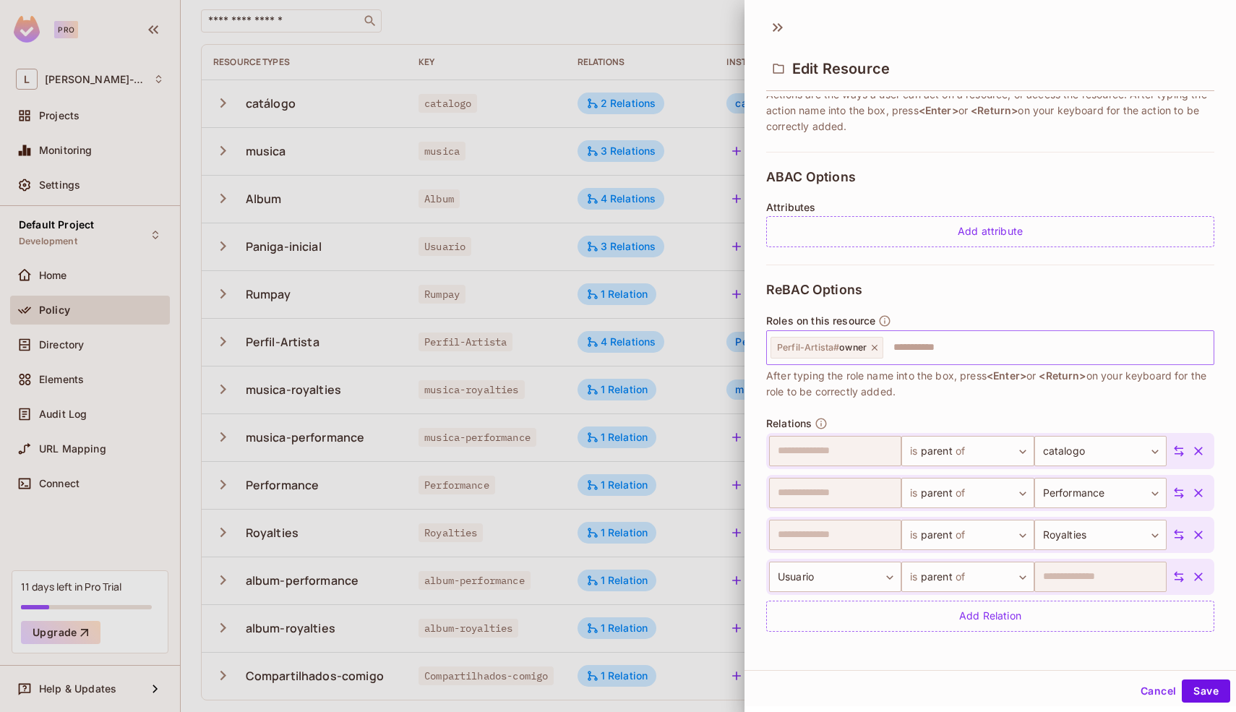
click at [963, 346] on input "text" at bounding box center [1045, 347] width 323 height 29
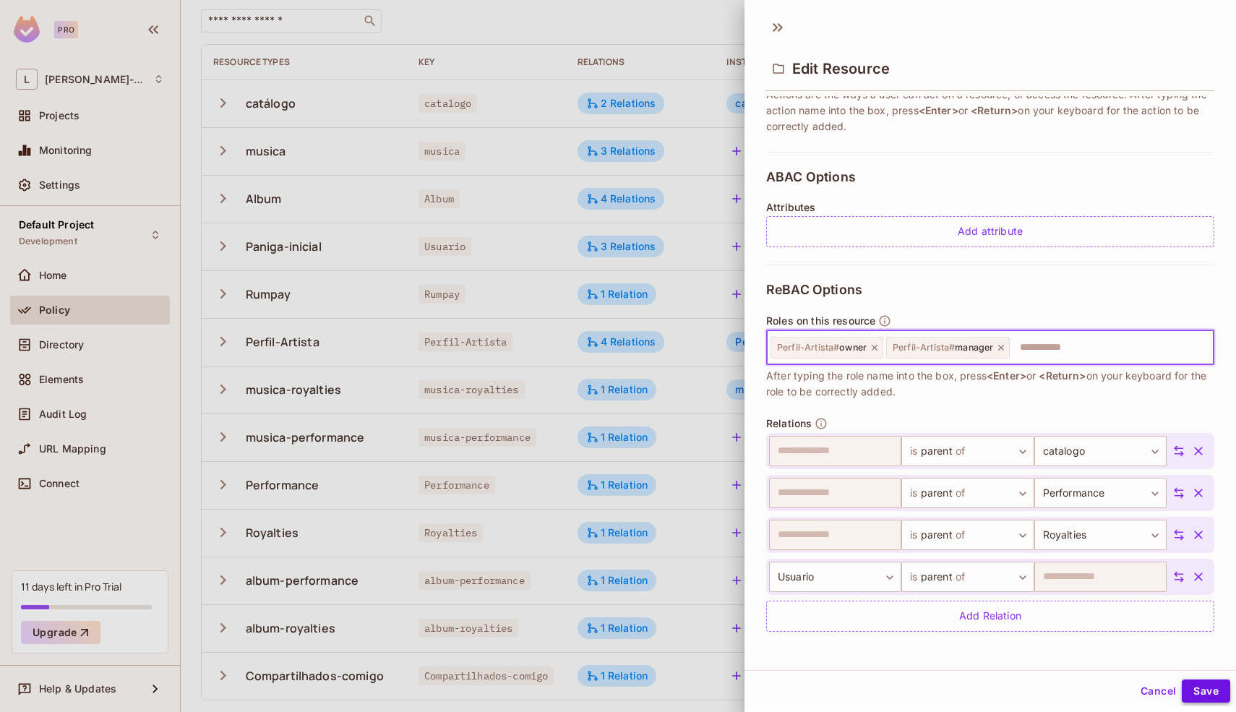
click at [1184, 688] on button "Save" at bounding box center [1205, 690] width 48 height 23
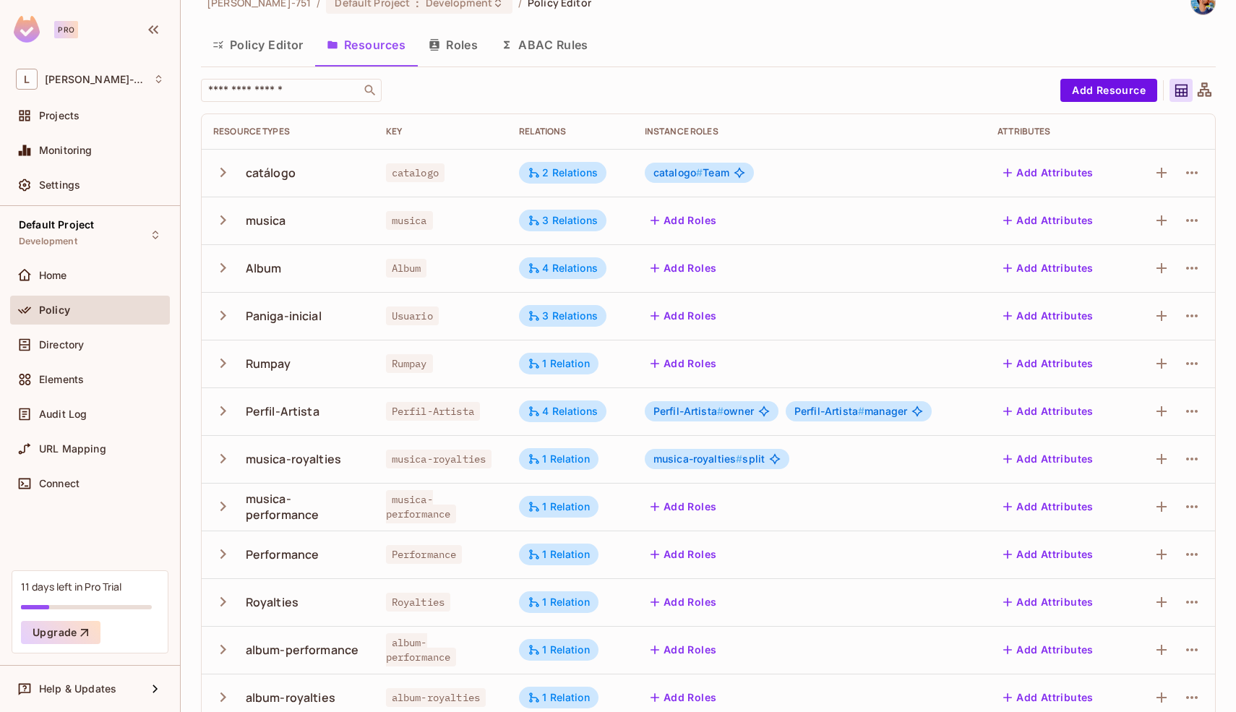
scroll to position [0, 0]
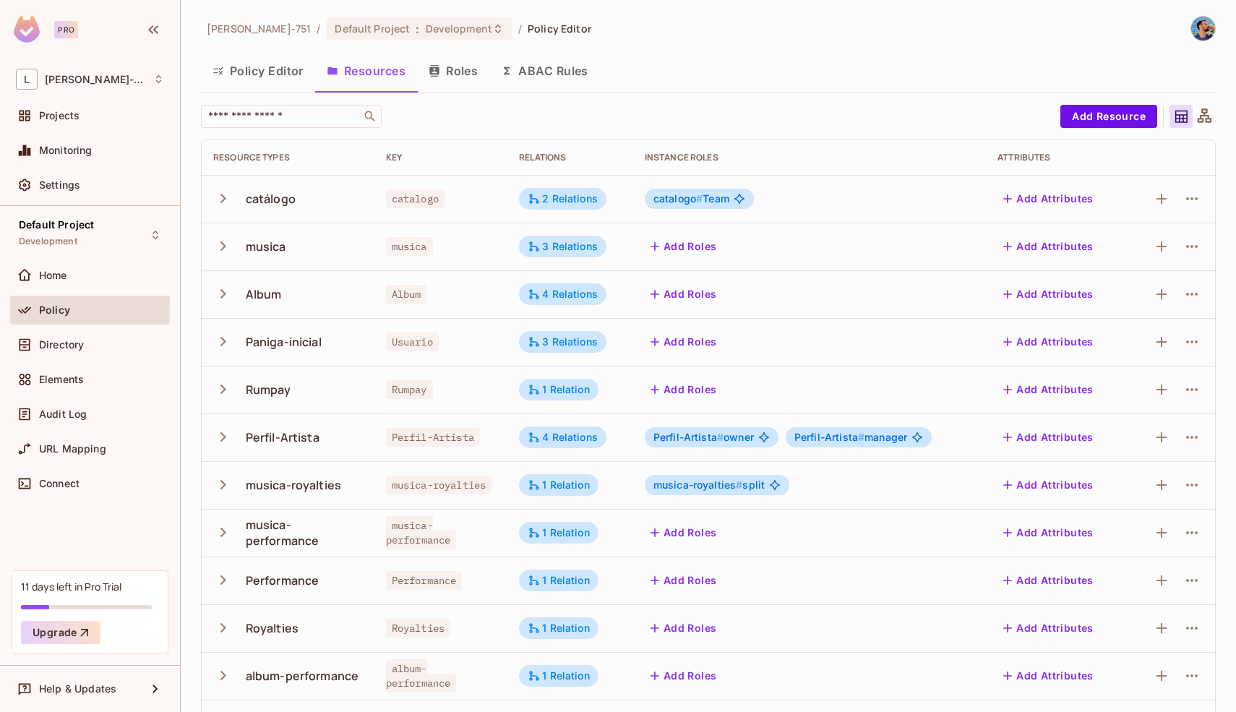
click at [699, 247] on button "Add Roles" at bounding box center [684, 246] width 78 height 23
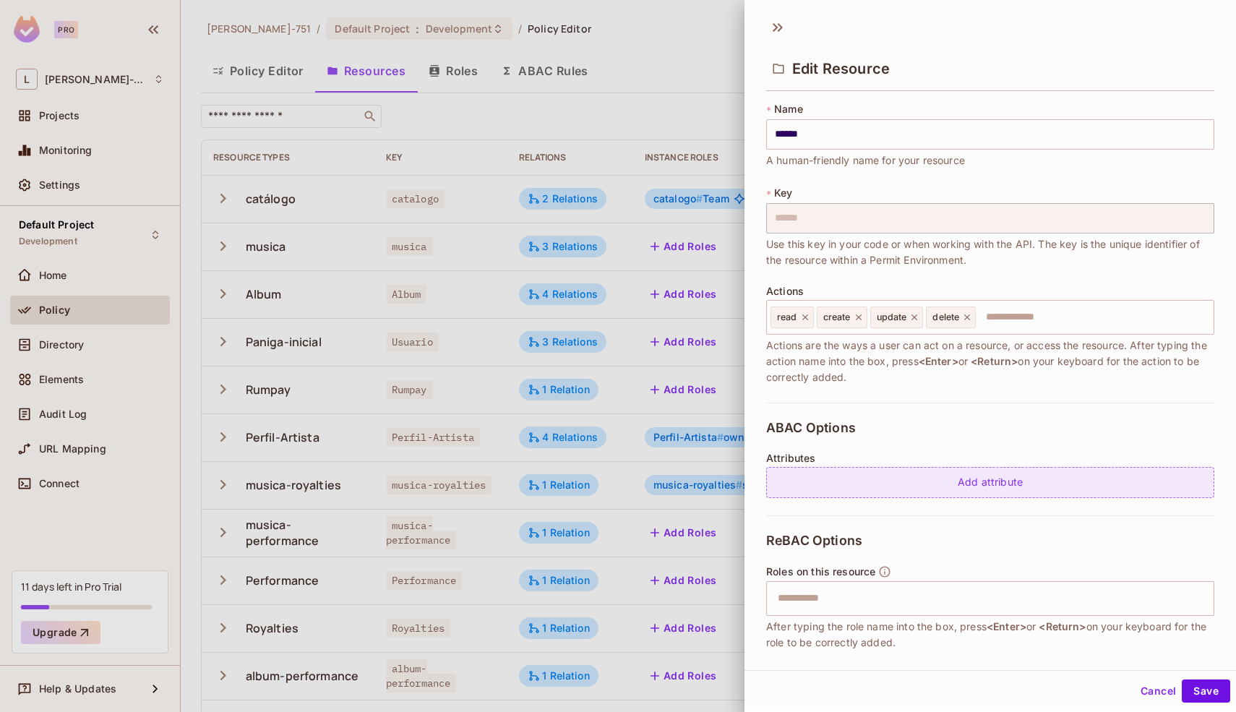
click at [783, 474] on div "Add attribute" at bounding box center [990, 482] width 448 height 31
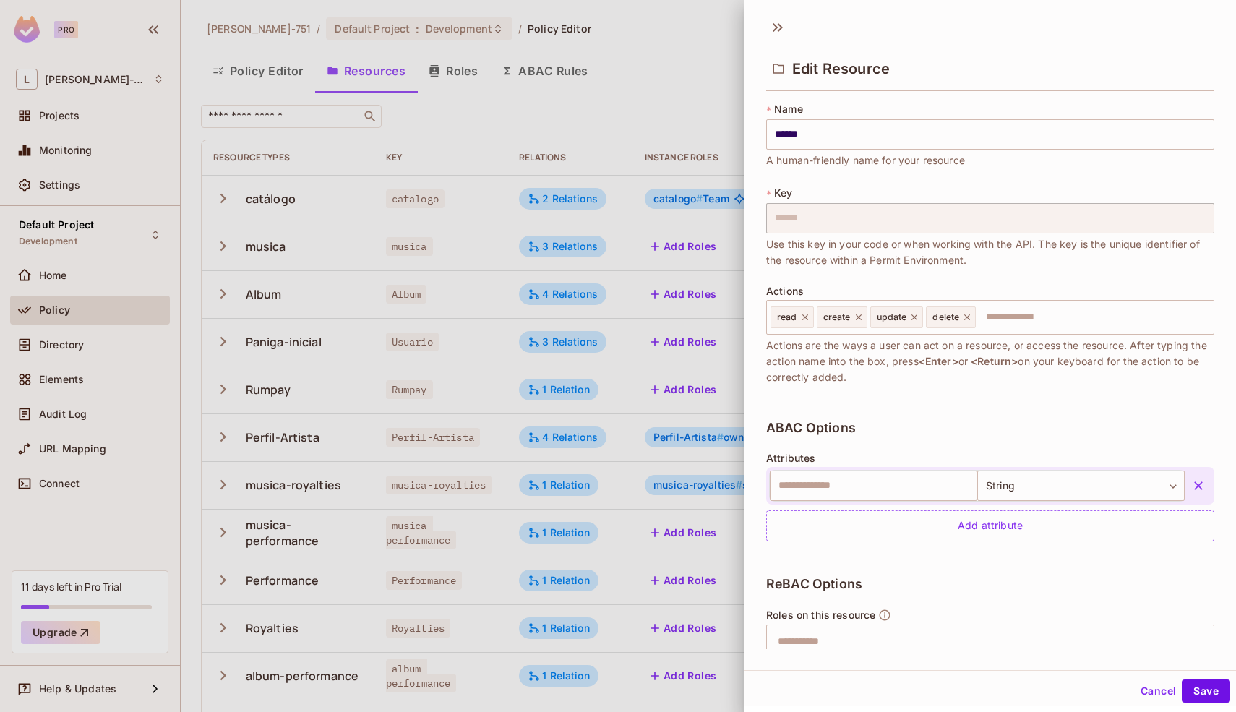
click at [1191, 491] on icon "button" at bounding box center [1198, 485] width 14 height 14
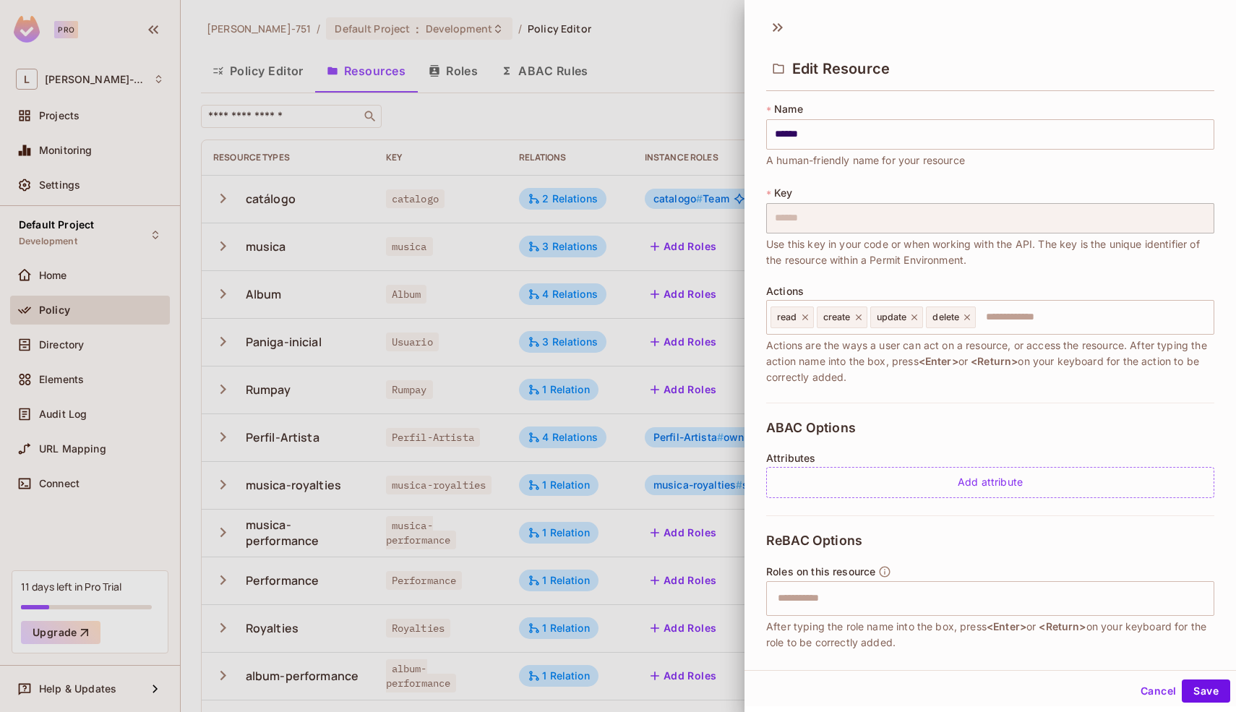
click at [1190, 678] on div "Cancel Save" at bounding box center [989, 690] width 491 height 35
click at [1191, 681] on button "Save" at bounding box center [1205, 690] width 48 height 23
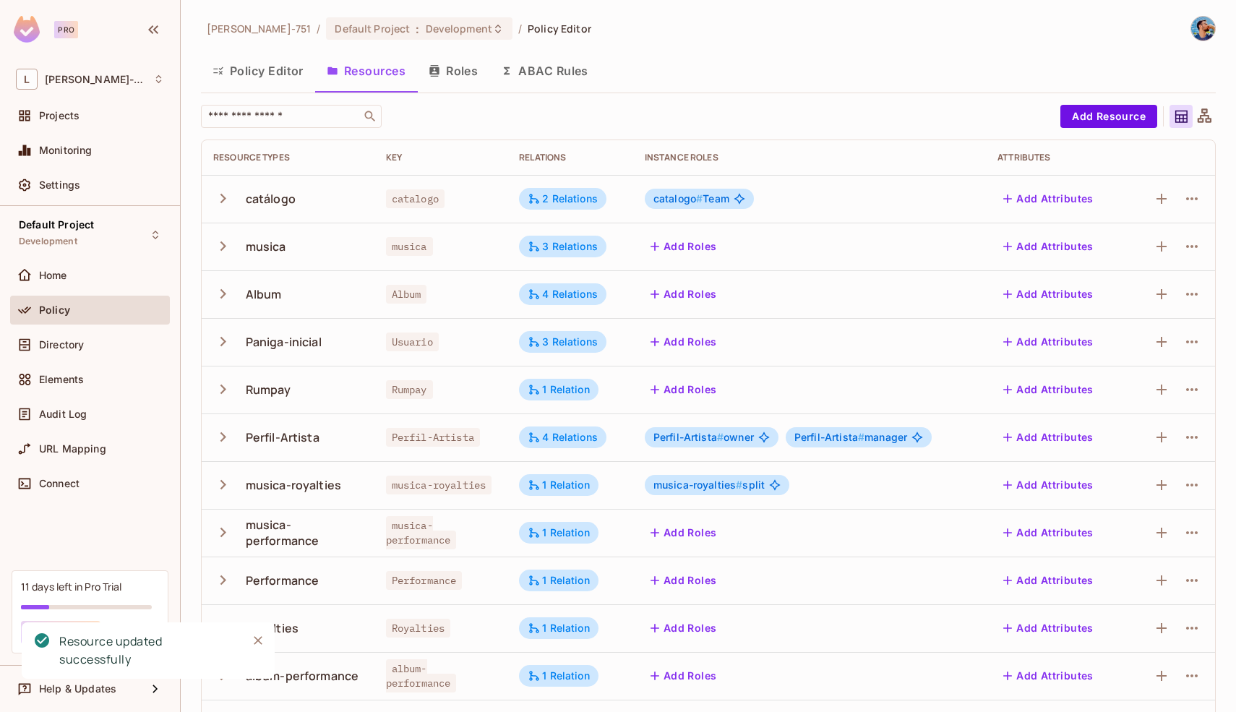
click at [449, 66] on button "Roles" at bounding box center [453, 71] width 72 height 36
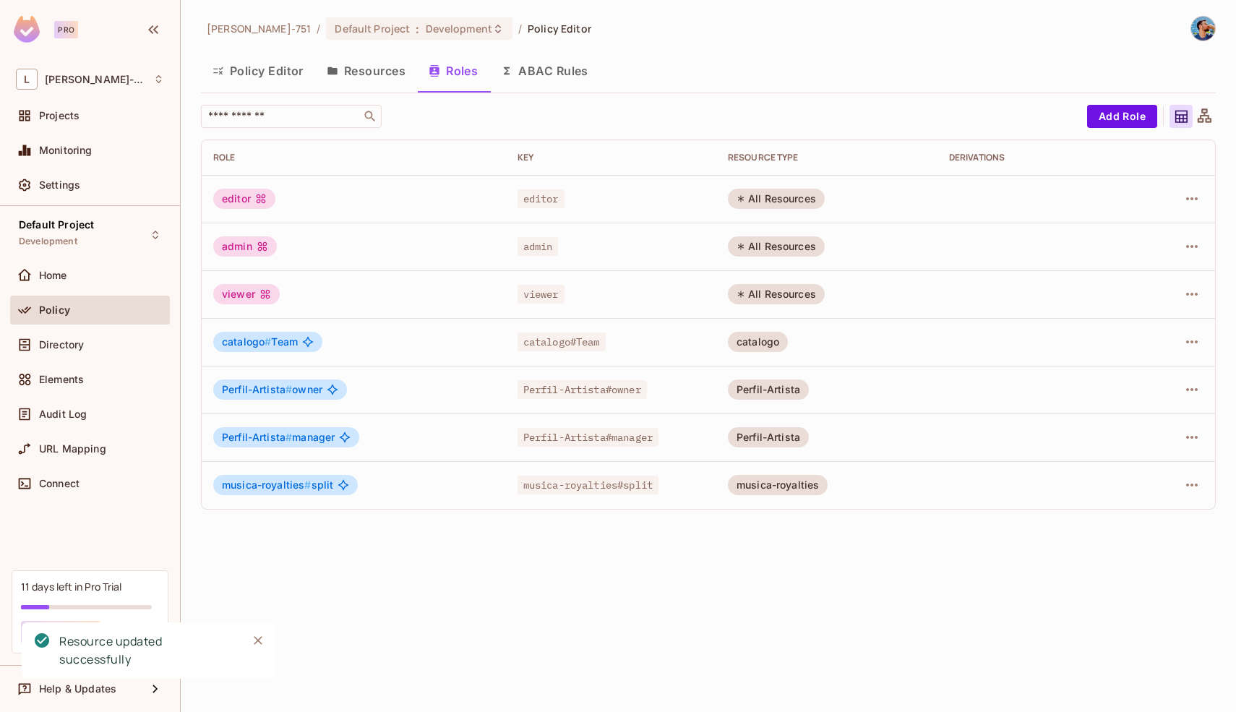
click at [365, 69] on button "Resources" at bounding box center [366, 71] width 102 height 36
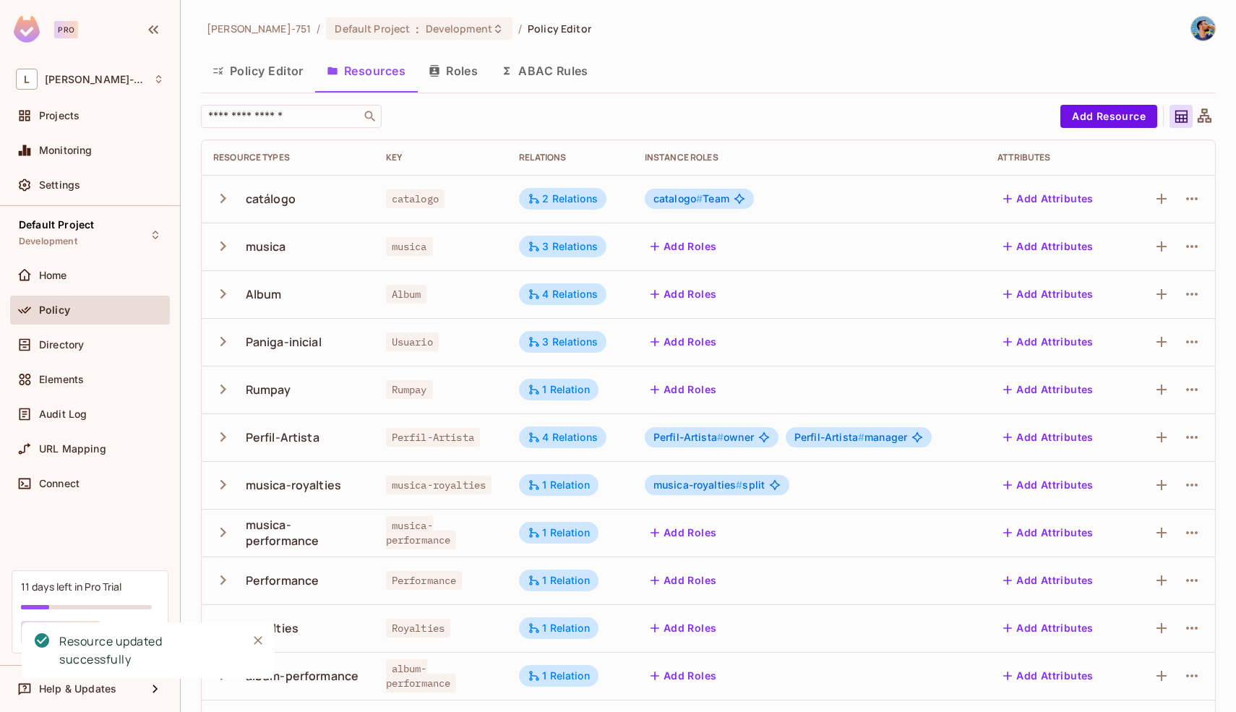
click at [1204, 120] on div at bounding box center [1203, 116] width 23 height 23
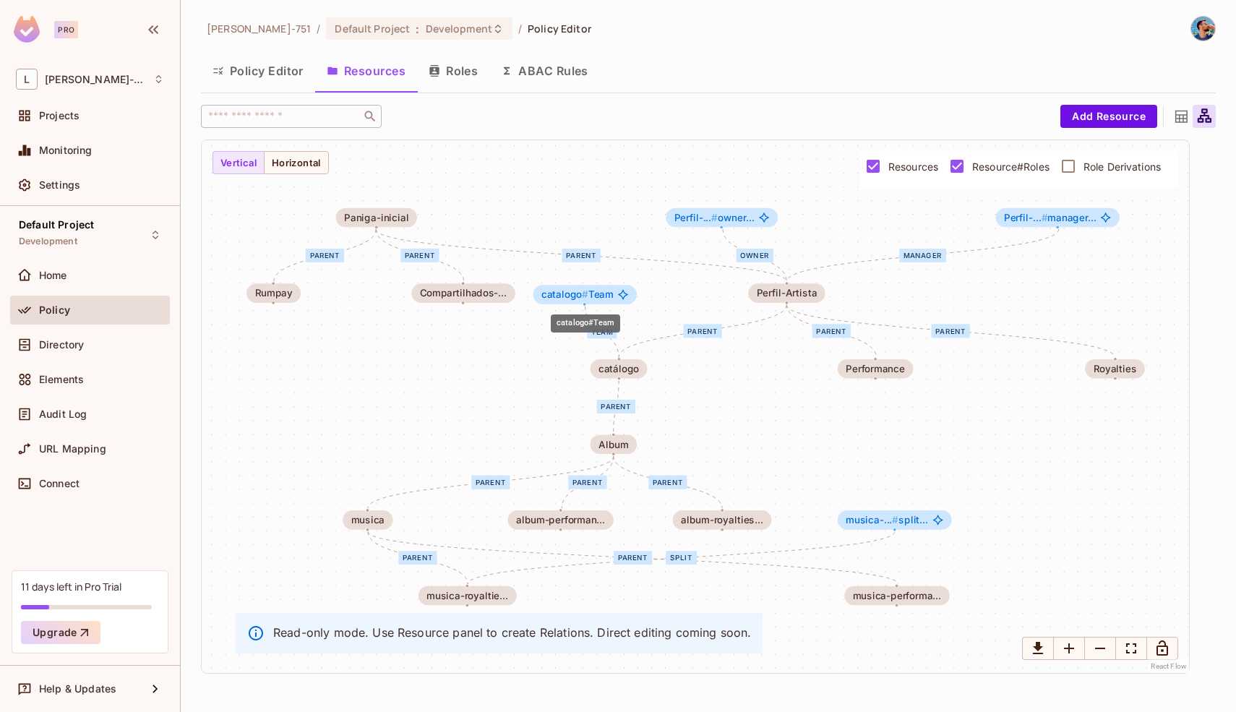
drag, startPoint x: 972, startPoint y: 297, endPoint x: 593, endPoint y: 299, distance: 379.4
click at [593, 299] on span "catalogo # Team" at bounding box center [577, 294] width 72 height 11
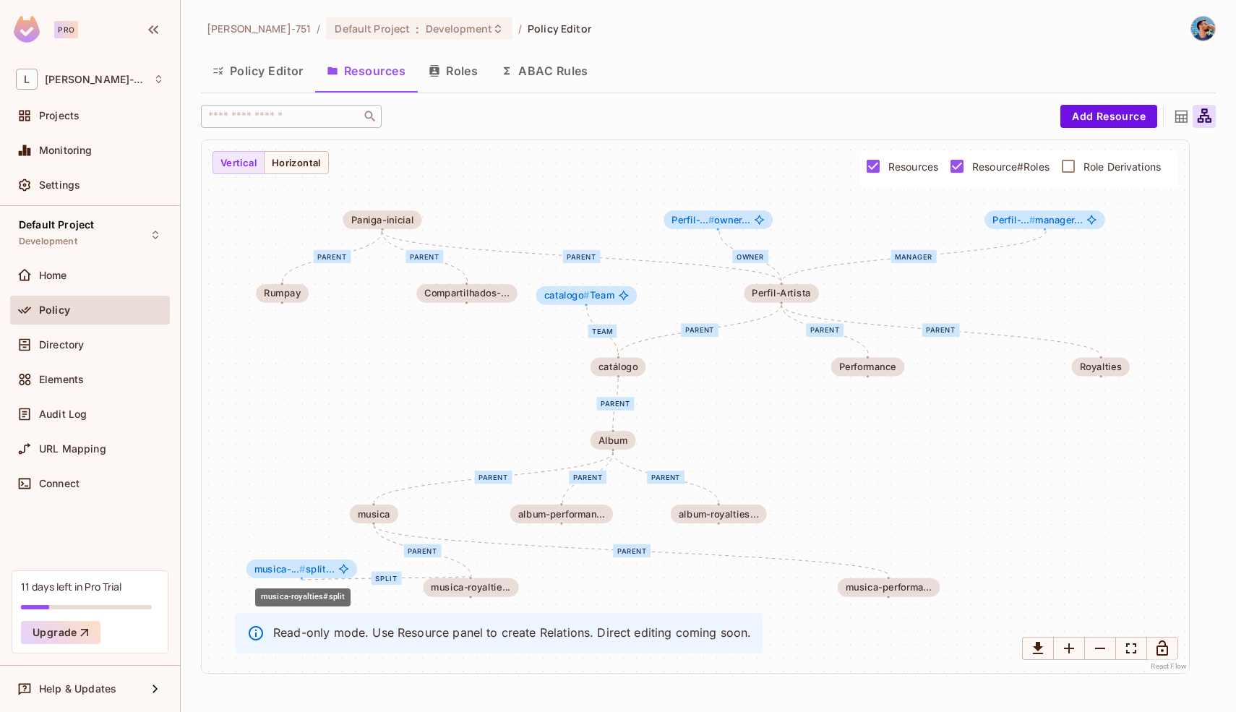
drag, startPoint x: 921, startPoint y: 514, endPoint x: 330, endPoint y: 570, distance: 593.7
click at [330, 570] on div "musica-... # split..." at bounding box center [301, 568] width 111 height 19
drag, startPoint x: 449, startPoint y: 590, endPoint x: 359, endPoint y: 617, distance: 94.4
click at [359, 616] on div "Team parent parent parent parent parent parent parent parent parent parent owne…" at bounding box center [695, 406] width 987 height 533
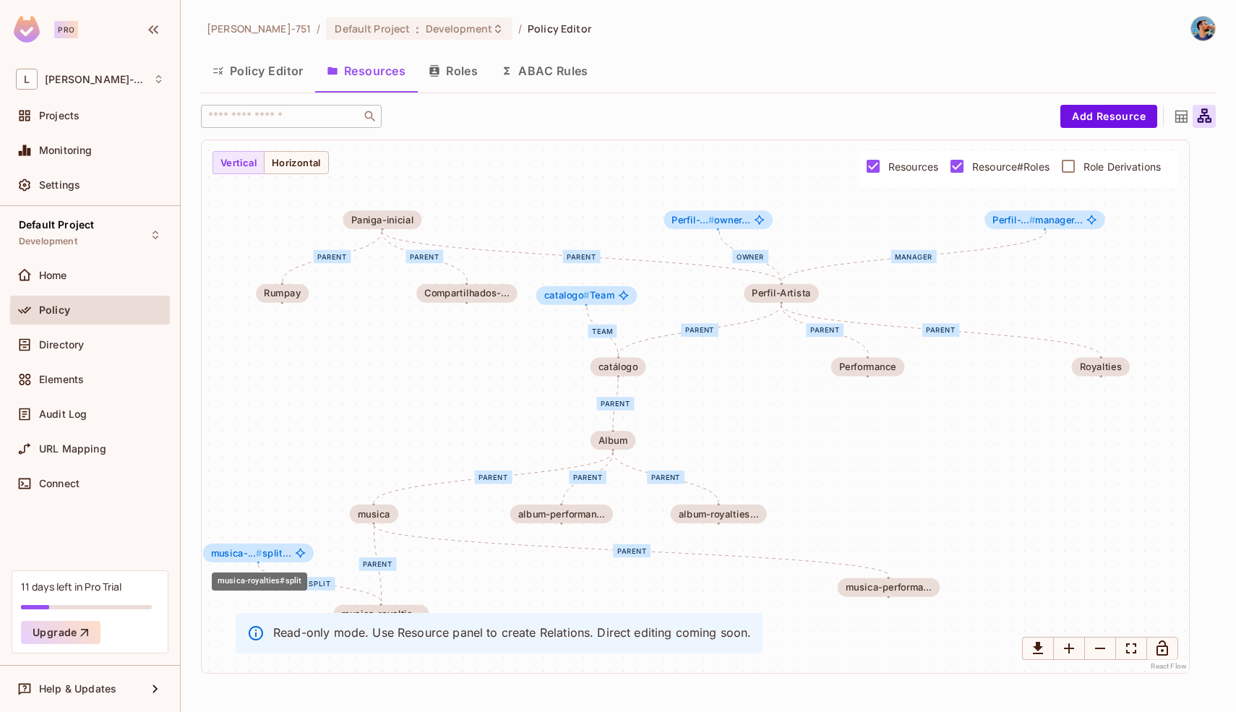
drag, startPoint x: 306, startPoint y: 569, endPoint x: 263, endPoint y: 552, distance: 46.7
click at [263, 552] on span "musica-... # split..." at bounding box center [251, 553] width 80 height 11
drag, startPoint x: 848, startPoint y: 589, endPoint x: 494, endPoint y: 608, distance: 353.9
click at [494, 608] on div "Team parent parent parent parent parent parent parent parent parent parent owne…" at bounding box center [695, 406] width 987 height 533
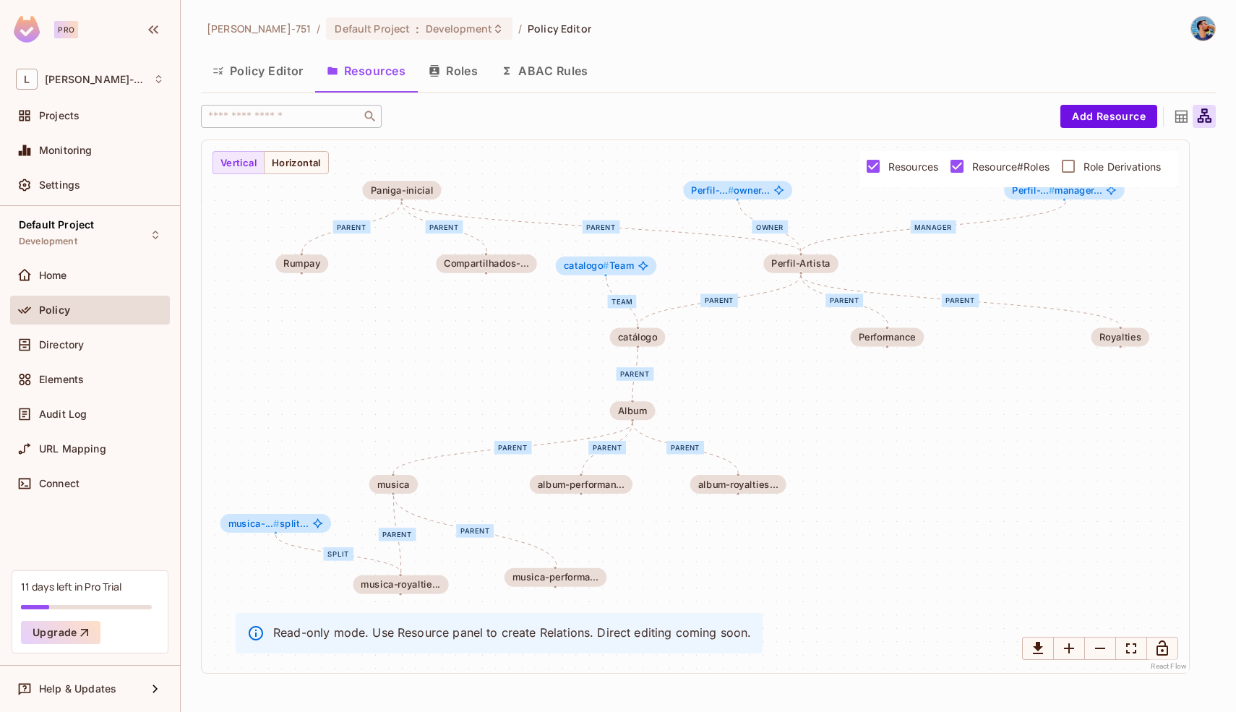
drag, startPoint x: 601, startPoint y: 549, endPoint x: 621, endPoint y: 525, distance: 31.3
click at [621, 525] on div "Team parent parent parent parent parent parent parent parent parent parent owne…" at bounding box center [695, 406] width 987 height 533
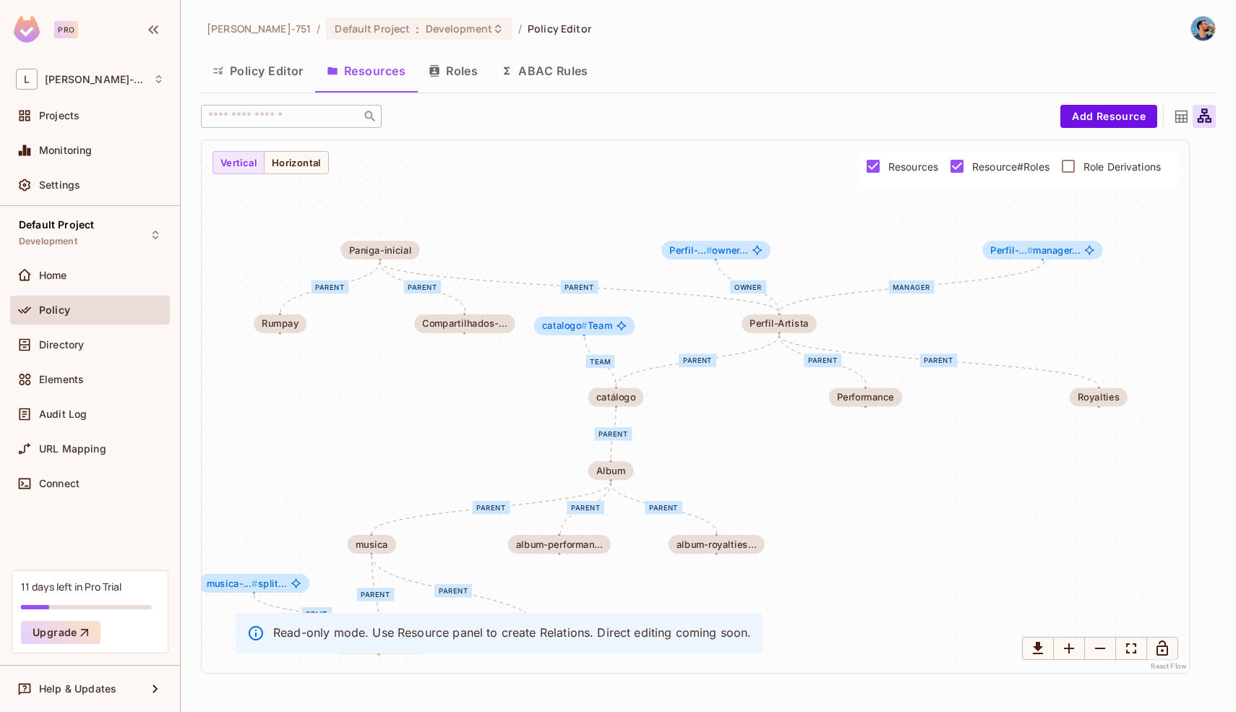
drag, startPoint x: 1029, startPoint y: 259, endPoint x: 1006, endPoint y: 311, distance: 56.9
click at [1006, 311] on div "Team parent parent parent parent parent parent parent parent parent parent owne…" at bounding box center [695, 406] width 987 height 533
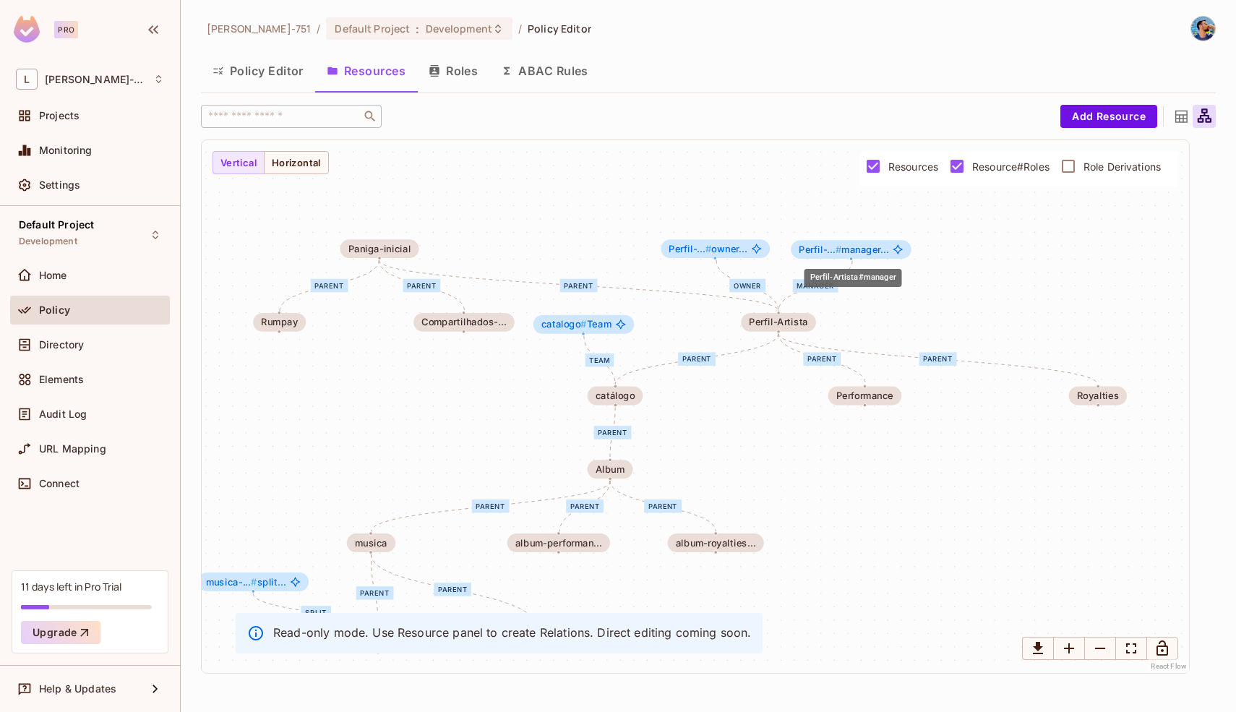
drag, startPoint x: 1033, startPoint y: 248, endPoint x: 837, endPoint y: 251, distance: 195.8
click at [837, 251] on span "Perfil-... # manager..." at bounding box center [843, 249] width 90 height 11
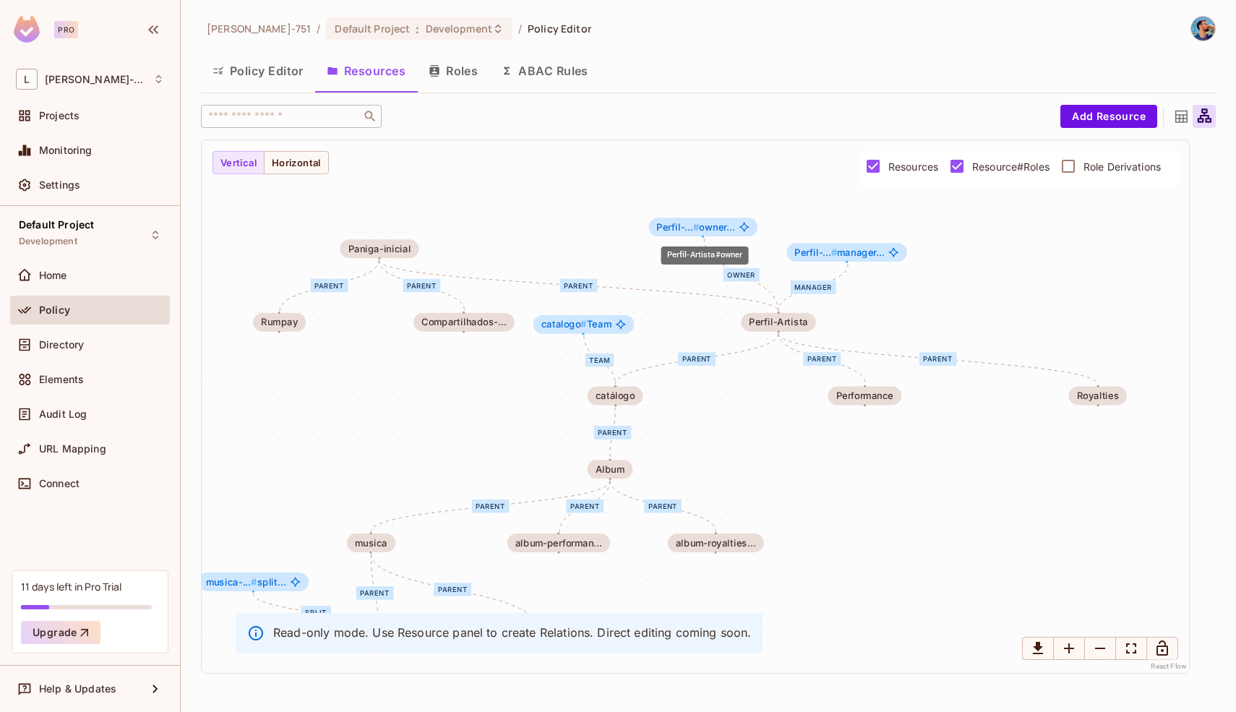
drag, startPoint x: 749, startPoint y: 252, endPoint x: 738, endPoint y: 231, distance: 23.6
click at [738, 231] on div "Perfil-... # owner..." at bounding box center [702, 226] width 109 height 19
drag, startPoint x: 827, startPoint y: 254, endPoint x: 816, endPoint y: 224, distance: 31.3
click at [816, 224] on span "Perfil-... #" at bounding box center [804, 222] width 43 height 12
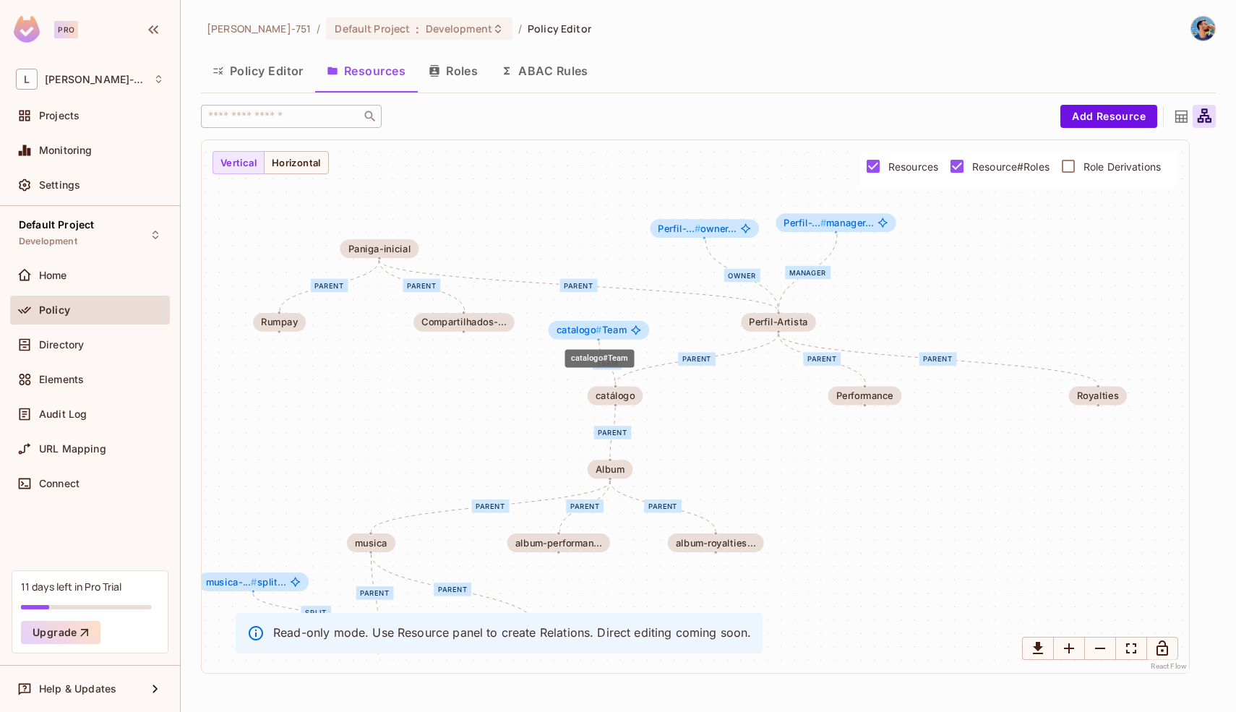
drag, startPoint x: 618, startPoint y: 325, endPoint x: 635, endPoint y: 332, distance: 18.8
click at [635, 332] on icon "catalogo#Team" at bounding box center [635, 329] width 11 height 11
click at [741, 432] on div "Team parent parent parent parent parent parent parent parent parent parent owne…" at bounding box center [695, 406] width 987 height 533
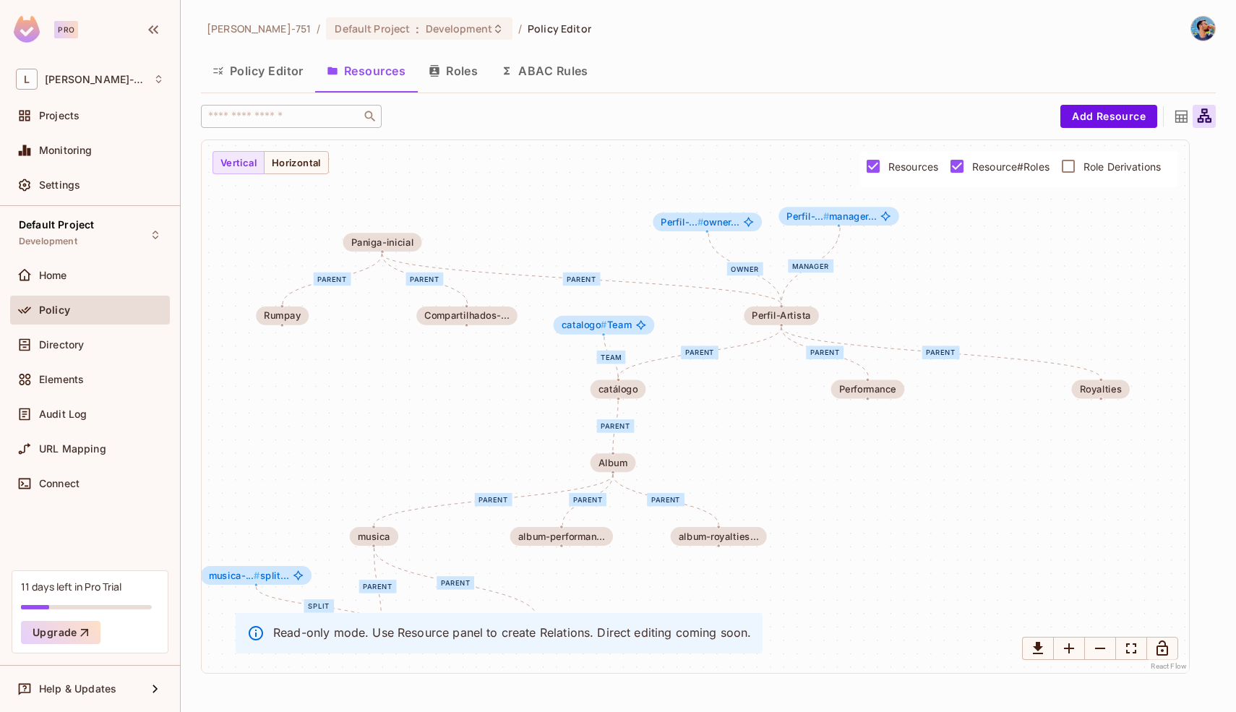
drag, startPoint x: 741, startPoint y: 432, endPoint x: 748, endPoint y: 423, distance: 11.9
click at [747, 423] on div "Team parent parent parent parent parent parent parent parent parent parent owne…" at bounding box center [695, 406] width 987 height 533
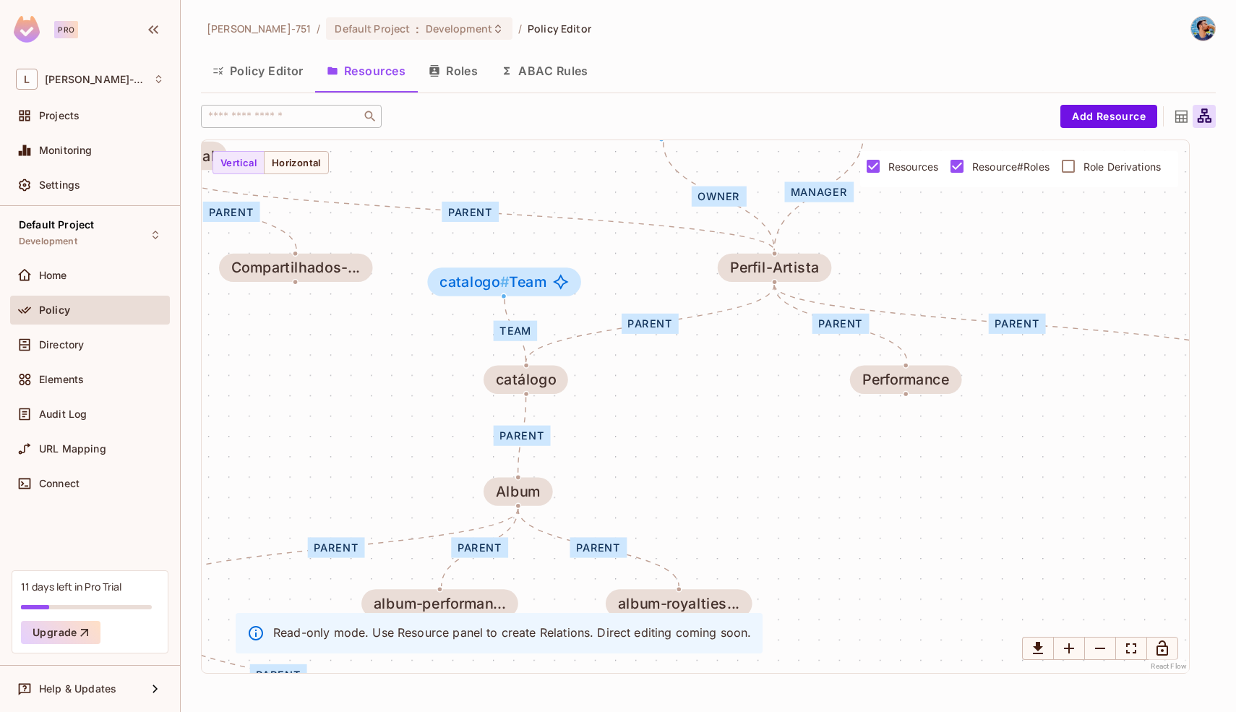
click at [682, 396] on div "Team parent parent parent parent parent parent parent parent parent parent owne…" at bounding box center [695, 406] width 987 height 533
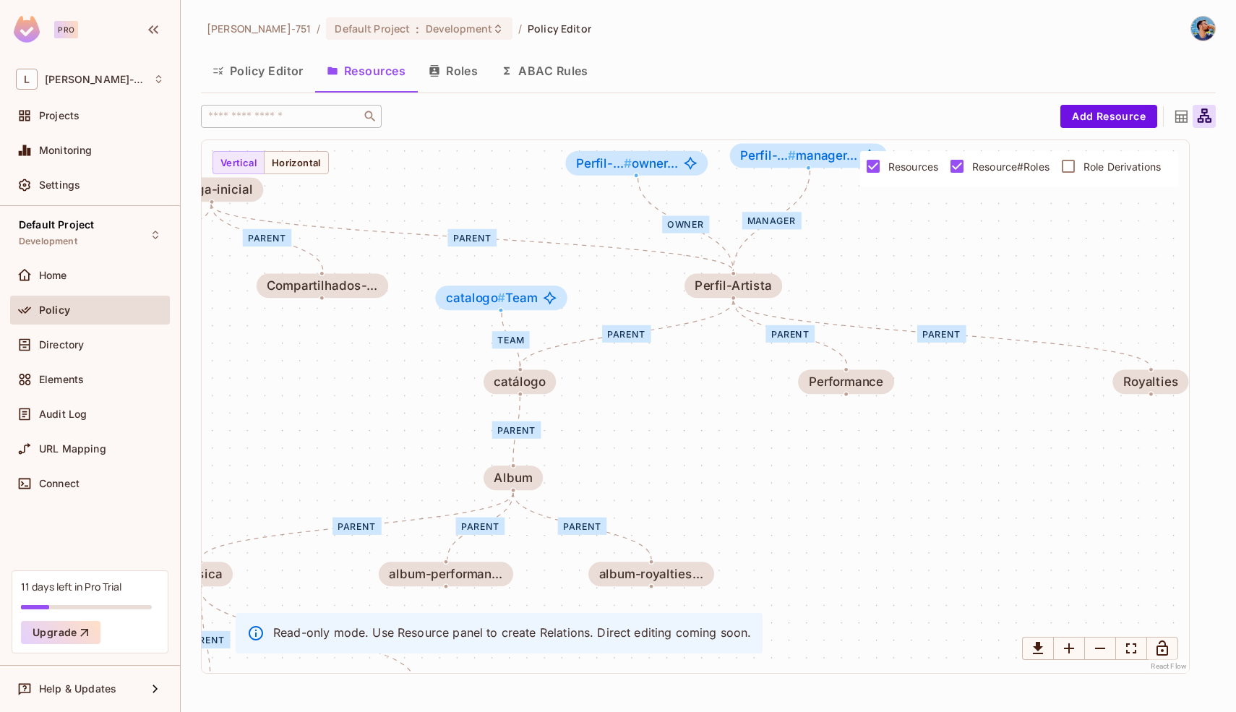
drag, startPoint x: 682, startPoint y: 395, endPoint x: 653, endPoint y: 395, distance: 28.9
click at [654, 395] on div "Team parent parent parent parent parent parent parent parent parent parent owne…" at bounding box center [695, 406] width 987 height 533
drag, startPoint x: 812, startPoint y: 387, endPoint x: 715, endPoint y: 386, distance: 97.5
click at [715, 386] on div "Performance" at bounding box center [751, 381] width 75 height 14
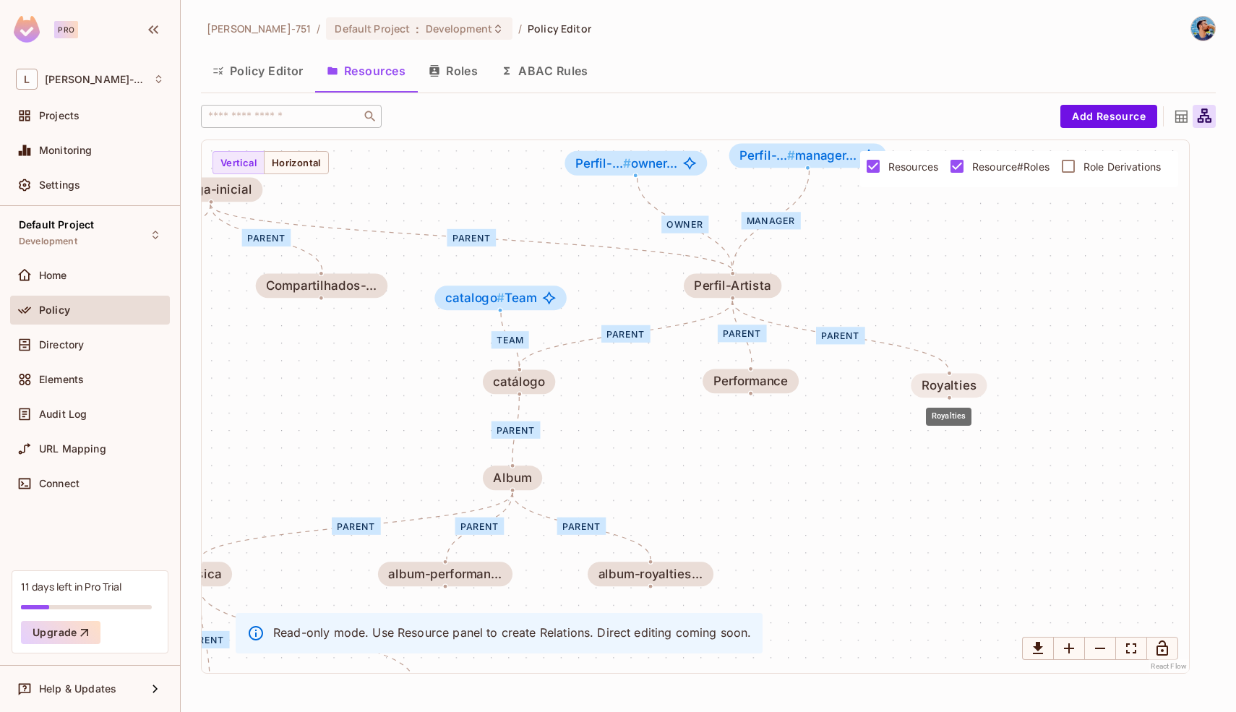
drag, startPoint x: 1152, startPoint y: 382, endPoint x: 947, endPoint y: 385, distance: 205.2
click at [947, 385] on div "Royalties" at bounding box center [949, 386] width 56 height 14
click at [885, 410] on div "Team parent parent parent parent parent parent parent parent parent parent owne…" at bounding box center [695, 406] width 987 height 533
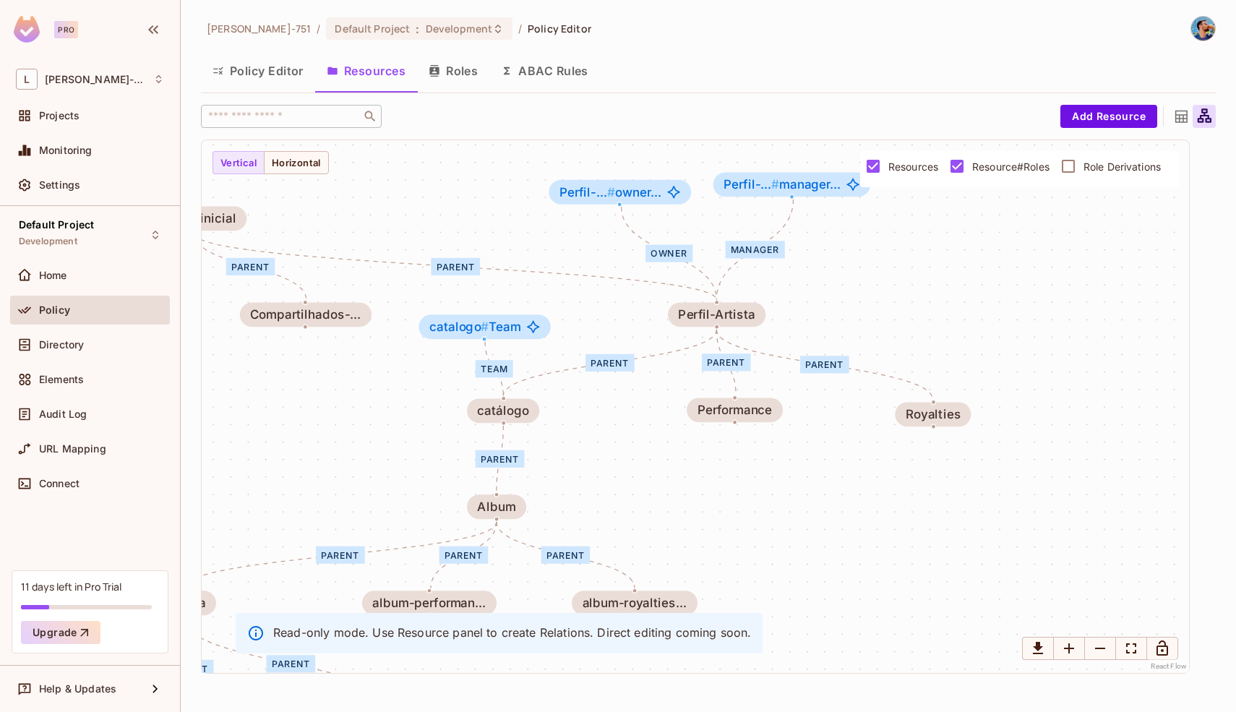
drag, startPoint x: 556, startPoint y: 218, endPoint x: 540, endPoint y: 246, distance: 32.4
click at [540, 247] on div "Team parent parent parent parent parent parent parent parent parent parent owne…" at bounding box center [695, 406] width 987 height 533
drag, startPoint x: 748, startPoint y: 186, endPoint x: 775, endPoint y: 191, distance: 27.2
click at [775, 191] on span "Perfil-... #" at bounding box center [778, 190] width 56 height 15
click at [465, 78] on button "Roles" at bounding box center [453, 71] width 72 height 36
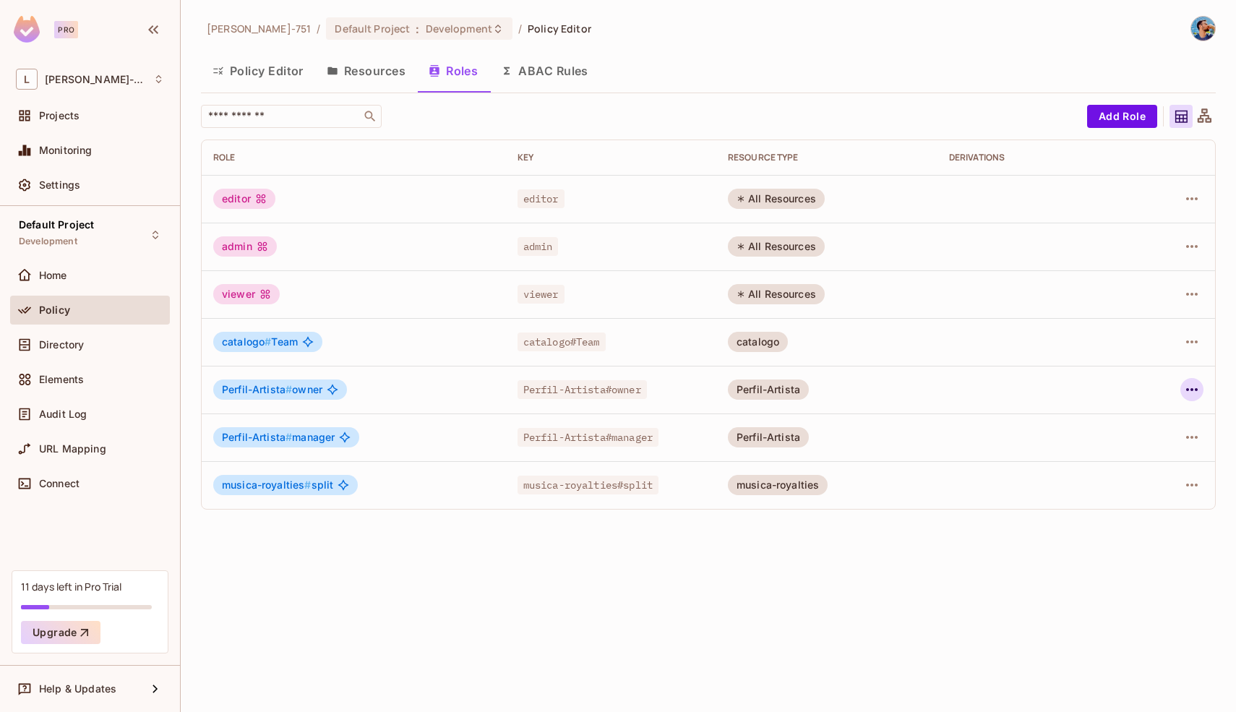
click at [1193, 396] on icon "button" at bounding box center [1191, 389] width 17 height 17
click at [1140, 423] on div "Edit Role" at bounding box center [1127, 422] width 43 height 14
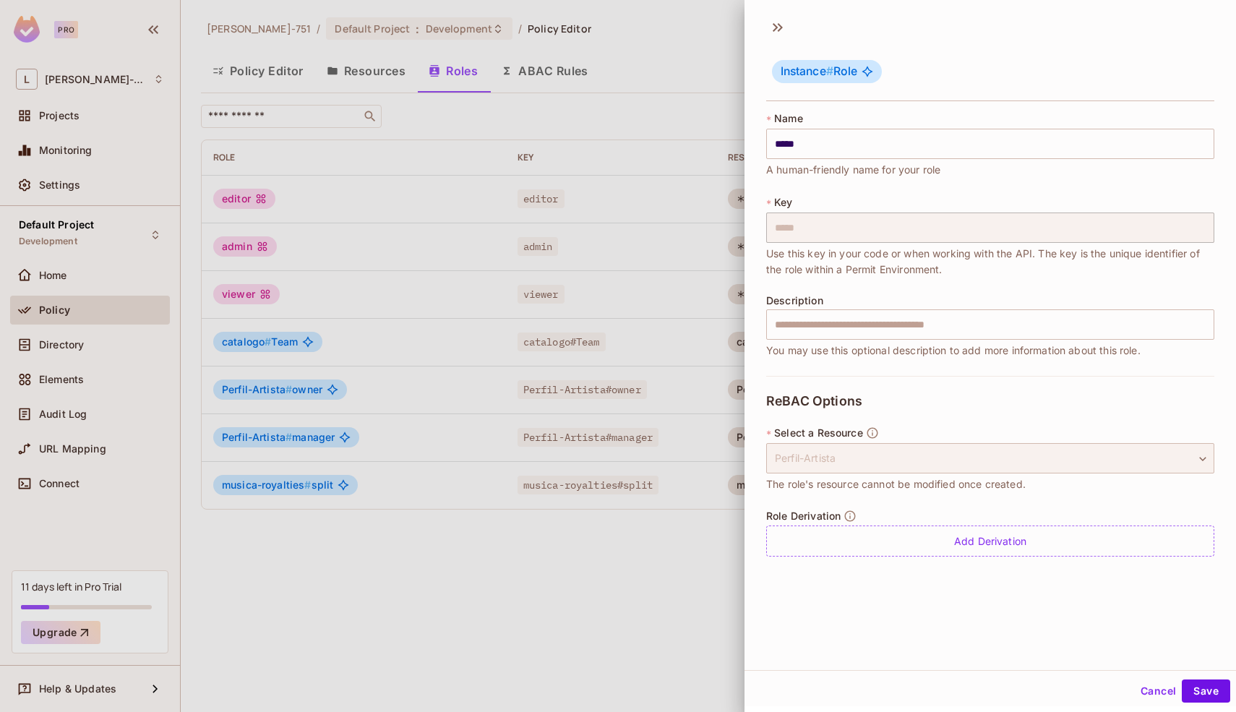
scroll to position [2, 0]
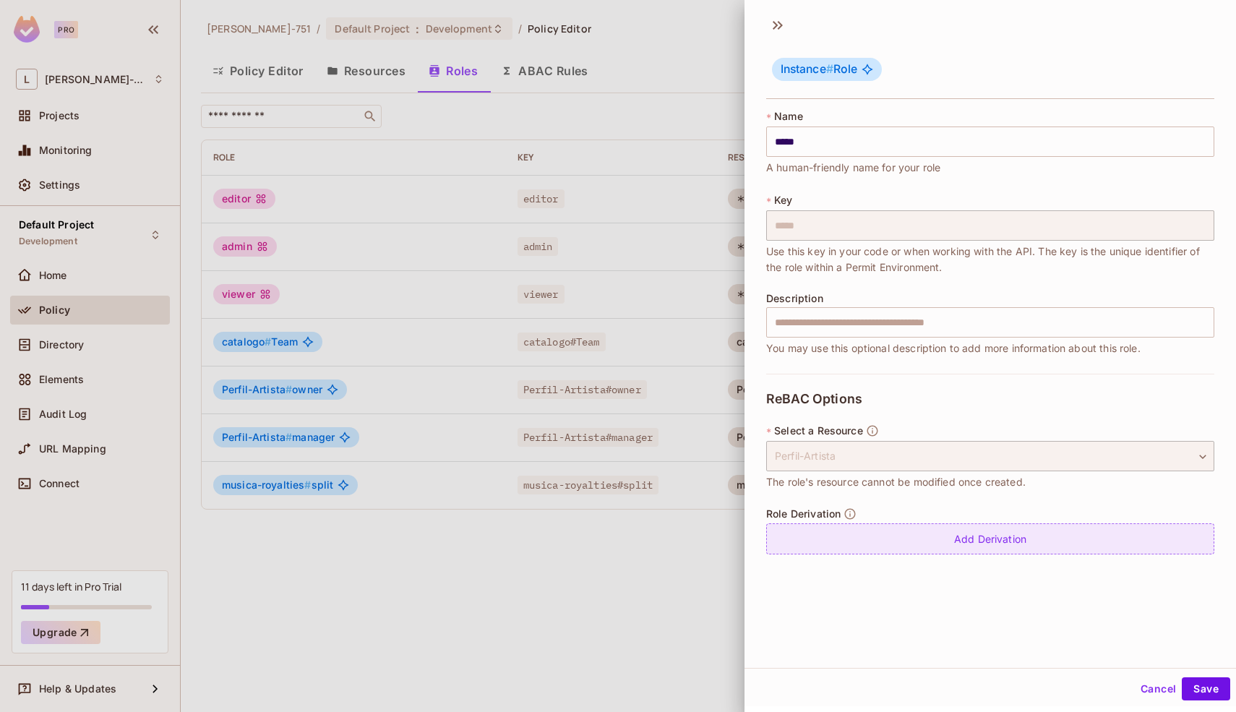
click at [988, 532] on div "Add Derivation" at bounding box center [990, 538] width 448 height 31
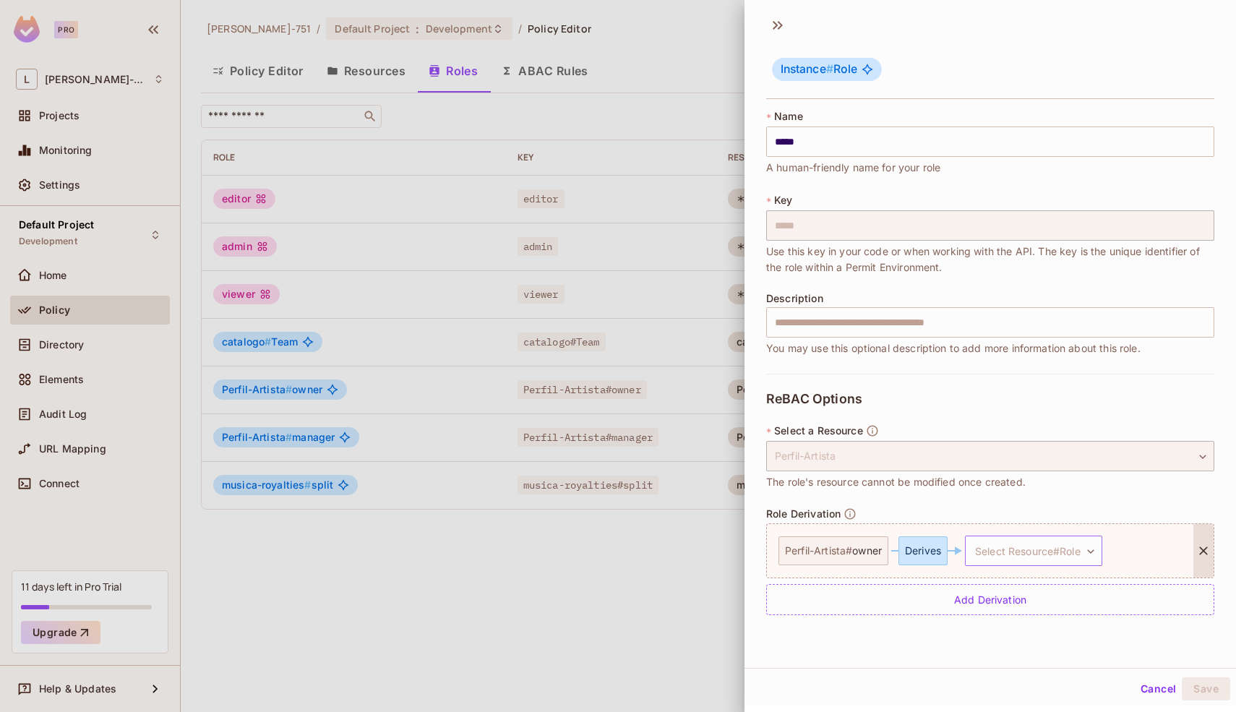
click at [995, 551] on body "Pro L [PERSON_NAME]-751 Projects Monitoring Settings Default Project Developmen…" at bounding box center [618, 356] width 1236 height 712
click at [995, 551] on div at bounding box center [618, 356] width 1236 height 712
click at [999, 549] on body "Pro L [PERSON_NAME]-751 Projects Monitoring Settings Default Project Developmen…" at bounding box center [618, 356] width 1236 height 712
click at [999, 613] on span "catalogo # Team" at bounding box center [1019, 619] width 82 height 17
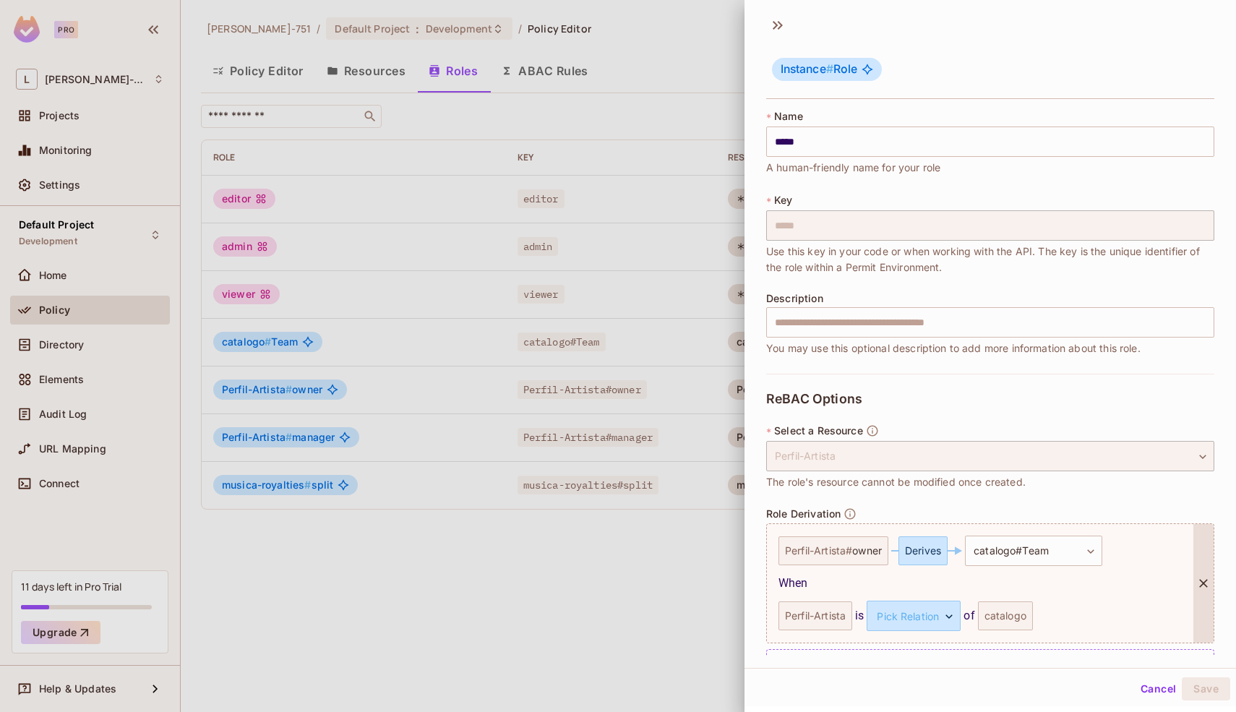
scroll to position [41, 0]
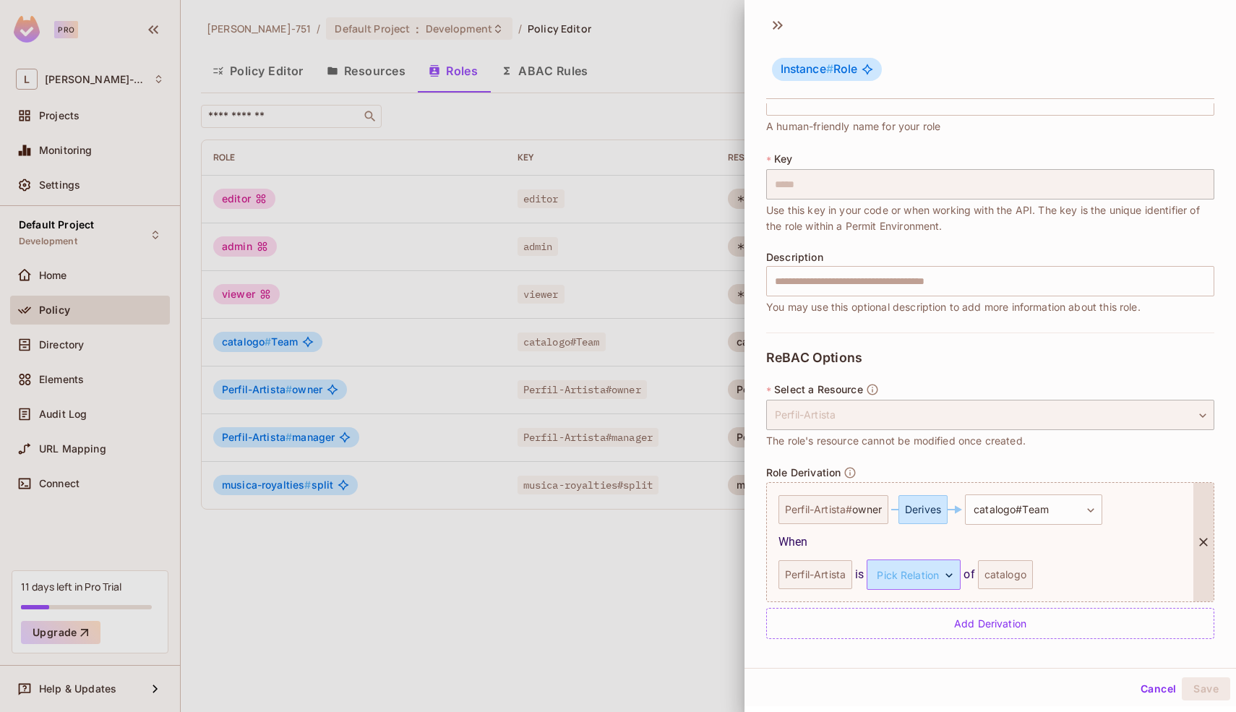
click at [941, 573] on body "Pro L [PERSON_NAME]-751 Projects Monitoring Settings Default Project Developmen…" at bounding box center [618, 356] width 1236 height 712
click at [910, 642] on li "parent" at bounding box center [912, 643] width 133 height 26
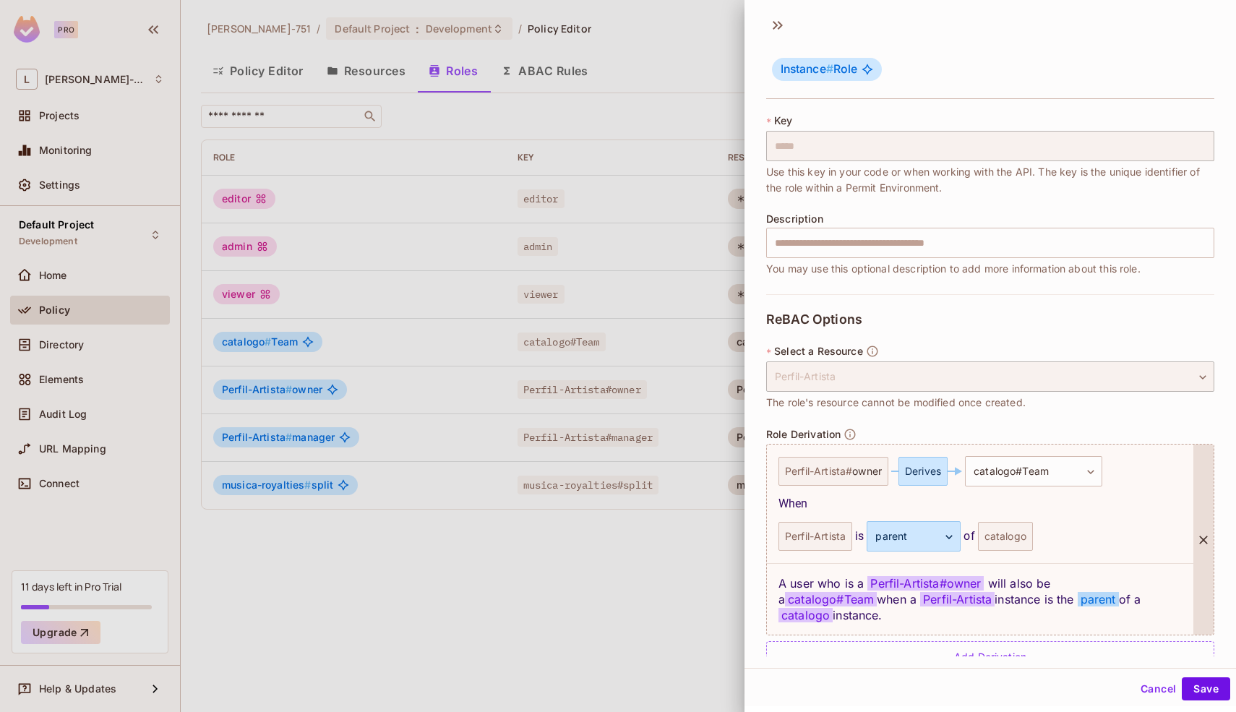
scroll to position [85, 0]
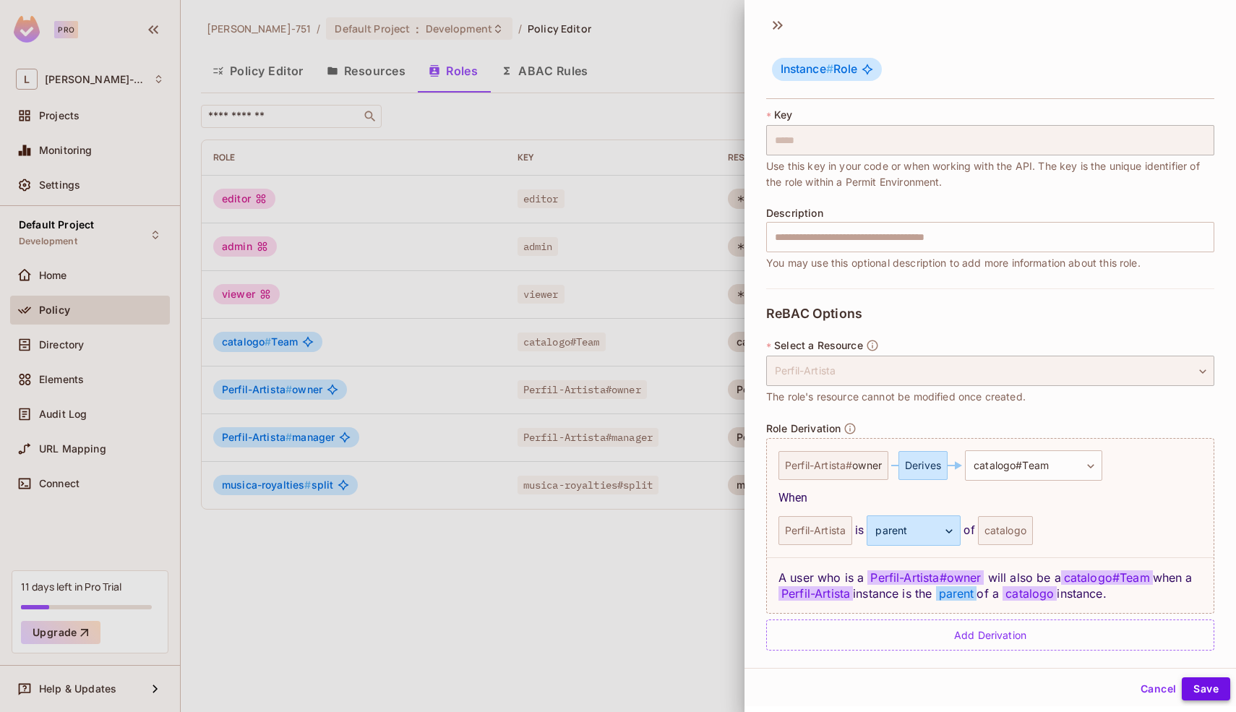
click at [1194, 678] on button "Save" at bounding box center [1205, 688] width 48 height 23
click at [699, 636] on div at bounding box center [618, 356] width 1236 height 712
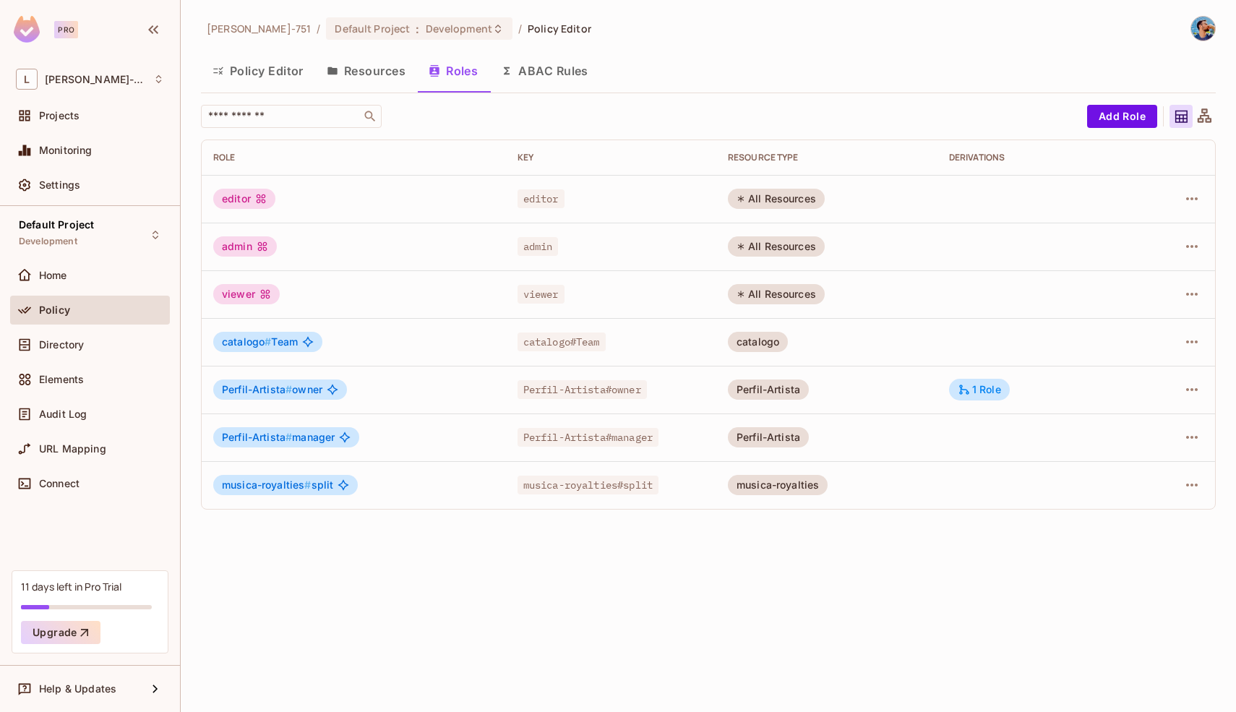
click at [392, 79] on button "Resources" at bounding box center [366, 71] width 102 height 36
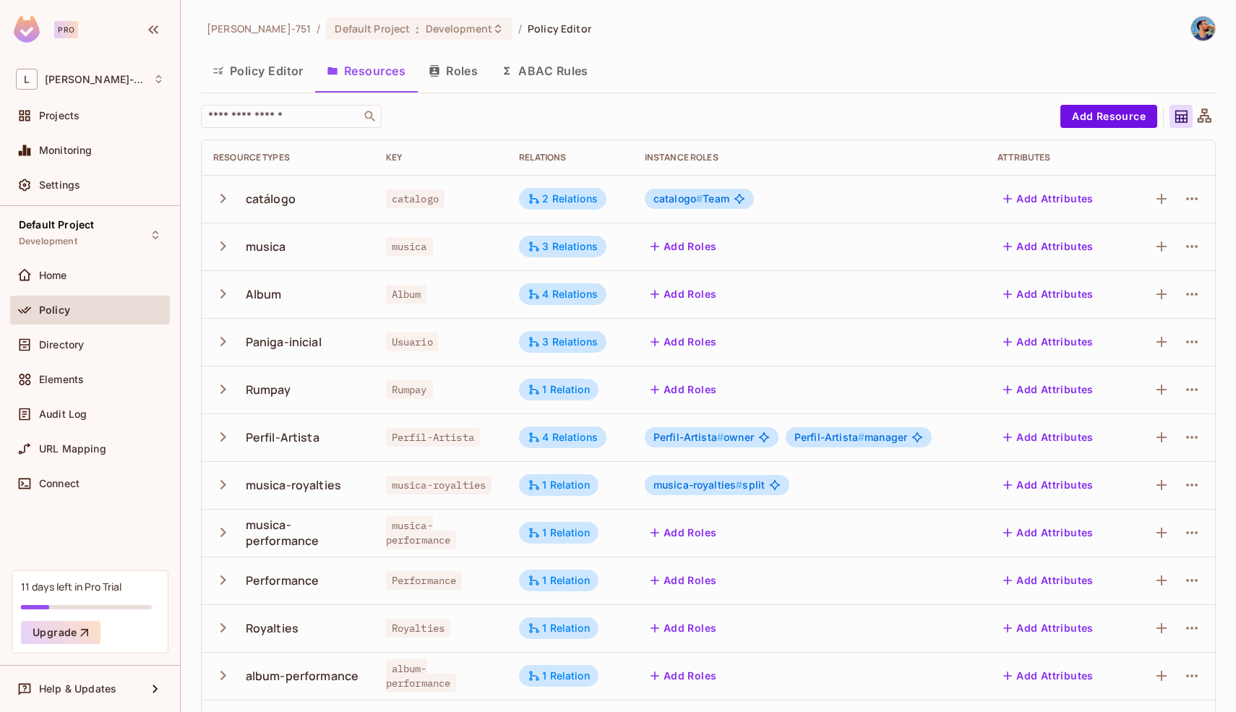
click at [1198, 121] on icon at bounding box center [1204, 115] width 14 height 14
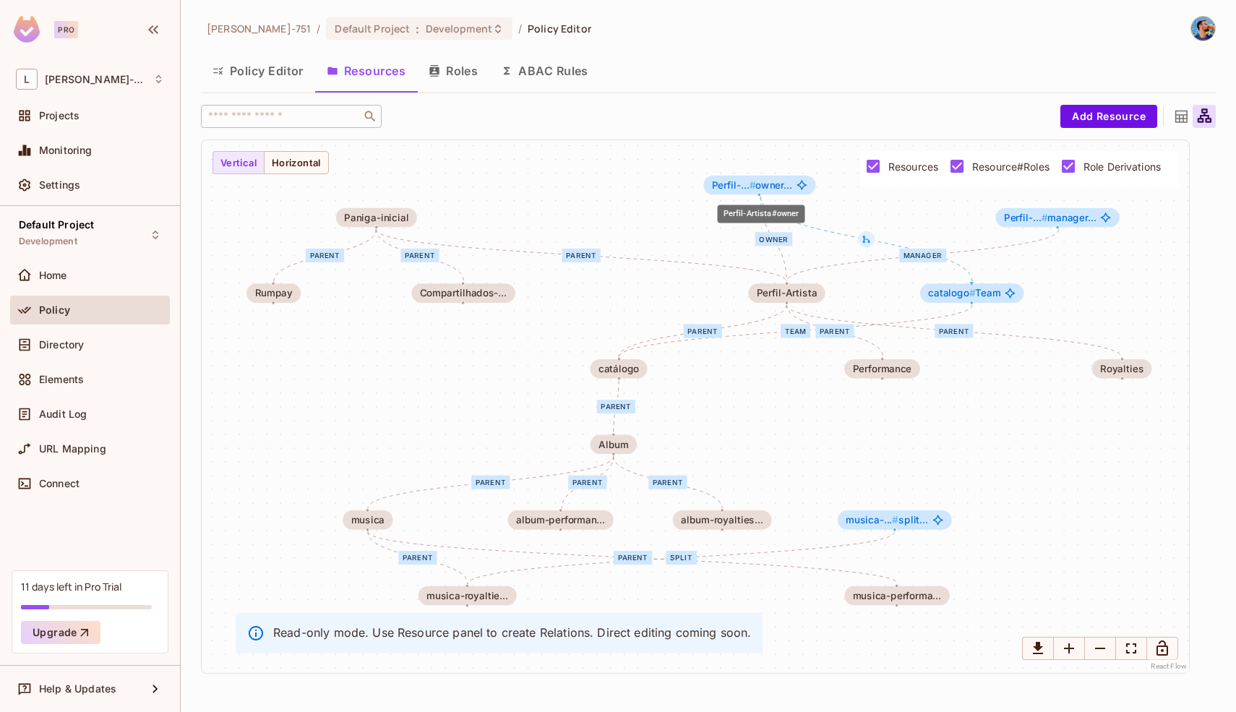
drag, startPoint x: 895, startPoint y: 220, endPoint x: 770, endPoint y: 187, distance: 129.3
click at [770, 187] on span "Perfil-... # owner..." at bounding box center [752, 184] width 80 height 11
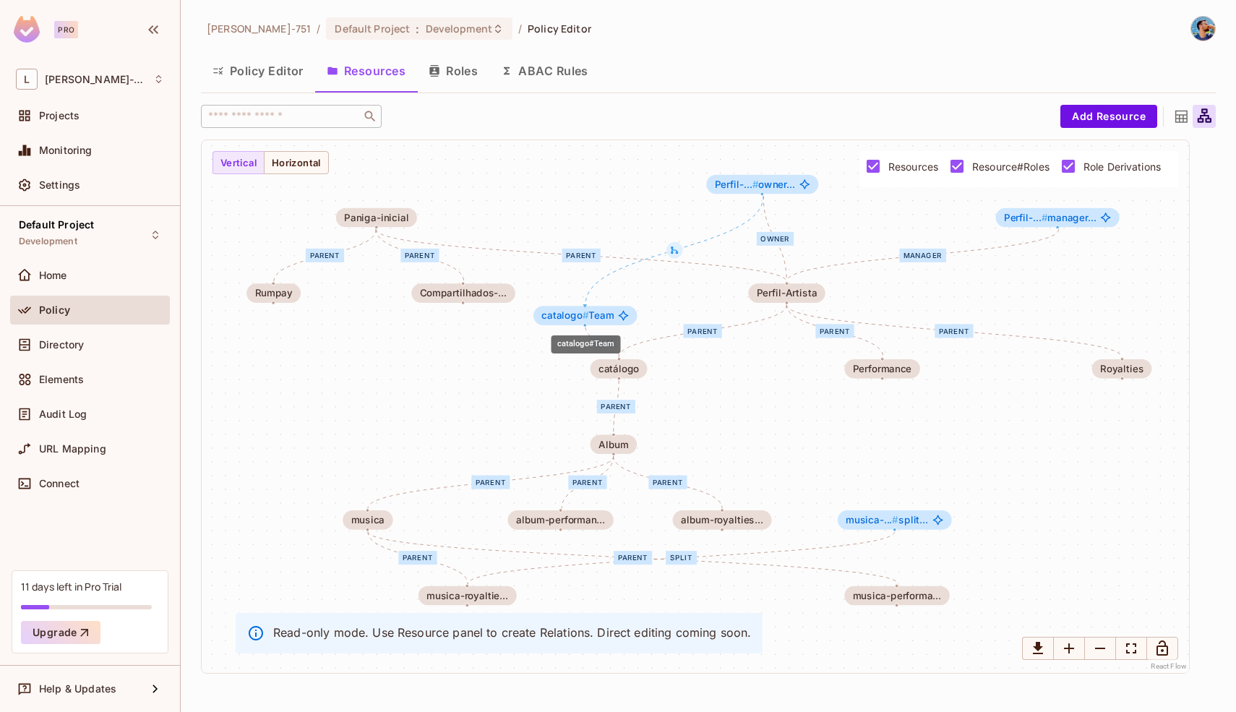
drag, startPoint x: 989, startPoint y: 295, endPoint x: 603, endPoint y: 317, distance: 387.2
click at [603, 317] on span "catalogo # Team" at bounding box center [577, 315] width 72 height 11
click at [676, 249] on icon at bounding box center [674, 249] width 9 height 9
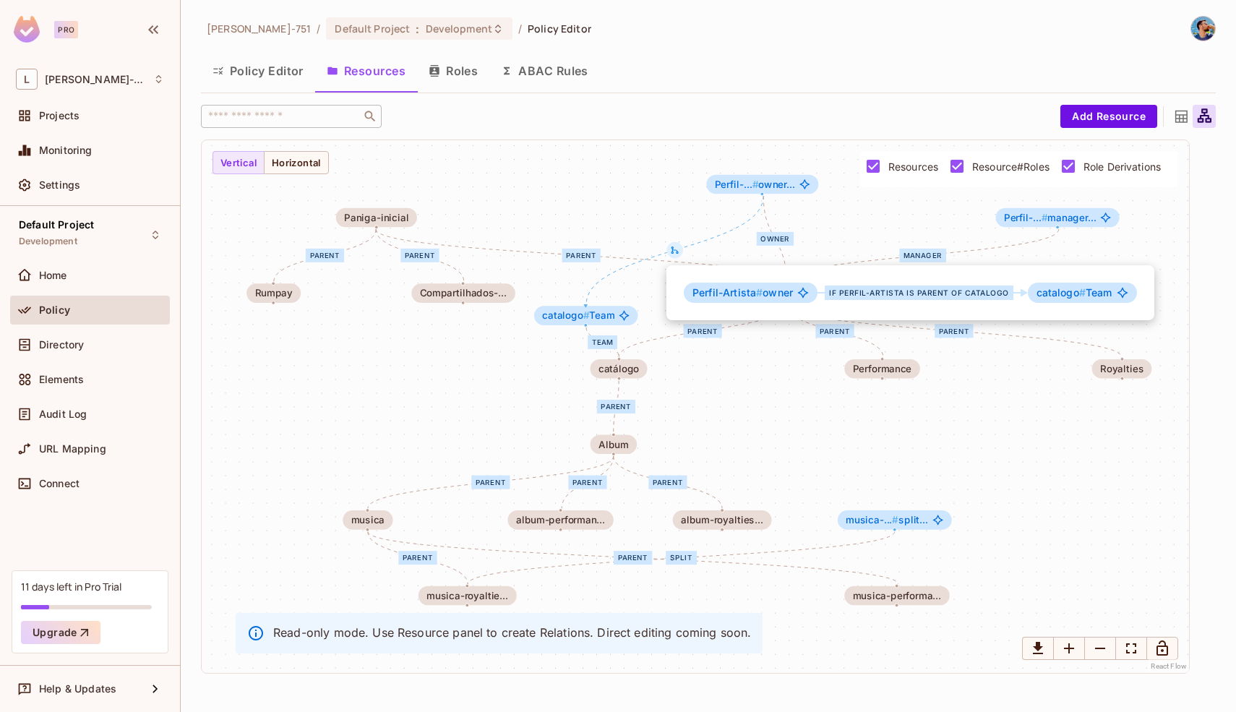
click at [673, 223] on div at bounding box center [618, 356] width 1236 height 712
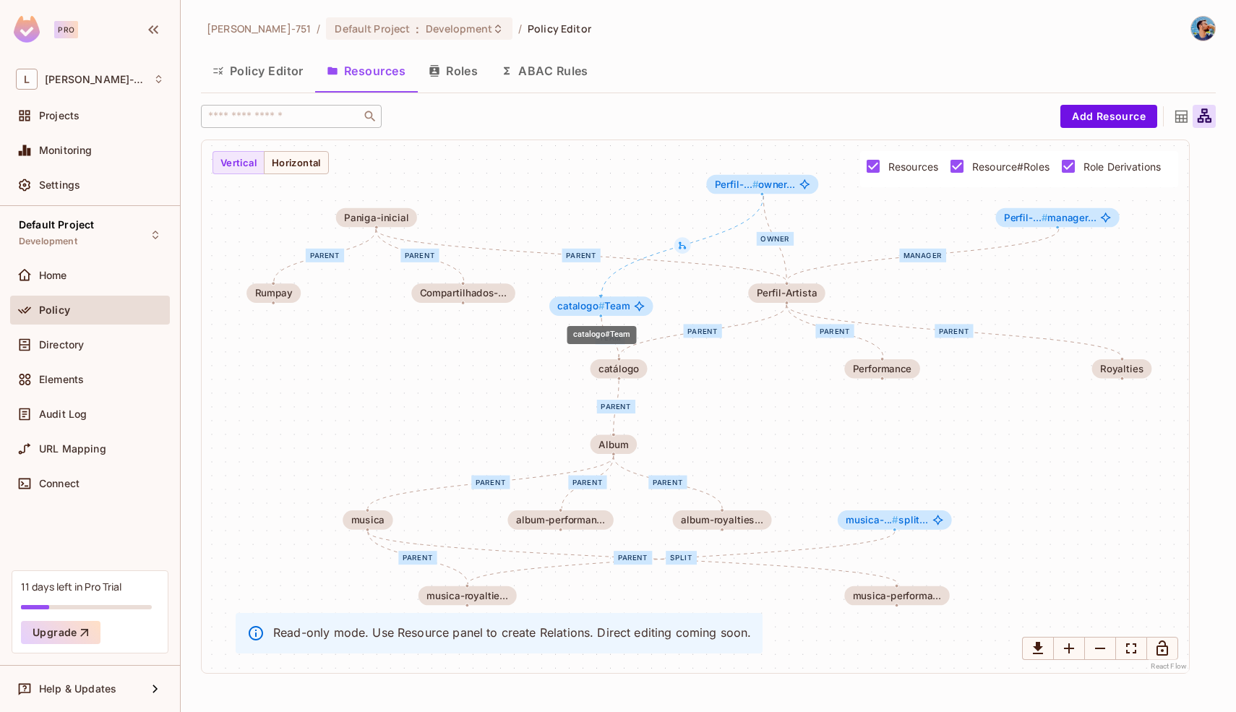
drag, startPoint x: 607, startPoint y: 322, endPoint x: 624, endPoint y: 313, distance: 19.1
click at [624, 313] on div "catalogo # Team" at bounding box center [601, 306] width 104 height 20
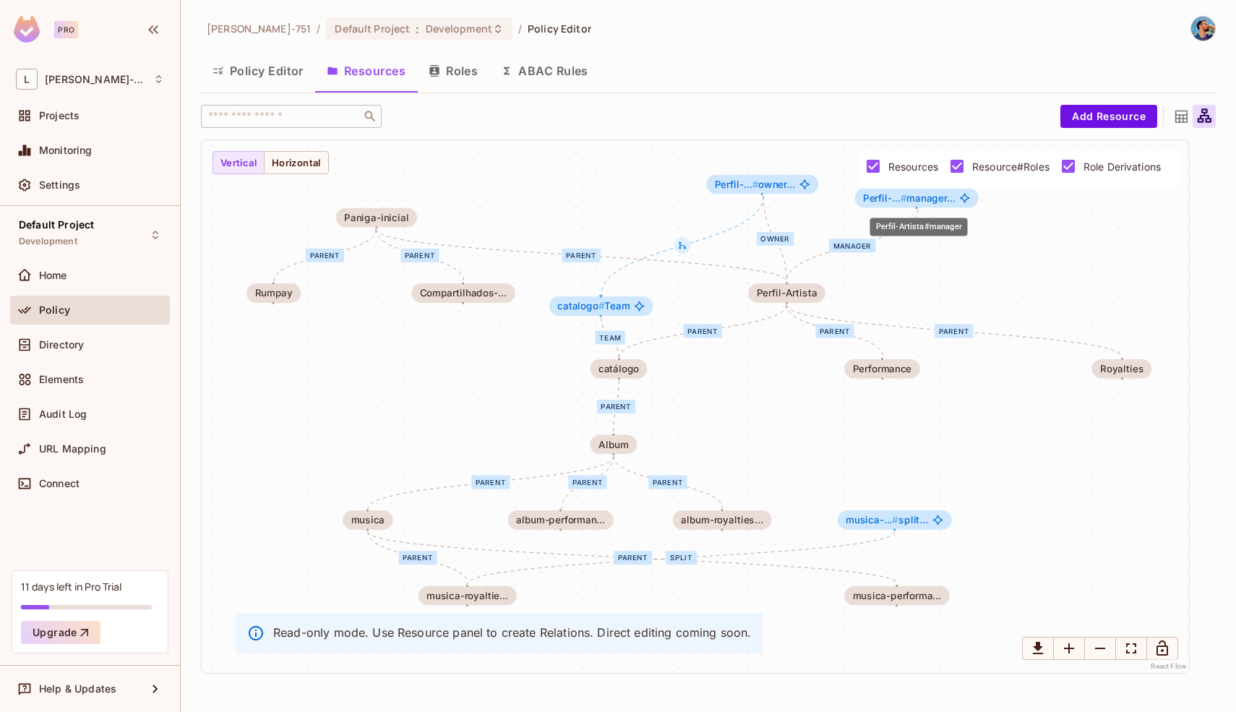
drag, startPoint x: 1048, startPoint y: 214, endPoint x: 907, endPoint y: 193, distance: 143.2
click at [907, 193] on span "Perfil-... # manager..." at bounding box center [909, 197] width 92 height 11
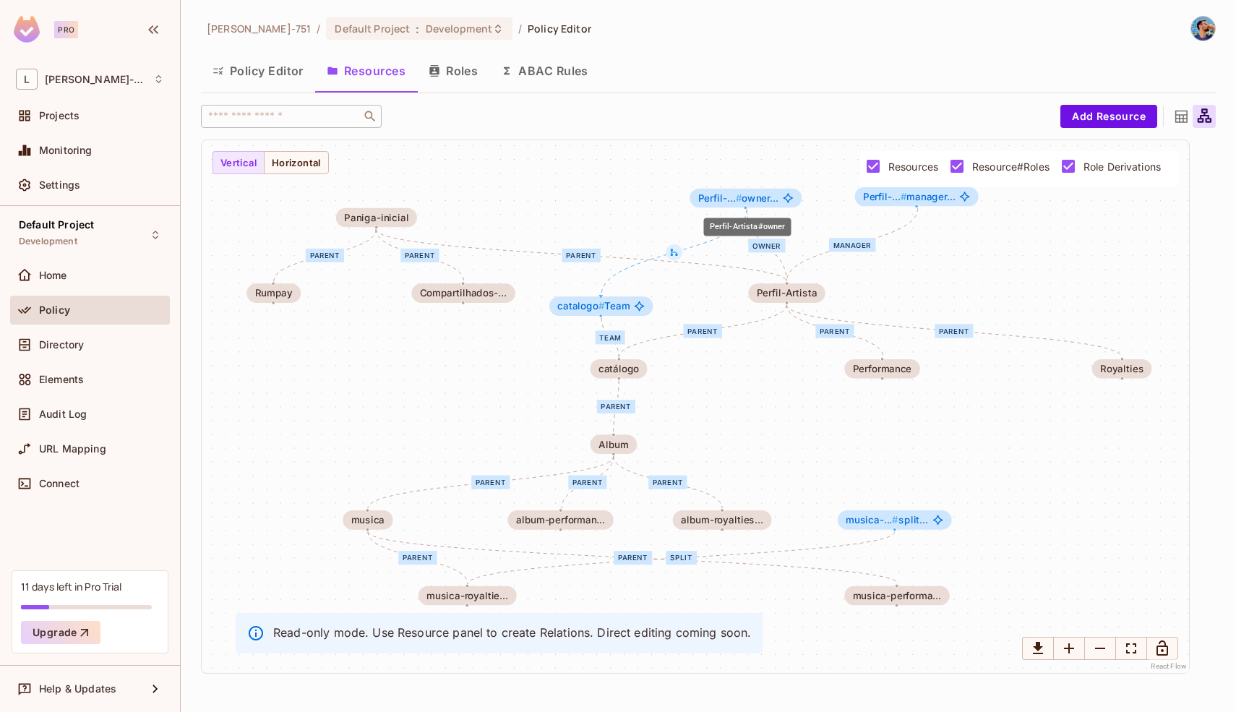
drag, startPoint x: 780, startPoint y: 186, endPoint x: 762, endPoint y: 199, distance: 22.1
click at [762, 199] on span "Perfil-... # owner..." at bounding box center [738, 197] width 80 height 11
click at [673, 254] on icon at bounding box center [673, 251] width 9 height 9
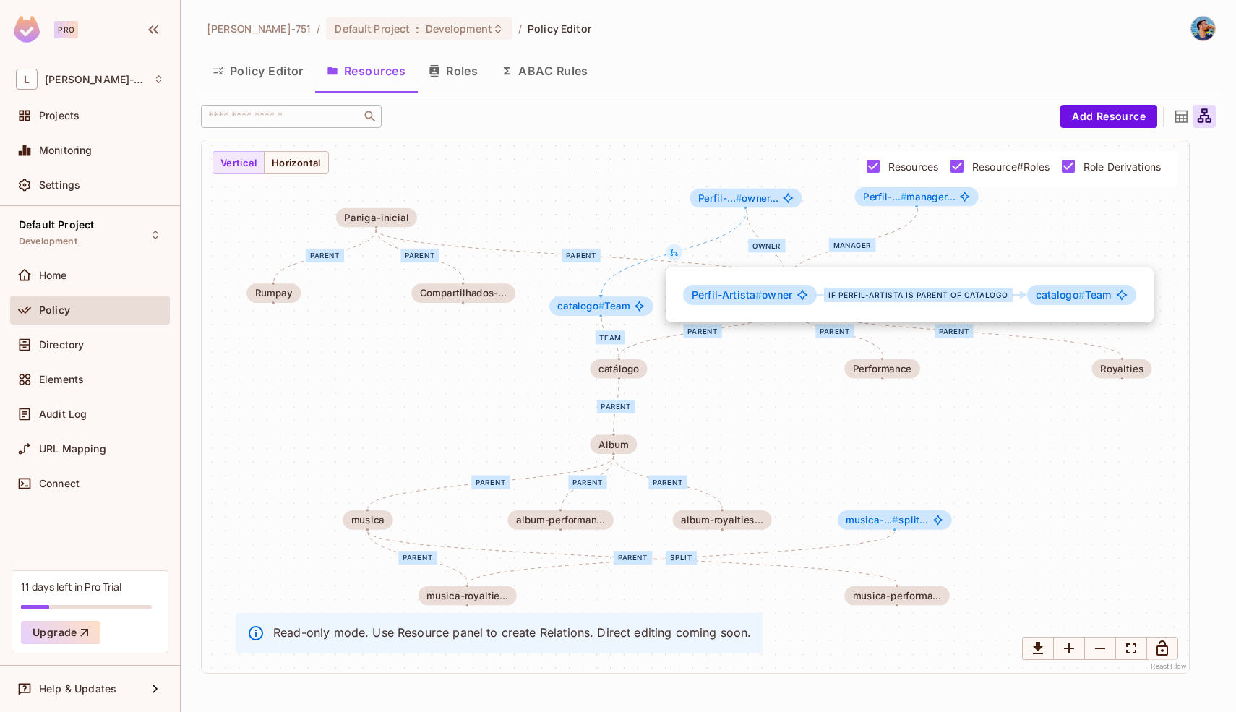
click at [912, 268] on div "Perfil-Artista # owner if Perfil-Artista is parent of catalogo catalogo # Team" at bounding box center [909, 294] width 488 height 55
click at [942, 241] on div at bounding box center [618, 356] width 1236 height 712
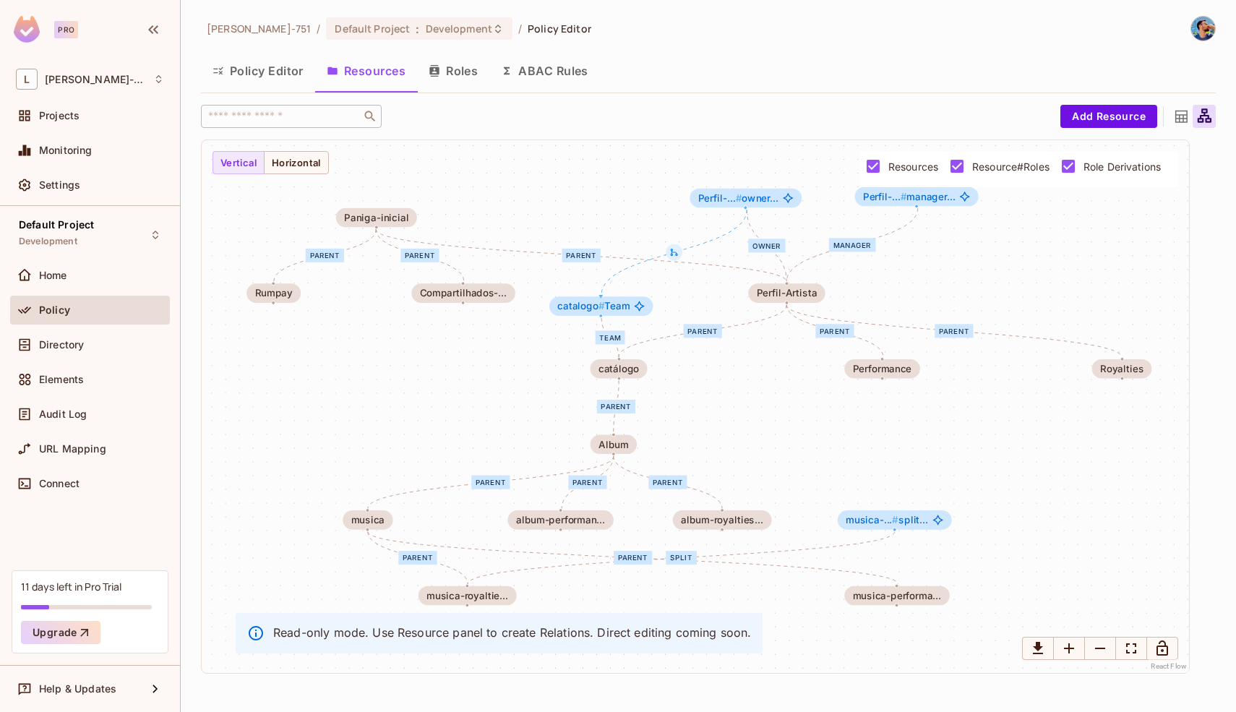
click at [453, 69] on button "Roles" at bounding box center [453, 71] width 72 height 36
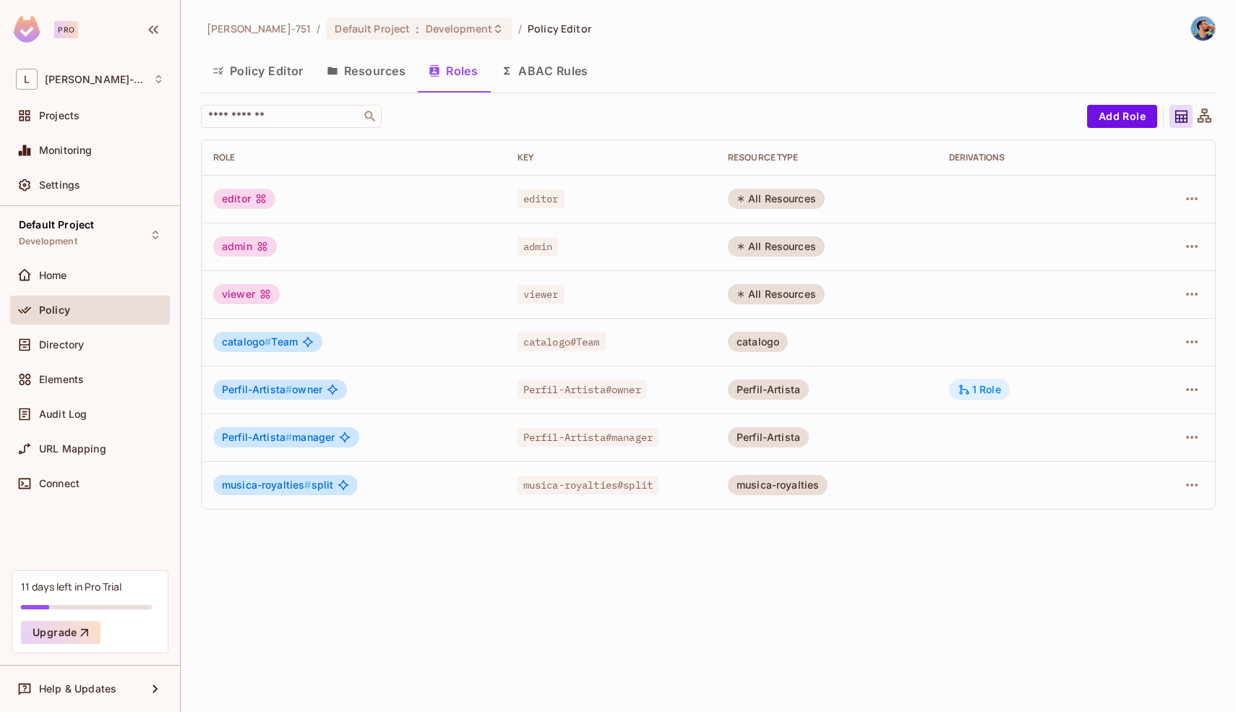
click at [986, 392] on div "1 Role" at bounding box center [978, 389] width 43 height 13
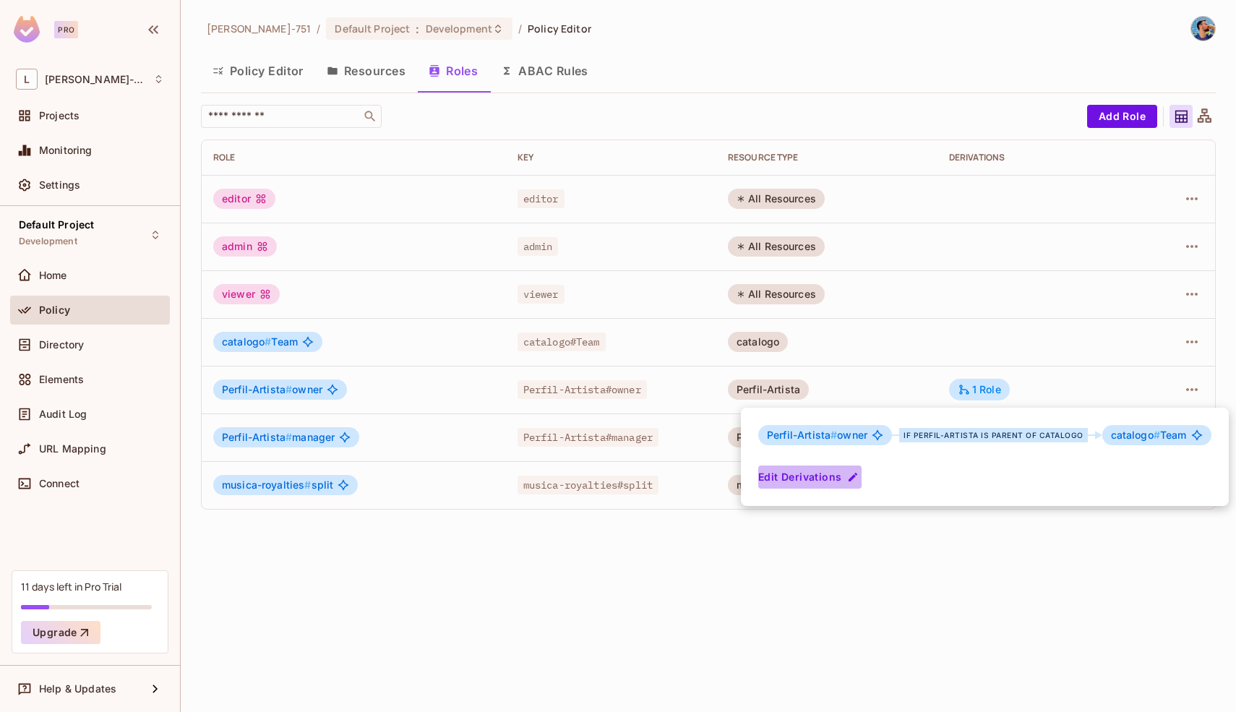
click at [842, 478] on button "Edit Derivations" at bounding box center [809, 476] width 103 height 23
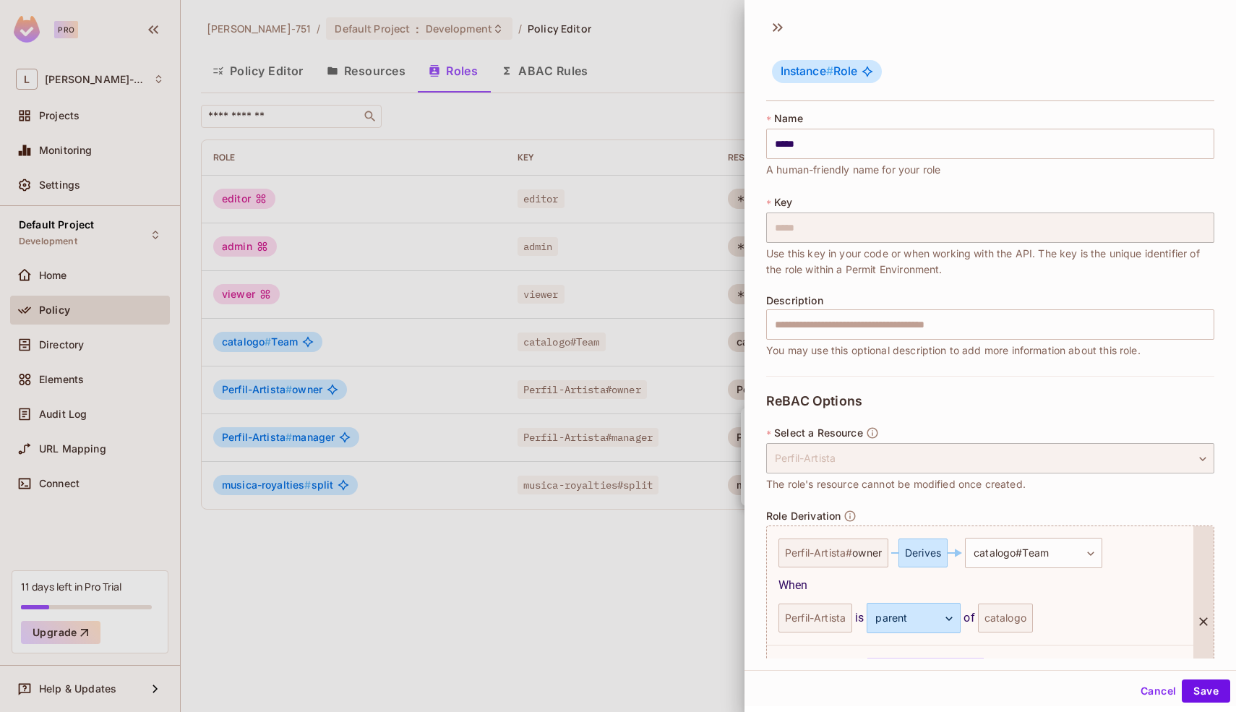
click at [1193, 612] on div at bounding box center [1203, 621] width 20 height 190
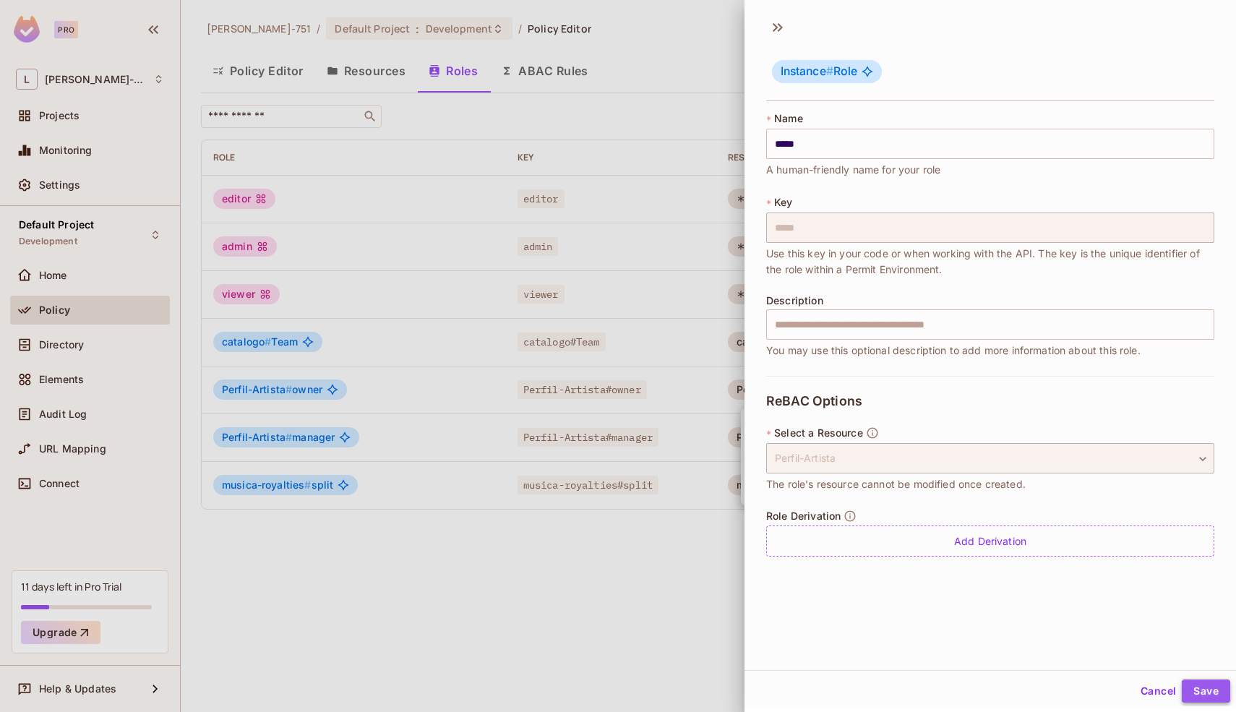
click at [1189, 686] on button "Save" at bounding box center [1205, 690] width 48 height 23
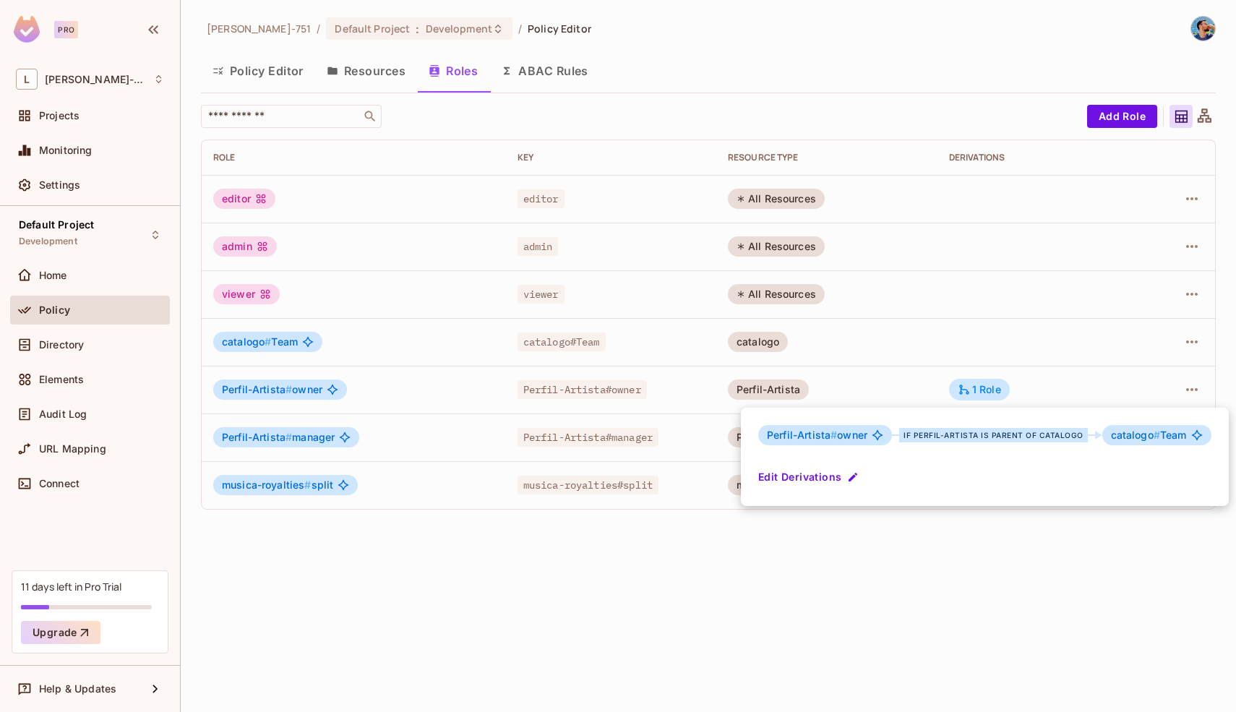
click at [756, 613] on div "[PERSON_NAME]-751 / Default Project : Development / Policy Editor Policy Editor…" at bounding box center [708, 356] width 1055 height 712
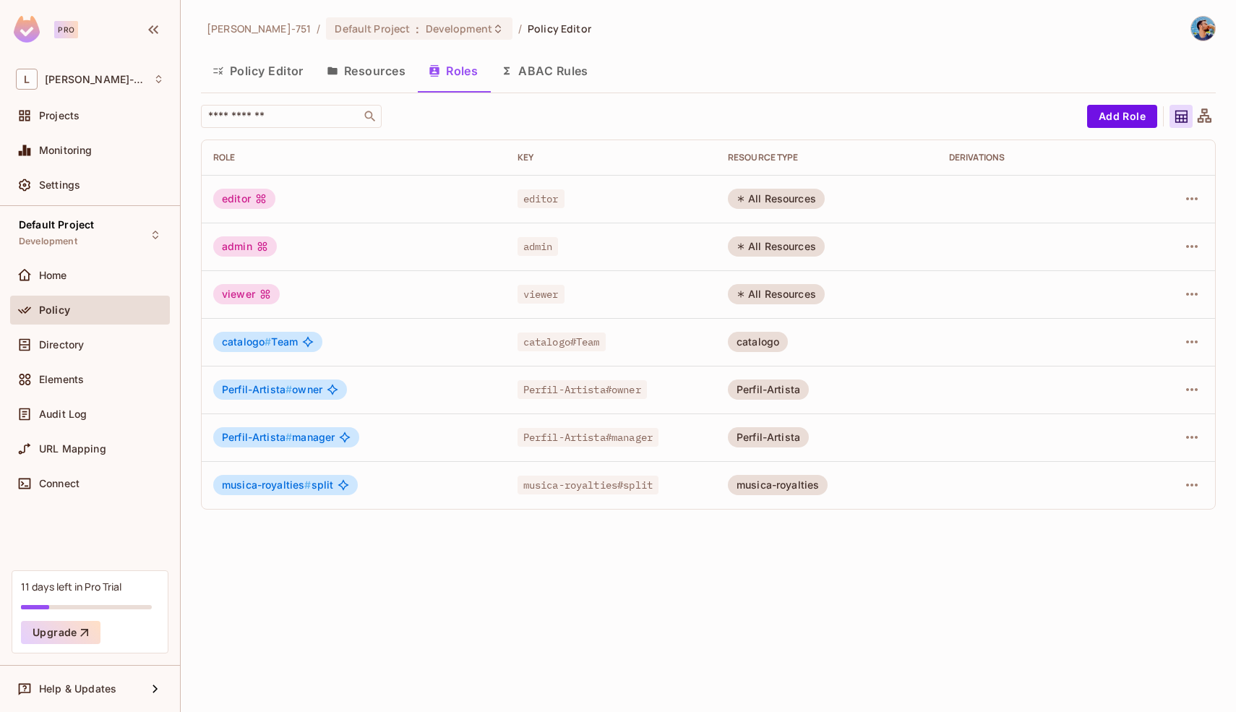
click at [1031, 336] on td at bounding box center [1034, 342] width 194 height 48
click at [1192, 340] on icon "button" at bounding box center [1191, 341] width 17 height 17
click at [1160, 376] on li "Edit Role" at bounding box center [1129, 375] width 128 height 32
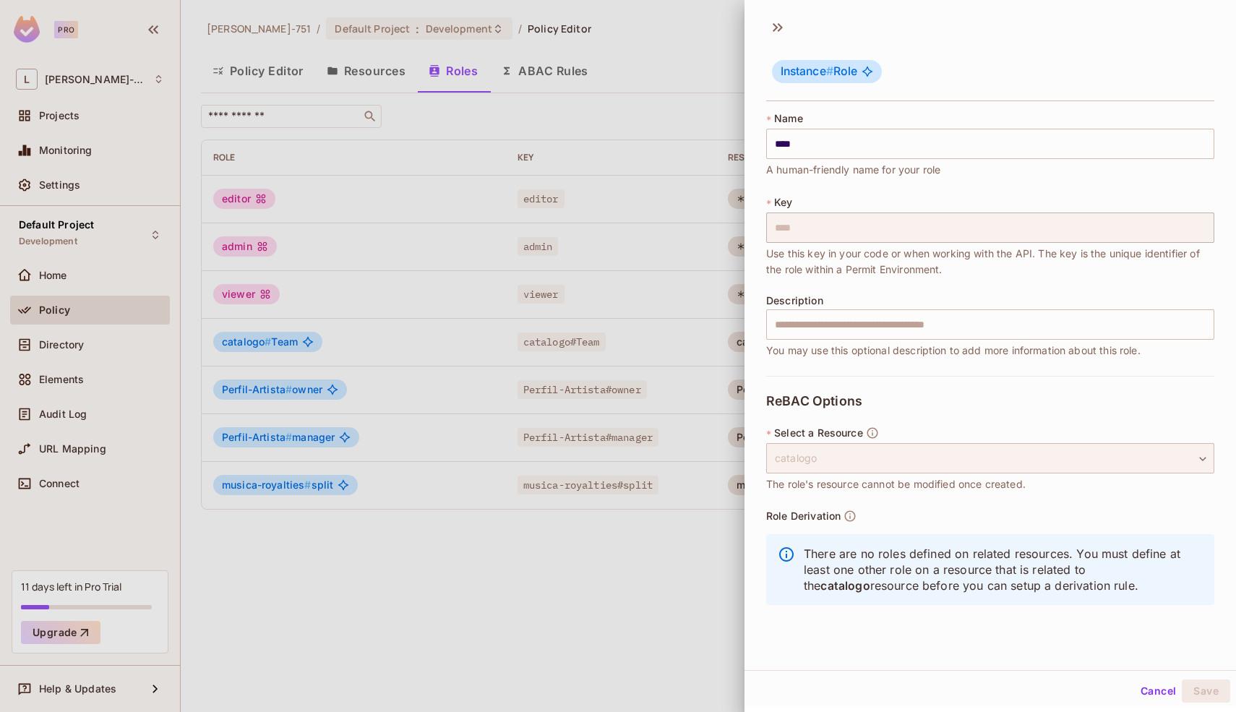
scroll to position [2, 0]
click at [883, 546] on p "There are no roles defined on related resources. You must define at least one o…" at bounding box center [1002, 567] width 399 height 48
click at [910, 549] on p "There are no roles defined on related resources. You must define at least one o…" at bounding box center [1002, 567] width 399 height 48
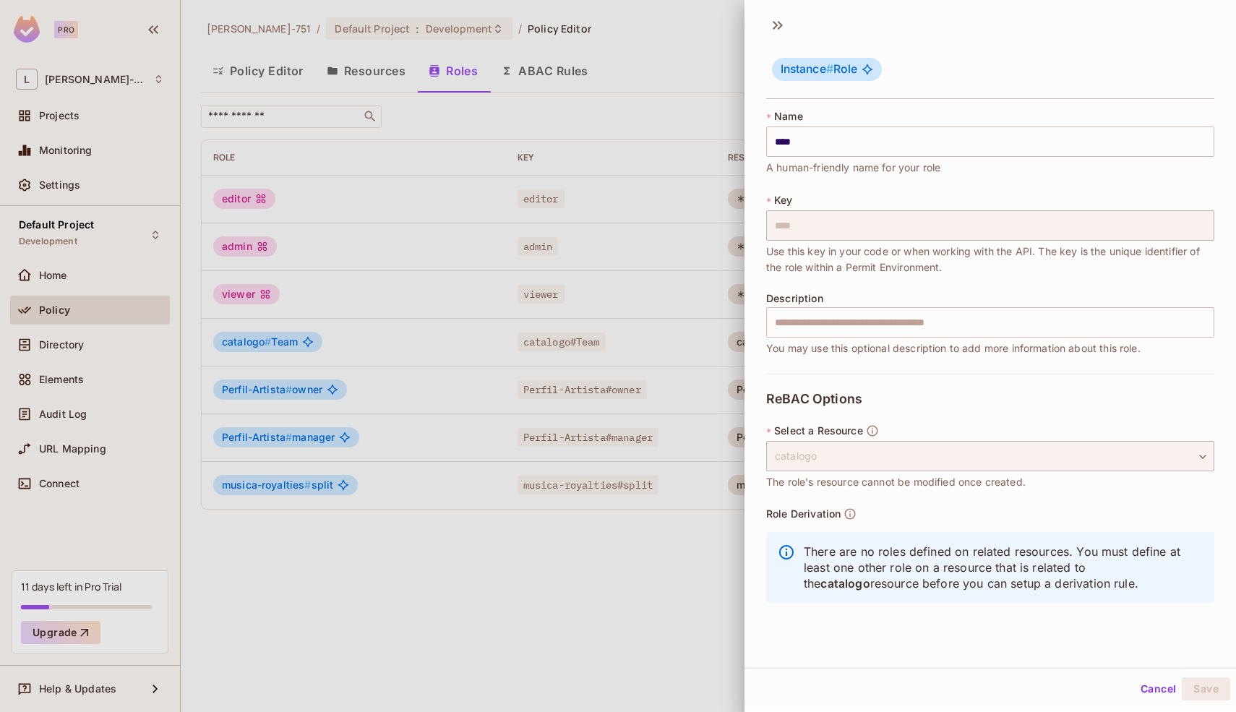
click at [1140, 681] on button "Cancel" at bounding box center [1157, 688] width 47 height 23
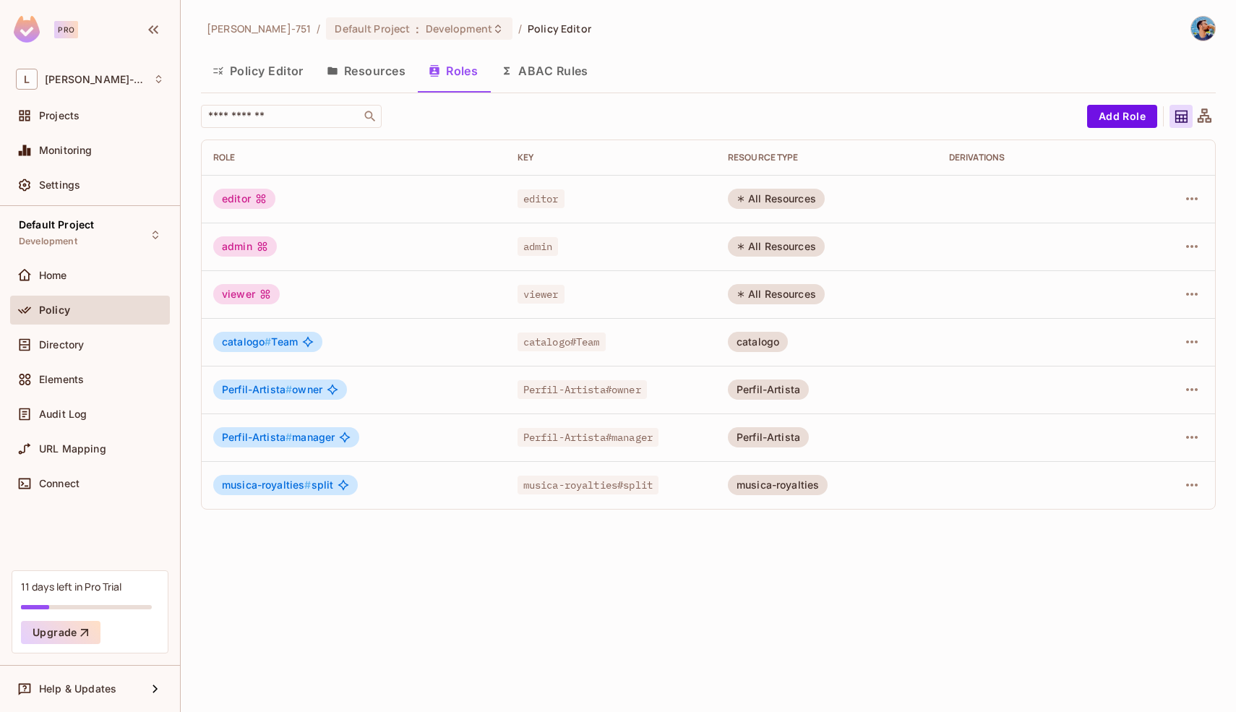
click at [741, 614] on div "[PERSON_NAME]-751 / Default Project : Development / Policy Editor Policy Editor…" at bounding box center [708, 356] width 1055 height 712
click at [388, 78] on button "Resources" at bounding box center [366, 71] width 102 height 36
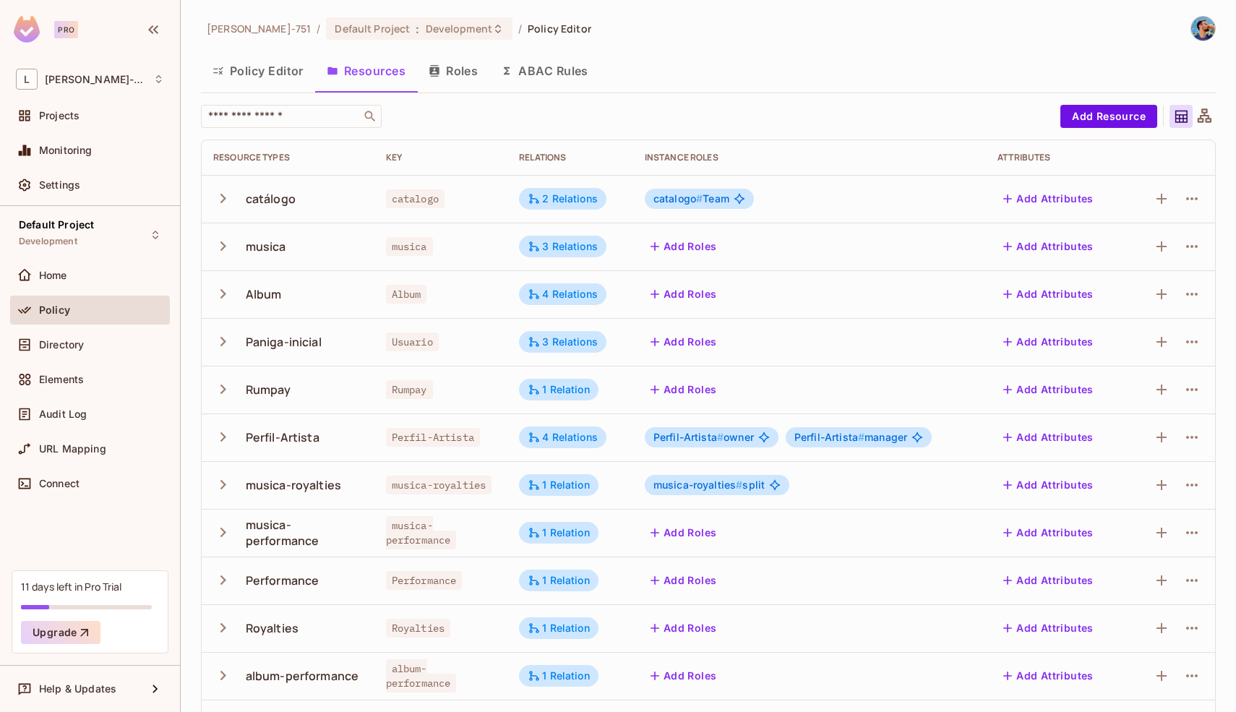
click at [457, 65] on button "Roles" at bounding box center [453, 71] width 72 height 36
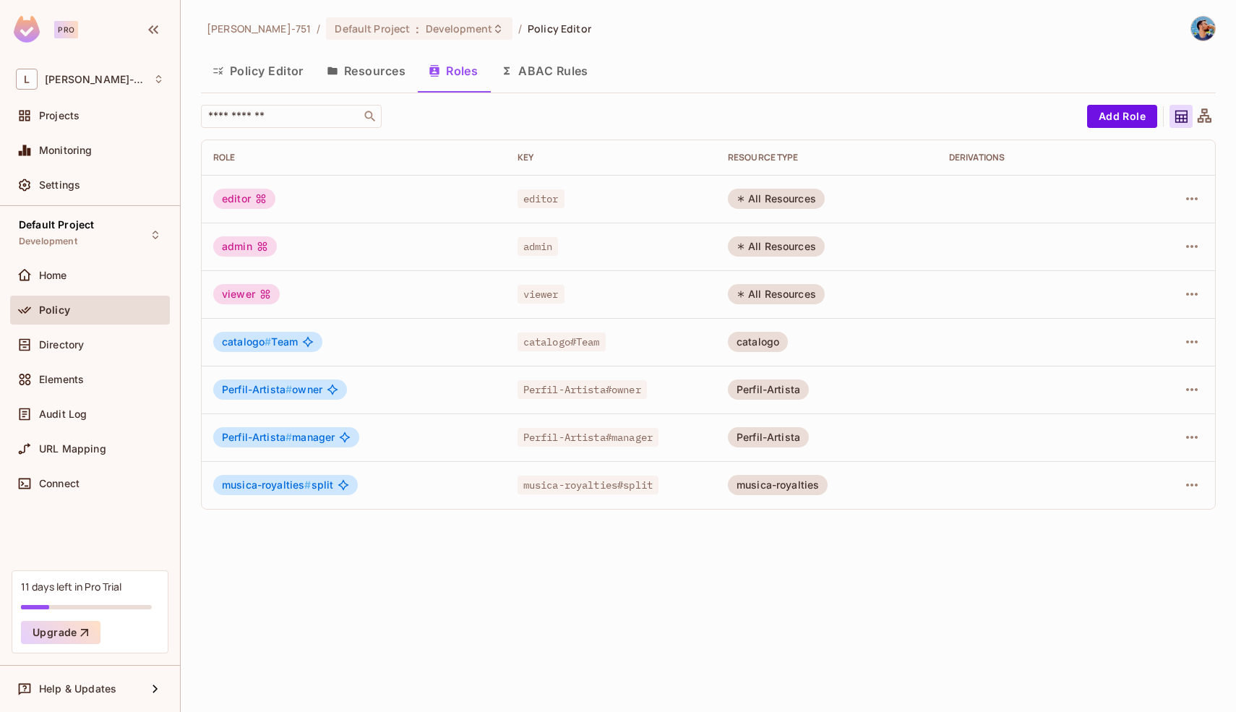
click at [376, 445] on div "Perfil-Artista # manager" at bounding box center [353, 437] width 281 height 20
click at [372, 483] on div "musica-royalties # split" at bounding box center [353, 485] width 281 height 20
click at [388, 76] on button "Resources" at bounding box center [366, 71] width 102 height 36
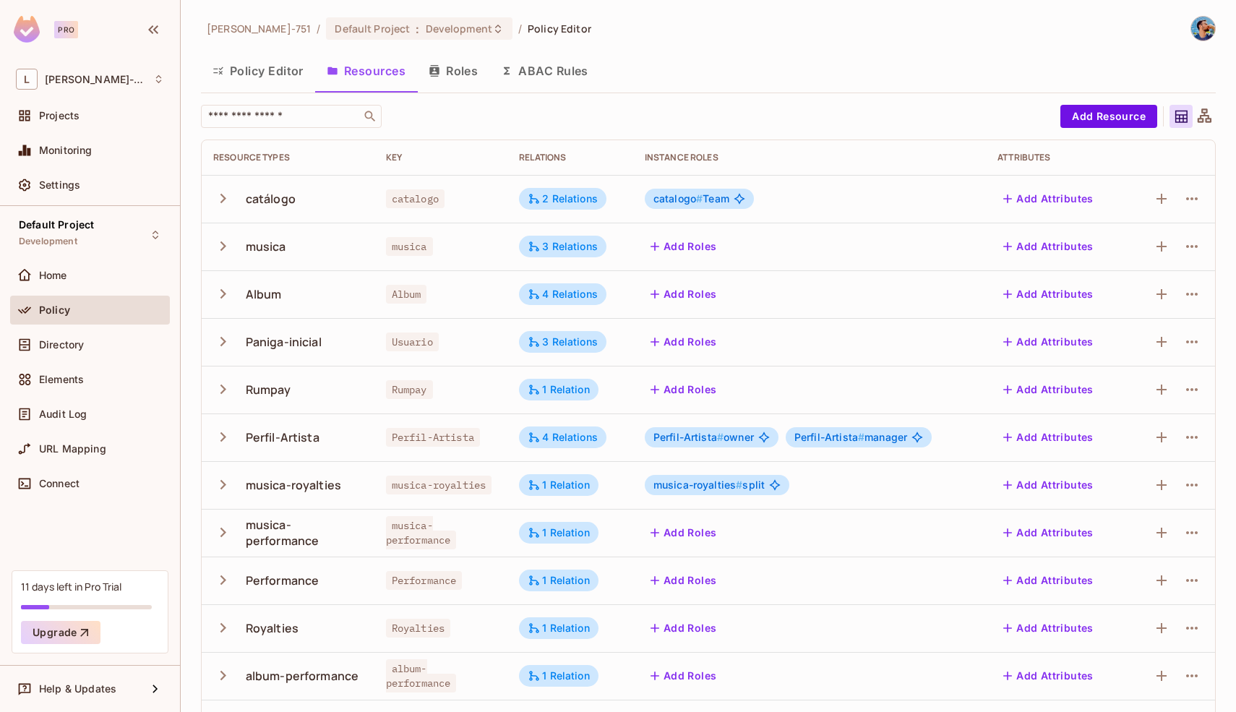
click at [532, 72] on button "ABAC Rules" at bounding box center [544, 71] width 111 height 36
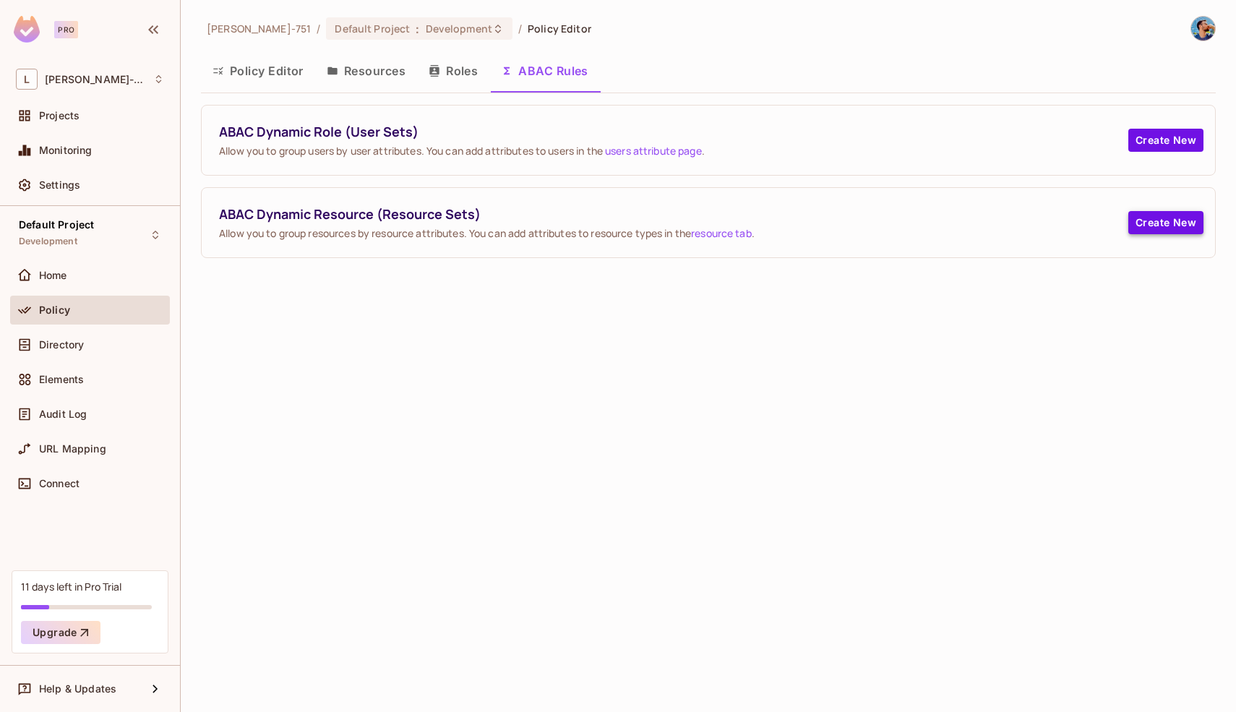
click at [1162, 229] on button "Create New" at bounding box center [1165, 222] width 75 height 23
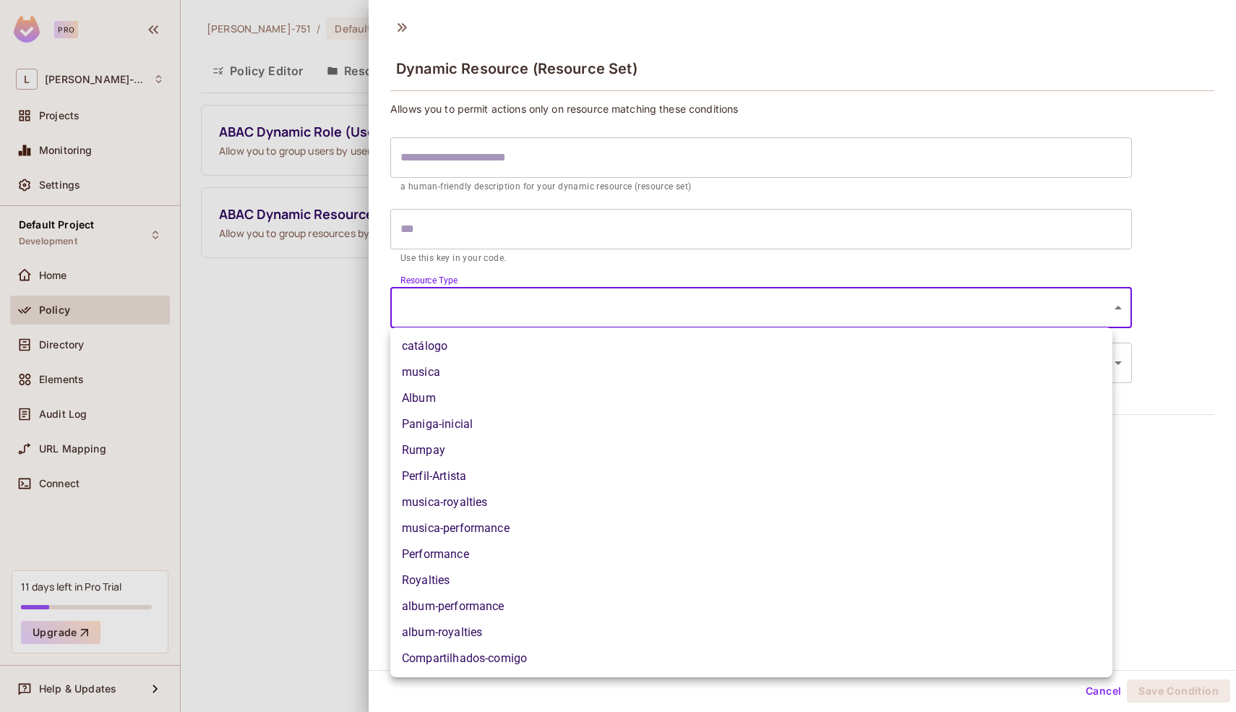
click at [522, 316] on body "Pro L [PERSON_NAME]-751 Projects Monitoring Settings Default Project Developmen…" at bounding box center [618, 356] width 1236 height 712
click at [524, 309] on div at bounding box center [618, 356] width 1236 height 712
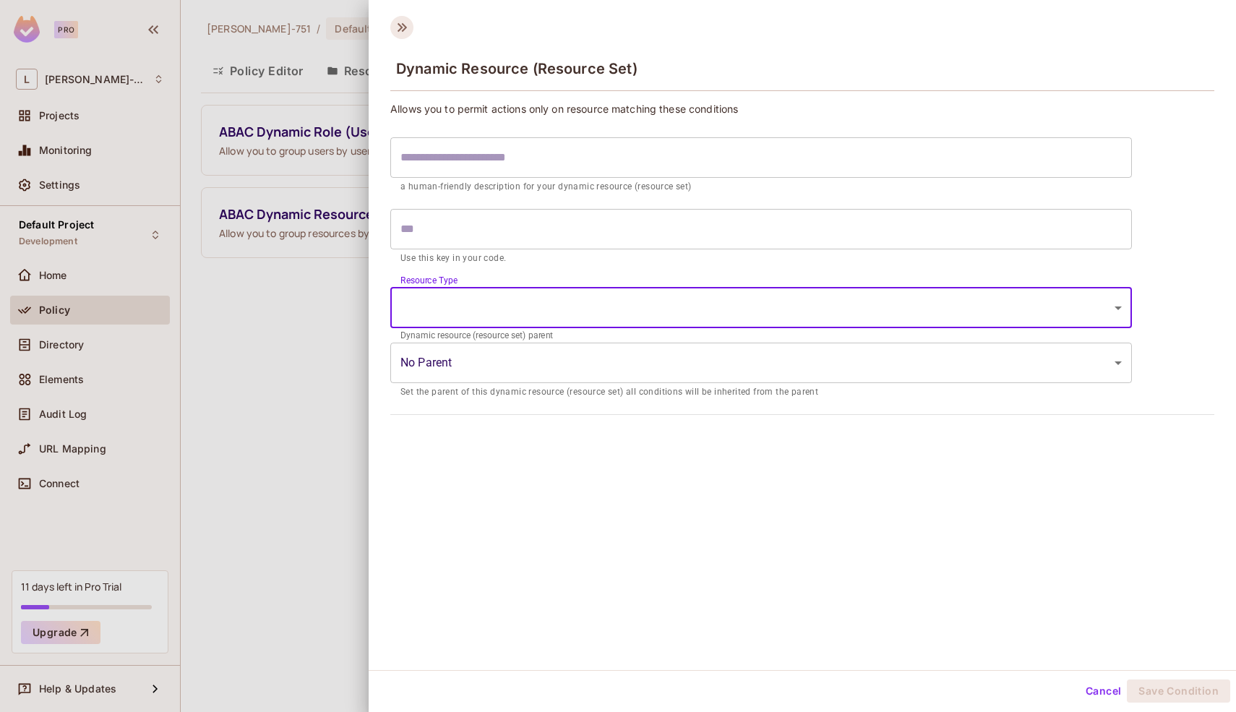
click at [406, 25] on icon at bounding box center [401, 27] width 23 height 23
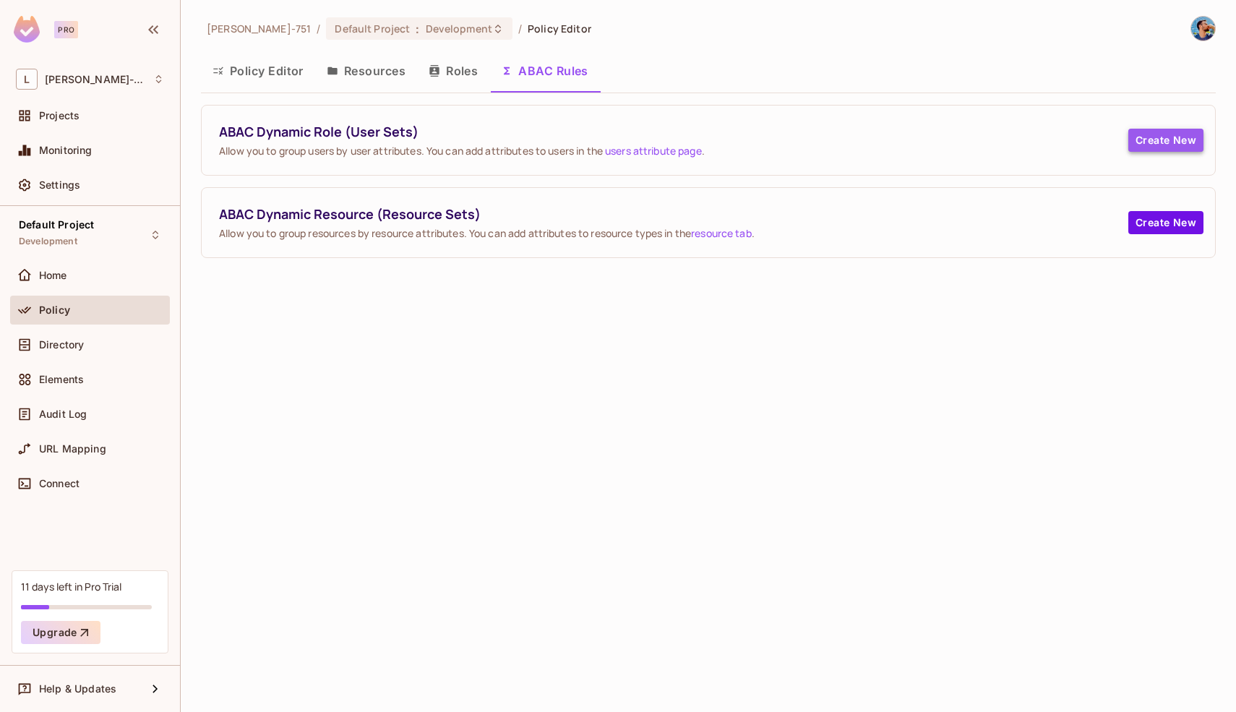
click at [1135, 137] on button "Create New" at bounding box center [1165, 140] width 75 height 23
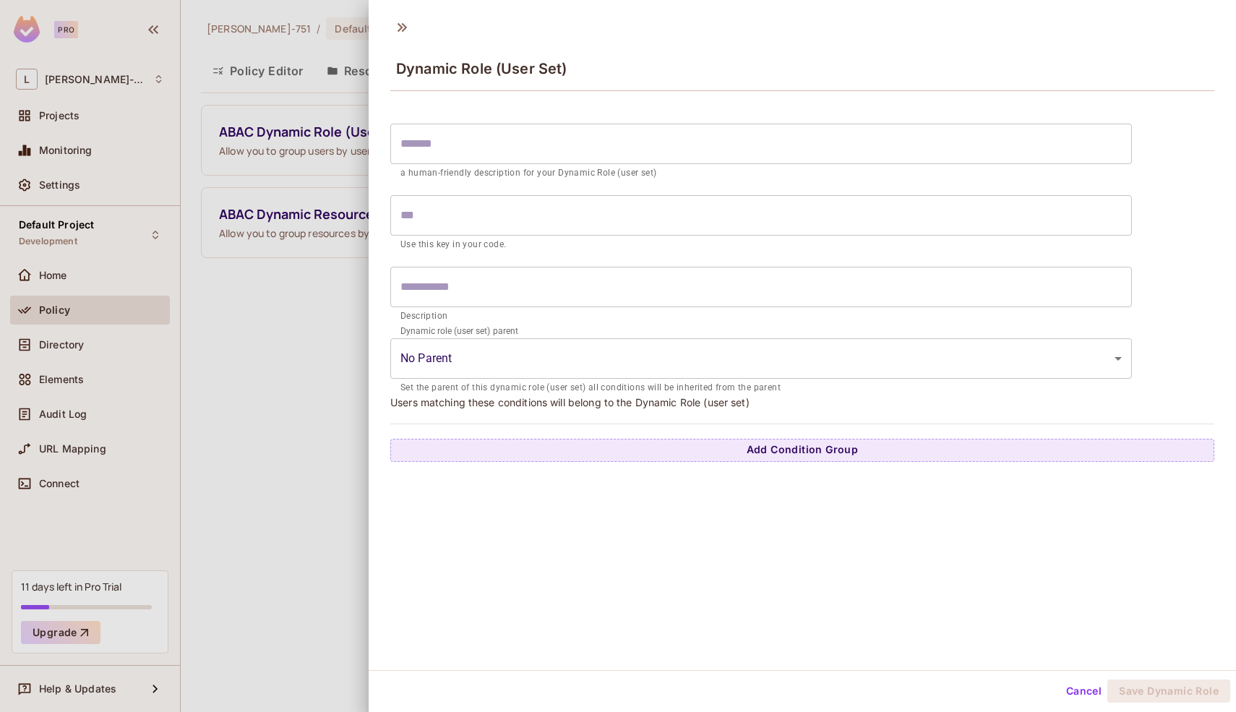
click at [573, 203] on input "text" at bounding box center [760, 215] width 741 height 40
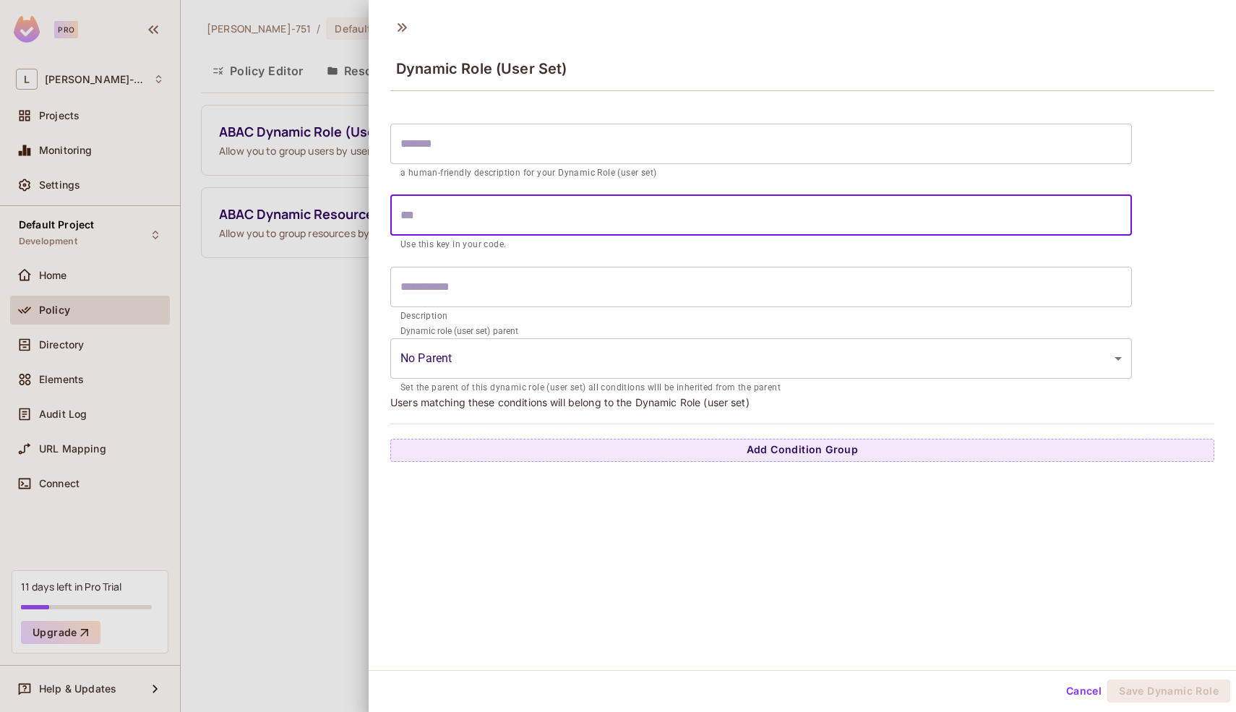
click at [503, 272] on input "text" at bounding box center [760, 287] width 741 height 40
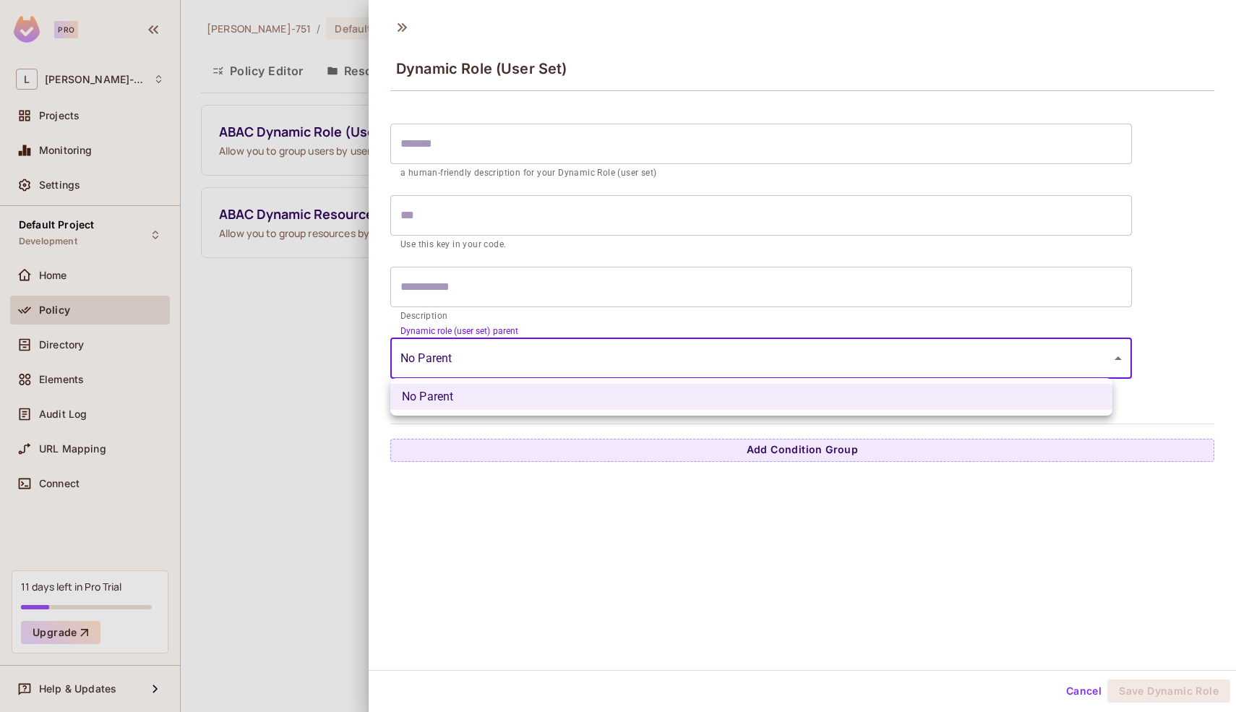
click at [470, 351] on body "Pro L [PERSON_NAME]-751 Projects Monitoring Settings Default Project Developmen…" at bounding box center [618, 356] width 1236 height 712
click at [470, 351] on div at bounding box center [618, 356] width 1236 height 712
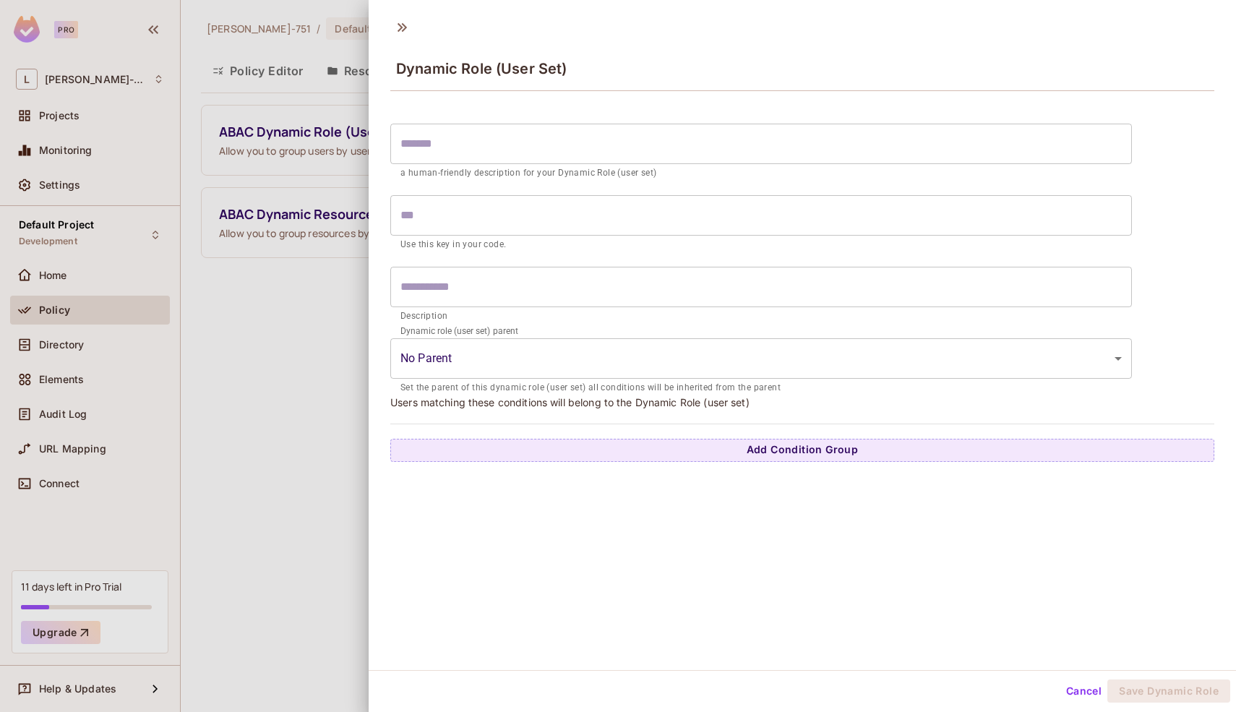
click at [265, 378] on div at bounding box center [618, 356] width 1236 height 712
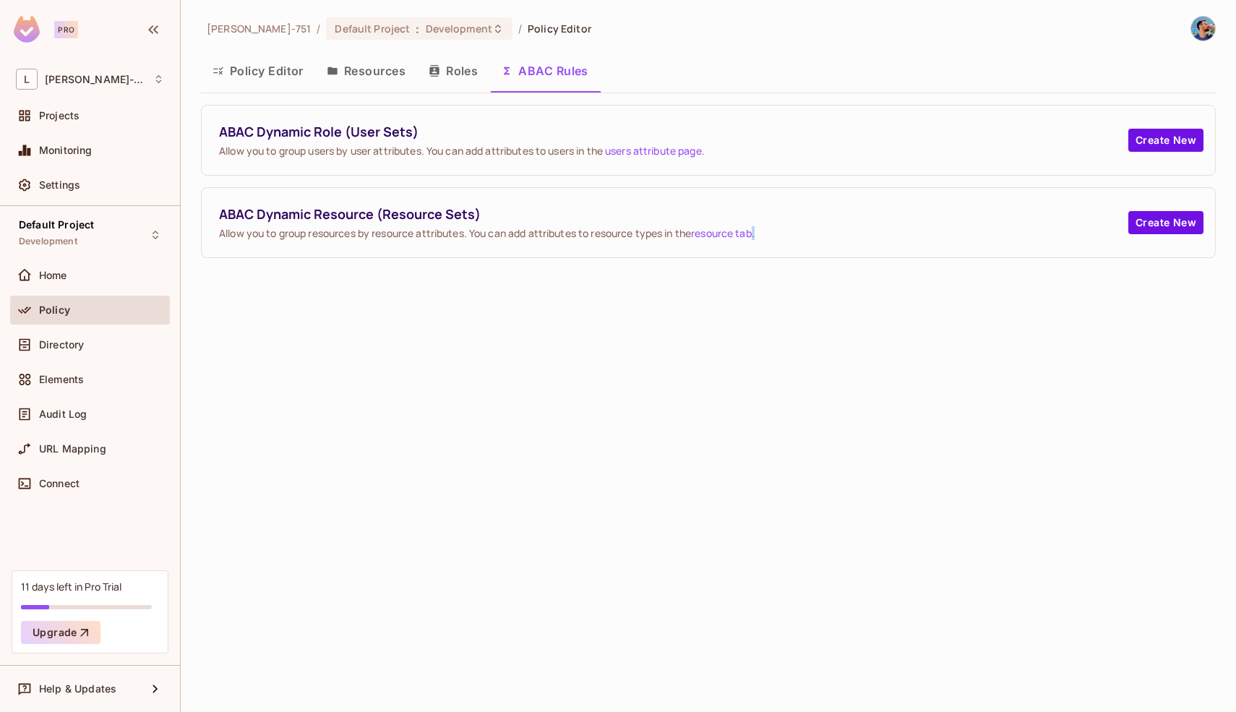
click at [265, 378] on div "[PERSON_NAME]-751 / Default Project : Development / Policy Editor Policy Editor…" at bounding box center [708, 356] width 1055 height 712
click at [447, 58] on button "Roles" at bounding box center [453, 71] width 72 height 36
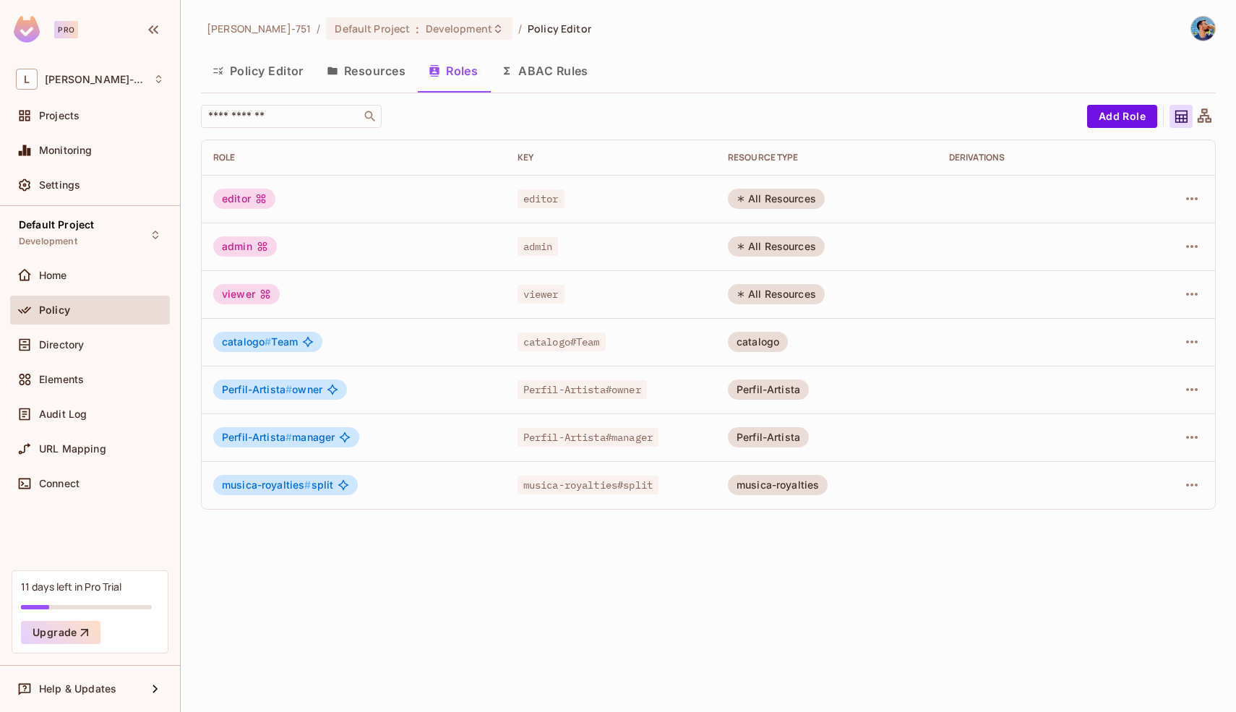
click at [351, 87] on button "Resources" at bounding box center [366, 71] width 102 height 36
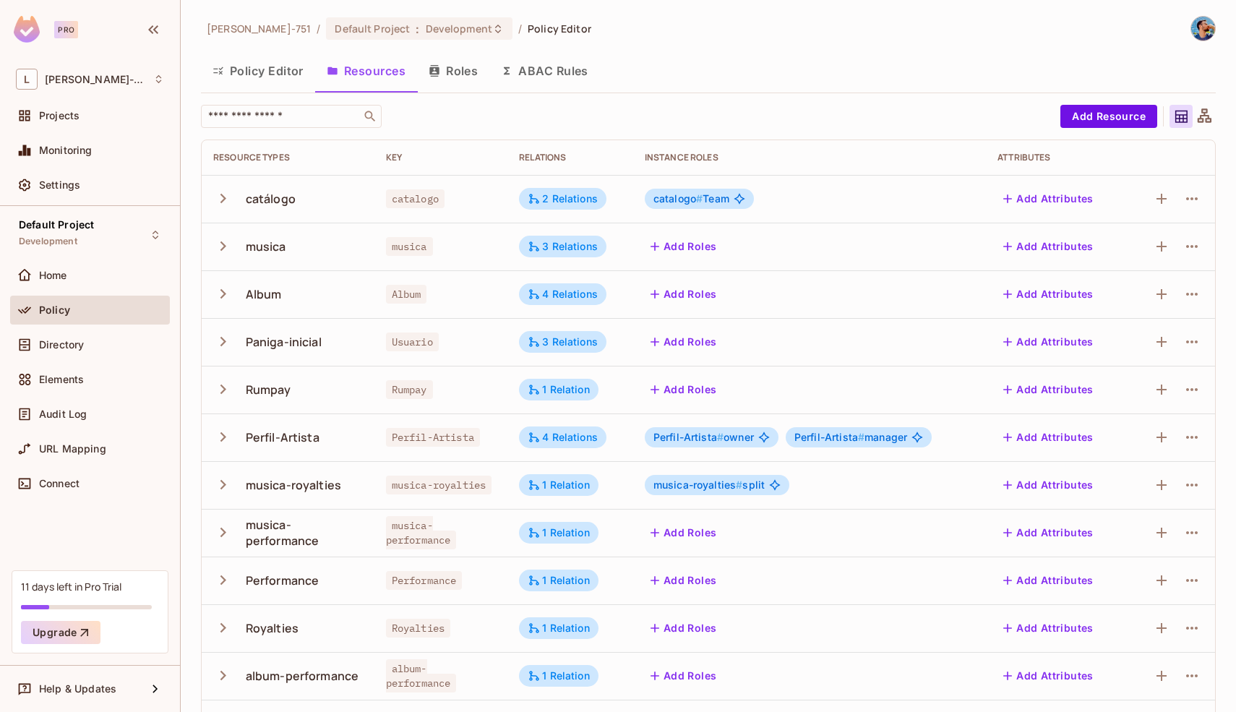
click at [270, 74] on button "Policy Editor" at bounding box center [258, 71] width 114 height 36
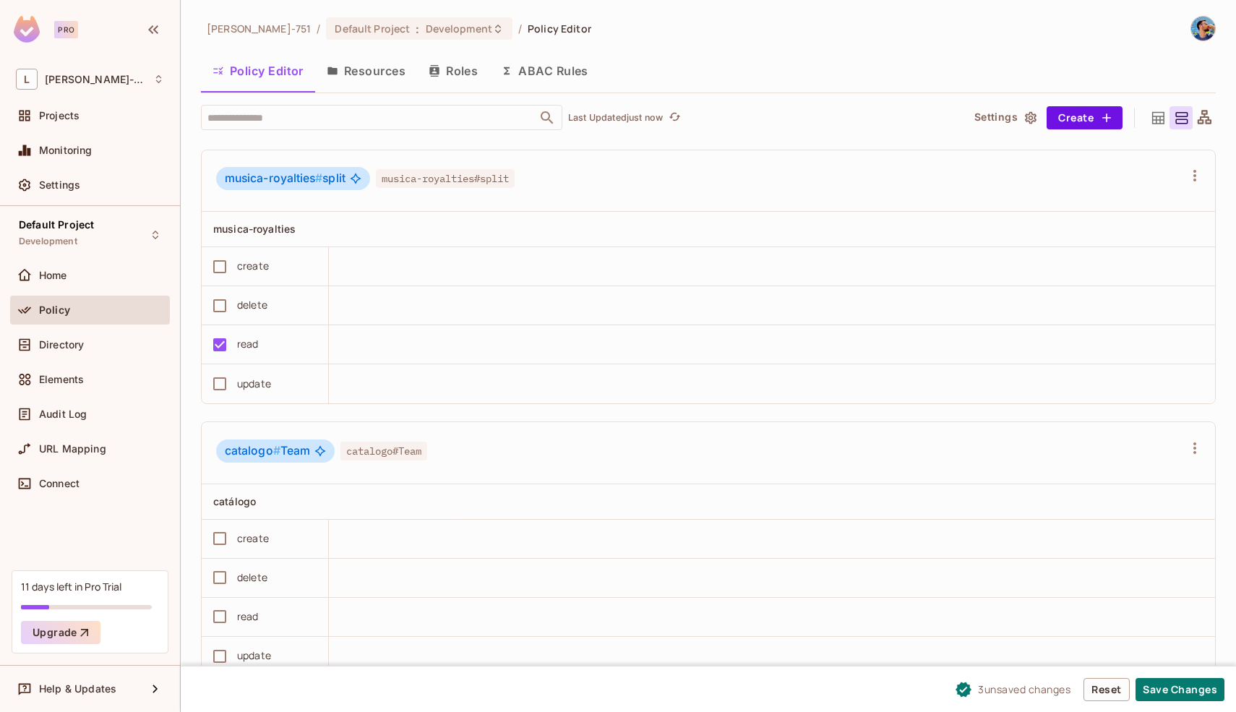
scroll to position [1, 0]
click at [1158, 686] on button "Save Changes" at bounding box center [1179, 689] width 89 height 23
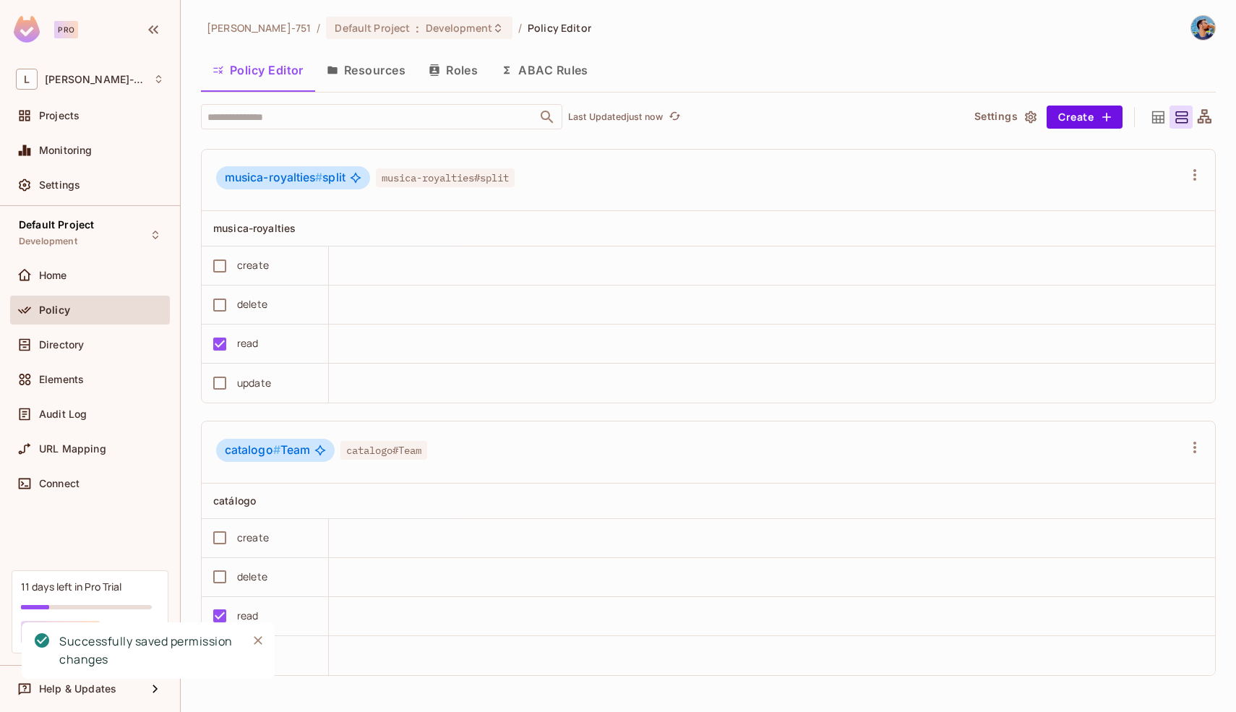
click at [444, 66] on button "Roles" at bounding box center [453, 70] width 72 height 36
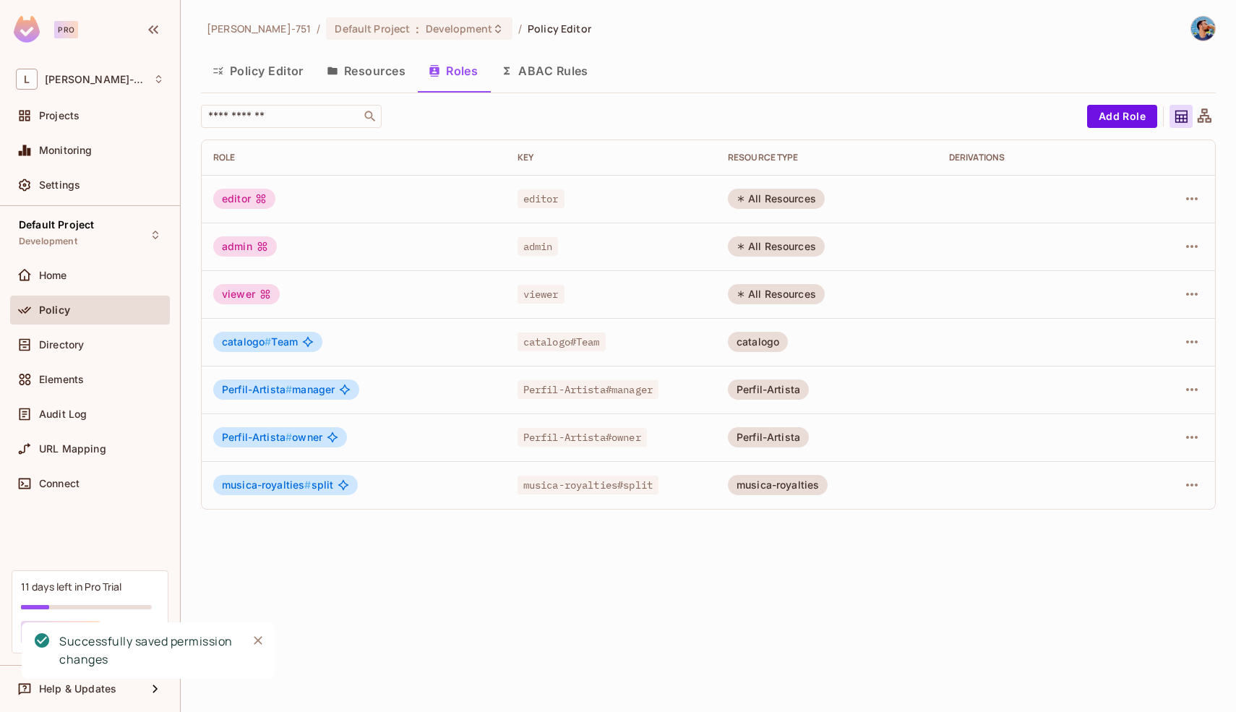
click at [405, 73] on button "Resources" at bounding box center [366, 71] width 102 height 36
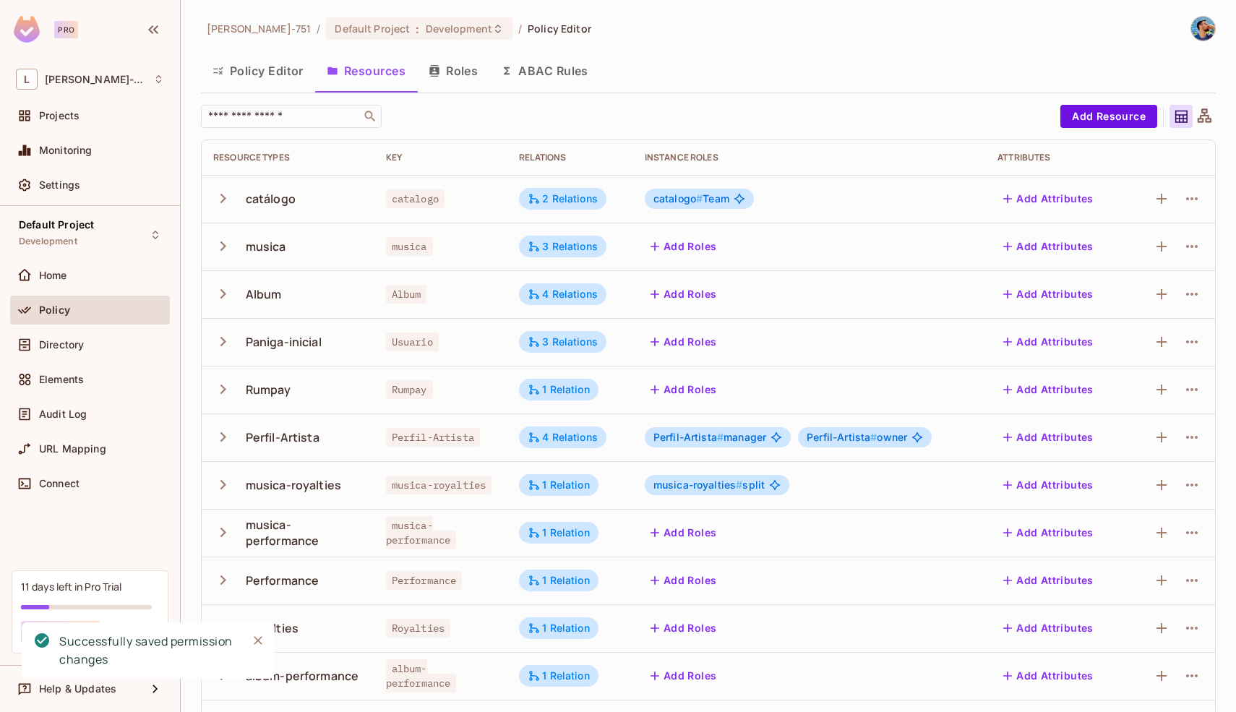
click at [1212, 125] on div "[PERSON_NAME]-751 / Default Project : Development / Policy Editor Policy Editor…" at bounding box center [708, 356] width 1055 height 712
click at [1205, 125] on div "[PERSON_NAME]-751 / Default Project : Development / Policy Editor Policy Editor…" at bounding box center [708, 356] width 1055 height 712
click at [1197, 116] on icon at bounding box center [1204, 115] width 14 height 14
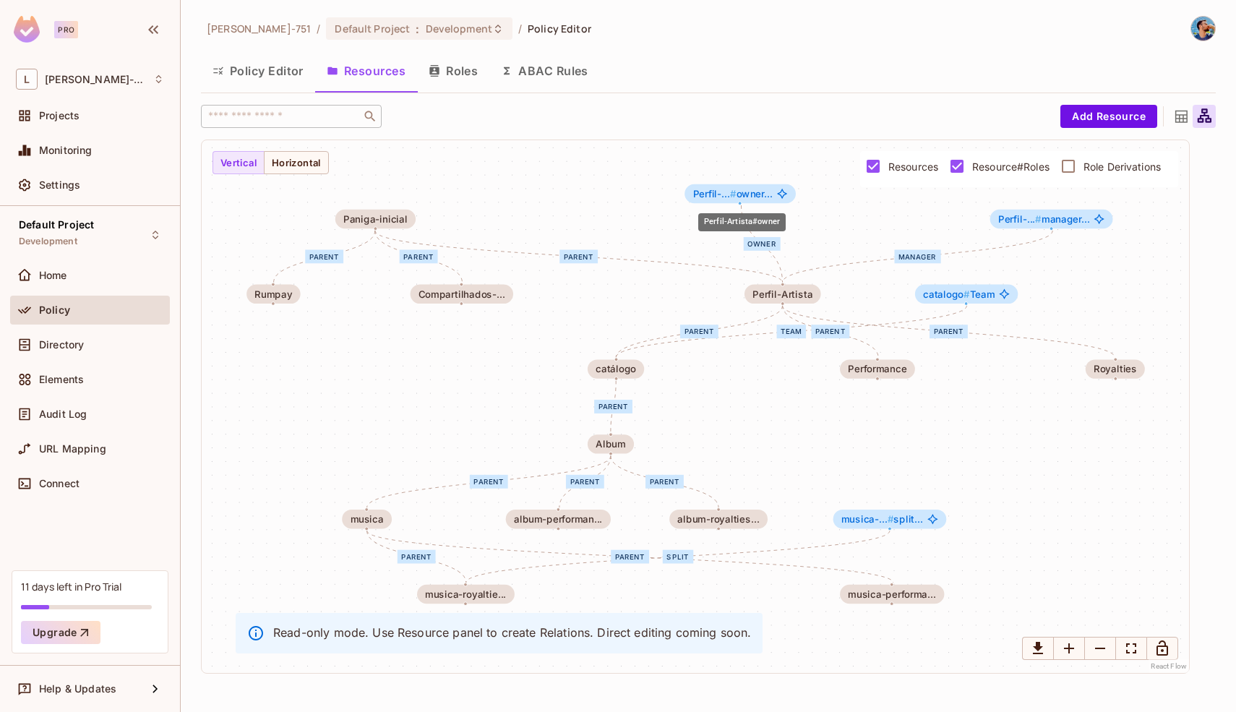
drag, startPoint x: 878, startPoint y: 223, endPoint x: 735, endPoint y: 199, distance: 144.9
click at [736, 198] on span "Perfil-... # owner..." at bounding box center [732, 193] width 79 height 11
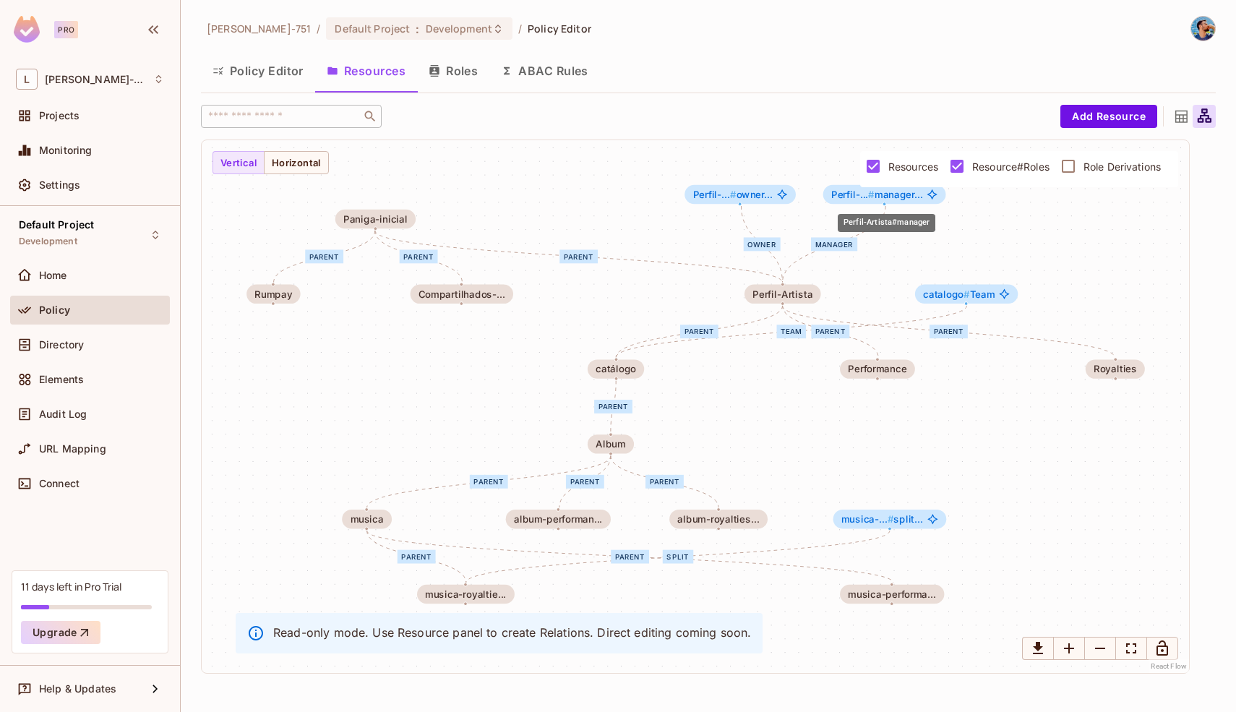
drag, startPoint x: 1012, startPoint y: 217, endPoint x: 843, endPoint y: 193, distance: 170.9
click at [843, 193] on span "Perfil-... #" at bounding box center [852, 195] width 43 height 12
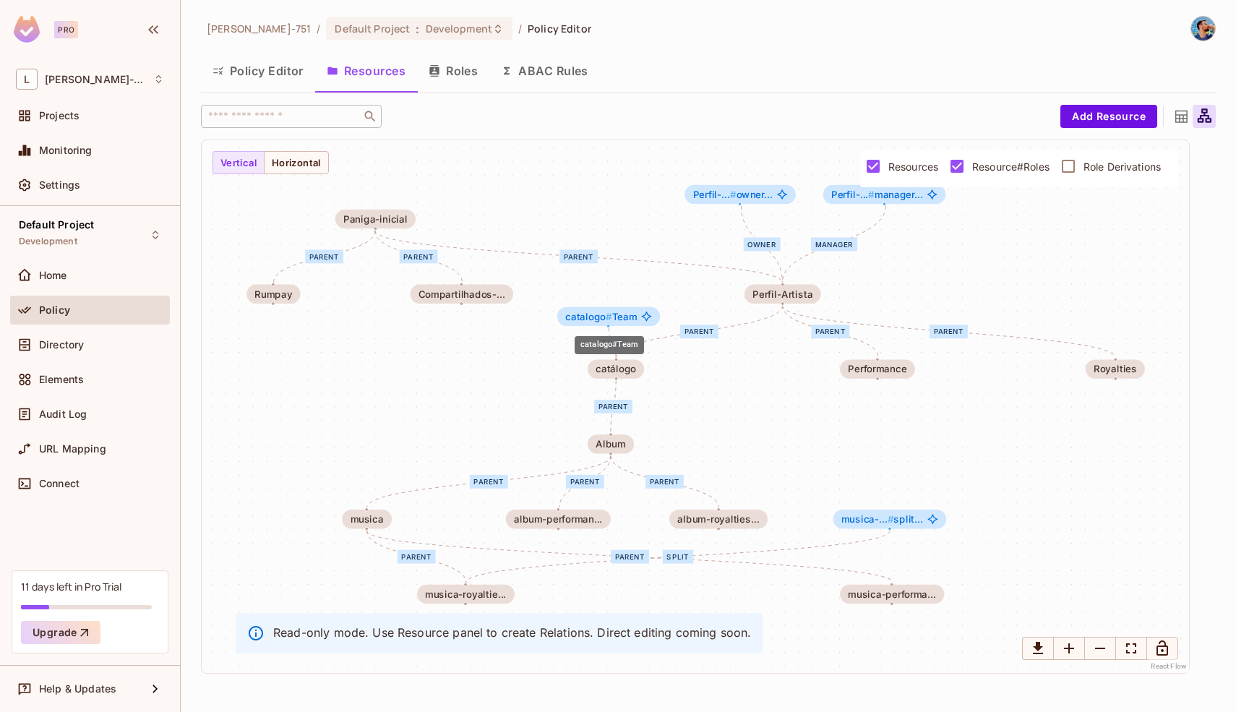
drag, startPoint x: 947, startPoint y: 298, endPoint x: 587, endPoint y: 320, distance: 360.5
click at [587, 320] on span "catalogo #" at bounding box center [588, 316] width 47 height 12
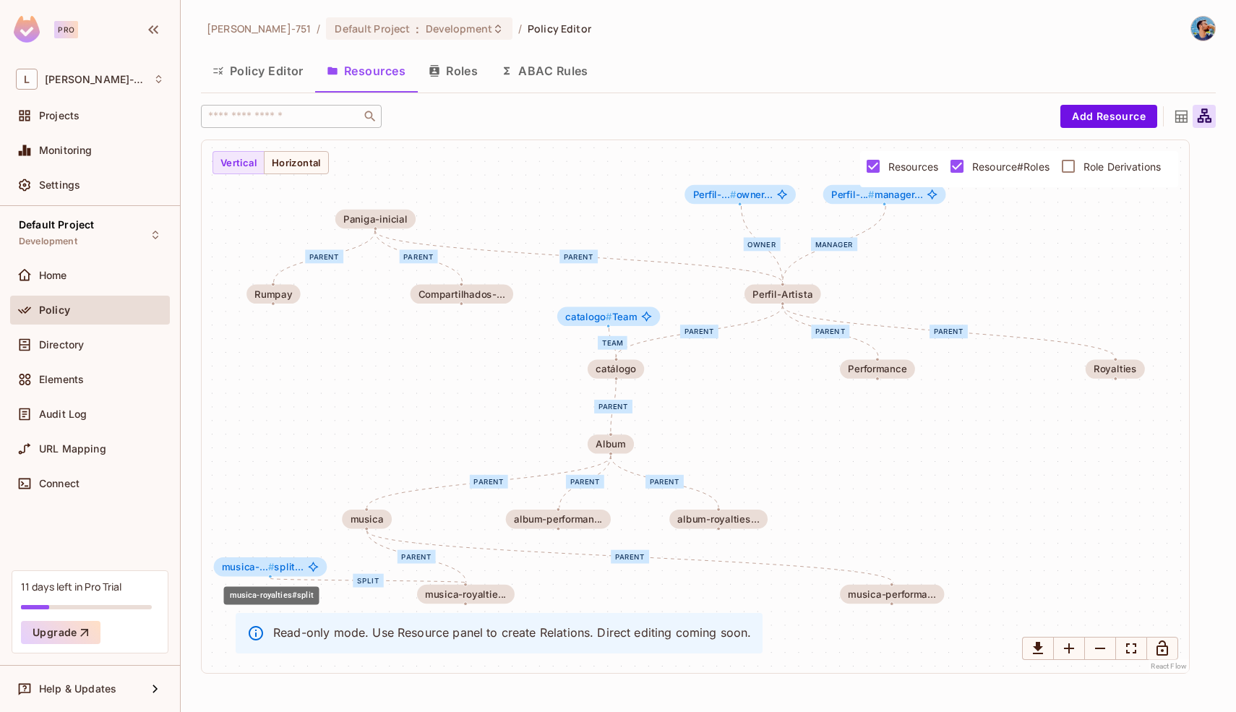
drag, startPoint x: 874, startPoint y: 525, endPoint x: 254, endPoint y: 571, distance: 621.6
click at [254, 572] on div "musica-... # split..." at bounding box center [270, 566] width 113 height 19
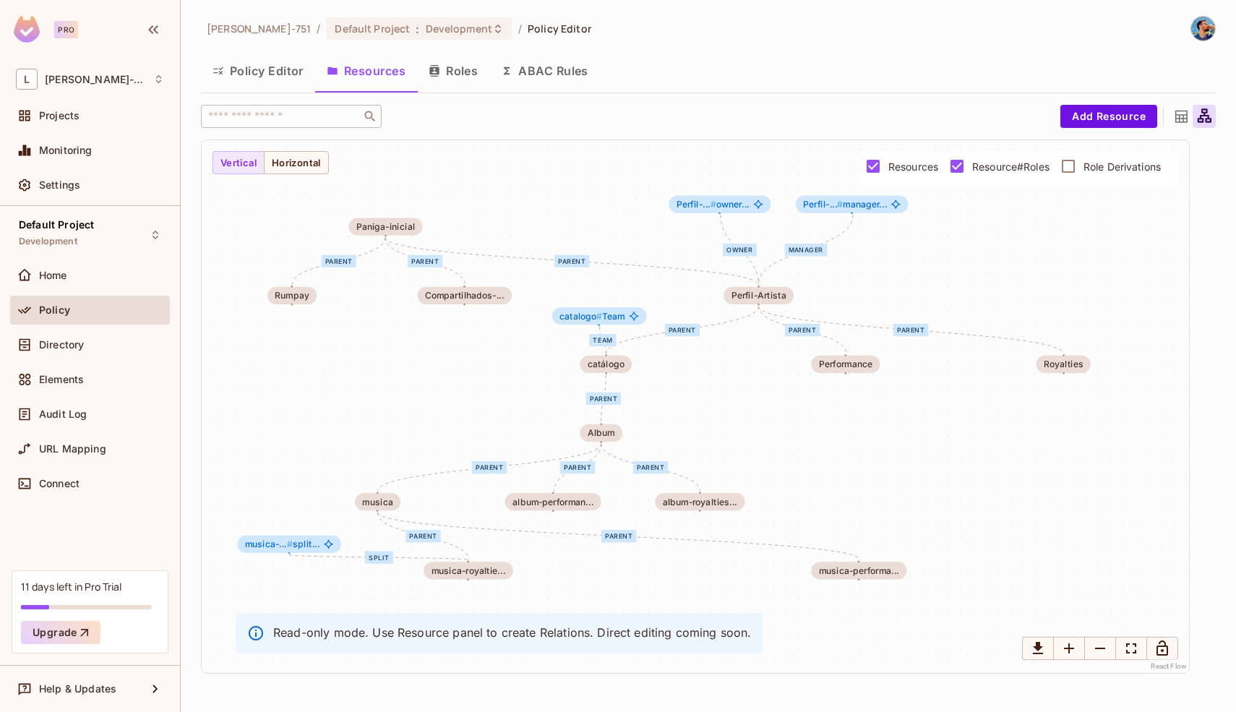
drag, startPoint x: 298, startPoint y: 485, endPoint x: 397, endPoint y: 396, distance: 132.5
click at [397, 395] on div "Team parent parent parent parent parent parent parent parent parent parent mana…" at bounding box center [695, 406] width 987 height 533
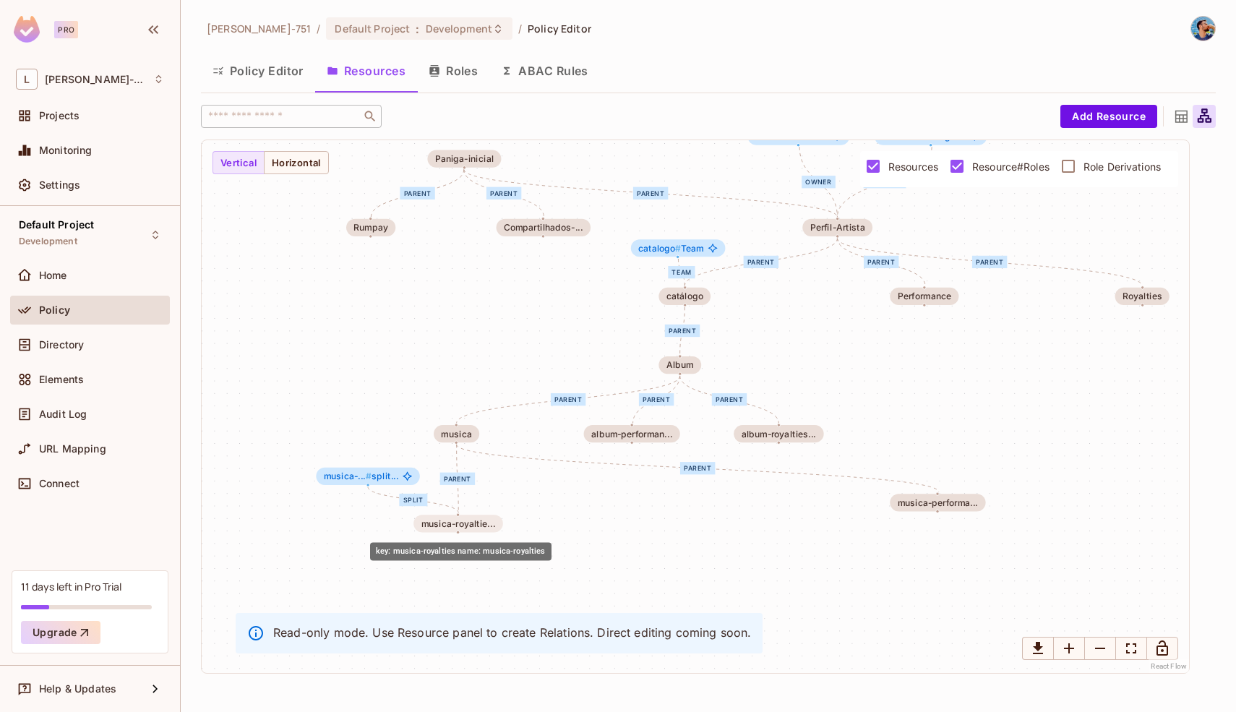
drag, startPoint x: 551, startPoint y: 505, endPoint x: 461, endPoint y: 526, distance: 92.7
click at [461, 526] on div "musica-royaltie..." at bounding box center [458, 523] width 74 height 10
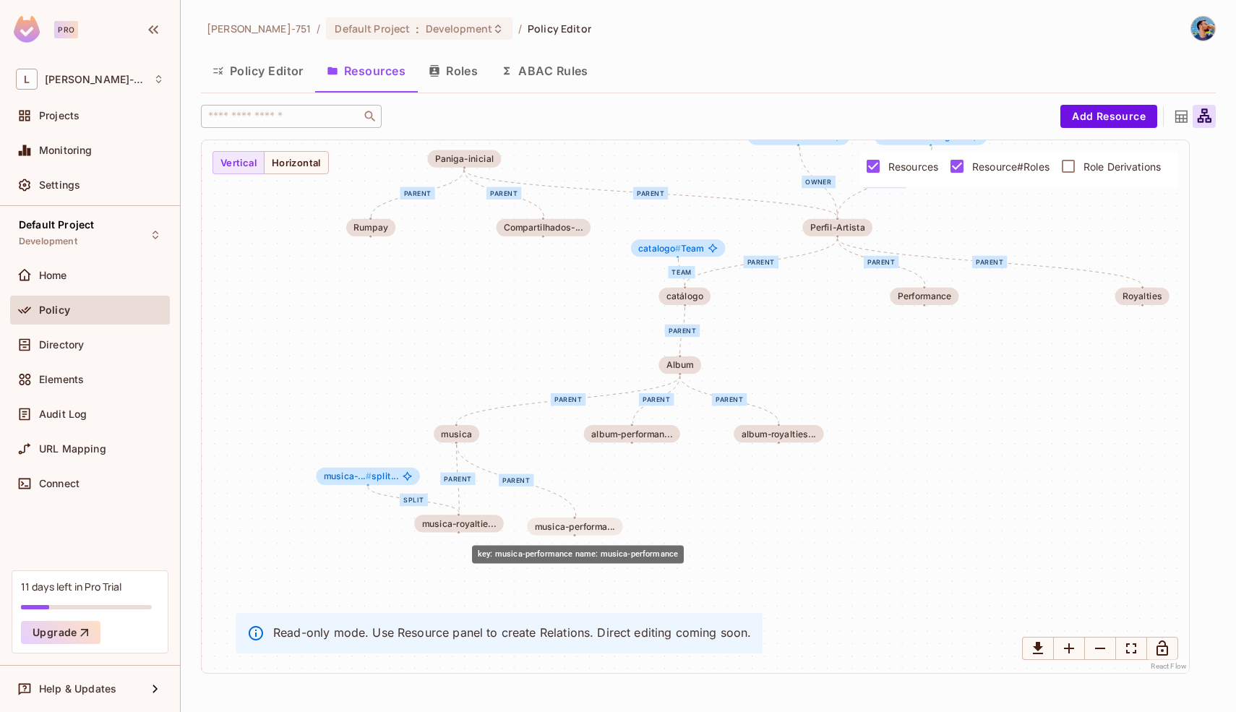
drag, startPoint x: 901, startPoint y: 501, endPoint x: 536, endPoint y: 524, distance: 365.6
click at [536, 524] on div "musica-performa..." at bounding box center [575, 526] width 80 height 10
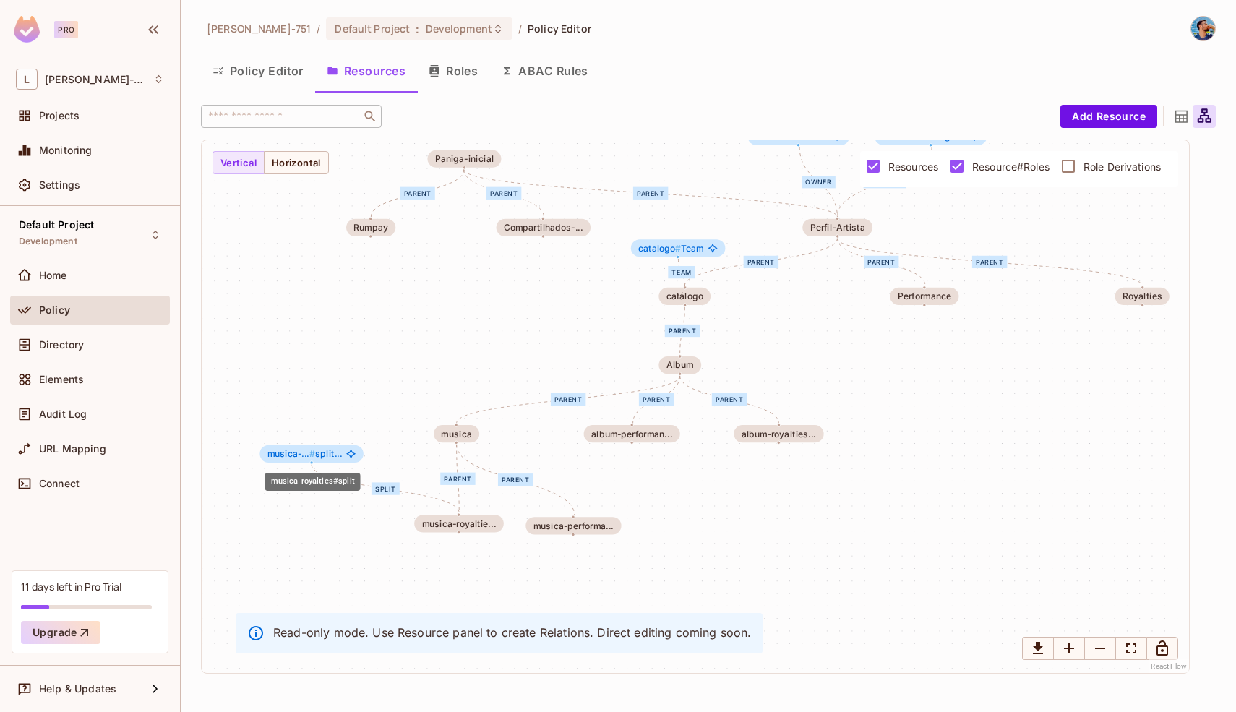
drag, startPoint x: 371, startPoint y: 477, endPoint x: 314, endPoint y: 453, distance: 61.9
click at [314, 453] on span "#" at bounding box center [312, 453] width 6 height 11
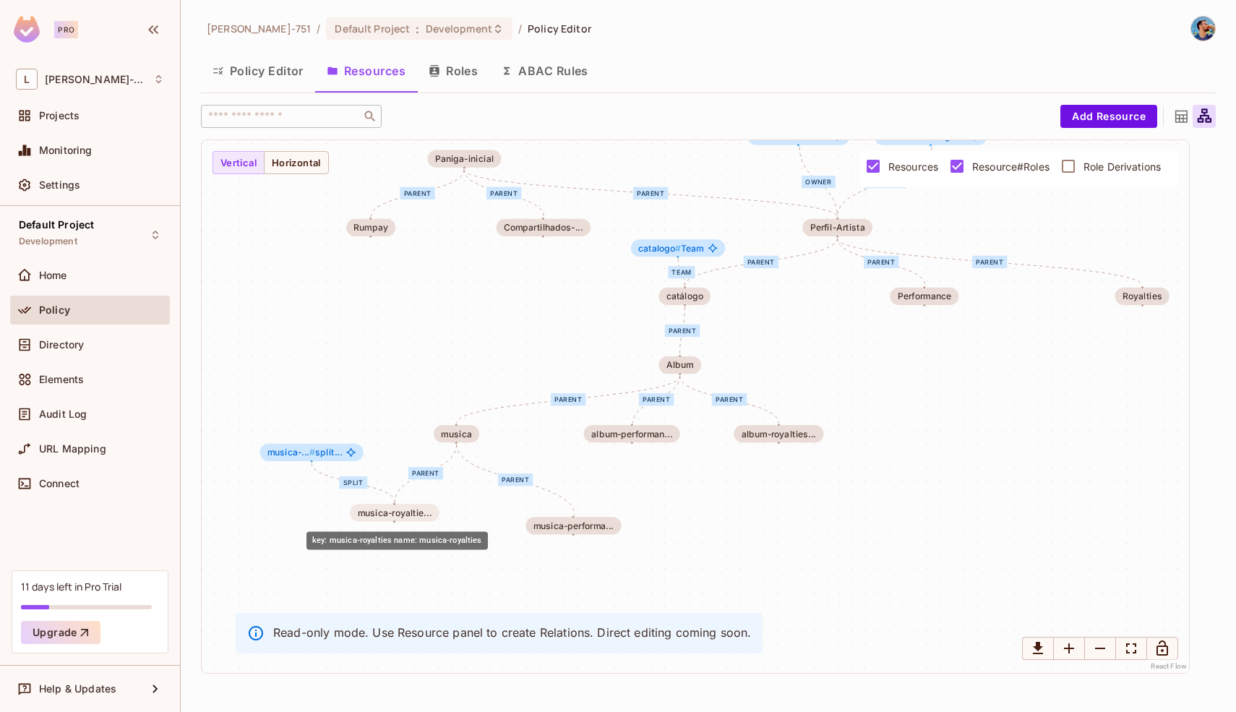
drag, startPoint x: 449, startPoint y: 516, endPoint x: 384, endPoint y: 505, distance: 65.9
click at [384, 505] on div "musica-royaltie..." at bounding box center [394, 512] width 89 height 17
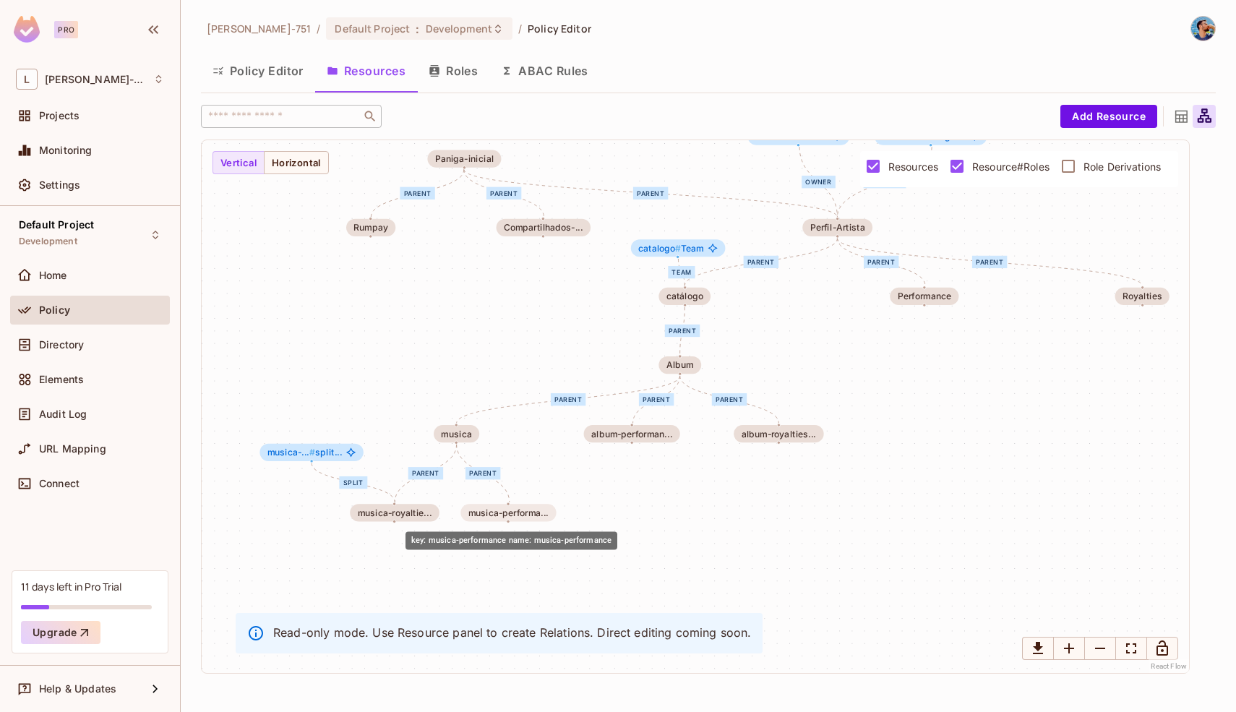
drag, startPoint x: 577, startPoint y: 522, endPoint x: 509, endPoint y: 509, distance: 68.4
click at [509, 509] on div "musica-performa..." at bounding box center [508, 512] width 80 height 10
click at [770, 522] on div "Team parent parent parent parent parent parent parent parent parent parent mana…" at bounding box center [695, 406] width 987 height 533
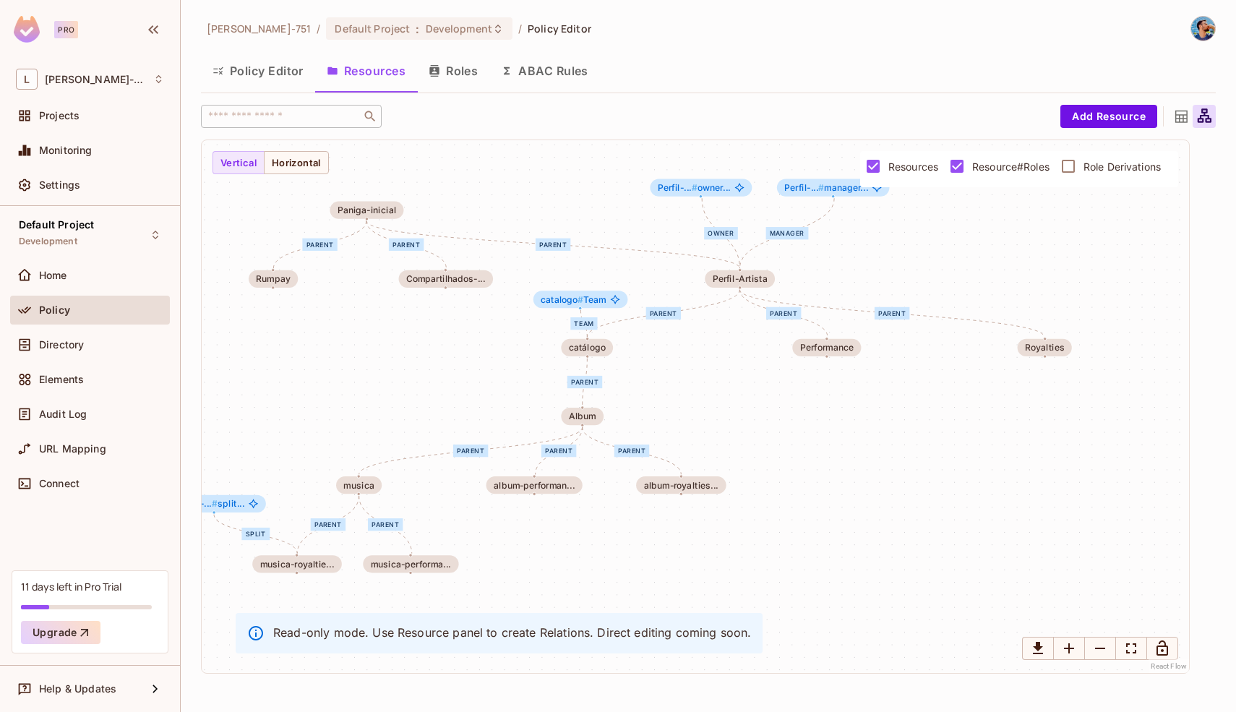
drag, startPoint x: 770, startPoint y: 522, endPoint x: 656, endPoint y: 582, distance: 129.0
click at [656, 582] on div "Team parent parent parent parent parent parent parent parent parent parent mana…" at bounding box center [695, 406] width 987 height 533
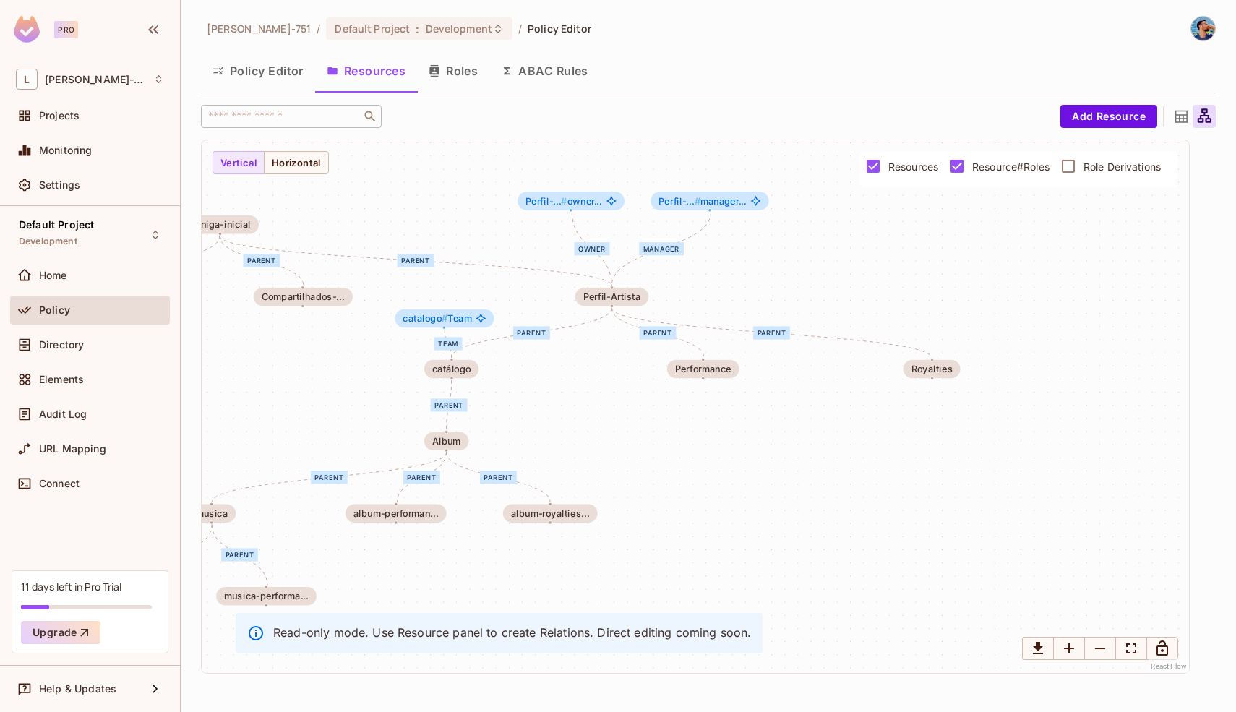
drag, startPoint x: 897, startPoint y: 401, endPoint x: 666, endPoint y: 512, distance: 256.0
click at [666, 512] on div "Team parent parent parent parent parent parent parent parent parent parent mana…" at bounding box center [695, 406] width 987 height 533
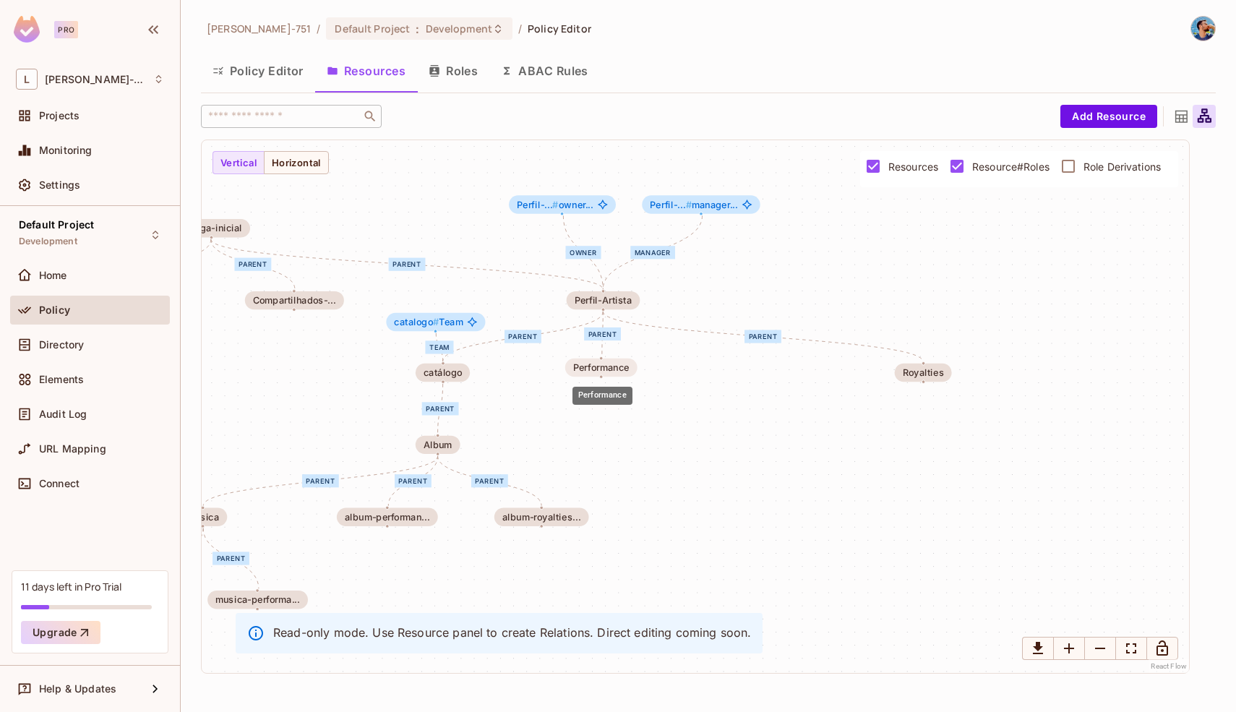
drag, startPoint x: 695, startPoint y: 376, endPoint x: 602, endPoint y: 371, distance: 93.3
click at [602, 371] on div "Performance" at bounding box center [601, 367] width 56 height 11
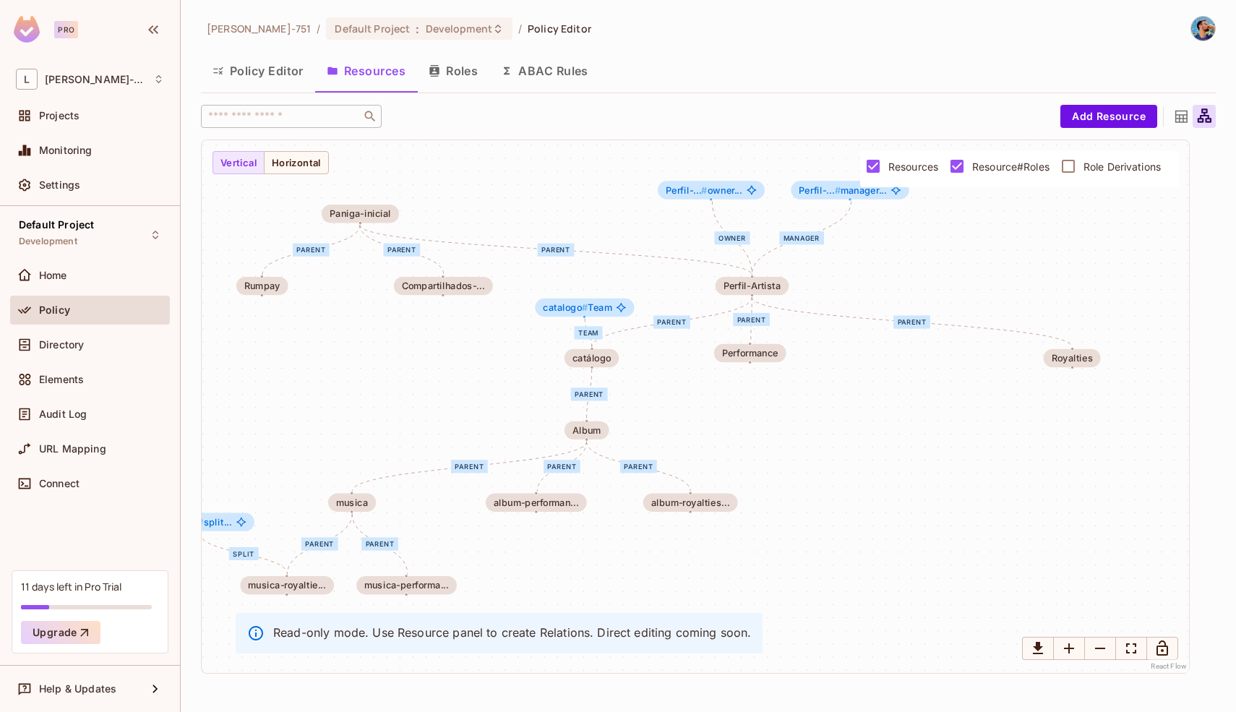
drag, startPoint x: 939, startPoint y: 382, endPoint x: 1087, endPoint y: 367, distance: 149.6
click at [1087, 367] on div "Team parent parent parent parent parent parent parent parent parent parent mana…" at bounding box center [695, 406] width 987 height 533
drag, startPoint x: 1083, startPoint y: 361, endPoint x: 894, endPoint y: 360, distance: 189.3
click at [893, 359] on div "Royalties" at bounding box center [883, 355] width 42 height 11
click at [839, 424] on div "Team parent parent parent parent parent parent parent parent parent parent mana…" at bounding box center [695, 406] width 987 height 533
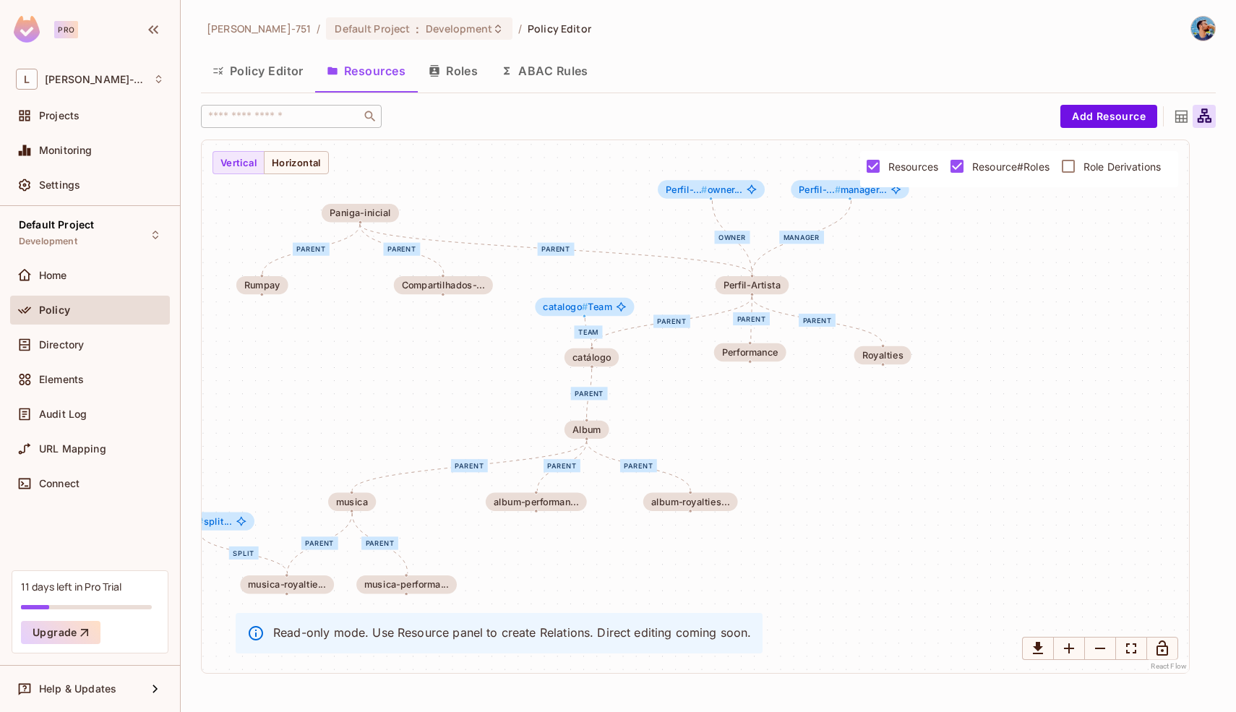
click at [1178, 125] on div at bounding box center [1180, 116] width 23 height 23
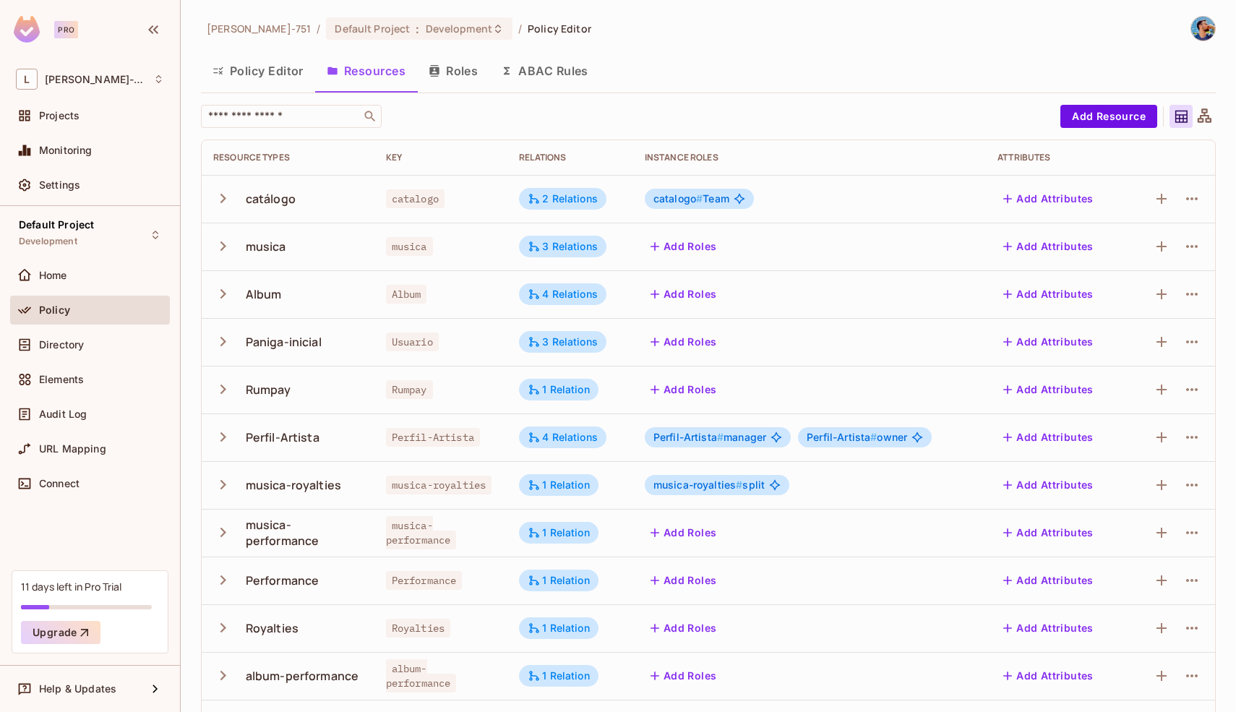
scroll to position [95, 0]
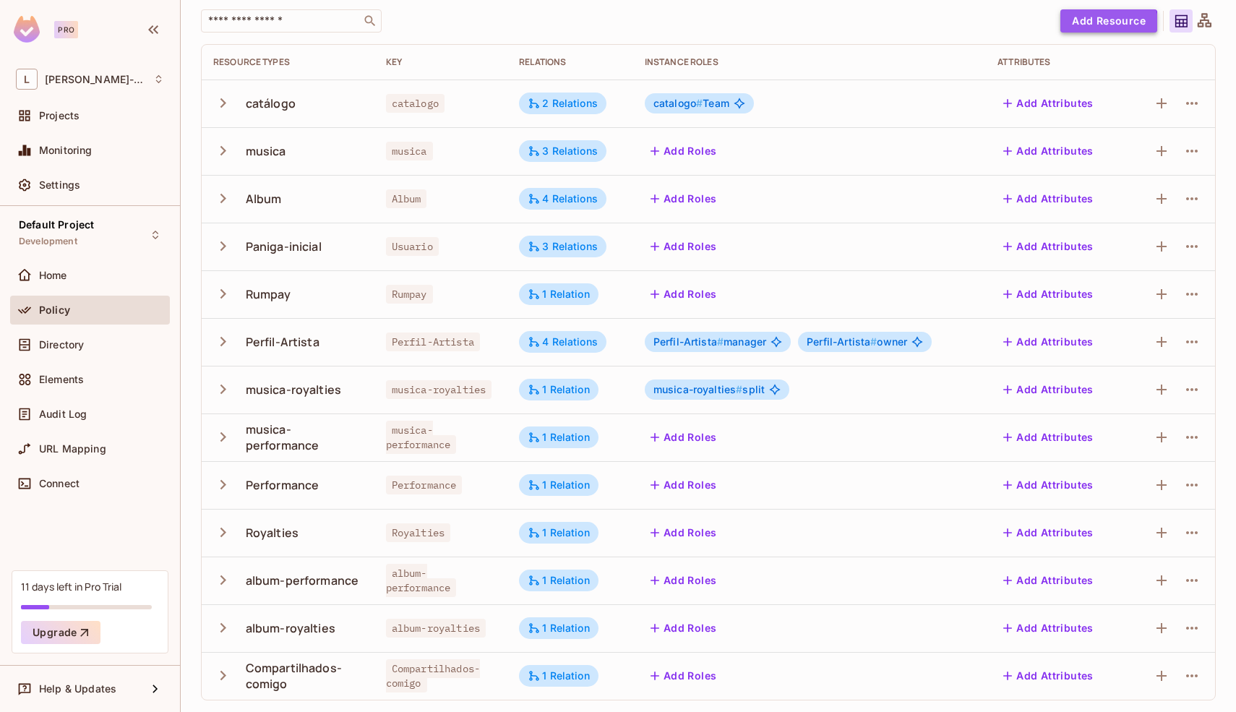
click at [1093, 27] on button "Add Resource" at bounding box center [1108, 20] width 97 height 23
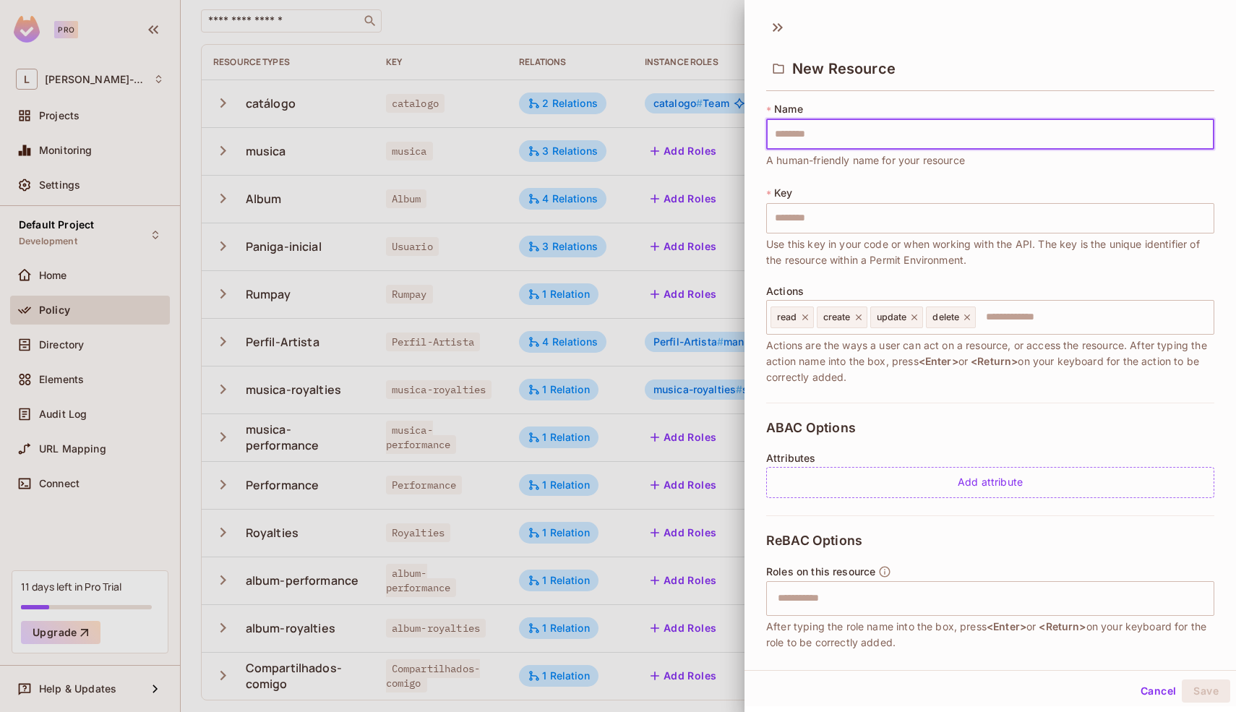
type input "*"
type input "**"
type input "***"
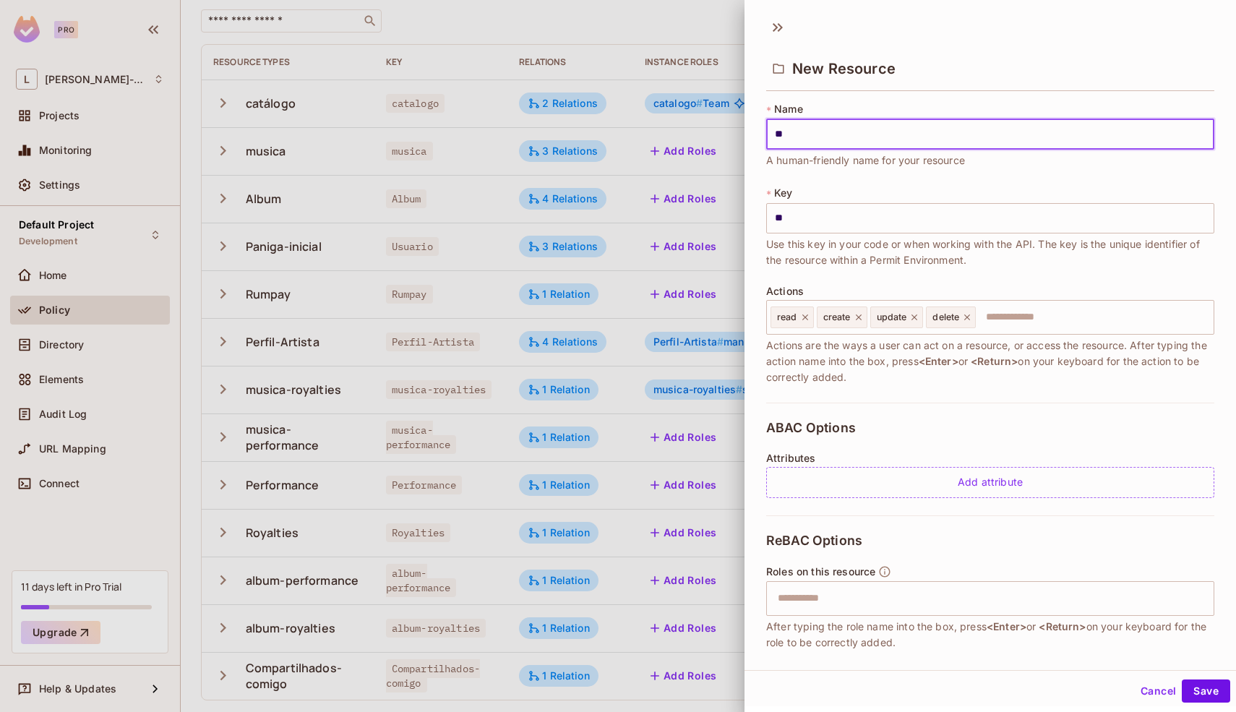
type input "***"
type input "****"
type input "*****"
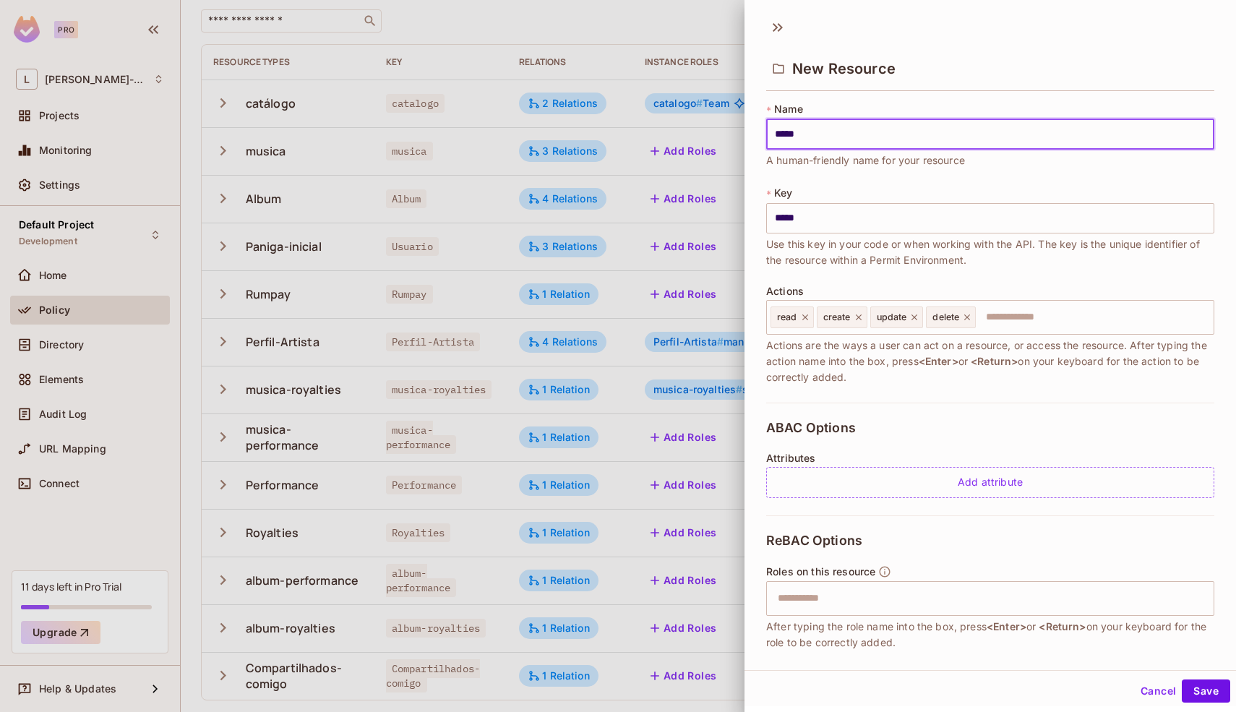
type input "******"
type input "*******"
type input "********"
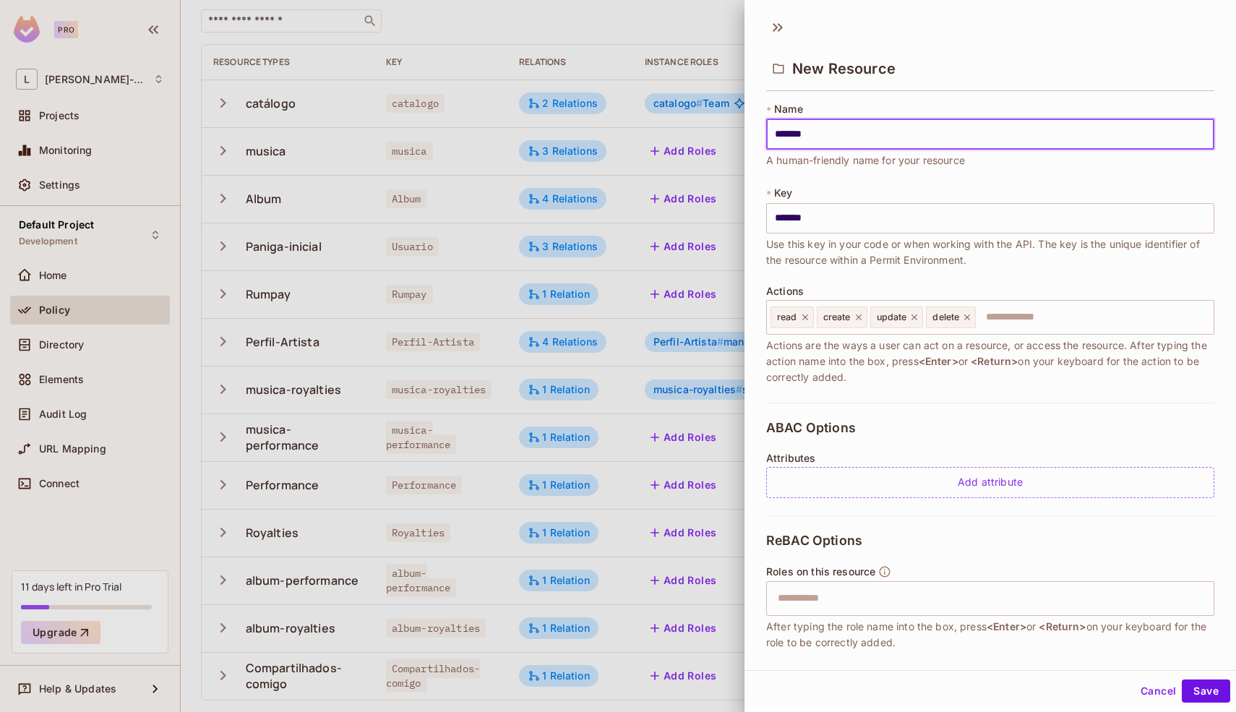
type input "********"
type input "*********"
type input "**********"
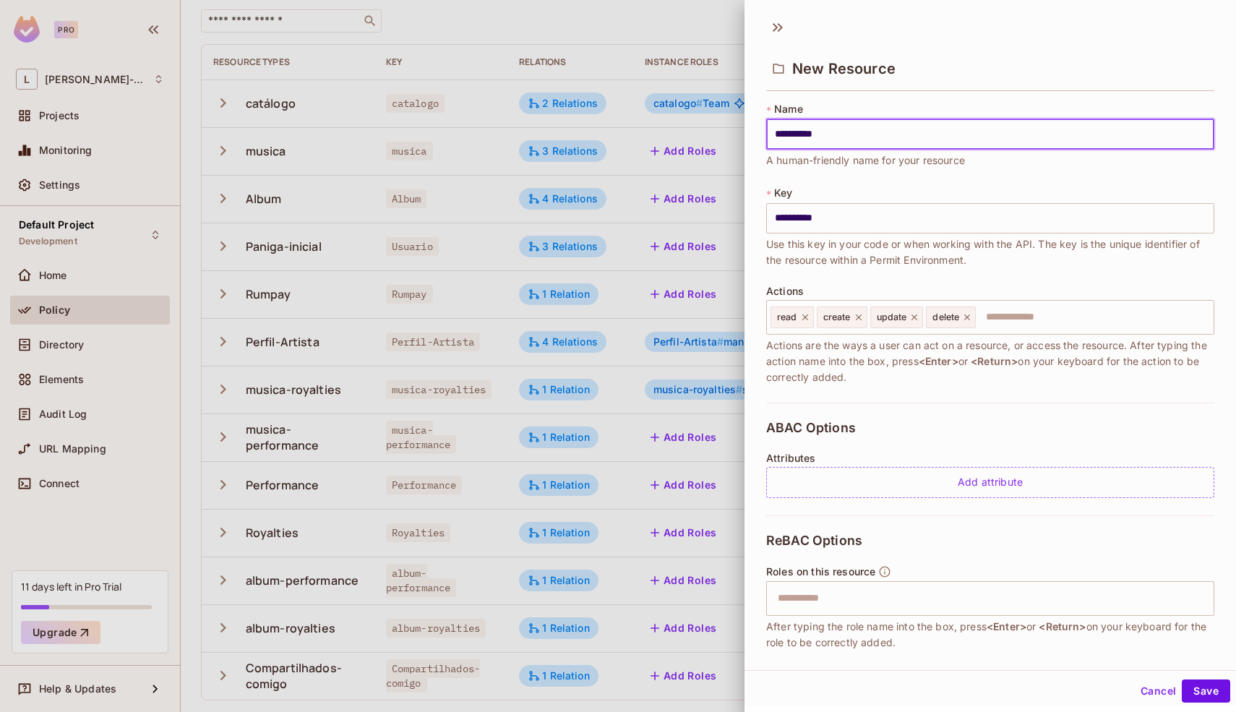
type input "**********"
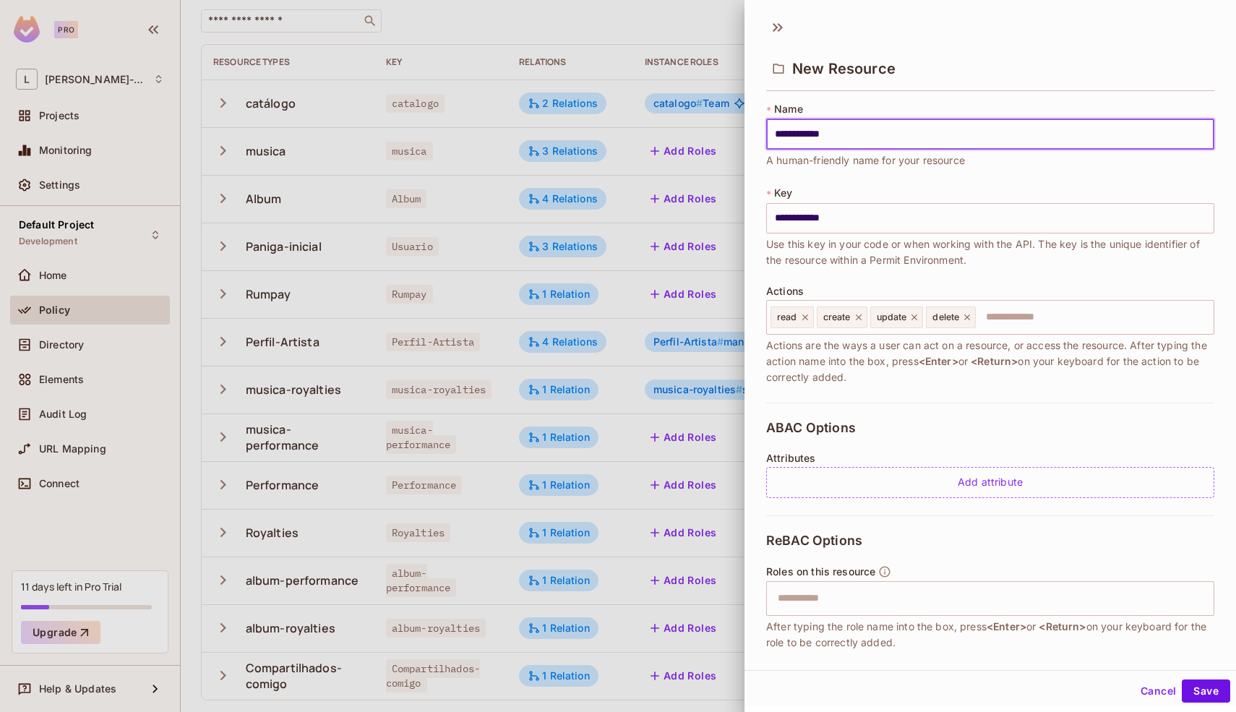
type input "**********"
click at [830, 132] on input "**********" at bounding box center [990, 134] width 448 height 30
type input "**********"
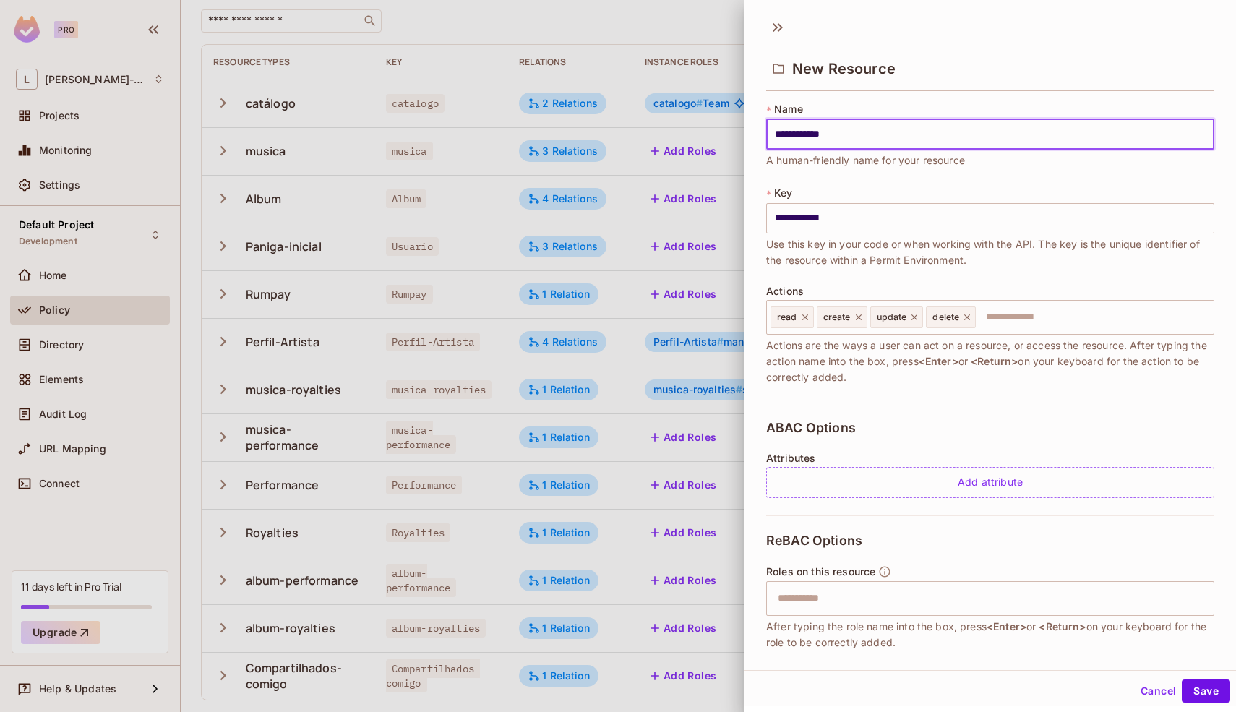
type input "**********"
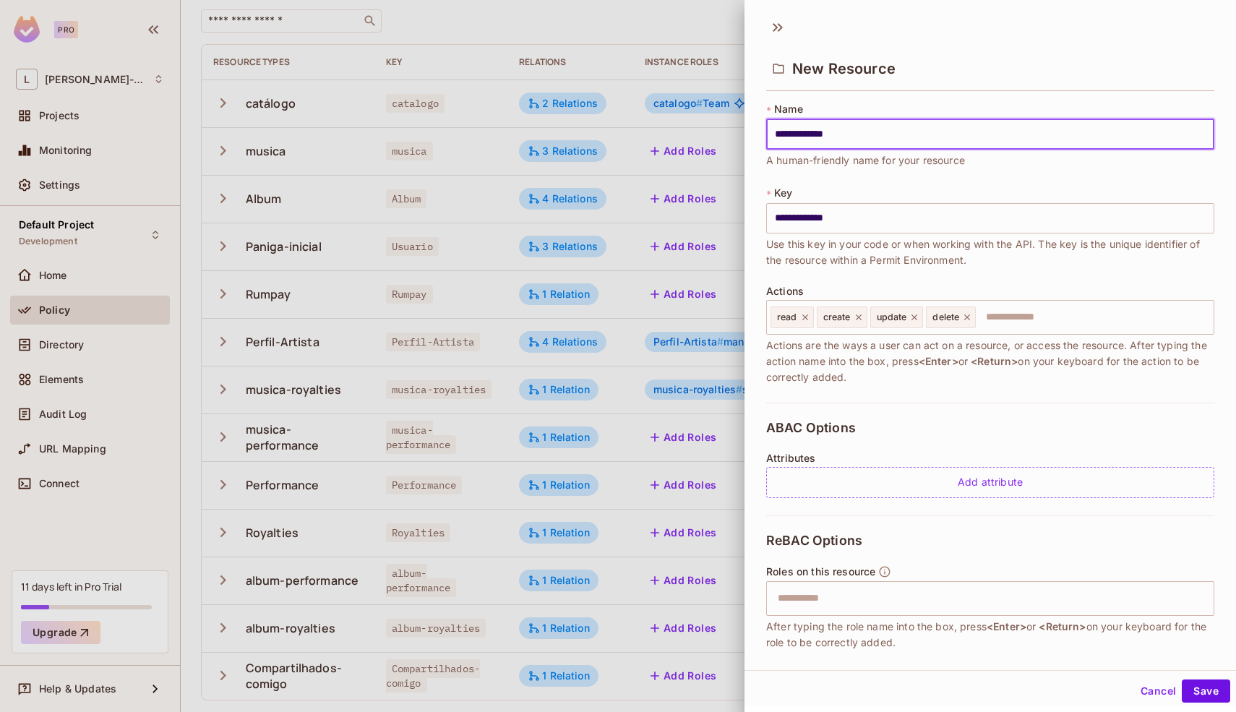
type input "**********"
click at [853, 270] on div "**********" at bounding box center [990, 252] width 448 height 301
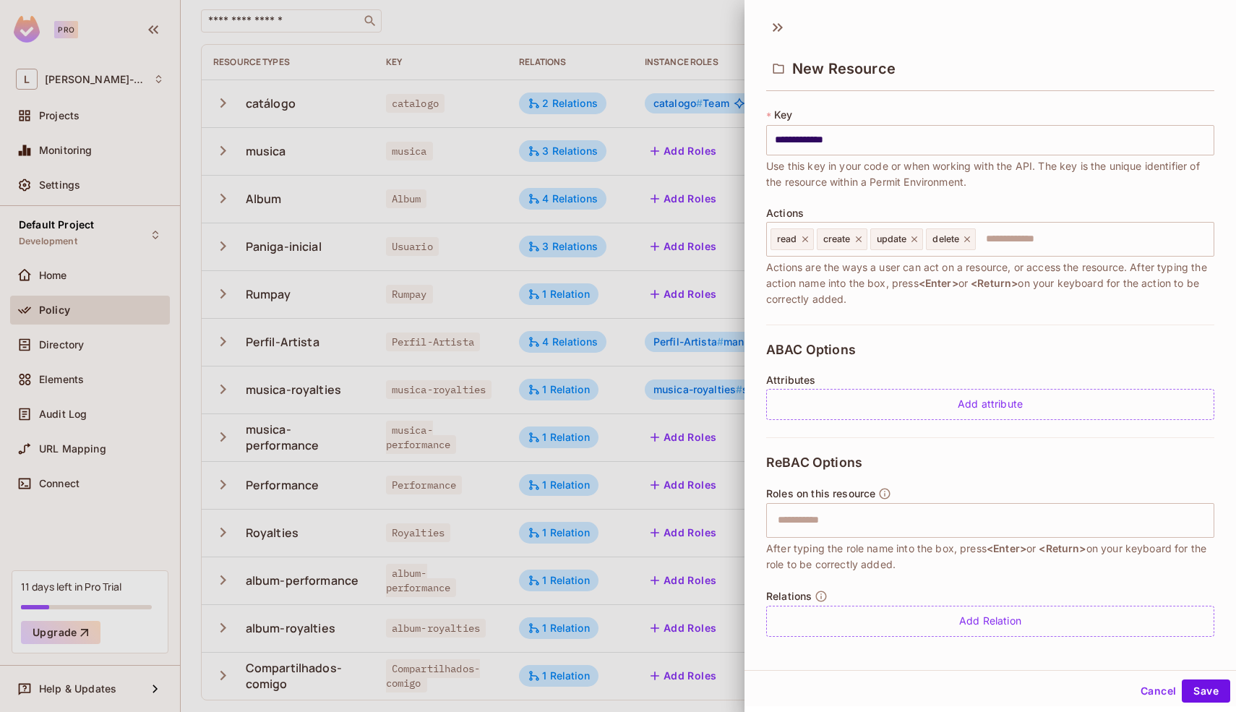
scroll to position [83, 0]
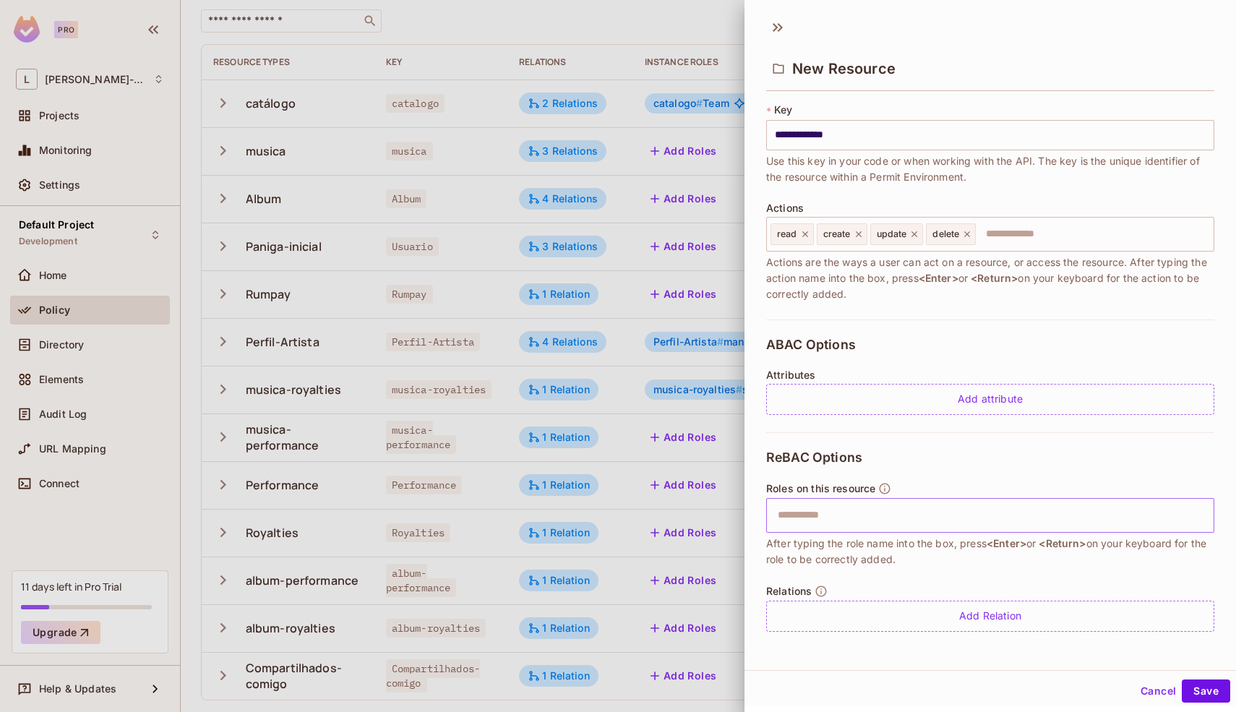
click at [861, 517] on input "text" at bounding box center [988, 515] width 439 height 29
type input "*"
click at [937, 473] on div "ReBAC Options Roles on this resource ​ After typing the role name into the box,…" at bounding box center [990, 540] width 448 height 217
click at [1187, 684] on button "Save" at bounding box center [1205, 690] width 48 height 23
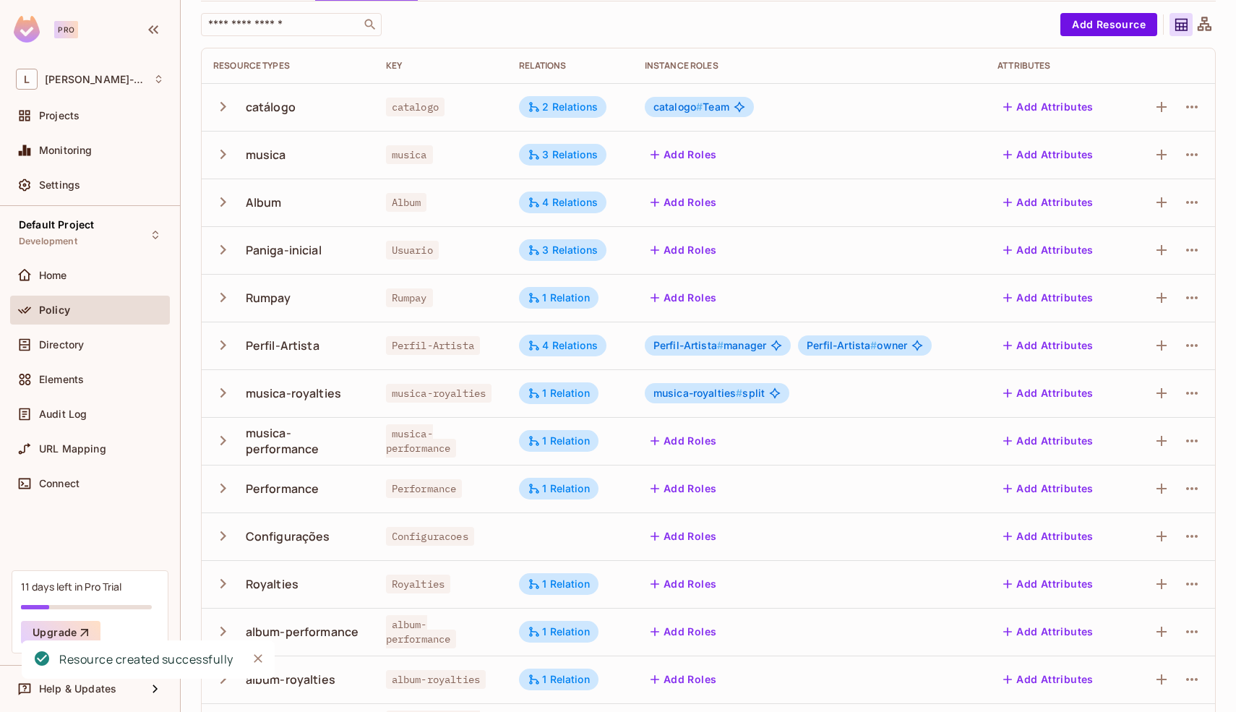
scroll to position [0, 0]
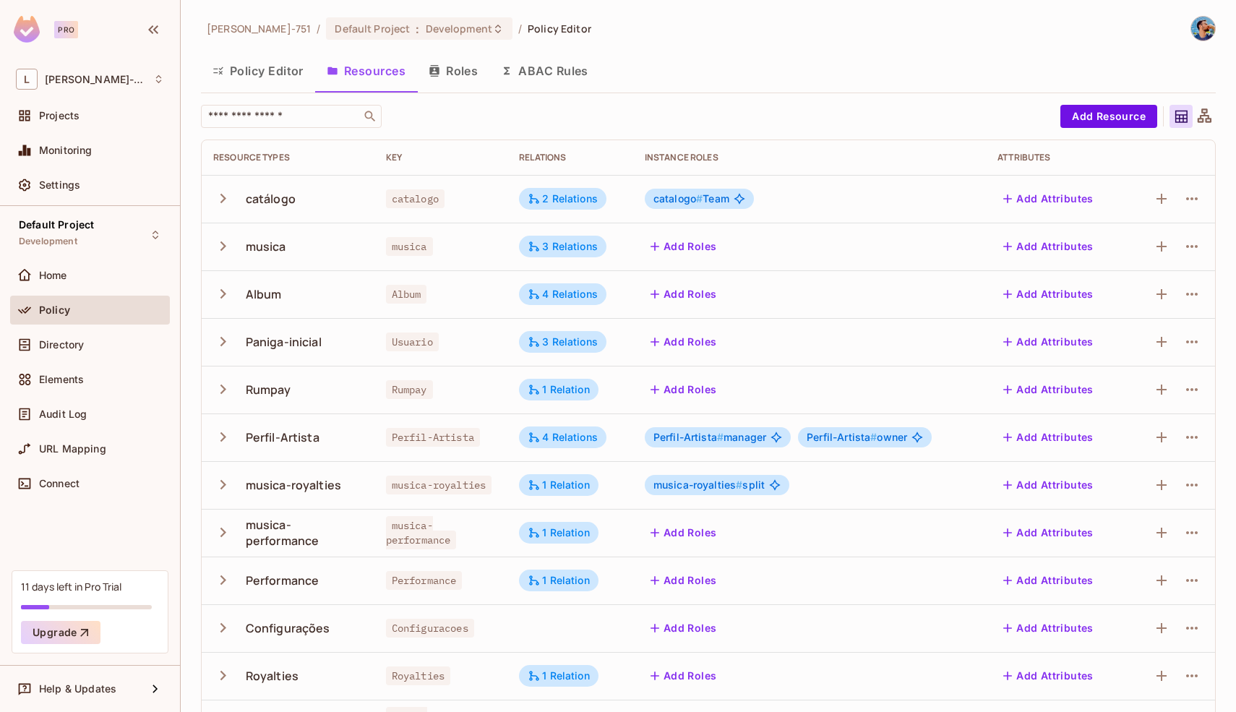
click at [465, 72] on button "Roles" at bounding box center [453, 71] width 72 height 36
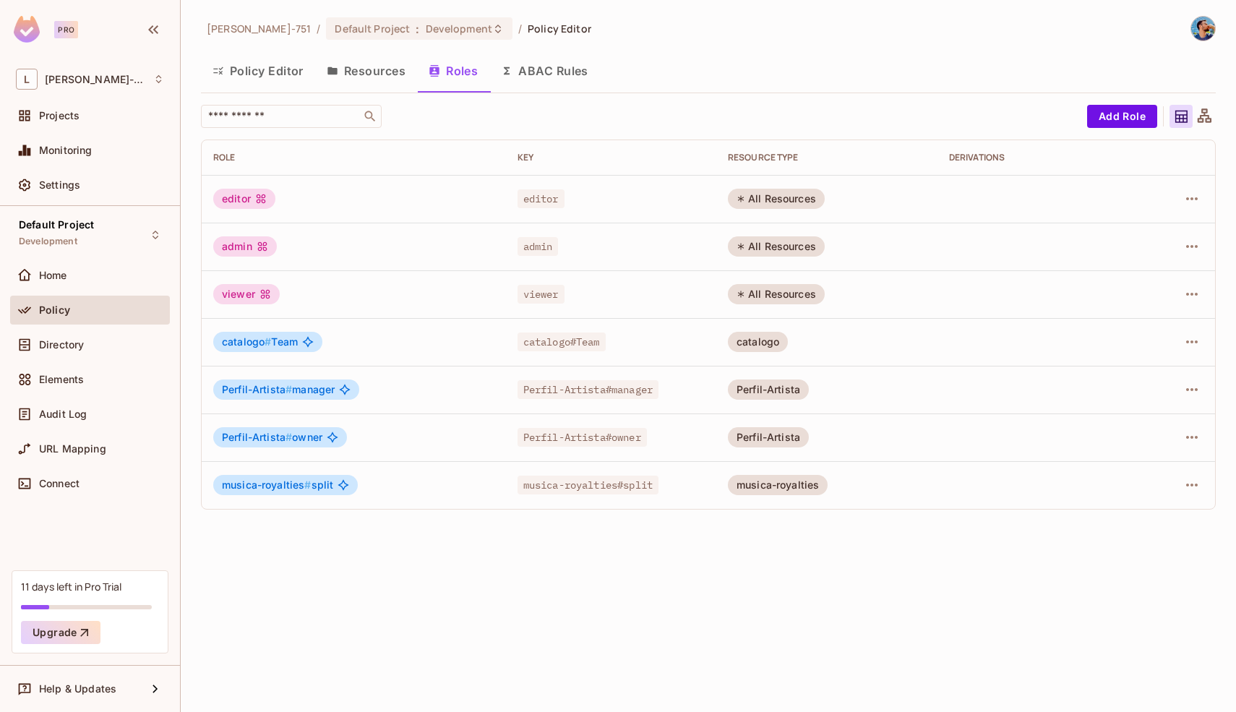
click at [385, 76] on button "Resources" at bounding box center [366, 71] width 102 height 36
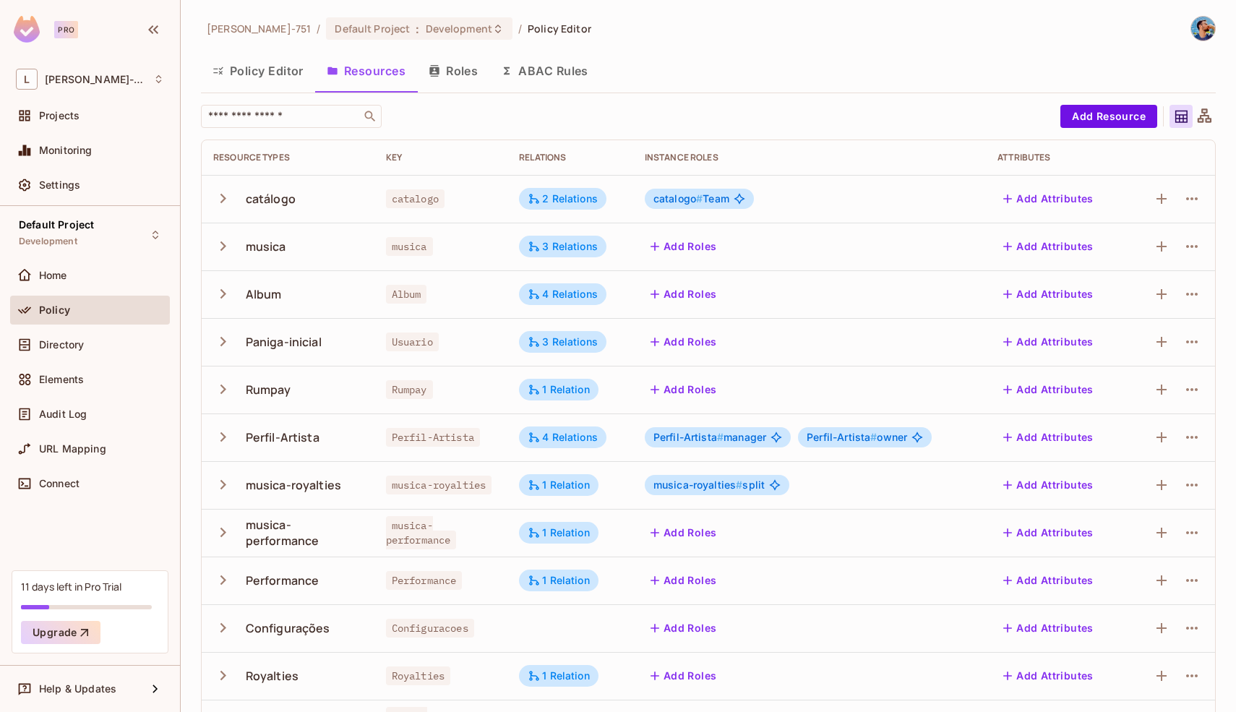
click at [723, 121] on div "​" at bounding box center [627, 116] width 852 height 23
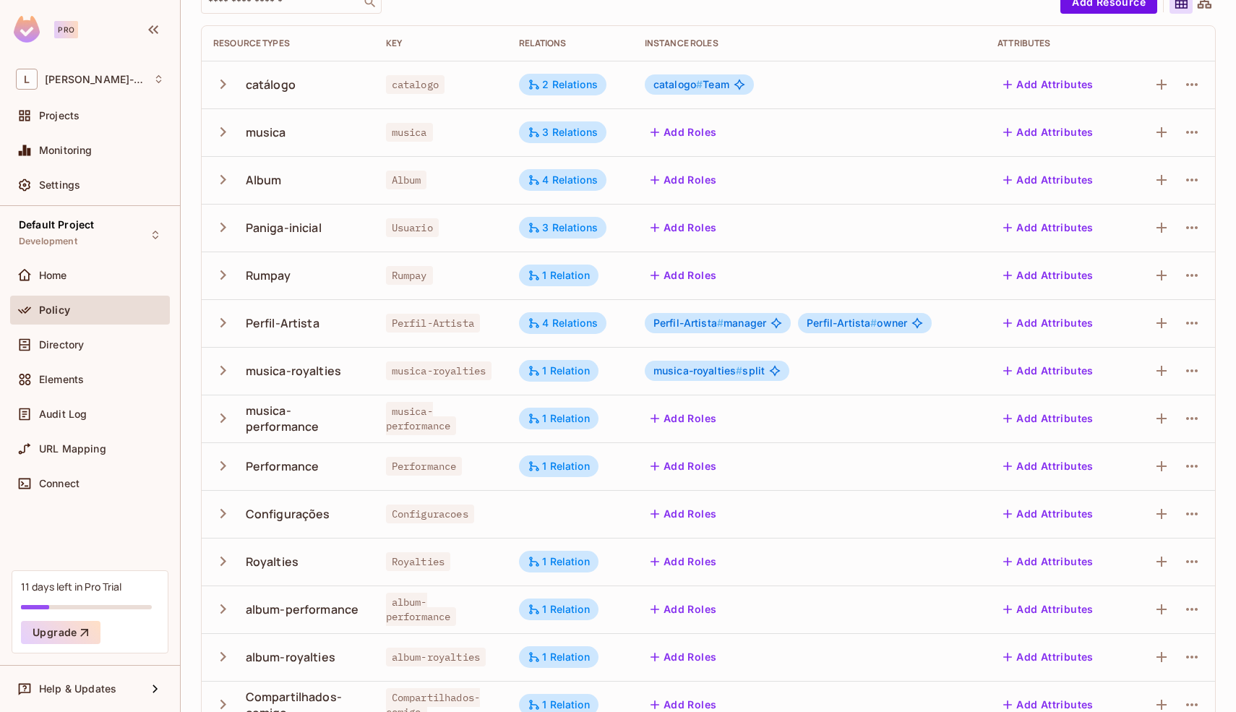
scroll to position [143, 0]
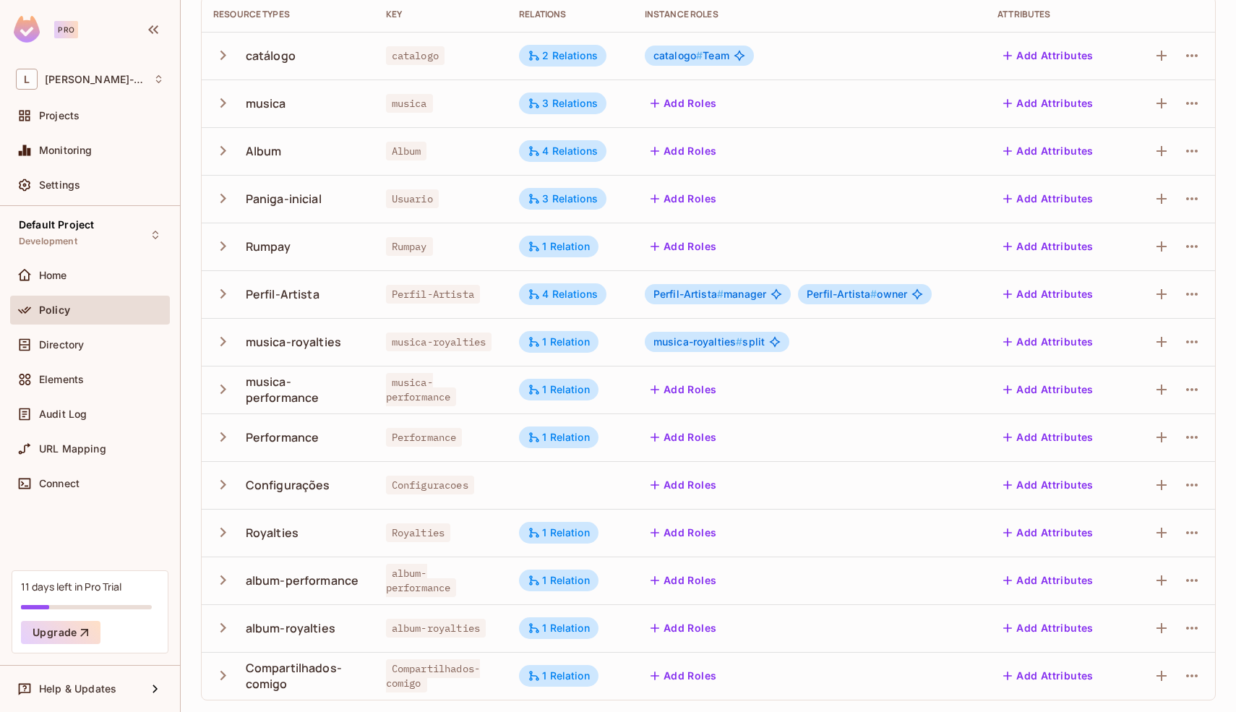
click at [580, 491] on td at bounding box center [570, 485] width 126 height 48
click at [1192, 490] on div at bounding box center [1191, 484] width 23 height 23
click at [1186, 488] on icon "button" at bounding box center [1191, 484] width 17 height 17
click at [1123, 537] on div "Edit Resource" at bounding box center [1118, 542] width 68 height 14
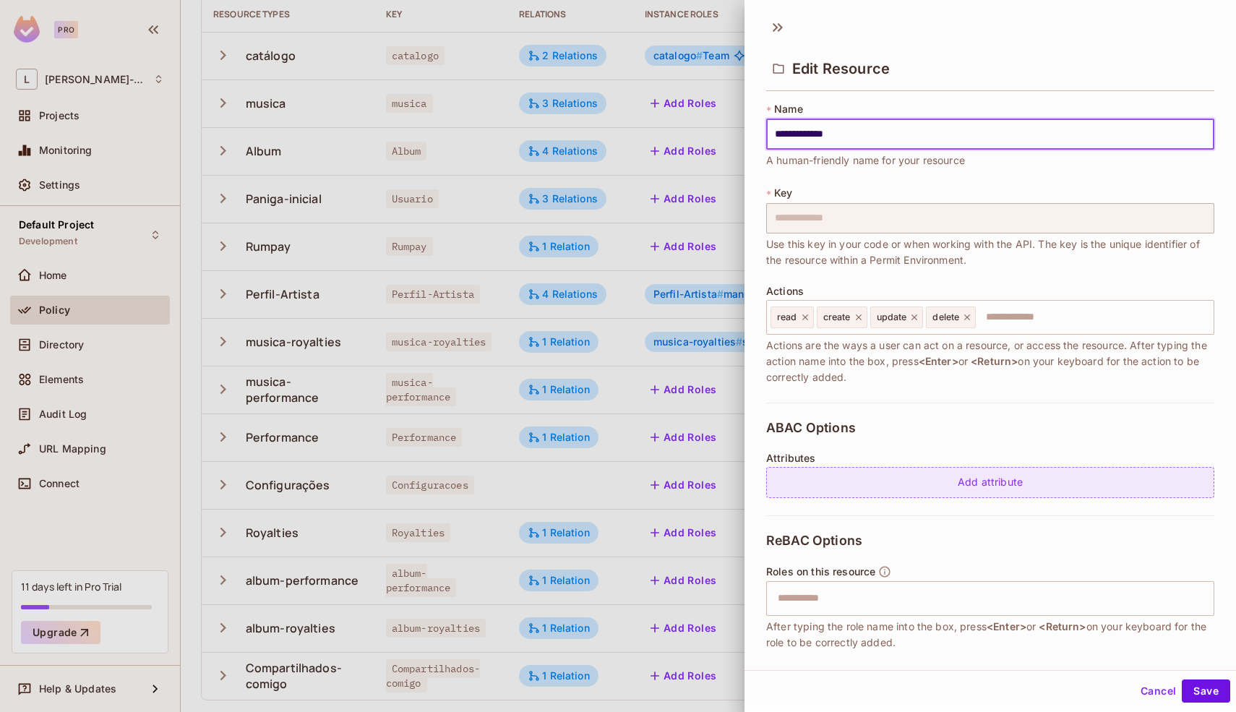
scroll to position [83, 0]
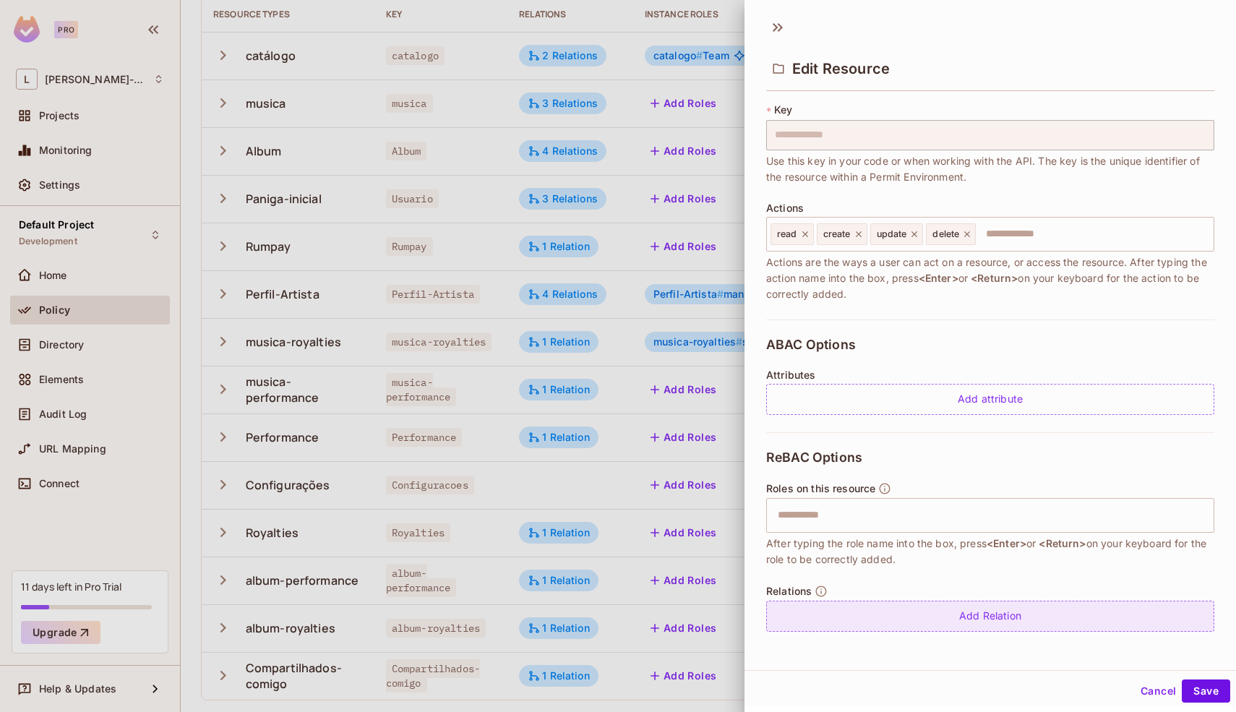
click at [961, 608] on div "Add Relation" at bounding box center [990, 615] width 448 height 31
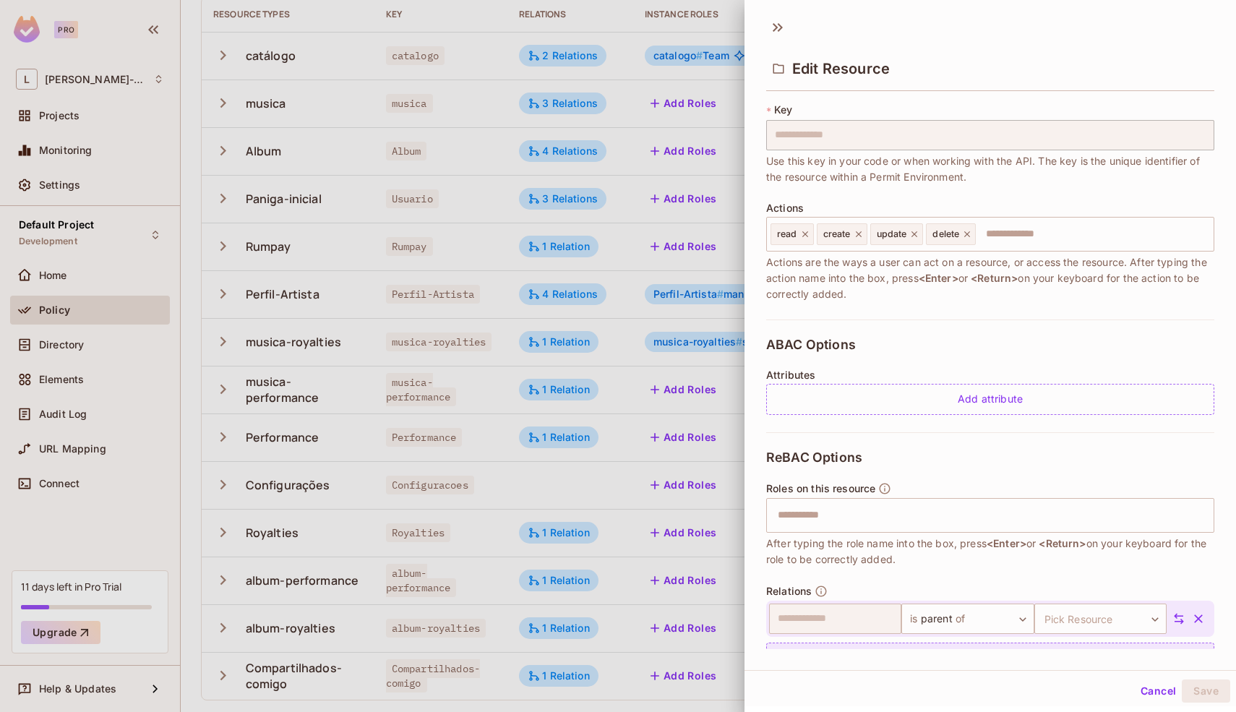
scroll to position [125, 0]
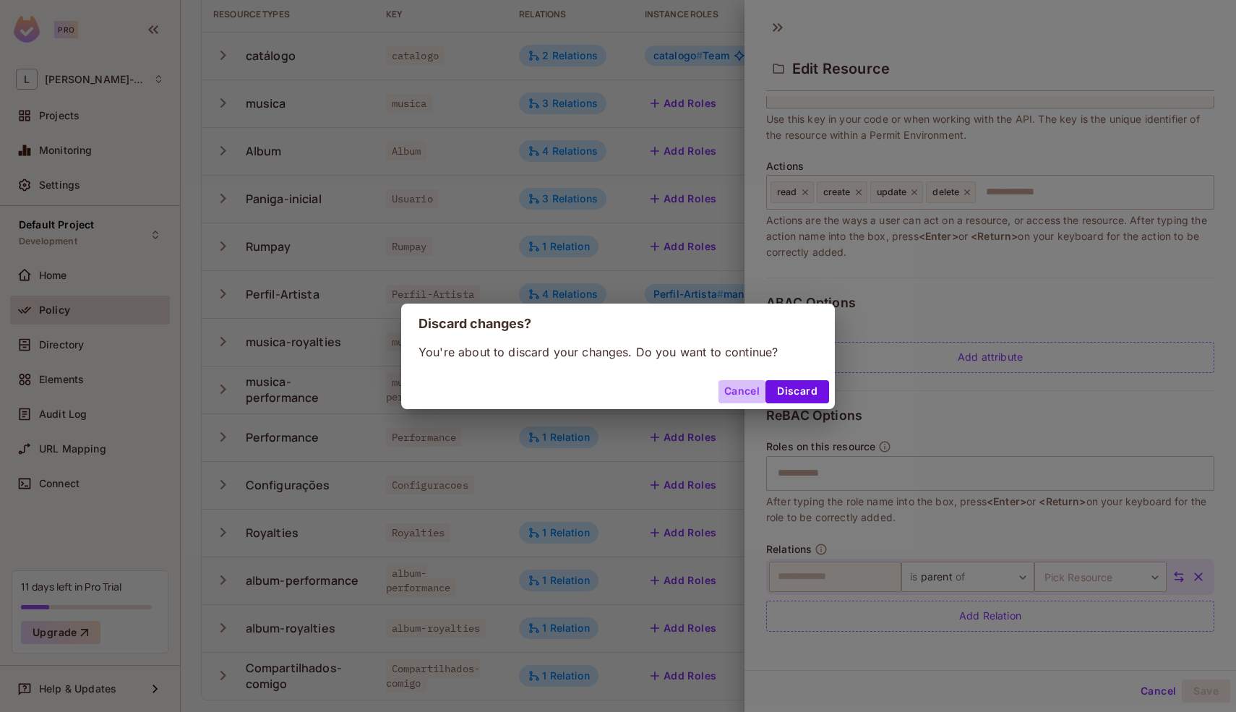
click at [756, 396] on button "Cancel" at bounding box center [741, 391] width 47 height 23
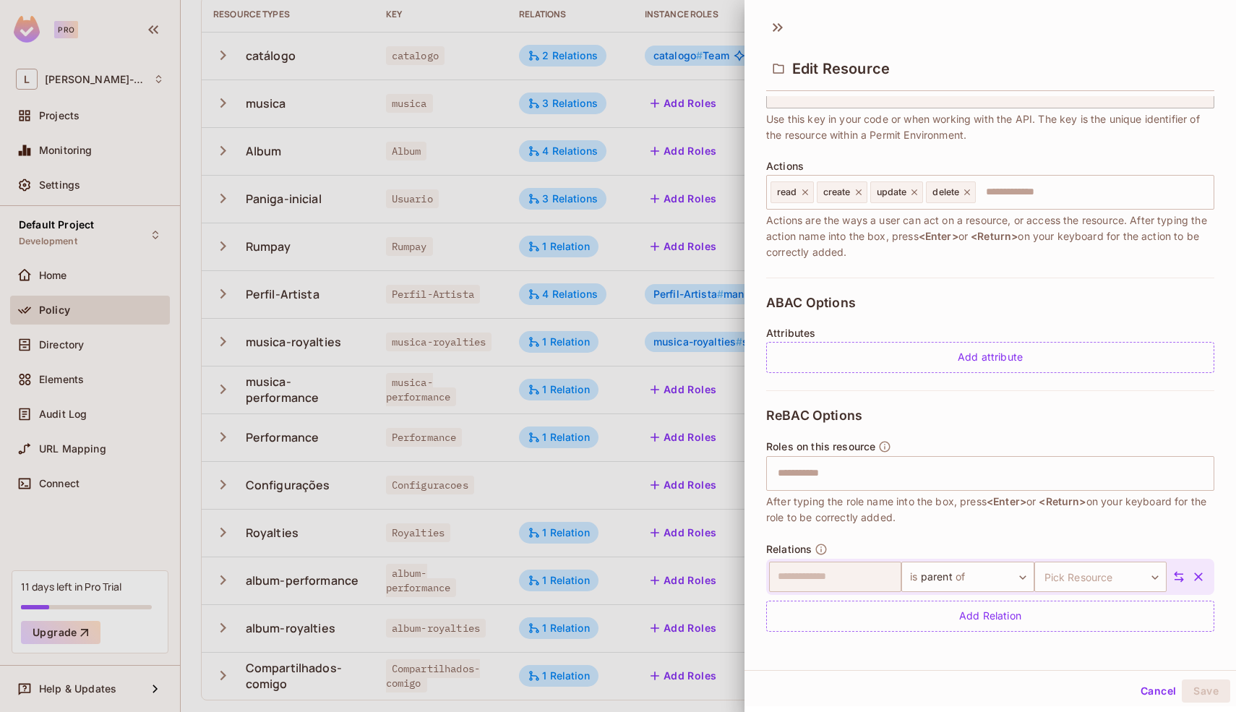
click at [1134, 692] on button "Cancel" at bounding box center [1157, 690] width 47 height 23
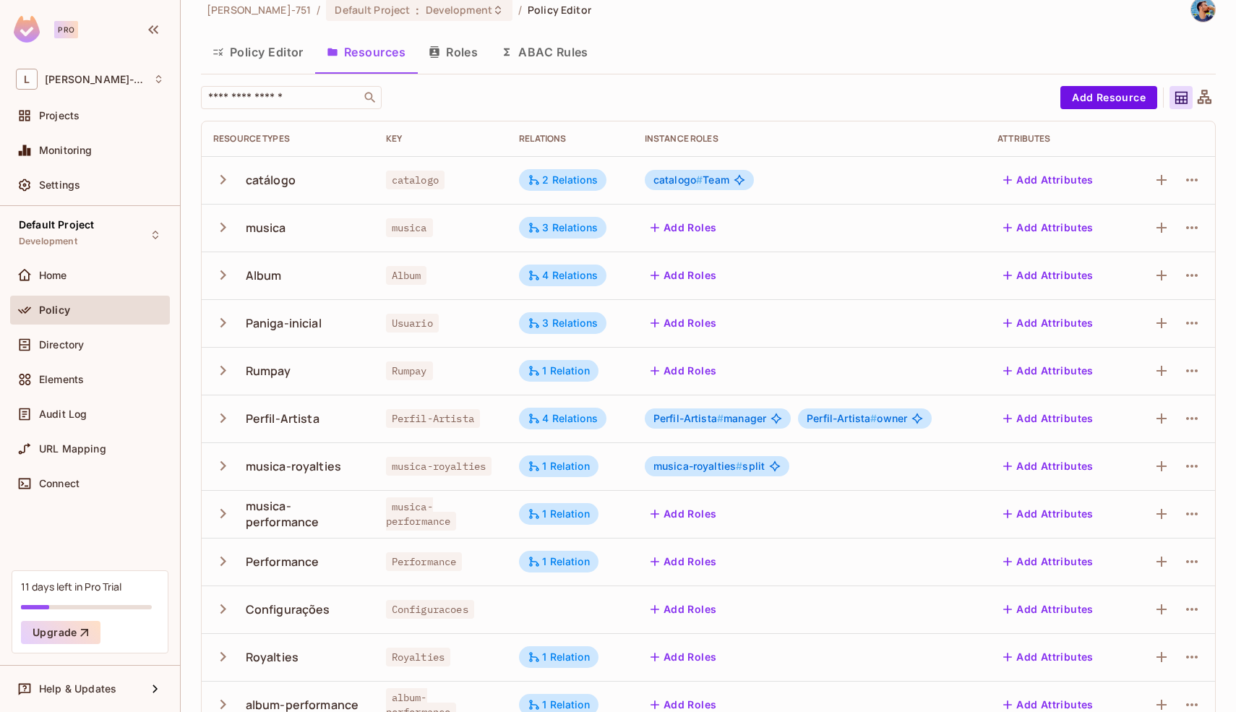
scroll to position [20, 0]
click at [1183, 323] on icon "button" at bounding box center [1191, 321] width 17 height 17
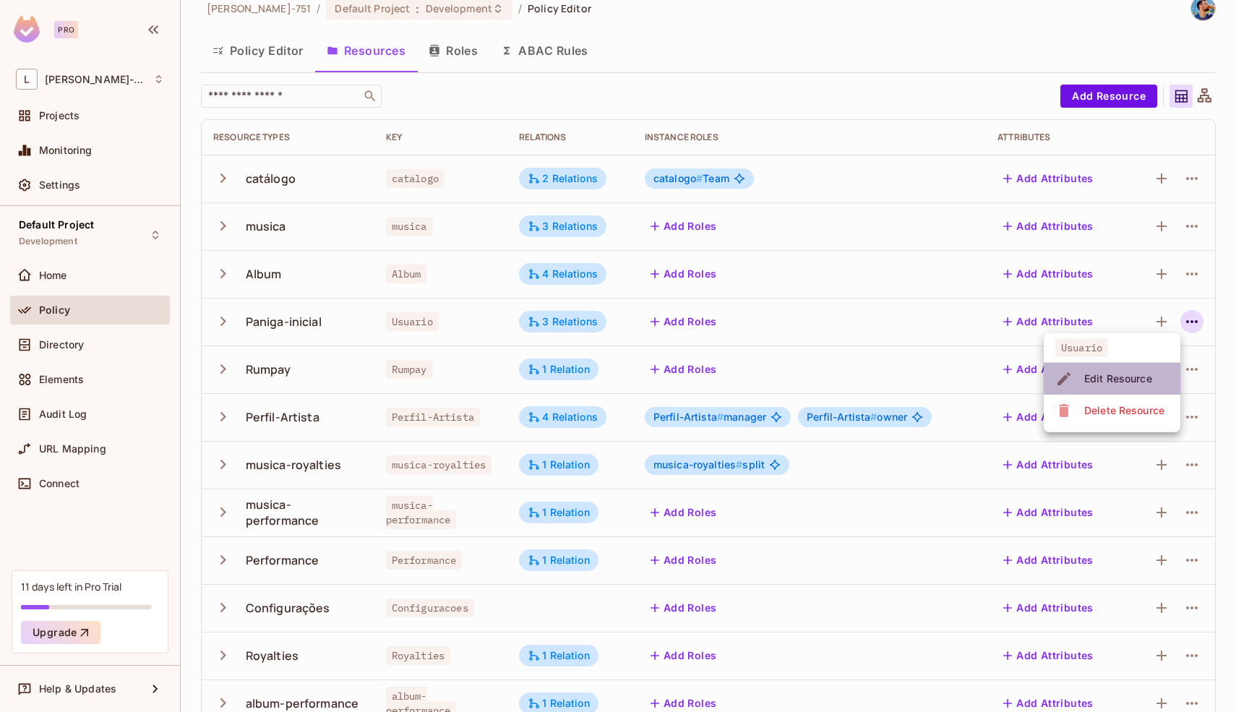
click at [1108, 365] on li "Edit Resource" at bounding box center [1111, 379] width 137 height 32
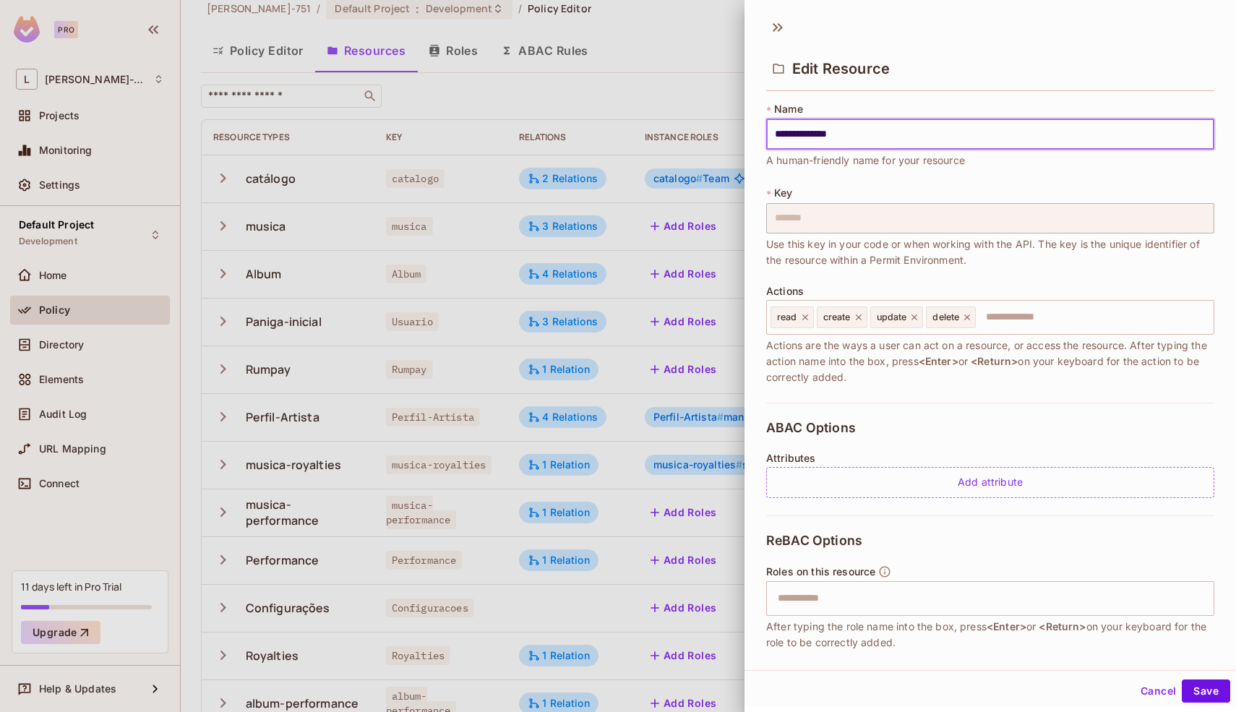
click at [782, 139] on input "**********" at bounding box center [990, 134] width 448 height 30
type input "**********"
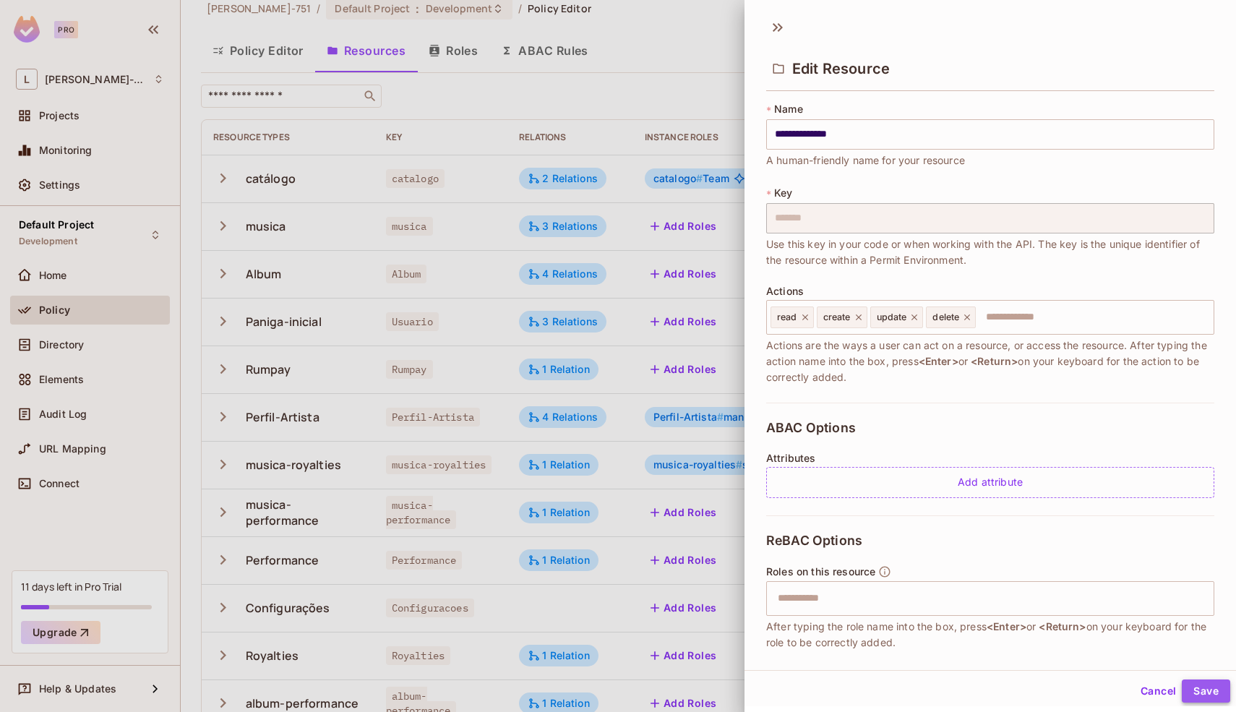
click at [1198, 685] on button "Save" at bounding box center [1205, 690] width 48 height 23
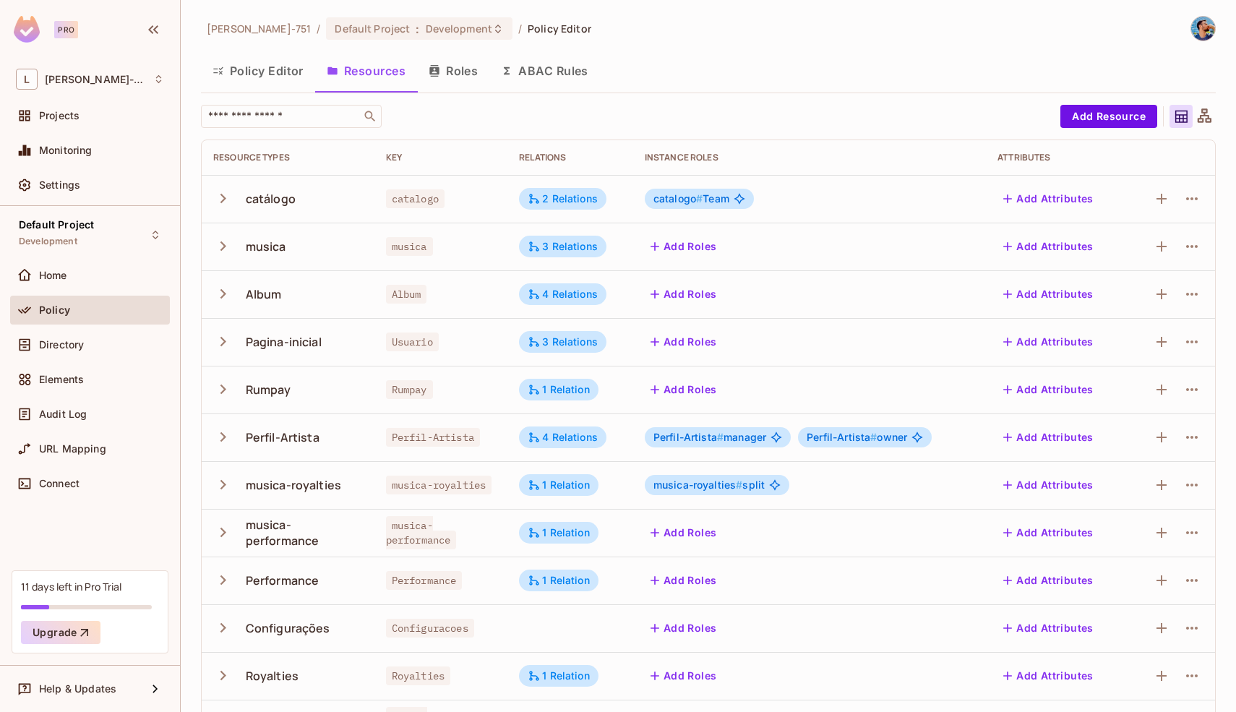
scroll to position [143, 0]
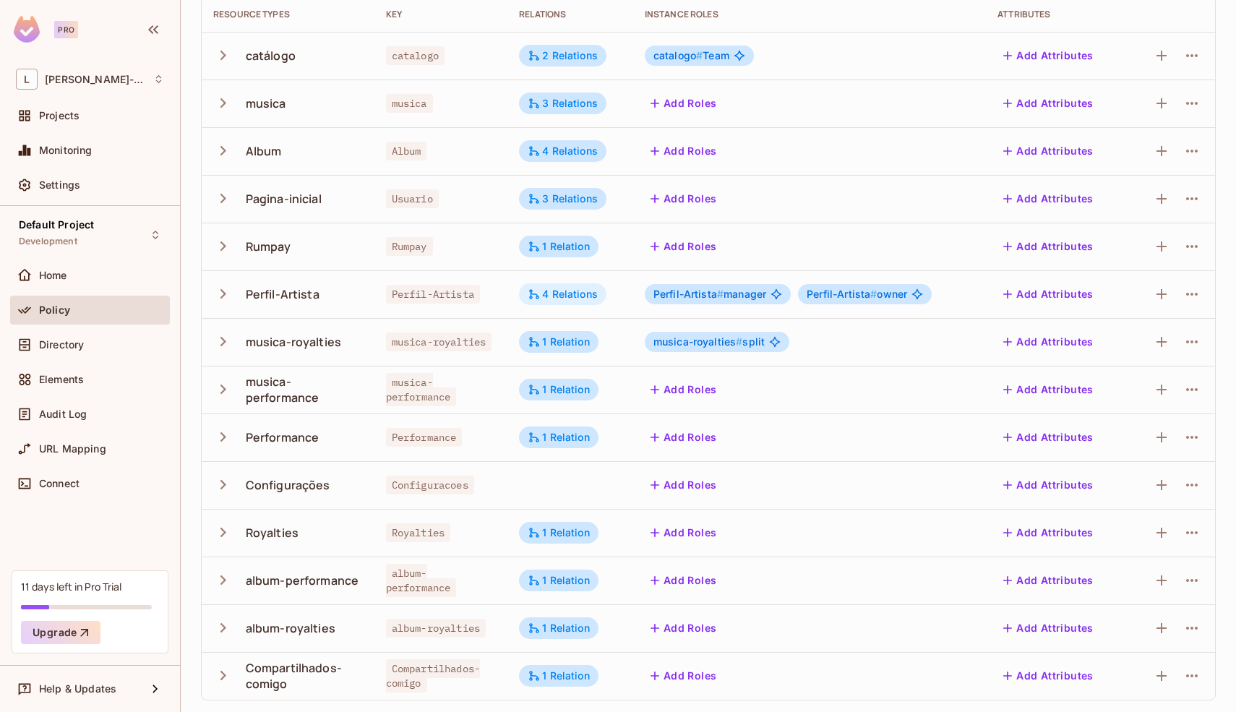
click at [563, 289] on div "4 Relations" at bounding box center [562, 294] width 70 height 13
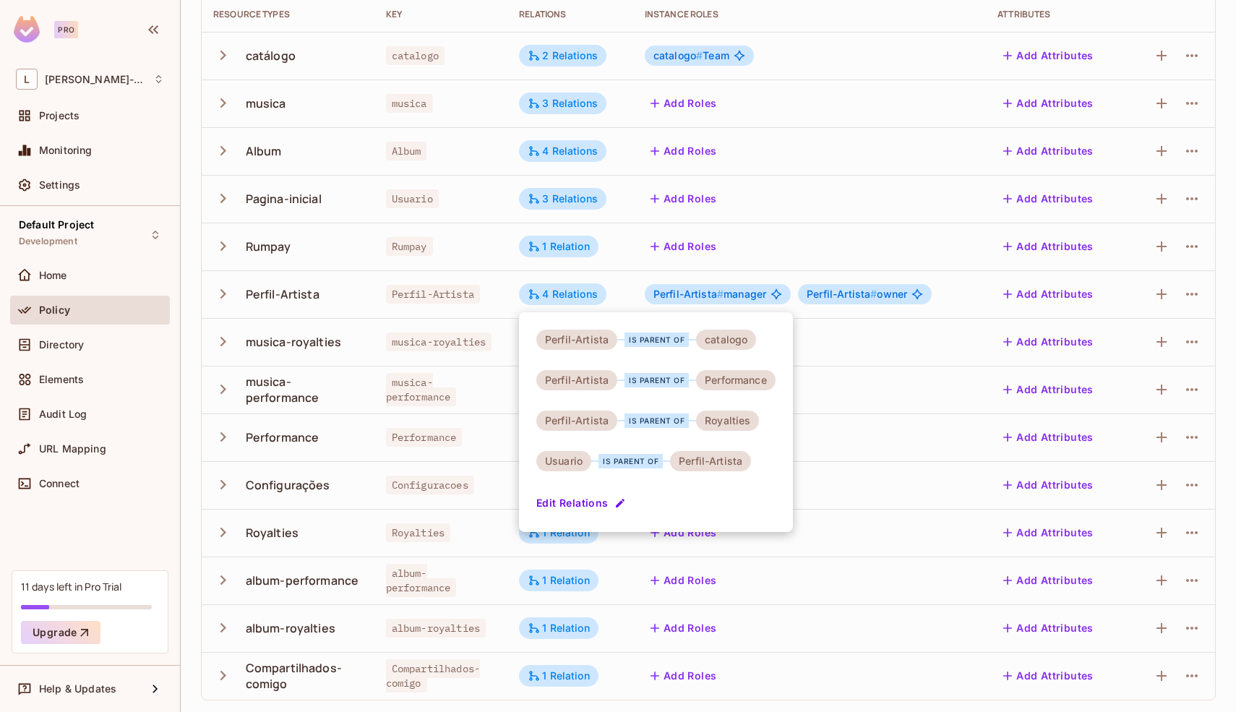
click at [556, 512] on button "Edit Relations" at bounding box center [582, 502] width 92 height 23
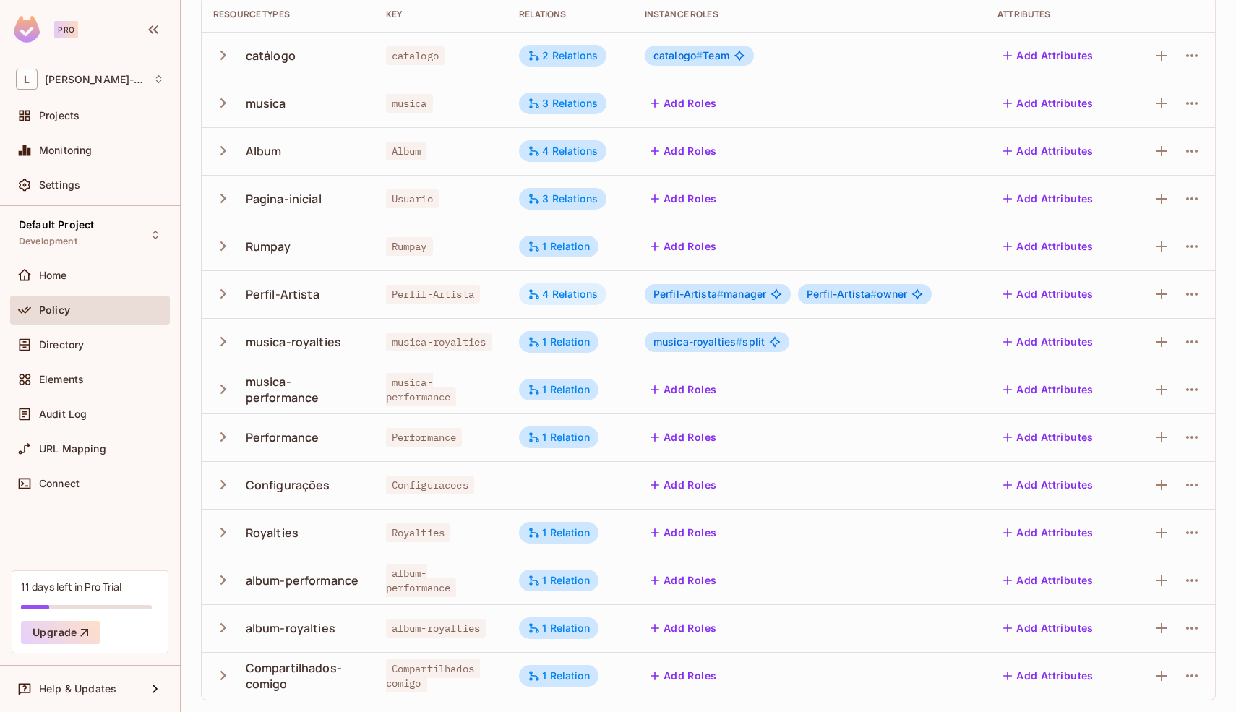
click at [564, 291] on div "4 Relations" at bounding box center [562, 294] width 70 height 13
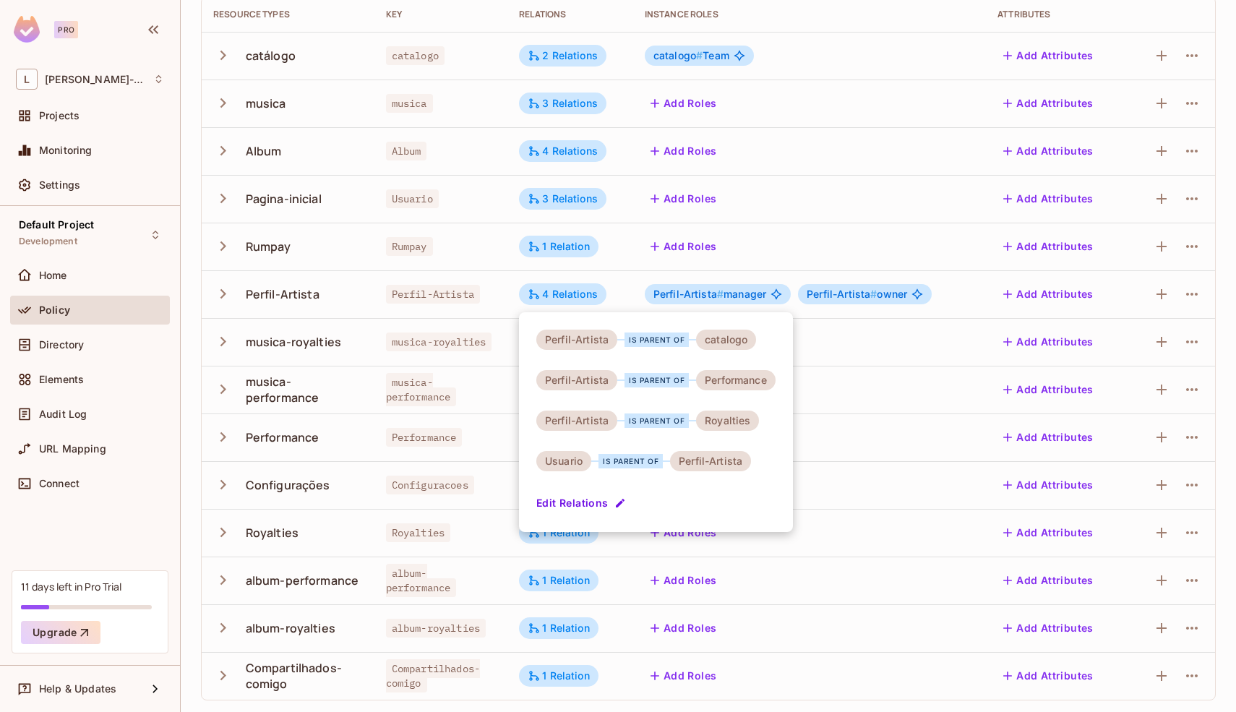
click at [611, 502] on button "Edit Relations" at bounding box center [582, 502] width 92 height 23
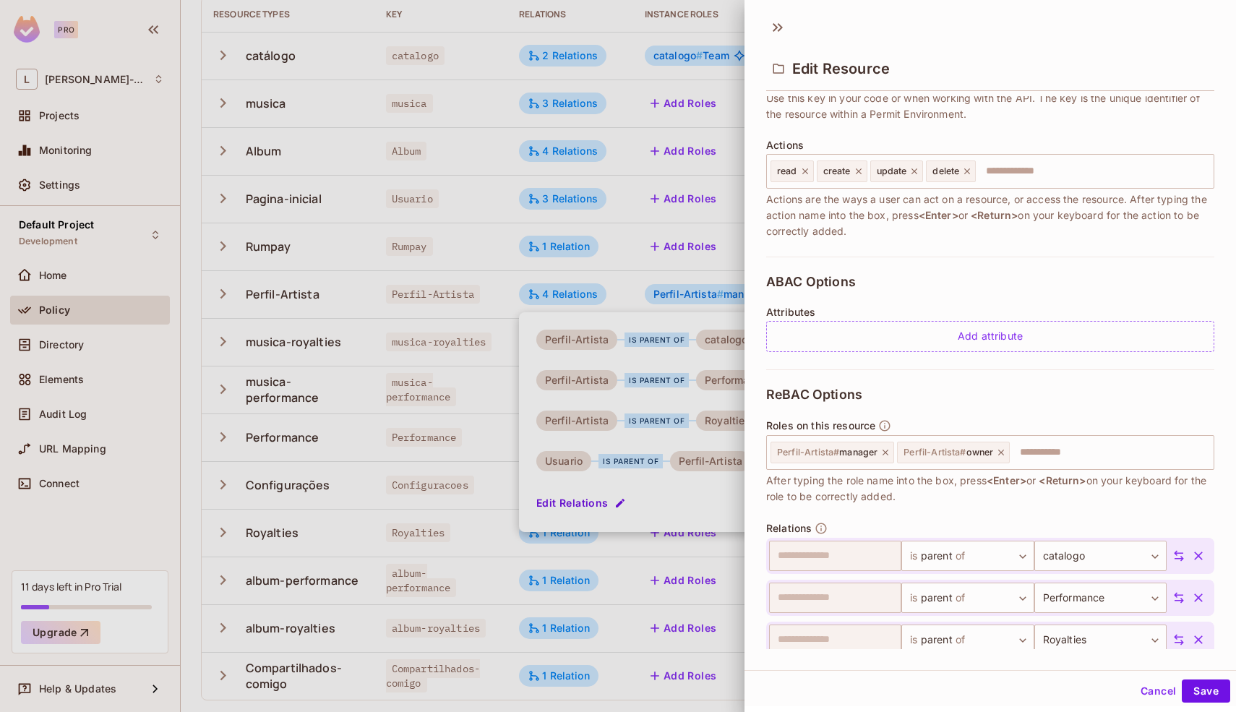
scroll to position [251, 0]
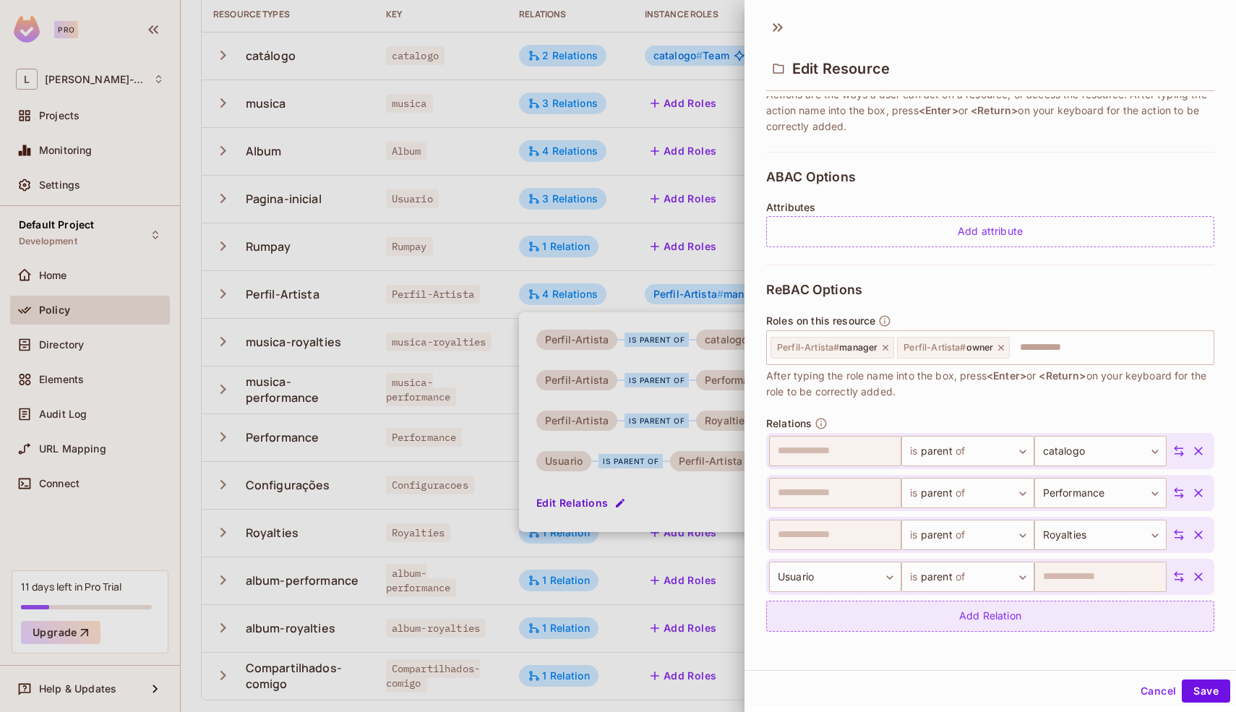
click at [1051, 613] on div "Add Relation" at bounding box center [990, 615] width 448 height 31
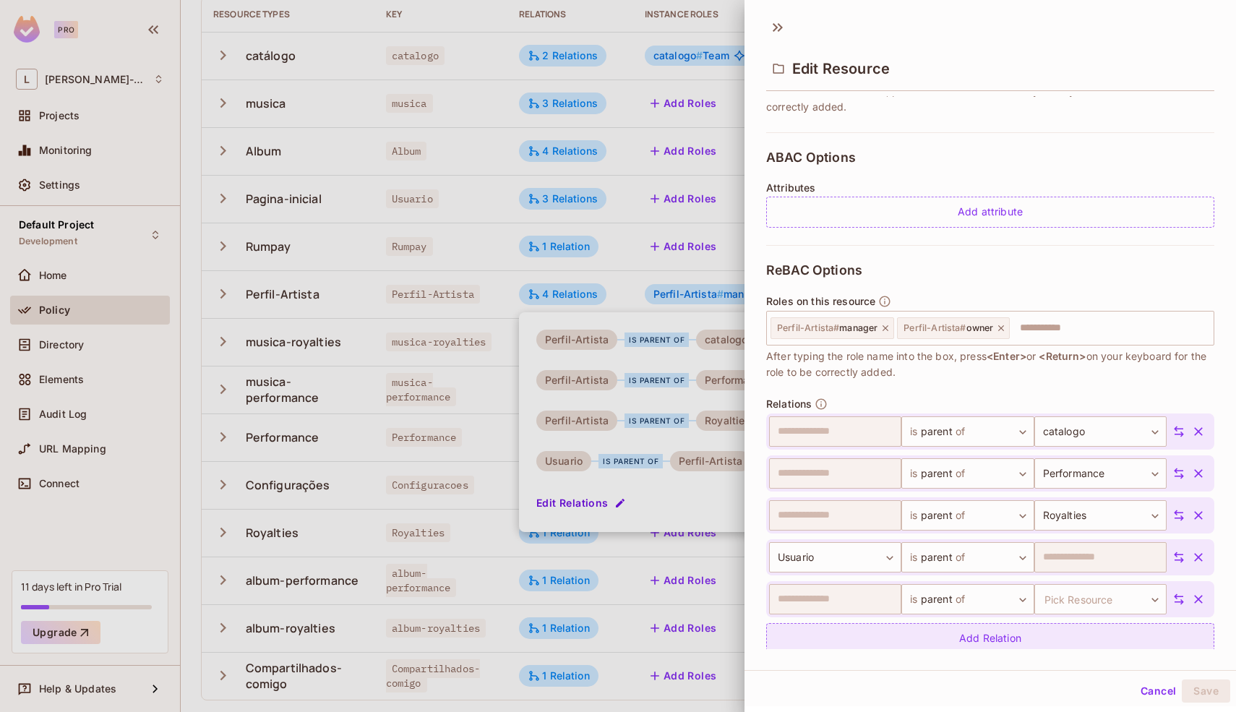
scroll to position [272, 0]
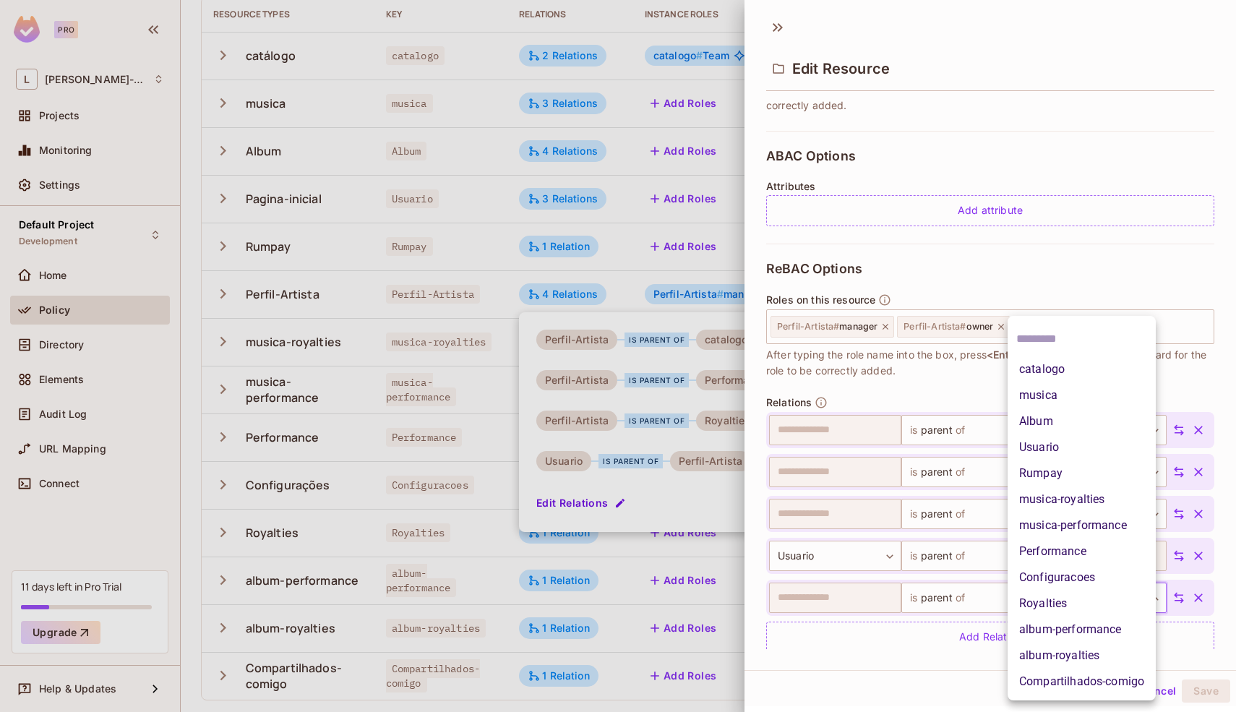
click at [1060, 593] on body "Pro L [PERSON_NAME]-751 Projects Monitoring Settings Default Project Developmen…" at bounding box center [618, 356] width 1236 height 712
click at [1051, 577] on li "Configuracoes" at bounding box center [1081, 577] width 148 height 26
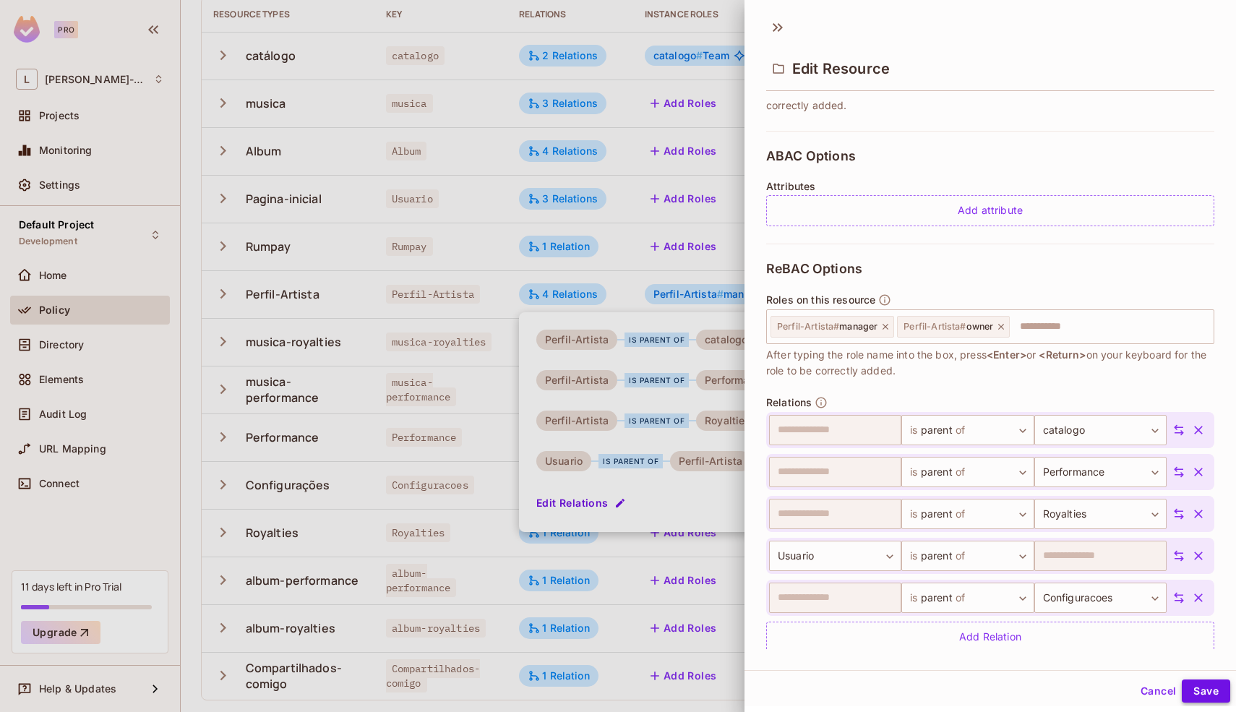
click at [1181, 685] on button "Save" at bounding box center [1205, 690] width 48 height 23
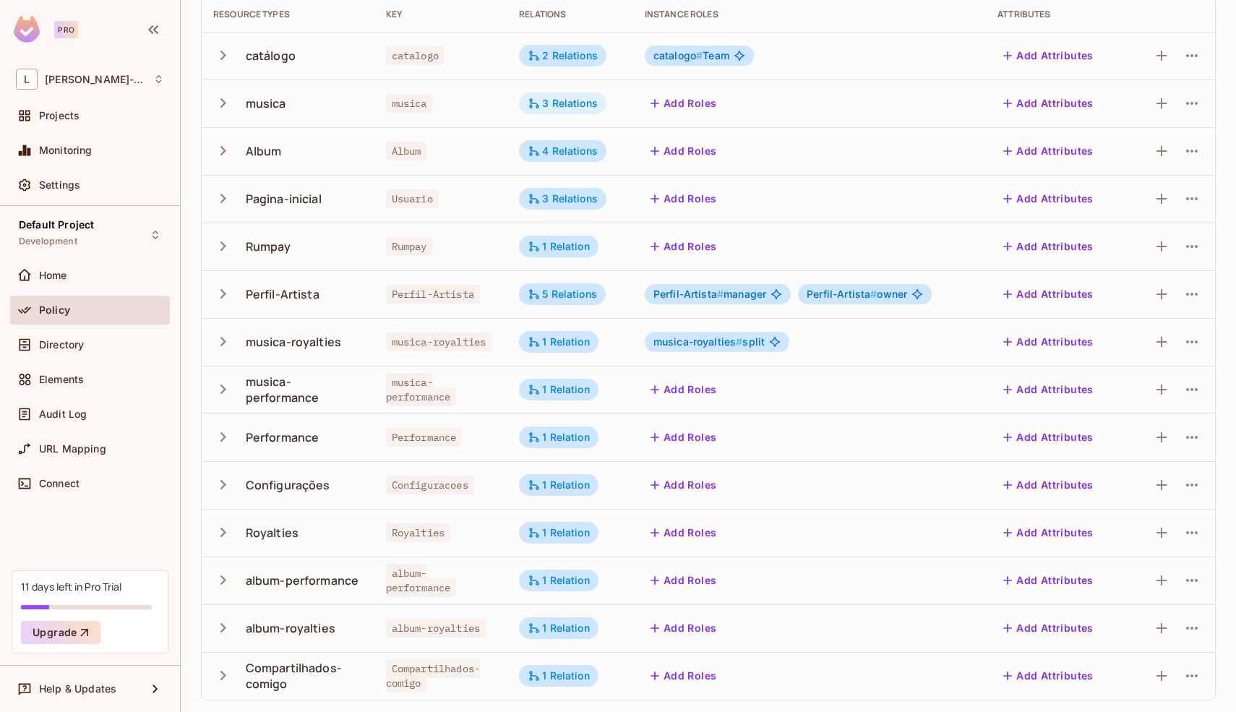
scroll to position [0, 0]
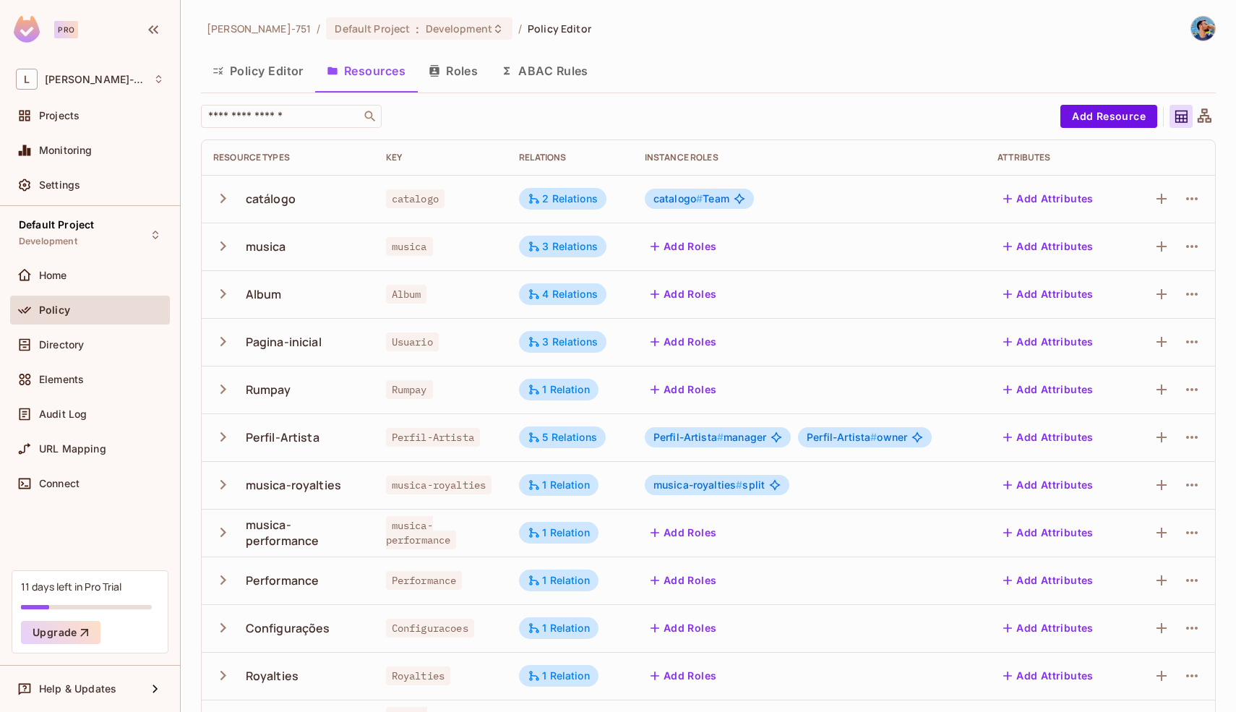
click at [1196, 116] on icon at bounding box center [1204, 117] width 18 height 18
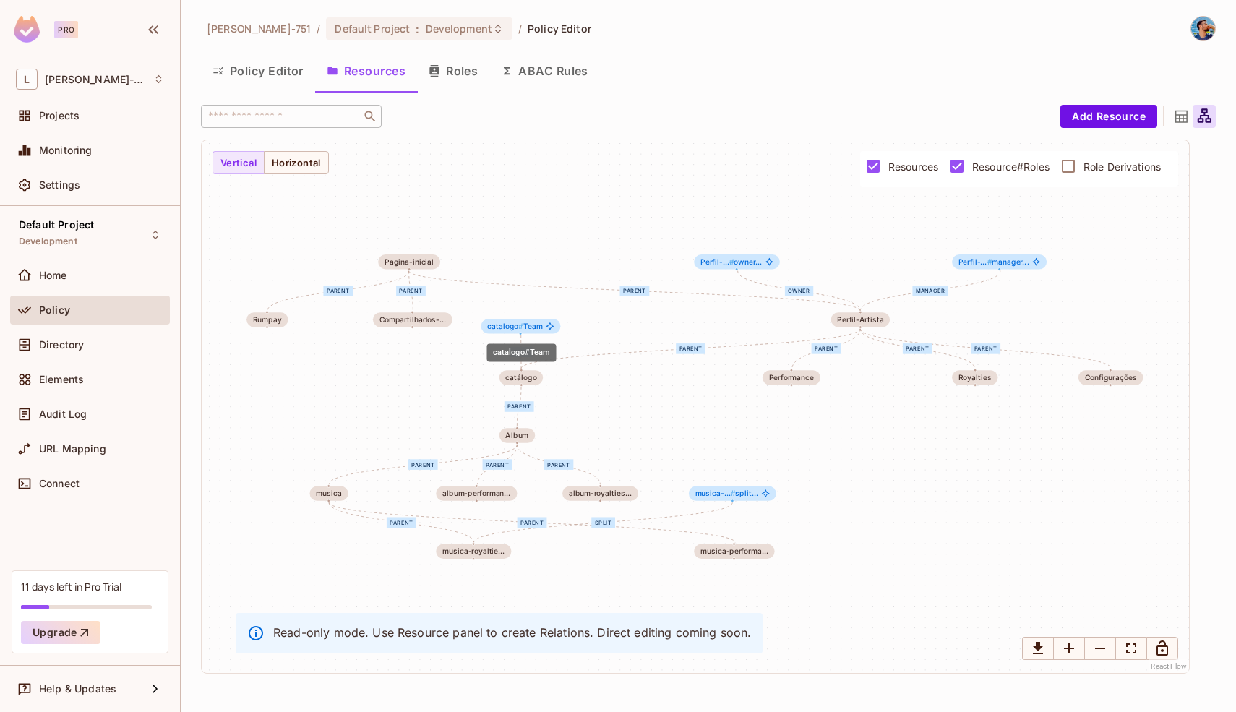
drag, startPoint x: 684, startPoint y: 318, endPoint x: 540, endPoint y: 324, distance: 143.9
click at [540, 324] on span "catalogo # Team" at bounding box center [514, 326] width 55 height 9
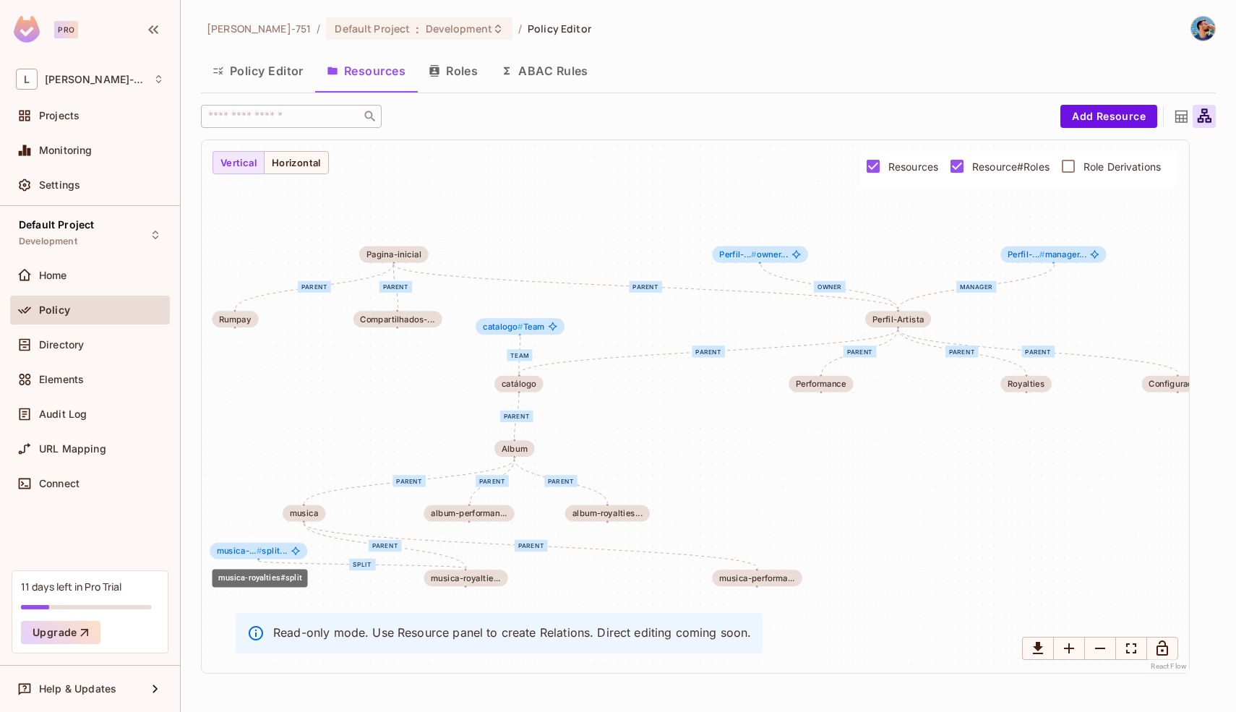
drag, startPoint x: 756, startPoint y: 516, endPoint x: 259, endPoint y: 553, distance: 498.5
click at [259, 553] on span "#" at bounding box center [259, 551] width 5 height 10
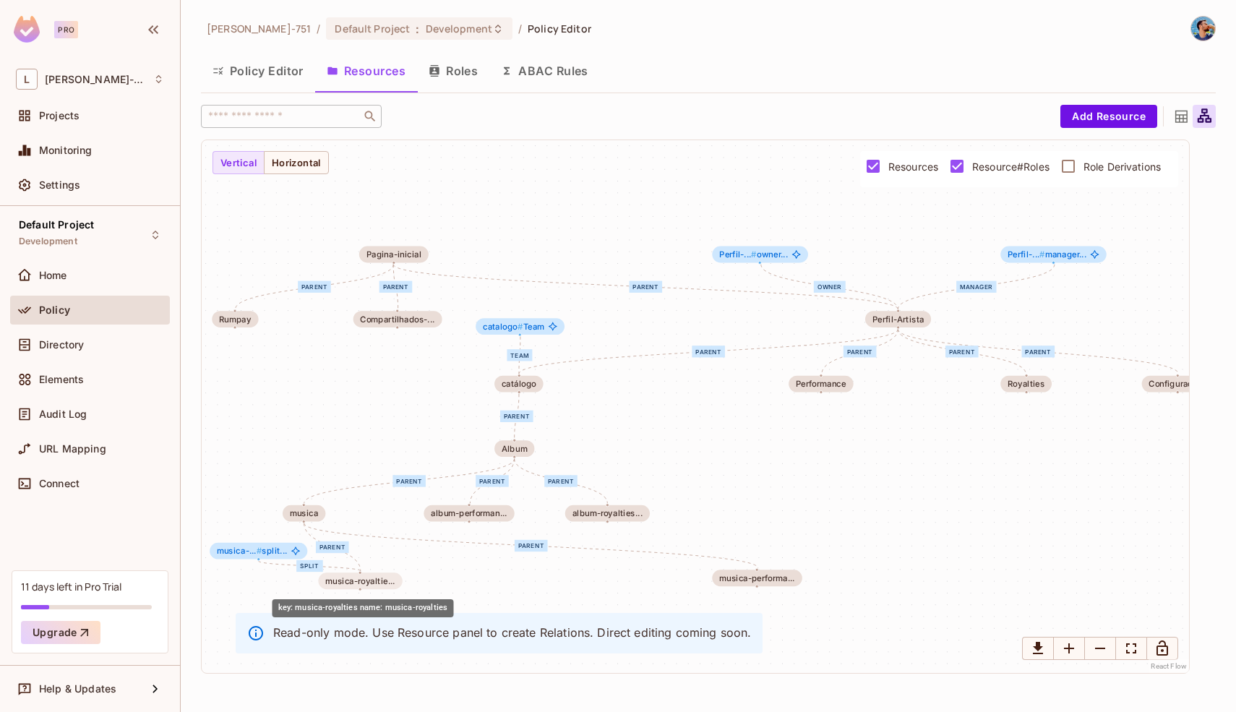
drag, startPoint x: 459, startPoint y: 582, endPoint x: 352, endPoint y: 585, distance: 107.0
click at [352, 585] on div "musica-royaltie..." at bounding box center [360, 580] width 70 height 9
drag, startPoint x: 277, startPoint y: 551, endPoint x: 244, endPoint y: 549, distance: 33.3
click at [244, 549] on span "musica-... # split..." at bounding box center [242, 550] width 71 height 9
drag, startPoint x: 342, startPoint y: 578, endPoint x: 263, endPoint y: 579, distance: 78.8
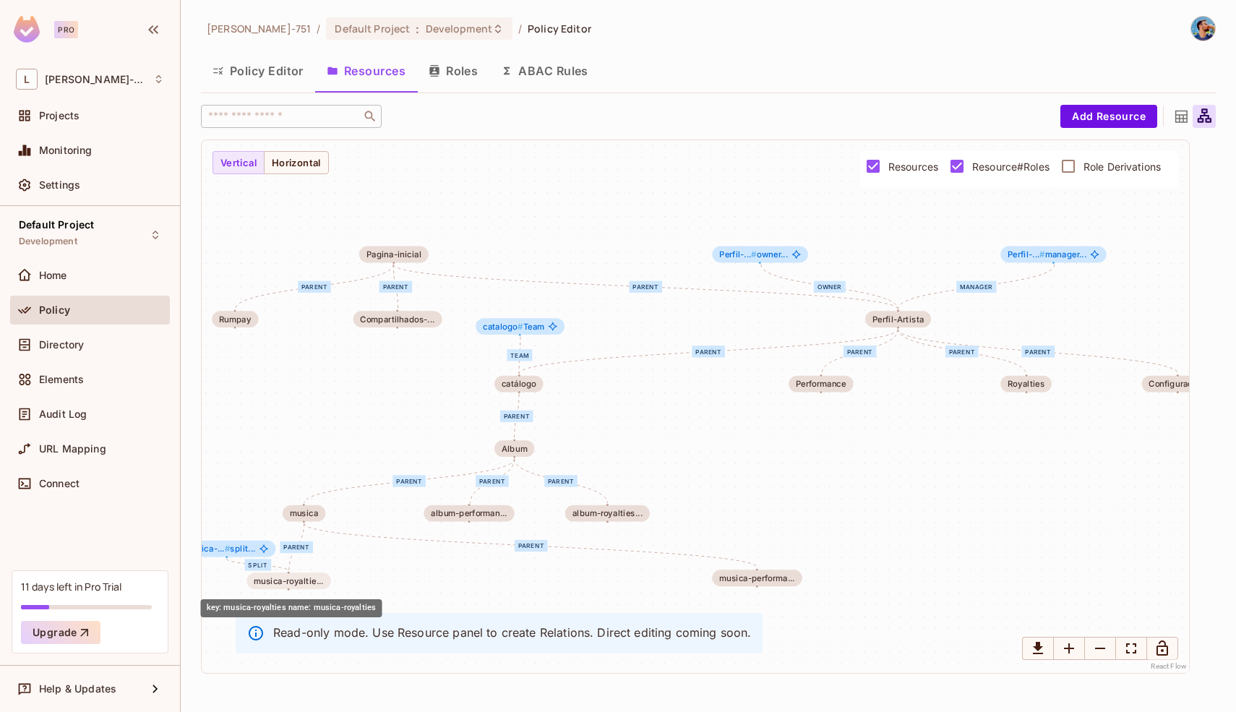
click at [264, 579] on div "musica-royaltie..." at bounding box center [289, 580] width 70 height 9
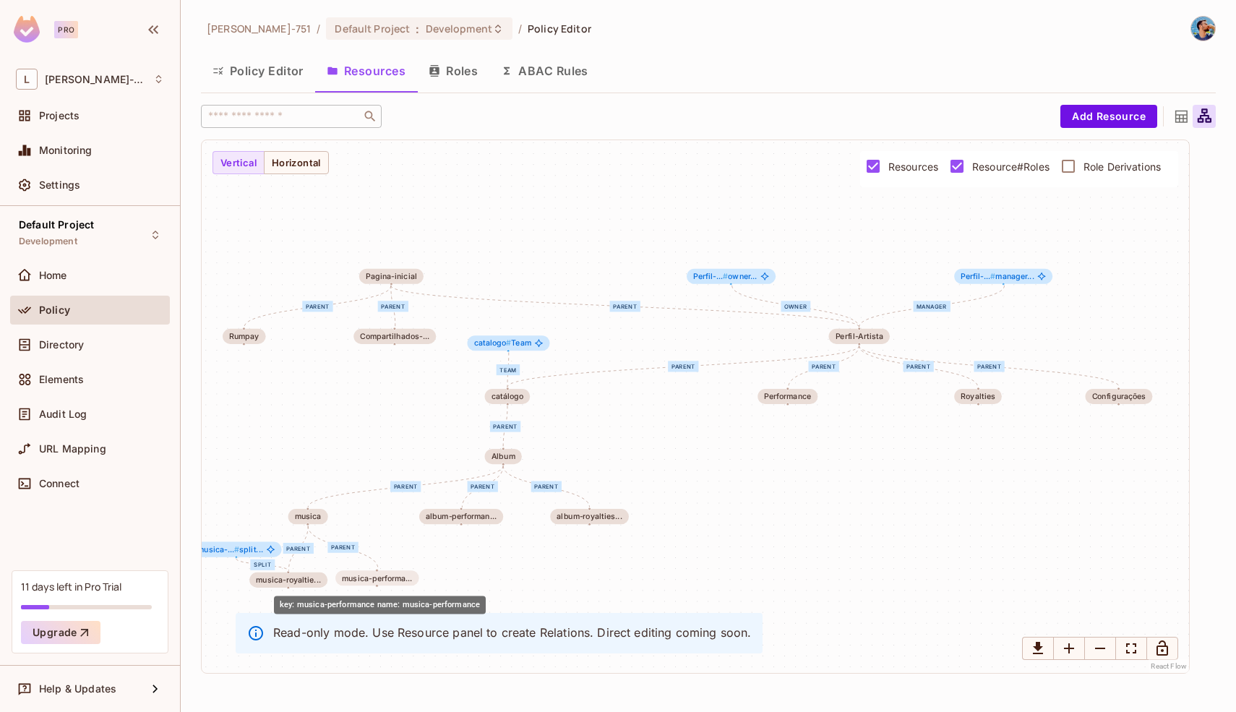
drag, startPoint x: 738, startPoint y: 579, endPoint x: 385, endPoint y: 581, distance: 353.3
click at [385, 581] on div "musica-performa..." at bounding box center [377, 578] width 70 height 9
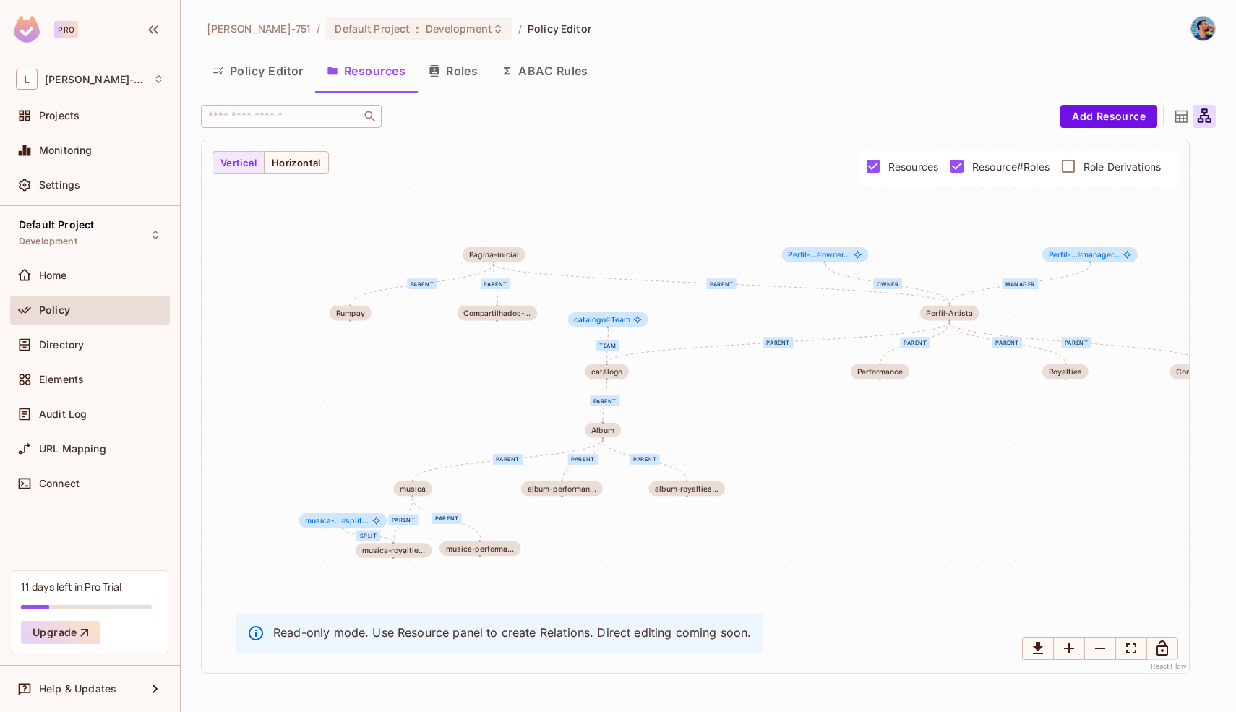
drag, startPoint x: 438, startPoint y: 561, endPoint x: 556, endPoint y: 522, distance: 123.8
click at [556, 522] on div "Team parent parent parent parent parent parent parent parent parent parent mana…" at bounding box center [695, 406] width 987 height 533
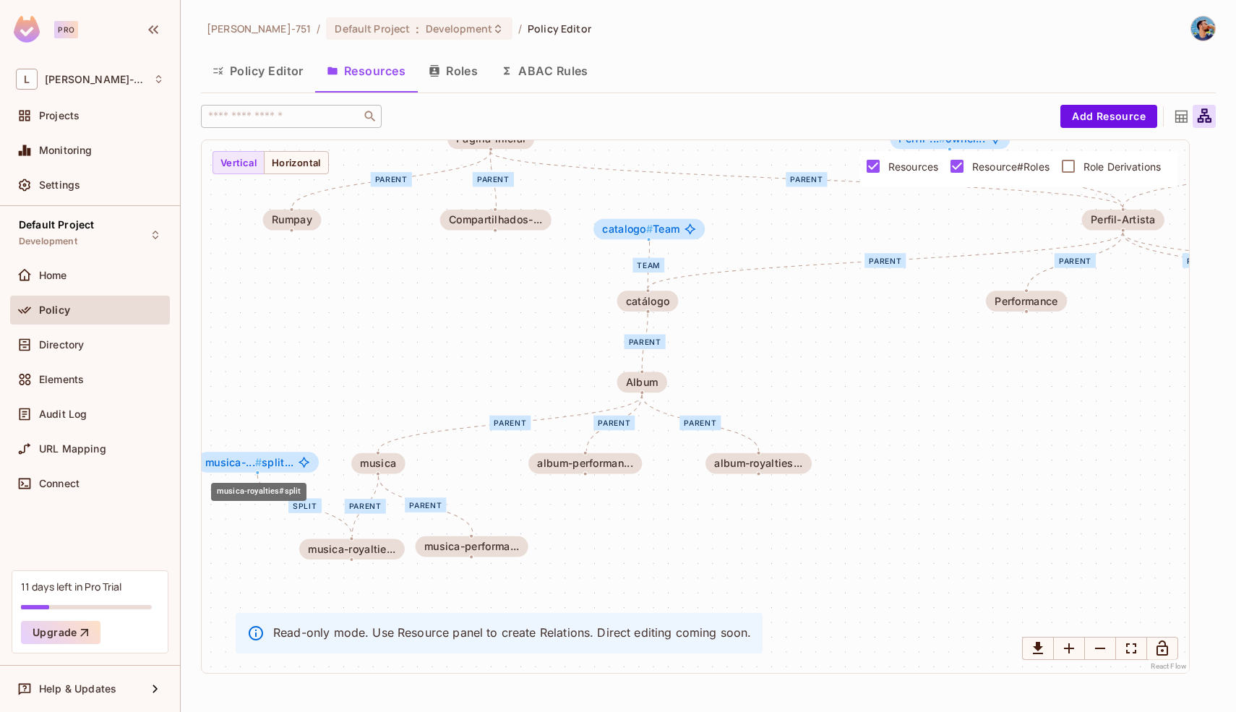
drag, startPoint x: 279, startPoint y: 506, endPoint x: 254, endPoint y: 461, distance: 51.1
click at [254, 461] on span "musica-... #" at bounding box center [233, 461] width 56 height 12
click at [322, 395] on div "Team parent parent parent parent parent parent parent parent parent parent mana…" at bounding box center [695, 406] width 987 height 533
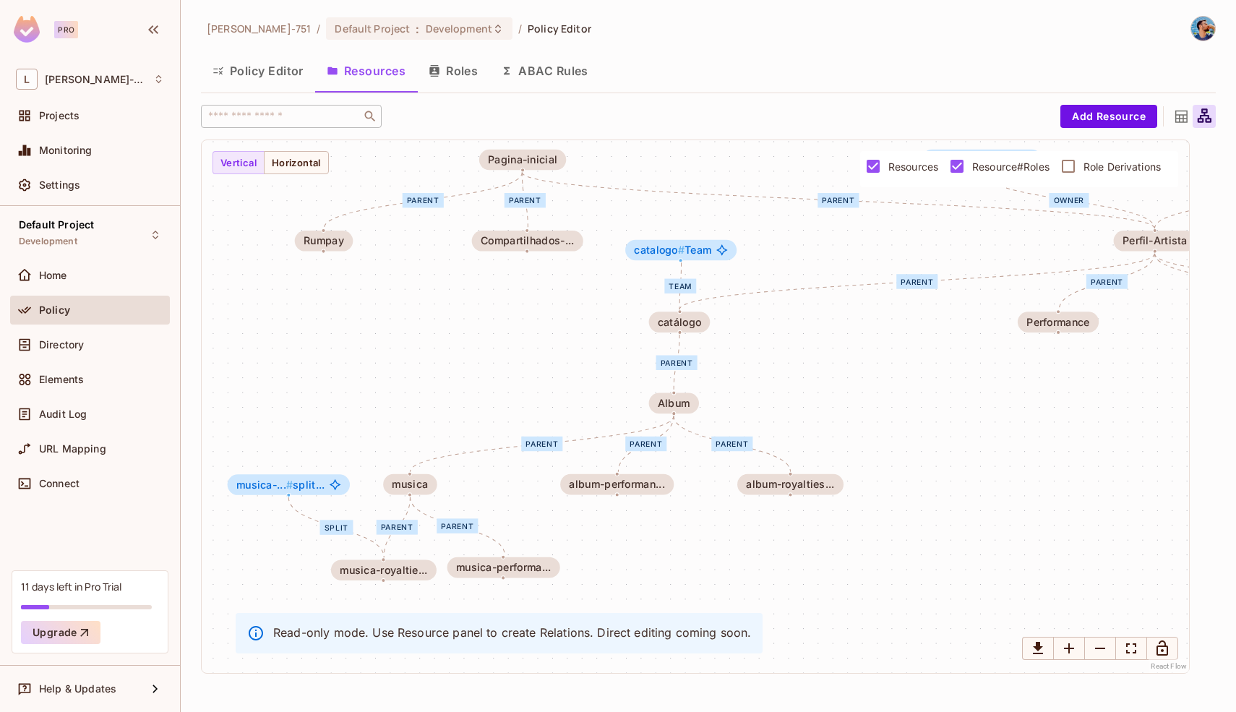
drag, startPoint x: 322, startPoint y: 395, endPoint x: 353, endPoint y: 416, distance: 38.1
click at [353, 416] on div "Team parent parent parent parent parent parent parent parent parent parent mana…" at bounding box center [695, 406] width 987 height 533
drag, startPoint x: 488, startPoint y: 342, endPoint x: 473, endPoint y: 342, distance: 15.9
click at [473, 342] on div "Team parent parent parent parent parent parent parent parent parent parent mana…" at bounding box center [695, 406] width 987 height 533
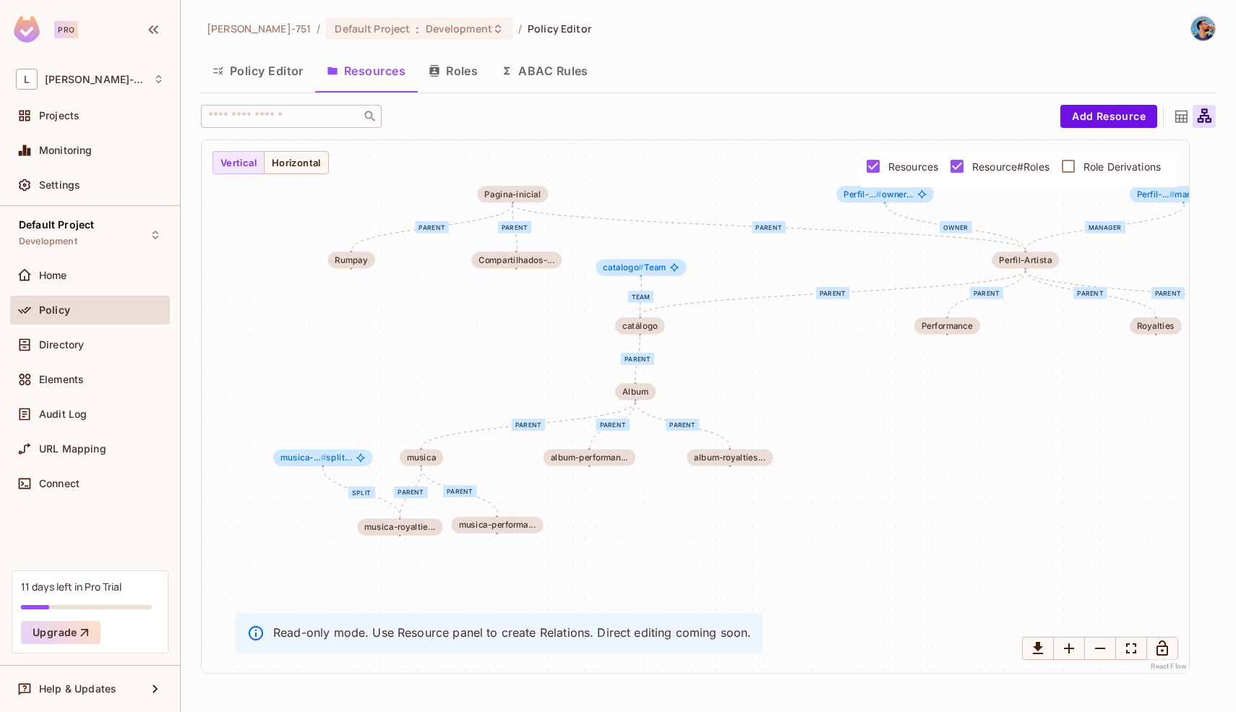
drag, startPoint x: 786, startPoint y: 290, endPoint x: 707, endPoint y: 357, distance: 103.1
click at [707, 357] on div "Team parent parent parent parent parent parent parent parent parent parent mana…" at bounding box center [695, 406] width 987 height 533
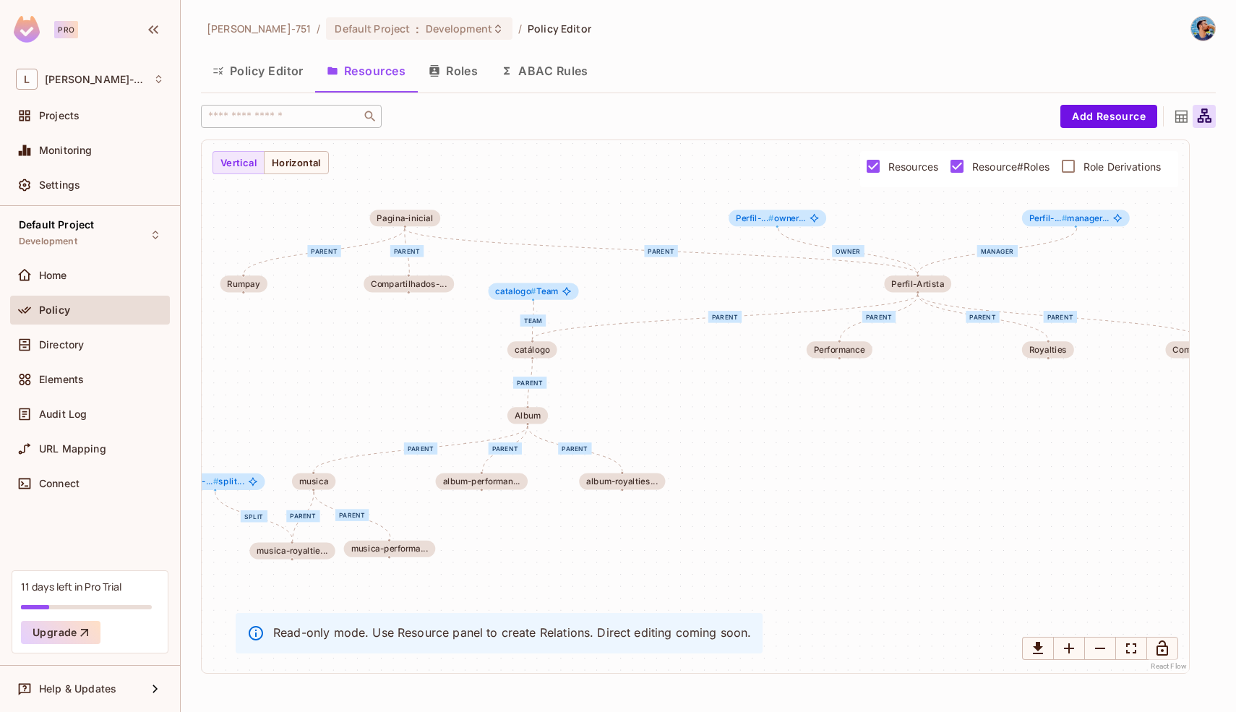
drag, startPoint x: 785, startPoint y: 358, endPoint x: 677, endPoint y: 381, distance: 110.1
click at [677, 381] on div "Team parent parent parent parent parent parent parent parent parent parent mana…" at bounding box center [695, 406] width 987 height 533
drag, startPoint x: 788, startPoint y: 223, endPoint x: 884, endPoint y: 210, distance: 96.3
click at [883, 211] on div "Perfil-... # owner..." at bounding box center [871, 210] width 98 height 17
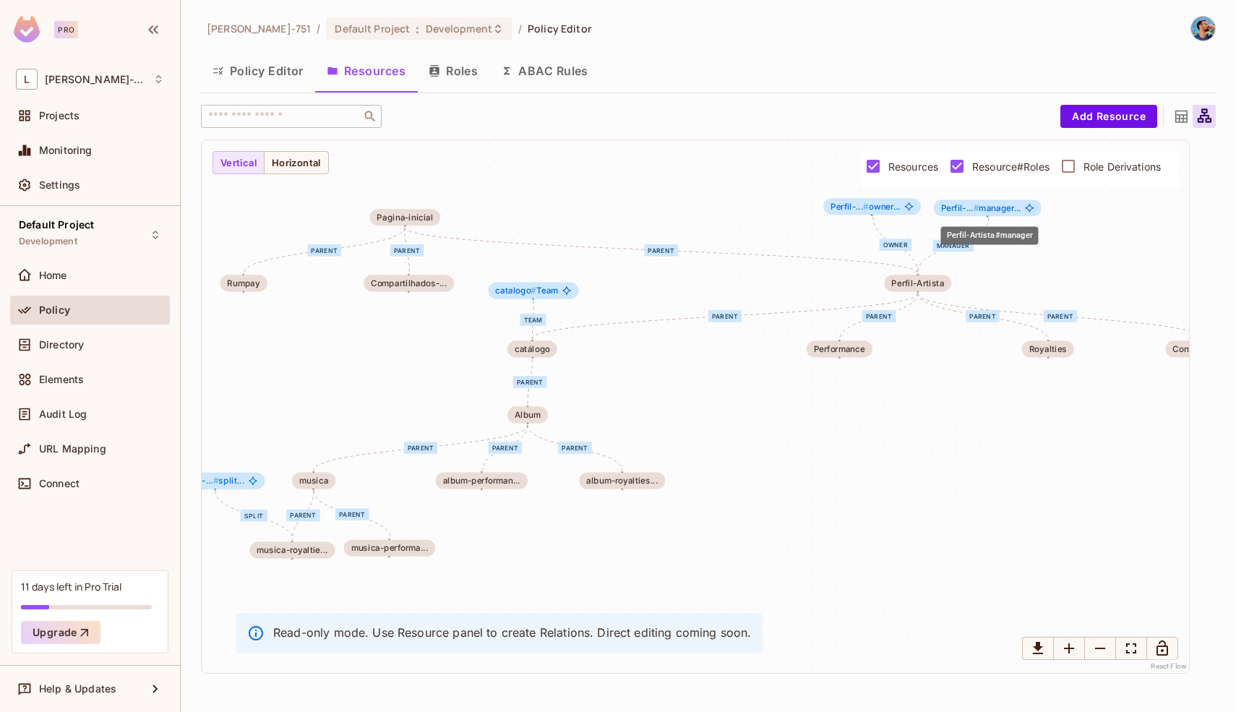
drag, startPoint x: 1080, startPoint y: 220, endPoint x: 991, endPoint y: 211, distance: 90.1
click at [991, 211] on span "Perfil-... # manager..." at bounding box center [981, 207] width 80 height 9
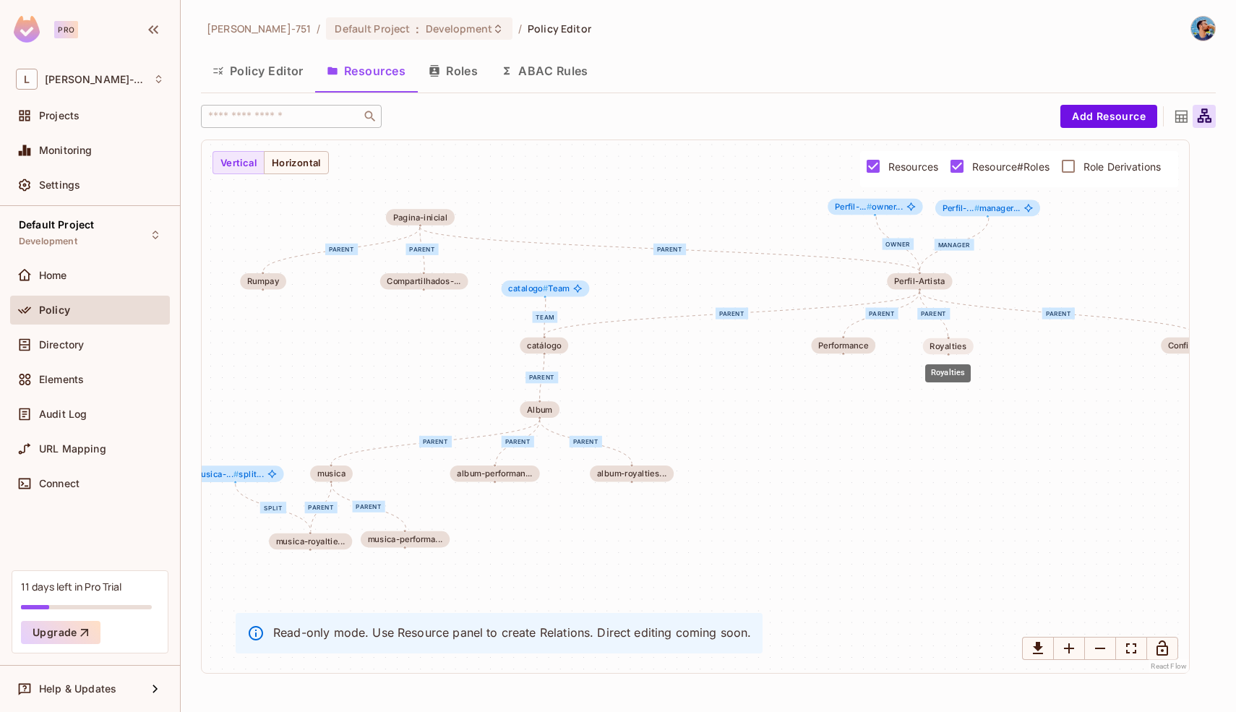
drag, startPoint x: 1040, startPoint y: 342, endPoint x: 940, endPoint y: 342, distance: 100.4
click at [940, 342] on div "Royalties" at bounding box center [947, 345] width 37 height 9
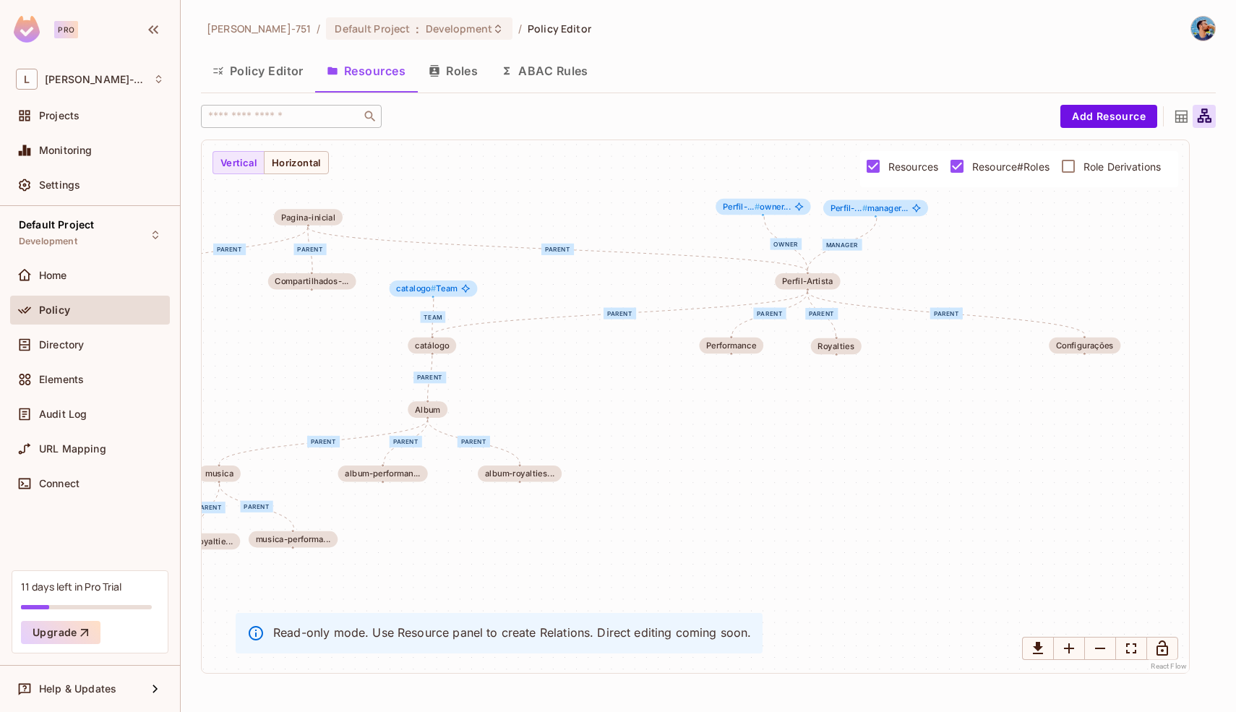
drag, startPoint x: 1065, startPoint y: 393, endPoint x: 902, endPoint y: 393, distance: 163.3
click at [901, 393] on div "Team parent parent parent parent parent parent parent parent parent parent mana…" at bounding box center [695, 406] width 987 height 533
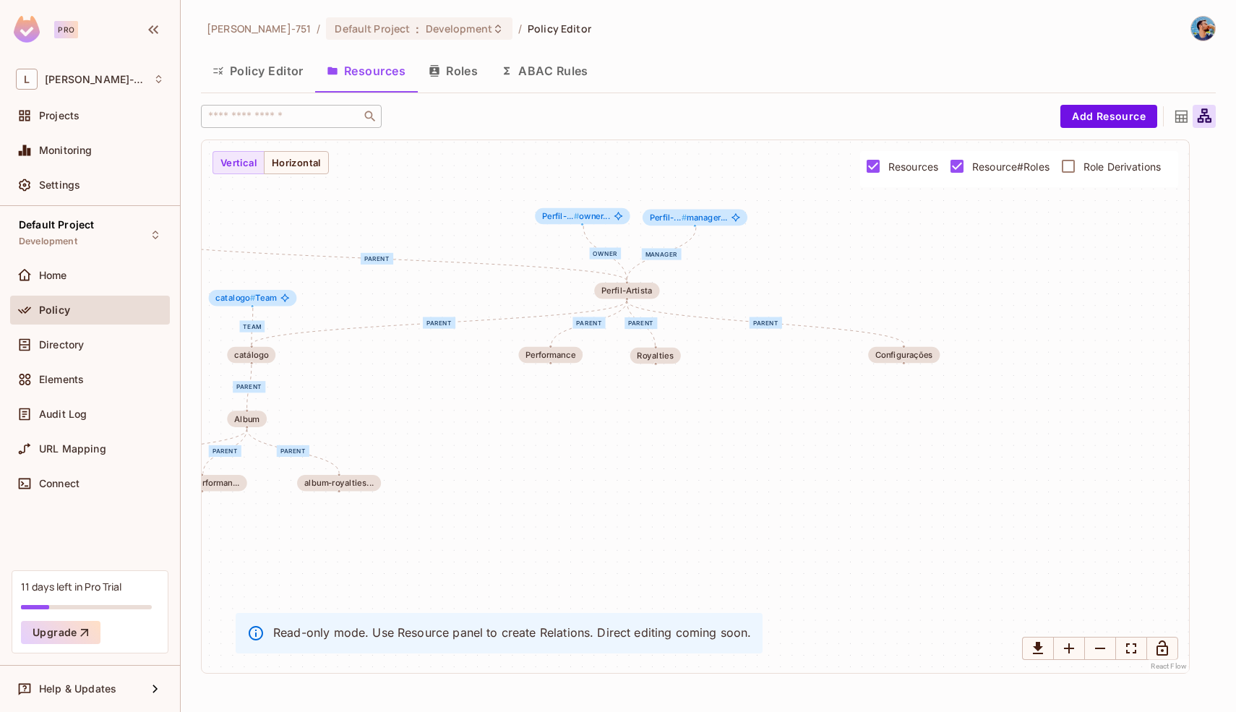
drag, startPoint x: 1023, startPoint y: 353, endPoint x: 1003, endPoint y: 326, distance: 34.1
click at [1003, 325] on div "Team parent parent parent parent parent parent parent parent parent parent mana…" at bounding box center [695, 406] width 987 height 533
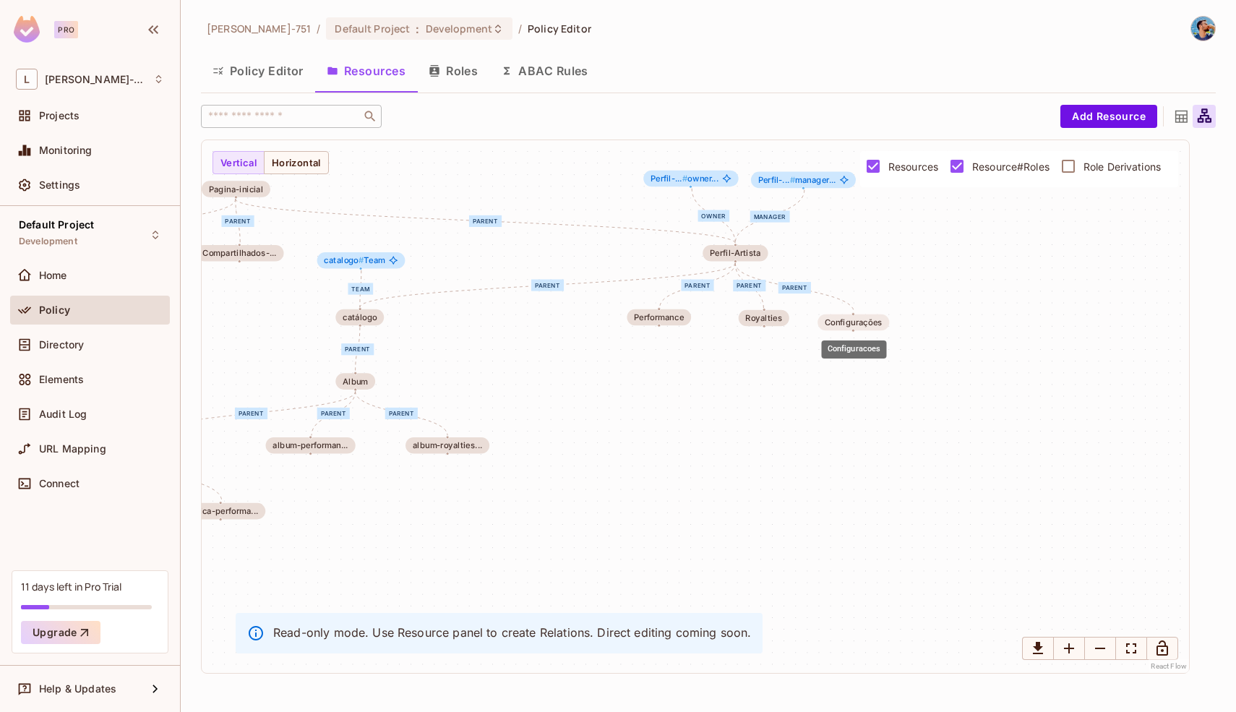
drag, startPoint x: 1007, startPoint y: 319, endPoint x: 846, endPoint y: 324, distance: 161.2
click at [846, 324] on div "Configurações" at bounding box center [853, 321] width 58 height 9
click at [764, 363] on div "Team parent parent parent parent parent parent parent parent parent parent mana…" at bounding box center [695, 406] width 987 height 533
drag, startPoint x: 765, startPoint y: 320, endPoint x: 746, endPoint y: 322, distance: 19.6
click at [746, 322] on div "Royalties" at bounding box center [744, 318] width 37 height 9
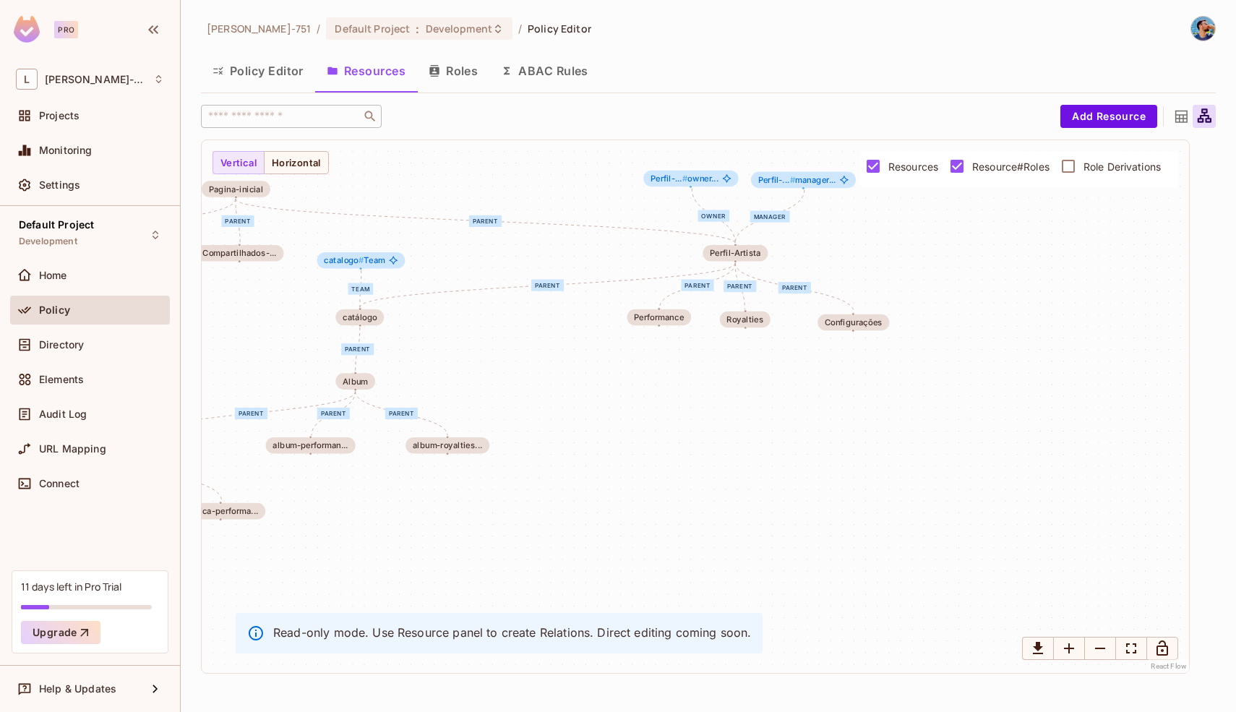
click at [672, 361] on div "Team parent parent parent parent parent parent parent parent parent parent mana…" at bounding box center [695, 406] width 987 height 533
click at [1181, 119] on icon at bounding box center [1181, 117] width 12 height 12
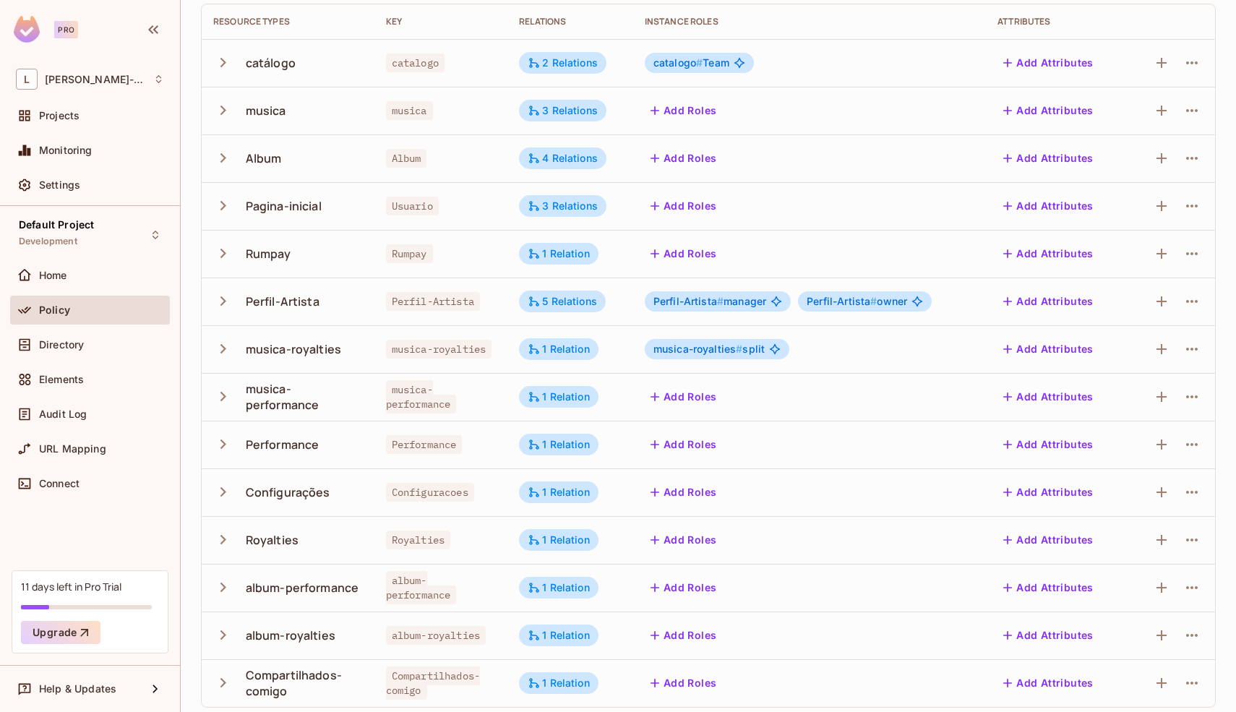
scroll to position [138, 0]
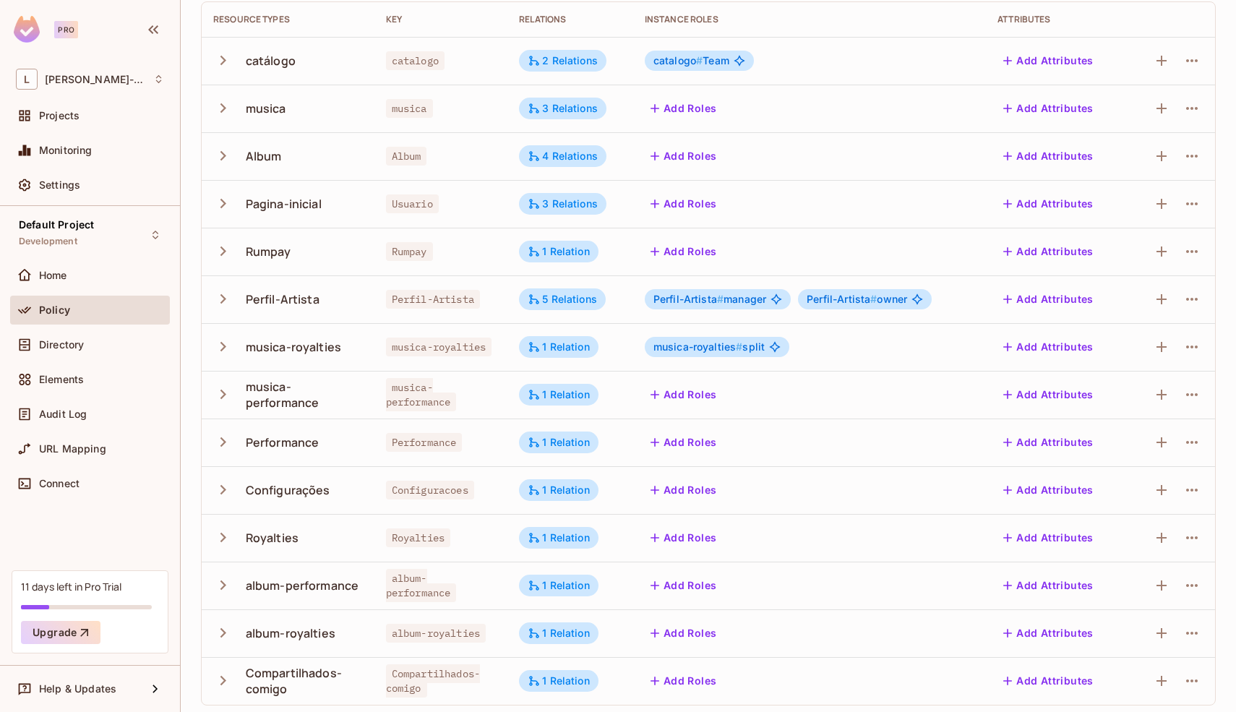
click at [1042, 158] on button "Add Attributes" at bounding box center [1048, 156] width 102 height 23
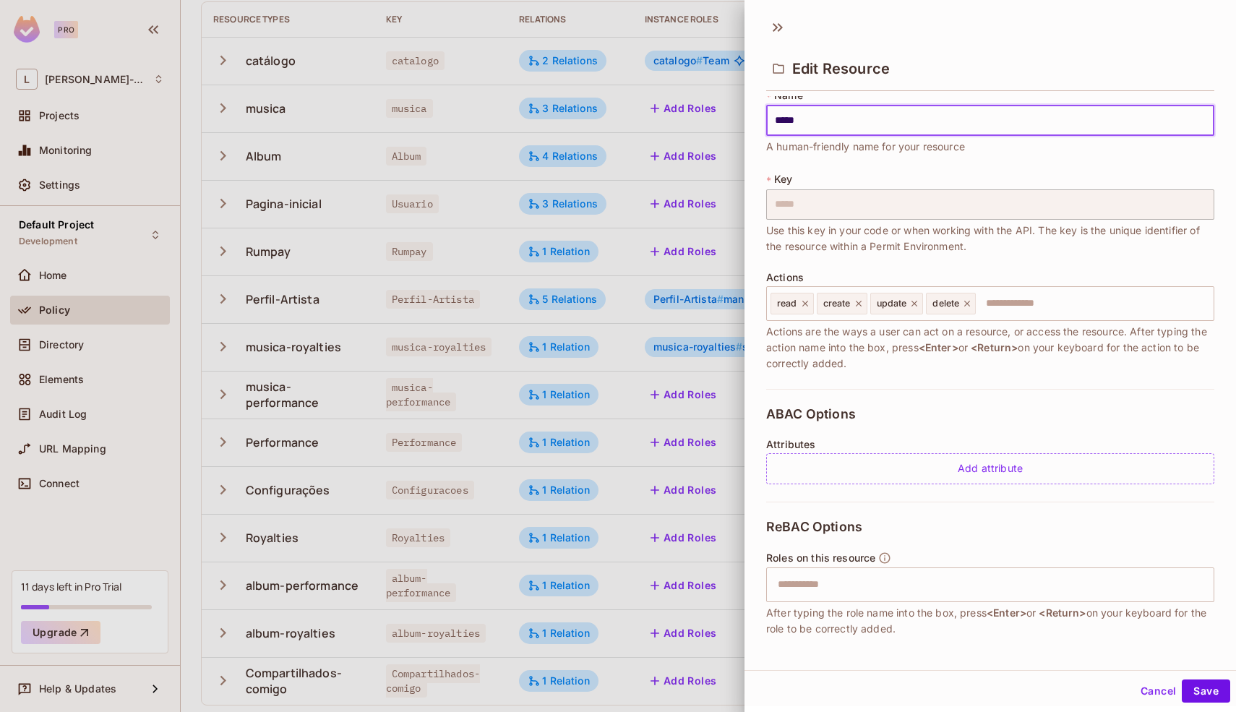
scroll to position [19, 0]
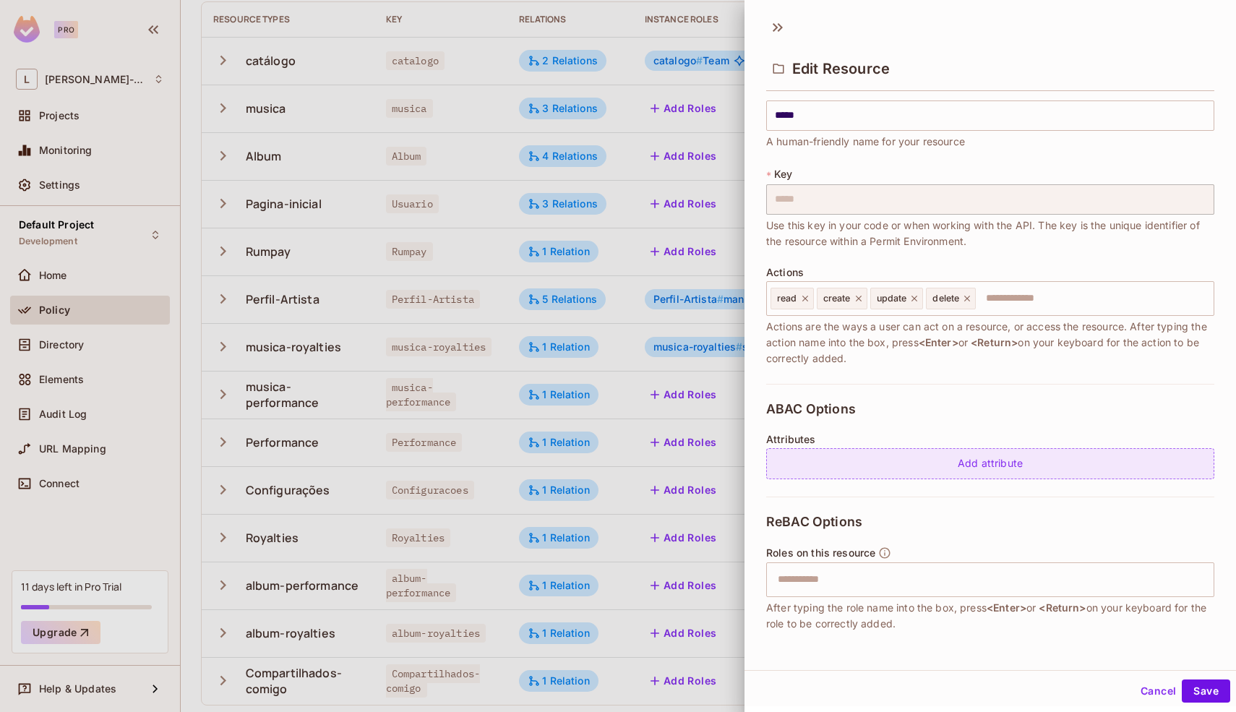
click at [934, 466] on div "Add attribute" at bounding box center [990, 463] width 448 height 31
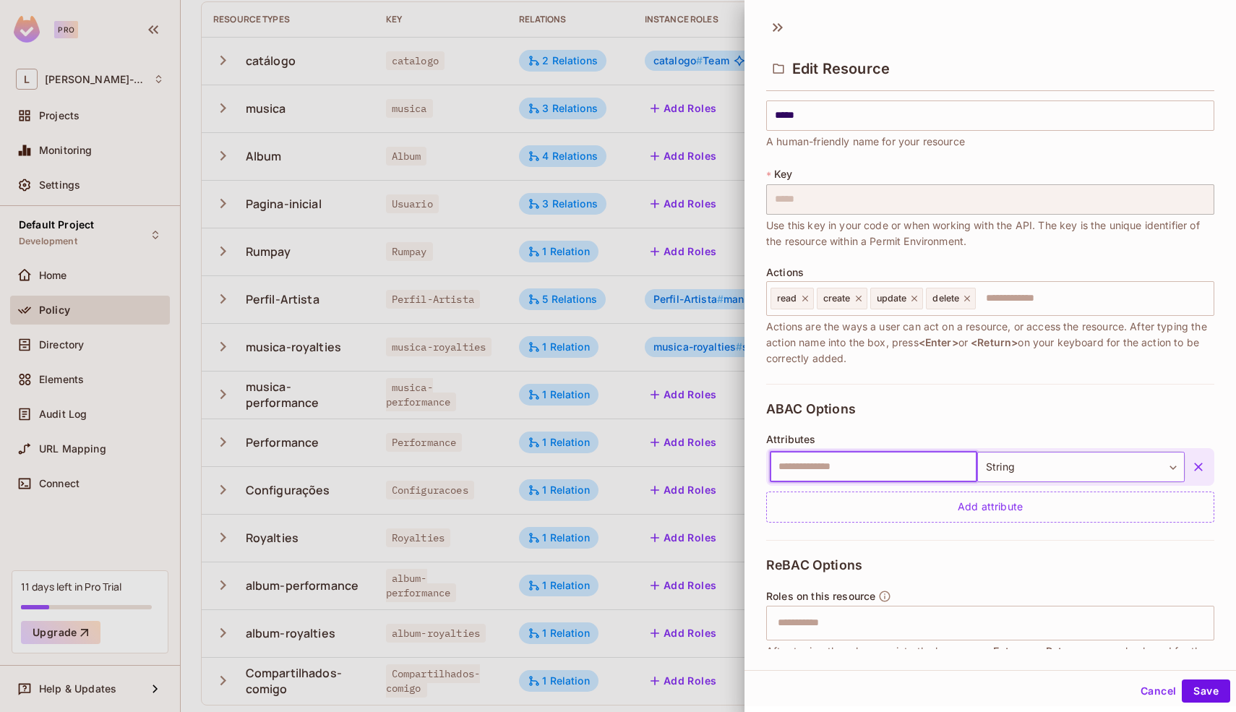
click at [1017, 466] on body "Pro L [PERSON_NAME]-751 Projects Monitoring Settings Default Project Developmen…" at bounding box center [618, 356] width 1236 height 712
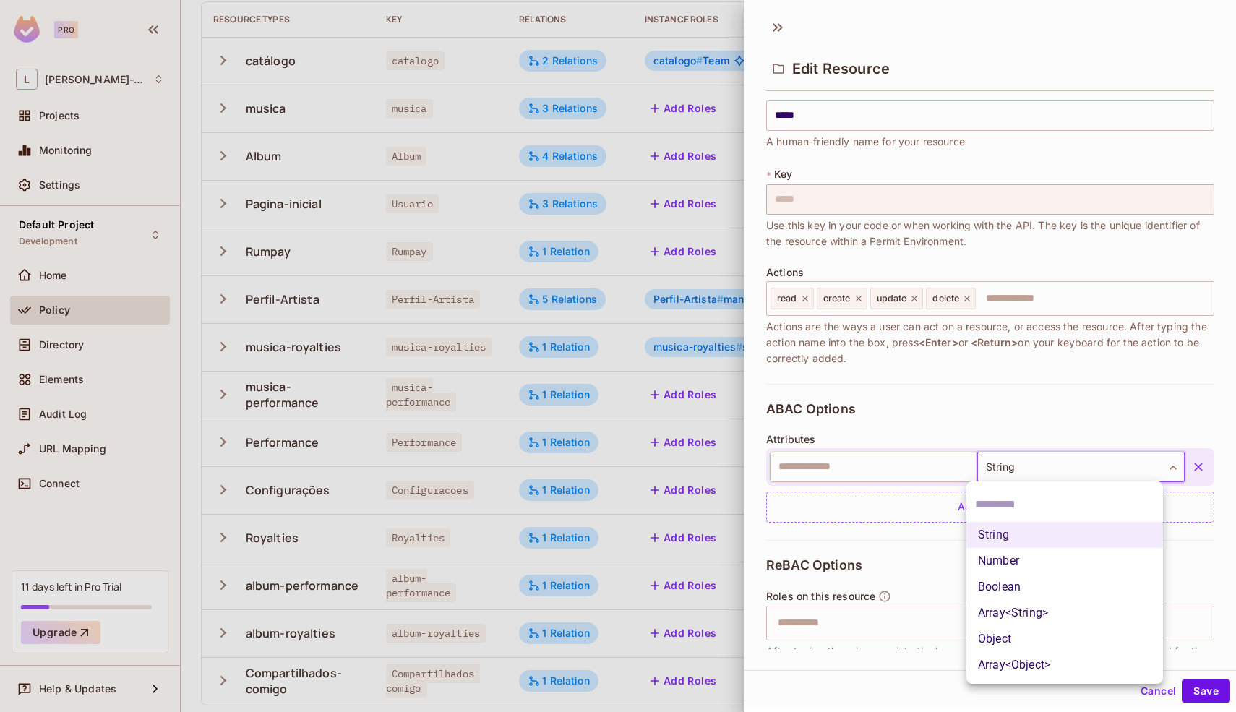
click at [764, 595] on div at bounding box center [618, 356] width 1236 height 712
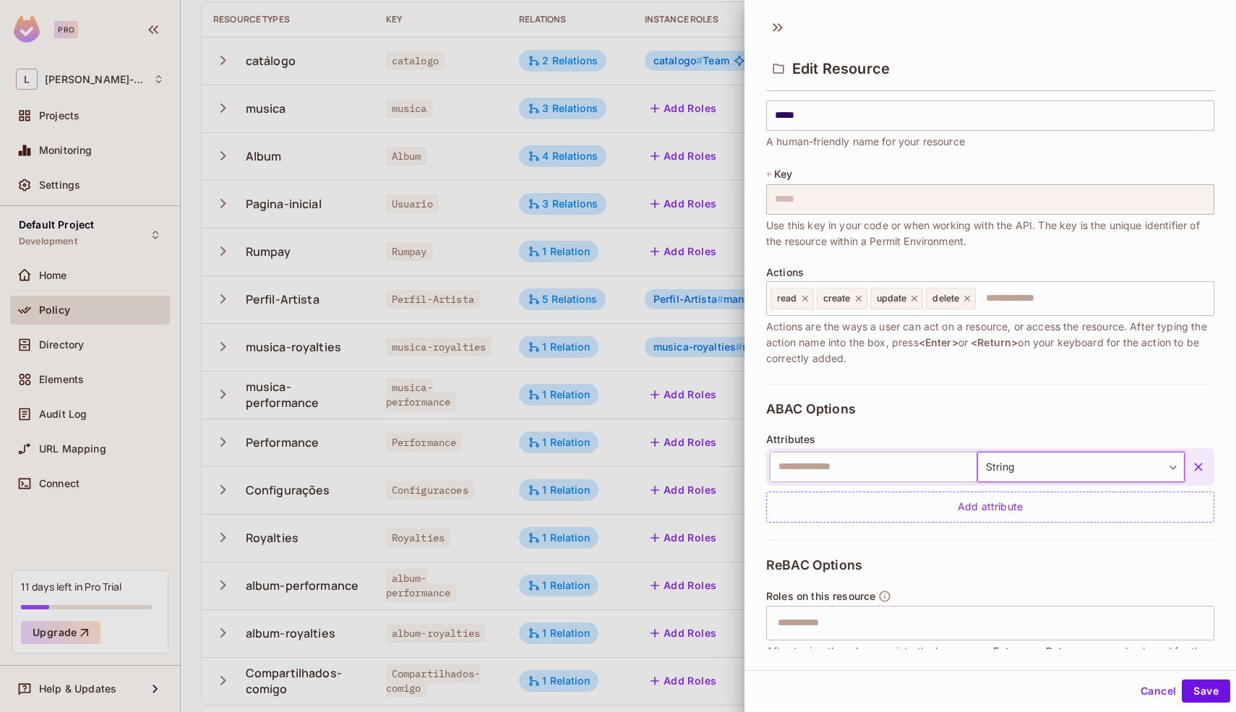
click at [718, 595] on div at bounding box center [618, 356] width 1236 height 712
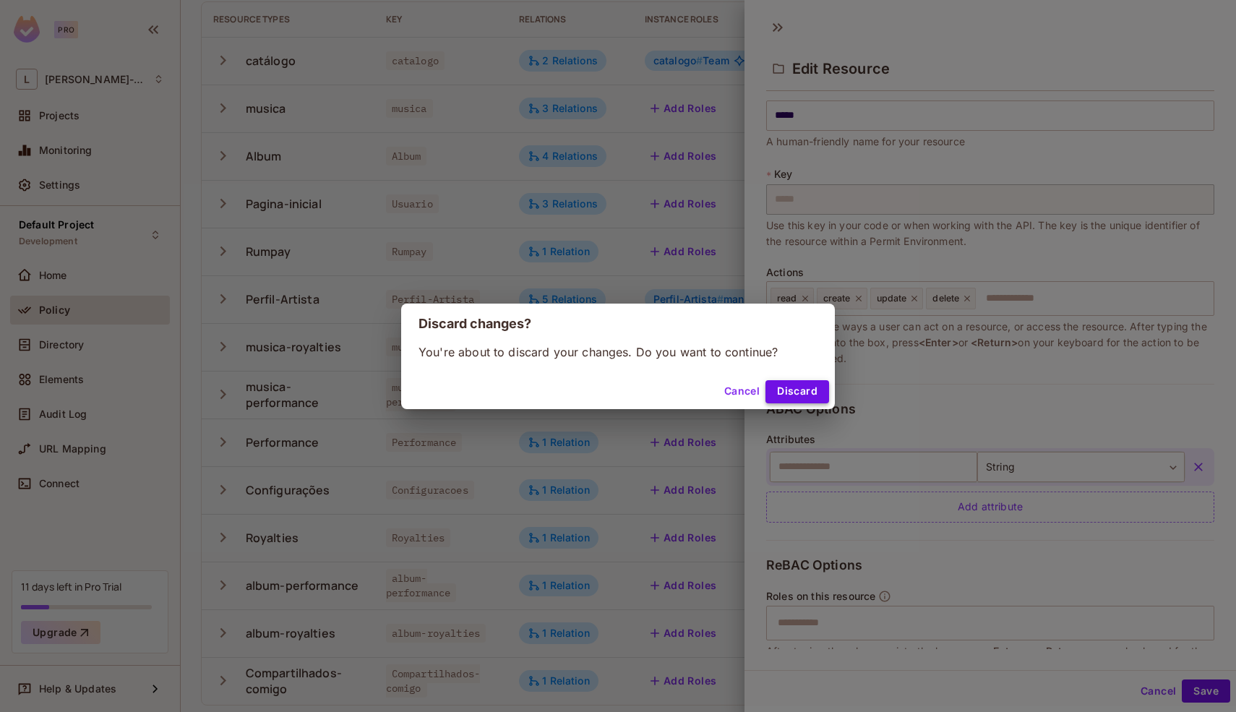
click at [788, 395] on button "Discard" at bounding box center [797, 391] width 64 height 23
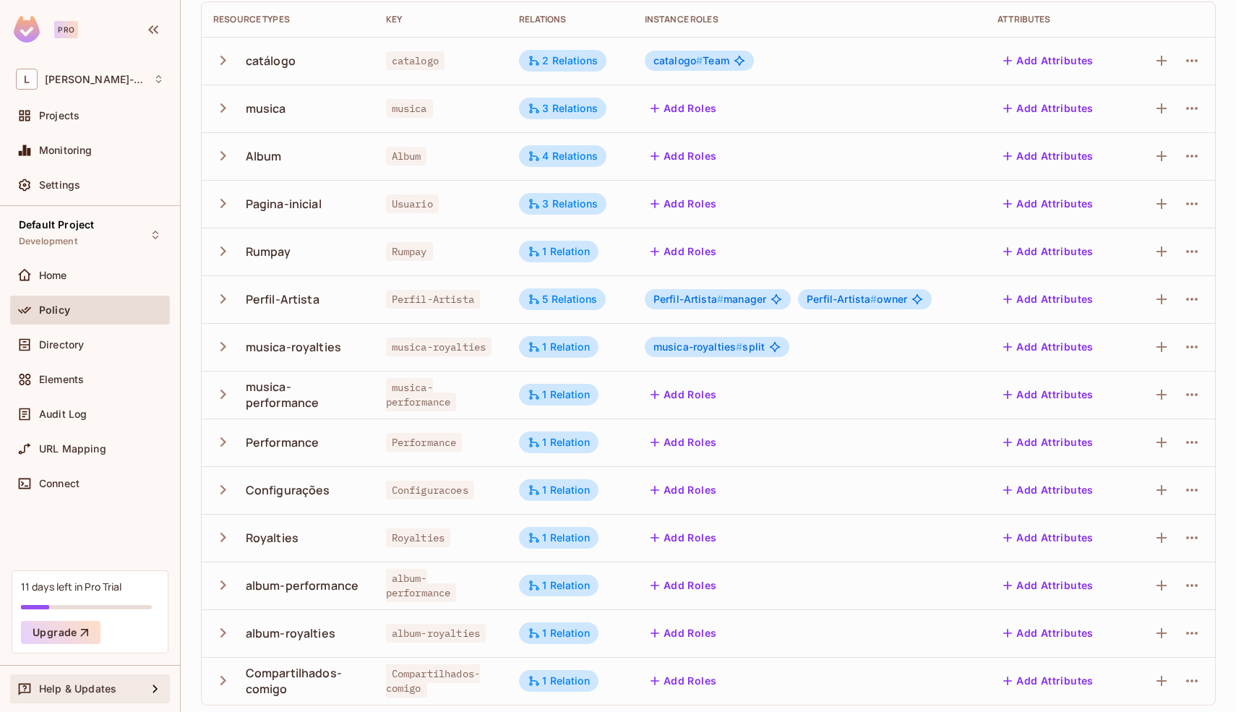
click at [95, 688] on span "Help & Updates" at bounding box center [77, 689] width 77 height 12
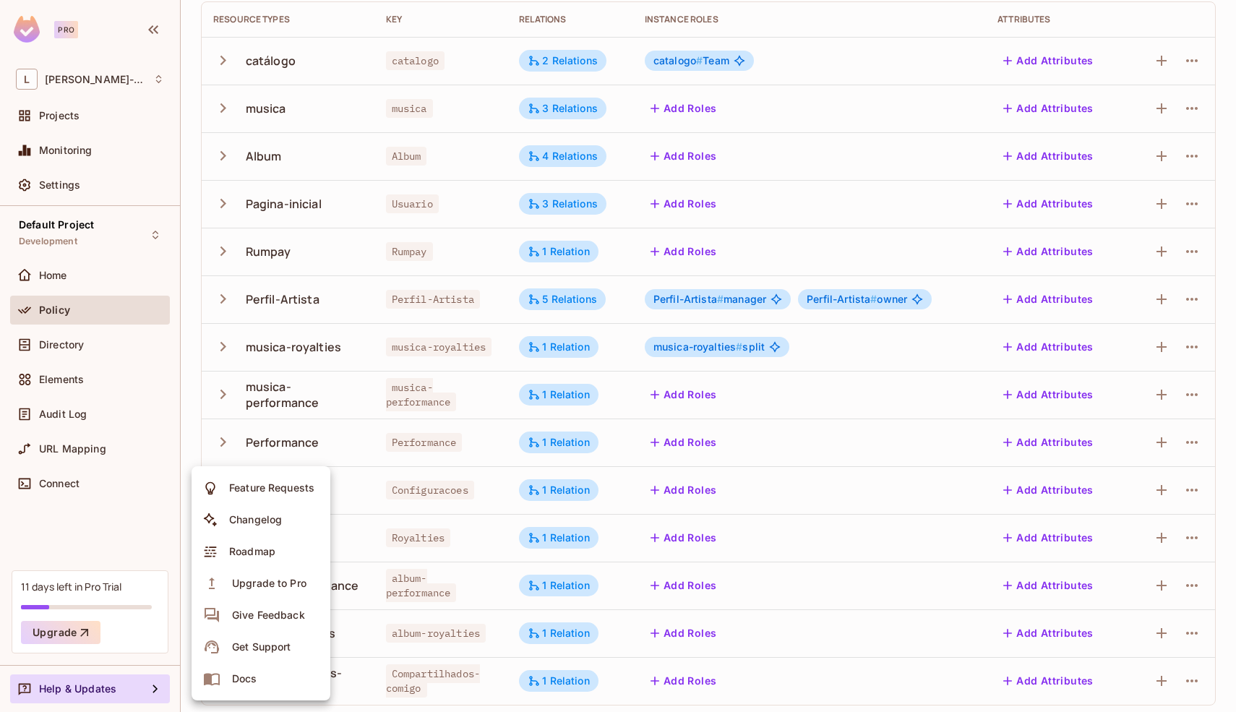
click at [245, 684] on div "Docs" at bounding box center [244, 678] width 25 height 14
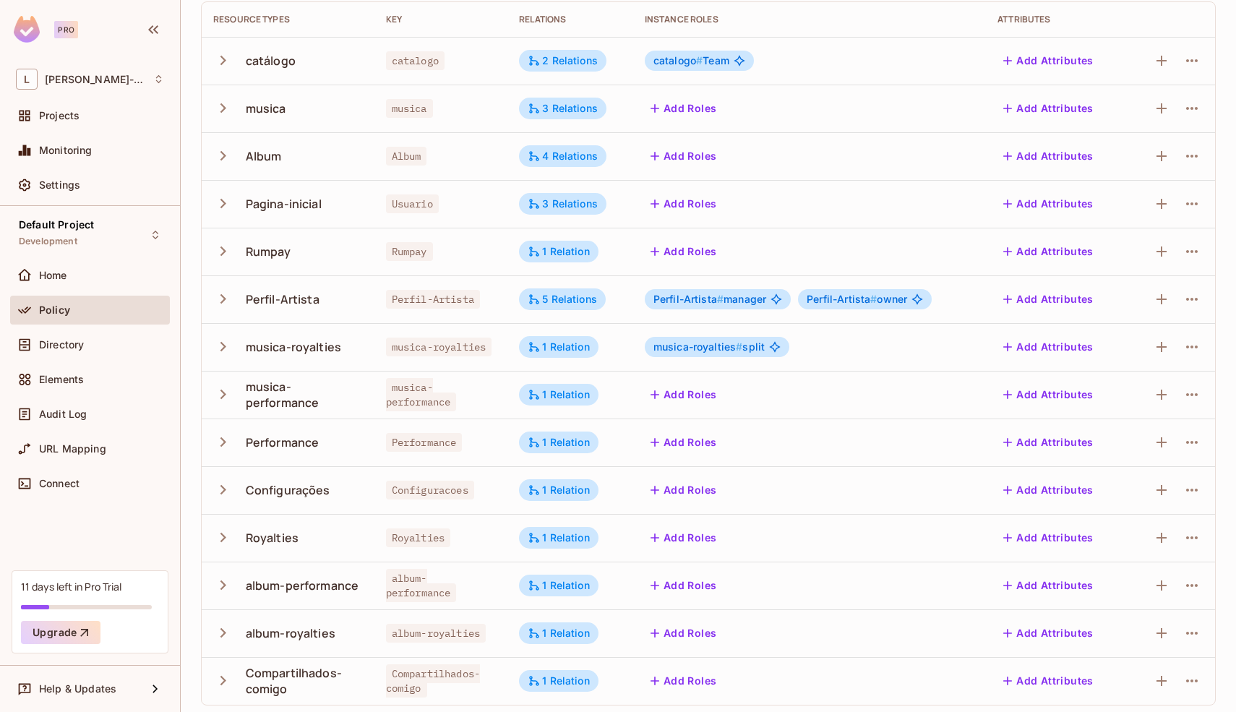
scroll to position [0, 0]
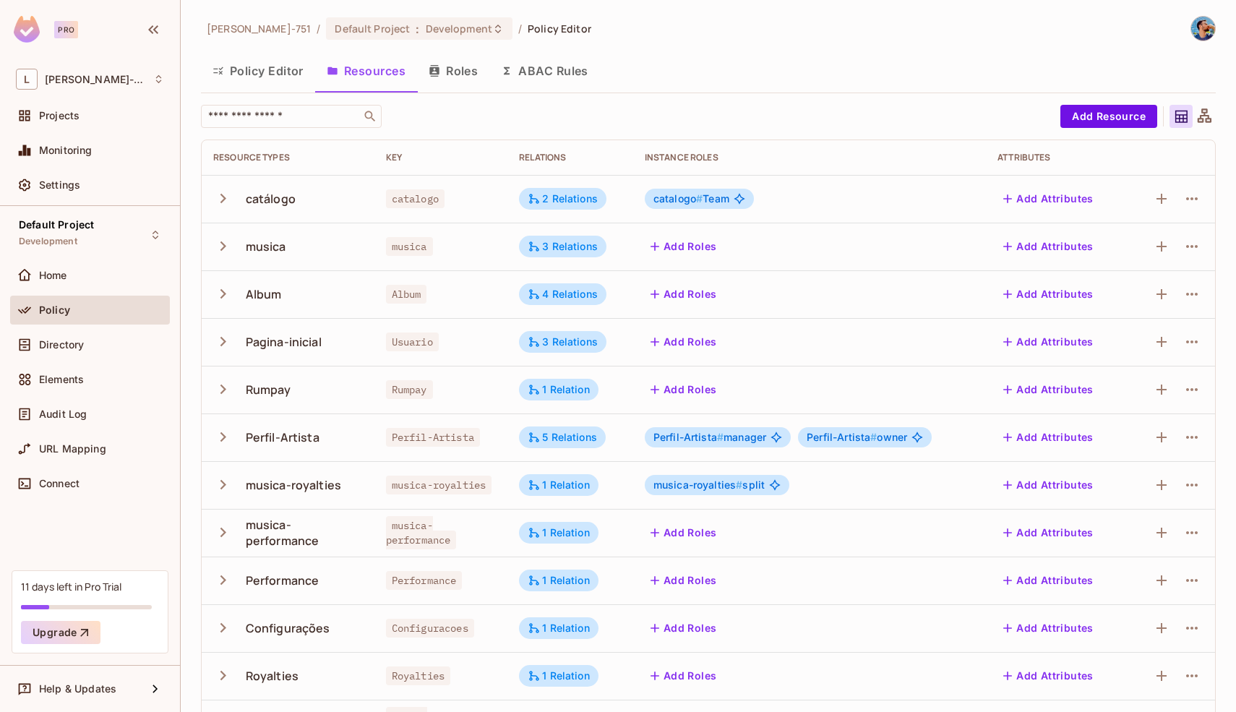
click at [454, 60] on button "Roles" at bounding box center [453, 71] width 72 height 36
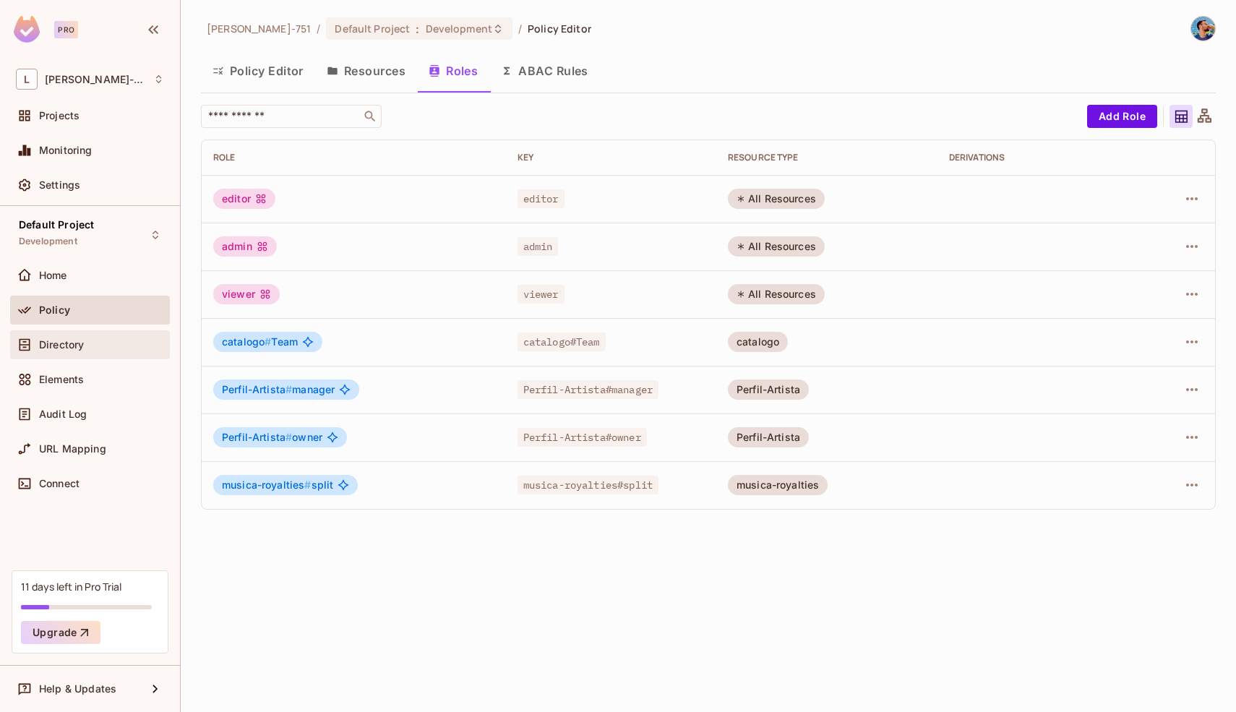
click at [93, 354] on div "Directory" at bounding box center [90, 344] width 160 height 29
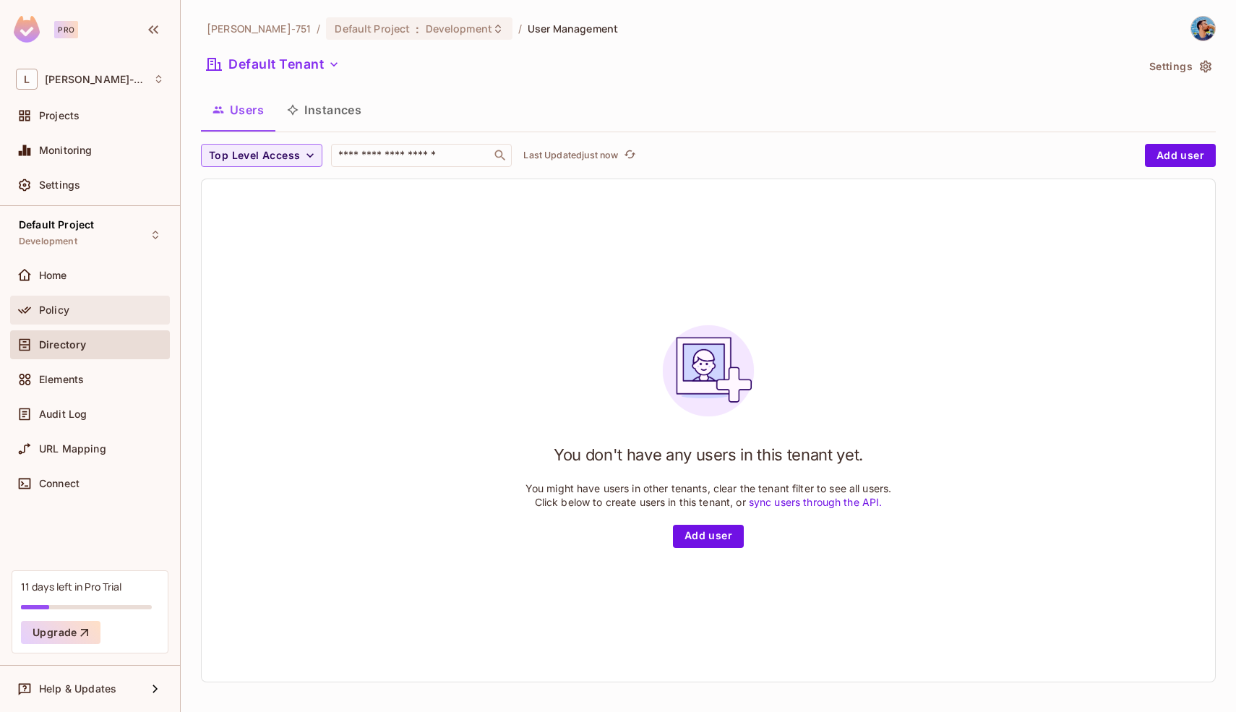
click at [94, 319] on div "Policy" at bounding box center [90, 310] width 160 height 29
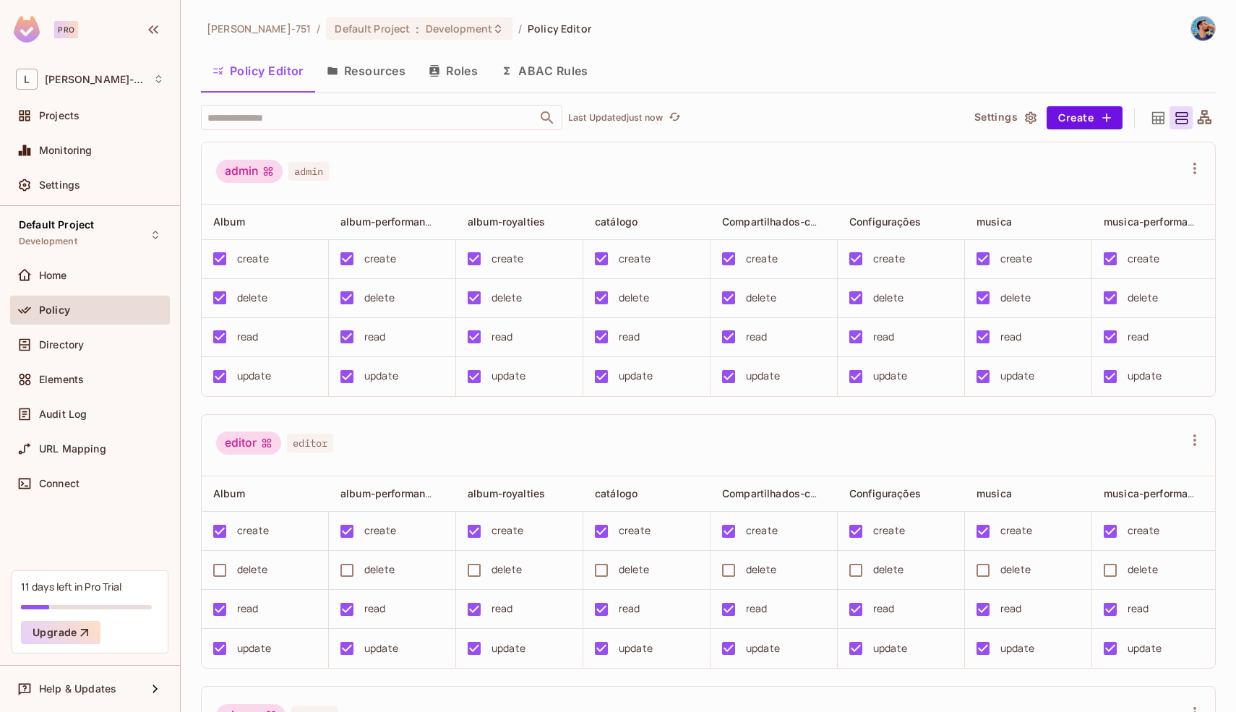
click at [364, 79] on button "Resources" at bounding box center [366, 71] width 102 height 36
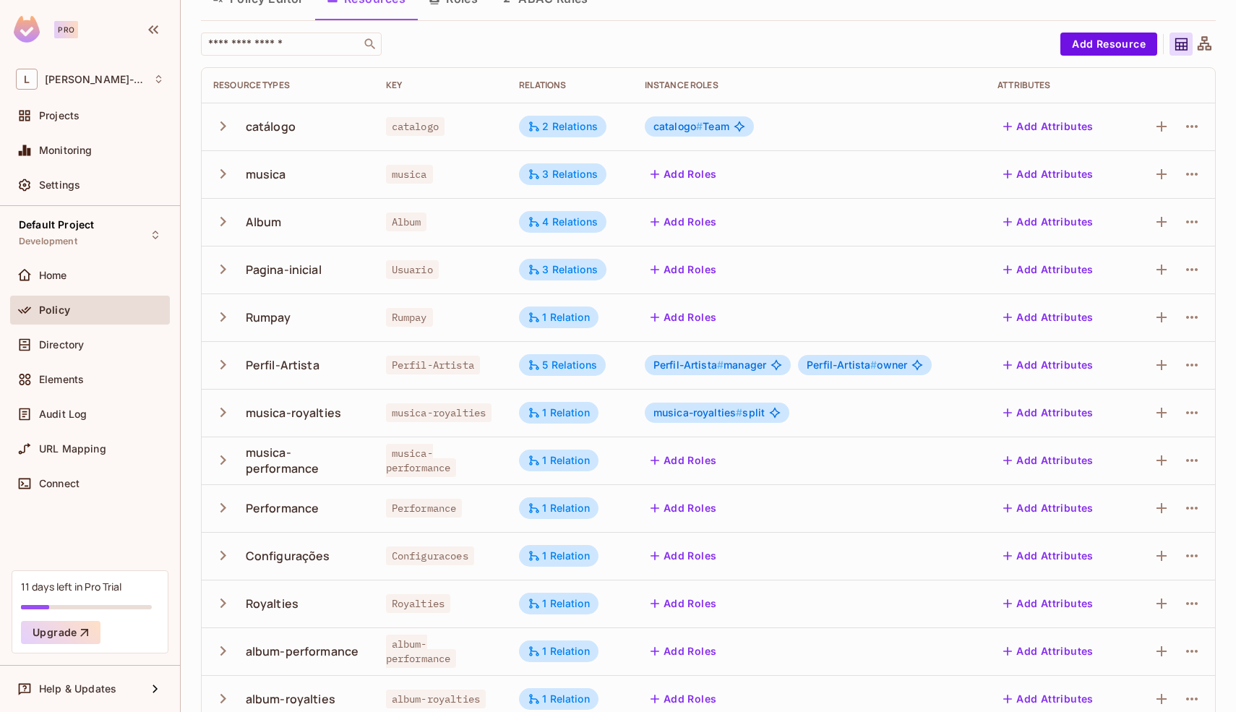
scroll to position [143, 0]
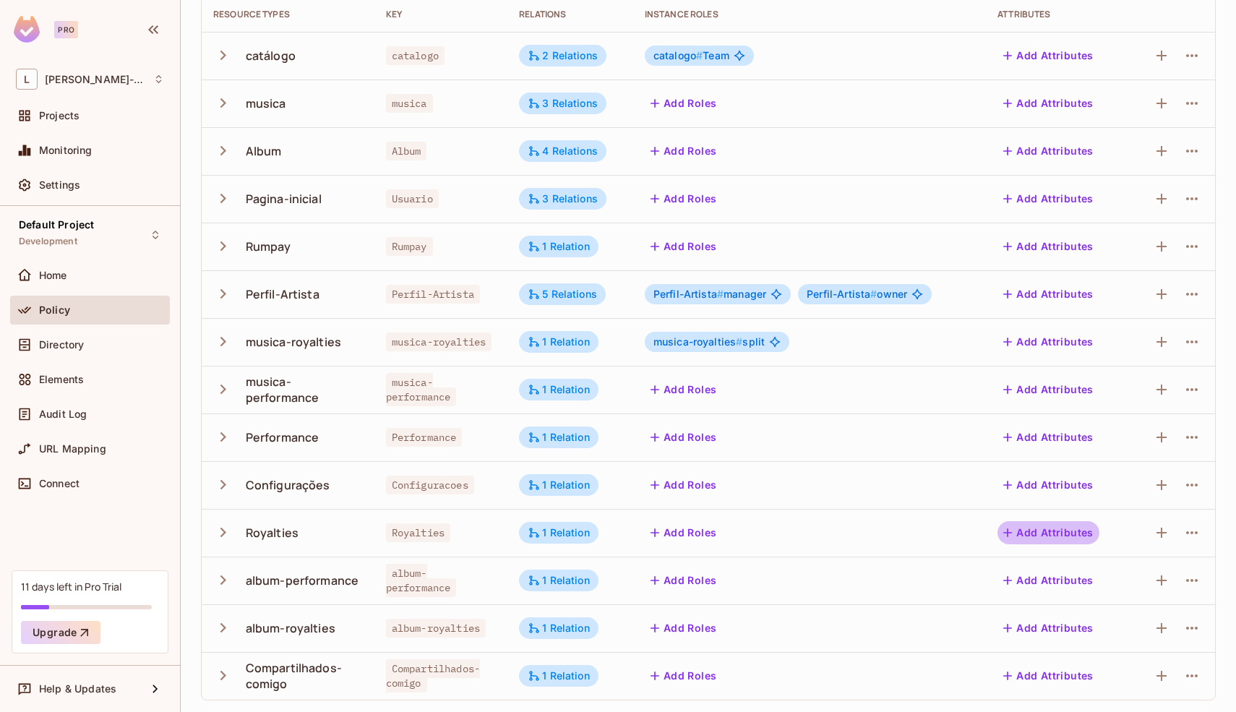
click at [1016, 535] on button "Add Attributes" at bounding box center [1048, 532] width 102 height 23
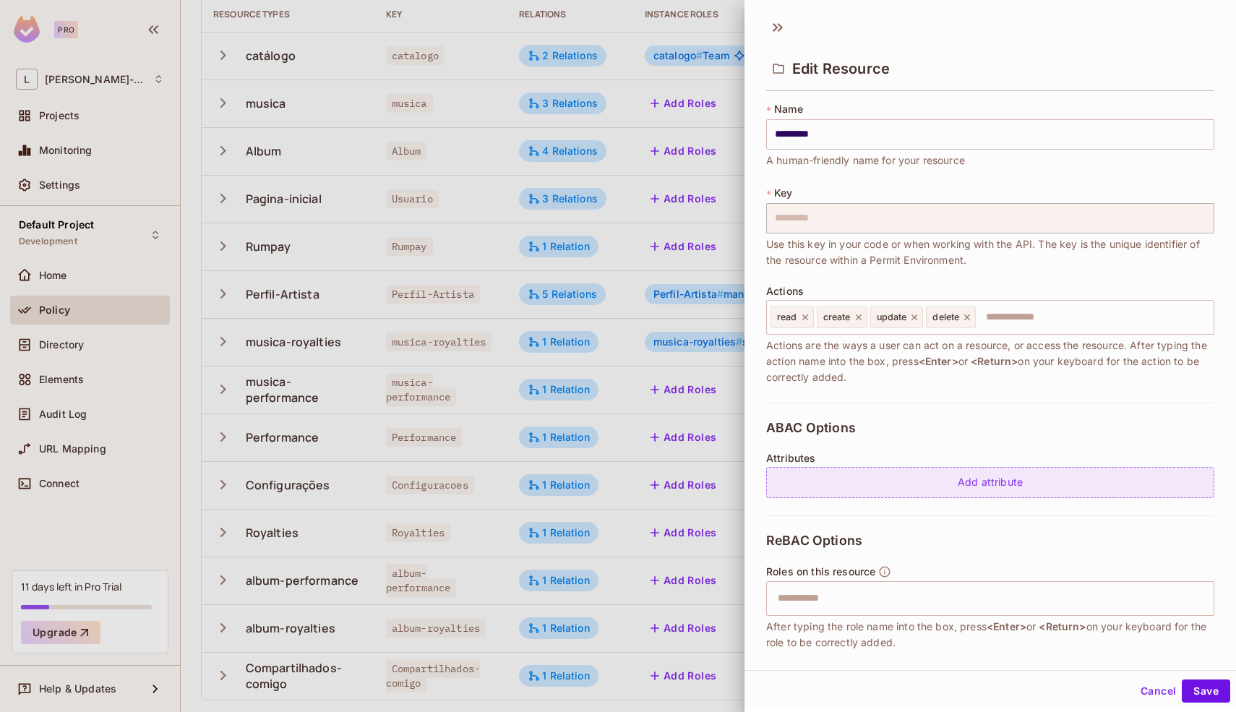
click at [883, 484] on div "Add attribute" at bounding box center [990, 482] width 448 height 31
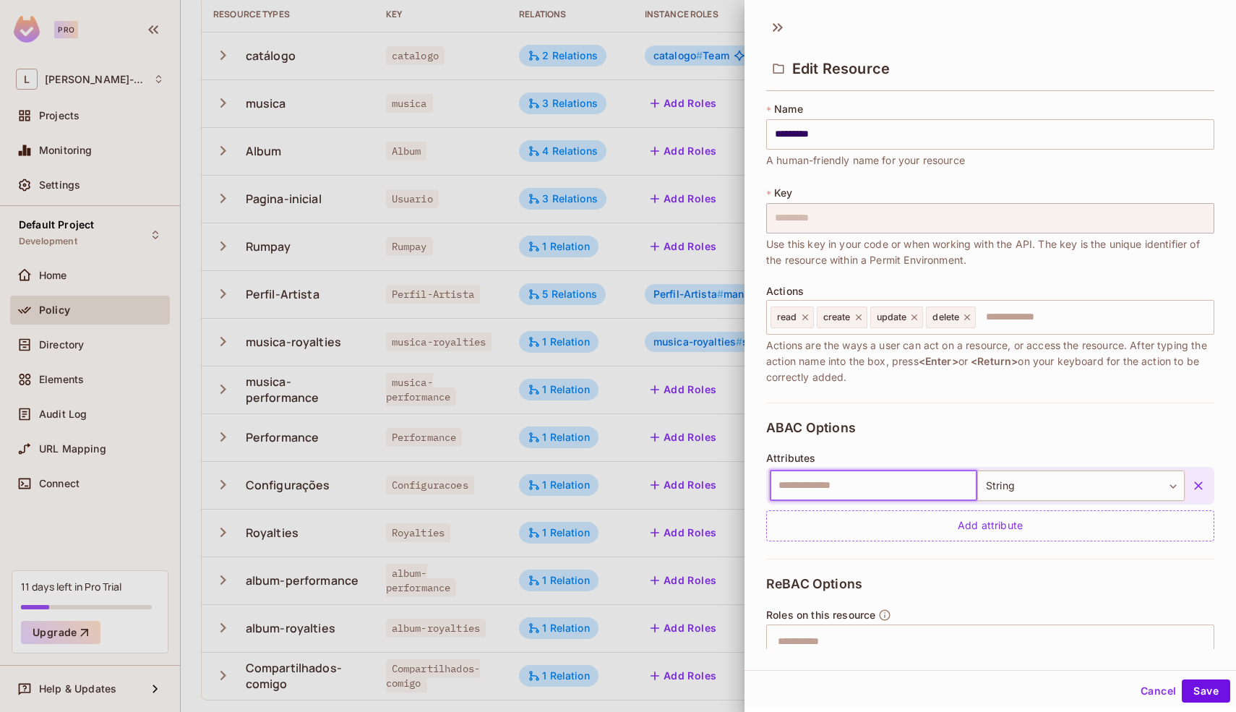
click at [881, 481] on input "text" at bounding box center [873, 485] width 207 height 30
type input "**********"
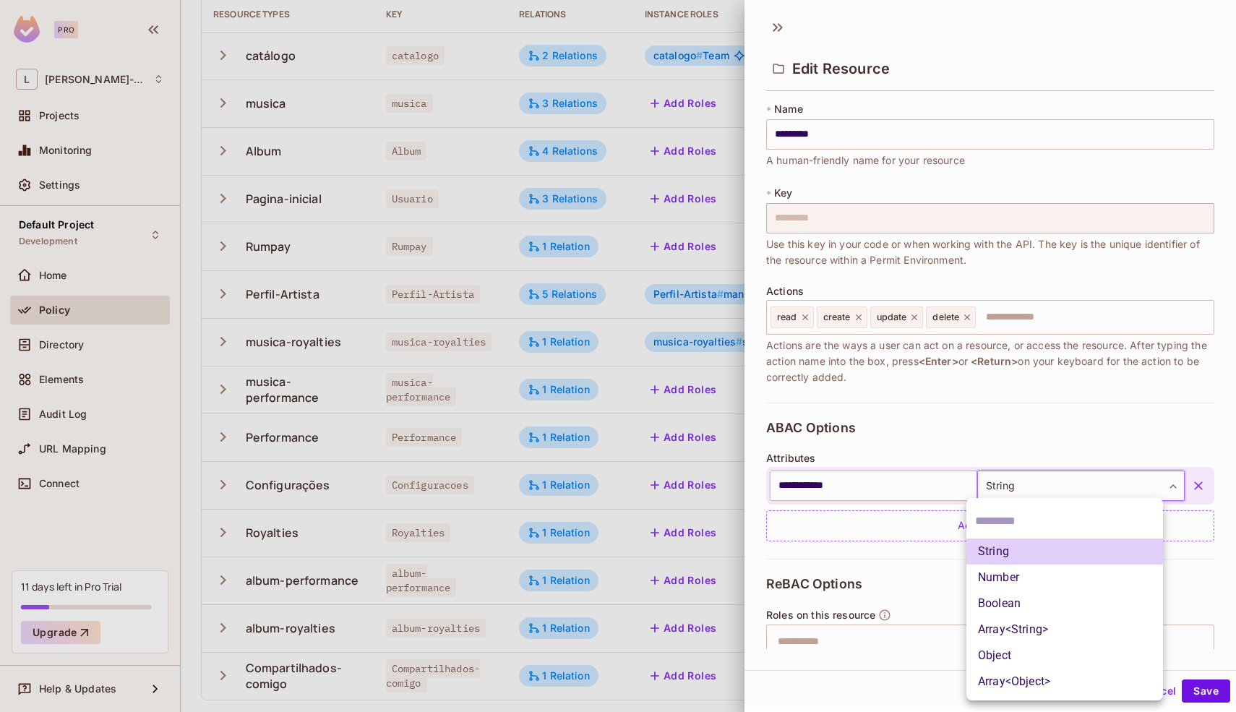
click at [1026, 488] on body "Pro L [PERSON_NAME]-751 Projects Monitoring Settings Default Project Developmen…" at bounding box center [618, 356] width 1236 height 712
click at [1006, 551] on li "String" at bounding box center [1064, 551] width 197 height 26
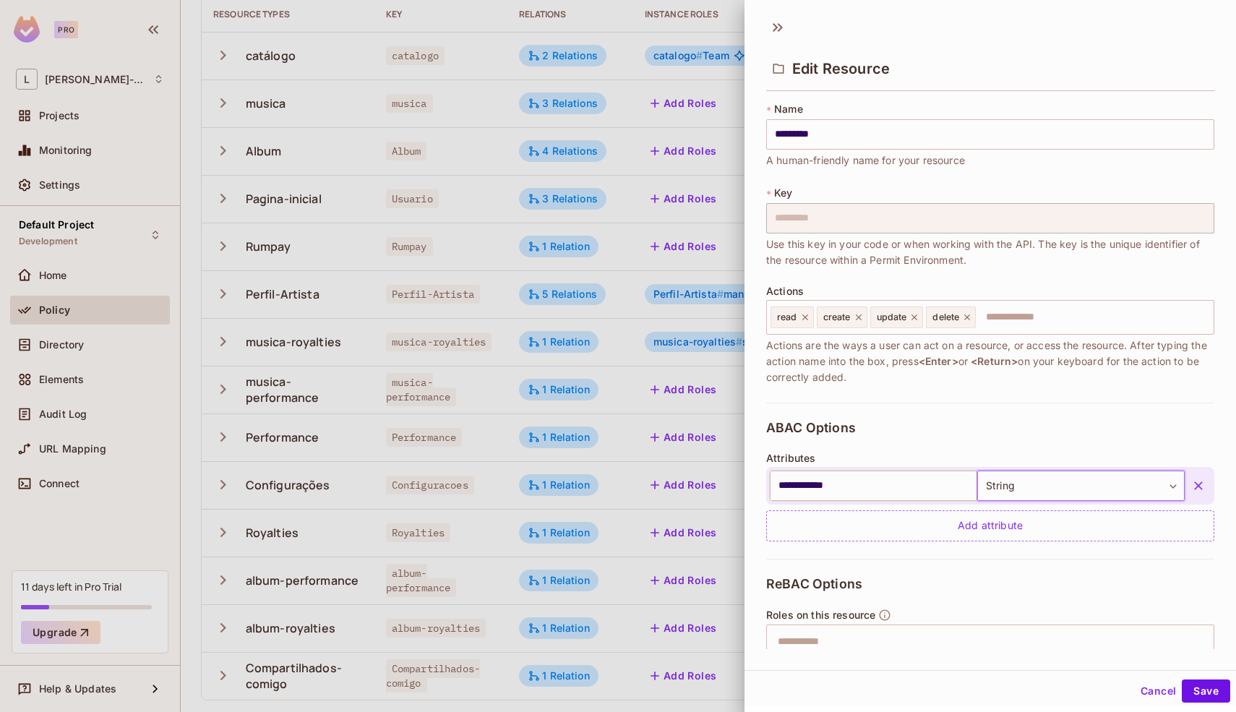
click at [1020, 486] on body "Pro L [PERSON_NAME]-751 Projects Monitoring Settings Default Project Developmen…" at bounding box center [618, 356] width 1236 height 712
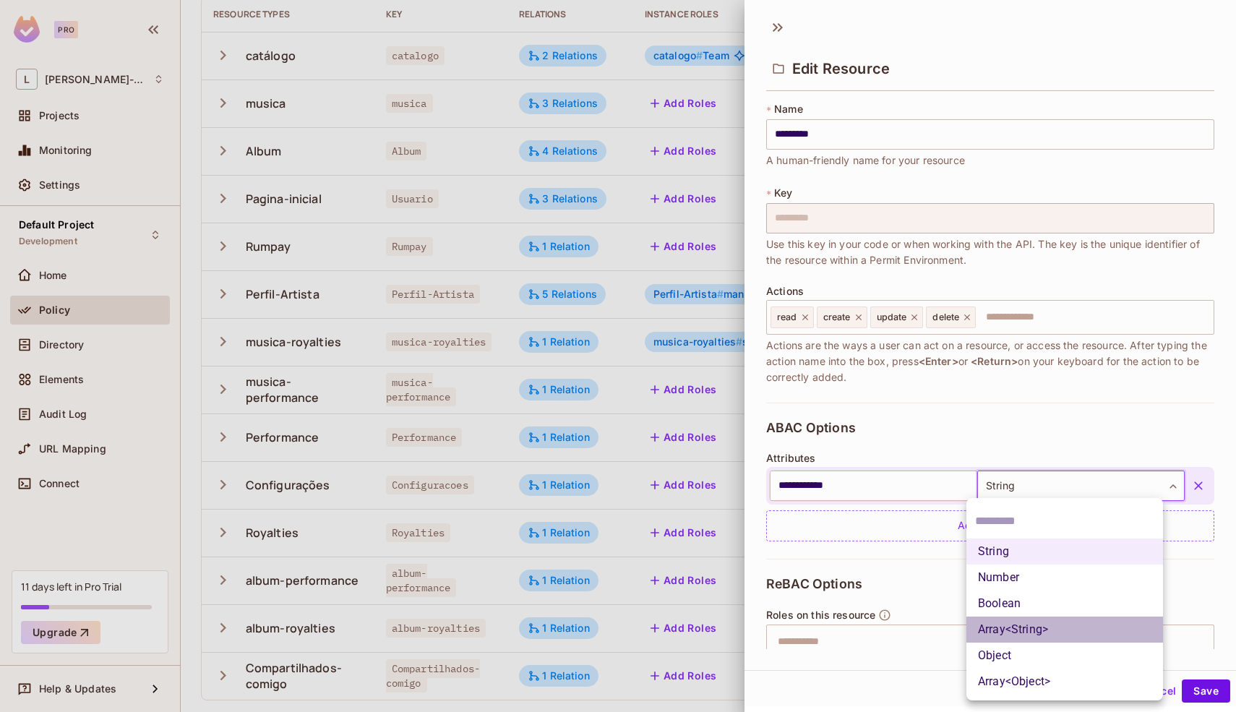
click at [1014, 629] on li "Array<String>" at bounding box center [1064, 629] width 197 height 26
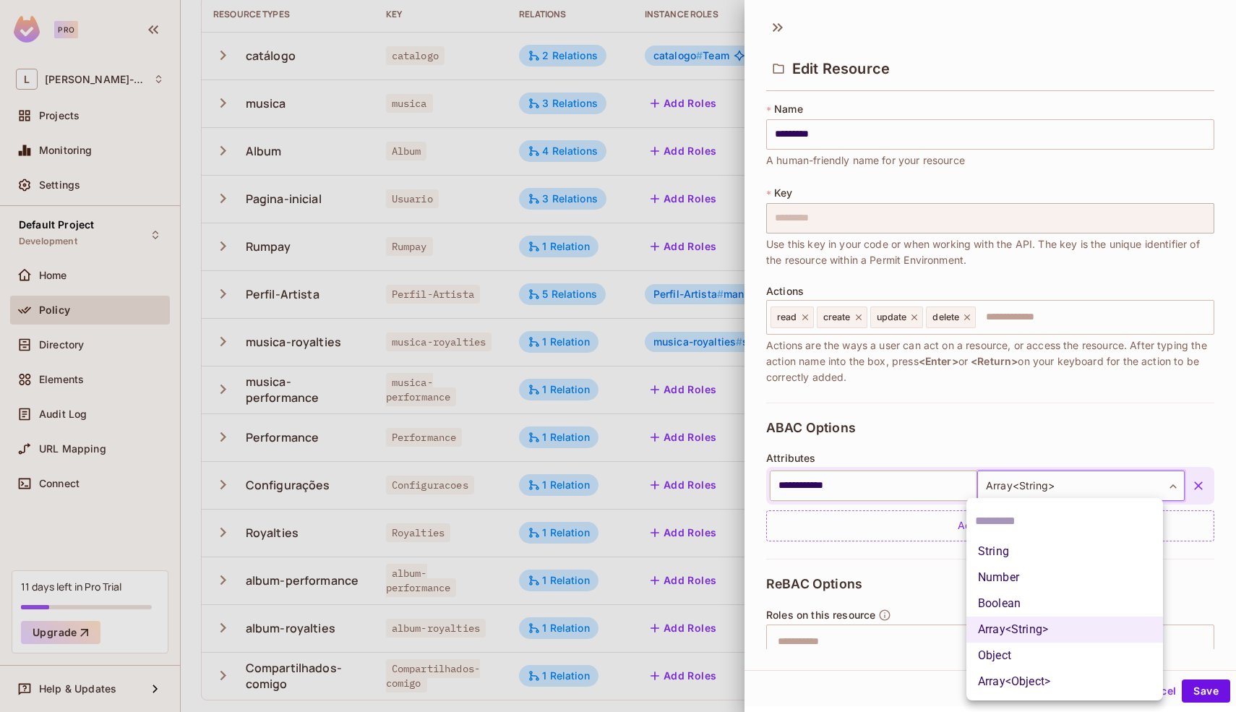
click at [1035, 481] on body "Pro L [PERSON_NAME]-751 Projects Monitoring Settings Default Project Developmen…" at bounding box center [618, 356] width 1236 height 712
click at [1021, 603] on li "Boolean" at bounding box center [1064, 603] width 197 height 26
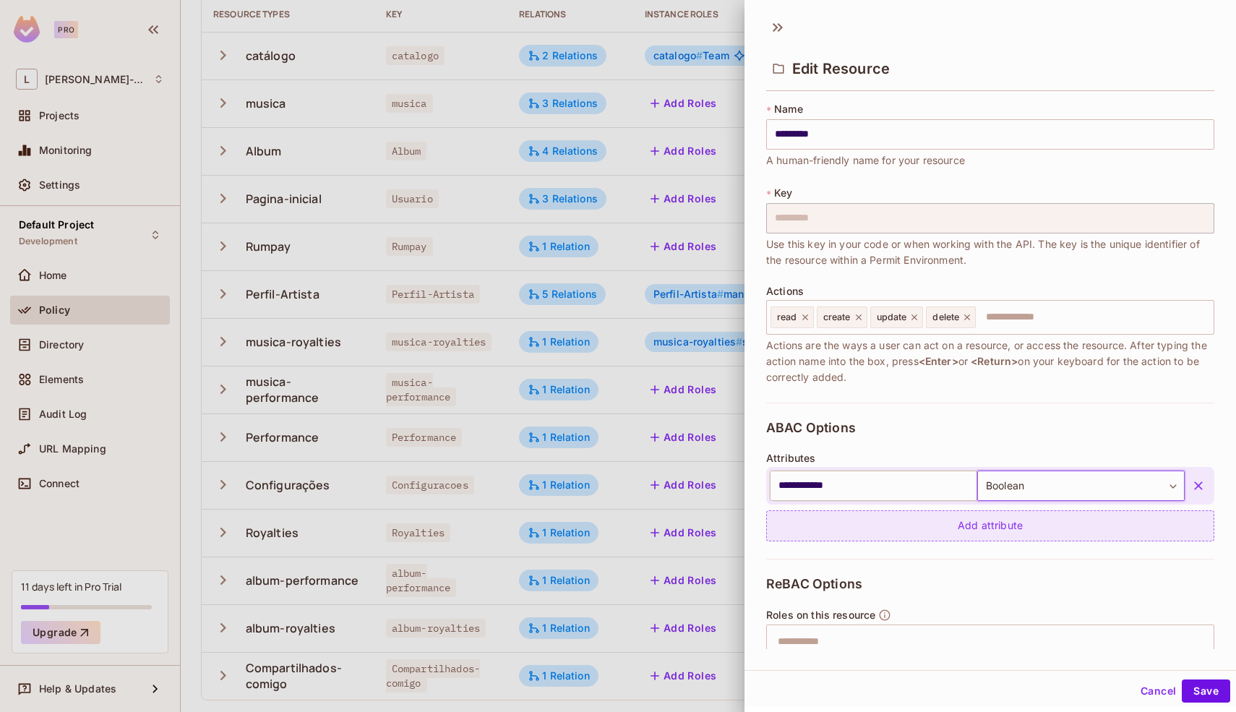
click at [999, 530] on div "Add attribute" at bounding box center [990, 525] width 448 height 31
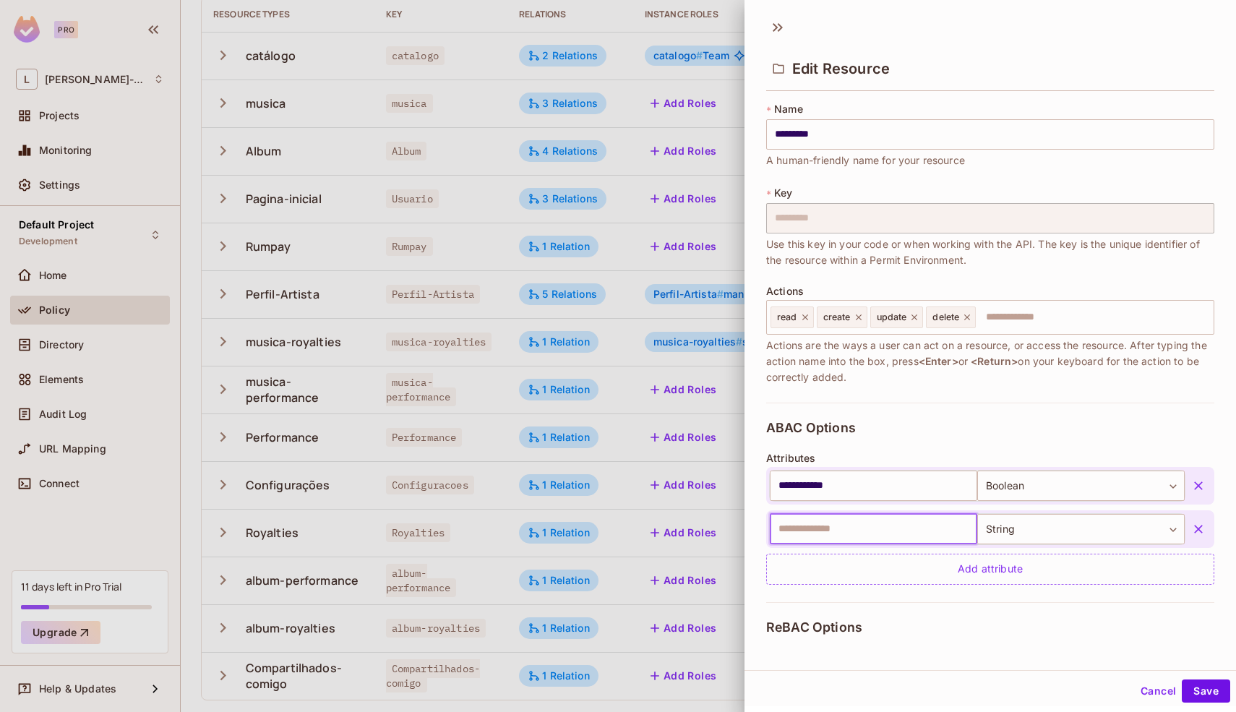
click at [919, 530] on input "text" at bounding box center [873, 529] width 207 height 30
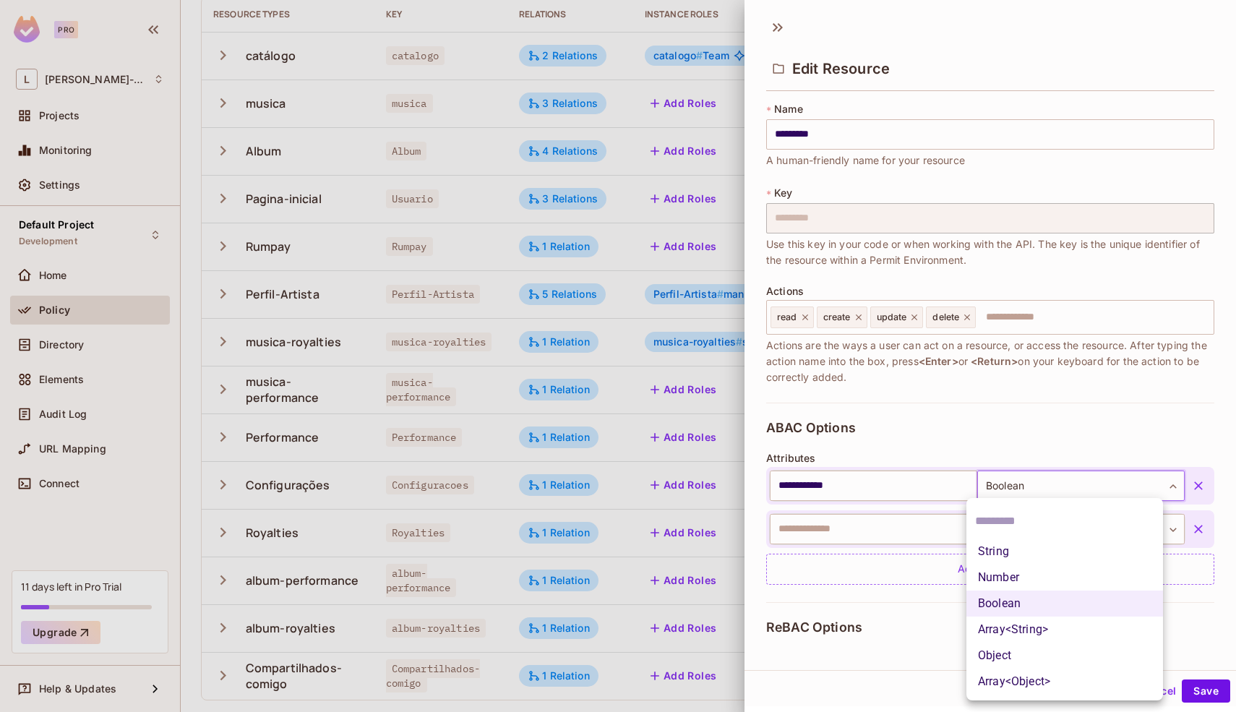
click at [1133, 487] on body "Pro L [PERSON_NAME]-751 Projects Monitoring Settings Default Project Developmen…" at bounding box center [618, 356] width 1236 height 712
click at [1020, 553] on li "String" at bounding box center [1064, 551] width 197 height 26
type input "******"
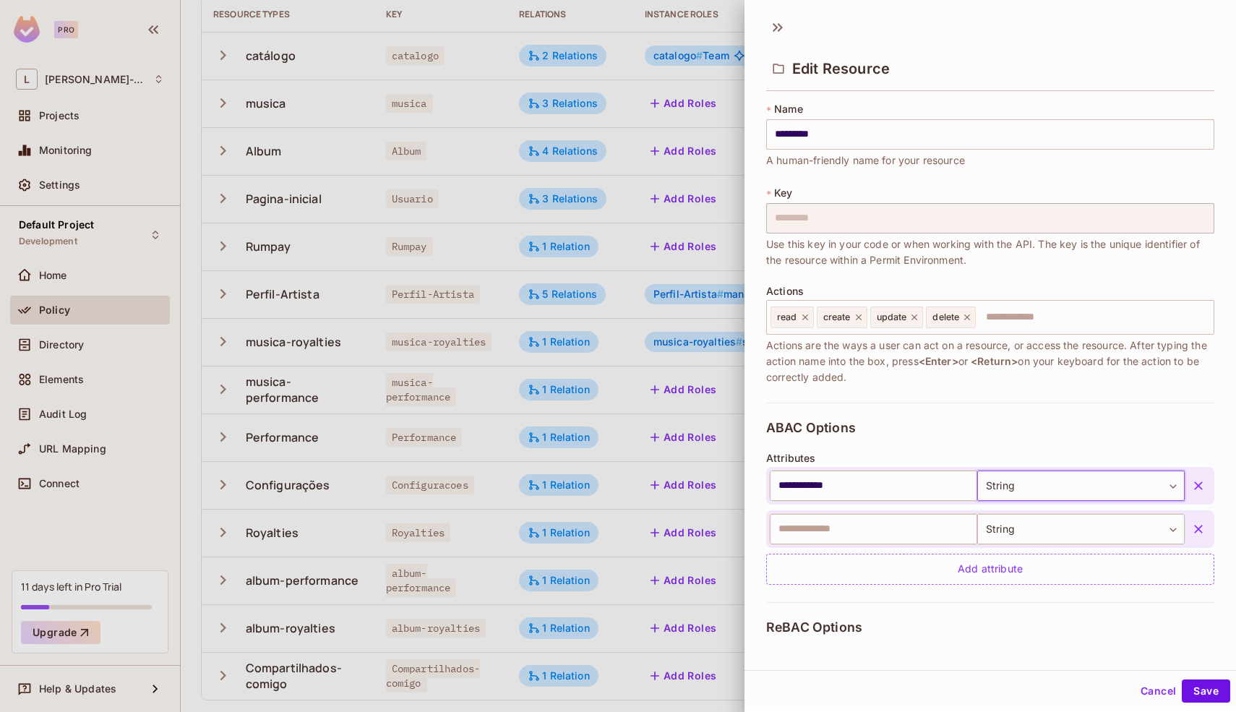
click at [1191, 527] on icon "button" at bounding box center [1198, 529] width 14 height 14
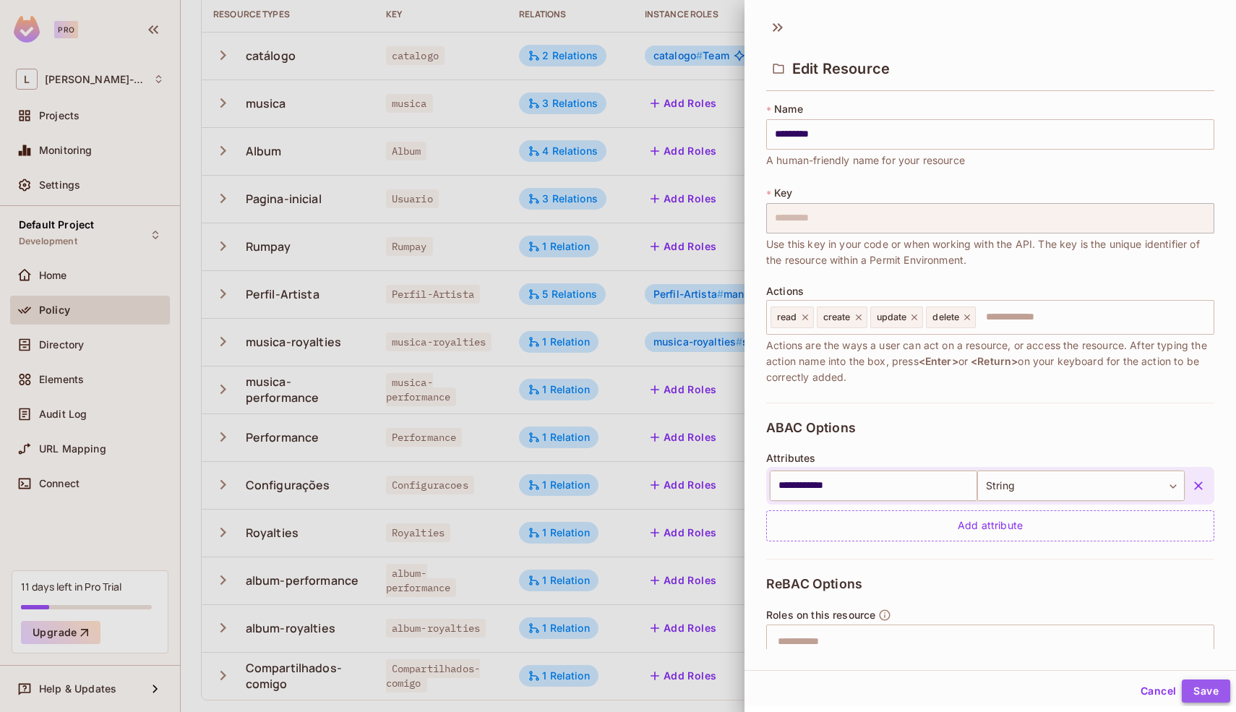
click at [1193, 697] on button "Save" at bounding box center [1205, 690] width 48 height 23
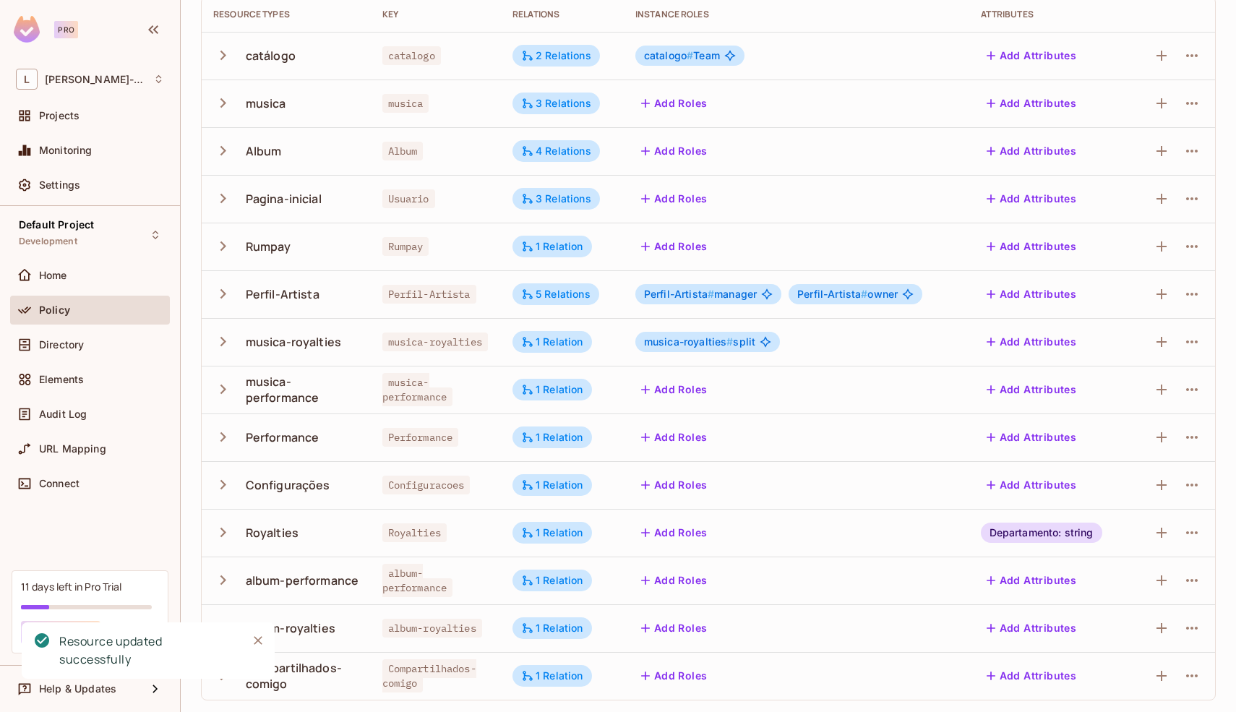
scroll to position [0, 0]
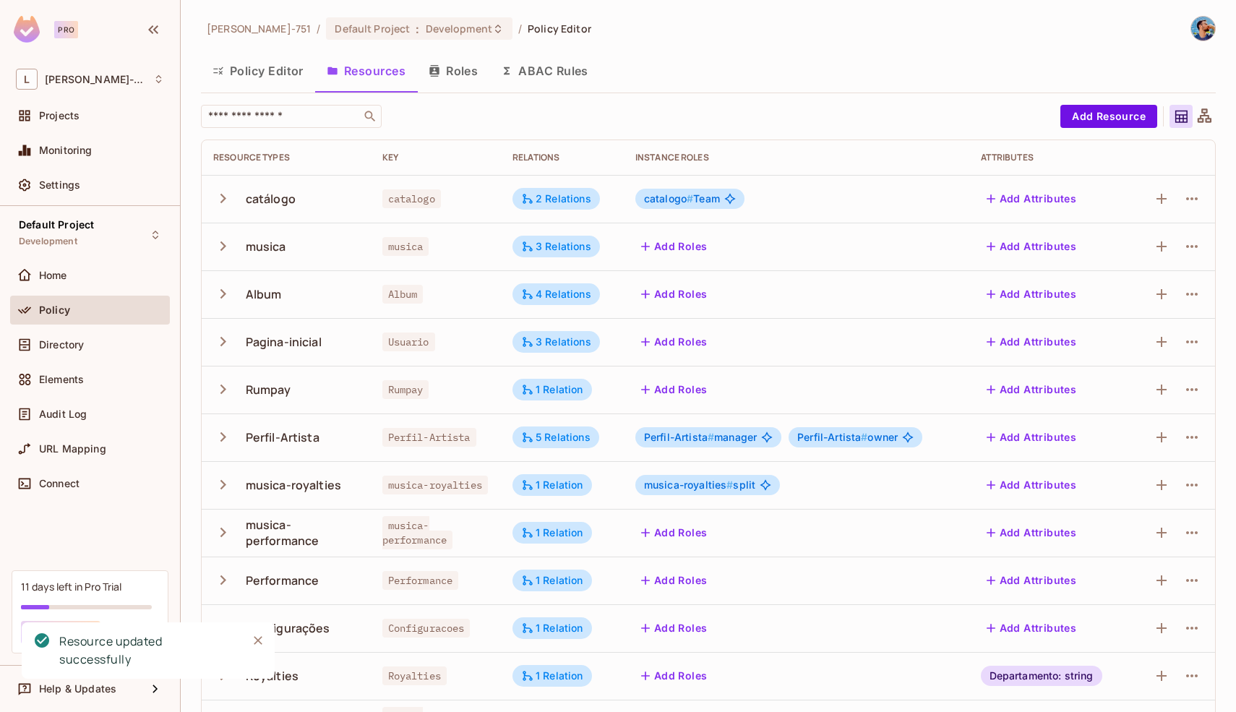
click at [283, 70] on button "Policy Editor" at bounding box center [258, 71] width 114 height 36
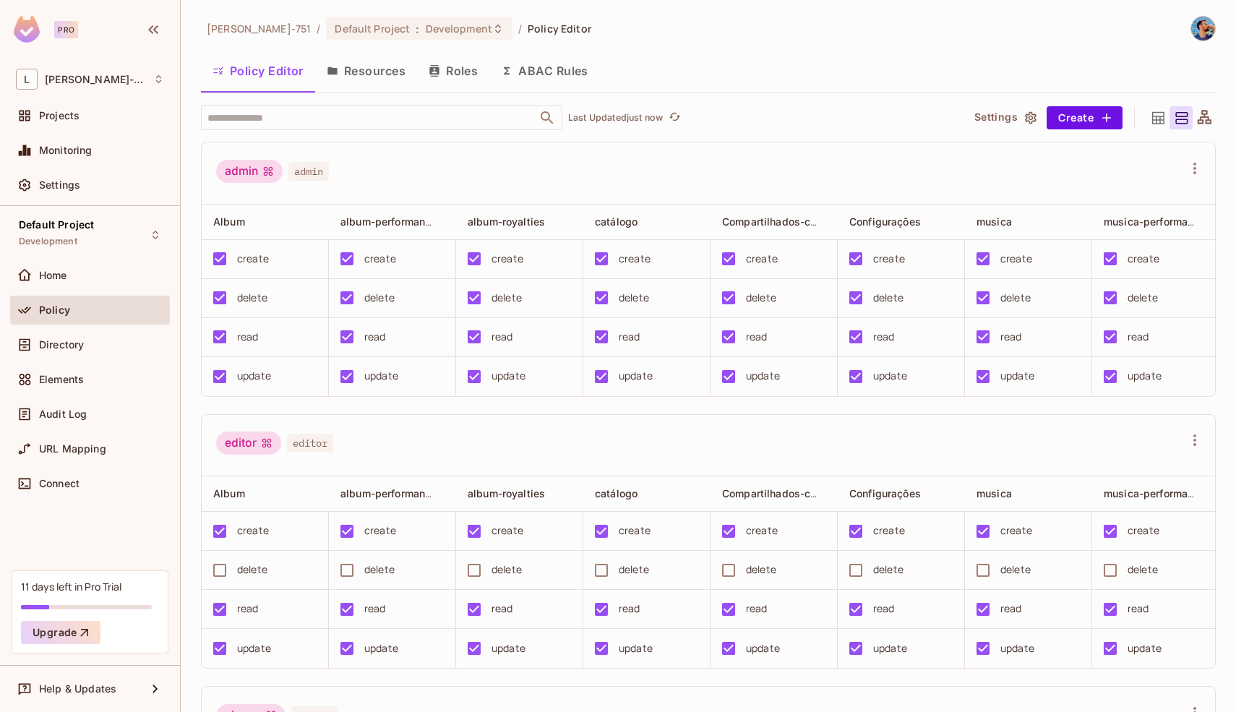
click at [118, 324] on div "Policy" at bounding box center [90, 313] width 160 height 35
click at [113, 337] on div "Directory" at bounding box center [90, 344] width 148 height 17
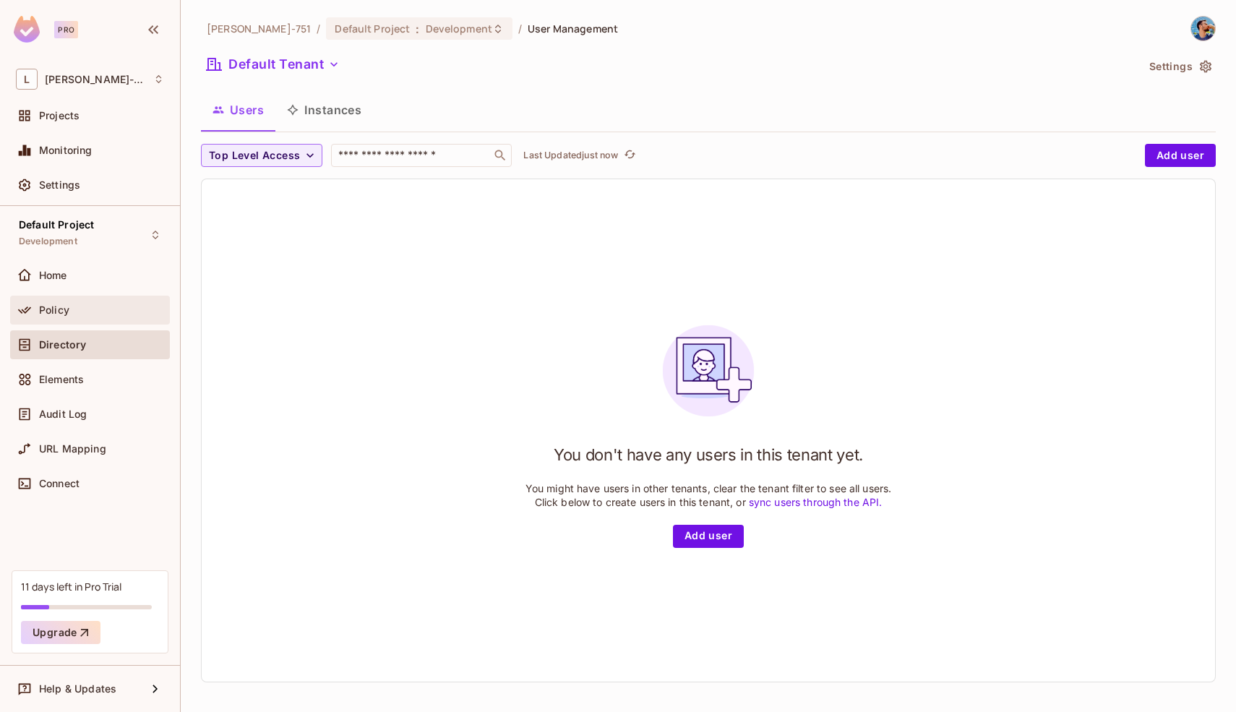
click at [112, 310] on div "Policy" at bounding box center [101, 310] width 125 height 12
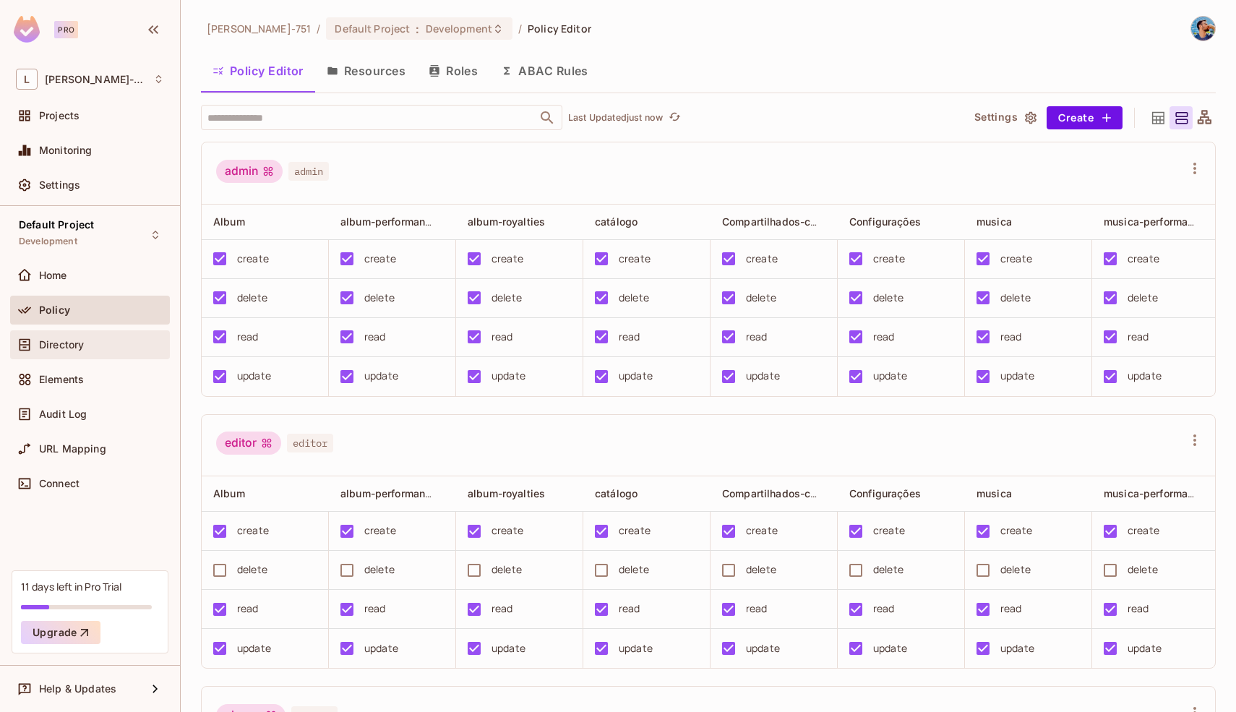
click at [107, 340] on div "Directory" at bounding box center [101, 345] width 125 height 12
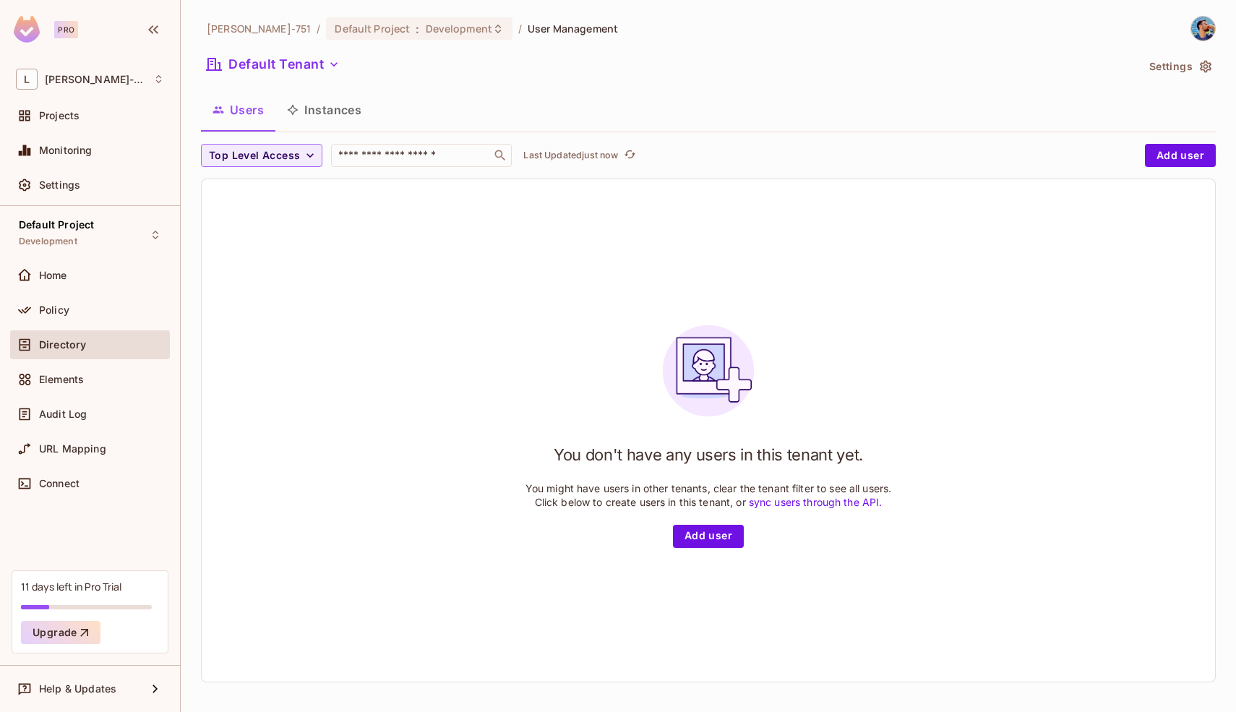
click at [339, 121] on button "Instances" at bounding box center [324, 110] width 98 height 36
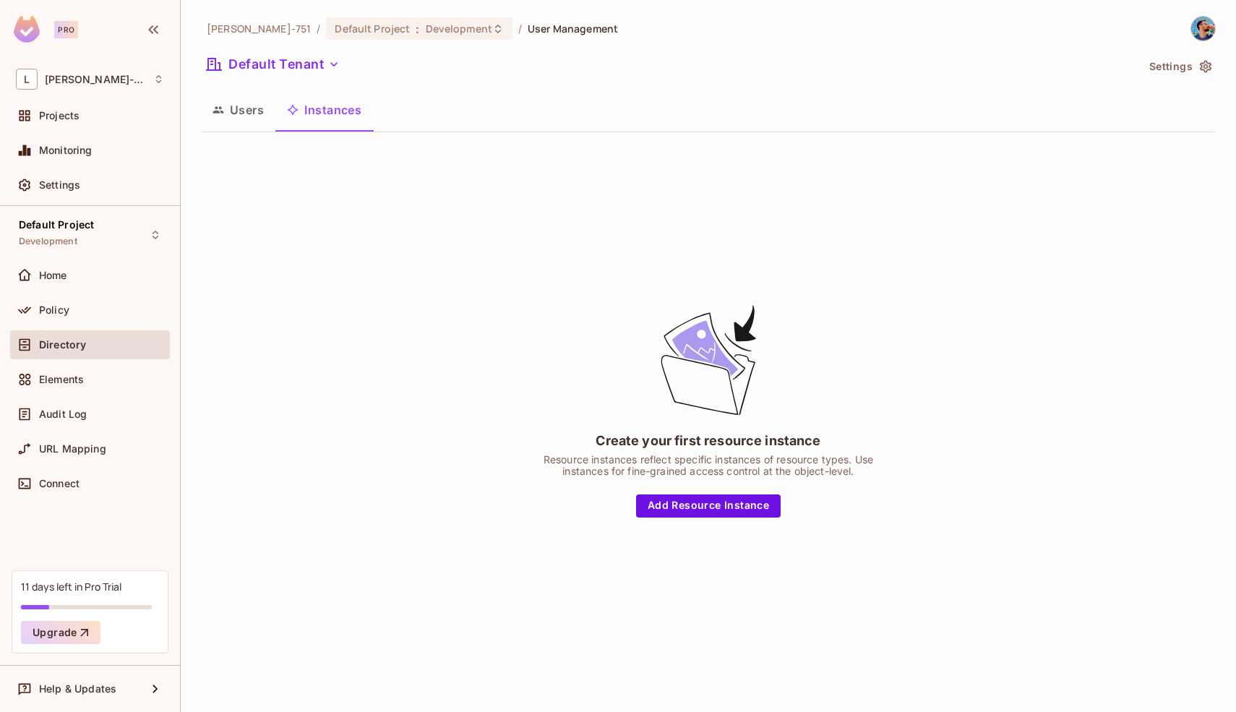
click at [241, 111] on button "Users" at bounding box center [238, 110] width 74 height 36
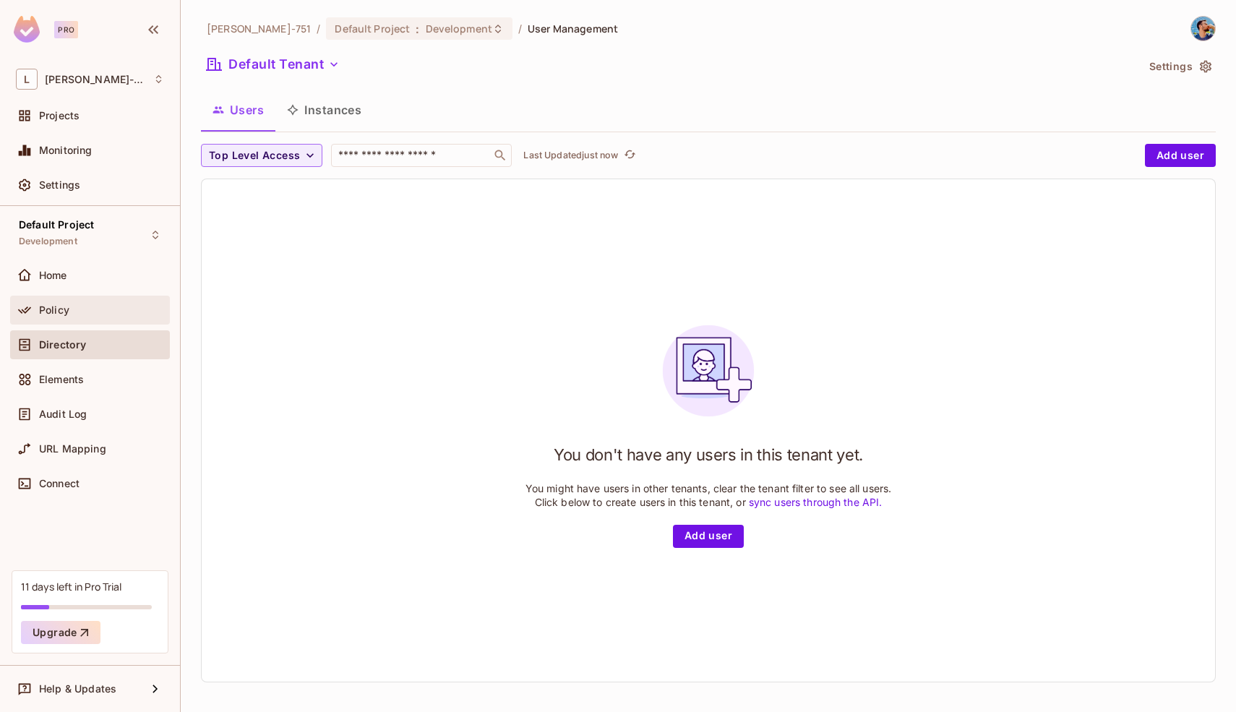
click at [95, 311] on div "Policy" at bounding box center [101, 310] width 125 height 12
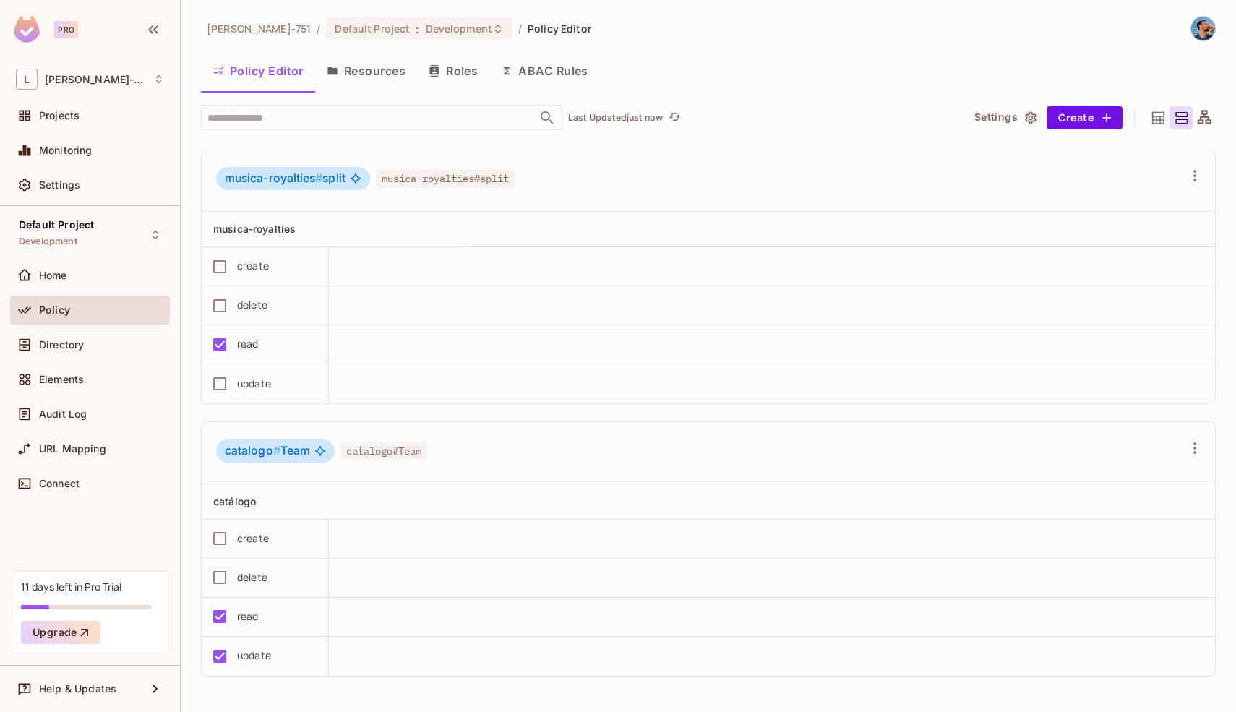
scroll to position [1, 0]
click at [402, 69] on button "Resources" at bounding box center [366, 70] width 102 height 36
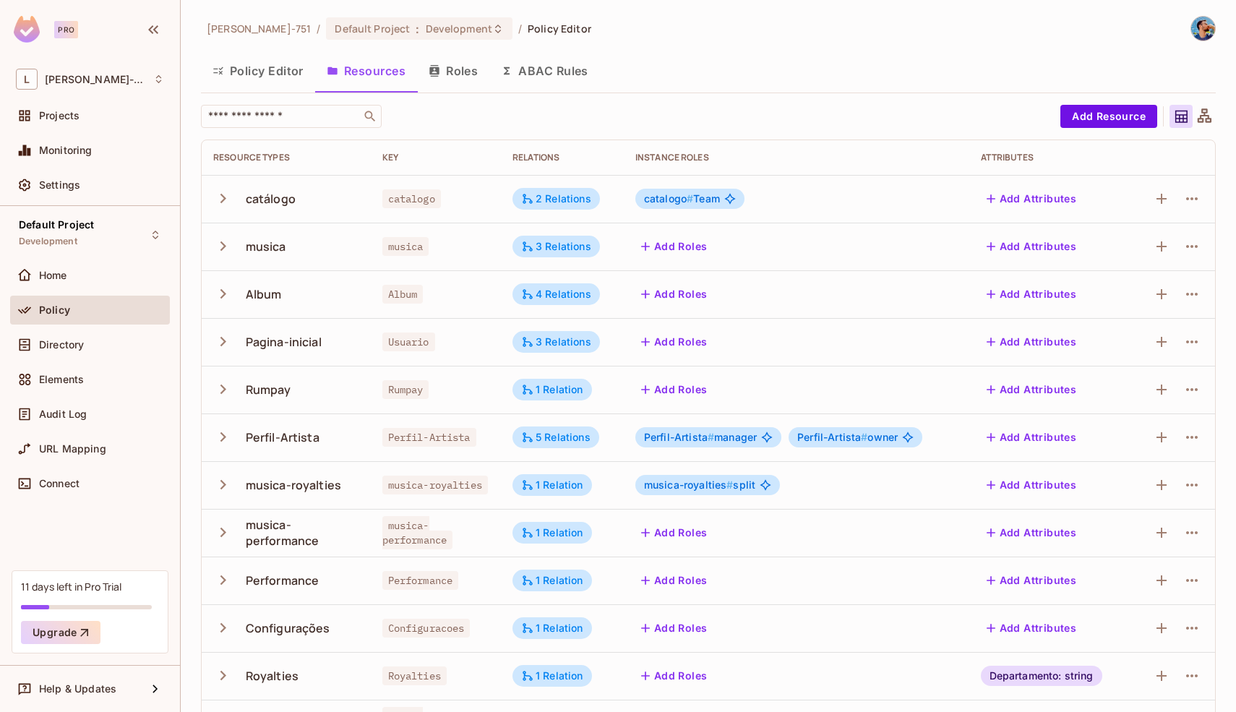
scroll to position [143, 0]
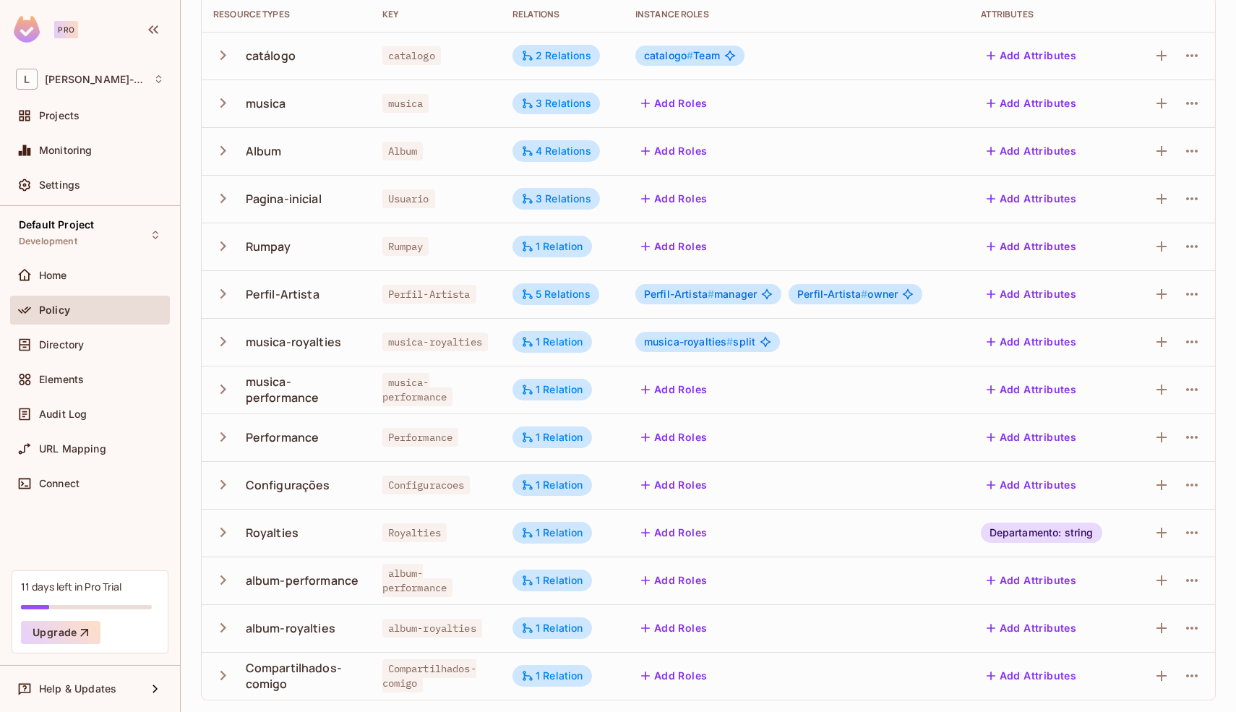
click at [1002, 533] on div "Departamento: string" at bounding box center [1041, 532] width 121 height 20
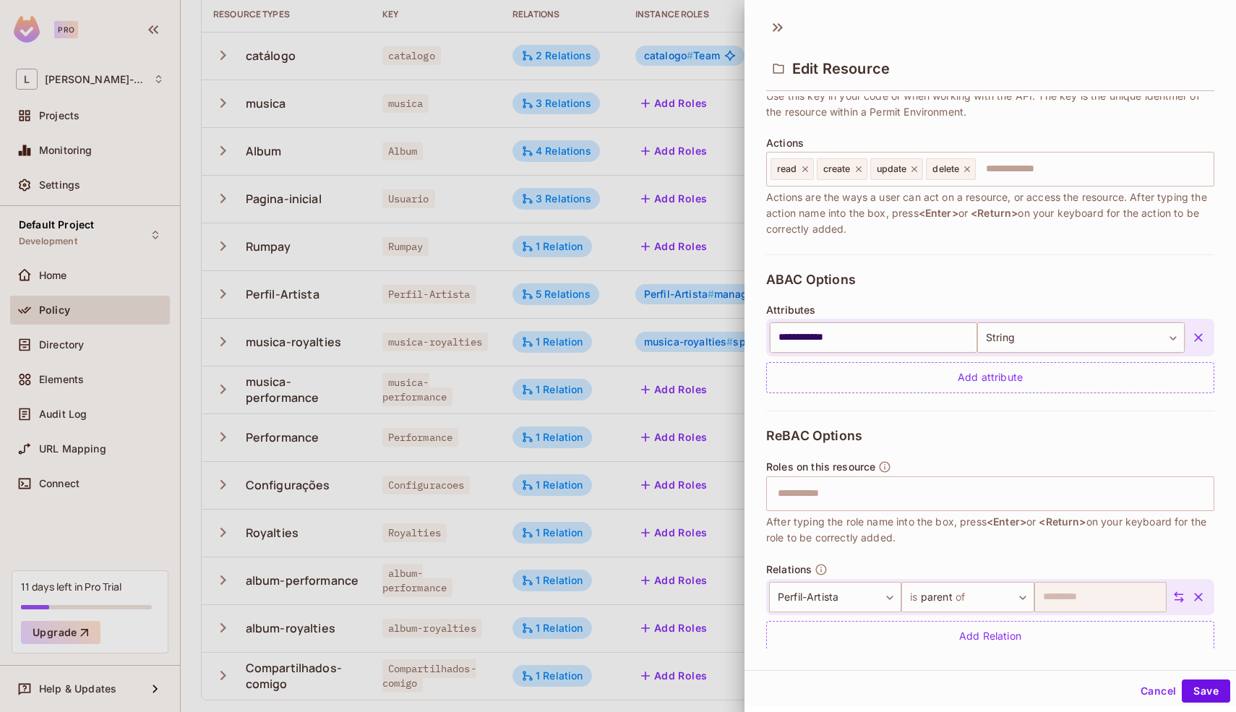
scroll to position [168, 0]
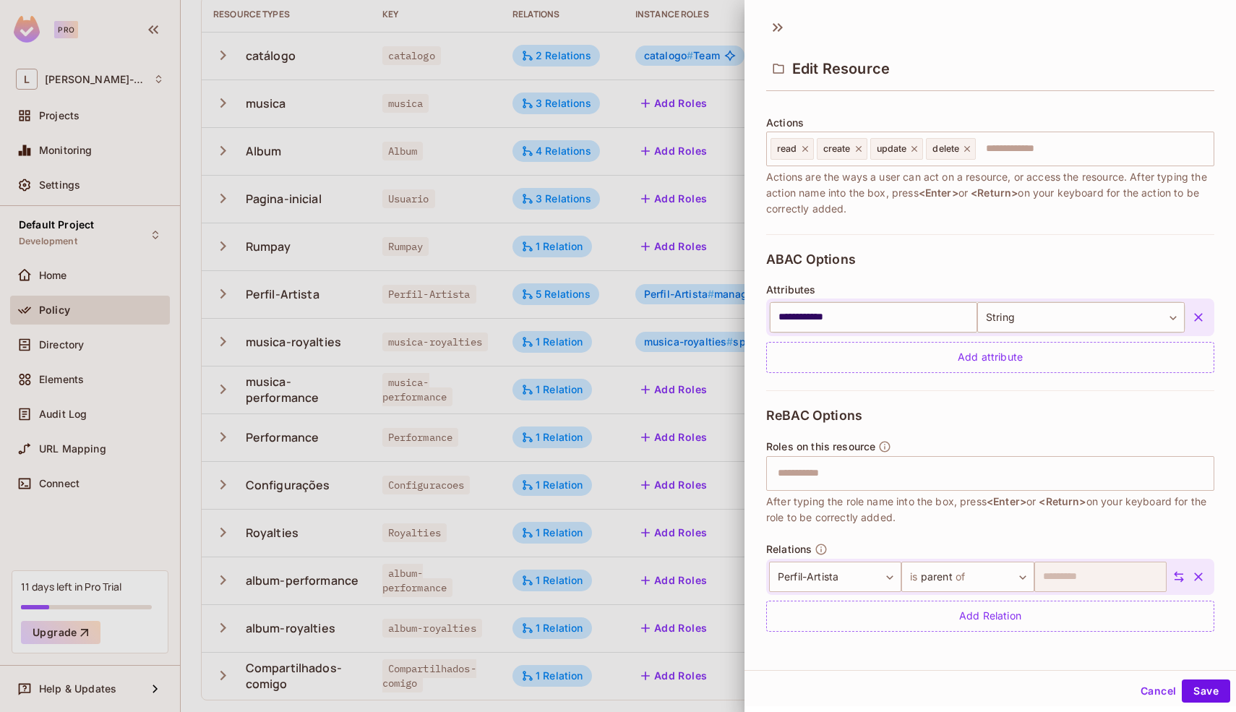
click at [640, 275] on div at bounding box center [618, 356] width 1236 height 712
click at [1143, 686] on button "Cancel" at bounding box center [1157, 690] width 47 height 23
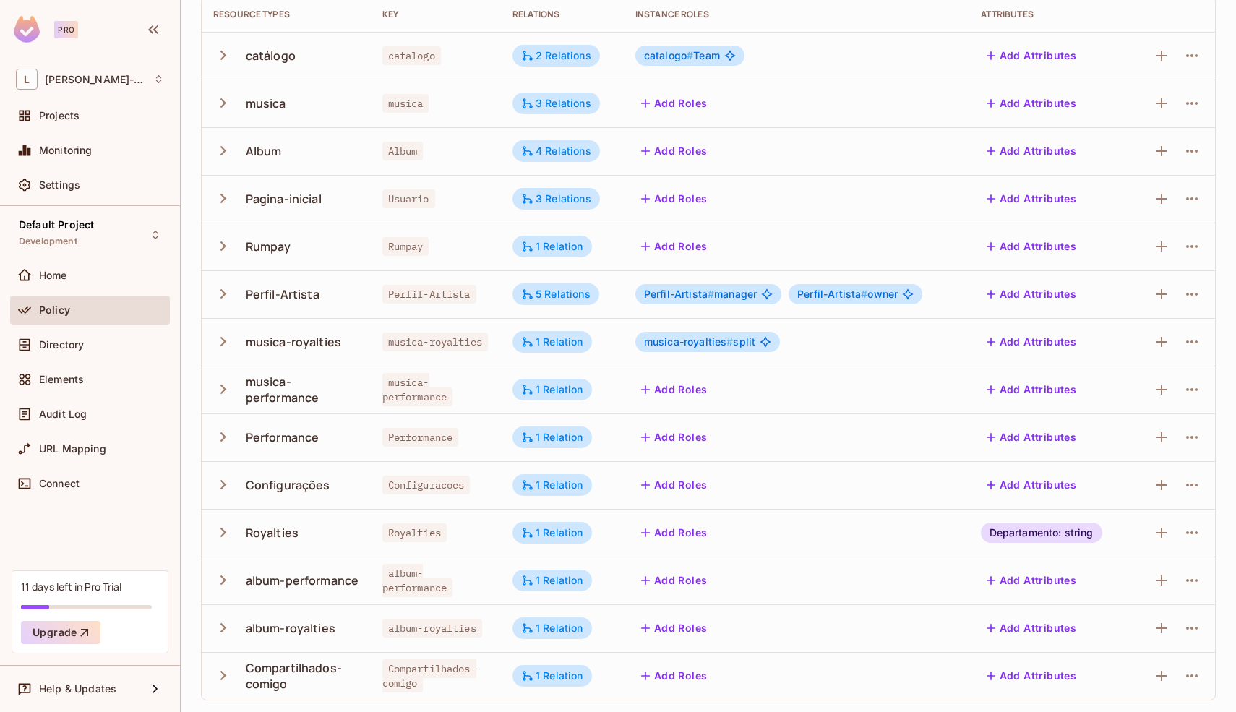
scroll to position [0, 0]
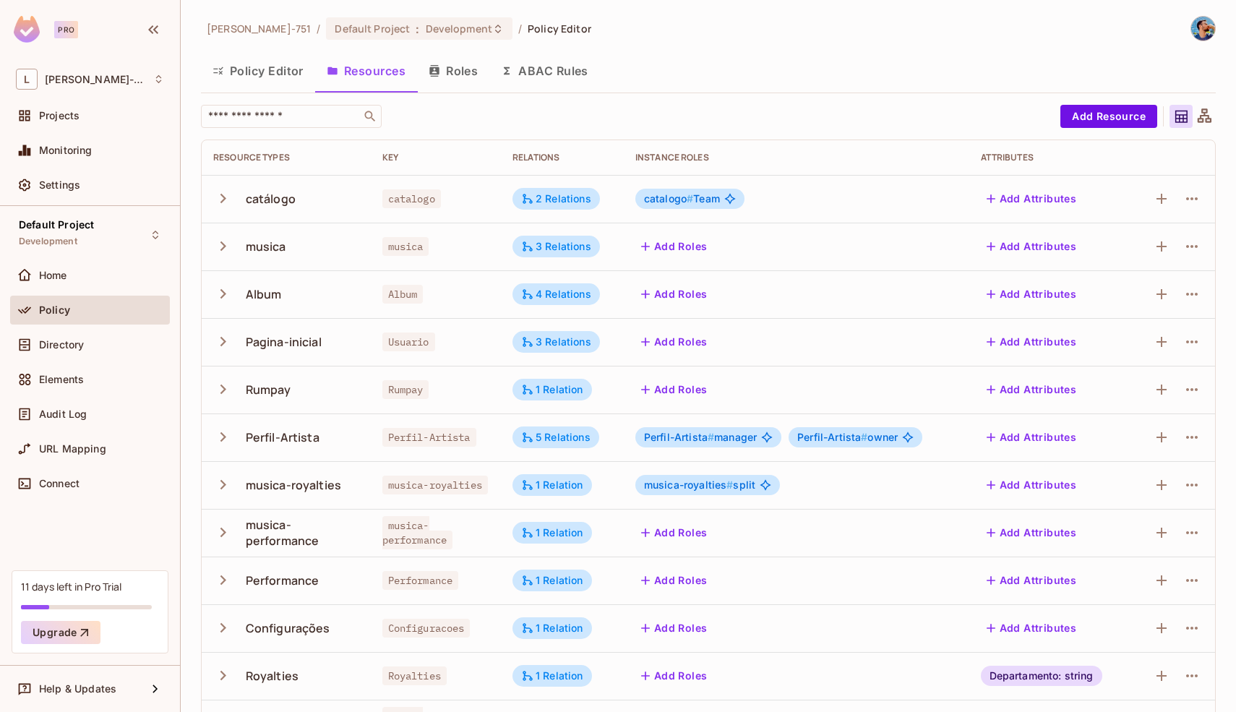
click at [449, 68] on button "Roles" at bounding box center [453, 71] width 72 height 36
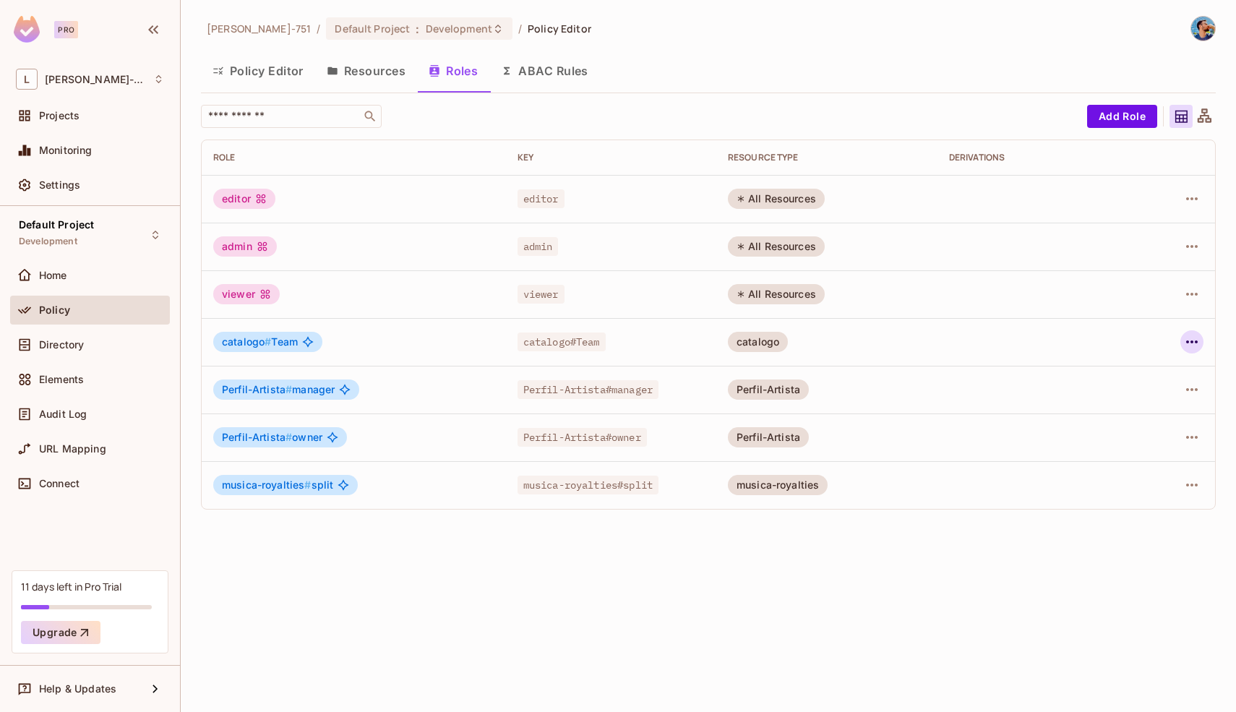
click at [1197, 345] on icon "button" at bounding box center [1191, 341] width 17 height 17
click at [1163, 402] on div "Edit Attributes" at bounding box center [1142, 407] width 72 height 14
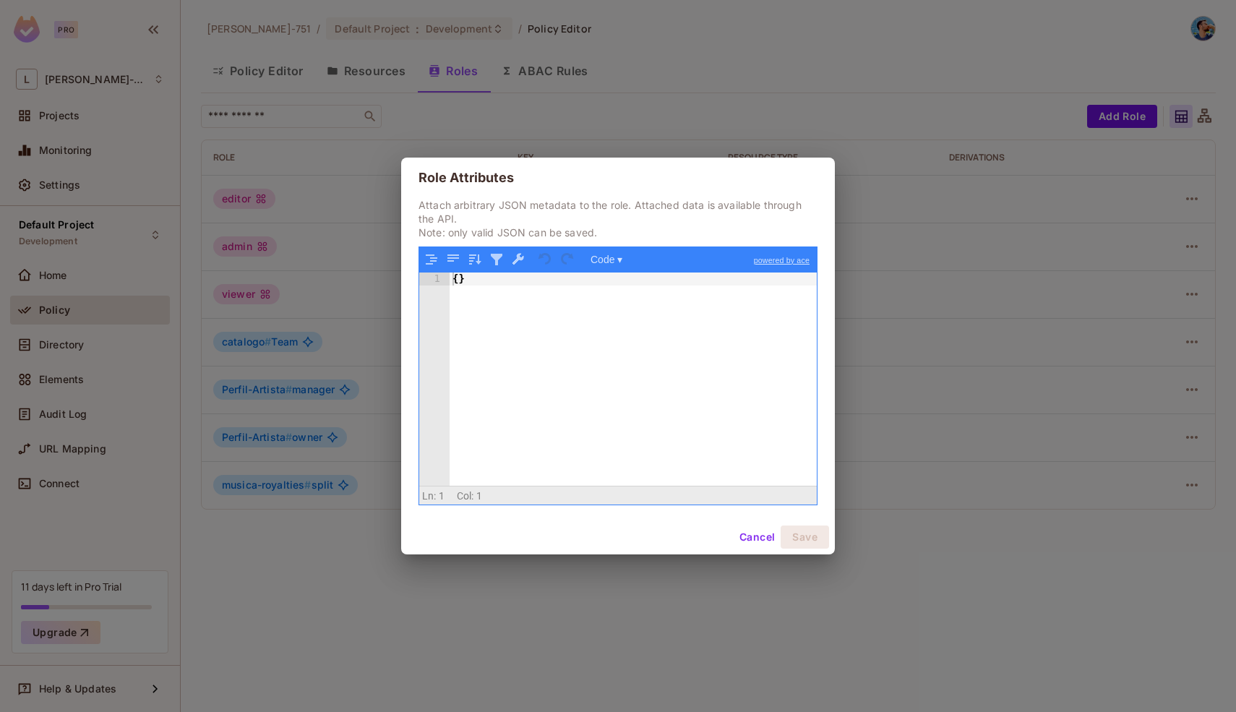
click at [548, 314] on div "{ }" at bounding box center [632, 392] width 367 height 241
click at [746, 538] on button "Cancel" at bounding box center [756, 536] width 47 height 23
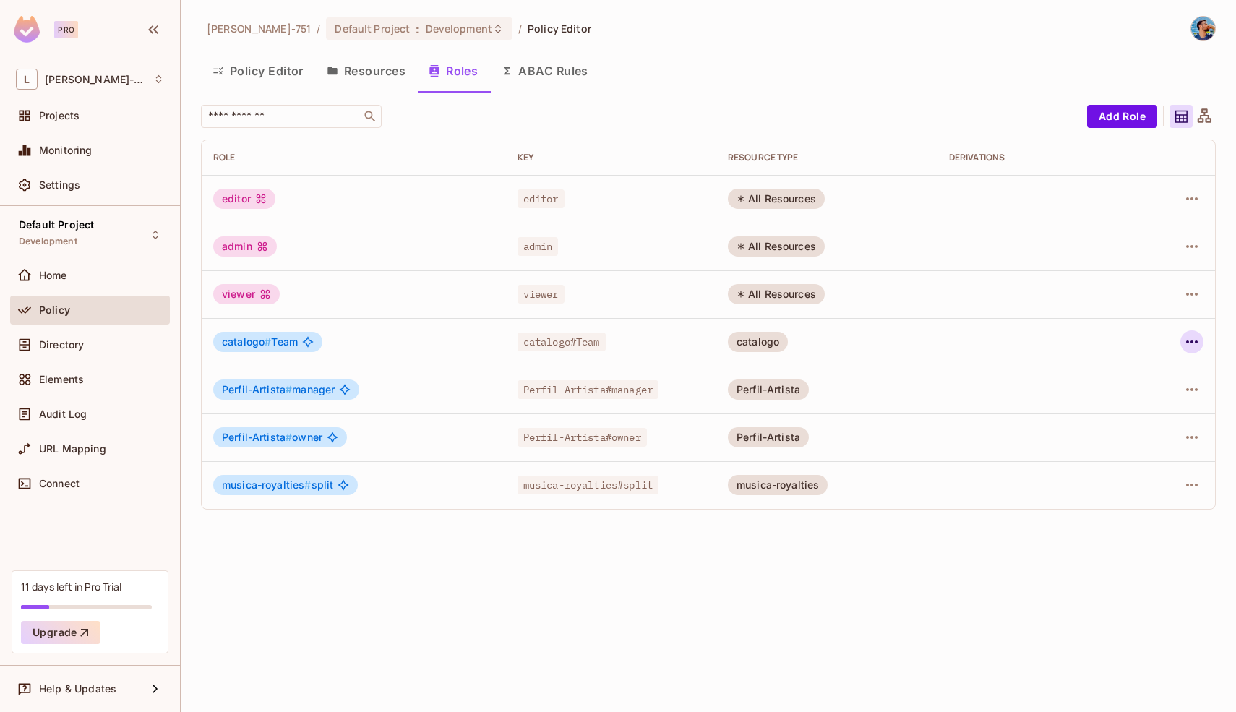
click at [1188, 342] on icon "button" at bounding box center [1191, 341] width 17 height 17
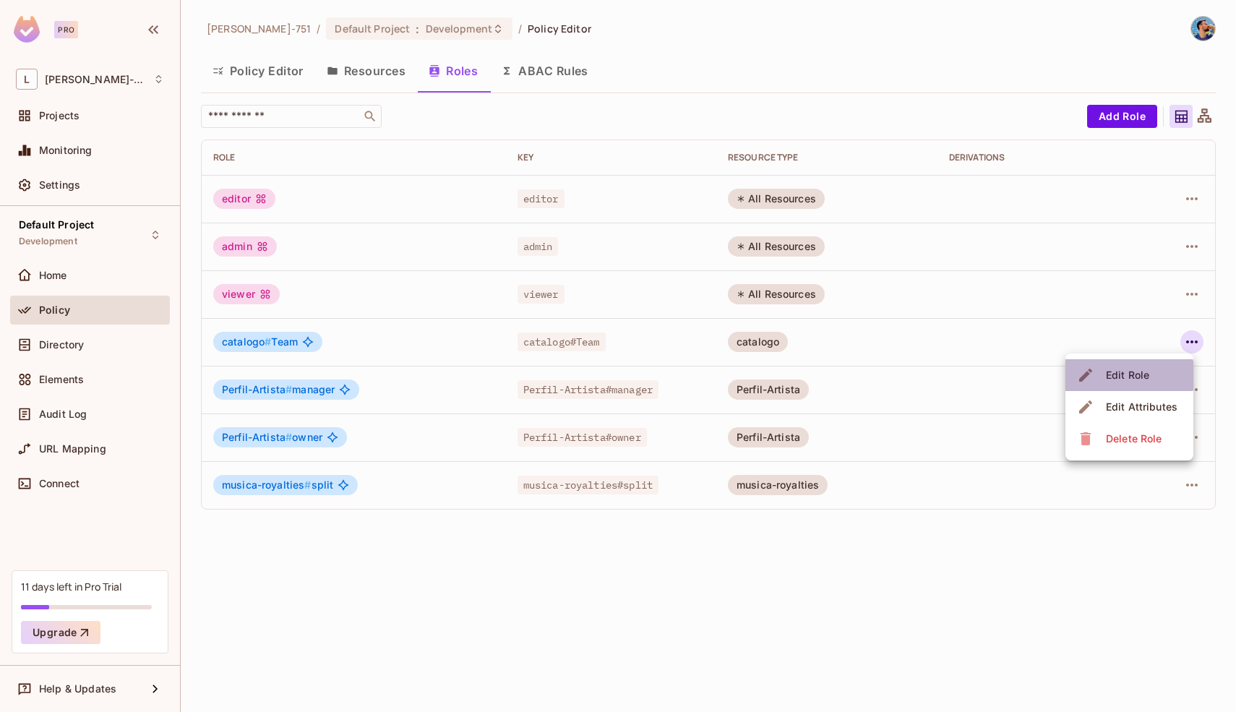
click at [1128, 375] on div "Edit Role" at bounding box center [1127, 375] width 43 height 14
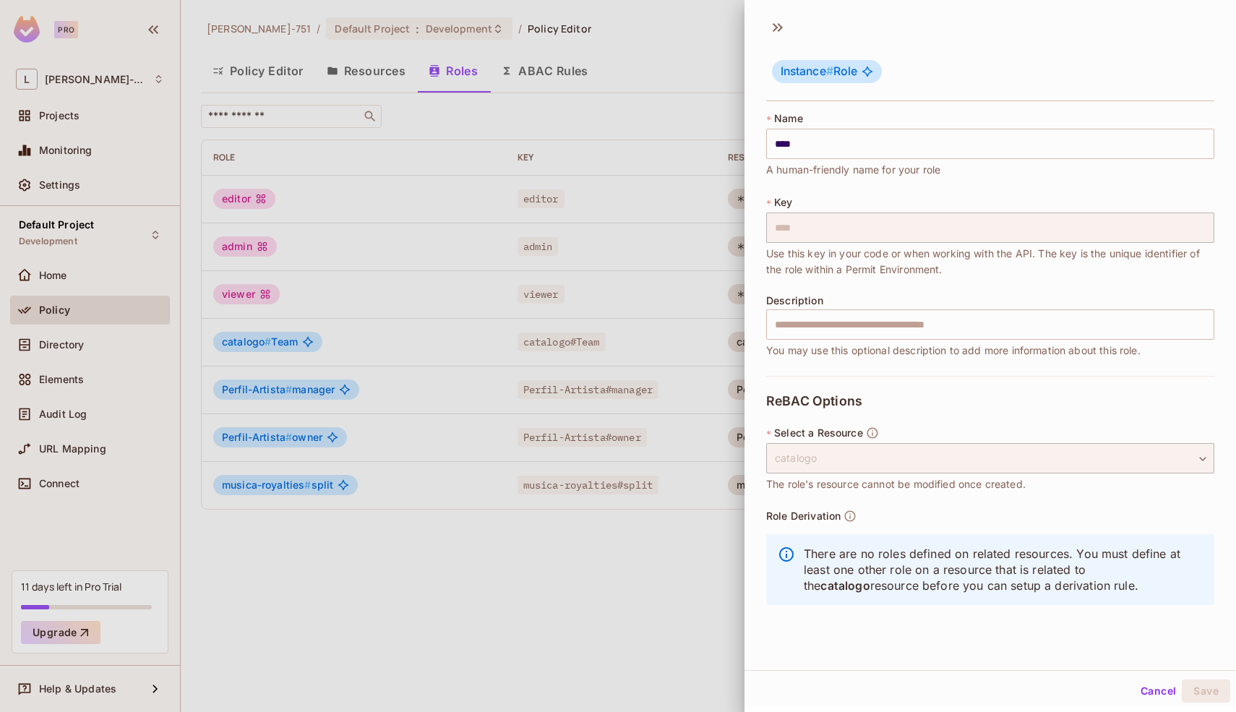
scroll to position [2, 0]
click at [1134, 684] on button "Cancel" at bounding box center [1157, 688] width 47 height 23
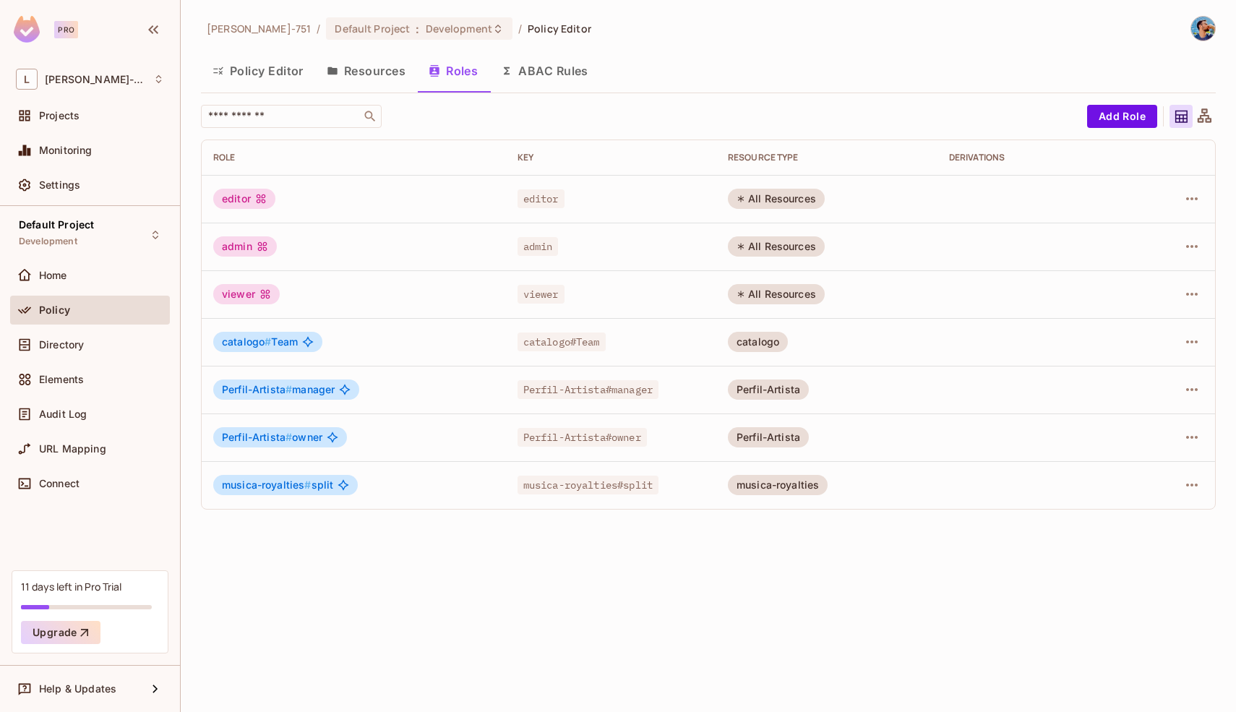
click at [781, 637] on div "[PERSON_NAME]-751 / Default Project : Development / Policy Editor Policy Editor…" at bounding box center [708, 356] width 1055 height 712
click at [103, 334] on div "Directory" at bounding box center [90, 344] width 160 height 29
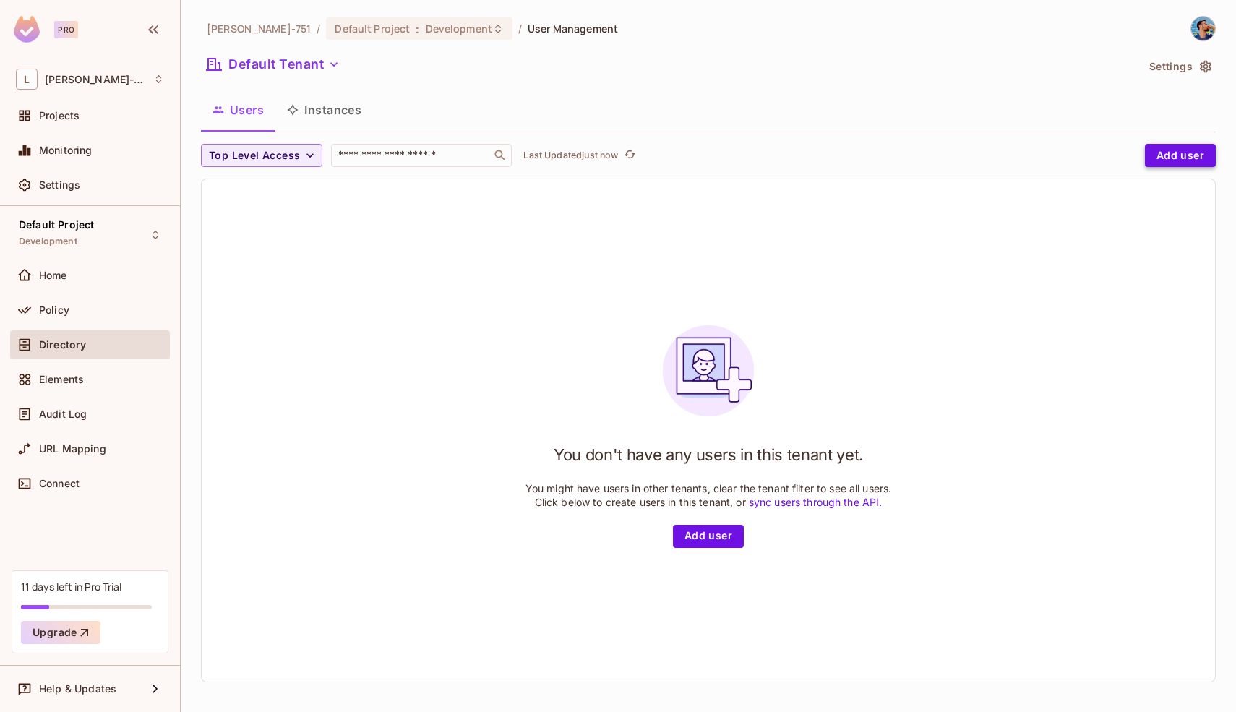
click at [1177, 153] on button "Add user" at bounding box center [1180, 155] width 71 height 23
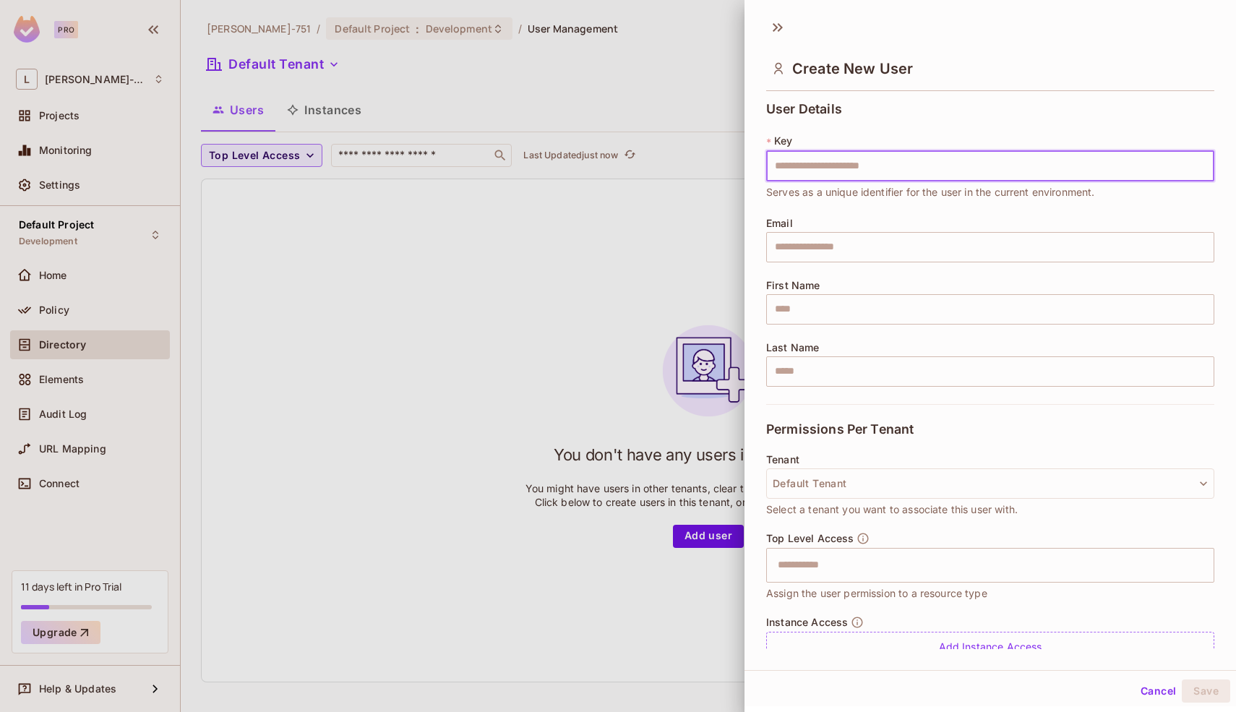
click at [938, 163] on input "text" at bounding box center [990, 166] width 448 height 30
click at [906, 165] on input "text" at bounding box center [990, 166] width 448 height 30
click at [892, 161] on input "text" at bounding box center [990, 166] width 448 height 30
type input "**********"
click at [928, 218] on div "Email ​" at bounding box center [990, 239] width 448 height 45
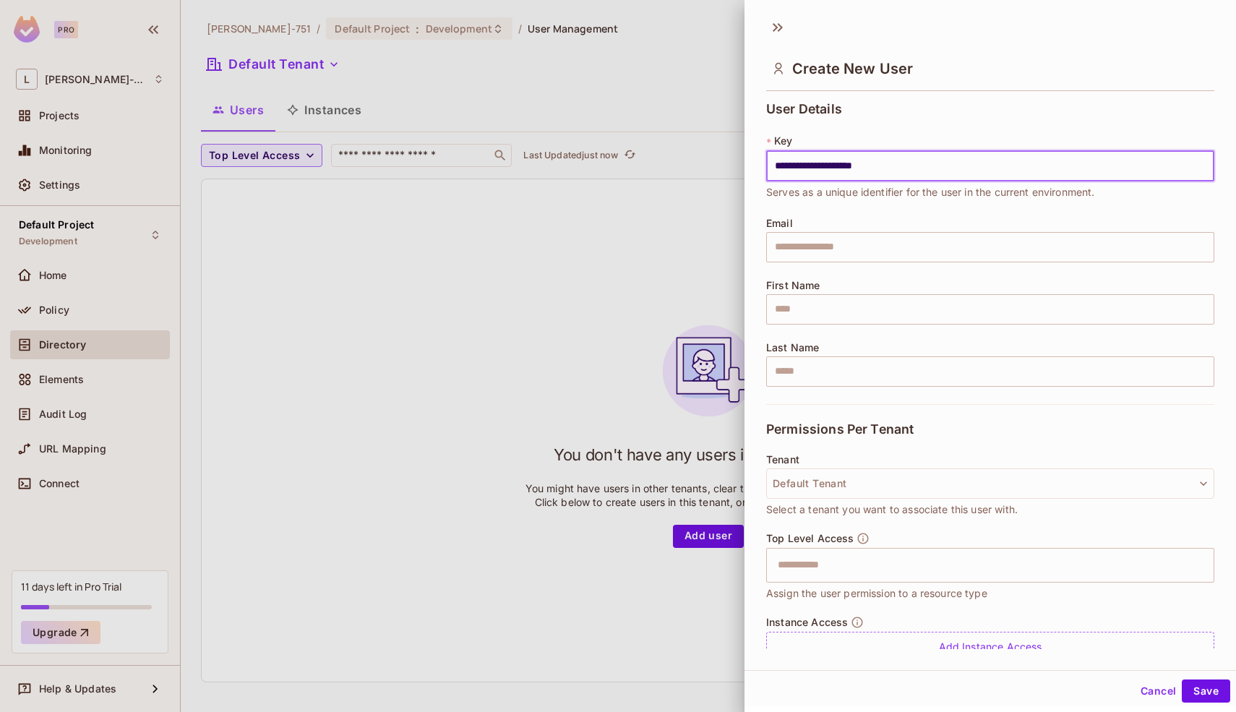
click at [905, 169] on input "**********" at bounding box center [990, 166] width 448 height 30
click at [850, 241] on input "text" at bounding box center [990, 247] width 448 height 30
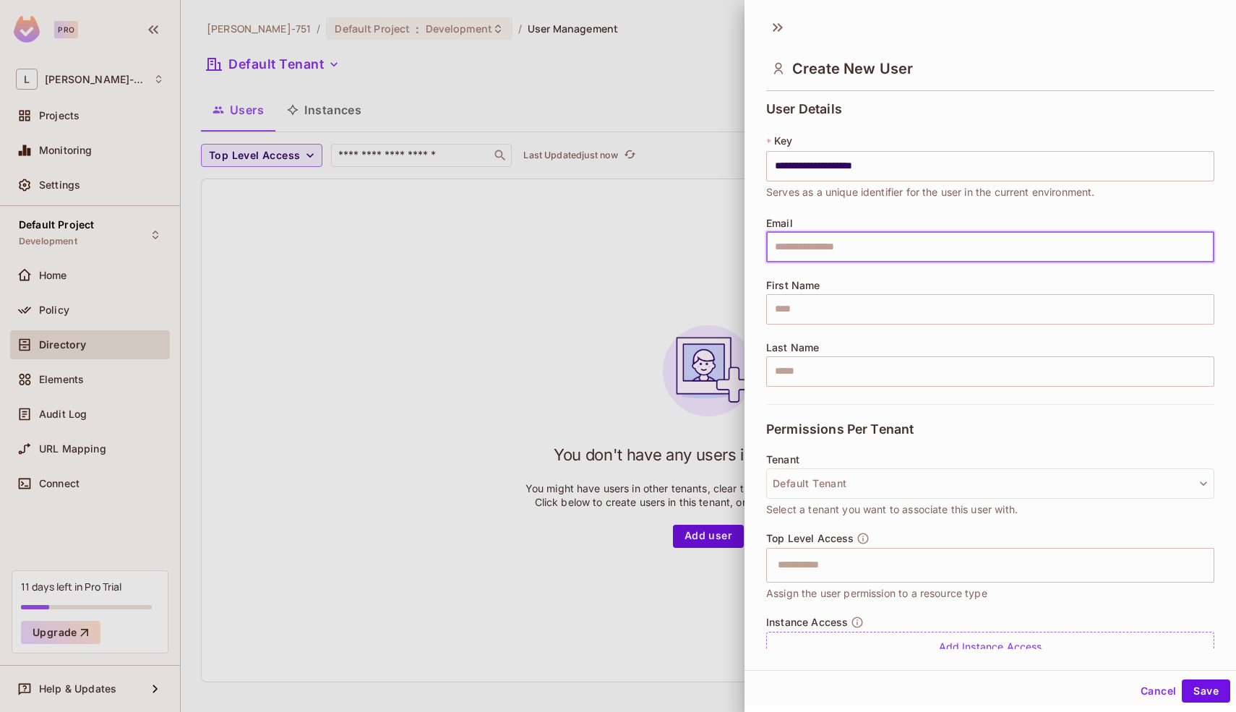
paste input "**********"
type input "**********"
click at [858, 212] on div "**********" at bounding box center [990, 253] width 448 height 302
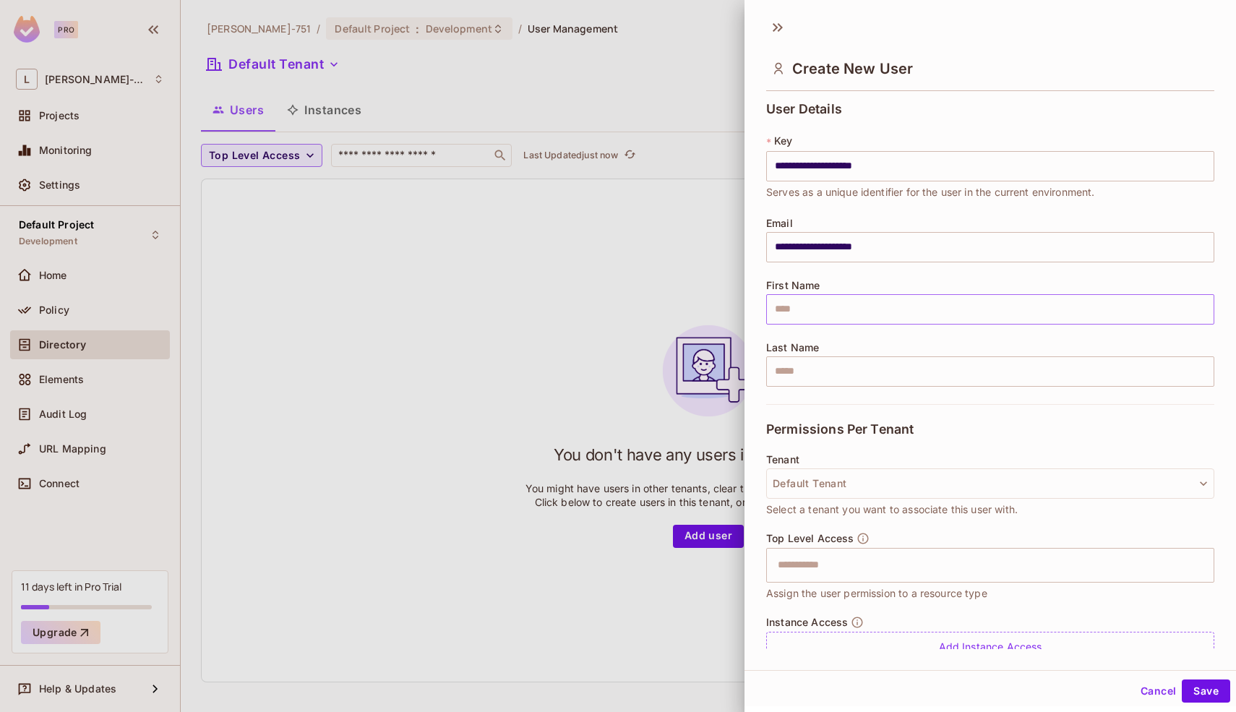
click at [822, 307] on input "text" at bounding box center [990, 309] width 448 height 30
type input "***"
type input "****"
click at [822, 311] on input "***" at bounding box center [990, 309] width 448 height 30
click at [822, 408] on div "Permissions Per Tenant" at bounding box center [990, 429] width 448 height 50
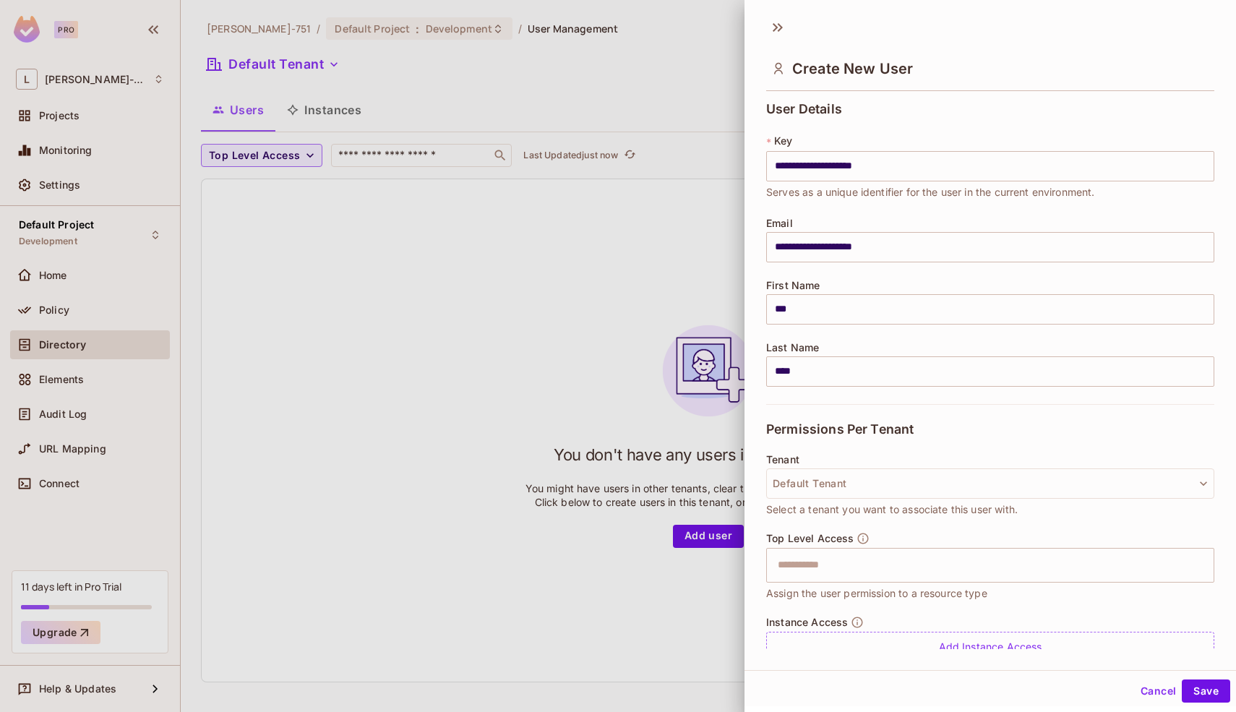
scroll to position [57, 0]
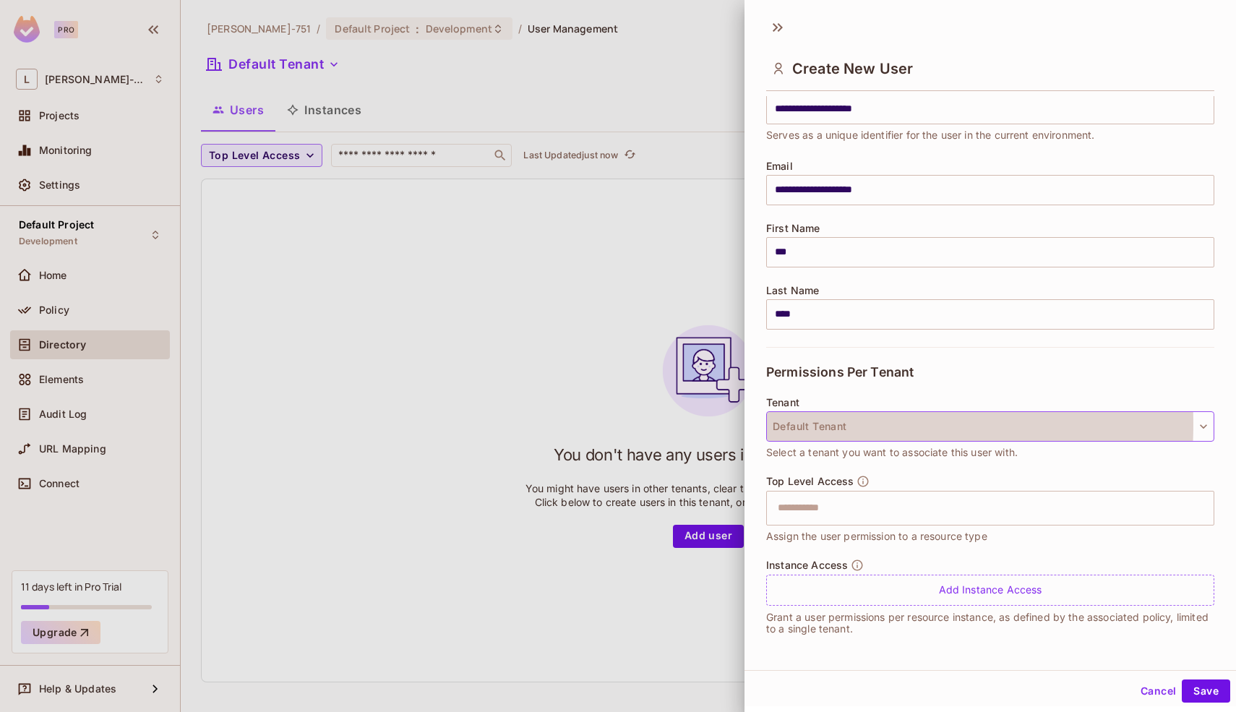
click at [830, 423] on button "Default Tenant" at bounding box center [990, 426] width 448 height 30
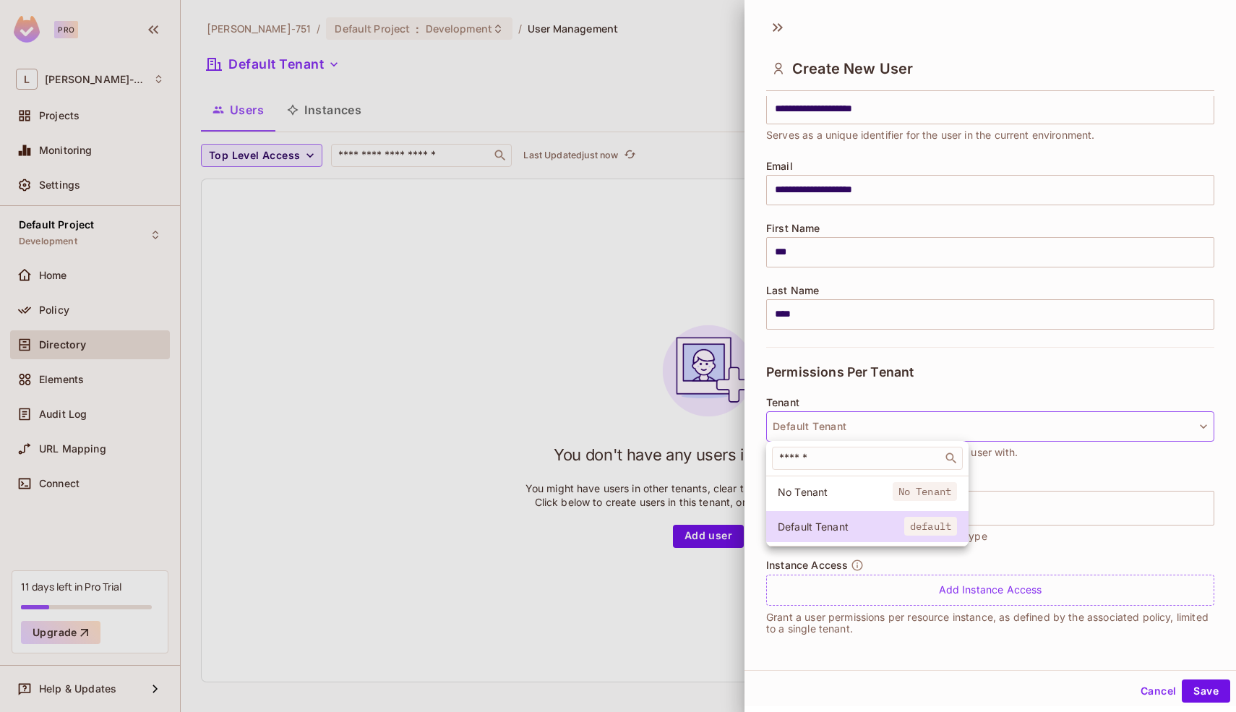
click at [940, 402] on div at bounding box center [618, 356] width 1236 height 712
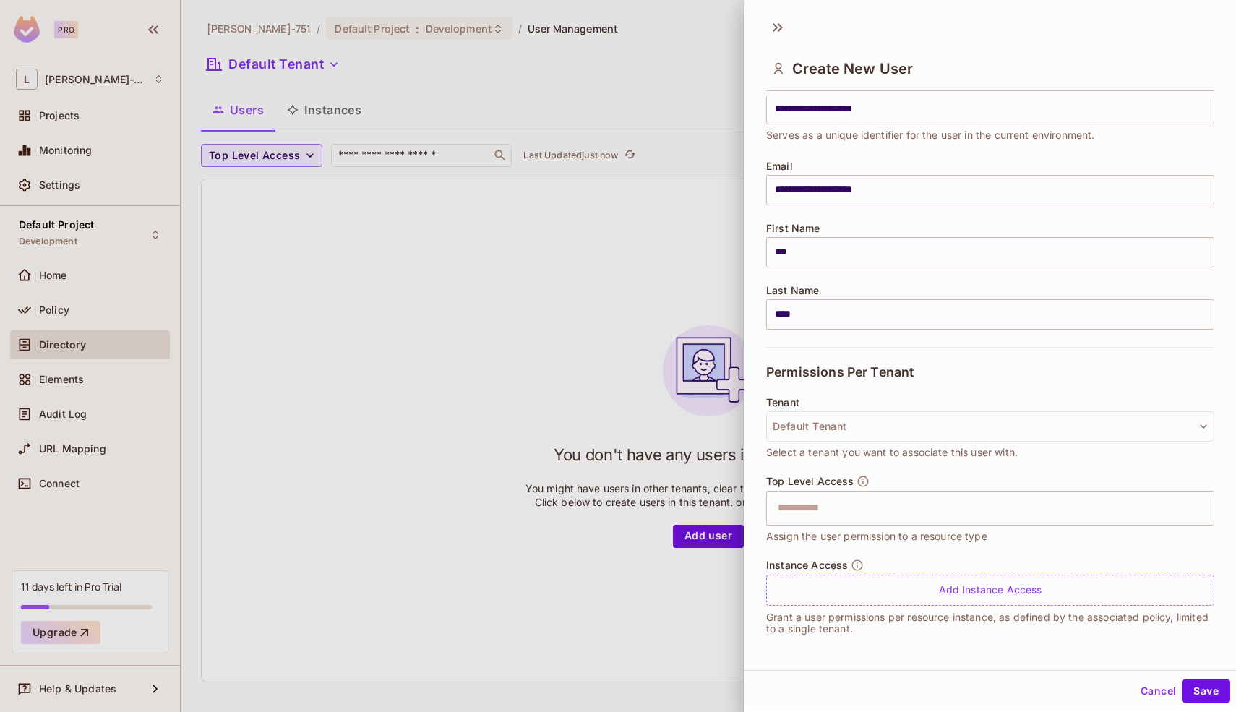
scroll to position [2, 0]
click at [873, 501] on input "text" at bounding box center [977, 505] width 417 height 29
click at [921, 465] on div "Tenant Default Tenant Select a tenant you want to associate this user with." at bounding box center [990, 434] width 448 height 78
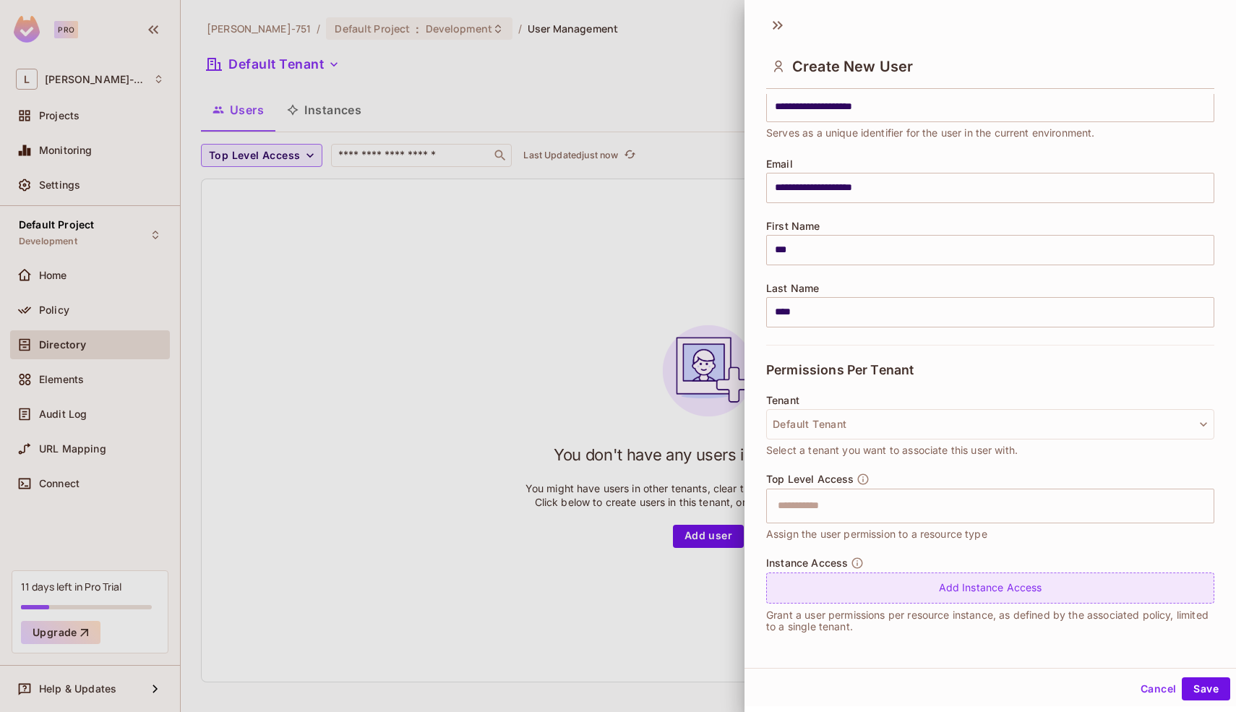
click at [890, 585] on div "Add Instance Access" at bounding box center [990, 587] width 448 height 31
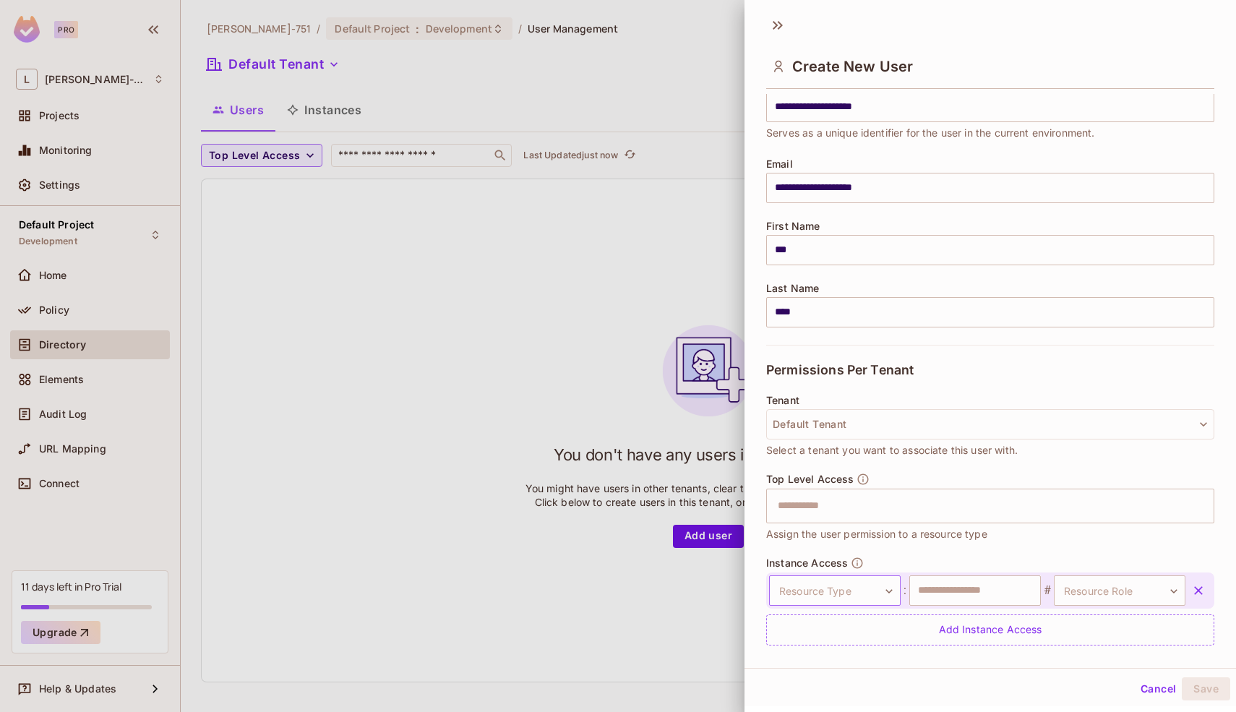
click at [884, 586] on body "**********" at bounding box center [618, 356] width 1236 height 712
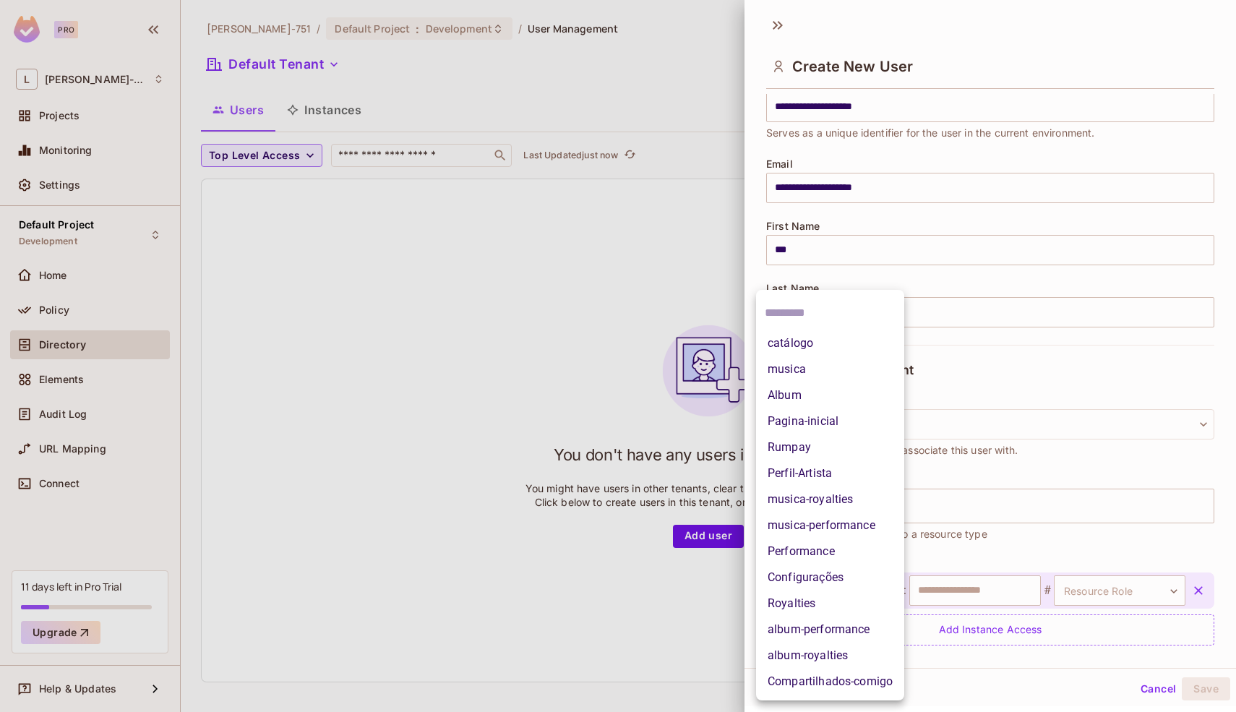
click at [949, 559] on div at bounding box center [618, 356] width 1236 height 712
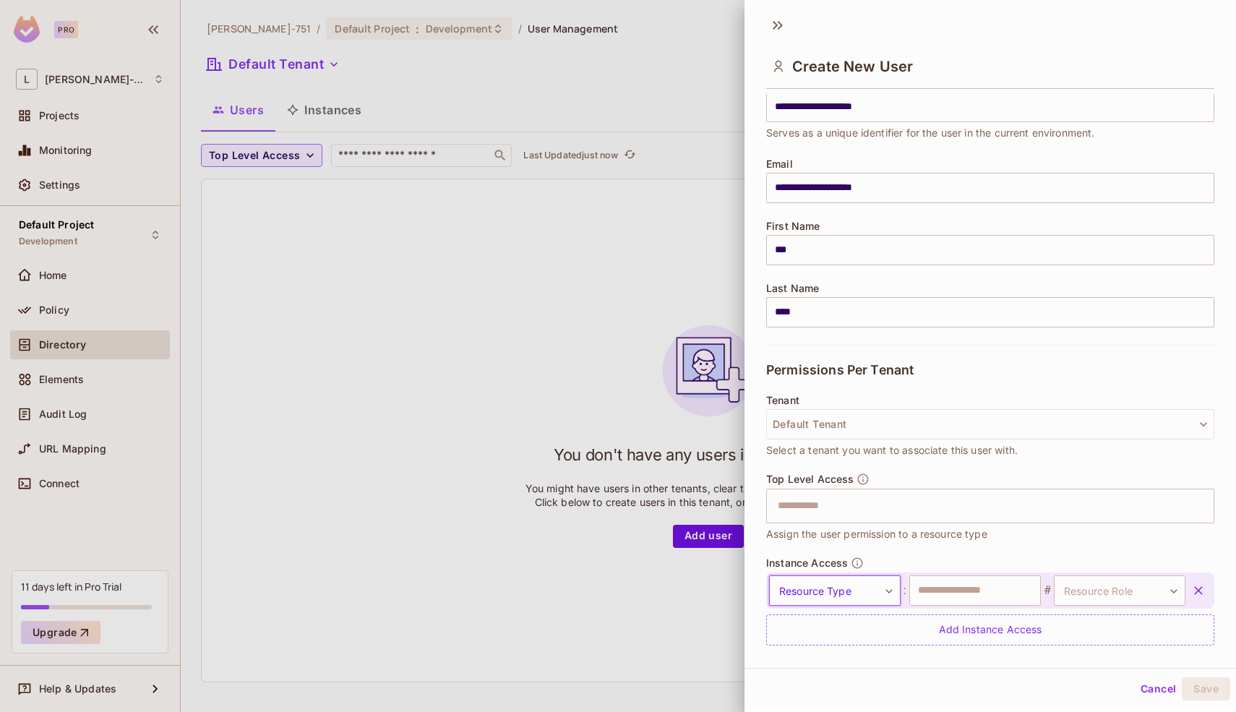
scroll to position [99, 0]
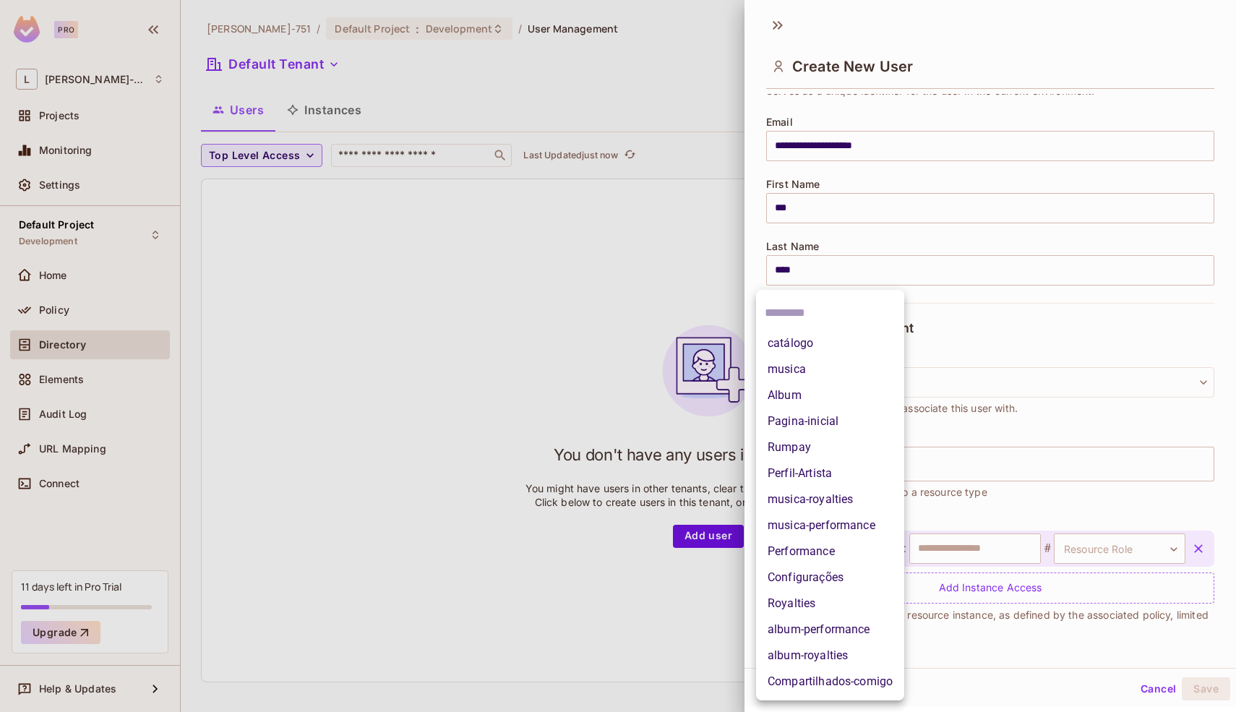
click at [867, 541] on body "**********" at bounding box center [618, 356] width 1236 height 712
click at [785, 661] on li "album-royalties" at bounding box center [830, 655] width 148 height 26
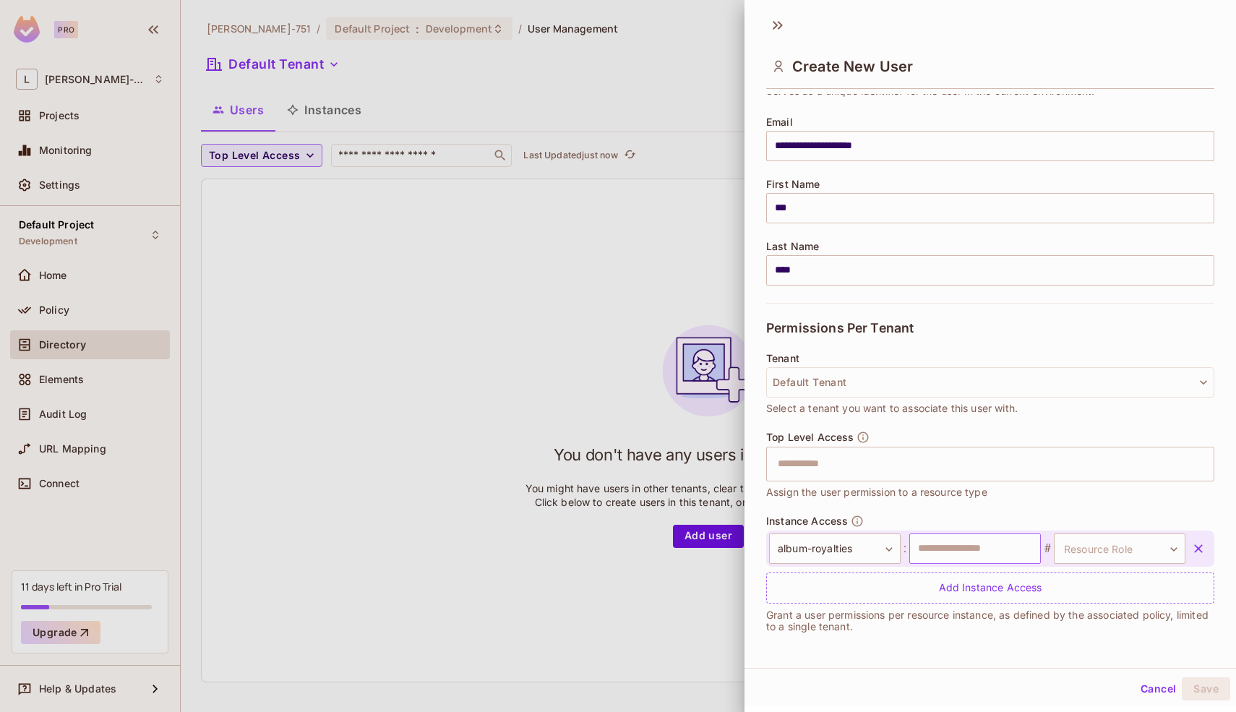
click at [953, 553] on input "text" at bounding box center [975, 548] width 132 height 30
click at [970, 548] on input "text" at bounding box center [975, 548] width 132 height 30
click at [1037, 522] on div "**********" at bounding box center [990, 558] width 448 height 89
click at [1095, 549] on body "**********" at bounding box center [618, 356] width 1236 height 712
click at [1095, 548] on div at bounding box center [618, 356] width 1236 height 712
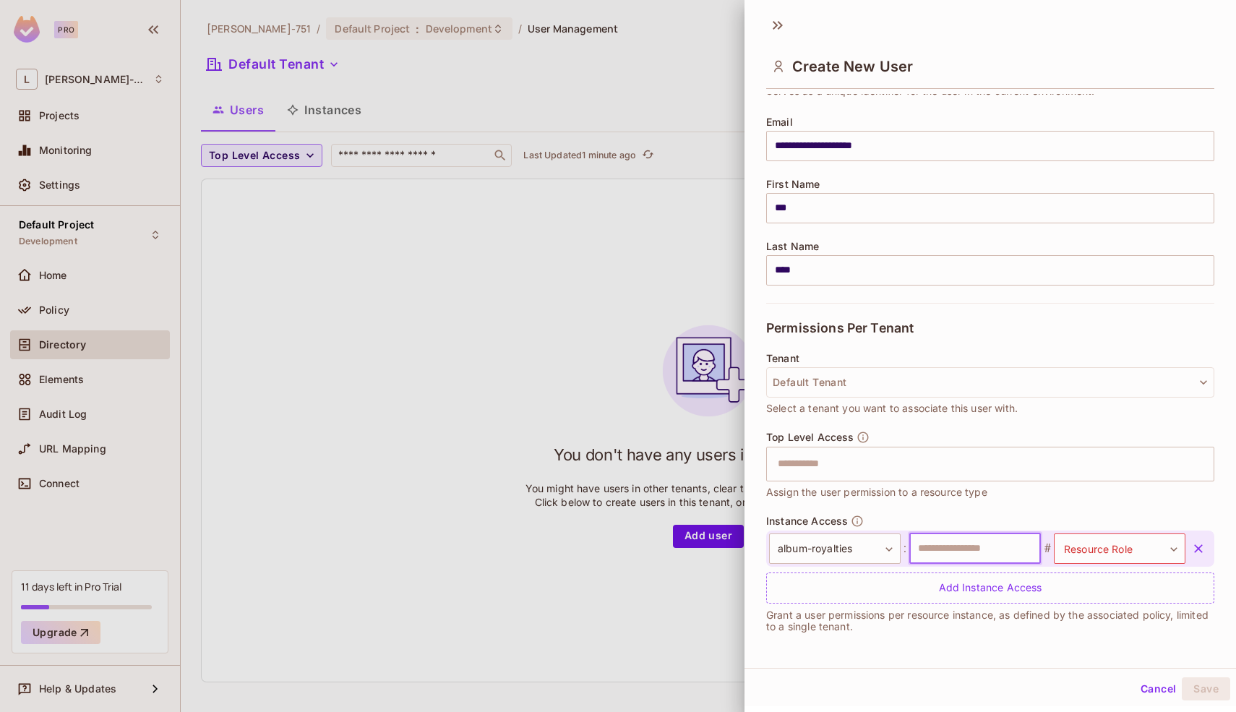
click at [1005, 550] on input "text" at bounding box center [975, 548] width 132 height 30
click at [1003, 524] on div "**********" at bounding box center [990, 558] width 448 height 89
click at [986, 548] on input "text" at bounding box center [975, 548] width 132 height 30
click at [1146, 681] on button "Cancel" at bounding box center [1157, 688] width 47 height 23
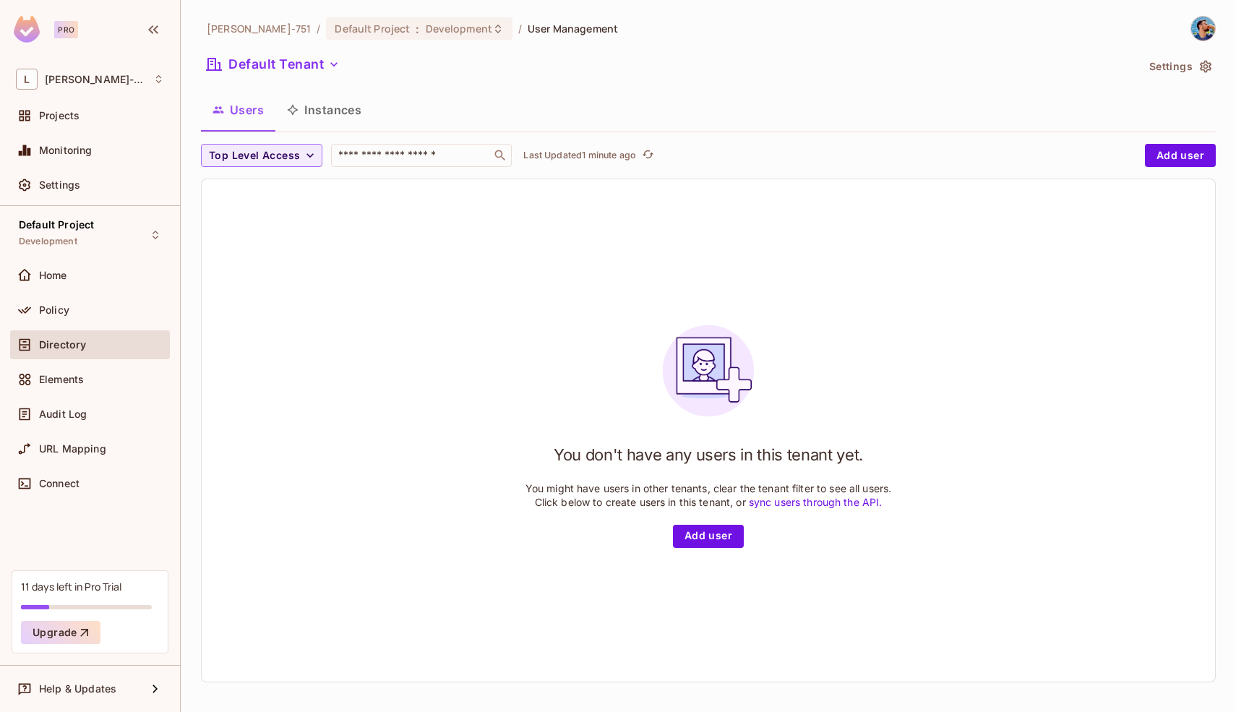
click at [454, 264] on div "You don't have any users in this tenant yet. You might have users in other tena…" at bounding box center [708, 430] width 1013 height 502
click at [105, 307] on div "Policy" at bounding box center [101, 310] width 125 height 12
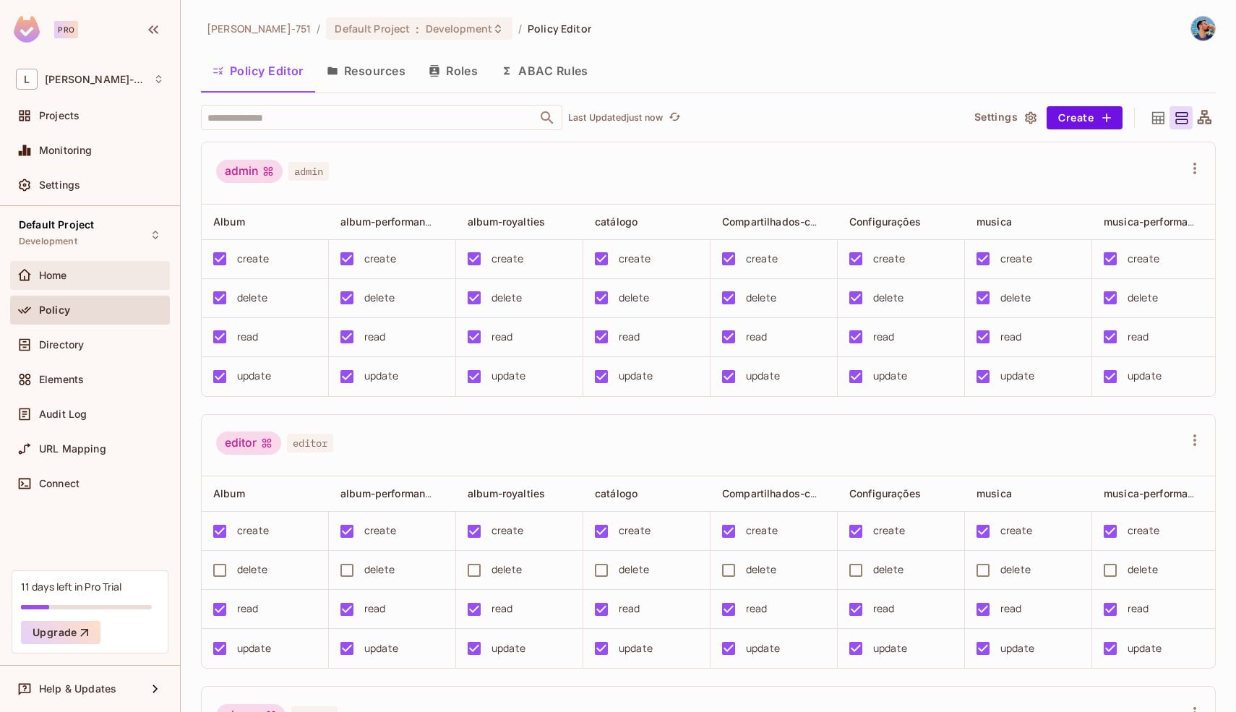
click at [120, 276] on div "Home" at bounding box center [101, 276] width 125 height 12
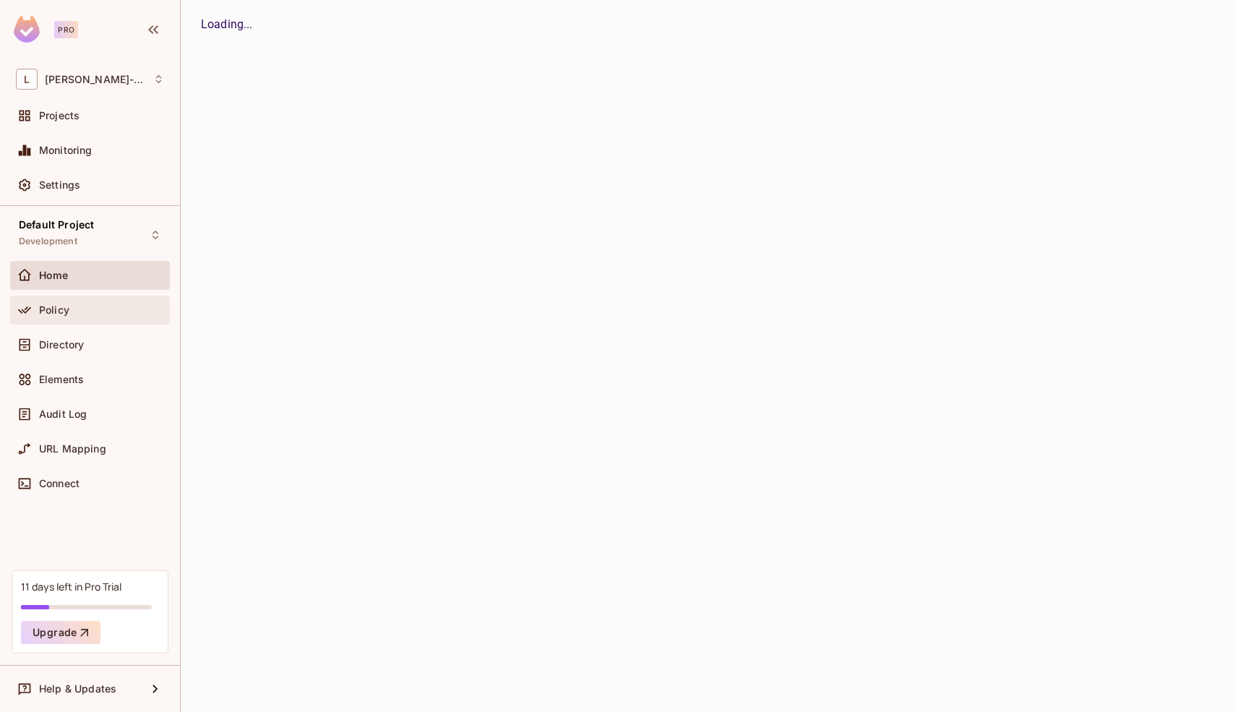
click at [104, 301] on div "Policy" at bounding box center [90, 309] width 148 height 17
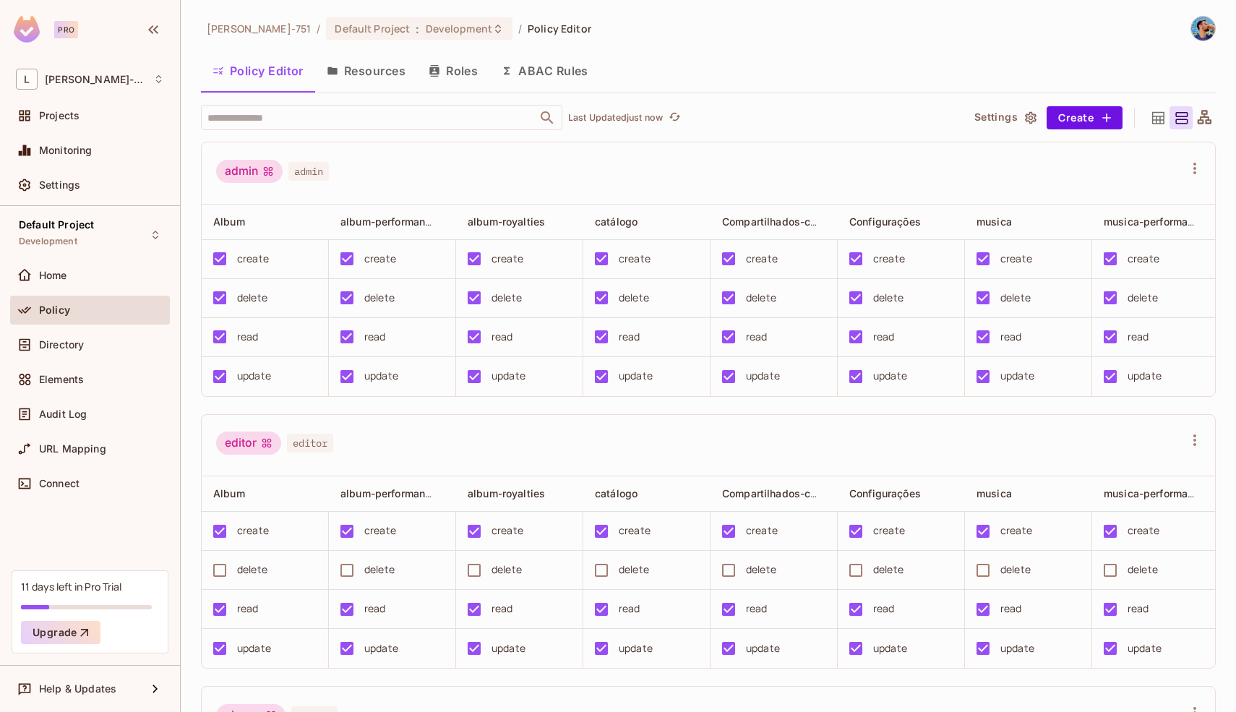
click at [350, 62] on button "Resources" at bounding box center [366, 71] width 102 height 36
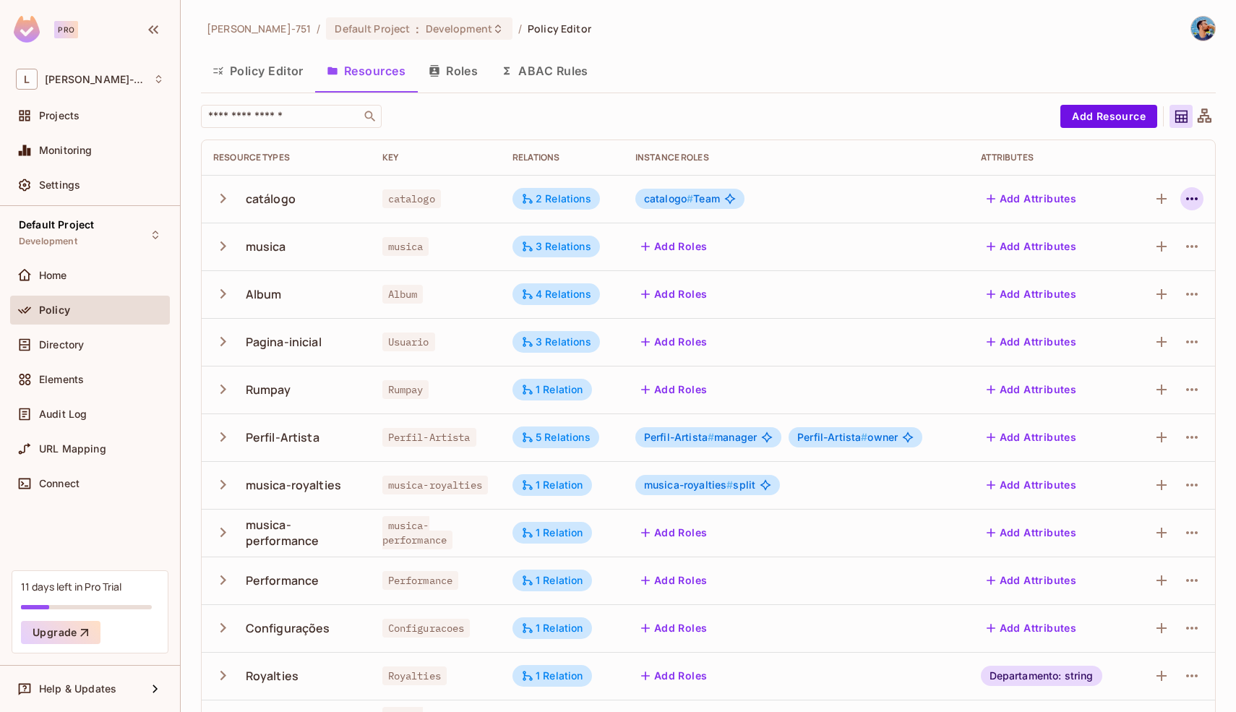
click at [1183, 201] on icon "button" at bounding box center [1191, 198] width 17 height 17
click at [1141, 283] on div "Delete Resource" at bounding box center [1124, 287] width 80 height 14
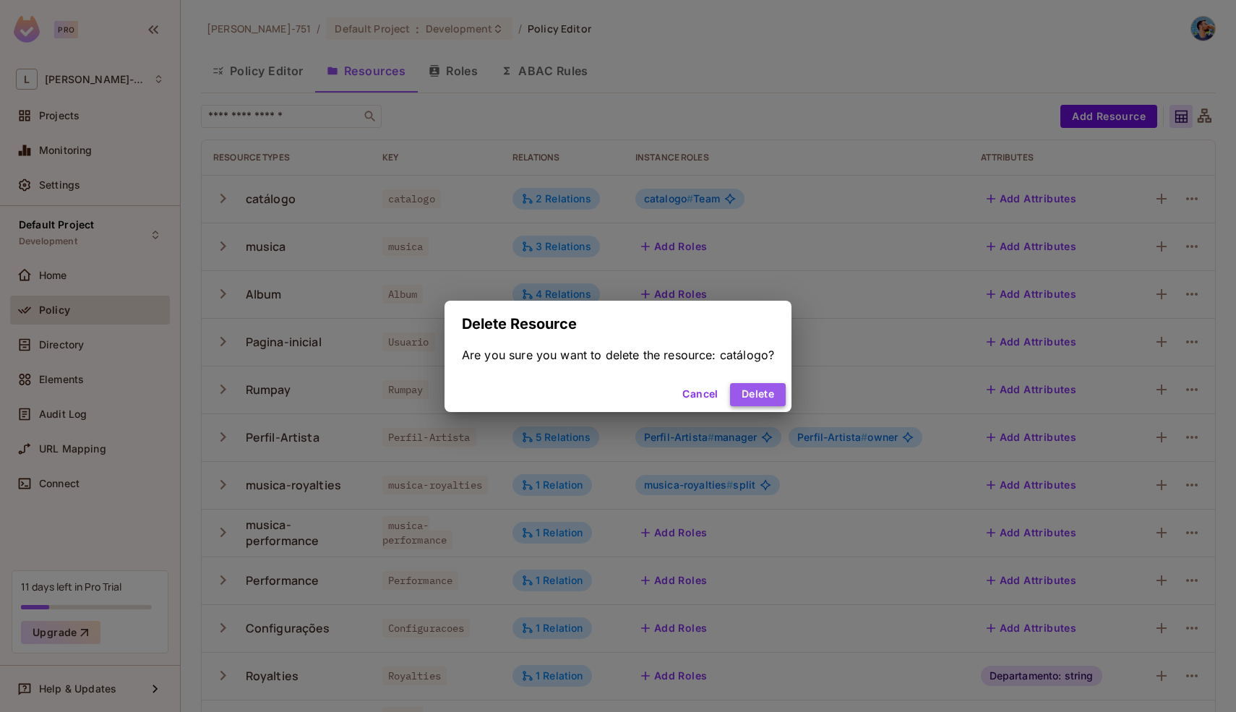
click at [769, 396] on button "Delete" at bounding box center [758, 394] width 56 height 23
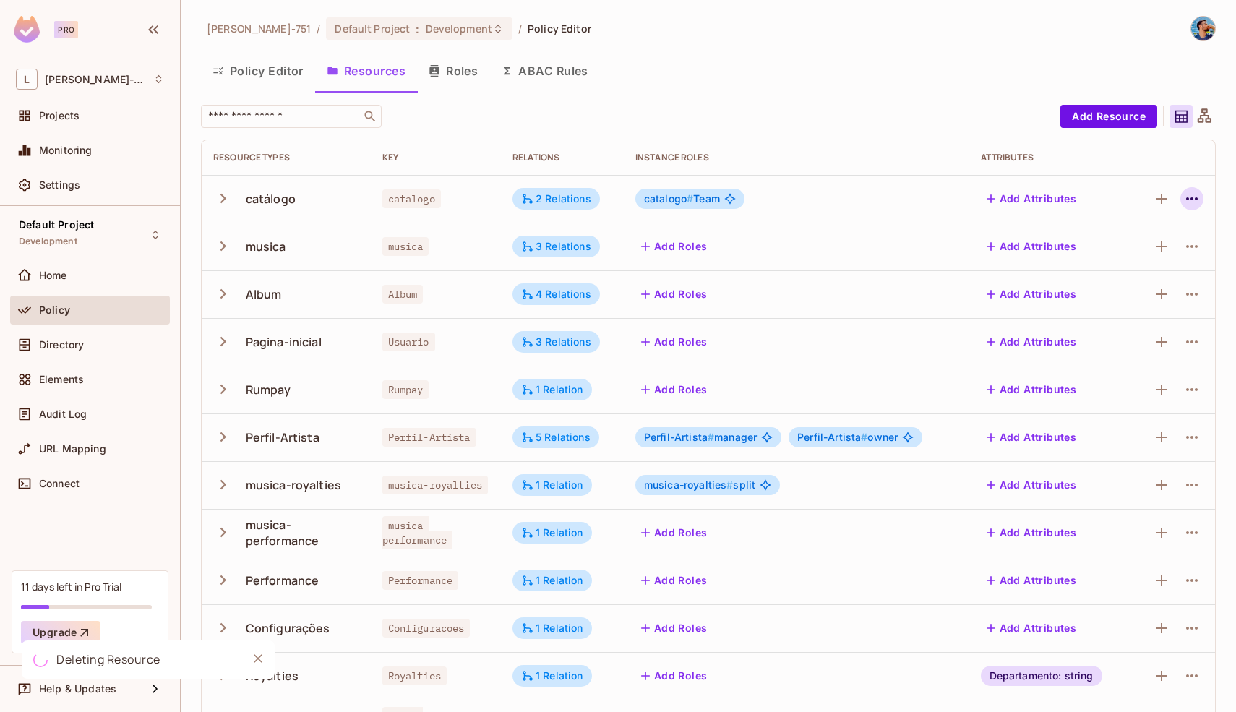
click at [1183, 202] on icon "button" at bounding box center [1191, 198] width 17 height 17
click at [1101, 292] on div "Delete Resource" at bounding box center [1124, 287] width 80 height 14
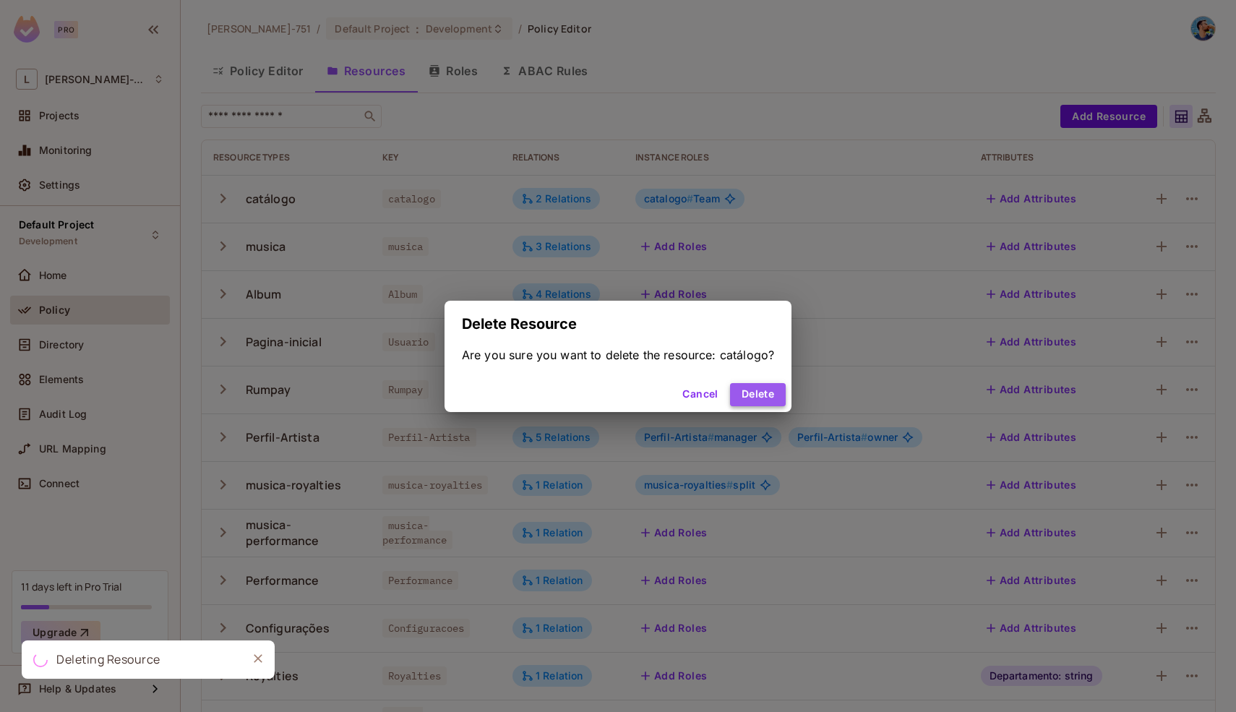
click at [767, 401] on button "Delete" at bounding box center [758, 394] width 56 height 23
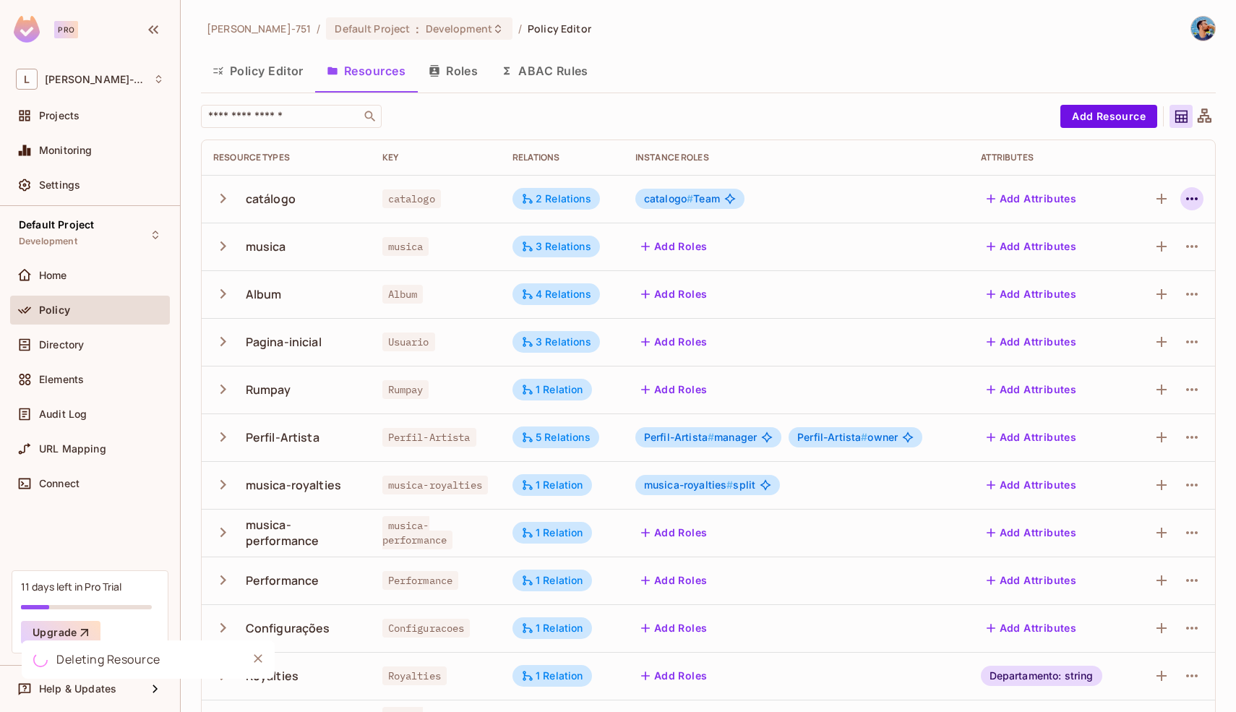
click at [1183, 197] on icon "button" at bounding box center [1191, 198] width 17 height 17
click at [1108, 288] on div "Delete Resource" at bounding box center [1124, 287] width 80 height 14
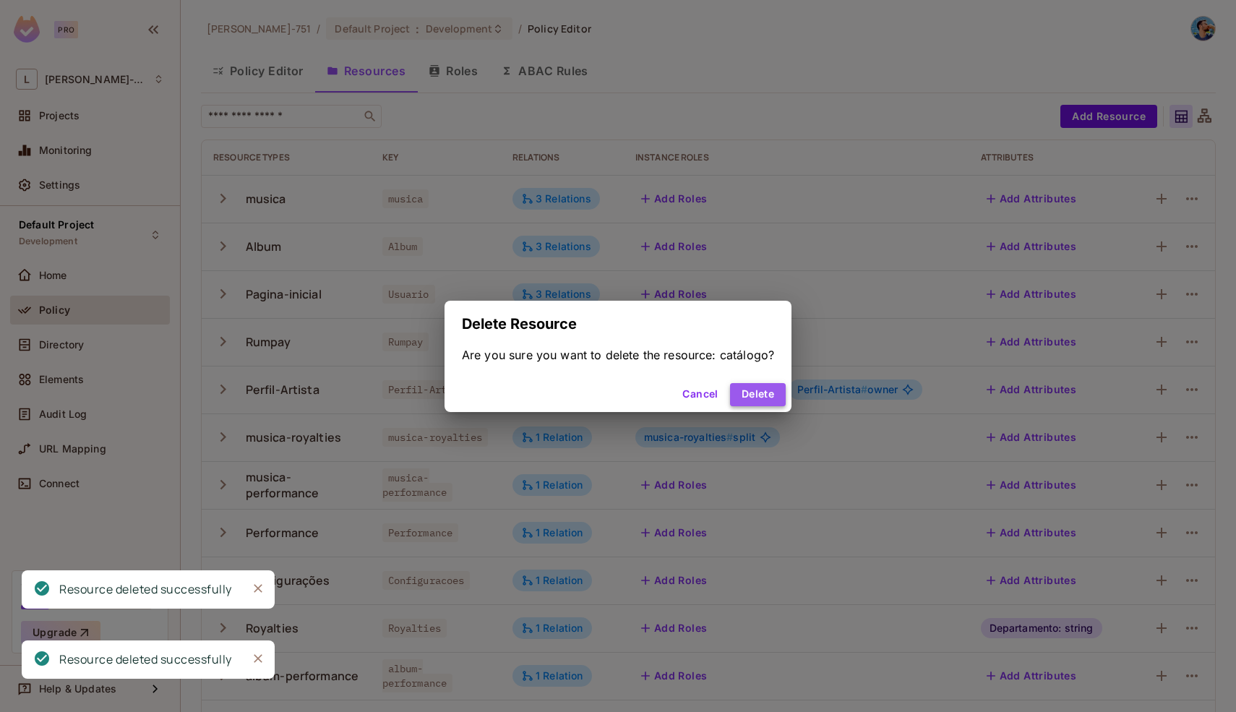
click at [763, 405] on button "Delete" at bounding box center [758, 394] width 56 height 23
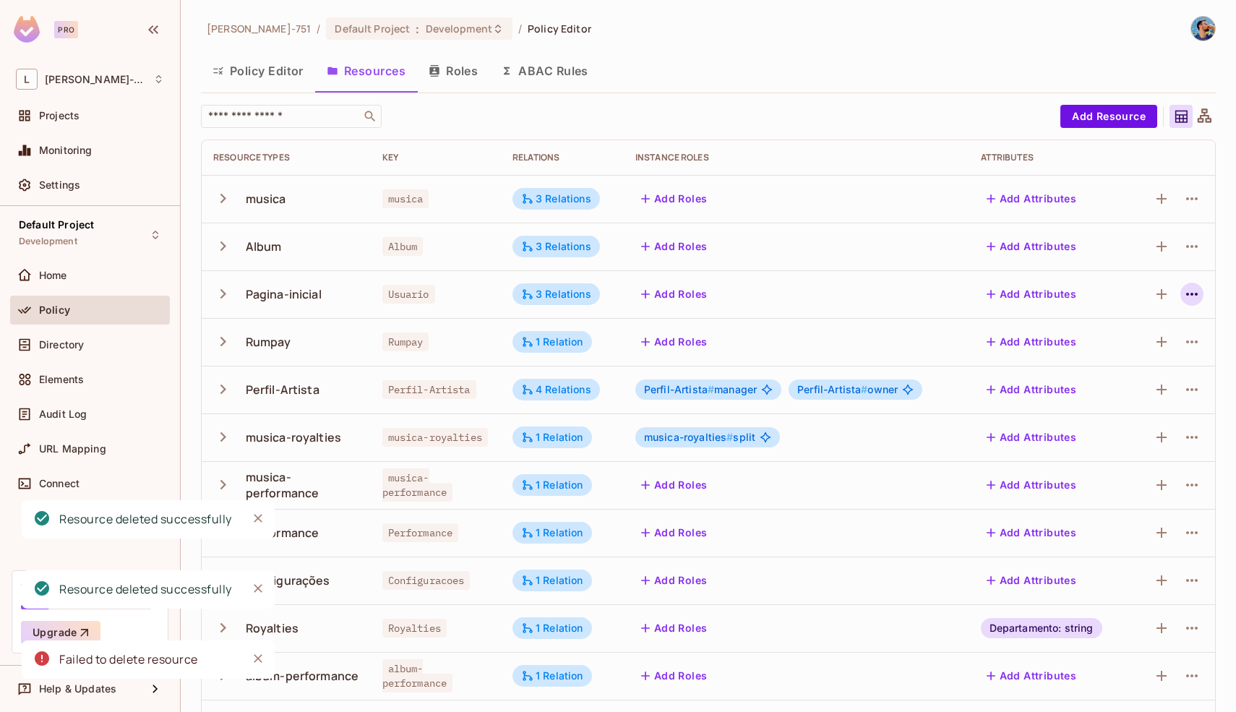
click at [1183, 298] on icon "button" at bounding box center [1191, 293] width 17 height 17
click at [1108, 381] on div "Delete Resource" at bounding box center [1124, 383] width 80 height 14
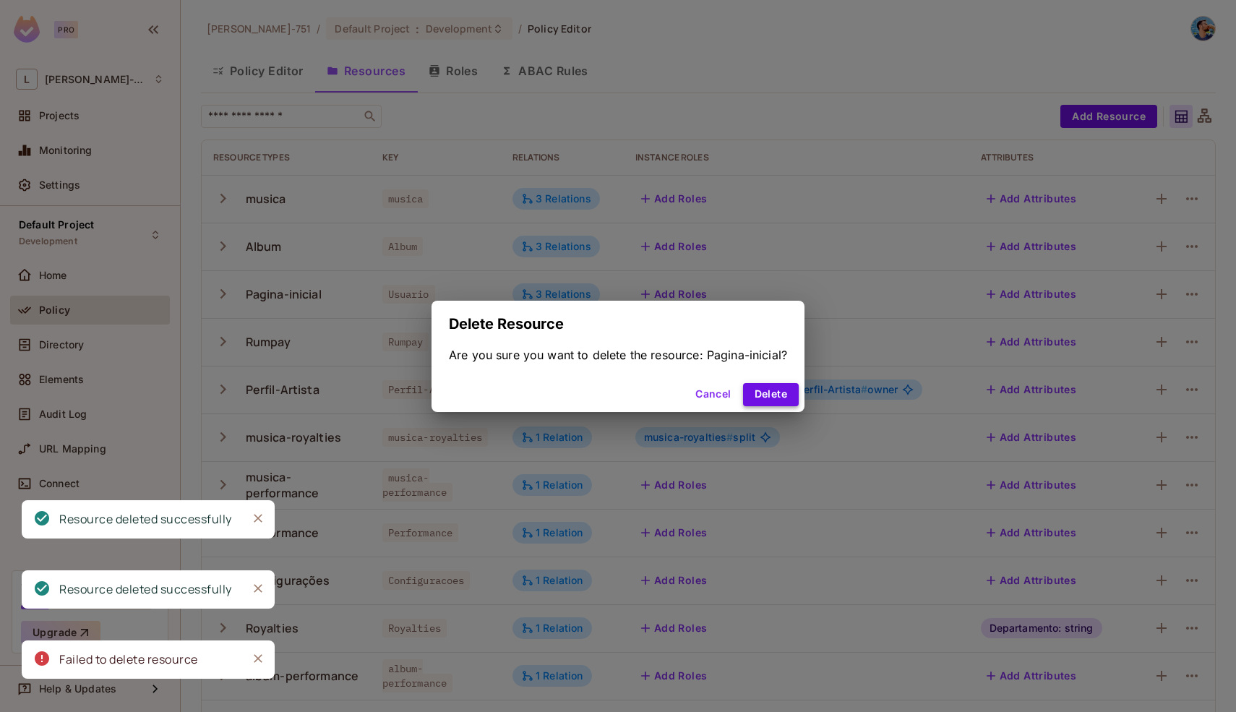
click at [759, 392] on button "Delete" at bounding box center [771, 394] width 56 height 23
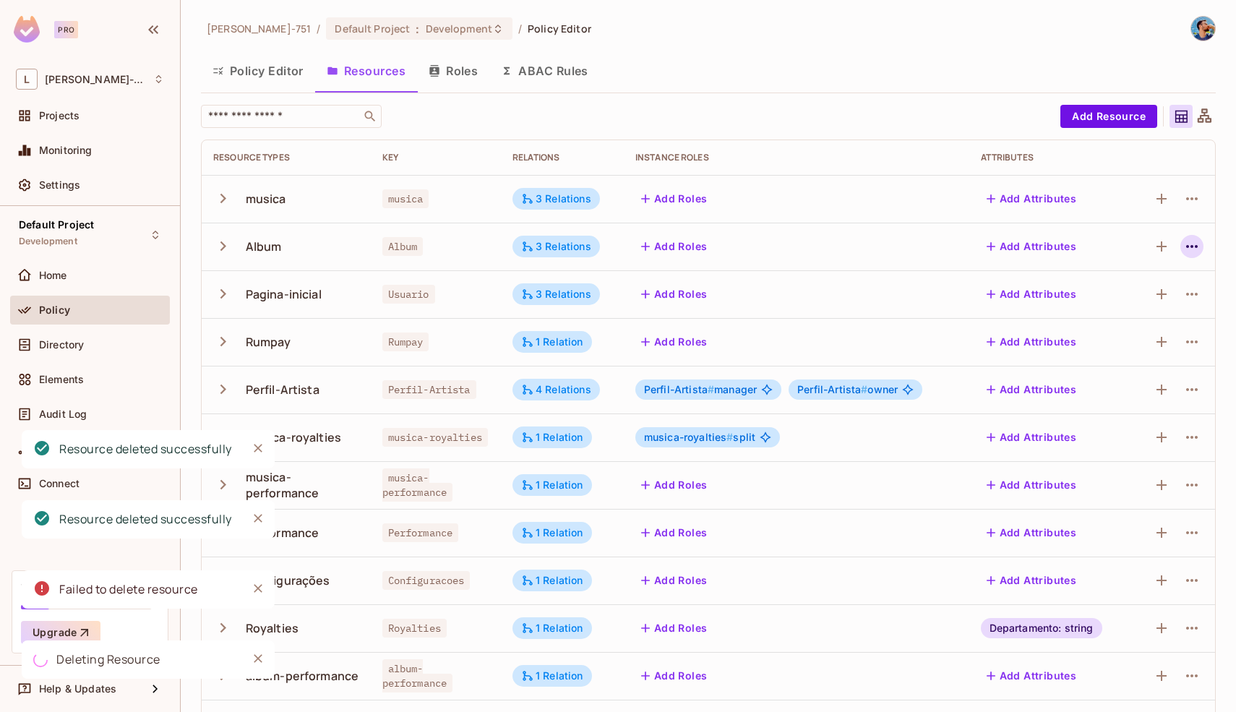
click at [1183, 248] on icon "button" at bounding box center [1191, 246] width 17 height 17
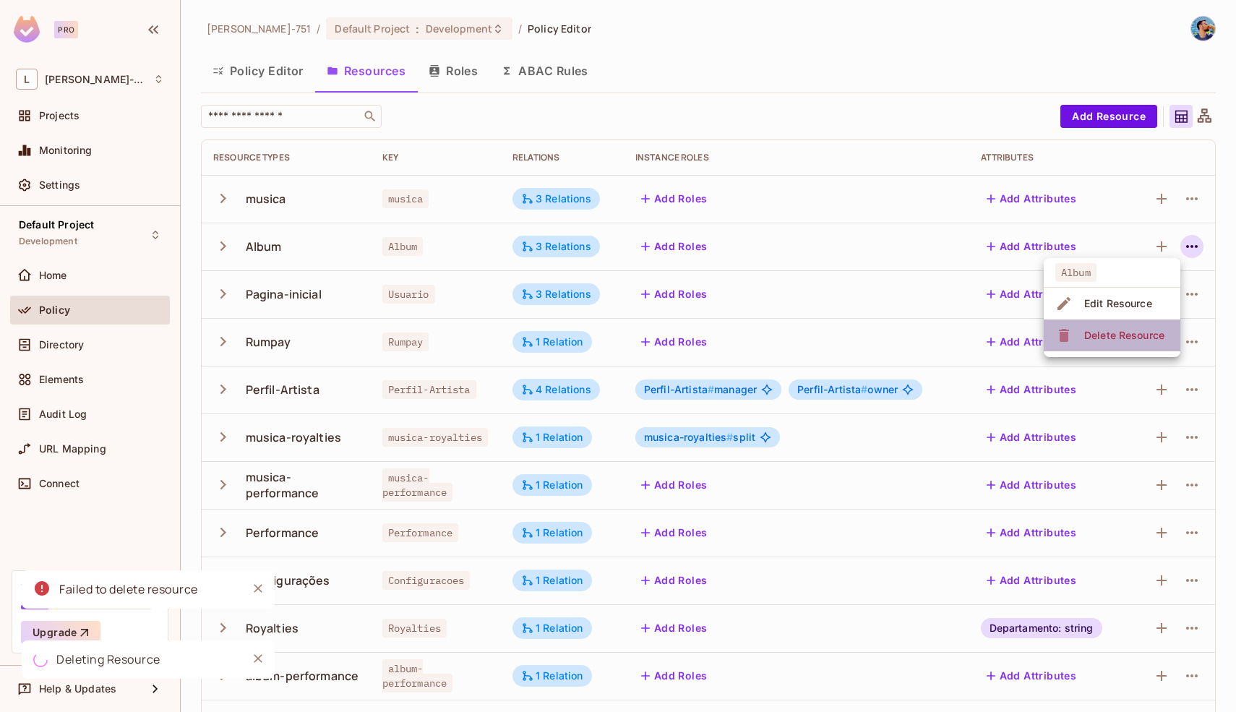
click at [1110, 340] on div "Delete Resource" at bounding box center [1124, 335] width 80 height 14
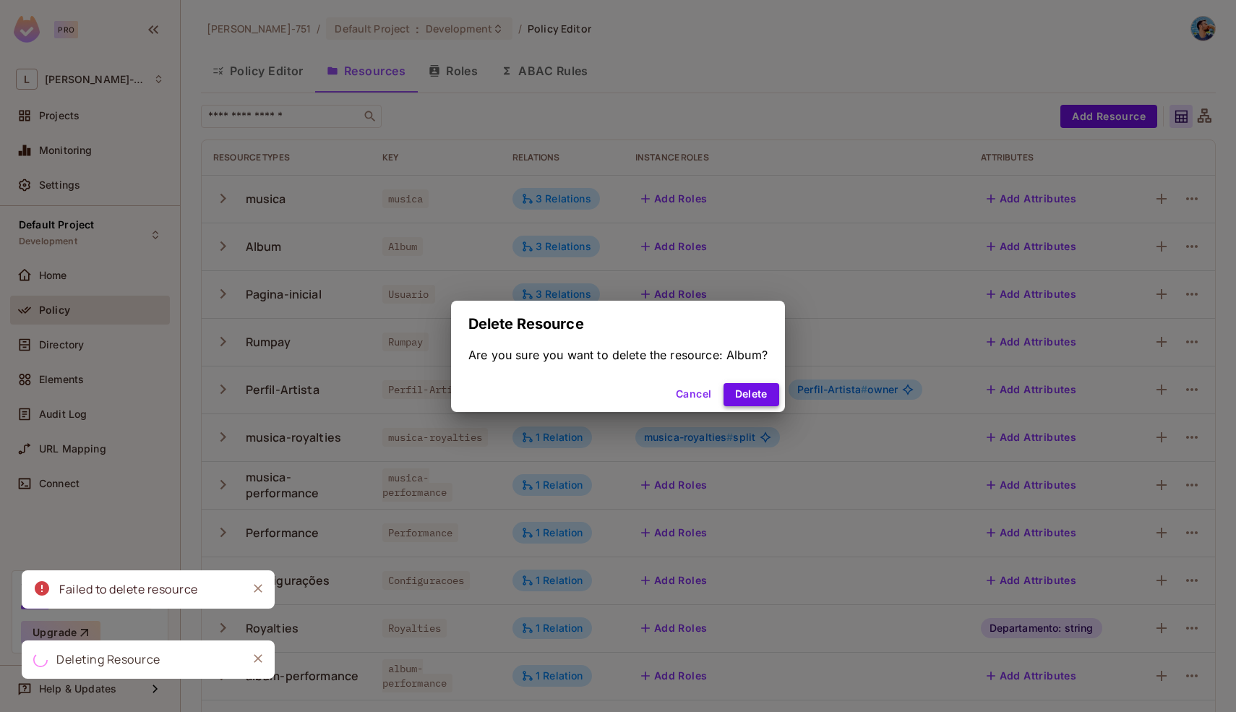
click at [759, 397] on button "Delete" at bounding box center [751, 394] width 56 height 23
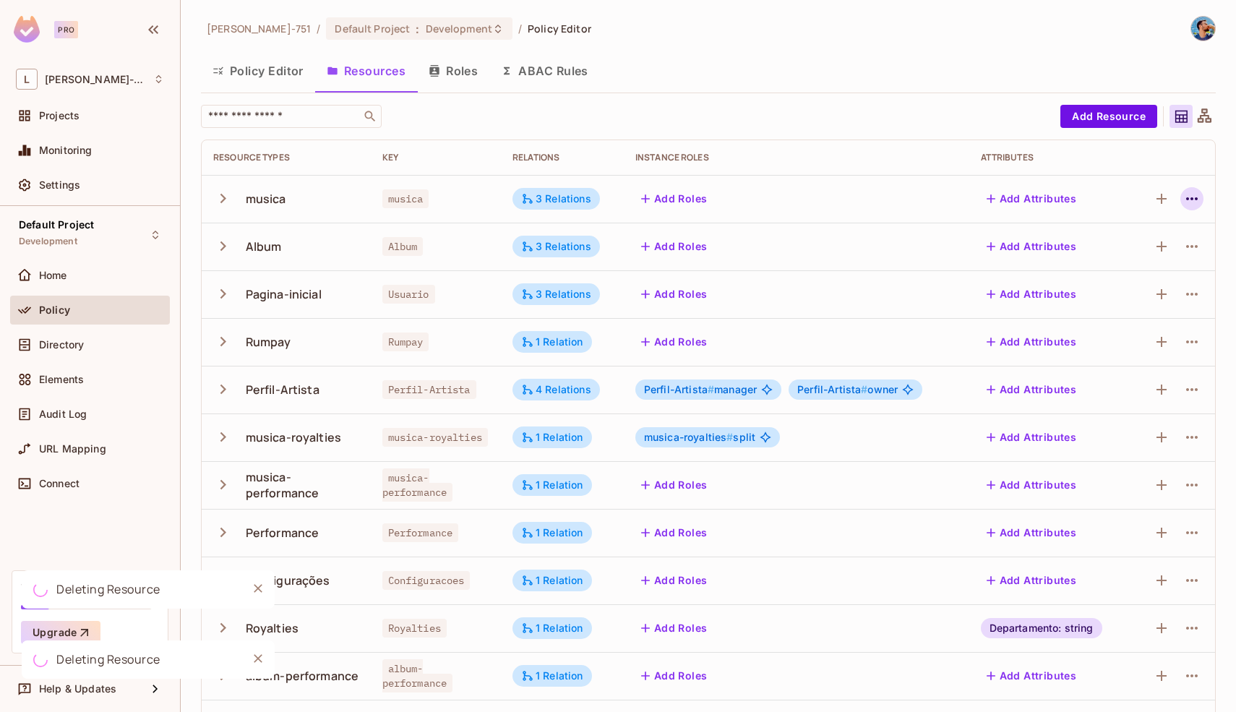
click at [1183, 199] on icon "button" at bounding box center [1191, 198] width 17 height 17
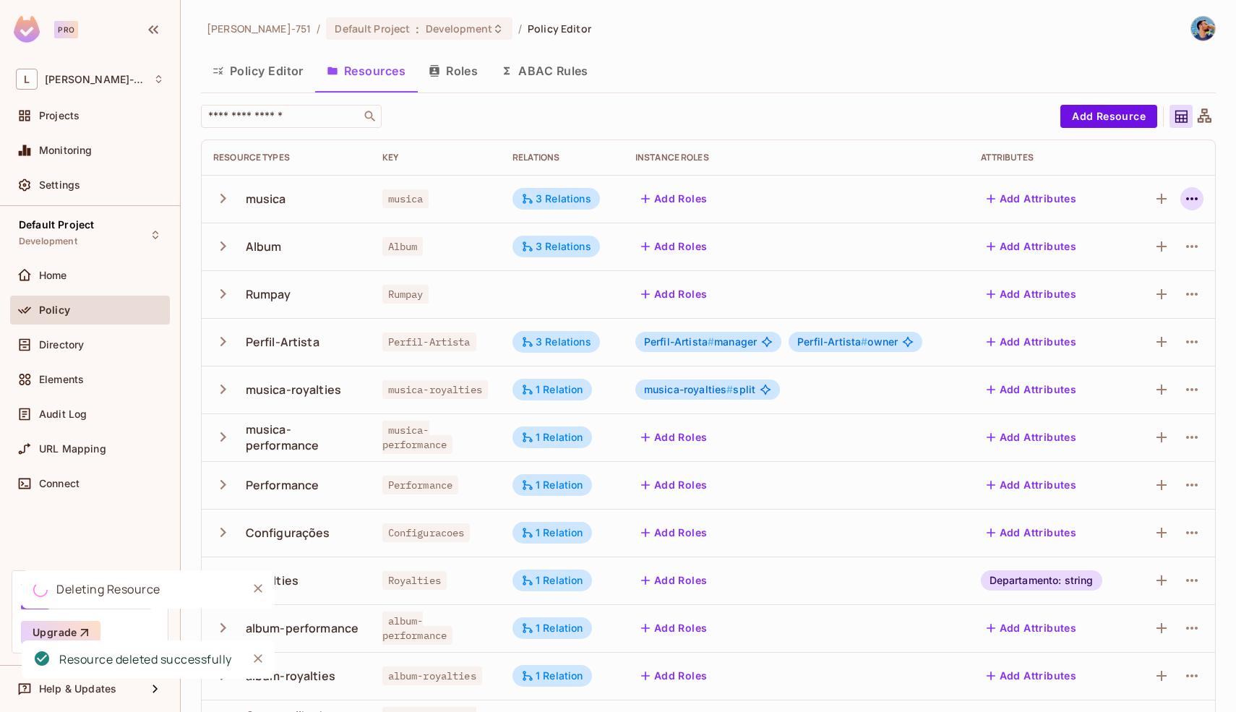
click at [1183, 197] on icon "button" at bounding box center [1191, 198] width 17 height 17
click at [1132, 279] on span "Delete Resource" at bounding box center [1124, 287] width 89 height 23
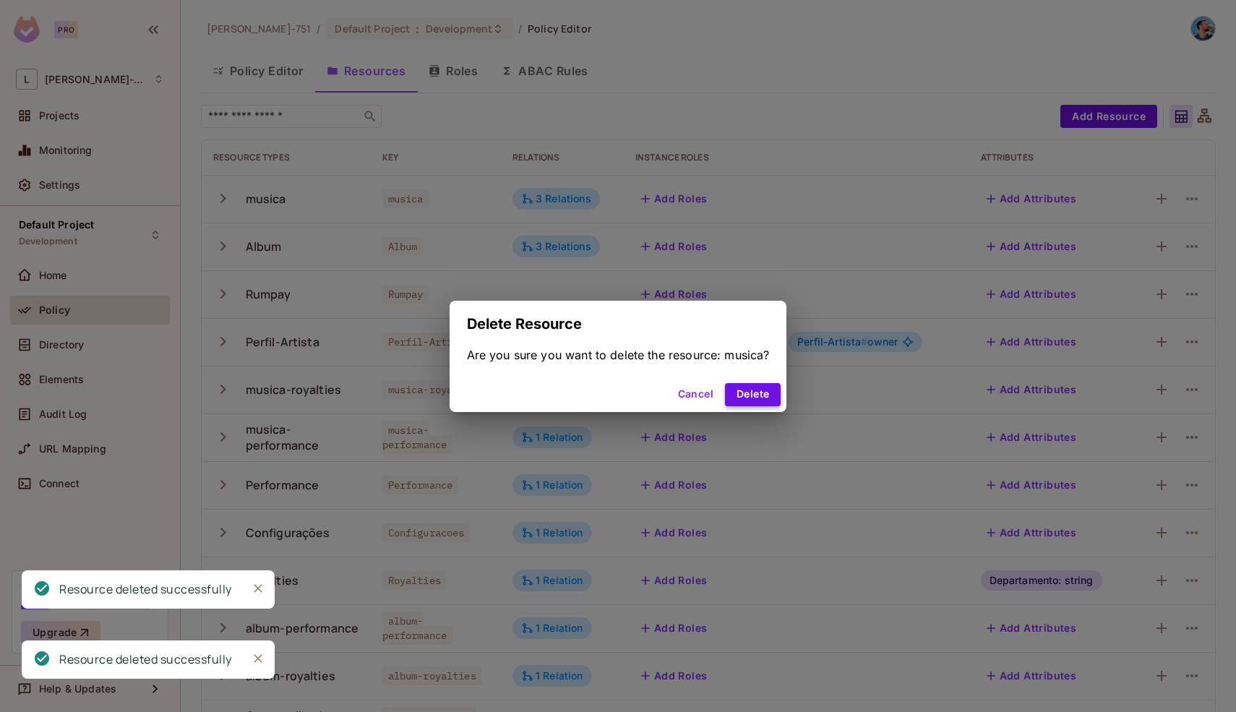
click at [760, 393] on button "Delete" at bounding box center [753, 394] width 56 height 23
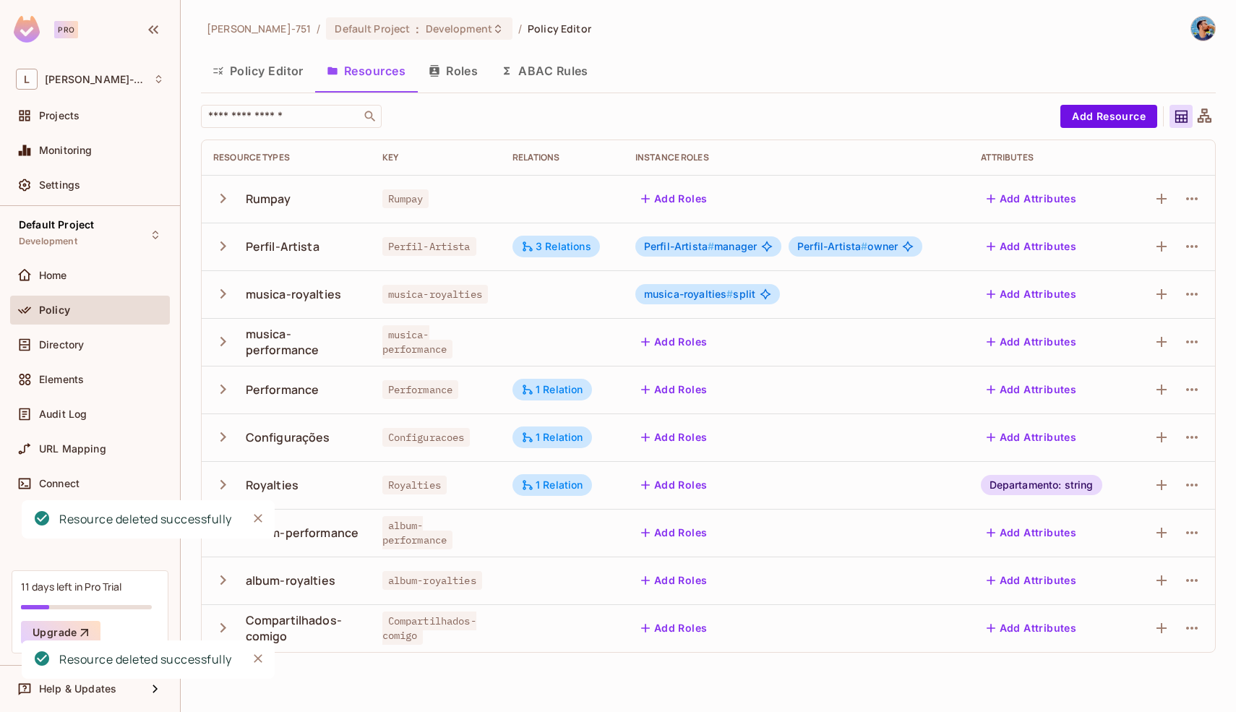
click at [1192, 198] on icon "button" at bounding box center [1192, 198] width 12 height 3
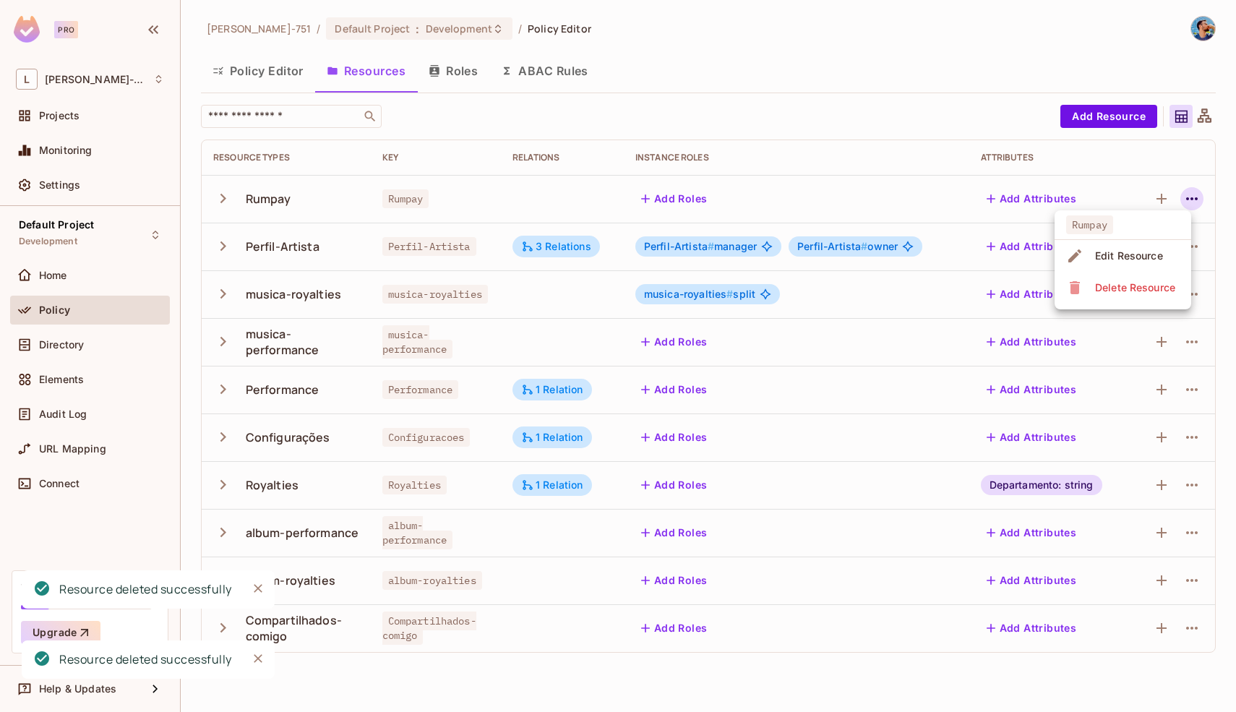
click at [1138, 286] on div "Delete Resource" at bounding box center [1135, 287] width 80 height 14
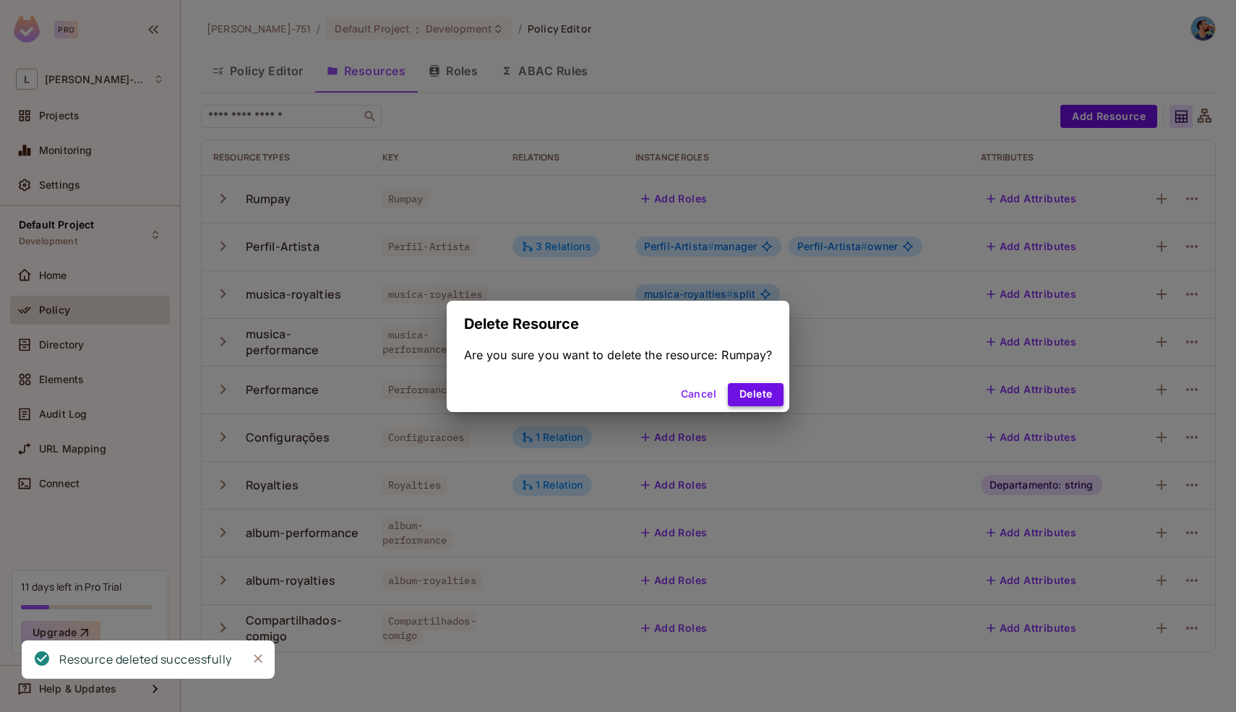
click at [766, 398] on button "Delete" at bounding box center [756, 394] width 56 height 23
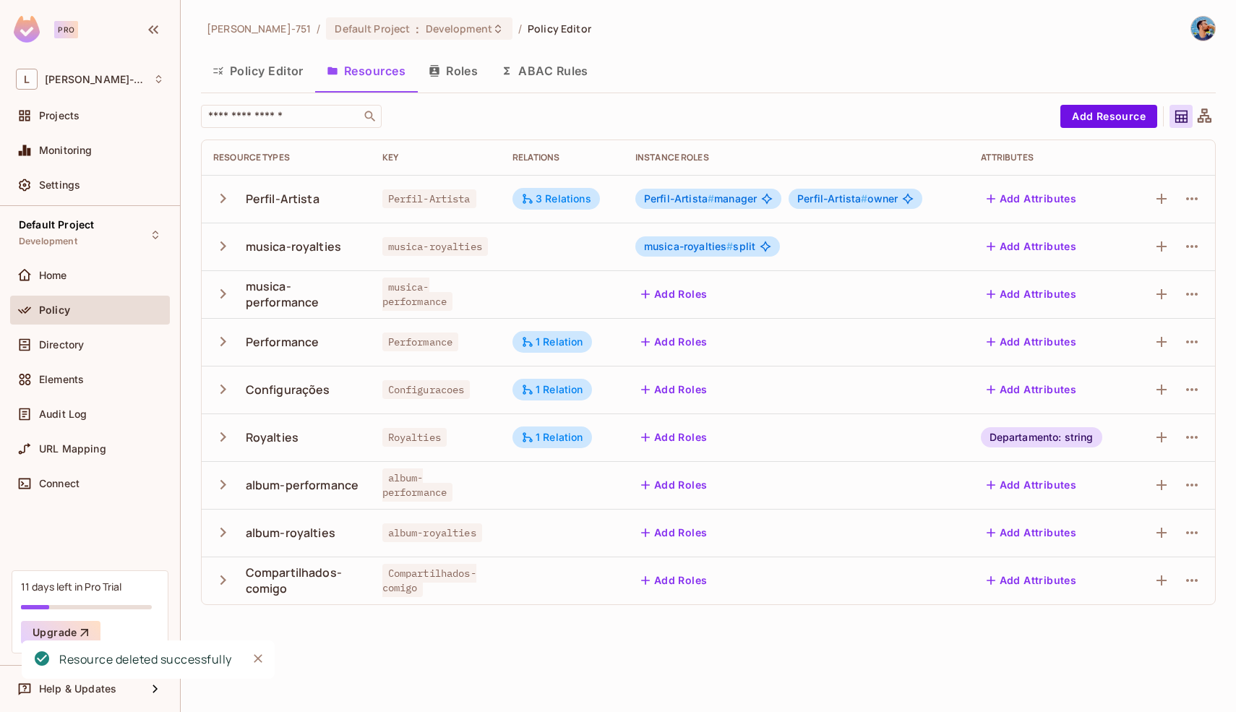
click at [1186, 243] on icon "button" at bounding box center [1191, 246] width 17 height 17
click at [1101, 341] on div "Delete Resource" at bounding box center [1135, 335] width 80 height 14
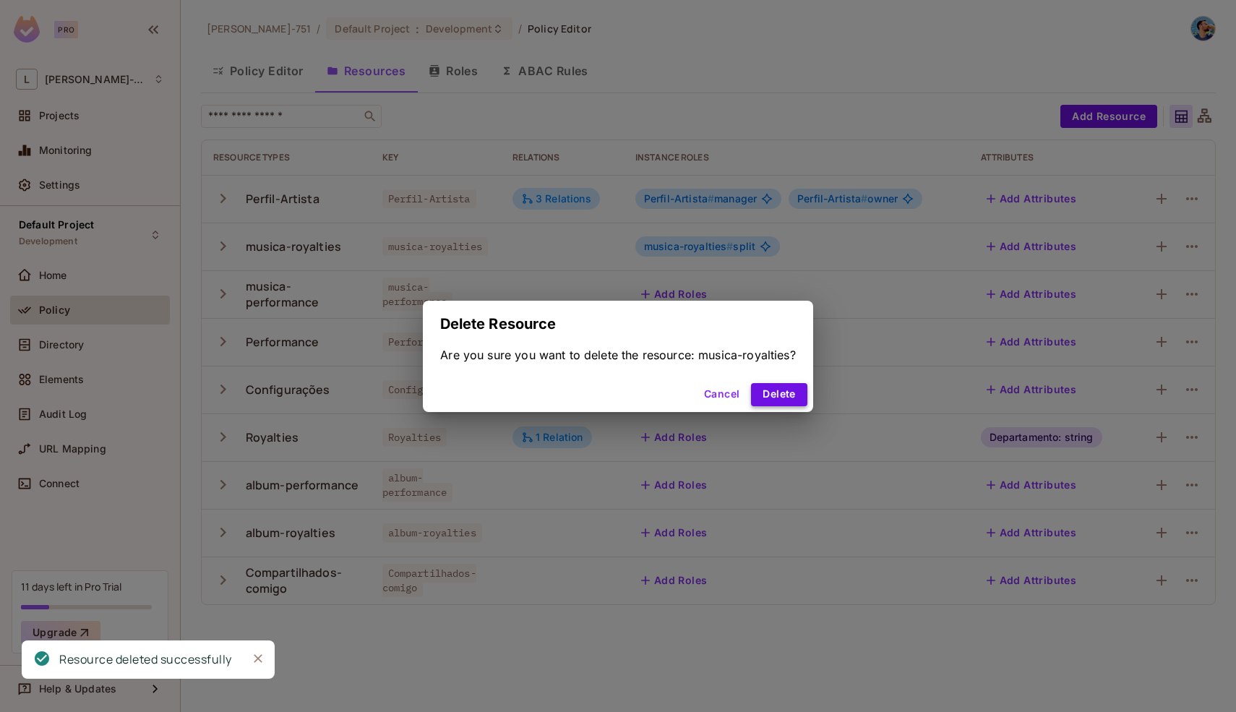
click at [764, 392] on button "Delete" at bounding box center [779, 394] width 56 height 23
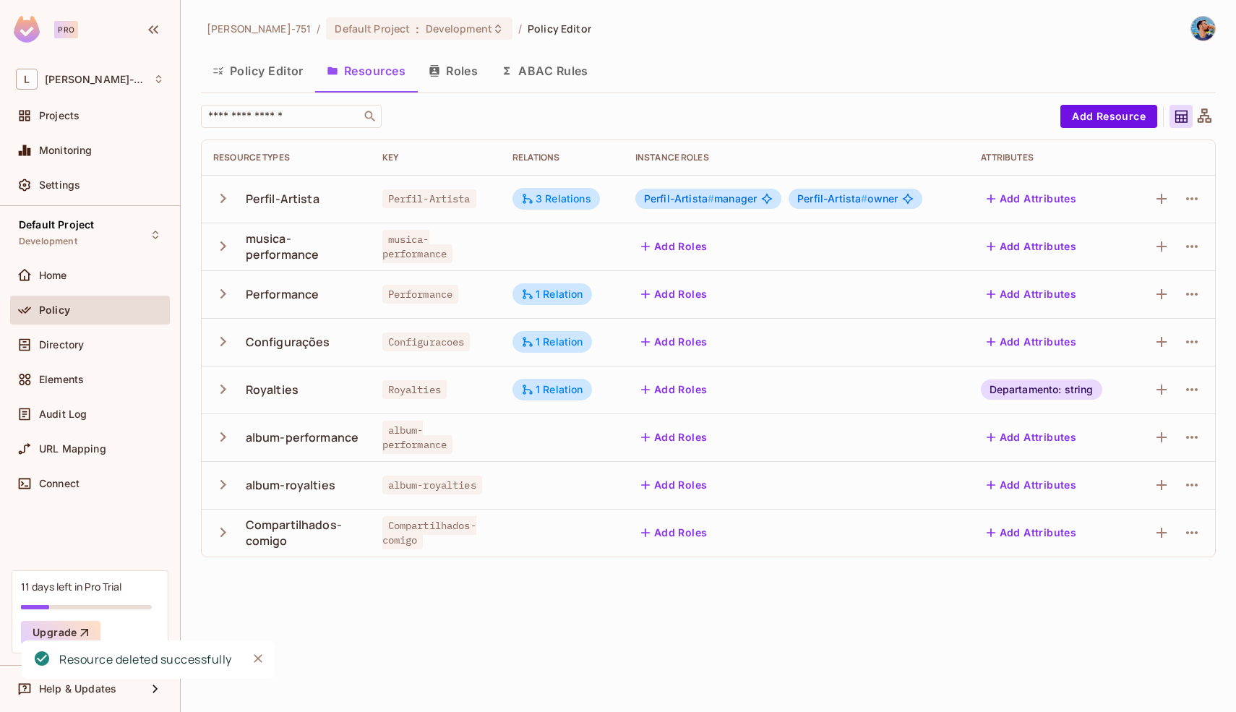
click at [1192, 202] on icon "button" at bounding box center [1191, 198] width 17 height 17
click at [1106, 274] on li "Delete Resource" at bounding box center [1122, 288] width 137 height 32
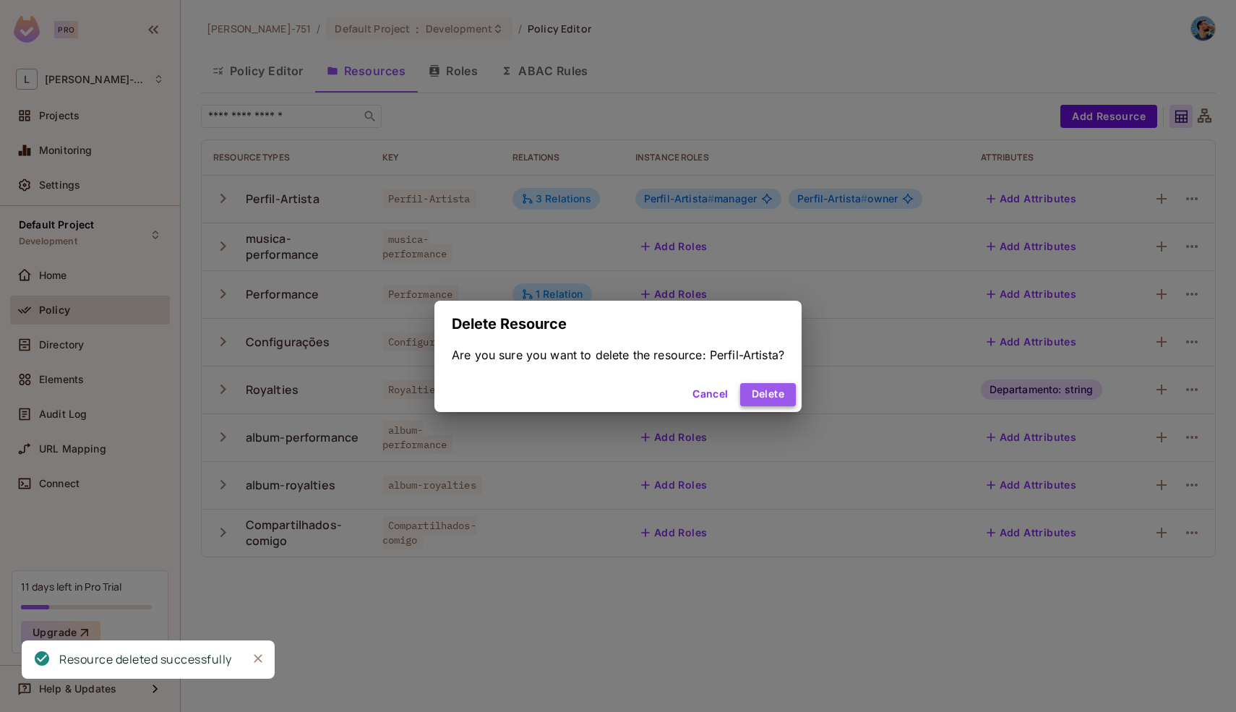
click at [782, 390] on button "Delete" at bounding box center [768, 394] width 56 height 23
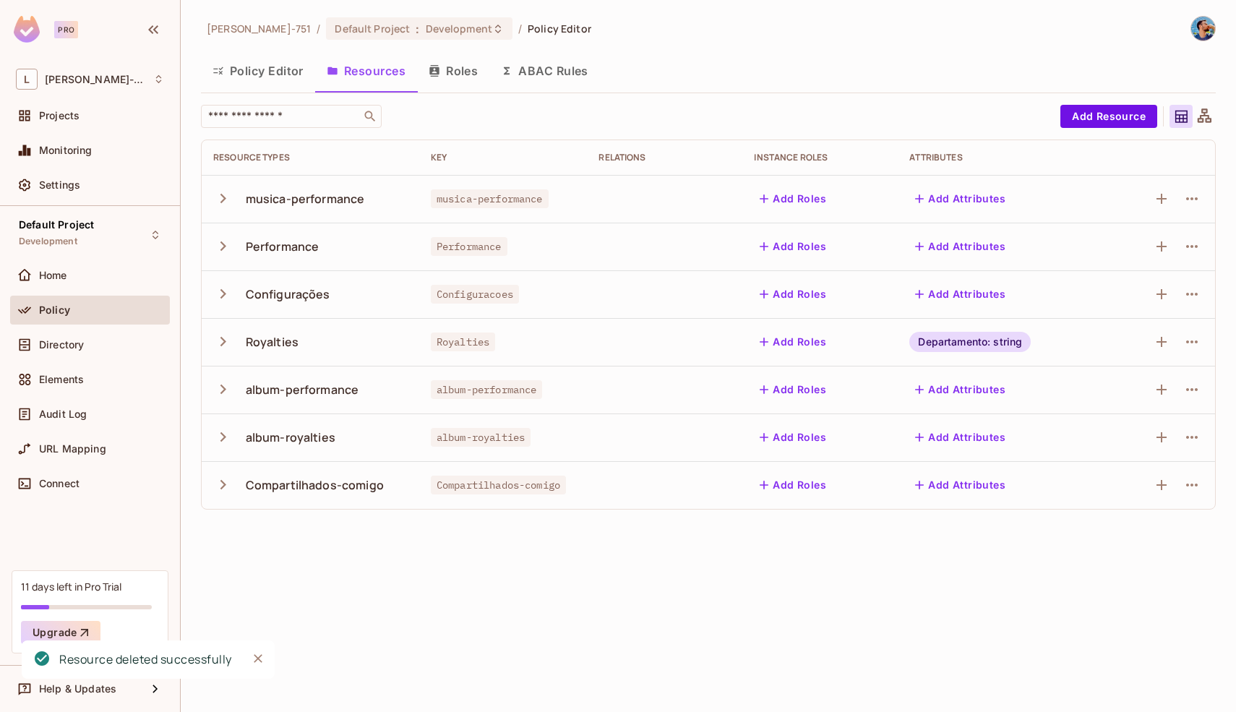
click at [1192, 199] on icon "button" at bounding box center [1191, 198] width 17 height 17
click at [1116, 285] on div "Delete Resource" at bounding box center [1126, 287] width 80 height 14
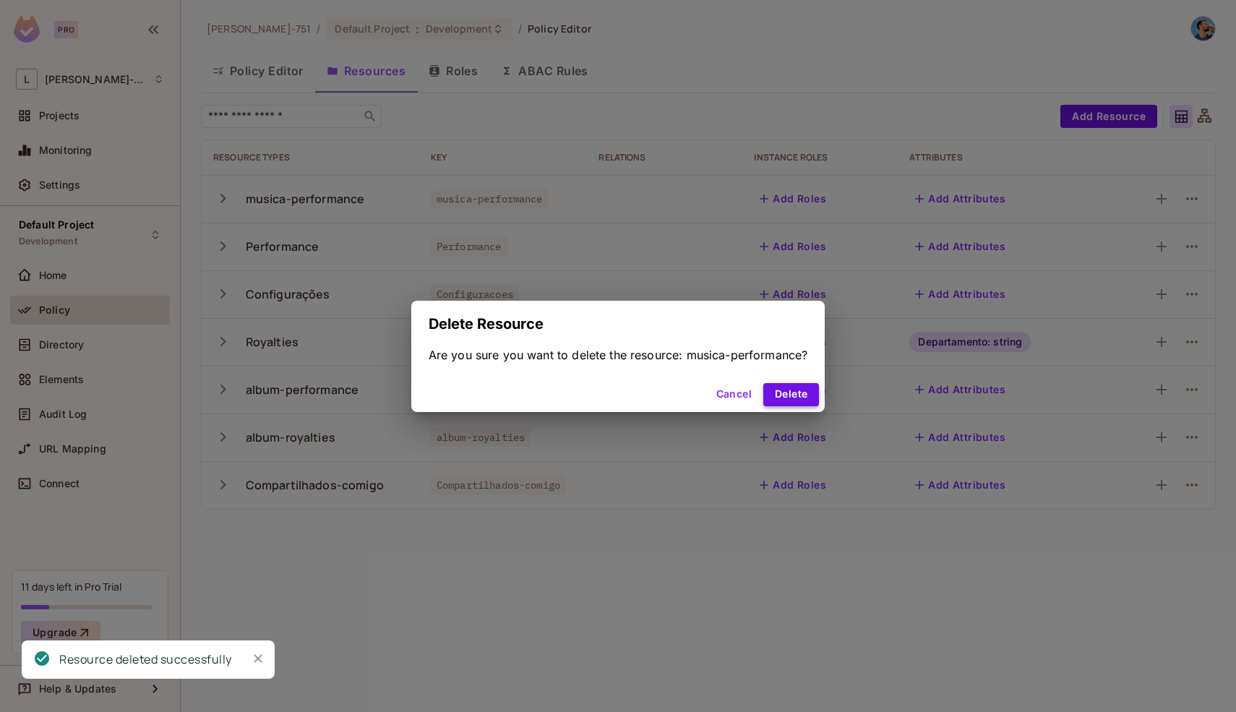
click at [815, 399] on button "Delete" at bounding box center [791, 394] width 56 height 23
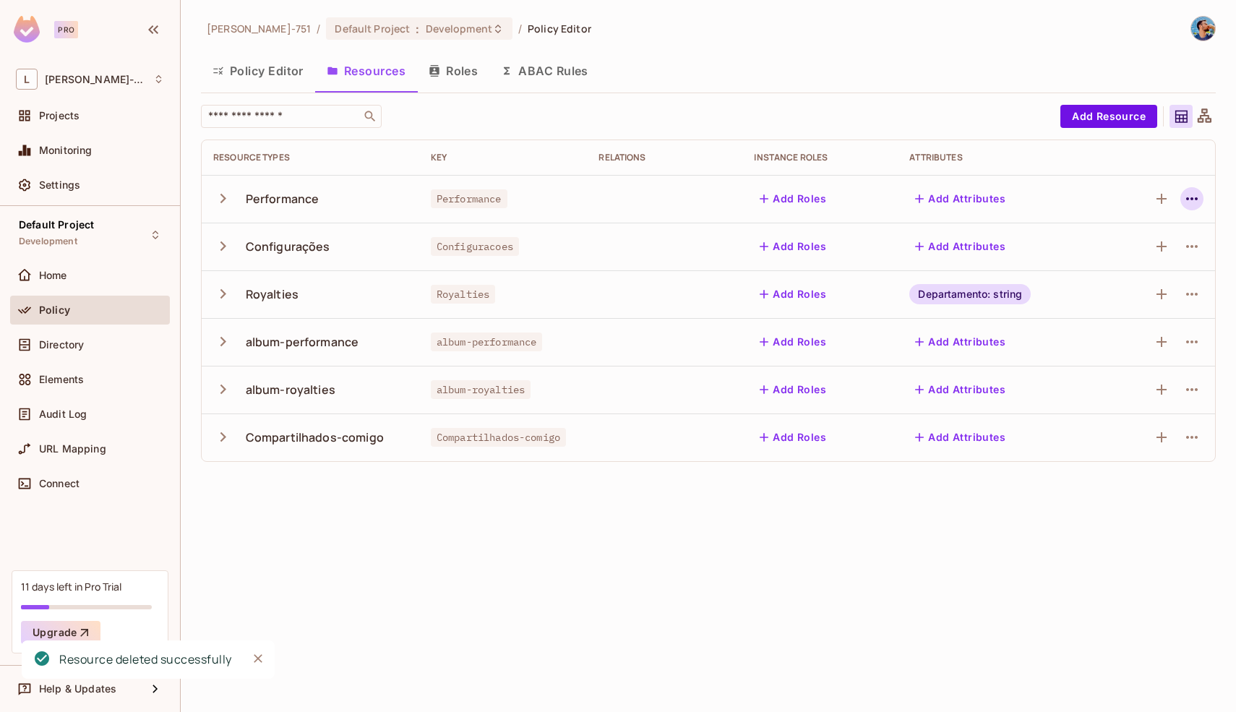
click at [1195, 204] on icon "button" at bounding box center [1191, 198] width 17 height 17
click at [1127, 290] on div "Delete Resource" at bounding box center [1135, 287] width 80 height 14
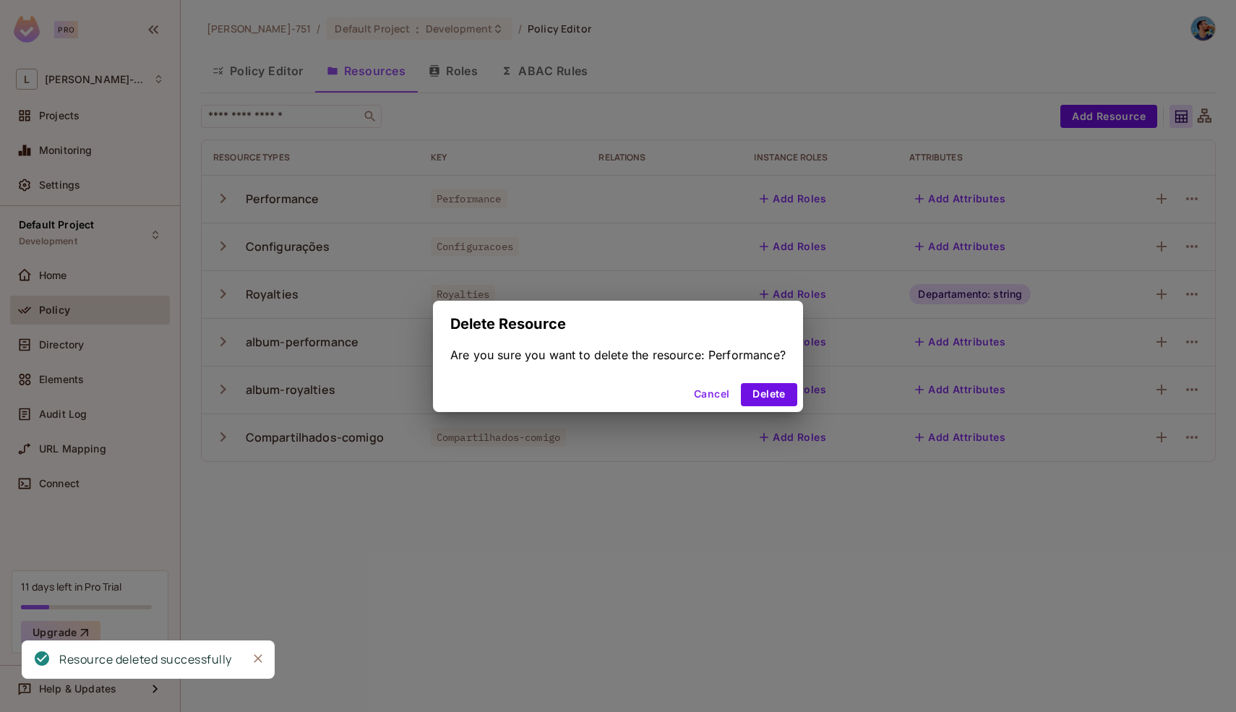
click at [770, 407] on div "Cancel Delete" at bounding box center [618, 394] width 370 height 35
click at [771, 397] on button "Delete" at bounding box center [769, 394] width 56 height 23
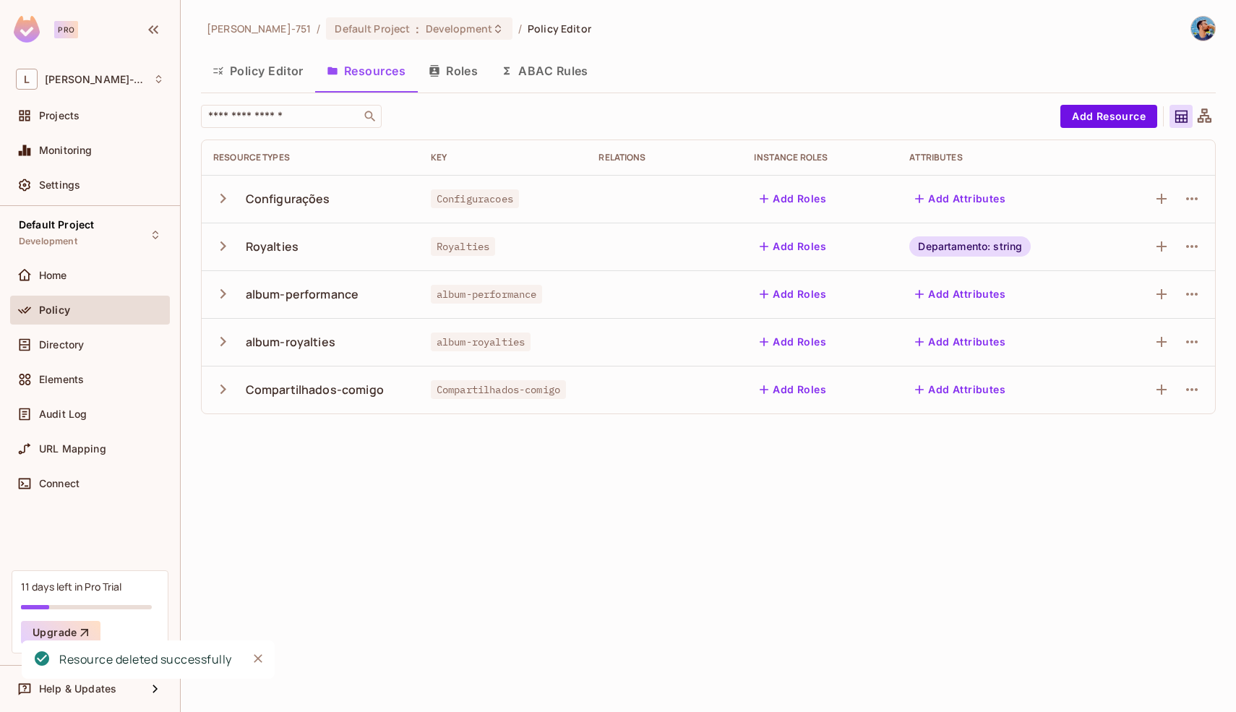
click at [1186, 199] on icon "button" at bounding box center [1192, 198] width 12 height 3
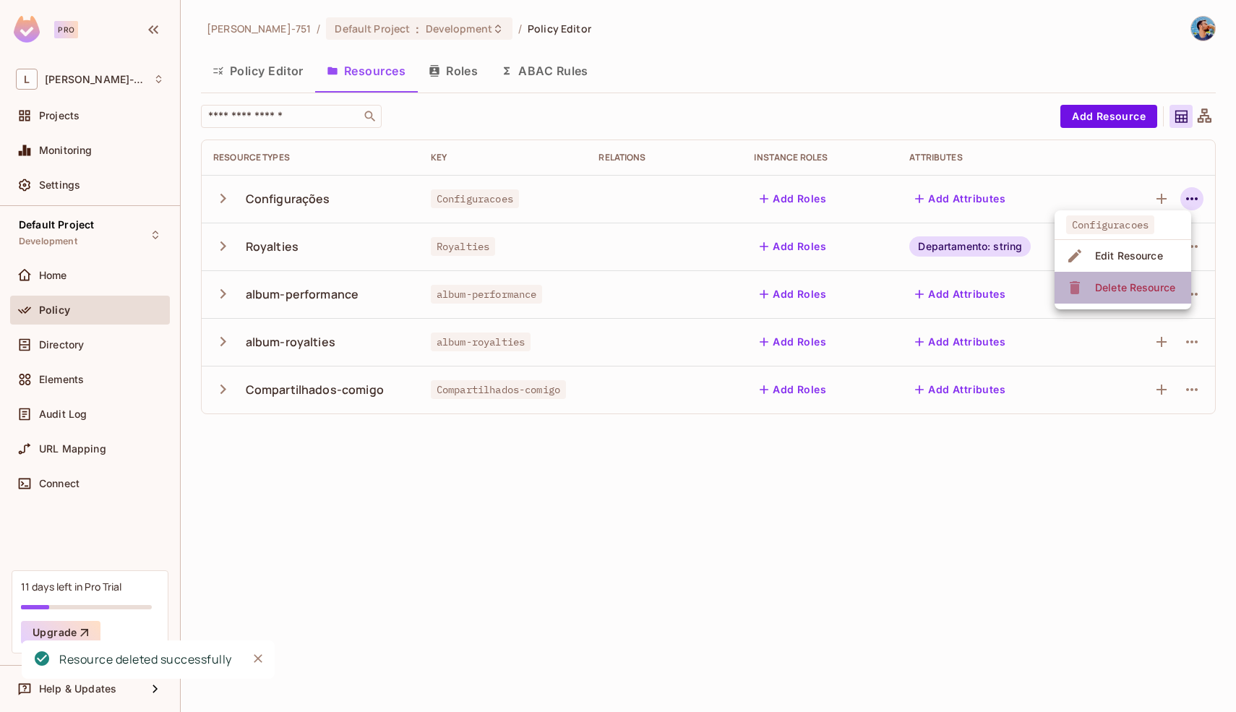
click at [1072, 285] on icon at bounding box center [1074, 287] width 10 height 13
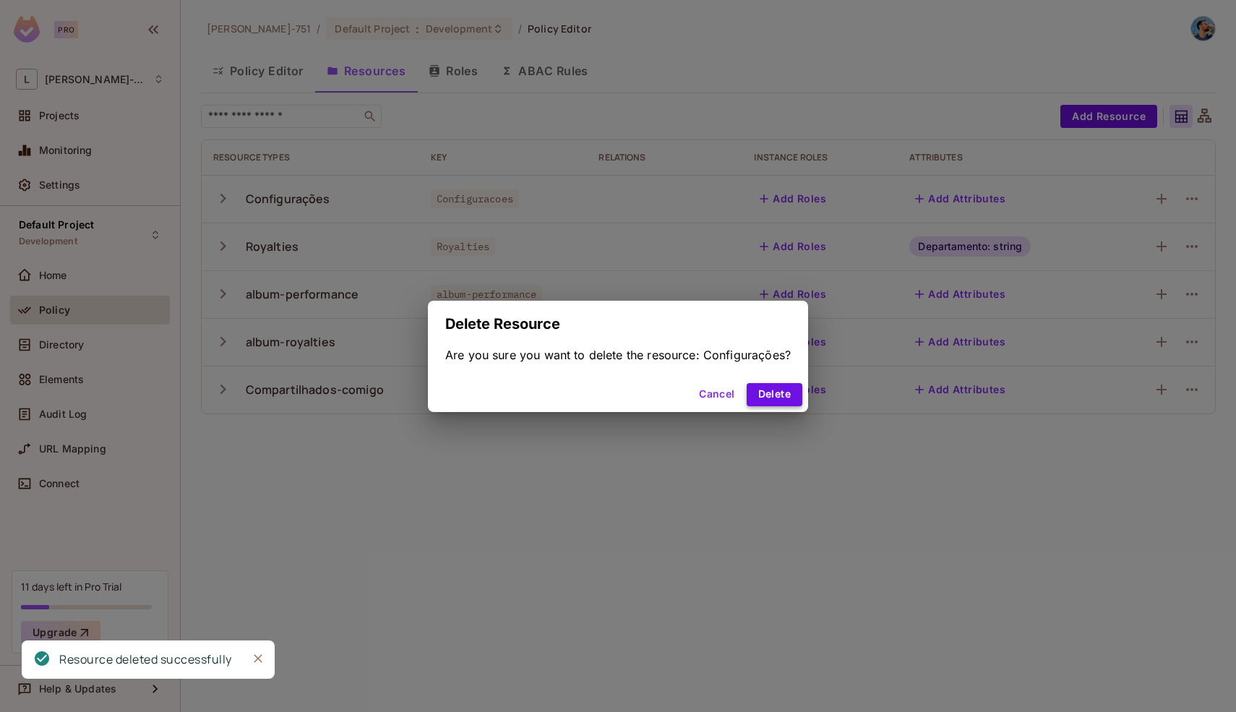
click at [788, 396] on button "Delete" at bounding box center [774, 394] width 56 height 23
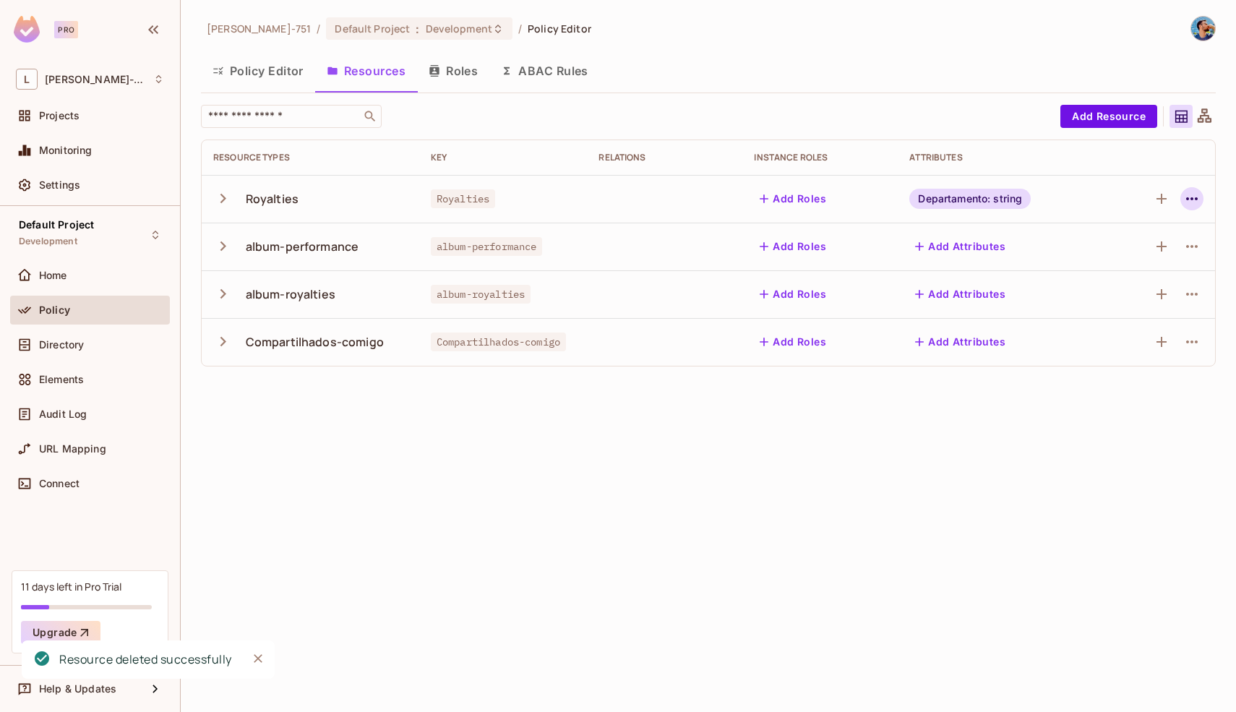
click at [1192, 199] on icon "button" at bounding box center [1192, 198] width 12 height 3
click at [1131, 282] on div "Delete Resource" at bounding box center [1135, 287] width 80 height 14
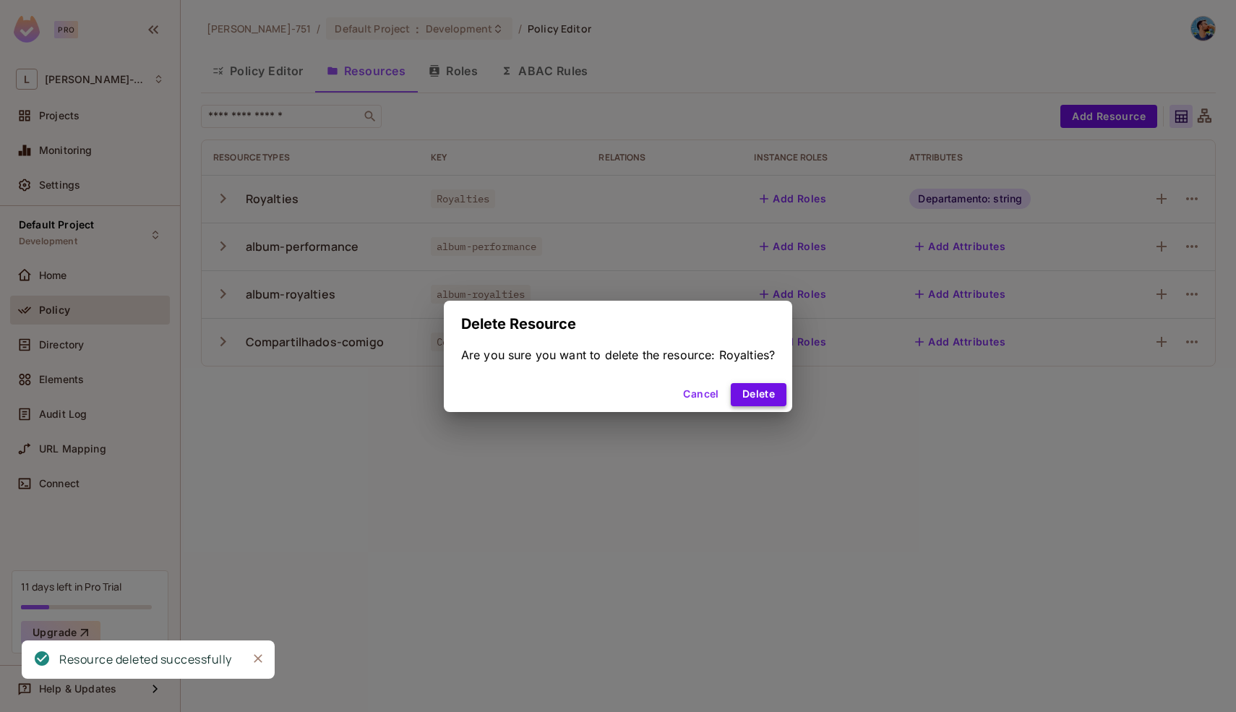
click at [756, 390] on button "Delete" at bounding box center [759, 394] width 56 height 23
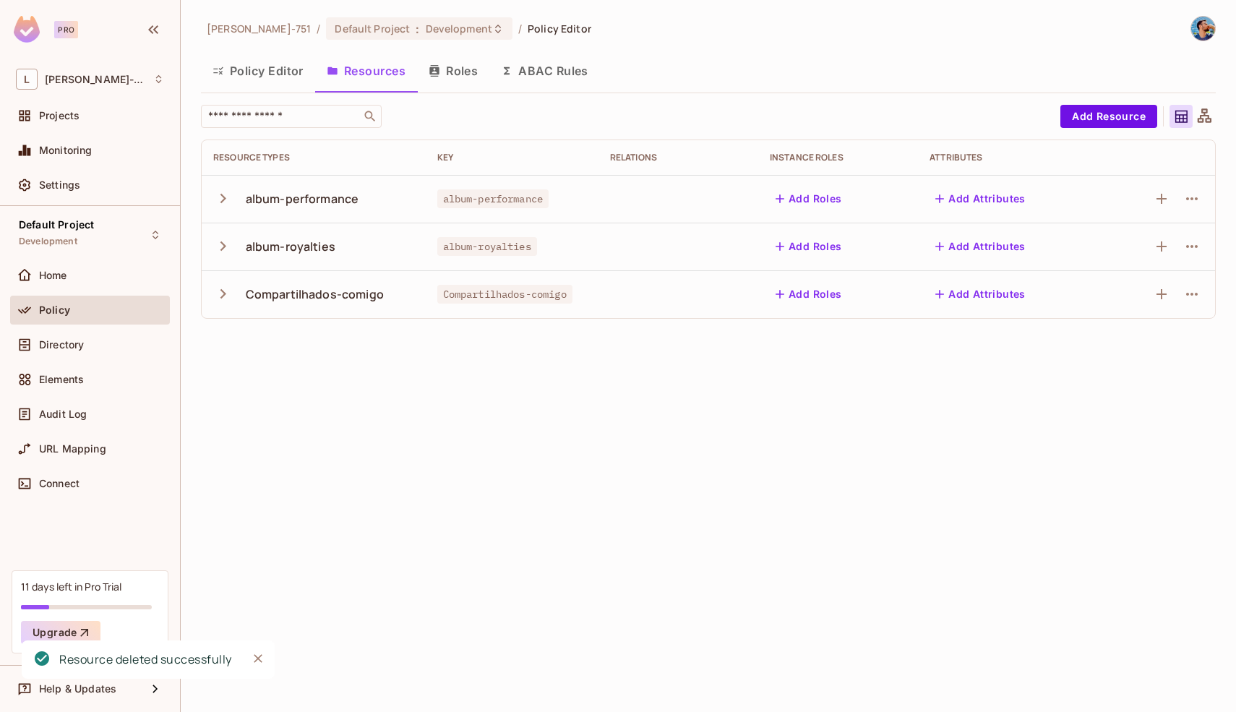
click at [1203, 199] on td at bounding box center [1158, 199] width 113 height 48
click at [1197, 199] on icon "button" at bounding box center [1191, 198] width 17 height 17
click at [1142, 277] on span "Delete Resource" at bounding box center [1132, 287] width 89 height 23
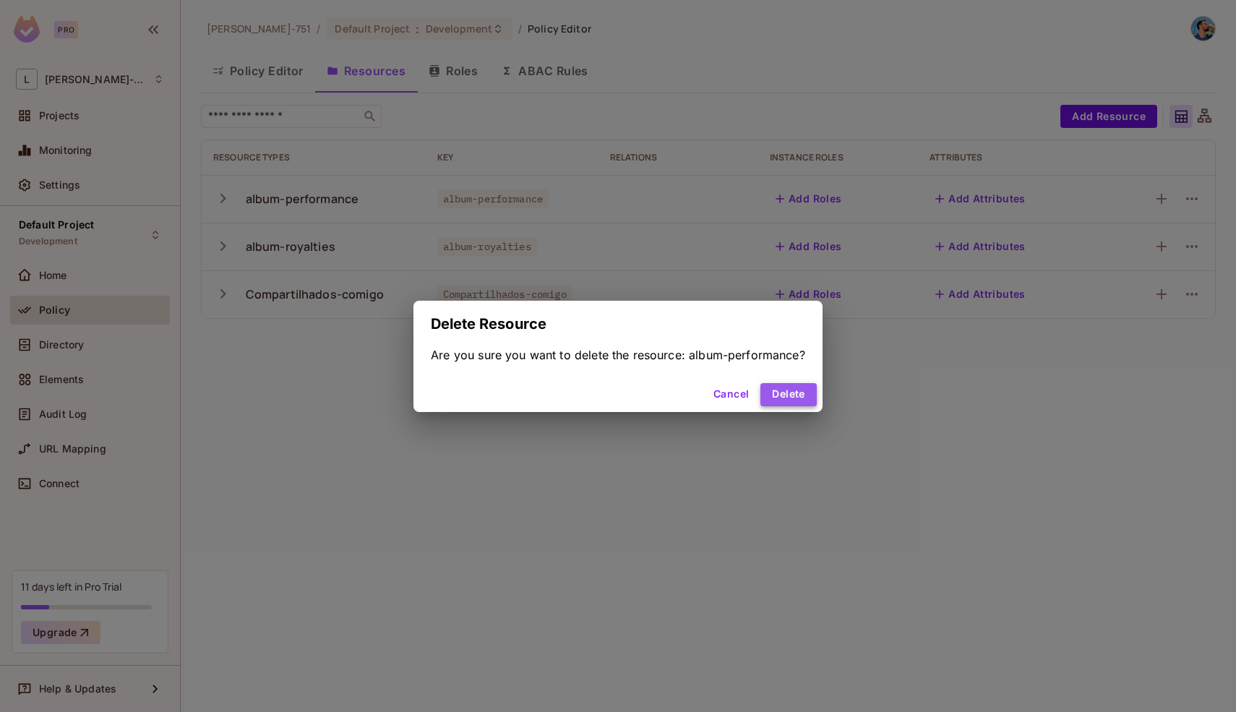
click at [809, 400] on button "Delete" at bounding box center [788, 394] width 56 height 23
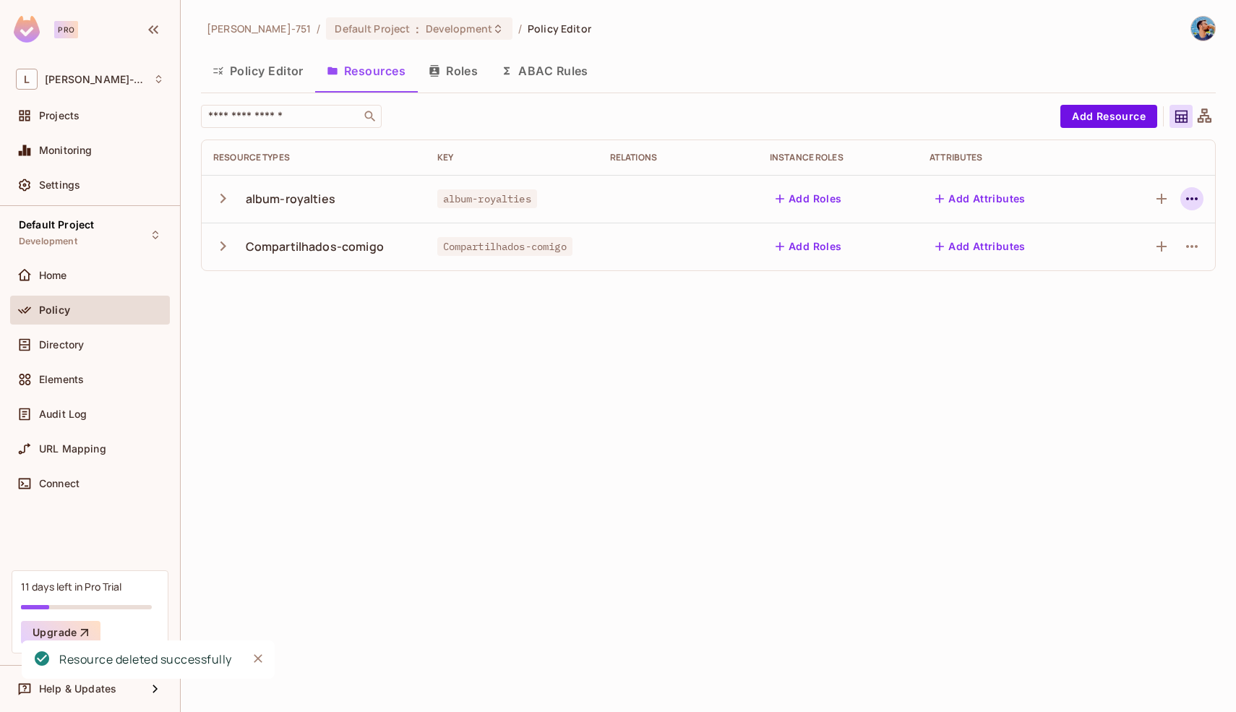
click at [1194, 204] on icon "button" at bounding box center [1191, 198] width 17 height 17
click at [1126, 290] on div "Delete Resource" at bounding box center [1135, 287] width 80 height 14
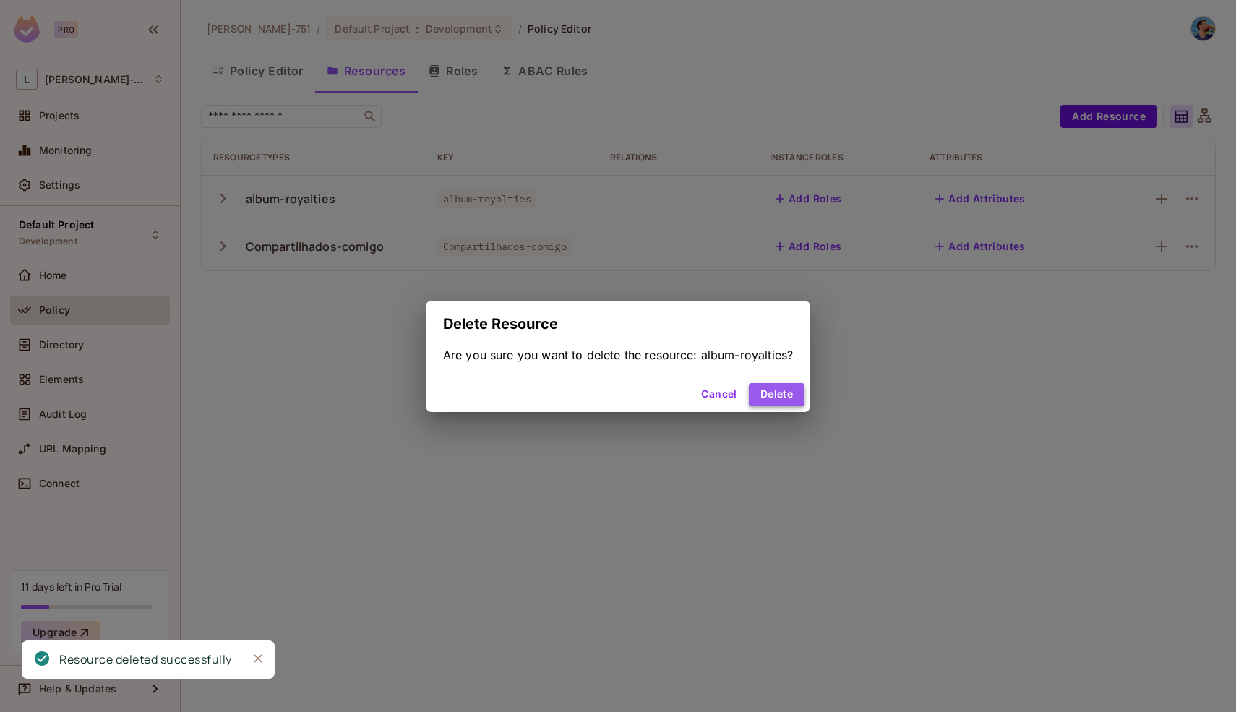
click at [758, 390] on button "Delete" at bounding box center [777, 394] width 56 height 23
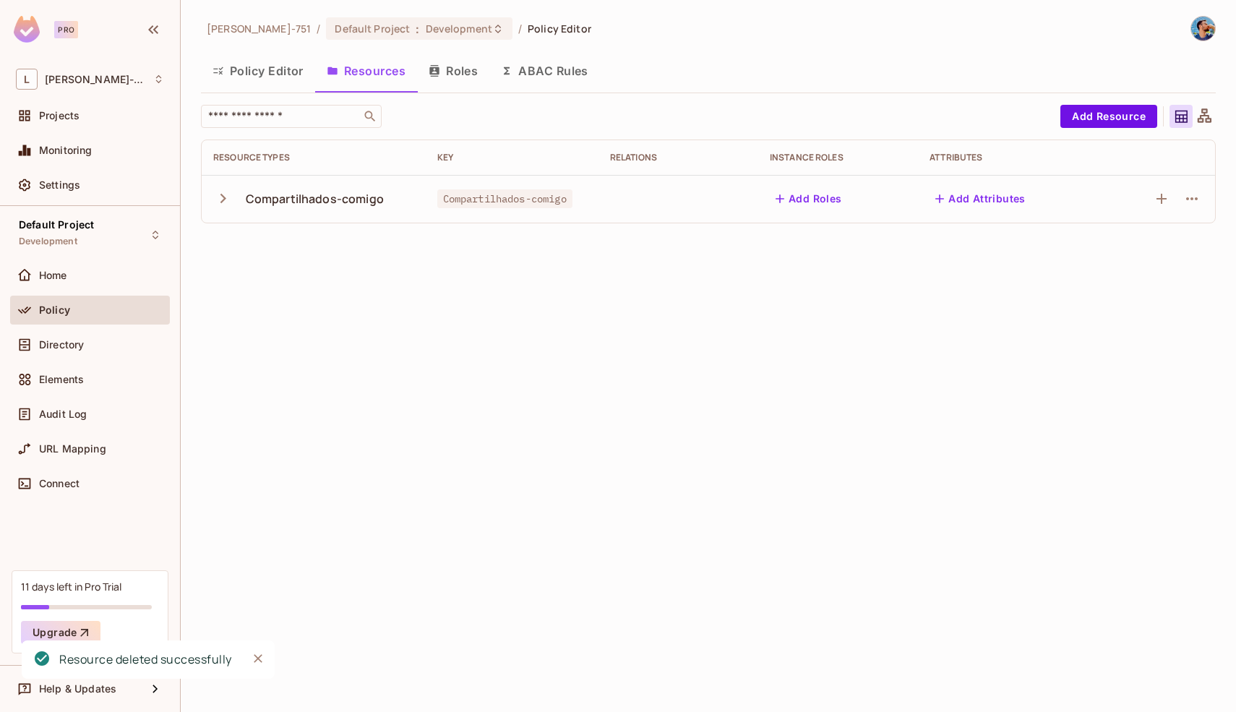
click at [1194, 202] on icon "button" at bounding box center [1191, 198] width 17 height 17
click at [1117, 285] on div "Delete Resource" at bounding box center [1107, 287] width 80 height 14
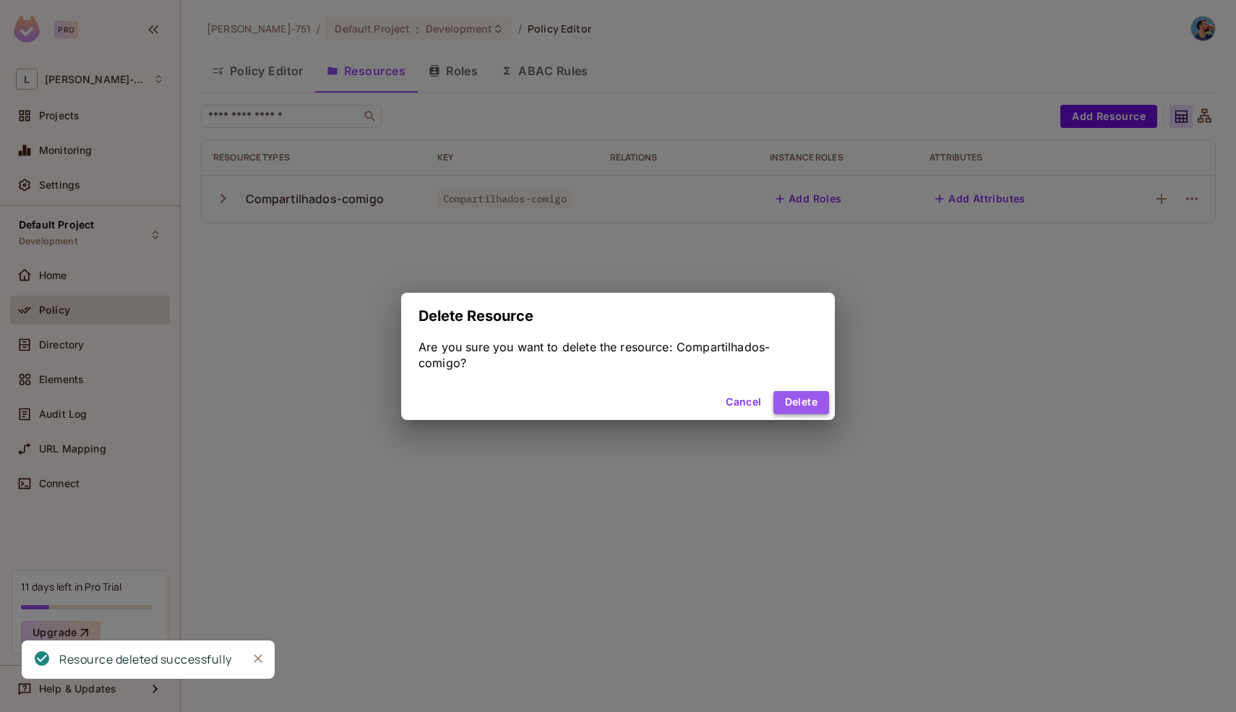
click at [792, 391] on button "Delete" at bounding box center [801, 402] width 56 height 23
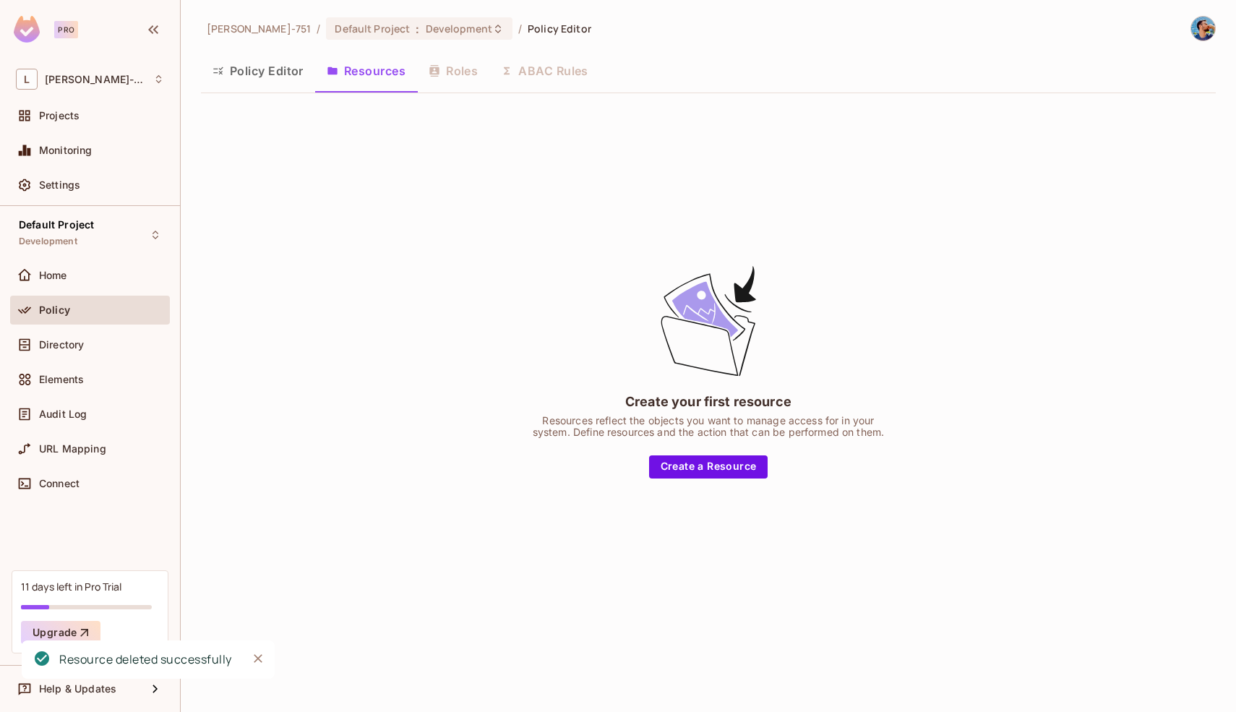
click at [461, 77] on div "Policy Editor Resources Roles ABAC Rules" at bounding box center [708, 71] width 1014 height 36
click at [241, 77] on button "Policy Editor" at bounding box center [258, 71] width 114 height 36
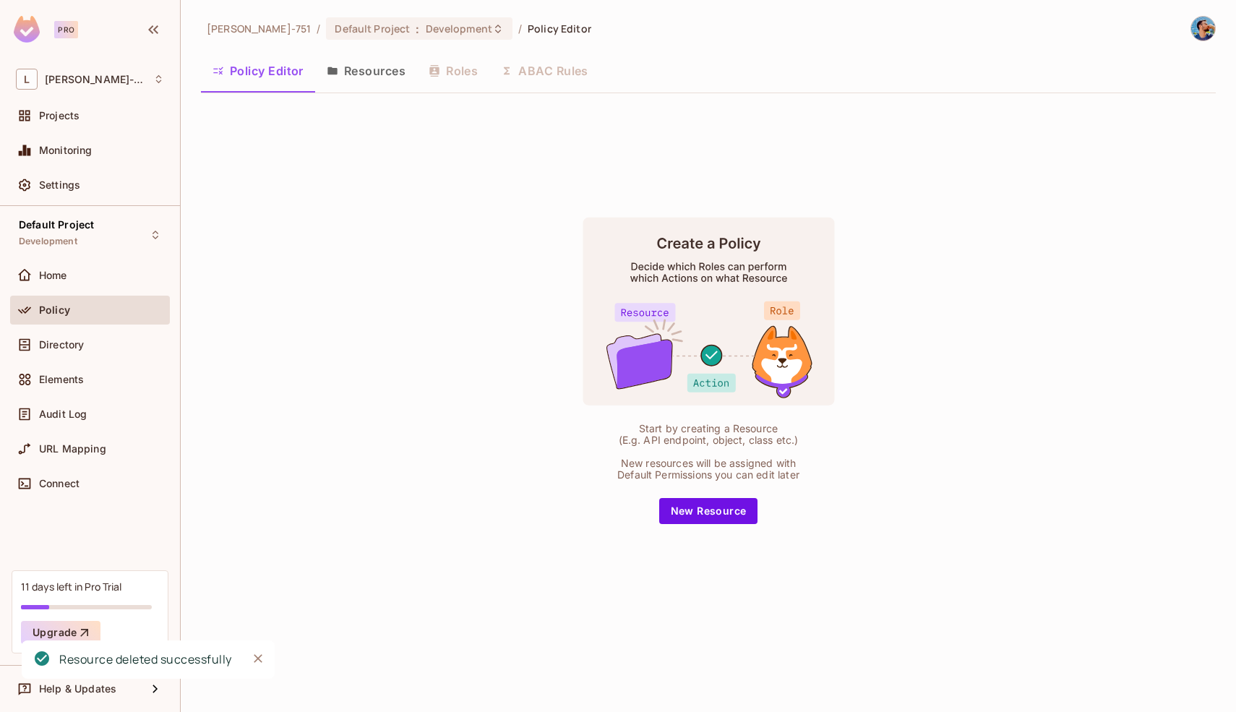
click at [351, 77] on button "Resources" at bounding box center [366, 71] width 102 height 36
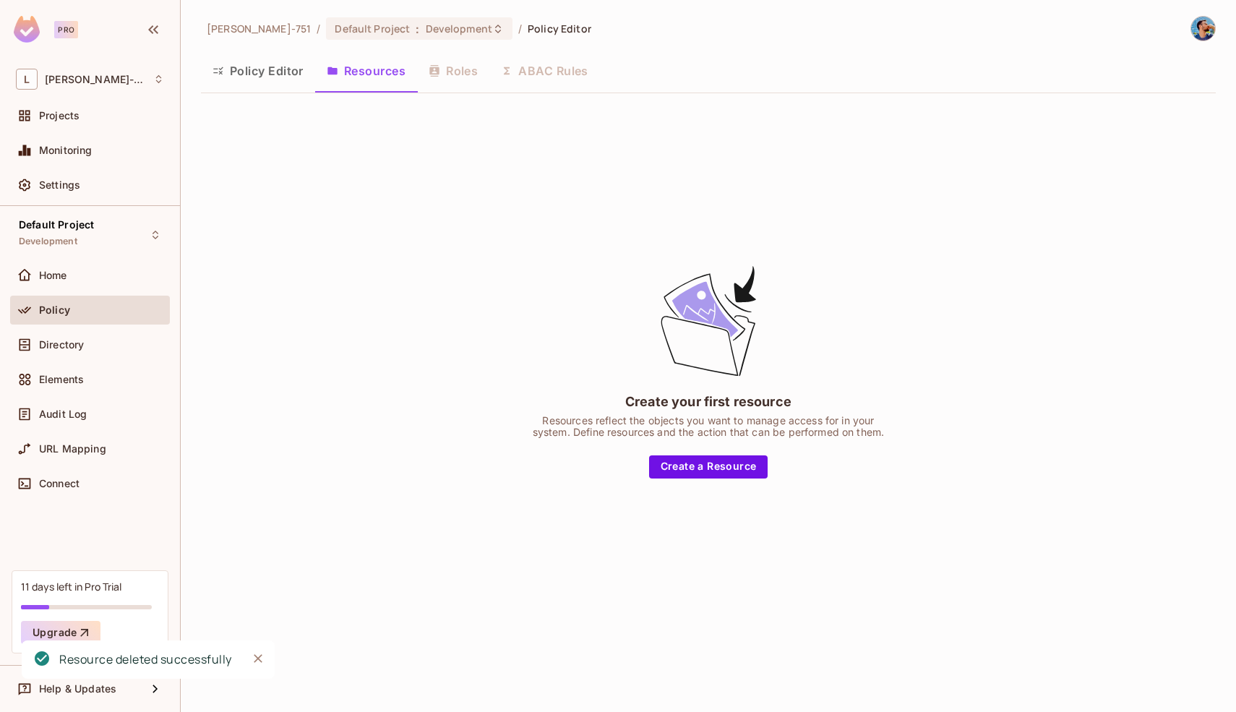
click at [220, 257] on div "Create your first resource Resources reflect the objects you want to manage acc…" at bounding box center [708, 370] width 1014 height 531
click at [774, 45] on div "[PERSON_NAME]-751 / Default Project : Development / Policy Editor Policy Editor…" at bounding box center [708, 326] width 1014 height 620
click at [710, 48] on div "[PERSON_NAME]-751 / Default Project : Development / Policy Editor Policy Editor…" at bounding box center [708, 326] width 1014 height 620
